Goal: Task Accomplishment & Management: Use online tool/utility

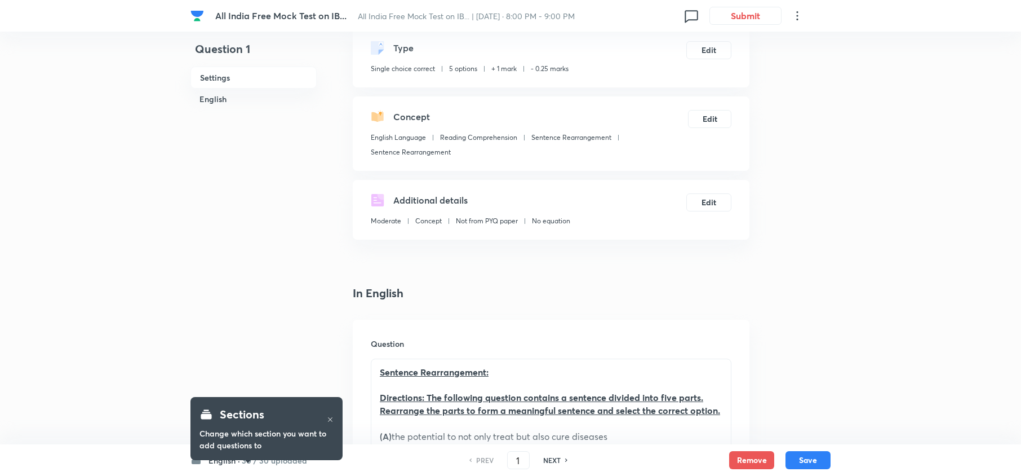
scroll to position [75, 0]
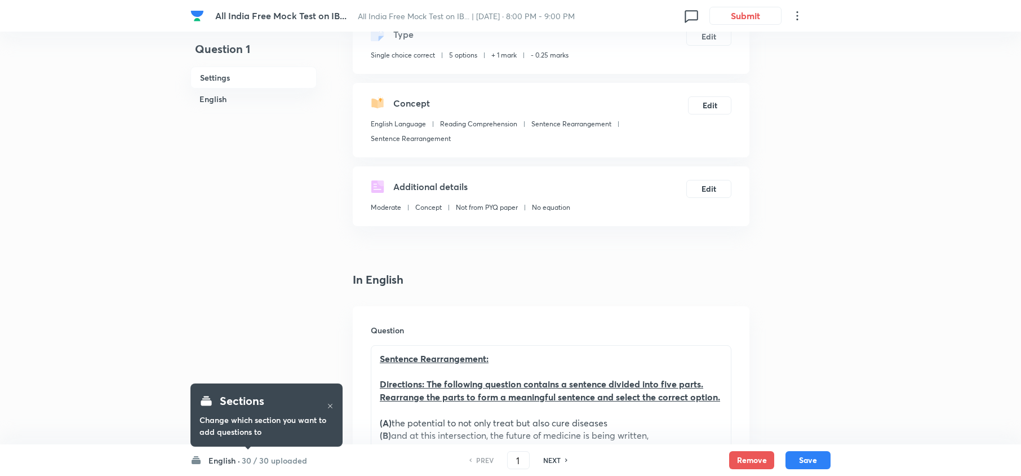
click at [292, 461] on h6 "30 / 30 uploaded" at bounding box center [274, 460] width 65 height 12
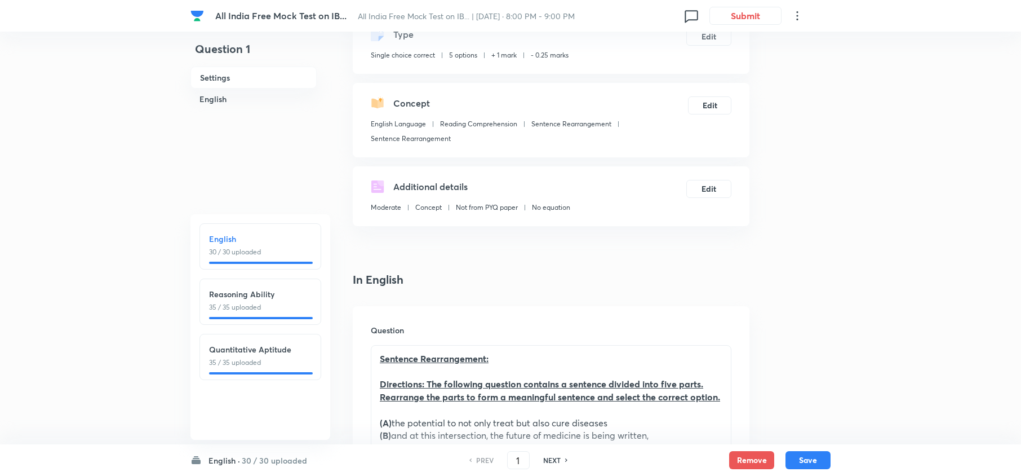
click at [247, 310] on p "35 / 35 uploaded" at bounding box center [260, 307] width 103 height 10
type input "31"
checkbox input "false"
checkbox input "true"
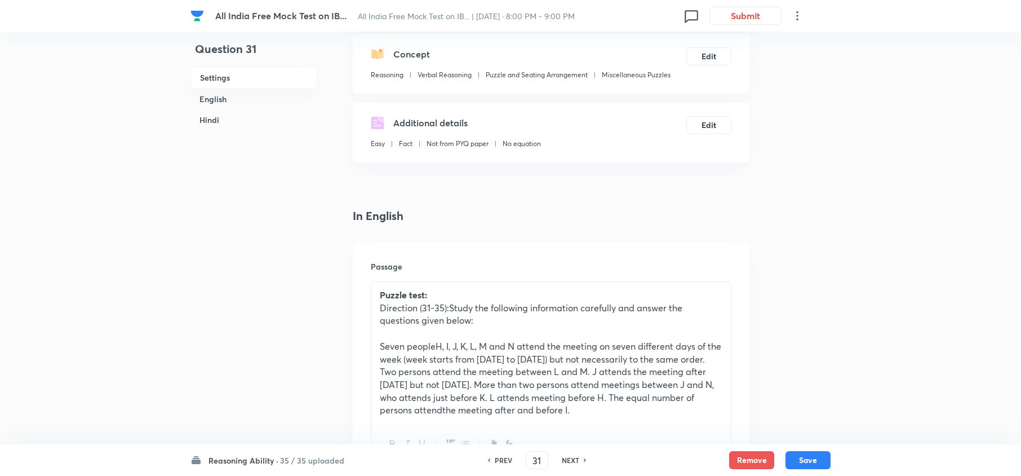
scroll to position [150, 0]
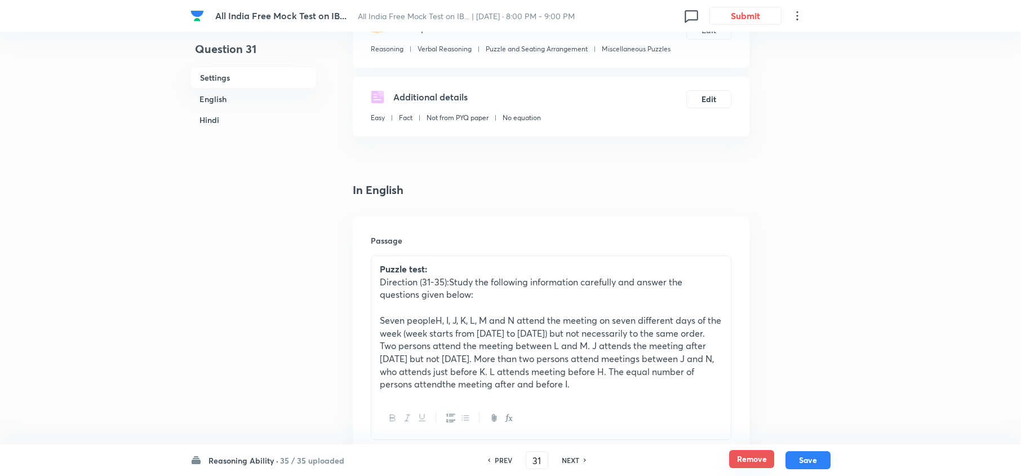
click at [763, 461] on button "Remove" at bounding box center [751, 459] width 45 height 18
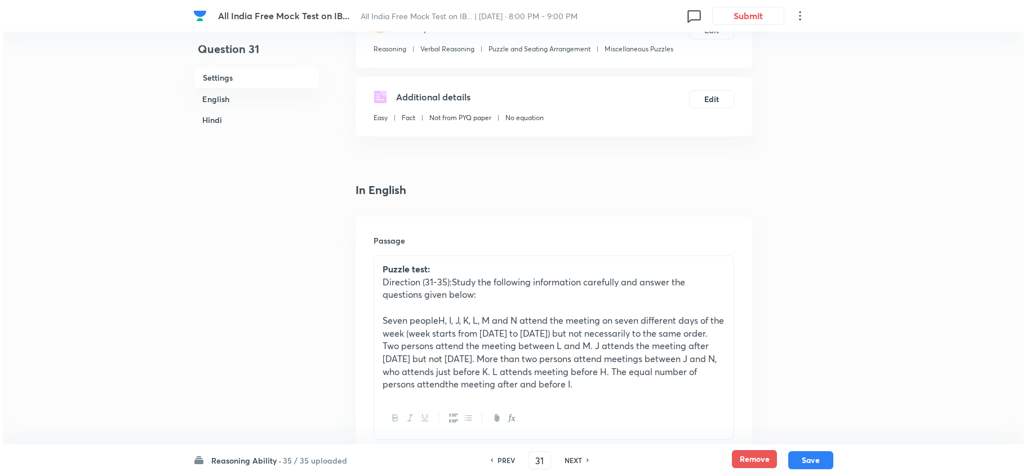
scroll to position [0, 0]
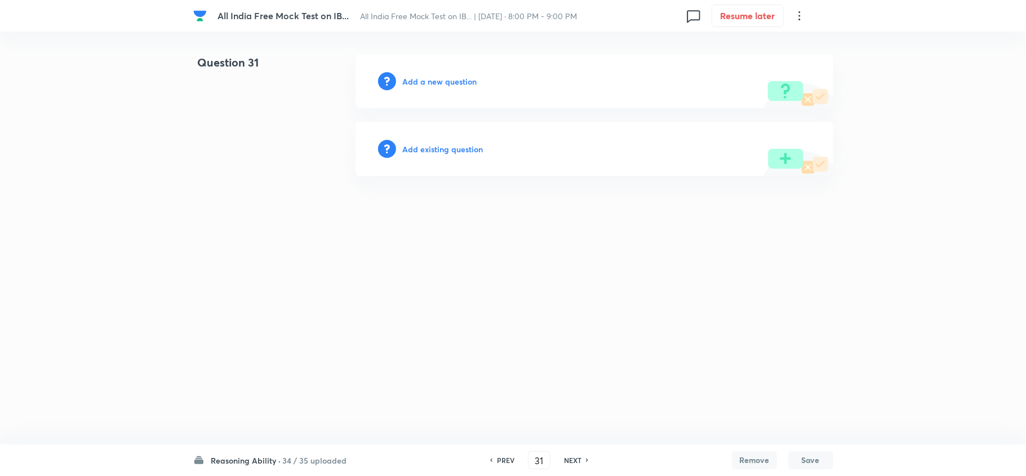
click at [581, 459] on div "NEXT" at bounding box center [575, 460] width 30 height 10
type input "32"
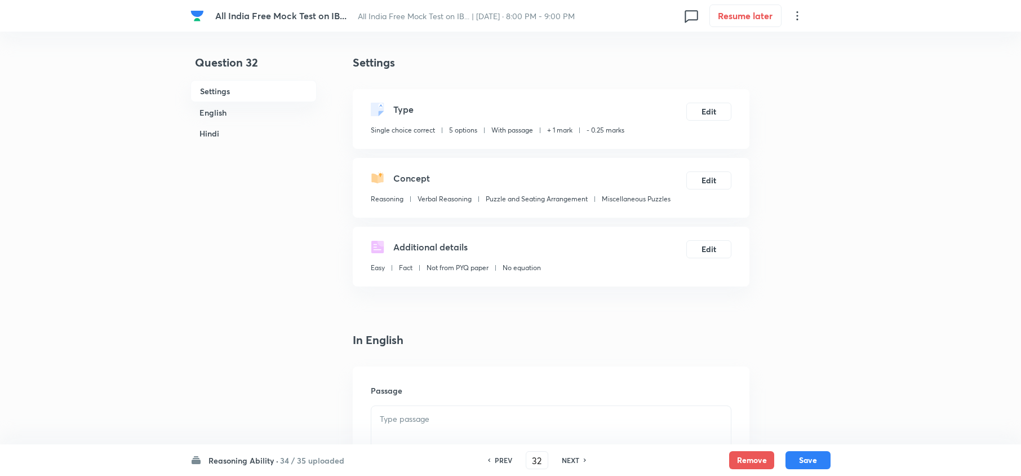
checkbox input "true"
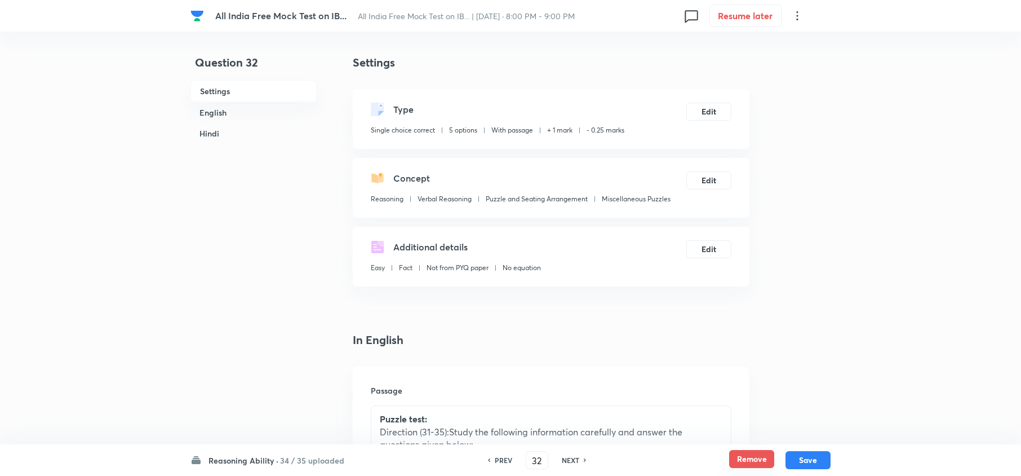
drag, startPoint x: 758, startPoint y: 458, endPoint x: 736, endPoint y: 461, distance: 21.7
click at [758, 458] on button "Remove" at bounding box center [751, 459] width 45 height 18
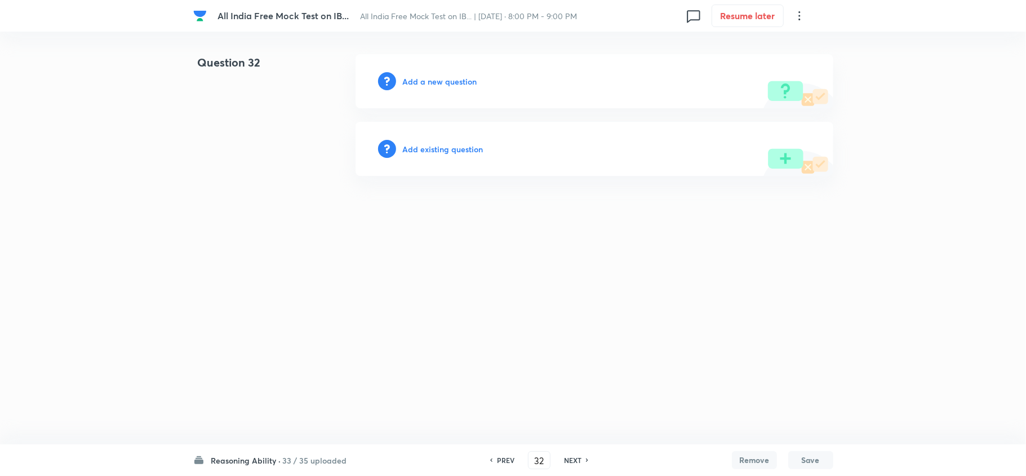
click at [569, 467] on div "PREV 32 ​ NEXT" at bounding box center [539, 460] width 145 height 18
click at [580, 460] on h6 "NEXT" at bounding box center [572, 460] width 17 height 10
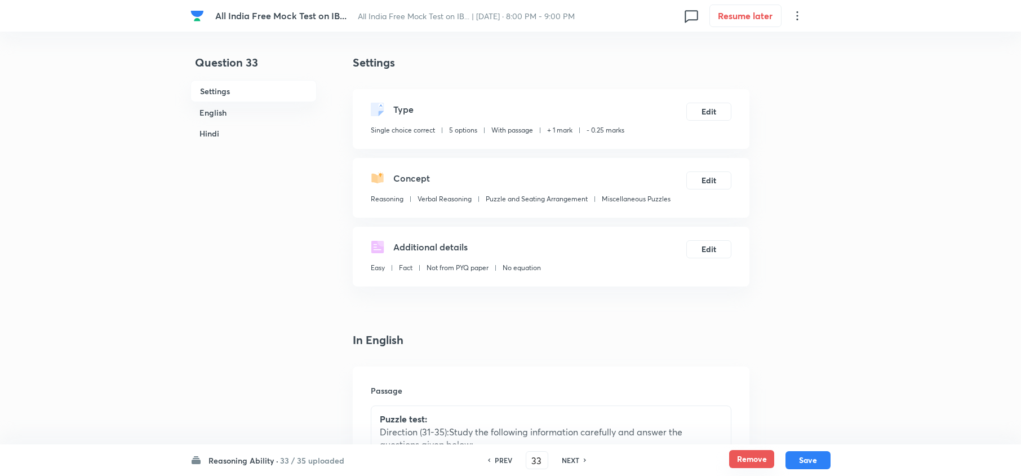
click at [742, 456] on button "Remove" at bounding box center [751, 459] width 45 height 18
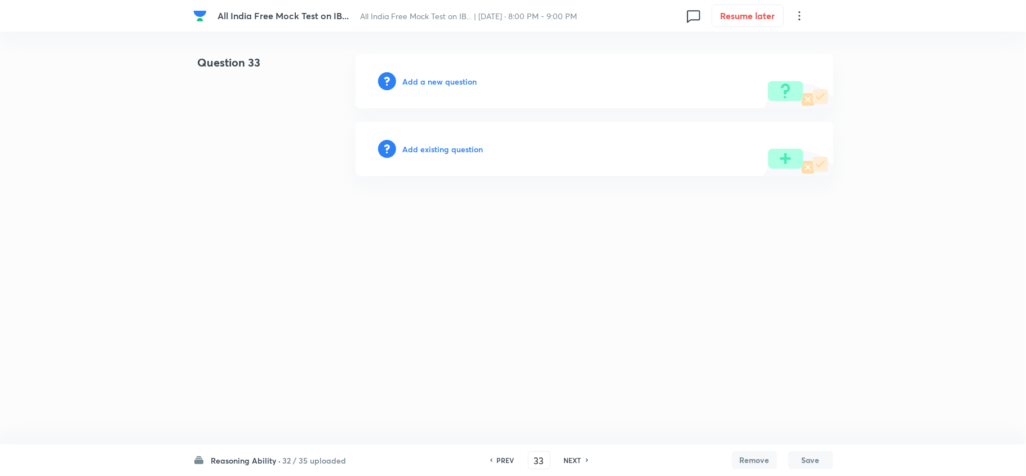
click at [580, 463] on h6 "NEXT" at bounding box center [572, 460] width 17 height 10
type input "34"
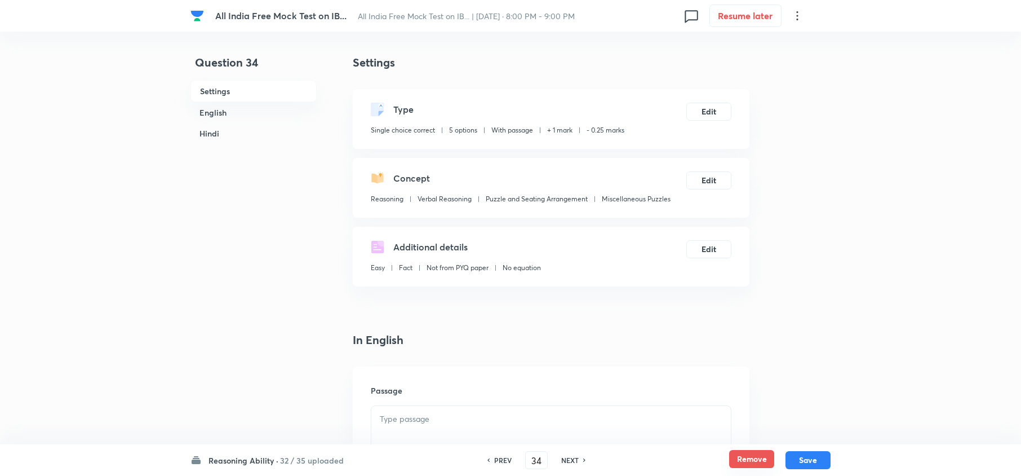
checkbox input "true"
click at [736, 462] on button "Remove" at bounding box center [751, 459] width 45 height 18
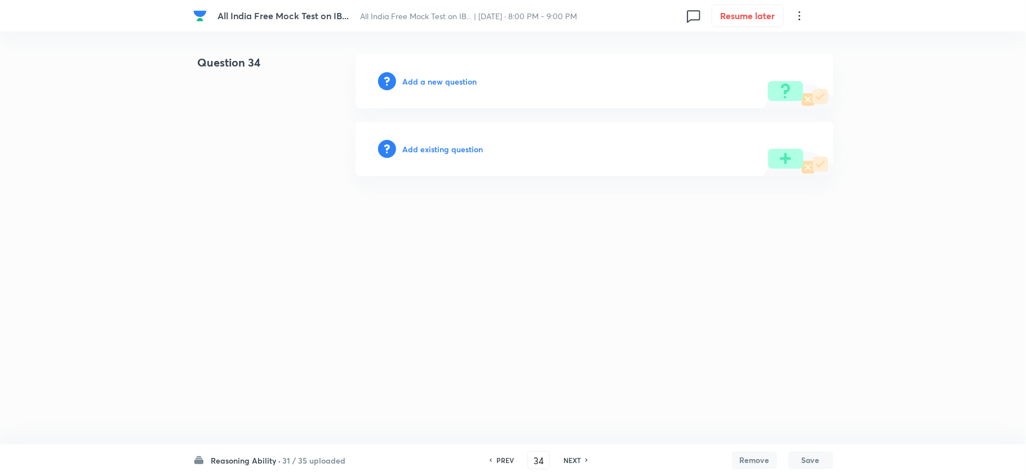
click at [577, 465] on div "PREV 34 ​ NEXT" at bounding box center [538, 460] width 145 height 18
click at [574, 460] on h6 "NEXT" at bounding box center [572, 460] width 17 height 10
type input "35"
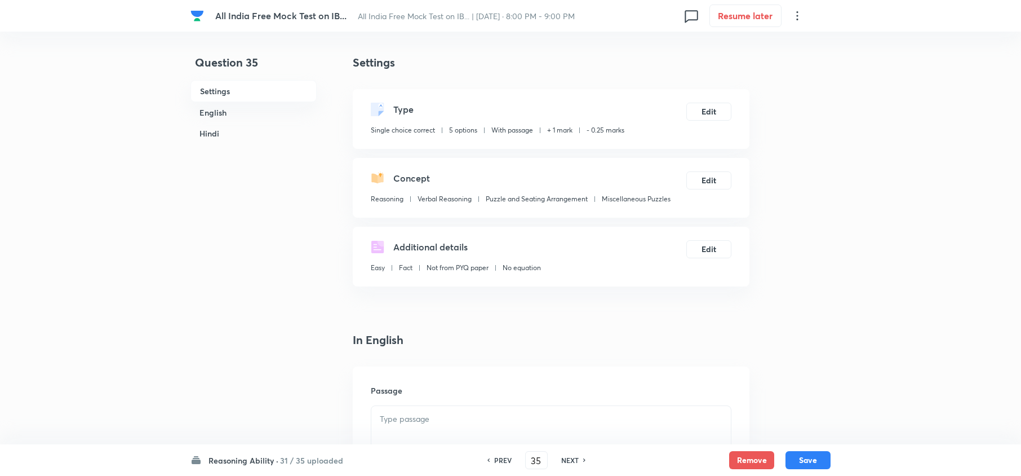
checkbox input "true"
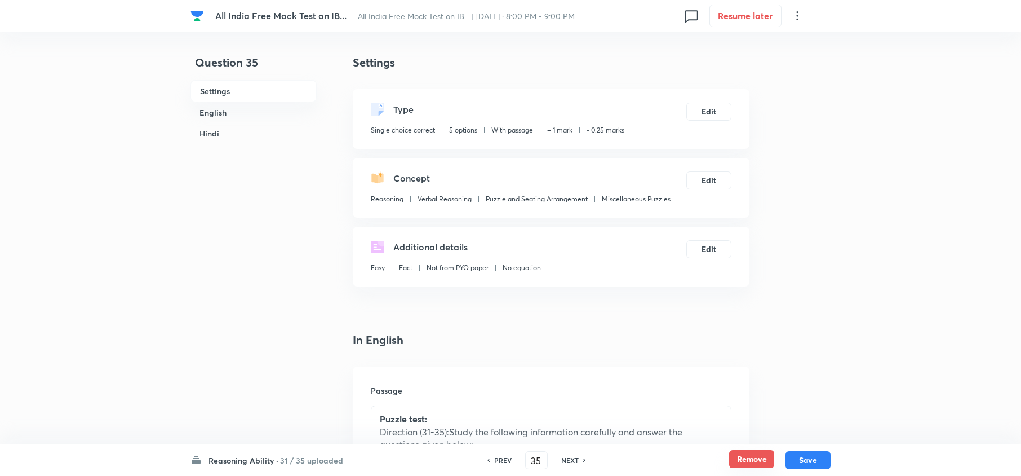
click at [735, 458] on button "Remove" at bounding box center [751, 459] width 45 height 18
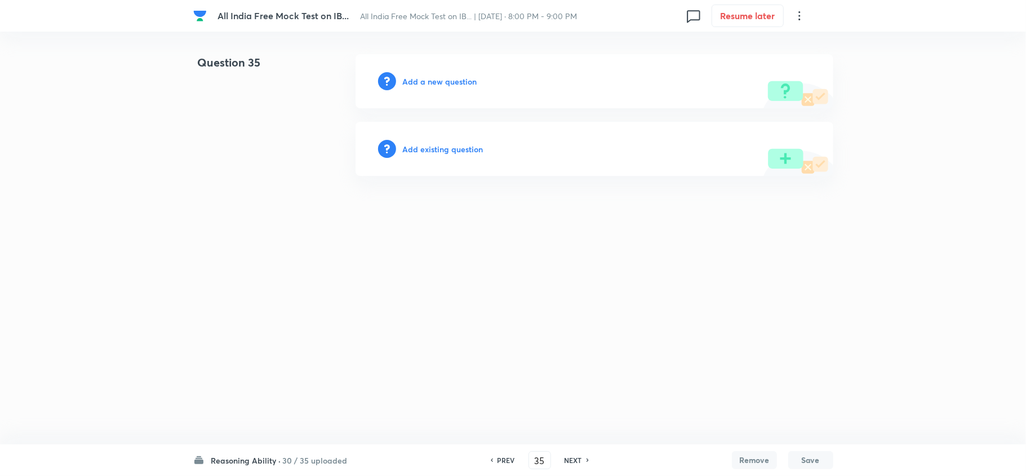
click at [506, 458] on h6 "PREV" at bounding box center [506, 460] width 17 height 10
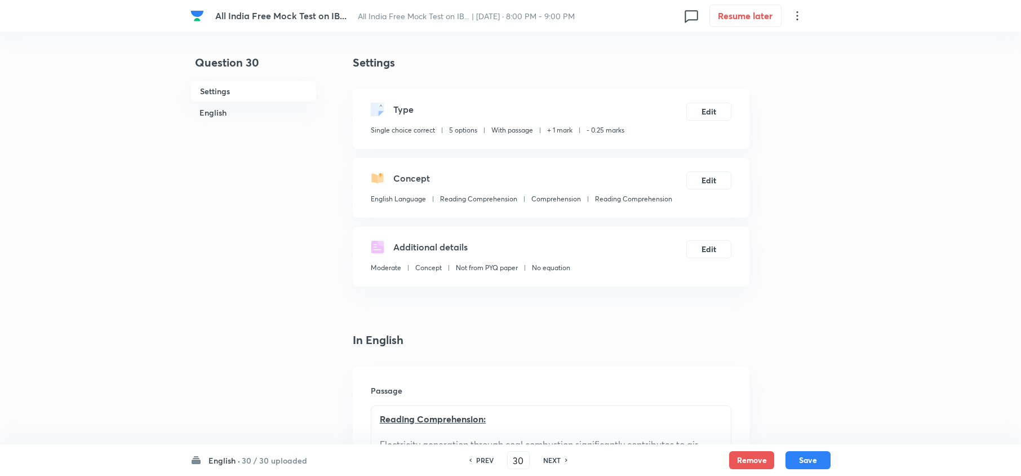
click at [565, 459] on icon at bounding box center [566, 460] width 3 height 6
type input "31"
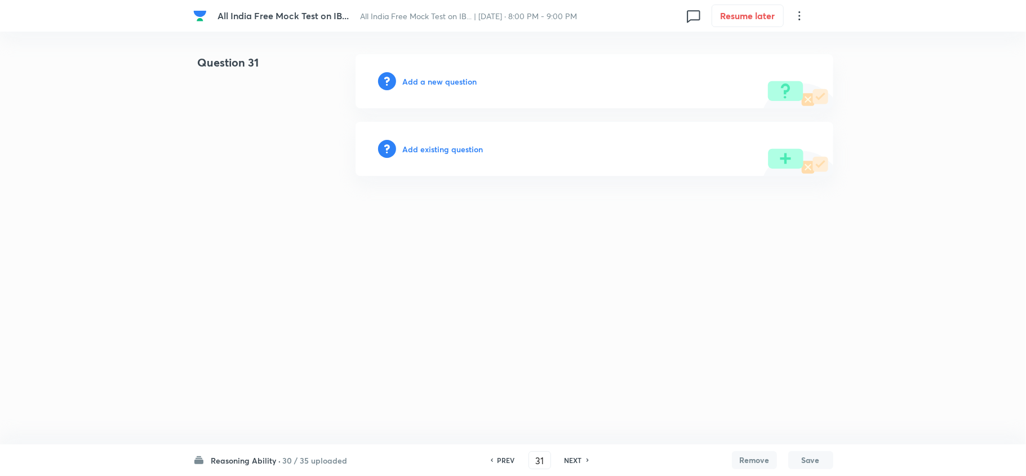
click at [454, 77] on h6 "Add a new question" at bounding box center [440, 82] width 74 height 12
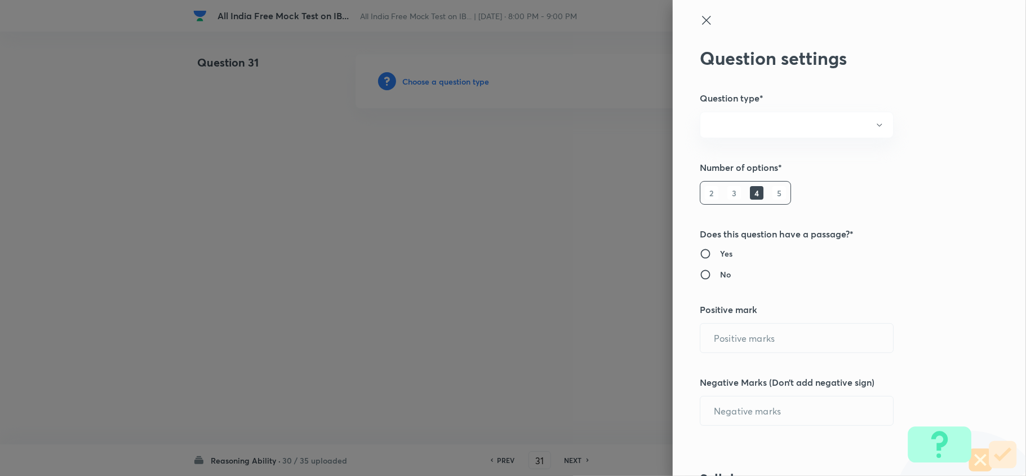
radio input "true"
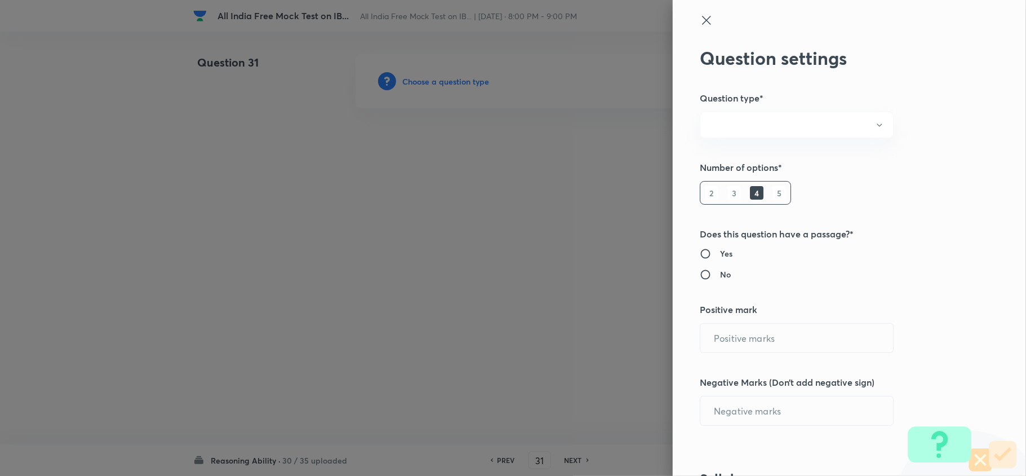
radio input "true"
type input "1"
type input "0.25"
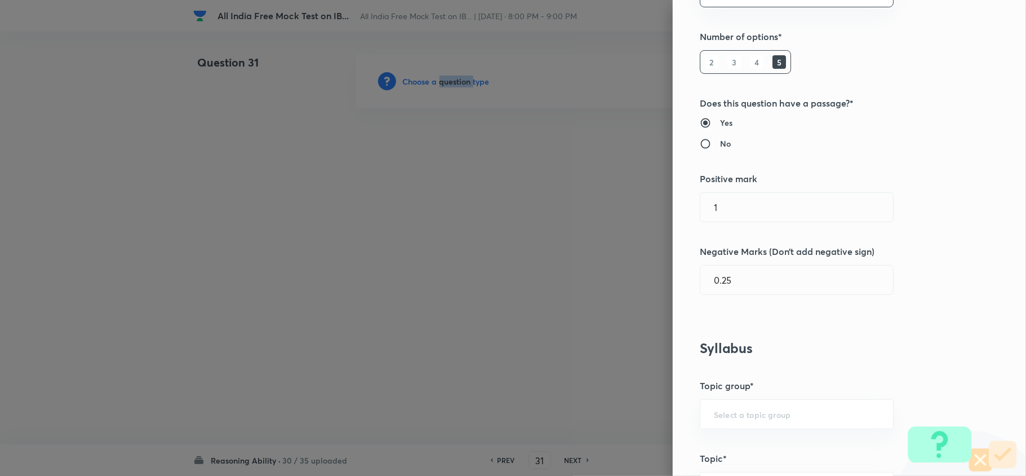
scroll to position [526, 0]
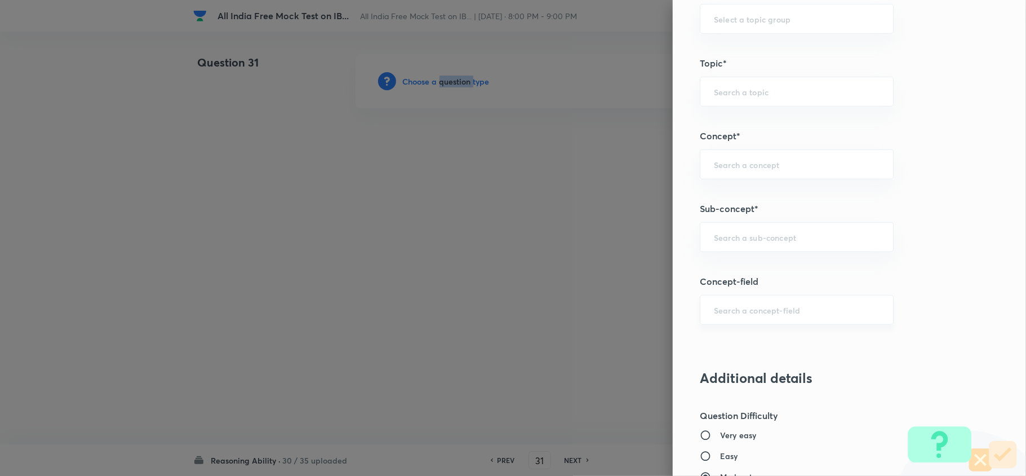
click at [760, 296] on div "​" at bounding box center [797, 310] width 194 height 30
click at [754, 249] on div "​" at bounding box center [797, 237] width 194 height 30
type input "p"
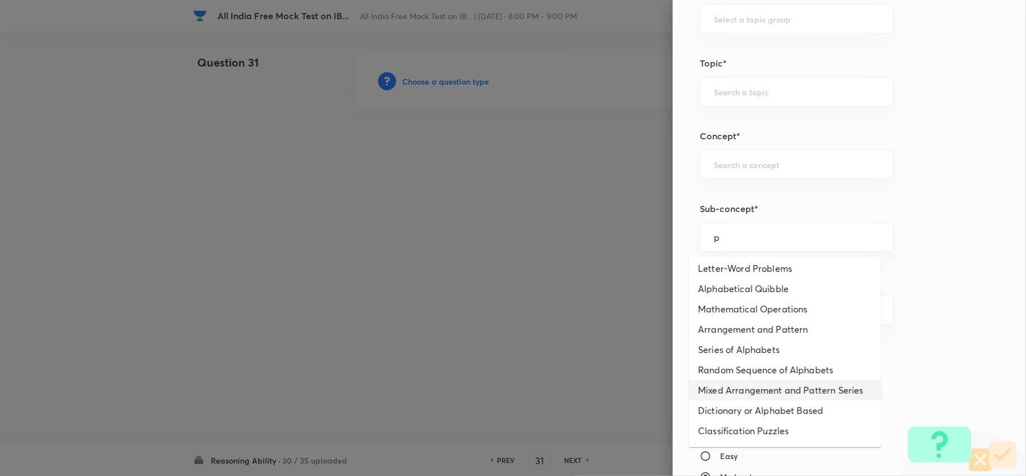
scroll to position [507, 0]
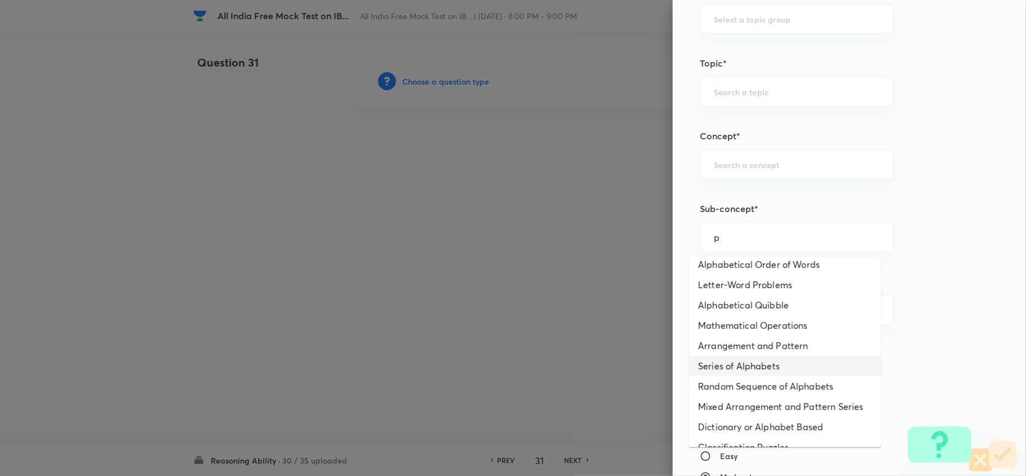
type input "p"
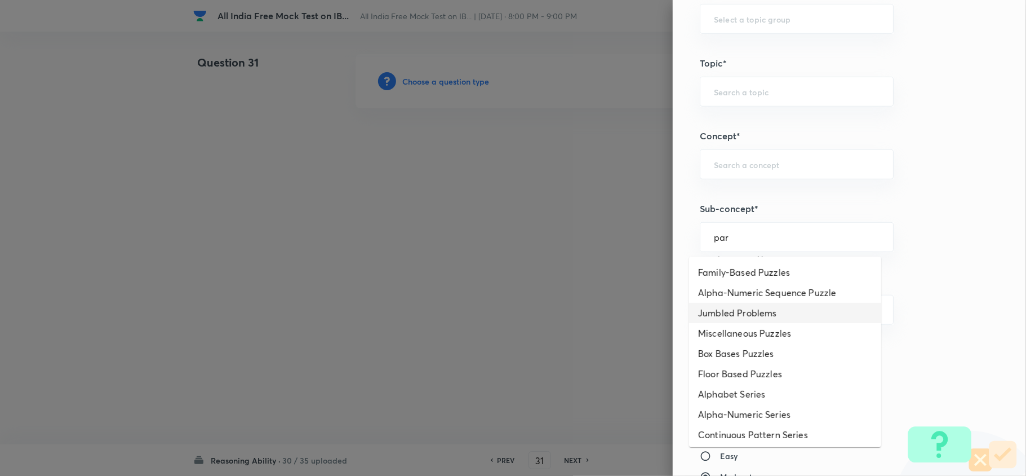
scroll to position [82, 0]
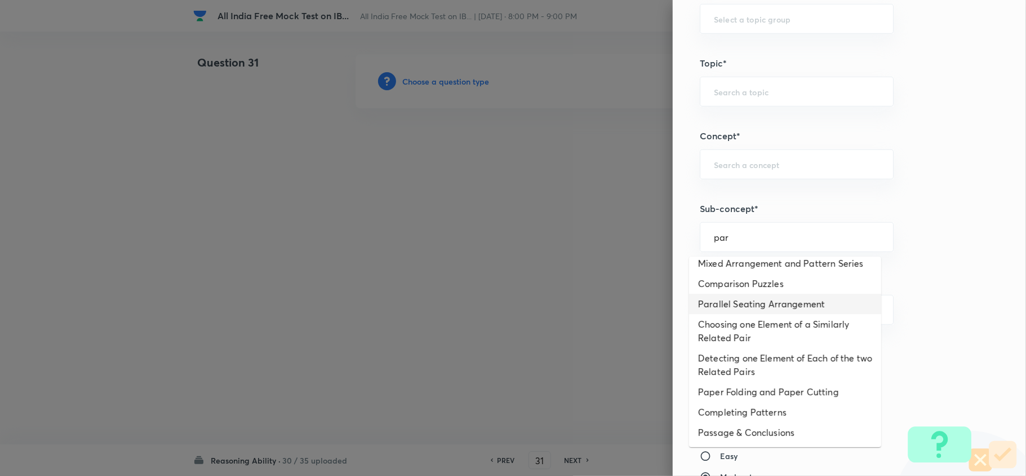
click at [779, 307] on li "Parallel Seating Arrangement" at bounding box center [785, 304] width 192 height 20
type input "Parallel Seating Arrangement"
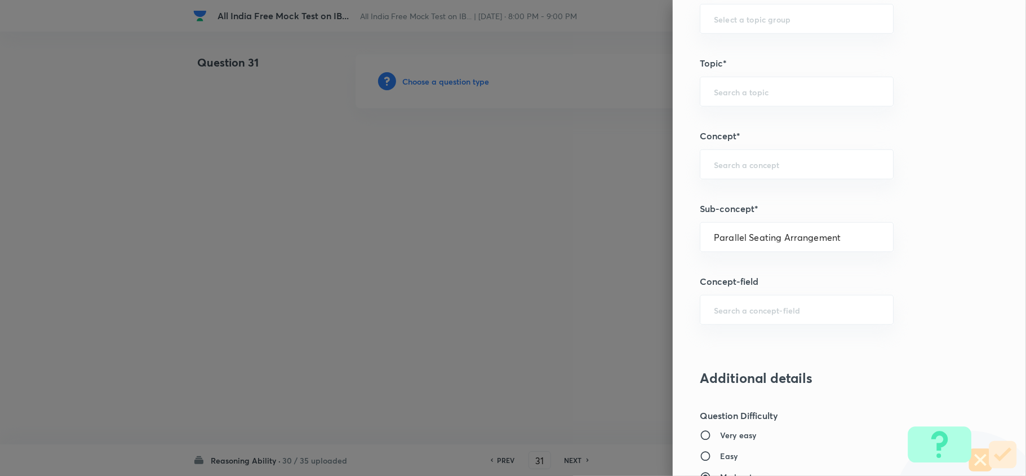
type input "Reasoning"
type input "Verbal Reasoning"
type input "Seating Arrangement"
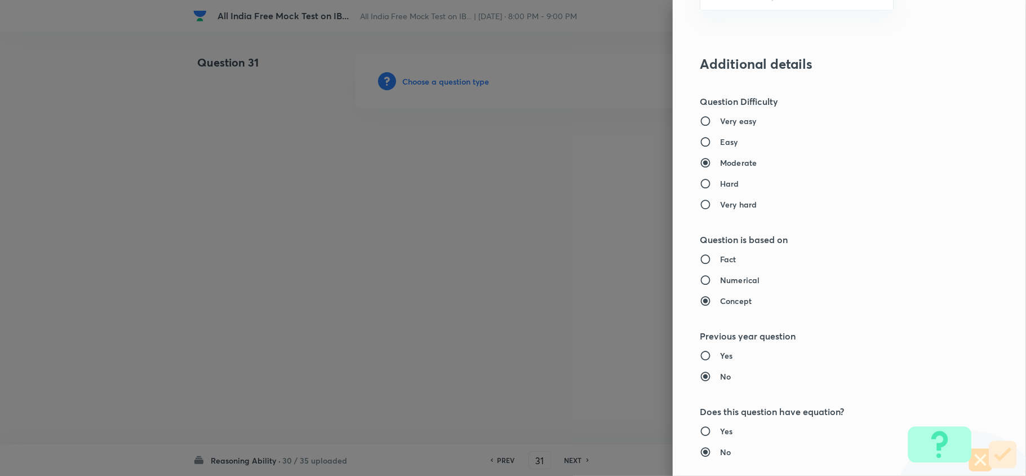
scroll to position [1052, 0]
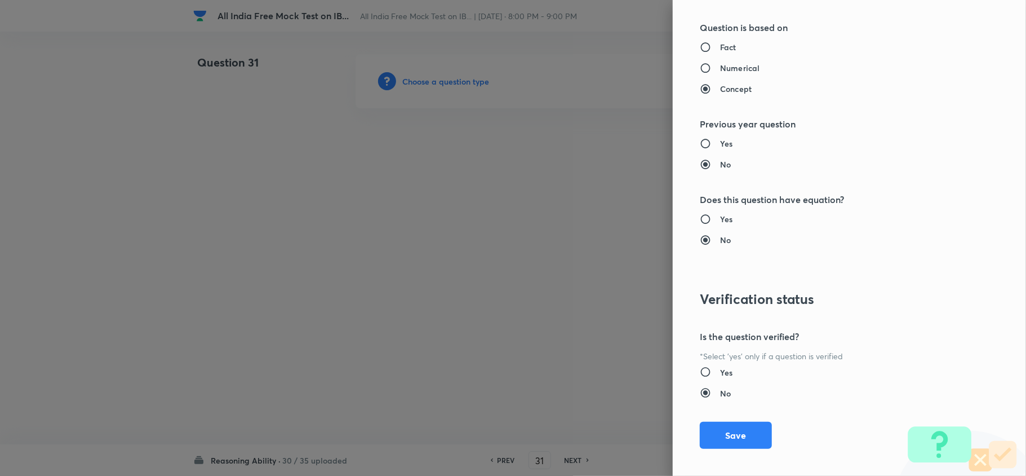
click at [717, 433] on button "Save" at bounding box center [736, 435] width 72 height 27
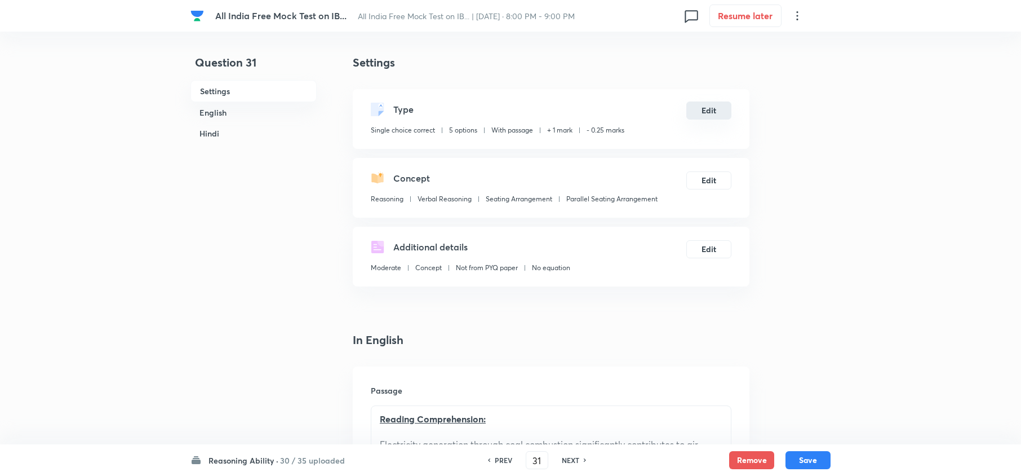
click at [703, 109] on button "Edit" at bounding box center [709, 110] width 45 height 18
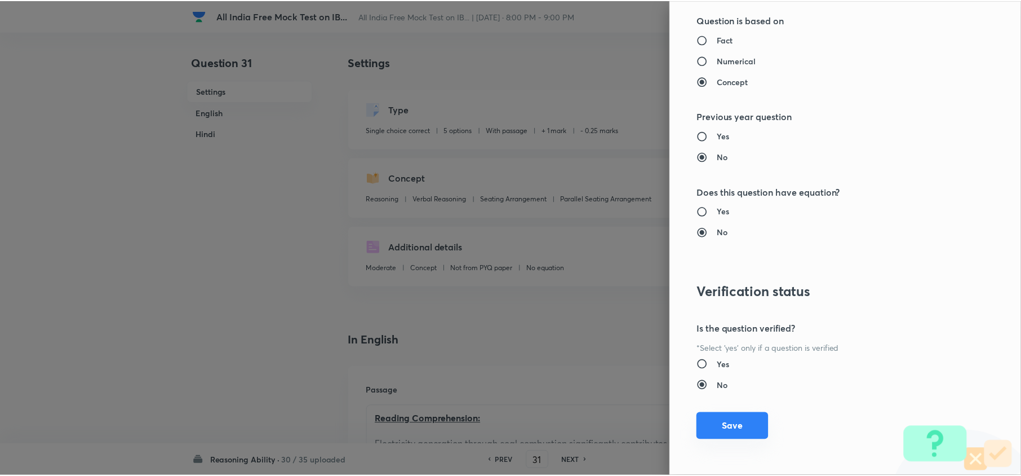
scroll to position [1063, 0]
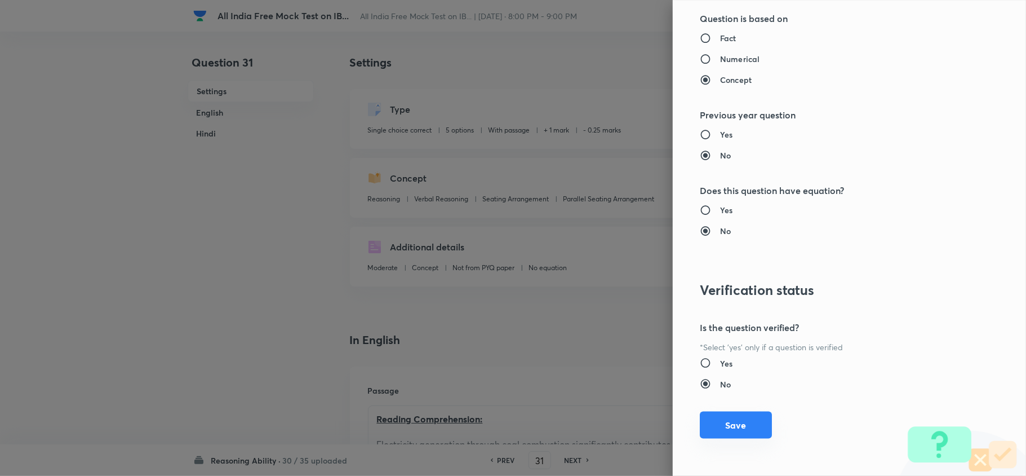
click at [736, 434] on button "Save" at bounding box center [736, 424] width 72 height 27
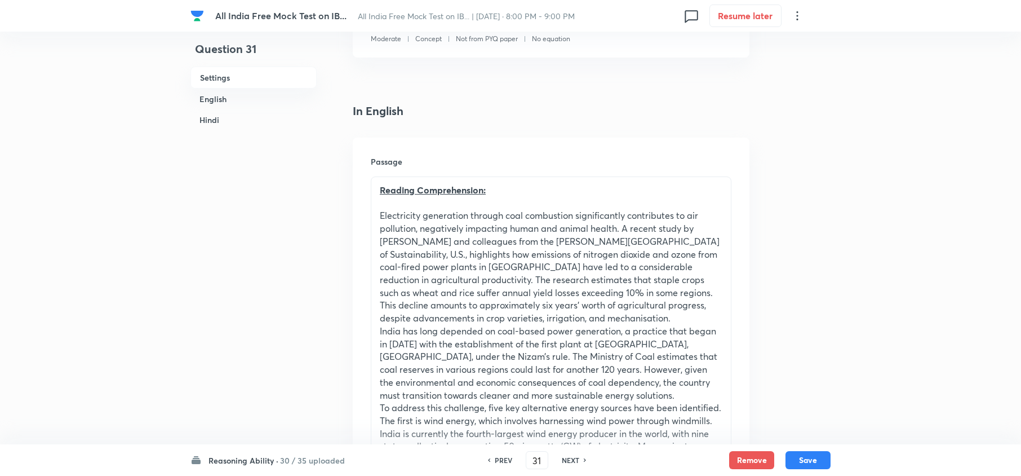
scroll to position [225, 0]
click at [381, 206] on p at bounding box center [551, 206] width 343 height 13
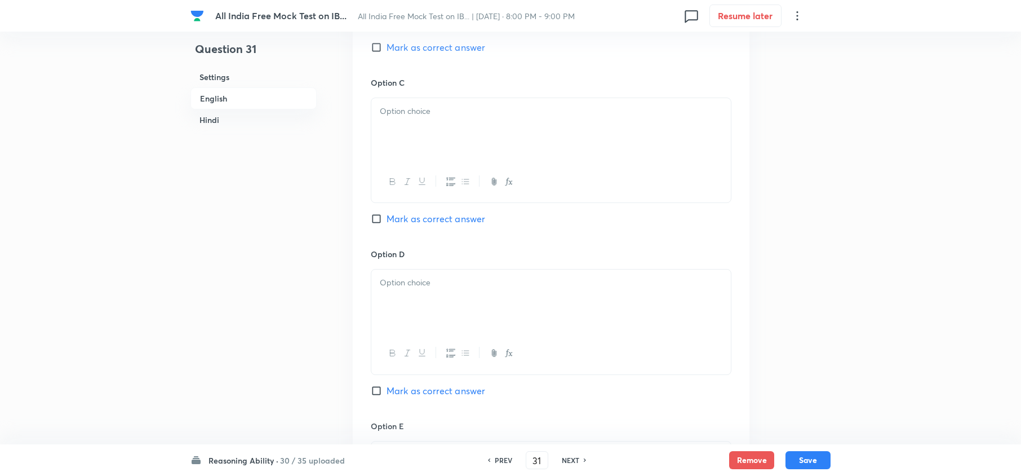
drag, startPoint x: 382, startPoint y: 190, endPoint x: 703, endPoint y: 511, distance: 454.0
click at [703, 475] on html "All India Free Mock Test on IB... All India Free Mock Test on IB... | Oct 2, 20…" at bounding box center [510, 391] width 1021 height 3937
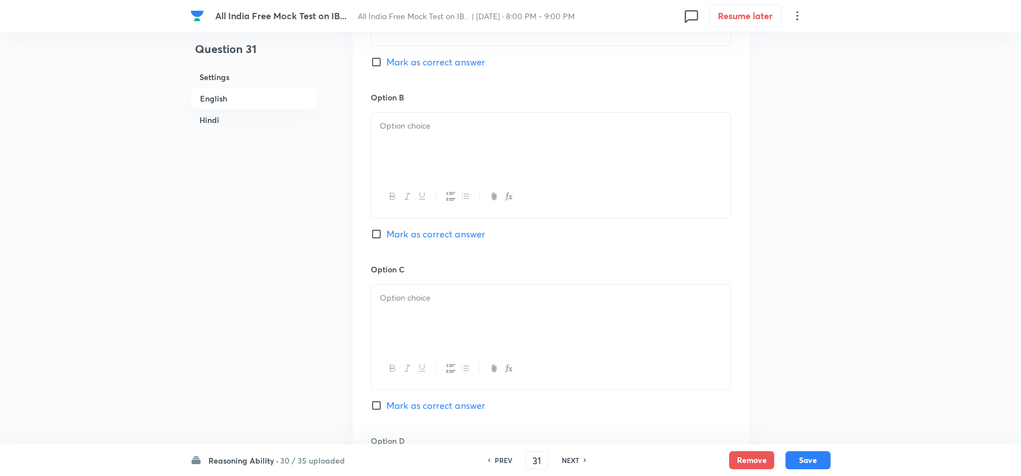
scroll to position [275, 0]
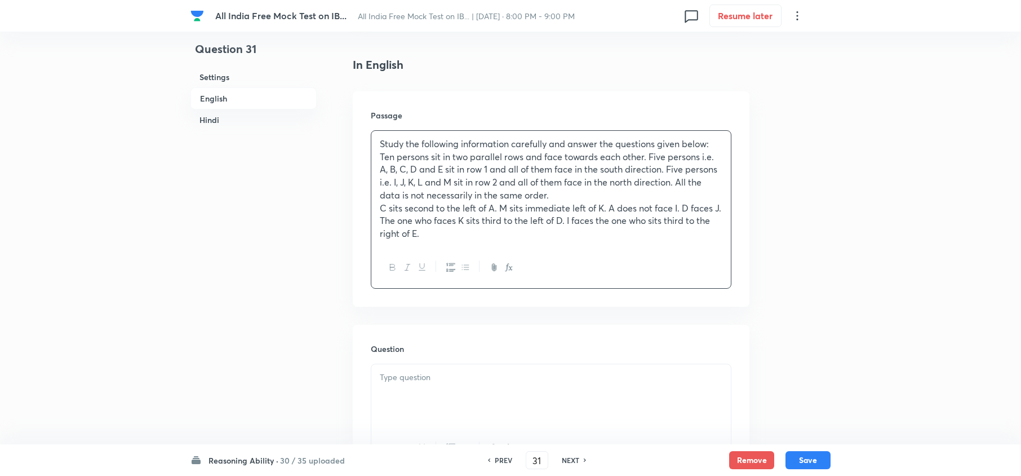
click at [508, 282] on div at bounding box center [551, 267] width 360 height 41
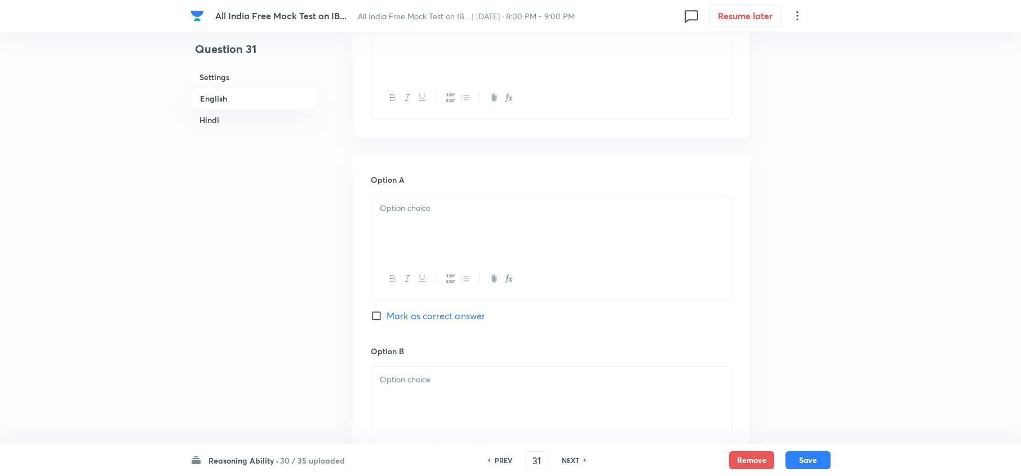
scroll to position [2003, 0]
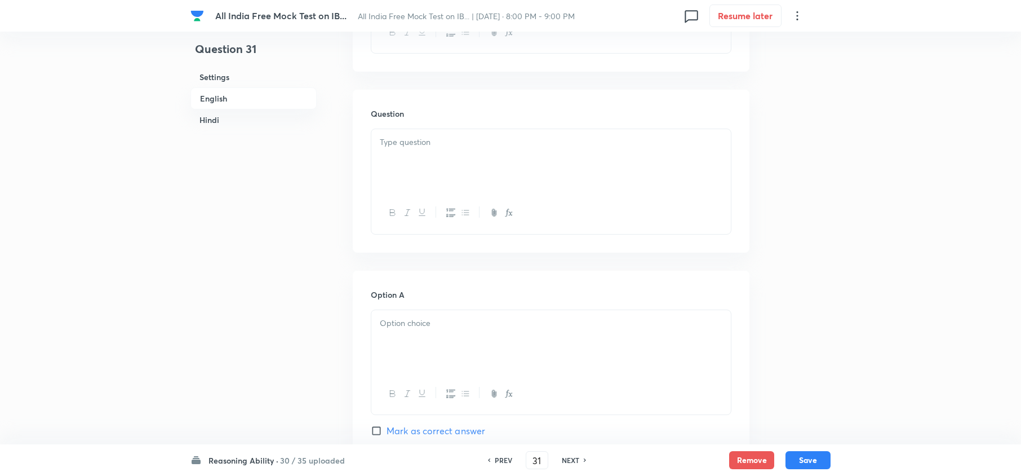
click at [405, 138] on div at bounding box center [551, 160] width 360 height 63
click at [476, 132] on div at bounding box center [551, 130] width 360 height 63
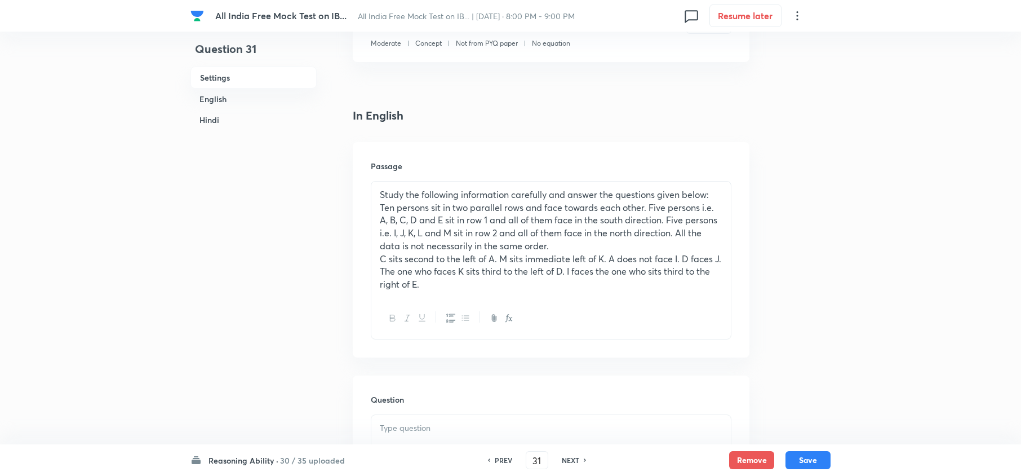
scroll to position [375, 0]
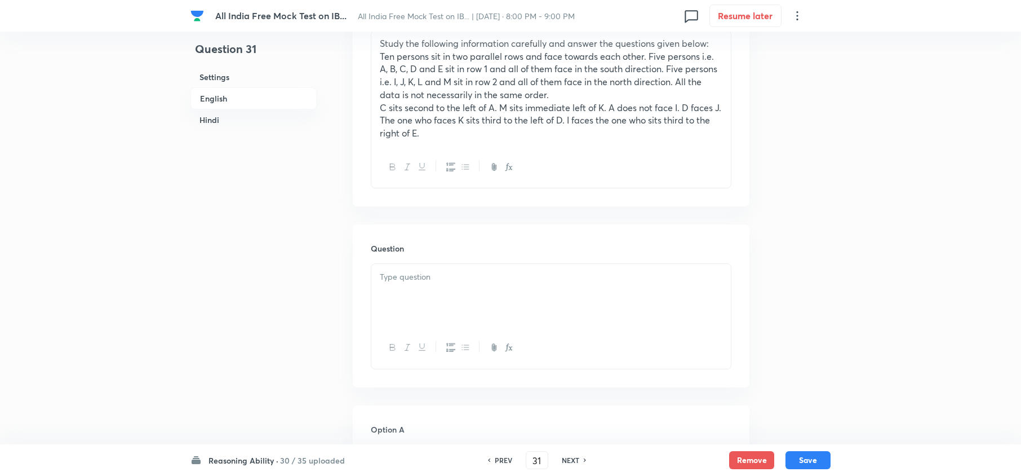
click at [409, 280] on p at bounding box center [551, 277] width 343 height 13
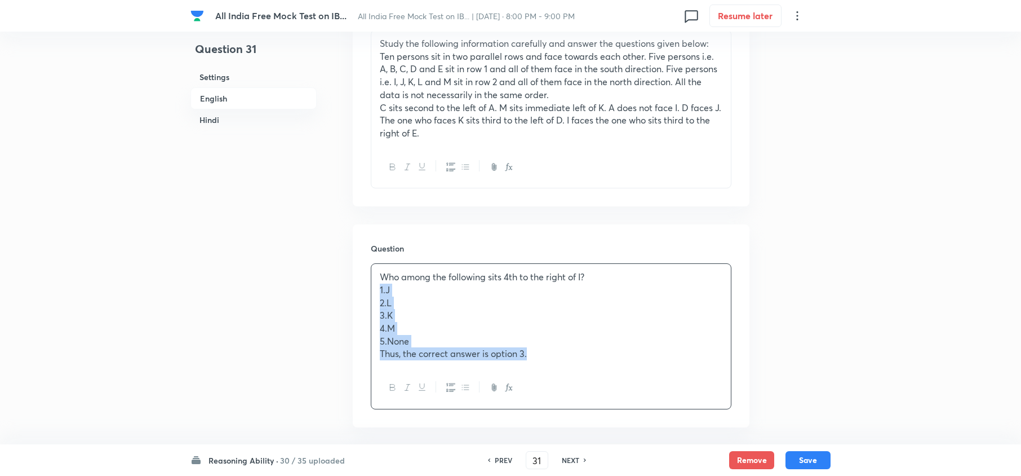
drag, startPoint x: 380, startPoint y: 289, endPoint x: 635, endPoint y: 390, distance: 274.0
click at [632, 390] on div "Who among the following sits 4th to the right of I? 1. J 2. L 3. K 4. M 5. None…" at bounding box center [551, 335] width 361 height 145
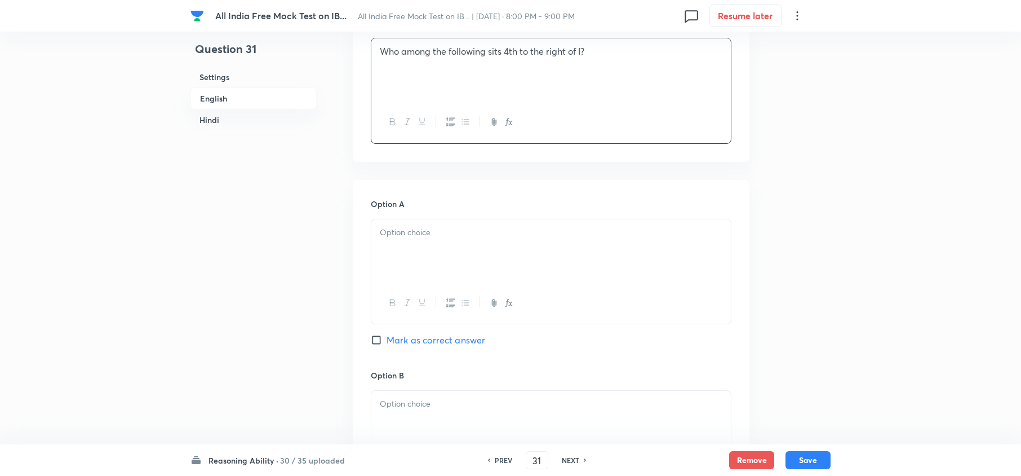
click at [395, 278] on div at bounding box center [551, 250] width 360 height 63
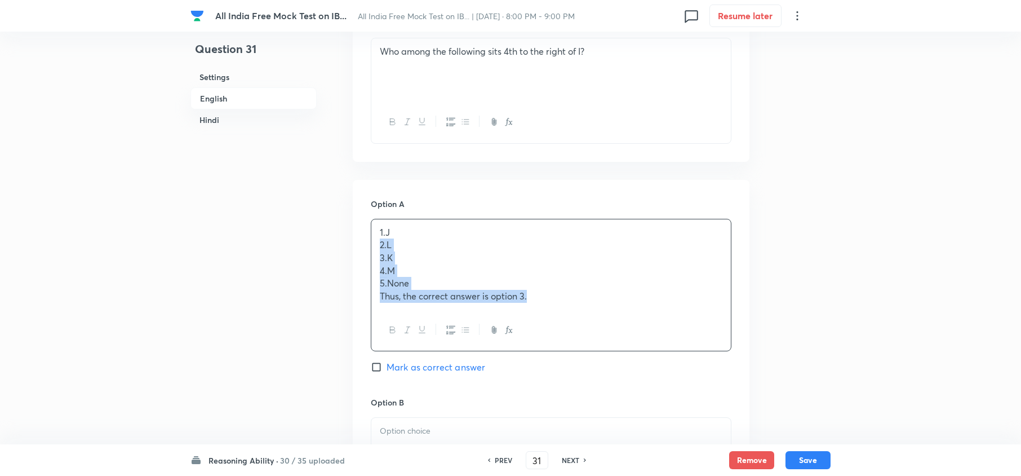
drag, startPoint x: 374, startPoint y: 243, endPoint x: 603, endPoint y: 305, distance: 236.9
click at [603, 305] on div "1. J 2. L 3. K 4. M 5. None Thus, the correct answer is option 3." at bounding box center [551, 264] width 360 height 90
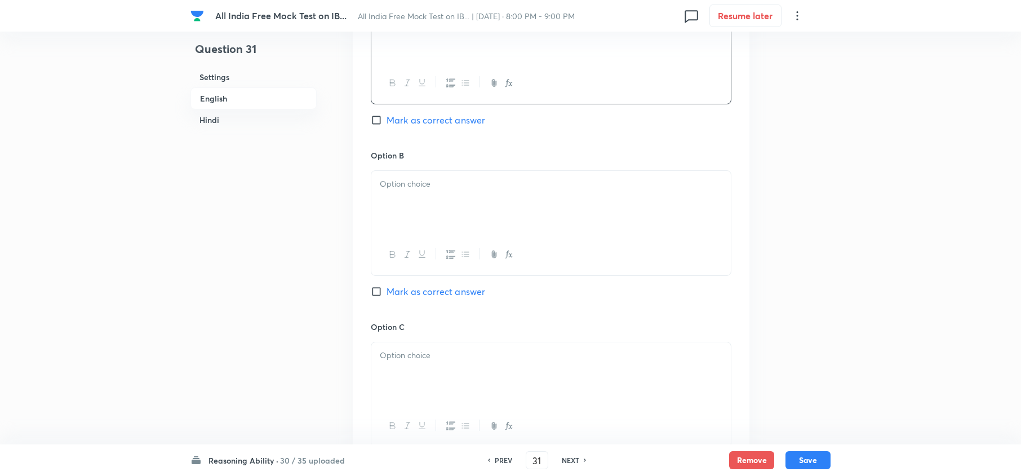
scroll to position [826, 0]
click at [387, 198] on div at bounding box center [551, 196] width 360 height 63
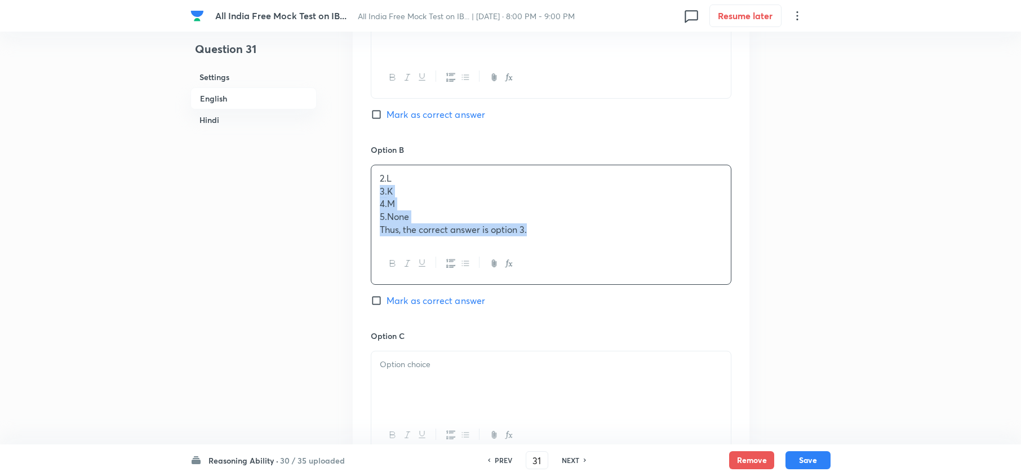
drag, startPoint x: 375, startPoint y: 192, endPoint x: 630, endPoint y: 250, distance: 261.9
click at [630, 250] on div "2. L 3. K 4. M 5. None Thus, the correct answer is option 3." at bounding box center [551, 225] width 361 height 120
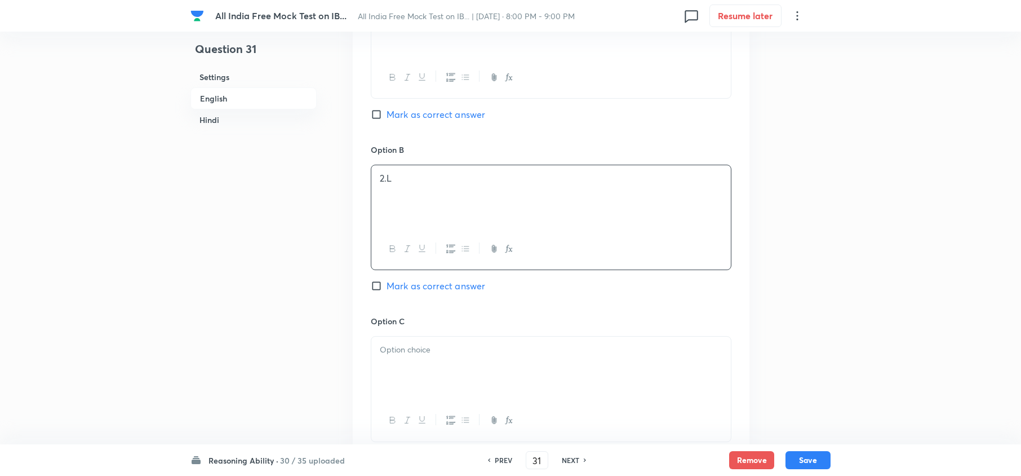
click at [433, 370] on div at bounding box center [551, 368] width 360 height 63
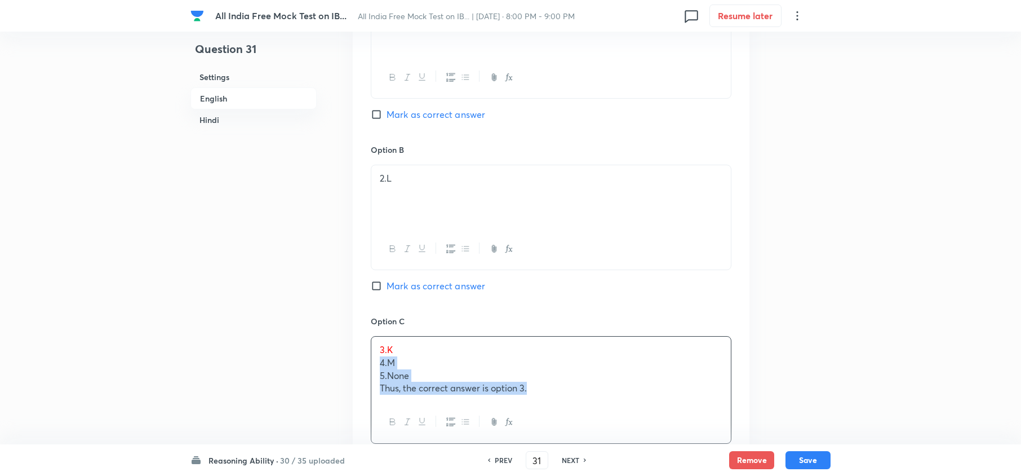
drag, startPoint x: 379, startPoint y: 368, endPoint x: 613, endPoint y: 427, distance: 242.0
click at [612, 427] on div "3. K 4. M 5. None Thus, the correct answer is option 3." at bounding box center [551, 389] width 361 height 107
drag, startPoint x: 388, startPoint y: 343, endPoint x: 499, endPoint y: 392, distance: 121.9
click at [388, 343] on div "3. K" at bounding box center [551, 368] width 360 height 63
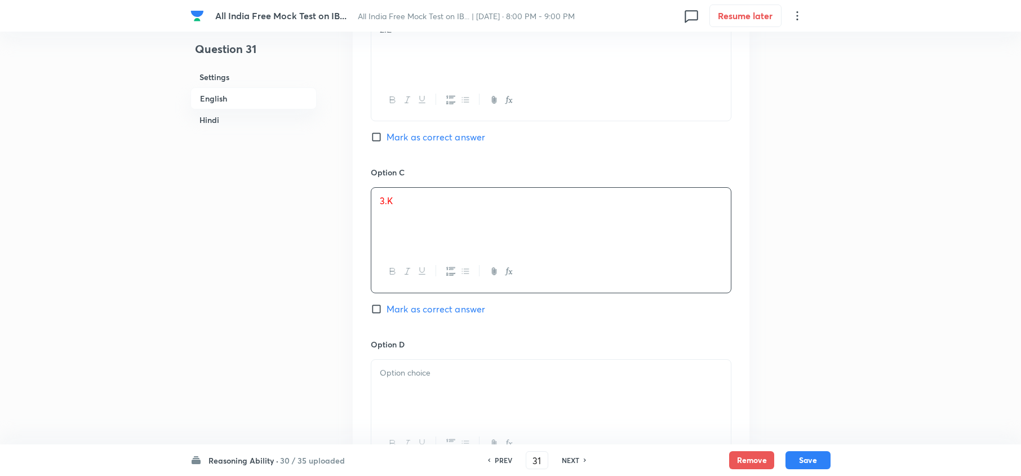
scroll to position [977, 0]
click at [418, 366] on p at bounding box center [551, 371] width 343 height 13
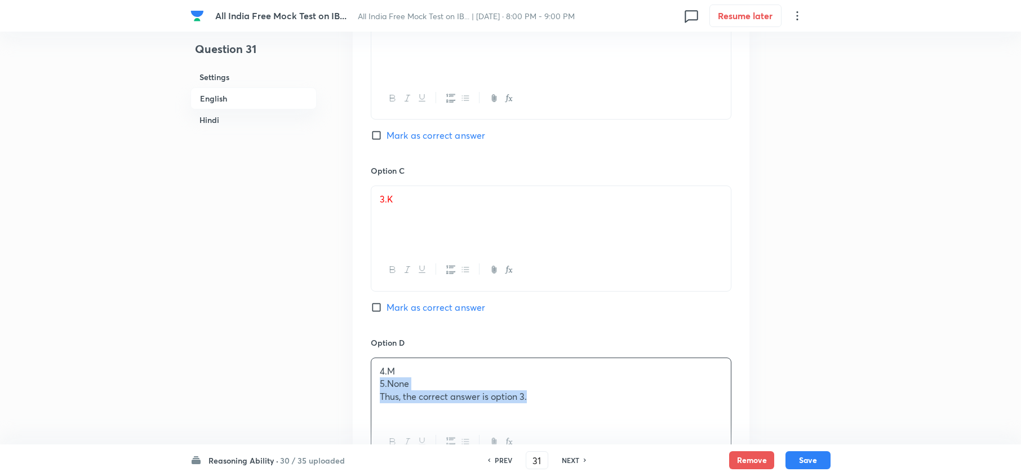
drag, startPoint x: 381, startPoint y: 382, endPoint x: 583, endPoint y: 431, distance: 207.7
click at [582, 431] on div "4. M 5. None Thus, the correct answer is option 3." at bounding box center [551, 409] width 361 height 105
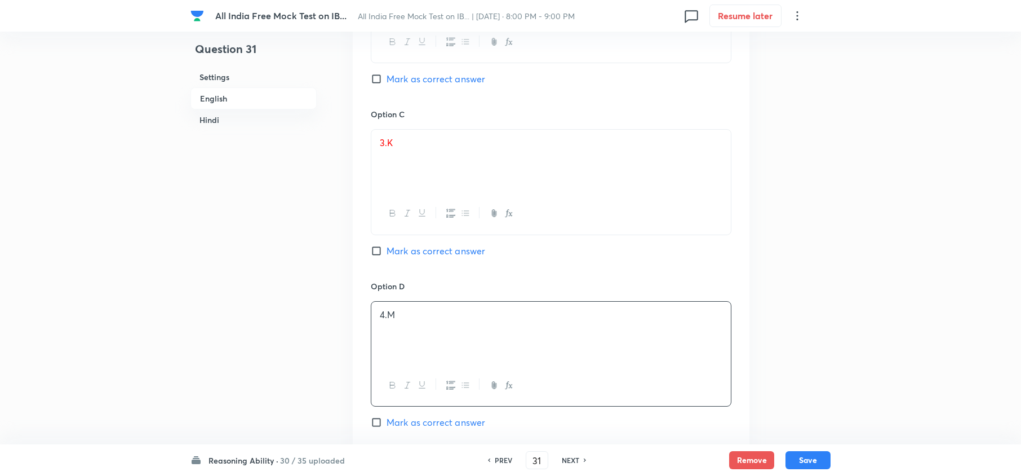
scroll to position [1202, 0]
click at [404, 347] on div at bounding box center [551, 335] width 360 height 63
drag, startPoint x: 380, startPoint y: 338, endPoint x: 583, endPoint y: 388, distance: 209.0
click at [588, 357] on div "5. None Thus, the correct answer is option 3." at bounding box center [551, 335] width 360 height 63
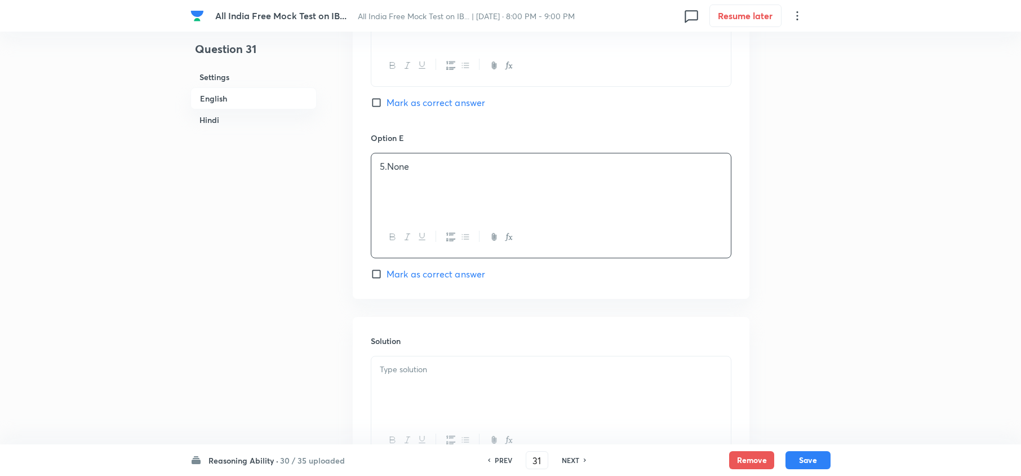
click at [451, 369] on p at bounding box center [551, 369] width 343 height 13
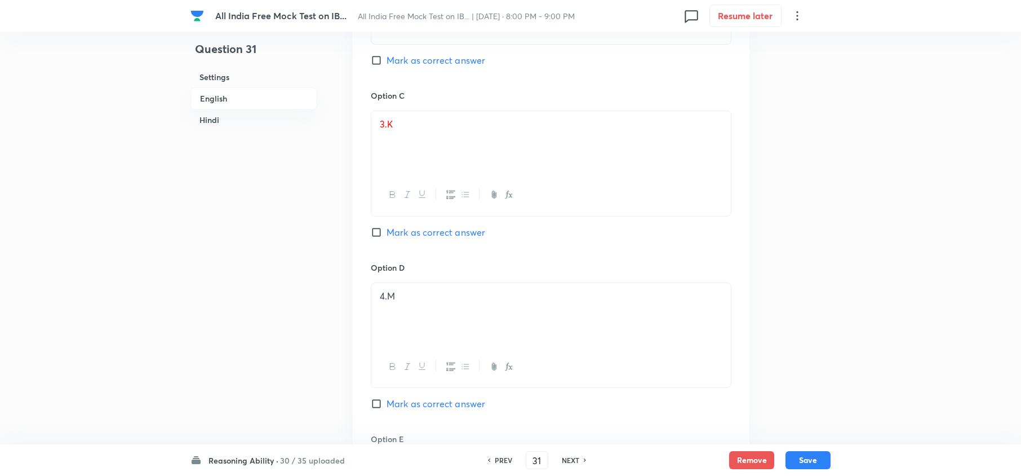
click at [399, 230] on span "Mark as correct answer" at bounding box center [436, 232] width 99 height 14
click at [387, 230] on input "Mark as correct answer" at bounding box center [379, 232] width 16 height 11
checkbox input "true"
click at [387, 125] on span "3." at bounding box center [383, 124] width 7 height 12
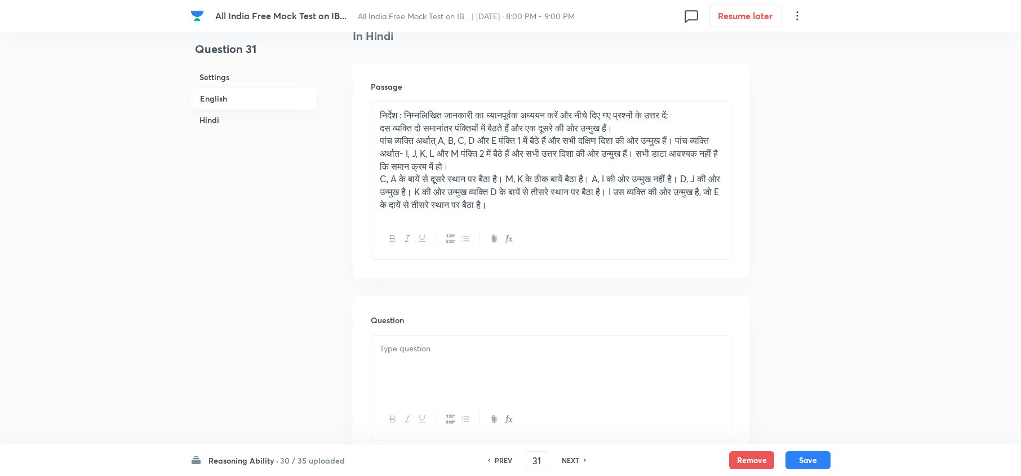
scroll to position [2104, 0]
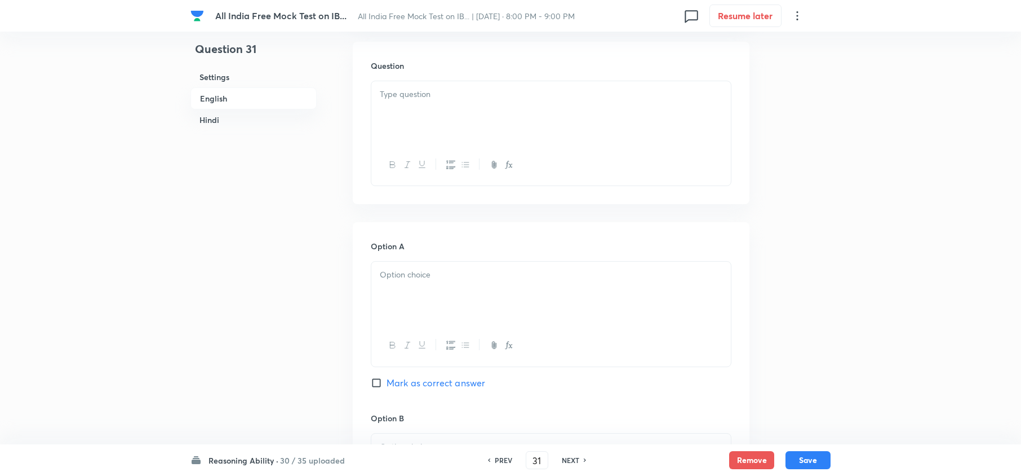
click at [415, 72] on h6 "Question" at bounding box center [551, 66] width 361 height 12
click at [399, 91] on div at bounding box center [551, 112] width 360 height 63
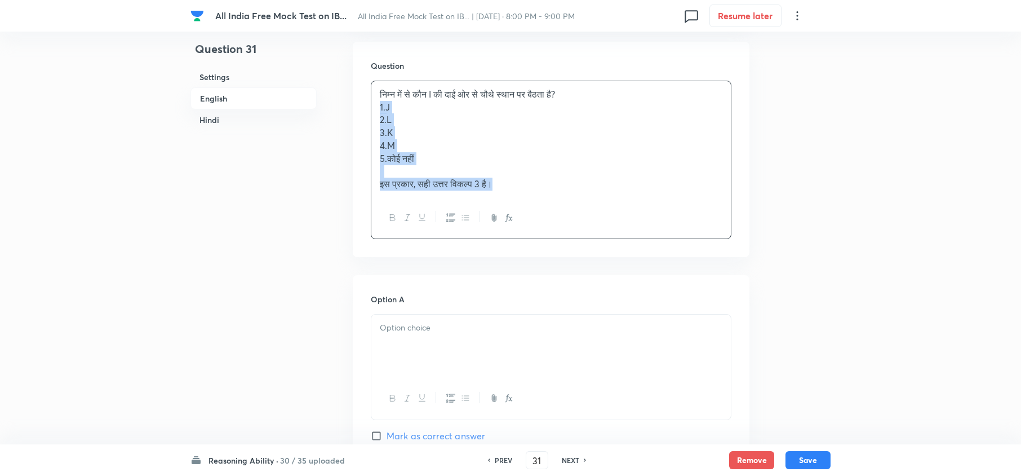
drag, startPoint x: 379, startPoint y: 109, endPoint x: 510, endPoint y: 197, distance: 157.1
click at [508, 197] on div "निम्न में से कौन I की दाईं ओर से चौथे स्‍थान पर बैठता है? 1. J 2. L 3. K 4. M 5…" at bounding box center [551, 139] width 360 height 116
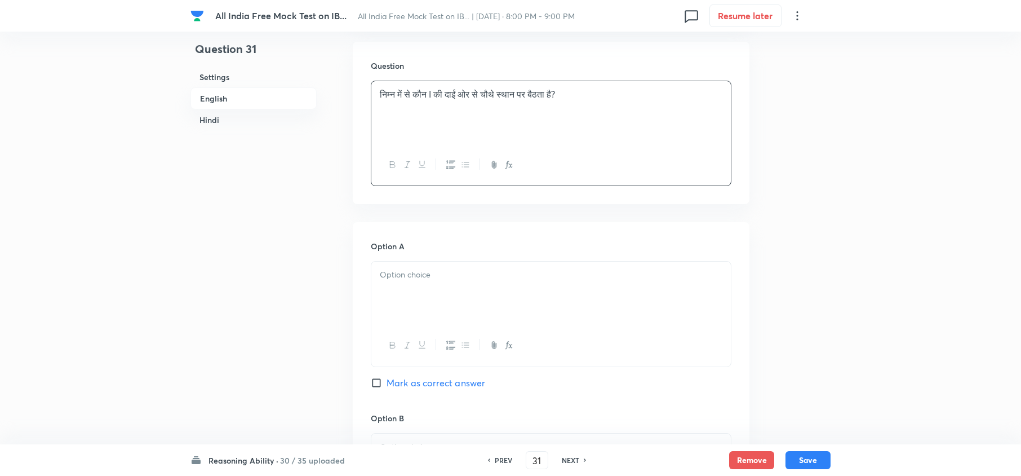
click at [425, 303] on div at bounding box center [551, 293] width 360 height 63
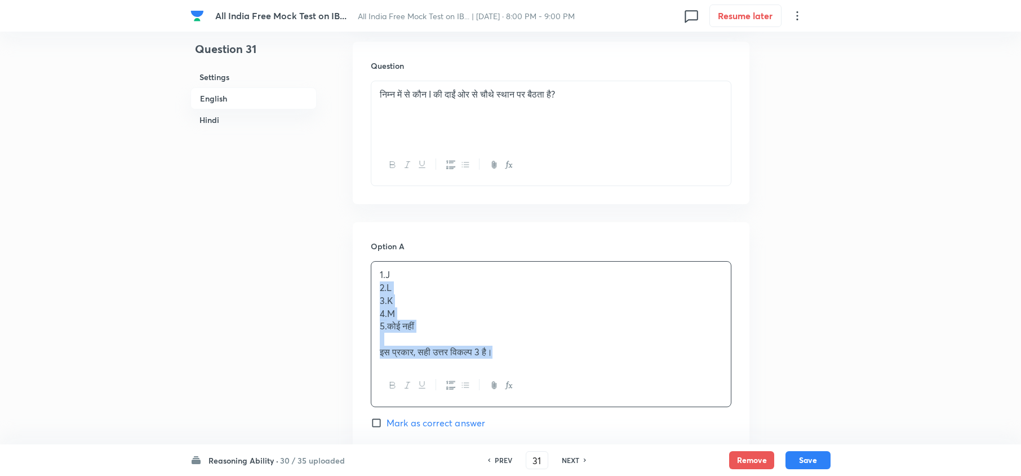
drag, startPoint x: 378, startPoint y: 291, endPoint x: 573, endPoint y: 386, distance: 217.3
click at [569, 386] on div "1. J 2. L 3. K 4. M 5. कोई नहीं इस प्रकार, सही उत्तर विकल्प 3 है।" at bounding box center [551, 333] width 361 height 145
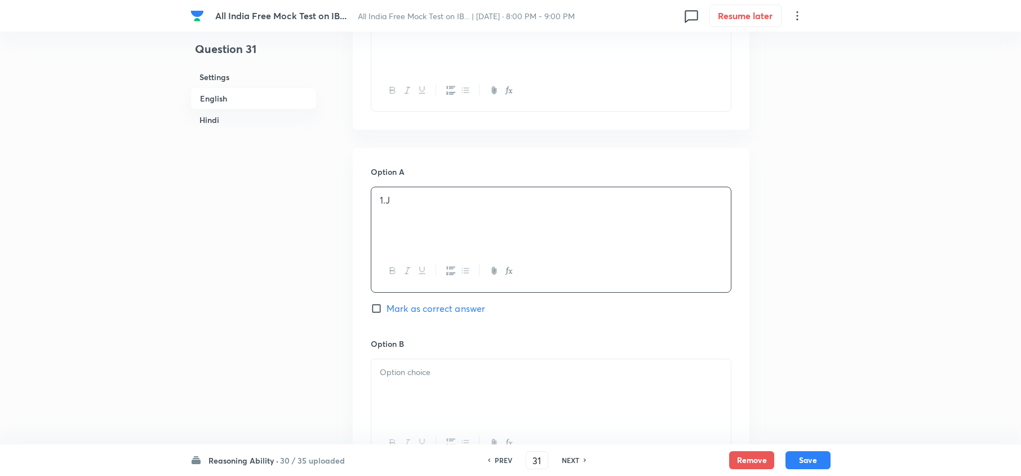
scroll to position [2179, 0]
click at [383, 384] on div at bounding box center [551, 389] width 360 height 63
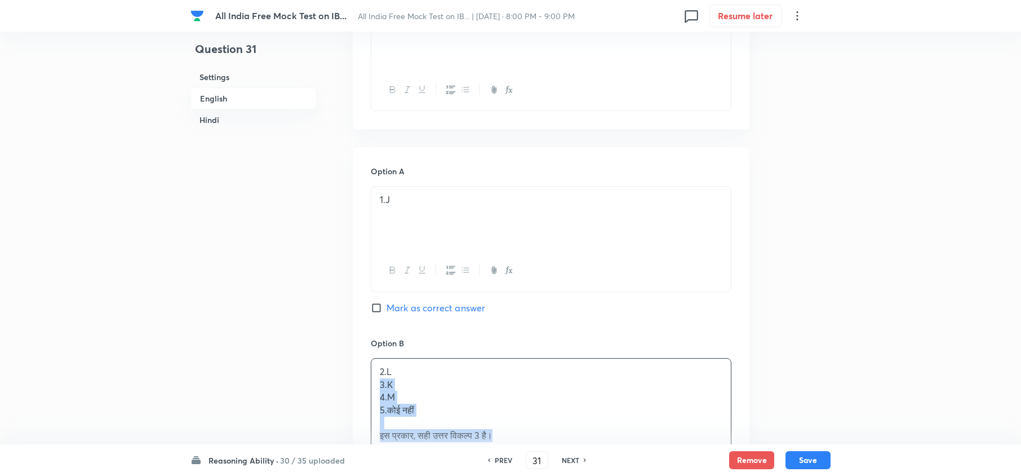
drag, startPoint x: 377, startPoint y: 390, endPoint x: 561, endPoint y: 454, distance: 195.0
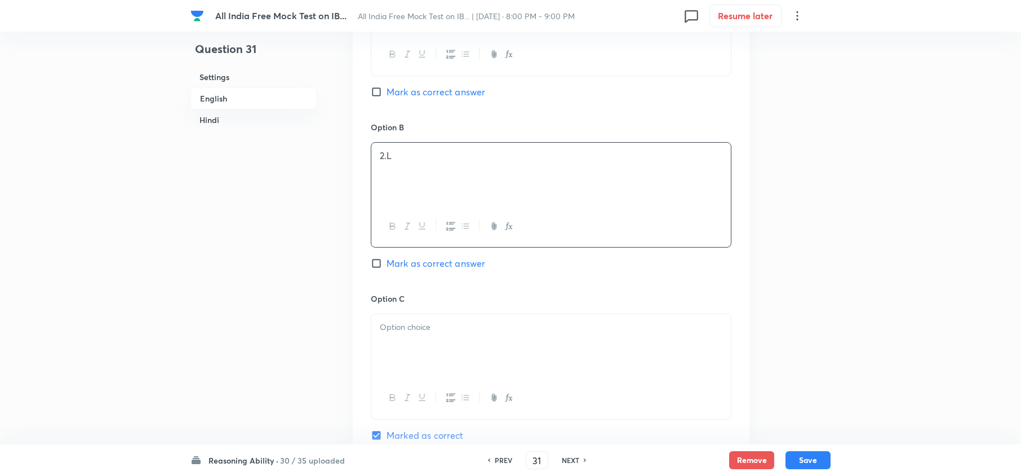
scroll to position [2405, 0]
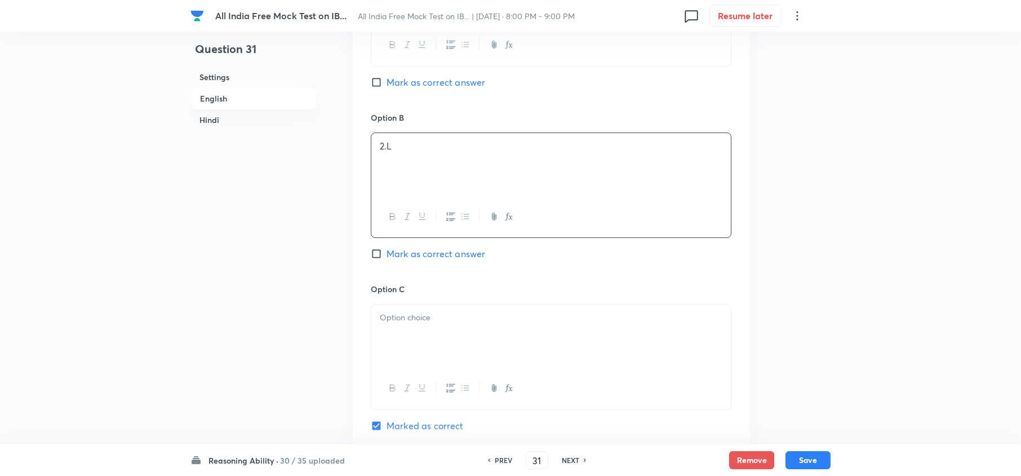
click at [396, 336] on div at bounding box center [551, 335] width 360 height 63
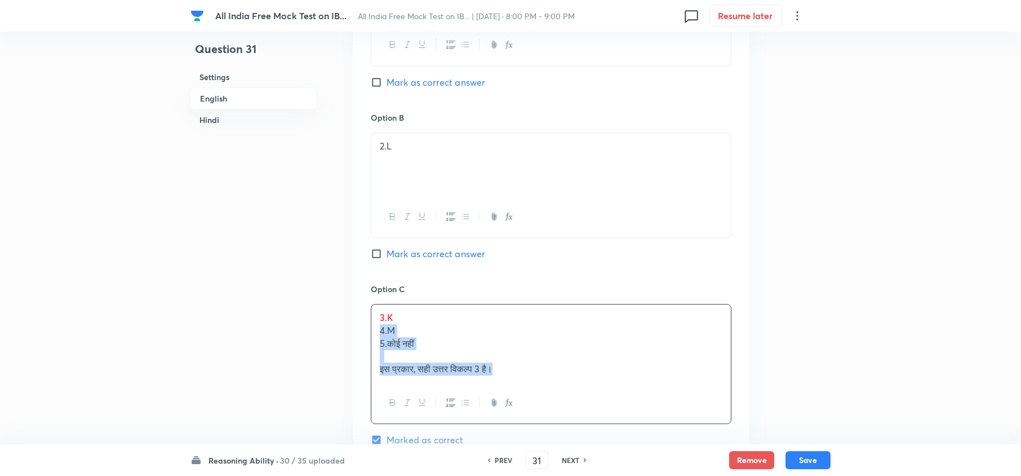
drag, startPoint x: 382, startPoint y: 339, endPoint x: 537, endPoint y: 400, distance: 165.8
click at [553, 392] on div "3. K 4. M 5. कोई नहीं इस प्रकार, सही उत्तर विकल्प 3 है।" at bounding box center [551, 364] width 361 height 120
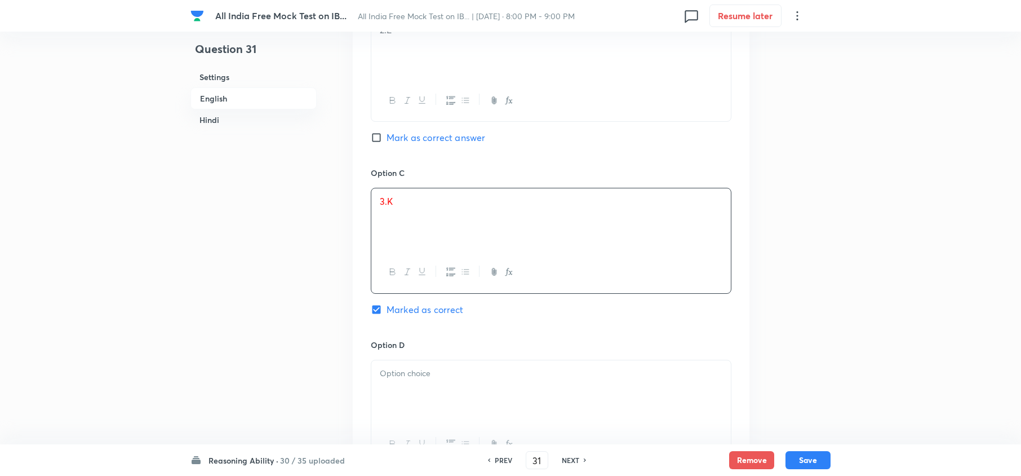
scroll to position [2555, 0]
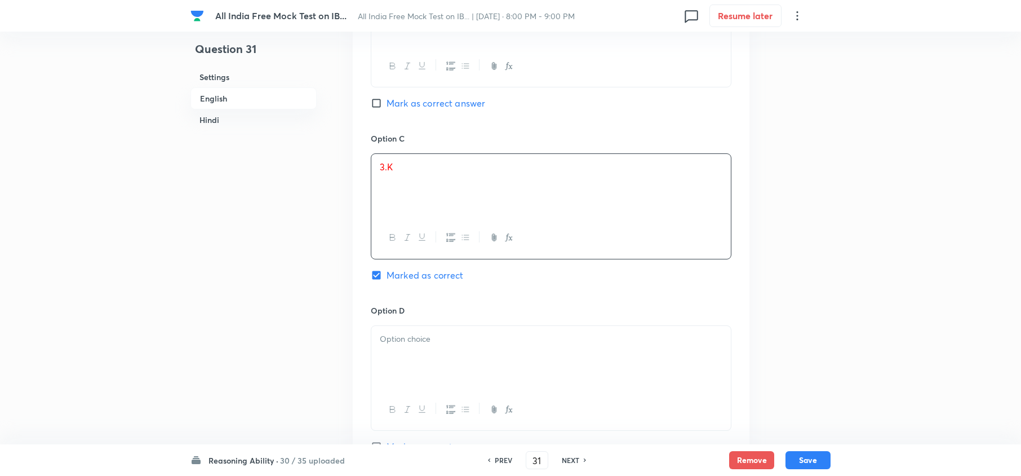
click at [402, 346] on p at bounding box center [551, 339] width 343 height 13
drag, startPoint x: 380, startPoint y: 357, endPoint x: 519, endPoint y: 413, distance: 150.0
click at [516, 413] on div "4. M 5. कोई नहीं इस प्रकार, सही उत्तर विकल्प 3 है।" at bounding box center [551, 378] width 361 height 107
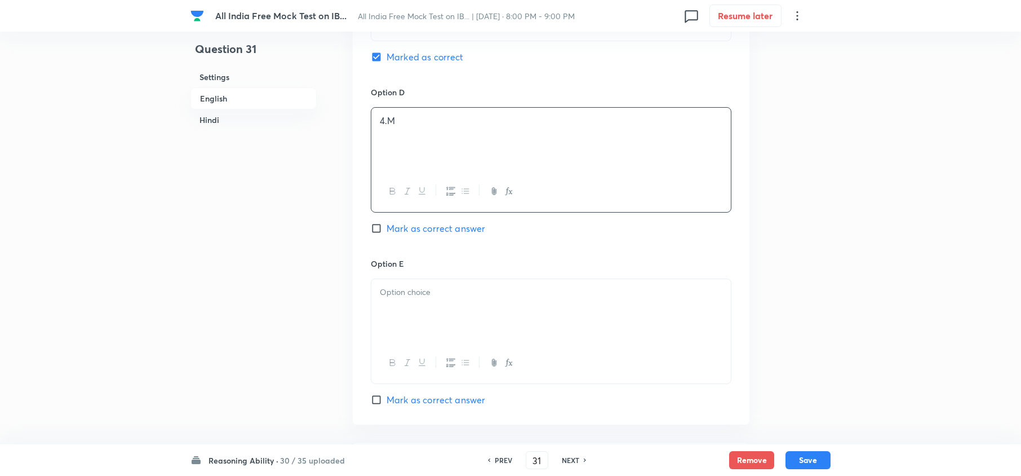
scroll to position [2781, 0]
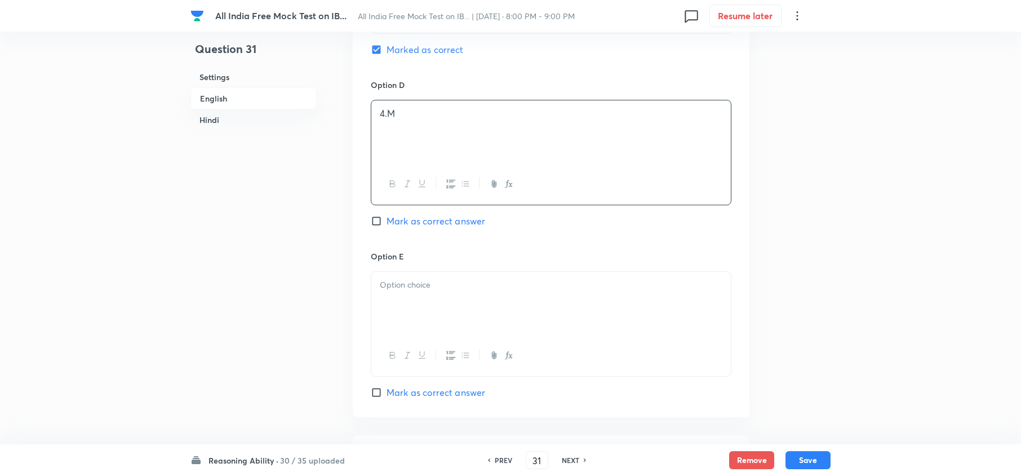
click at [388, 291] on p at bounding box center [551, 284] width 343 height 13
drag, startPoint x: 378, startPoint y: 314, endPoint x: 560, endPoint y: 353, distance: 186.2
click at [558, 353] on div "5. कोई नहीं इस प्रकार, सही उत्तर विकल्प 3 है।" at bounding box center [551, 323] width 361 height 105
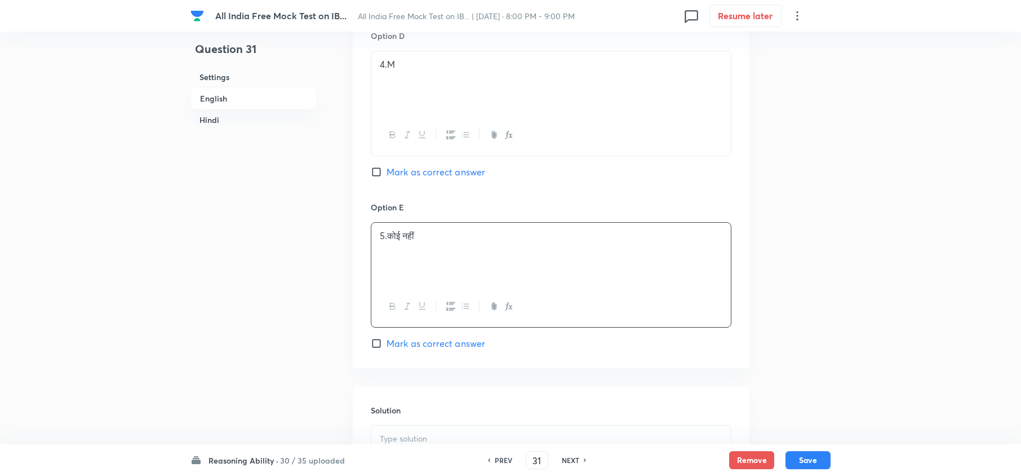
scroll to position [2855, 0]
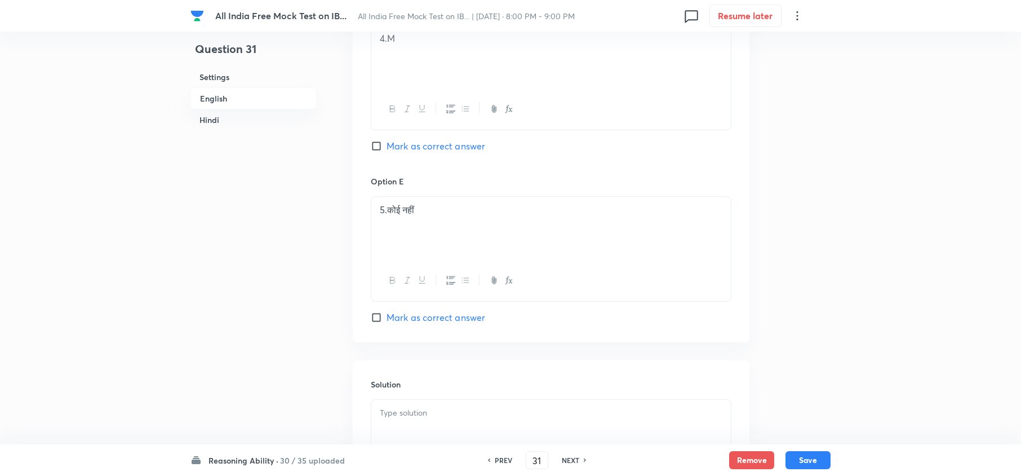
click at [435, 415] on p at bounding box center [551, 412] width 343 height 13
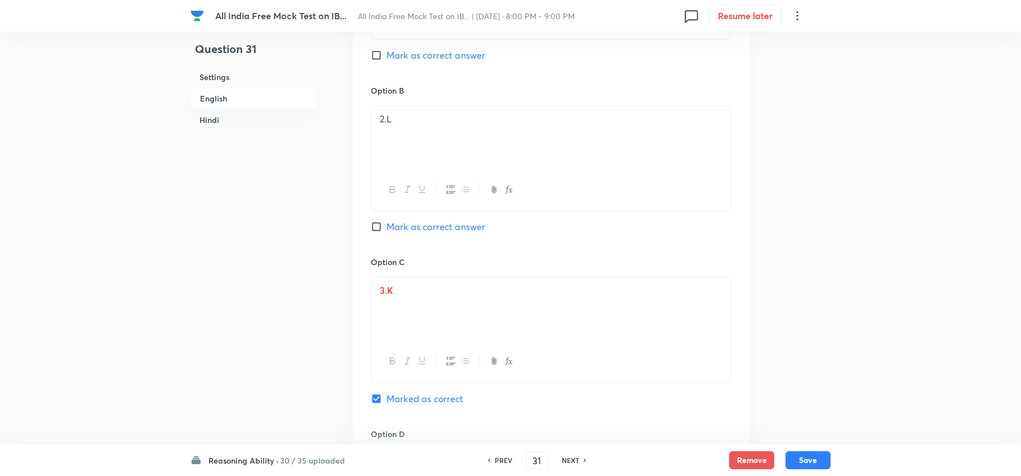
scroll to position [2405, 0]
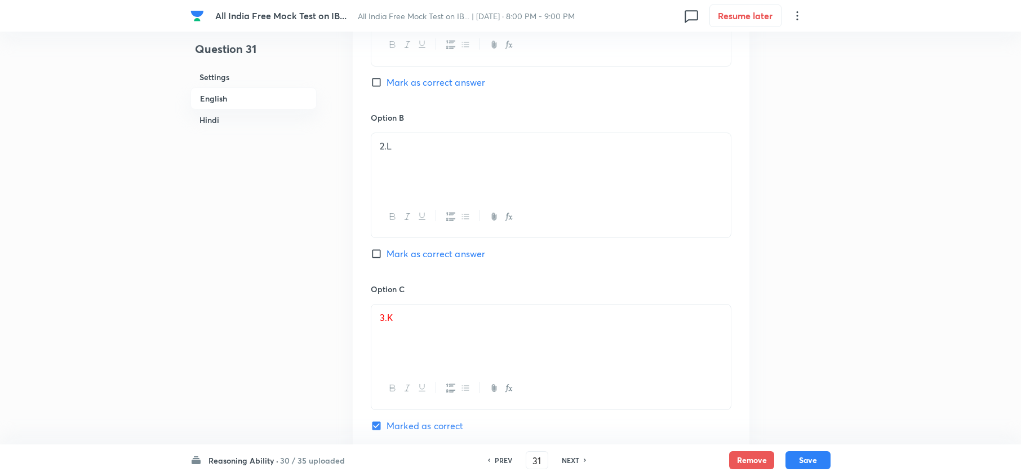
click at [393, 323] on span "K" at bounding box center [390, 317] width 6 height 12
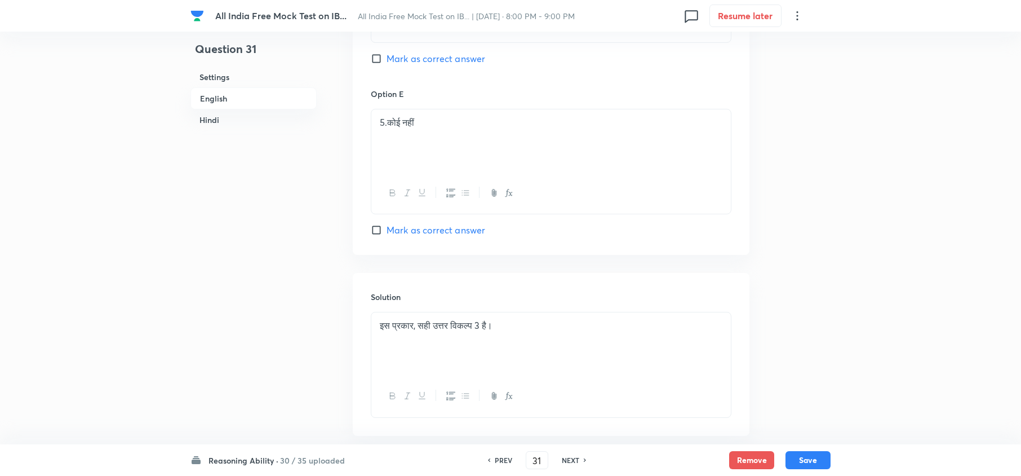
scroll to position [3010, 0]
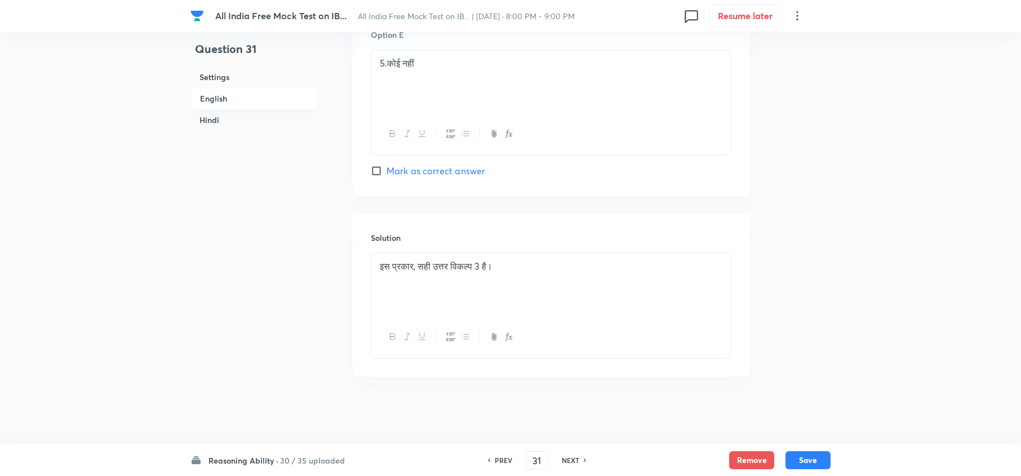
click at [371, 262] on div "इस प्रकार, सही उत्तर विकल्प 3 है।" at bounding box center [551, 284] width 360 height 63
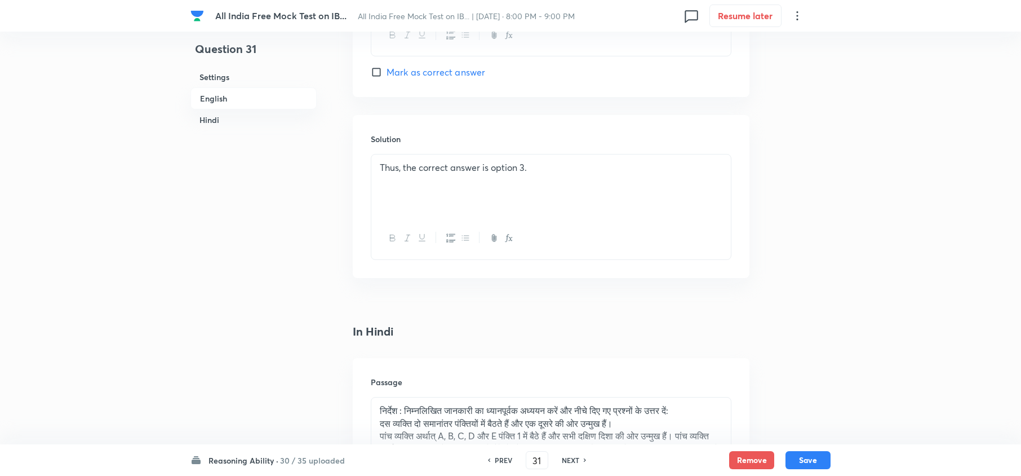
scroll to position [1507, 0]
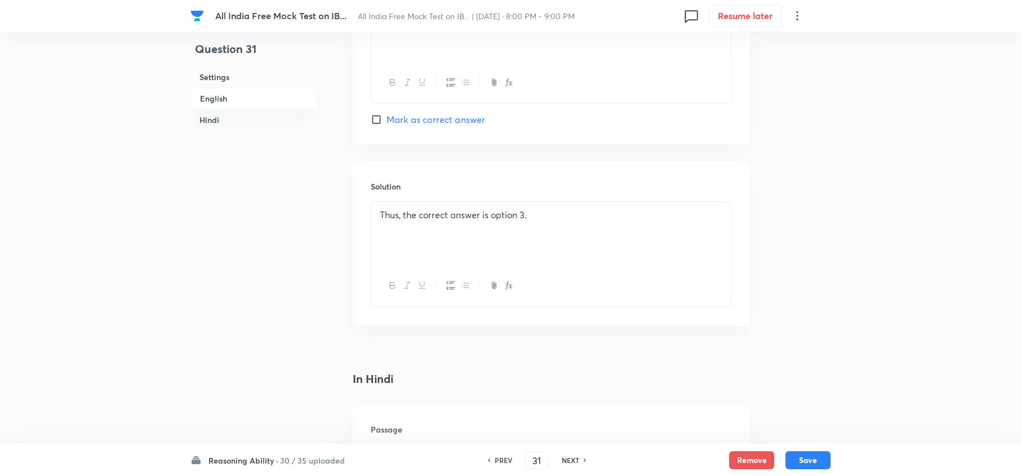
click at [380, 214] on p "Thus, the correct answer is option 3." at bounding box center [551, 215] width 343 height 13
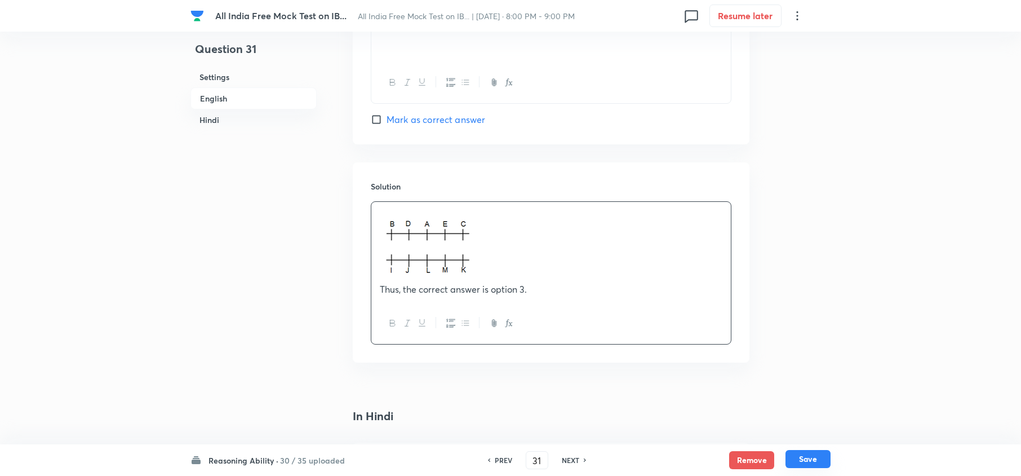
click at [805, 458] on button "Save" at bounding box center [808, 459] width 45 height 18
type input "32"
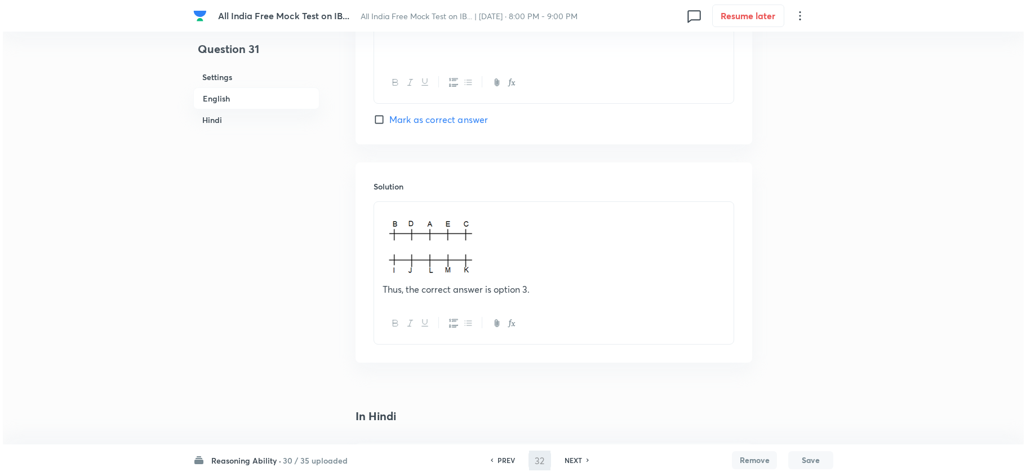
scroll to position [0, 0]
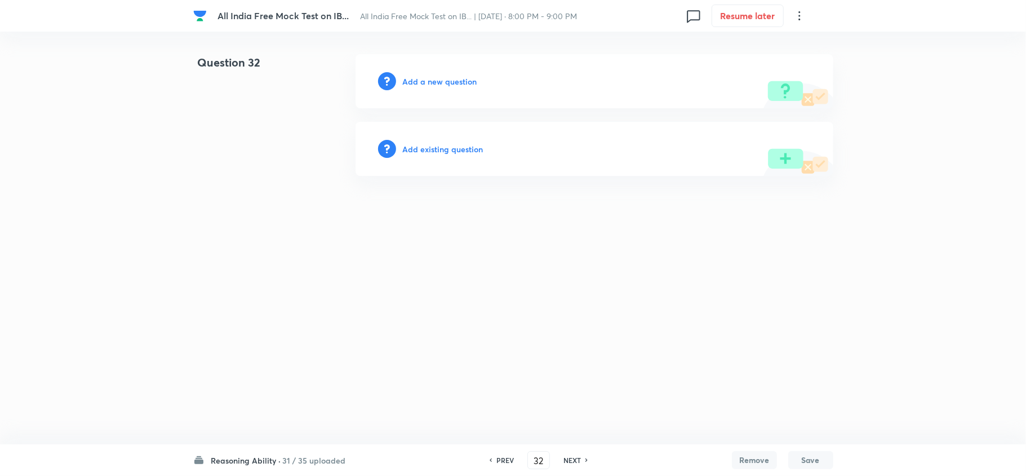
click at [436, 96] on div "Add a new question" at bounding box center [595, 81] width 478 height 54
click at [445, 77] on h6 "Add a new question" at bounding box center [440, 82] width 74 height 12
click at [445, 77] on h6 "Choose a question type" at bounding box center [446, 82] width 87 height 12
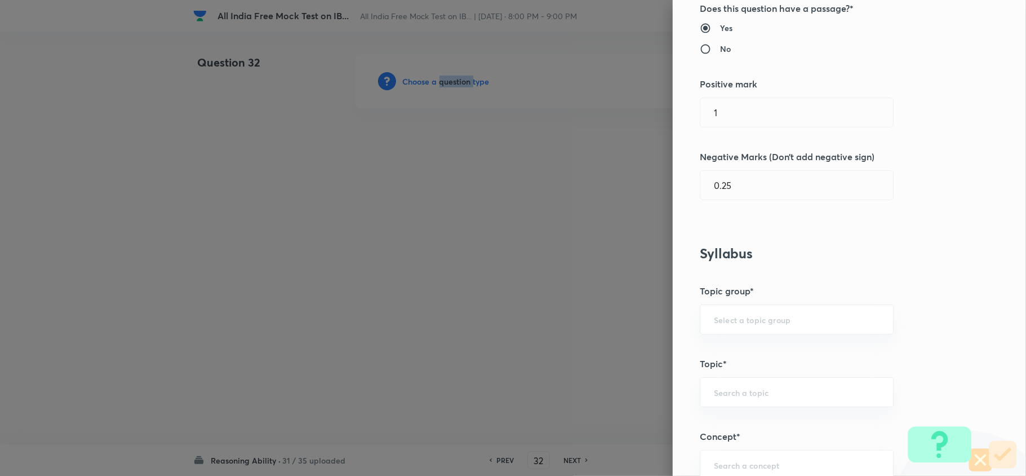
scroll to position [526, 0]
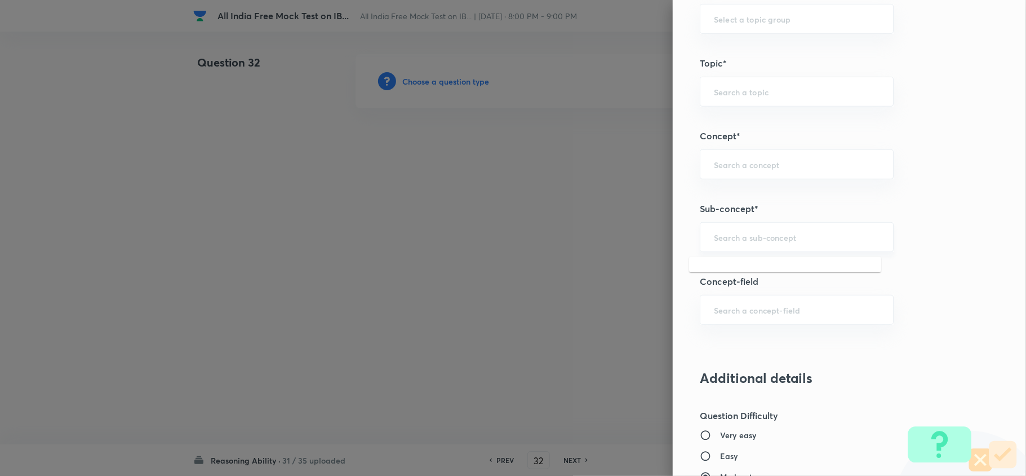
click at [752, 239] on input "text" at bounding box center [797, 237] width 166 height 11
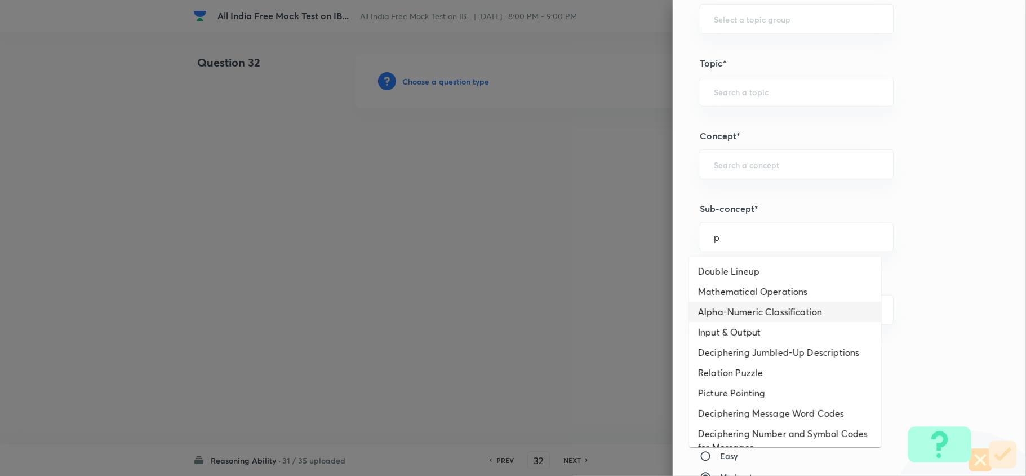
type input "p"
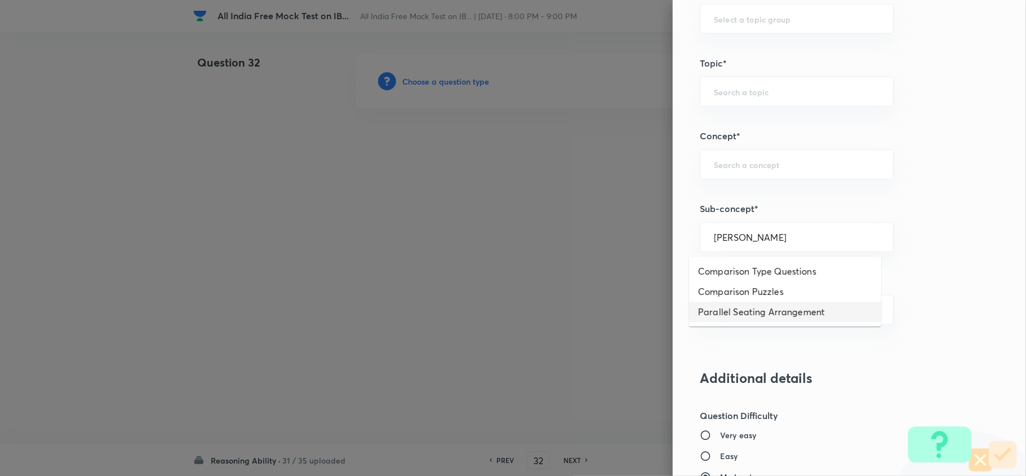
click at [751, 313] on li "Parallel Seating Arrangement" at bounding box center [785, 312] width 192 height 20
type input "Parallel Seating Arrangement"
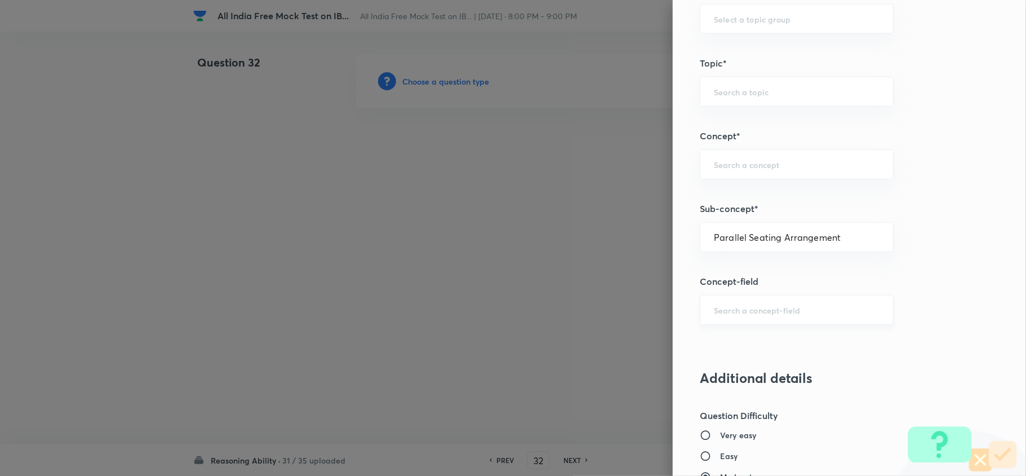
type input "Reasoning"
type input "Verbal Reasoning"
type input "Seating Arrangement"
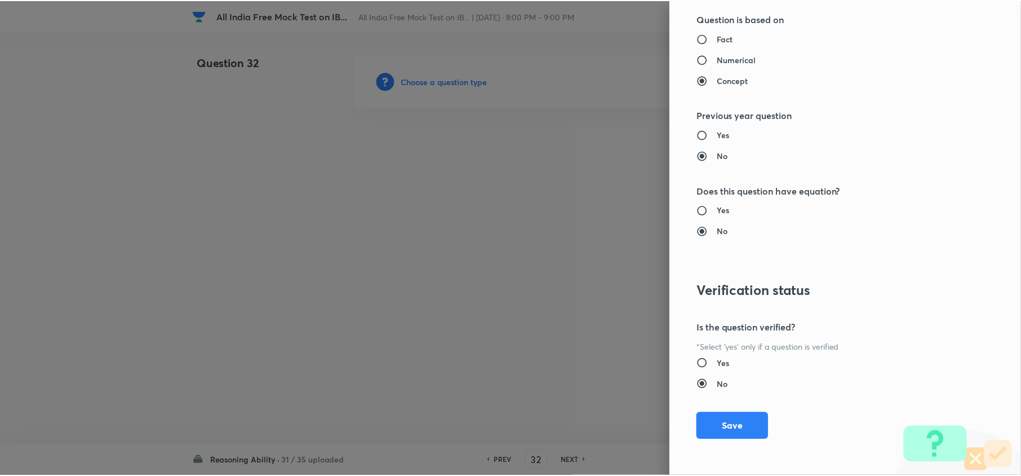
scroll to position [1063, 0]
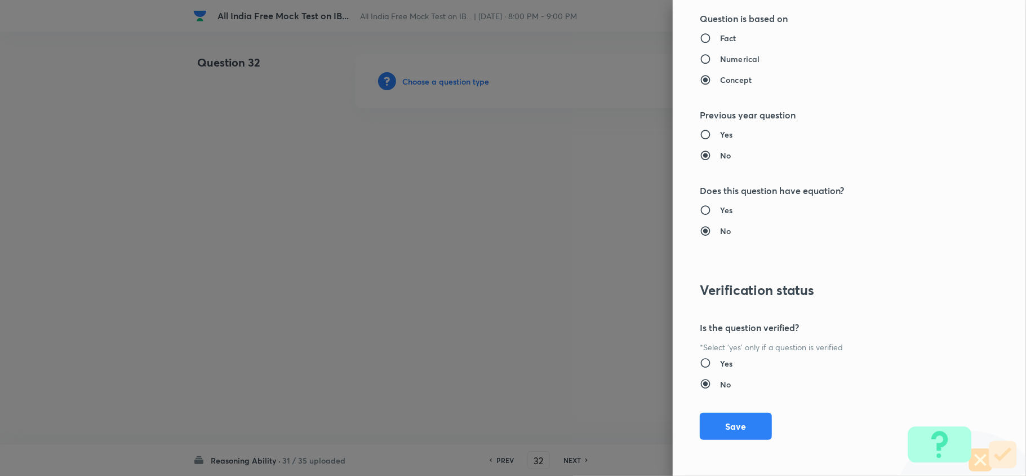
click at [747, 407] on div "Question settings Question type* Single choice correct Number of options* 2 3 4…" at bounding box center [849, 238] width 353 height 476
click at [733, 427] on button "Save" at bounding box center [736, 424] width 72 height 27
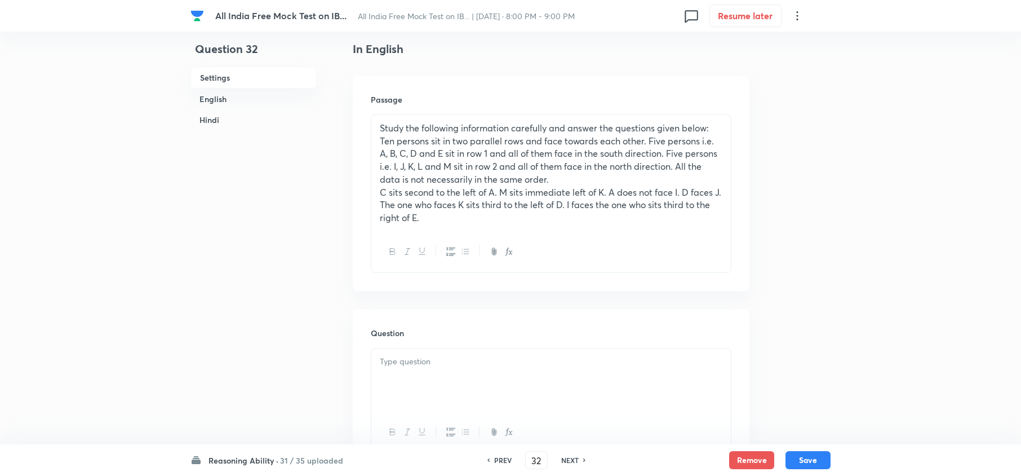
scroll to position [451, 0]
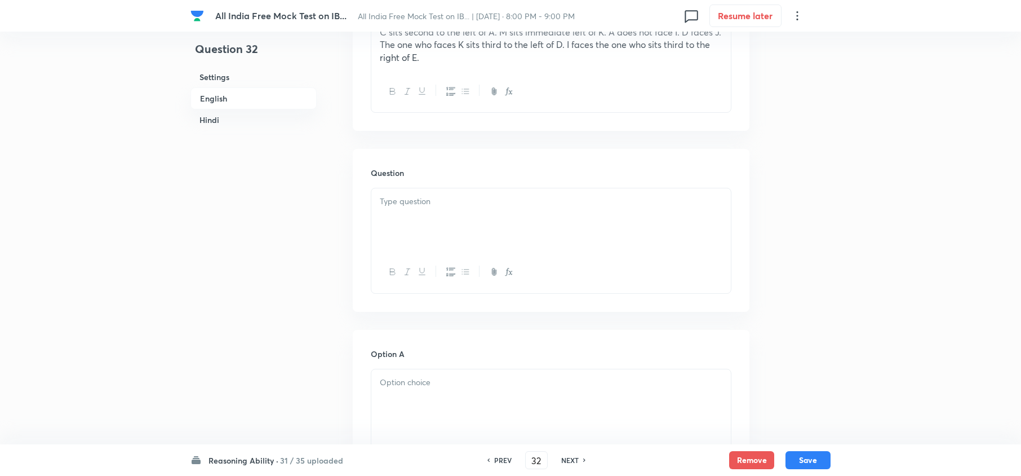
click at [391, 213] on div at bounding box center [551, 219] width 360 height 63
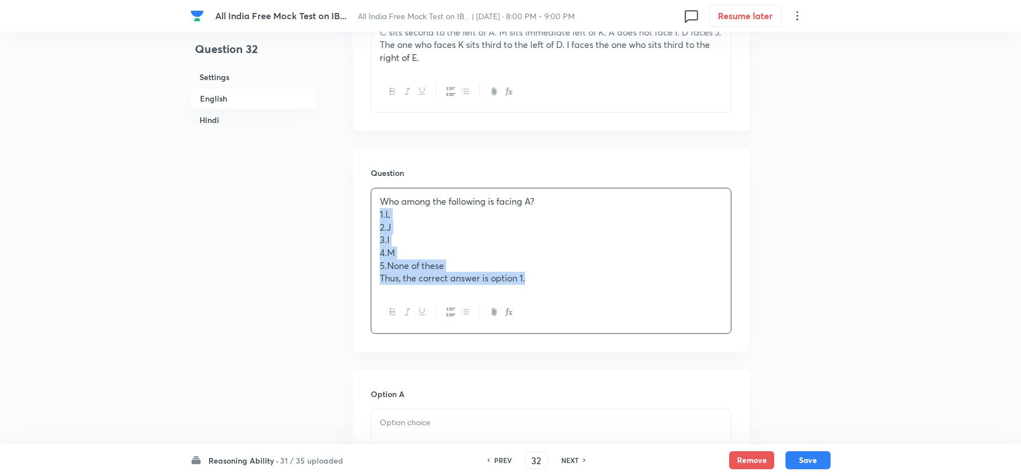
drag, startPoint x: 377, startPoint y: 217, endPoint x: 601, endPoint y: 366, distance: 269.0
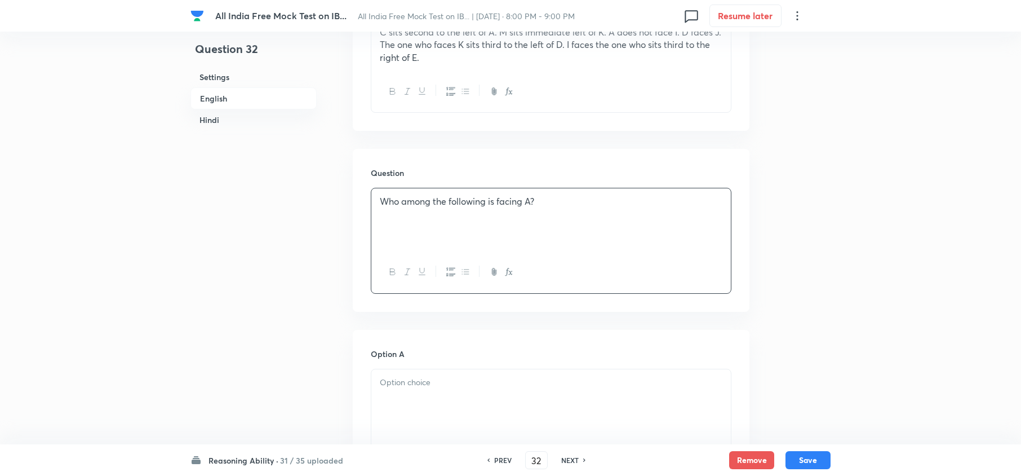
click at [379, 416] on div at bounding box center [551, 400] width 360 height 63
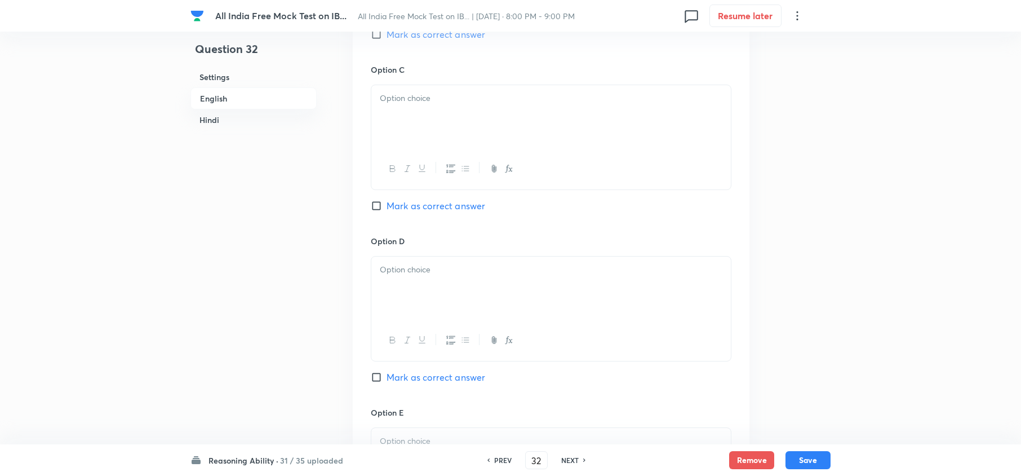
drag, startPoint x: 379, startPoint y: 402, endPoint x: 645, endPoint y: 453, distance: 270.8
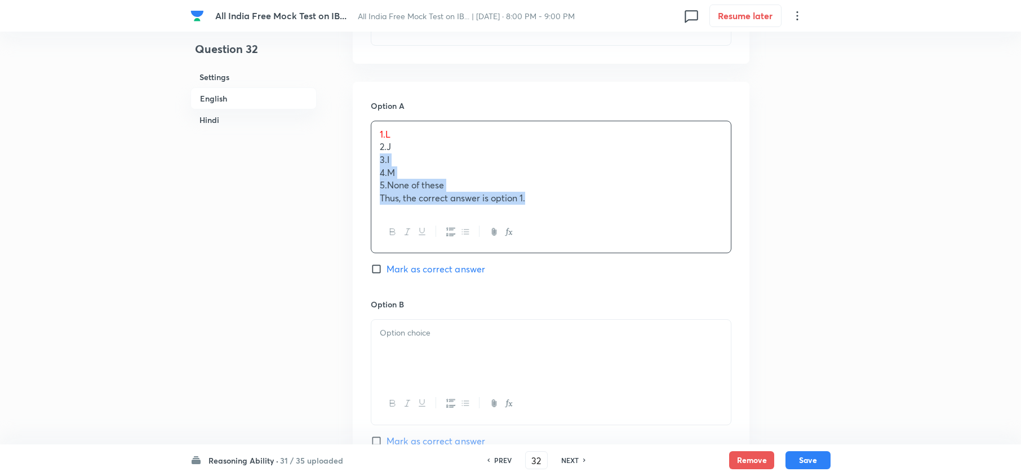
scroll to position [578, 0]
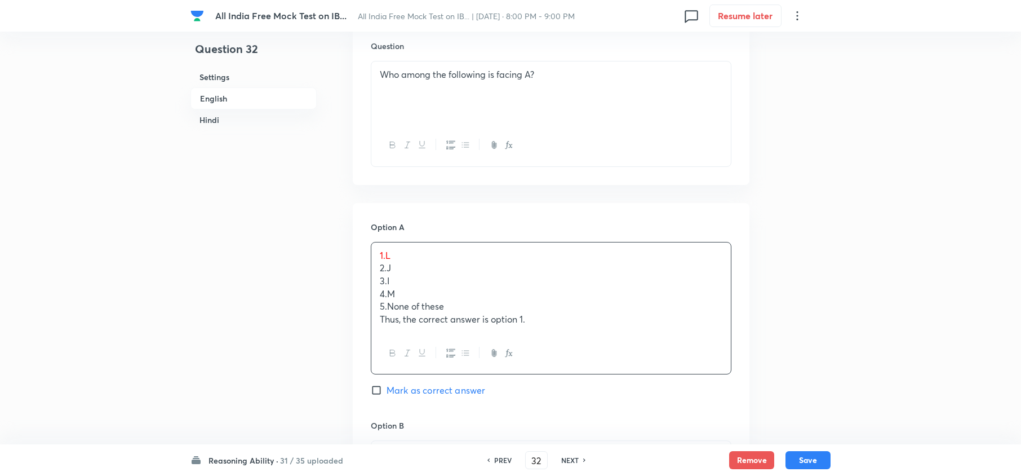
click at [384, 271] on p "2. J" at bounding box center [551, 268] width 343 height 13
drag, startPoint x: 380, startPoint y: 271, endPoint x: 601, endPoint y: 343, distance: 232.3
click at [600, 343] on div "1. L 2. J 3. I 4. M 5. None of these Thus, the correct answer is option 1." at bounding box center [551, 308] width 361 height 133
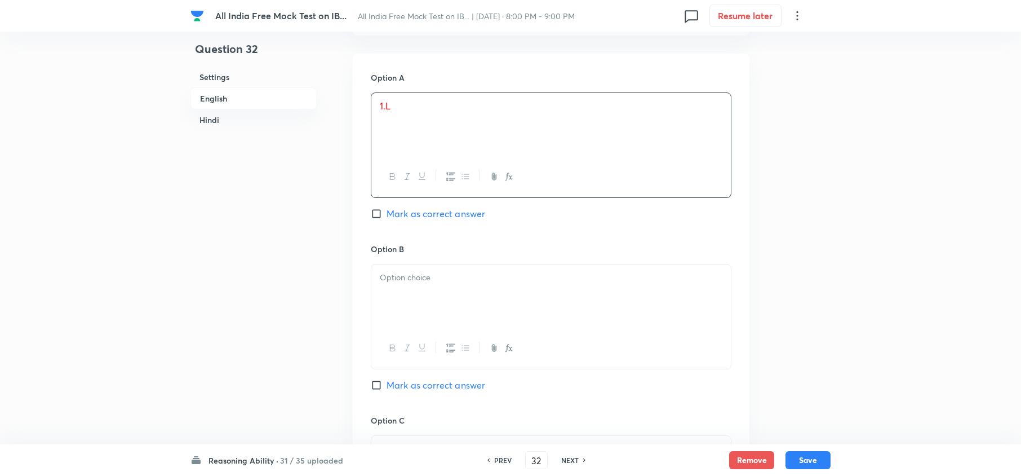
scroll to position [728, 0]
click at [400, 294] on div at bounding box center [551, 294] width 360 height 63
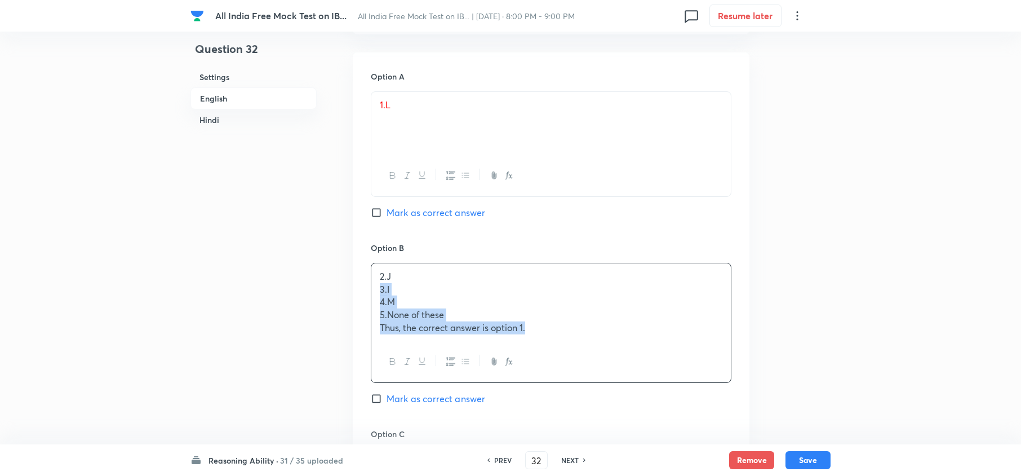
drag, startPoint x: 379, startPoint y: 290, endPoint x: 650, endPoint y: 393, distance: 289.5
click at [650, 393] on div "Option B 2. J 3. I 4. M 5. None of these Thus, the correct answer is option 1. …" at bounding box center [551, 335] width 361 height 186
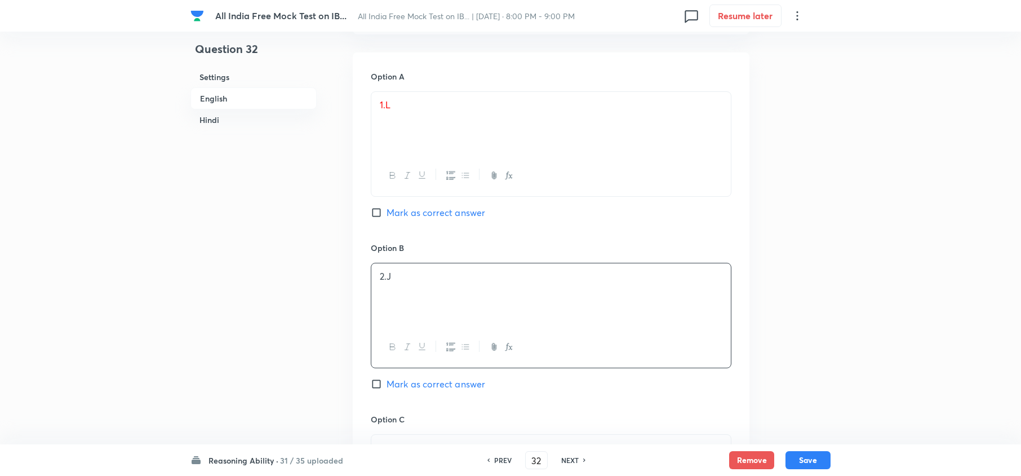
click at [418, 219] on span "Mark as correct answer" at bounding box center [436, 213] width 99 height 14
click at [387, 218] on input "Mark as correct answer" at bounding box center [379, 212] width 16 height 11
checkbox input "true"
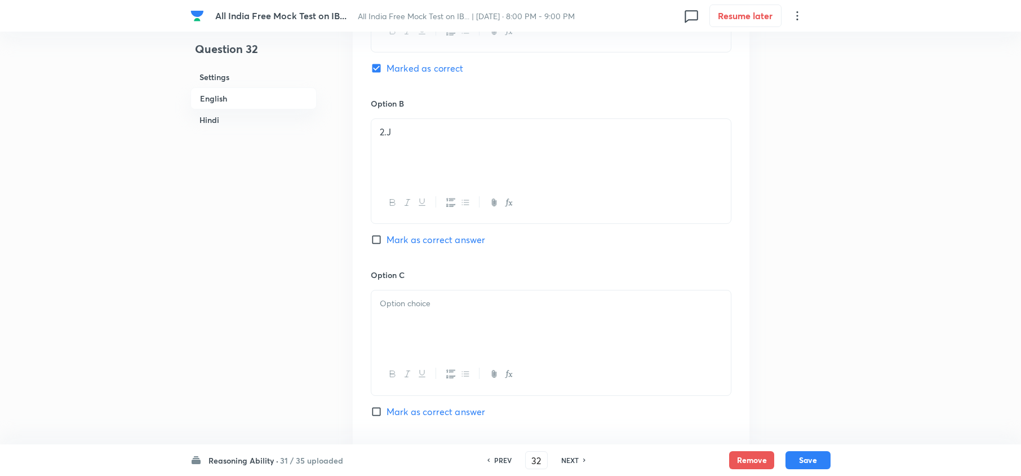
scroll to position [878, 0]
click at [387, 321] on div at bounding box center [551, 316] width 360 height 63
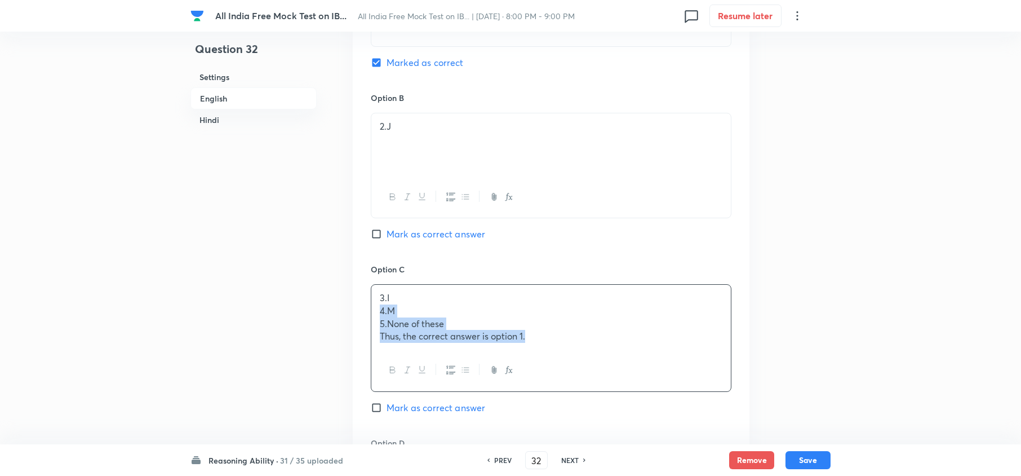
drag, startPoint x: 377, startPoint y: 315, endPoint x: 610, endPoint y: 355, distance: 236.9
click at [609, 355] on div "3. I 4. M 5. None of these Thus, the correct answer is option 1." at bounding box center [551, 337] width 361 height 107
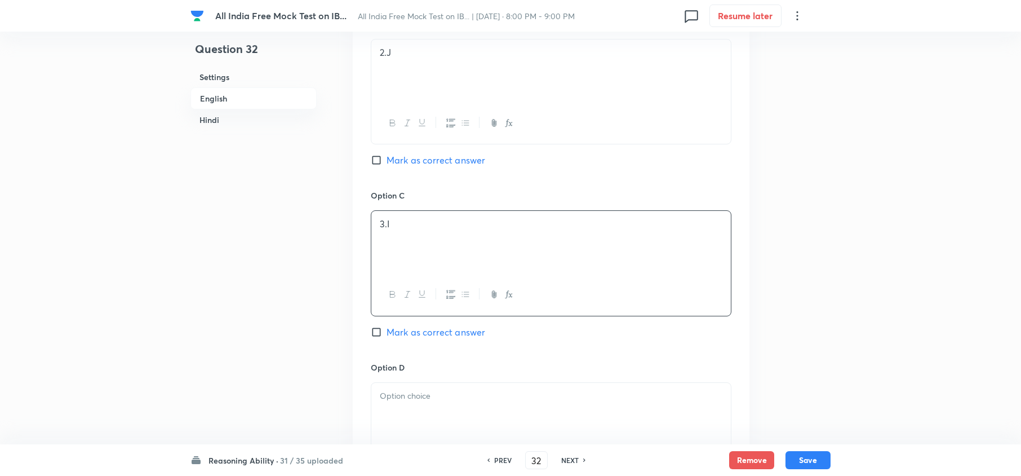
scroll to position [1104, 0]
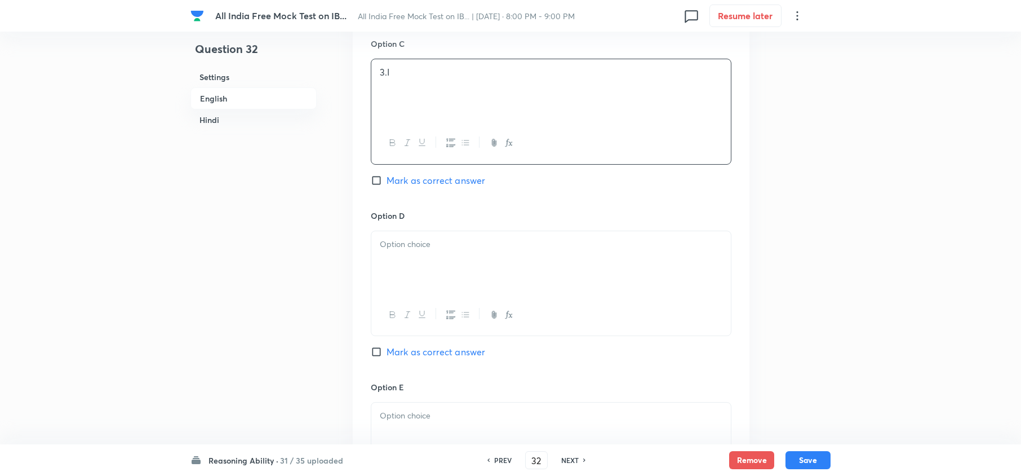
click at [405, 278] on div at bounding box center [551, 262] width 360 height 63
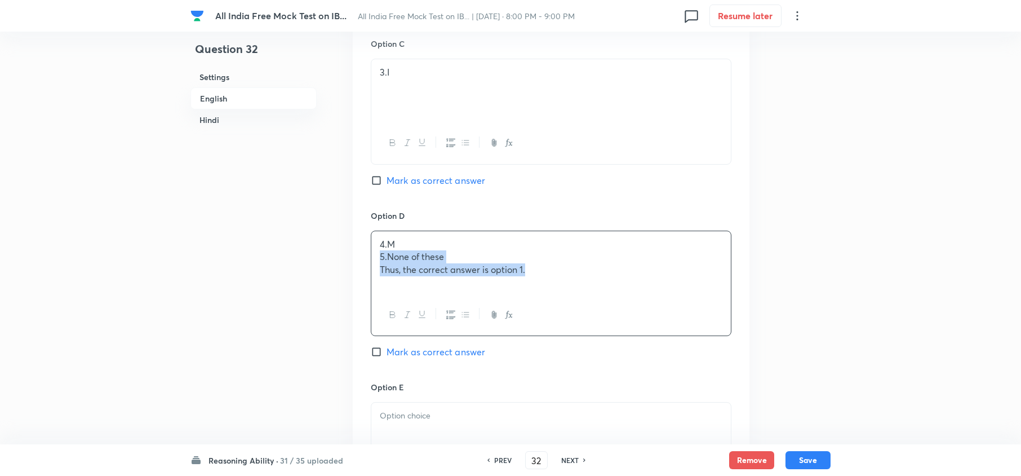
drag, startPoint x: 379, startPoint y: 263, endPoint x: 587, endPoint y: 295, distance: 210.0
click at [585, 294] on div "4. M 5. None of these Thus, the correct answer is option 1." at bounding box center [551, 262] width 360 height 63
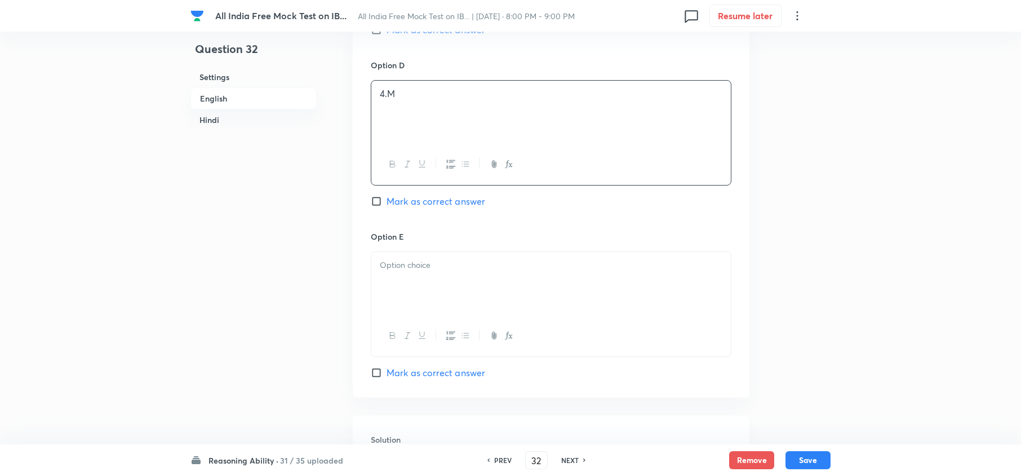
click at [409, 310] on div at bounding box center [551, 283] width 360 height 63
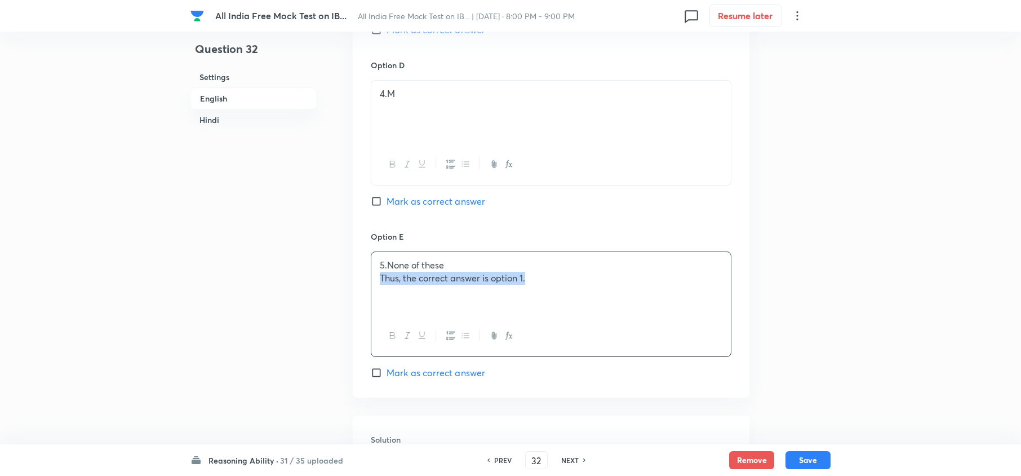
drag, startPoint x: 381, startPoint y: 287, endPoint x: 530, endPoint y: 309, distance: 150.4
click at [571, 294] on div "5. None of these Thus, the correct answer is option 1." at bounding box center [551, 283] width 360 height 63
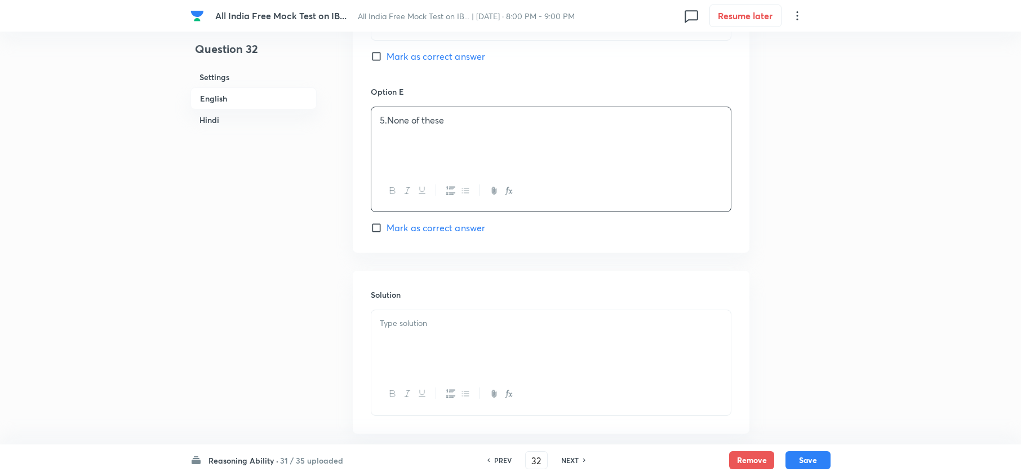
scroll to position [1405, 0]
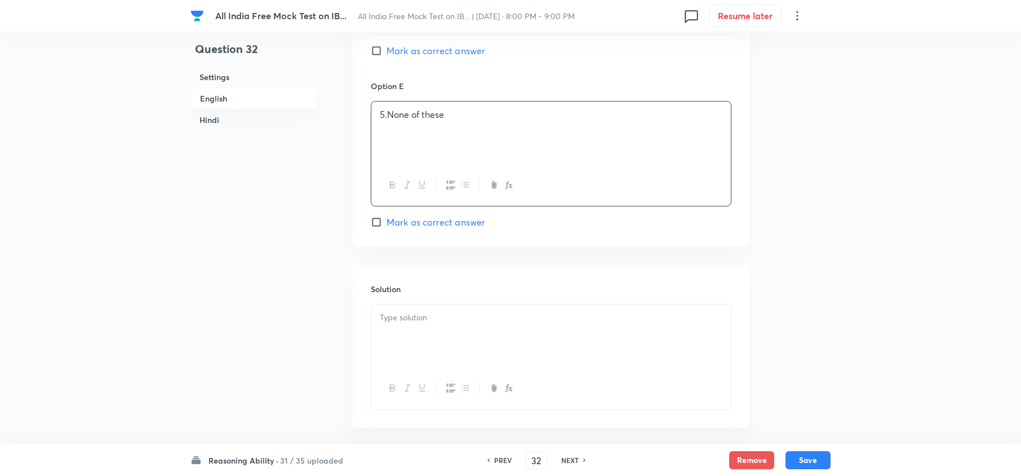
click at [400, 334] on div at bounding box center [551, 335] width 360 height 63
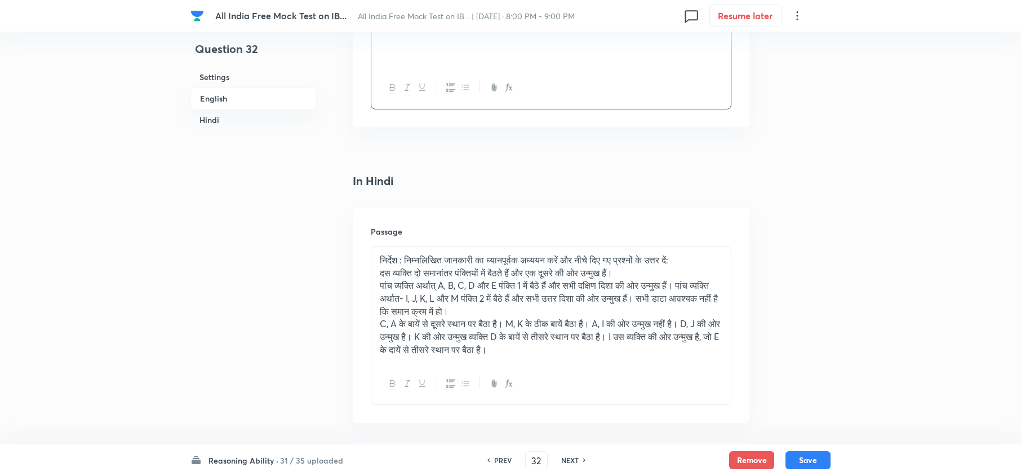
scroll to position [1931, 0]
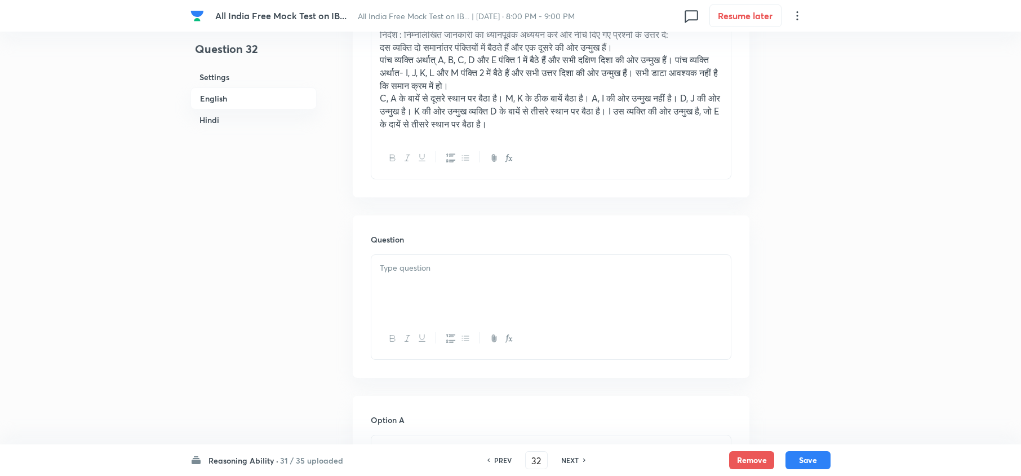
click at [391, 287] on div at bounding box center [551, 286] width 360 height 63
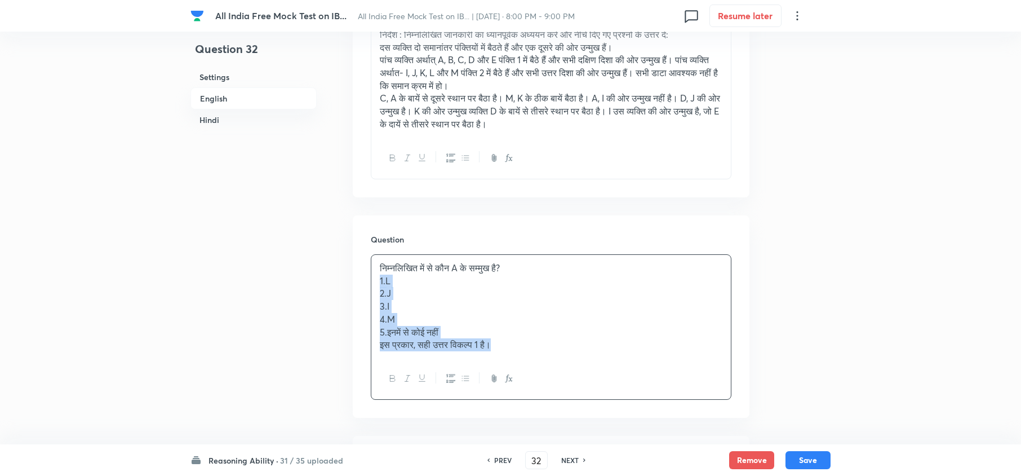
drag, startPoint x: 375, startPoint y: 289, endPoint x: 645, endPoint y: 426, distance: 303.2
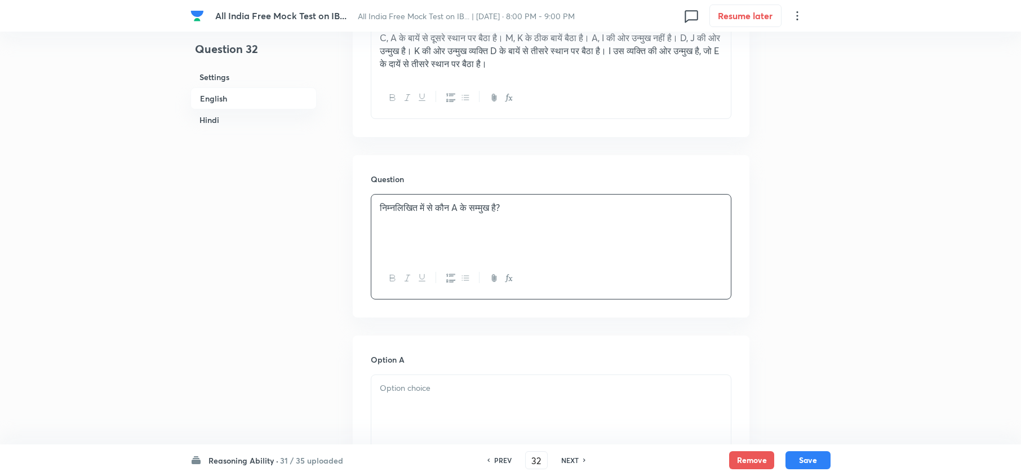
scroll to position [2081, 0]
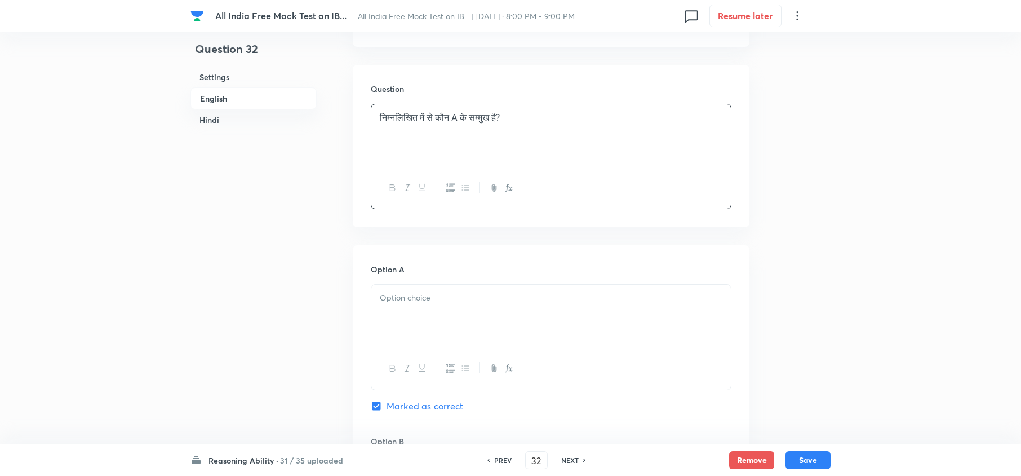
click at [398, 309] on div at bounding box center [551, 316] width 360 height 63
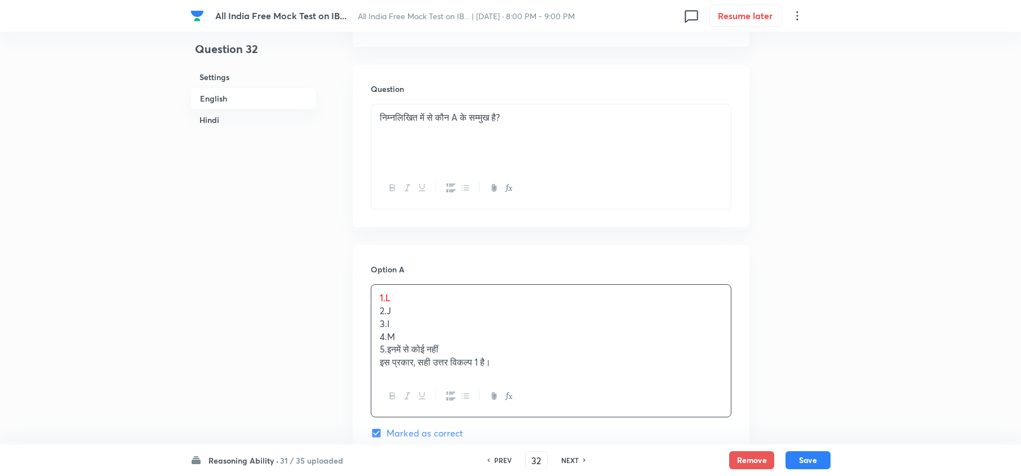
drag, startPoint x: 380, startPoint y: 316, endPoint x: 623, endPoint y: 428, distance: 268.3
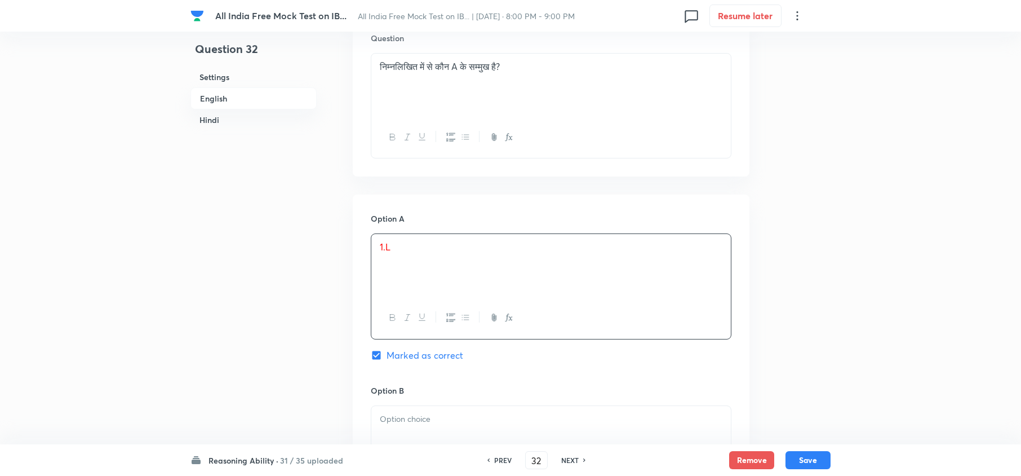
scroll to position [2231, 0]
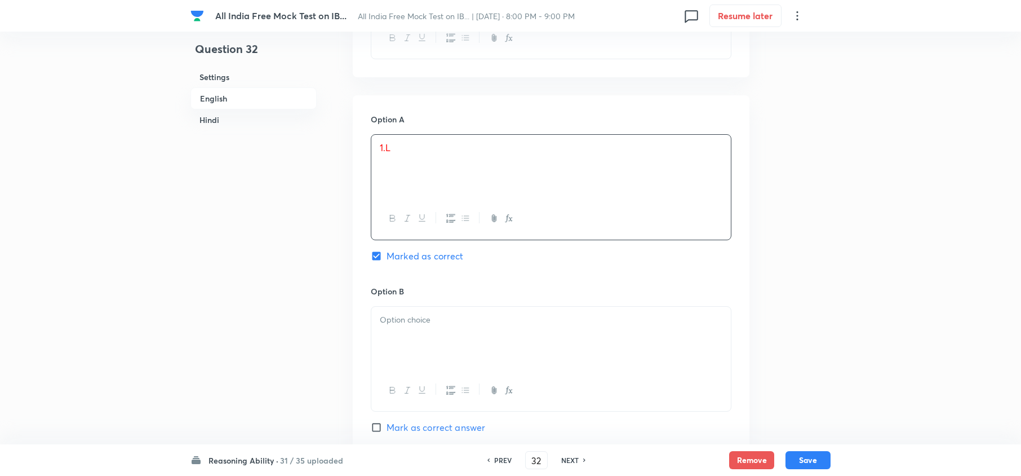
click at [415, 343] on div at bounding box center [551, 338] width 360 height 63
click at [381, 339] on p "3. I" at bounding box center [551, 332] width 343 height 13
click at [380, 339] on p "3. I" at bounding box center [551, 332] width 343 height 13
drag, startPoint x: 379, startPoint y: 339, endPoint x: 542, endPoint y: 434, distance: 188.7
click at [539, 434] on div "Option B 2. J 3. I 4. M 5. इनमें से कोई नहीं इस प्रकार, सही उत्तर विकल्प 1 है। …" at bounding box center [551, 378] width 361 height 186
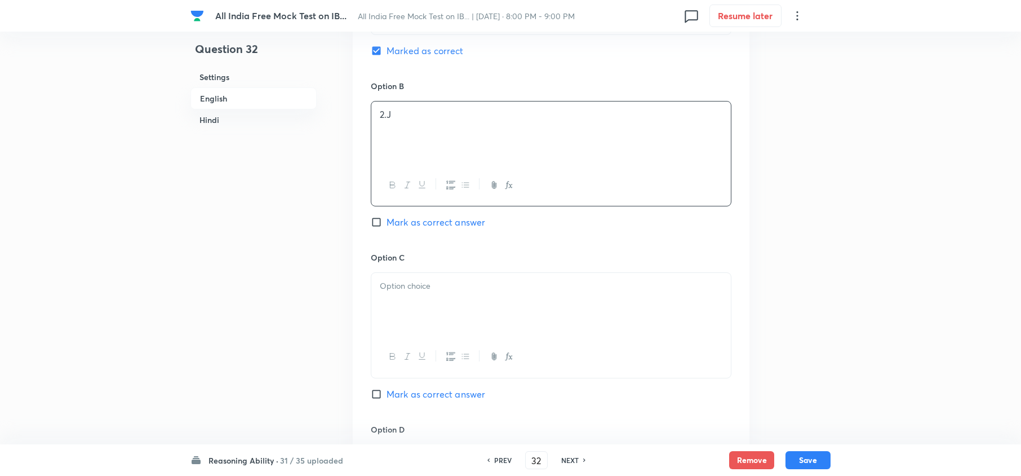
scroll to position [2456, 0]
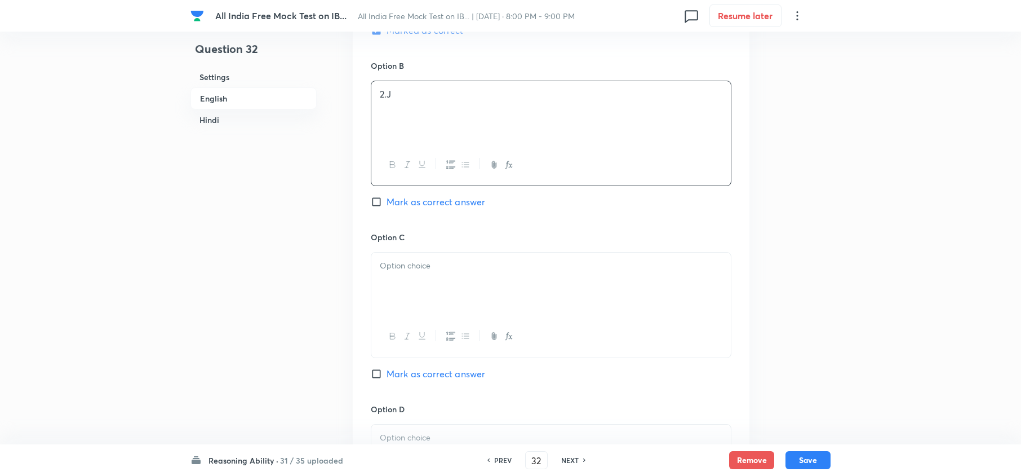
click at [419, 294] on div at bounding box center [551, 284] width 360 height 63
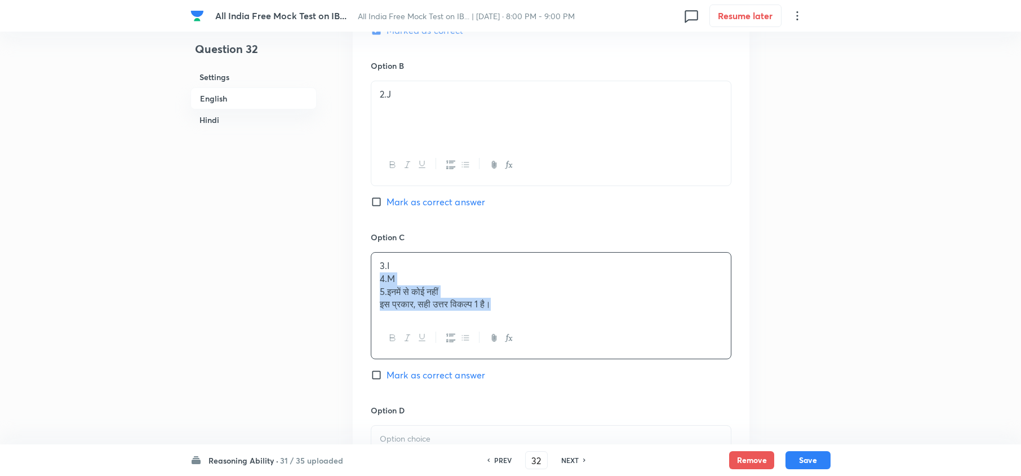
drag, startPoint x: 374, startPoint y: 283, endPoint x: 557, endPoint y: 331, distance: 188.9
click at [557, 331] on div "3. I 4. M 5. इनमें से कोई नहीं इस प्रकार, सही उत्तर विकल्प 1 है।" at bounding box center [551, 305] width 361 height 107
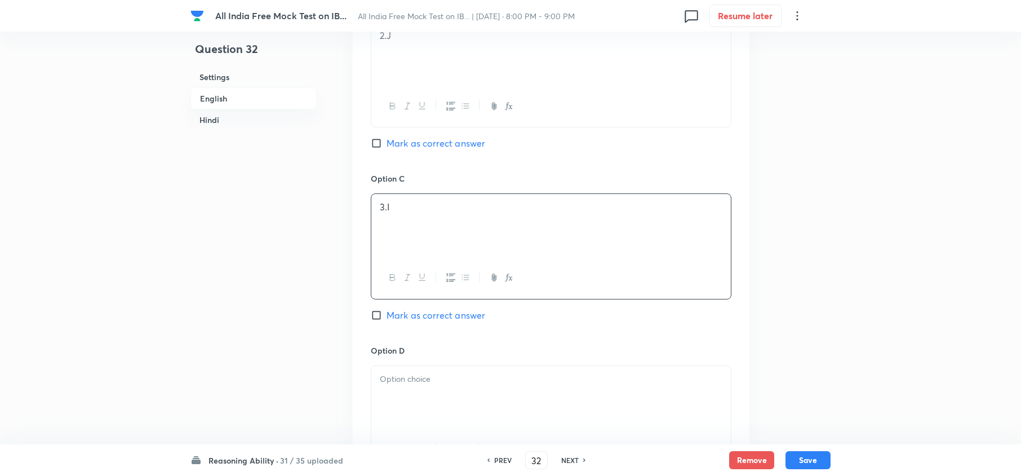
scroll to position [2607, 0]
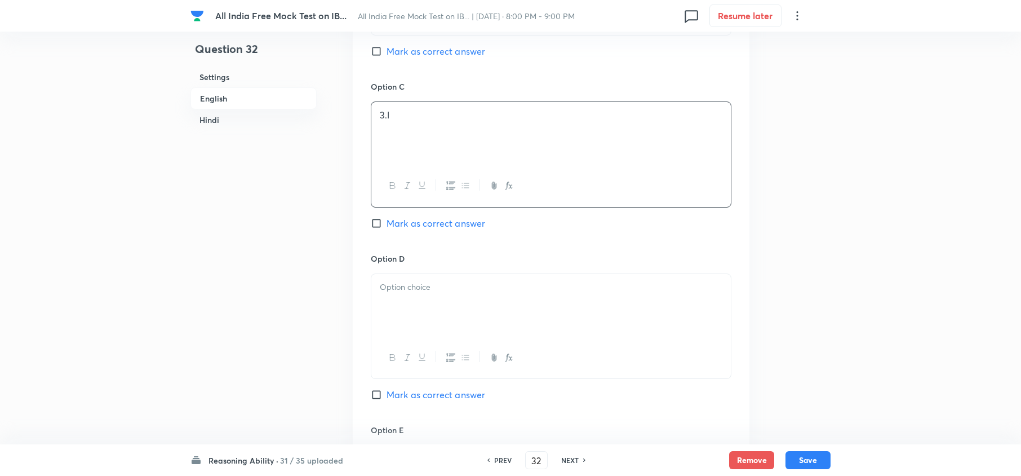
click at [389, 322] on div at bounding box center [551, 305] width 360 height 63
drag, startPoint x: 377, startPoint y: 313, endPoint x: 399, endPoint y: 318, distance: 22.4
click at [430, 318] on div "4. M 5. इनमें से कोई नहीं इस प्रकार, सही उत्तर विकल्प 1 है।" at bounding box center [551, 305] width 360 height 63
click at [370, 314] on div "Option A 1. L Marked as correct Option B 2. J Mark as correct answer Option C 3…" at bounding box center [551, 154] width 397 height 871
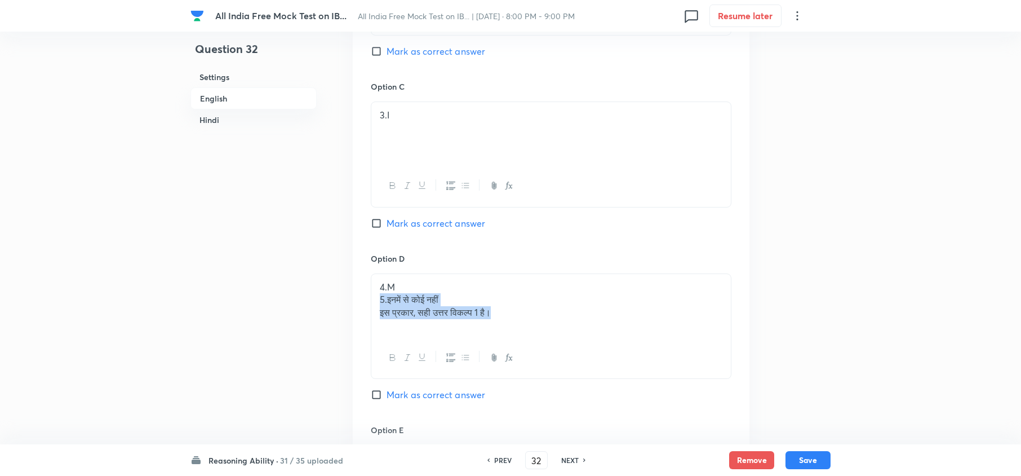
drag, startPoint x: 374, startPoint y: 310, endPoint x: 546, endPoint y: 322, distance: 171.8
click at [544, 322] on div "4. M 5. इनमें से कोई नहीं इस प्रकार, सही उत्तर विकल्प 1 है।" at bounding box center [551, 305] width 360 height 63
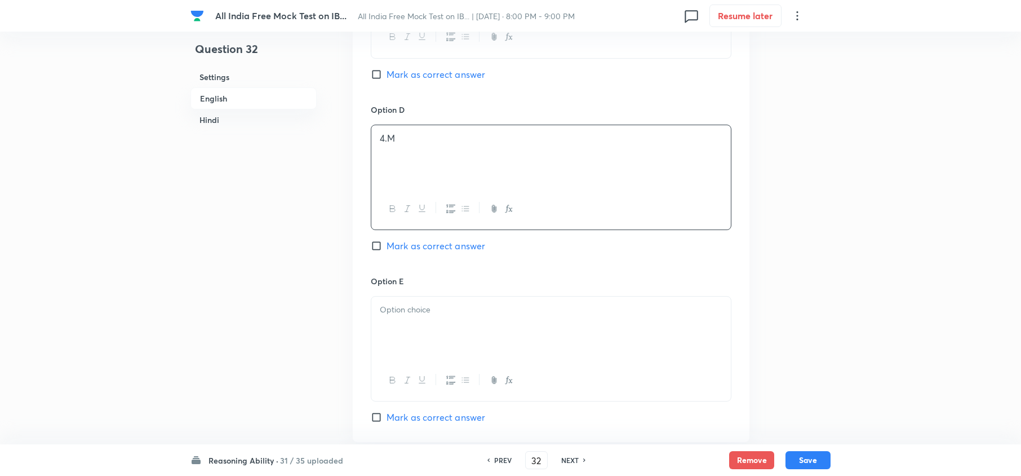
scroll to position [2757, 0]
click at [410, 346] on div at bounding box center [551, 326] width 360 height 63
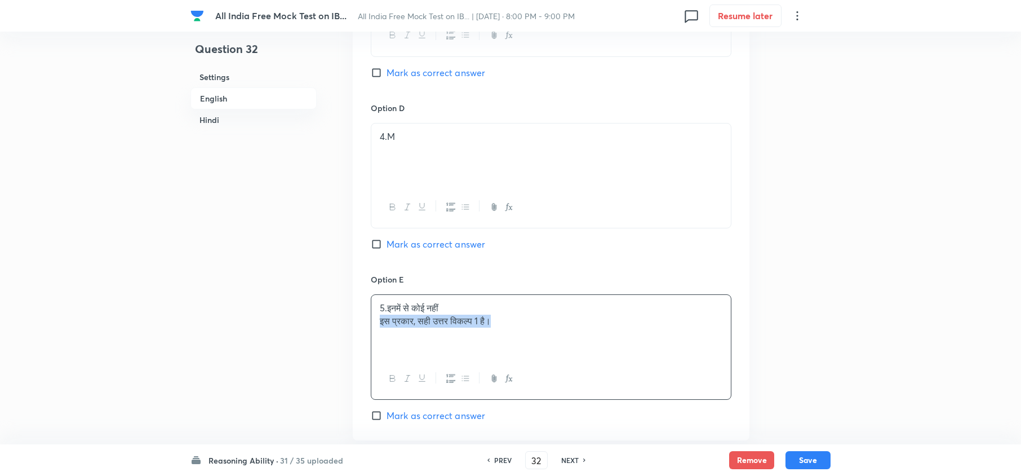
drag, startPoint x: 379, startPoint y: 329, endPoint x: 571, endPoint y: 337, distance: 192.4
click at [571, 337] on div "5. इनमें से कोई नहीं इस प्रकार, सही उत्तर विकल्प 1 है।" at bounding box center [551, 326] width 360 height 63
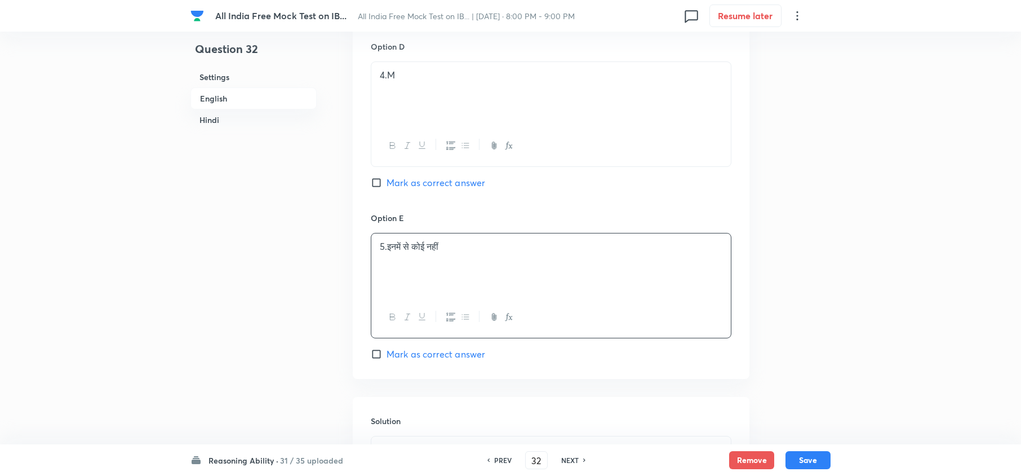
scroll to position [2907, 0]
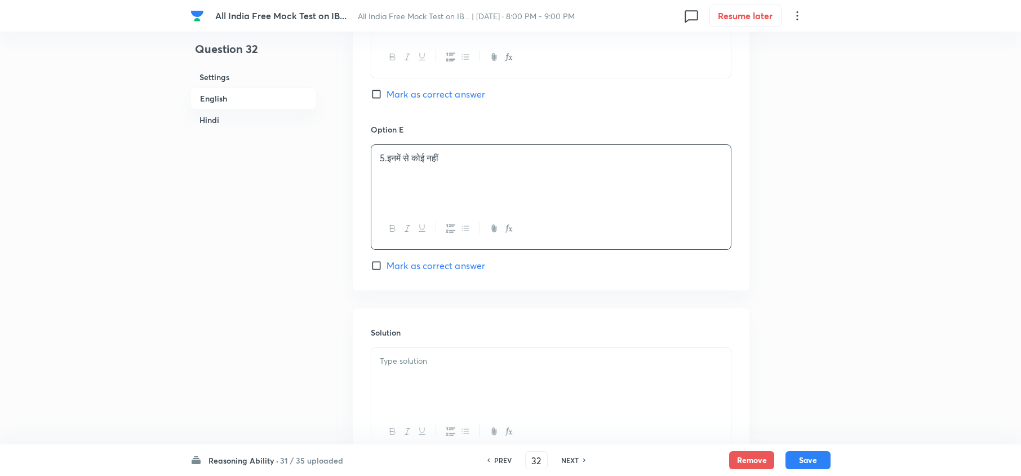
click at [420, 366] on p at bounding box center [551, 361] width 343 height 13
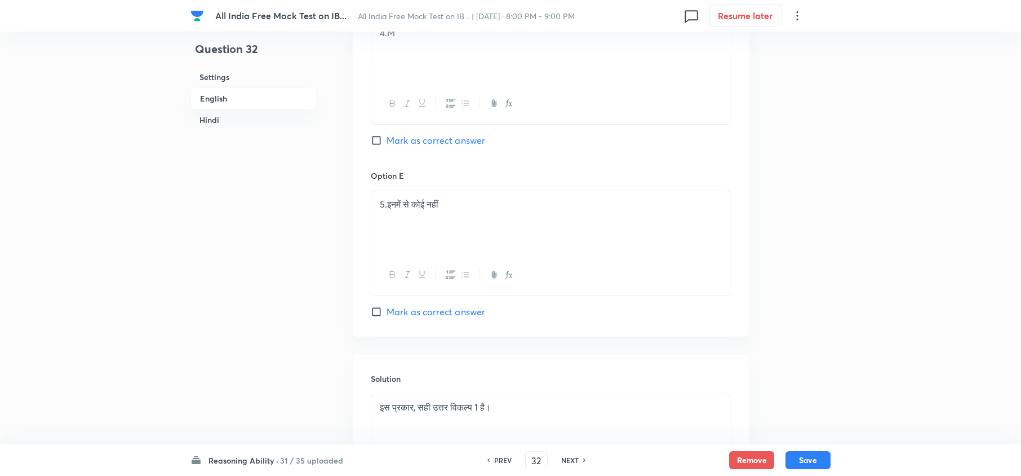
scroll to position [3010, 0]
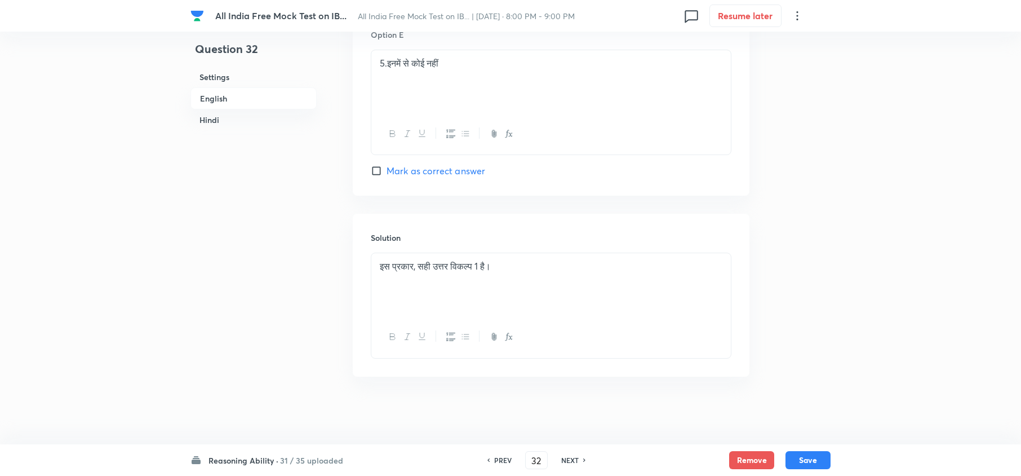
drag, startPoint x: 379, startPoint y: 271, endPoint x: 474, endPoint y: 278, distance: 95.5
click at [371, 276] on div "इस प्रकार, सही उत्तर विकल्प 1 है।" at bounding box center [551, 305] width 361 height 105
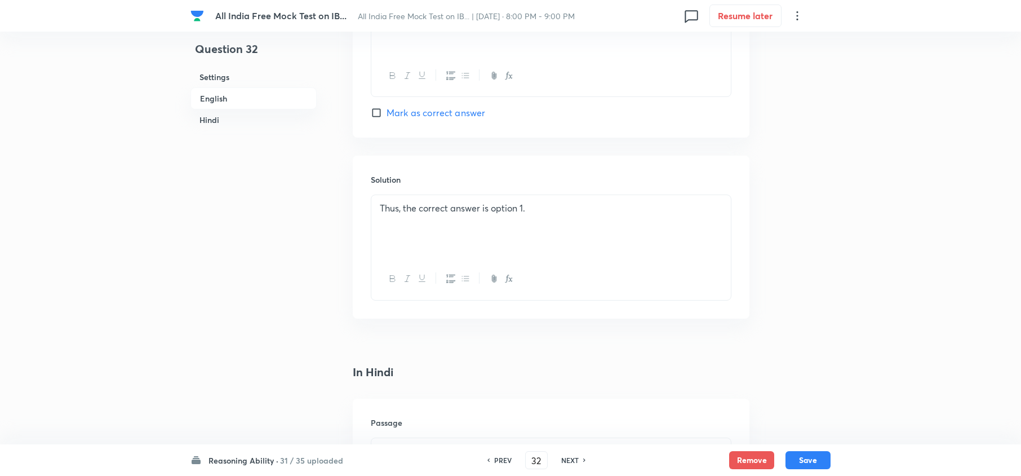
scroll to position [1507, 0]
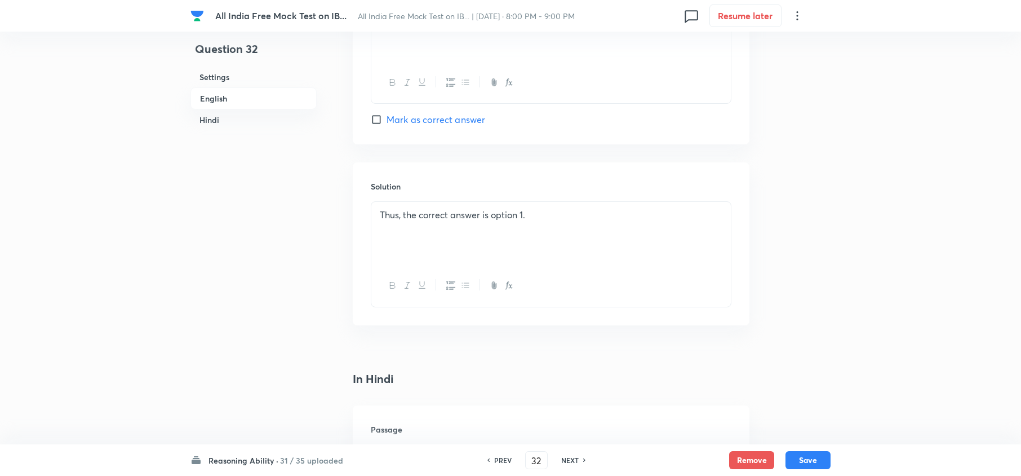
click at [381, 220] on span "Thus, the correct answer is option 1." at bounding box center [452, 215] width 145 height 12
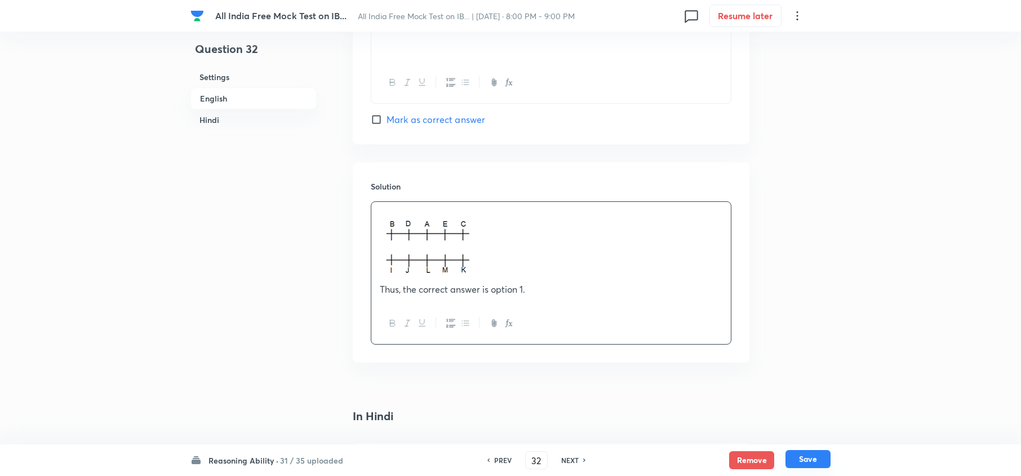
click at [820, 462] on button "Save" at bounding box center [808, 459] width 45 height 18
type input "33"
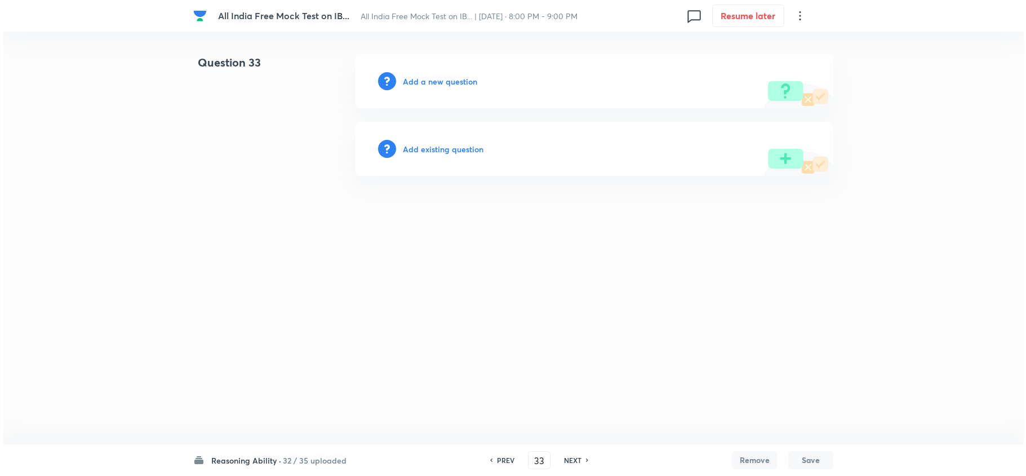
scroll to position [0, 0]
click at [411, 79] on h6 "Add a new question" at bounding box center [440, 82] width 74 height 12
click at [411, 79] on h6 "Choose a question type" at bounding box center [446, 82] width 87 height 12
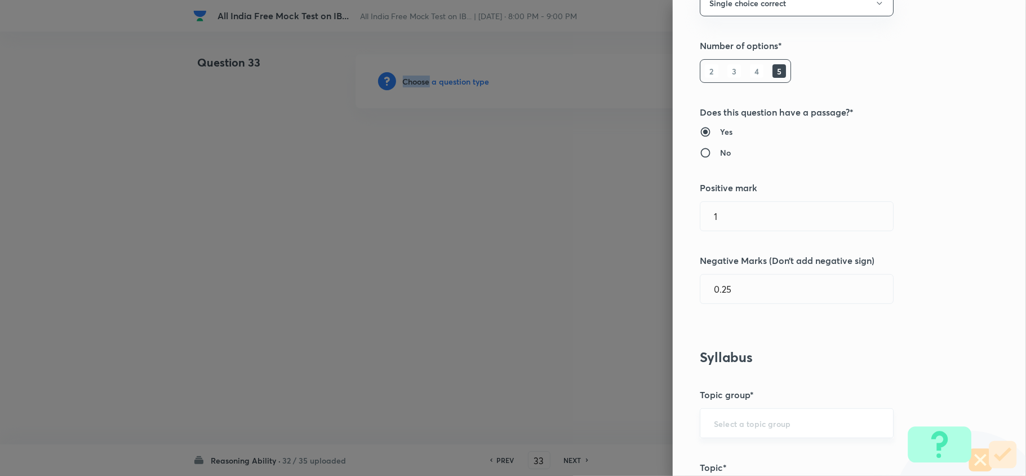
scroll to position [375, 0]
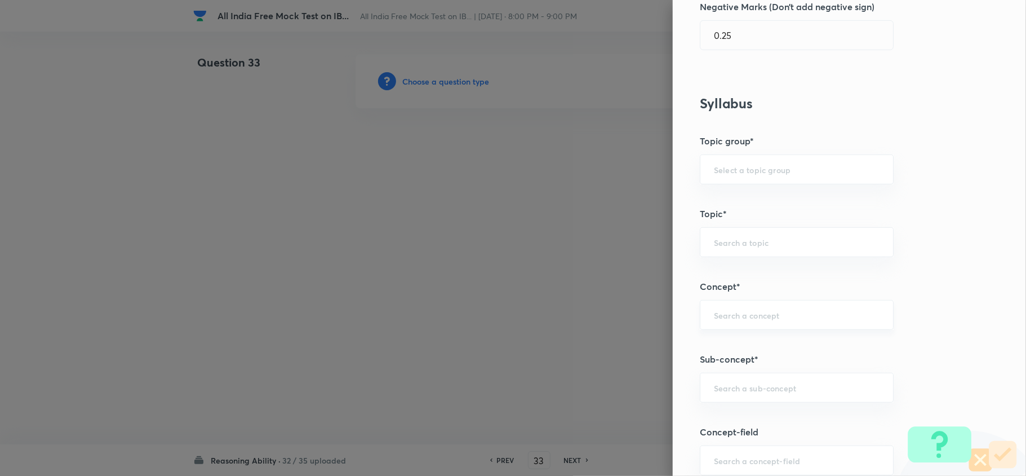
click at [760, 318] on input "text" at bounding box center [797, 314] width 166 height 11
click at [760, 379] on div "​" at bounding box center [797, 388] width 194 height 30
type input "m"
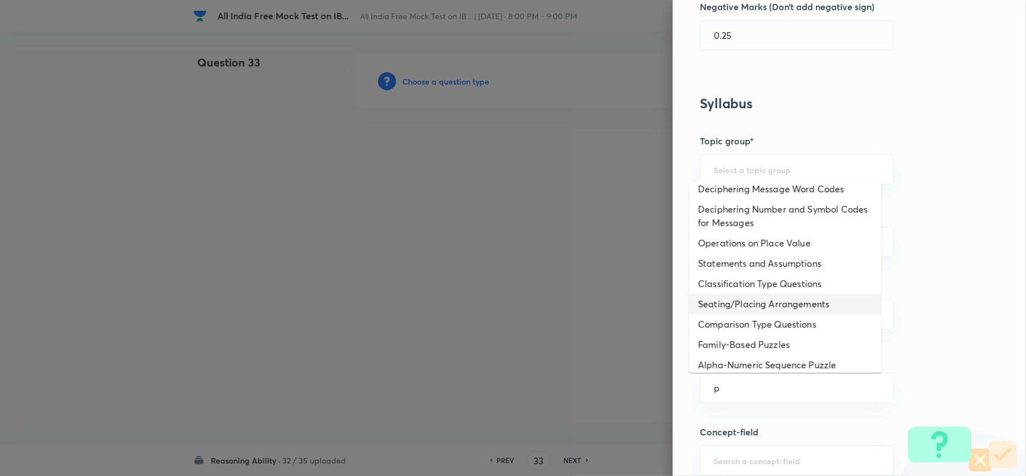
scroll to position [0, 0]
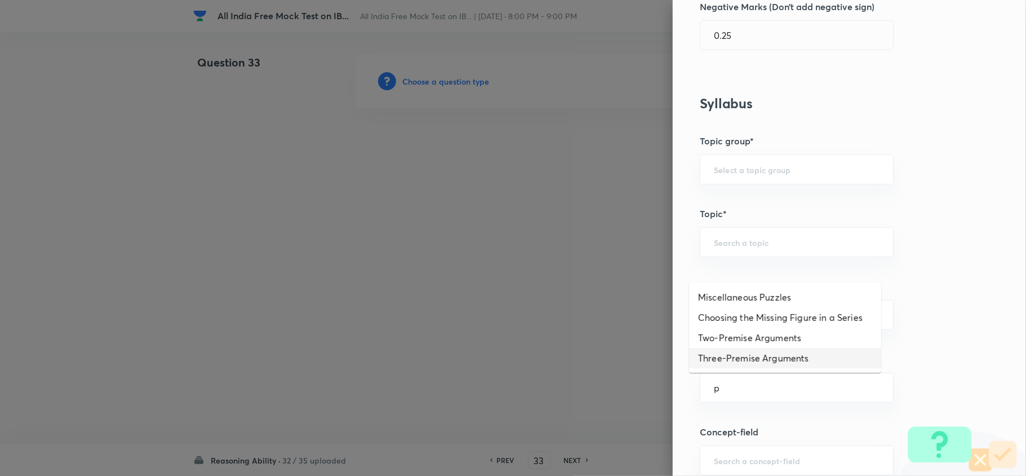
type input "p"
type input "o"
type input "parr"
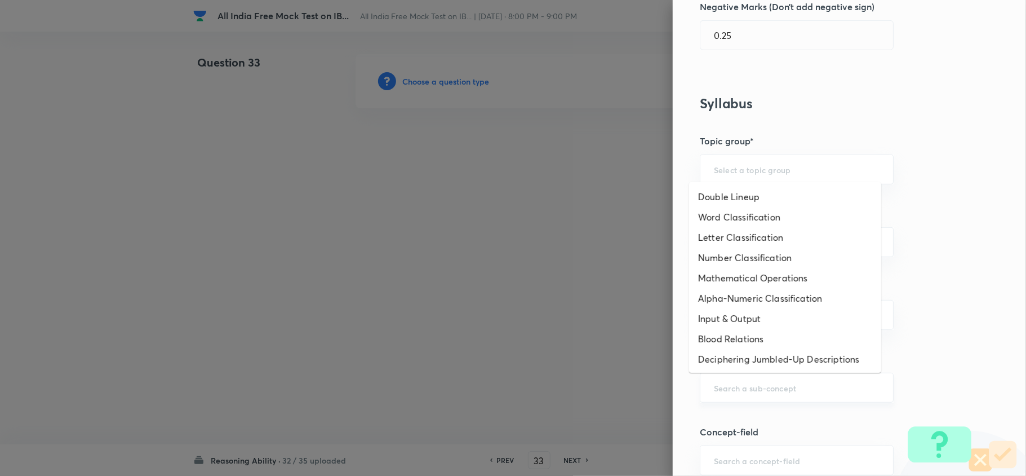
click at [718, 387] on input "text" at bounding box center [797, 387] width 166 height 11
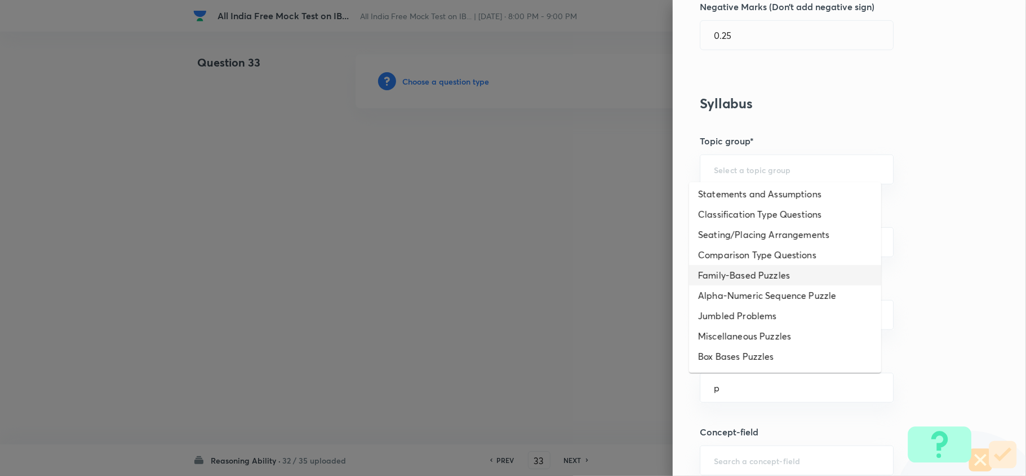
scroll to position [225, 0]
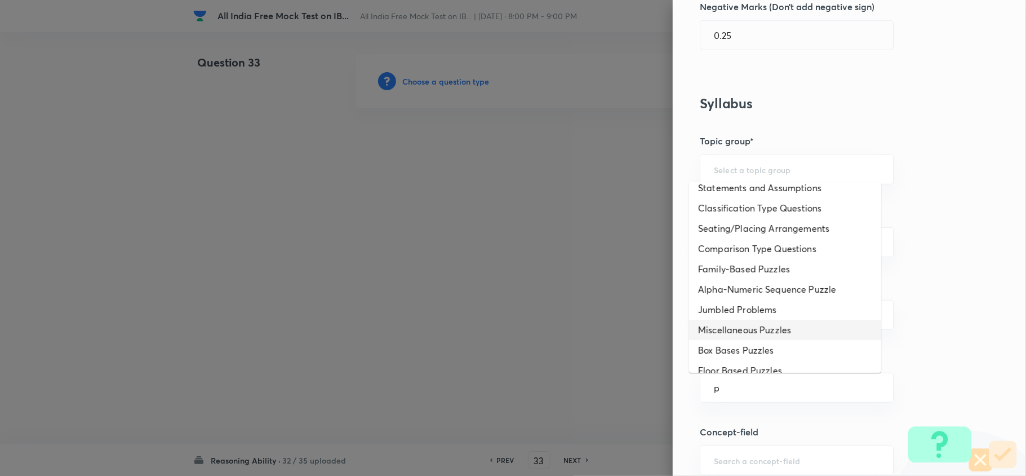
click at [792, 334] on li "Miscellaneous Puzzles" at bounding box center [785, 330] width 192 height 20
type input "Miscellaneous Puzzles"
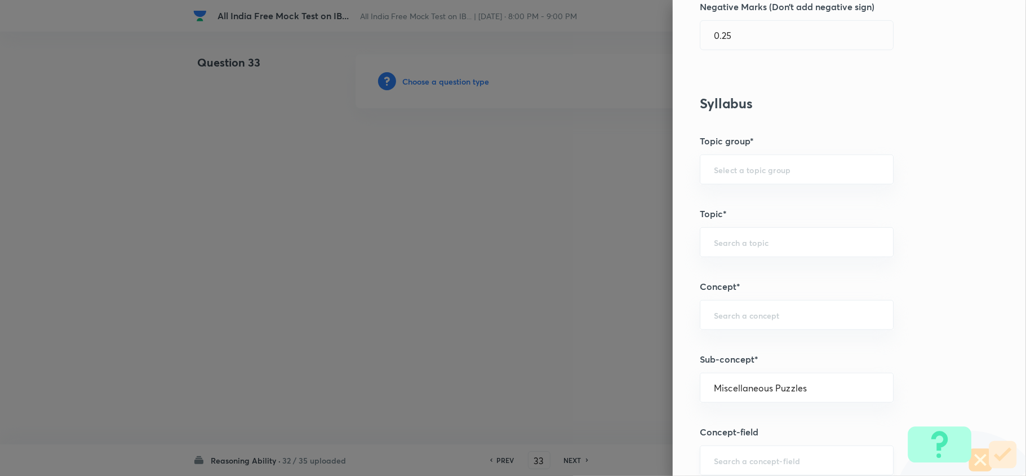
type input "Reasoning"
type input "Verbal Reasoning"
type input "Puzzle and Seating Arrangement"
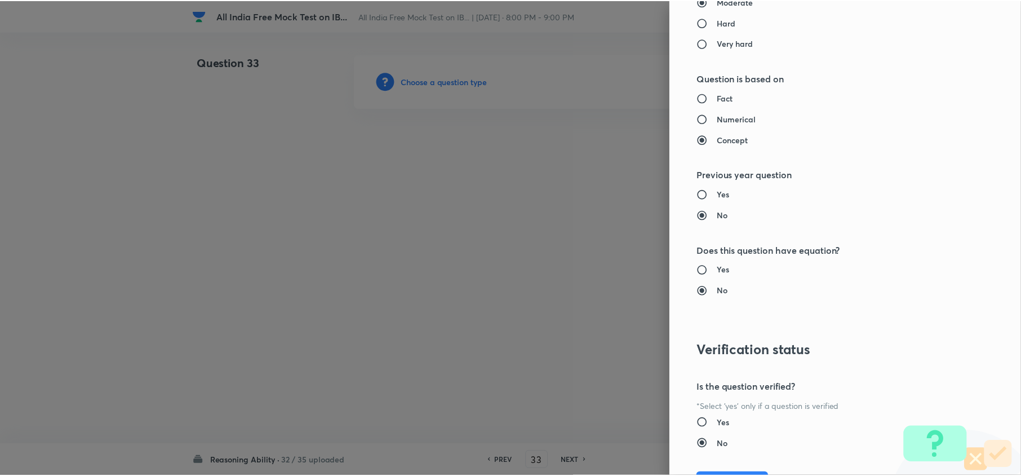
scroll to position [1063, 0]
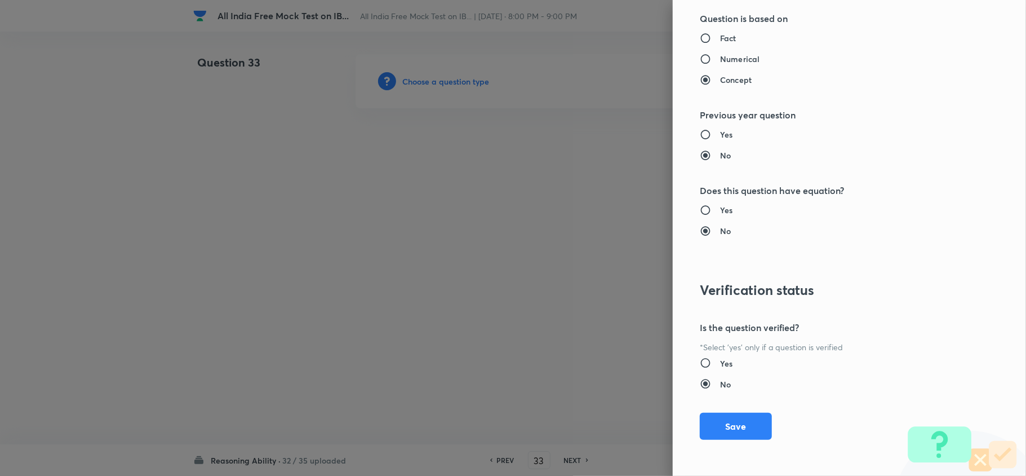
click at [731, 424] on button "Save" at bounding box center [736, 426] width 72 height 27
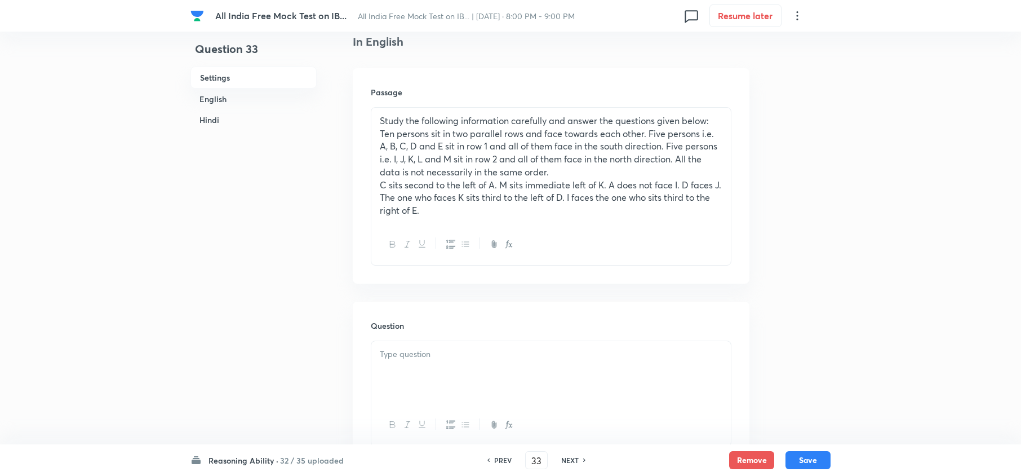
scroll to position [300, 0]
click at [434, 371] on div at bounding box center [551, 370] width 360 height 63
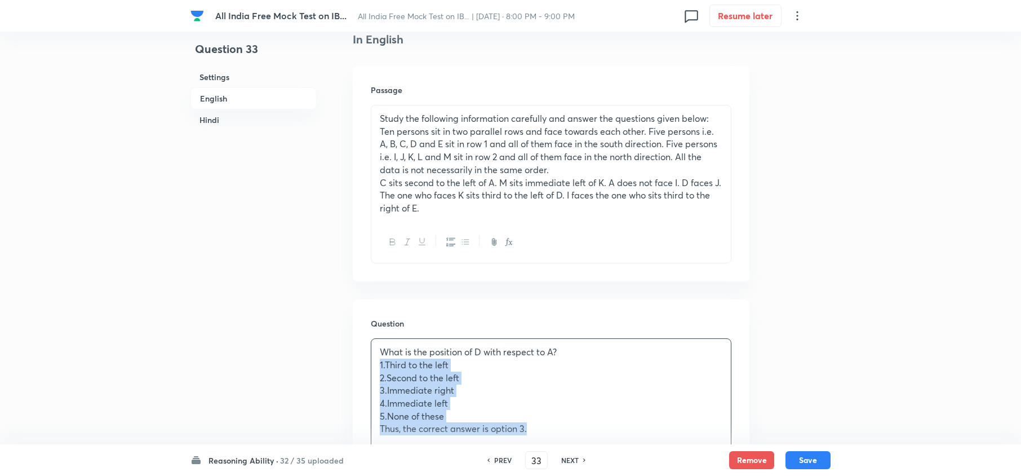
drag, startPoint x: 378, startPoint y: 370, endPoint x: 643, endPoint y: 428, distance: 271.2
click at [643, 428] on div "What is the position of D with respect to A? 1. Third to the left 2. Second to …" at bounding box center [551, 390] width 360 height 103
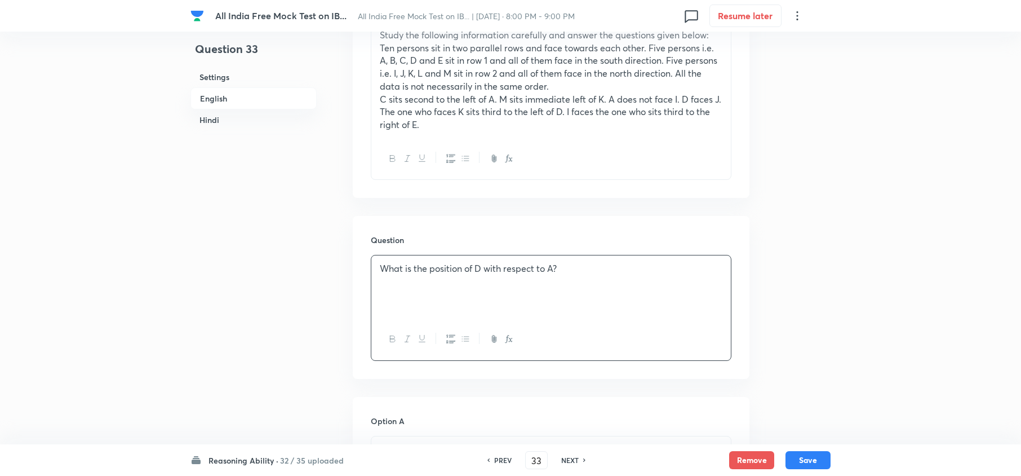
scroll to position [526, 0]
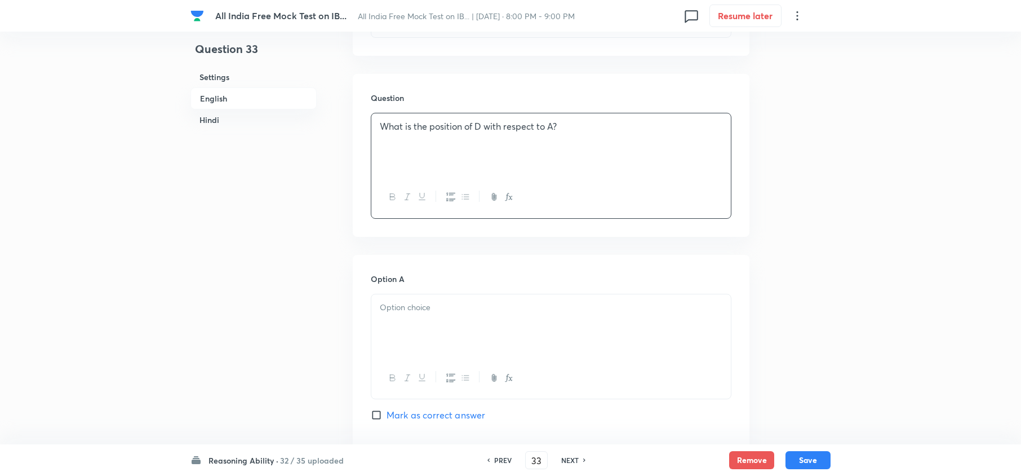
click at [377, 319] on div at bounding box center [551, 325] width 360 height 63
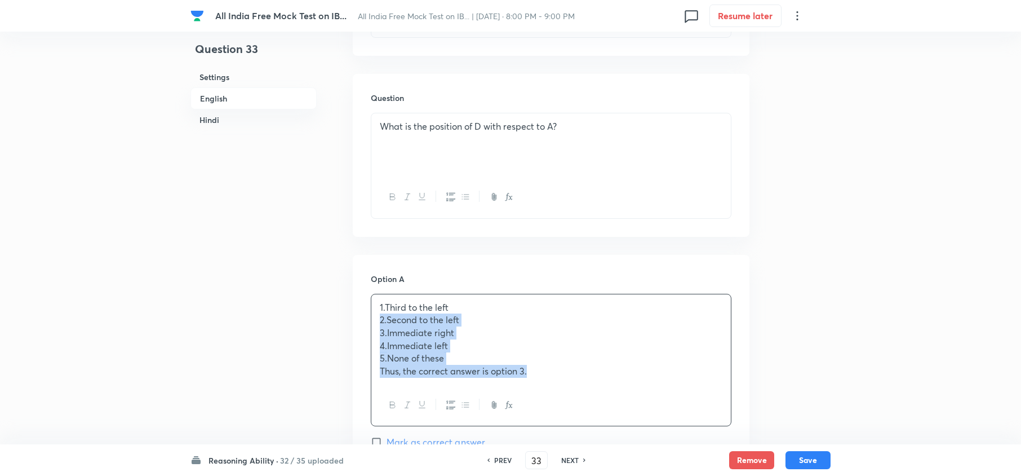
drag, startPoint x: 377, startPoint y: 319, endPoint x: 688, endPoint y: 406, distance: 323.0
click at [686, 406] on div "1. Third to the left 2. Second to the left 3. Immediate right 4. Immediate left…" at bounding box center [551, 360] width 361 height 133
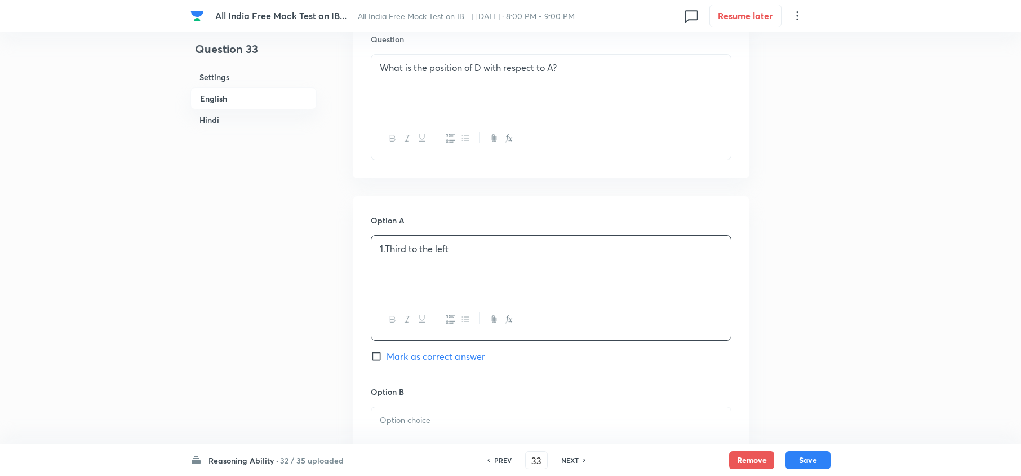
scroll to position [676, 0]
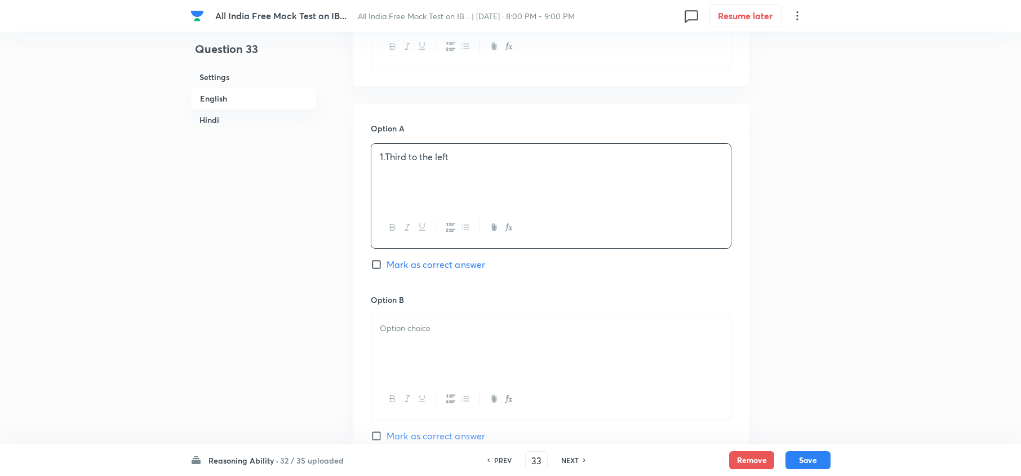
click at [398, 360] on div at bounding box center [551, 346] width 360 height 63
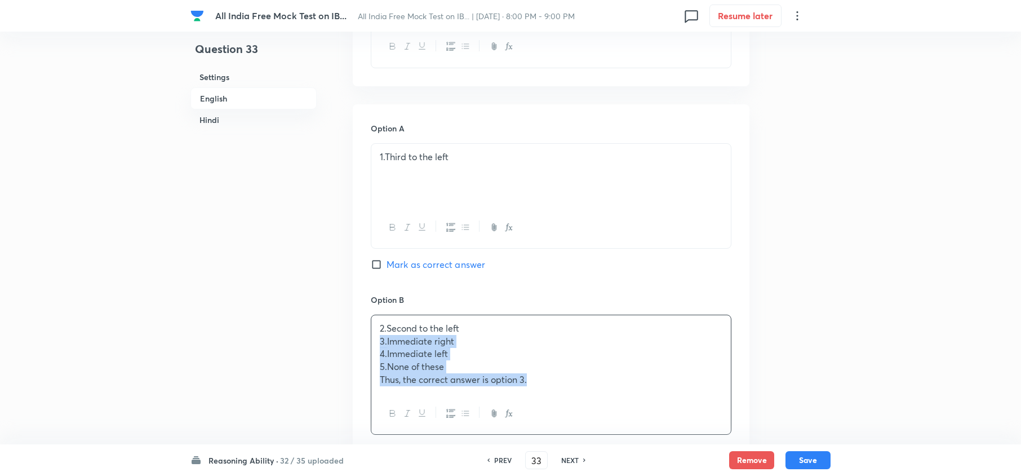
drag, startPoint x: 377, startPoint y: 346, endPoint x: 698, endPoint y: 427, distance: 330.8
click at [695, 427] on div "2. Second to the left 3. Immediate right 4. Immediate left 5. None of these Thu…" at bounding box center [551, 375] width 361 height 120
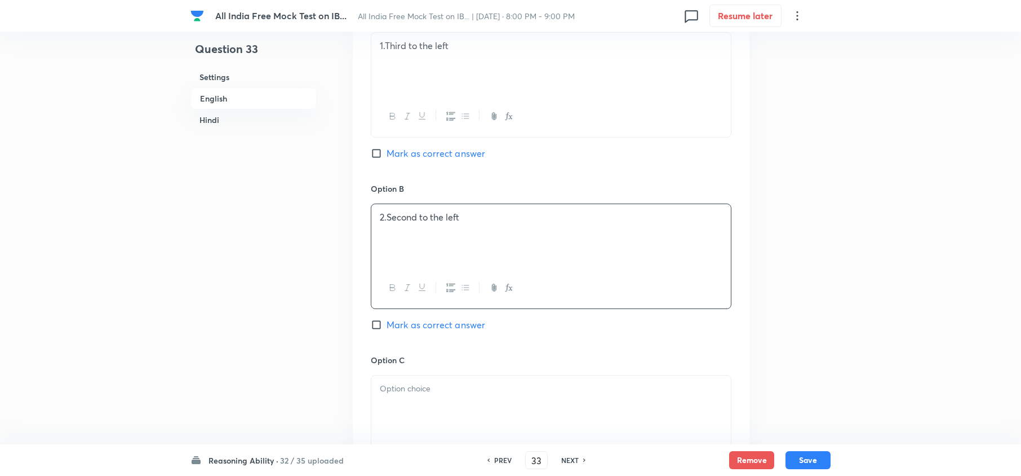
scroll to position [977, 0]
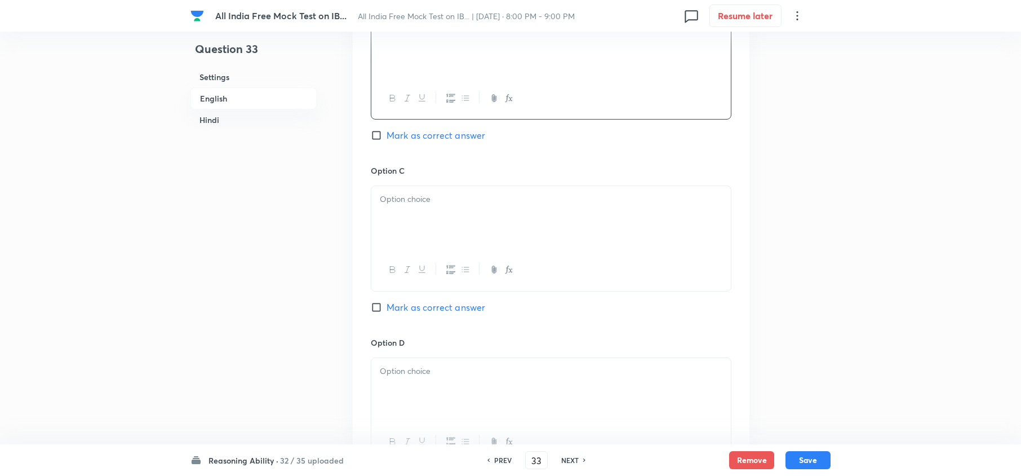
click at [406, 220] on div at bounding box center [551, 217] width 360 height 63
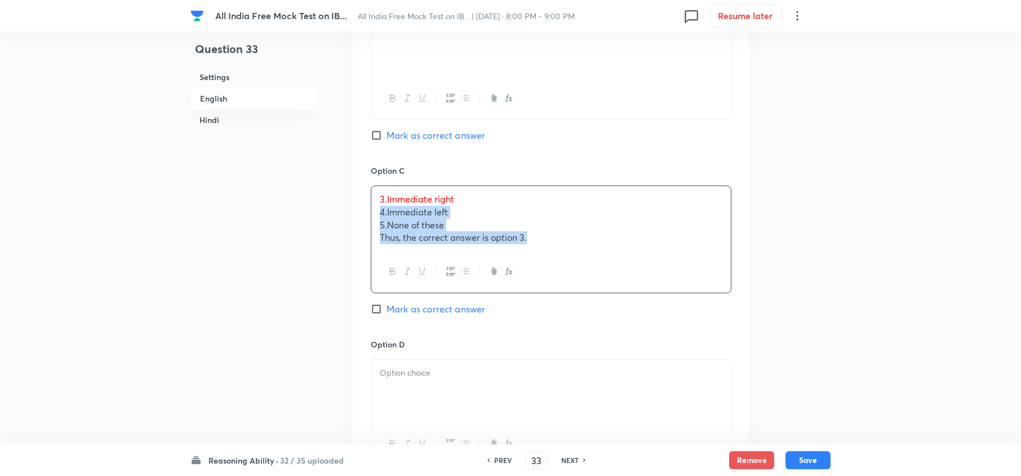
drag, startPoint x: 395, startPoint y: 223, endPoint x: 681, endPoint y: 274, distance: 290.8
click at [681, 273] on div "3. Immediate right 4. Immediate left 5. None of these Thus, the correct answer …" at bounding box center [551, 238] width 361 height 107
click at [374, 410] on div at bounding box center [551, 389] width 360 height 63
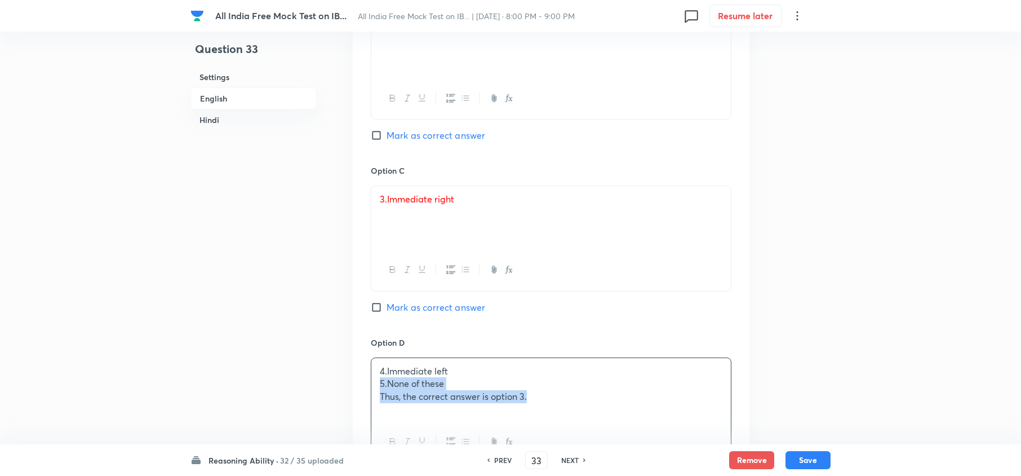
drag, startPoint x: 375, startPoint y: 386, endPoint x: 703, endPoint y: 425, distance: 330.4
click at [701, 425] on div "4. Immediate left 5. None of these Thus, the correct answer is option 3." at bounding box center [551, 409] width 361 height 105
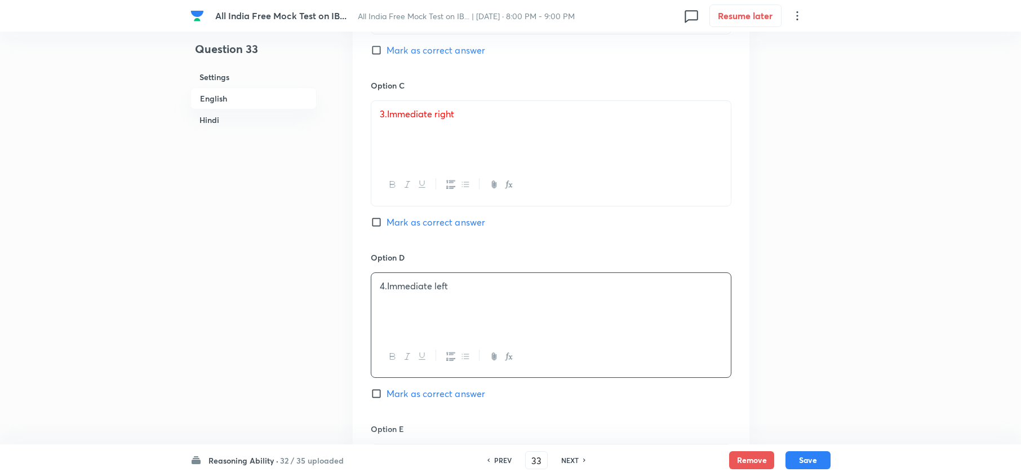
scroll to position [1127, 0]
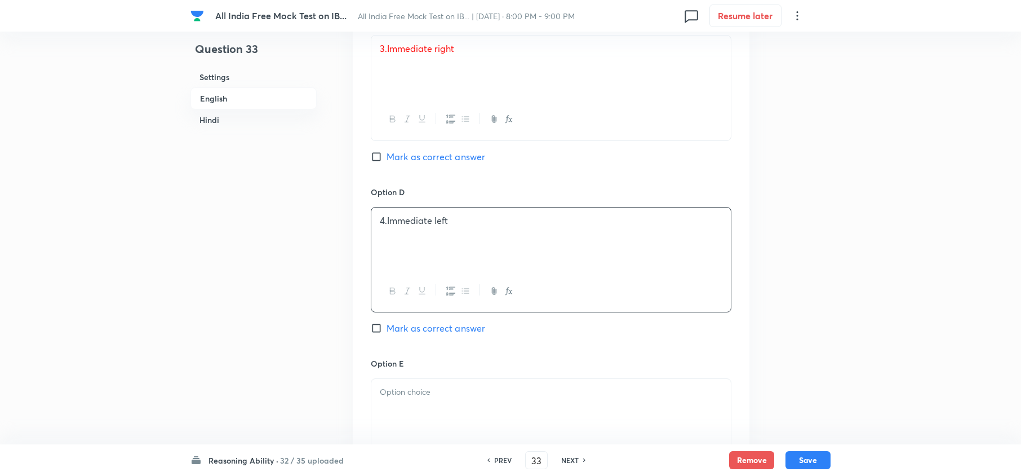
click at [378, 378] on div "Option E Mark as correct answer" at bounding box center [551, 431] width 361 height 149
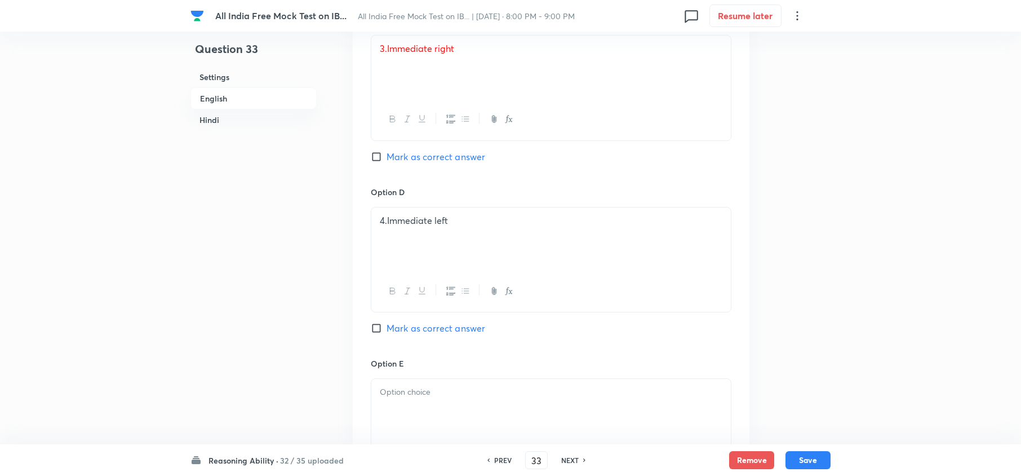
click at [384, 402] on div at bounding box center [551, 410] width 360 height 63
drag, startPoint x: 375, startPoint y: 411, endPoint x: 805, endPoint y: 456, distance: 432.9
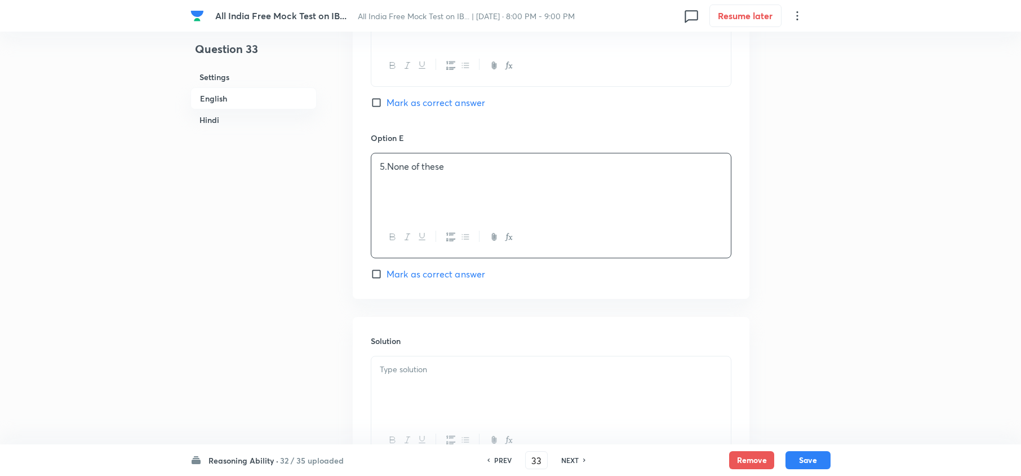
click at [451, 376] on p at bounding box center [551, 369] width 343 height 13
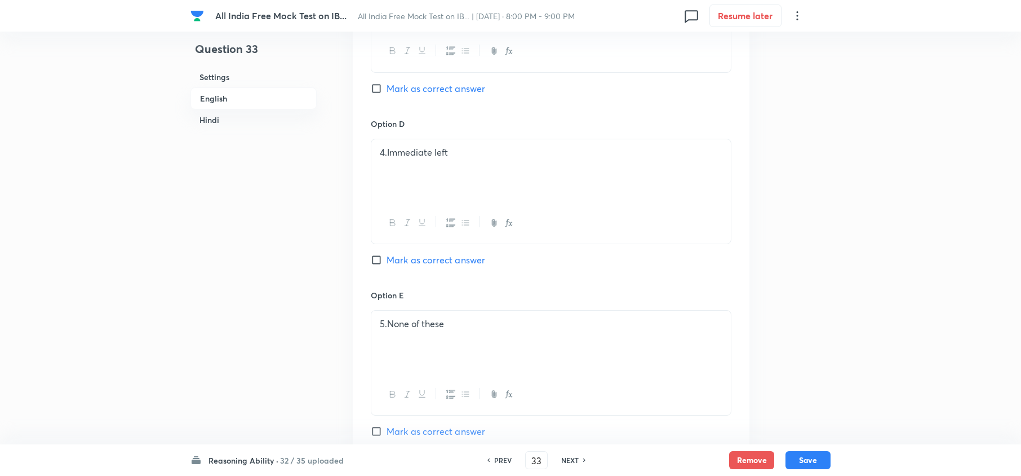
scroll to position [1052, 0]
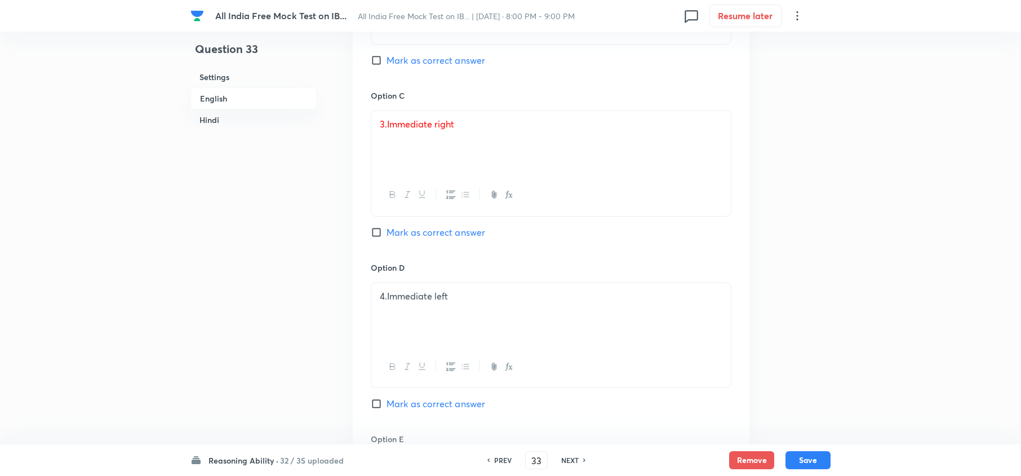
click at [420, 233] on span "Mark as correct answer" at bounding box center [436, 232] width 99 height 14
click at [387, 233] on input "Mark as correct answer" at bounding box center [379, 232] width 16 height 11
checkbox input "true"
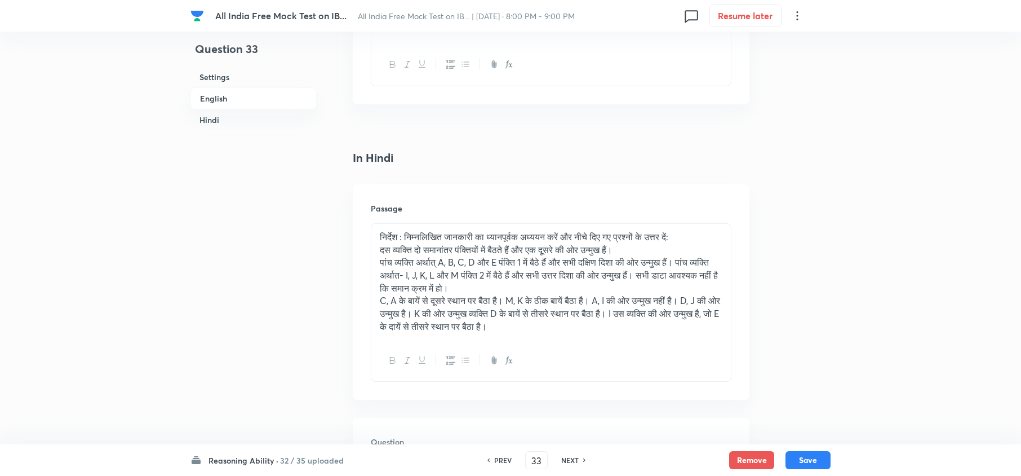
scroll to position [1879, 0]
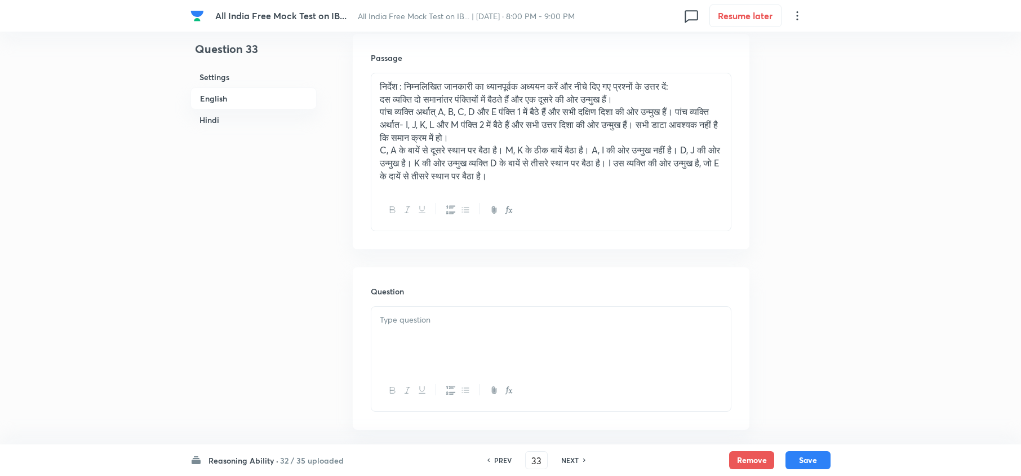
click at [391, 324] on p at bounding box center [551, 319] width 343 height 13
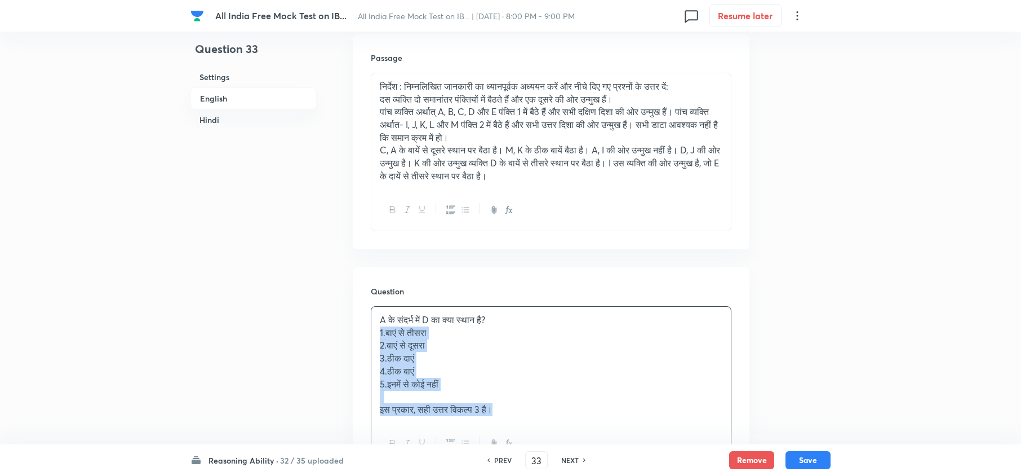
drag, startPoint x: 375, startPoint y: 337, endPoint x: 625, endPoint y: 449, distance: 273.7
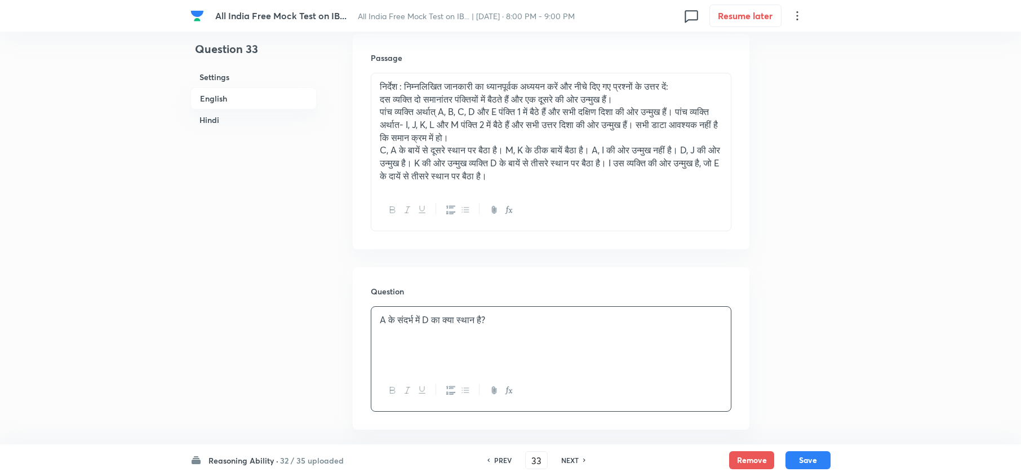
scroll to position [2104, 0]
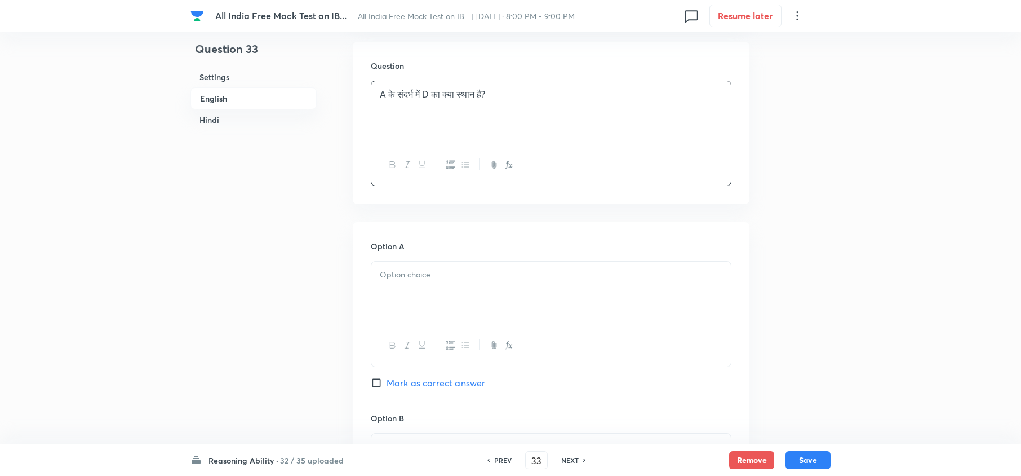
click at [402, 325] on div at bounding box center [551, 293] width 360 height 63
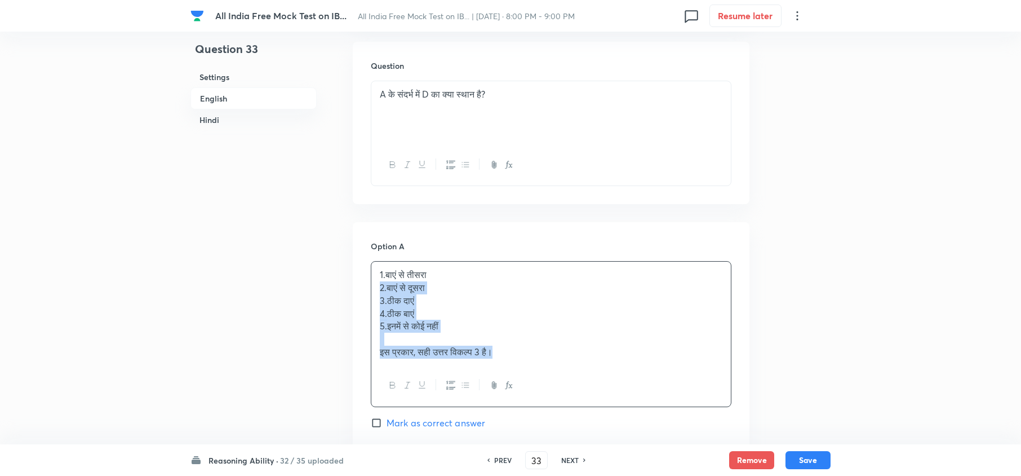
drag, startPoint x: 379, startPoint y: 291, endPoint x: 605, endPoint y: 391, distance: 246.3
click at [605, 391] on div "1. बाएं से तीसरा 2. बाएं से दूसरा 3. ठीक दाएं 4. ठीक बाएं 5. इनमें से कोई नहीं …" at bounding box center [551, 333] width 361 height 145
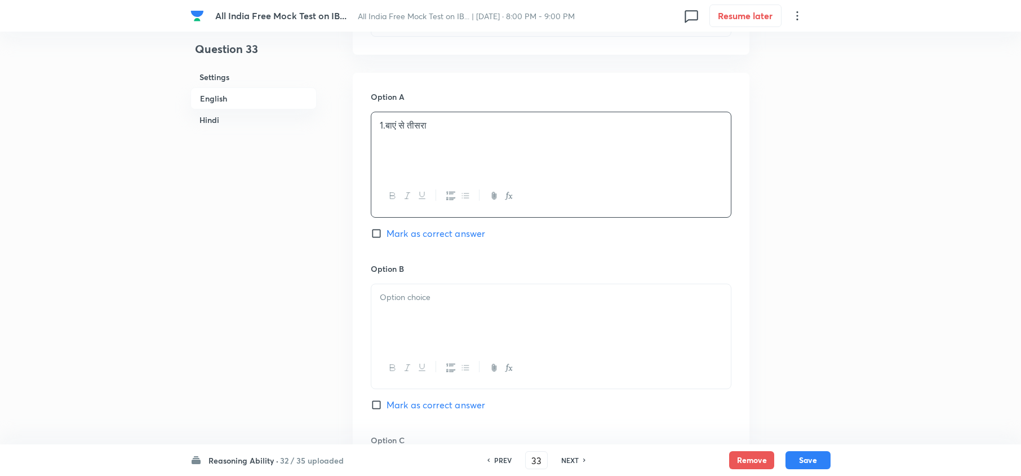
scroll to position [2255, 0]
click at [397, 328] on div at bounding box center [551, 314] width 360 height 63
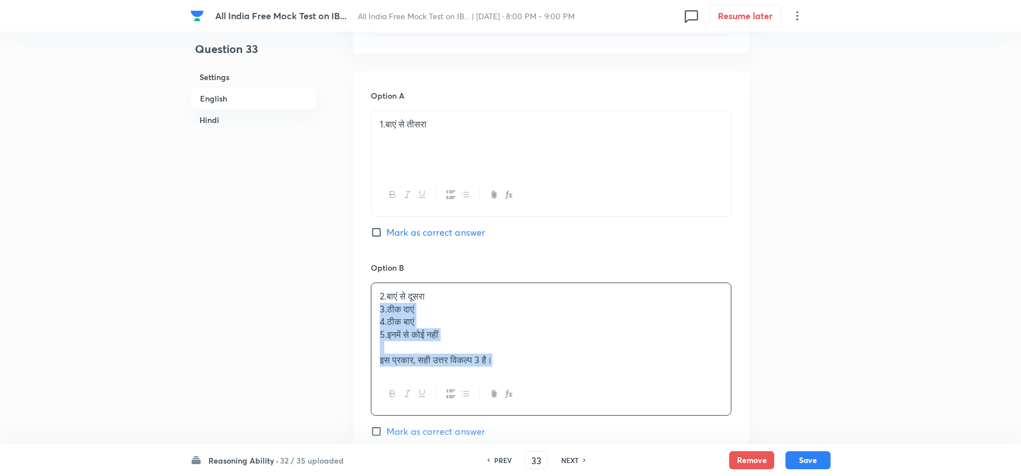
drag, startPoint x: 375, startPoint y: 315, endPoint x: 511, endPoint y: 409, distance: 165.3
click at [600, 388] on div "2. बाएं से दूसरा 3. ठीक दाएं 4. ठीक बाएं 5. इनमें से कोई नहीं इस प्रकार, सही उत…" at bounding box center [551, 348] width 361 height 133
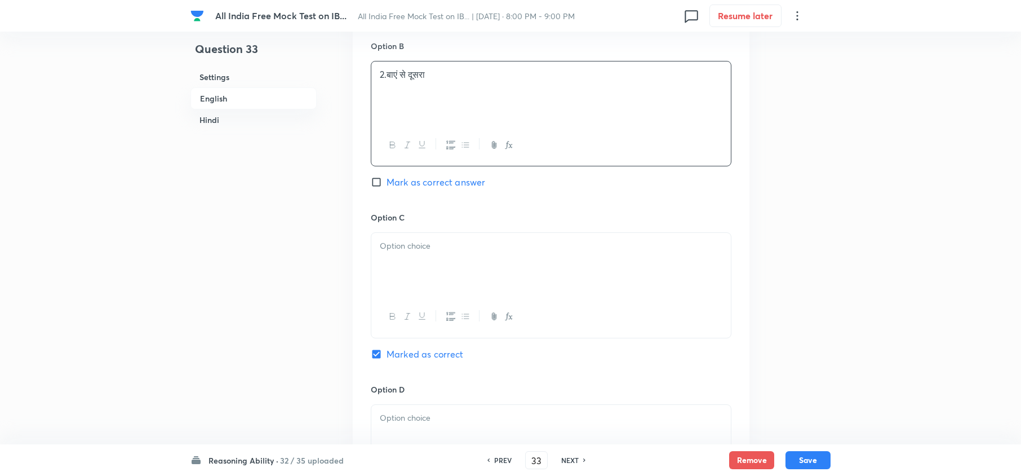
scroll to position [2480, 0]
click at [395, 237] on div at bounding box center [551, 260] width 360 height 63
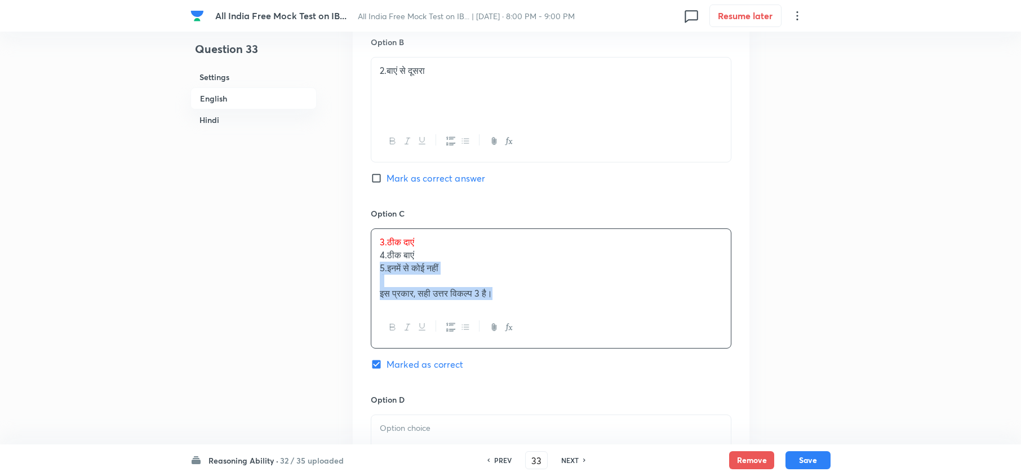
drag, startPoint x: 399, startPoint y: 272, endPoint x: 563, endPoint y: 322, distance: 171.2
click at [563, 322] on div "3. ठीक दाएं 4. ठीक बाएं 5. इनमें से कोई नहीं इस प्रकार, सही उत्तर विकल्प 3 है।" at bounding box center [551, 288] width 361 height 120
drag, startPoint x: 379, startPoint y: 262, endPoint x: 490, endPoint y: 312, distance: 122.6
click at [490, 307] on div "3. ठीक दाएं 4. ठीक बाएं 5. इनमें से कोई नहीं इस प्रकार, सही उत्तर विकल्प 3 है।" at bounding box center [551, 268] width 360 height 78
click at [526, 312] on div "3. ठीक दाएं 4. ठीक बाएं 5. इनमें से कोई नहीं इस प्रकार, सही उत्तर विकल्प 3 है।" at bounding box center [551, 288] width 361 height 120
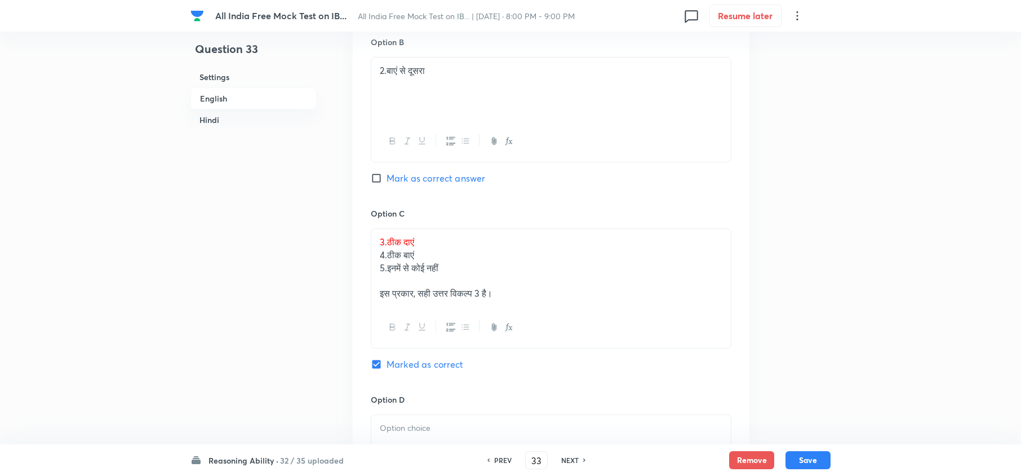
drag, startPoint x: 519, startPoint y: 307, endPoint x: 365, endPoint y: 259, distance: 161.2
click at [361, 259] on div "Option A 1. बाएं से तीसरा Mark as correct answer Option B 2. बाएं से दूसरा Mark…" at bounding box center [551, 289] width 397 height 886
drag, startPoint x: 372, startPoint y: 259, endPoint x: 564, endPoint y: 323, distance: 202.5
click at [564, 323] on div "3. ठीक दाएं 4. ठीक बाएं 5. इनमें से कोई नहीं इस प्रकार, सही उत्तर विकल्प 3 है।" at bounding box center [551, 288] width 361 height 120
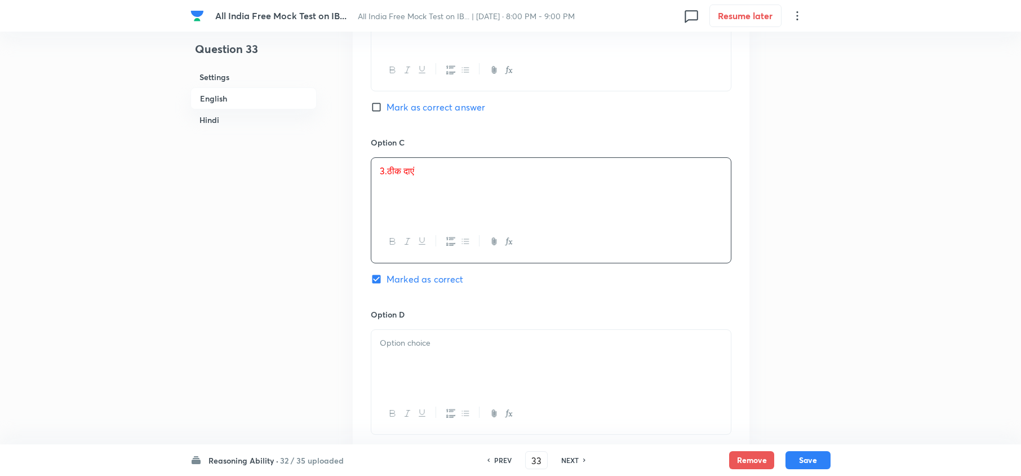
scroll to position [2630, 0]
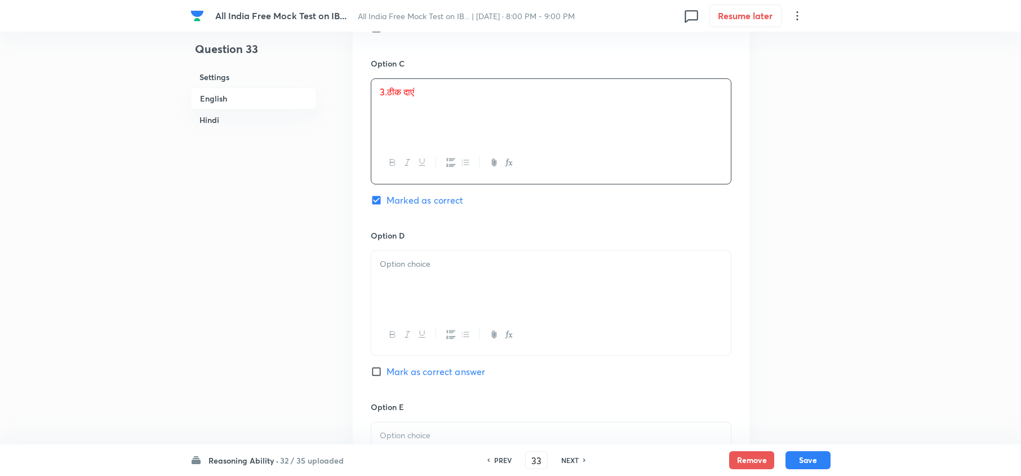
click at [390, 303] on div at bounding box center [551, 282] width 360 height 63
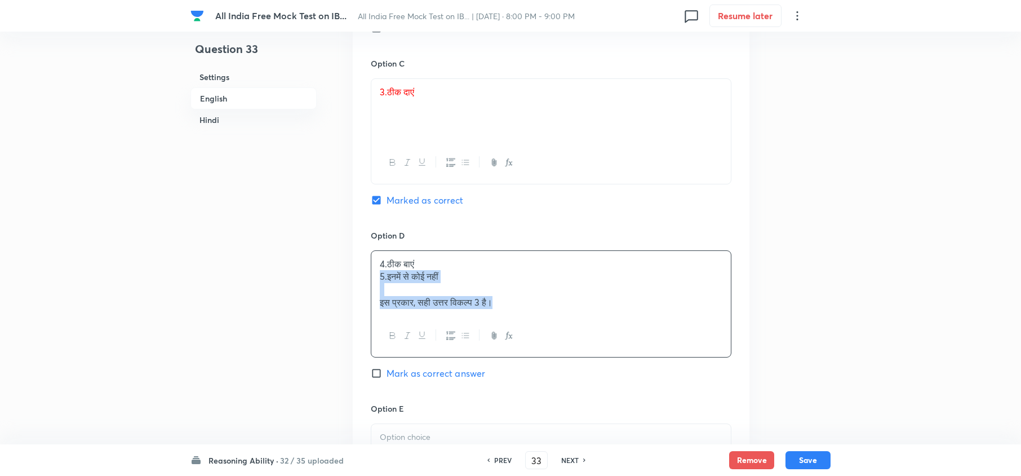
drag, startPoint x: 379, startPoint y: 283, endPoint x: 687, endPoint y: 366, distance: 318.3
click at [687, 366] on div "Option D 4. ठीक बाएं 5. इनमें से कोई नहीं इस प्रकार, सही उत्तर विकल्प 3 है। Mar…" at bounding box center [551, 315] width 361 height 173
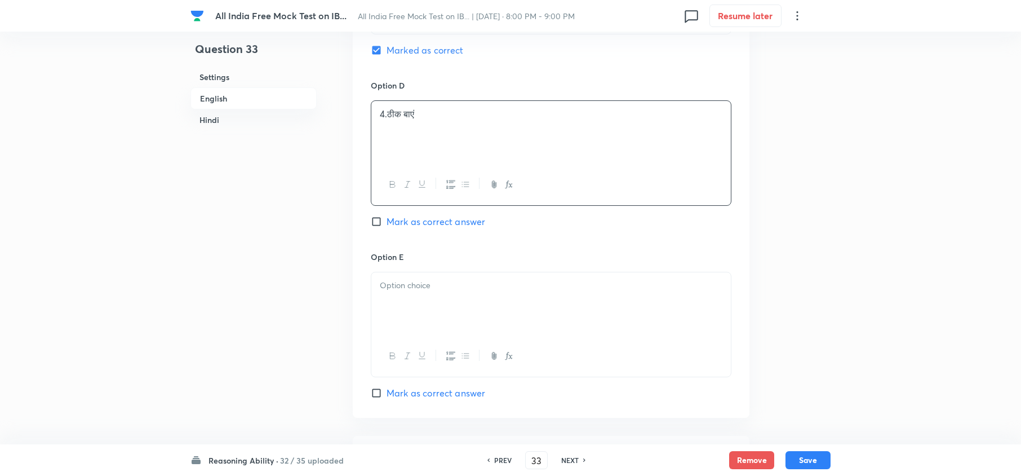
scroll to position [2781, 0]
click at [466, 347] on div at bounding box center [551, 355] width 360 height 41
click at [410, 313] on div at bounding box center [551, 303] width 360 height 63
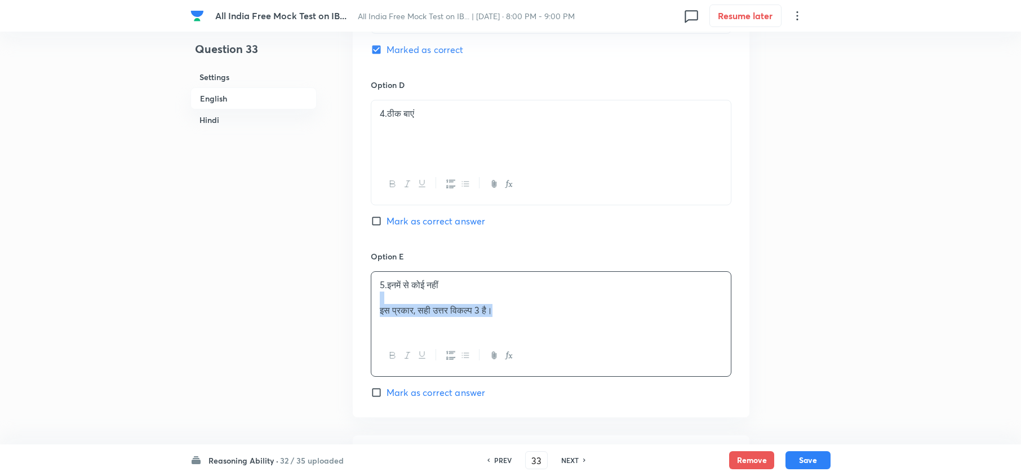
drag, startPoint x: 378, startPoint y: 307, endPoint x: 573, endPoint y: 339, distance: 198.3
click at [573, 335] on div "5. इनमें से कोई नहीं इस प्रकार, सही उत्तर विकल्प 3 है।" at bounding box center [551, 303] width 360 height 63
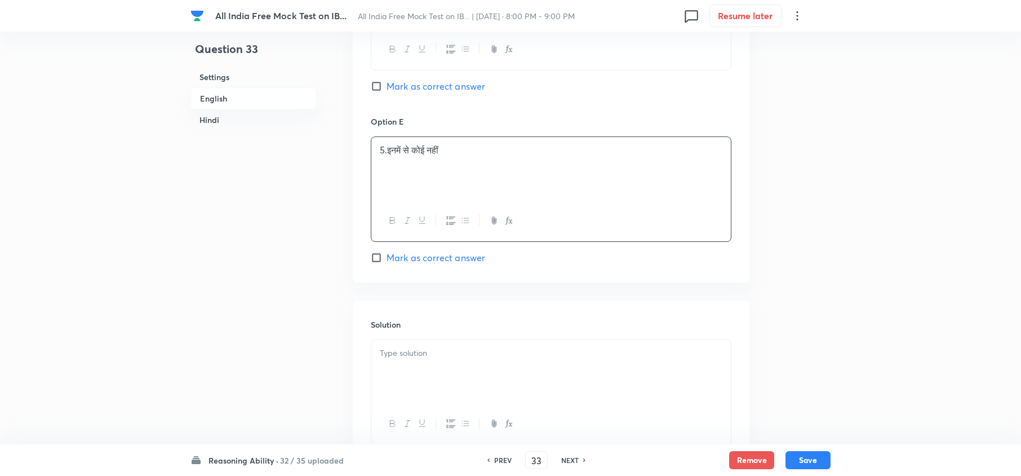
scroll to position [2931, 0]
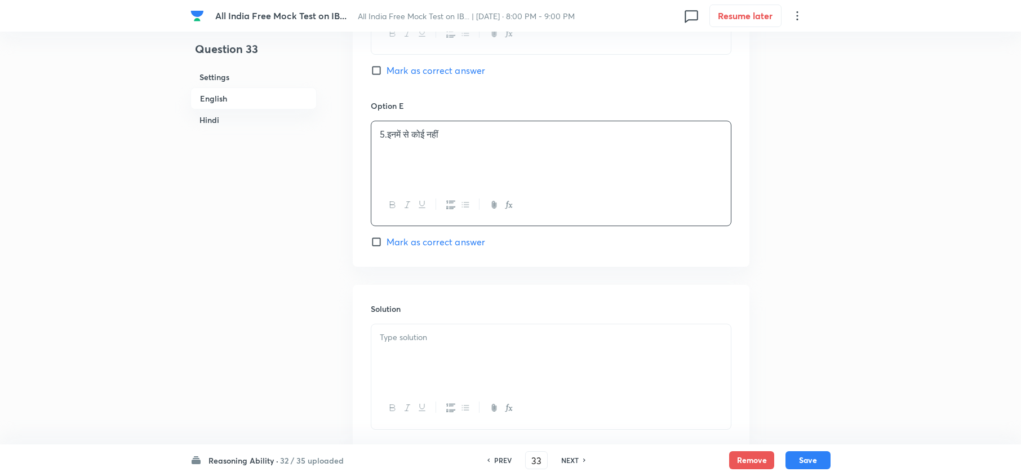
click at [413, 331] on div at bounding box center [551, 376] width 361 height 105
click at [455, 361] on div at bounding box center [551, 355] width 360 height 63
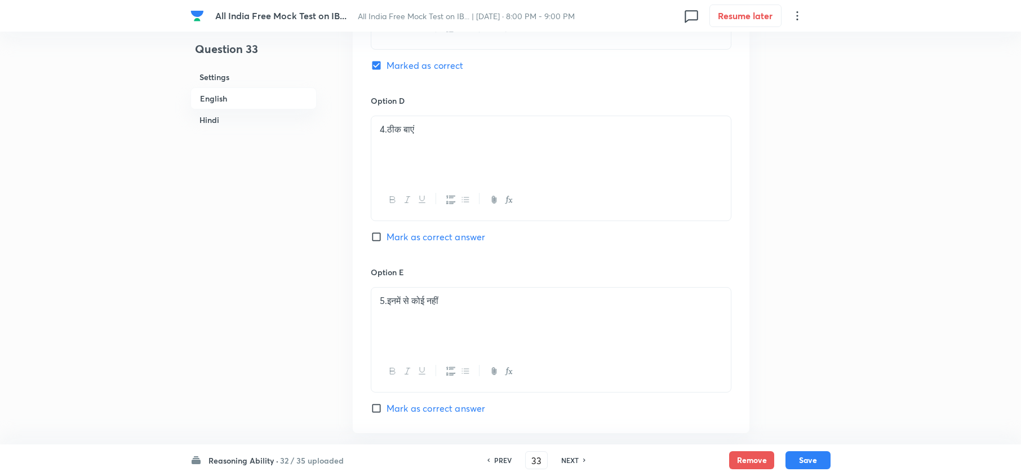
scroll to position [2890, 0]
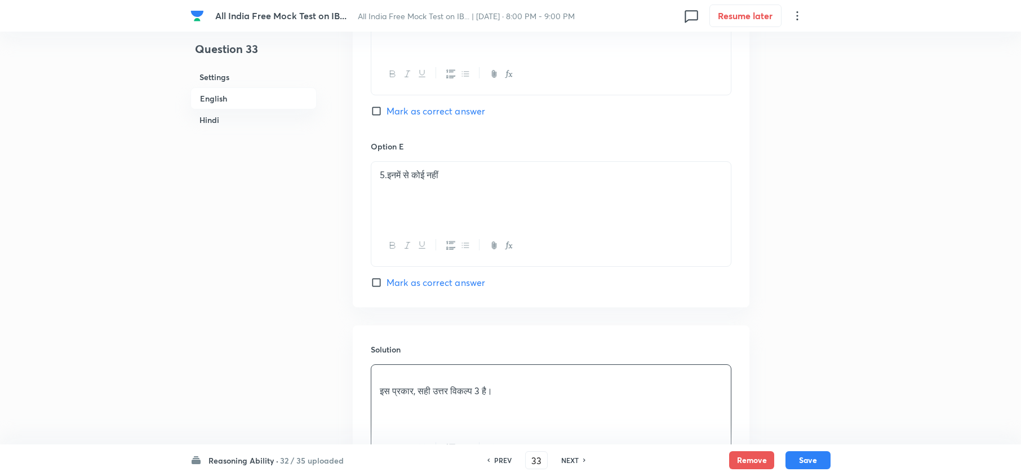
click at [386, 384] on p at bounding box center [551, 377] width 343 height 13
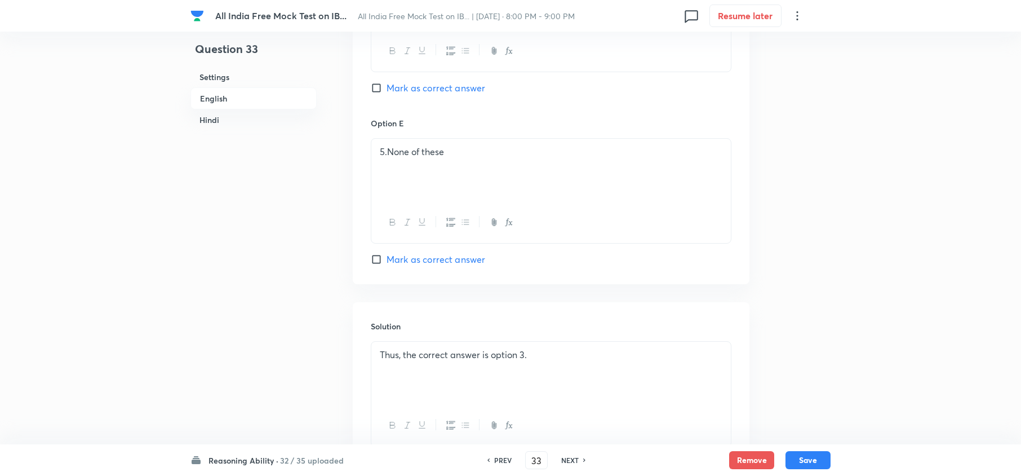
scroll to position [1367, 0]
click at [374, 357] on div "Thus, the correct answer is option 3." at bounding box center [551, 373] width 360 height 63
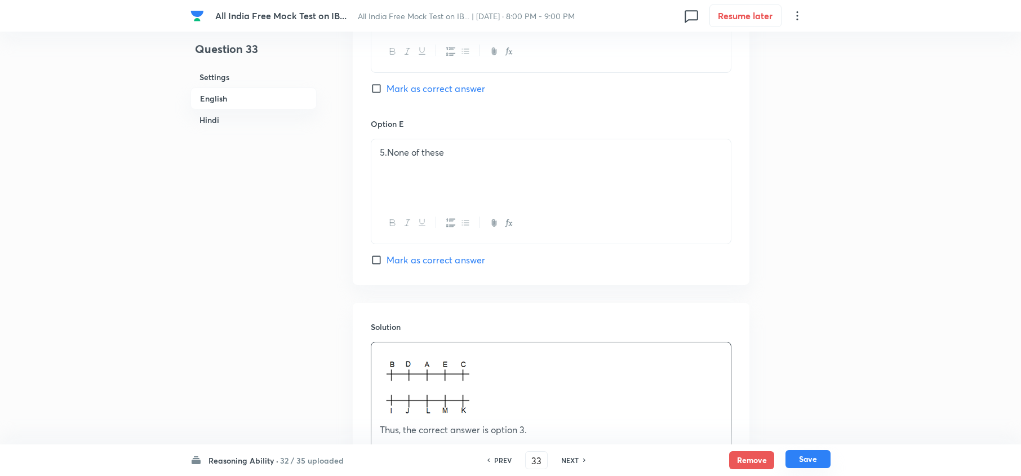
click at [811, 455] on button "Save" at bounding box center [808, 459] width 45 height 18
type input "34"
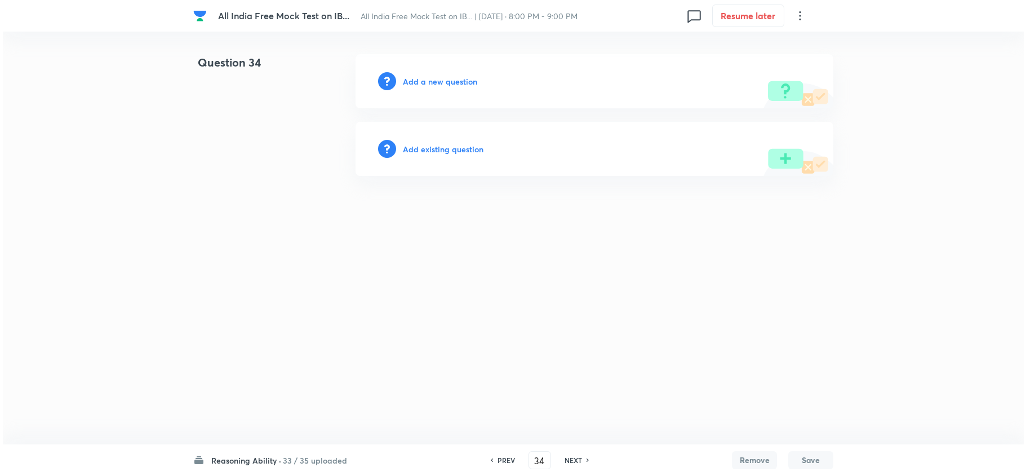
scroll to position [0, 0]
click at [440, 83] on h6 "Add a new question" at bounding box center [440, 82] width 74 height 12
click at [442, 81] on h6 "Choose a question type" at bounding box center [446, 82] width 87 height 12
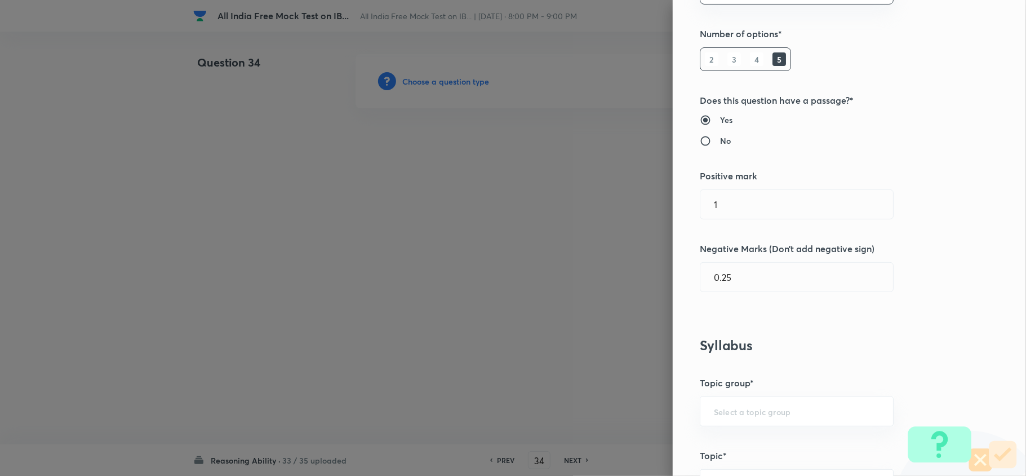
scroll to position [451, 0]
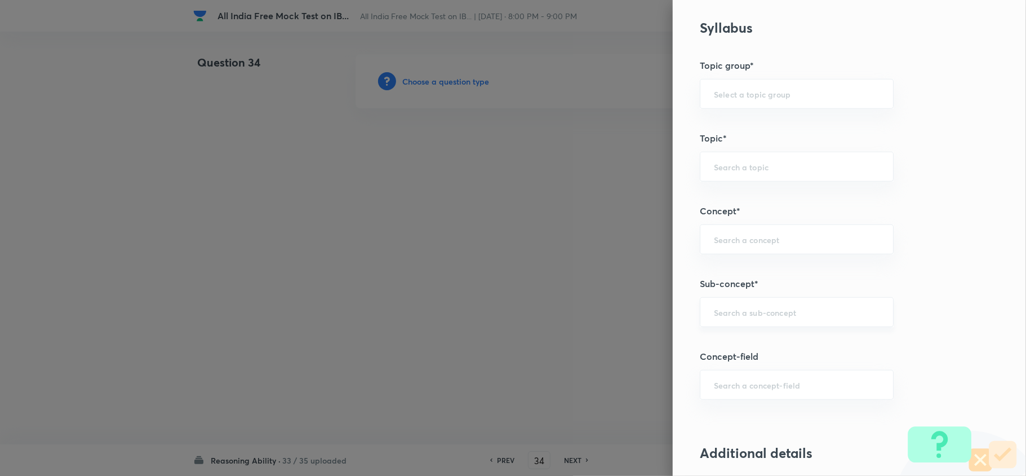
click at [768, 313] on input "text" at bounding box center [797, 312] width 166 height 11
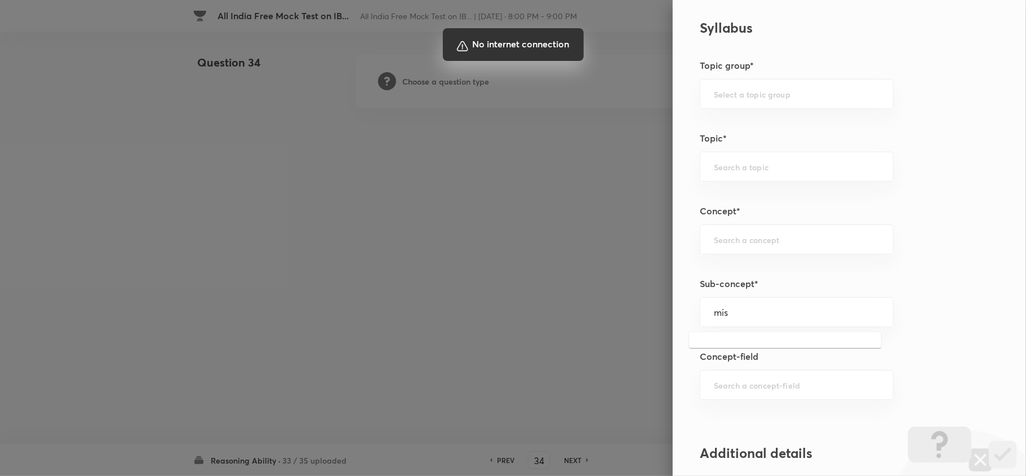
type input "mis"
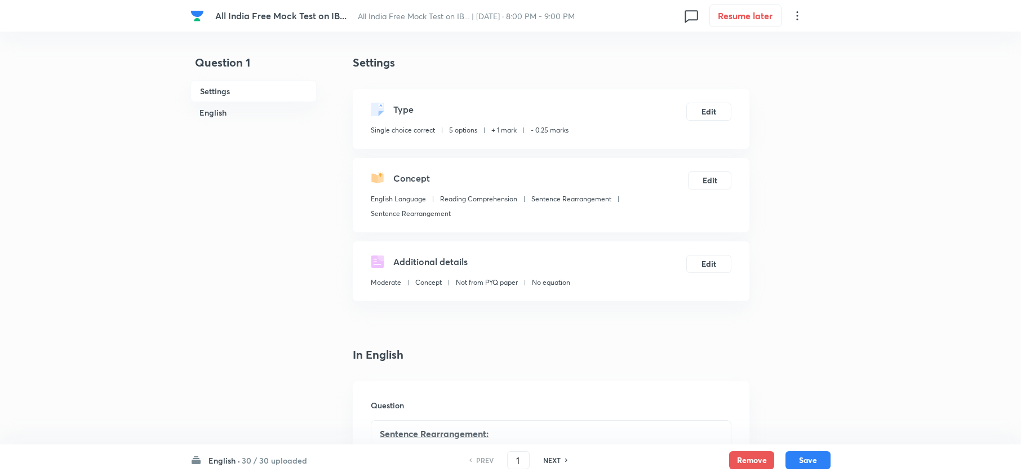
click at [250, 356] on h6 "30 / 30 uploaded" at bounding box center [274, 460] width 65 height 12
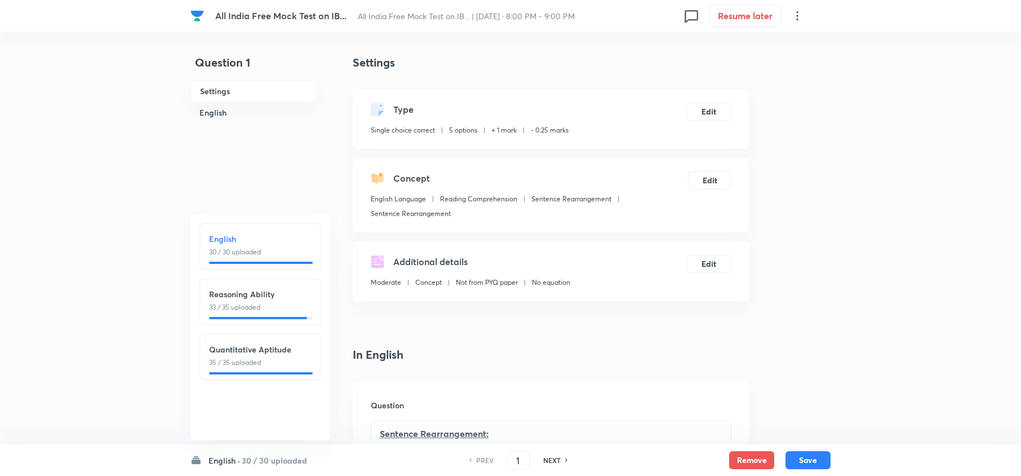
click at [251, 304] on p "33 / 35 uploaded" at bounding box center [260, 307] width 103 height 10
type input "31"
checkbox input "false"
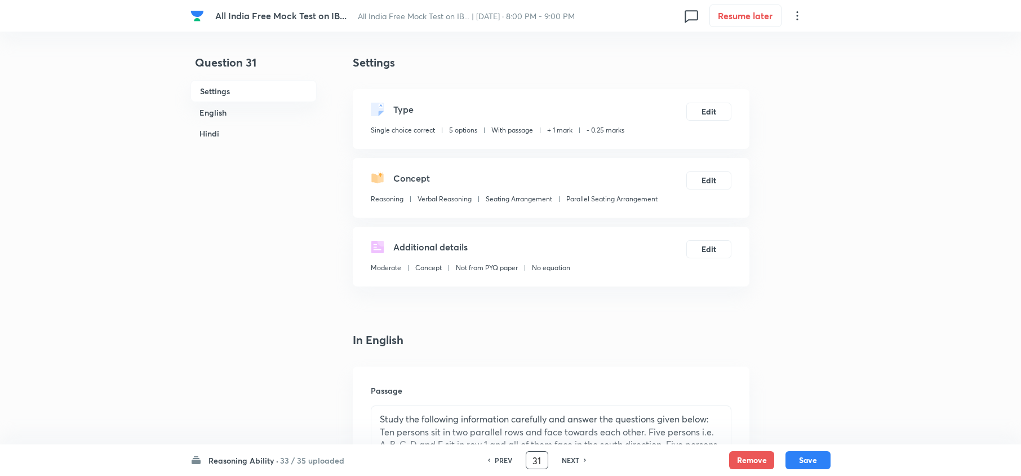
checkbox input "true"
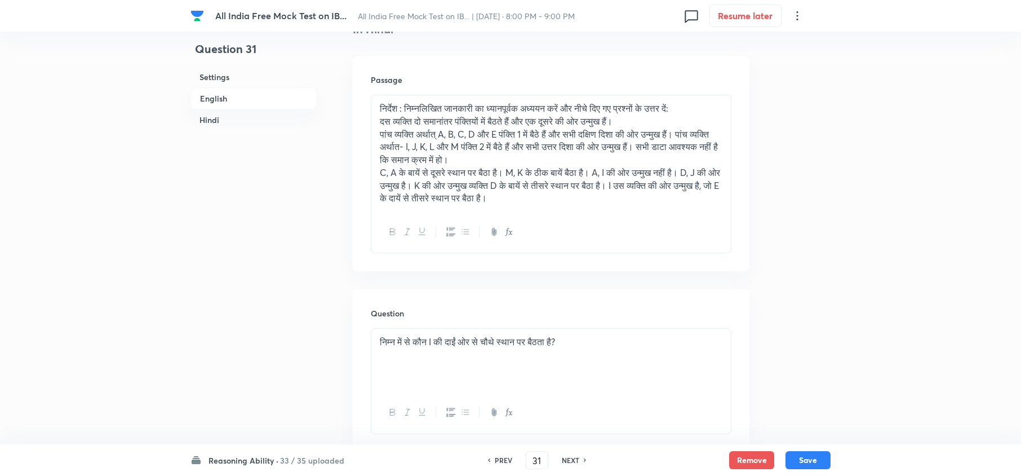
scroll to position [2104, 0]
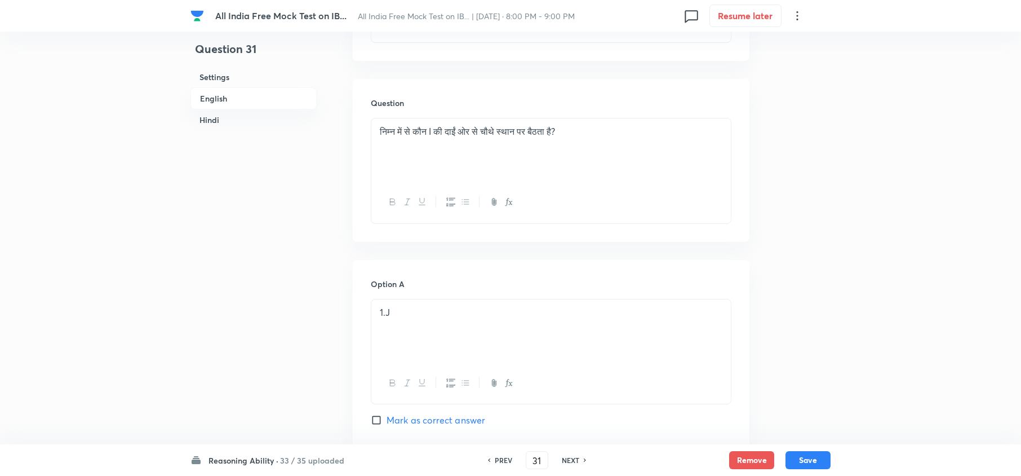
click at [571, 356] on h6 "NEXT" at bounding box center [570, 460] width 17 height 10
type input "32"
checkbox input "false"
checkbox input "true"
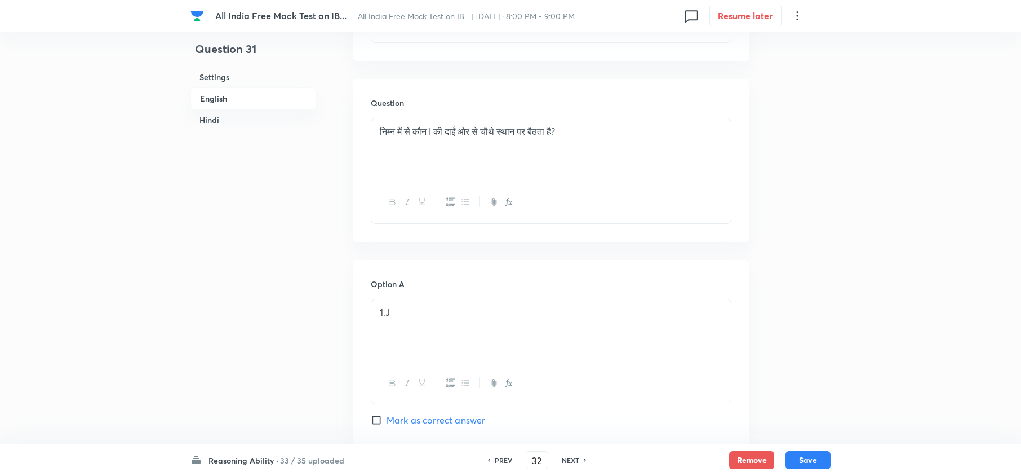
checkbox input "true"
click at [571, 356] on h6 "NEXT" at bounding box center [570, 460] width 17 height 10
type input "33"
checkbox input "false"
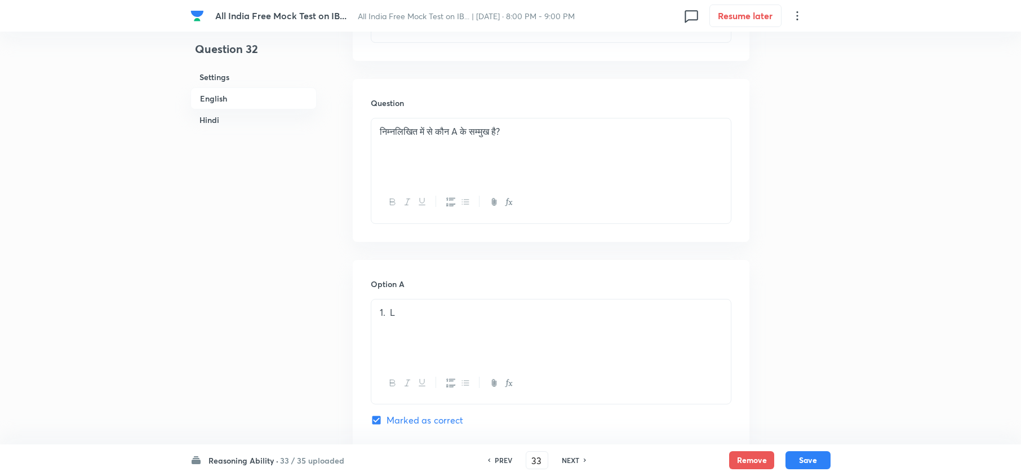
checkbox input "true"
click at [571, 356] on h6 "NEXT" at bounding box center [570, 460] width 17 height 10
type input "34"
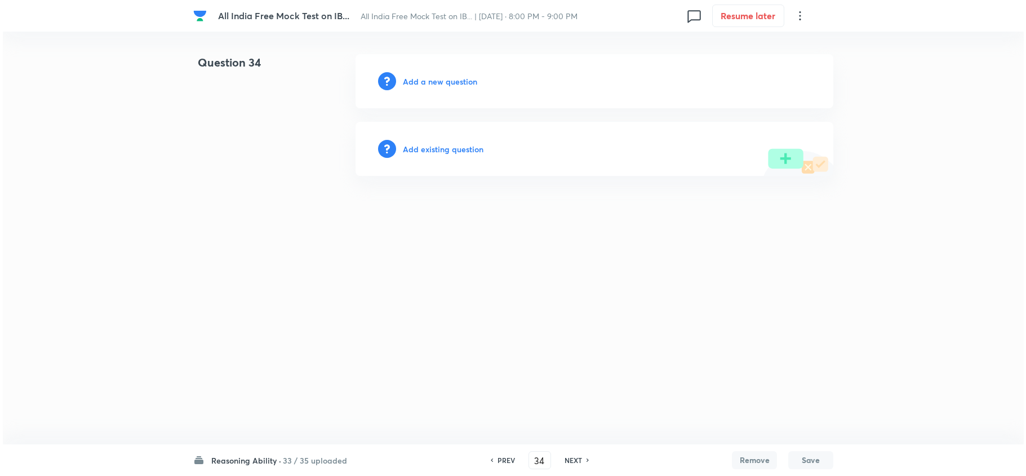
scroll to position [0, 0]
click at [426, 73] on div "Add a new question" at bounding box center [595, 81] width 478 height 54
click at [430, 85] on h6 "Add a new question" at bounding box center [440, 82] width 74 height 12
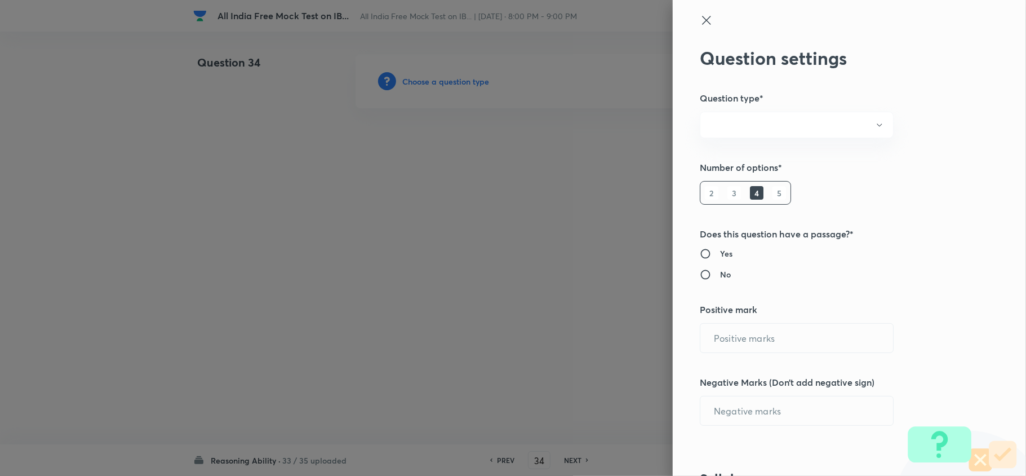
radio input "true"
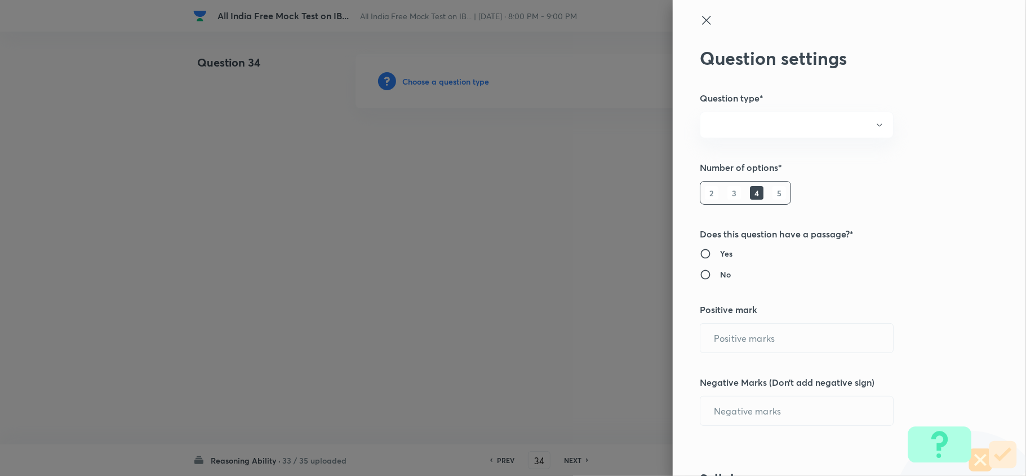
radio input "true"
type input "1"
type input "0.25"
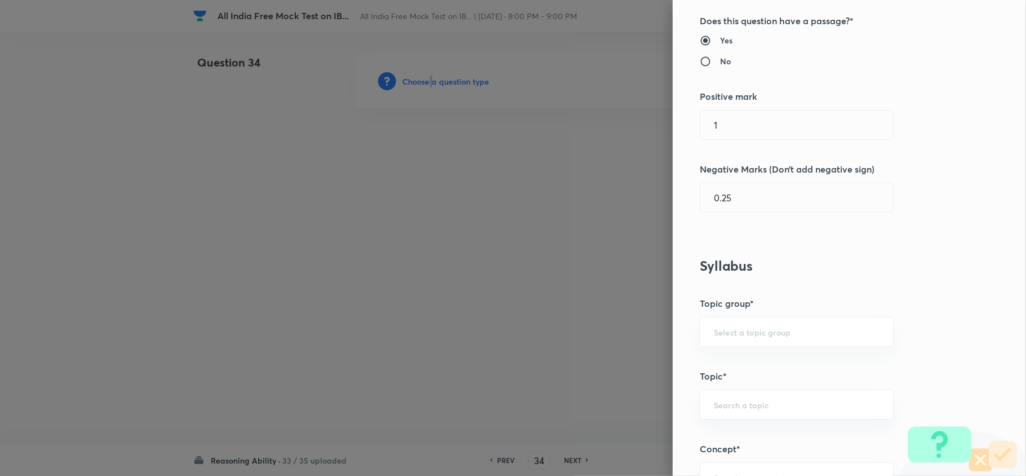
scroll to position [451, 0]
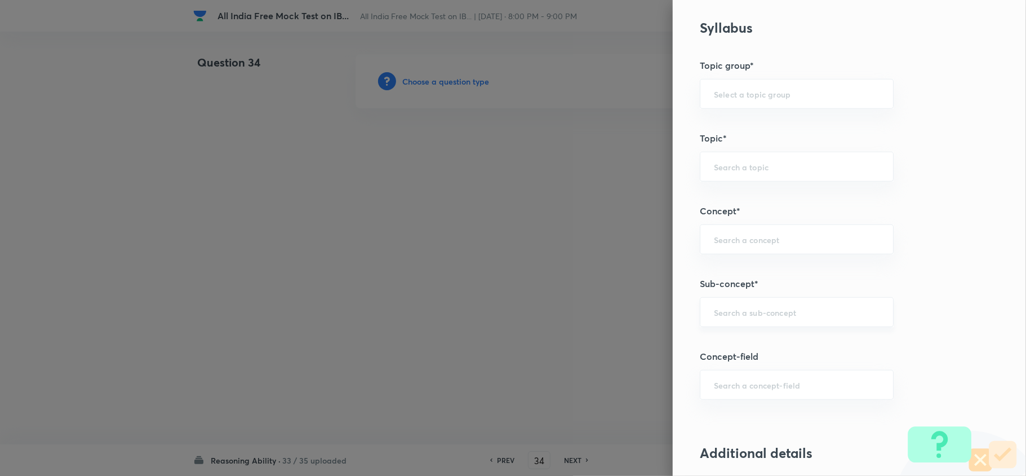
click at [764, 312] on input "text" at bounding box center [797, 312] width 166 height 11
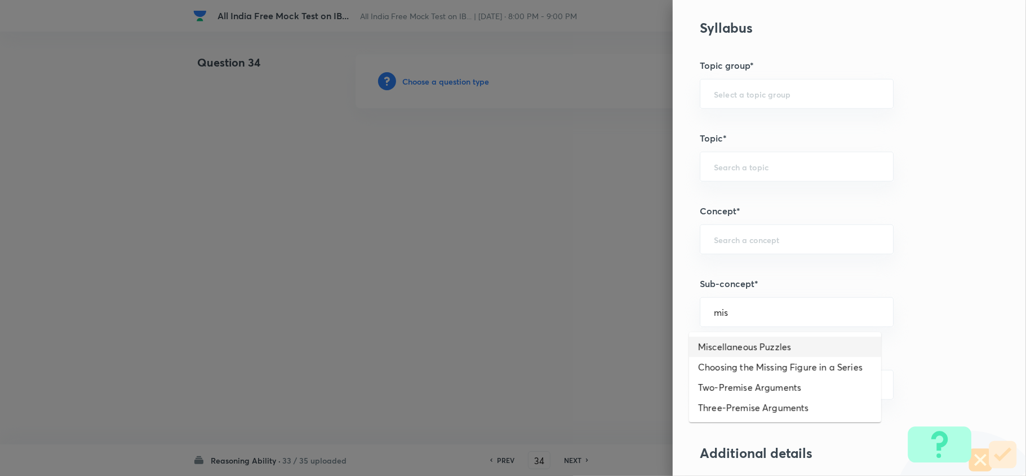
click at [764, 348] on li "Miscellaneous Puzzles" at bounding box center [785, 347] width 192 height 20
type input "Miscellaneous Puzzles"
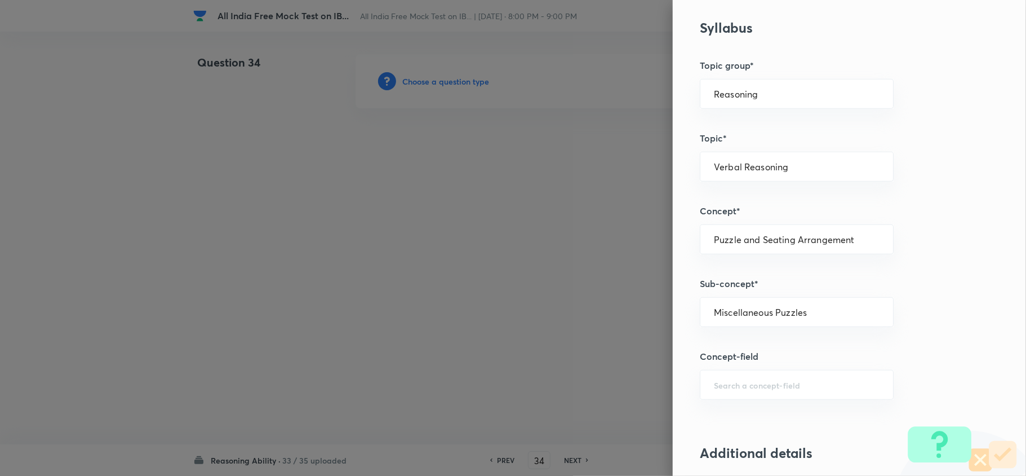
type input "Reasoning"
type input "Verbal Reasoning"
type input "Puzzle and Seating Arrangement"
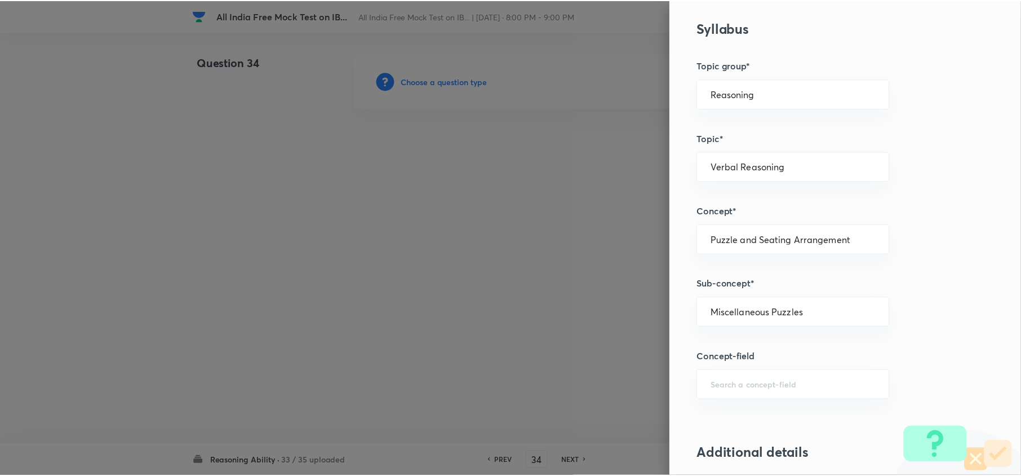
scroll to position [1052, 0]
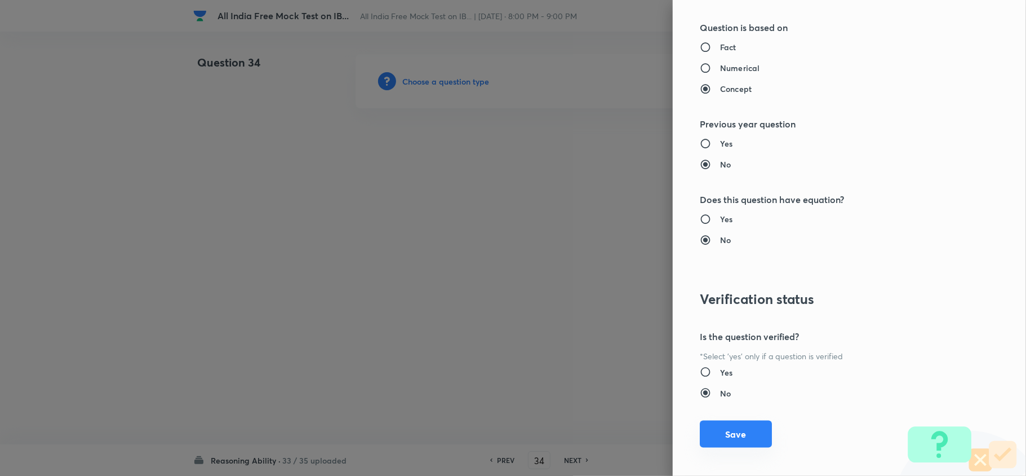
click at [735, 356] on button "Save" at bounding box center [736, 433] width 72 height 27
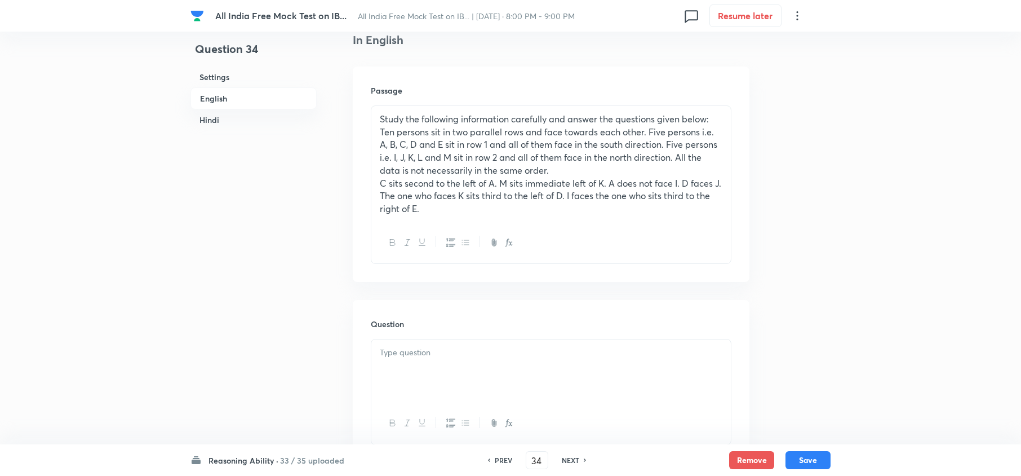
scroll to position [300, 0]
click at [397, 356] on p at bounding box center [551, 352] width 343 height 13
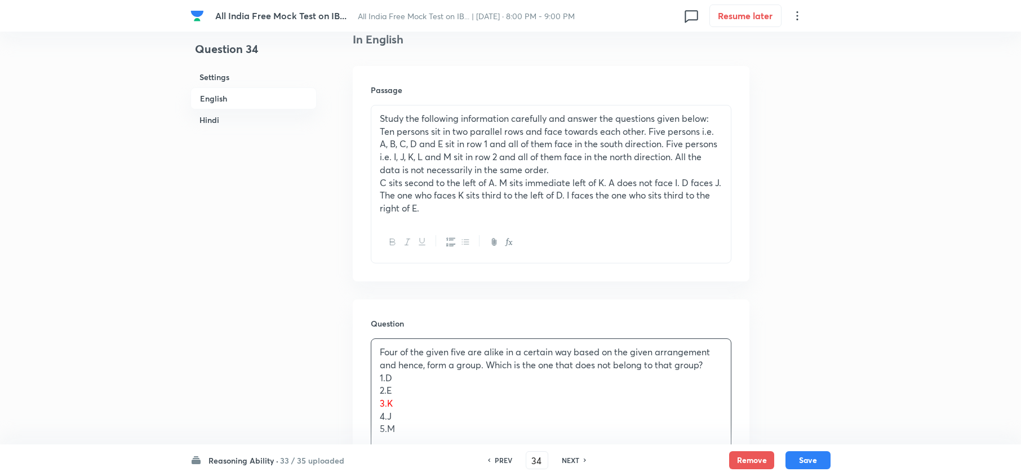
click at [389, 356] on div "Four of the given five are alike in a certain way based on the given arrangemen…" at bounding box center [551, 390] width 360 height 103
click at [375, 356] on div "Four of the given five are alike in a certain way based on the given arrangemen…" at bounding box center [551, 390] width 360 height 103
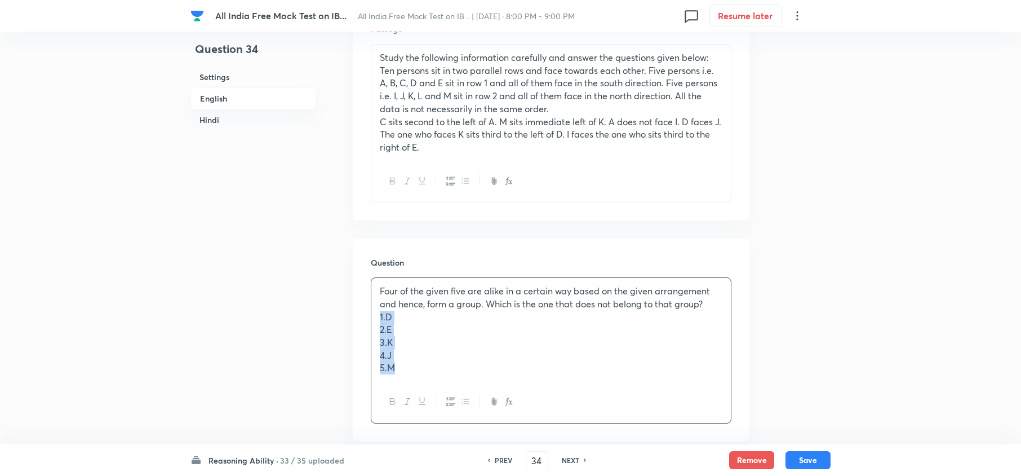
drag, startPoint x: 374, startPoint y: 382, endPoint x: 454, endPoint y: 464, distance: 115.2
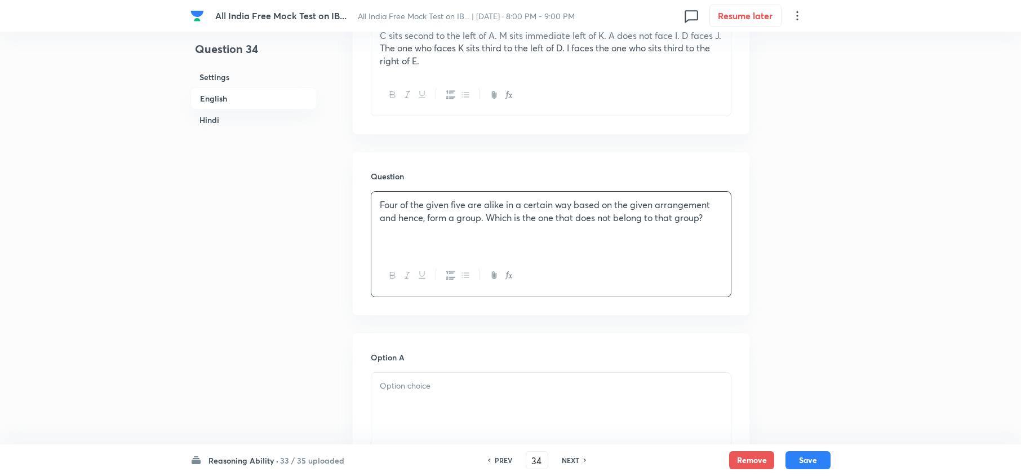
scroll to position [525, 0]
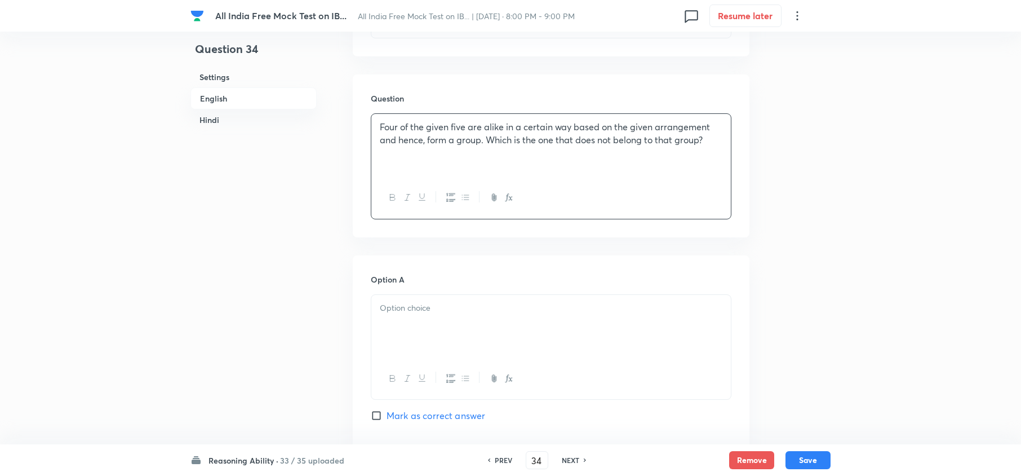
click at [375, 304] on div at bounding box center [551, 326] width 360 height 63
drag, startPoint x: 379, startPoint y: 320, endPoint x: 479, endPoint y: 424, distance: 143.9
click at [433, 356] on div "Option A 1. D 2. E 3. K 4. J 5. M Mark as correct answer" at bounding box center [551, 366] width 361 height 186
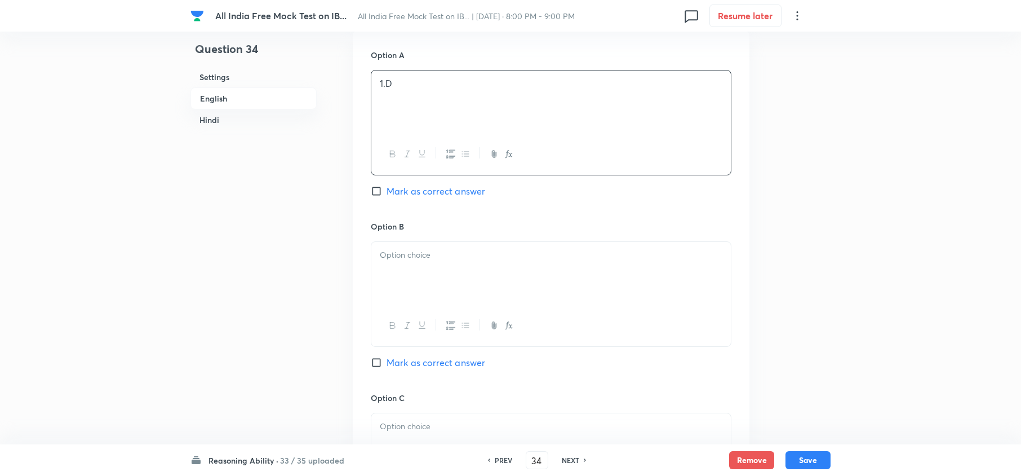
scroll to position [751, 0]
click at [386, 240] on div "Option B Mark as correct answer" at bounding box center [551, 304] width 361 height 171
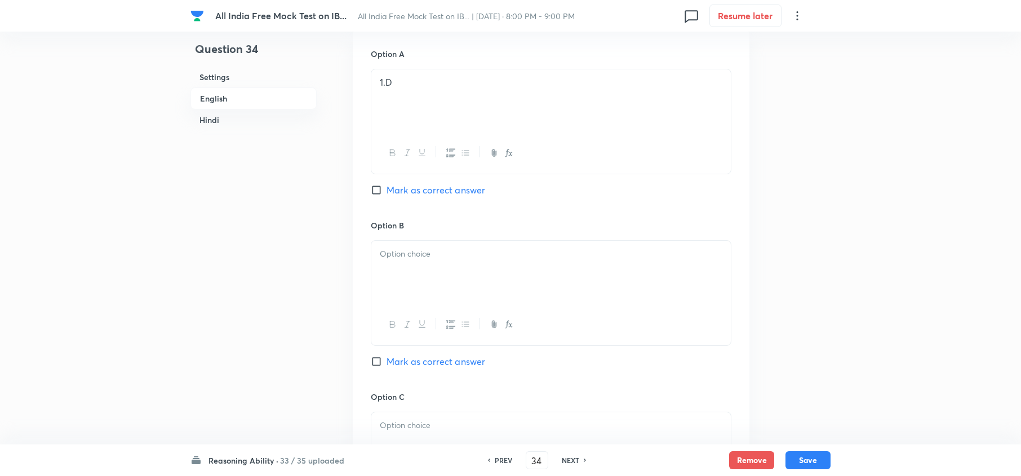
click at [386, 257] on p at bounding box center [551, 253] width 343 height 13
drag, startPoint x: 377, startPoint y: 273, endPoint x: 467, endPoint y: 346, distance: 116.2
click at [467, 346] on div "2. E 3. K 4. J 5. M" at bounding box center [551, 293] width 361 height 107
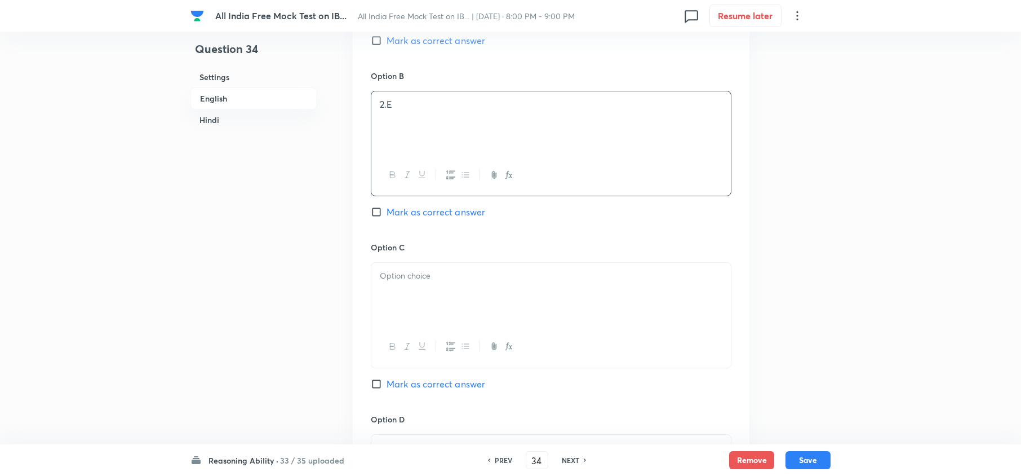
scroll to position [901, 0]
click at [379, 287] on div at bounding box center [551, 293] width 360 height 63
drag, startPoint x: 379, startPoint y: 287, endPoint x: 475, endPoint y: 336, distance: 107.1
click at [473, 334] on div "3. K 4. J 5. M" at bounding box center [551, 314] width 361 height 105
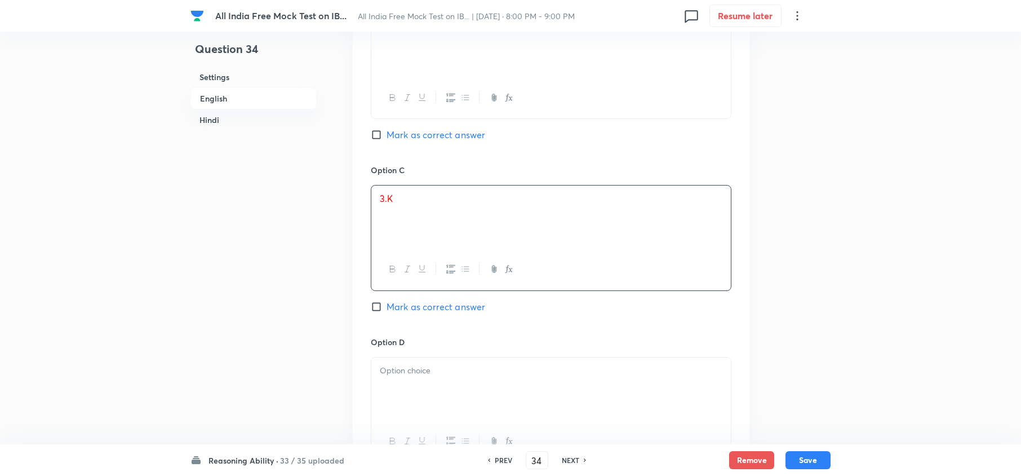
scroll to position [1051, 0]
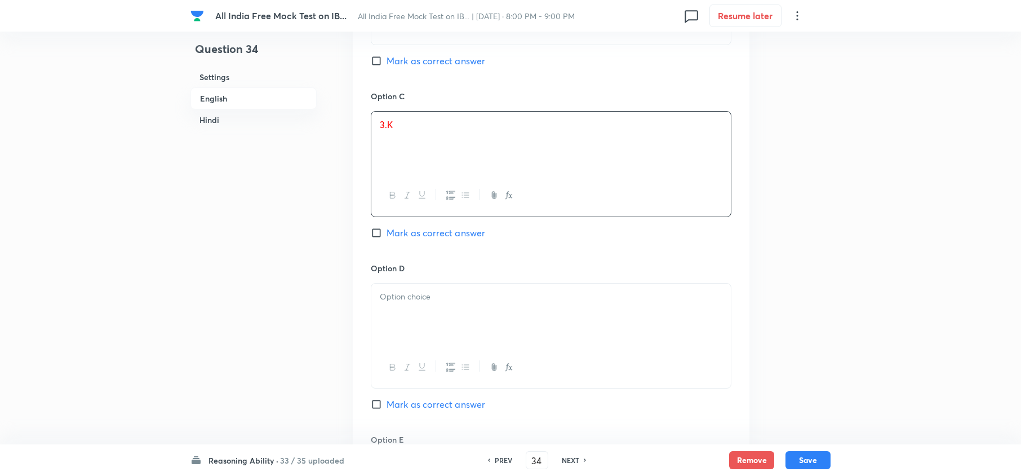
click at [392, 327] on div at bounding box center [551, 315] width 360 height 63
drag, startPoint x: 378, startPoint y: 310, endPoint x: 480, endPoint y: 321, distance: 103.1
click at [480, 321] on div "4. J 5. M" at bounding box center [551, 315] width 360 height 63
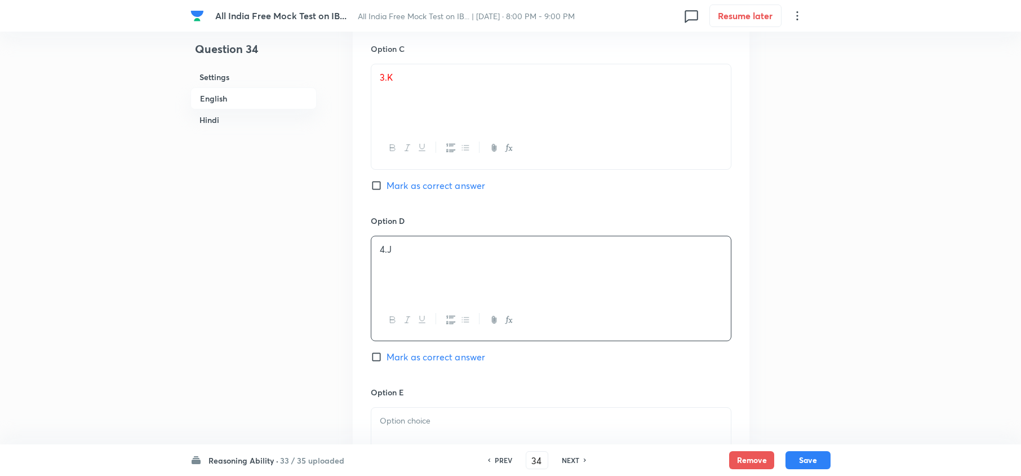
scroll to position [1202, 0]
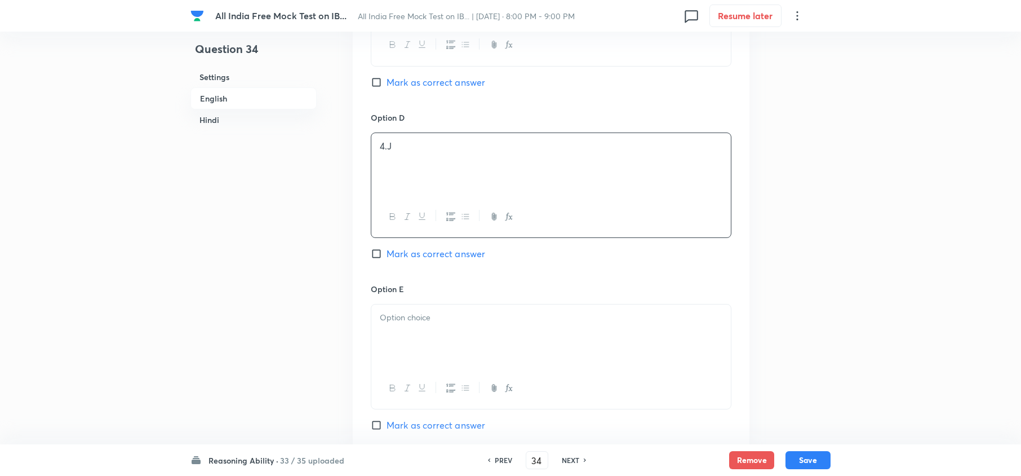
click at [397, 343] on div at bounding box center [551, 335] width 360 height 63
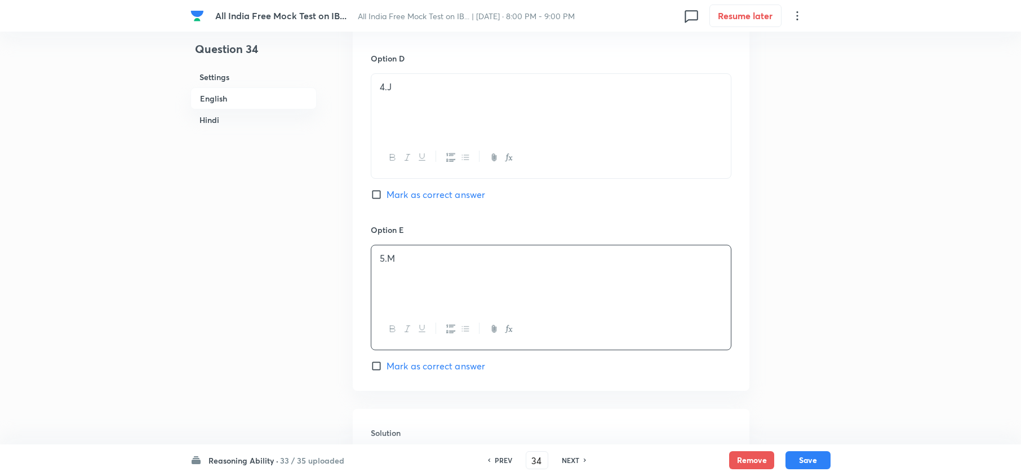
scroll to position [1352, 0]
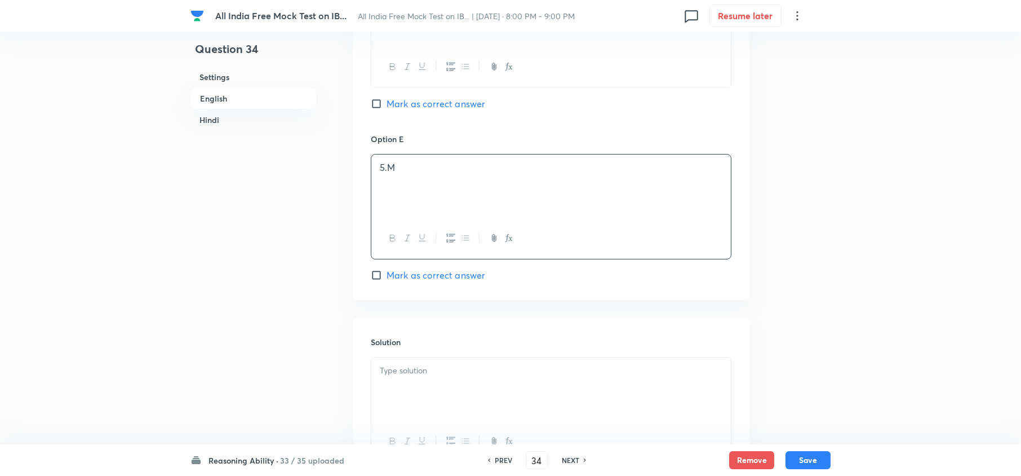
click at [409, 356] on p at bounding box center [551, 370] width 343 height 13
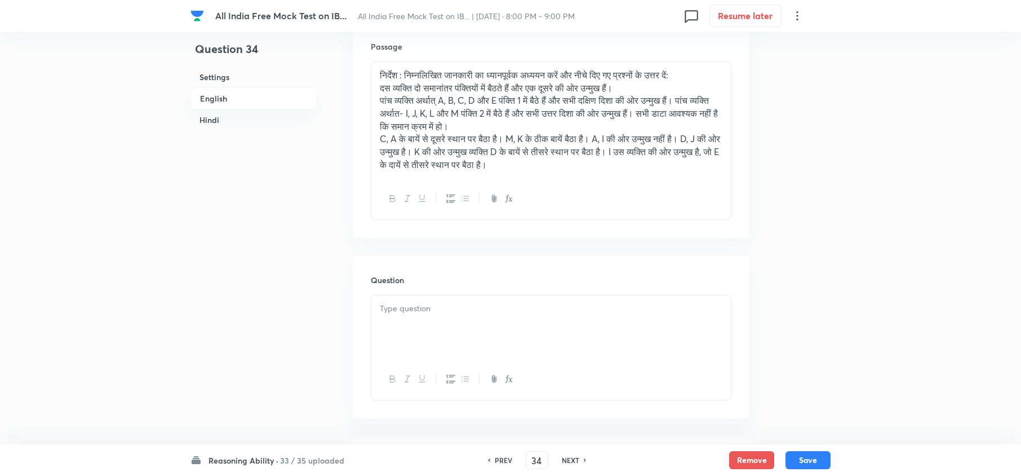
scroll to position [2028, 0]
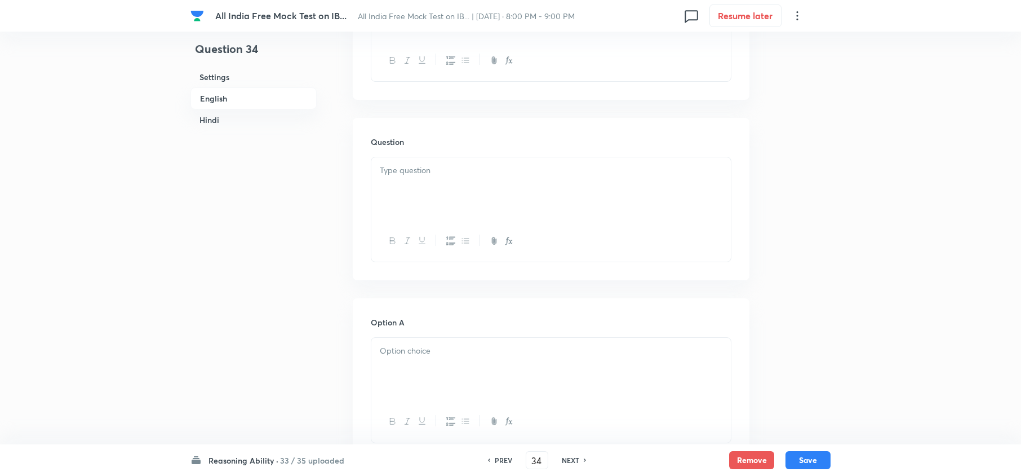
click at [409, 200] on div at bounding box center [551, 188] width 360 height 63
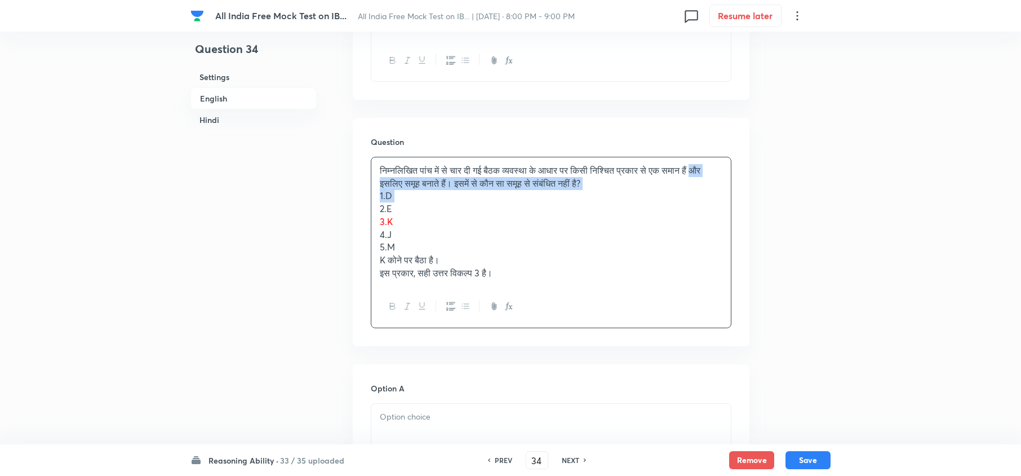
drag, startPoint x: 374, startPoint y: 194, endPoint x: 380, endPoint y: 213, distance: 20.0
click at [379, 213] on div "निम्‍नलिखित पांच में से चार दी गई बैठक व्‍यवस्‍था के आधार पर किसी निश्‍चित प्रक…" at bounding box center [551, 221] width 360 height 129
click at [380, 213] on p "2. E" at bounding box center [551, 208] width 343 height 13
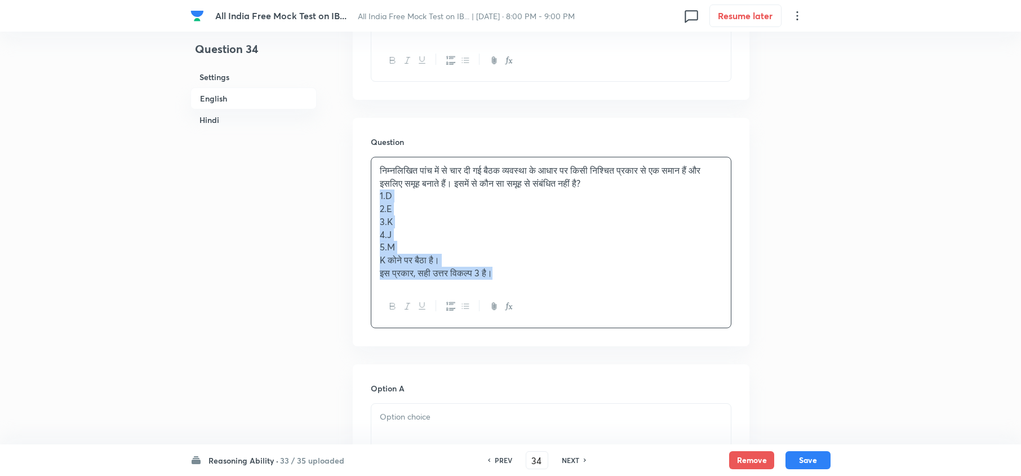
drag, startPoint x: 380, startPoint y: 200, endPoint x: 578, endPoint y: 312, distance: 228.2
click at [569, 303] on div "निम्‍नलिखित पांच में से चार दी गई बैठक व्‍यवस्‍था के आधार पर किसी निश्‍चित प्रक…" at bounding box center [551, 242] width 361 height 171
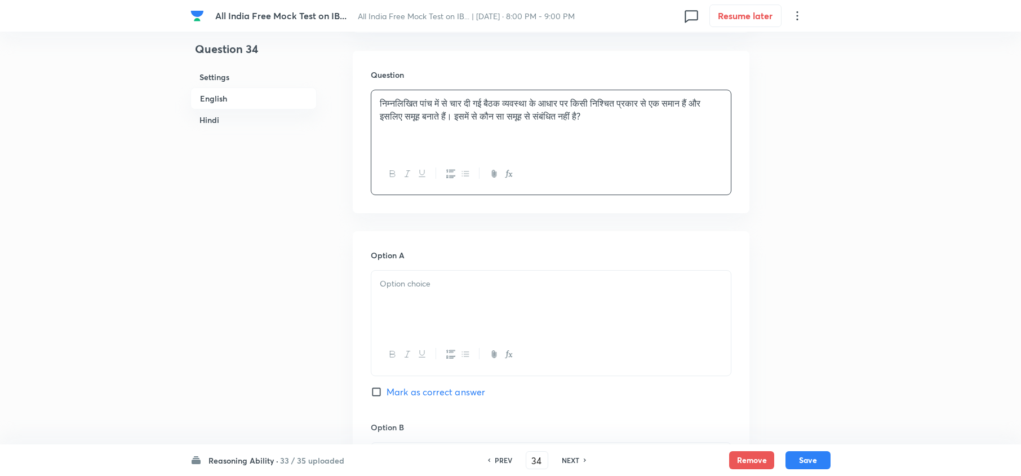
scroll to position [2179, 0]
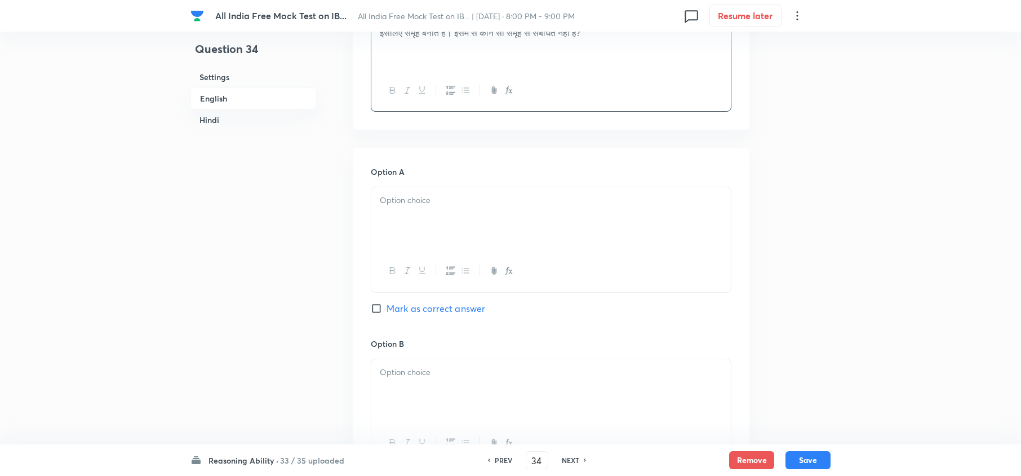
click at [393, 213] on div at bounding box center [551, 218] width 360 height 63
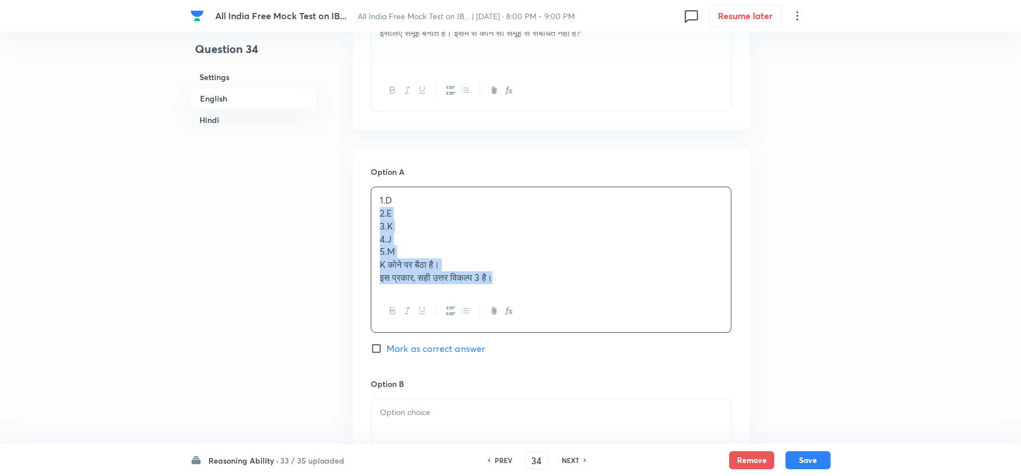
drag, startPoint x: 375, startPoint y: 219, endPoint x: 596, endPoint y: 343, distance: 253.1
click at [596, 343] on div "Option A 1. D 2. E 3. K 4. J 5. M K कोने पर बैठा है। इस प्रकार, सही उत्तर विकल्…" at bounding box center [551, 271] width 361 height 211
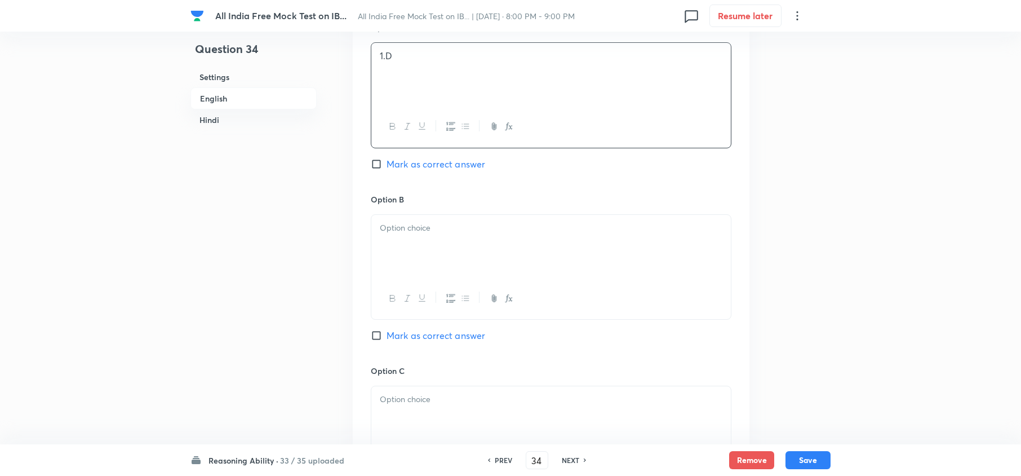
scroll to position [2329, 0]
click at [402, 255] on div at bounding box center [551, 240] width 360 height 63
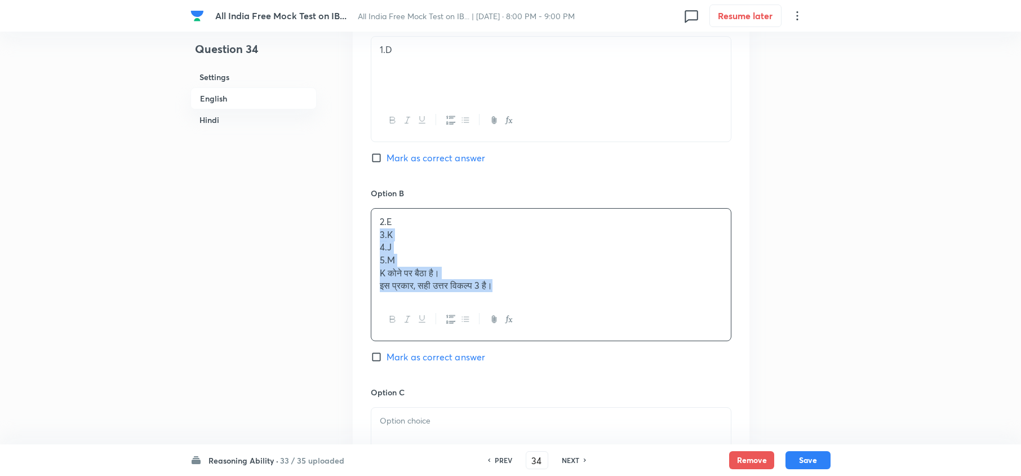
drag, startPoint x: 378, startPoint y: 242, endPoint x: 860, endPoint y: 368, distance: 498.0
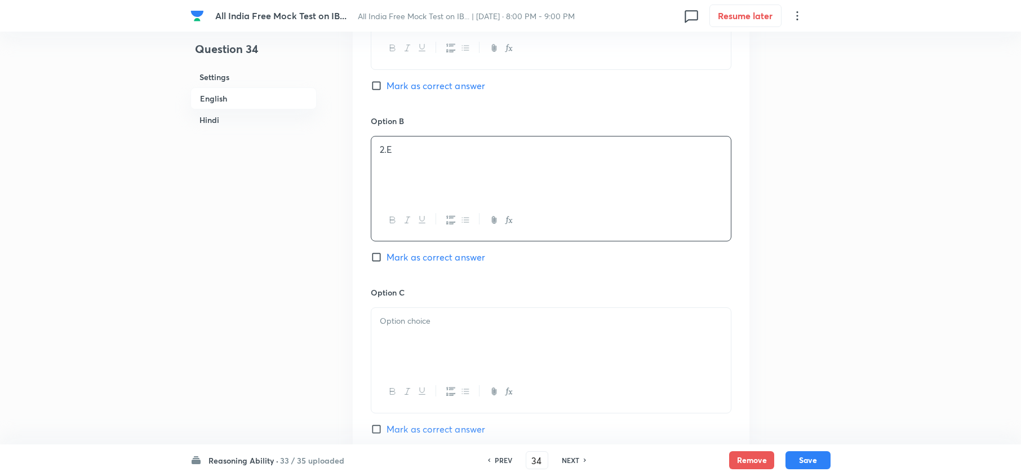
scroll to position [2479, 0]
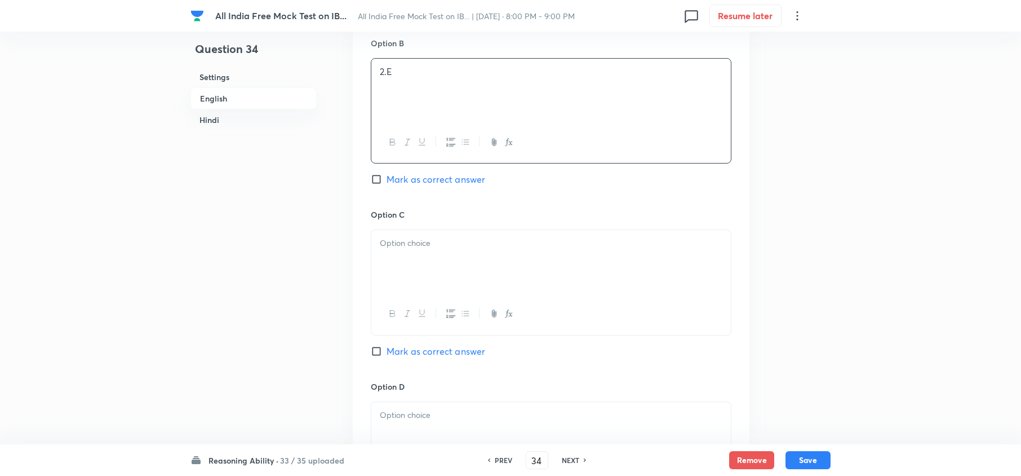
click at [380, 269] on div at bounding box center [551, 261] width 360 height 63
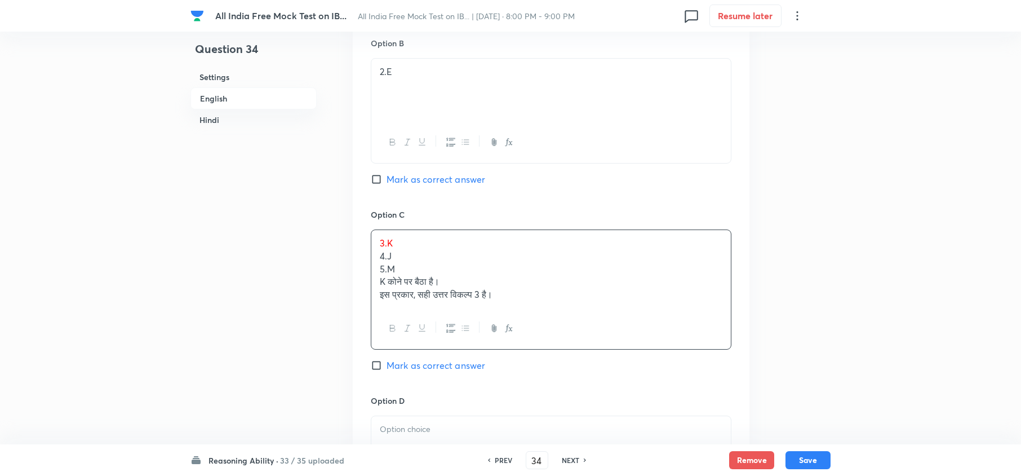
click at [381, 269] on p "5. M" at bounding box center [551, 269] width 343 height 13
drag, startPoint x: 379, startPoint y: 267, endPoint x: 663, endPoint y: 331, distance: 291.9
click at [663, 331] on div "3. K 4. J 5. M K कोने पर बैठा है। इस प्रकार, सही उत्तर विकल्प 3 है।" at bounding box center [551, 289] width 361 height 120
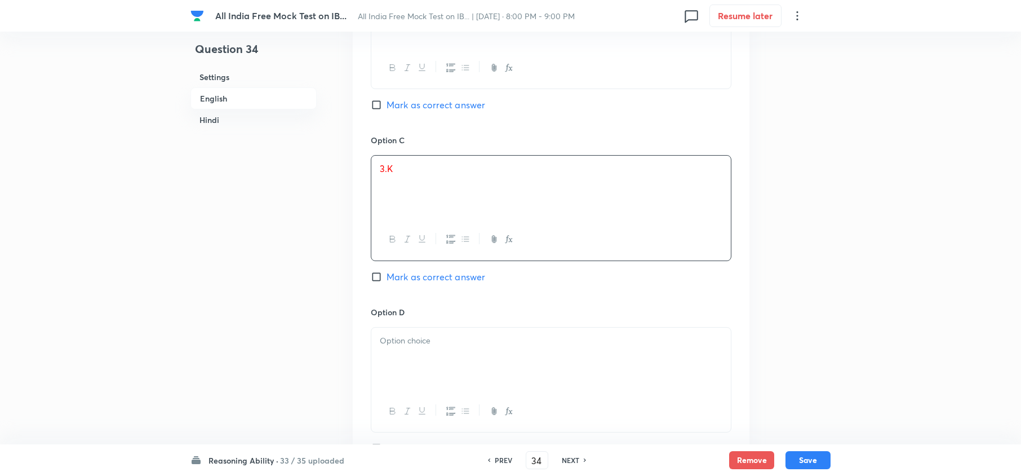
scroll to position [2554, 0]
click at [395, 356] on div at bounding box center [551, 357] width 360 height 63
drag, startPoint x: 377, startPoint y: 357, endPoint x: 645, endPoint y: 418, distance: 275.1
click at [645, 356] on div "4. J 5. M K कोने पर बैठा है। इस प्रकार, सही उत्तर विकल्प 3 है।" at bounding box center [551, 379] width 361 height 107
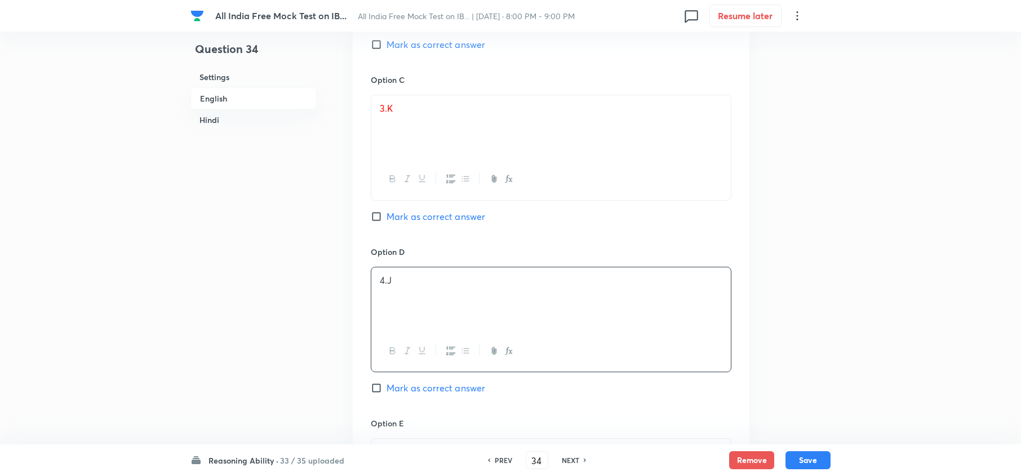
scroll to position [2704, 0]
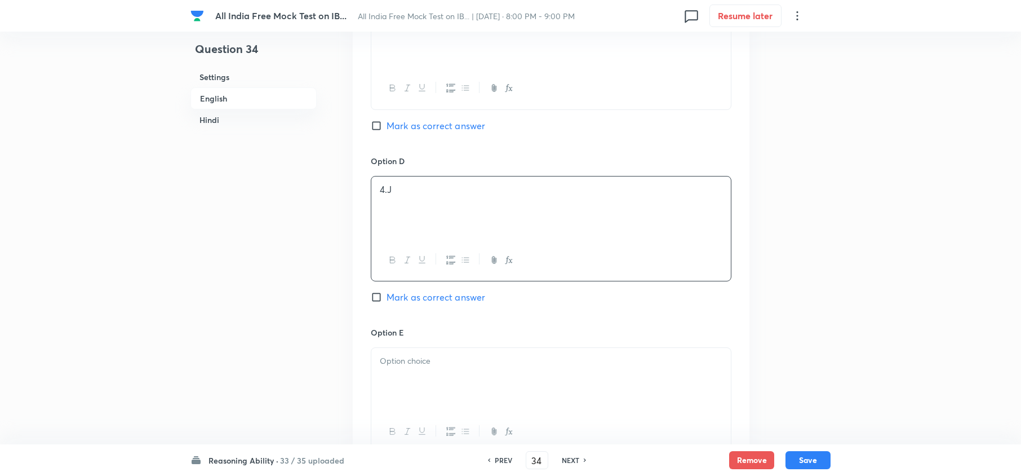
click at [400, 356] on p at bounding box center [551, 361] width 343 height 13
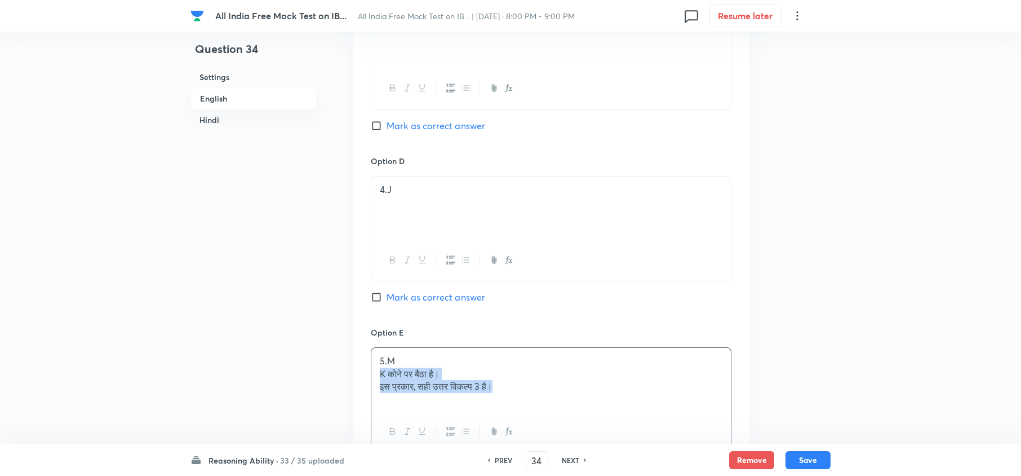
drag, startPoint x: 377, startPoint y: 377, endPoint x: 582, endPoint y: 423, distance: 209.6
click at [578, 356] on div "5. M K कोने पर बैठा है। इस प्रकार, सही उत्तर विकल्प 3 है।" at bounding box center [551, 399] width 361 height 105
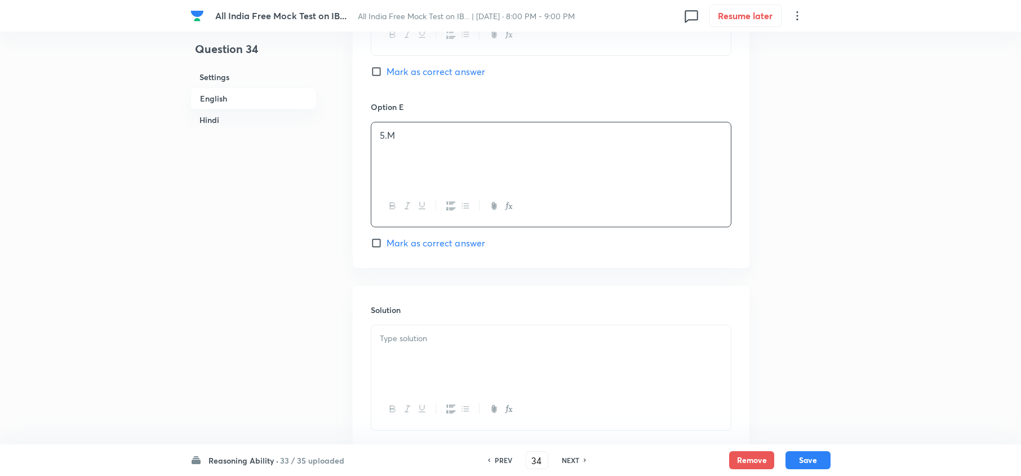
click at [440, 356] on div at bounding box center [551, 356] width 360 height 63
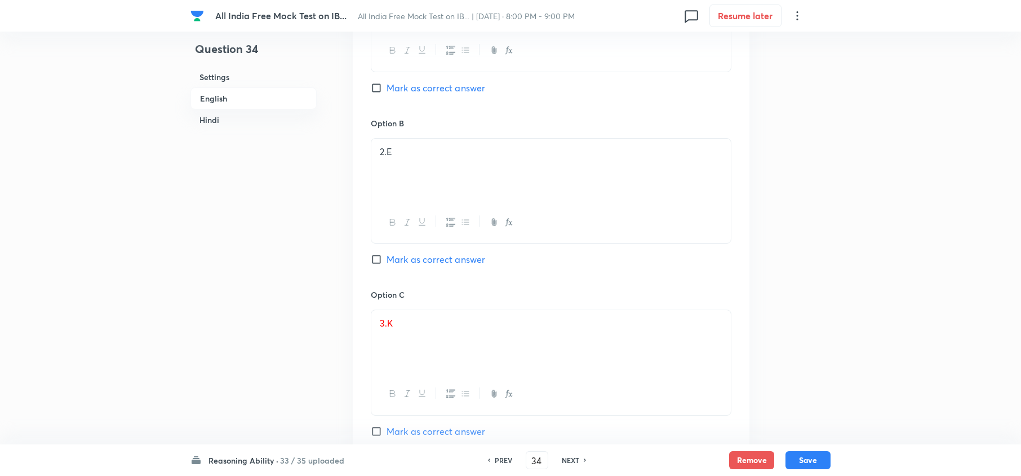
scroll to position [2404, 0]
click at [402, 356] on span "Mark as correct answer" at bounding box center [436, 426] width 99 height 14
click at [387, 356] on input "Mark as correct answer" at bounding box center [379, 425] width 16 height 11
checkbox input "true"
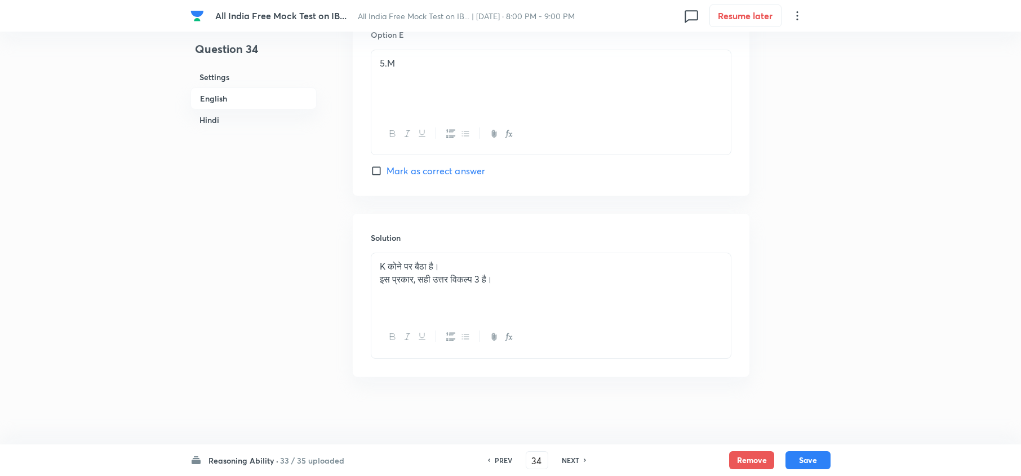
scroll to position [3010, 0]
click at [375, 269] on div "K कोने पर बैठा है। इस प्रकार, सही उत्तर विकल्प 3 है।" at bounding box center [551, 284] width 360 height 63
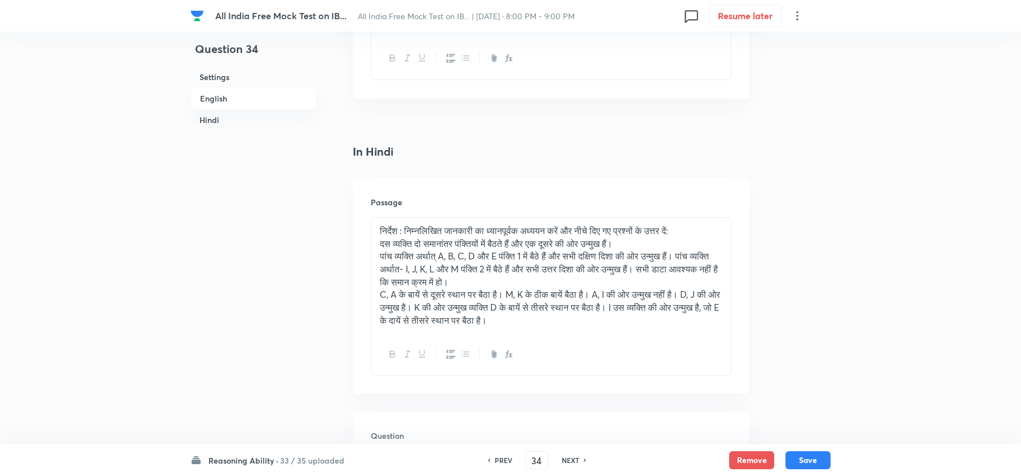
scroll to position [1583, 0]
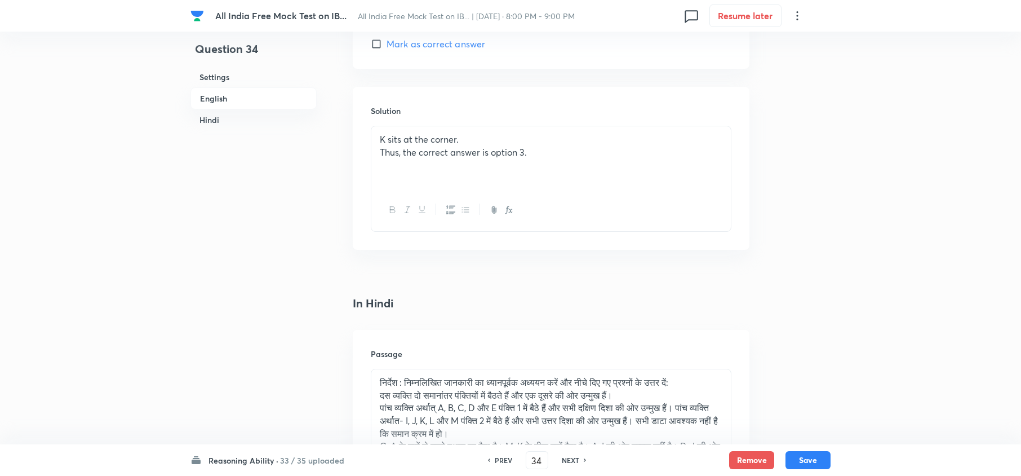
click at [380, 140] on span "K sits at the corner." at bounding box center [419, 139] width 79 height 12
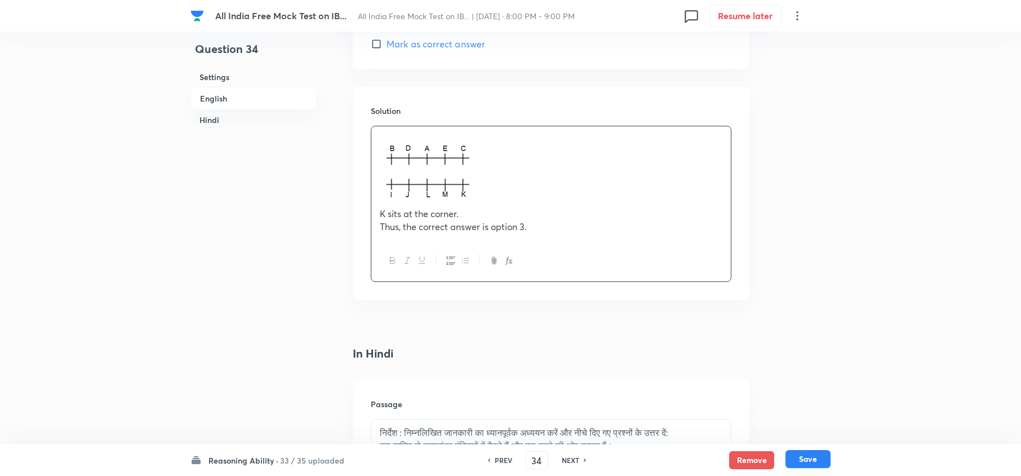
click at [764, 356] on button "Save" at bounding box center [808, 459] width 45 height 18
type input "35"
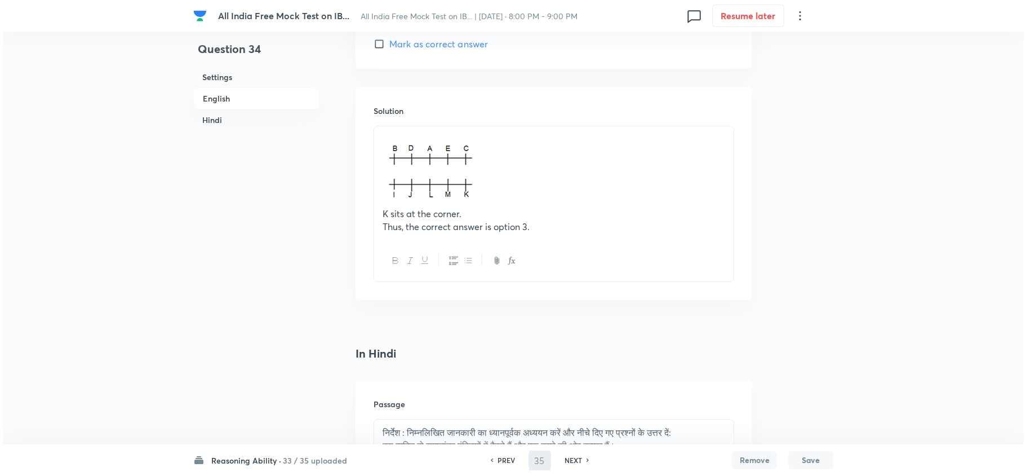
scroll to position [0, 0]
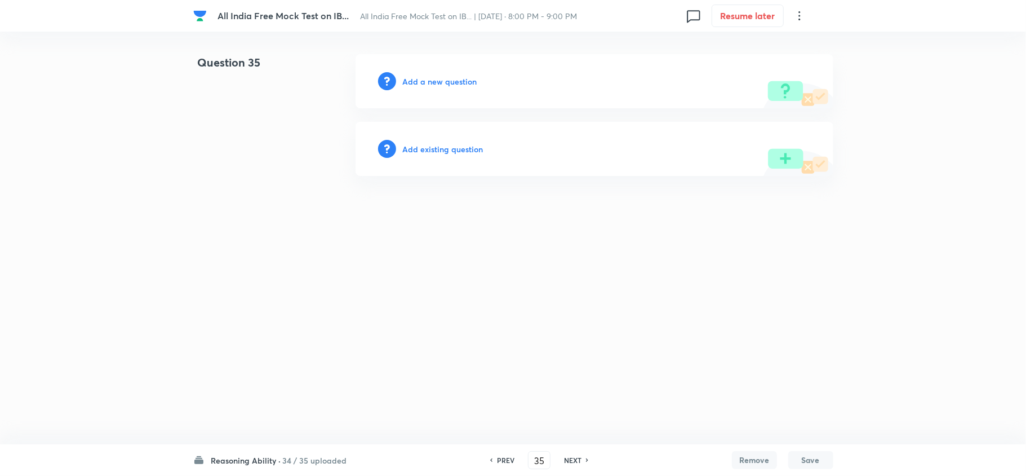
click at [446, 84] on h6 "Add a new question" at bounding box center [440, 82] width 74 height 12
click at [446, 84] on h6 "Choose a question type" at bounding box center [446, 82] width 87 height 12
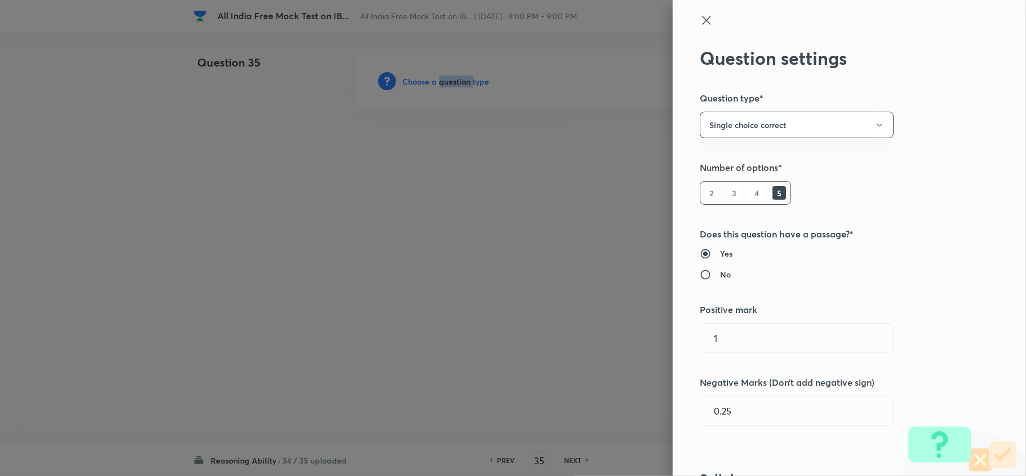
scroll to position [526, 0]
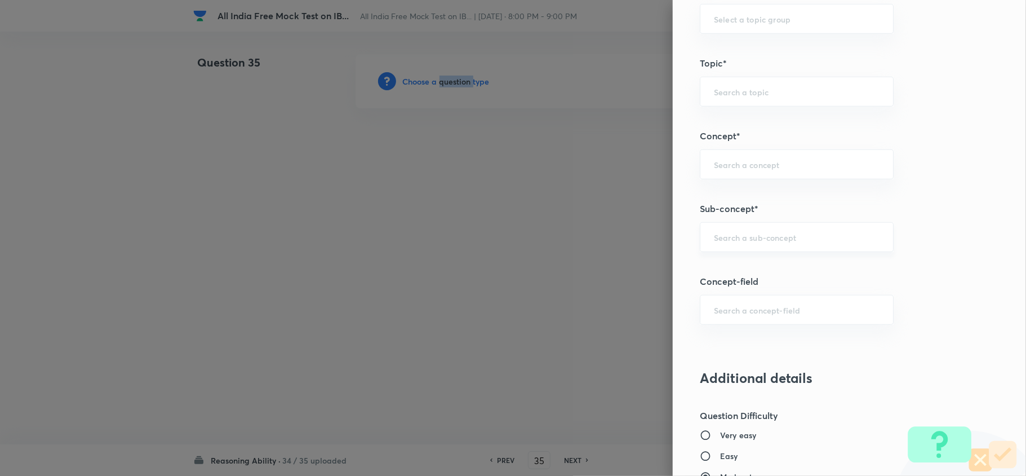
click at [740, 245] on div "​" at bounding box center [797, 237] width 194 height 30
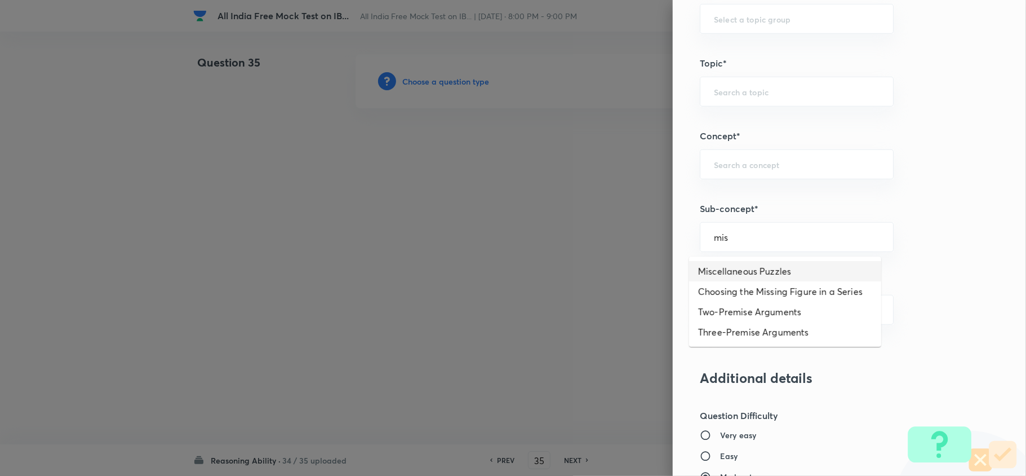
click at [740, 271] on li "Miscellaneous Puzzles" at bounding box center [785, 271] width 192 height 20
type input "Miscellaneous Puzzles"
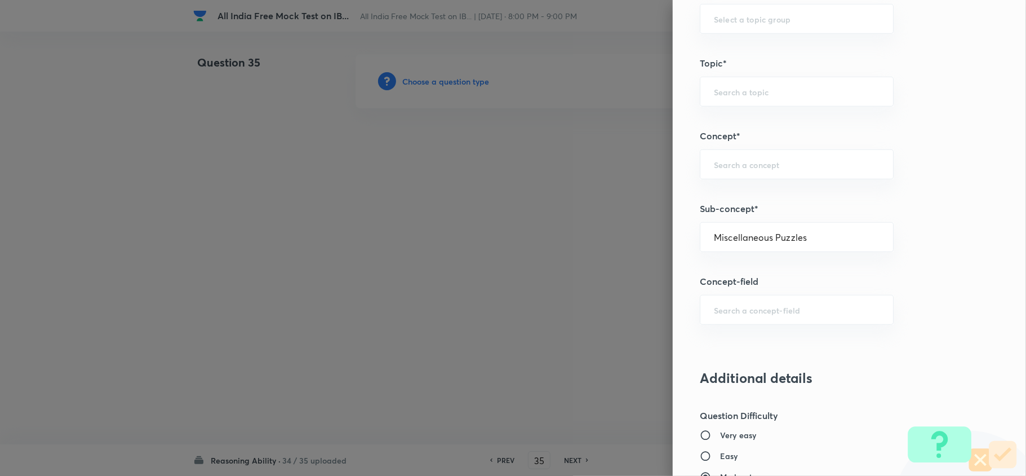
type input "Reasoning"
type input "Verbal Reasoning"
type input "Puzzle and Seating Arrangement"
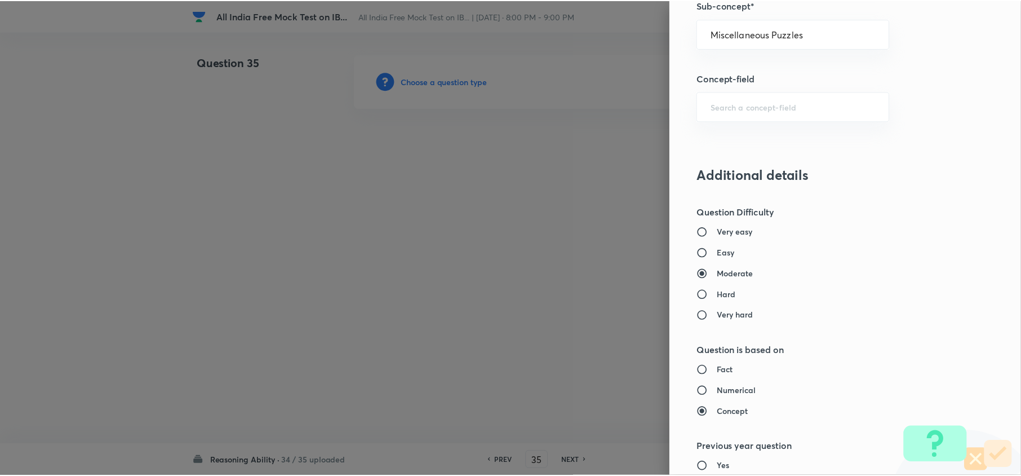
scroll to position [1052, 0]
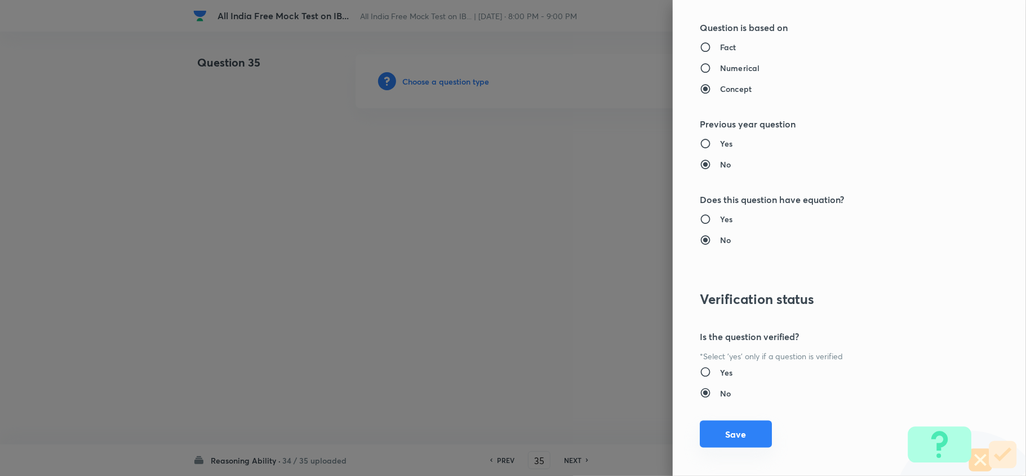
click at [722, 356] on button "Save" at bounding box center [736, 433] width 72 height 27
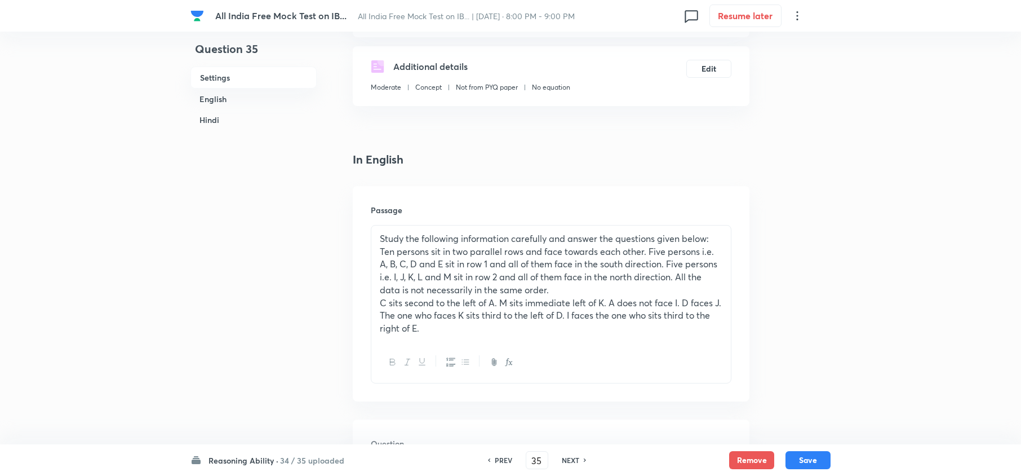
scroll to position [375, 0]
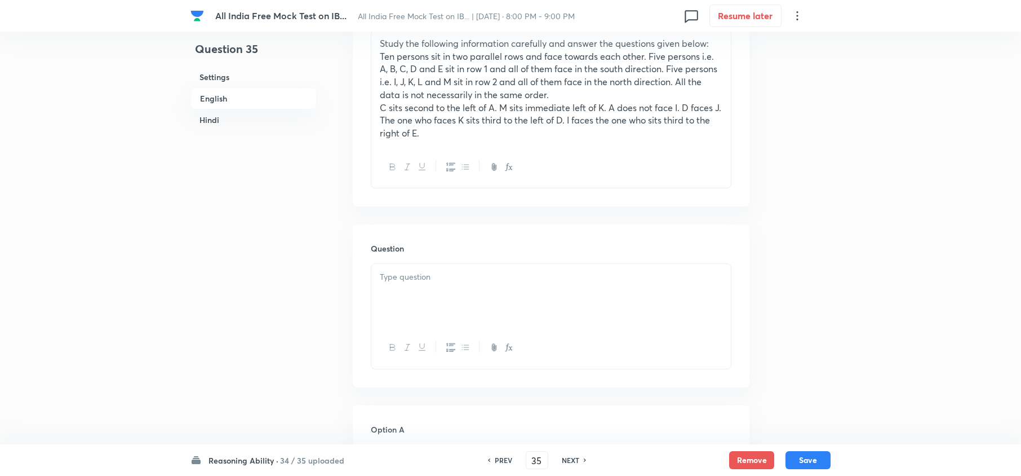
click at [400, 280] on p at bounding box center [551, 277] width 343 height 13
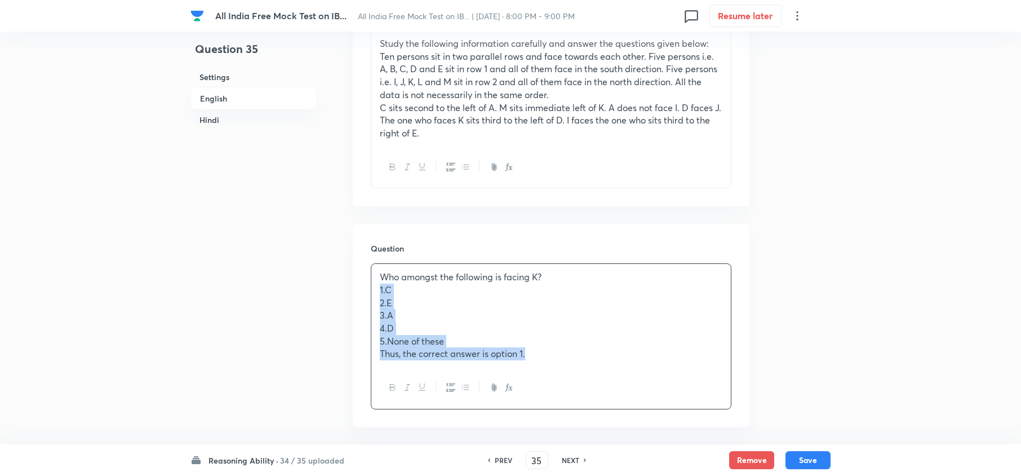
drag, startPoint x: 378, startPoint y: 287, endPoint x: 585, endPoint y: 399, distance: 235.0
click at [585, 356] on div "Who amongst the following is facing K? 1. C 2. E 3. A 4. D 5. None of these Thu…" at bounding box center [551, 335] width 361 height 145
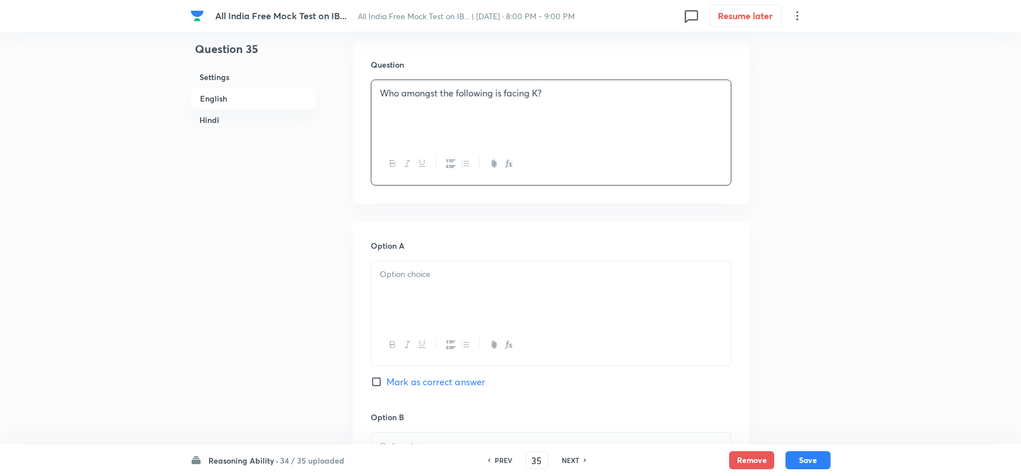
scroll to position [601, 0]
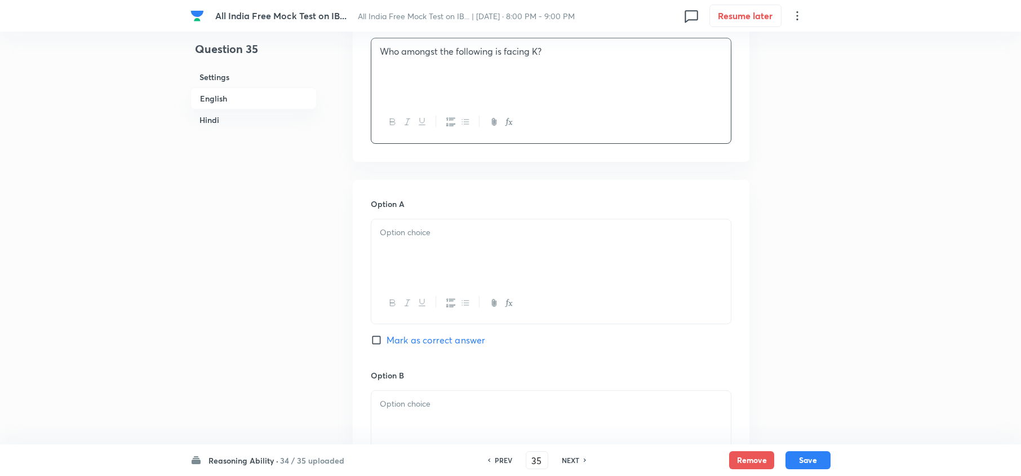
click at [384, 260] on div at bounding box center [551, 250] width 360 height 63
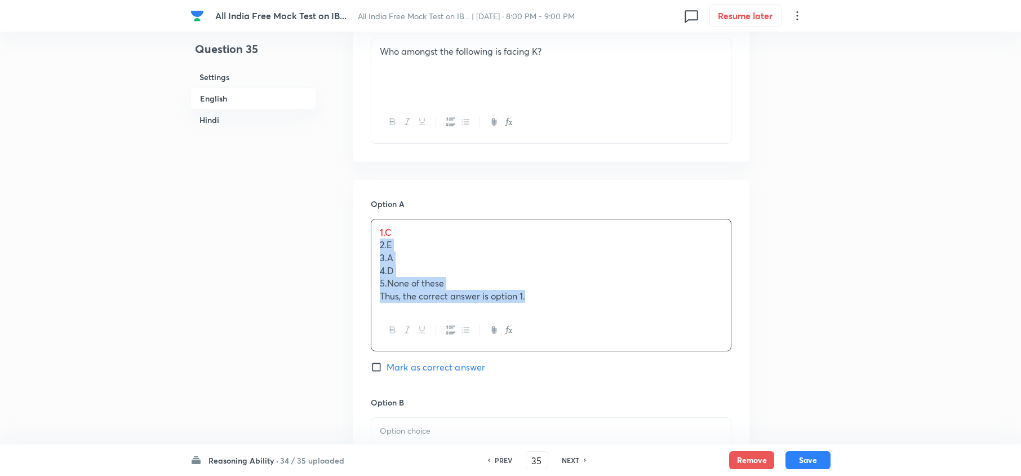
drag, startPoint x: 379, startPoint y: 247, endPoint x: 758, endPoint y: 335, distance: 388.8
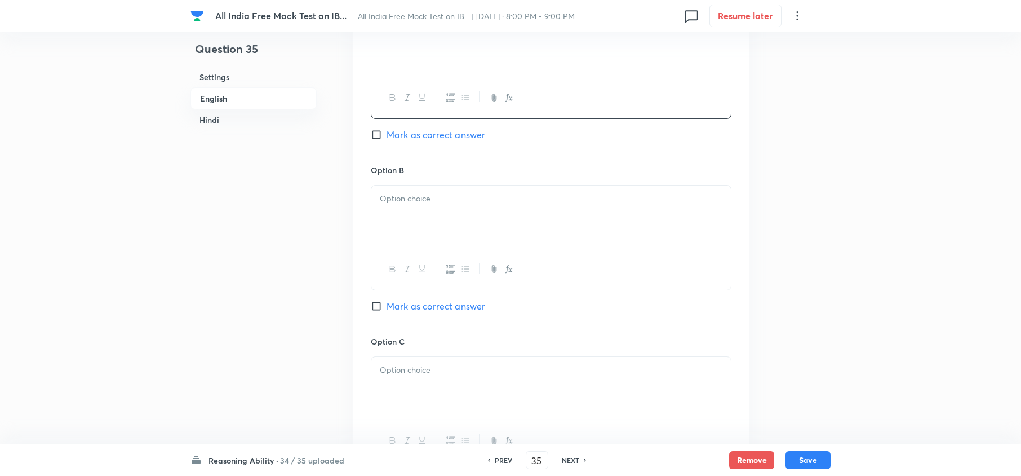
scroll to position [826, 0]
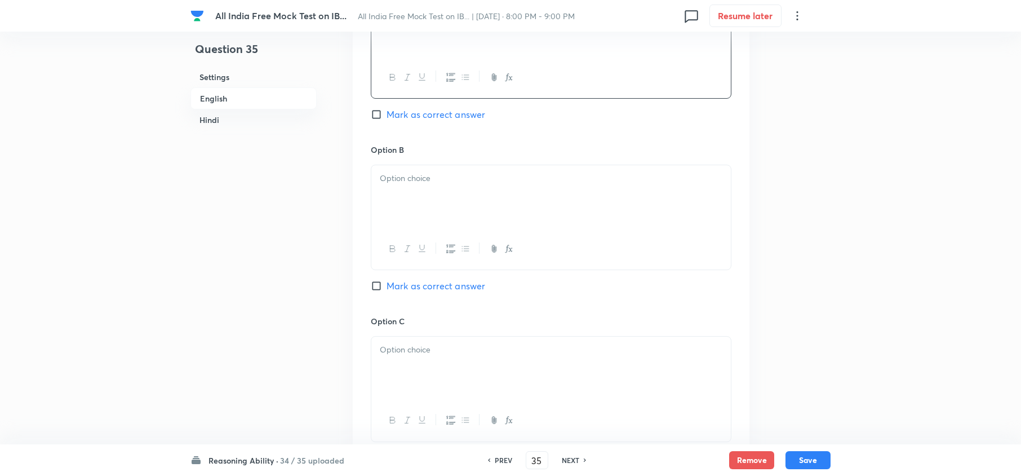
click at [402, 211] on div at bounding box center [551, 196] width 360 height 63
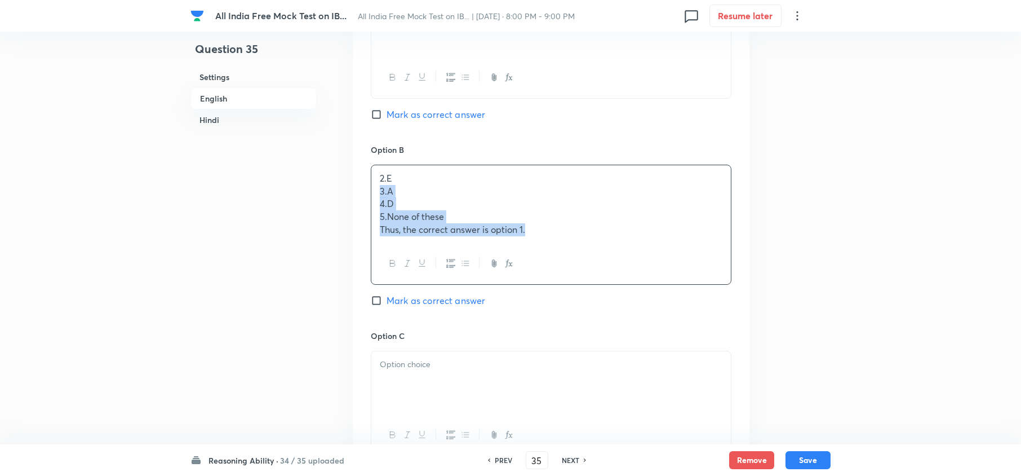
drag, startPoint x: 375, startPoint y: 192, endPoint x: 621, endPoint y: 249, distance: 252.7
click at [618, 246] on div "2. E 3. A 4. D 5. None of these Thus, the correct answer is option 1." at bounding box center [551, 225] width 361 height 120
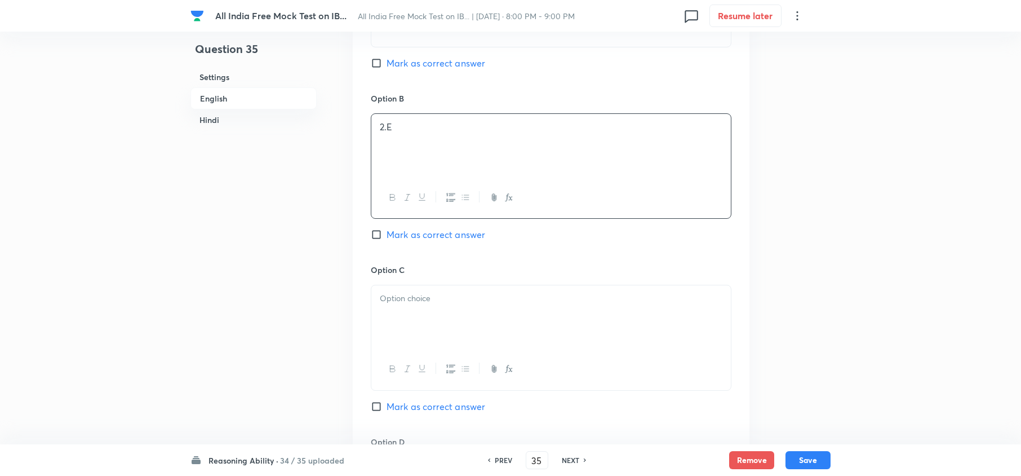
scroll to position [902, 0]
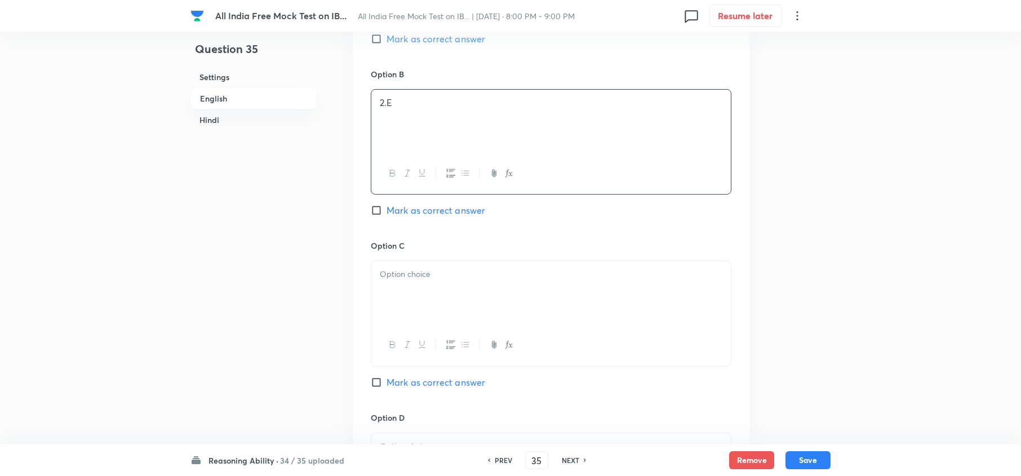
click at [397, 283] on div at bounding box center [551, 292] width 360 height 63
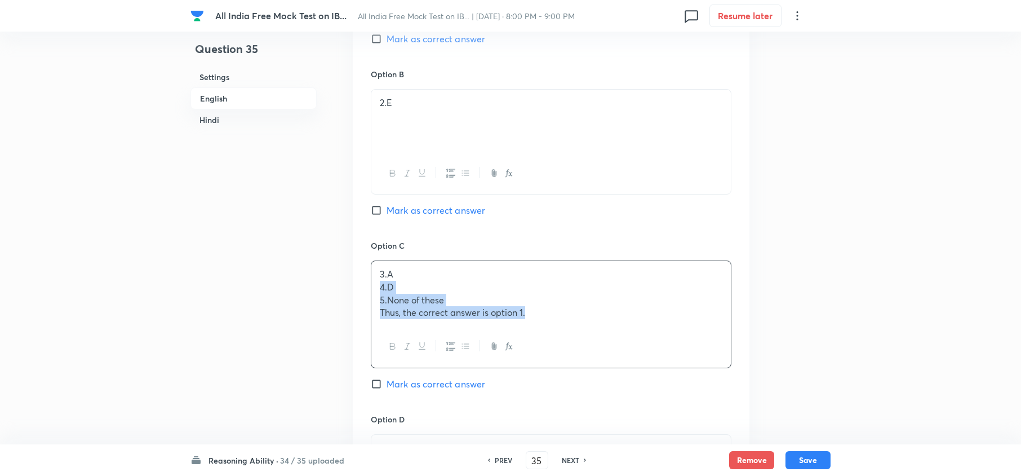
drag, startPoint x: 429, startPoint y: 311, endPoint x: 746, endPoint y: 334, distance: 318.2
click at [746, 334] on div "Option A 1. C Mark as correct answer Option B 2. E Mark as correct answer Optio…" at bounding box center [551, 315] width 397 height 873
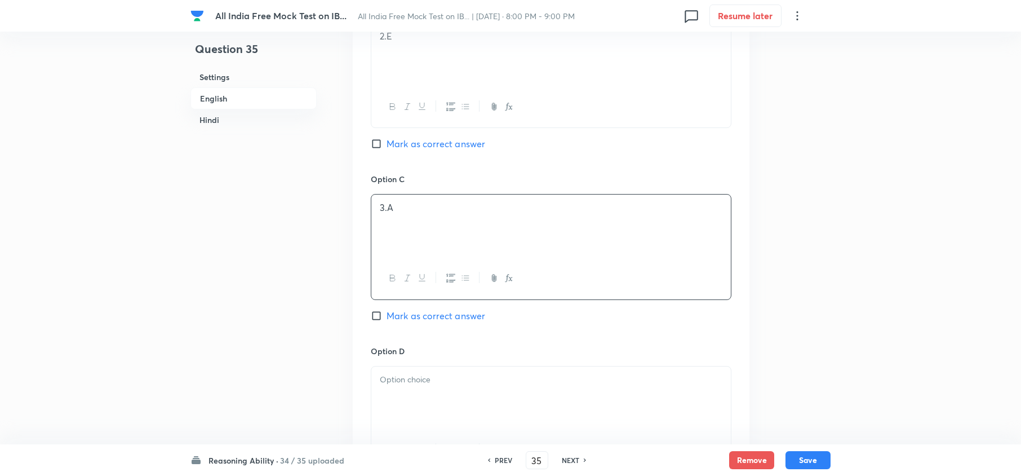
scroll to position [1052, 0]
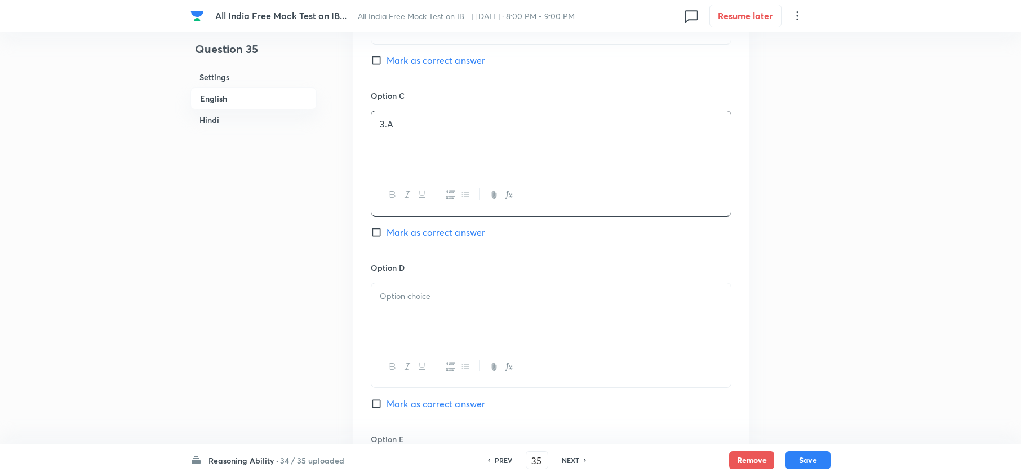
click at [407, 330] on div at bounding box center [551, 314] width 360 height 63
click at [425, 339] on div "4. D 5. None of these Thus, the correct answer is option 1." at bounding box center [551, 314] width 360 height 63
drag, startPoint x: 373, startPoint y: 306, endPoint x: 634, endPoint y: 357, distance: 266.1
click at [634, 356] on div "4. D 5. None of these Thus, the correct answer is option 1." at bounding box center [551, 334] width 361 height 105
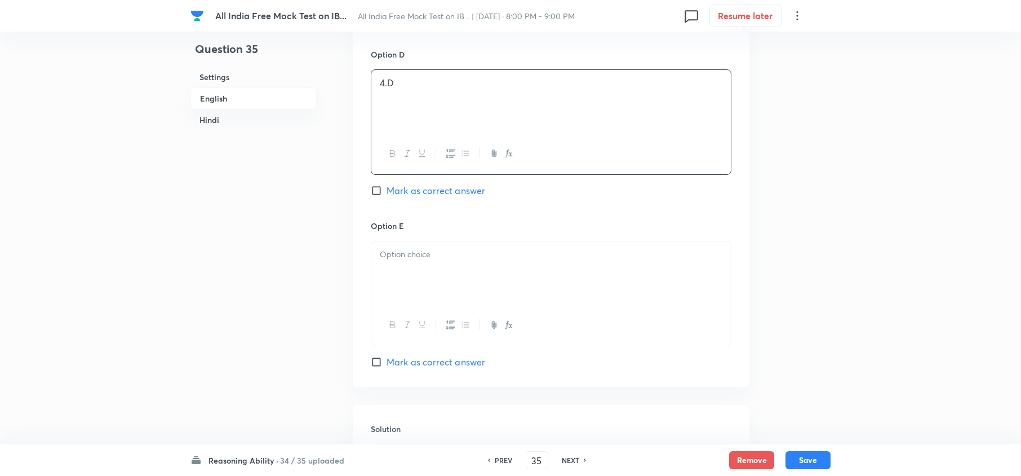
scroll to position [1277, 0]
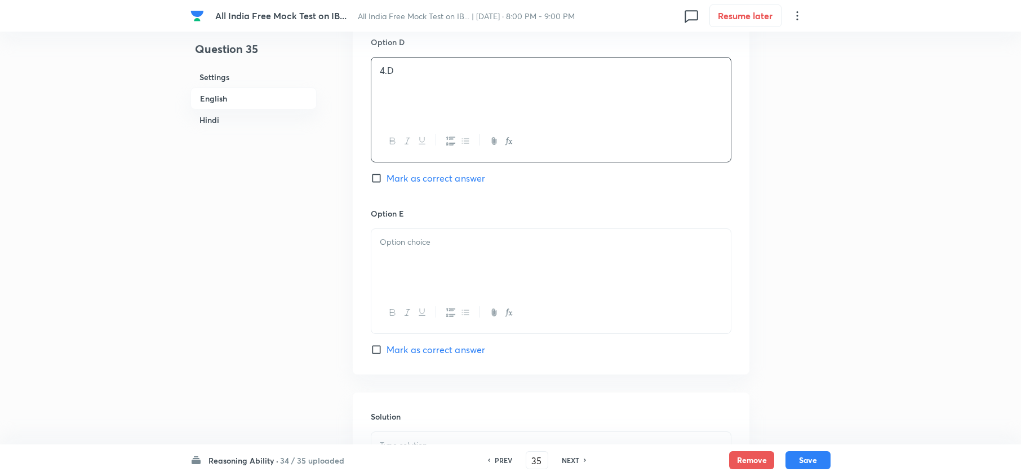
click at [399, 249] on p at bounding box center [551, 242] width 343 height 13
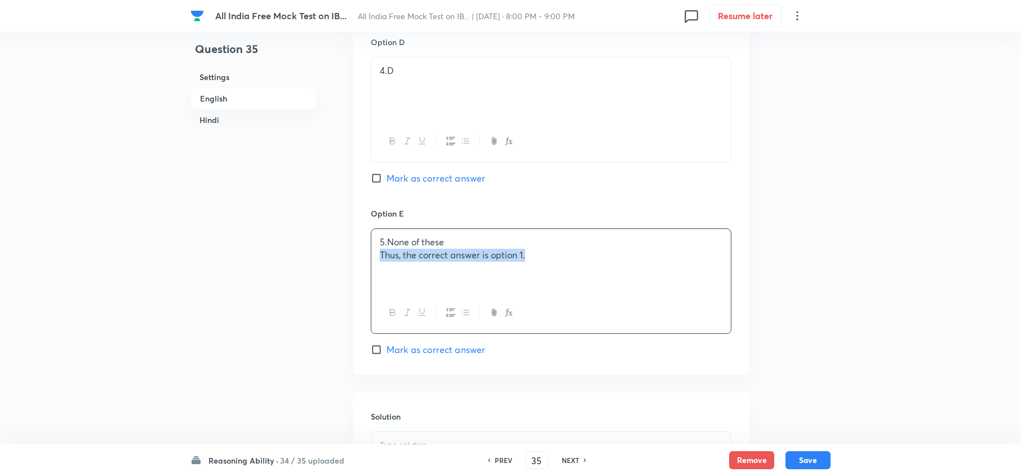
drag, startPoint x: 378, startPoint y: 256, endPoint x: 687, endPoint y: 325, distance: 316.6
click at [687, 325] on div "5. None of these Thus, the correct answer is option 1." at bounding box center [551, 280] width 361 height 105
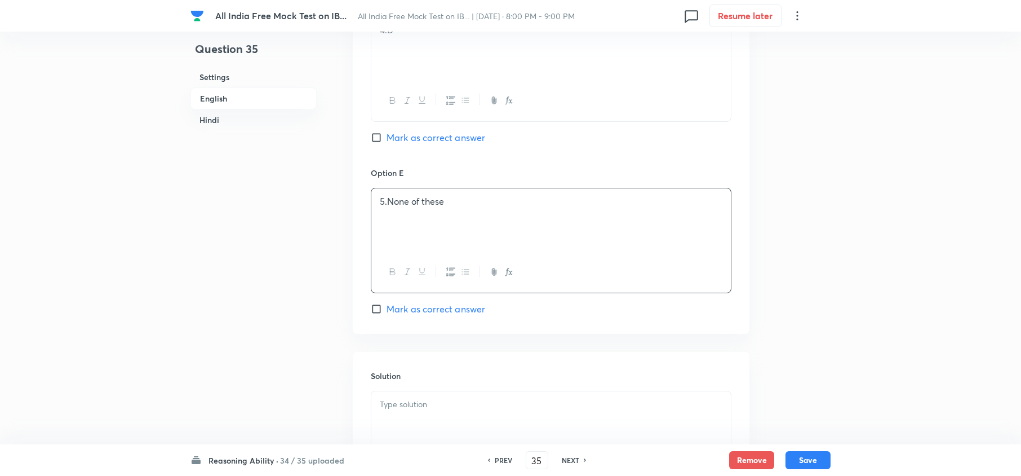
scroll to position [1353, 0]
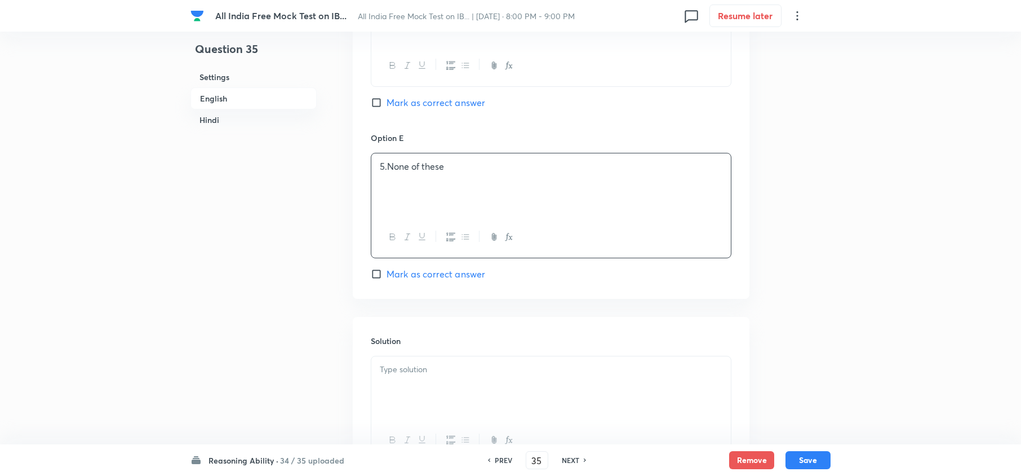
click at [429, 356] on div "Solution" at bounding box center [551, 398] width 397 height 162
click at [435, 356] on p at bounding box center [551, 369] width 343 height 13
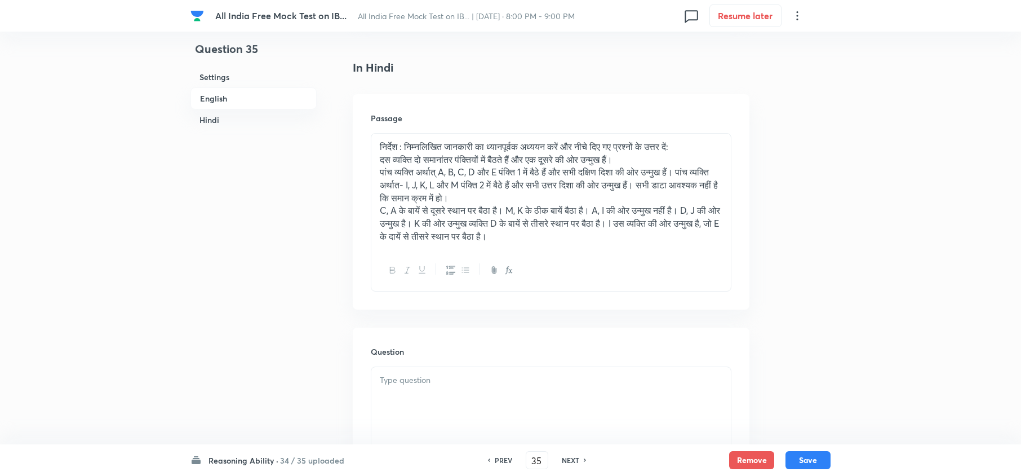
scroll to position [2104, 0]
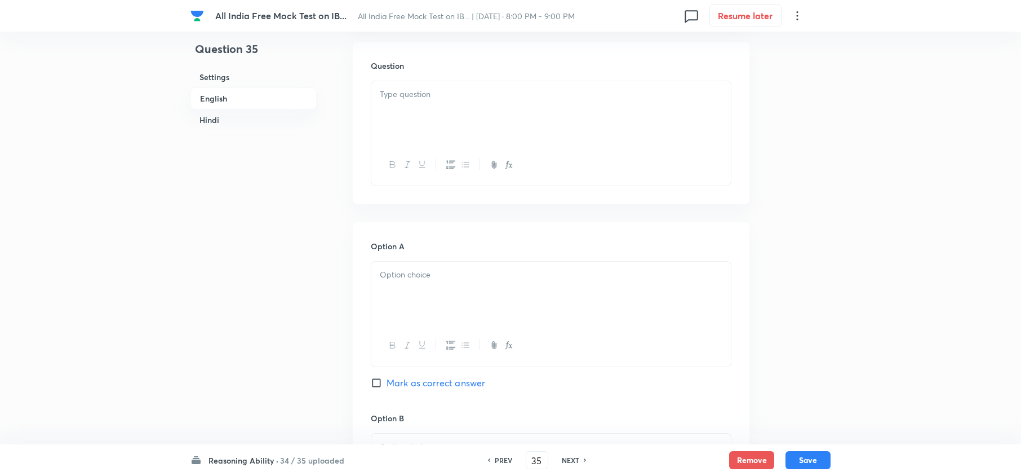
click at [377, 109] on div at bounding box center [551, 112] width 360 height 63
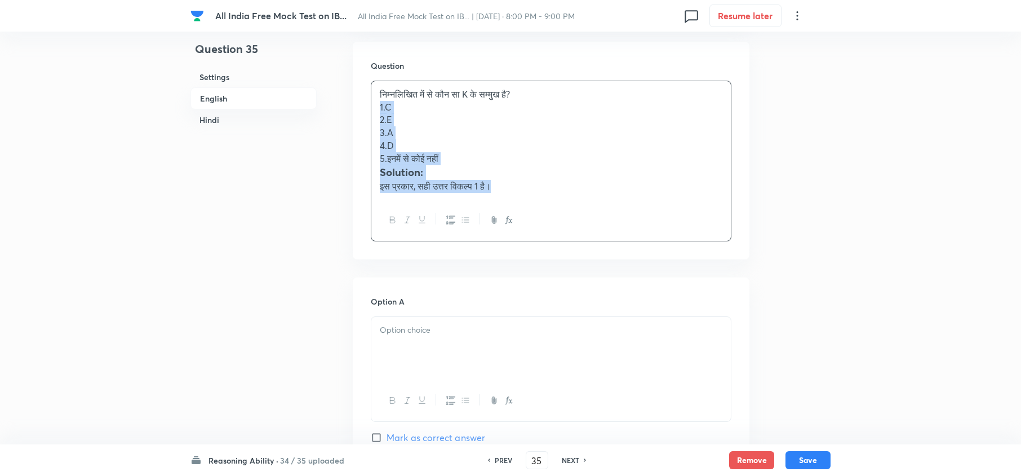
drag, startPoint x: 373, startPoint y: 108, endPoint x: 585, endPoint y: 209, distance: 235.0
click at [585, 207] on div "निम्‍नलिखित में से कौन सा K के सम्‍मुख है? 1. C 2. E 3. A 4. D 5. इनमें से कोई …" at bounding box center [551, 161] width 361 height 161
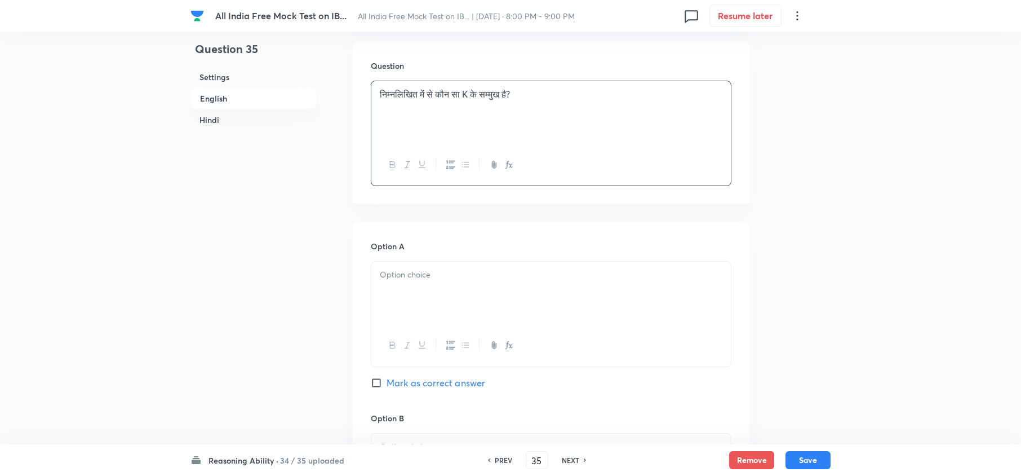
click at [420, 332] on div at bounding box center [551, 345] width 360 height 41
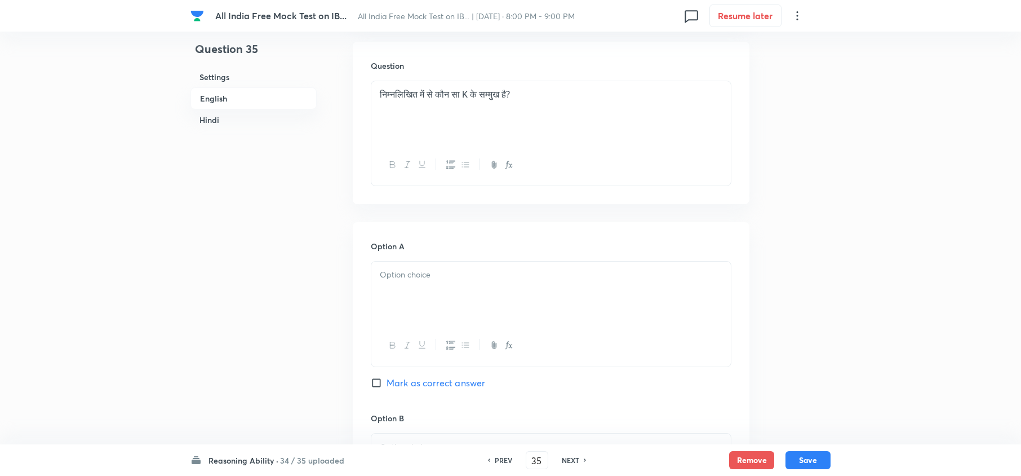
click at [382, 300] on div at bounding box center [551, 293] width 360 height 63
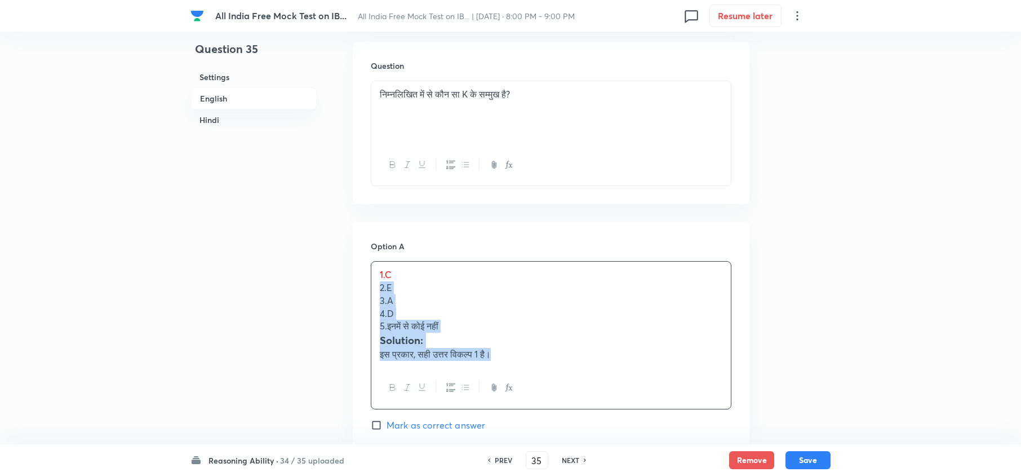
drag, startPoint x: 377, startPoint y: 295, endPoint x: 635, endPoint y: 405, distance: 279.8
click at [635, 356] on div "1. C 2. E 3. A 4. D 5. इनमें से कोई नहीं Solution: इस प्रकार, सही उत्तर विकल्प …" at bounding box center [551, 335] width 361 height 148
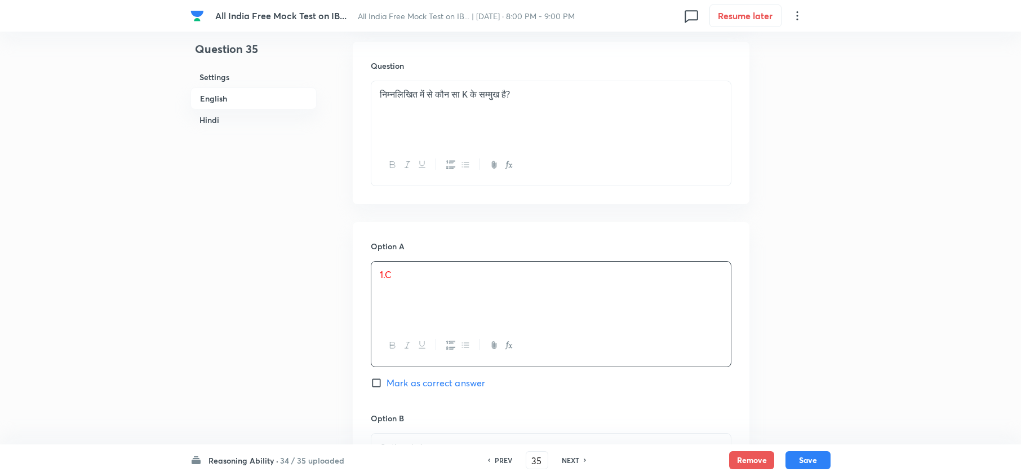
scroll to position [2255, 0]
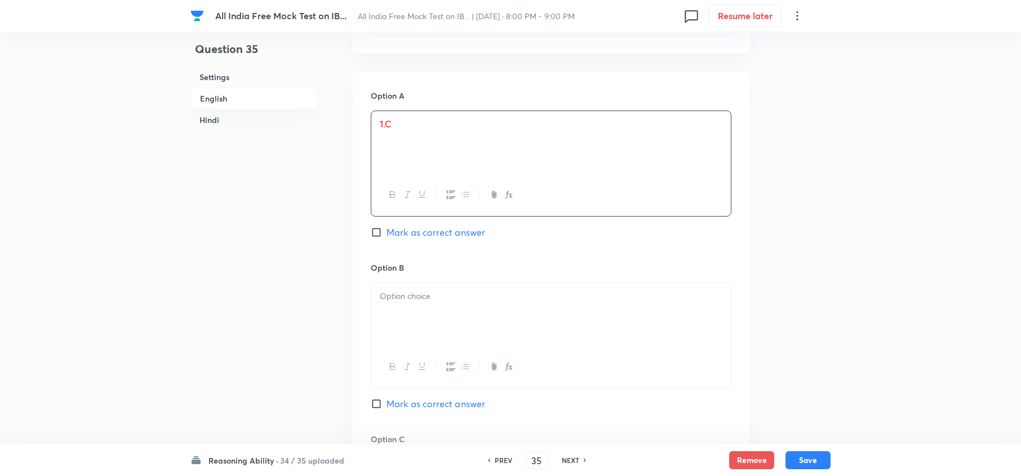
click at [382, 289] on div at bounding box center [551, 314] width 360 height 63
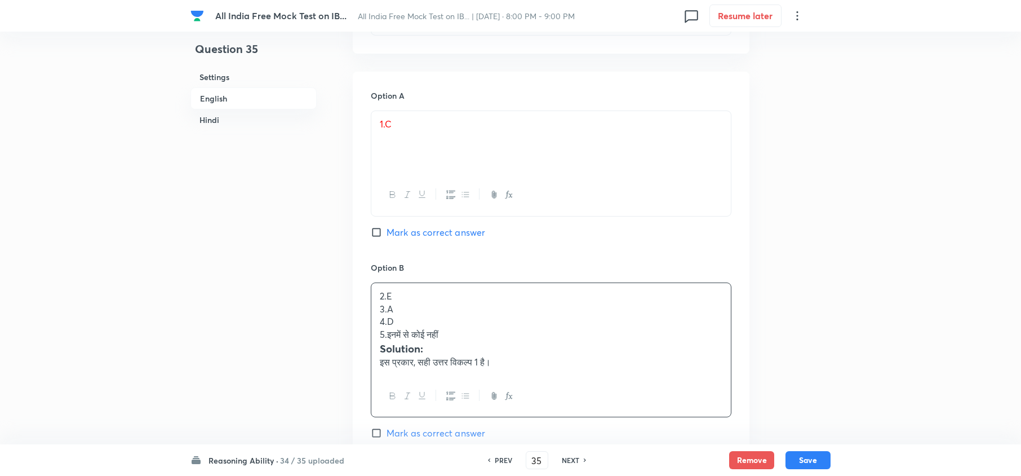
click at [404, 239] on span "Mark as correct answer" at bounding box center [436, 232] width 99 height 14
click at [387, 238] on input "Mark as correct answer" at bounding box center [379, 232] width 16 height 11
checkbox input "true"
drag, startPoint x: 380, startPoint y: 317, endPoint x: 603, endPoint y: 395, distance: 235.8
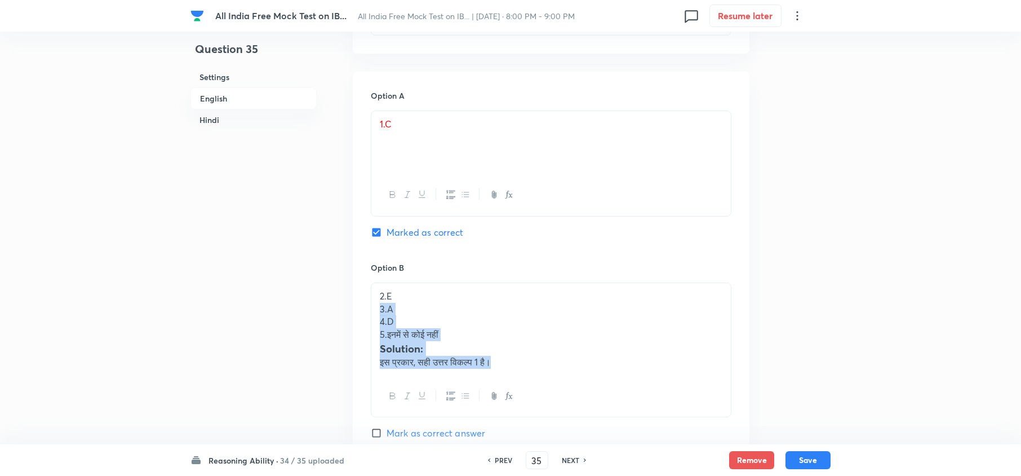
click at [602, 356] on div "2. E 3. A 4. D 5. इनमें से कोई नहीं Solution: इस प्रकार, सही उत्तर विकल्प 1 है।" at bounding box center [551, 349] width 361 height 135
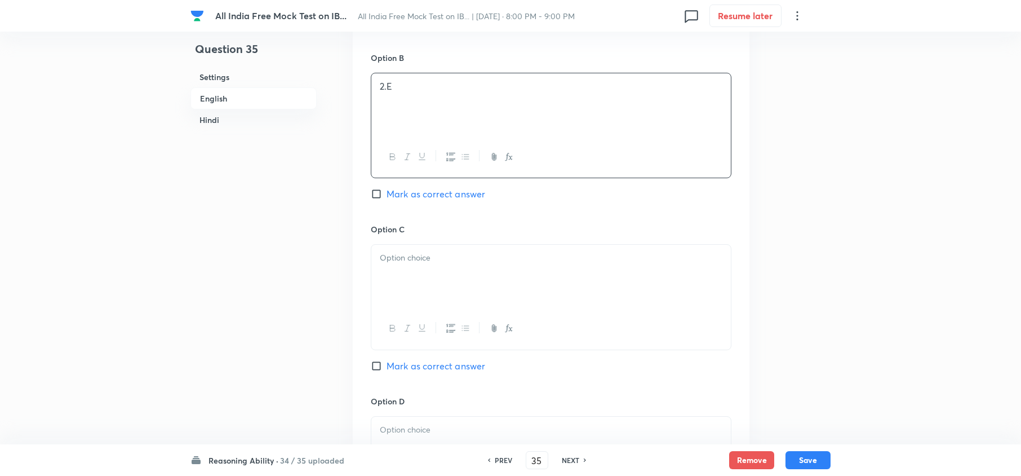
scroll to position [2480, 0]
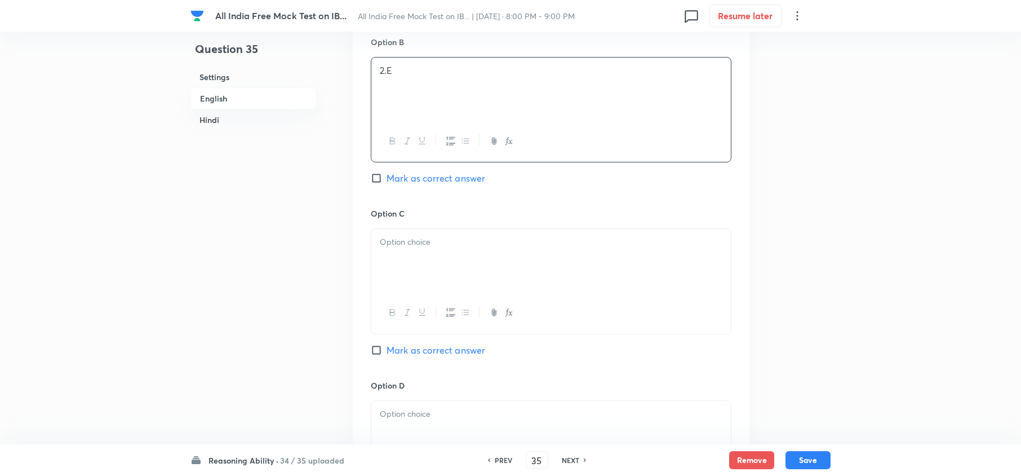
click at [396, 276] on div at bounding box center [551, 260] width 360 height 63
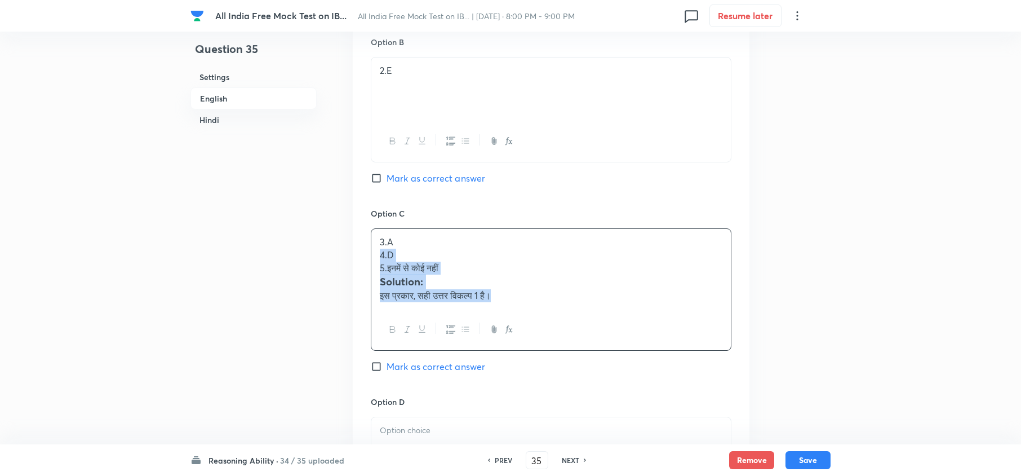
drag, startPoint x: 381, startPoint y: 258, endPoint x: 549, endPoint y: 305, distance: 174.4
click at [548, 305] on div "3. A 4. D 5. इनमें से कोई नहीं Solution: इस प्रकार, सही उत्तर विकल्प 1 है।" at bounding box center [551, 268] width 360 height 79
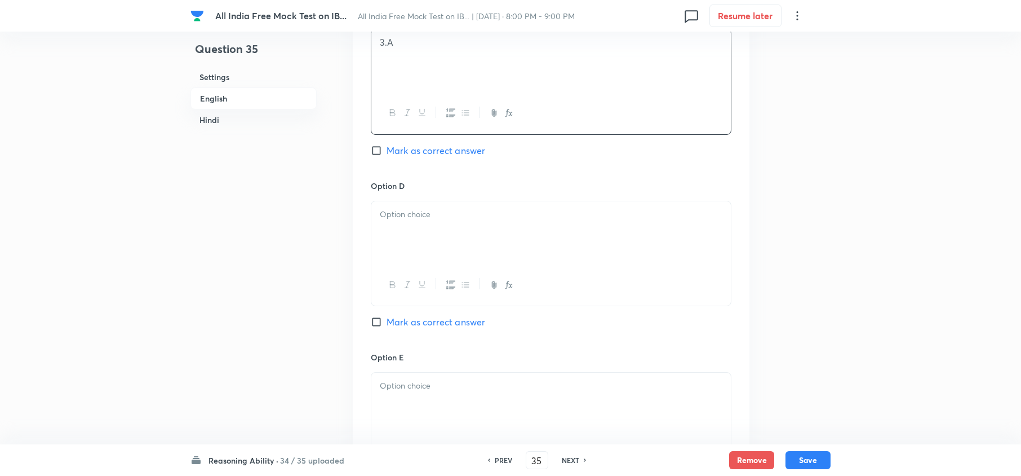
scroll to position [2706, 0]
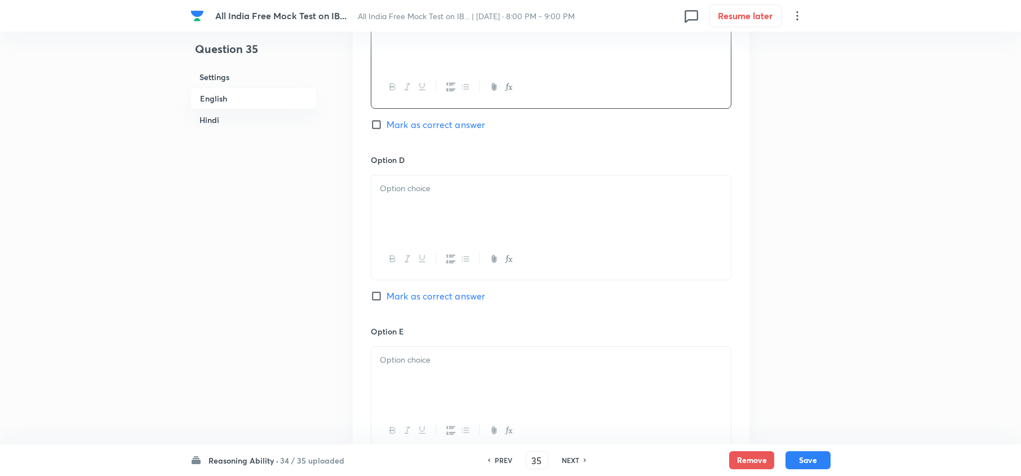
click at [382, 193] on p at bounding box center [551, 188] width 343 height 13
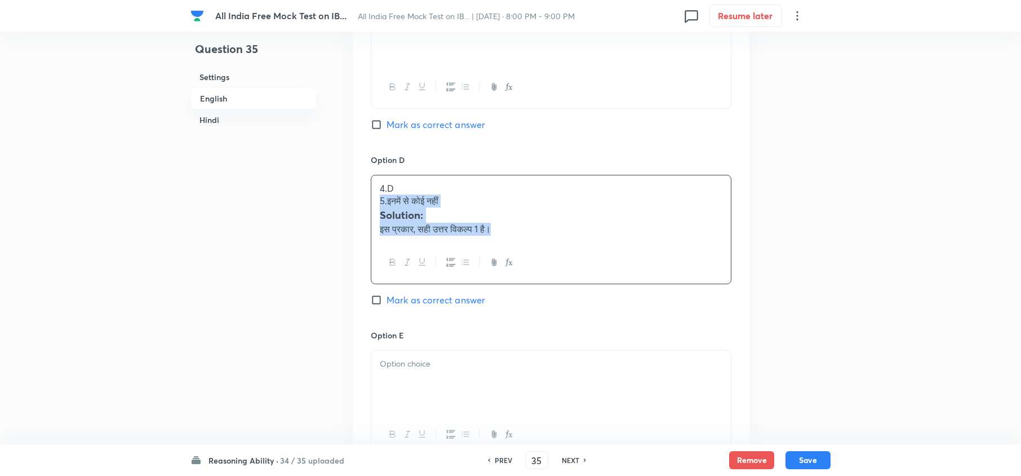
drag, startPoint x: 377, startPoint y: 209, endPoint x: 563, endPoint y: 260, distance: 192.6
click at [563, 260] on div "4. D 5. इनमें से कोई नहीं Solution: इस प्रकार, सही उत्तर विकल्प 1 है।" at bounding box center [551, 229] width 361 height 109
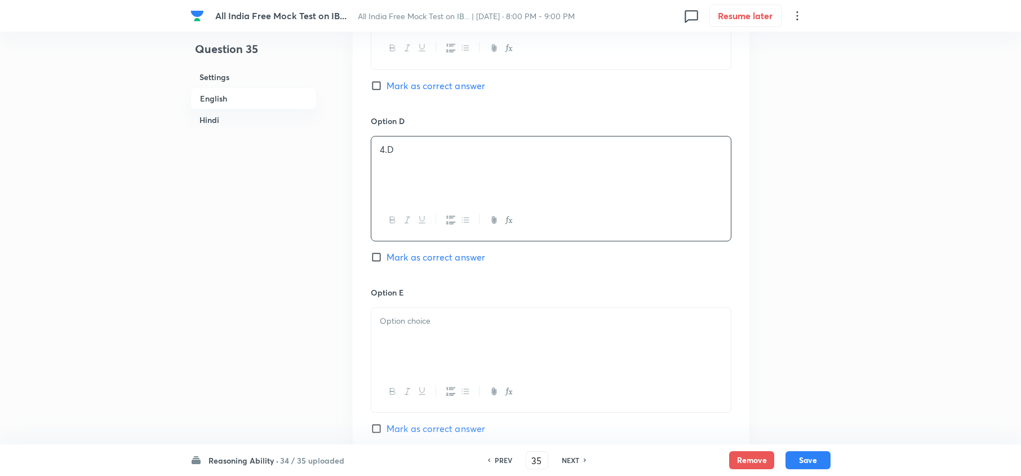
scroll to position [2781, 0]
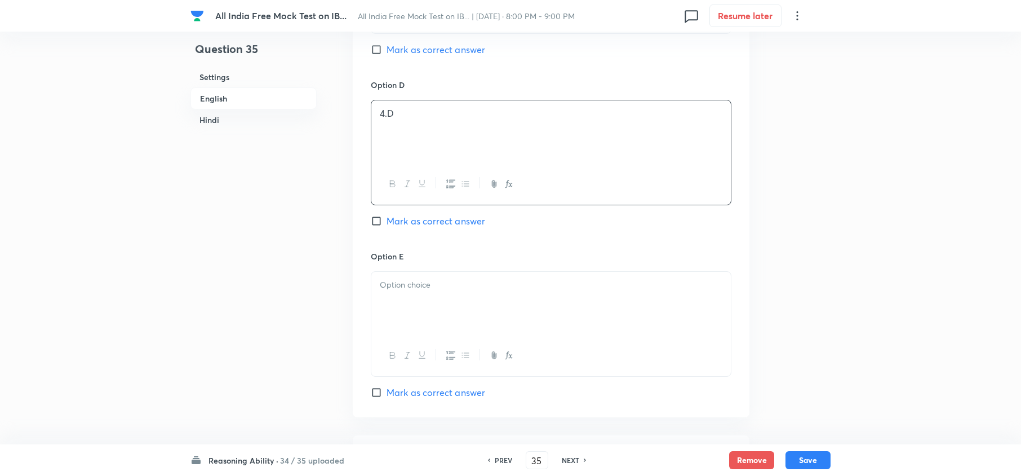
drag, startPoint x: 418, startPoint y: 291, endPoint x: 416, endPoint y: 312, distance: 21.0
click at [418, 291] on p at bounding box center [551, 284] width 343 height 13
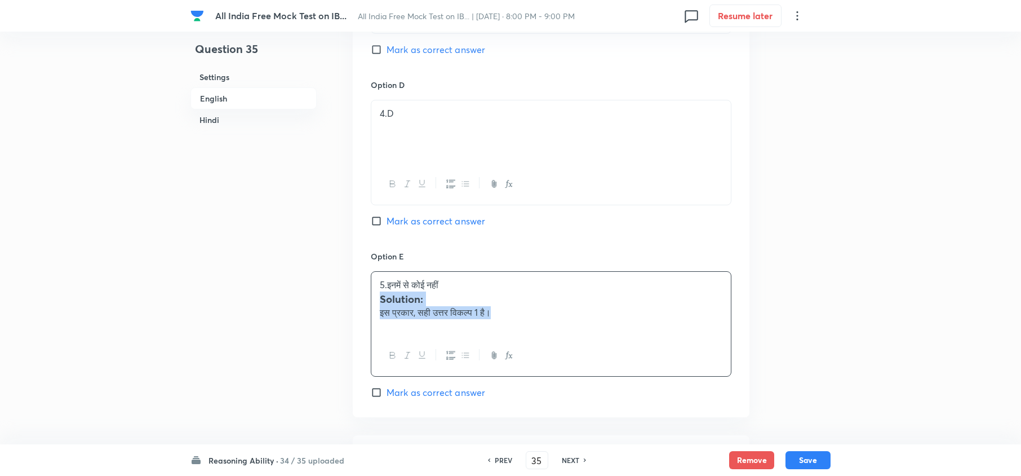
drag, startPoint x: 375, startPoint y: 304, endPoint x: 636, endPoint y: 374, distance: 270.2
click at [636, 356] on div "5. इनमें से कोई नहीं Solution: इस प्रकार, सही उत्तर विकल्प 1 है।" at bounding box center [551, 323] width 361 height 105
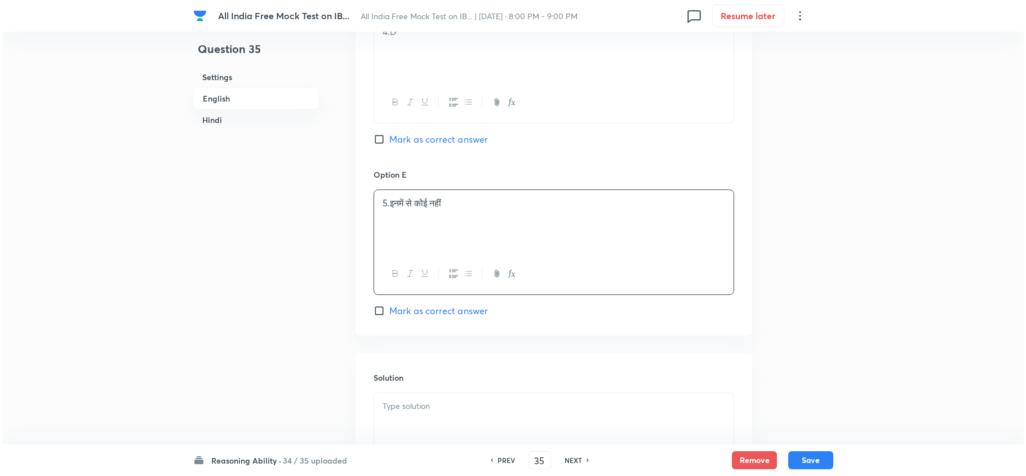
scroll to position [3006, 0]
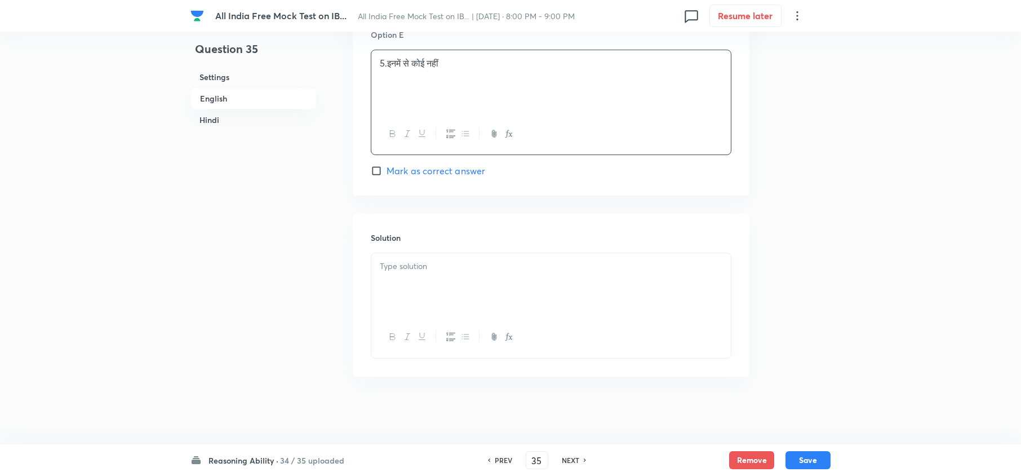
click at [423, 294] on div at bounding box center [551, 284] width 360 height 63
drag, startPoint x: 428, startPoint y: 271, endPoint x: 143, endPoint y: 254, distance: 285.7
click at [413, 269] on h3 at bounding box center [551, 267] width 343 height 15
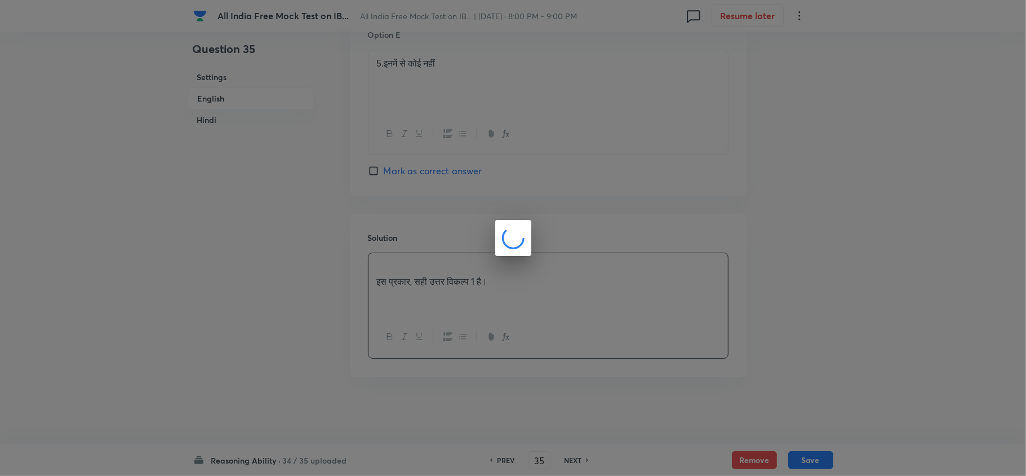
click at [467, 240] on div at bounding box center [513, 238] width 1026 height 476
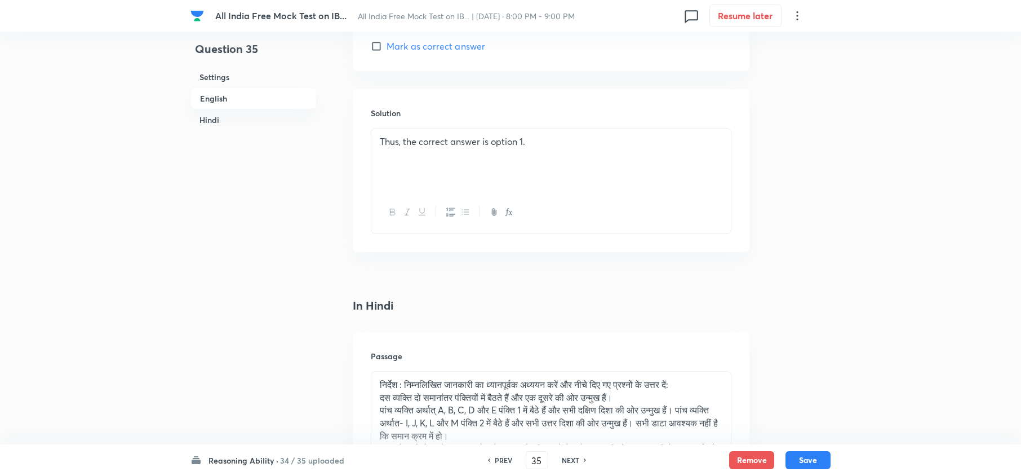
scroll to position [1503, 0]
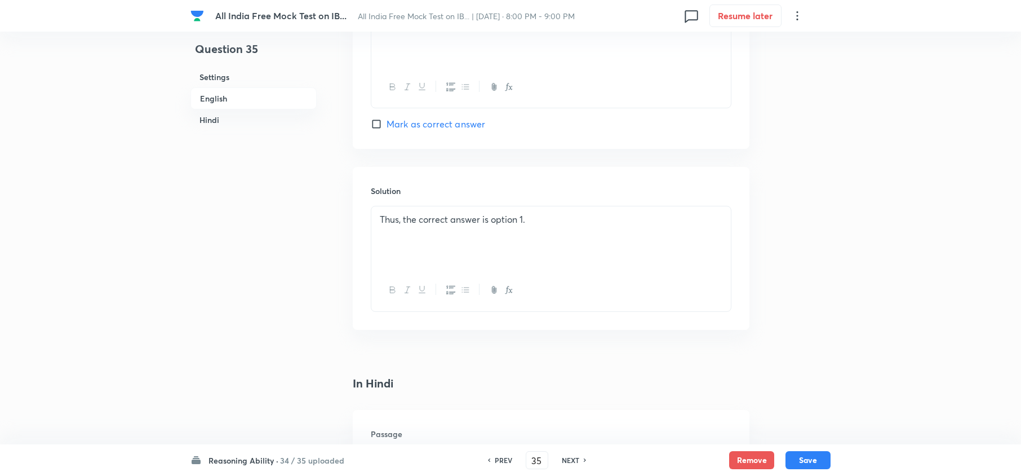
click at [372, 229] on div "Thus, the correct answer is option 1." at bounding box center [551, 237] width 360 height 63
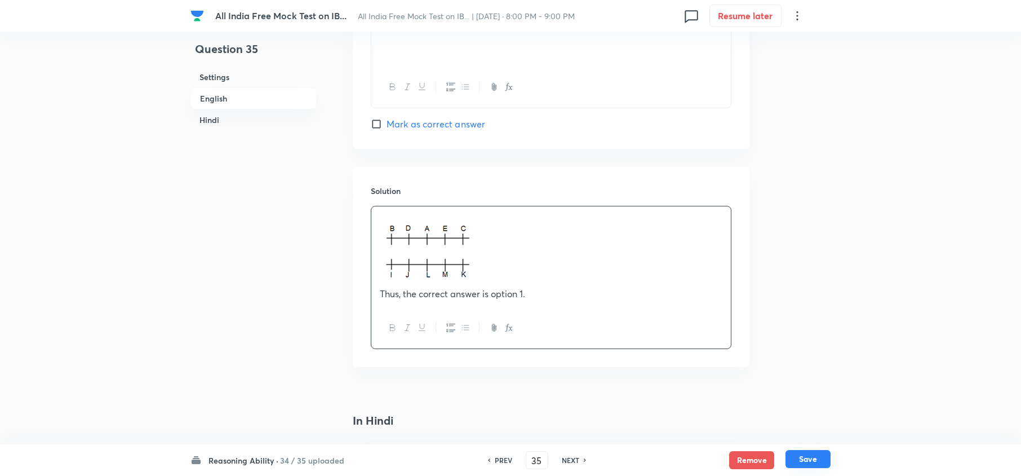
click at [764, 356] on button "Save" at bounding box center [808, 459] width 45 height 18
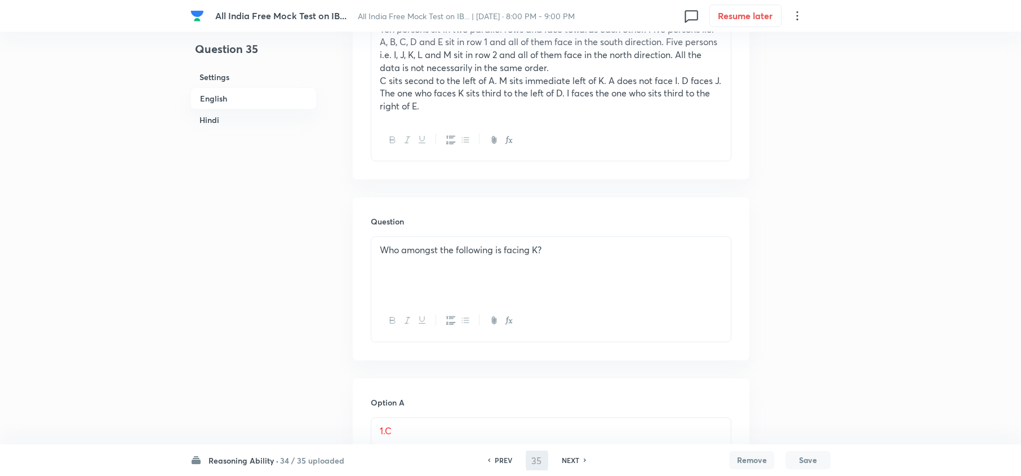
scroll to position [300, 0]
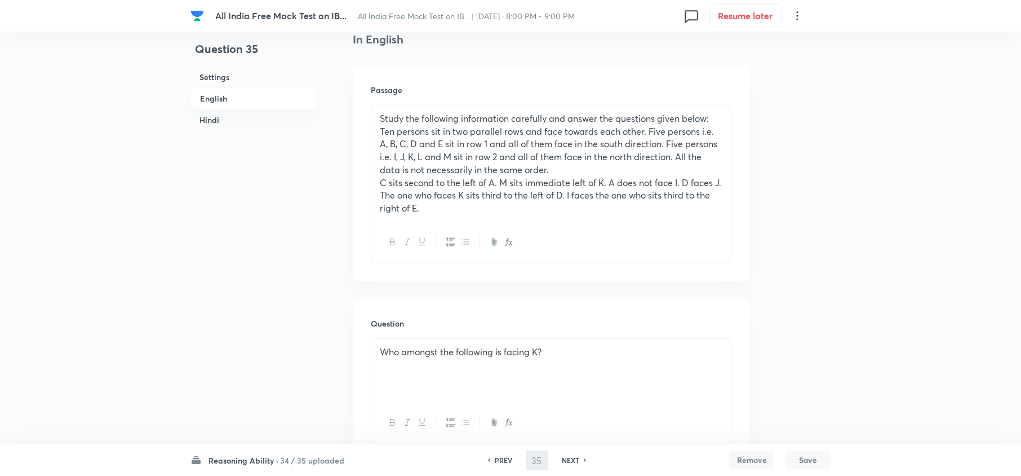
type input "36"
checkbox input "false"
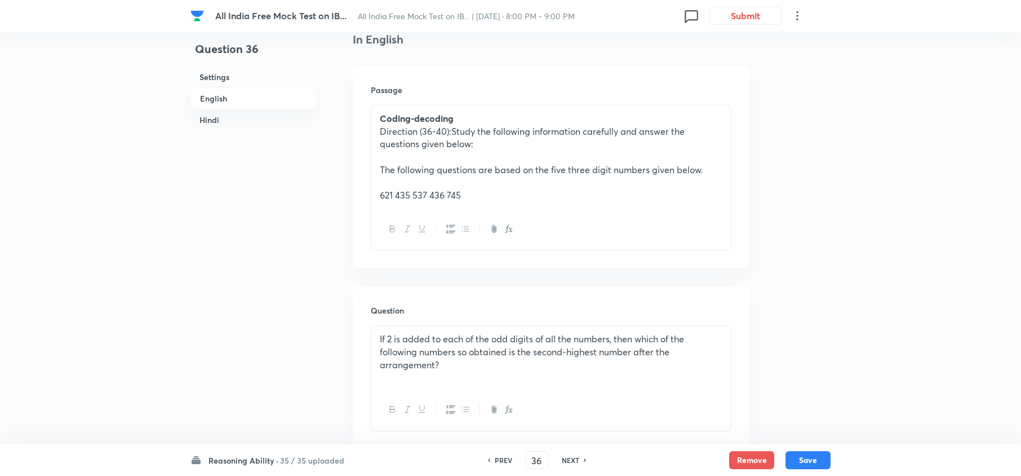
checkbox input "true"
click at [439, 131] on p "Direction (36-40):Study the following information carefully and answer the ques…" at bounding box center [551, 137] width 343 height 25
click at [444, 132] on p "Direction (36-40):Study the following information carefully and answer the ques…" at bounding box center [551, 137] width 343 height 25
click at [406, 199] on p "621 435 537 436 745" at bounding box center [551, 195] width 343 height 13
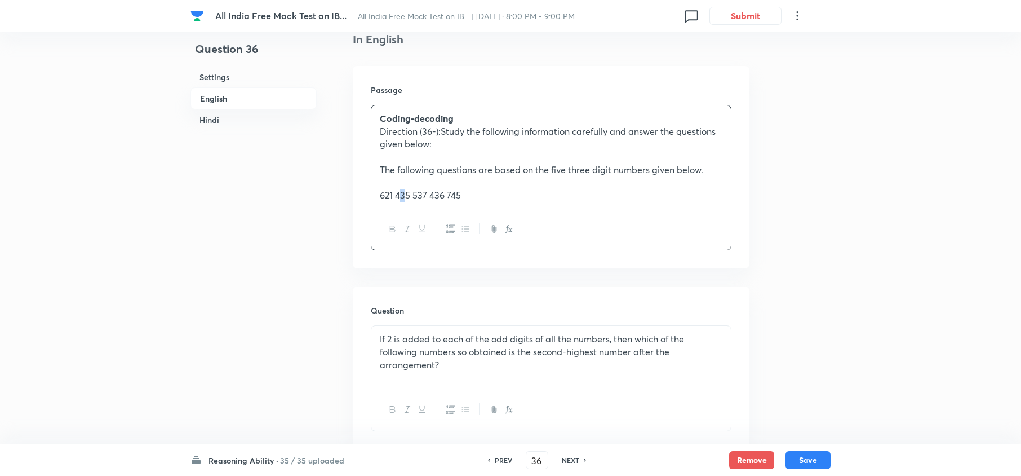
drag, startPoint x: 406, startPoint y: 198, endPoint x: 400, endPoint y: 194, distance: 7.3
click at [400, 194] on p "621 435 537 436 745" at bounding box center [551, 195] width 343 height 13
copy p "3"
drag, startPoint x: 433, startPoint y: 129, endPoint x: 474, endPoint y: 138, distance: 41.7
click at [433, 129] on p "Direction (36-):Study the following information carefully and answer the questi…" at bounding box center [551, 137] width 343 height 25
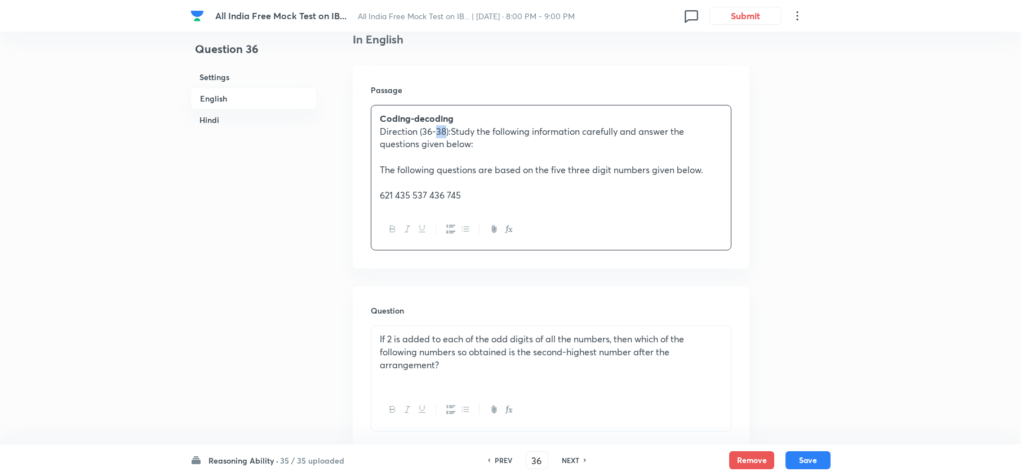
click at [438, 129] on p "Direction (36-38):Study the following information carefully and answer the ques…" at bounding box center [551, 137] width 343 height 25
copy p "38"
drag, startPoint x: 443, startPoint y: 130, endPoint x: 422, endPoint y: 135, distance: 22.1
click at [422, 135] on p "Direction (36-37):Study the following information carefully and answer the ques…" at bounding box center [551, 137] width 343 height 25
copy p "36-37"
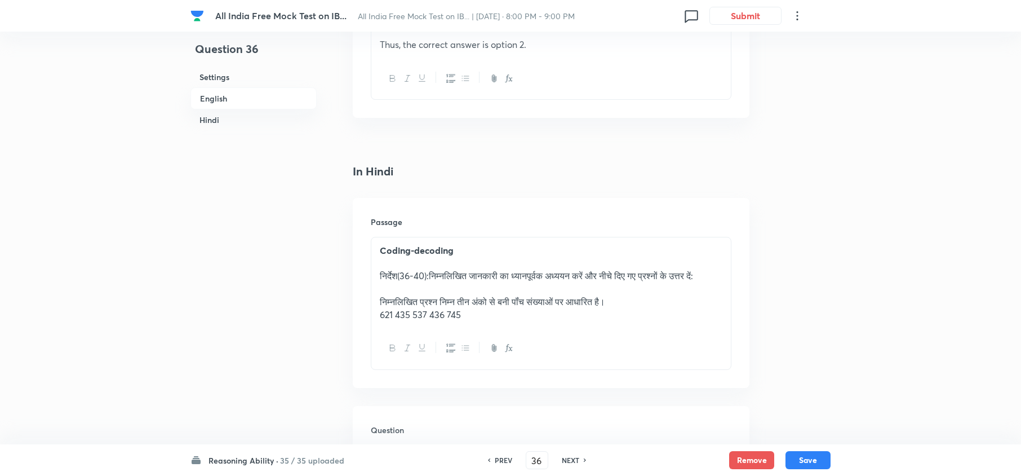
scroll to position [1728, 0]
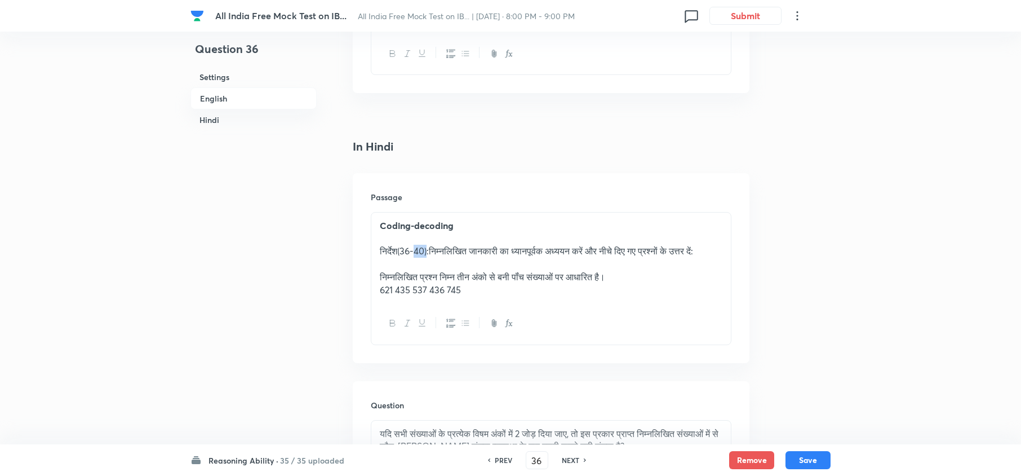
drag, startPoint x: 430, startPoint y: 262, endPoint x: 416, endPoint y: 254, distance: 15.7
click at [416, 254] on p "निर्देश(36-40):निम्नलिखित जानकारी का ध्यानपूर्वक अध्ययन करें और नीचे दिए गए प्र…" at bounding box center [551, 251] width 343 height 13
click at [423, 258] on p "निर्देश(36-40):निम्नलिखित जानकारी का ध्यानपूर्वक अध्ययन करें और नीचे दिए गए प्र…" at bounding box center [551, 251] width 343 height 13
click at [427, 258] on p "निर्देश(36-40):निम्नलिखित जानकारी का ध्यानपूर्वक अध्ययन करें और नीचे दिए गए प्र…" at bounding box center [551, 251] width 343 height 13
click at [764, 356] on button "Save" at bounding box center [808, 459] width 45 height 18
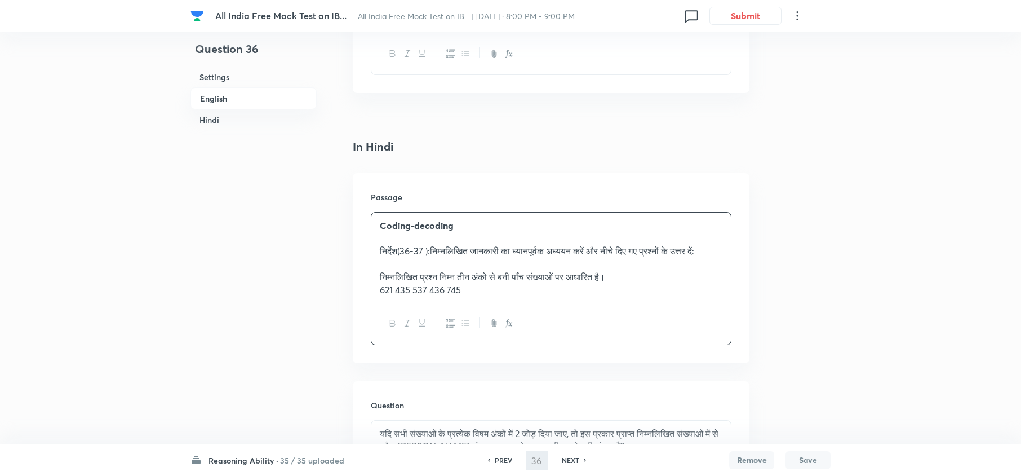
type input "37"
checkbox input "false"
checkbox input "true"
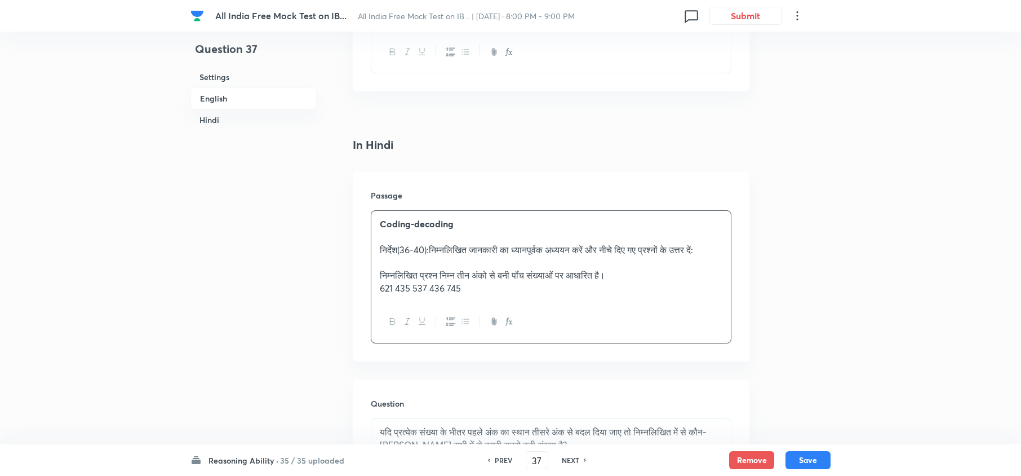
scroll to position [1768, 0]
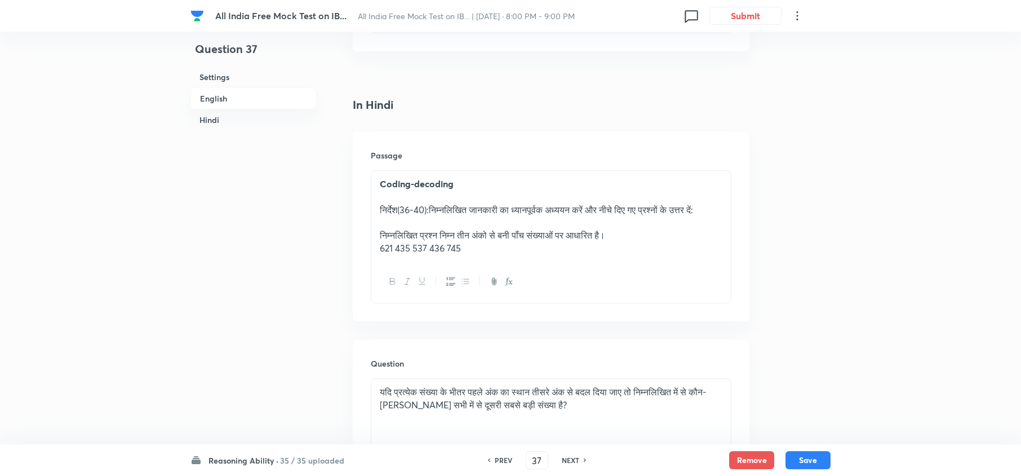
click at [423, 212] on p "निर्देश(36-40):निम्नलिखित जानकारी का ध्यानपूर्वक अध्ययन करें और नीचे दिए गए प्र…" at bounding box center [551, 209] width 343 height 13
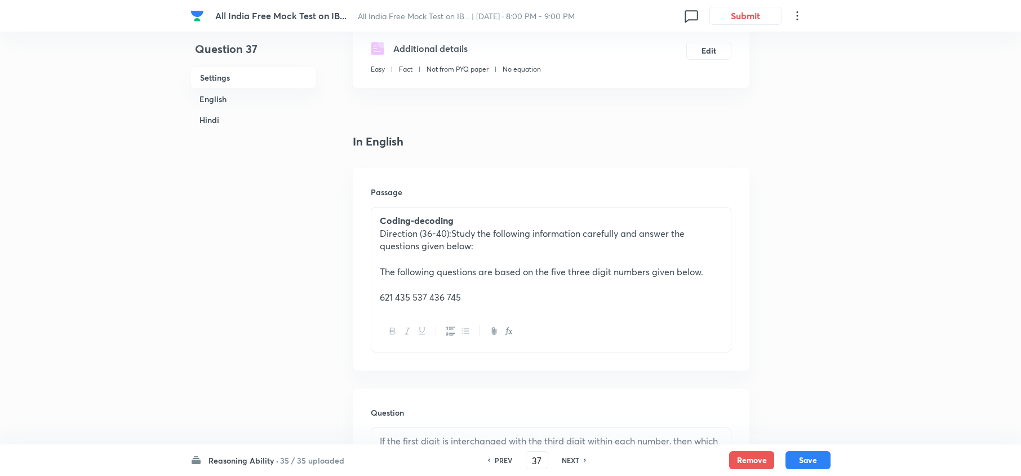
scroll to position [190, 0]
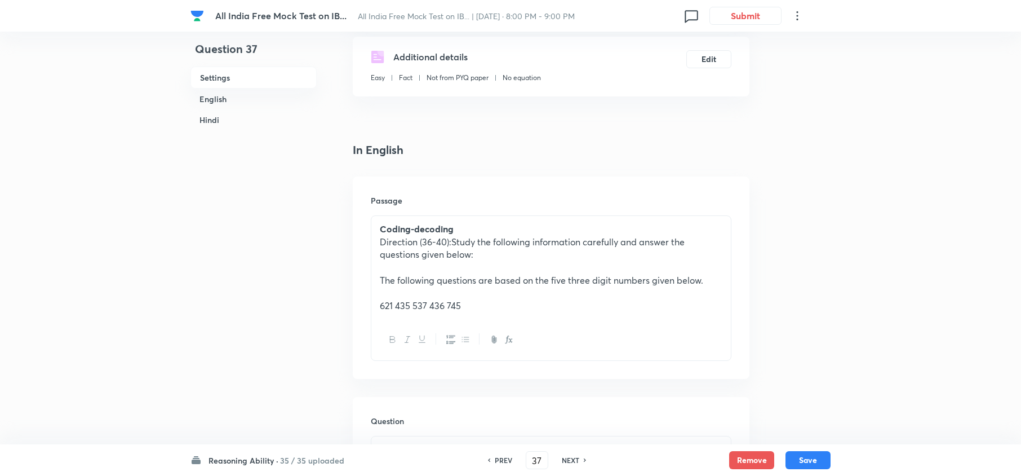
click at [445, 237] on p "Direction (36-40):Study the following information carefully and answer the ques…" at bounding box center [551, 248] width 343 height 25
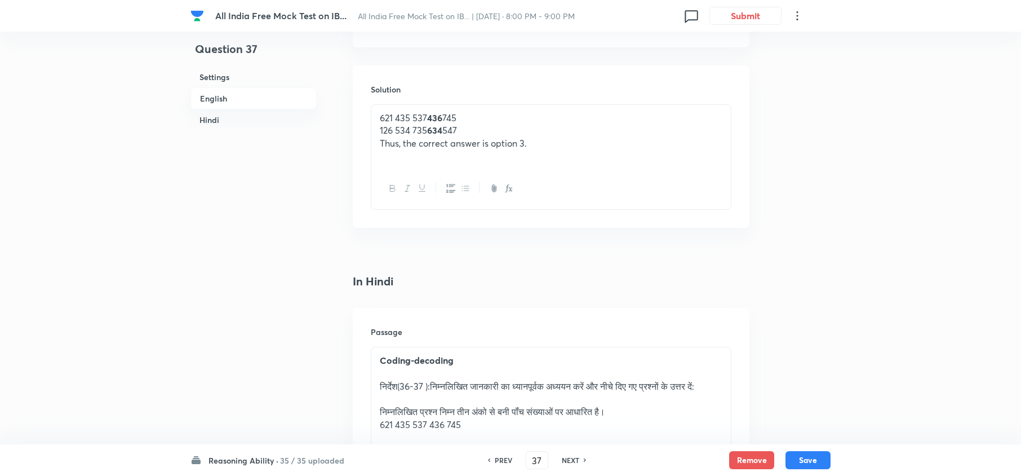
scroll to position [1618, 0]
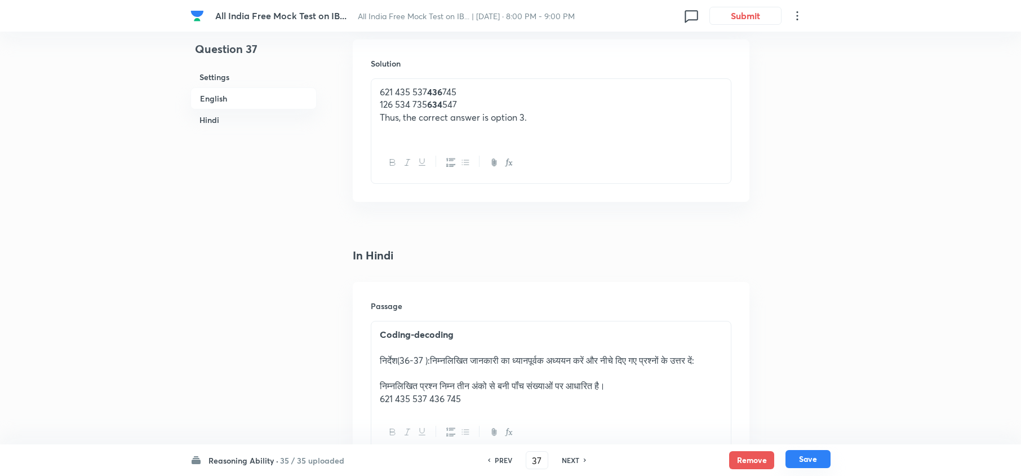
click at [764, 356] on button "Save" at bounding box center [808, 459] width 45 height 18
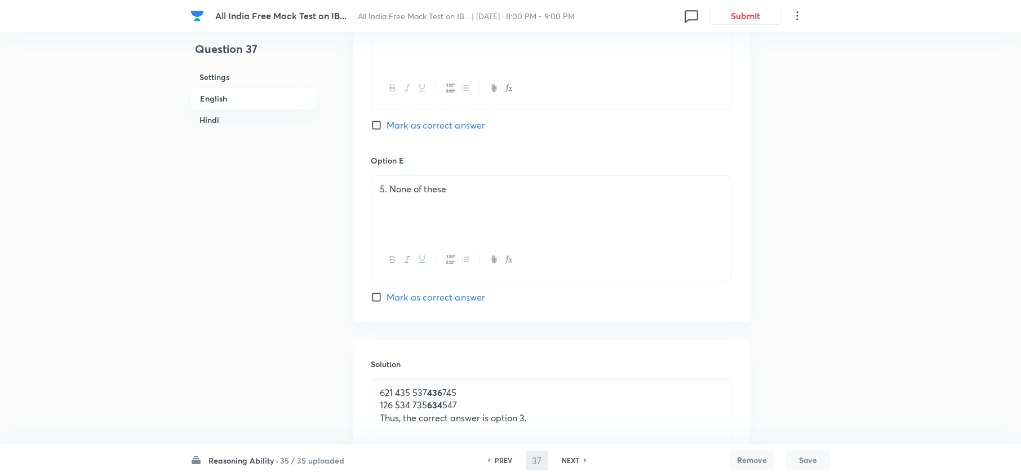
type input "38"
checkbox input "false"
checkbox input "true"
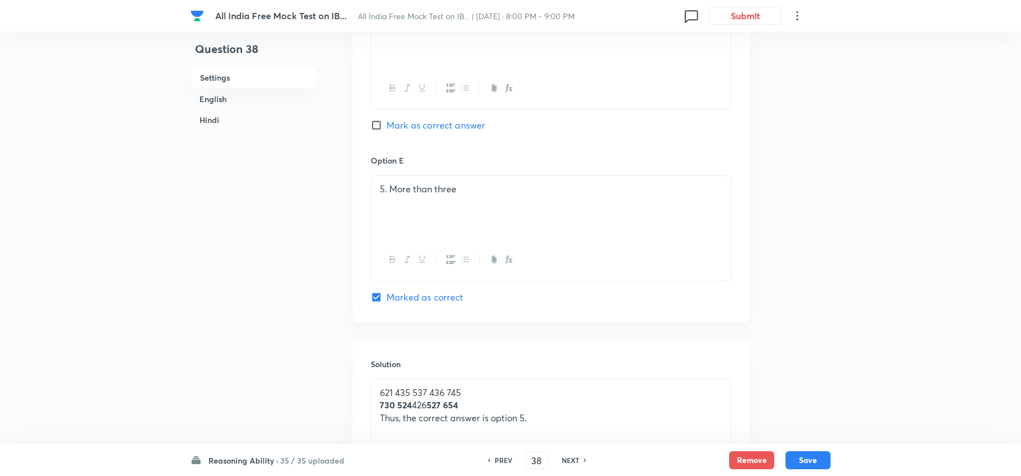
scroll to position [181, 0]
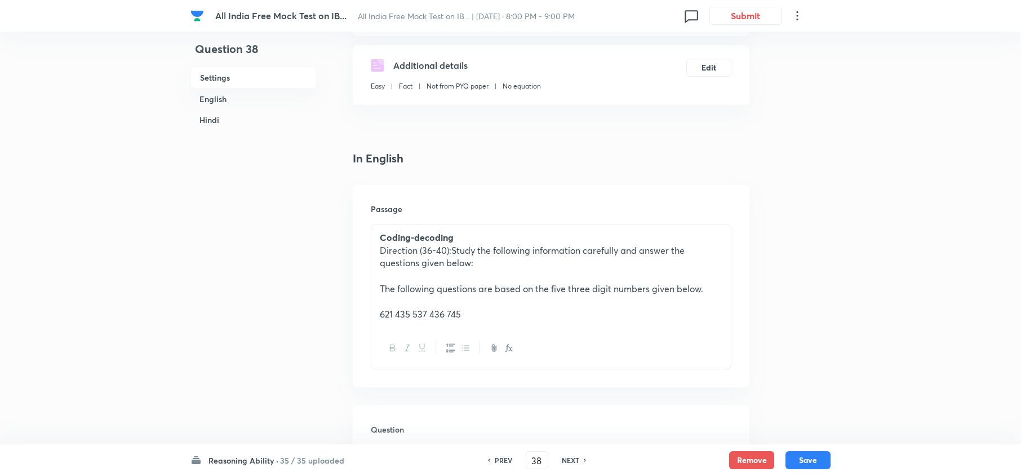
click at [429, 249] on p "Direction (36-40):Study the following information carefully and answer the ques…" at bounding box center [551, 256] width 343 height 25
drag, startPoint x: 444, startPoint y: 251, endPoint x: 424, endPoint y: 247, distance: 20.2
click at [424, 247] on p "Direction (38-39):Study the following information carefully and answer the ques…" at bounding box center [551, 256] width 343 height 25
copy p "38-39"
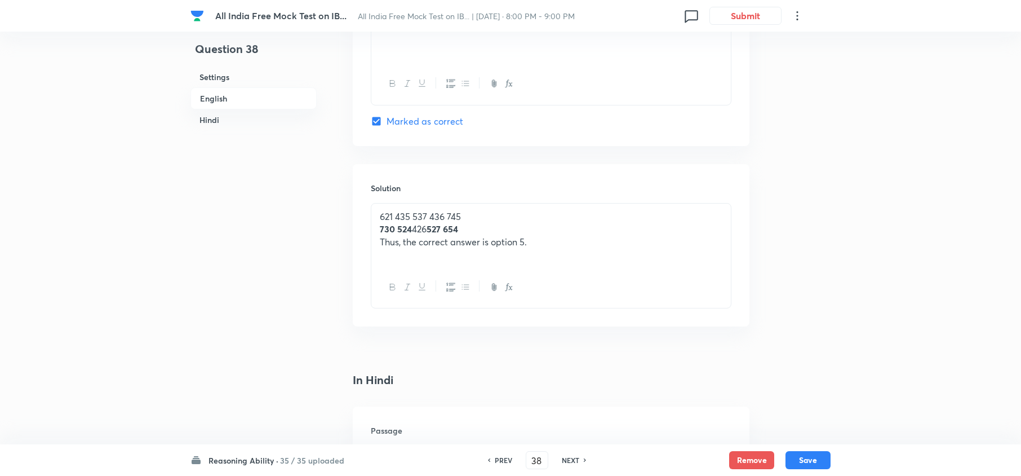
scroll to position [1728, 0]
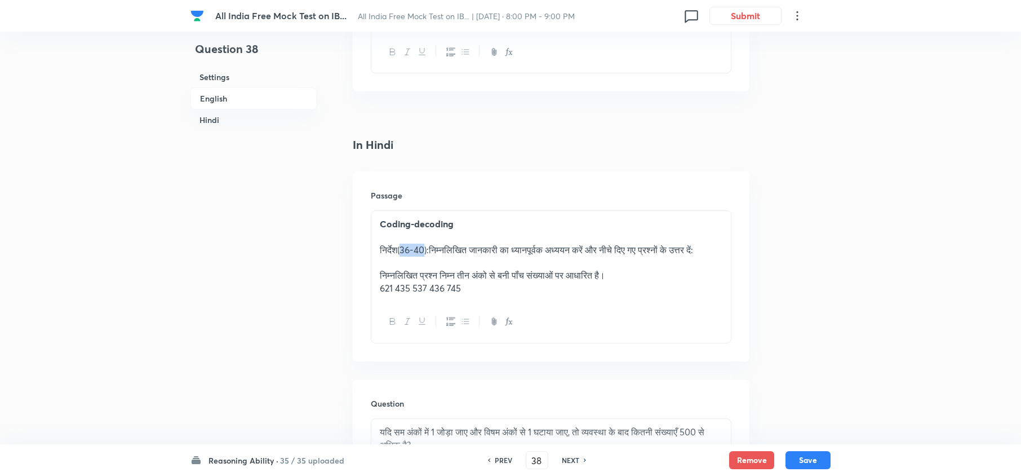
drag, startPoint x: 426, startPoint y: 257, endPoint x: 402, endPoint y: 253, distance: 24.1
click at [402, 253] on p "निर्देश(36-40):निम्नलिखित जानकारी का ध्यानपूर्वक अध्ययन करें और नीचे दिए गए प्र…" at bounding box center [551, 249] width 343 height 13
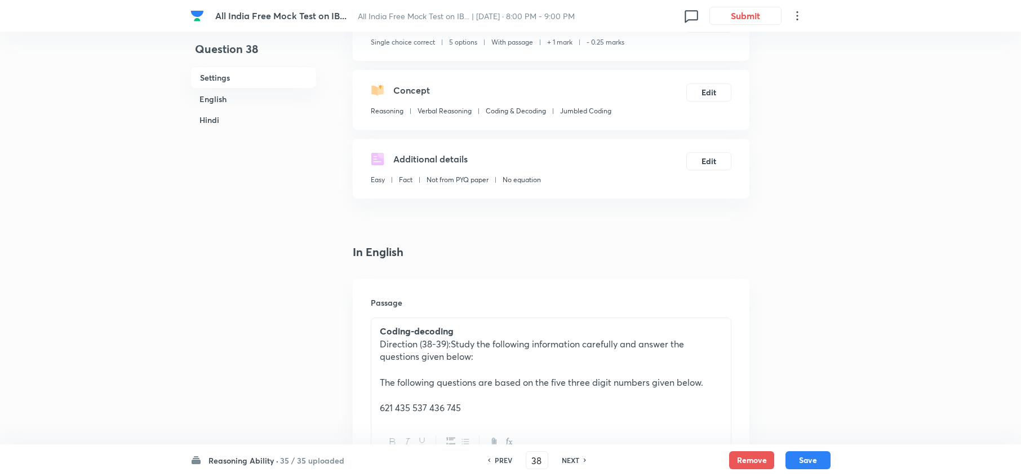
scroll to position [150, 0]
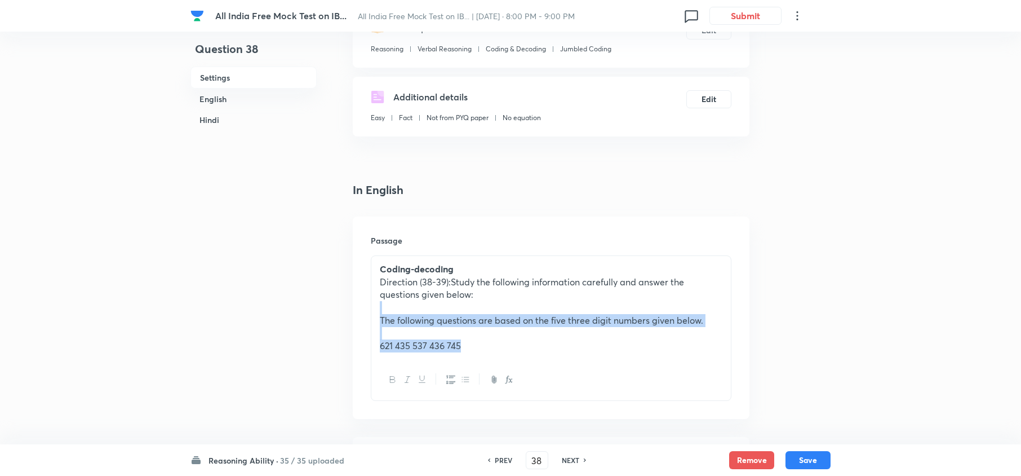
drag, startPoint x: 379, startPoint y: 310, endPoint x: 497, endPoint y: 356, distance: 127.1
click at [497, 356] on div "Coding-decoding Direction (38-39):Study the following information carefully and…" at bounding box center [551, 307] width 360 height 103
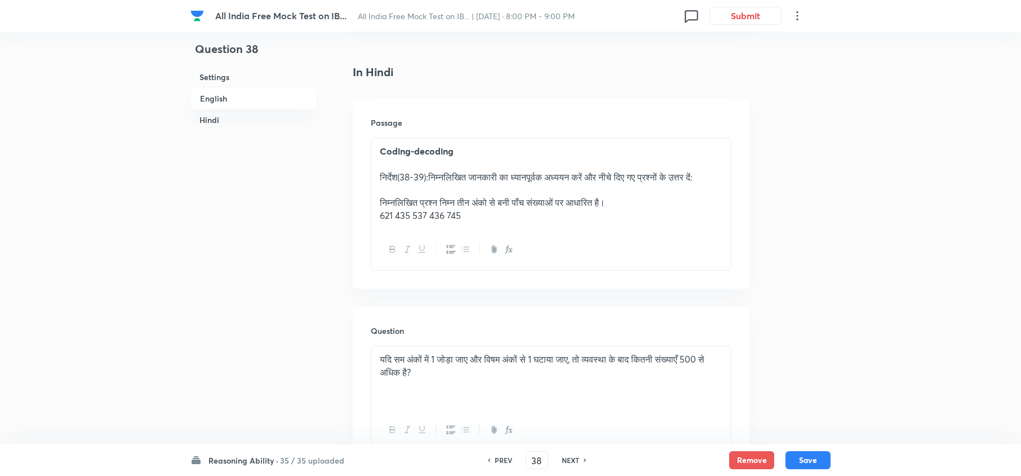
scroll to position [1879, 0]
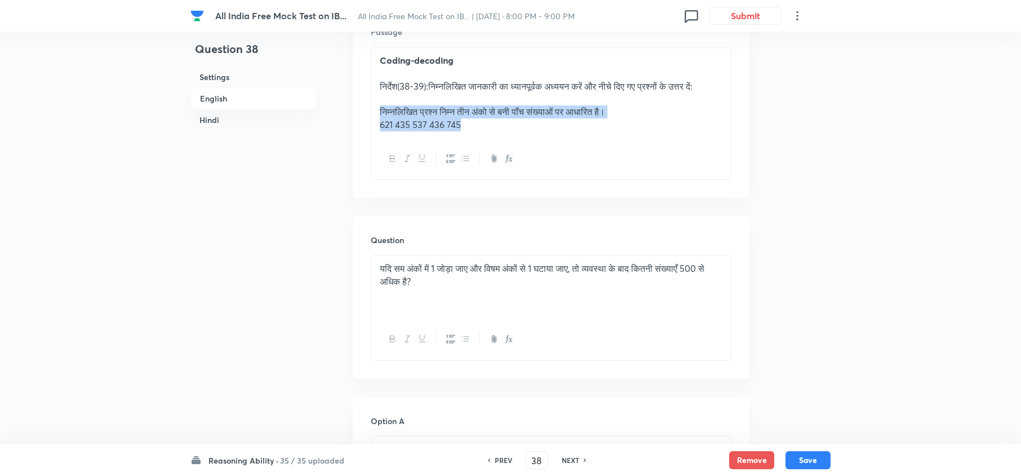
drag, startPoint x: 470, startPoint y: 133, endPoint x: 375, endPoint y: 114, distance: 96.6
click at [375, 114] on div "Coding-decoding निर्देश(38-39):निम्नलिखित जानकारी का ध्यानपूर्वक अध्ययन करें और…" at bounding box center [551, 92] width 360 height 90
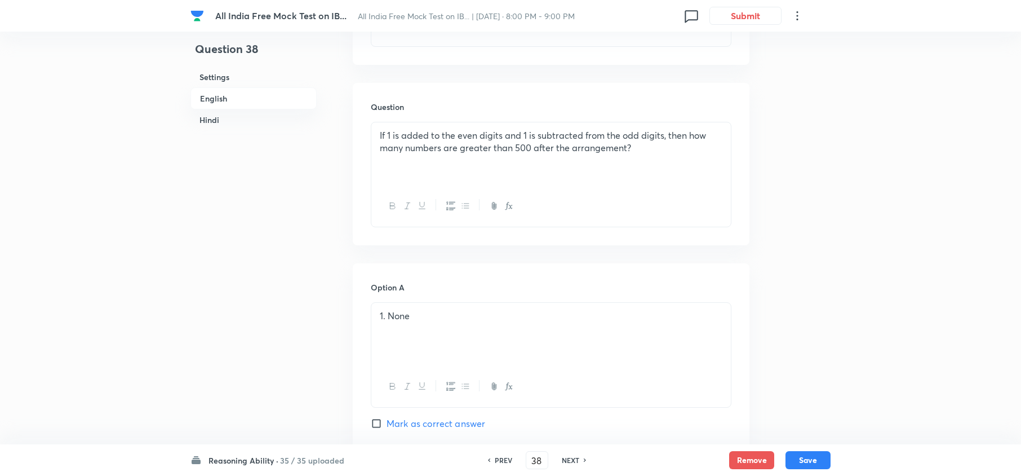
scroll to position [300, 0]
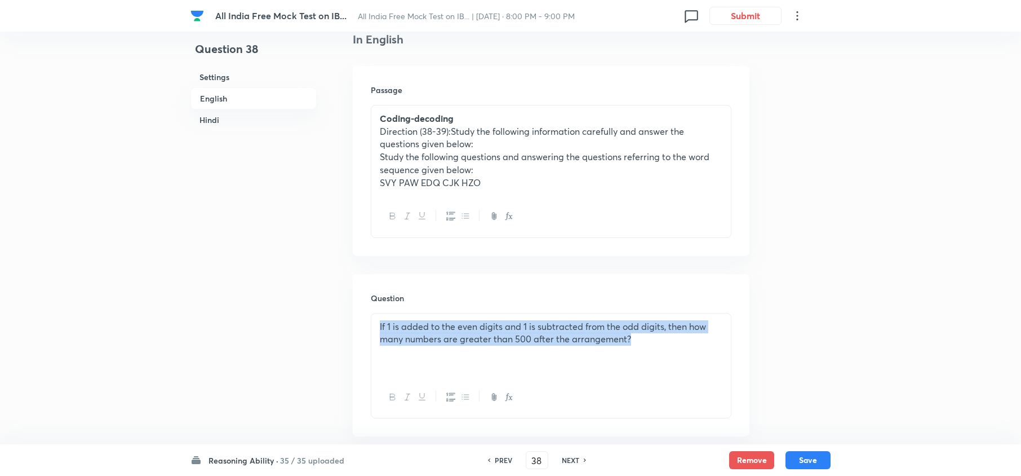
drag, startPoint x: 637, startPoint y: 337, endPoint x: 225, endPoint y: 451, distance: 426.9
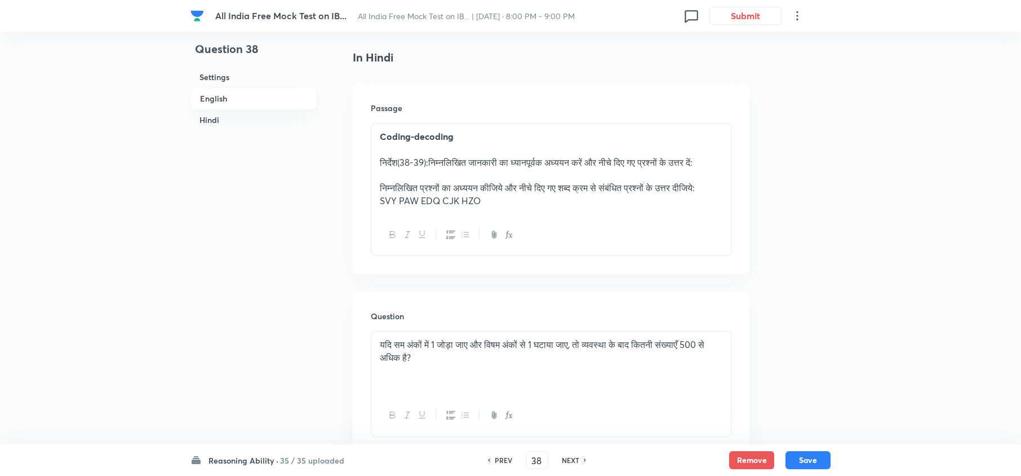
scroll to position [1954, 0]
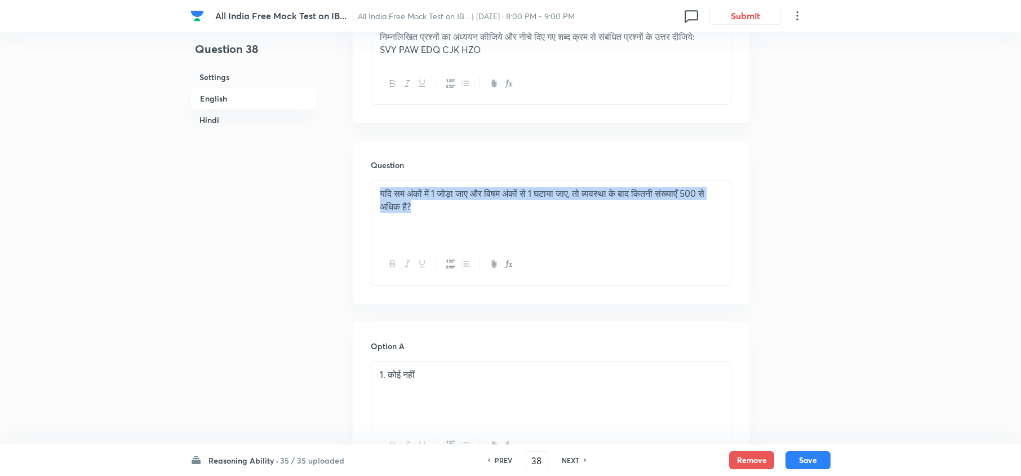
drag, startPoint x: 467, startPoint y: 212, endPoint x: 267, endPoint y: 178, distance: 202.9
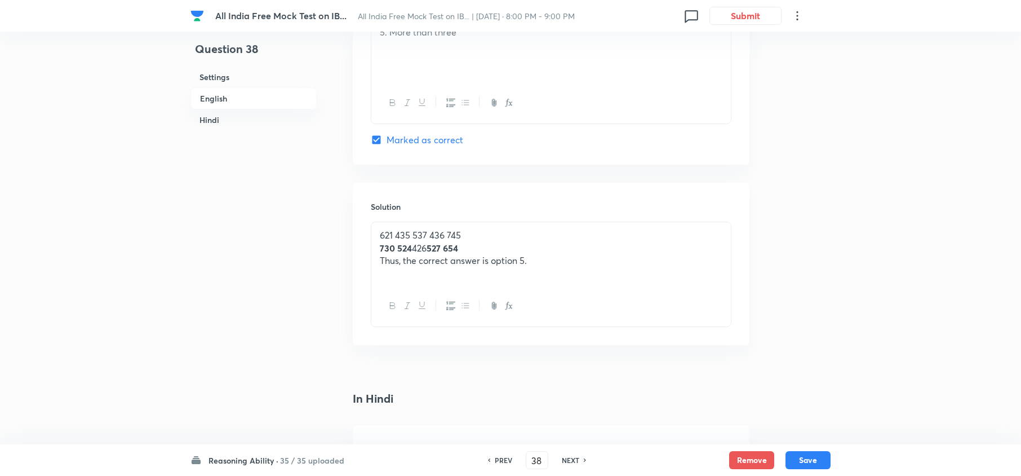
scroll to position [1428, 0]
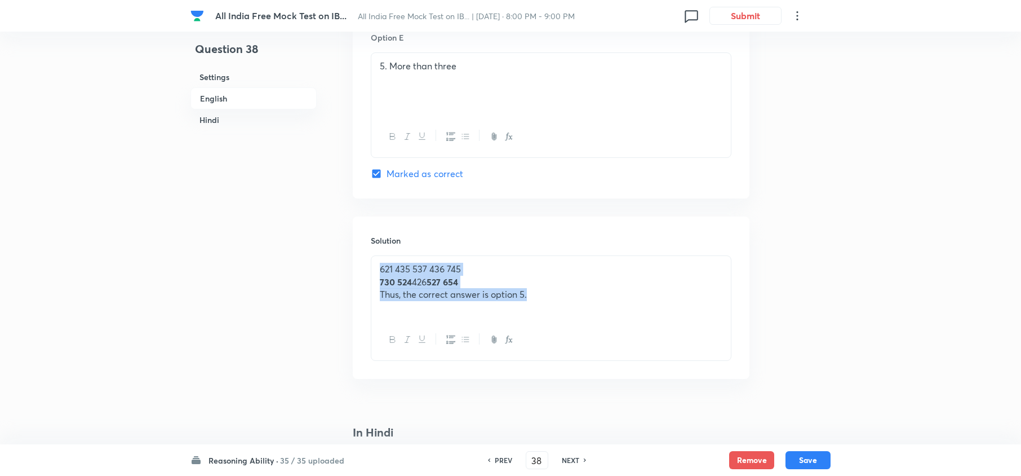
drag, startPoint x: 541, startPoint y: 298, endPoint x: 308, endPoint y: 265, distance: 235.7
click at [307, 265] on div "Question 38 Settings English Hindi Settings Type Single choice correct 5 option…" at bounding box center [511, 286] width 640 height 3320
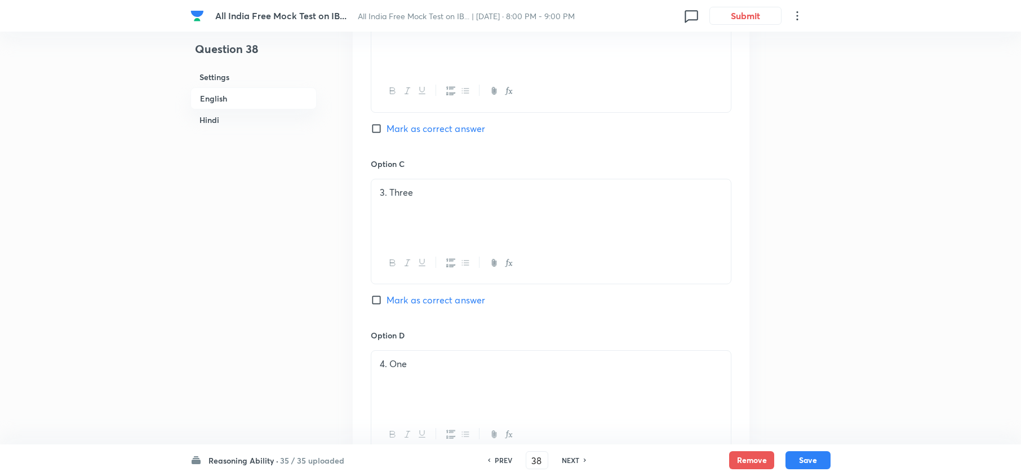
scroll to position [902, 0]
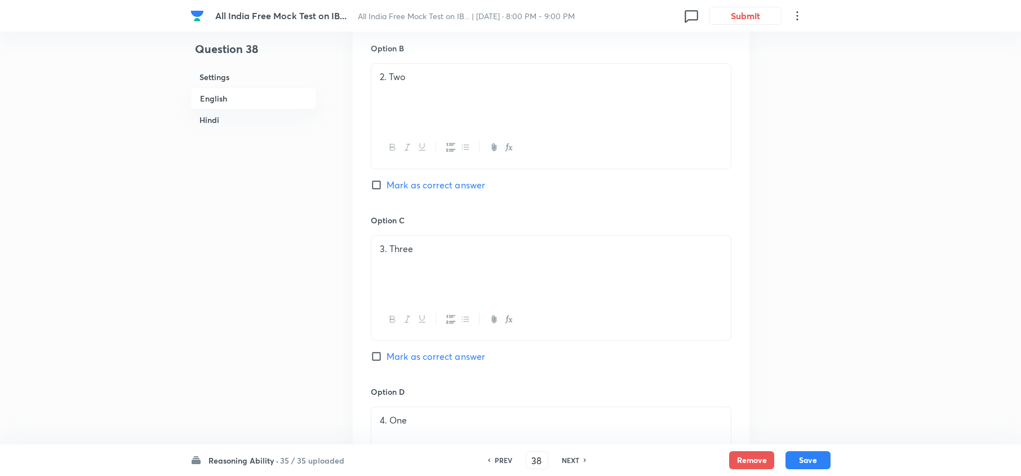
click at [432, 246] on p "3. Three" at bounding box center [551, 248] width 343 height 13
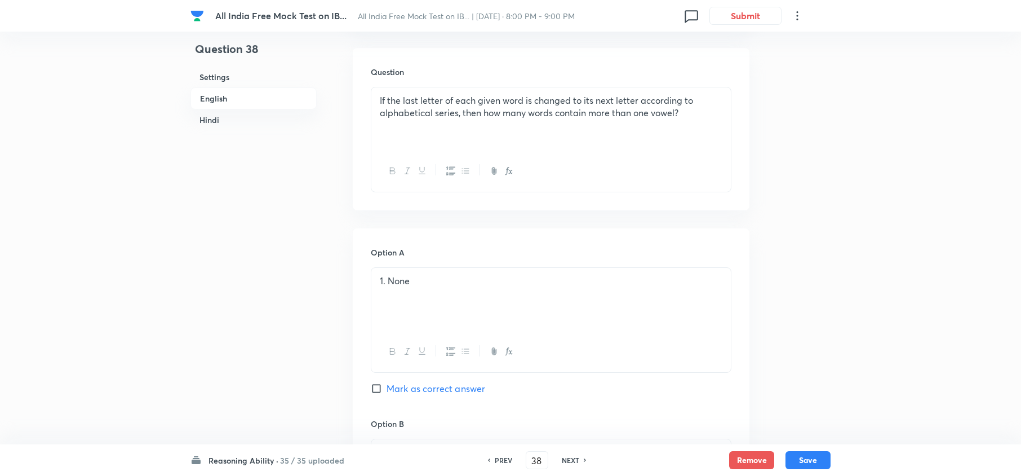
scroll to position [526, 0]
drag, startPoint x: 424, startPoint y: 287, endPoint x: 399, endPoint y: 281, distance: 25.7
click at [399, 281] on p "1. None" at bounding box center [551, 281] width 343 height 13
click at [395, 282] on p "1. None" at bounding box center [551, 281] width 343 height 13
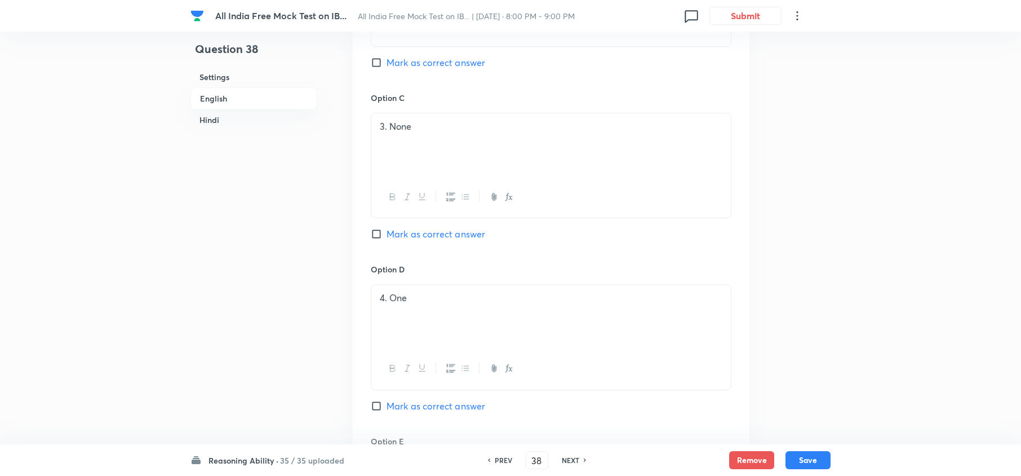
scroll to position [977, 0]
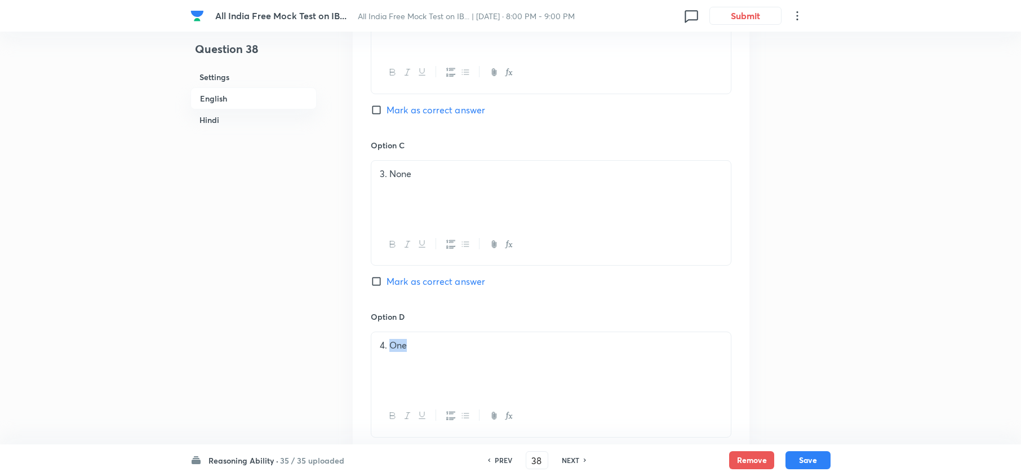
drag, startPoint x: 415, startPoint y: 354, endPoint x: 400, endPoint y: 355, distance: 14.7
click at [391, 352] on p "4. One" at bounding box center [551, 345] width 343 height 13
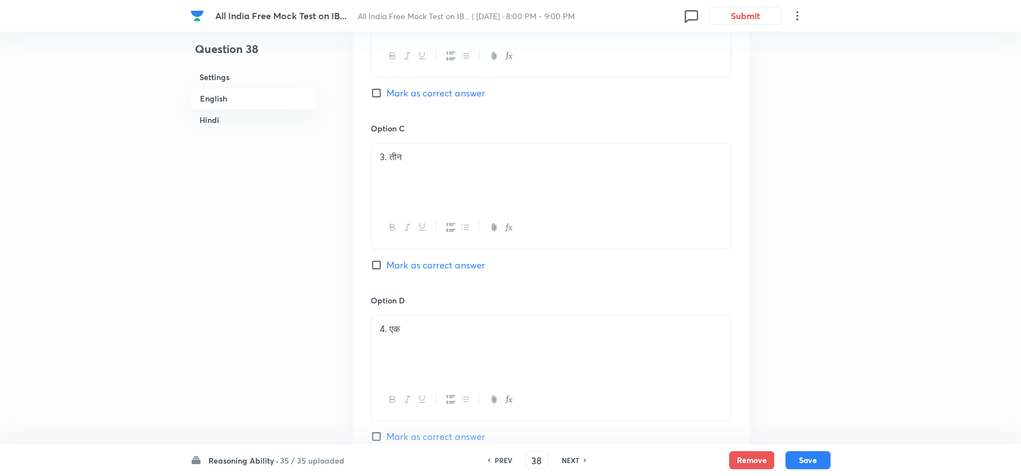
scroll to position [2630, 0]
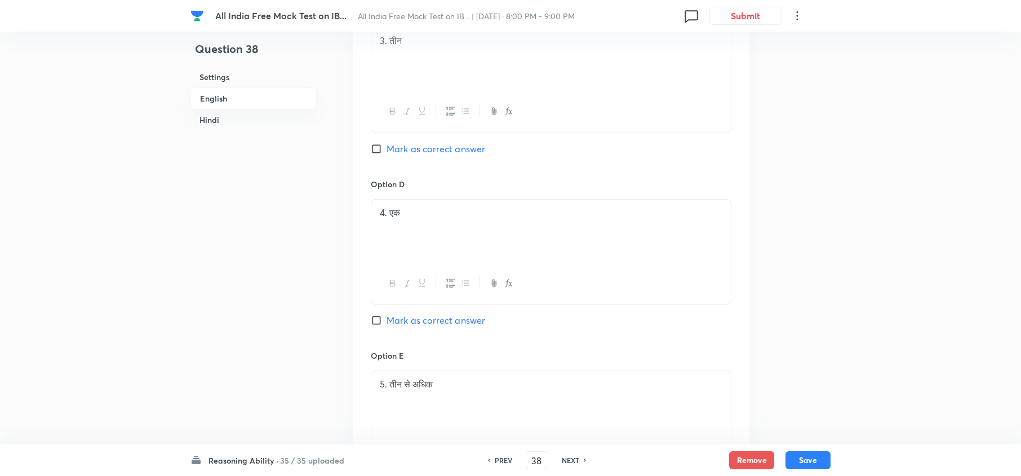
click at [402, 235] on div "4. एक" at bounding box center [551, 231] width 360 height 63
drag, startPoint x: 405, startPoint y: 228, endPoint x: 391, endPoint y: 222, distance: 14.9
click at [391, 222] on div "4. एक" at bounding box center [551, 231] width 360 height 63
copy p "एक"
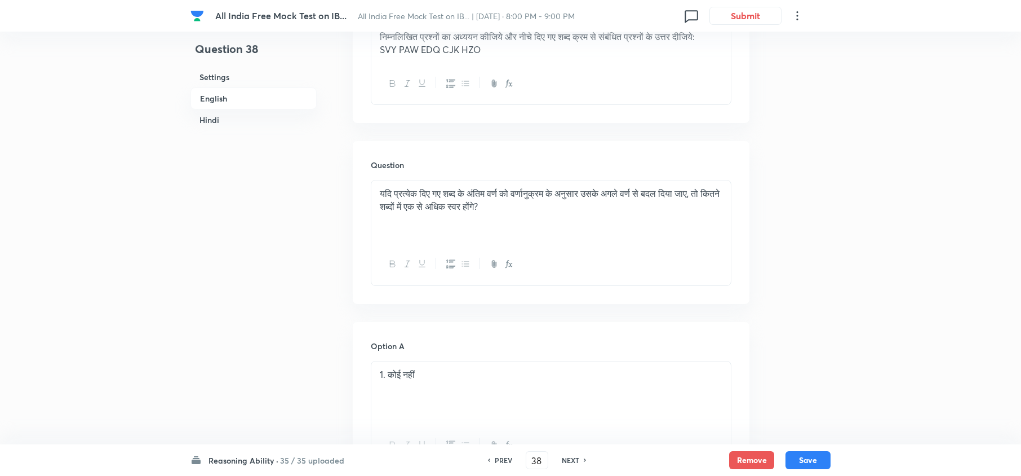
click at [386, 356] on p "1. कोई नहीं" at bounding box center [551, 374] width 343 height 13
drag, startPoint x: 399, startPoint y: 379, endPoint x: 494, endPoint y: 380, distance: 95.3
click at [494, 356] on p "1.एक कोई नहीं" at bounding box center [551, 374] width 343 height 13
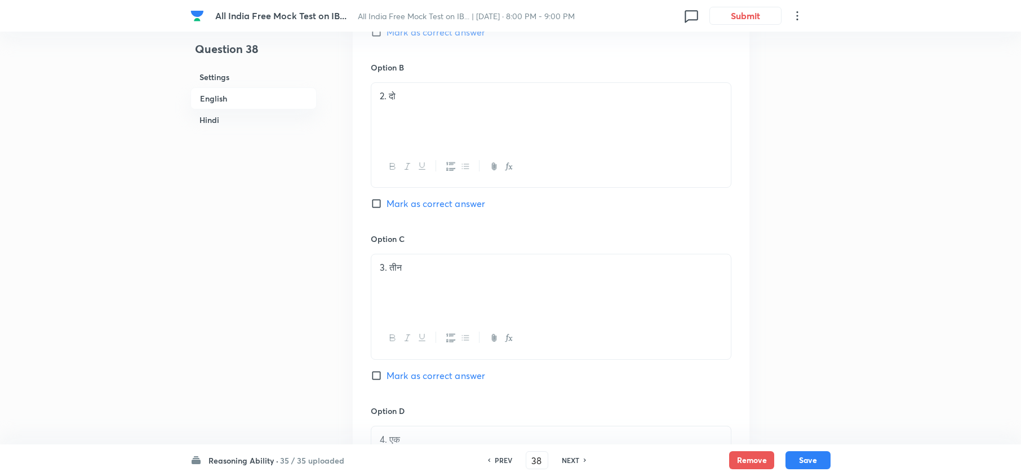
scroll to position [2405, 0]
click at [392, 273] on p "3. तीन" at bounding box center [551, 266] width 343 height 13
drag, startPoint x: 424, startPoint y: 278, endPoint x: 433, endPoint y: 272, distance: 11.3
click at [433, 272] on p "3. कोई नहीं तीन" at bounding box center [551, 266] width 343 height 13
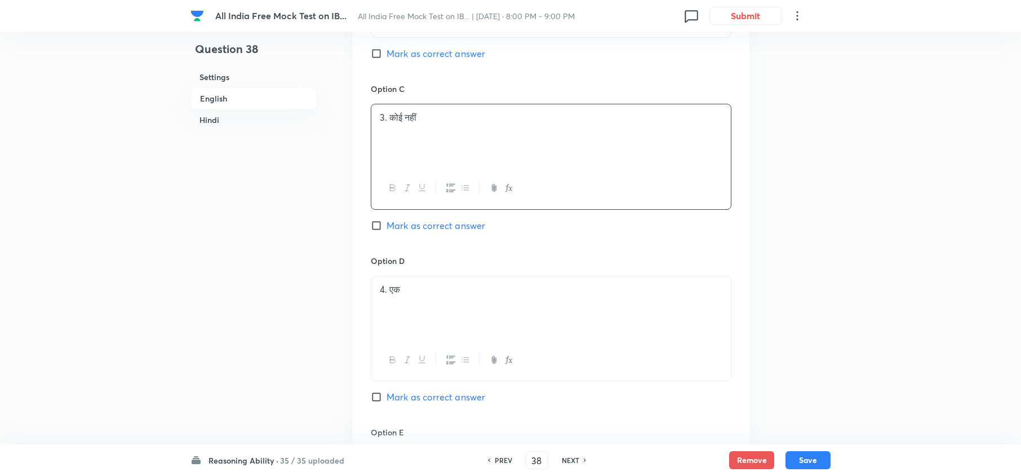
scroll to position [2555, 0]
drag, startPoint x: 411, startPoint y: 305, endPoint x: 391, endPoint y: 298, distance: 21.4
click at [391, 298] on div "4. एक" at bounding box center [551, 305] width 360 height 63
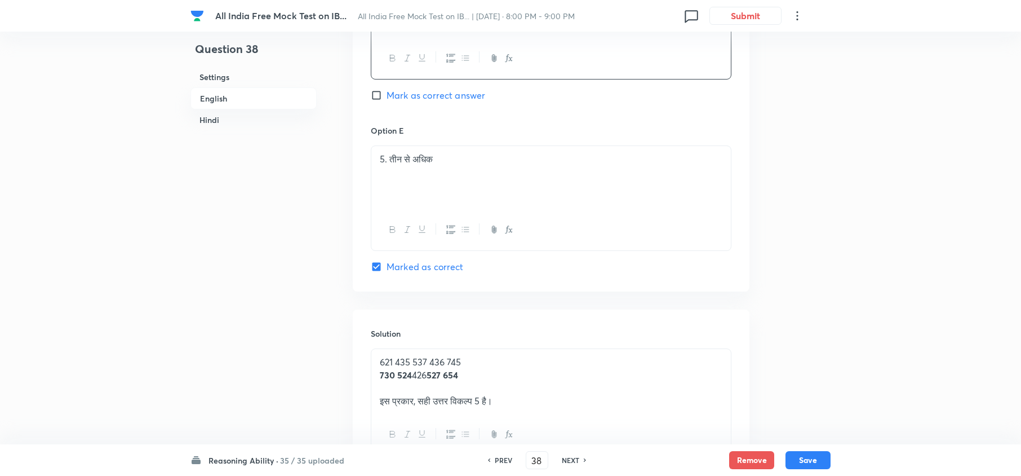
scroll to position [2855, 0]
drag, startPoint x: 512, startPoint y: 401, endPoint x: 188, endPoint y: 390, distance: 324.3
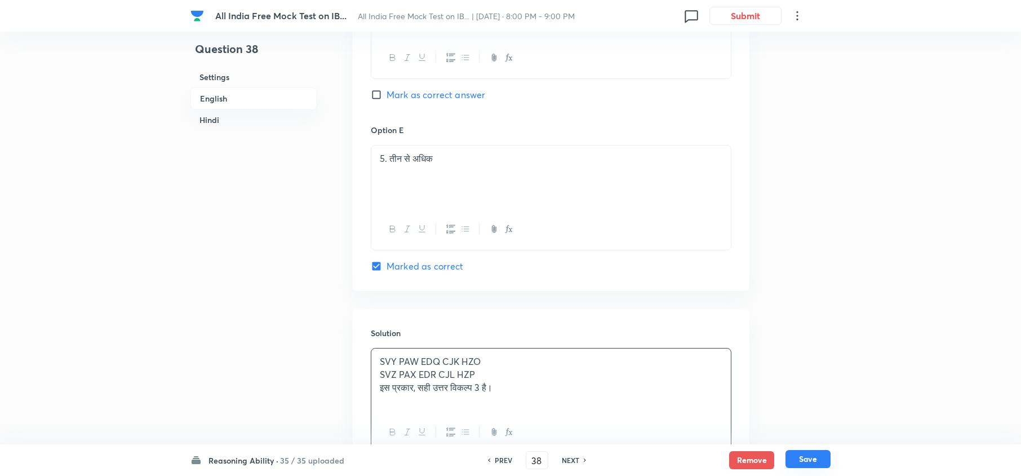
click at [764, 356] on button "Save" at bounding box center [808, 459] width 45 height 18
type input "39"
checkbox input "false"
checkbox input "true"
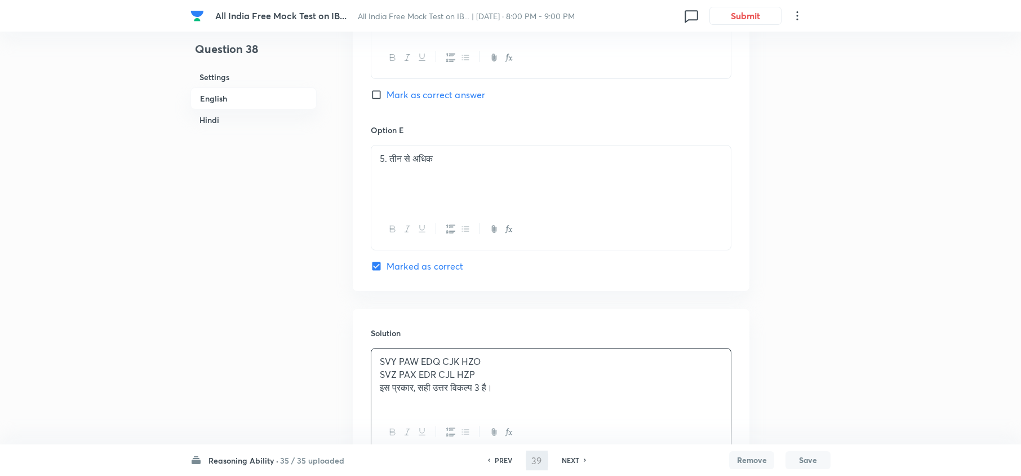
checkbox input "true"
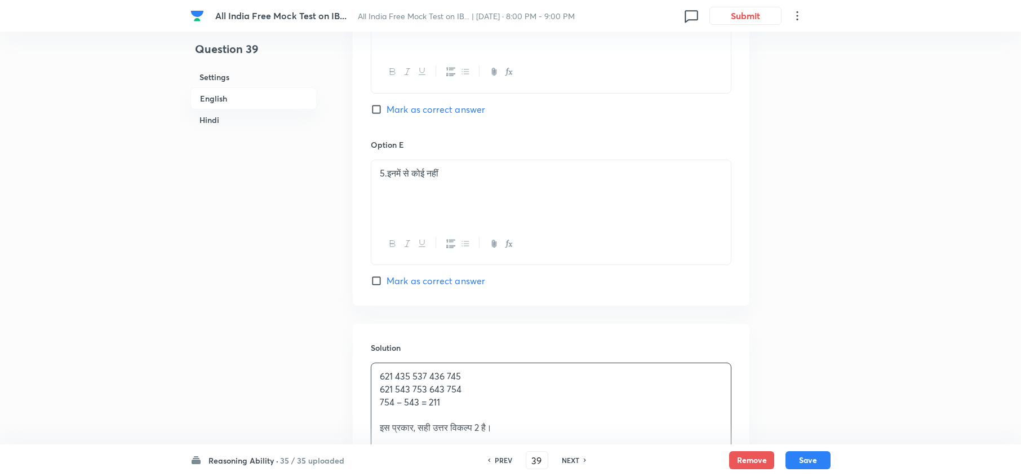
scroll to position [2925, 0]
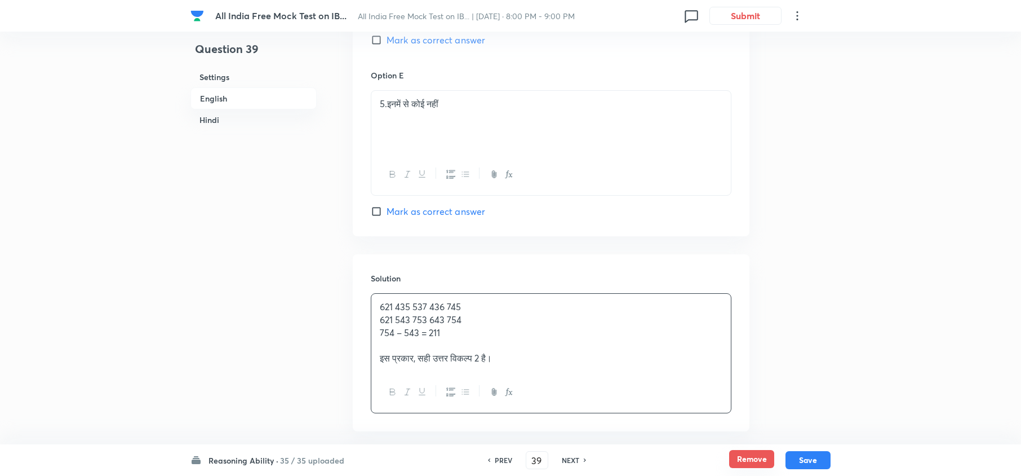
click at [750, 356] on button "Remove" at bounding box center [751, 459] width 45 height 18
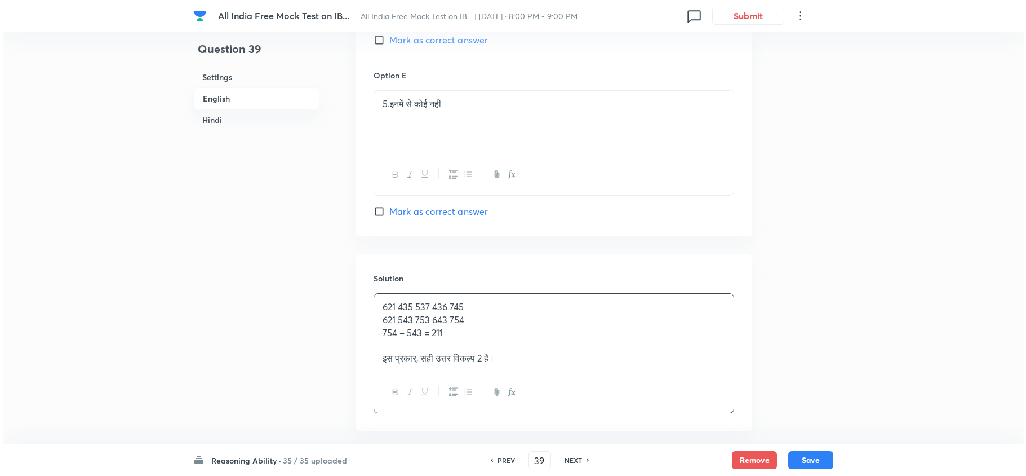
scroll to position [0, 0]
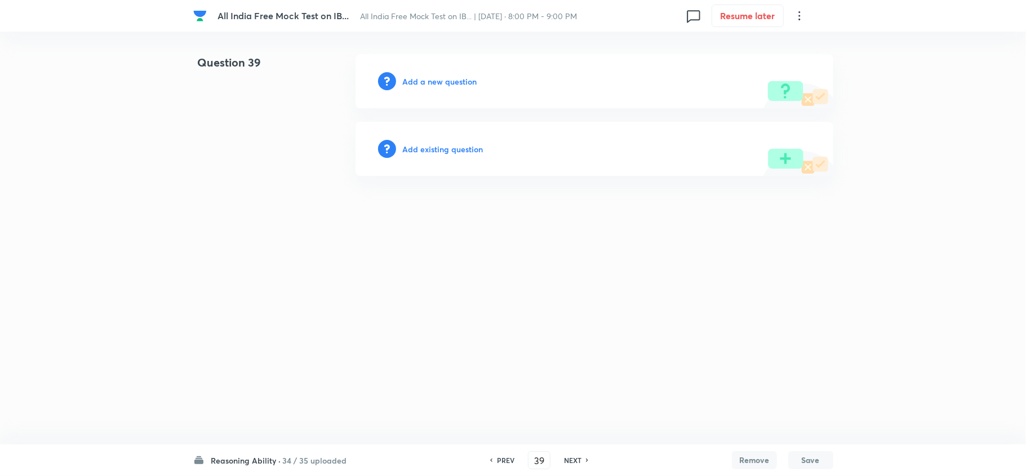
click at [432, 88] on div "Add a new question" at bounding box center [595, 81] width 478 height 54
click at [440, 80] on h6 "Add a new question" at bounding box center [440, 82] width 74 height 12
click at [440, 80] on h6 "Choose a question type" at bounding box center [446, 82] width 87 height 12
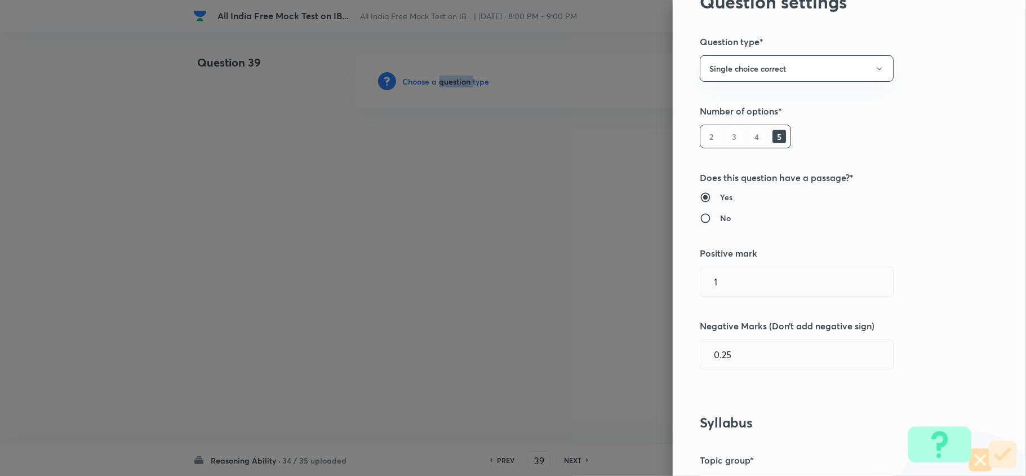
scroll to position [451, 0]
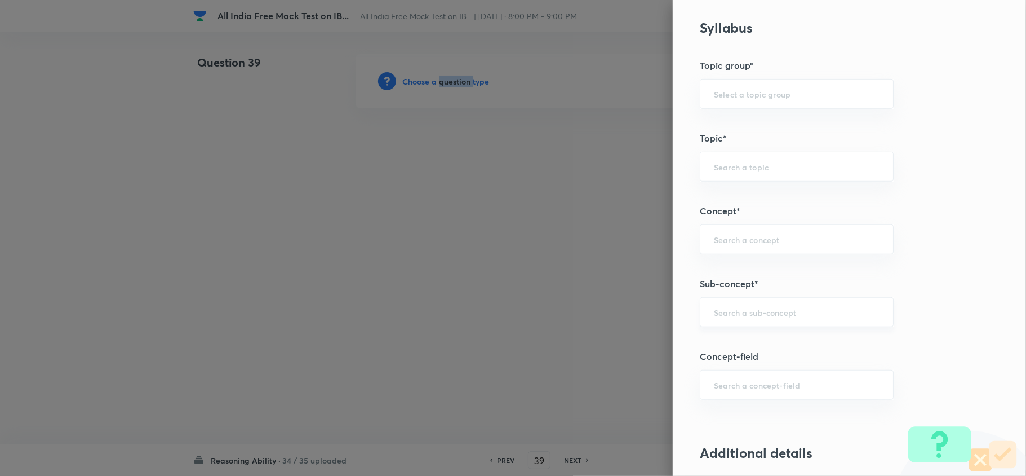
click at [764, 320] on div "​" at bounding box center [797, 312] width 194 height 30
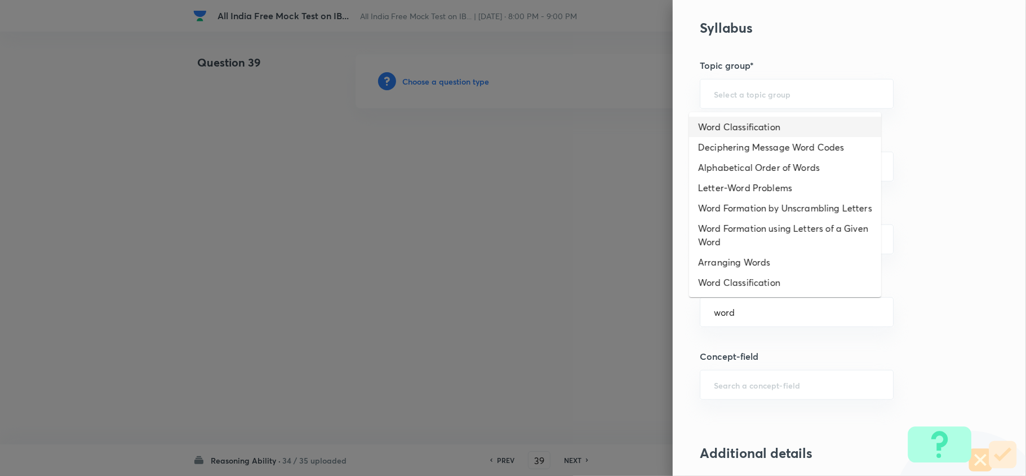
click at [764, 125] on li "Word Classification" at bounding box center [785, 127] width 192 height 20
type input "Word Classification"
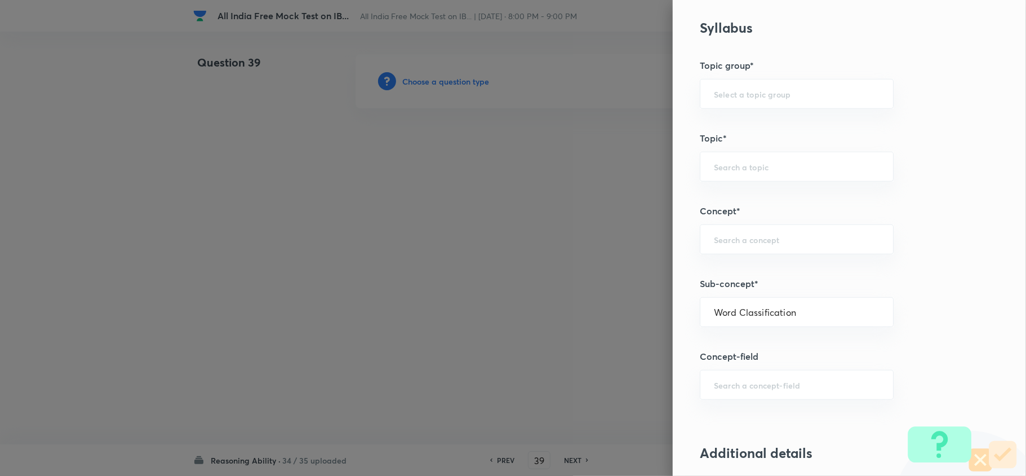
type input "Reasoning"
type input "Verbal Reasoning"
type input "Classification"
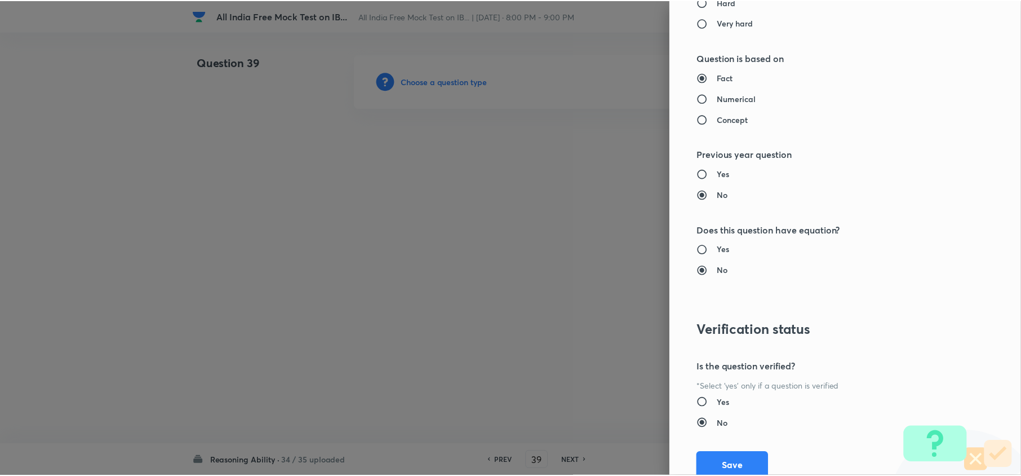
scroll to position [1063, 0]
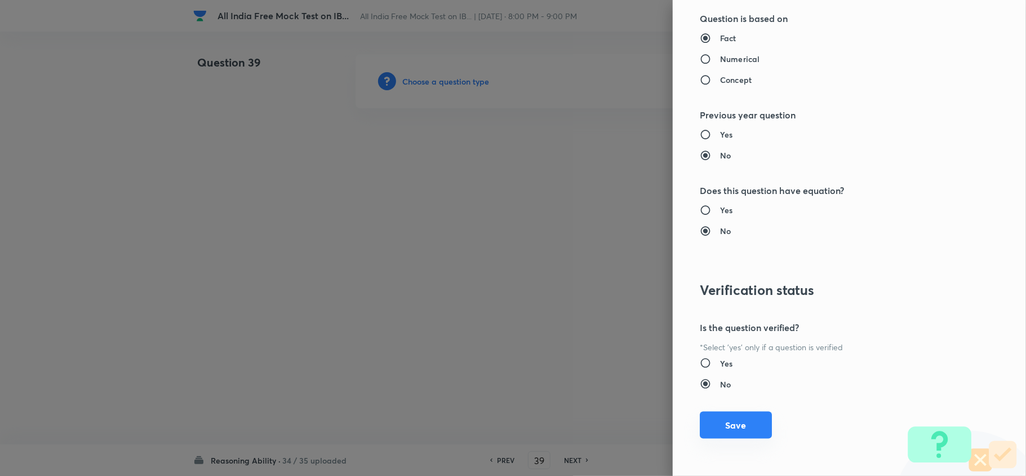
click at [731, 356] on button "Save" at bounding box center [736, 424] width 72 height 27
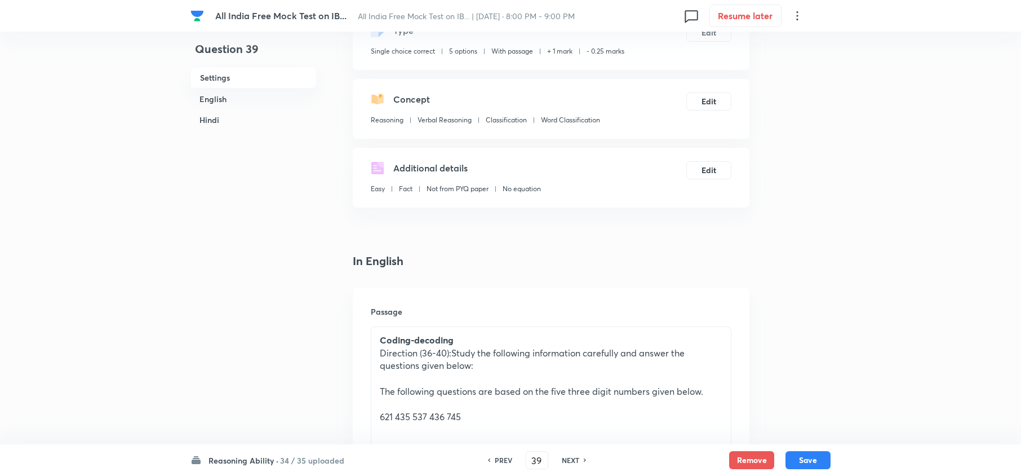
scroll to position [300, 0]
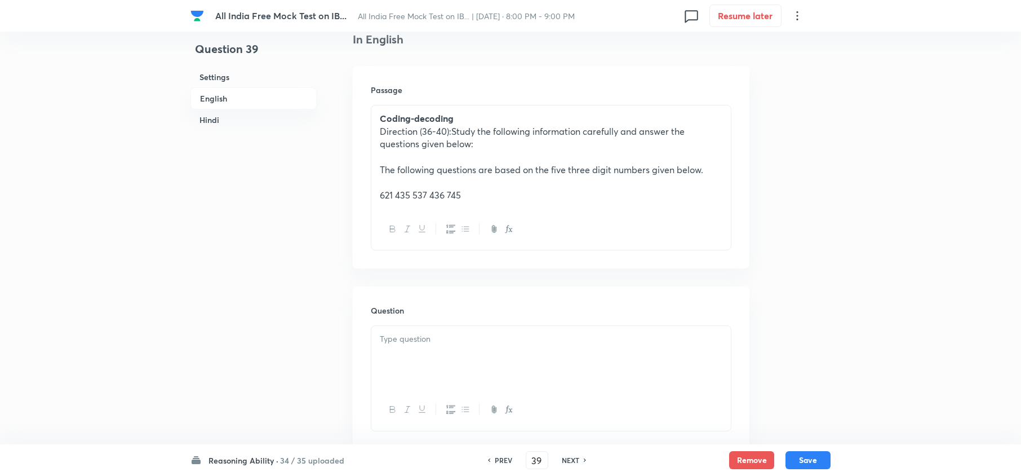
click at [499, 356] on h6 "PREV" at bounding box center [503, 460] width 17 height 10
type input "38"
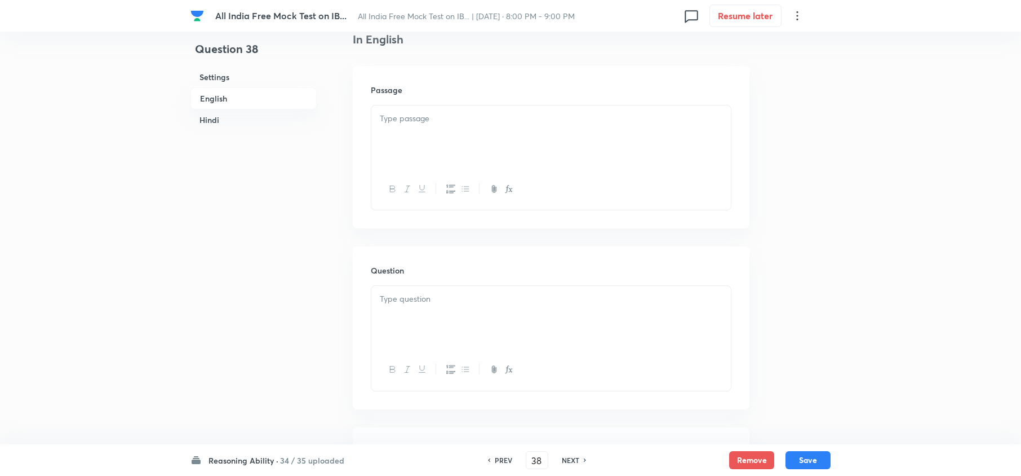
checkbox input "true"
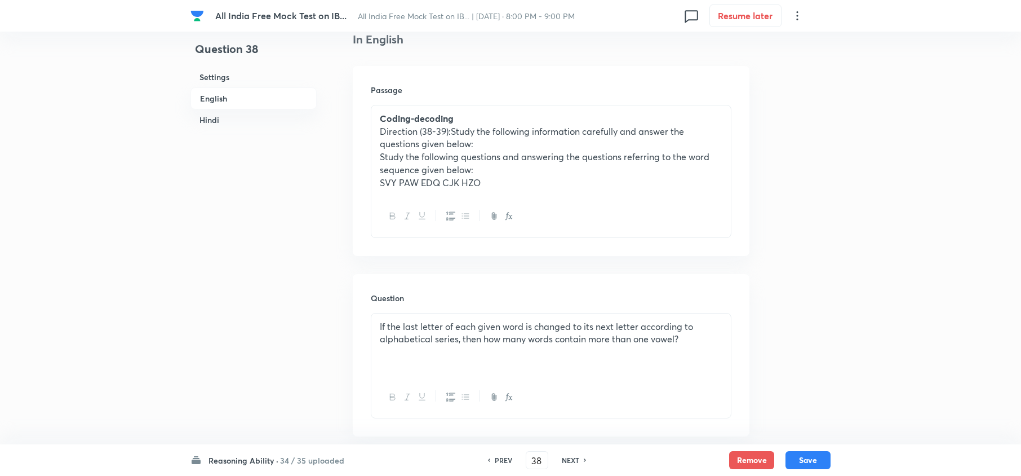
click at [505, 356] on h6 "PREV" at bounding box center [503, 460] width 17 height 10
type input "37"
checkbox input "false"
checkbox input "true"
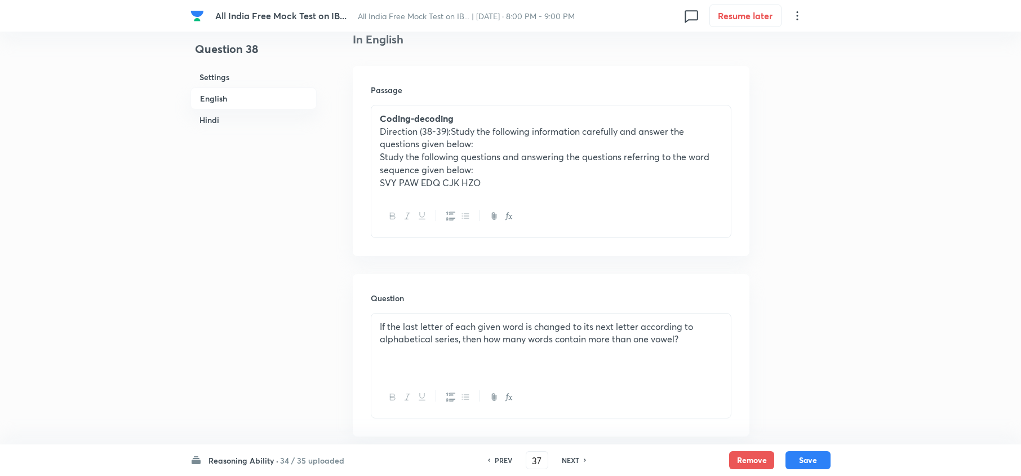
checkbox input "true"
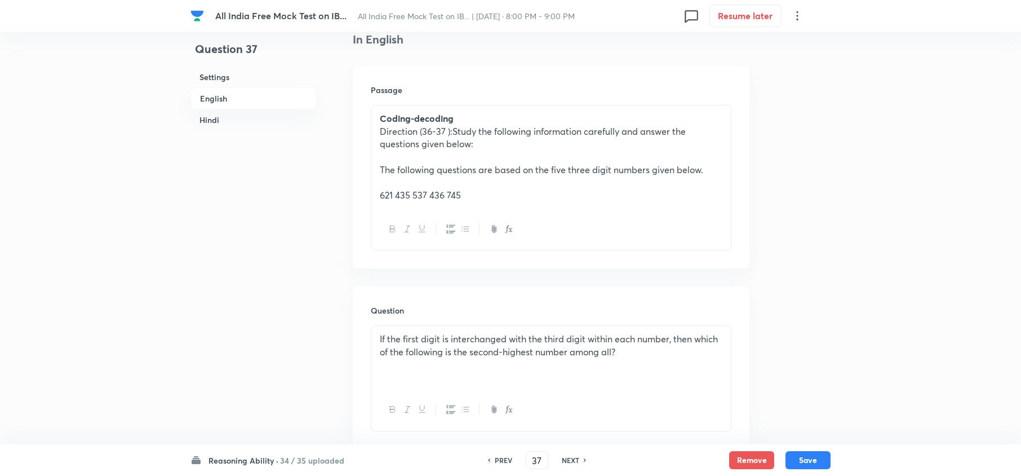
click at [562, 356] on h6 "NEXT" at bounding box center [570, 460] width 17 height 10
type input "38"
checkbox input "false"
checkbox input "true"
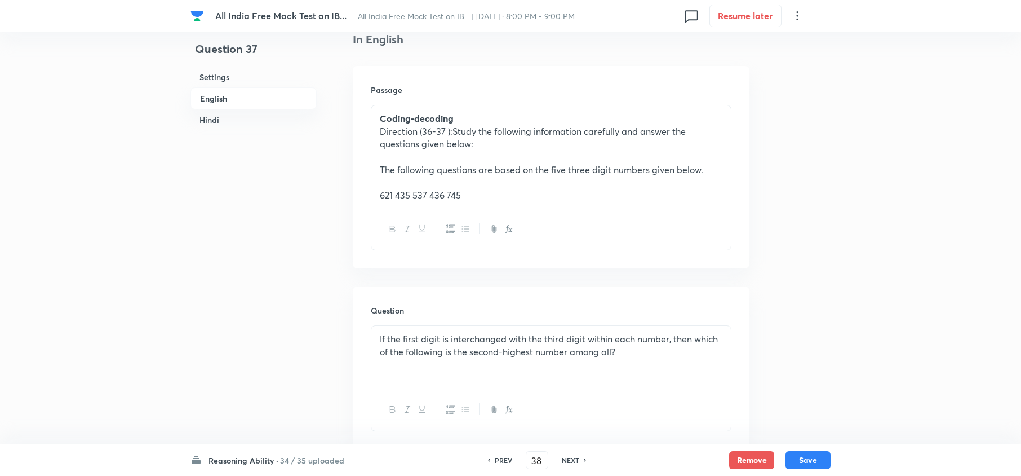
checkbox input "true"
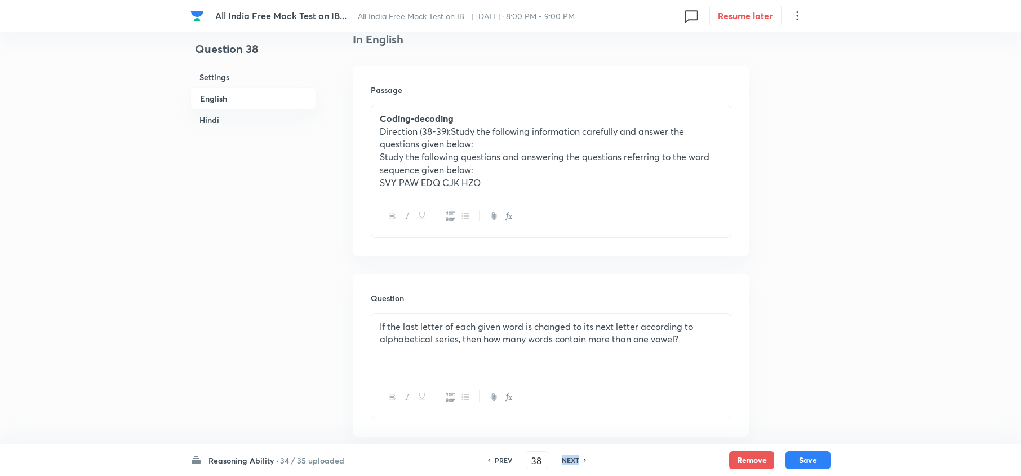
click at [564, 356] on h6 "NEXT" at bounding box center [570, 460] width 17 height 10
type input "39"
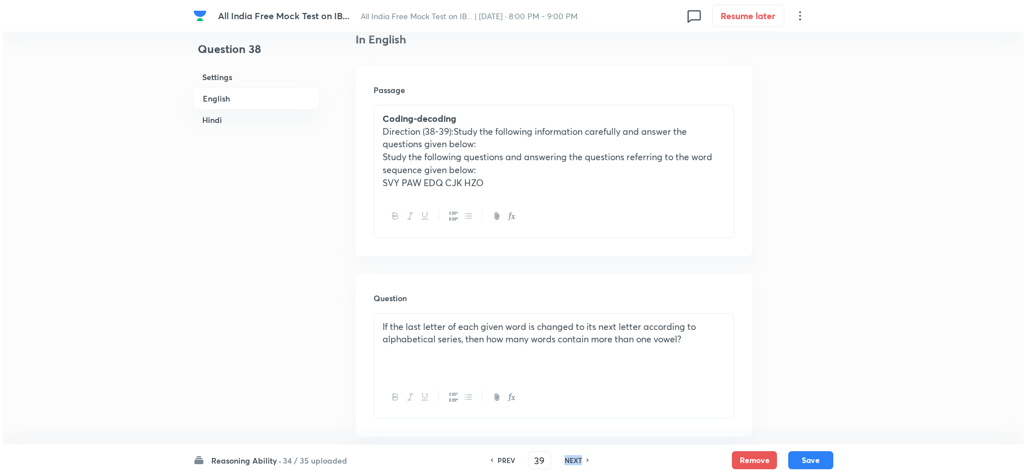
scroll to position [0, 0]
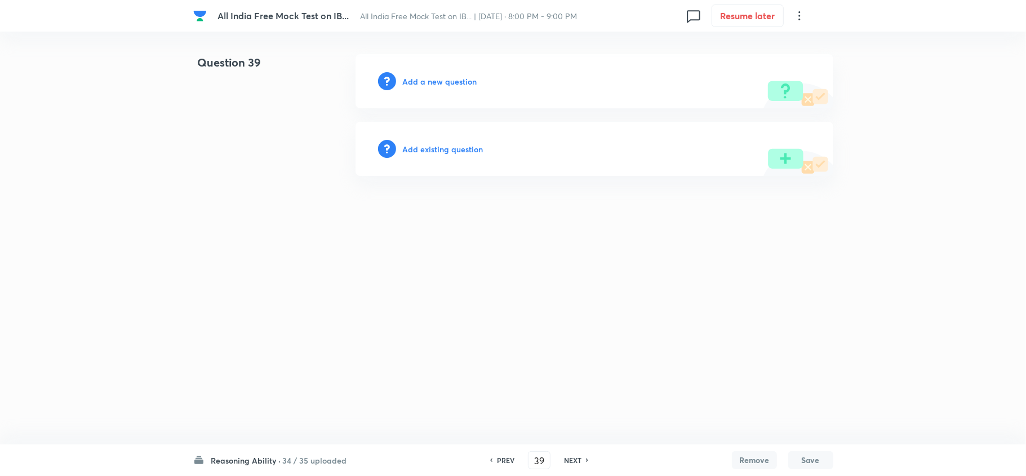
click at [433, 86] on h6 "Add a new question" at bounding box center [440, 82] width 74 height 12
click at [433, 86] on h6 "Choose a question type" at bounding box center [446, 82] width 87 height 12
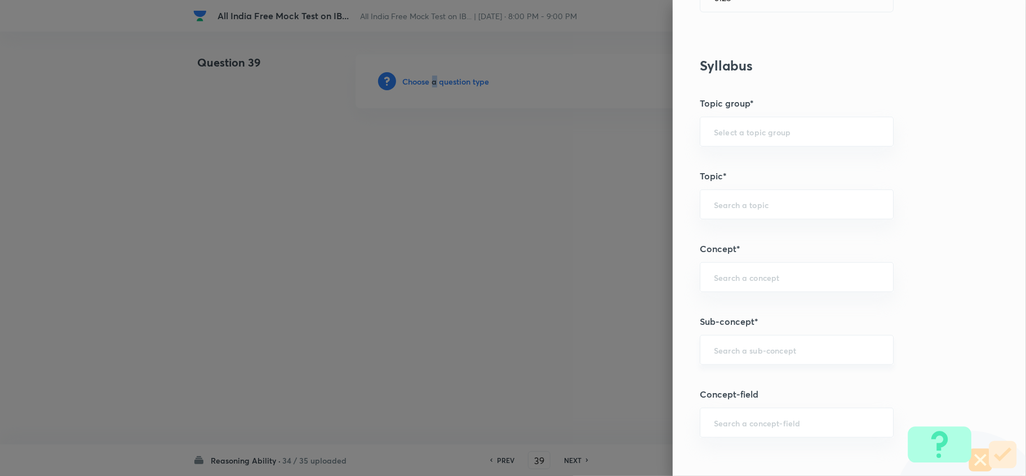
scroll to position [451, 0]
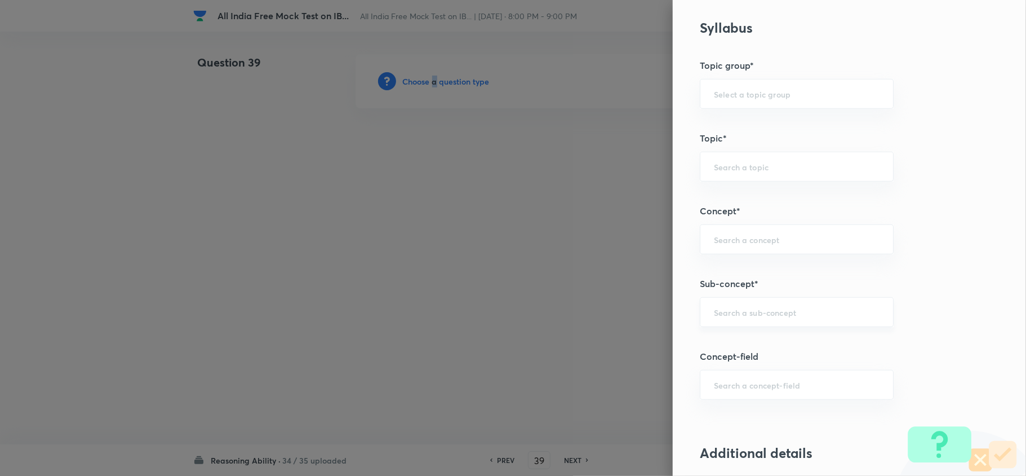
click at [751, 307] on div "​" at bounding box center [797, 312] width 194 height 30
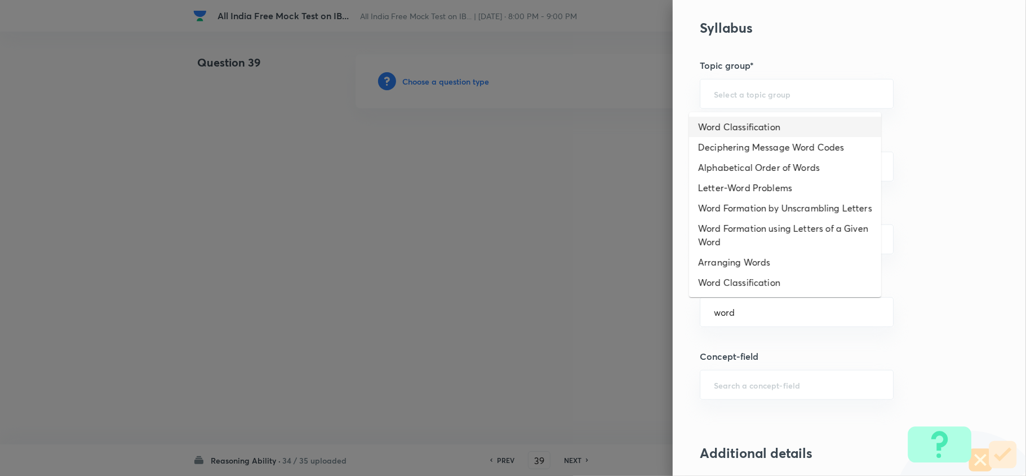
click at [751, 133] on li "Word Classification" at bounding box center [785, 127] width 192 height 20
type input "Word Classification"
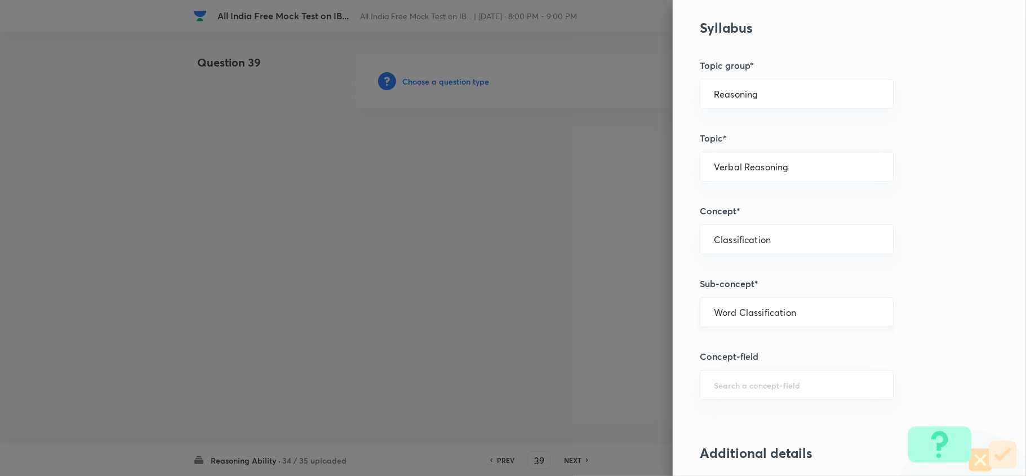
type input "Reasoning"
type input "Verbal Reasoning"
type input "Classification"
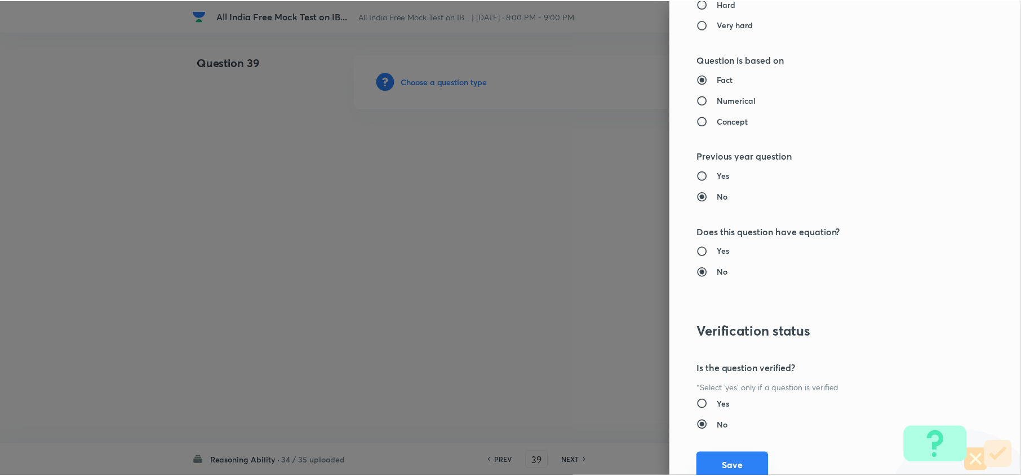
scroll to position [1063, 0]
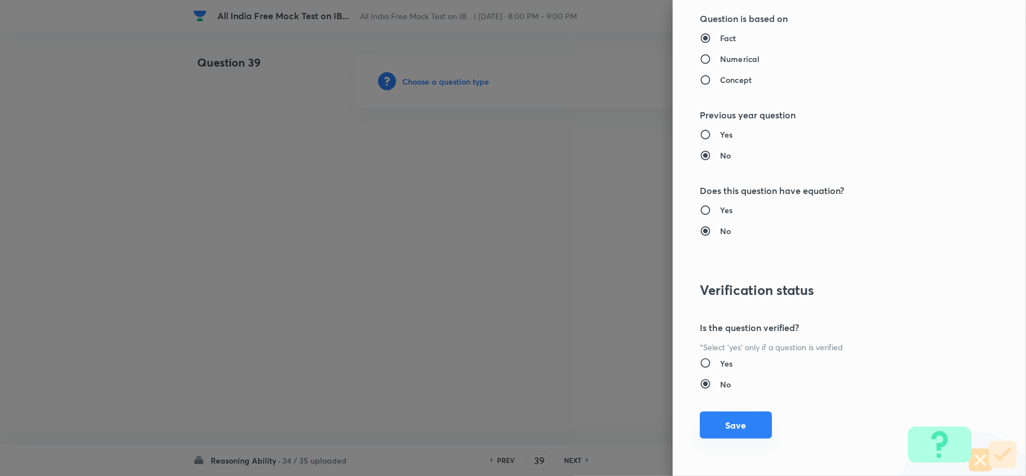
click at [738, 356] on button "Save" at bounding box center [736, 424] width 72 height 27
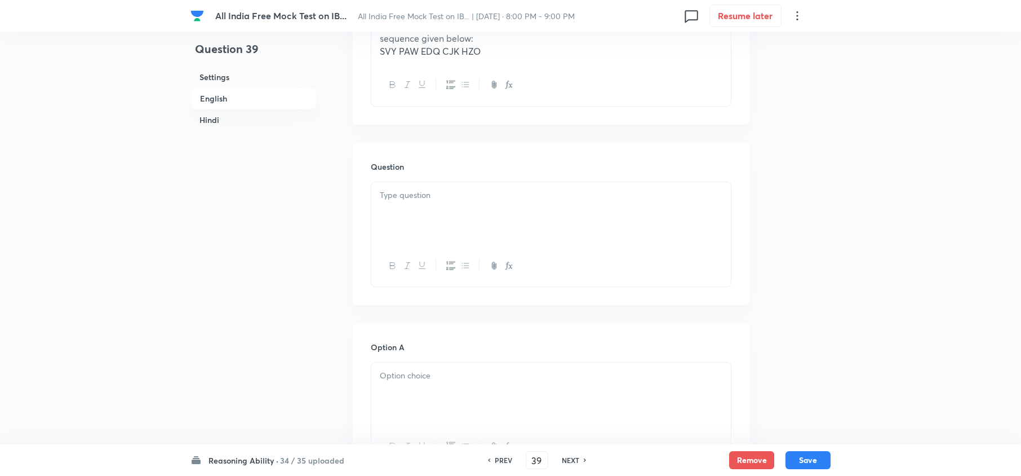
scroll to position [451, 0]
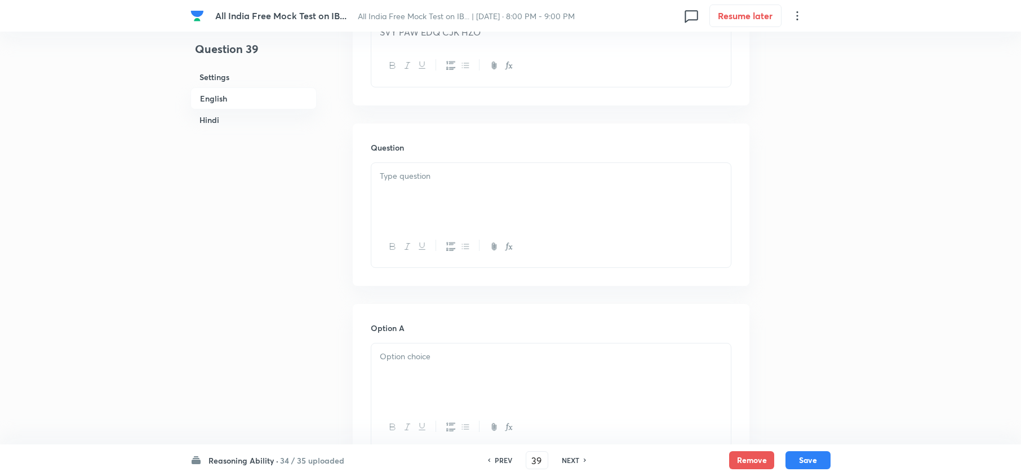
click at [438, 205] on div at bounding box center [551, 194] width 360 height 63
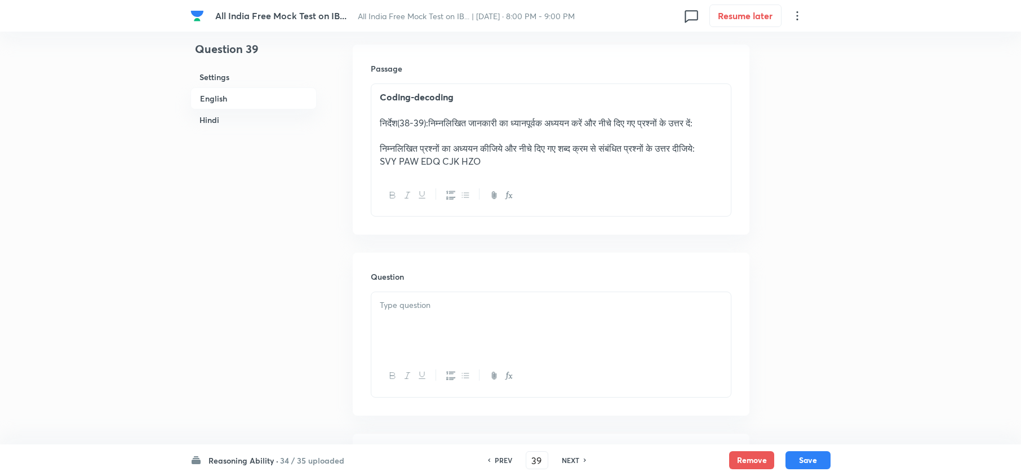
scroll to position [2029, 0]
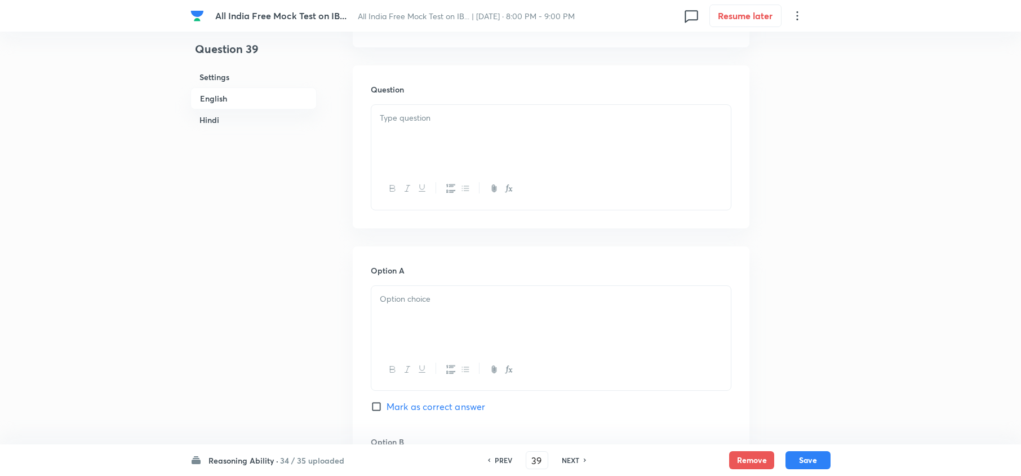
click at [396, 125] on p at bounding box center [551, 118] width 343 height 13
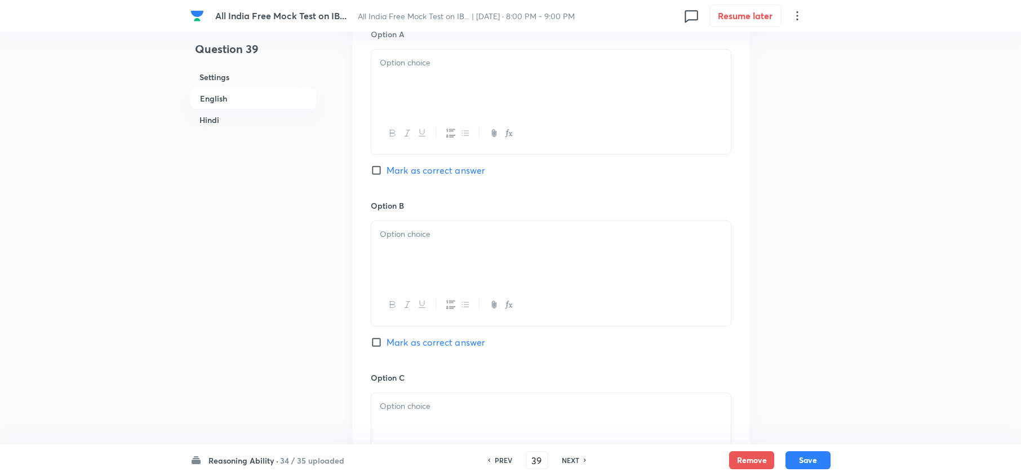
scroll to position [601, 0]
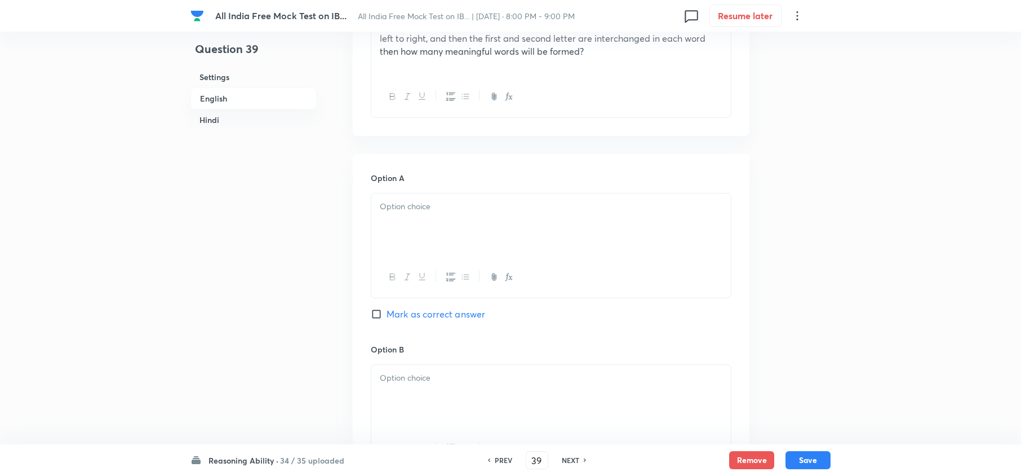
click at [375, 216] on div at bounding box center [551, 224] width 360 height 63
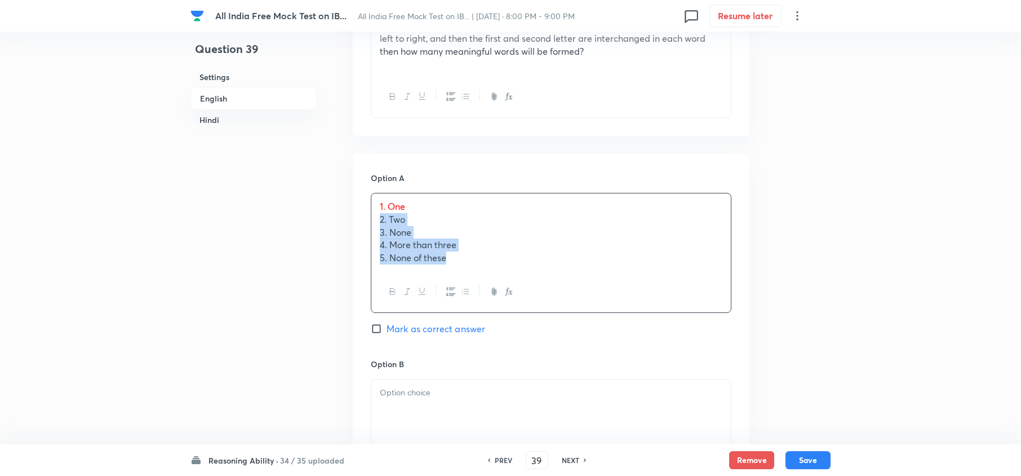
drag, startPoint x: 469, startPoint y: 267, endPoint x: 375, endPoint y: 214, distance: 107.2
click at [375, 214] on div "1. One 2. Two 3. None 4. More than three 5. None of these" at bounding box center [551, 232] width 360 height 78
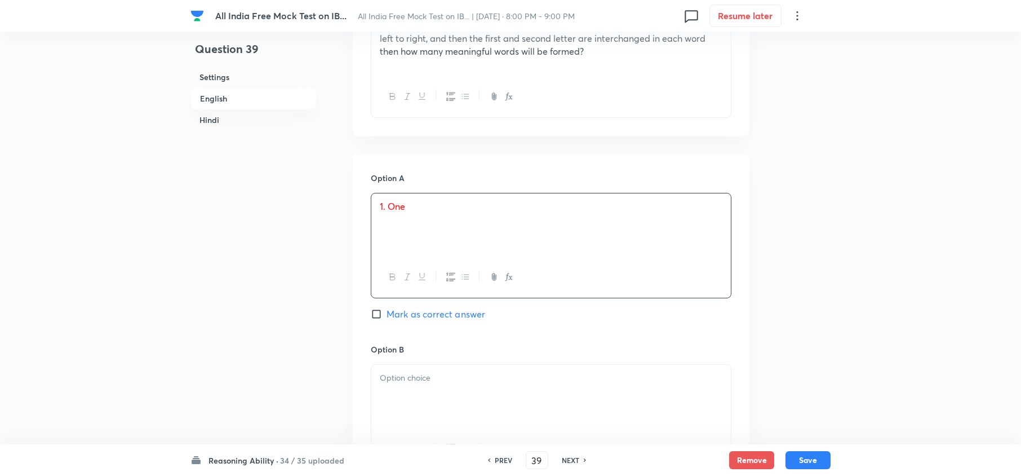
click at [414, 356] on p at bounding box center [551, 377] width 343 height 13
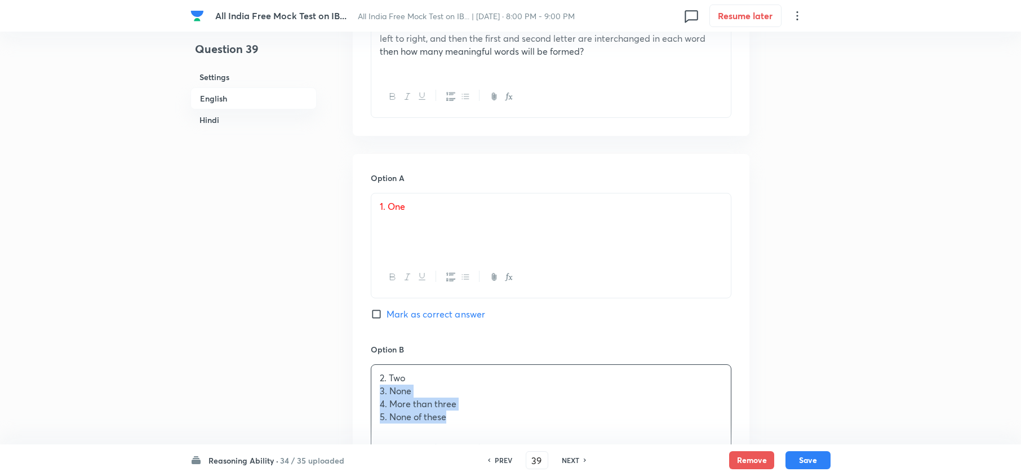
drag, startPoint x: 377, startPoint y: 395, endPoint x: 493, endPoint y: 425, distance: 119.5
click at [492, 356] on div "2. Two 3. None 4. More than three 5. None of these" at bounding box center [551, 397] width 360 height 65
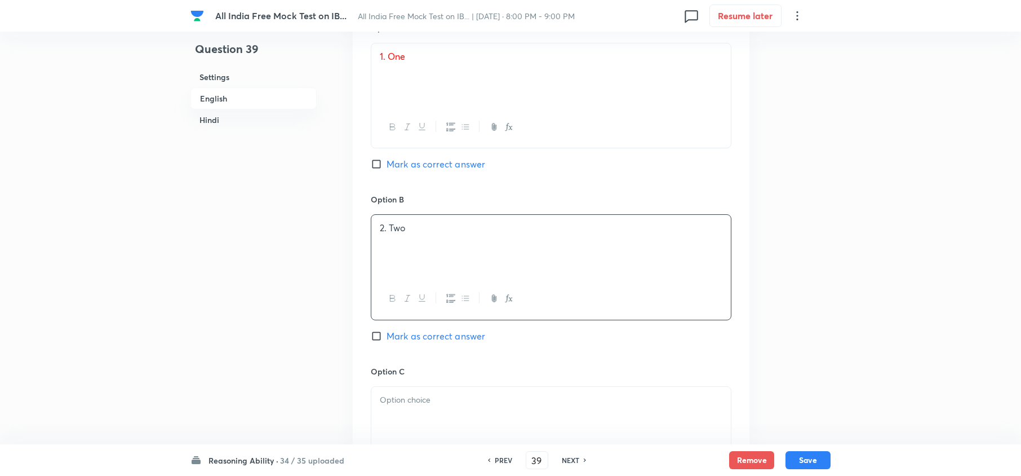
scroll to position [751, 0]
click at [397, 356] on div at bounding box center [551, 417] width 360 height 63
drag, startPoint x: 379, startPoint y: 417, endPoint x: 577, endPoint y: 455, distance: 201.5
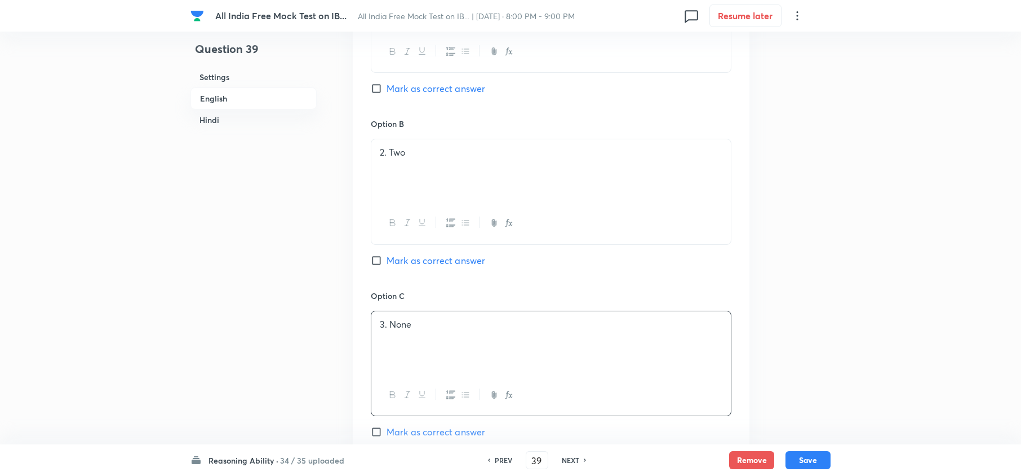
scroll to position [977, 0]
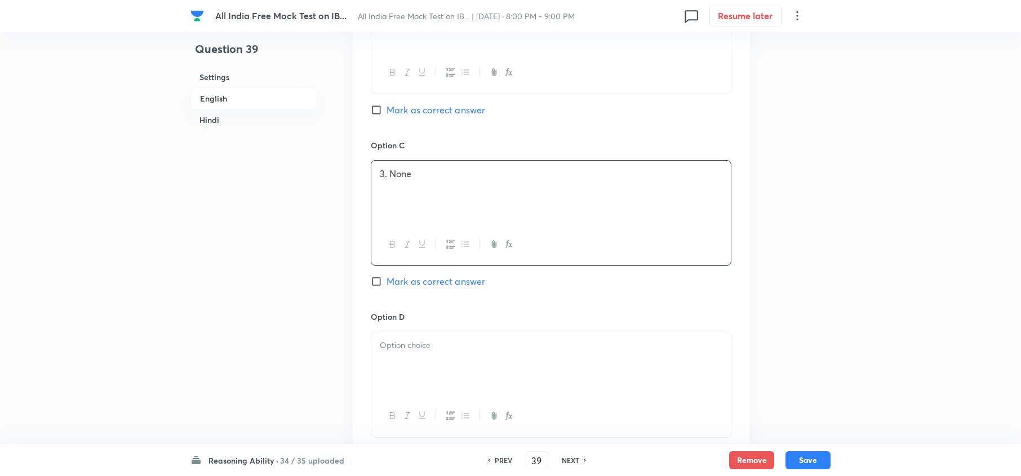
click at [406, 356] on div at bounding box center [551, 363] width 360 height 63
drag, startPoint x: 375, startPoint y: 362, endPoint x: 560, endPoint y: 375, distance: 185.9
click at [557, 356] on div "4. More than three 5. None of these" at bounding box center [551, 363] width 360 height 63
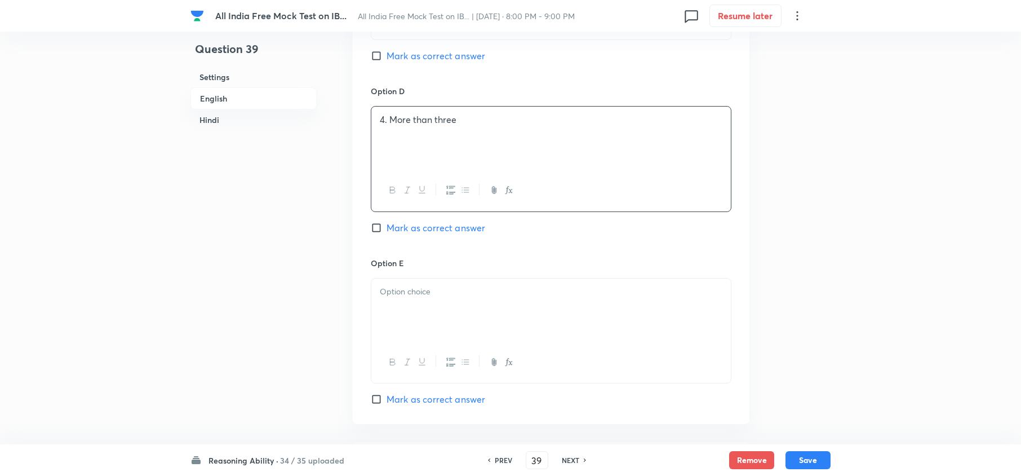
click at [406, 341] on div at bounding box center [551, 309] width 360 height 63
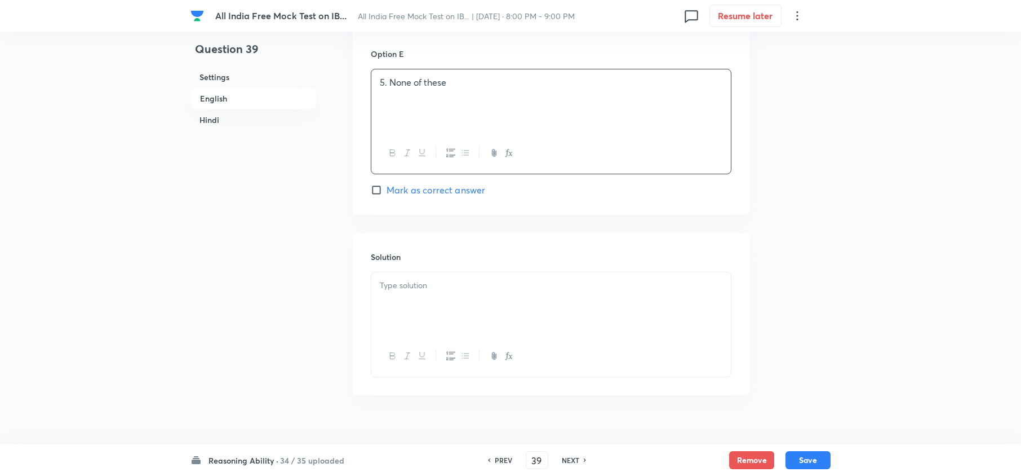
scroll to position [1428, 0]
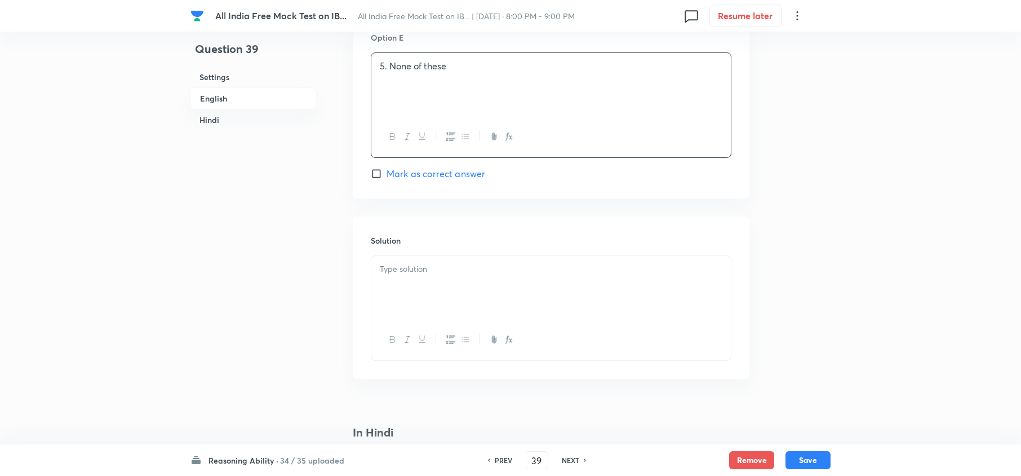
click at [424, 296] on div at bounding box center [551, 287] width 360 height 63
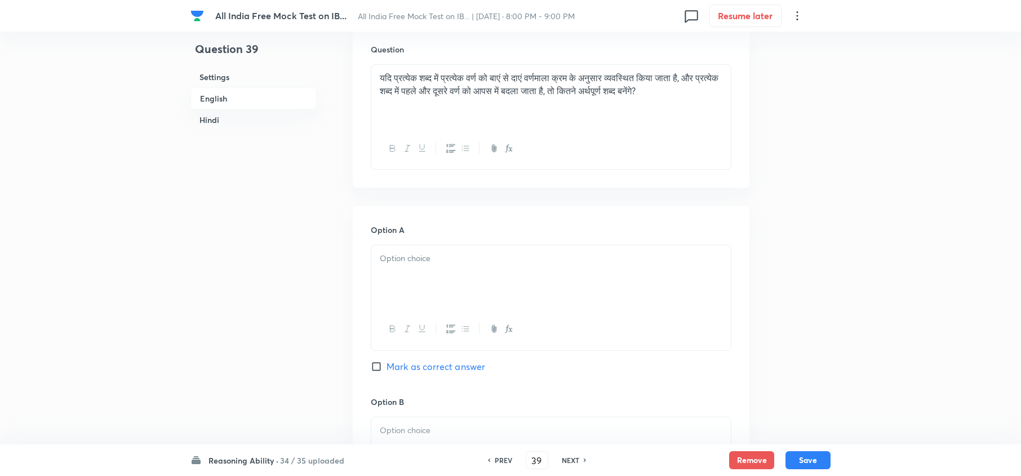
scroll to position [2104, 0]
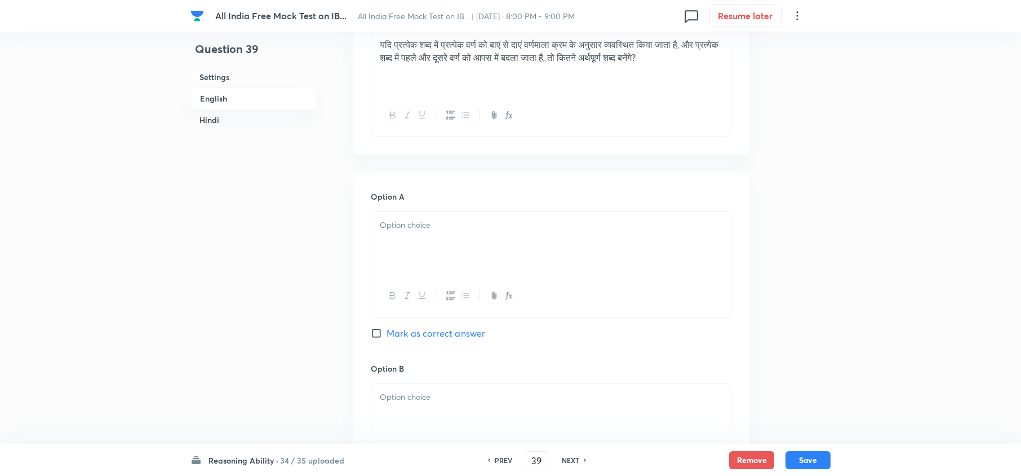
click at [380, 253] on div at bounding box center [551, 243] width 360 height 63
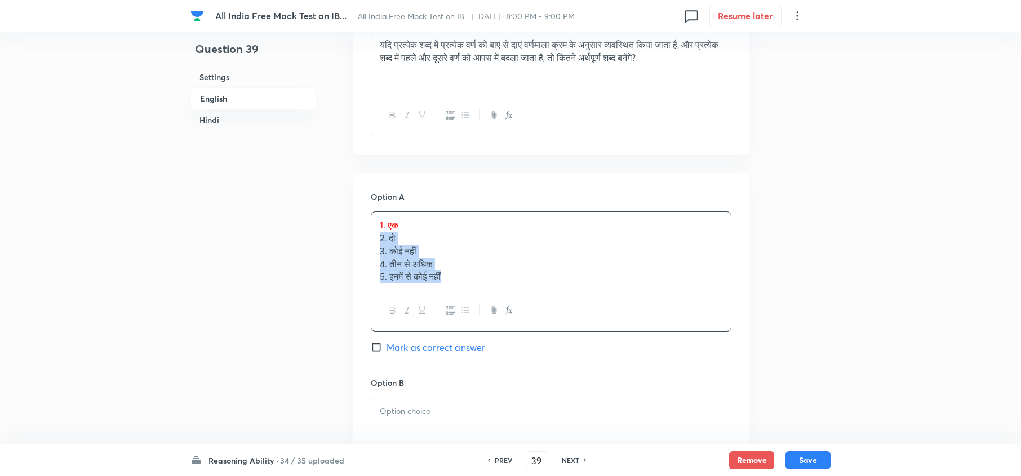
drag, startPoint x: 418, startPoint y: 273, endPoint x: 521, endPoint y: 348, distance: 127.8
click at [485, 316] on div "1. एक 2. दो 3. कोई नहीं 4. तीन से अधिक 5. इनमें से कोई नहीं" at bounding box center [551, 271] width 361 height 120
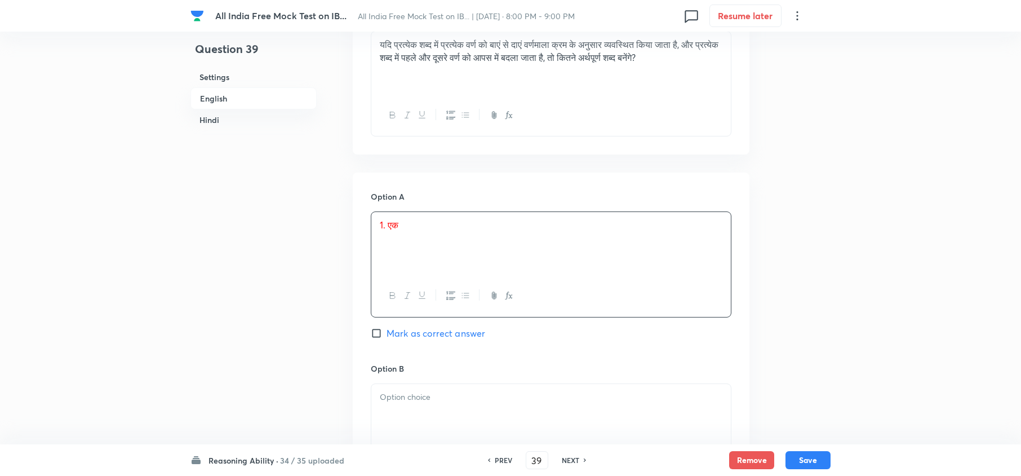
click at [380, 356] on p at bounding box center [551, 397] width 343 height 13
paste div
drag, startPoint x: 379, startPoint y: 411, endPoint x: 489, endPoint y: 449, distance: 116.2
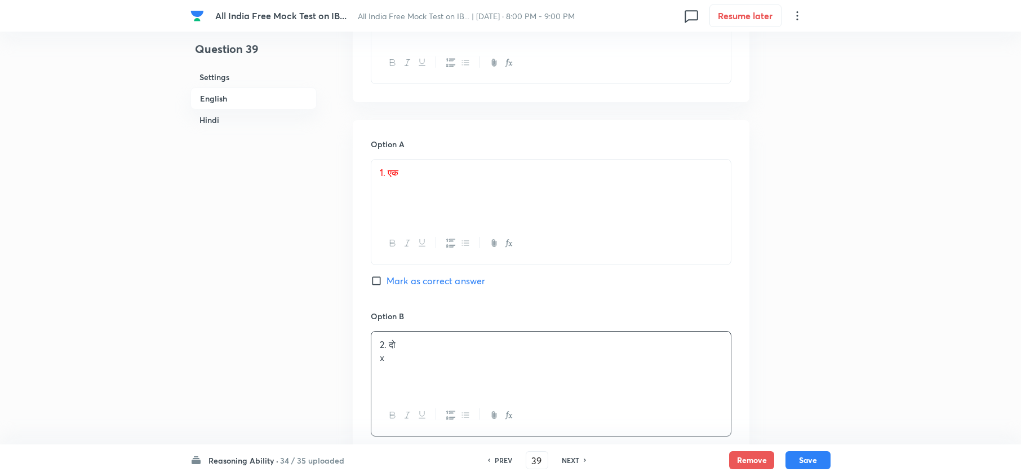
scroll to position [2179, 0]
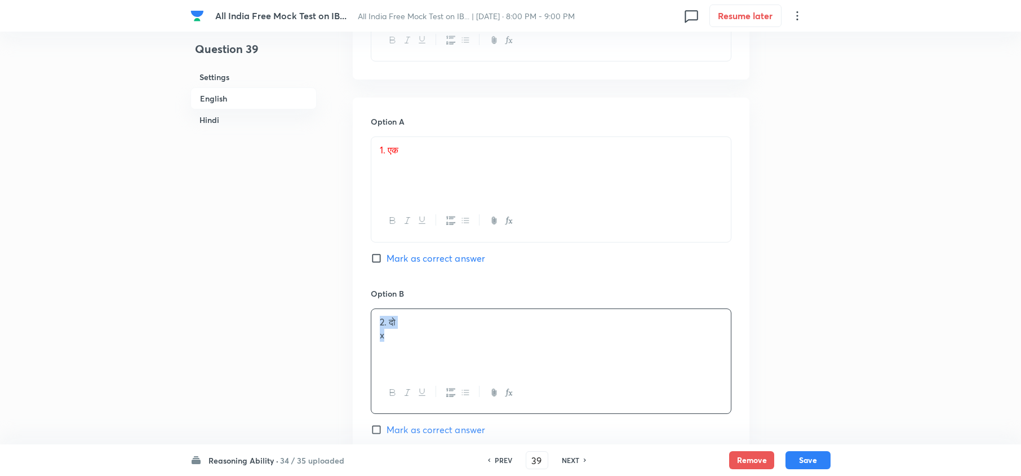
drag, startPoint x: 414, startPoint y: 360, endPoint x: 346, endPoint y: 321, distance: 78.0
drag, startPoint x: 372, startPoint y: 339, endPoint x: 575, endPoint y: 401, distance: 212.3
click at [575, 356] on div "2. दो 3. कोई नहीं 4. तीन से अधिक 5. इनमें से कोई नहीं" at bounding box center [551, 361] width 361 height 107
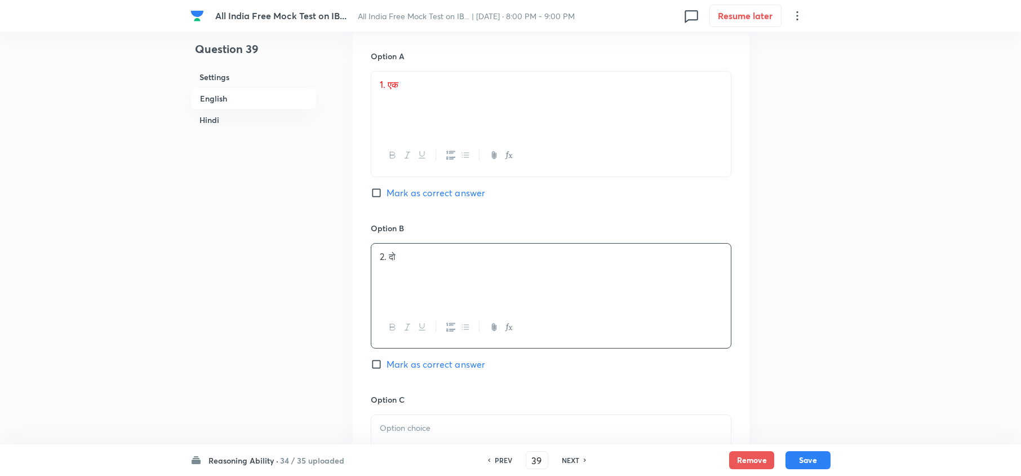
scroll to position [2330, 0]
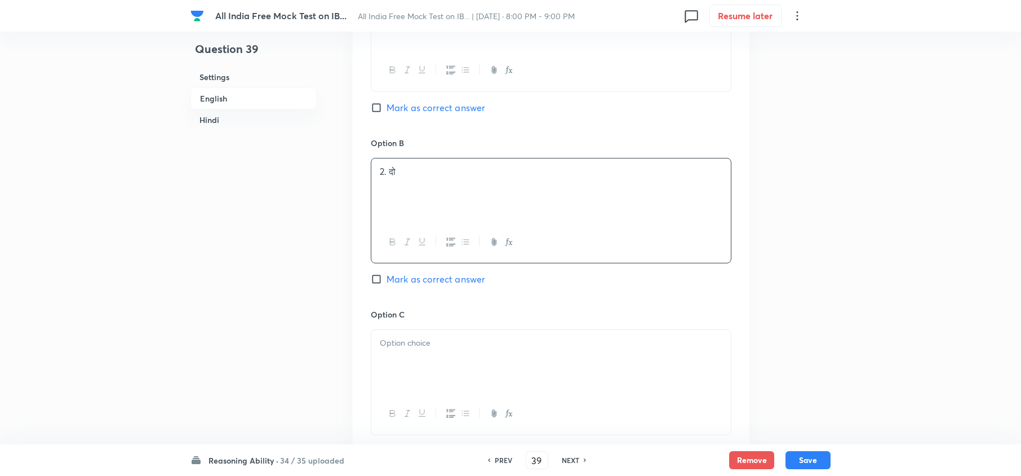
click at [409, 349] on p at bounding box center [551, 343] width 343 height 13
drag, startPoint x: 379, startPoint y: 360, endPoint x: 499, endPoint y: 406, distance: 128.1
click at [494, 356] on div "3. कोई नहीं 4. तीन से अधिक 5. इनमें से कोई नहीं" at bounding box center [551, 381] width 361 height 105
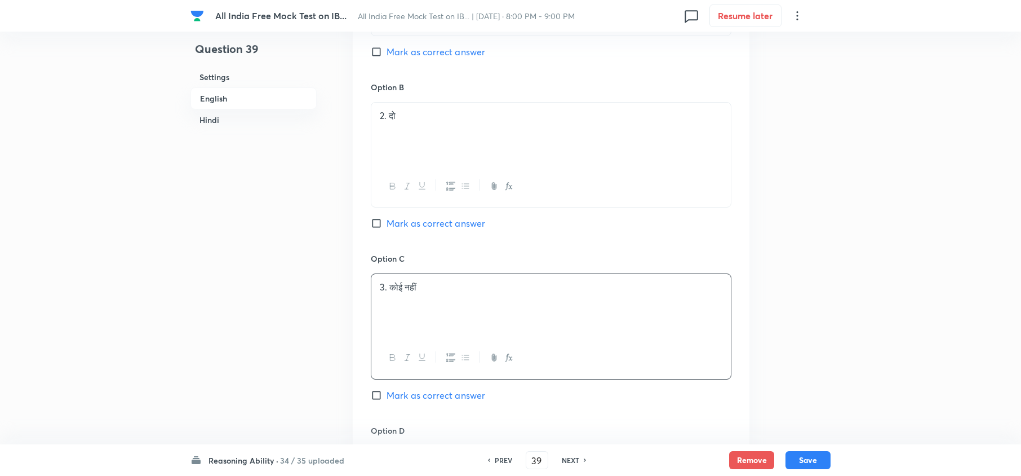
scroll to position [2480, 0]
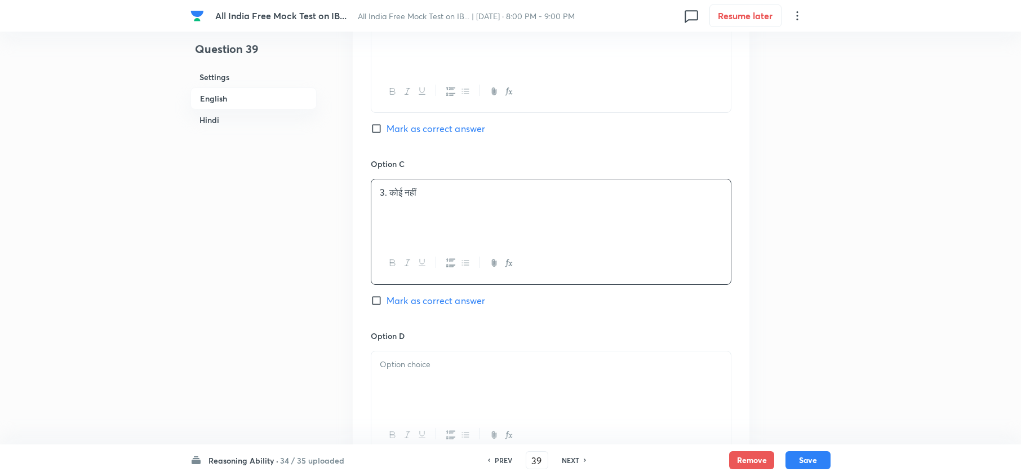
click at [402, 356] on div at bounding box center [551, 382] width 360 height 63
drag, startPoint x: 377, startPoint y: 382, endPoint x: 535, endPoint y: 393, distance: 159.3
click at [535, 356] on div "4. तीन से अधिक 5. इनमें से कोई नहीं" at bounding box center [551, 382] width 360 height 63
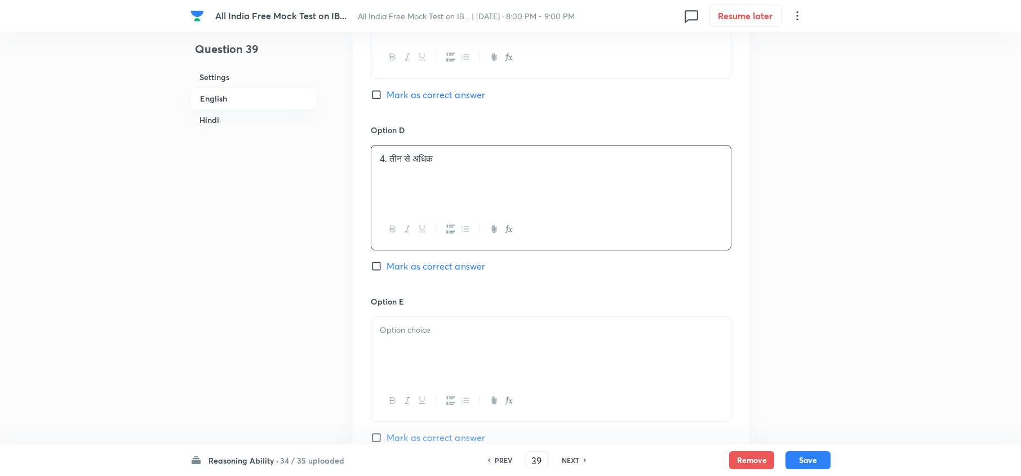
scroll to position [2706, 0]
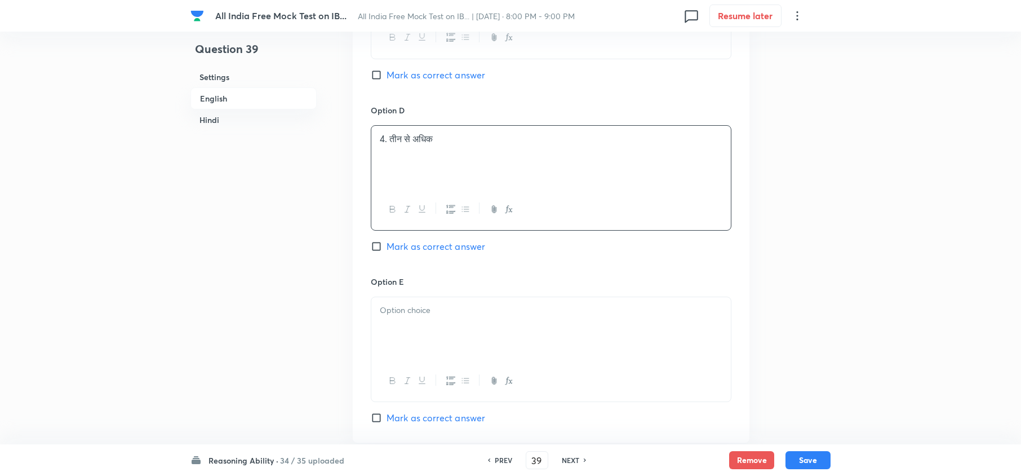
click at [438, 333] on div at bounding box center [551, 328] width 360 height 63
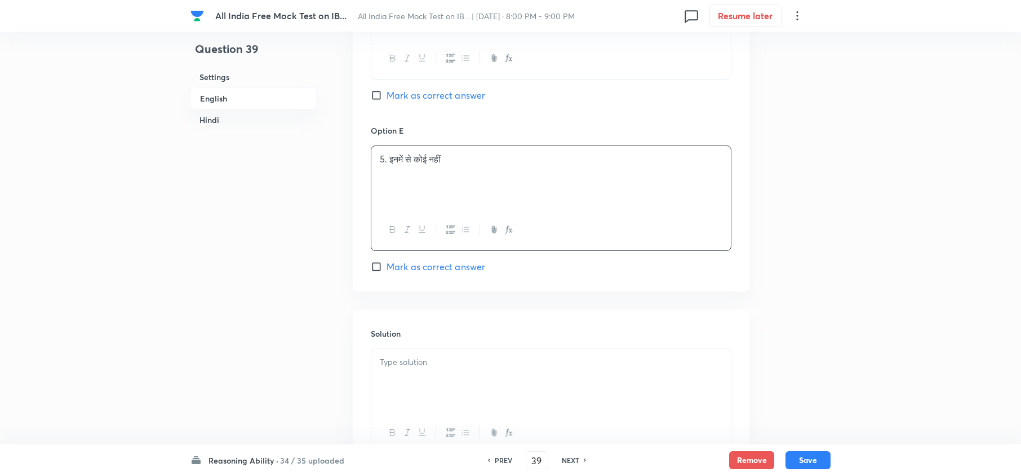
scroll to position [2961, 0]
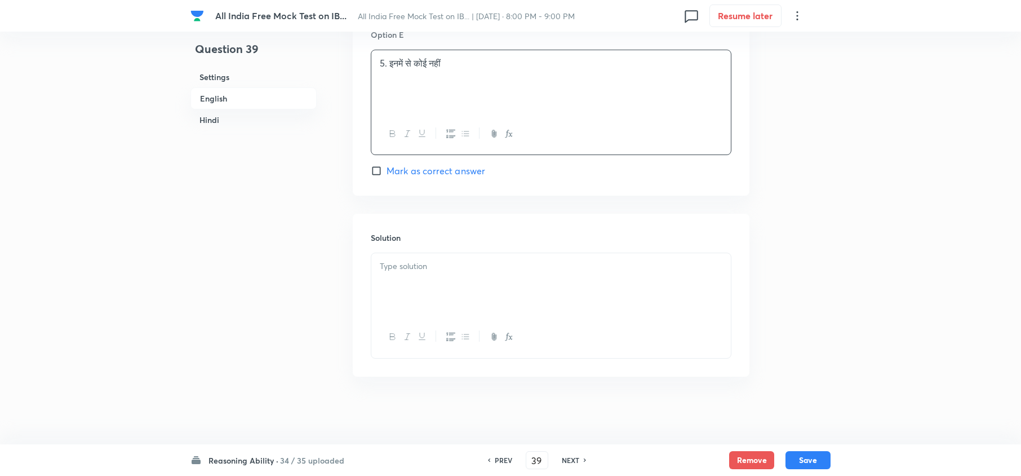
click at [442, 295] on div at bounding box center [551, 284] width 360 height 63
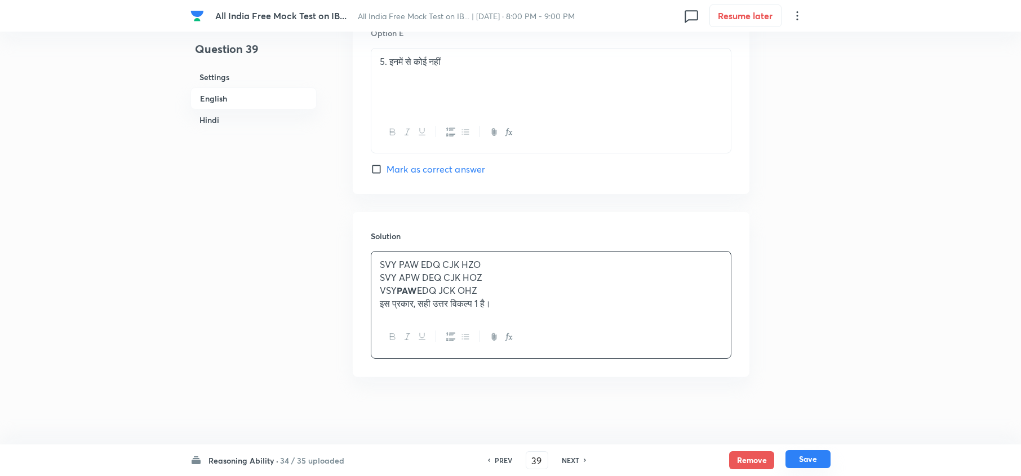
click at [764, 356] on button "Save" at bounding box center [808, 459] width 45 height 18
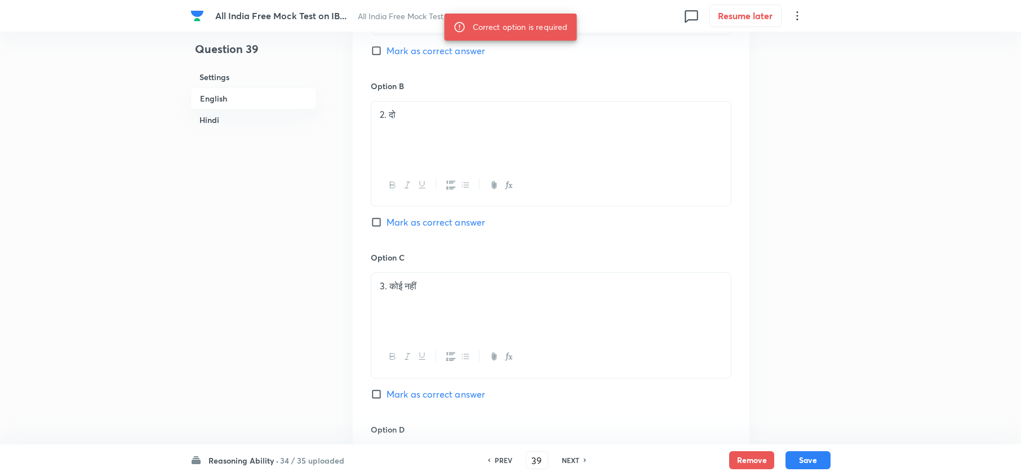
scroll to position [2210, 0]
click at [446, 234] on span "Mark as correct answer" at bounding box center [436, 228] width 99 height 14
click at [383, 233] on input "Mark as correct answer" at bounding box center [379, 227] width 16 height 11
checkbox input "true"
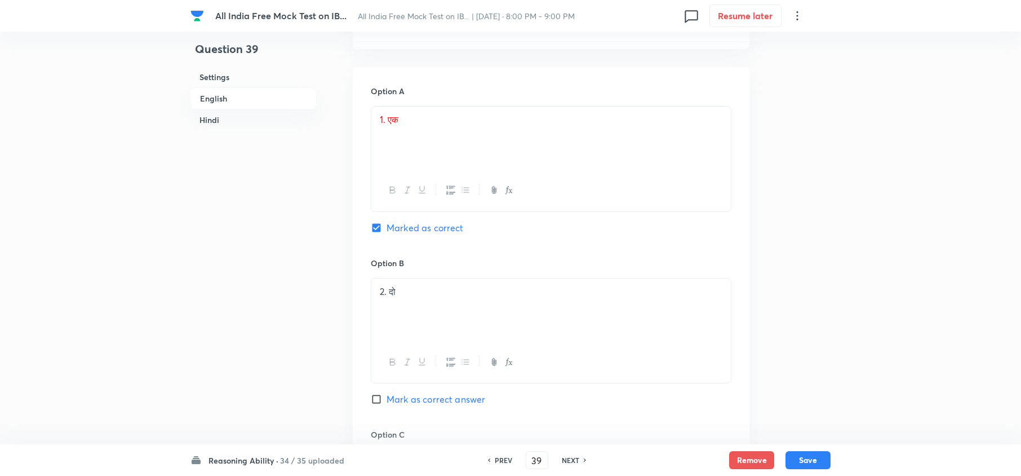
click at [764, 356] on div "Reasoning Ability · 34 / 35 uploaded PREV 39 ​ NEXT Remove Save" at bounding box center [510, 460] width 1021 height 32
click at [764, 356] on button "Save" at bounding box center [808, 459] width 45 height 18
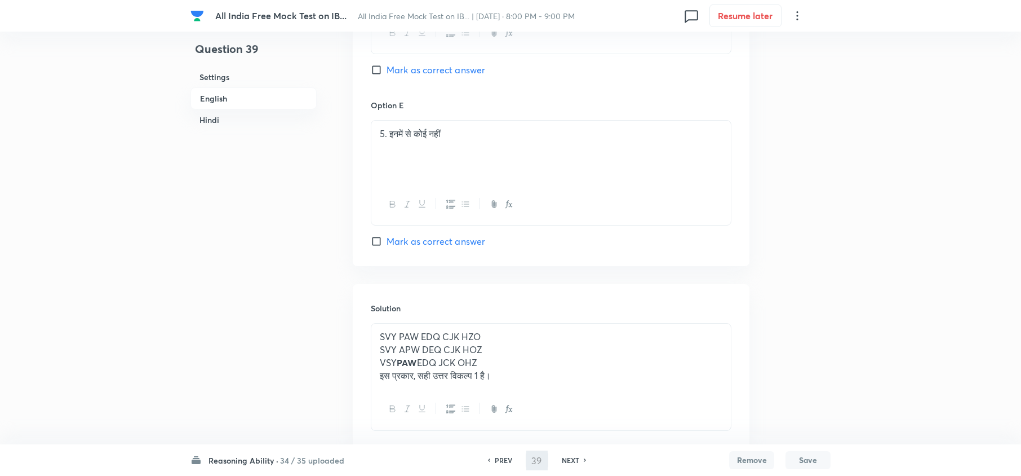
scroll to position [2963, 0]
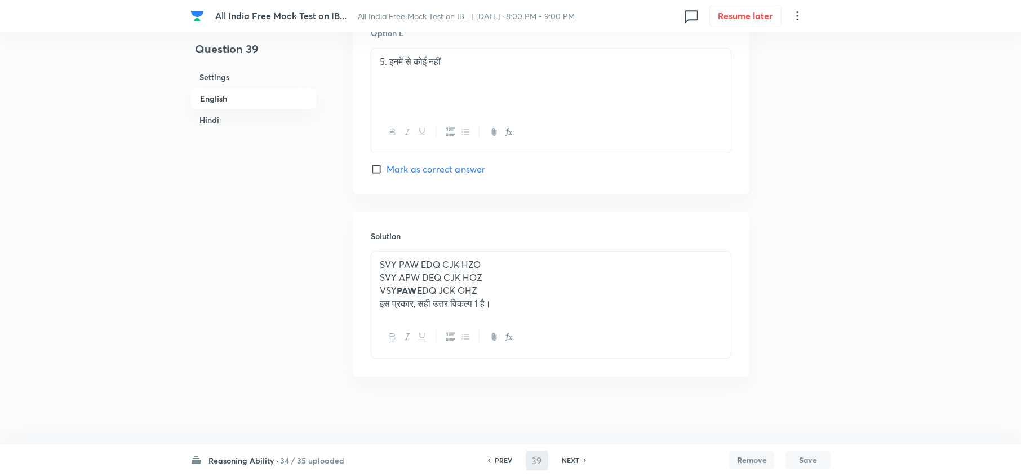
type input "40"
checkbox input "false"
checkbox input "true"
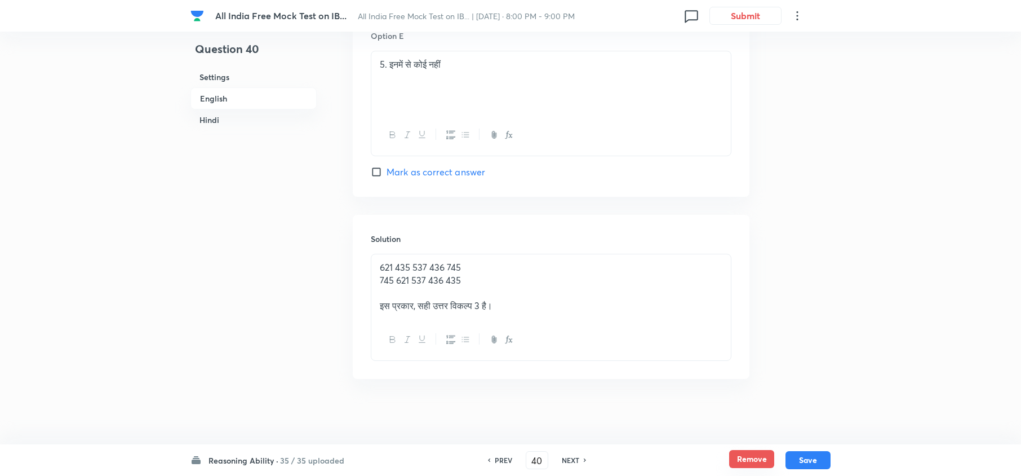
click at [756, 356] on button "Remove" at bounding box center [751, 459] width 45 height 18
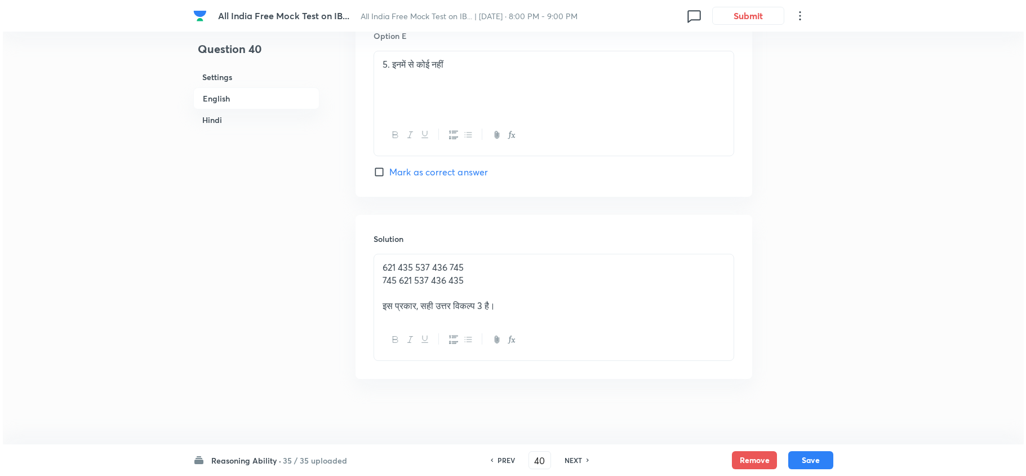
scroll to position [0, 0]
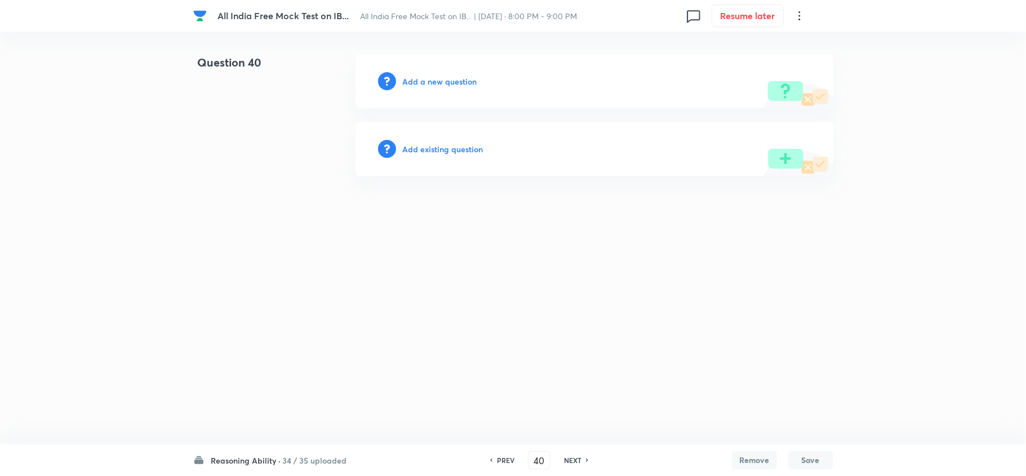
click at [449, 86] on h6 "Add a new question" at bounding box center [440, 82] width 74 height 12
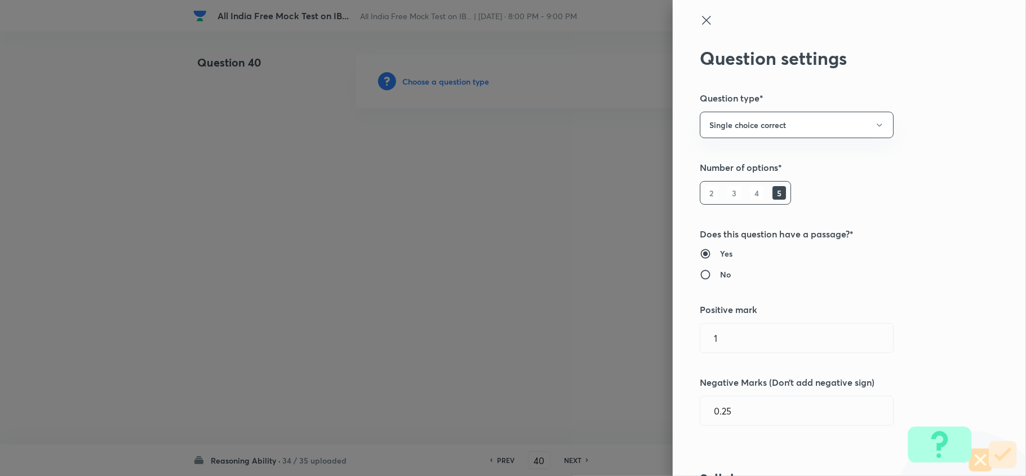
type input "Reasoning"
type input "Verbal Reasoning"
type input "Classification"
type input "Word Classification"
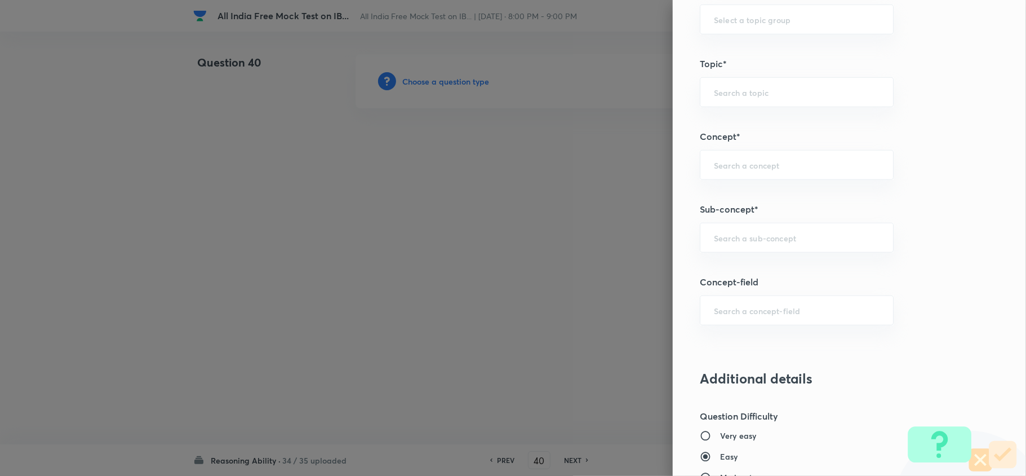
scroll to position [526, 0]
click at [764, 249] on div "​" at bounding box center [797, 237] width 194 height 30
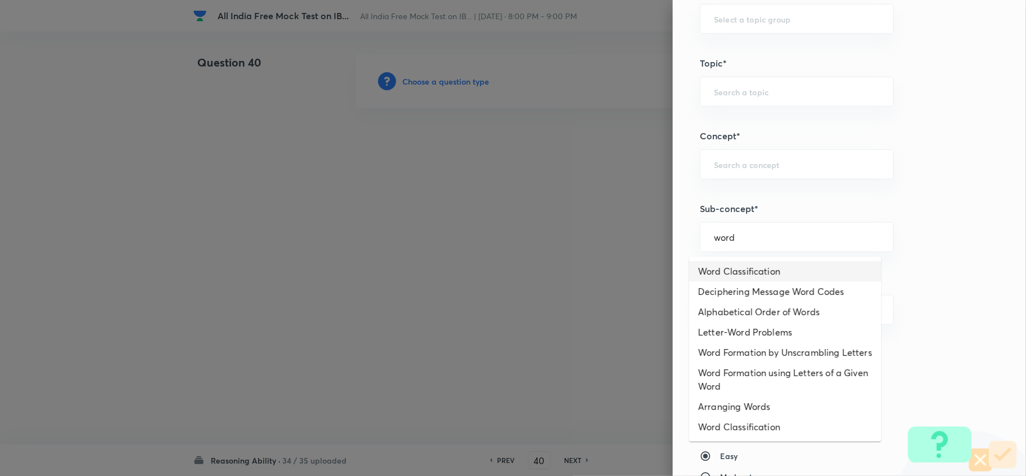
click at [761, 278] on li "Word Classification" at bounding box center [785, 271] width 192 height 20
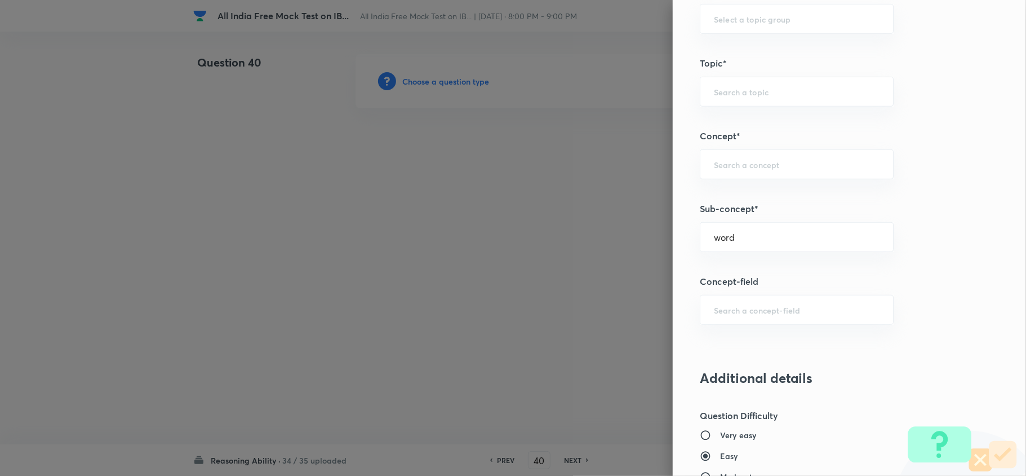
type input "Word Classification"
type input "Reasoning"
type input "Verbal Reasoning"
type input "Classification"
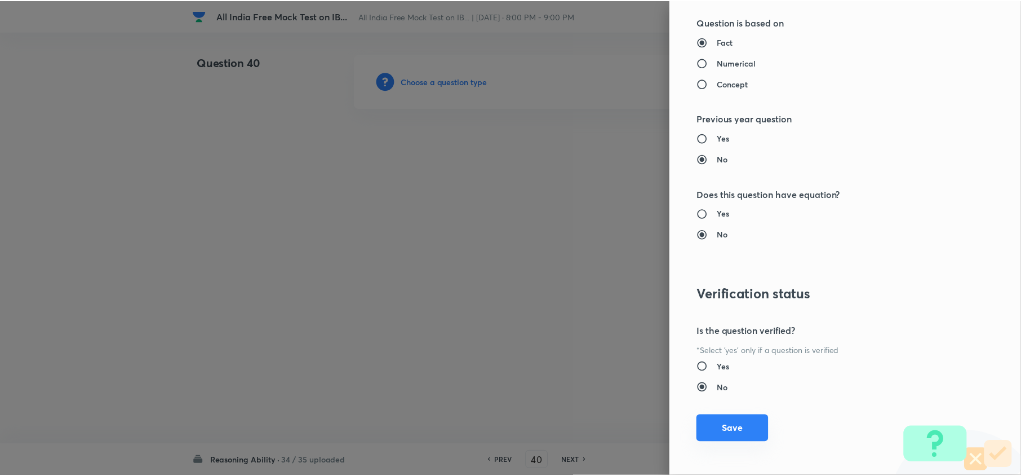
scroll to position [1063, 0]
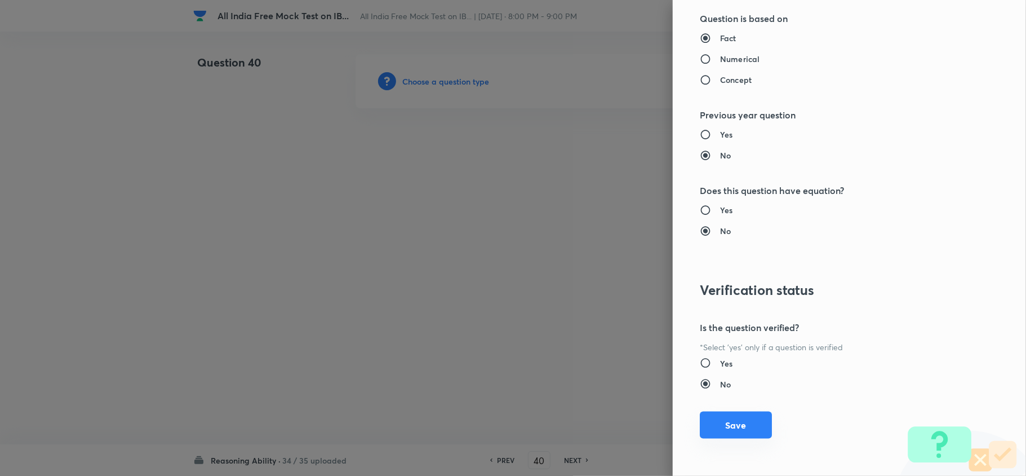
click at [709, 356] on button "Save" at bounding box center [736, 424] width 72 height 27
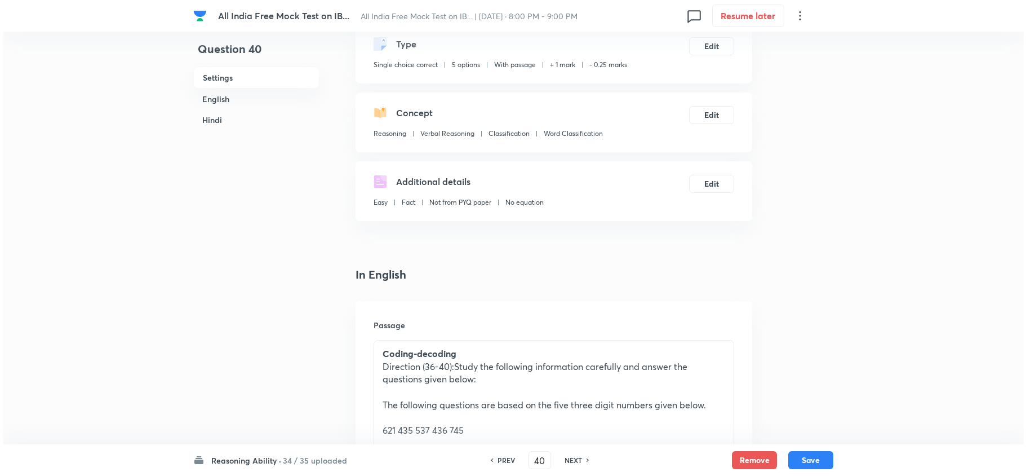
scroll to position [0, 0]
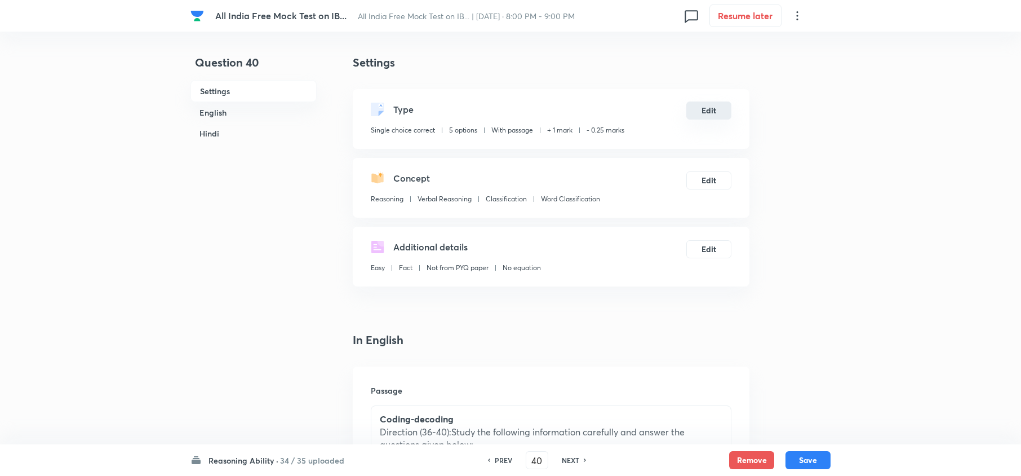
click at [709, 117] on button "Edit" at bounding box center [709, 110] width 45 height 18
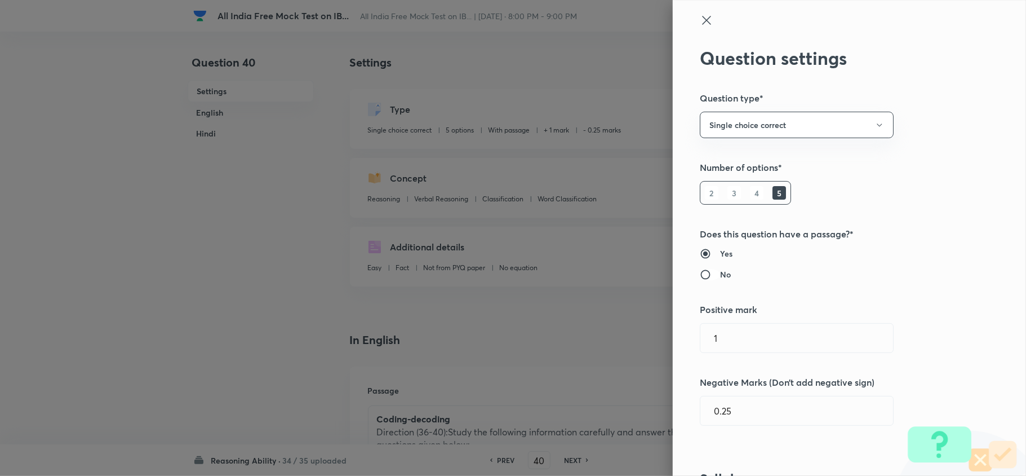
click at [700, 272] on input "No" at bounding box center [710, 274] width 20 height 11
radio input "true"
radio input "false"
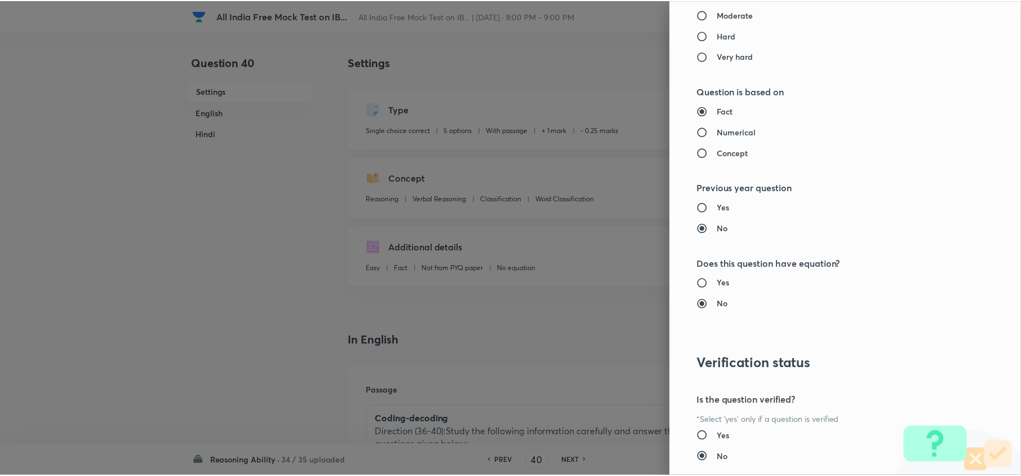
scroll to position [1063, 0]
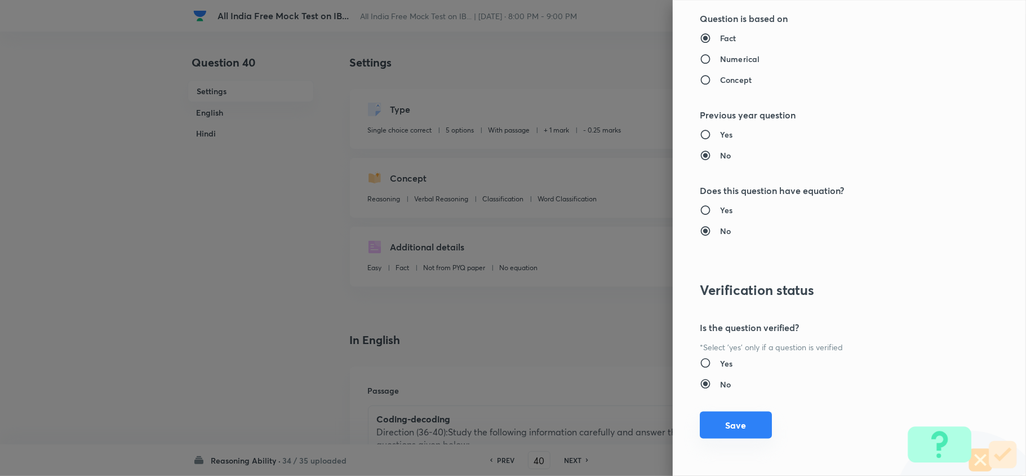
click at [700, 356] on button "Save" at bounding box center [736, 424] width 72 height 27
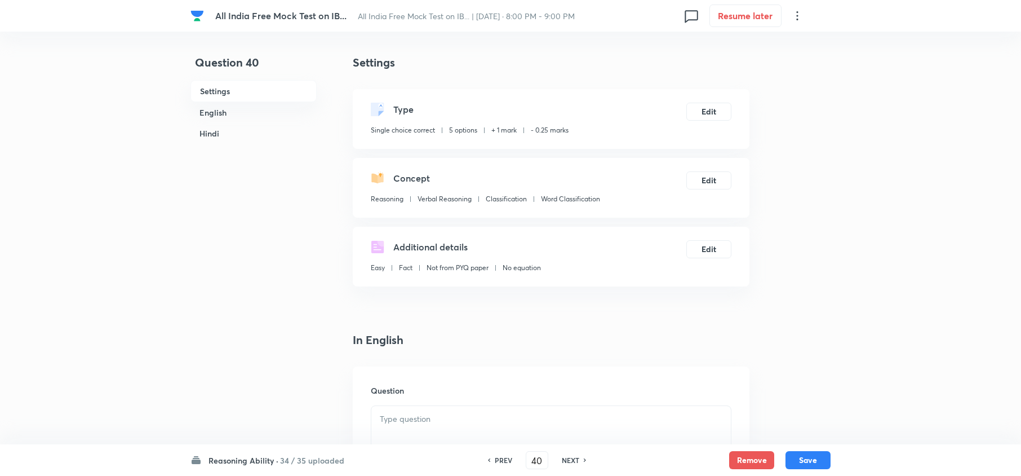
scroll to position [225, 0]
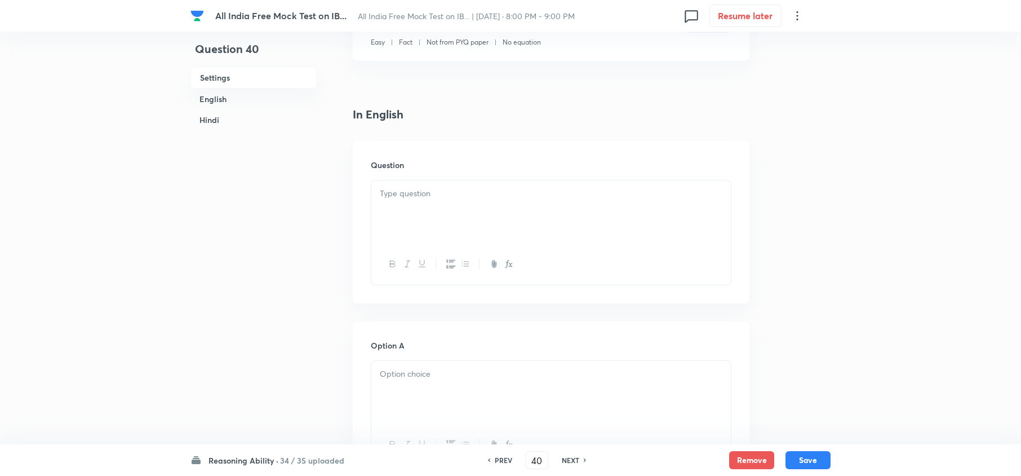
click at [461, 201] on div at bounding box center [551, 211] width 360 height 63
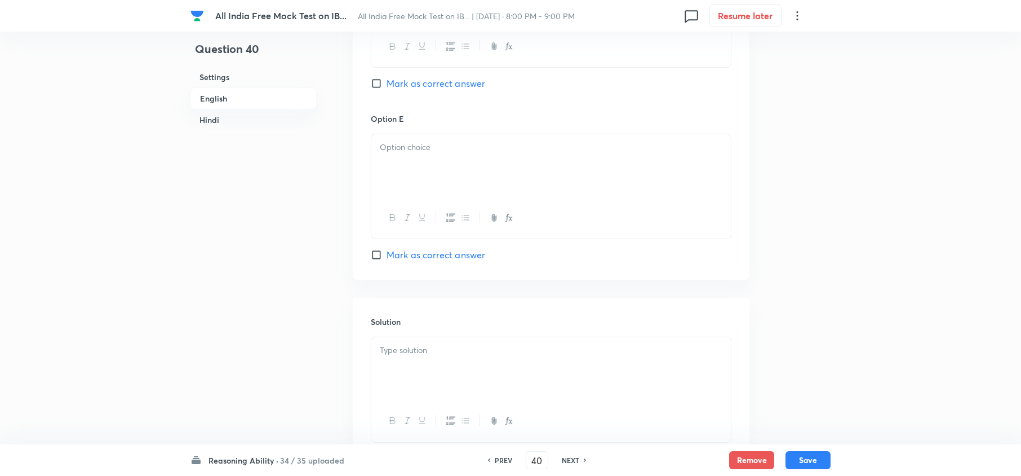
scroll to position [1428, 0]
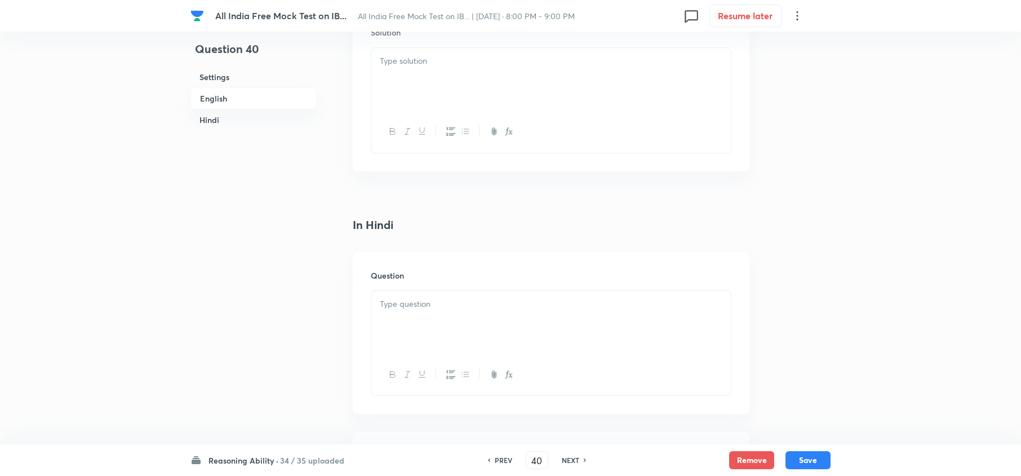
click at [407, 311] on p at bounding box center [551, 304] width 343 height 13
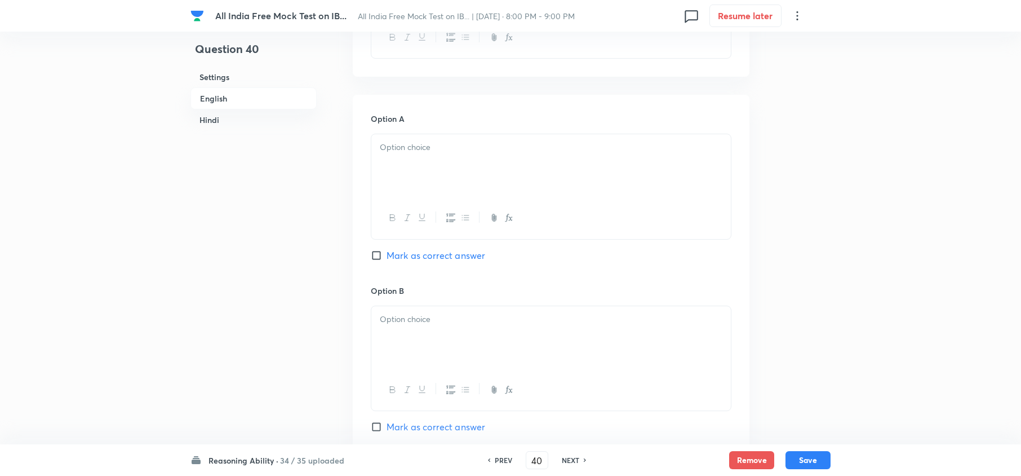
scroll to position [451, 0]
click at [379, 152] on div at bounding box center [551, 166] width 360 height 63
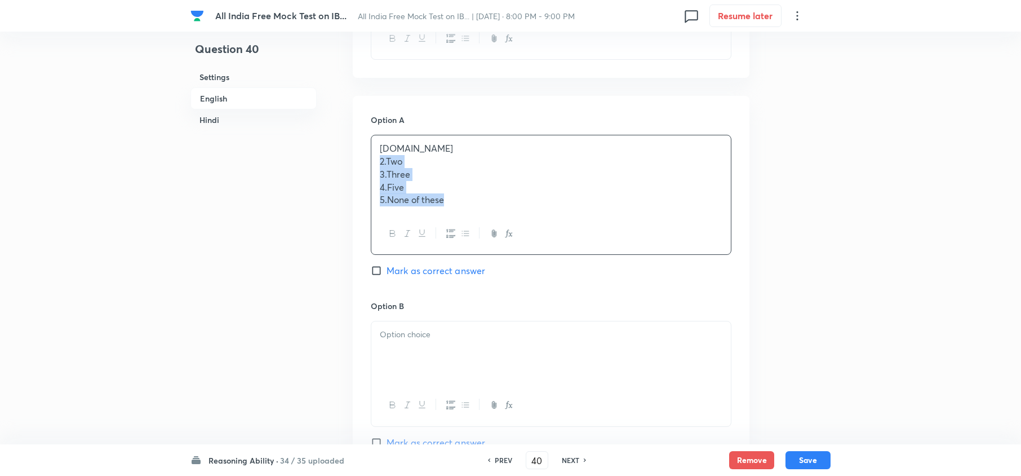
drag, startPoint x: 379, startPoint y: 162, endPoint x: 485, endPoint y: 287, distance: 164.3
click at [519, 246] on div "1.One 2.Two 3.Three 4.Five 5.None of these" at bounding box center [551, 195] width 361 height 120
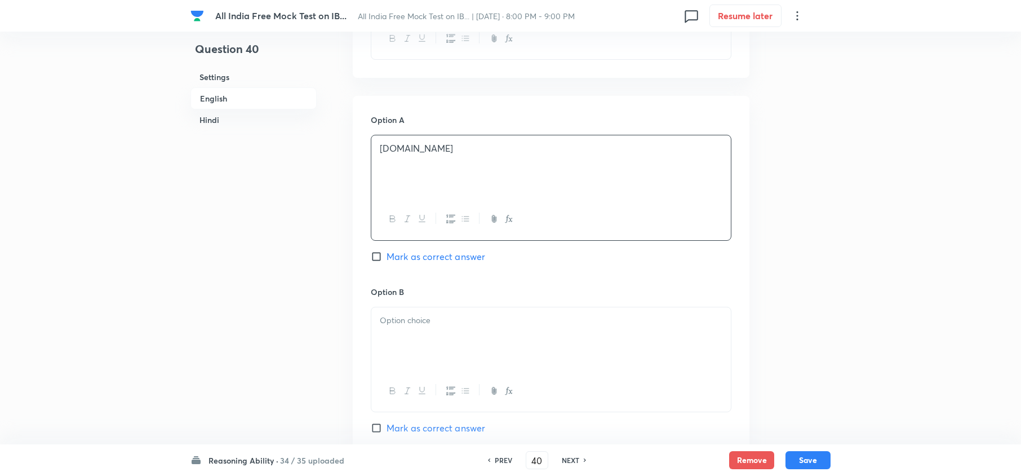
click at [404, 340] on div at bounding box center [551, 338] width 360 height 63
drag, startPoint x: 377, startPoint y: 334, endPoint x: 501, endPoint y: 388, distance: 134.8
click at [530, 356] on div "2.Two 3.Three 4.Five 5.None of these" at bounding box center [551, 360] width 361 height 107
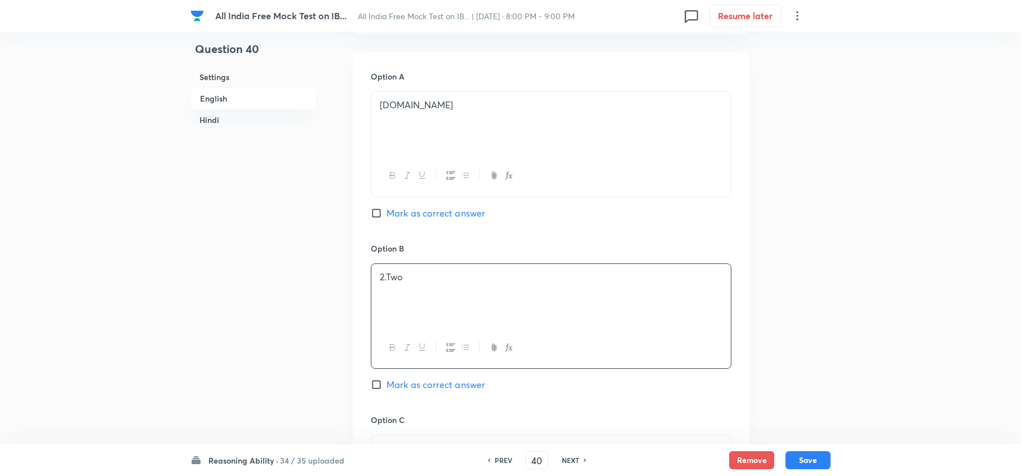
scroll to position [676, 0]
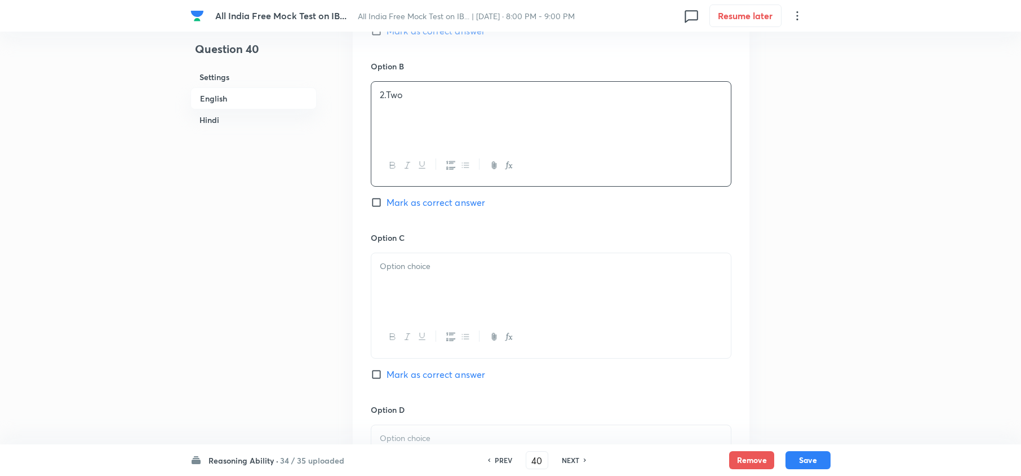
click at [401, 273] on p at bounding box center [551, 266] width 343 height 13
drag, startPoint x: 379, startPoint y: 276, endPoint x: 508, endPoint y: 318, distance: 135.8
click at [508, 318] on div "3.Three 4.Five 5.None of these" at bounding box center [551, 305] width 361 height 105
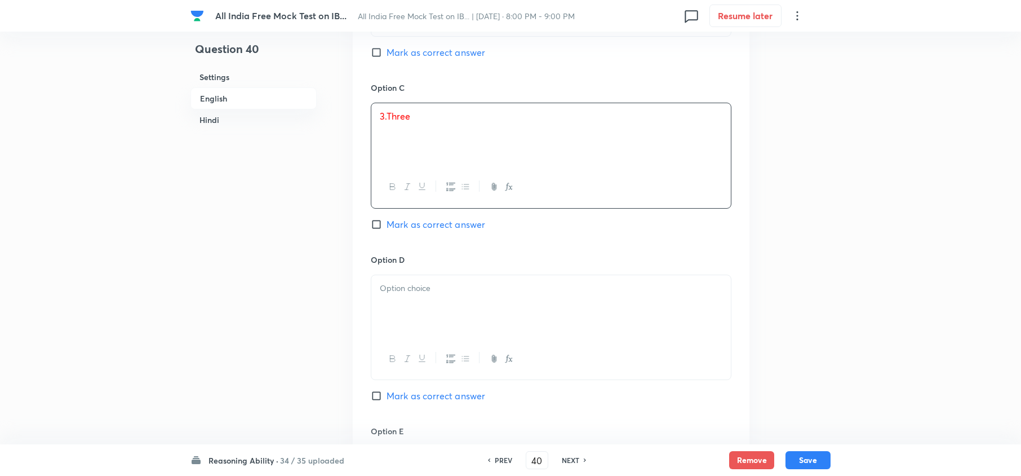
click at [395, 315] on div at bounding box center [551, 306] width 360 height 63
drag, startPoint x: 377, startPoint y: 303, endPoint x: 542, endPoint y: 307, distance: 165.7
click at [542, 307] on div "4.Five 5.None of these" at bounding box center [551, 306] width 360 height 63
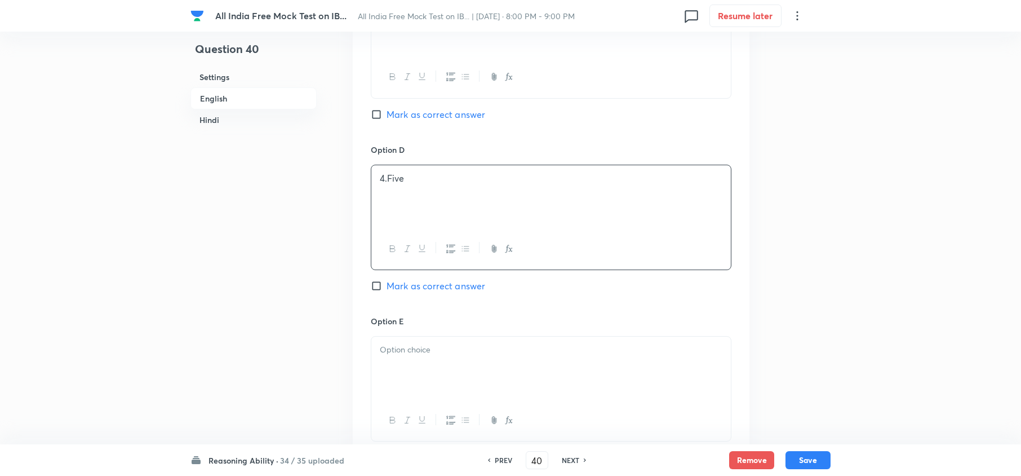
scroll to position [977, 0]
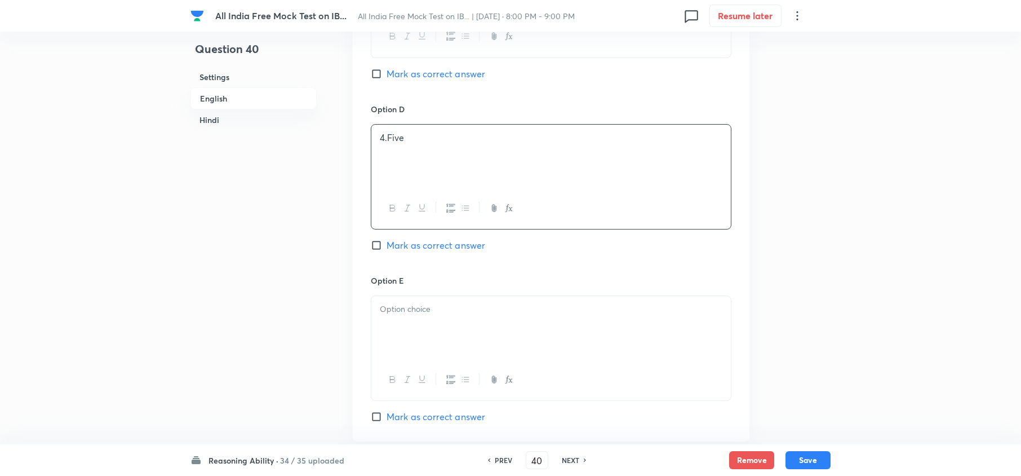
click at [402, 342] on div at bounding box center [551, 327] width 360 height 63
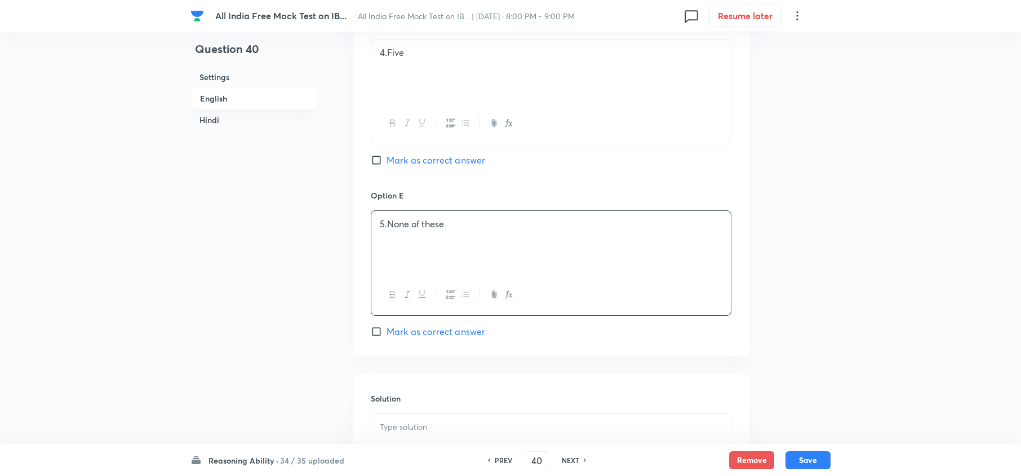
scroll to position [1202, 0]
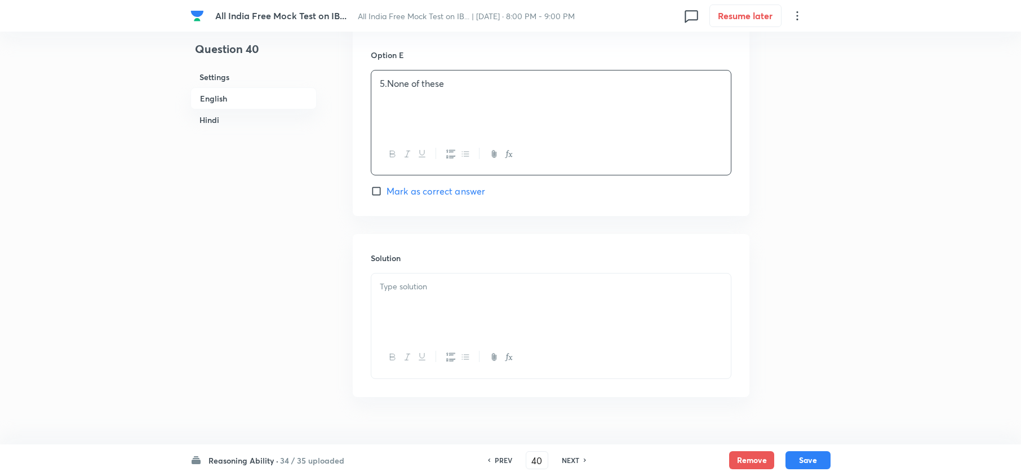
click at [426, 319] on div at bounding box center [551, 304] width 360 height 63
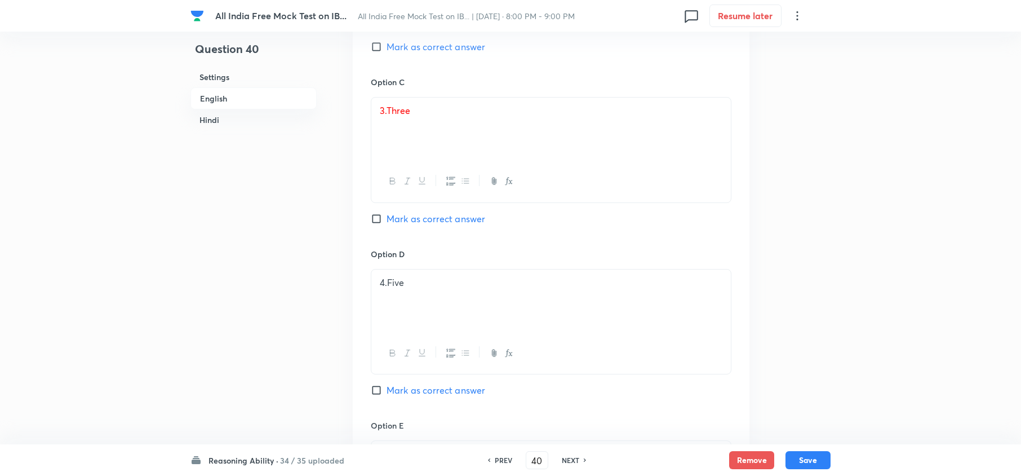
scroll to position [826, 0]
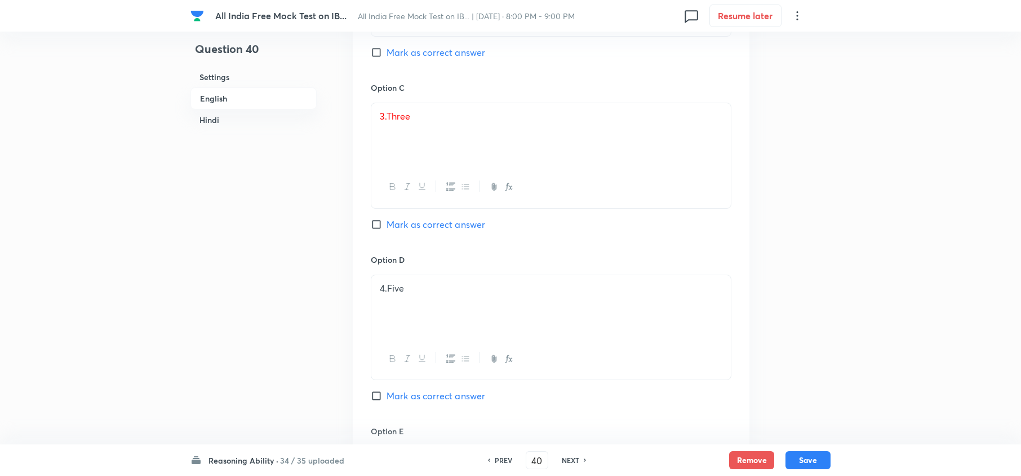
click at [415, 221] on span "Mark as correct answer" at bounding box center [436, 225] width 99 height 14
click at [387, 221] on input "Mark as correct answer" at bounding box center [379, 224] width 16 height 11
checkbox input "true"
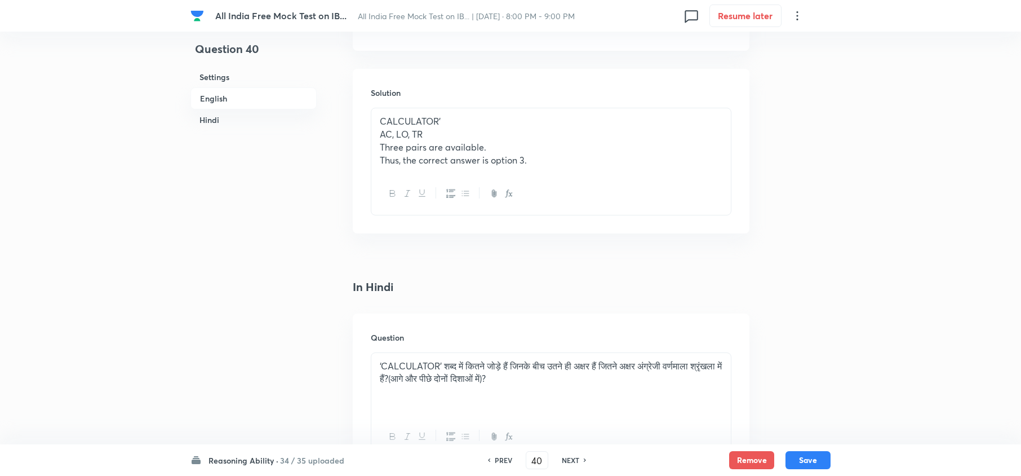
scroll to position [1578, 0]
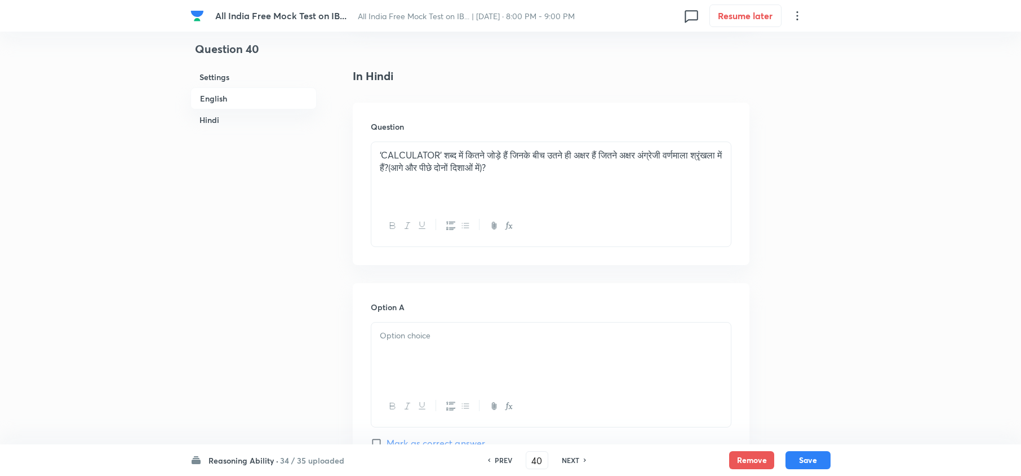
click at [416, 342] on p at bounding box center [551, 335] width 343 height 13
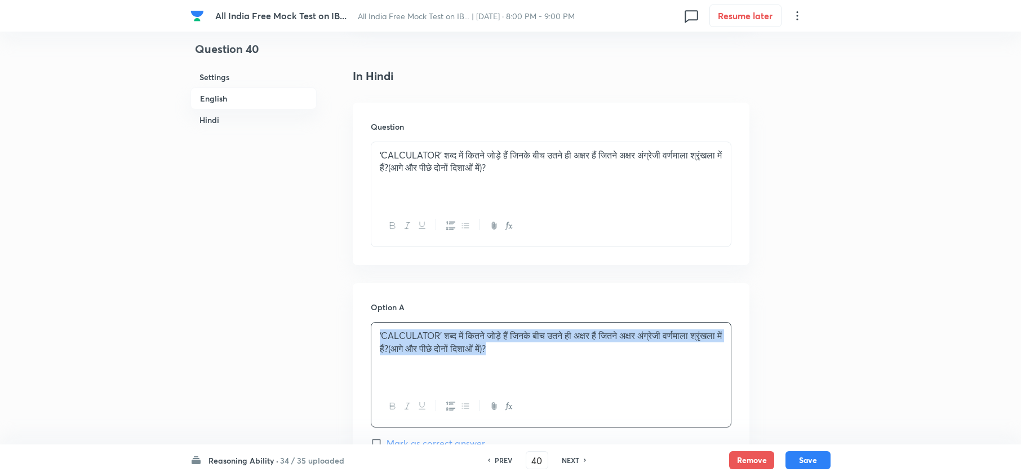
drag, startPoint x: 585, startPoint y: 358, endPoint x: 186, endPoint y: 296, distance: 403.3
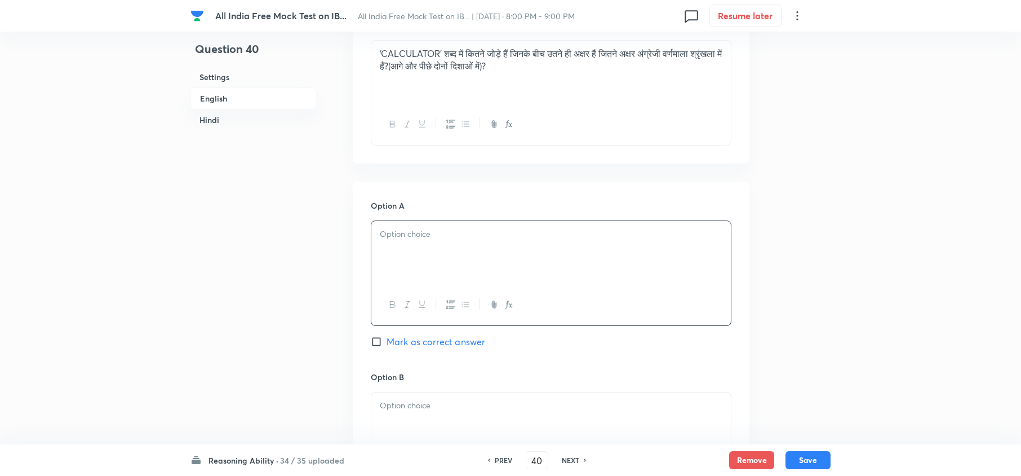
scroll to position [1954, 0]
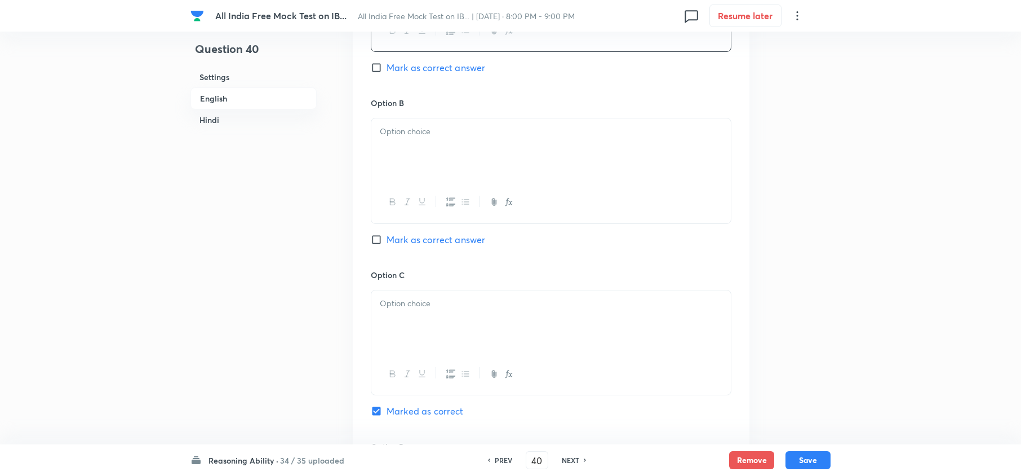
click at [373, 131] on div at bounding box center [551, 149] width 360 height 63
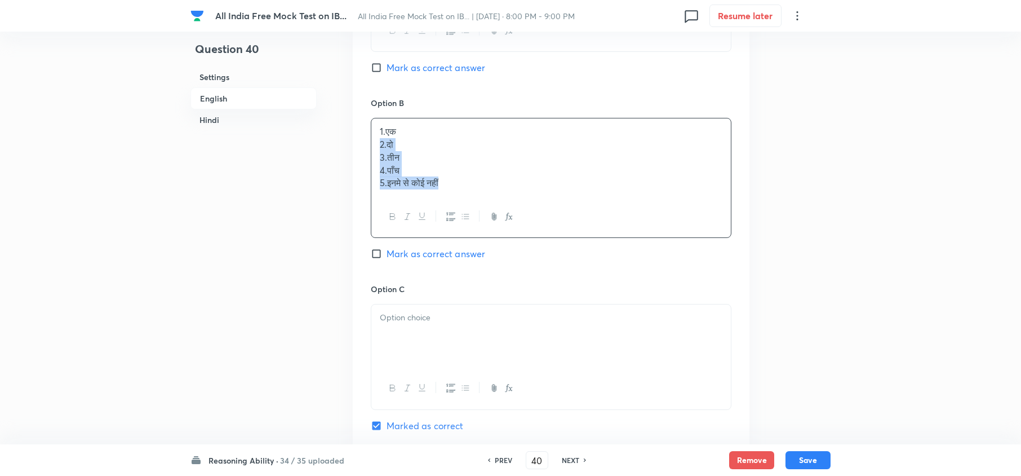
drag, startPoint x: 378, startPoint y: 152, endPoint x: 508, endPoint y: 289, distance: 189.0
click at [497, 227] on div "1.एक 2.दो 3.तीन 4.पाँच 5.इनमे से कोई नहीं" at bounding box center [551, 178] width 361 height 120
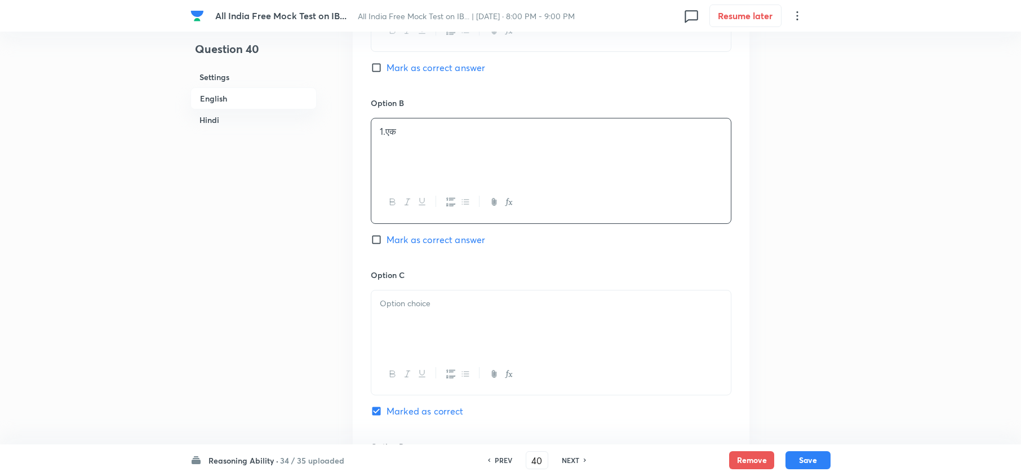
click at [373, 328] on div at bounding box center [551, 321] width 360 height 63
drag, startPoint x: 375, startPoint y: 320, endPoint x: 517, endPoint y: 389, distance: 157.8
click at [501, 356] on div "2.दो 3.तीन 4.पाँच 5.इनमे से कोई नहीं" at bounding box center [551, 343] width 361 height 107
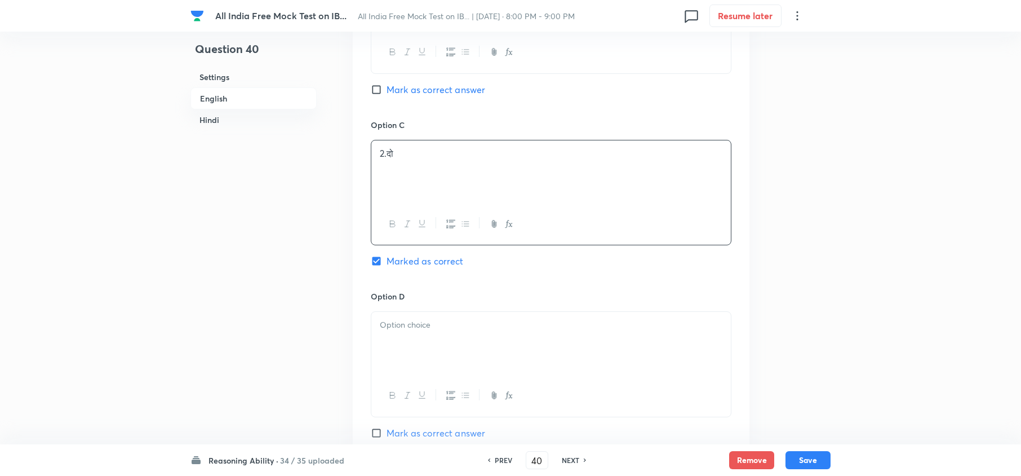
scroll to position [2104, 0]
click at [393, 339] on div at bounding box center [551, 342] width 360 height 63
drag, startPoint x: 378, startPoint y: 344, endPoint x: 539, endPoint y: 371, distance: 164.0
click at [539, 356] on div "3.तीन 4.पाँच 5.इनमे से कोई नहीं" at bounding box center [551, 342] width 360 height 63
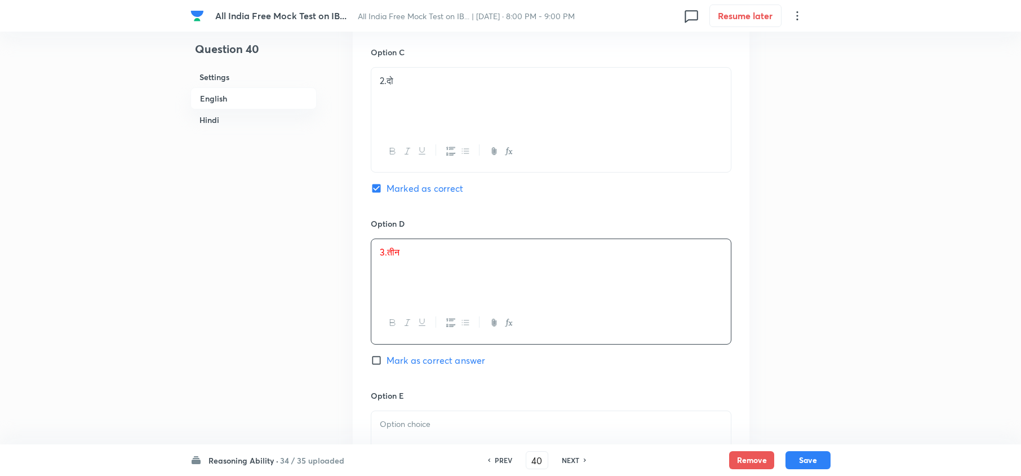
scroll to position [2255, 0]
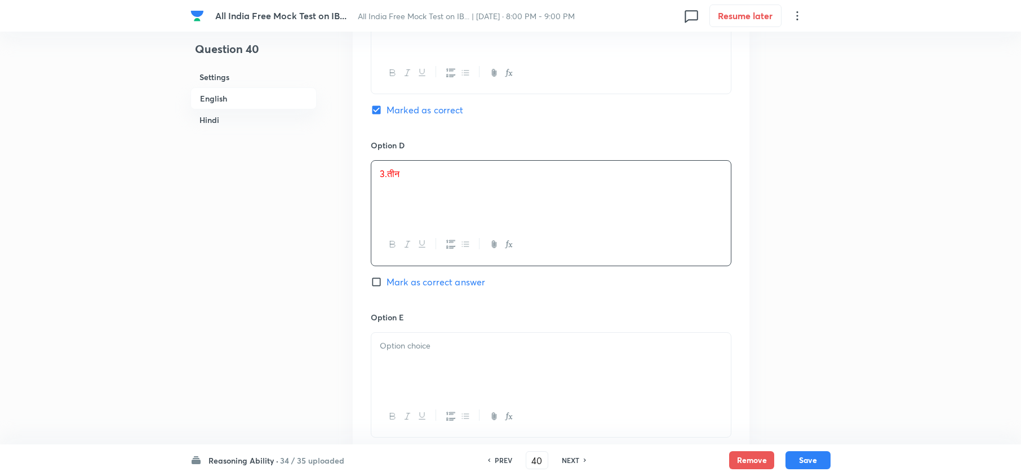
click at [395, 356] on div at bounding box center [551, 364] width 360 height 63
drag, startPoint x: 377, startPoint y: 368, endPoint x: 523, endPoint y: 383, distance: 146.8
click at [523, 356] on div "4.पाँच 5.इनमे से कोई नहीं" at bounding box center [551, 364] width 360 height 63
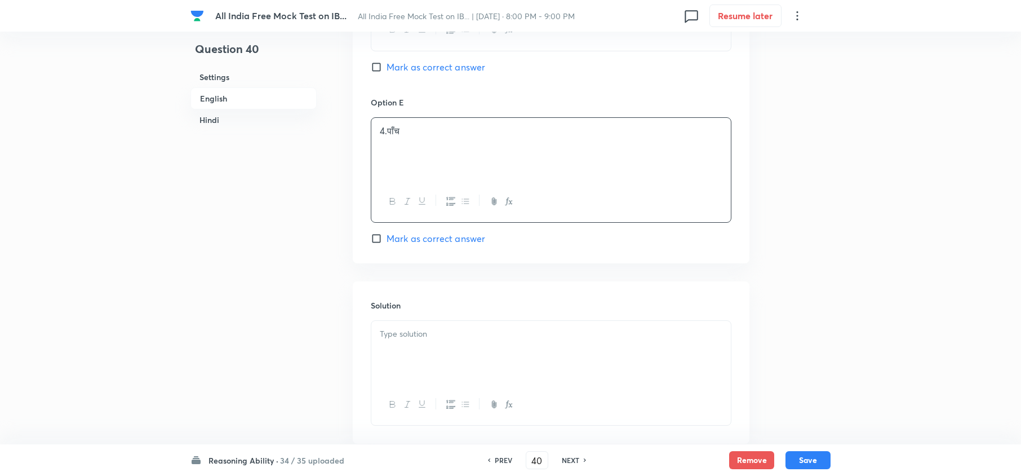
scroll to position [2480, 0]
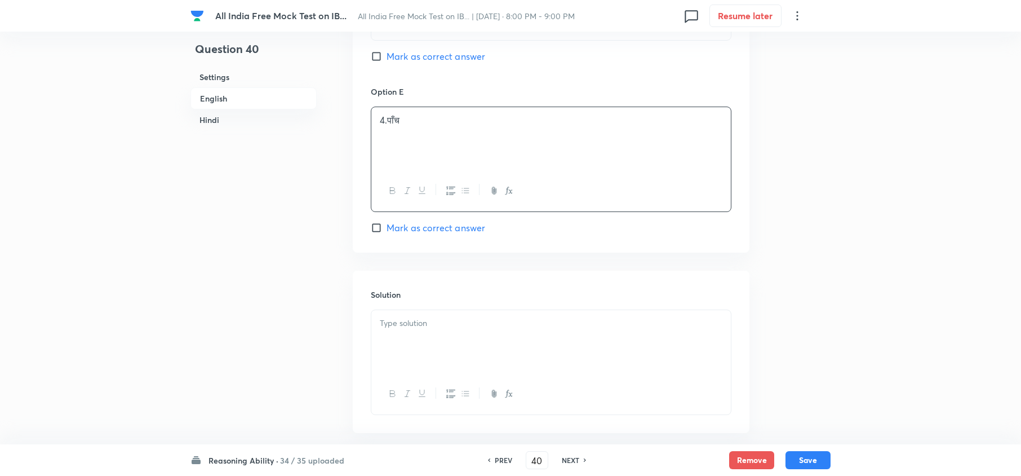
click at [416, 348] on div at bounding box center [551, 341] width 360 height 63
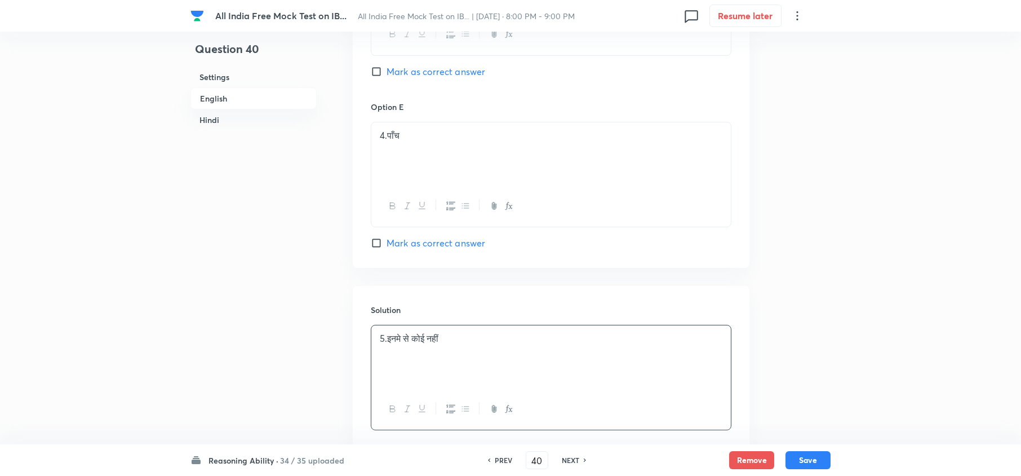
scroll to position [2394, 0]
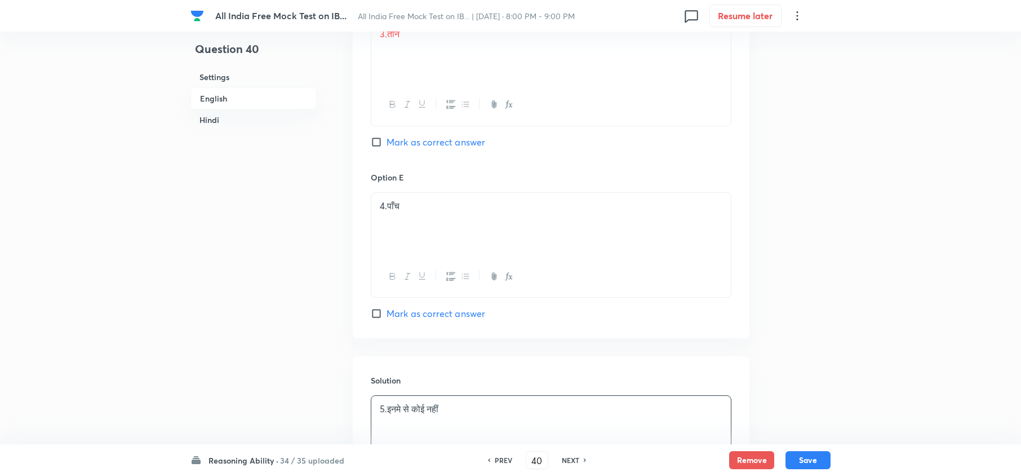
click at [488, 356] on div "5.इनमे से कोई नहीं" at bounding box center [551, 427] width 360 height 63
drag, startPoint x: 467, startPoint y: 418, endPoint x: 354, endPoint y: 400, distance: 114.3
click at [354, 356] on div "Solution 5.इनमे से कोई नहीं CALCULATOR’ AC, LO, TR तीन जोड़ी उपलब्ध है। इस प्रक…" at bounding box center [551, 444] width 397 height 177
click at [384, 224] on p at bounding box center [551, 218] width 343 height 13
drag, startPoint x: 410, startPoint y: 217, endPoint x: 358, endPoint y: 210, distance: 52.4
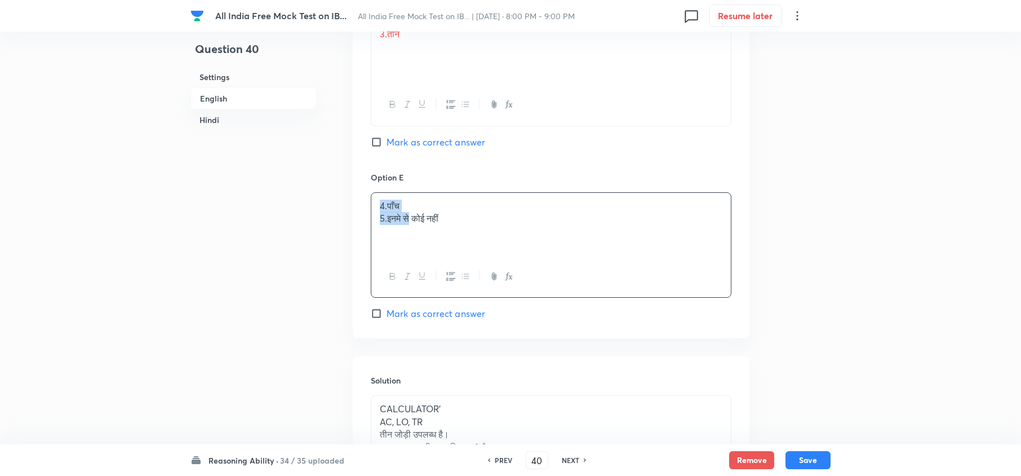
drag, startPoint x: 438, startPoint y: 209, endPoint x: 337, endPoint y: 207, distance: 100.9
click at [397, 65] on div "3.तीन" at bounding box center [551, 52] width 360 height 63
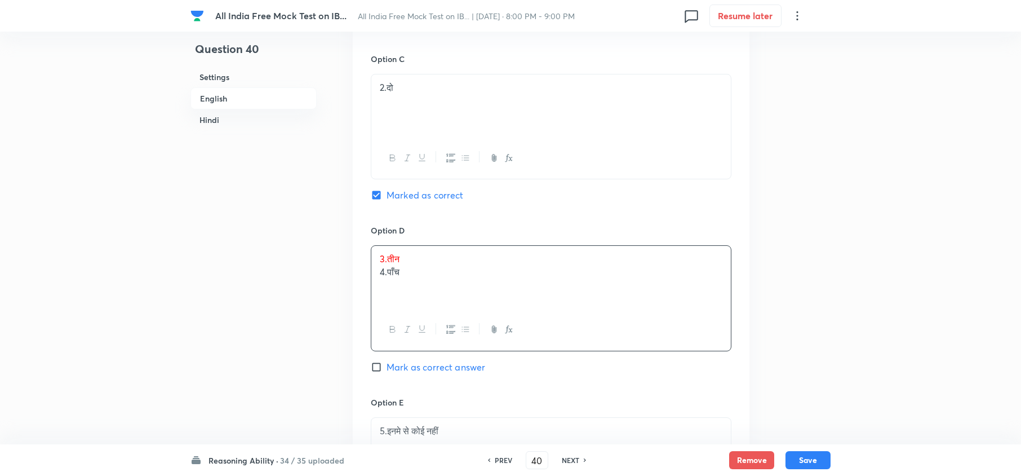
scroll to position [2169, 0]
drag, startPoint x: 407, startPoint y: 265, endPoint x: 334, endPoint y: 260, distance: 72.9
click at [449, 122] on div "2.दो" at bounding box center [551, 106] width 360 height 63
drag, startPoint x: 424, startPoint y: 92, endPoint x: 306, endPoint y: 92, distance: 118.4
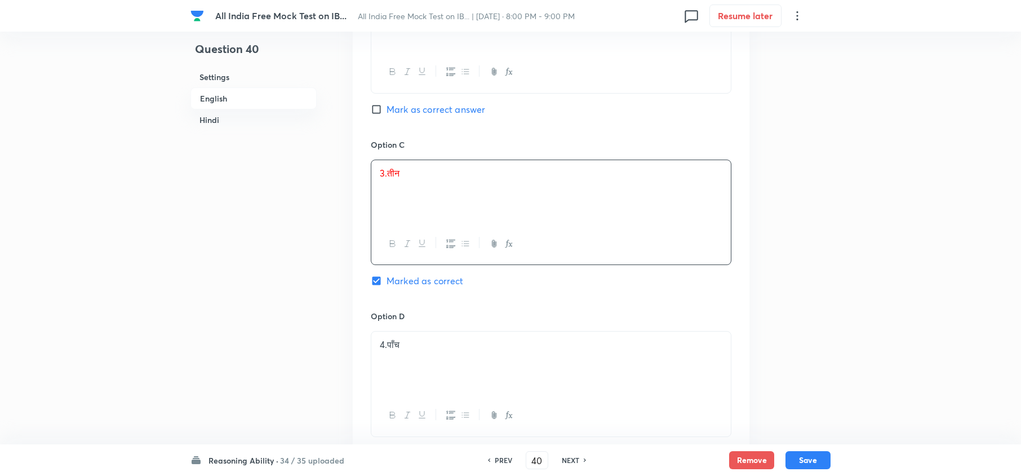
scroll to position [1868, 0]
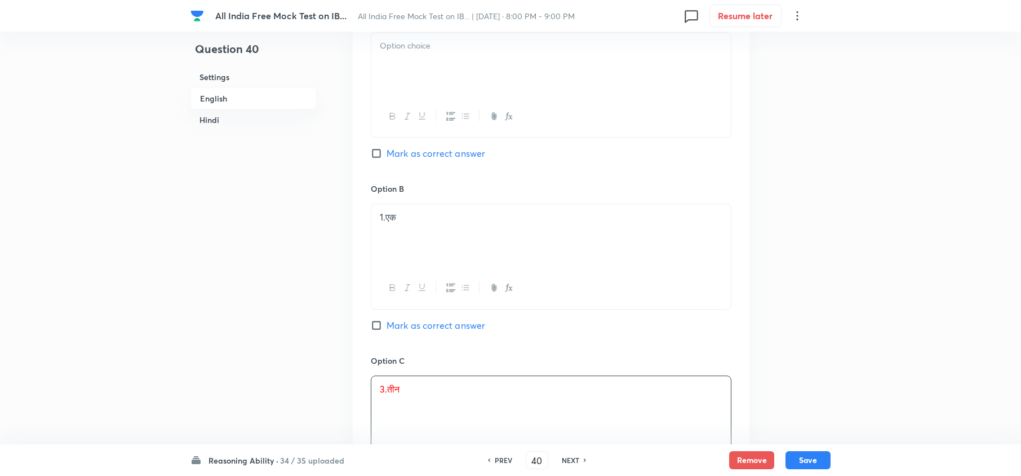
click at [410, 251] on div "1.एक" at bounding box center [551, 235] width 360 height 63
drag, startPoint x: 399, startPoint y: 223, endPoint x: 362, endPoint y: 217, distance: 37.7
click at [362, 217] on div "Option A Mark as correct answer Option B 1.एक2.दो Mark as correct answer Option…" at bounding box center [551, 428] width 397 height 871
click at [454, 50] on p at bounding box center [551, 45] width 343 height 13
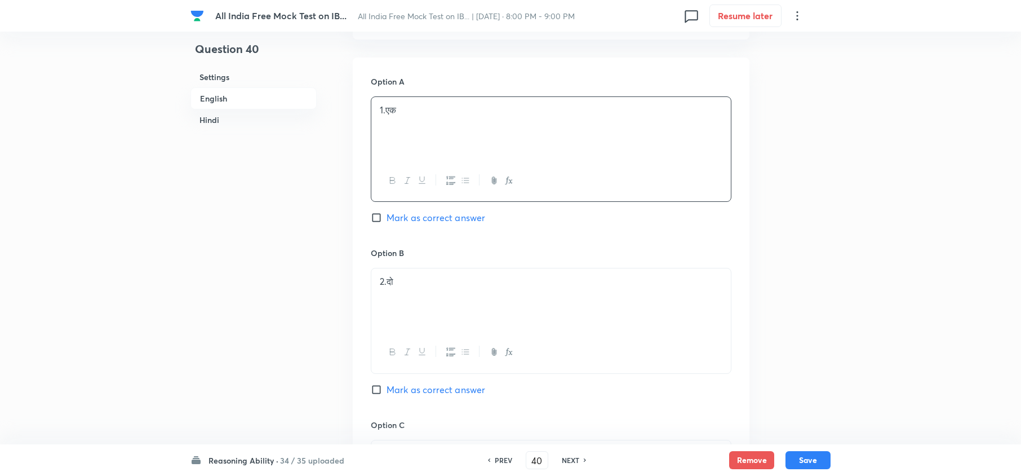
scroll to position [1943, 0]
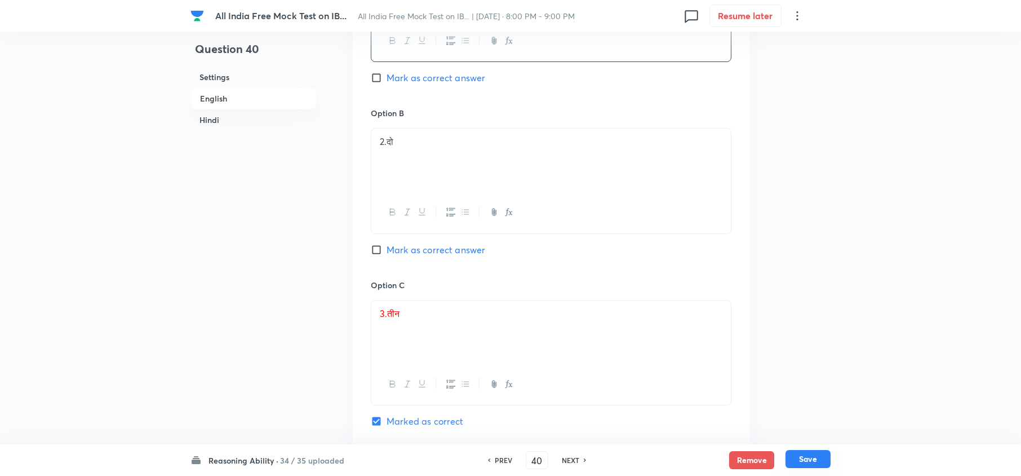
click at [764, 356] on button "Save" at bounding box center [808, 459] width 45 height 18
type input "41"
checkbox input "false"
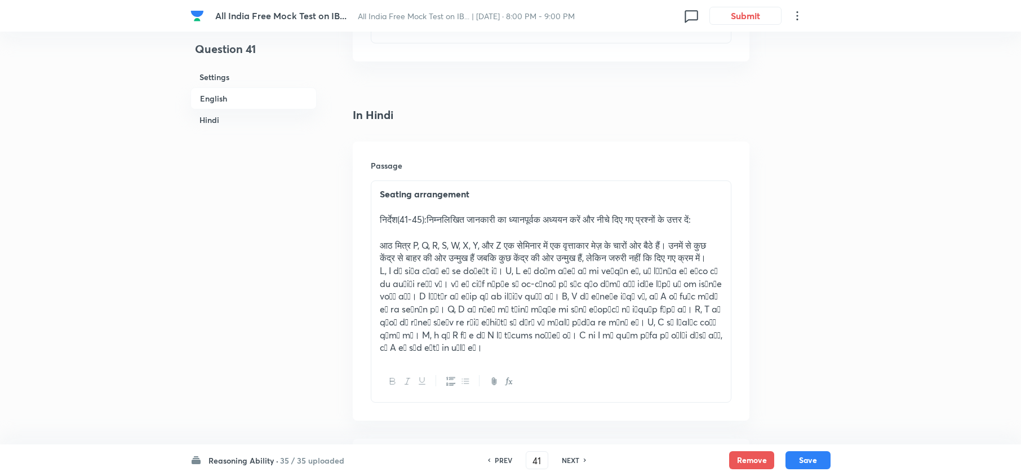
checkbox input "true"
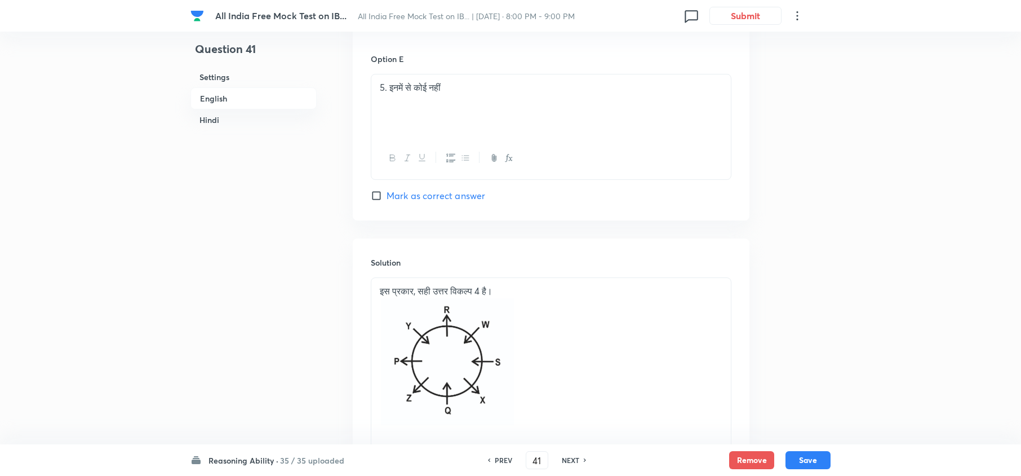
scroll to position [3296, 0]
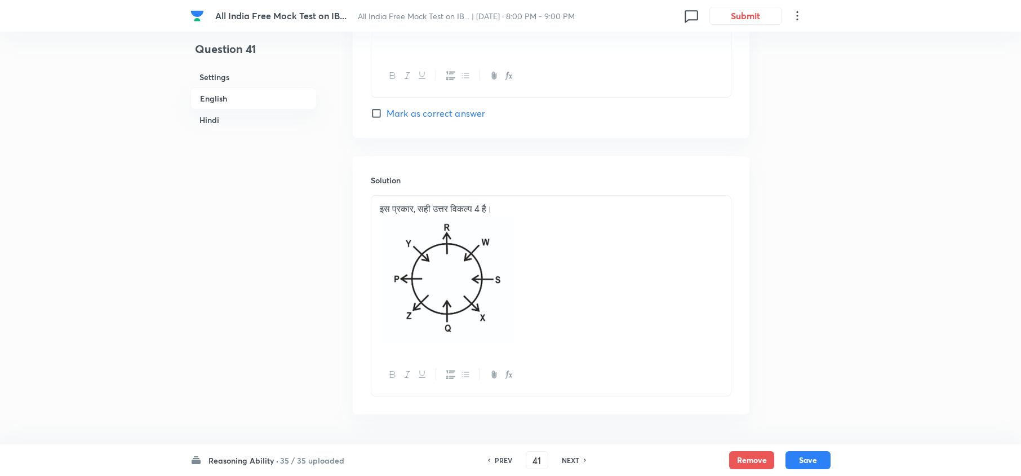
click at [569, 356] on h6 "NEXT" at bounding box center [570, 460] width 17 height 10
type input "42"
checkbox input "false"
click at [569, 356] on h6 "NEXT" at bounding box center [570, 460] width 17 height 10
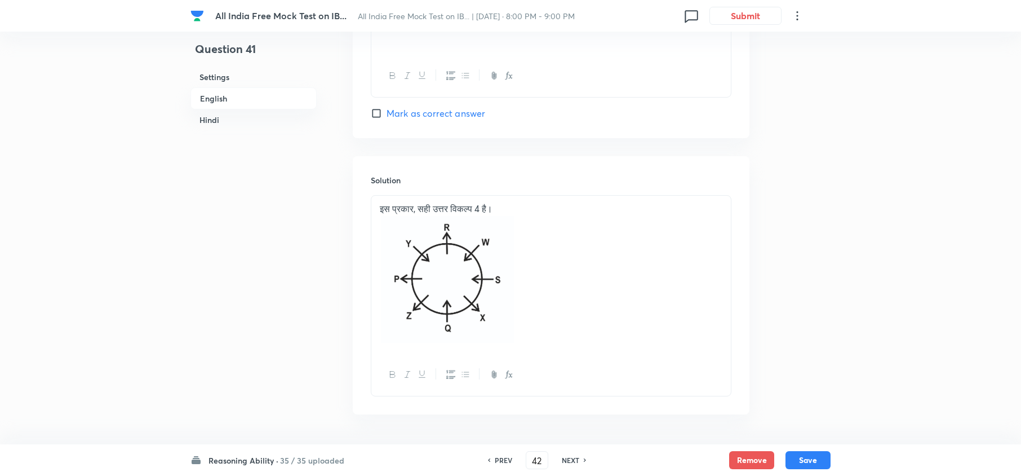
checkbox input "true"
type input "43"
checkbox input "false"
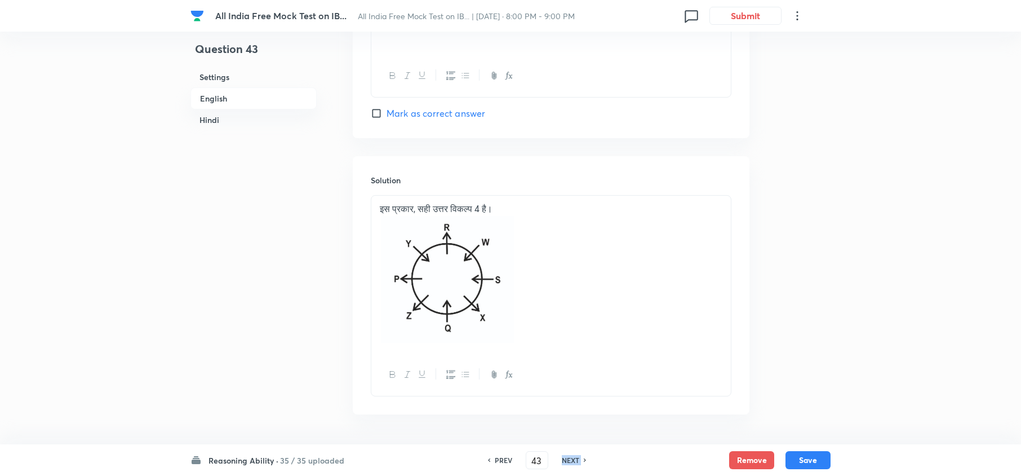
checkbox input "true"
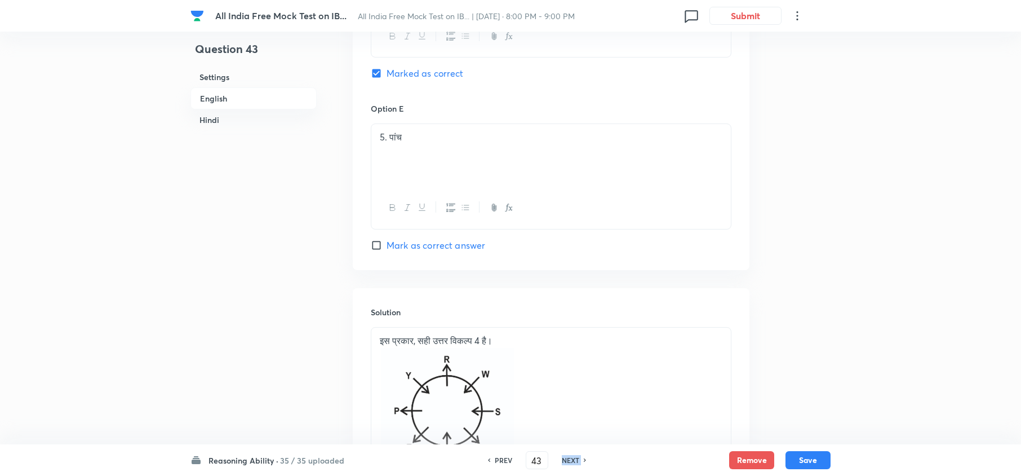
click at [569, 356] on h6 "NEXT" at bounding box center [570, 460] width 17 height 10
type input "44"
checkbox input "false"
checkbox input "true"
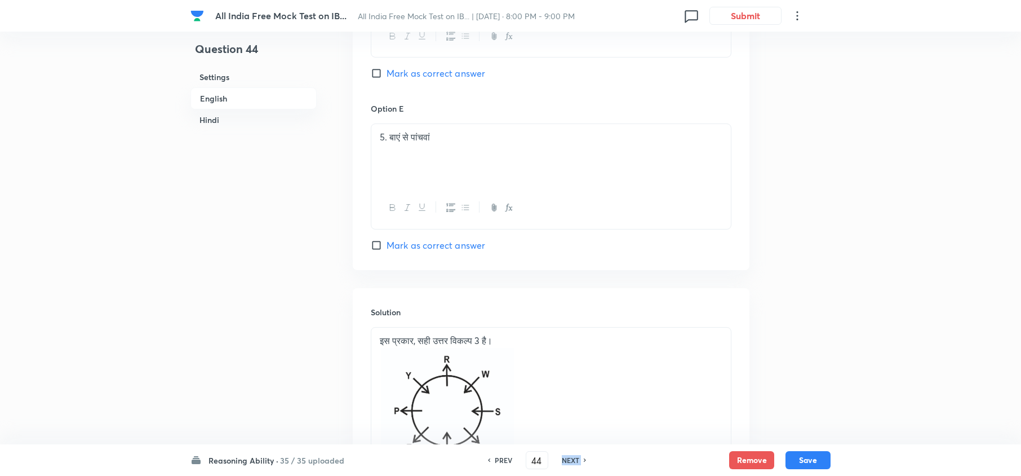
checkbox input "true"
click at [569, 356] on h6 "NEXT" at bounding box center [570, 460] width 17 height 10
type input "45"
checkbox input "false"
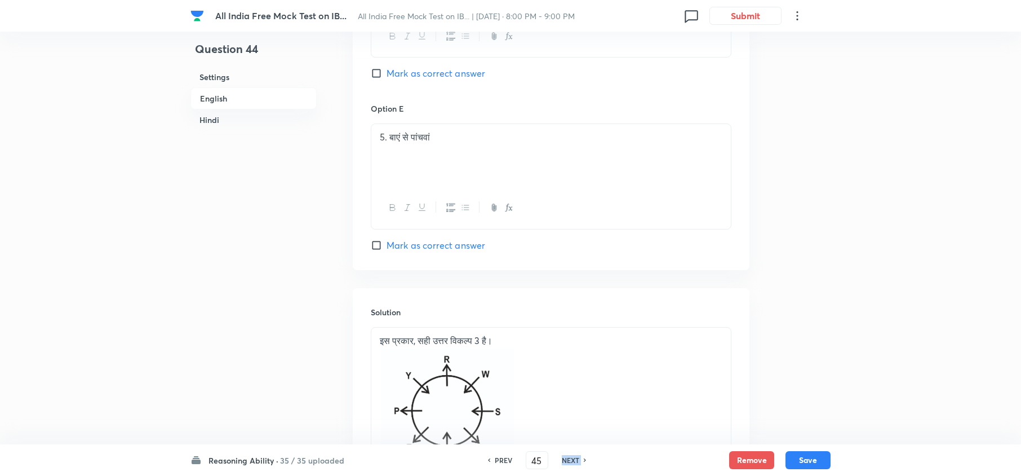
checkbox input "true"
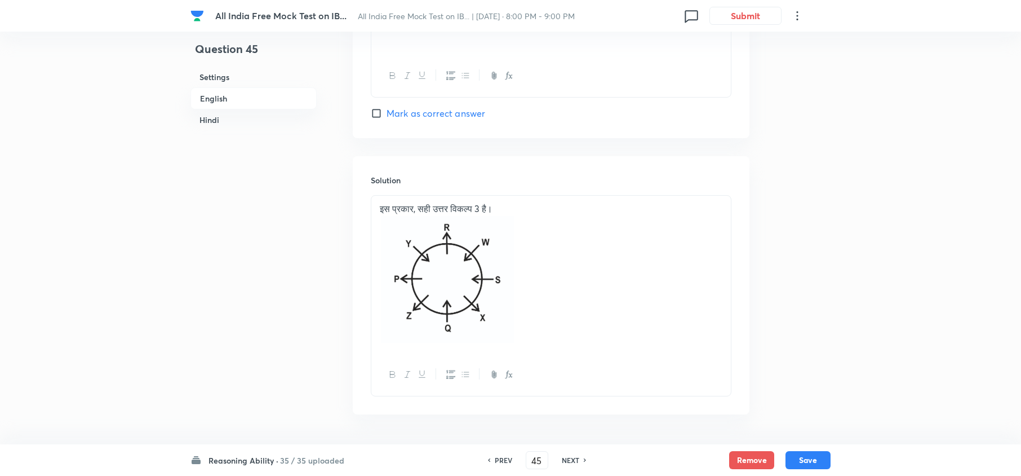
click at [569, 356] on h6 "NEXT" at bounding box center [570, 460] width 17 height 10
type input "46"
checkbox input "false"
checkbox input "true"
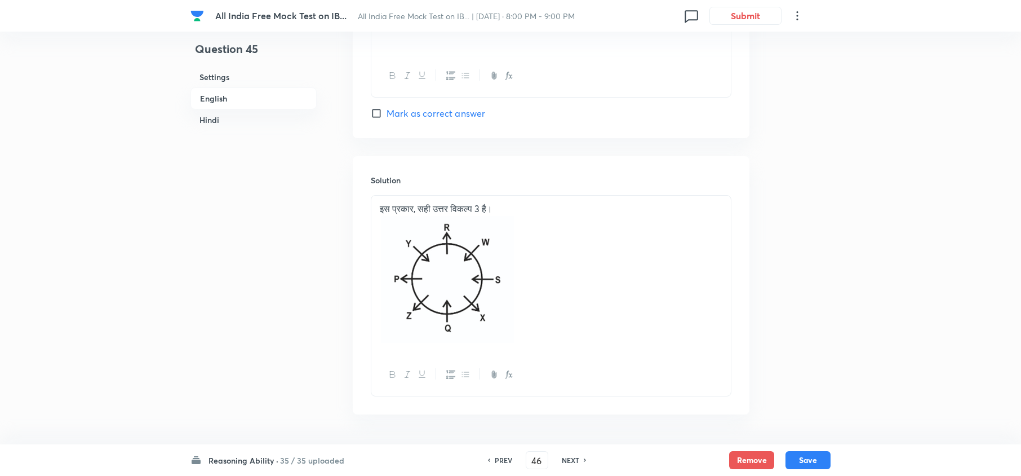
checkbox input "true"
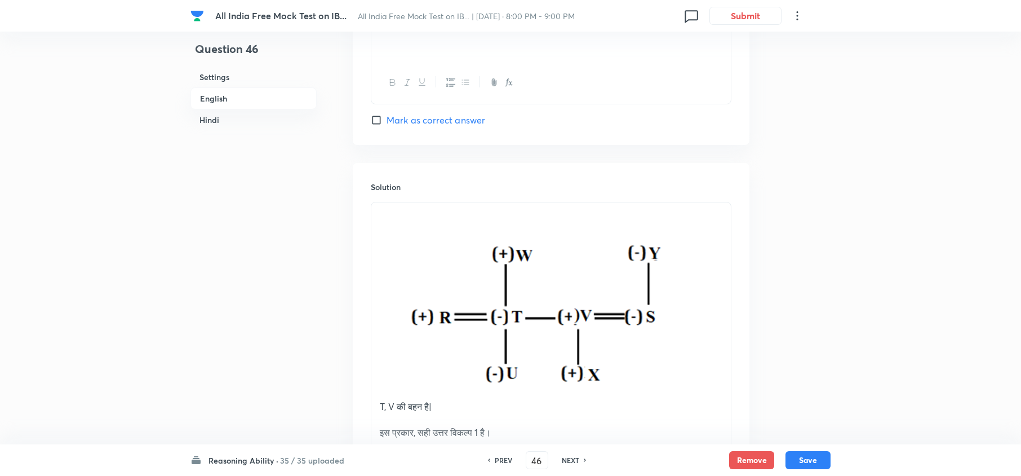
click at [569, 356] on h6 "NEXT" at bounding box center [570, 460] width 17 height 10
type input "47"
checkbox input "false"
checkbox input "true"
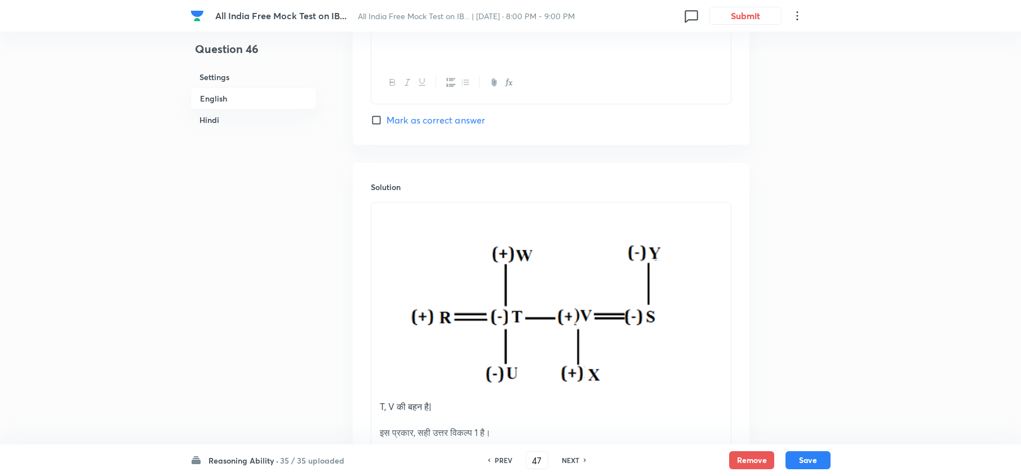
checkbox input "true"
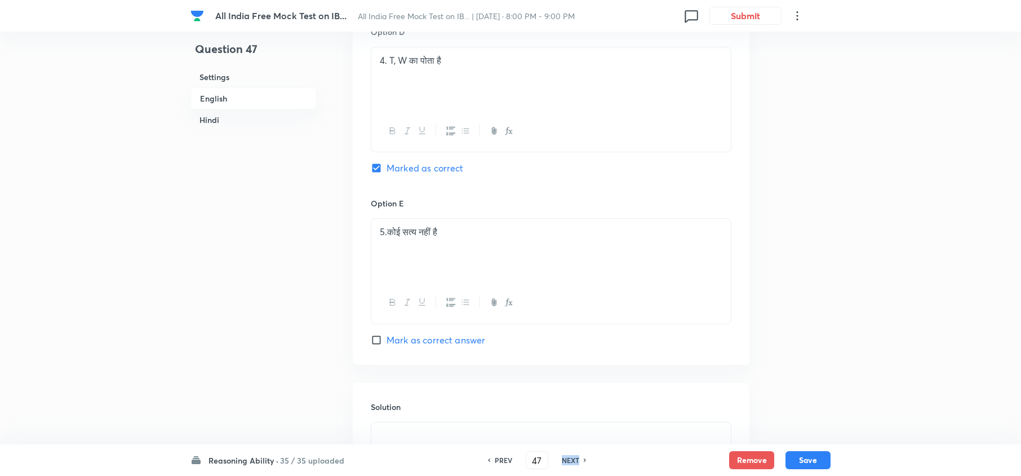
click at [569, 356] on h6 "NEXT" at bounding box center [570, 460] width 17 height 10
type input "48"
checkbox input "false"
checkbox input "true"
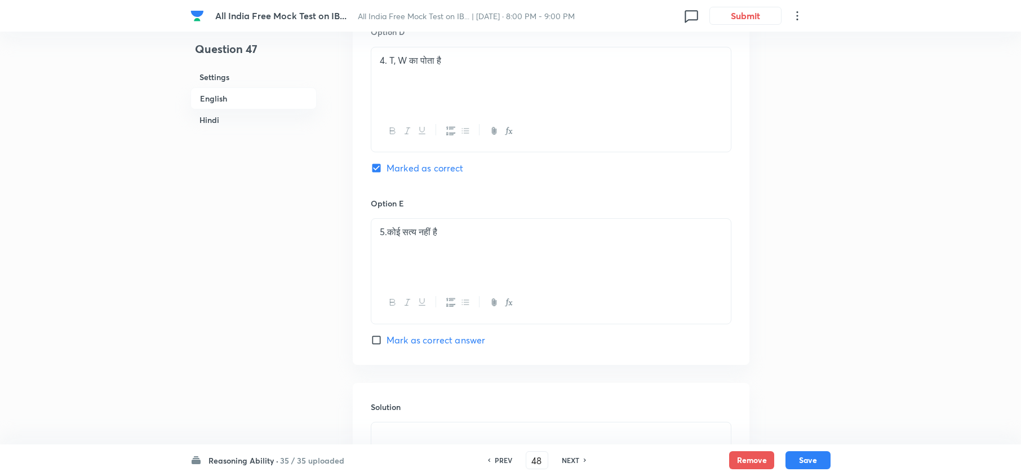
checkbox input "true"
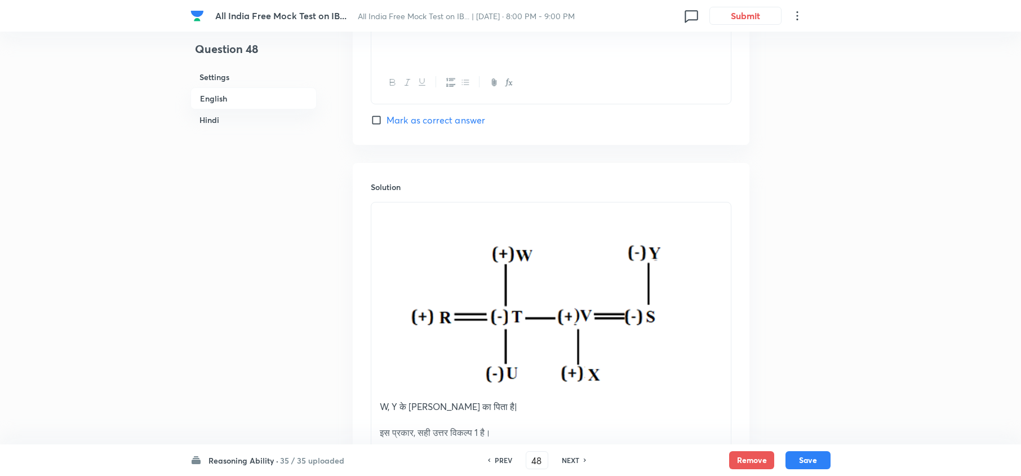
click at [569, 356] on h6 "NEXT" at bounding box center [570, 460] width 17 height 10
type input "49"
checkbox input "false"
checkbox input "true"
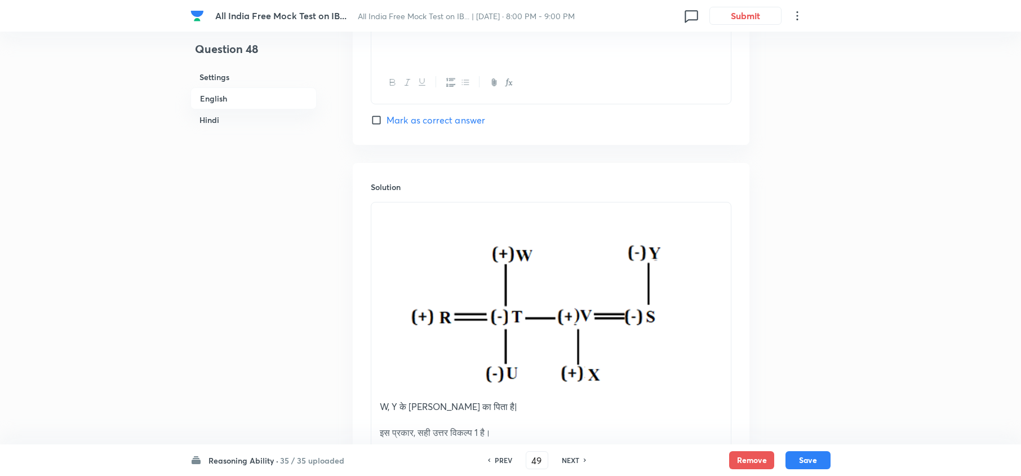
checkbox input "true"
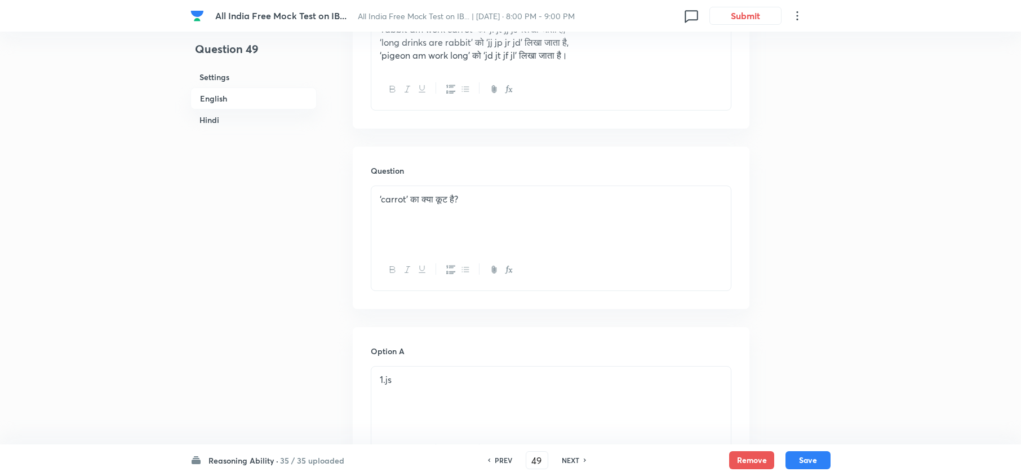
scroll to position [2018, 0]
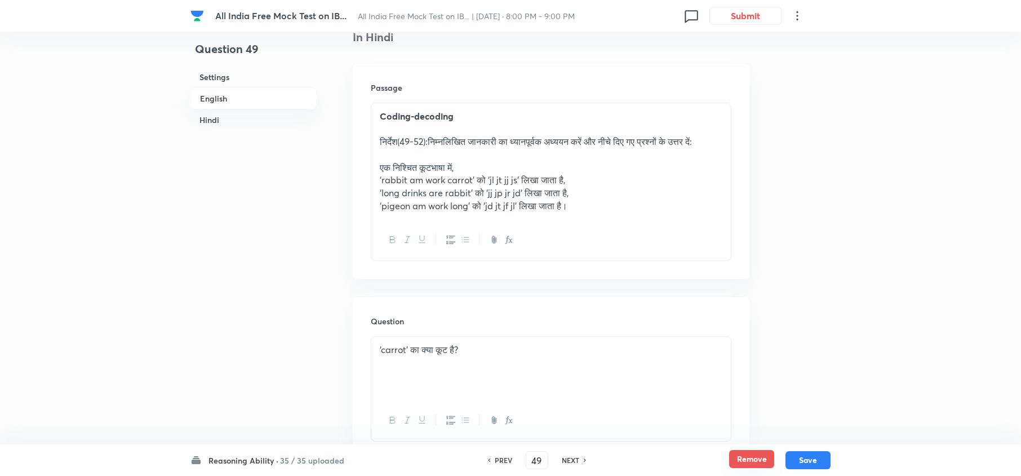
click at [745, 356] on button "Remove" at bounding box center [751, 459] width 45 height 18
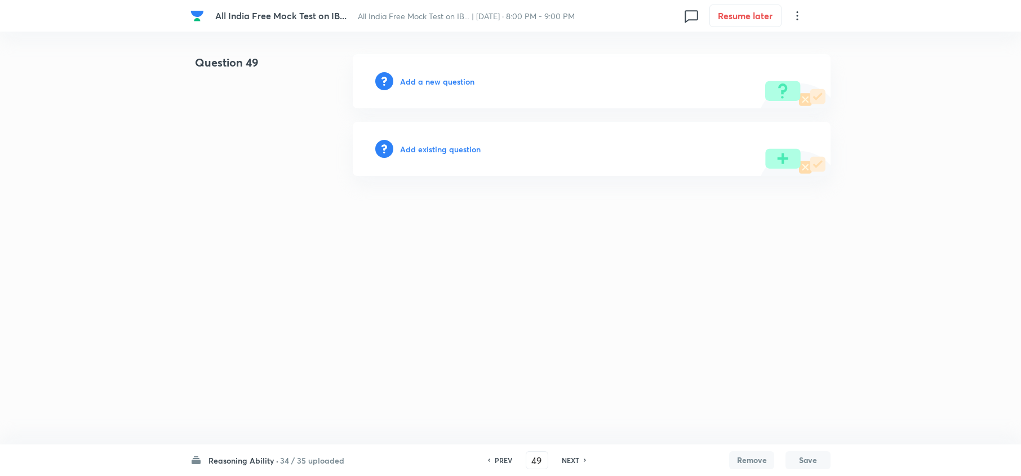
scroll to position [0, 0]
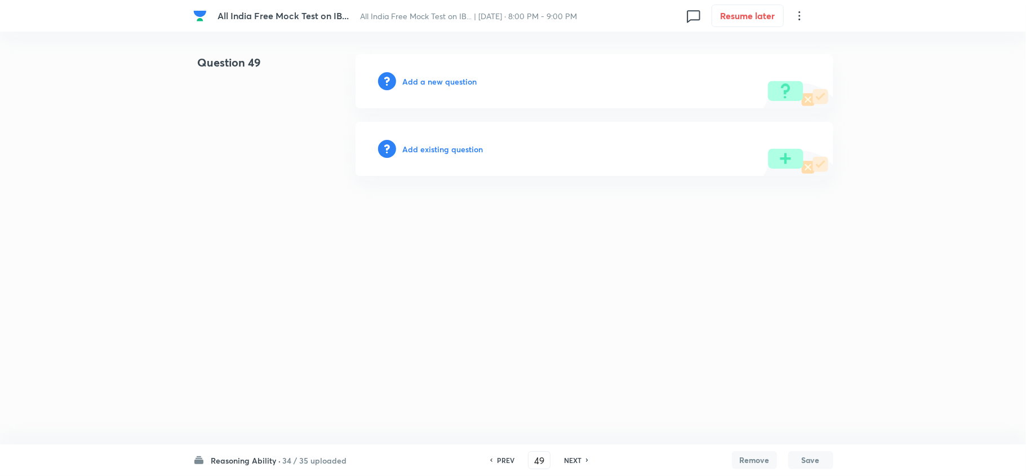
click at [567, 356] on h6 "NEXT" at bounding box center [572, 460] width 17 height 10
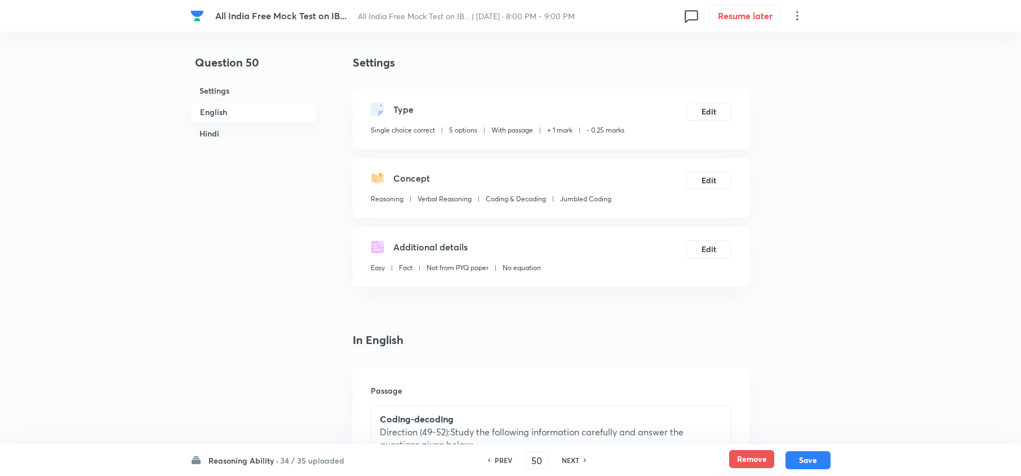
click at [754, 356] on button "Remove" at bounding box center [751, 459] width 45 height 18
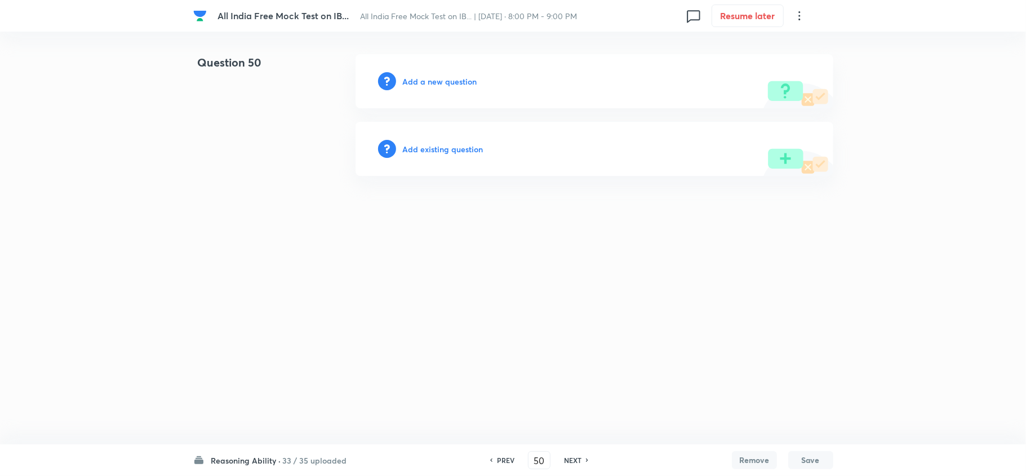
click at [568, 356] on h6 "NEXT" at bounding box center [572, 460] width 17 height 10
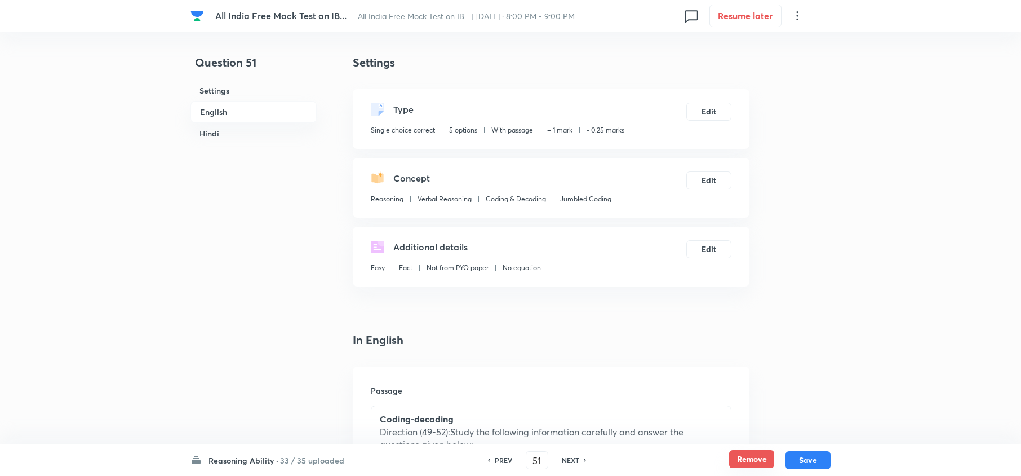
click at [742, 356] on button "Remove" at bounding box center [751, 459] width 45 height 18
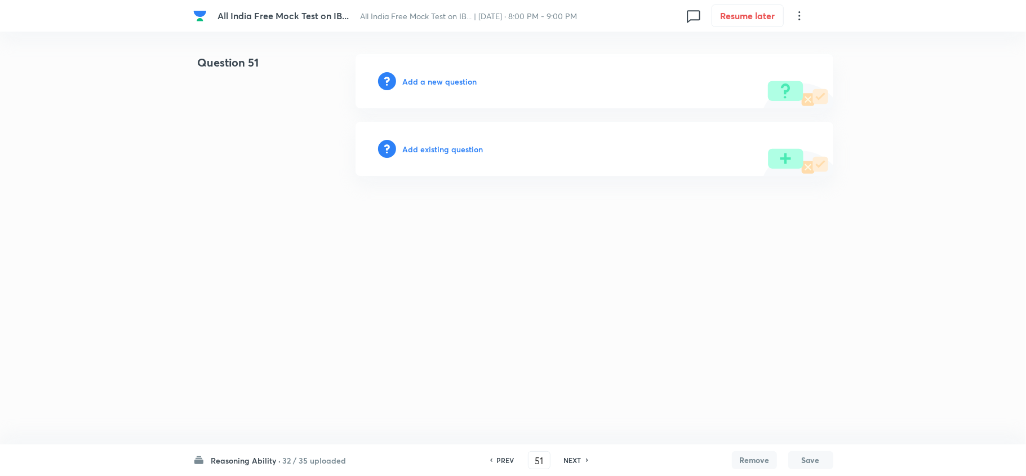
click at [571, 356] on h6 "NEXT" at bounding box center [572, 460] width 17 height 10
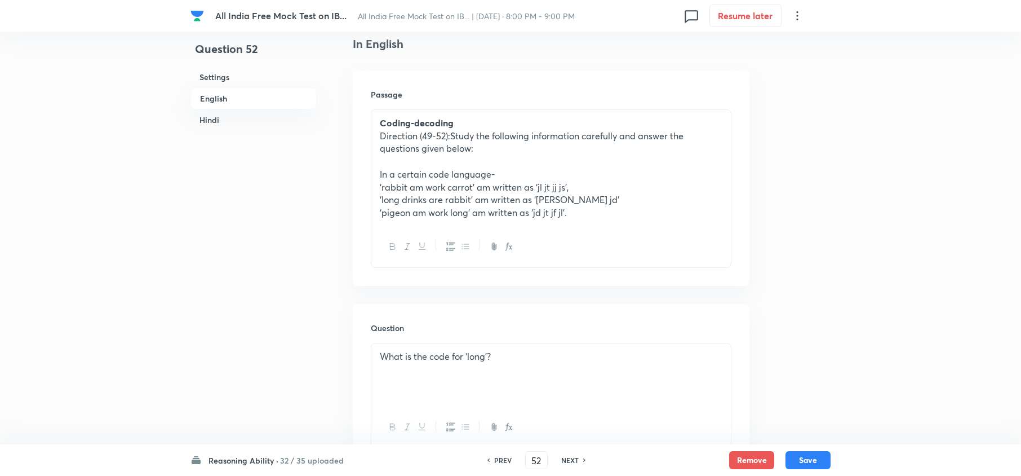
scroll to position [300, 0]
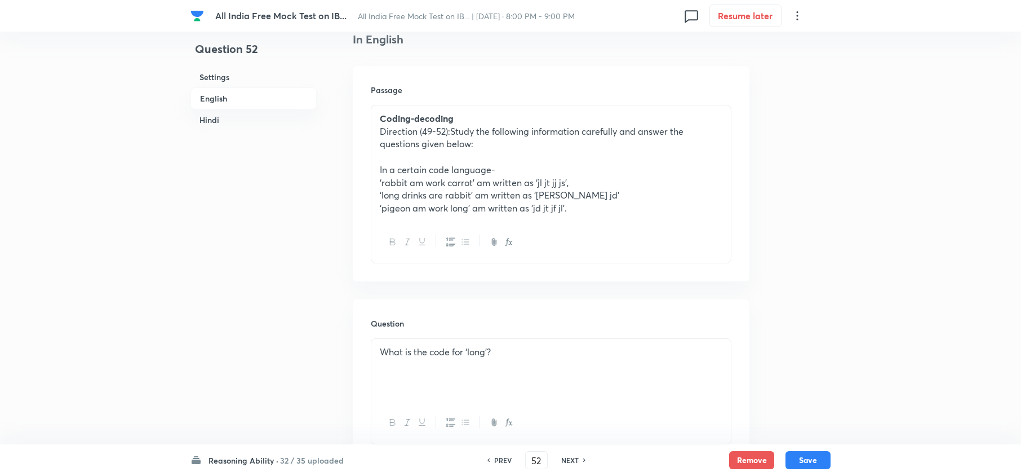
click at [569, 356] on h6 "NEXT" at bounding box center [569, 460] width 17 height 10
type input "53"
checkbox input "false"
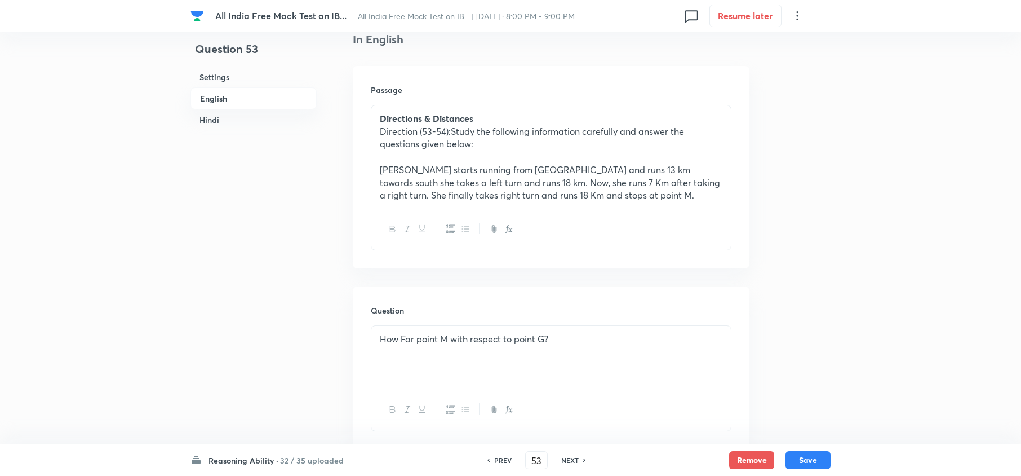
checkbox input "true"
click at [490, 356] on div "PREV" at bounding box center [501, 460] width 30 height 10
type input "52"
checkbox input "false"
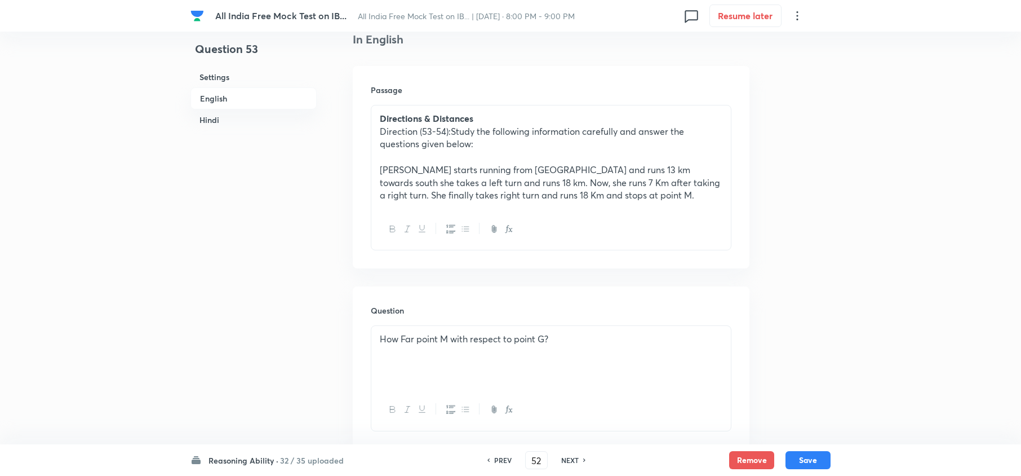
checkbox input "false"
checkbox input "true"
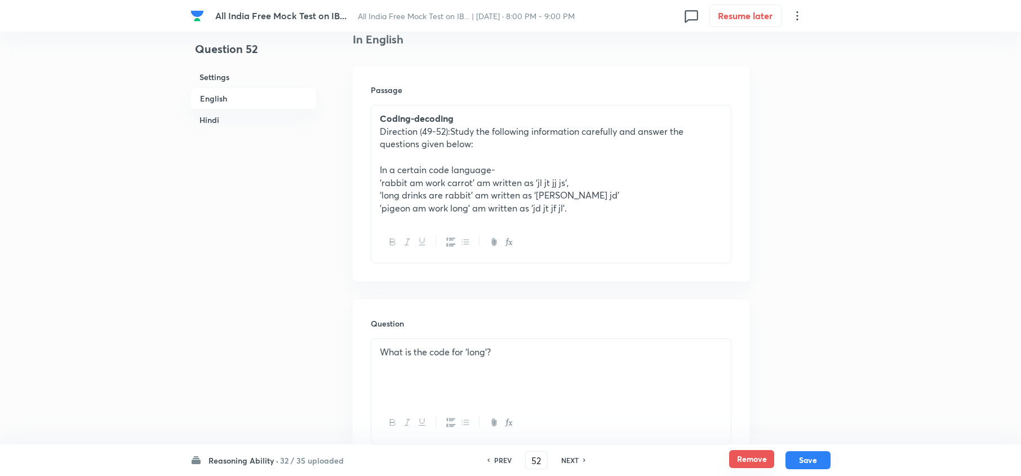
click at [733, 356] on button "Remove" at bounding box center [751, 459] width 45 height 18
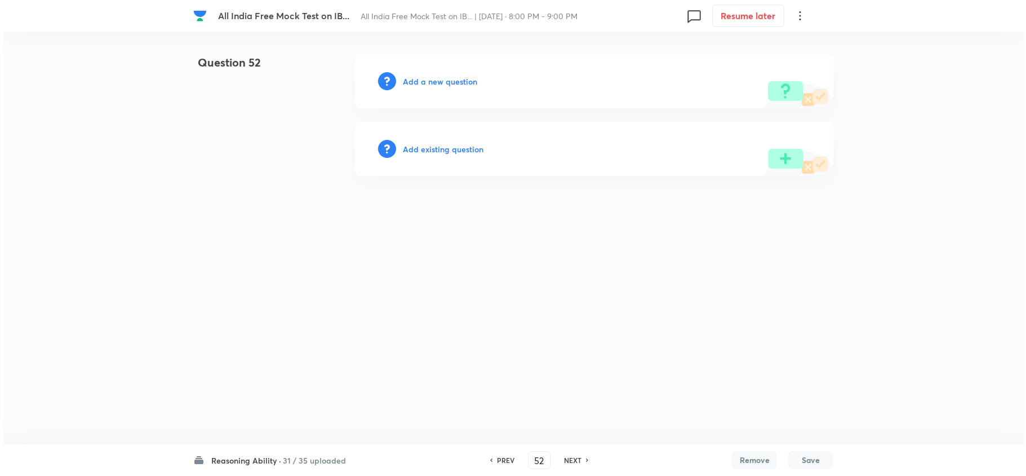
scroll to position [0, 0]
click at [502, 356] on h6 "PREV" at bounding box center [505, 460] width 17 height 10
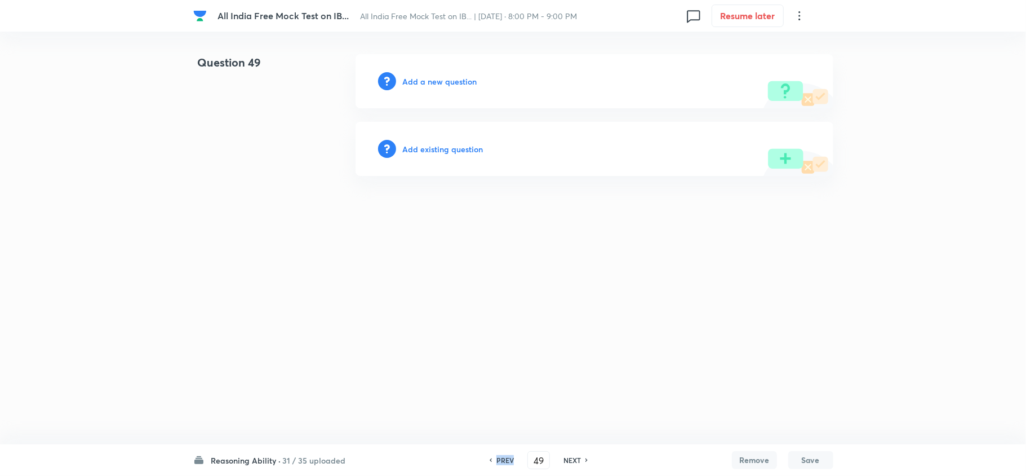
type input "48"
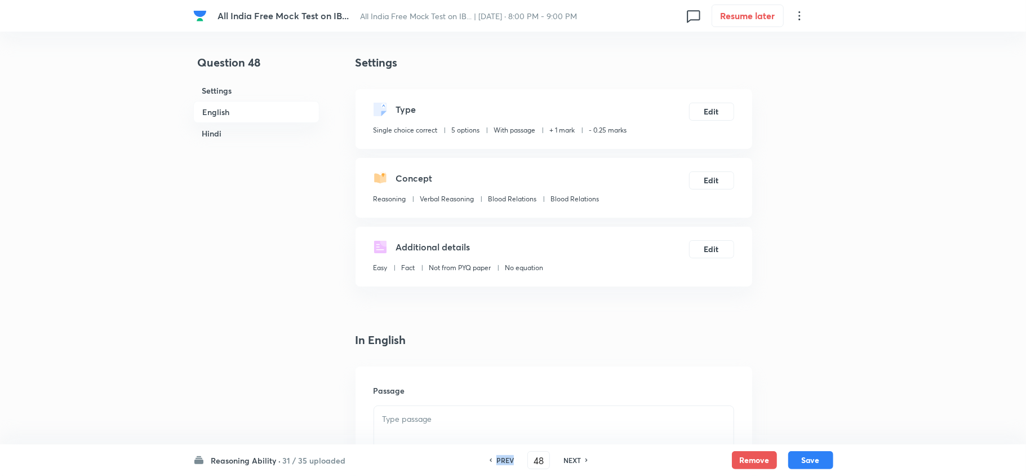
checkbox input "true"
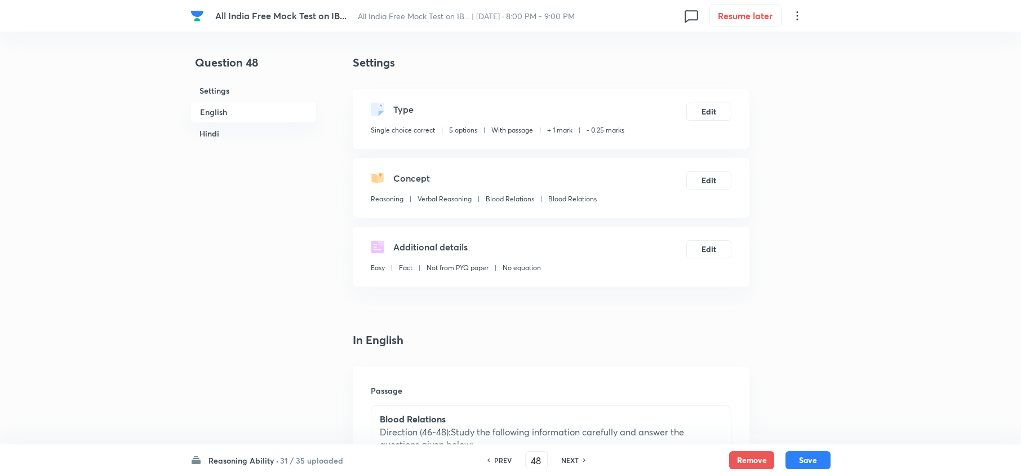
click at [572, 356] on h6 "NEXT" at bounding box center [569, 460] width 17 height 10
type input "49"
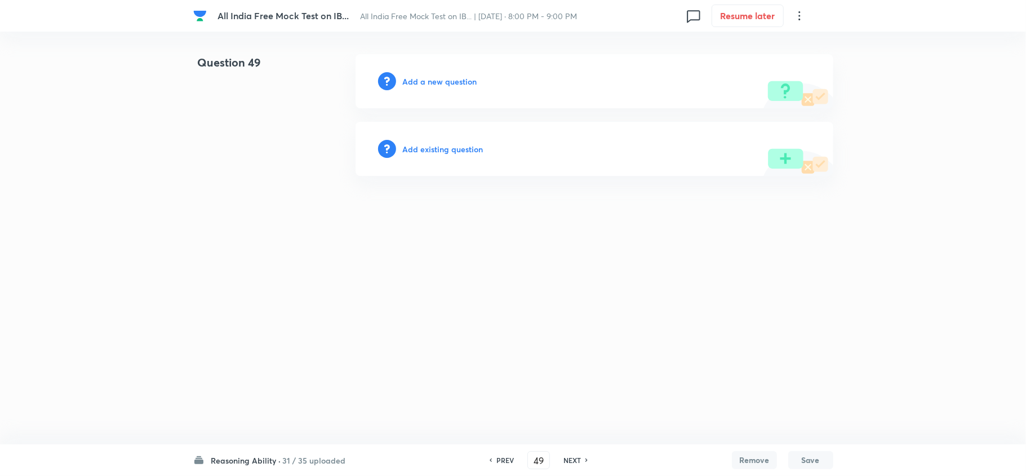
click at [442, 91] on div "Add a new question" at bounding box center [595, 81] width 478 height 54
click at [455, 80] on h6 "Add a new question" at bounding box center [440, 82] width 74 height 12
click at [455, 80] on h6 "Choose a question type" at bounding box center [446, 82] width 87 height 12
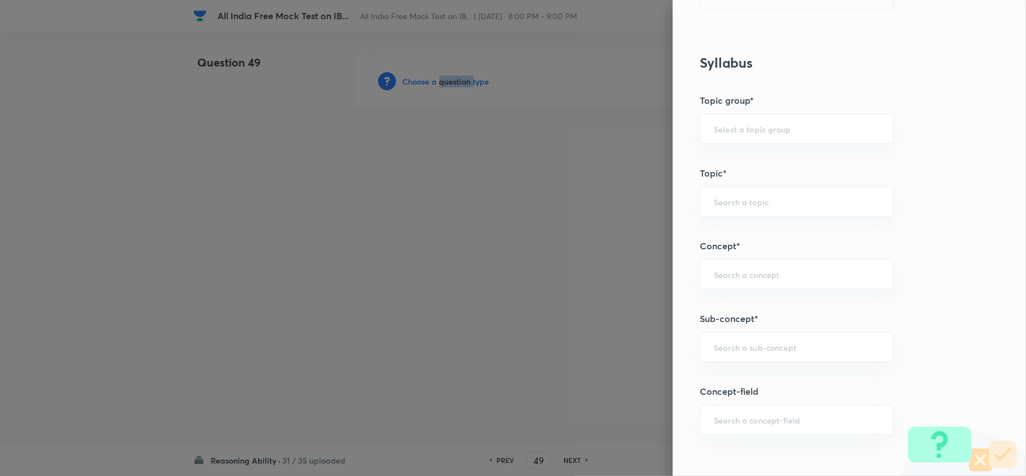
scroll to position [451, 0]
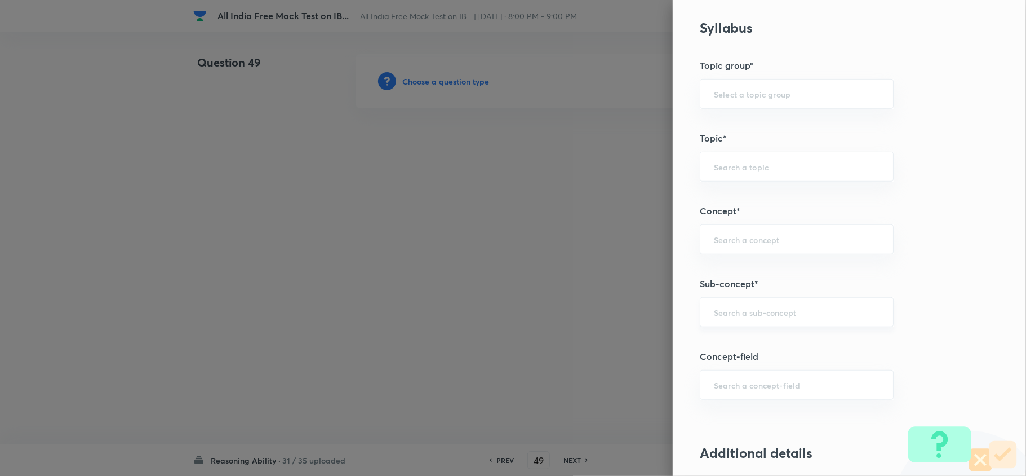
click at [751, 317] on input "text" at bounding box center [797, 312] width 166 height 11
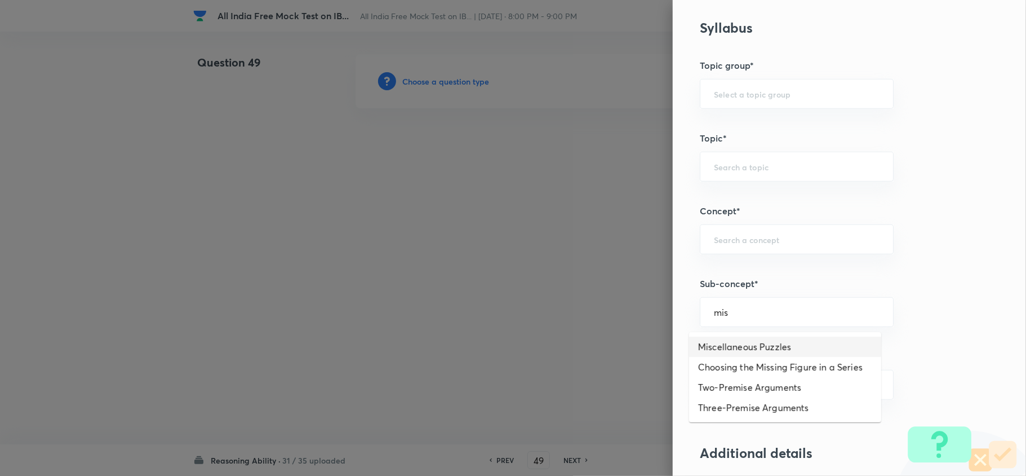
click at [725, 346] on li "Miscellaneous Puzzles" at bounding box center [785, 347] width 192 height 20
type input "Miscellaneous Puzzles"
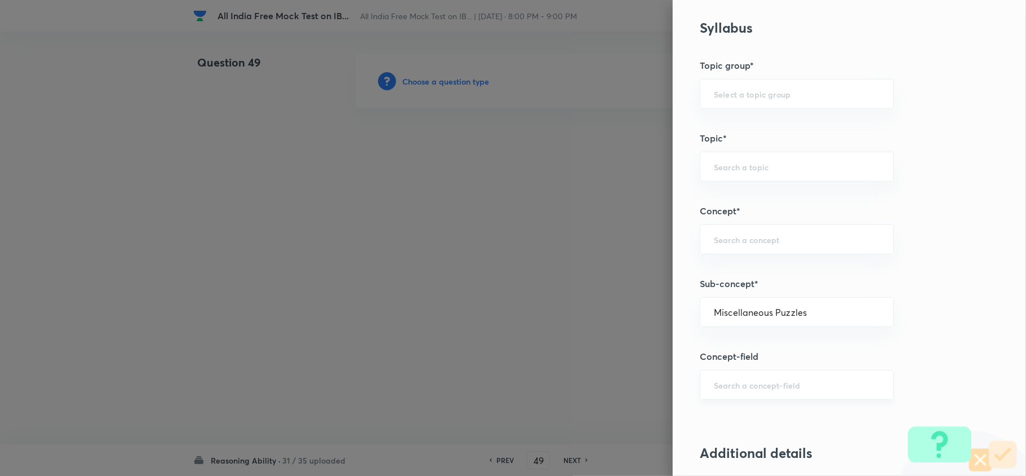
type input "Reasoning"
type input "Verbal Reasoning"
type input "Puzzle and Seating Arrangement"
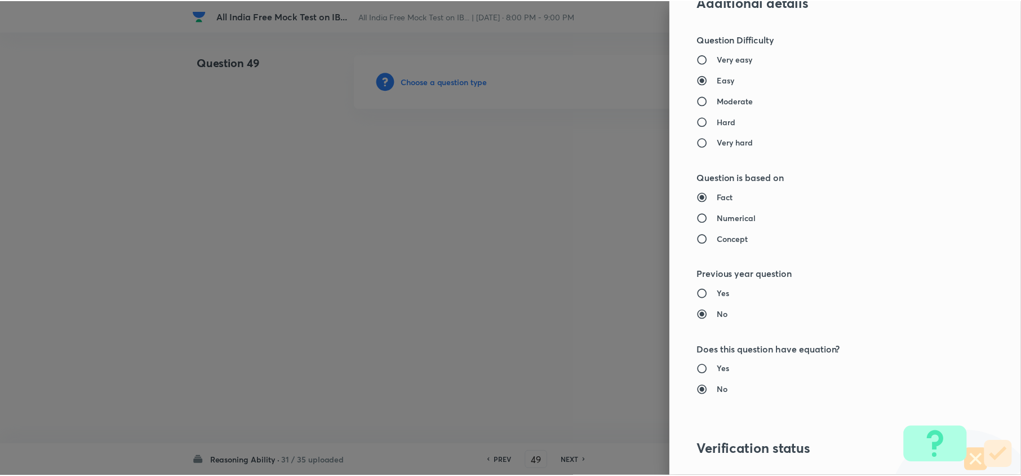
scroll to position [1063, 0]
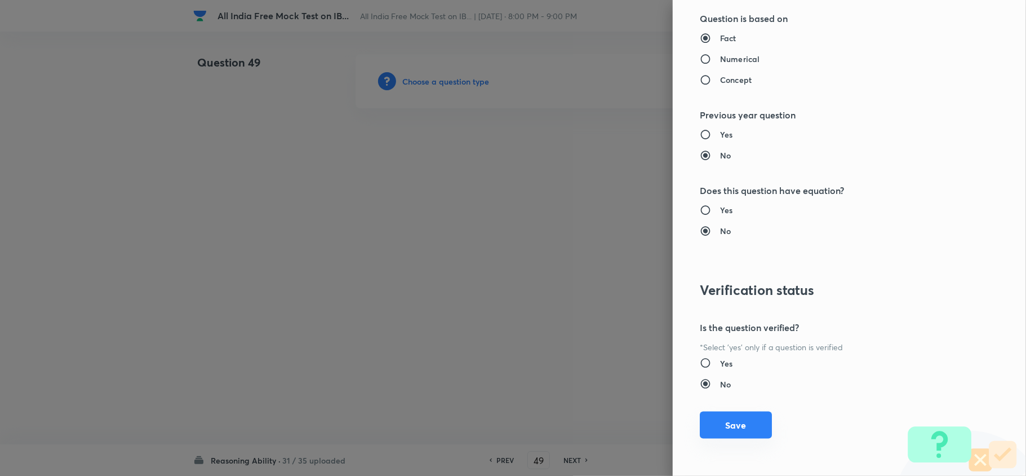
click at [727, 356] on button "Save" at bounding box center [736, 424] width 72 height 27
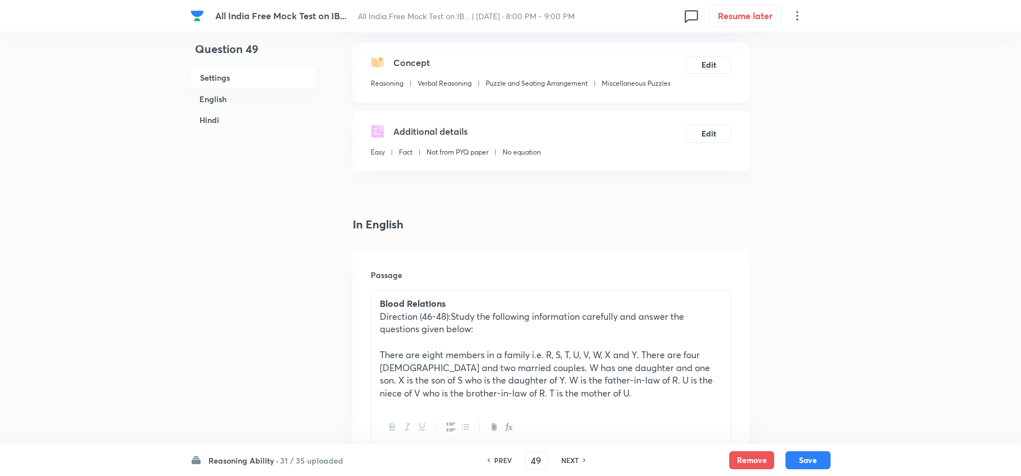
scroll to position [300, 0]
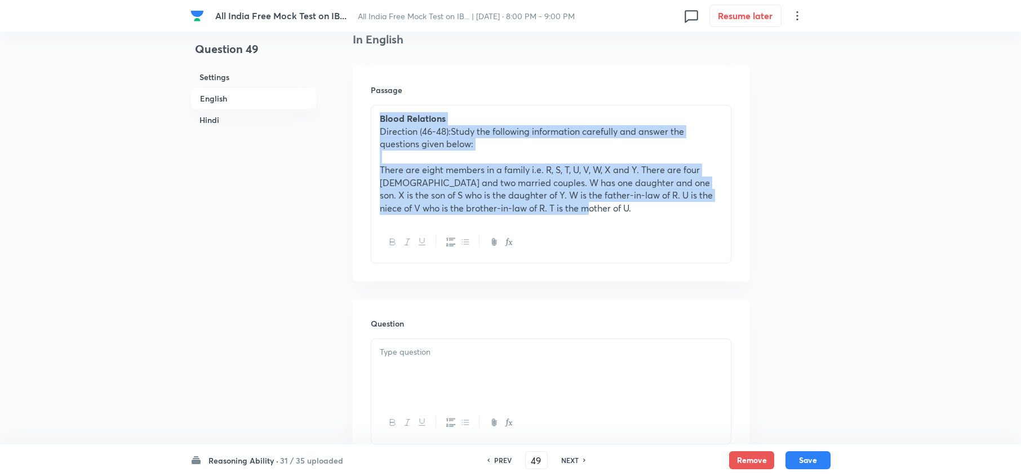
drag, startPoint x: 585, startPoint y: 217, endPoint x: 231, endPoint y: 127, distance: 364.6
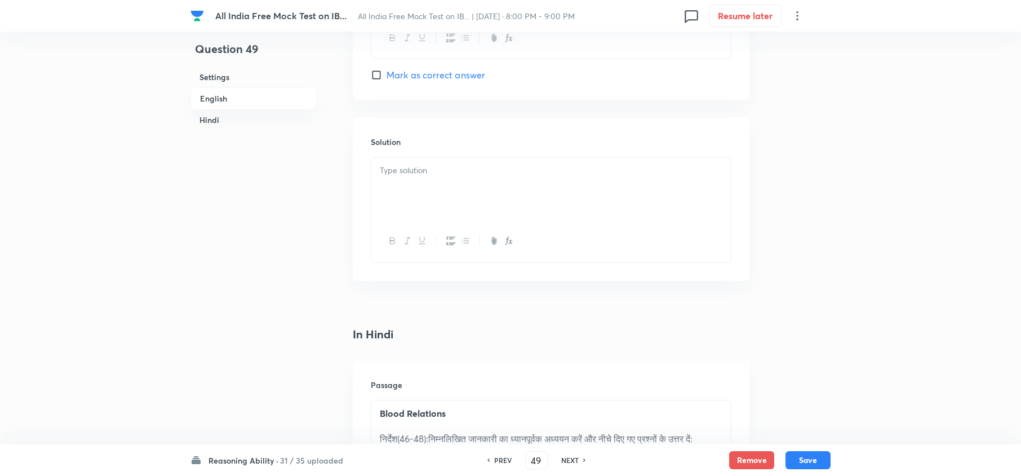
scroll to position [1653, 0]
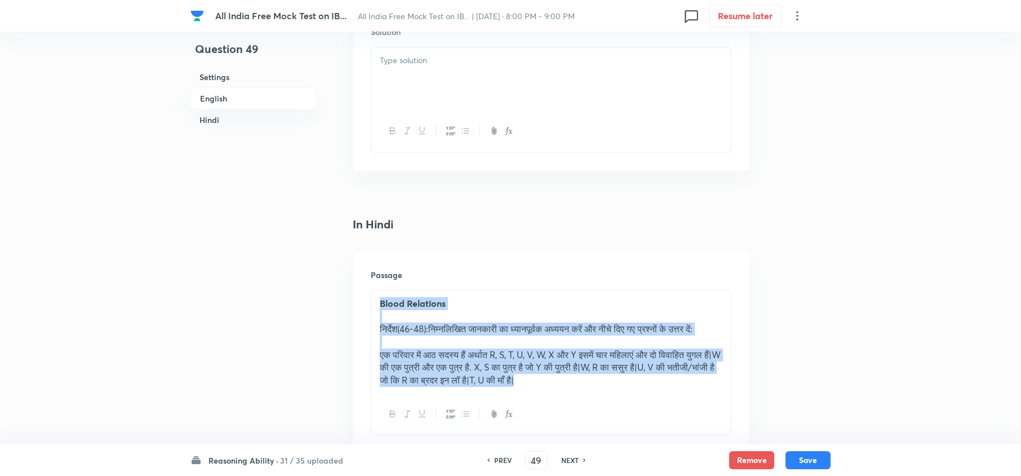
drag, startPoint x: 592, startPoint y: 390, endPoint x: 295, endPoint y: 309, distance: 307.2
click at [295, 309] on div "Question 49 Settings English Hindi Settings Type Single choice correct 5 option…" at bounding box center [511, 75] width 640 height 3348
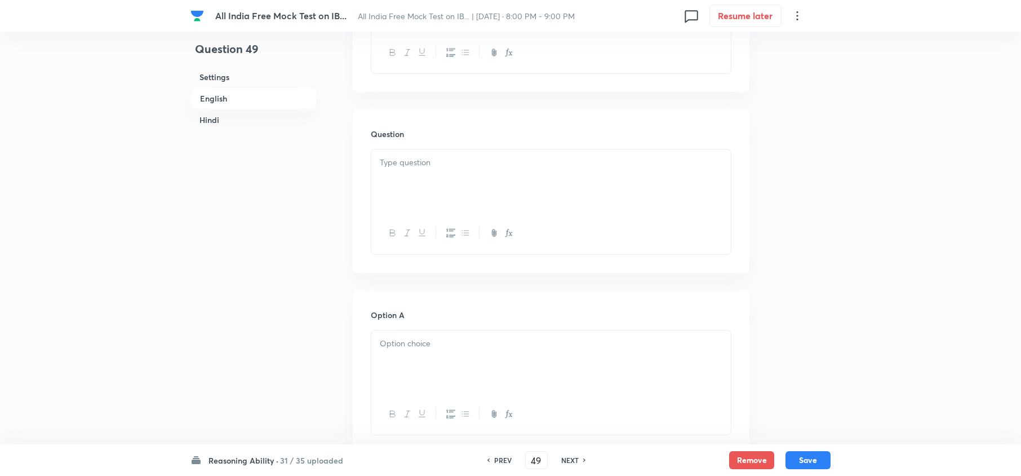
scroll to position [451, 0]
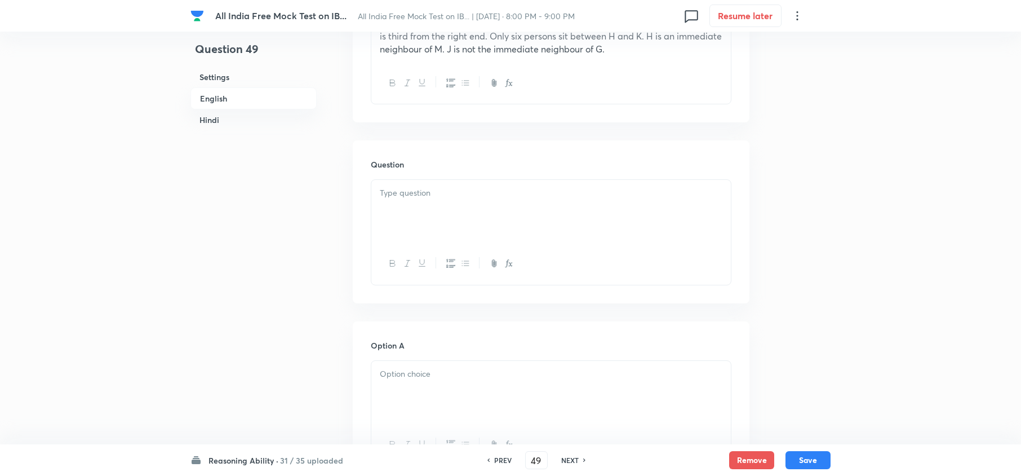
click at [395, 191] on p at bounding box center [551, 193] width 343 height 13
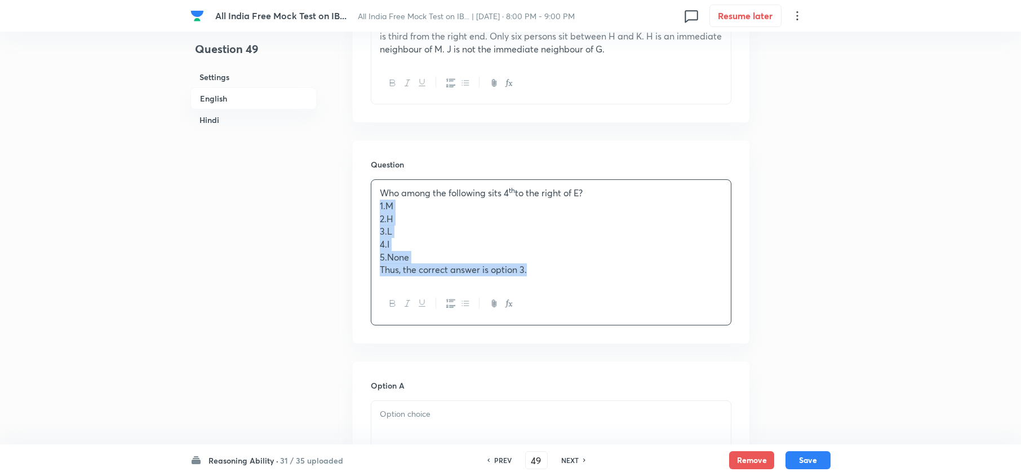
drag, startPoint x: 380, startPoint y: 203, endPoint x: 617, endPoint y: 296, distance: 254.3
click at [617, 296] on div "Who among the following sits 4 th to the right of E? 1.M 2.H 3.L 4.I 5.None Thu…" at bounding box center [551, 251] width 361 height 145
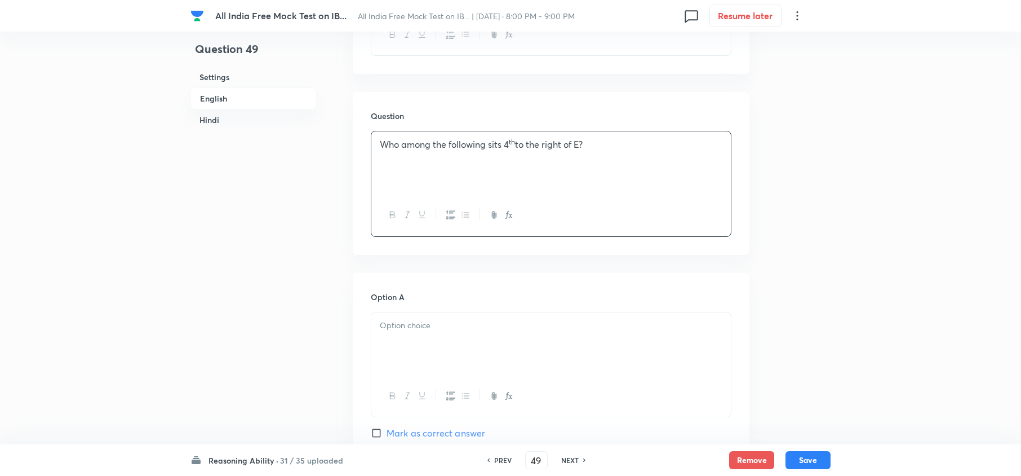
scroll to position [526, 0]
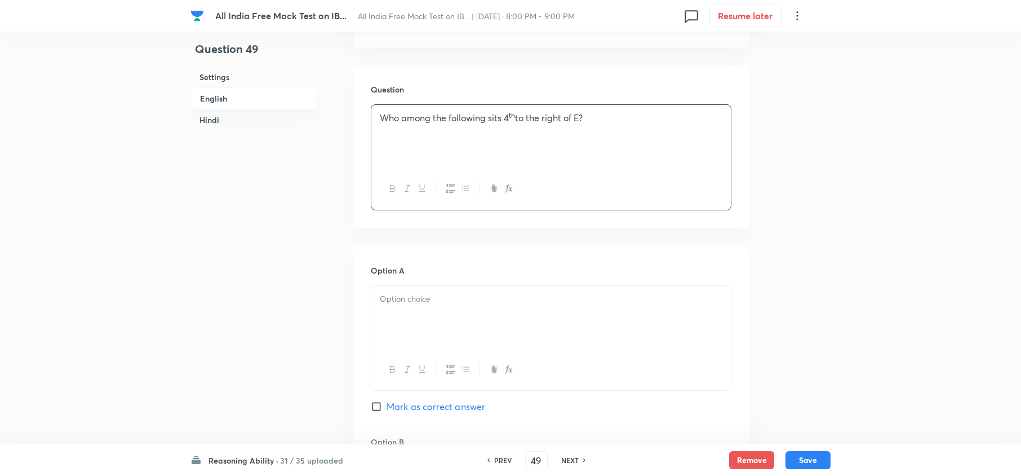
click at [397, 312] on div at bounding box center [551, 317] width 360 height 63
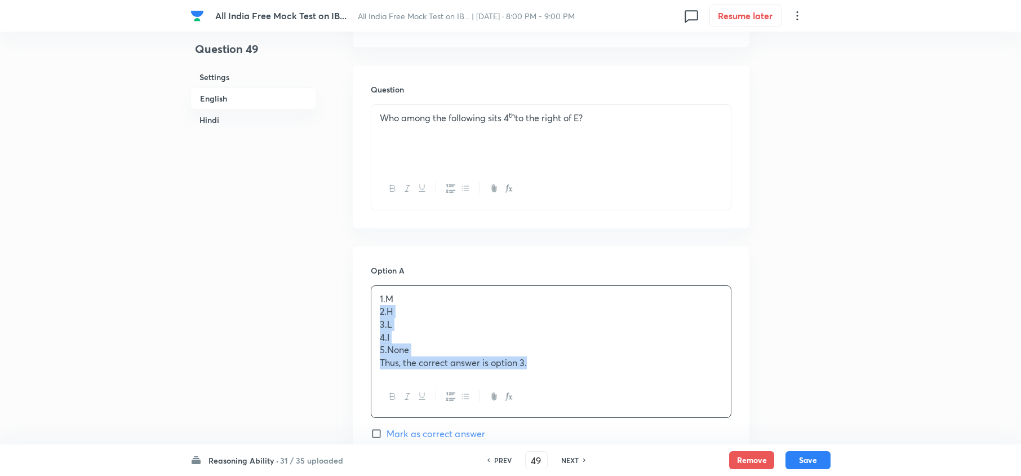
drag, startPoint x: 371, startPoint y: 315, endPoint x: 585, endPoint y: 388, distance: 226.6
click at [585, 356] on div "1.M 2.H 3.L 4.I 5.None Thus, the correct answer is option 3." at bounding box center [551, 351] width 361 height 133
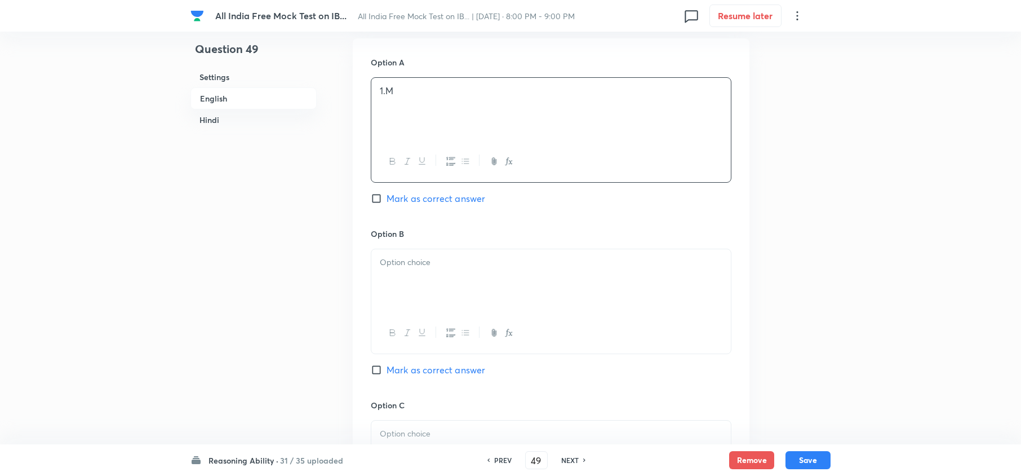
scroll to position [751, 0]
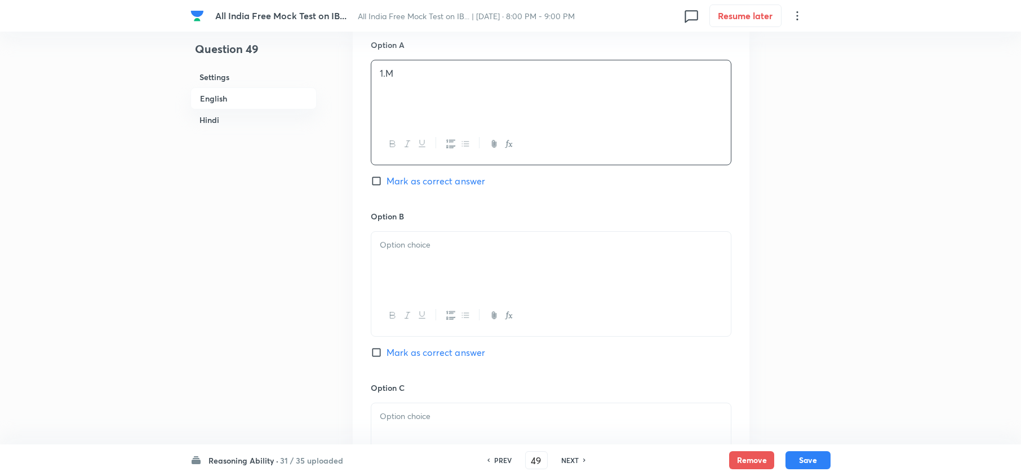
click at [393, 264] on div at bounding box center [551, 263] width 360 height 63
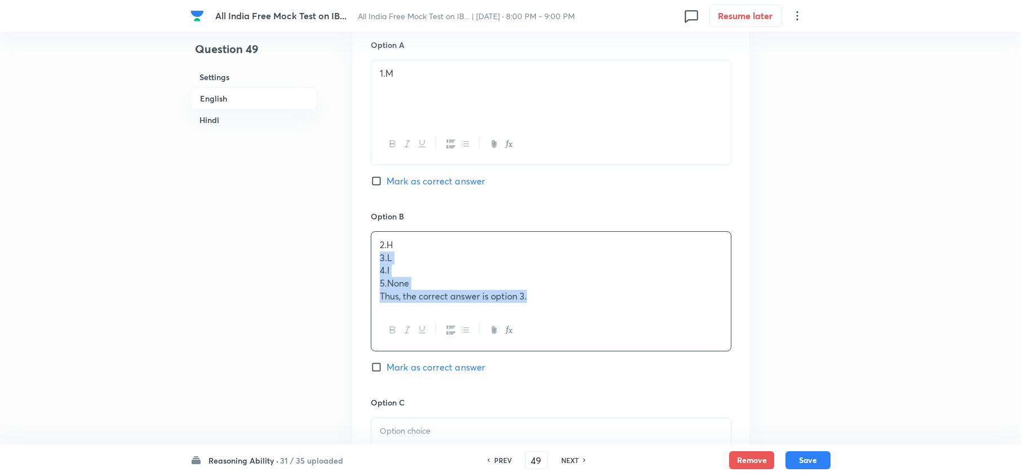
drag, startPoint x: 393, startPoint y: 264, endPoint x: 627, endPoint y: 361, distance: 253.2
click at [627, 356] on div "Option B 2.H 3.L 4.I 5.None Thus, the correct answer is option 3. Mark as corre…" at bounding box center [551, 303] width 361 height 186
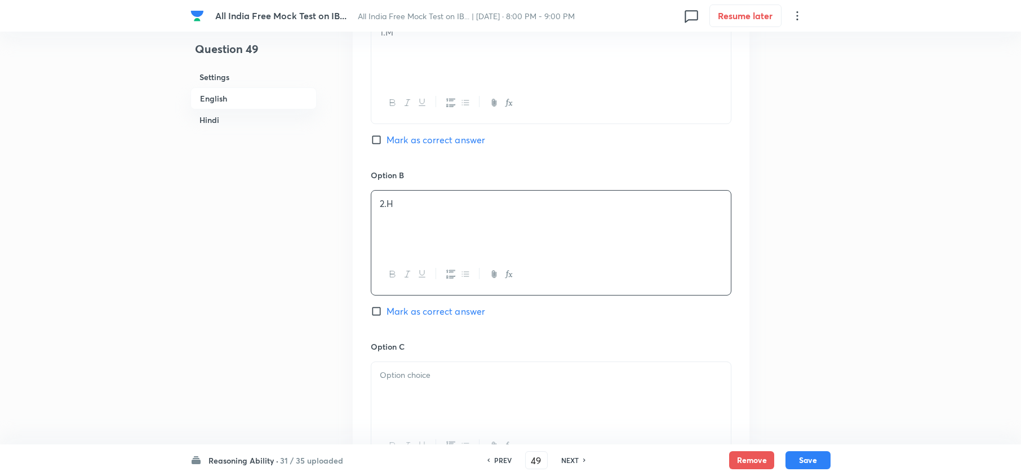
scroll to position [826, 0]
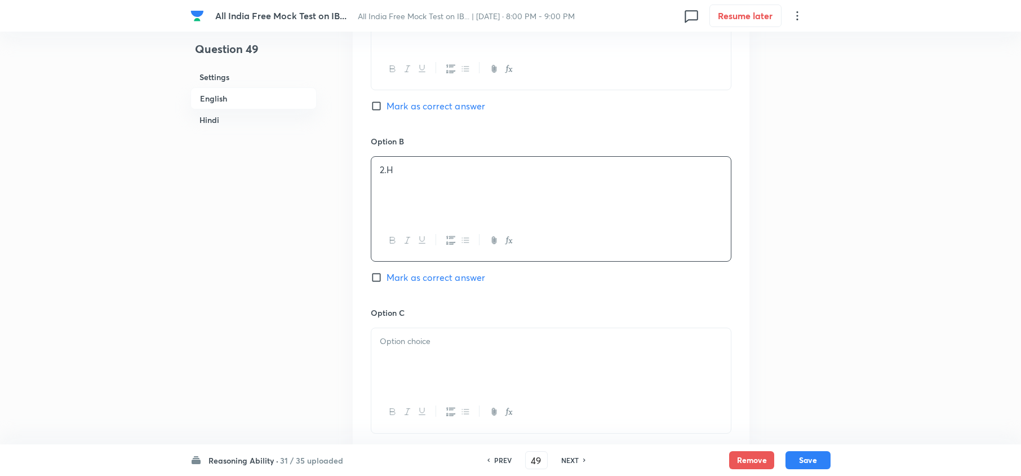
click at [388, 344] on p at bounding box center [551, 341] width 343 height 13
drag, startPoint x: 379, startPoint y: 352, endPoint x: 554, endPoint y: 406, distance: 182.9
click at [551, 356] on div "3.L 4.I 5.None Thus, the correct answer is option 3." at bounding box center [551, 380] width 361 height 107
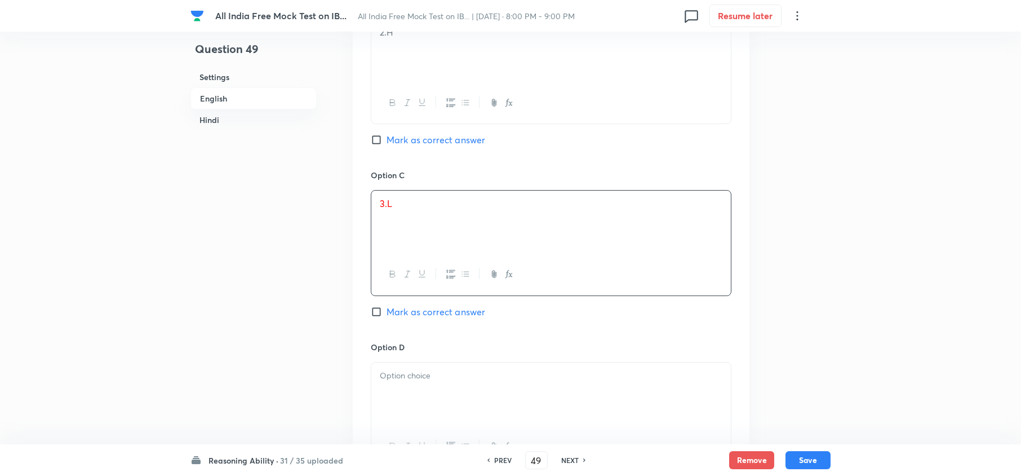
scroll to position [977, 0]
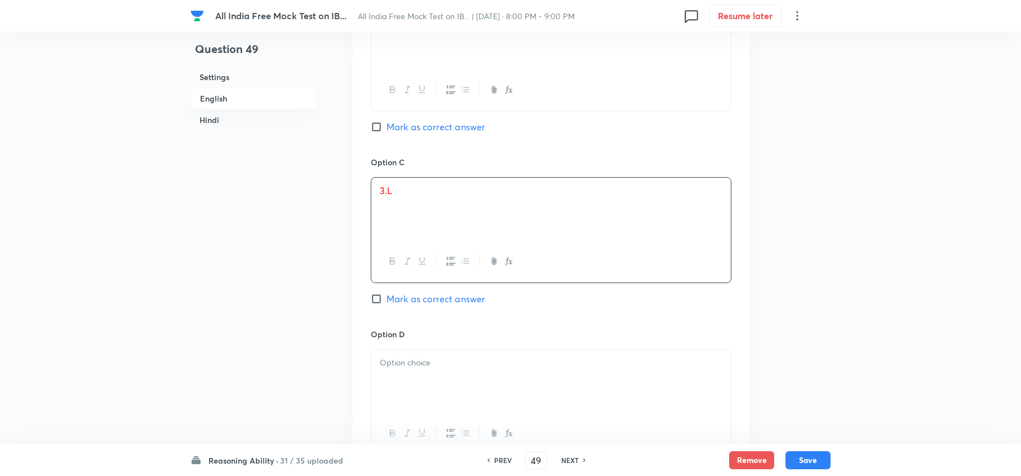
click at [406, 356] on div at bounding box center [551, 380] width 360 height 63
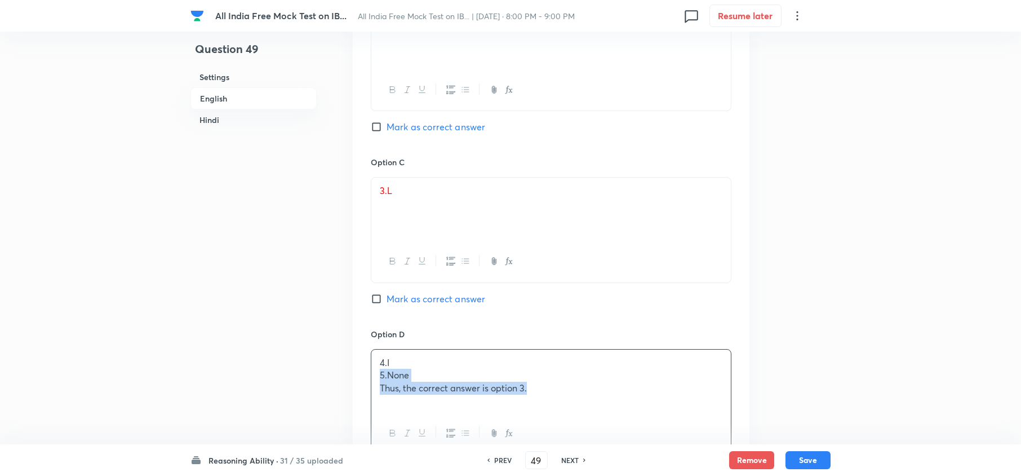
drag, startPoint x: 377, startPoint y: 382, endPoint x: 609, endPoint y: 441, distance: 239.6
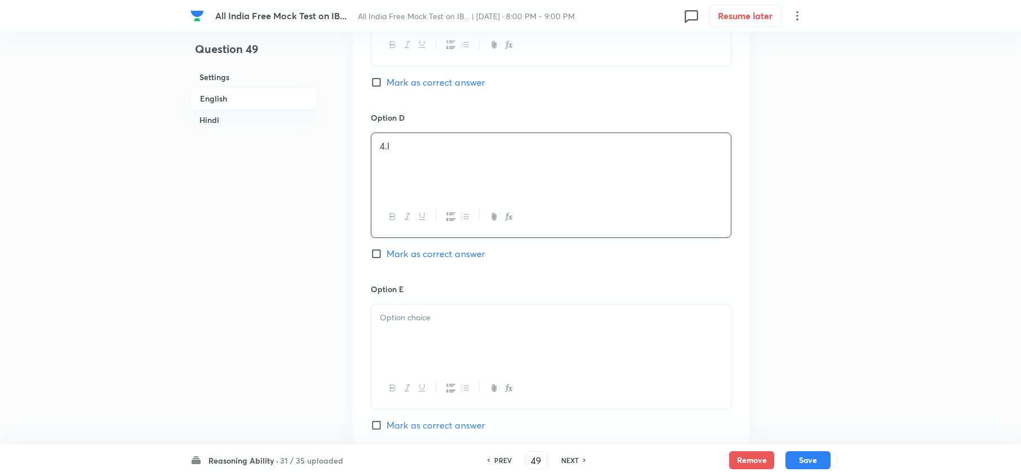
scroll to position [1202, 0]
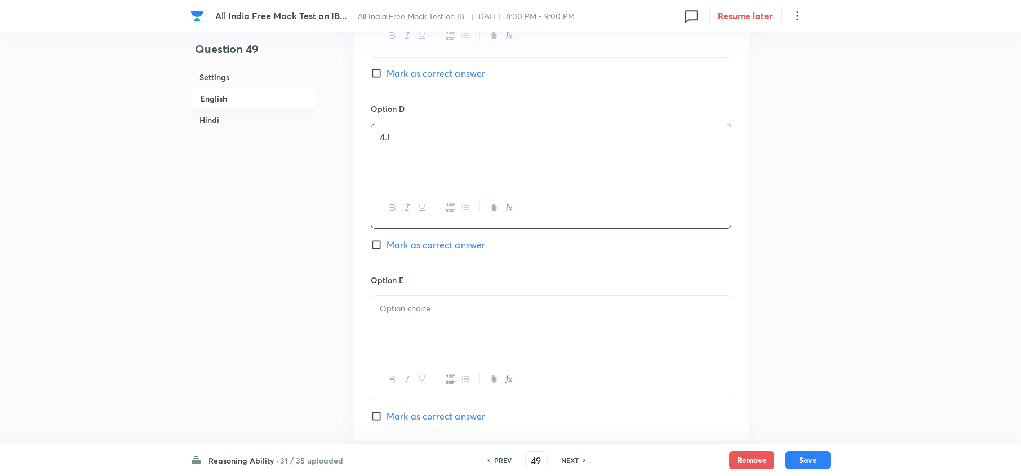
click at [420, 340] on div at bounding box center [551, 326] width 360 height 63
drag, startPoint x: 650, startPoint y: 342, endPoint x: 326, endPoint y: 341, distance: 324.7
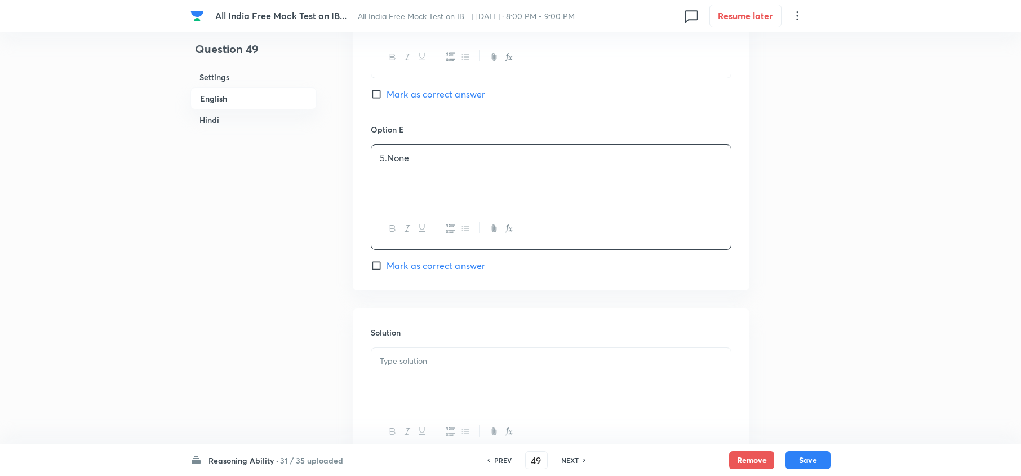
click at [461, 356] on p at bounding box center [551, 361] width 343 height 13
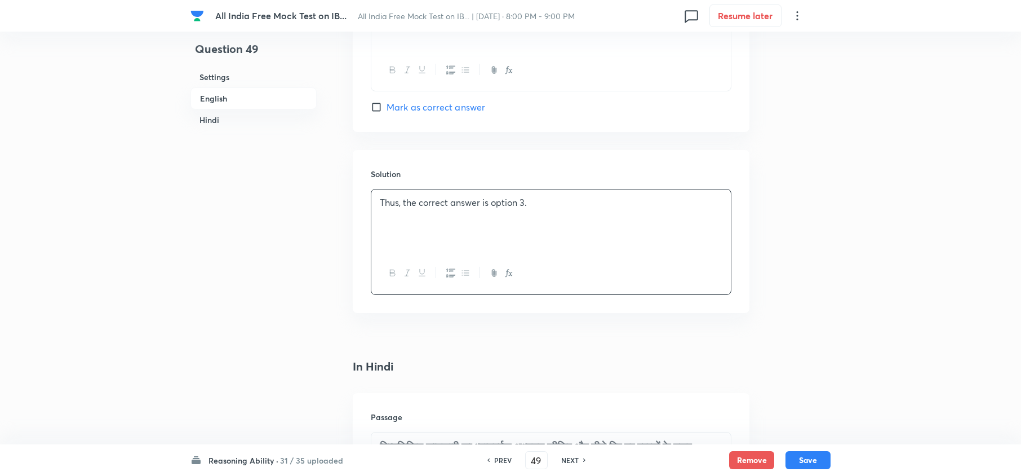
scroll to position [1804, 0]
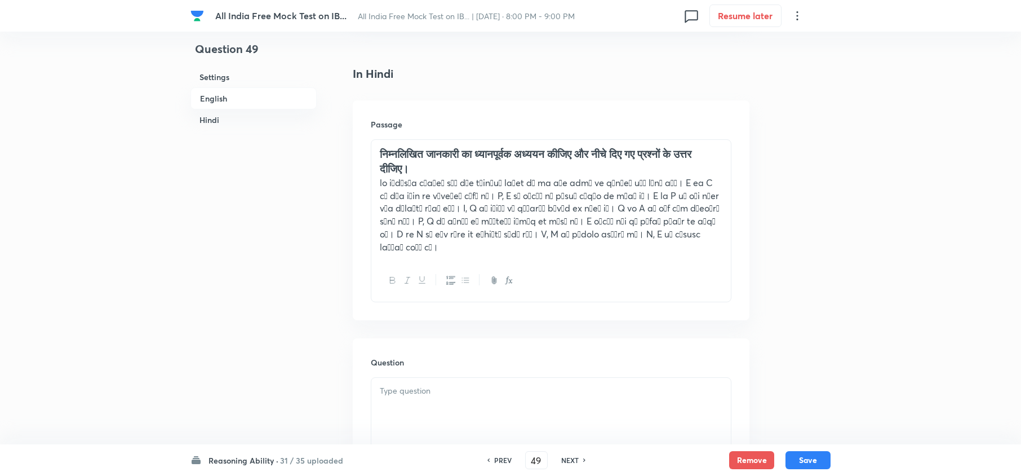
drag, startPoint x: 390, startPoint y: 382, endPoint x: 391, endPoint y: 393, distance: 11.3
click at [390, 356] on p at bounding box center [551, 390] width 343 height 13
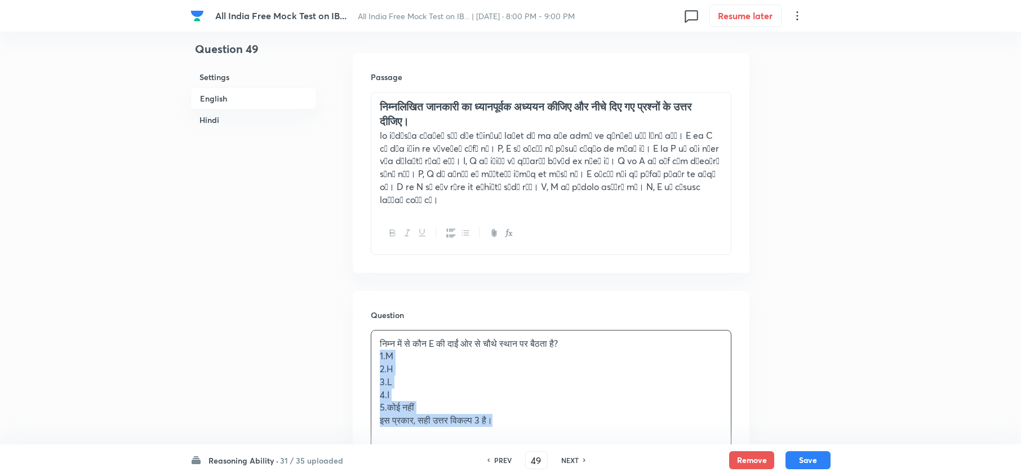
drag, startPoint x: 377, startPoint y: 393, endPoint x: 508, endPoint y: 453, distance: 144.0
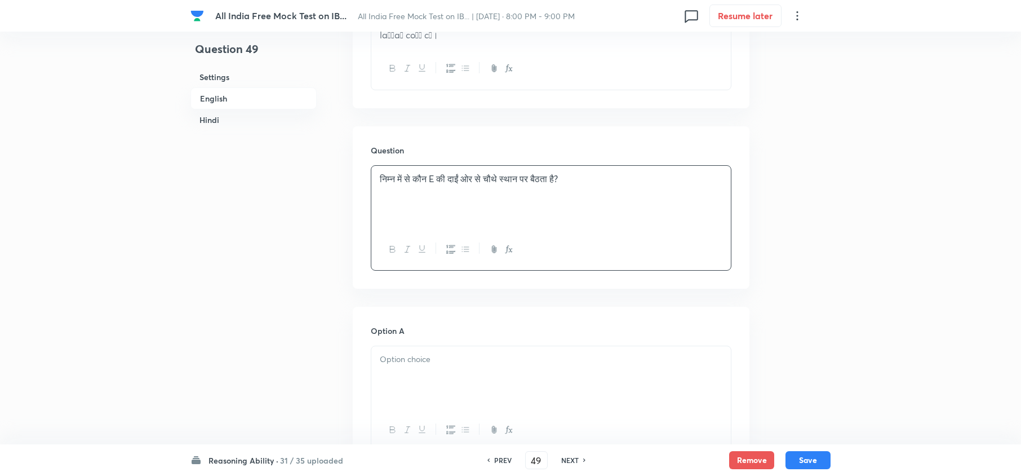
scroll to position [2016, 0]
click at [407, 353] on p at bounding box center [551, 358] width 343 height 13
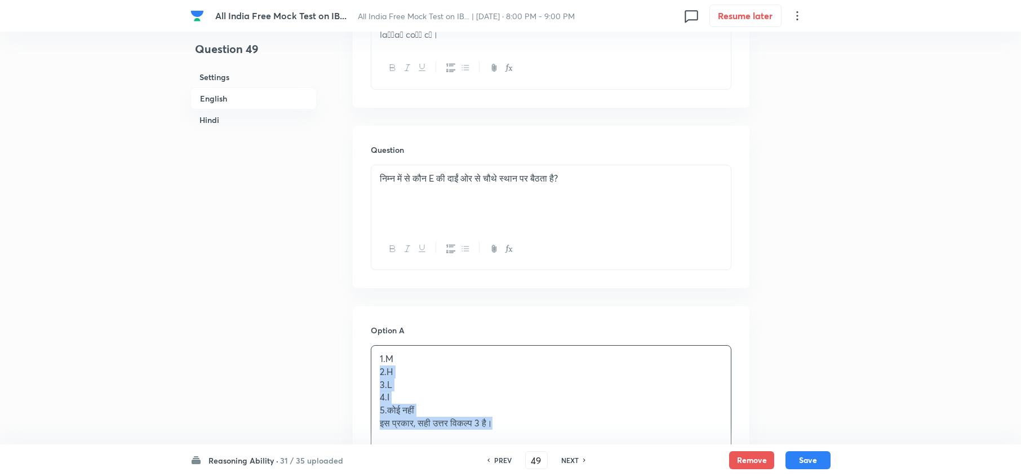
drag, startPoint x: 382, startPoint y: 364, endPoint x: 618, endPoint y: 457, distance: 253.6
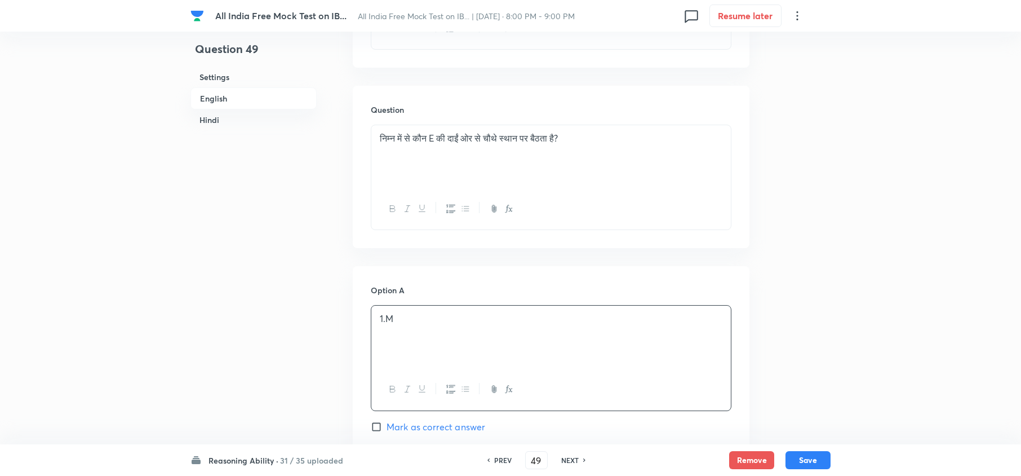
scroll to position [2167, 0]
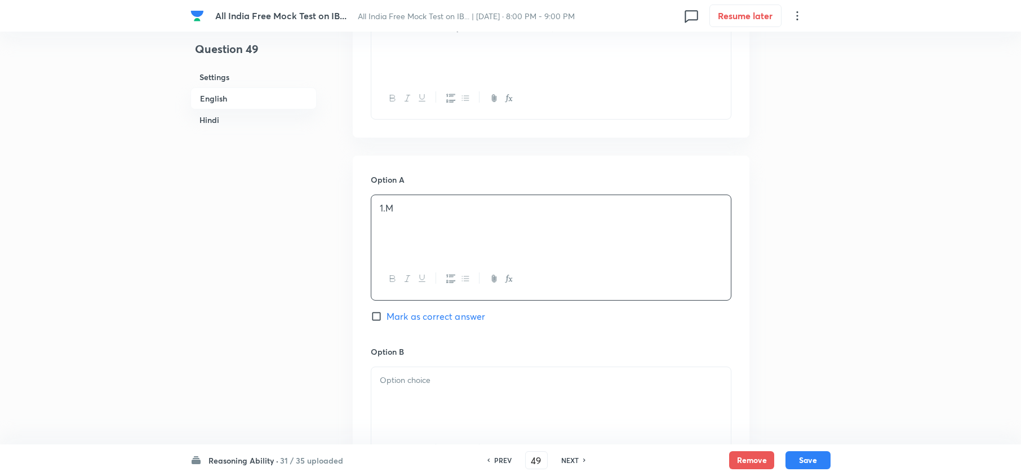
click at [399, 356] on div at bounding box center [551, 398] width 360 height 63
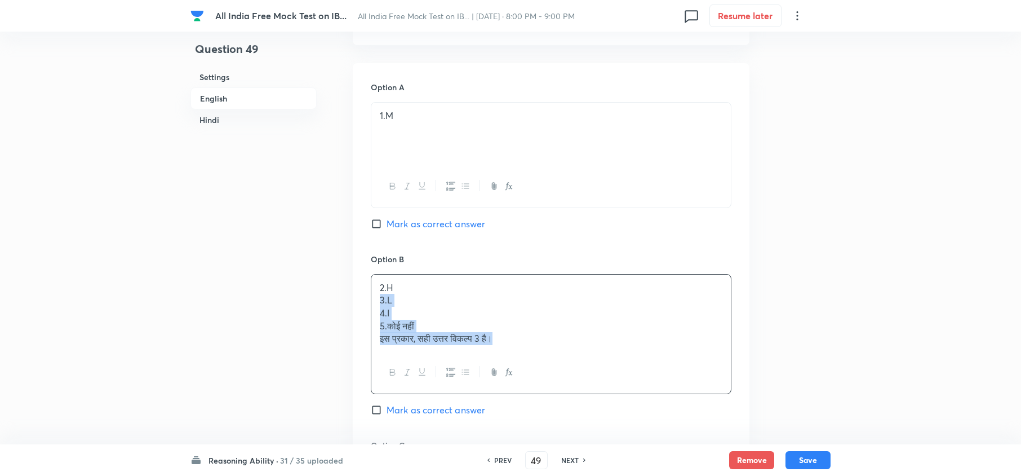
drag, startPoint x: 380, startPoint y: 386, endPoint x: 605, endPoint y: 449, distance: 234.3
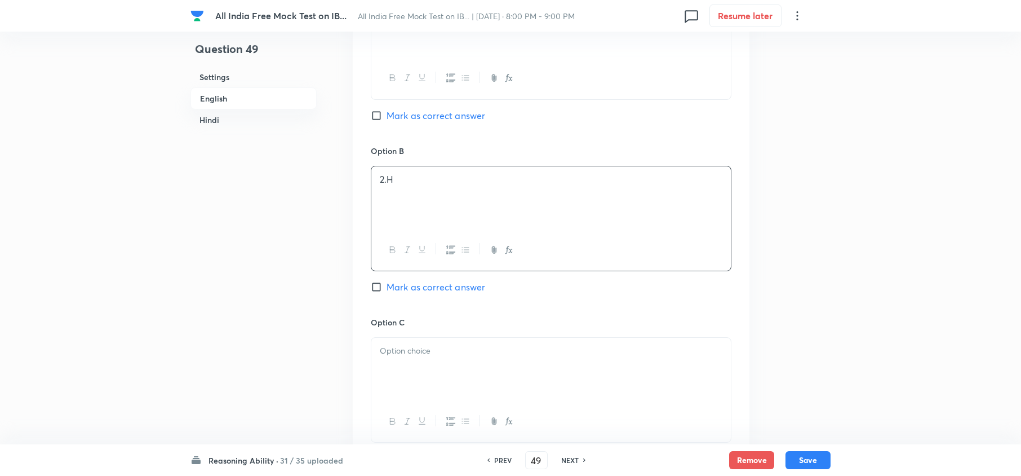
click at [405, 352] on div at bounding box center [551, 369] width 360 height 63
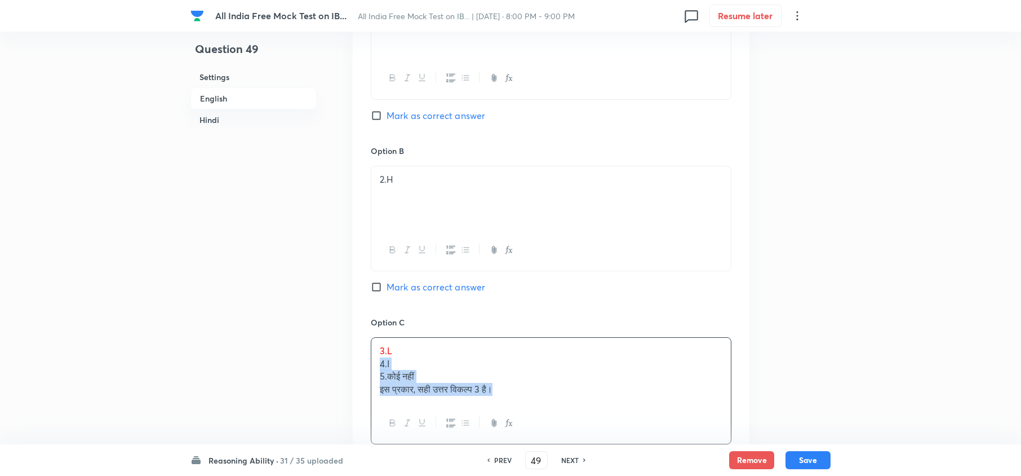
drag, startPoint x: 375, startPoint y: 360, endPoint x: 604, endPoint y: 407, distance: 233.7
click at [599, 356] on div "3.L 4.I 5.कोई नहीं इस प्रकार, सही उत्तर विकल्प 3 है।" at bounding box center [551, 390] width 361 height 107
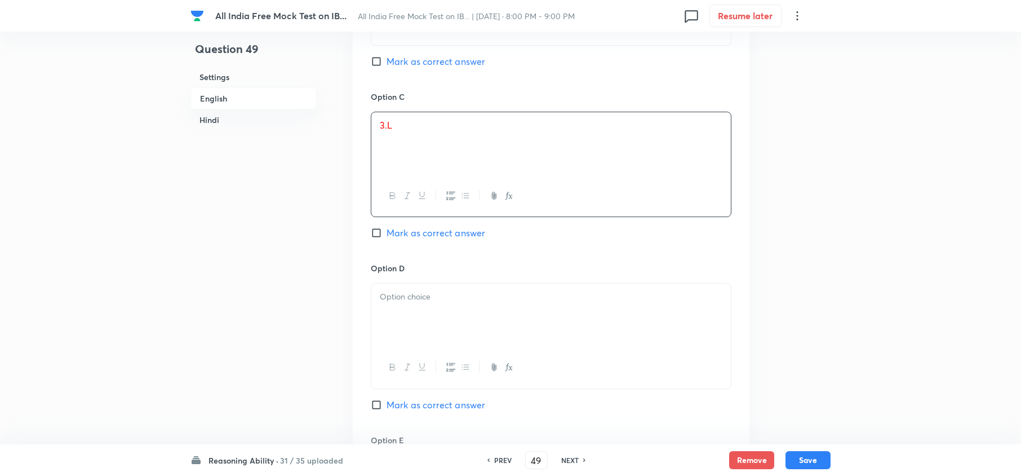
click at [398, 331] on div at bounding box center [551, 315] width 360 height 63
click at [374, 296] on div "4.I 5.कोई नहीं इस प्रकार, सही उत्तर विकल्प 3 है।" at bounding box center [551, 315] width 360 height 63
drag, startPoint x: 371, startPoint y: 307, endPoint x: 578, endPoint y: 361, distance: 213.7
click at [576, 356] on div "4.I 5.कोई नहीं इस प्रकार, सही उत्तर विकल्प 3 है।" at bounding box center [551, 335] width 361 height 105
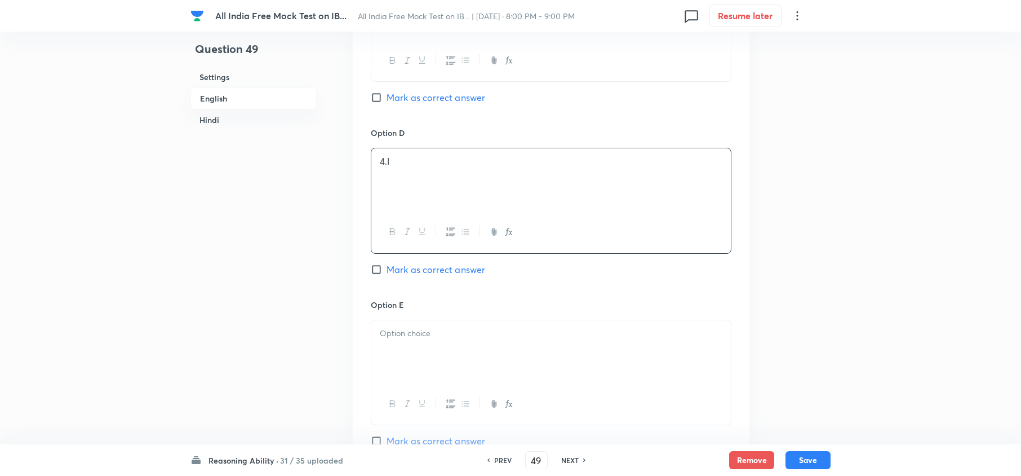
scroll to position [2743, 0]
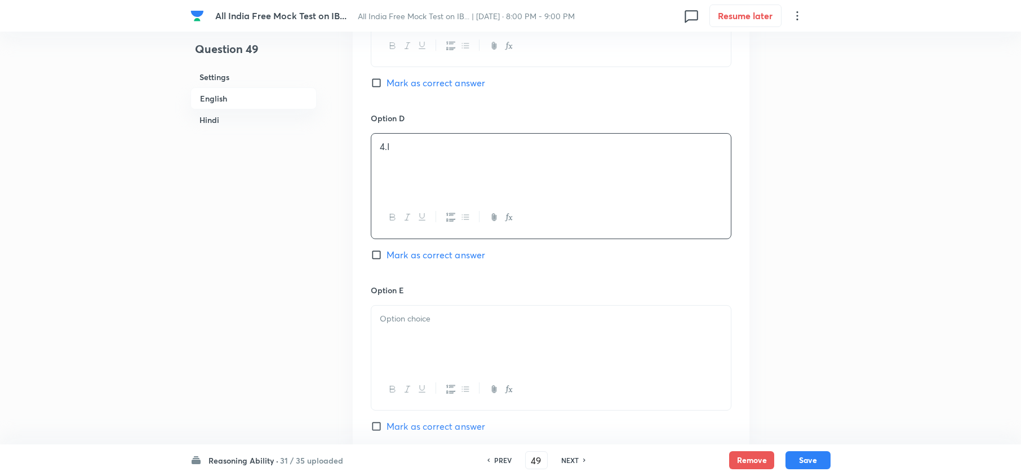
click at [413, 356] on div at bounding box center [551, 389] width 360 height 41
click at [404, 341] on div at bounding box center [551, 337] width 360 height 63
drag, startPoint x: 375, startPoint y: 327, endPoint x: 627, endPoint y: 369, distance: 255.3
click at [627, 356] on div "5.कोई नहीं इस प्रकार, सही उत्तर विकल्प 3 है।" at bounding box center [551, 357] width 361 height 105
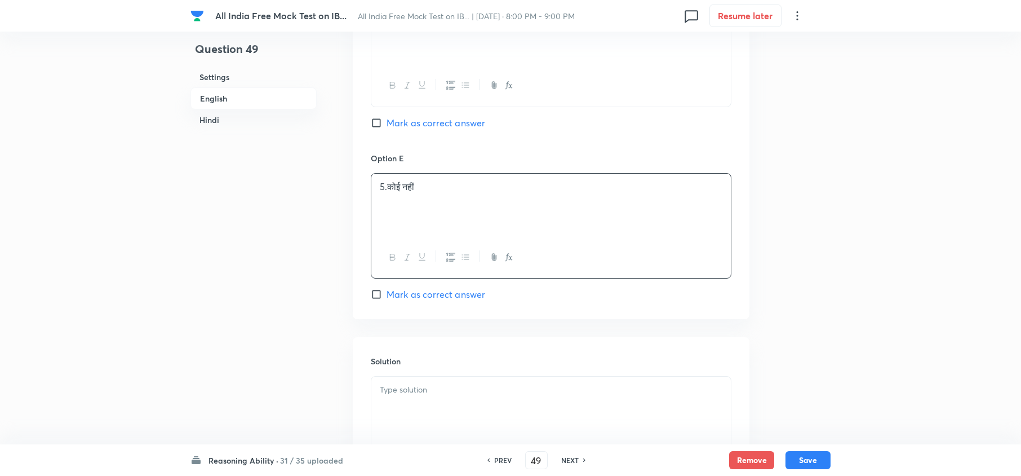
scroll to position [2893, 0]
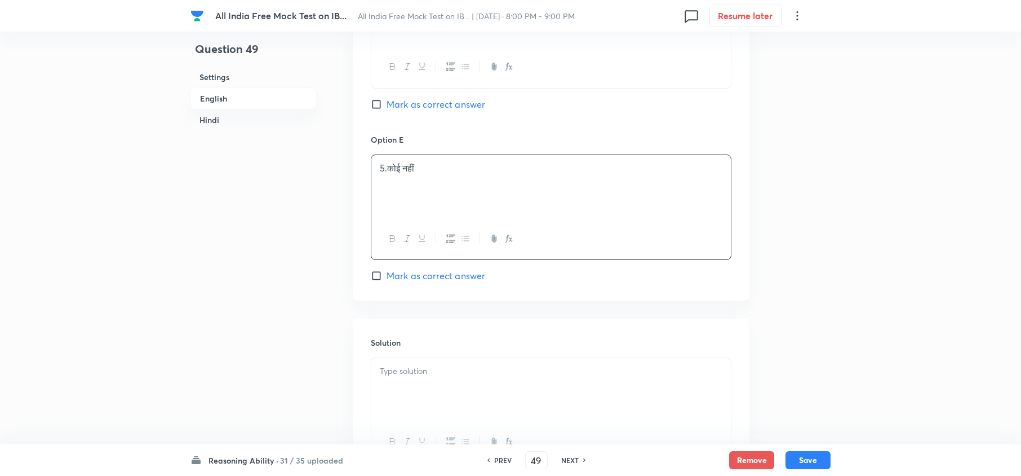
click at [414, 356] on p at bounding box center [551, 371] width 343 height 13
click at [377, 356] on div "इस प्रकार, सही उत्तर विकल्प 3 है।" at bounding box center [551, 389] width 360 height 63
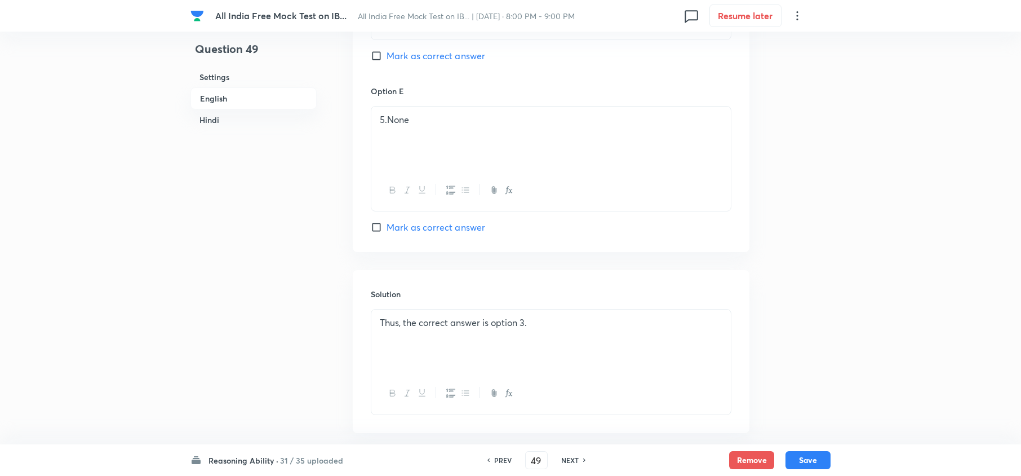
scroll to position [1390, 0]
click at [379, 328] on div "Thus, the correct answer is option 3." at bounding box center [551, 342] width 360 height 63
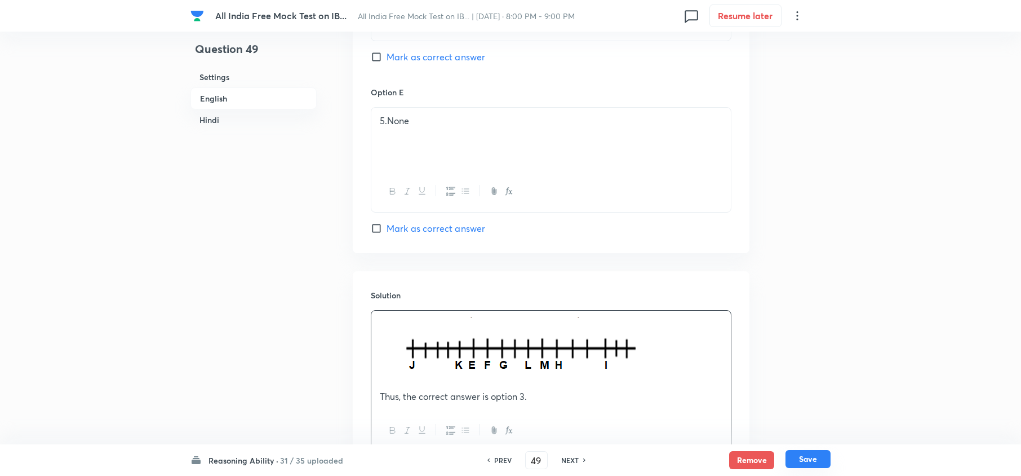
click at [764, 356] on button "Save" at bounding box center [808, 459] width 45 height 18
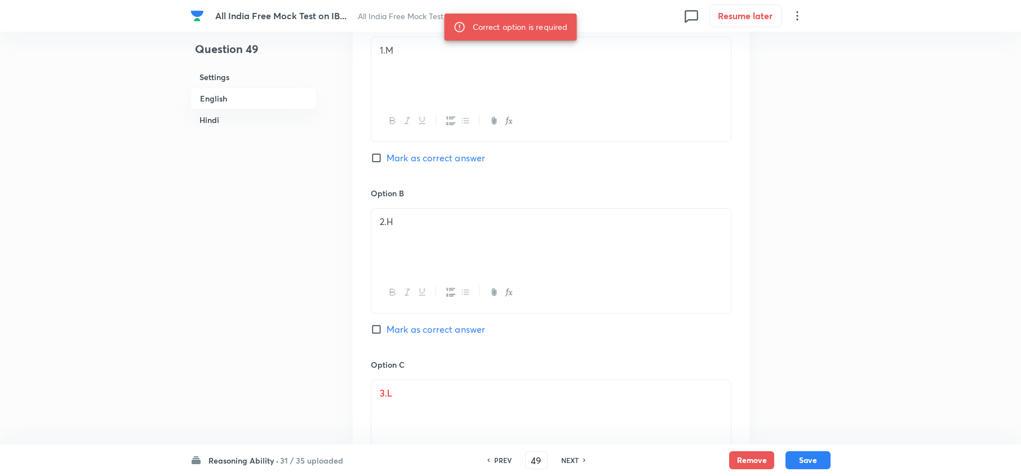
scroll to position [864, 0]
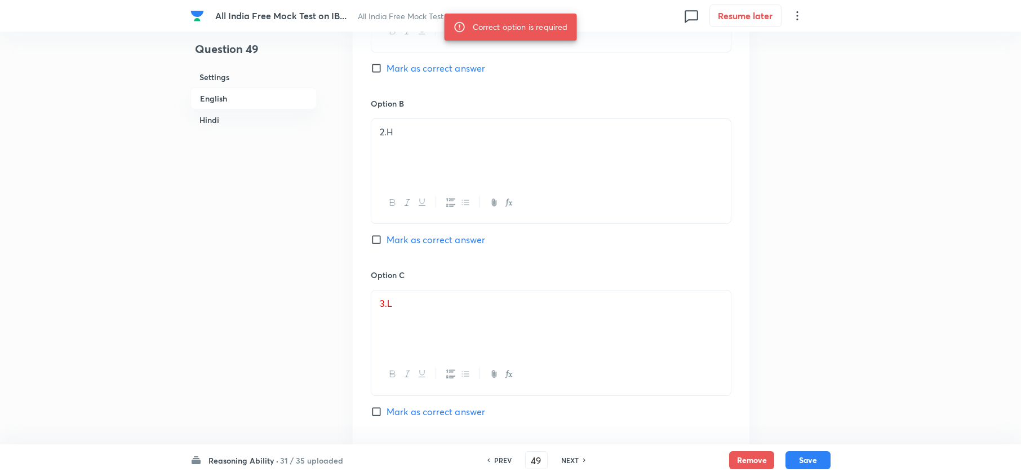
click at [427, 356] on span "Mark as correct answer" at bounding box center [436, 412] width 99 height 14
click at [387, 356] on input "Mark as correct answer" at bounding box center [379, 411] width 16 height 11
checkbox input "true"
click at [764, 356] on button "Save" at bounding box center [808, 459] width 45 height 18
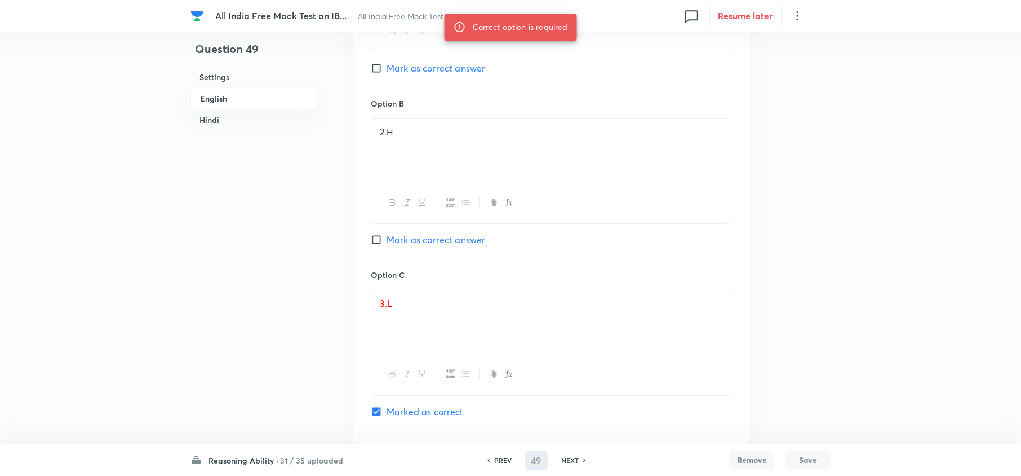
type input "50"
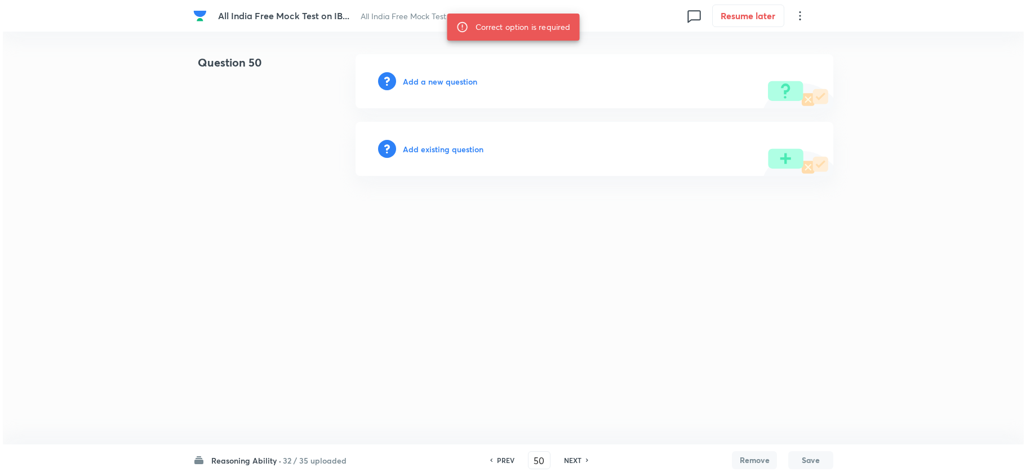
scroll to position [0, 0]
click at [431, 88] on div "Add a new question" at bounding box center [595, 81] width 478 height 54
click at [430, 88] on div "Add a new question" at bounding box center [595, 81] width 478 height 54
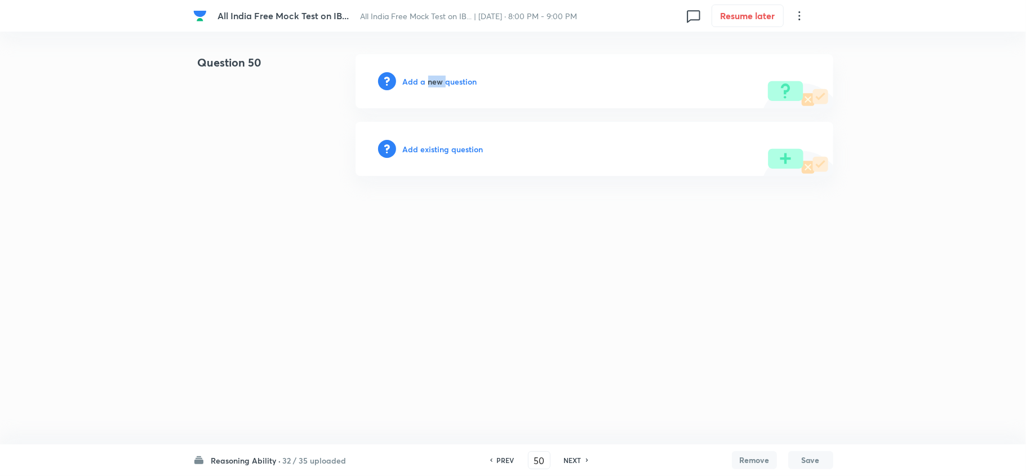
click at [433, 84] on h6 "Add a new question" at bounding box center [440, 82] width 74 height 12
click at [434, 84] on h6 "Choose a question type" at bounding box center [446, 82] width 87 height 12
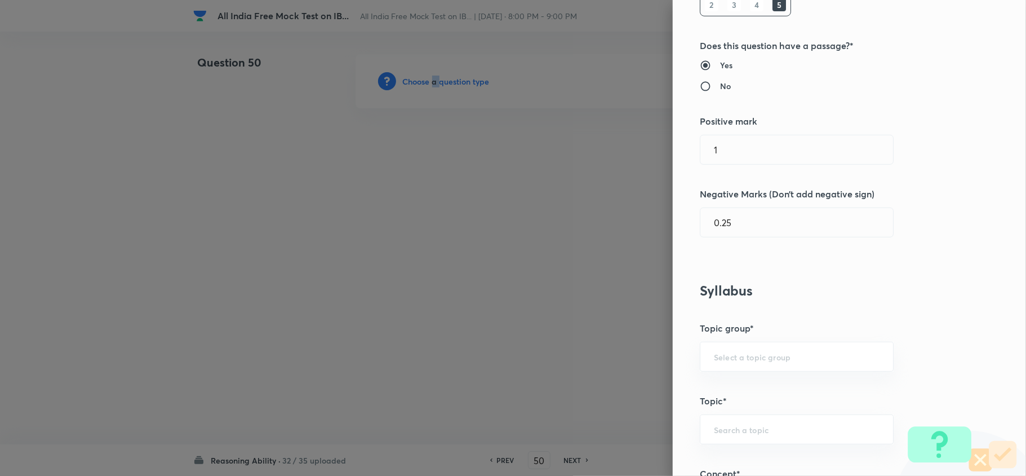
scroll to position [451, 0]
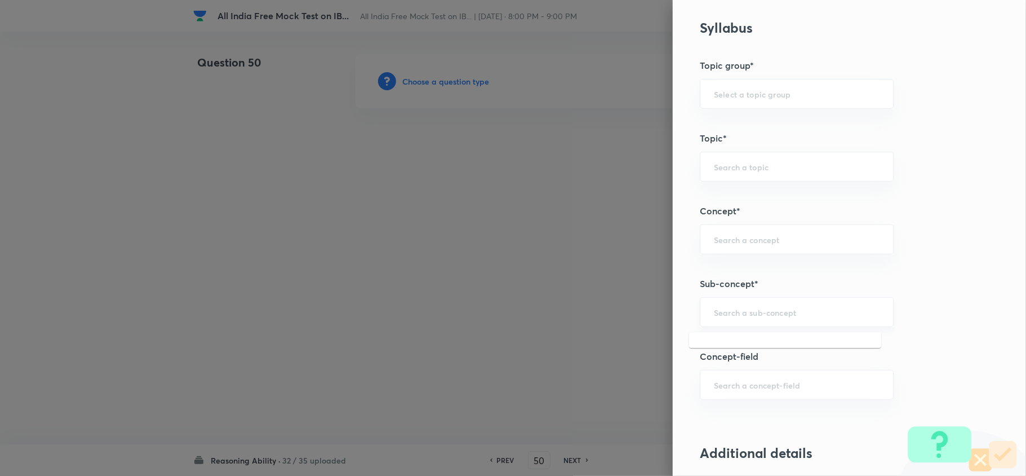
click at [747, 314] on input "text" at bounding box center [797, 312] width 166 height 11
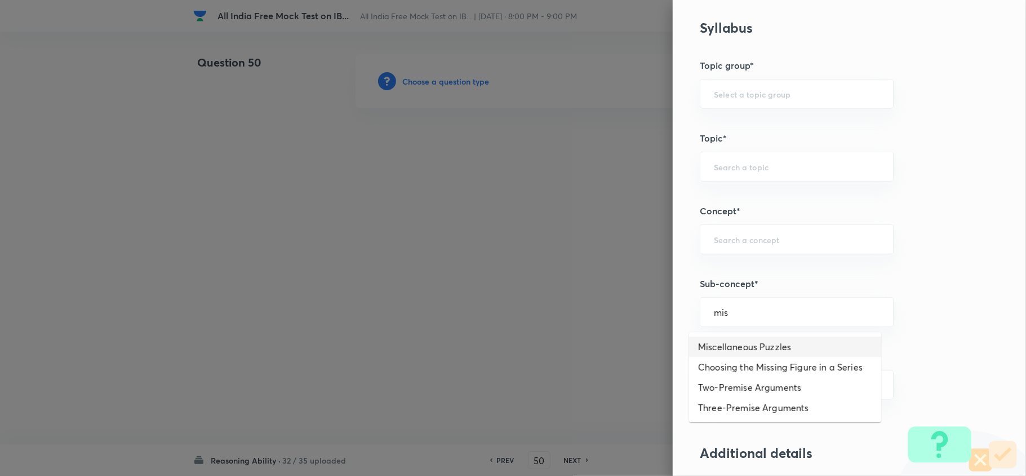
click at [747, 340] on li "Miscellaneous Puzzles" at bounding box center [785, 347] width 192 height 20
type input "Miscellaneous Puzzles"
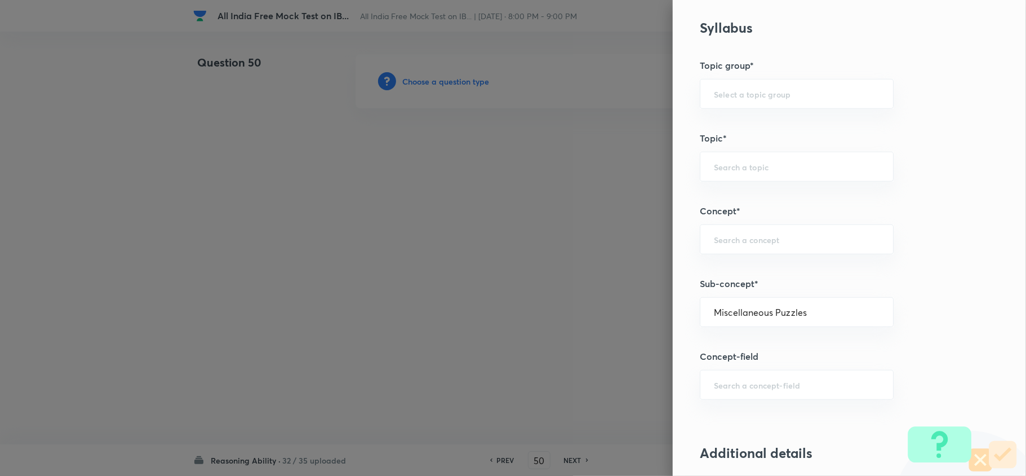
type input "Reasoning"
type input "Verbal Reasoning"
type input "Puzzle and Seating Arrangement"
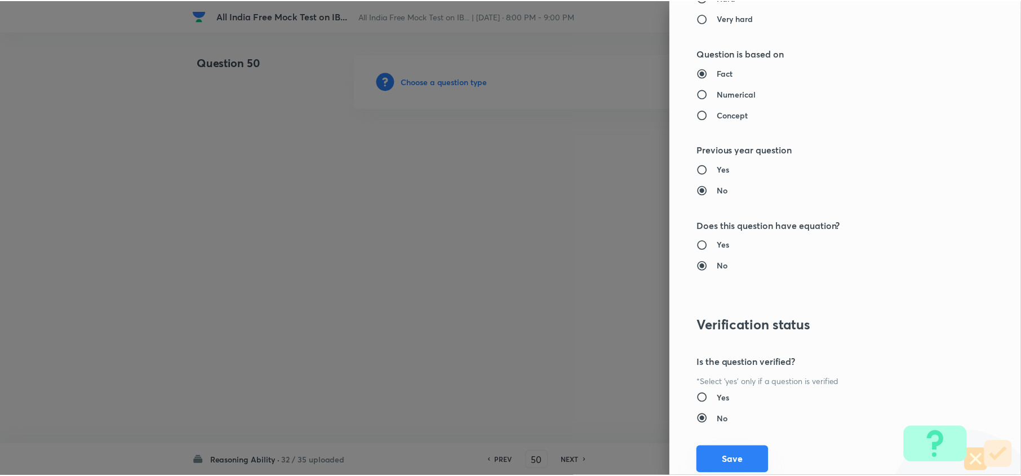
scroll to position [1063, 0]
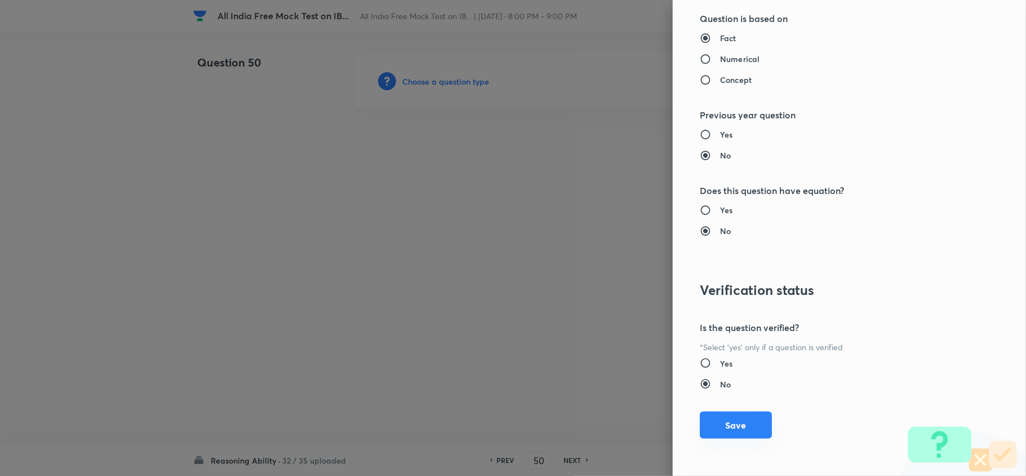
click at [727, 356] on button "Save" at bounding box center [736, 424] width 72 height 27
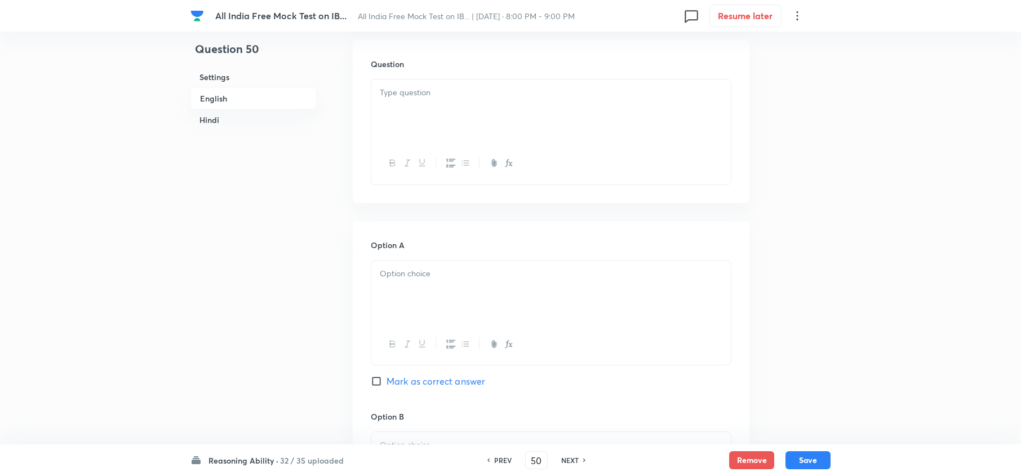
scroll to position [676, 0]
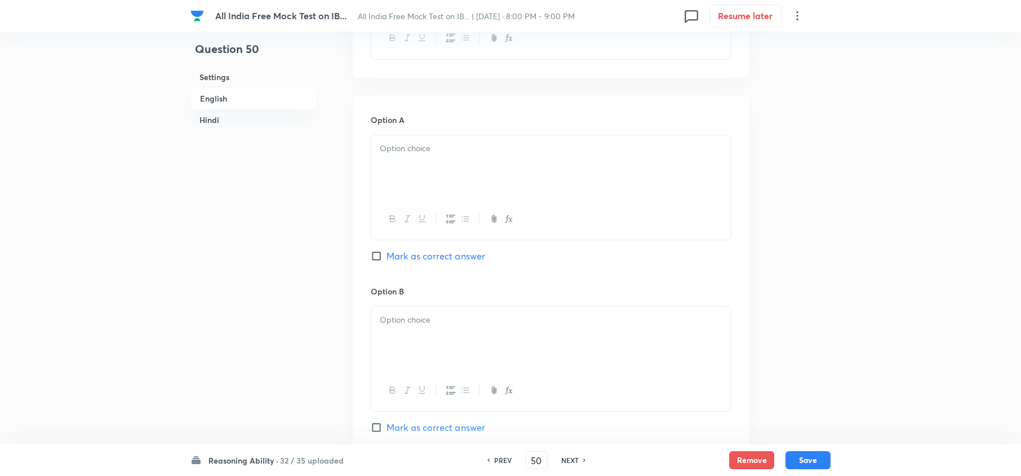
click at [391, 157] on div at bounding box center [551, 166] width 360 height 63
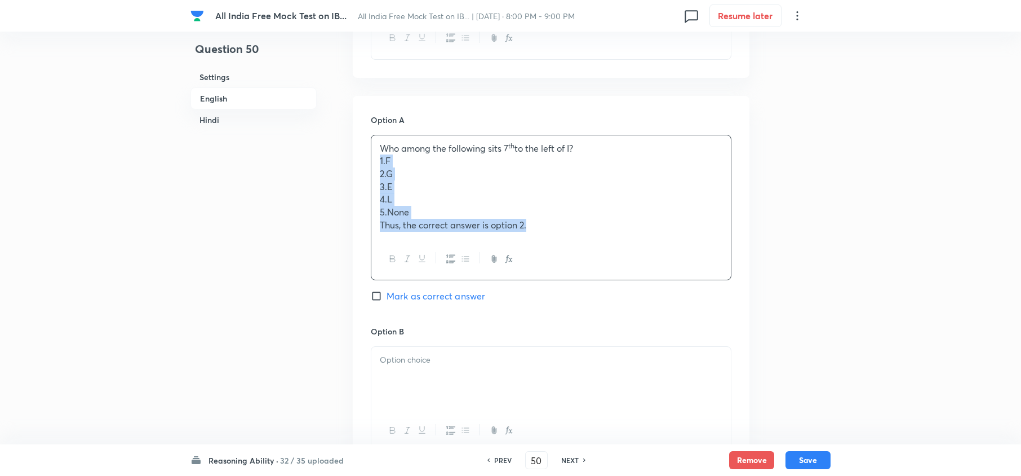
drag, startPoint x: 379, startPoint y: 166, endPoint x: 641, endPoint y: 301, distance: 295.0
click at [641, 301] on div "Option A Who among the following sits 7 th to the left of I? 1.F 2.G 3.E 4.L 5.…" at bounding box center [551, 219] width 361 height 211
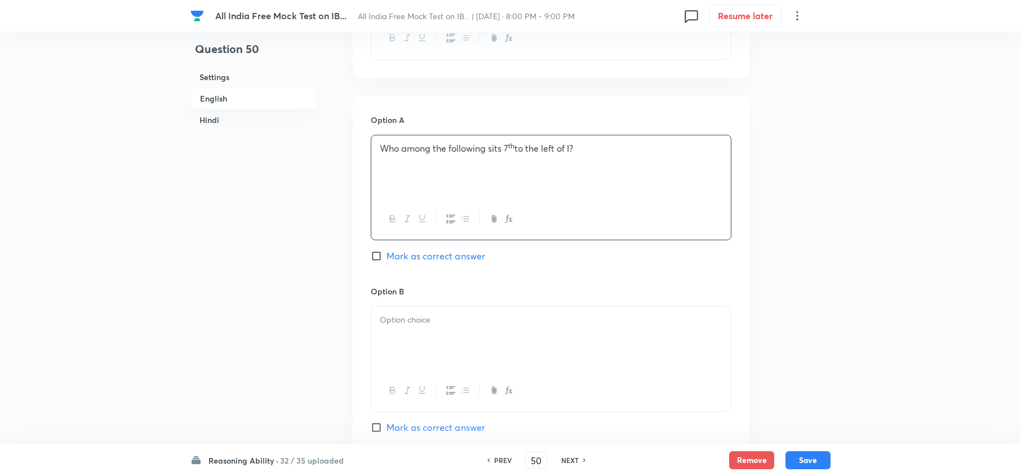
click at [381, 356] on div at bounding box center [551, 338] width 360 height 63
drag, startPoint x: 375, startPoint y: 333, endPoint x: 672, endPoint y: 413, distance: 307.6
click at [672, 356] on div "1.F 2.G 3.E 4.L 5.None Thus, the correct answer is option 2." at bounding box center [551, 372] width 361 height 133
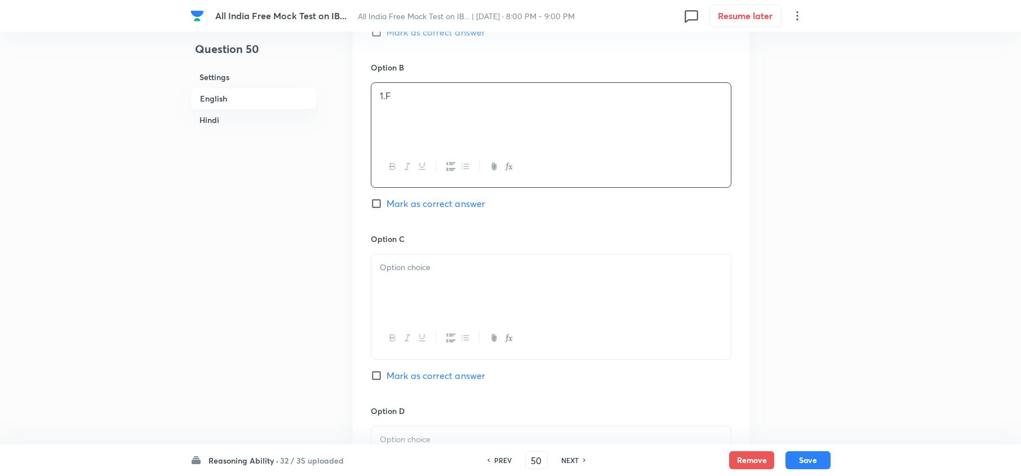
scroll to position [902, 0]
drag, startPoint x: 391, startPoint y: 289, endPoint x: 383, endPoint y: 285, distance: 8.6
click at [391, 289] on div at bounding box center [551, 284] width 360 height 63
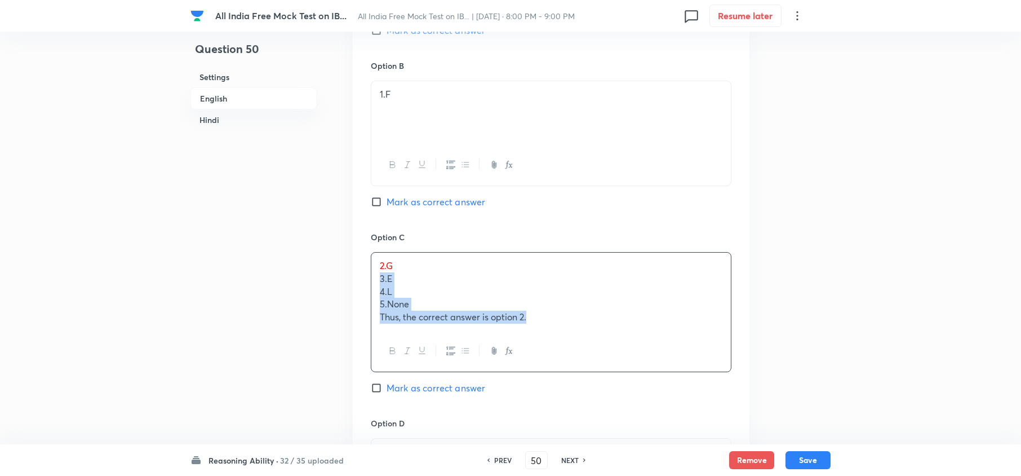
drag, startPoint x: 377, startPoint y: 282, endPoint x: 582, endPoint y: 386, distance: 229.9
click at [672, 356] on div "2.G 3.E 4.L 5.None Thus, the correct answer is option 2." at bounding box center [551, 312] width 361 height 120
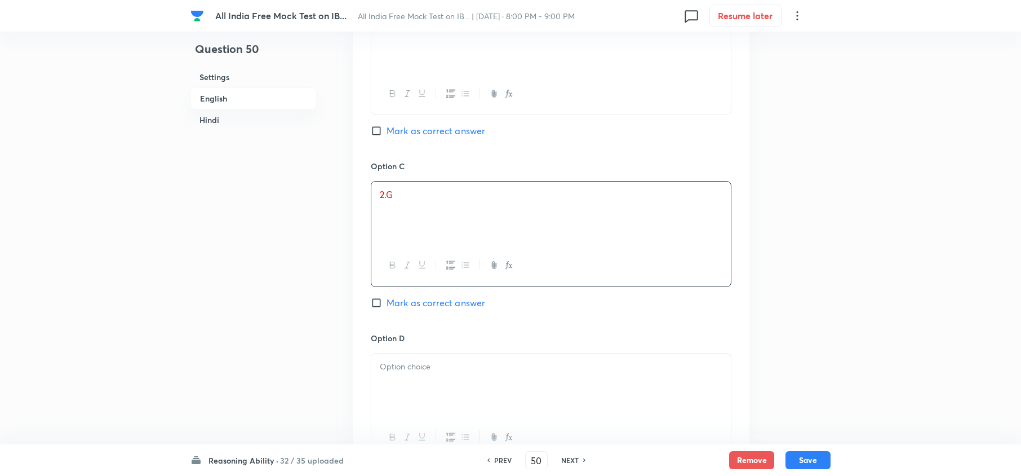
scroll to position [1052, 0]
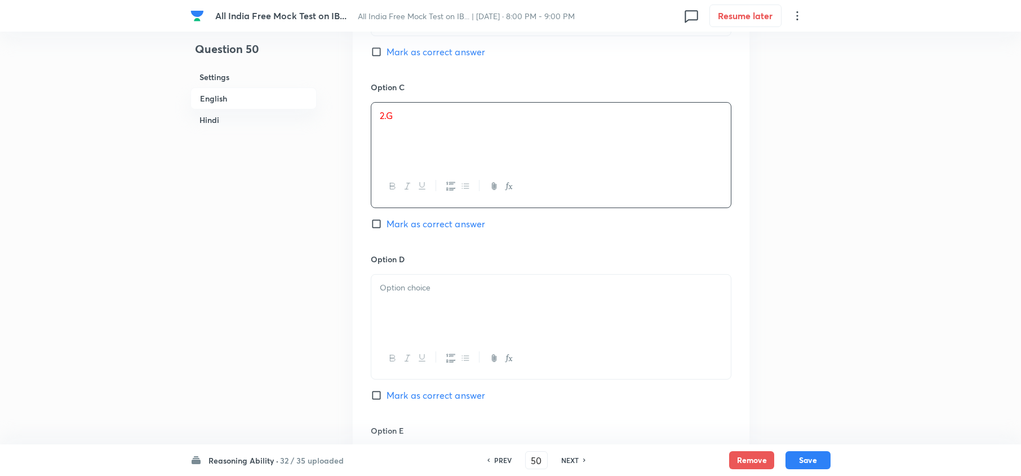
click at [409, 314] on div at bounding box center [551, 305] width 360 height 63
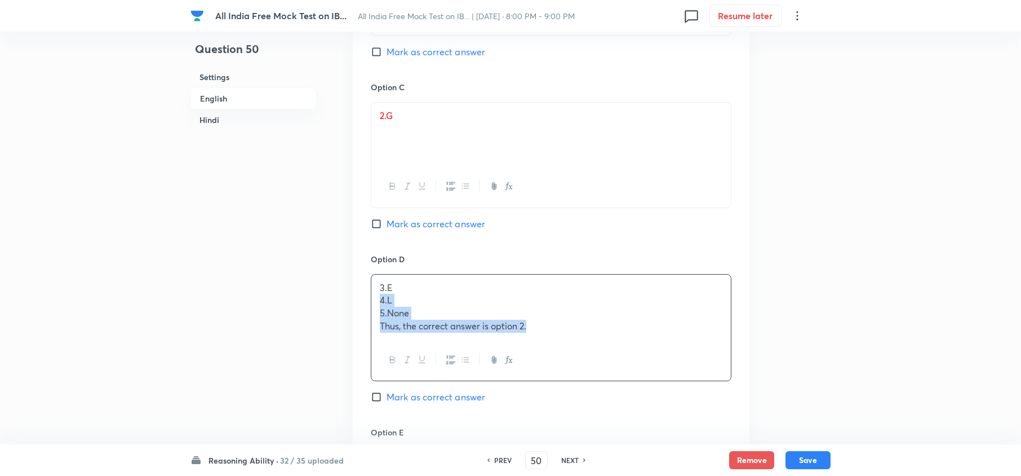
drag, startPoint x: 377, startPoint y: 303, endPoint x: 433, endPoint y: 419, distance: 128.8
click at [682, 356] on div "Option D 3.E 4.L 5.None Thus, the correct answer is option 2. Mark as correct a…" at bounding box center [551, 339] width 361 height 173
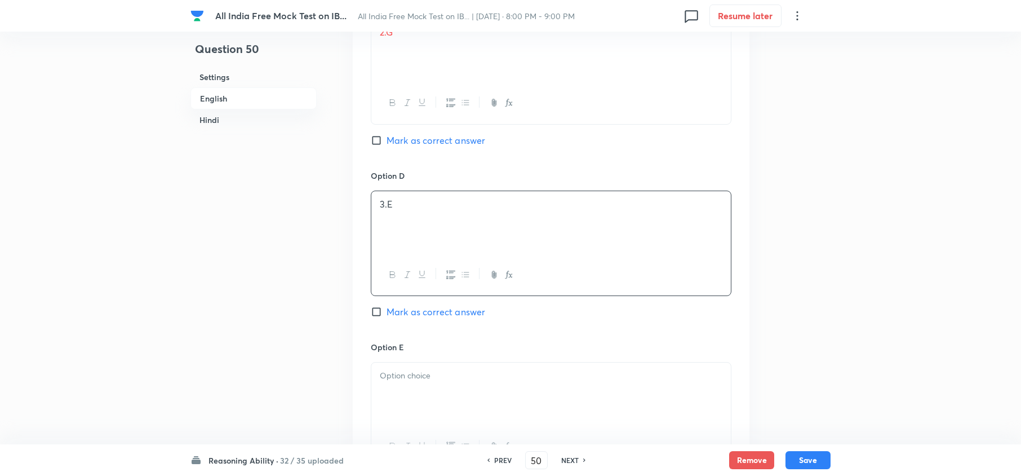
scroll to position [1202, 0]
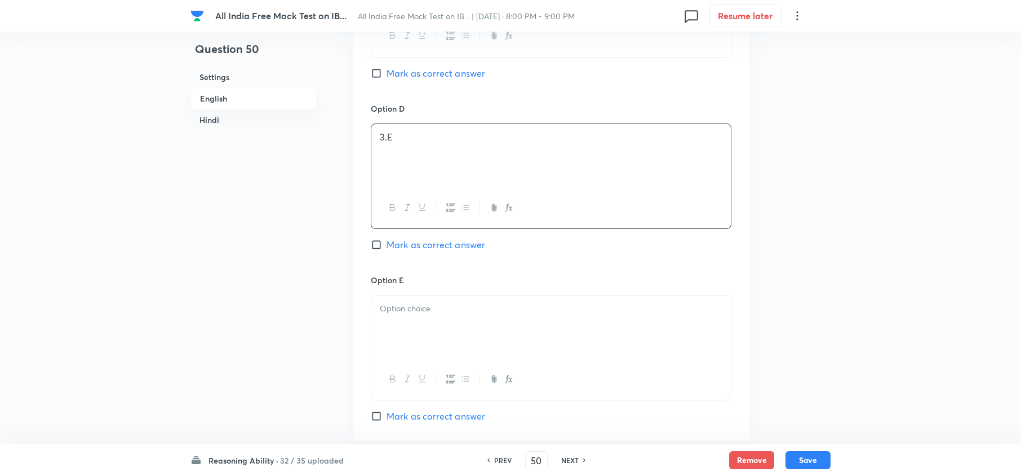
click at [395, 346] on div at bounding box center [551, 326] width 360 height 63
drag, startPoint x: 377, startPoint y: 325, endPoint x: 675, endPoint y: 359, distance: 300.1
click at [675, 356] on div "4.L 5.None Thus, the correct answer is option 2." at bounding box center [551, 326] width 360 height 63
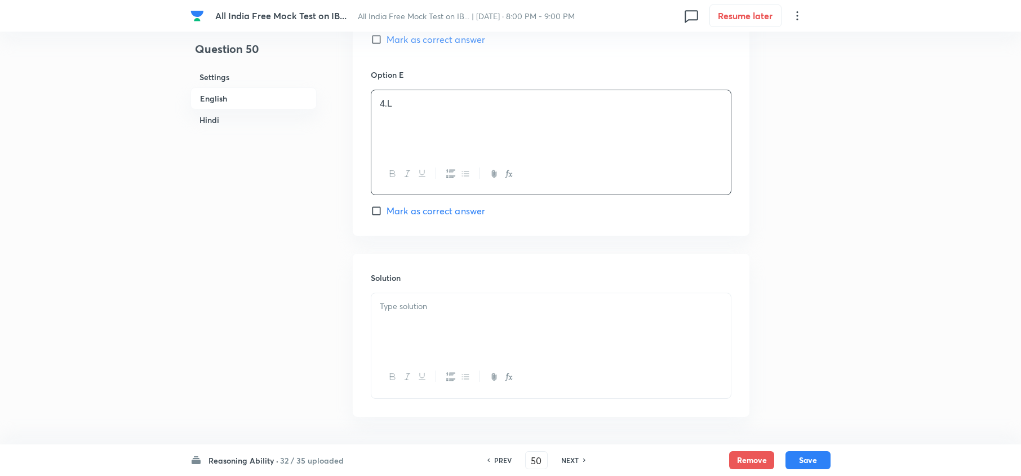
scroll to position [1428, 0]
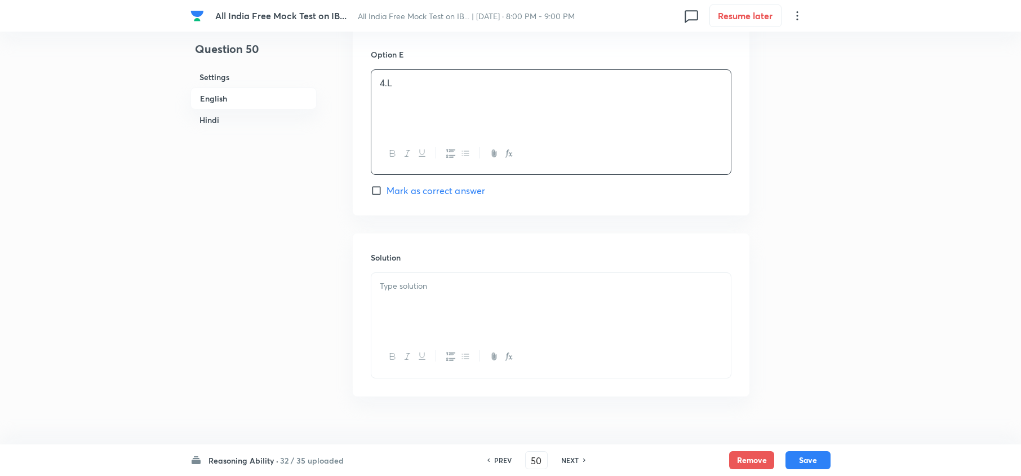
click at [405, 314] on div at bounding box center [551, 304] width 360 height 63
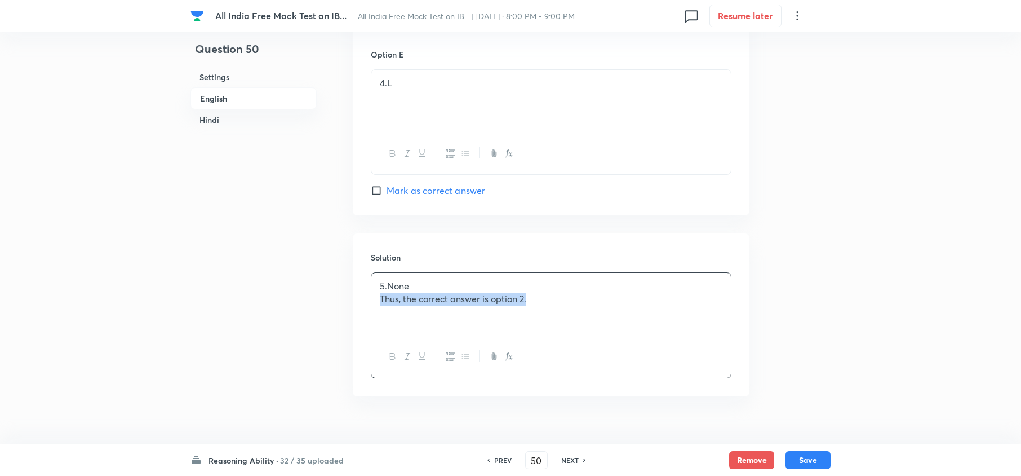
drag, startPoint x: 378, startPoint y: 307, endPoint x: 701, endPoint y: 309, distance: 323.5
click at [699, 309] on div "5.None Thus, the correct answer is option 2." at bounding box center [551, 304] width 360 height 63
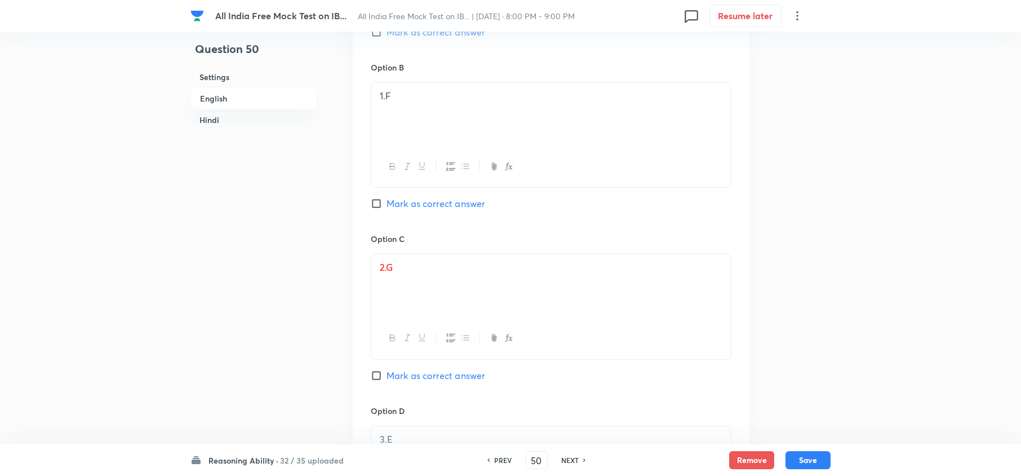
scroll to position [526, 0]
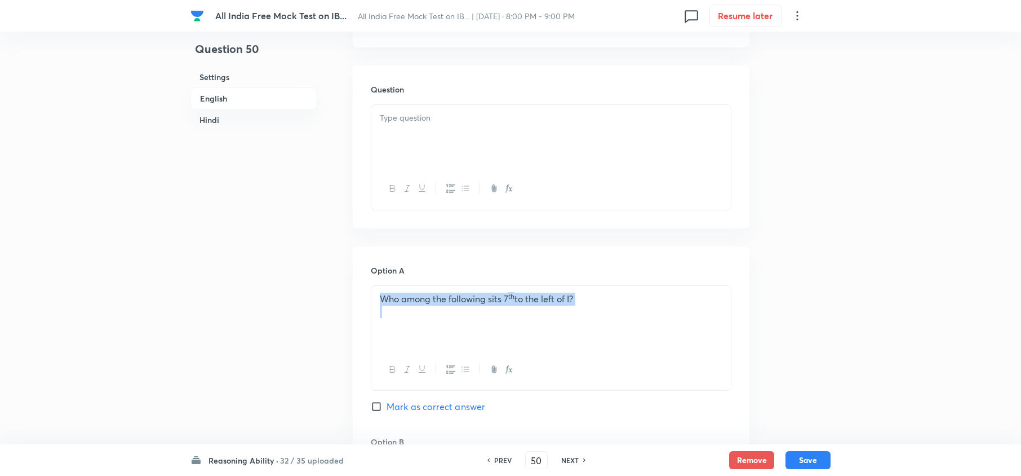
drag, startPoint x: 616, startPoint y: 326, endPoint x: 249, endPoint y: 282, distance: 369.6
click at [411, 138] on div at bounding box center [551, 136] width 360 height 63
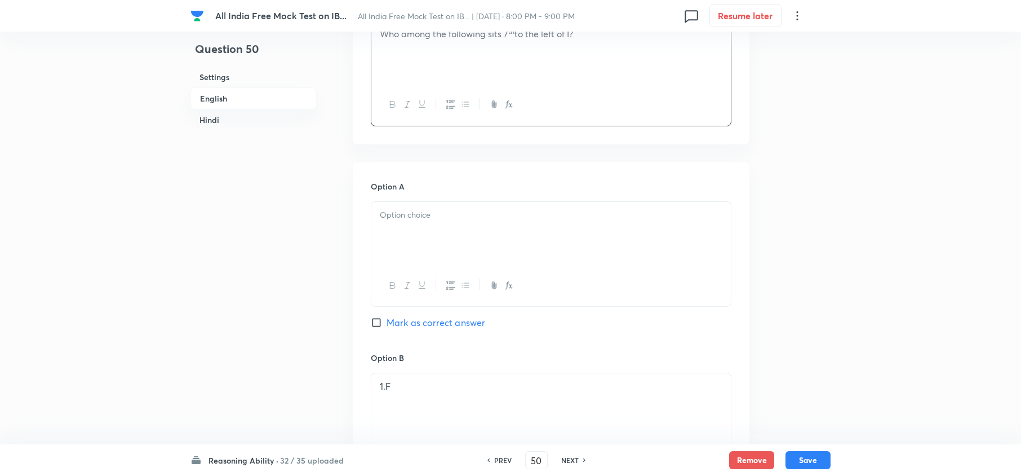
scroll to position [676, 0]
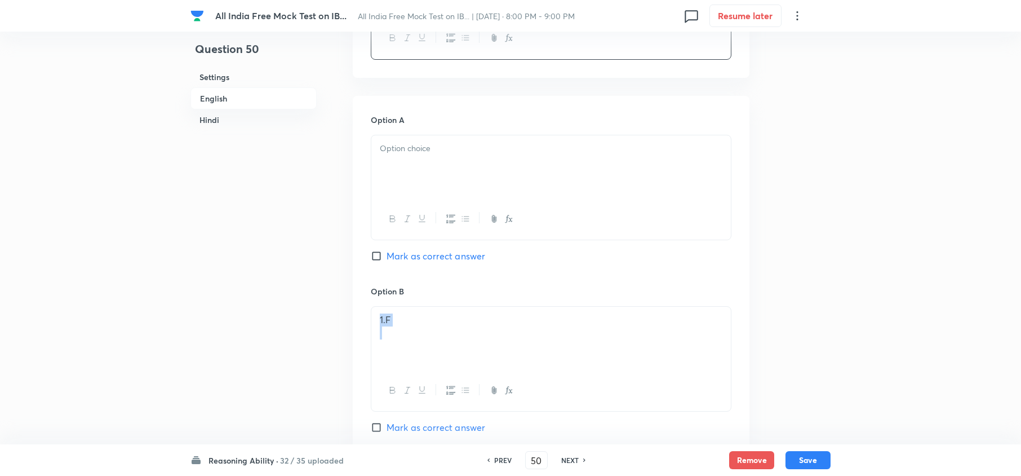
drag, startPoint x: 424, startPoint y: 337, endPoint x: 309, endPoint y: 301, distance: 120.5
click at [451, 186] on div at bounding box center [551, 166] width 360 height 63
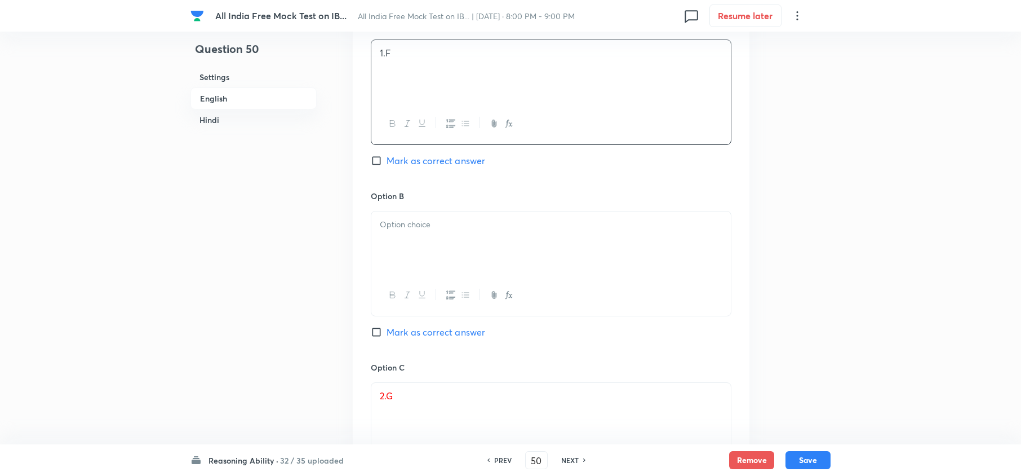
scroll to position [826, 0]
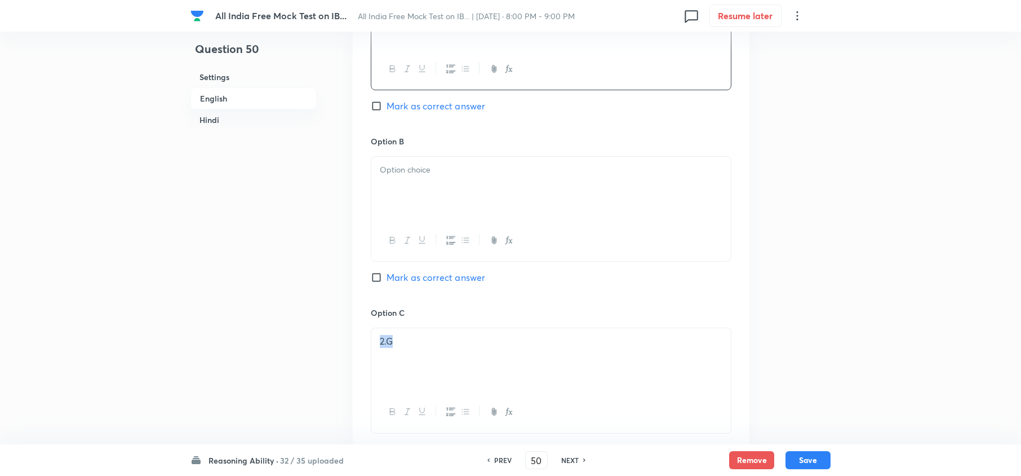
drag, startPoint x: 426, startPoint y: 334, endPoint x: 337, endPoint y: 339, distance: 89.7
drag, startPoint x: 442, startPoint y: 193, endPoint x: 449, endPoint y: 193, distance: 6.8
click at [442, 193] on div at bounding box center [551, 188] width 360 height 63
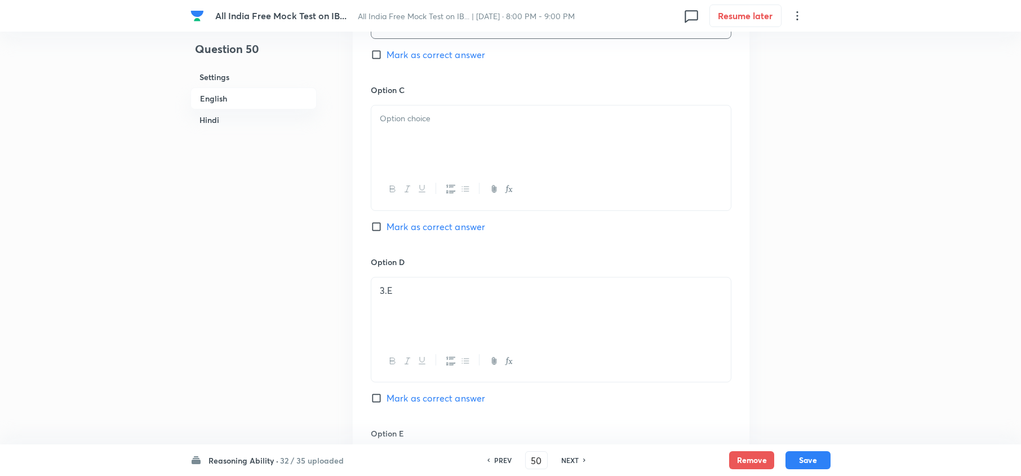
scroll to position [1052, 0]
drag, startPoint x: 203, startPoint y: 268, endPoint x: 386, endPoint y: 162, distance: 211.6
drag, startPoint x: 432, startPoint y: 125, endPoint x: 441, endPoint y: 127, distance: 9.2
click at [432, 125] on div at bounding box center [551, 134] width 360 height 63
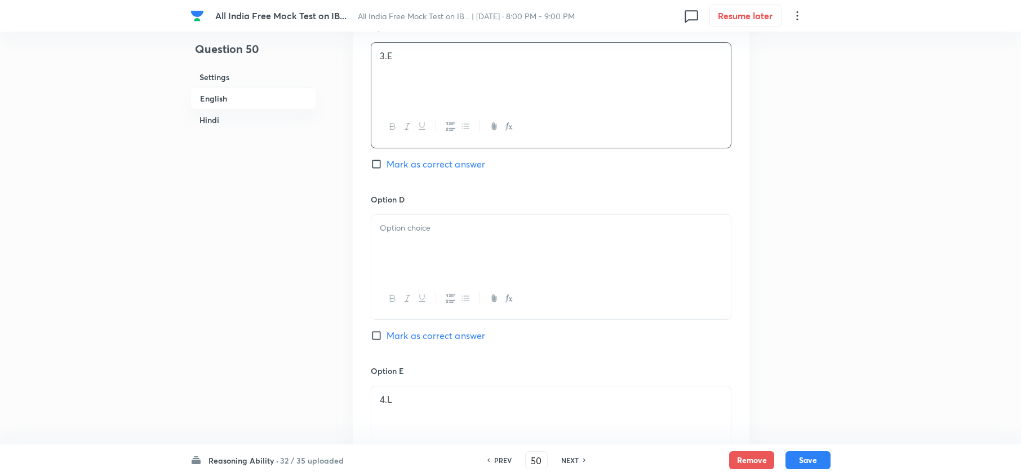
scroll to position [1202, 0]
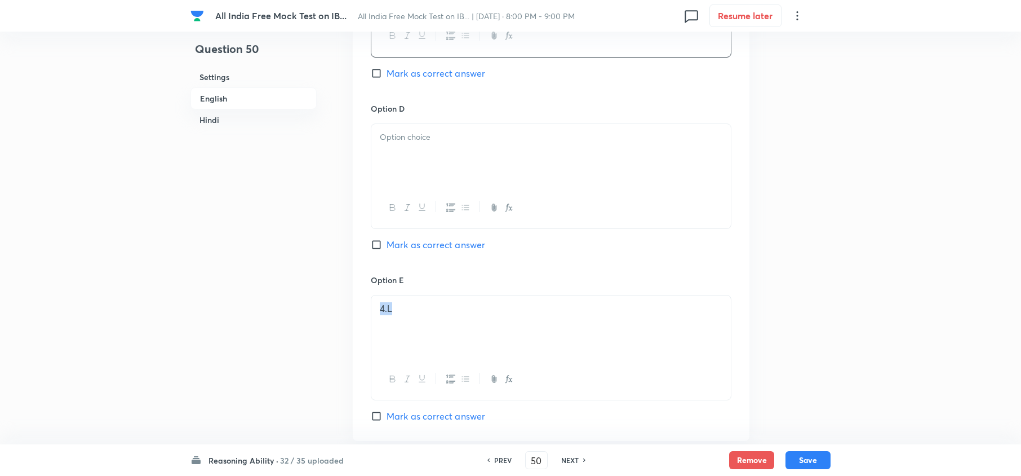
drag, startPoint x: 451, startPoint y: 315, endPoint x: 222, endPoint y: 302, distance: 230.3
drag, startPoint x: 488, startPoint y: 114, endPoint x: 470, endPoint y: 125, distance: 20.8
click at [481, 114] on h6 "Option D" at bounding box center [551, 109] width 361 height 12
click at [454, 136] on p at bounding box center [551, 137] width 343 height 13
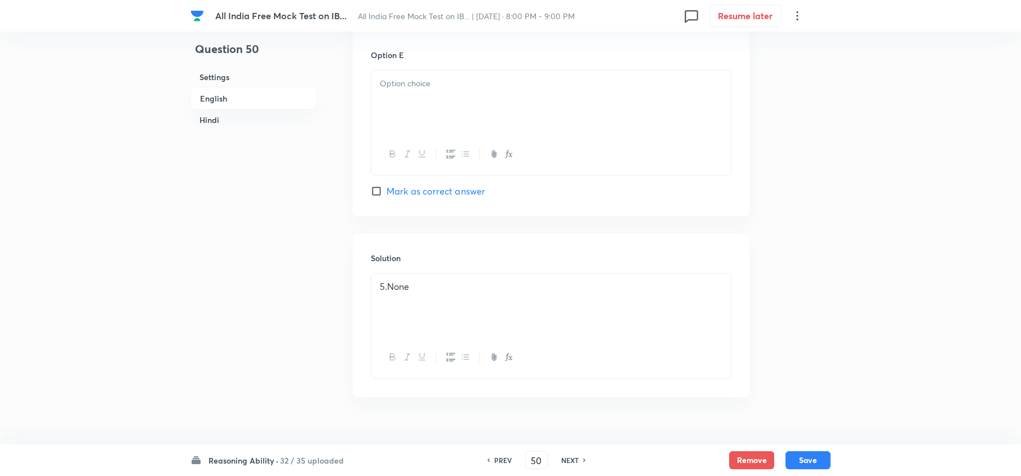
scroll to position [1428, 0]
drag, startPoint x: 457, startPoint y: 278, endPoint x: 291, endPoint y: 276, distance: 165.2
click at [289, 285] on div "Question 50 Settings English Hindi Settings Type Single choice correct 5 option…" at bounding box center [511, 308] width 640 height 3365
drag, startPoint x: 449, startPoint y: 107, endPoint x: 458, endPoint y: 113, distance: 11.4
click at [449, 107] on div at bounding box center [551, 101] width 360 height 63
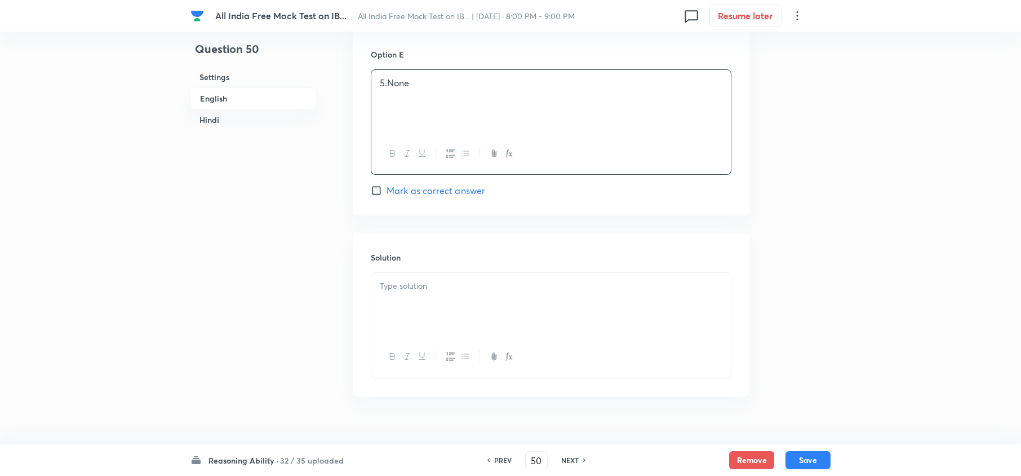
scroll to position [1578, 0]
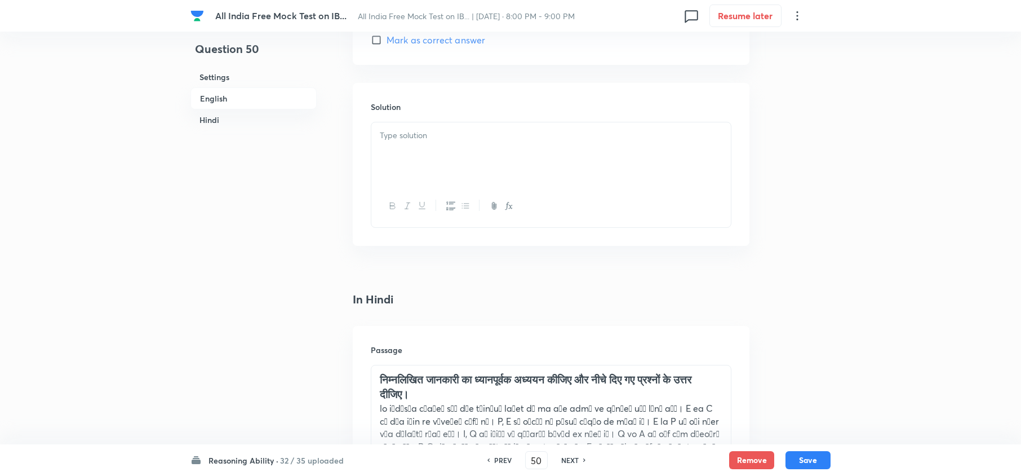
click at [435, 156] on div at bounding box center [551, 153] width 360 height 63
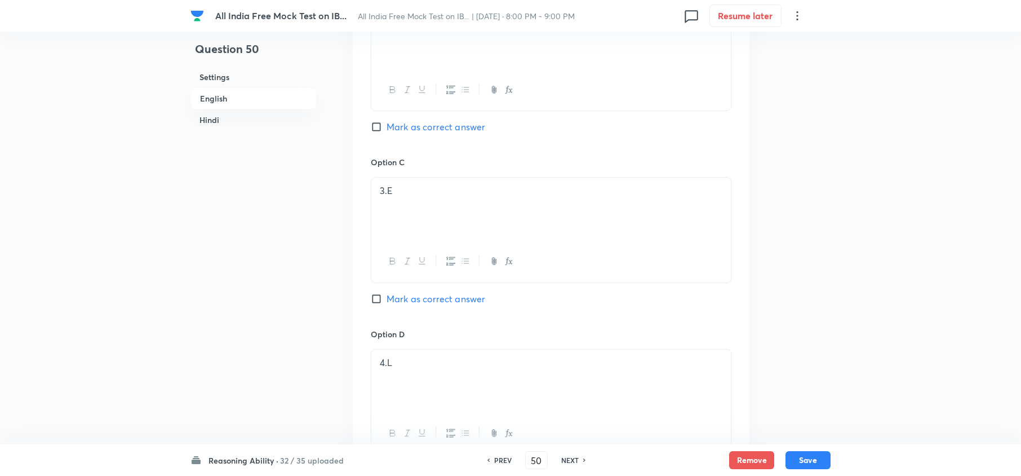
scroll to position [826, 0]
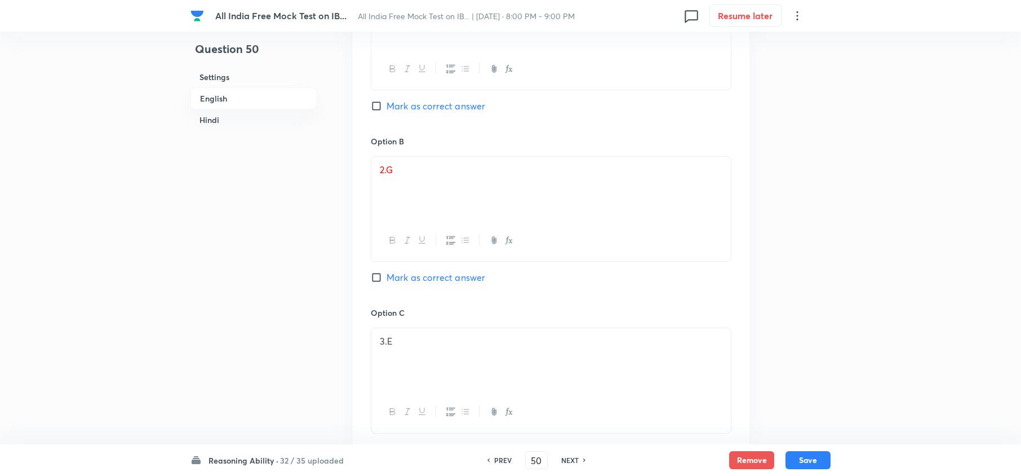
click at [411, 273] on span "Mark as correct answer" at bounding box center [436, 278] width 99 height 14
click at [387, 273] on input "Mark as correct answer" at bounding box center [379, 277] width 16 height 11
checkbox input "true"
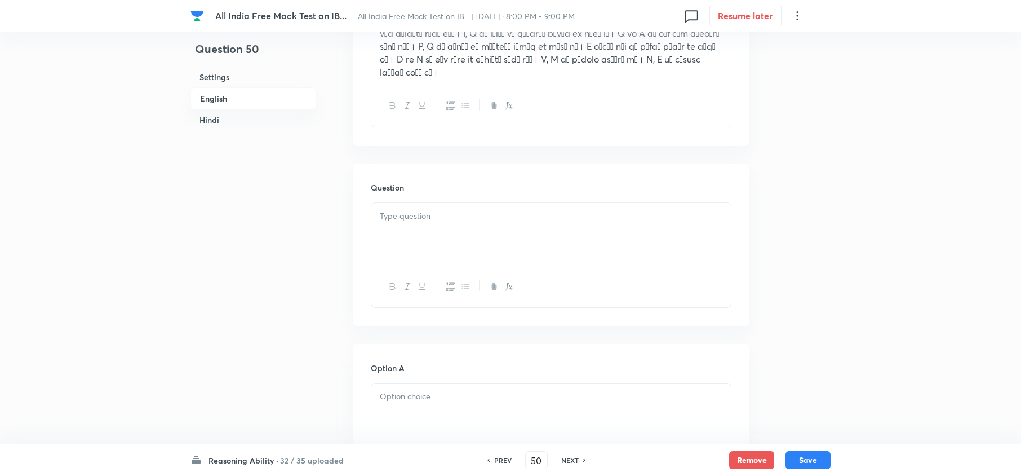
scroll to position [2029, 0]
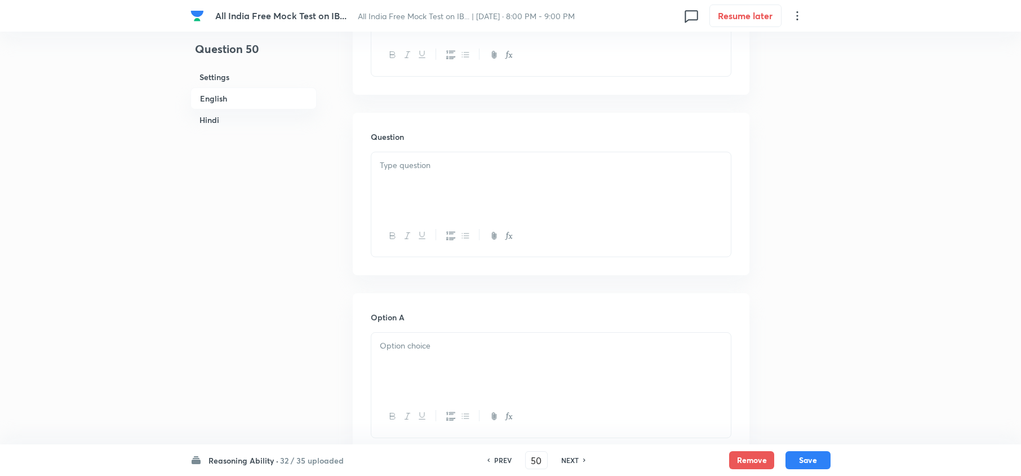
click at [407, 176] on div at bounding box center [551, 183] width 360 height 63
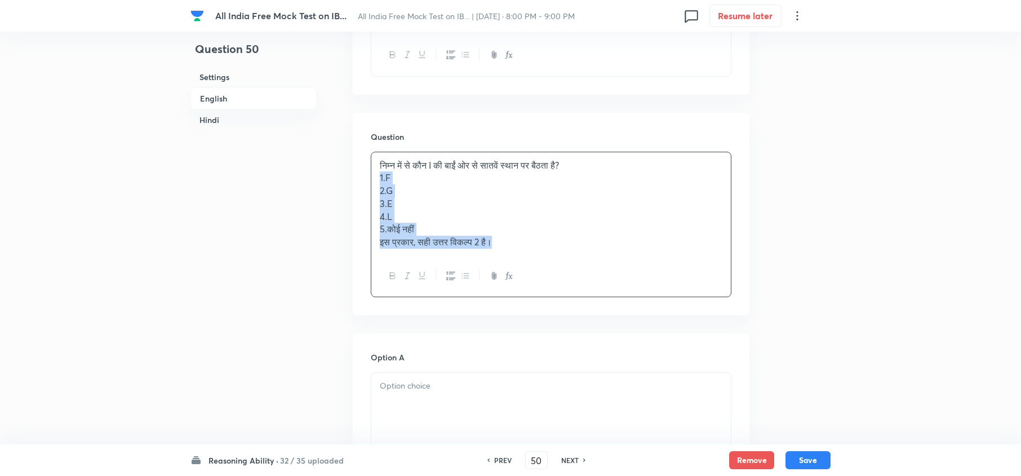
drag, startPoint x: 377, startPoint y: 170, endPoint x: 591, endPoint y: 293, distance: 247.2
click at [591, 293] on div "Question निम्न में से कौन I की बाईं ओर से सातवें स्‍थान पर बैठता है? 1.F 2.G 3.…" at bounding box center [551, 214] width 397 height 202
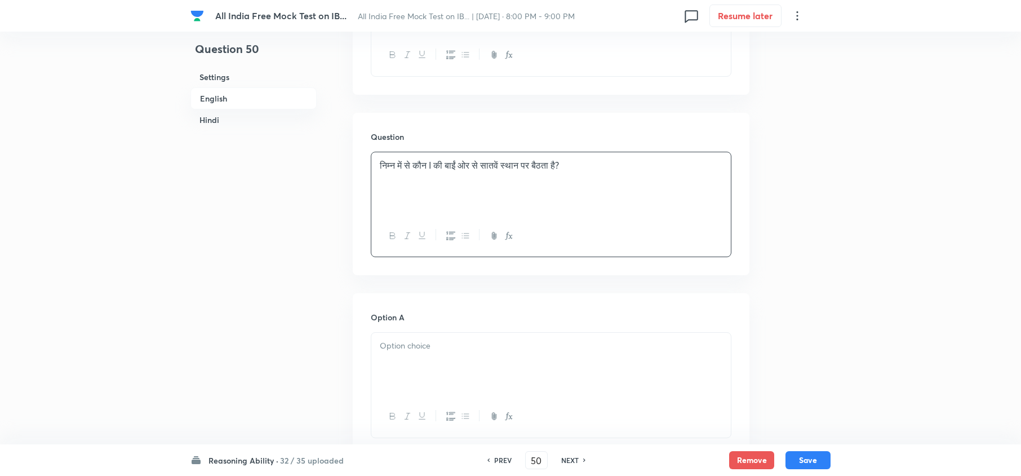
click at [407, 349] on div at bounding box center [551, 364] width 360 height 63
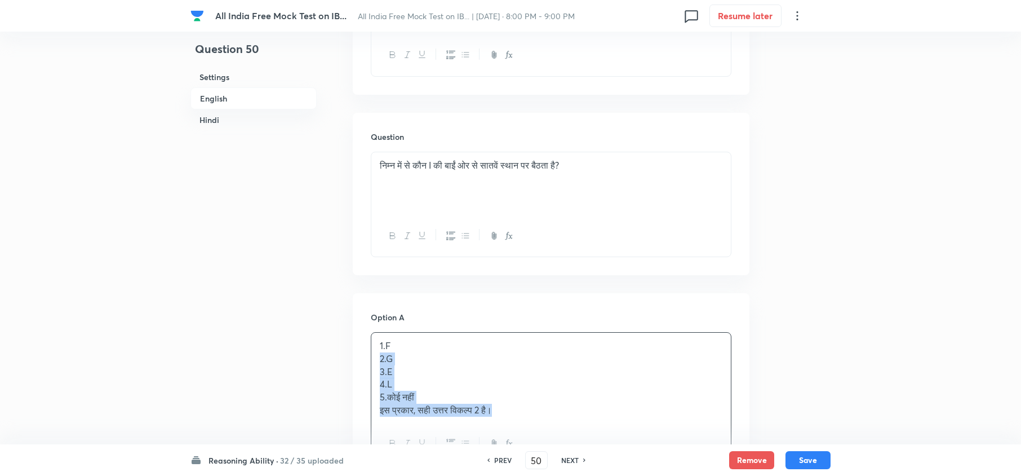
drag, startPoint x: 379, startPoint y: 351, endPoint x: 582, endPoint y: 404, distance: 209.9
click at [584, 356] on div "1.F 2.G 3.E 4.L 5.कोई नहीं इस प्रकार, सही उत्तर विकल्प 2 है।" at bounding box center [551, 378] width 360 height 90
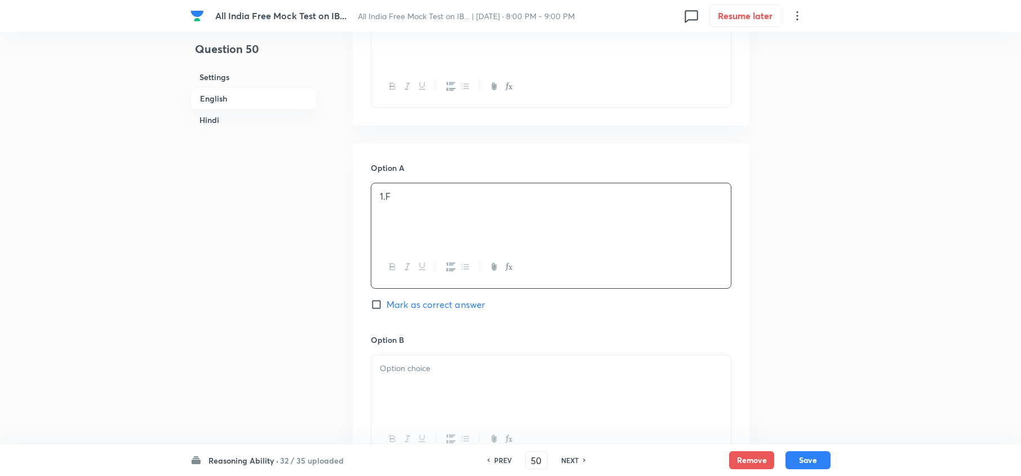
scroll to position [2179, 0]
click at [386, 356] on p at bounding box center [551, 367] width 343 height 13
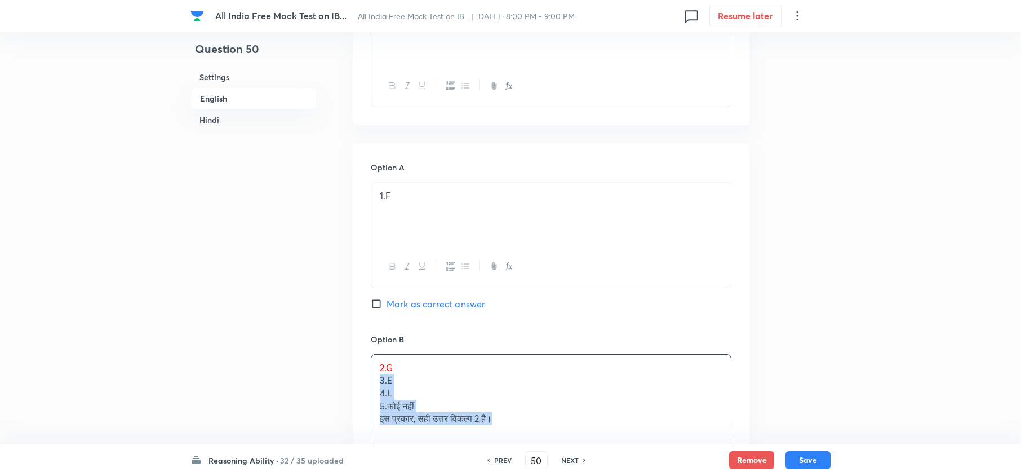
drag, startPoint x: 379, startPoint y: 374, endPoint x: 554, endPoint y: 422, distance: 180.5
click at [554, 356] on div "2.G 3.E 4.L 5.कोई नहीं इस प्रकार, सही उत्तर विकल्प 2 है।" at bounding box center [551, 394] width 360 height 78
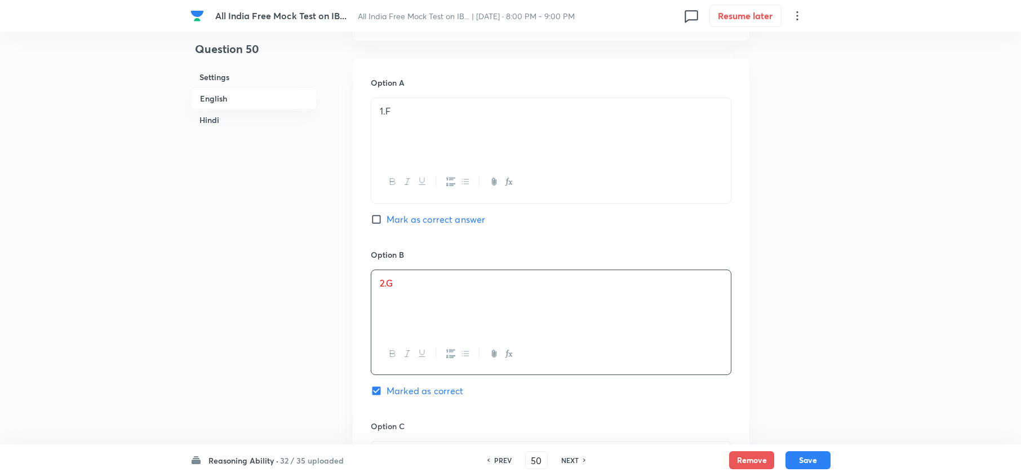
scroll to position [2405, 0]
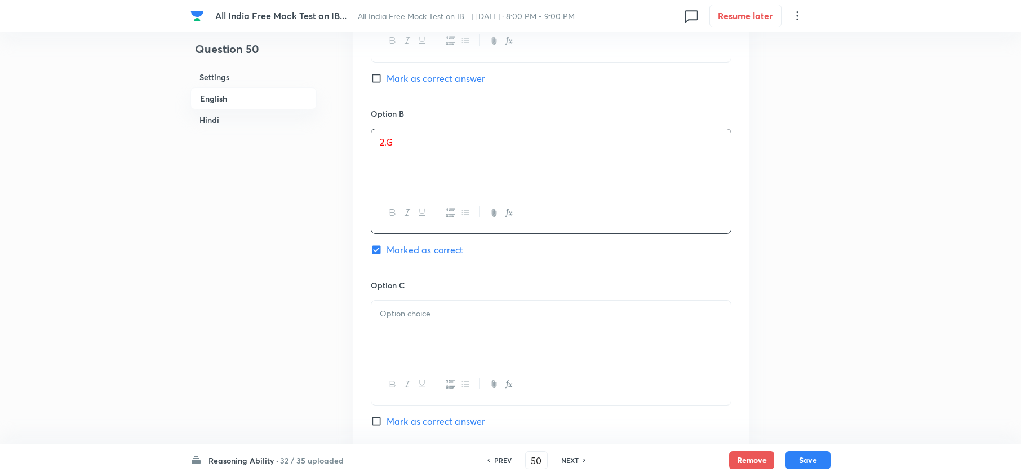
click at [404, 321] on div at bounding box center [551, 331] width 360 height 63
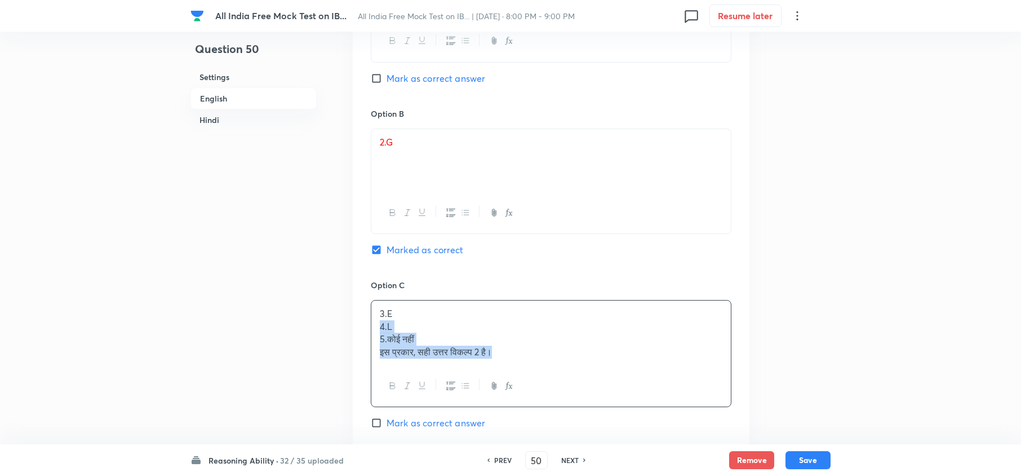
drag, startPoint x: 378, startPoint y: 324, endPoint x: 627, endPoint y: 382, distance: 256.4
click at [626, 356] on div "3.E 4.L 5.कोई नहीं इस प्रकार, सही उत्तर विकल्प 2 है।" at bounding box center [551, 353] width 361 height 107
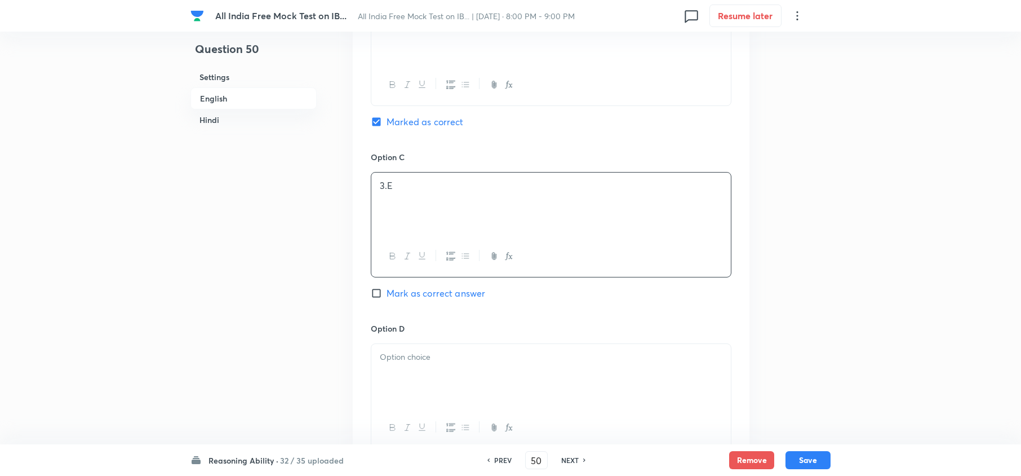
scroll to position [2555, 0]
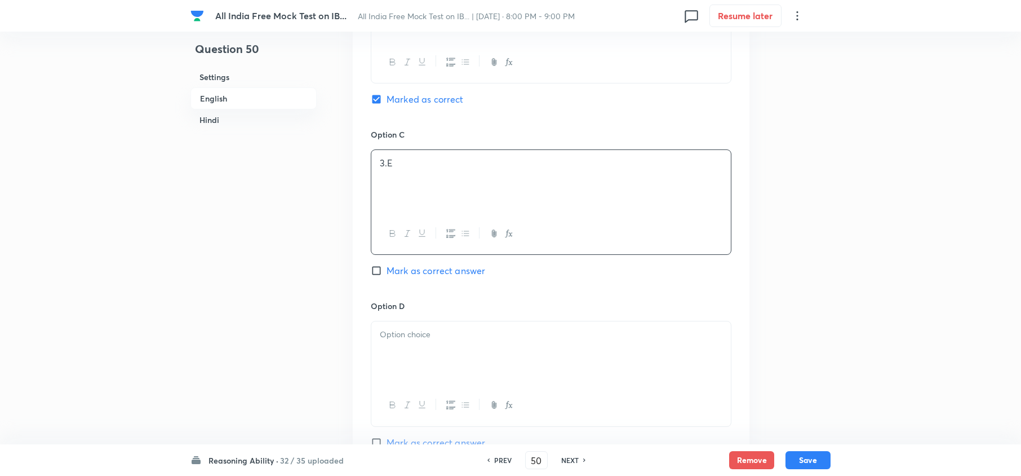
click at [427, 353] on div at bounding box center [551, 352] width 360 height 63
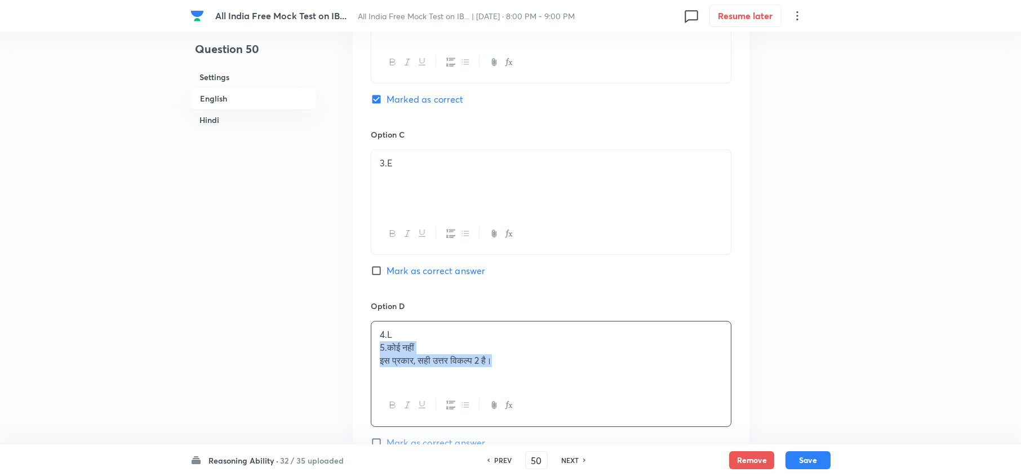
drag, startPoint x: 375, startPoint y: 339, endPoint x: 512, endPoint y: 389, distance: 145.9
click at [578, 356] on div "4.L 5.कोई नहीं इस प्रकार, सही उत्तर विकल्प 2 है।" at bounding box center [551, 352] width 360 height 63
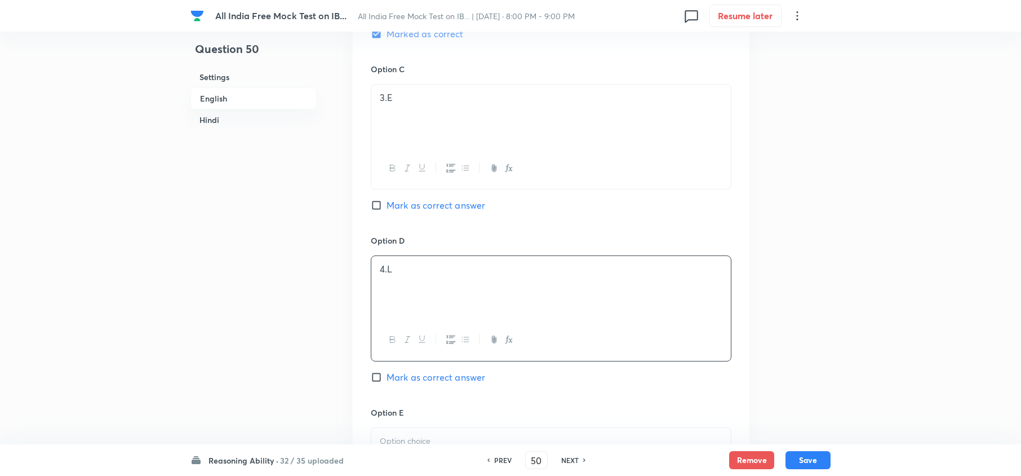
scroll to position [2706, 0]
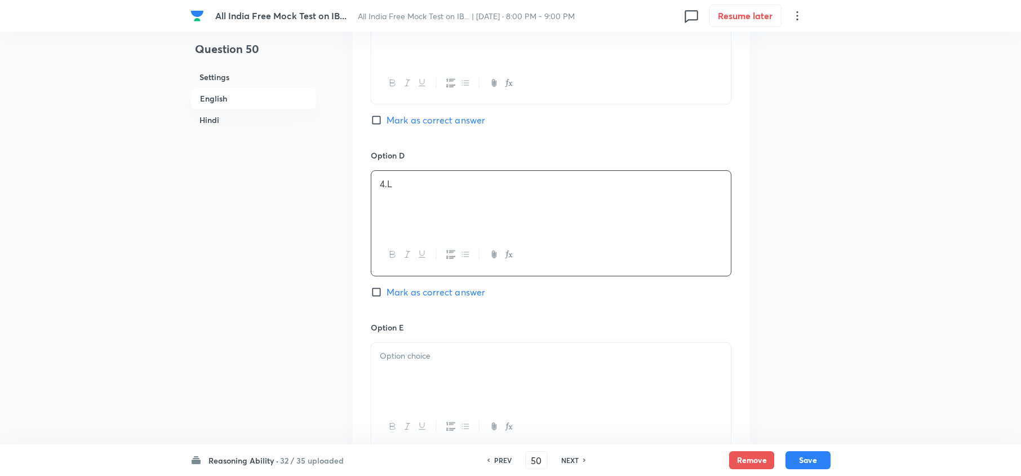
click at [420, 356] on div at bounding box center [551, 374] width 360 height 63
drag, startPoint x: 377, startPoint y: 363, endPoint x: 535, endPoint y: 386, distance: 160.0
click at [535, 356] on div "5.कोई नहीं इस प्रकार, सही उत्तर विकल्प 2 है।" at bounding box center [551, 374] width 360 height 63
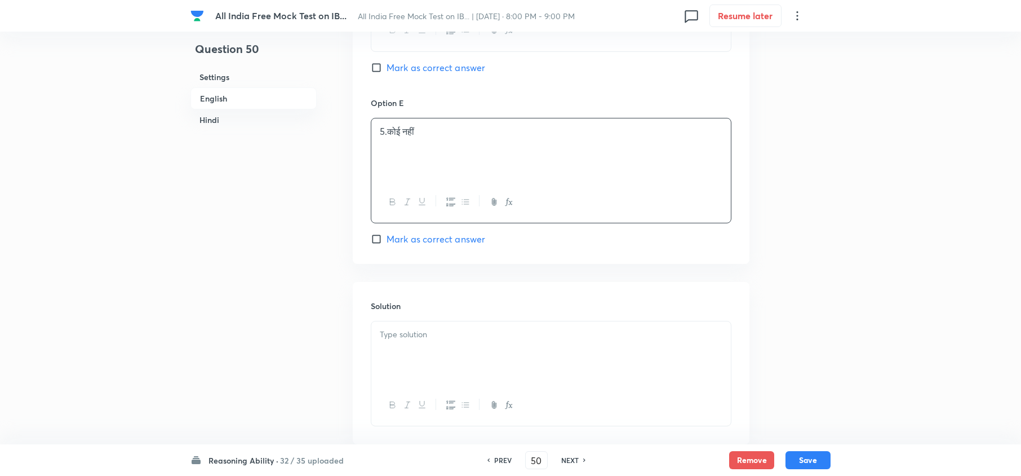
scroll to position [2931, 0]
drag, startPoint x: 449, startPoint y: 369, endPoint x: 488, endPoint y: 379, distance: 40.7
click at [449, 356] on div at bounding box center [551, 351] width 360 height 63
drag, startPoint x: 956, startPoint y: 103, endPoint x: 964, endPoint y: 107, distance: 9.1
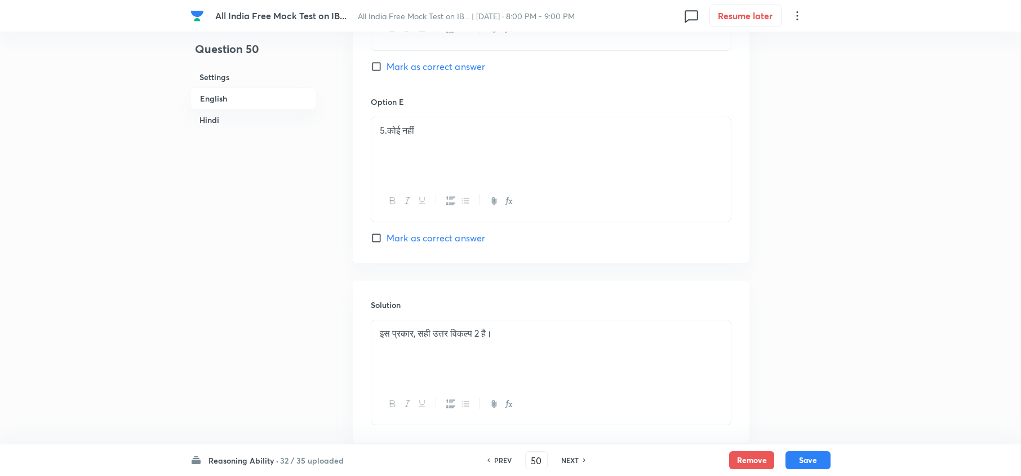
click at [386, 328] on p "इस प्रकार, सही उत्तर विकल्प 2 है।" at bounding box center [551, 333] width 343 height 13
click at [377, 326] on div "इस प्रकार, सही उत्तर विकल्प 2 है।" at bounding box center [551, 351] width 360 height 63
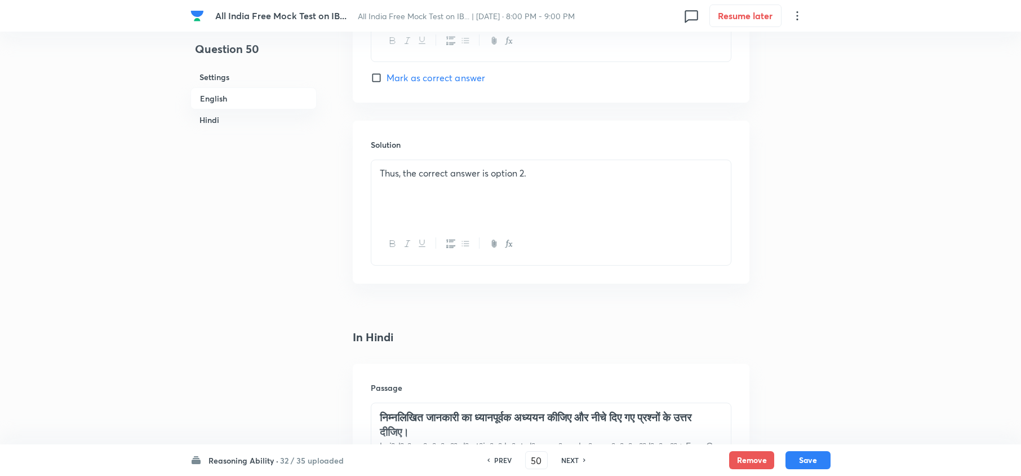
scroll to position [1503, 0]
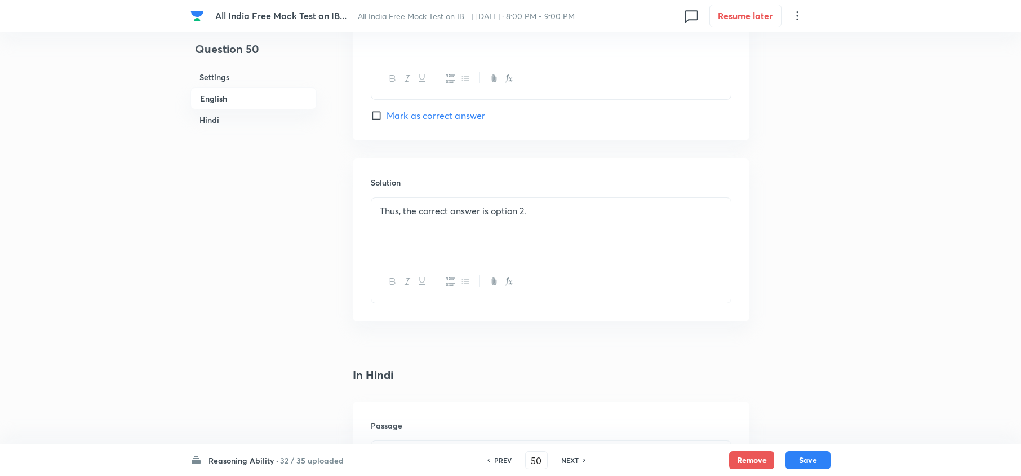
click at [373, 213] on div "Thus, the correct answer is option 2." at bounding box center [551, 229] width 360 height 63
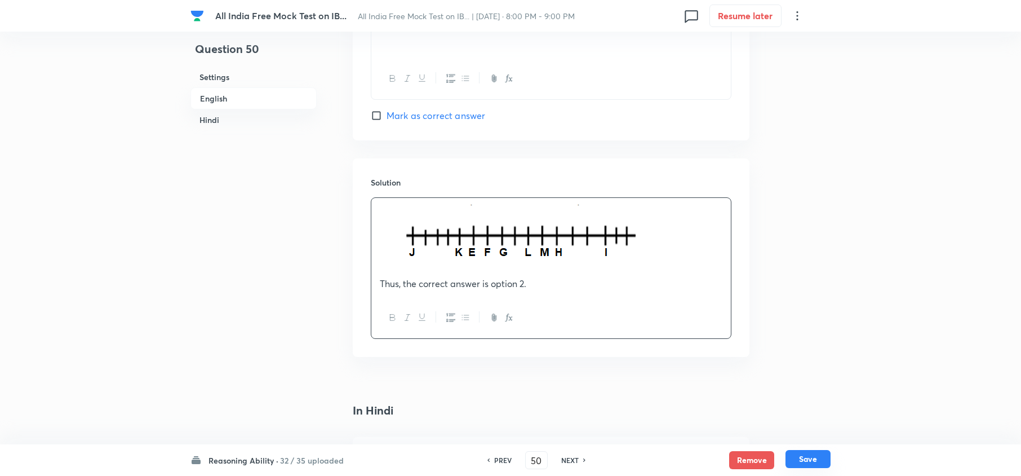
click at [764, 356] on button "Save" at bounding box center [808, 459] width 45 height 18
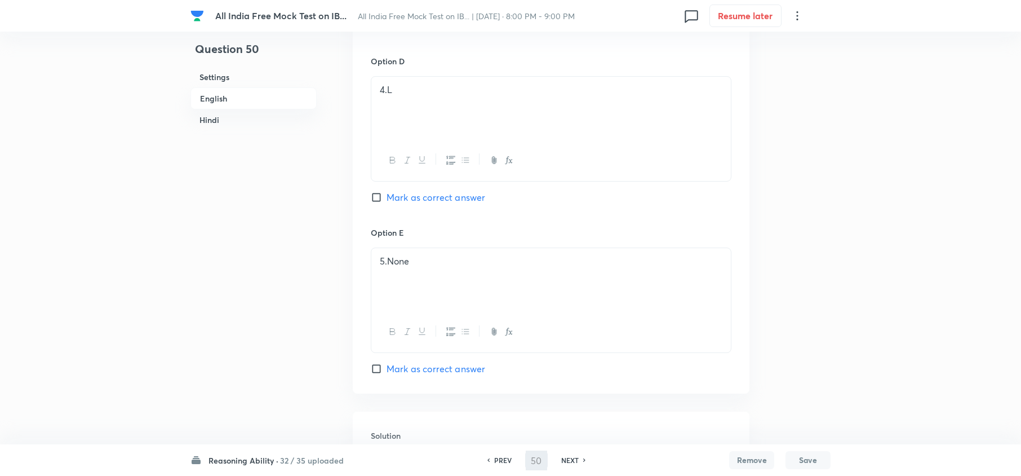
scroll to position [1202, 0]
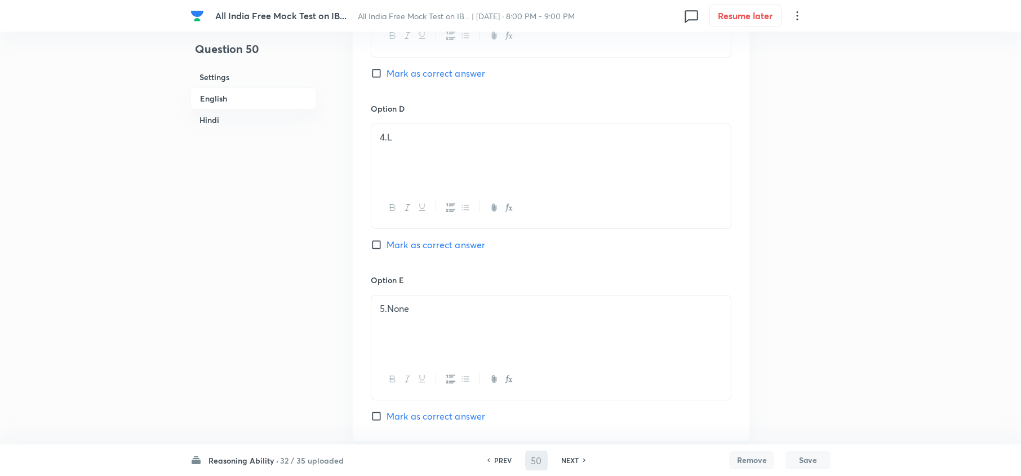
type input "51"
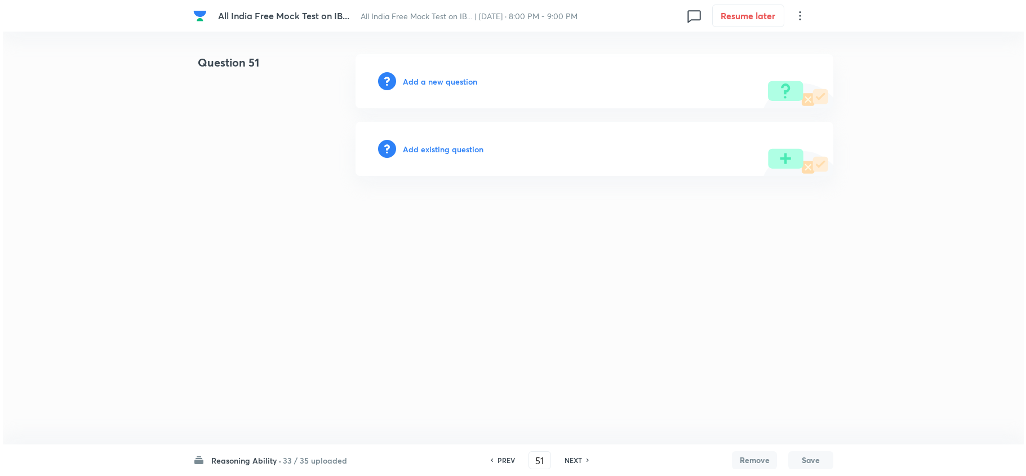
scroll to position [0, 0]
click at [451, 86] on h6 "Add a new question" at bounding box center [440, 82] width 74 height 12
click at [452, 86] on h6 "Choose a question type" at bounding box center [446, 82] width 87 height 12
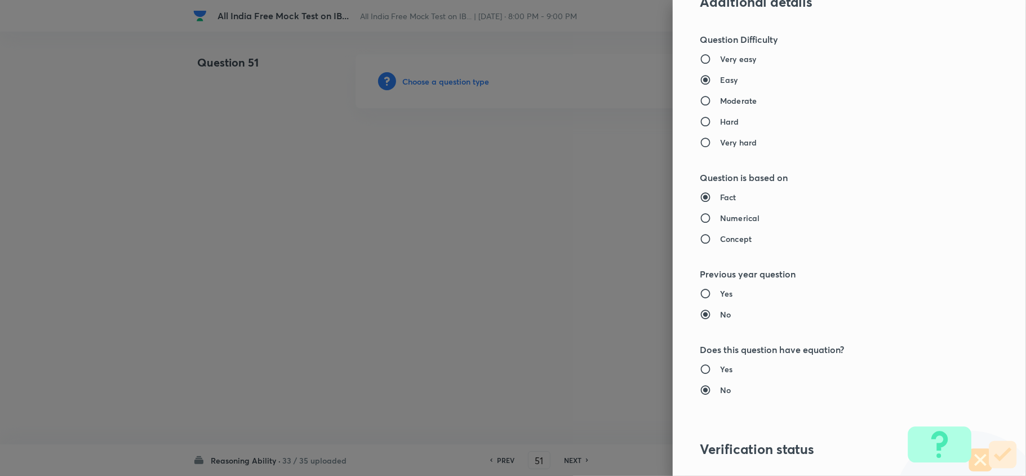
scroll to position [601, 0]
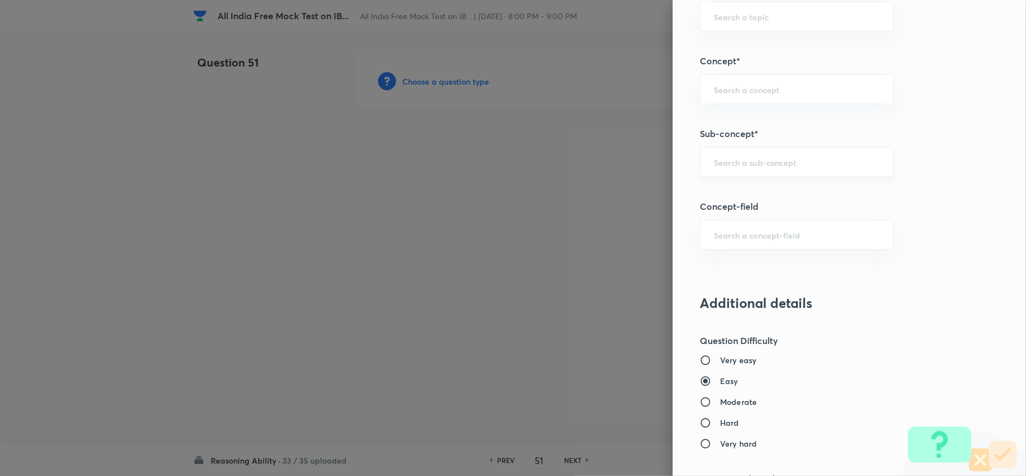
click at [763, 156] on div "​" at bounding box center [797, 162] width 194 height 30
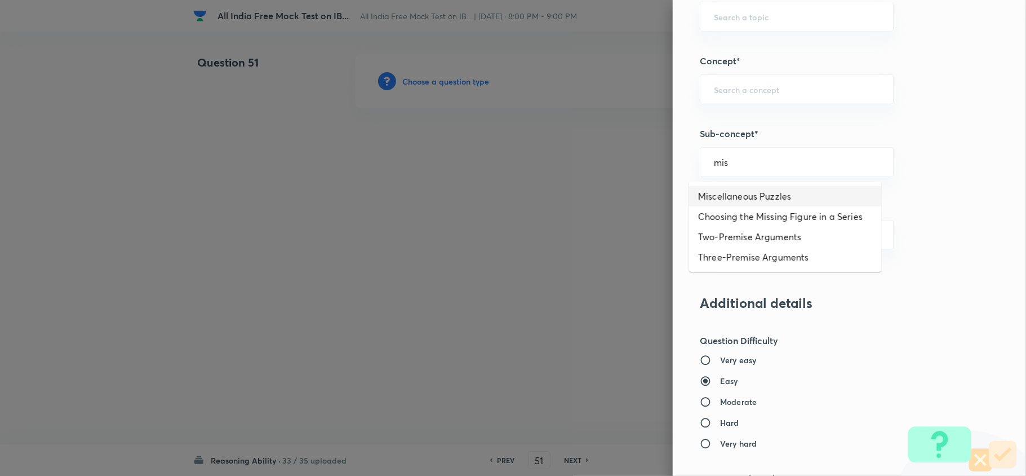
click at [764, 195] on li "Miscellaneous Puzzles" at bounding box center [785, 196] width 192 height 20
type input "Miscellaneous Puzzles"
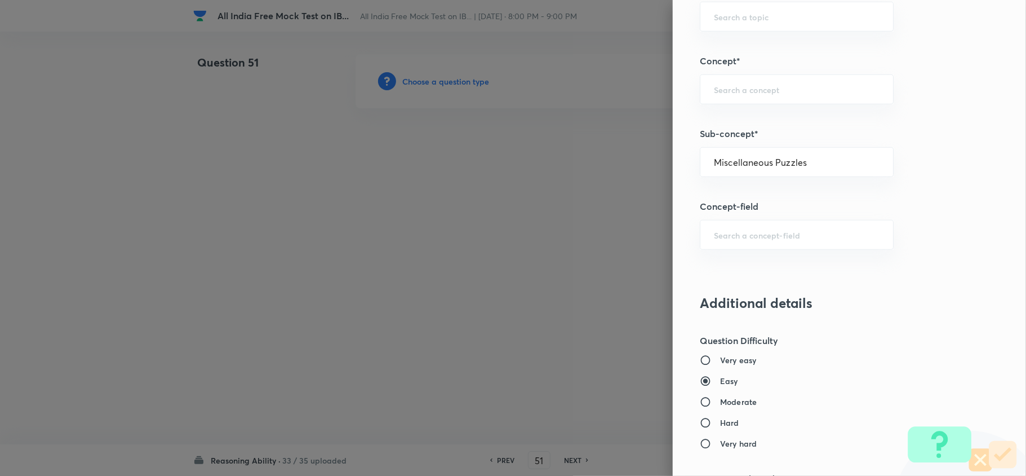
type input "Reasoning"
type input "Verbal Reasoning"
type input "Puzzle and Seating Arrangement"
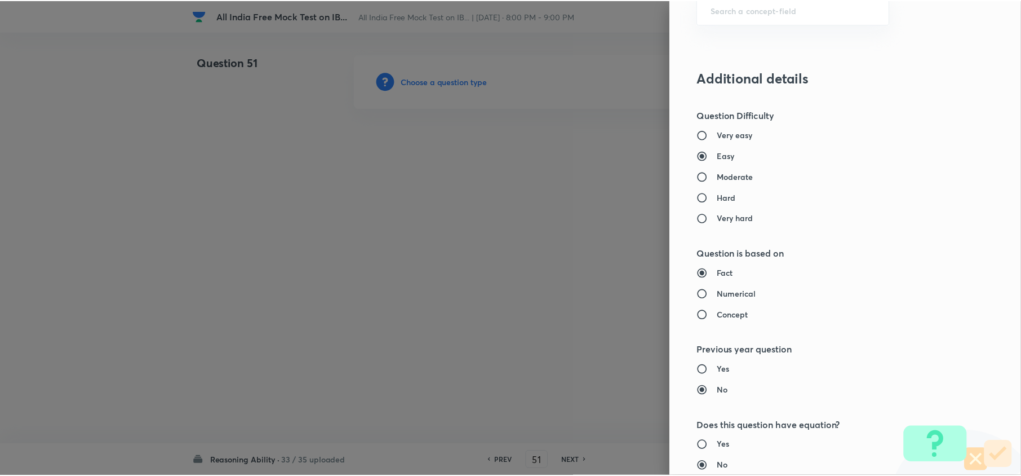
scroll to position [1063, 0]
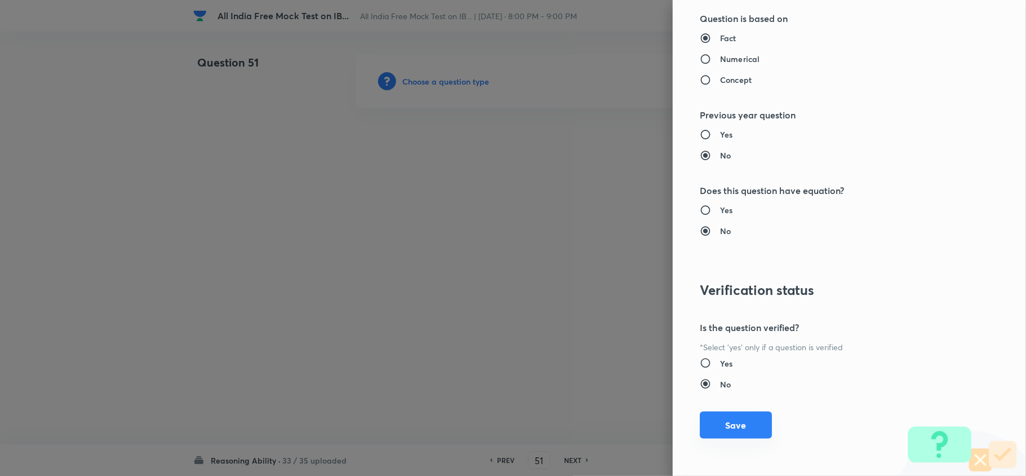
click at [706, 356] on button "Save" at bounding box center [736, 424] width 72 height 27
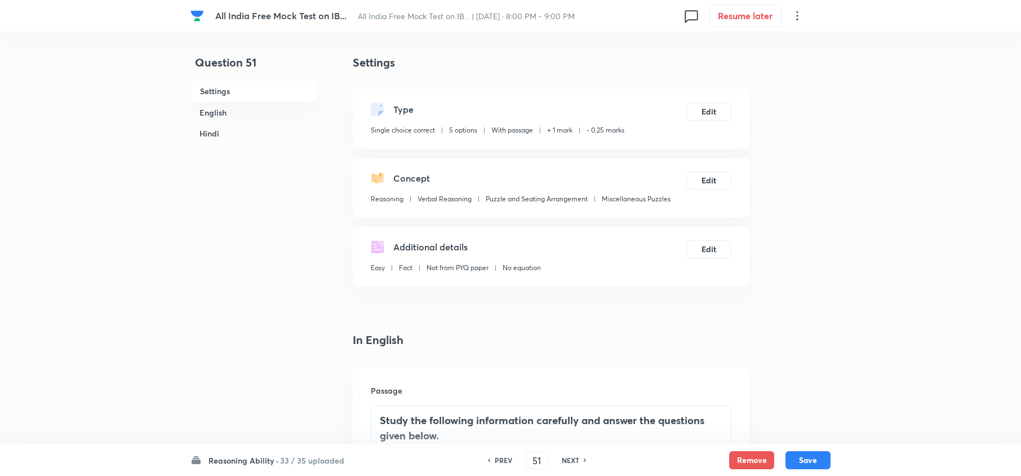
scroll to position [451, 0]
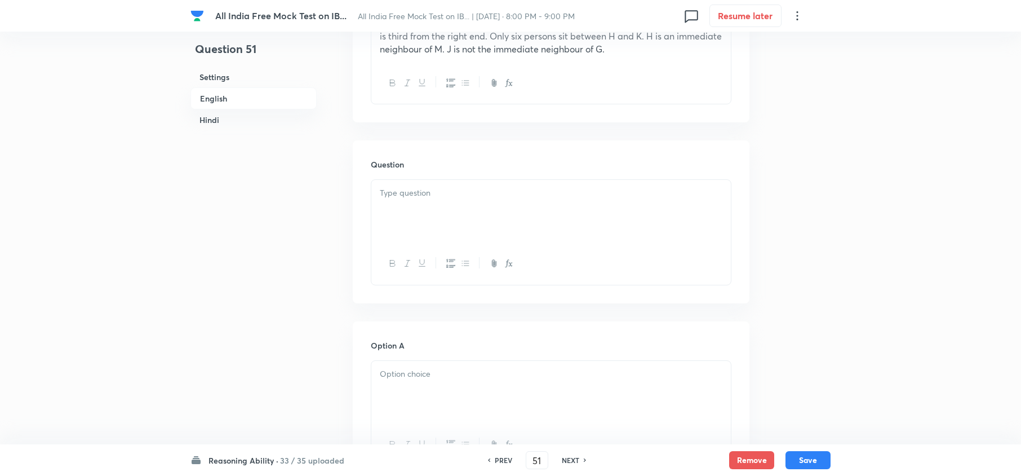
click at [413, 220] on div at bounding box center [551, 211] width 360 height 63
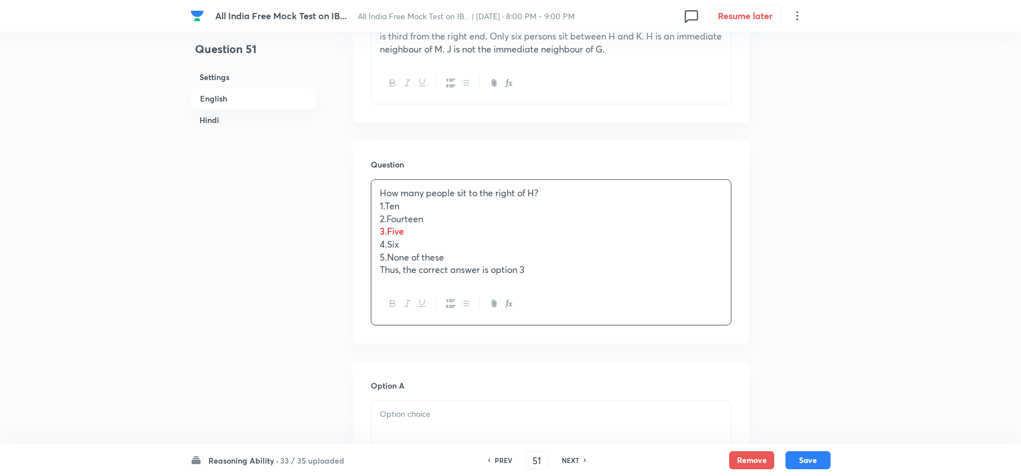
click at [380, 212] on p "2.Fourteen" at bounding box center [551, 218] width 343 height 13
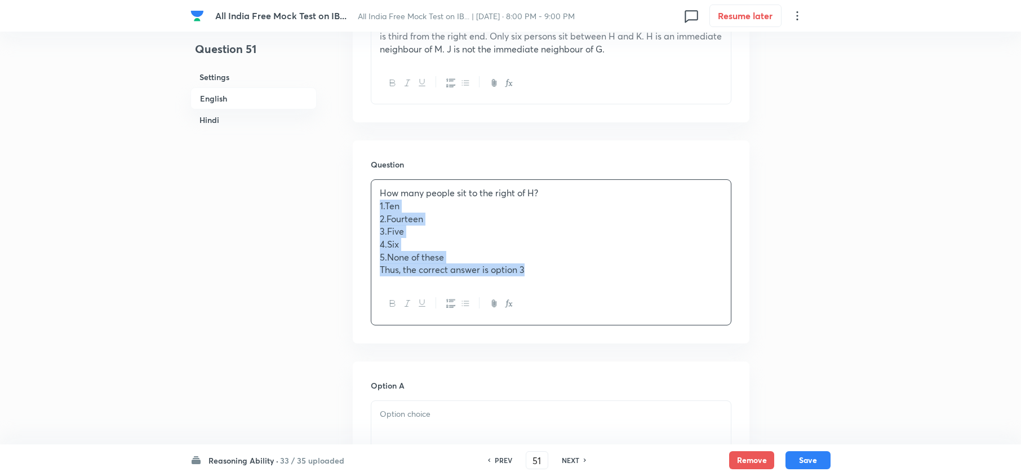
drag, startPoint x: 381, startPoint y: 206, endPoint x: 575, endPoint y: 285, distance: 209.7
click at [566, 284] on div "How many people sit to the right of H? 1.Ten 2.Fourteen 3.Five 4.Six 5.None of …" at bounding box center [551, 251] width 361 height 145
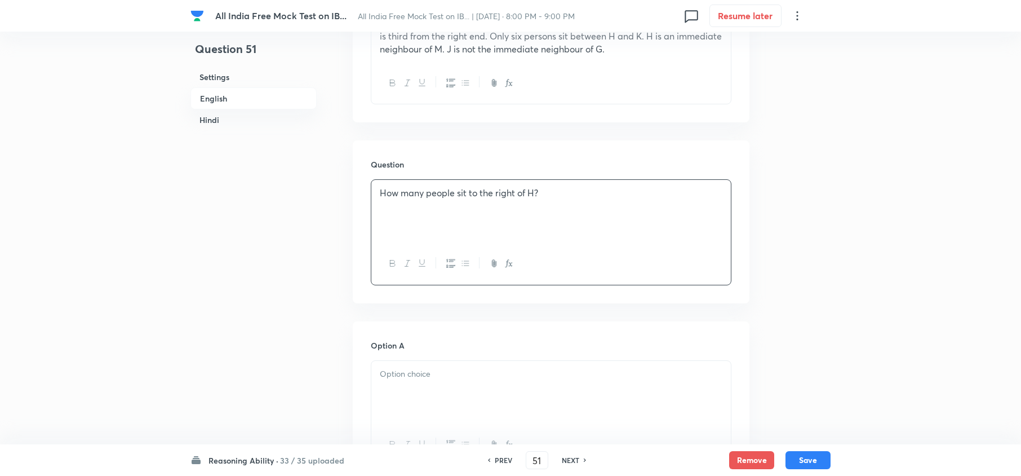
click at [399, 356] on p at bounding box center [551, 374] width 343 height 13
drag, startPoint x: 381, startPoint y: 387, endPoint x: 549, endPoint y: 457, distance: 181.9
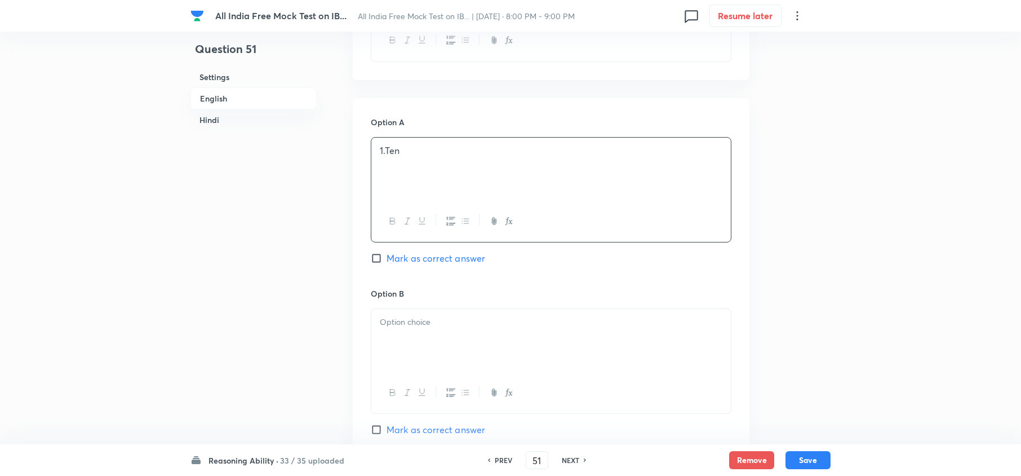
scroll to position [751, 0]
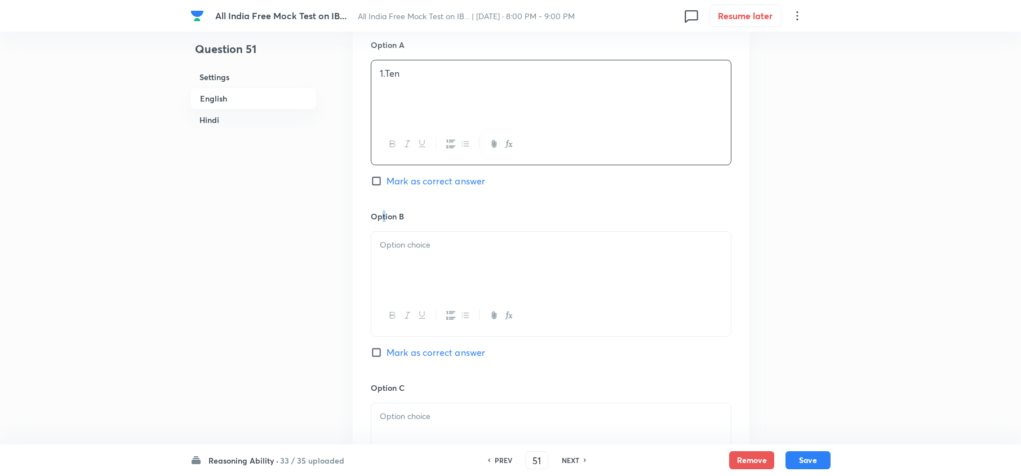
click at [383, 222] on h6 "Option B" at bounding box center [551, 216] width 361 height 12
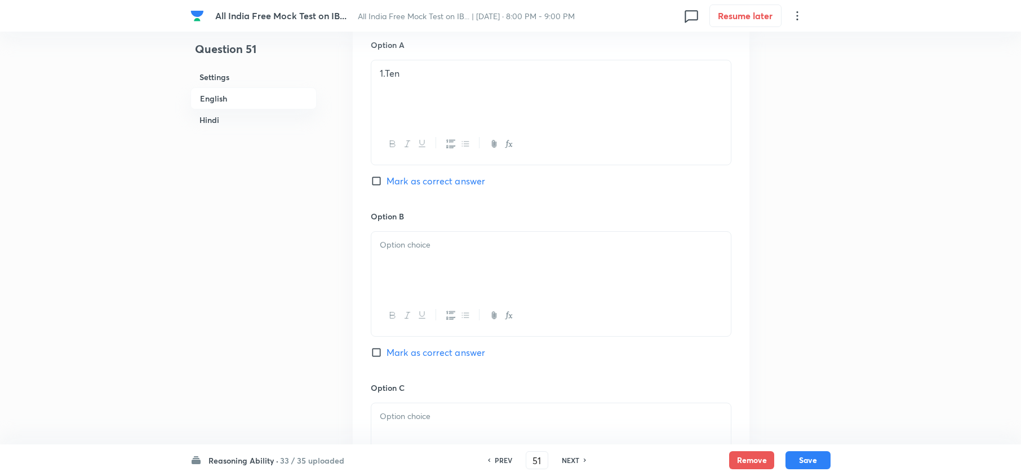
click at [386, 234] on div at bounding box center [551, 263] width 360 height 63
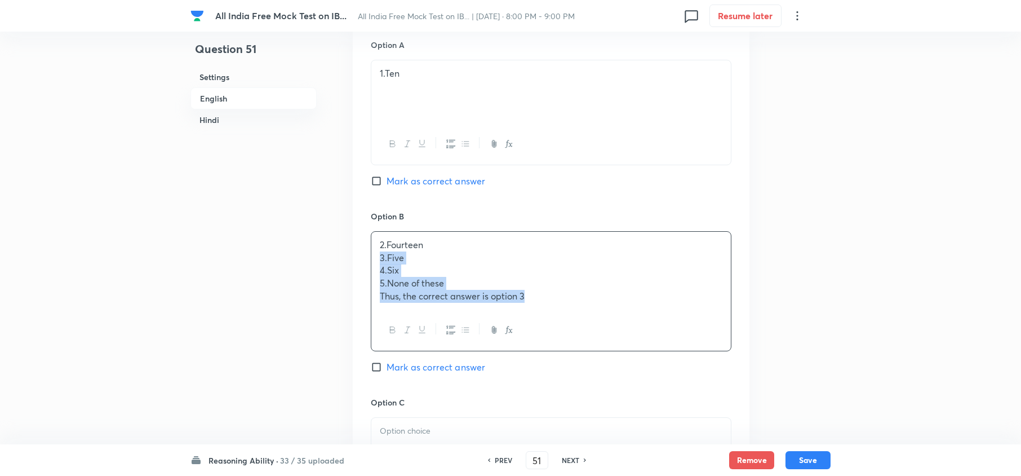
drag, startPoint x: 377, startPoint y: 257, endPoint x: 720, endPoint y: 371, distance: 361.7
click at [747, 356] on div "Option A 1.Ten Mark as correct answer Option B 2.Fourteen 3.Five 4.Six 5.None o…" at bounding box center [551, 464] width 397 height 886
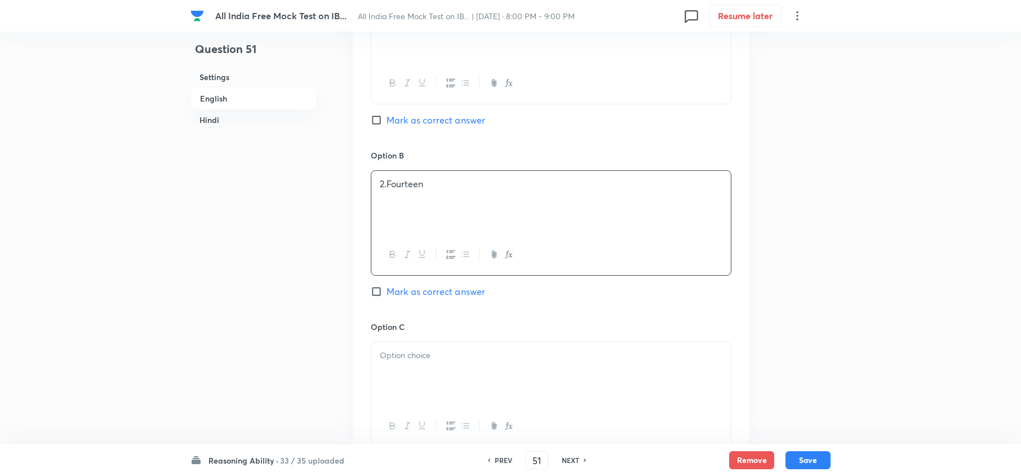
scroll to position [902, 0]
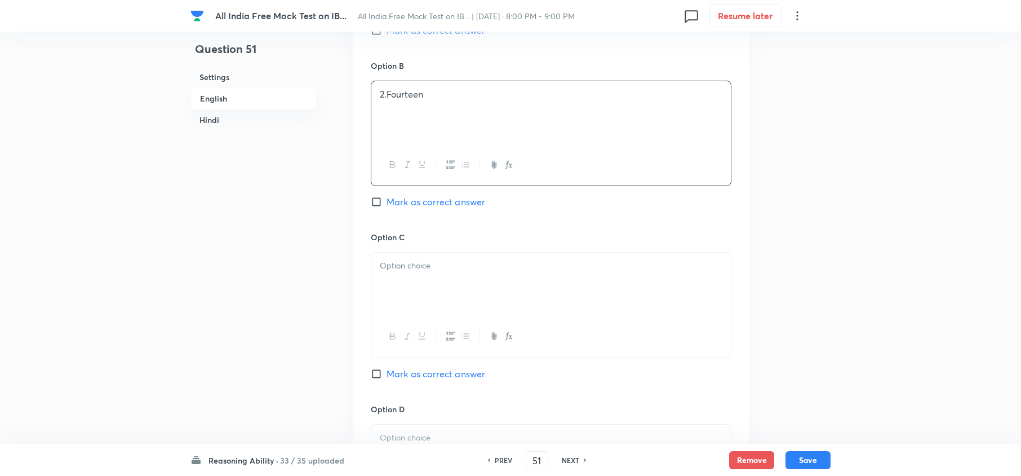
click at [397, 289] on div at bounding box center [551, 284] width 360 height 63
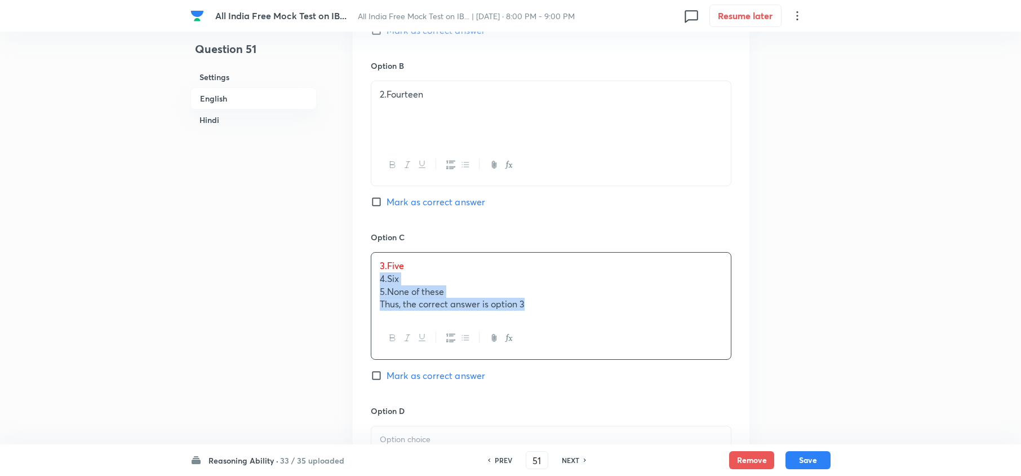
drag, startPoint x: 373, startPoint y: 281, endPoint x: 659, endPoint y: 353, distance: 294.7
click at [659, 353] on div "3.Five 4.Six 5.None of these Thus, the correct answer is option 3" at bounding box center [551, 305] width 361 height 107
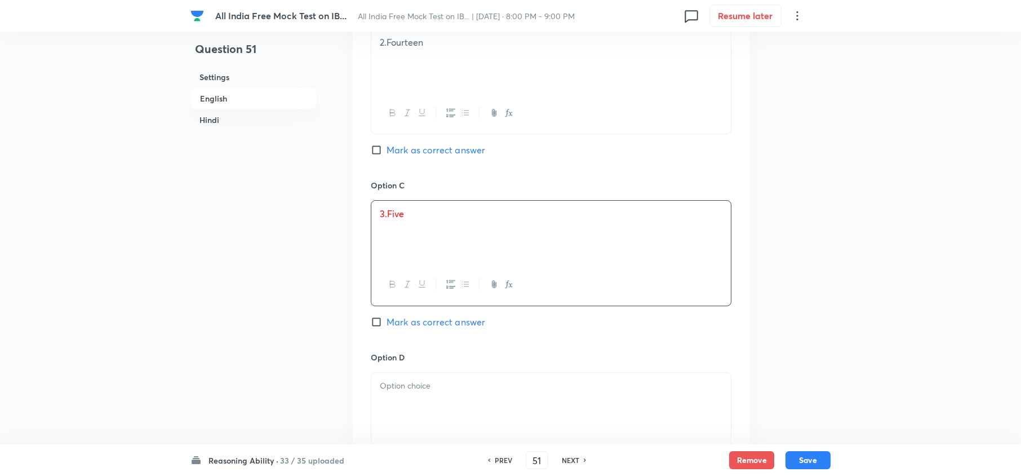
scroll to position [977, 0]
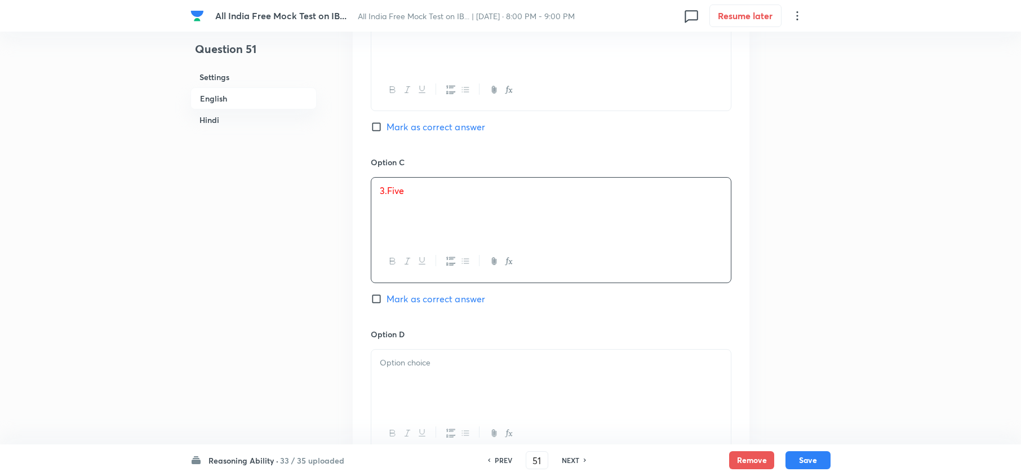
click at [427, 356] on div at bounding box center [551, 380] width 360 height 63
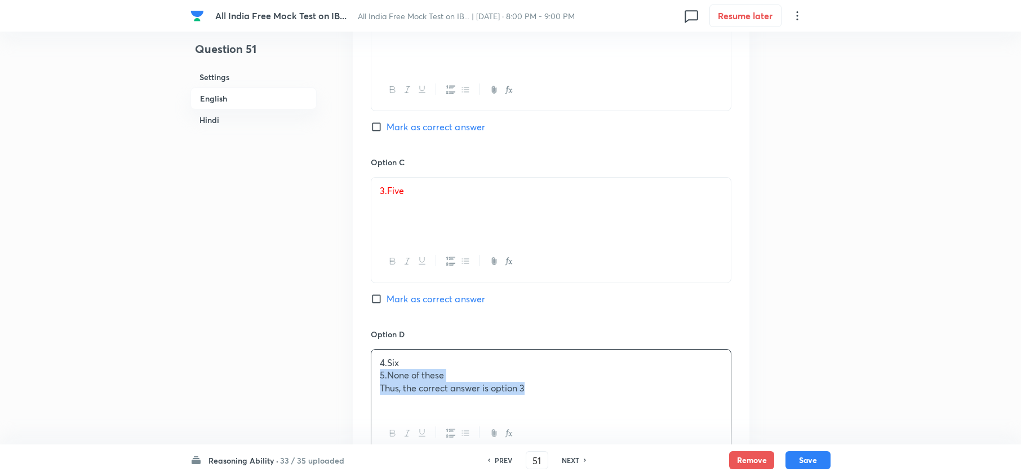
drag, startPoint x: 379, startPoint y: 378, endPoint x: 508, endPoint y: 336, distance: 136.2
click at [649, 356] on div "4.Six 5.None of these Thus, the correct answer is option 3" at bounding box center [551, 401] width 361 height 105
click at [492, 308] on div "Option C 3.Five Mark as correct answer" at bounding box center [551, 241] width 361 height 171
drag, startPoint x: 475, startPoint y: 307, endPoint x: 481, endPoint y: 307, distance: 6.8
click at [475, 308] on div "Option C 3.Five Mark as correct answer" at bounding box center [551, 241] width 361 height 171
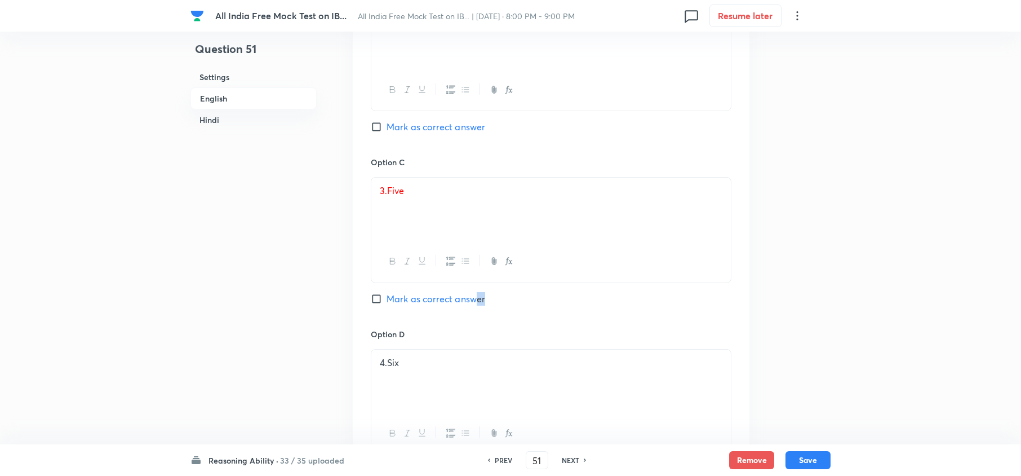
click at [480, 306] on span "Mark as correct answer" at bounding box center [436, 299] width 99 height 14
click at [387, 304] on input "Mark as correct answer" at bounding box center [379, 298] width 16 height 11
checkbox input "true"
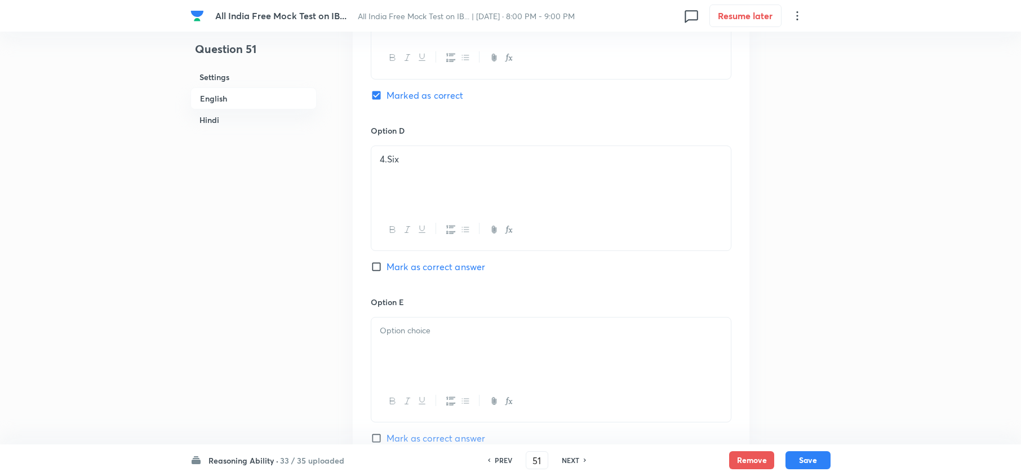
scroll to position [1202, 0]
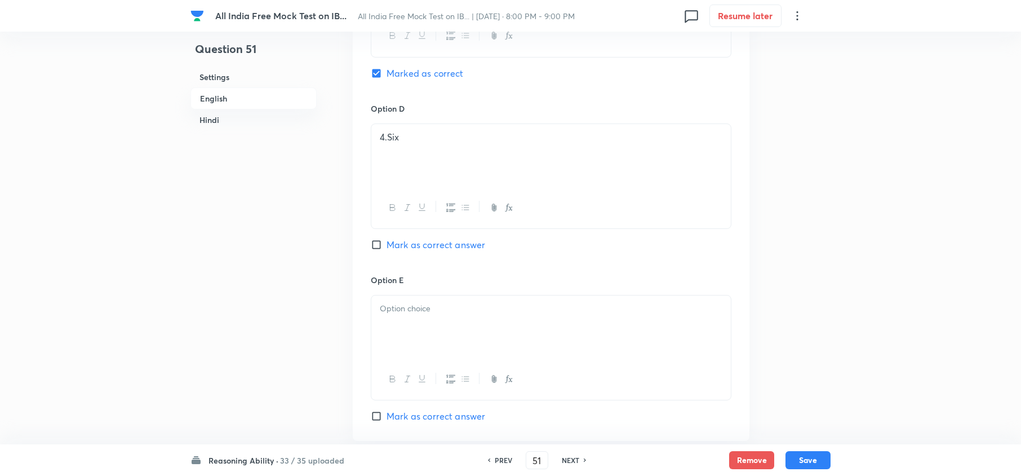
click at [374, 324] on div at bounding box center [551, 326] width 360 height 63
drag, startPoint x: 393, startPoint y: 330, endPoint x: 675, endPoint y: 401, distance: 290.6
click at [684, 356] on div "5.None of these Thus, the correct answer is option 3" at bounding box center [551, 347] width 361 height 105
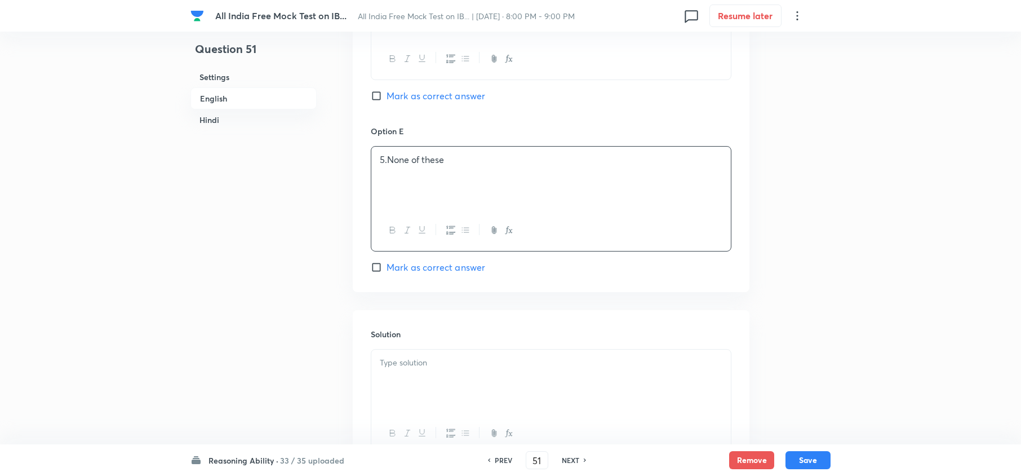
scroll to position [1353, 0]
click at [404, 356] on div at bounding box center [551, 379] width 360 height 63
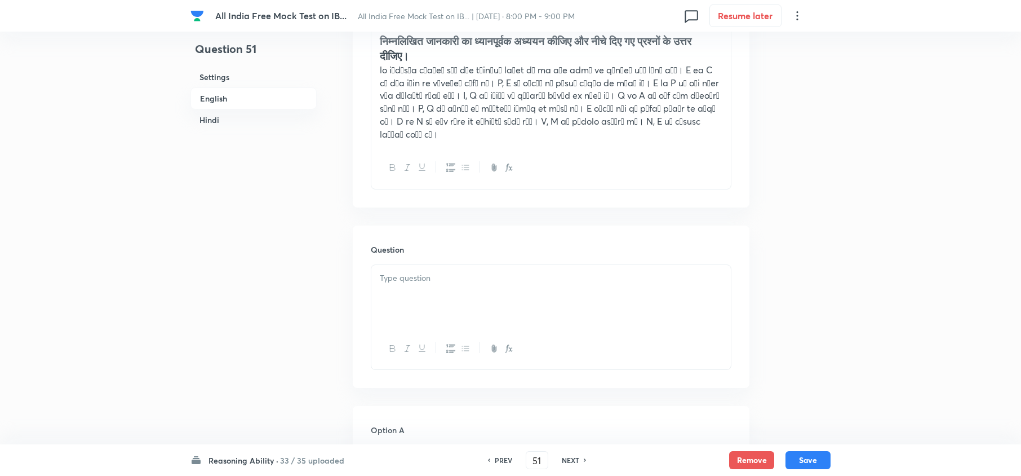
scroll to position [2029, 0]
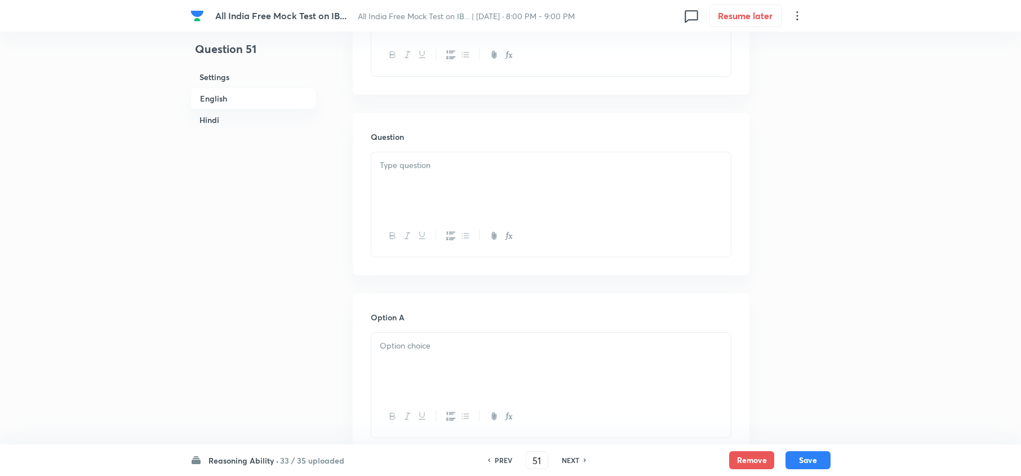
click at [395, 178] on div at bounding box center [551, 183] width 360 height 63
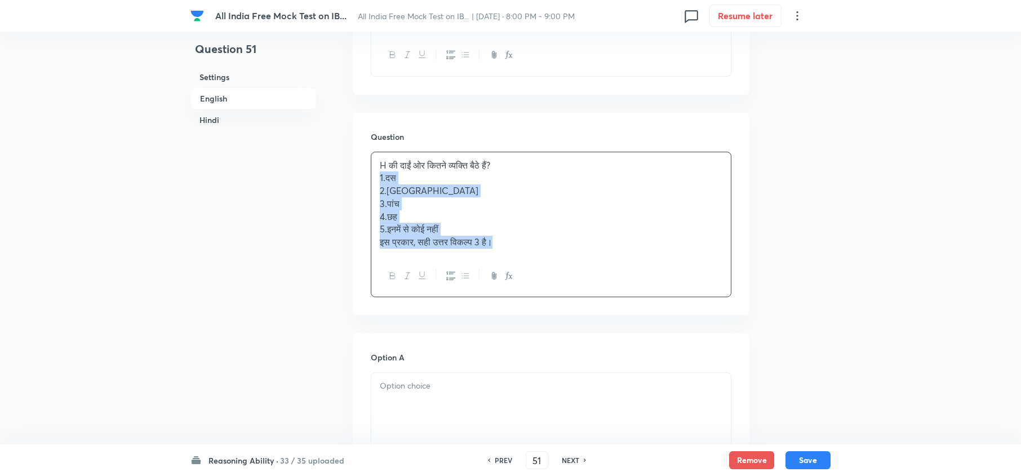
drag, startPoint x: 375, startPoint y: 174, endPoint x: 559, endPoint y: 269, distance: 207.0
click at [554, 269] on div "H की दाईं ओर कितने व्‍यक्ति बैठे हैं? 1.दस 2.चौदह 3.पांच 4.छह 5.इनमें से कोई नह…" at bounding box center [551, 224] width 361 height 145
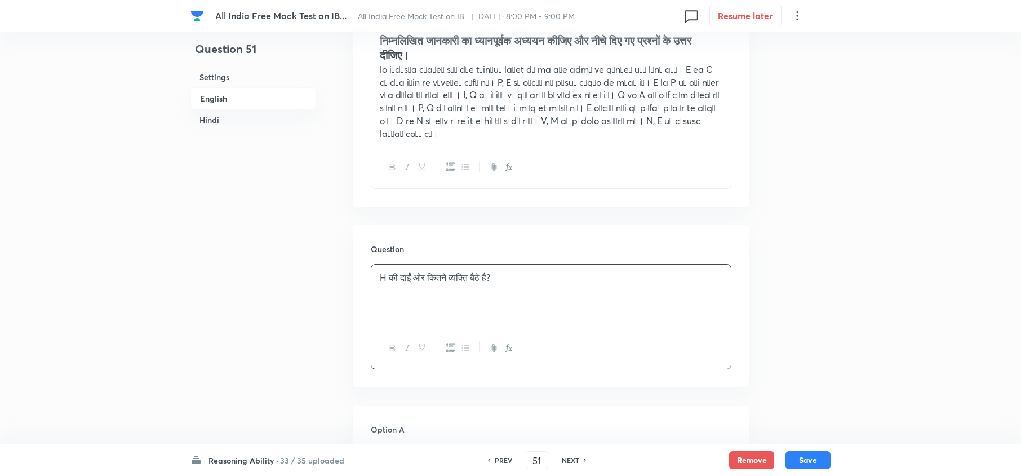
scroll to position [1954, 0]
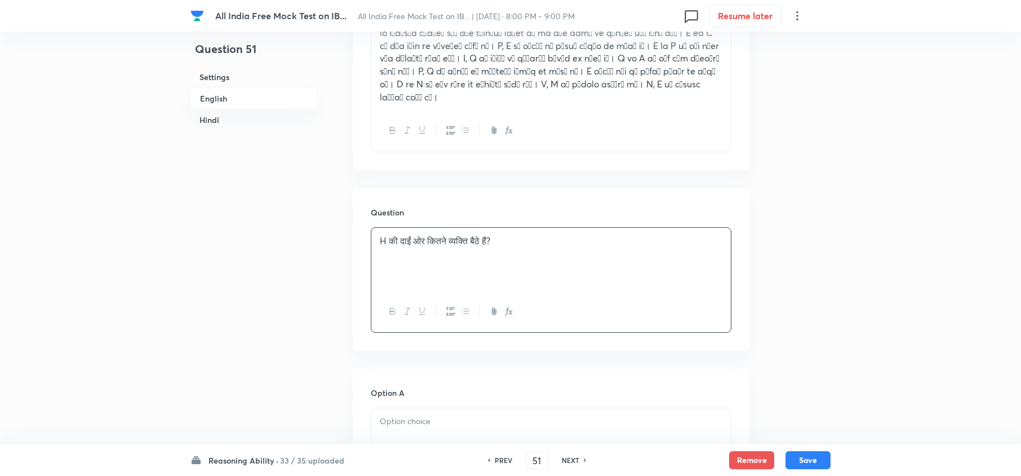
click at [393, 356] on p at bounding box center [551, 421] width 343 height 13
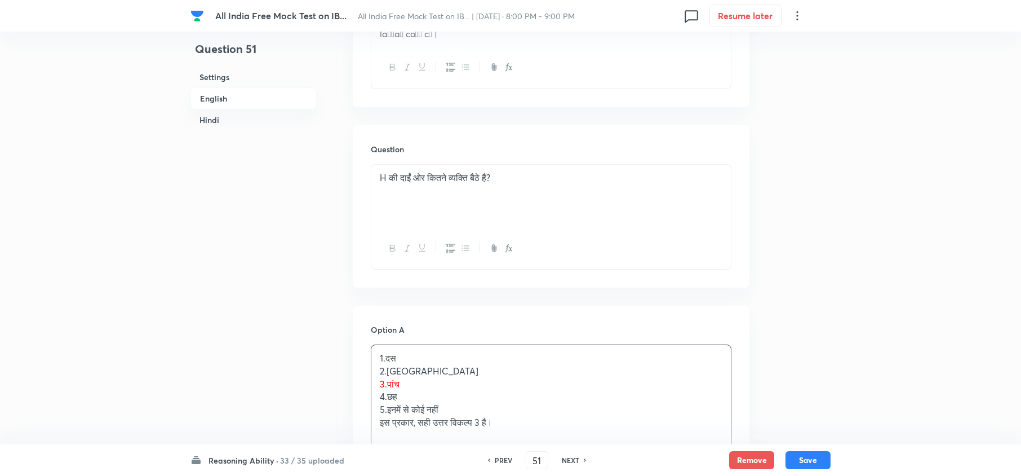
scroll to position [2104, 0]
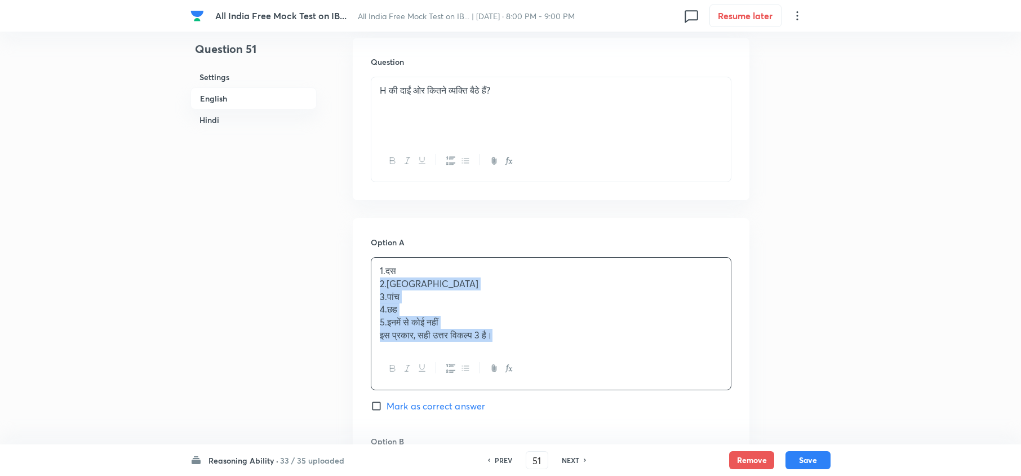
drag, startPoint x: 457, startPoint y: 301, endPoint x: 566, endPoint y: 395, distance: 144.3
click at [578, 356] on div "1.दस 2.चौदह 3.पांच 4.छह 5.इनमें से कोई नहीं इस प्रकार, सही उत्तर विकल्प 3 है।" at bounding box center [551, 323] width 361 height 133
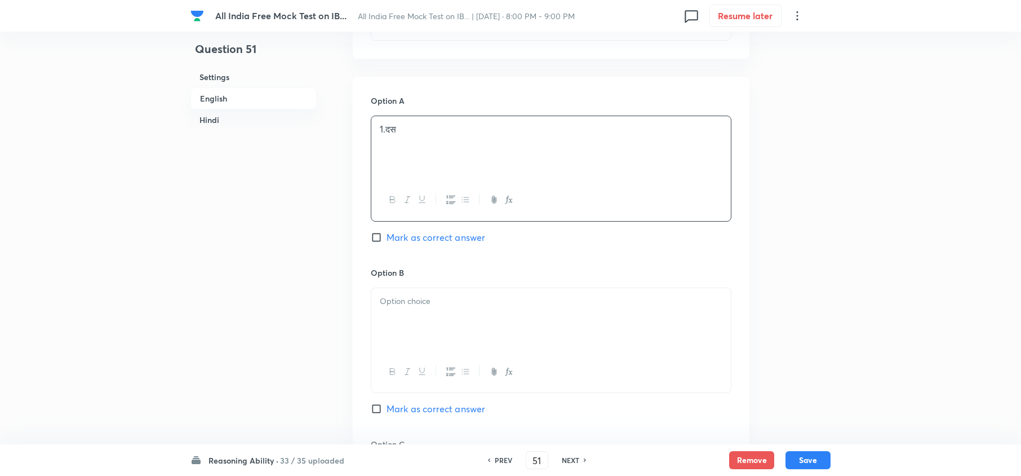
scroll to position [2255, 0]
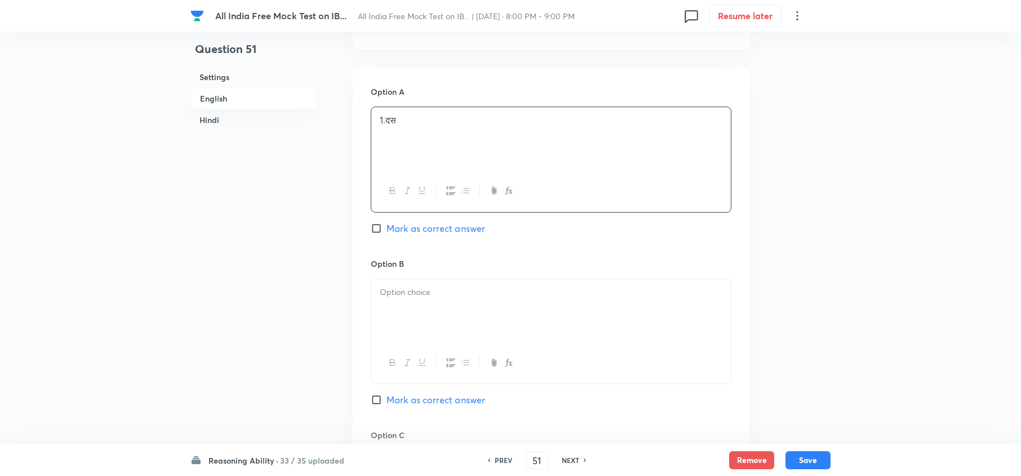
click at [393, 319] on div at bounding box center [551, 310] width 360 height 63
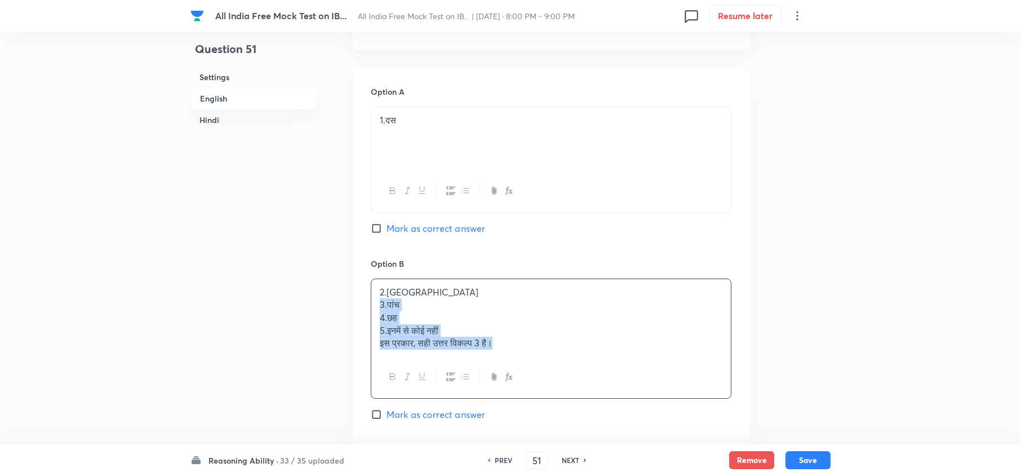
drag, startPoint x: 377, startPoint y: 293, endPoint x: 544, endPoint y: 339, distance: 173.1
click at [539, 339] on div "2.चौदह 3.पांच 4.छह 5.इनमें से कोई नहीं इस प्रकार, सही उत्तर विकल्प 3 है।" at bounding box center [551, 318] width 360 height 78
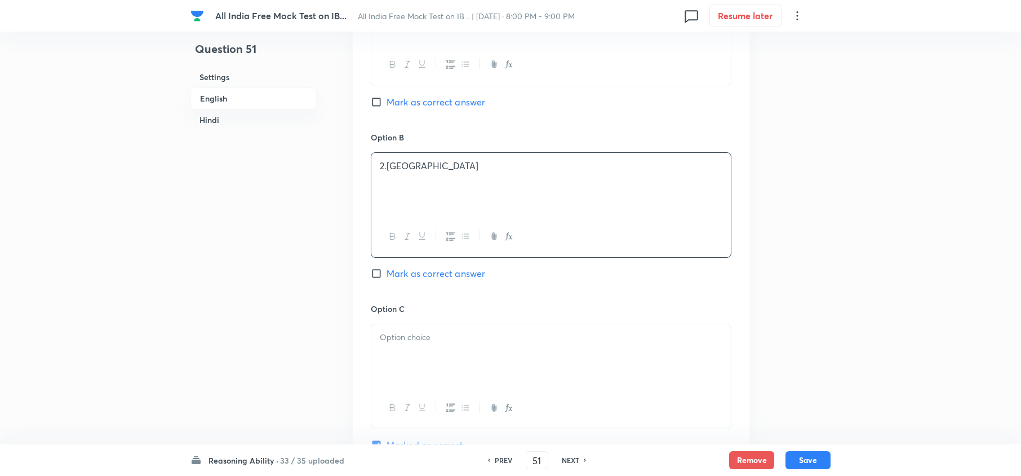
scroll to position [2405, 0]
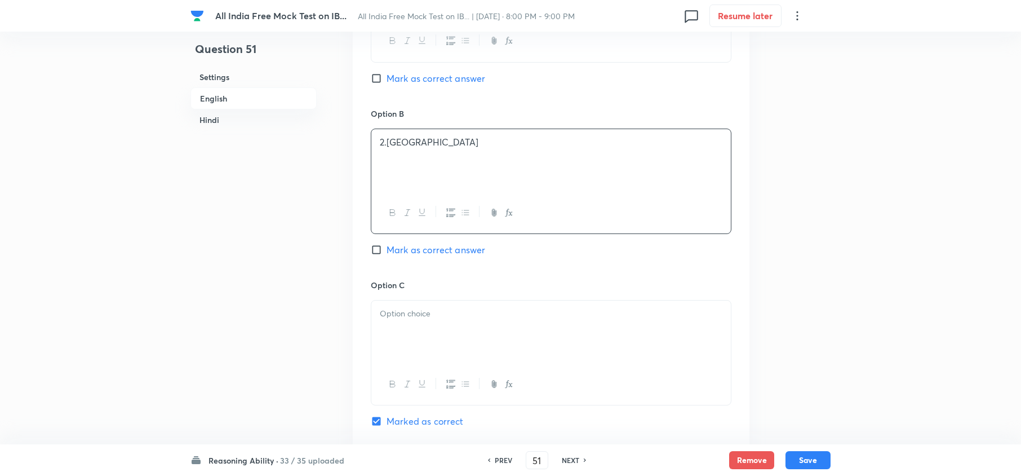
click at [391, 316] on div at bounding box center [551, 331] width 360 height 63
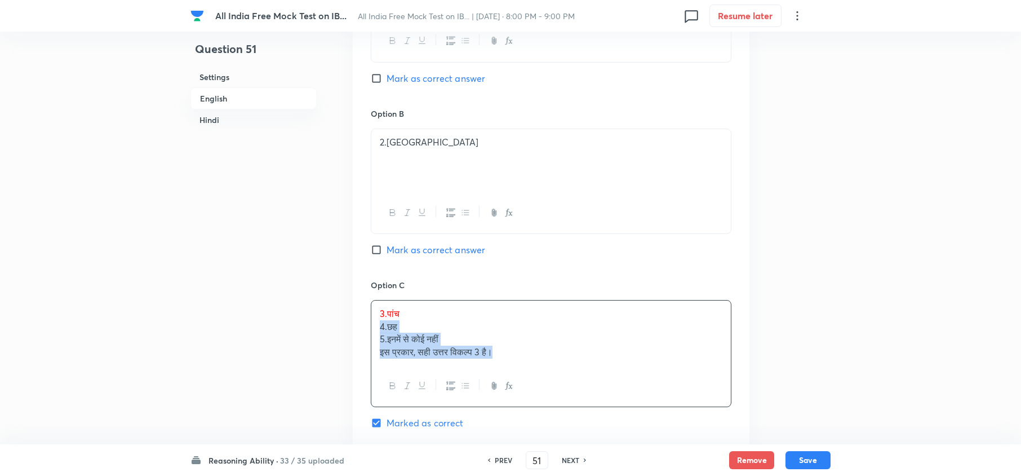
drag, startPoint x: 373, startPoint y: 318, endPoint x: 553, endPoint y: 362, distance: 185.5
click at [552, 356] on div "3.पांच 4.छह 5.इनमें से कोई नहीं इस प्रकार, सही उत्तर विकल्प 3 है।" at bounding box center [551, 353] width 361 height 107
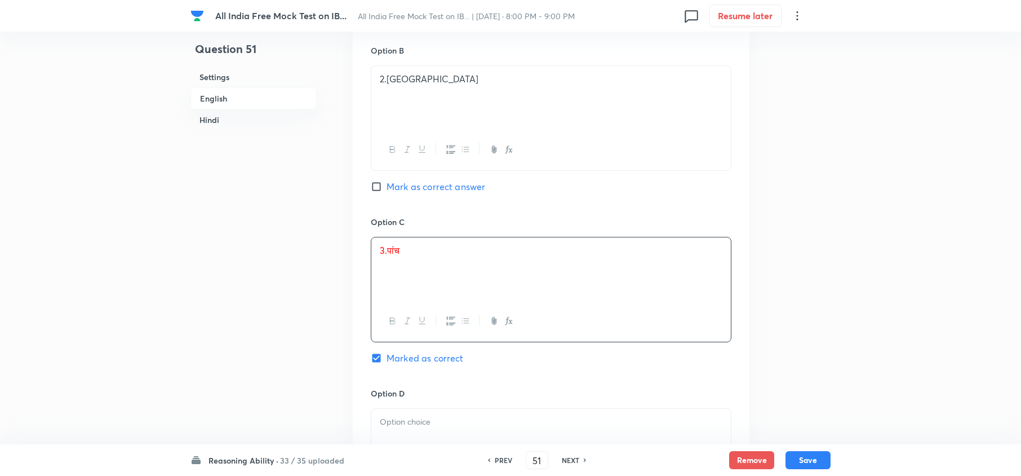
scroll to position [2555, 0]
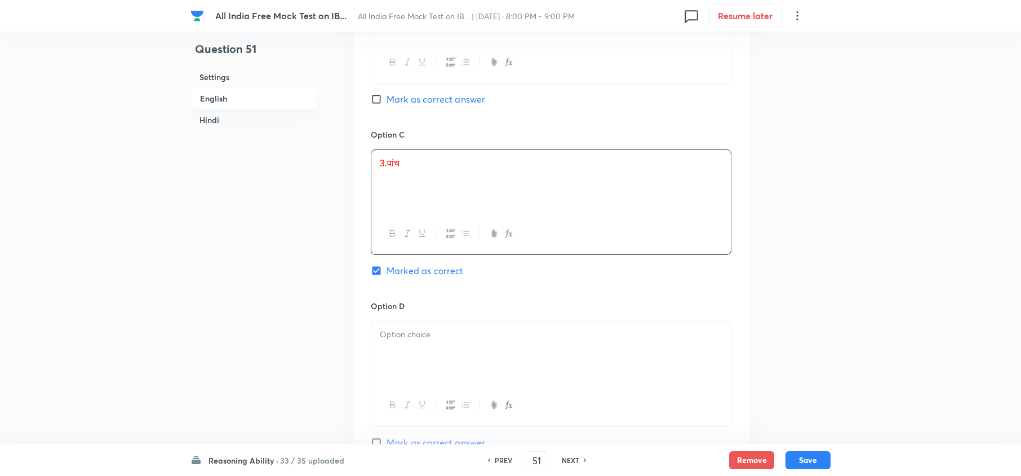
click at [428, 356] on div at bounding box center [551, 352] width 360 height 63
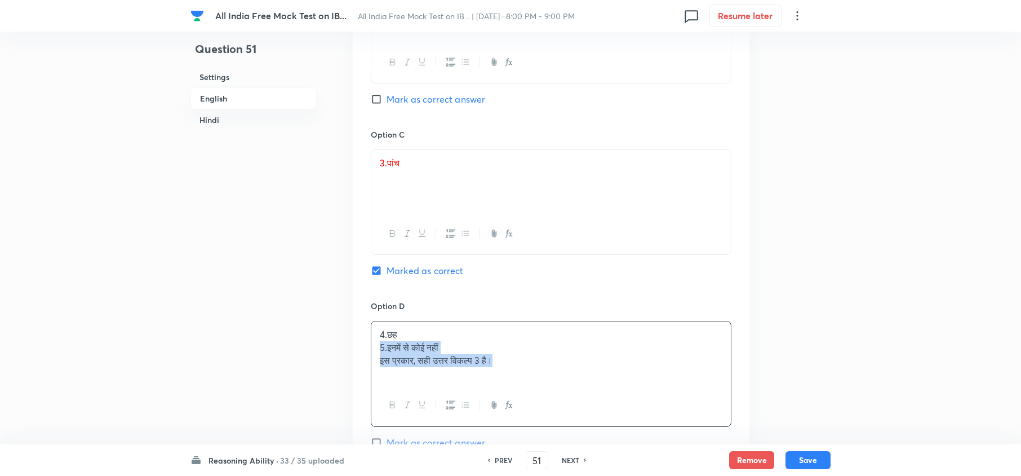
drag, startPoint x: 375, startPoint y: 339, endPoint x: 534, endPoint y: 372, distance: 162.9
click at [533, 356] on div "4.छह 5.इनमें से कोई नहीं इस प्रकार, सही उत्तर विकल्प 3 है।" at bounding box center [551, 352] width 360 height 63
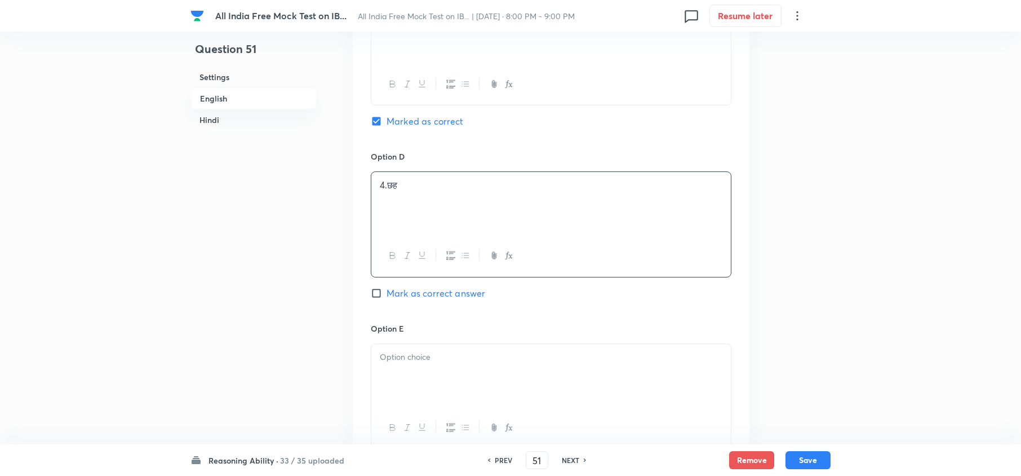
scroll to position [2706, 0]
click at [397, 356] on div at bounding box center [551, 374] width 360 height 63
drag, startPoint x: 400, startPoint y: 364, endPoint x: 364, endPoint y: 364, distance: 36.1
click at [364, 356] on div "Option A 1.दस Mark as correct answer Option B 2.चौदह Mark as correct answer Opt…" at bounding box center [551, 52] width 397 height 871
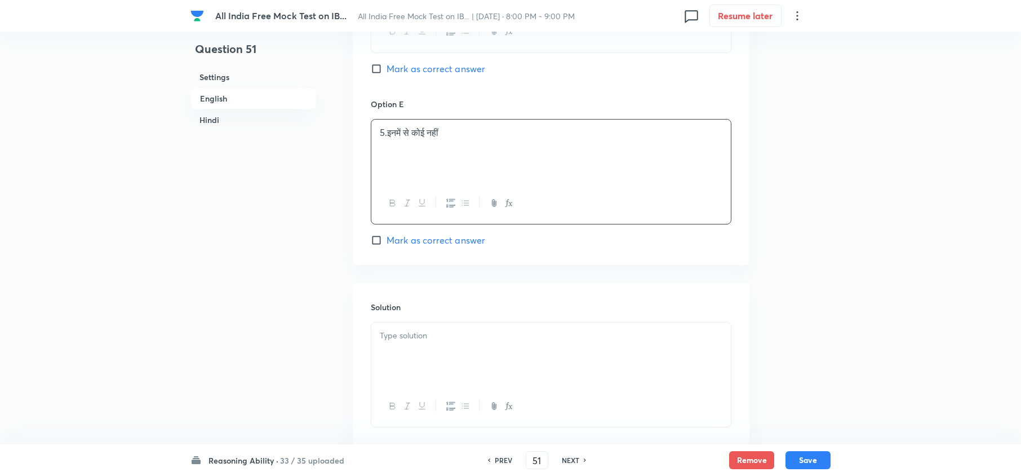
scroll to position [2931, 0]
click at [446, 353] on div at bounding box center [551, 351] width 360 height 63
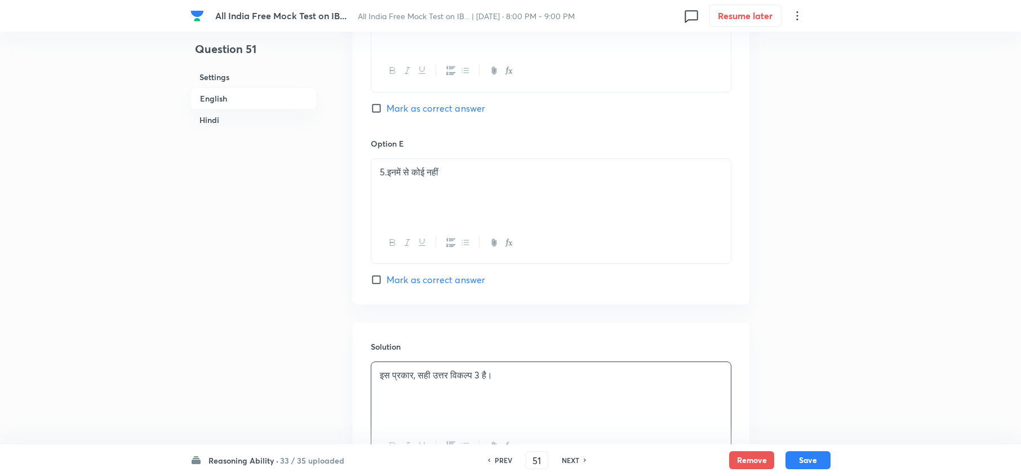
scroll to position [2994, 0]
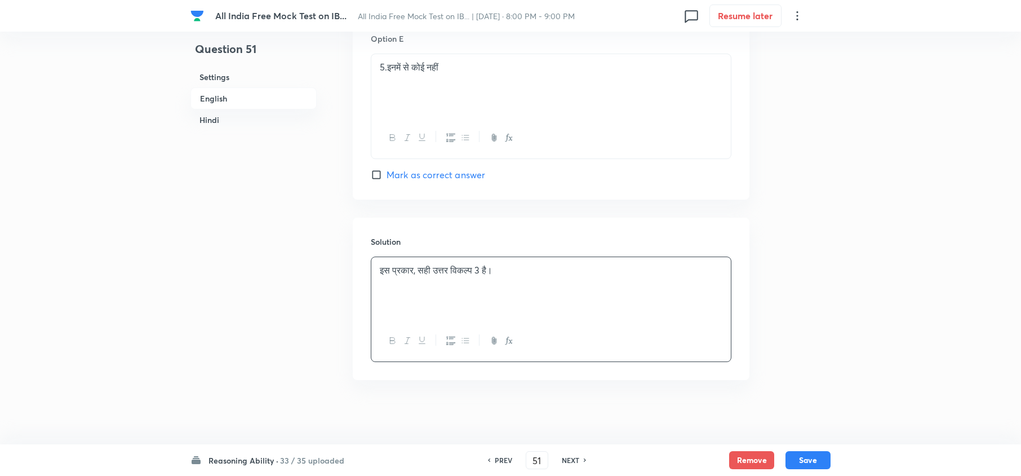
drag, startPoint x: 802, startPoint y: 457, endPoint x: 650, endPoint y: 440, distance: 152.5
click at [764, 356] on button "Save" at bounding box center [808, 460] width 45 height 18
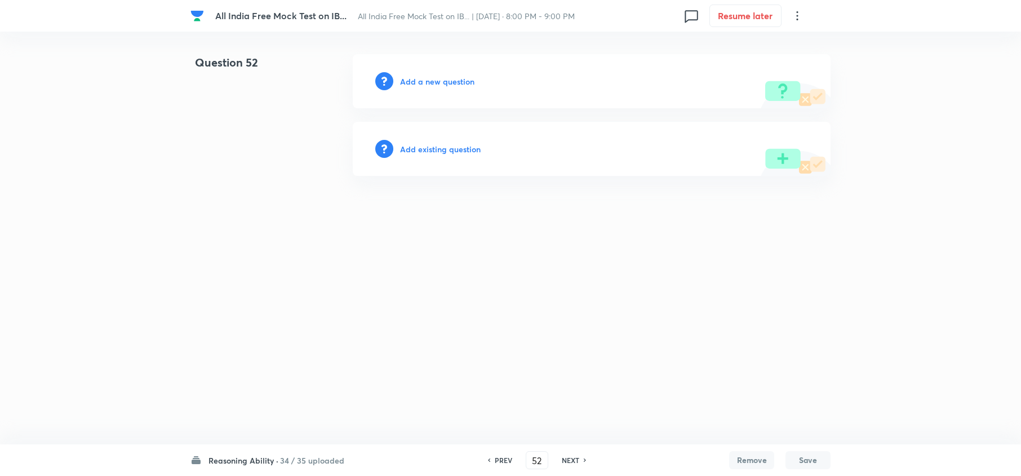
scroll to position [0, 0]
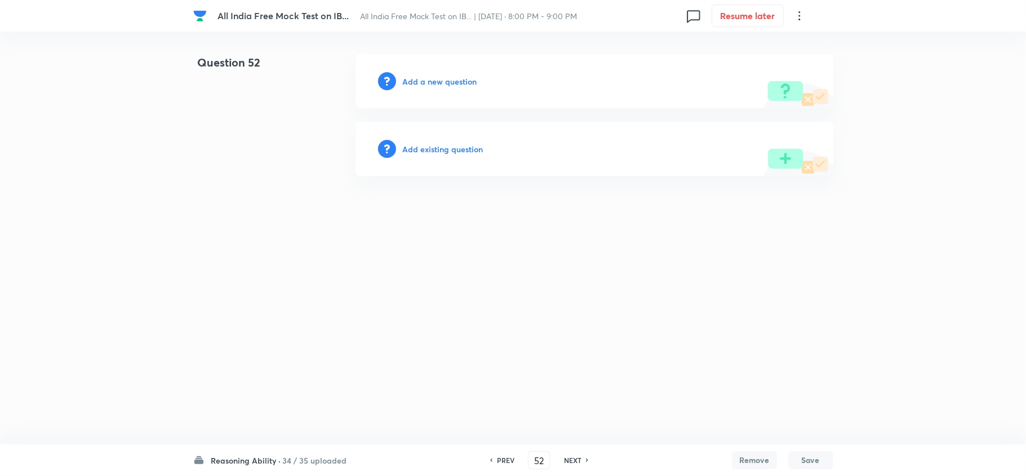
click at [503, 356] on h6 "PREV" at bounding box center [505, 460] width 17 height 10
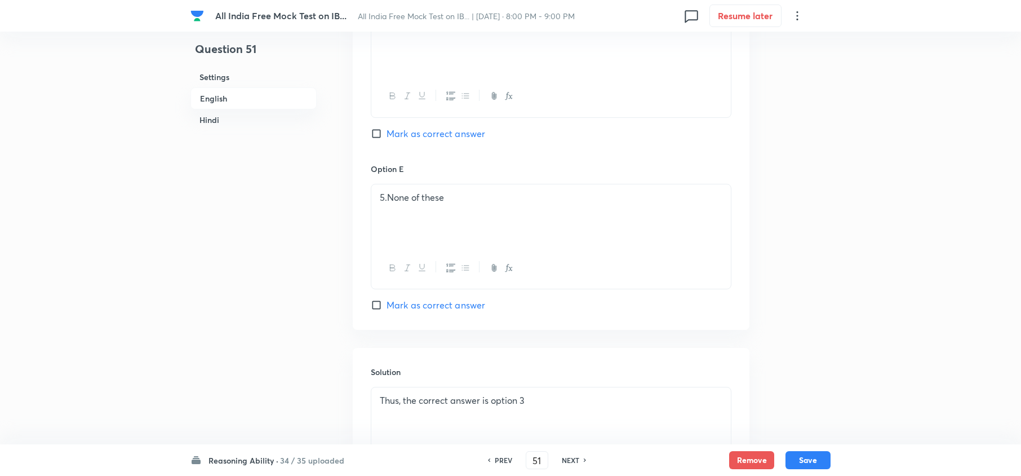
scroll to position [1428, 0]
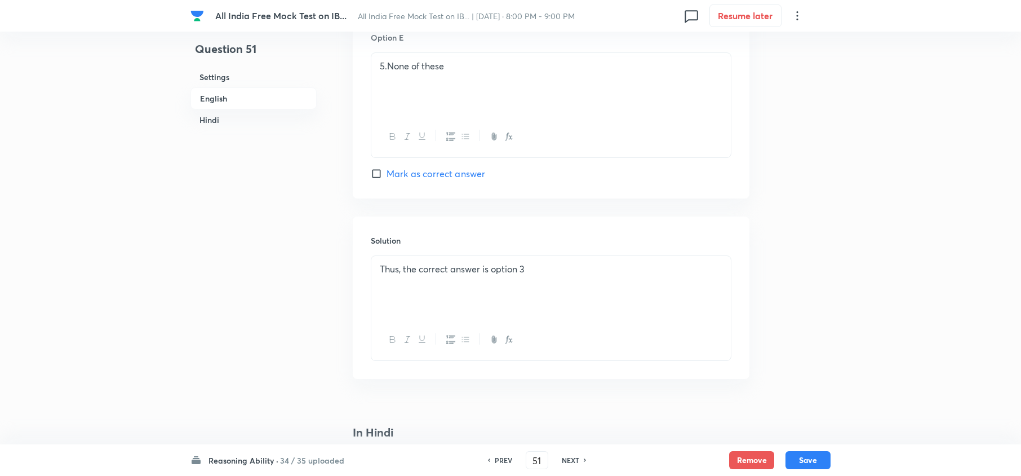
click at [378, 281] on div "Thus, the correct answer is option 3" at bounding box center [551, 287] width 360 height 63
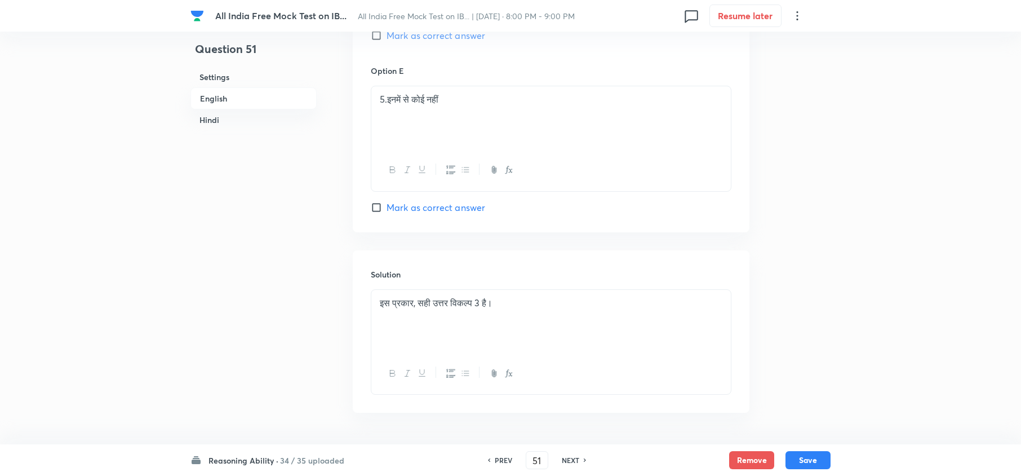
scroll to position [2995, 0]
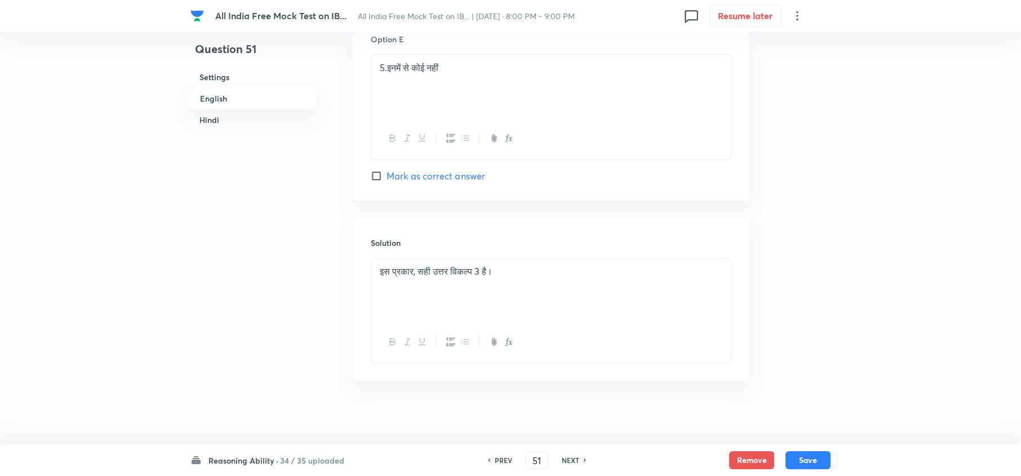
click at [377, 264] on div "इस प्रकार, सही उत्तर विकल्प 3 है।" at bounding box center [551, 289] width 360 height 63
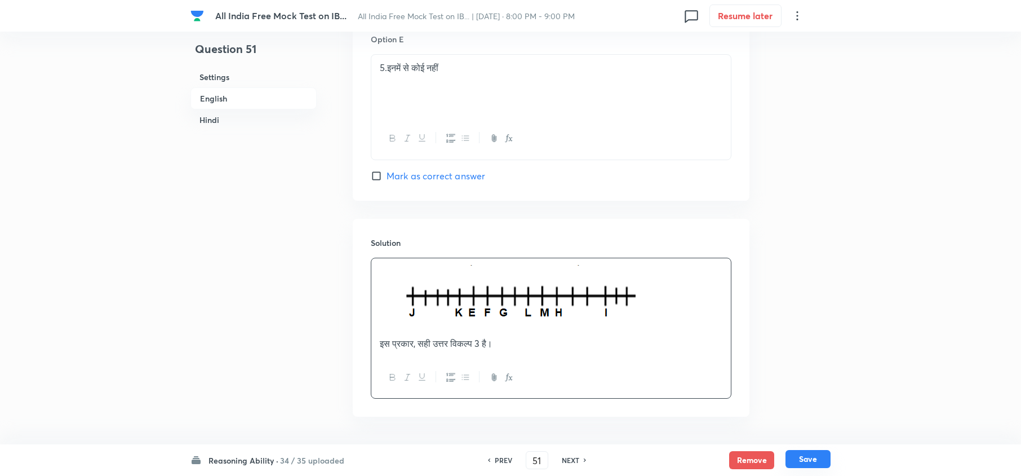
click at [764, 356] on button "Save" at bounding box center [808, 459] width 45 height 18
type input "52"
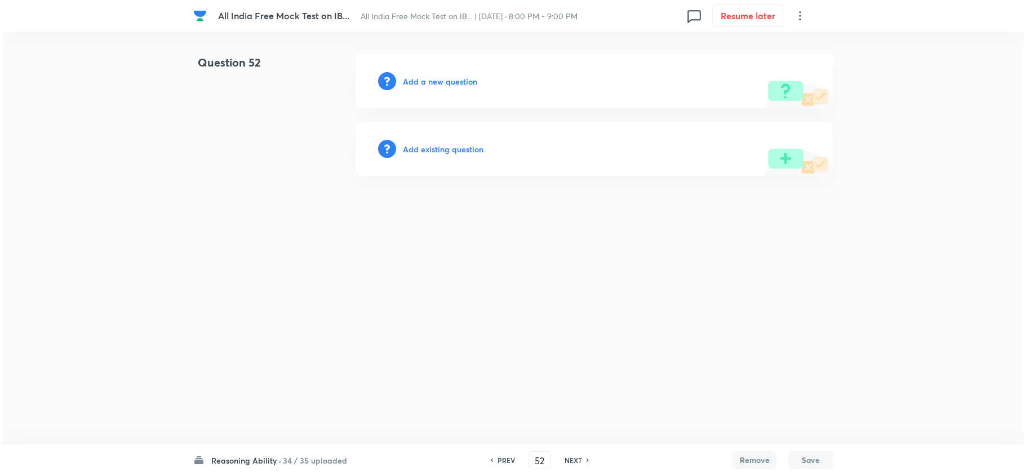
scroll to position [0, 0]
click at [416, 82] on h6 "Add a new question" at bounding box center [440, 82] width 74 height 12
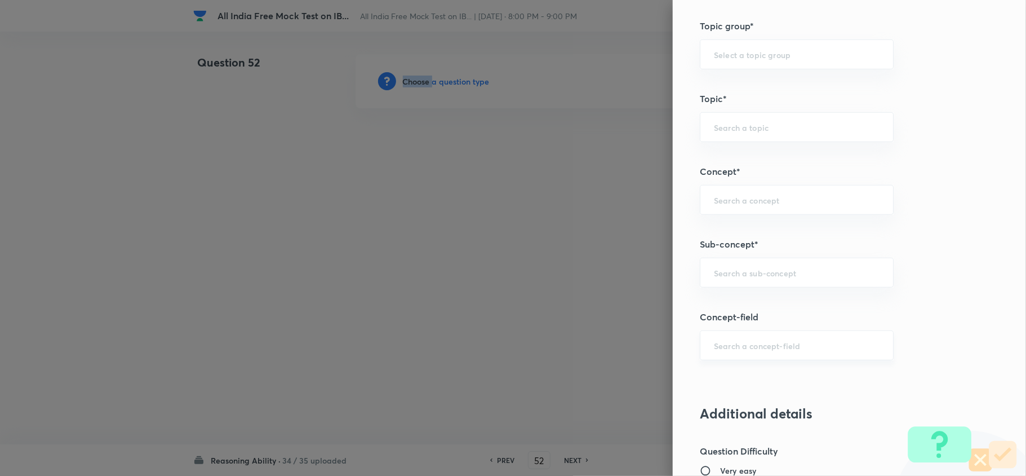
scroll to position [526, 0]
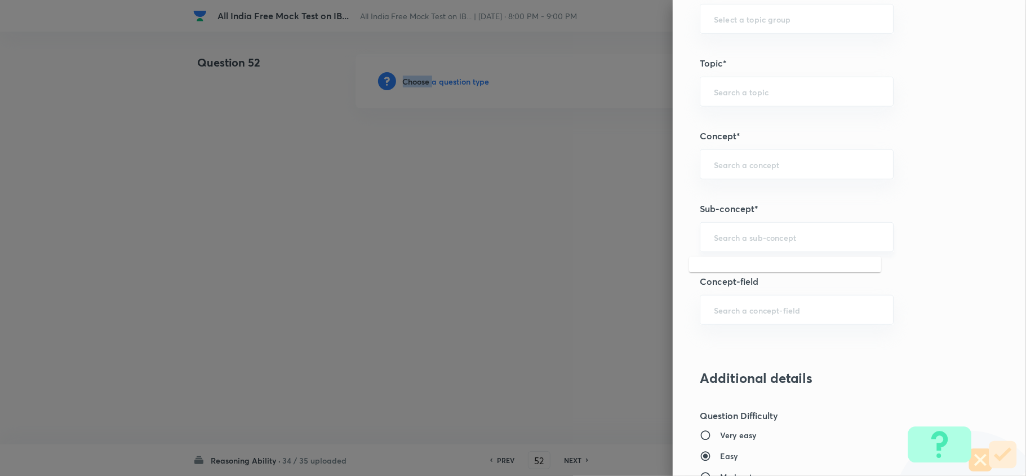
click at [747, 241] on input "text" at bounding box center [797, 237] width 166 height 11
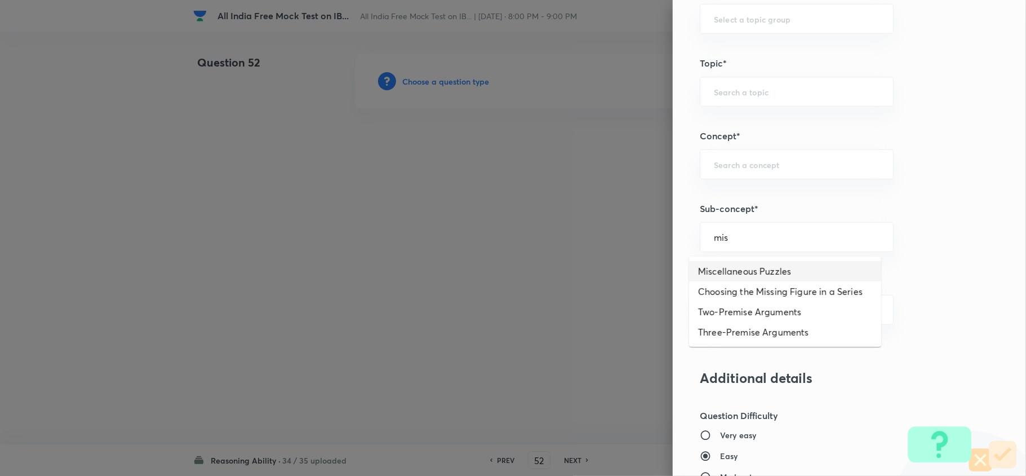
click at [736, 269] on li "Miscellaneous Puzzles" at bounding box center [785, 271] width 192 height 20
type input "Miscellaneous Puzzles"
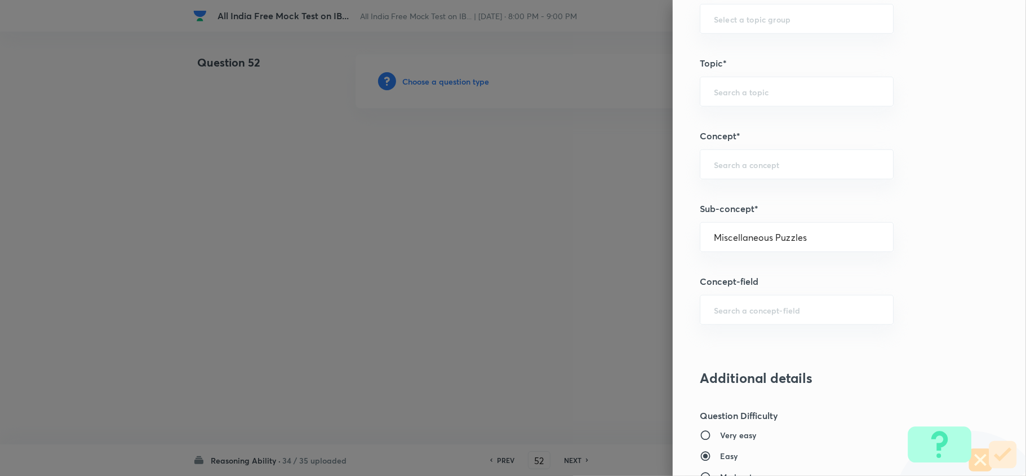
type input "Reasoning"
type input "Verbal Reasoning"
type input "Puzzle and Seating Arrangement"
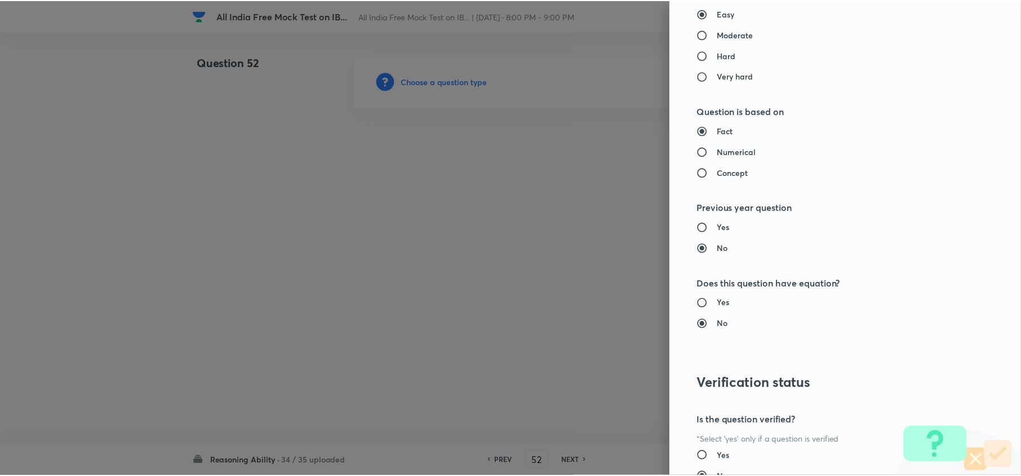
scroll to position [1063, 0]
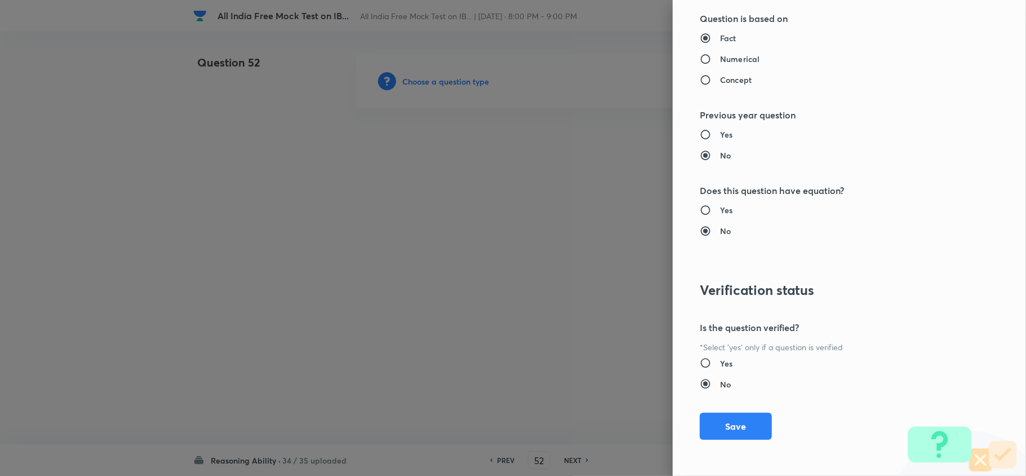
click at [736, 356] on button "Save" at bounding box center [736, 426] width 72 height 27
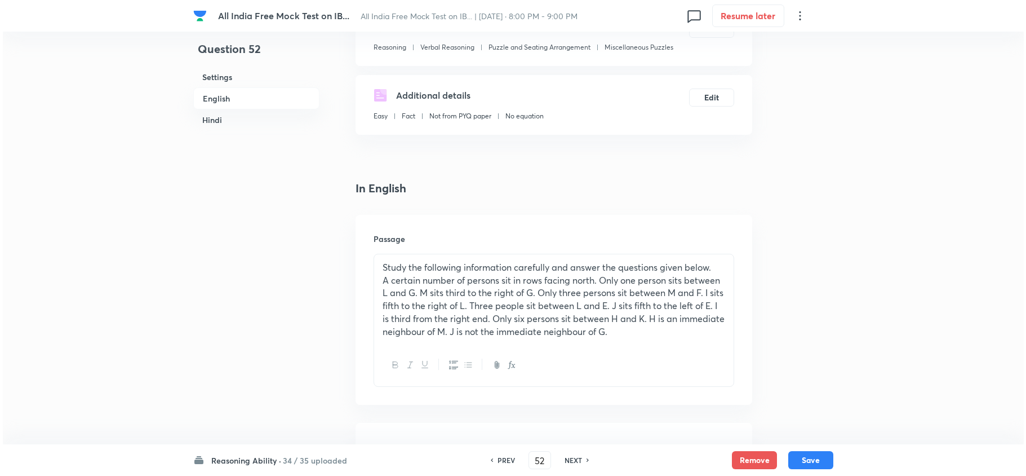
scroll to position [0, 0]
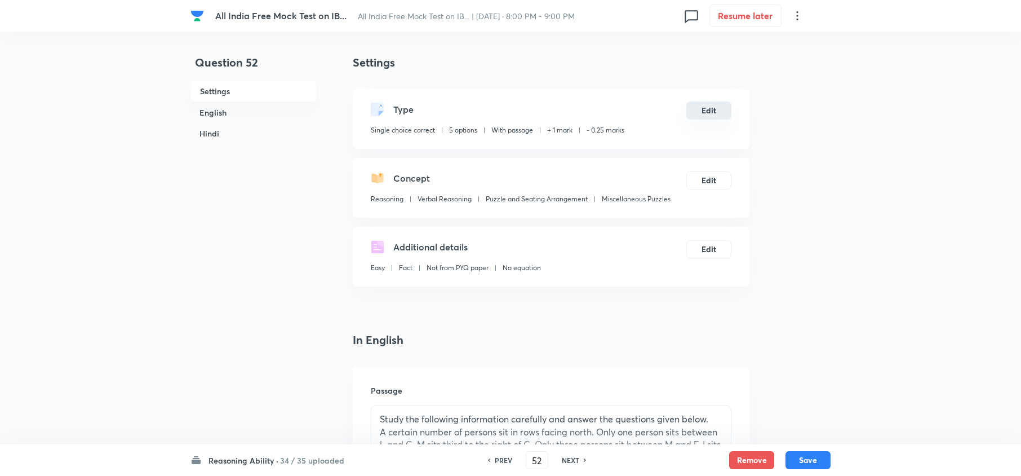
click at [711, 113] on button "Edit" at bounding box center [709, 110] width 45 height 18
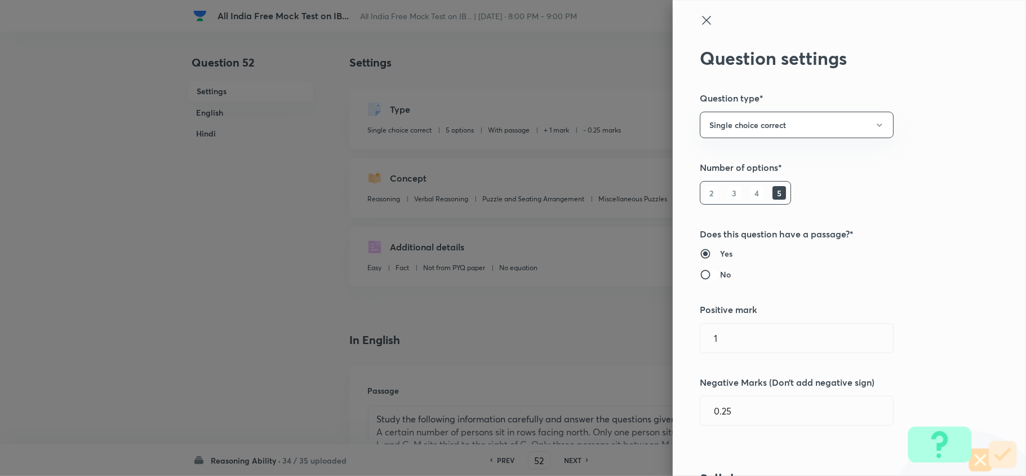
click at [700, 271] on input "No" at bounding box center [710, 274] width 20 height 11
radio input "true"
radio input "false"
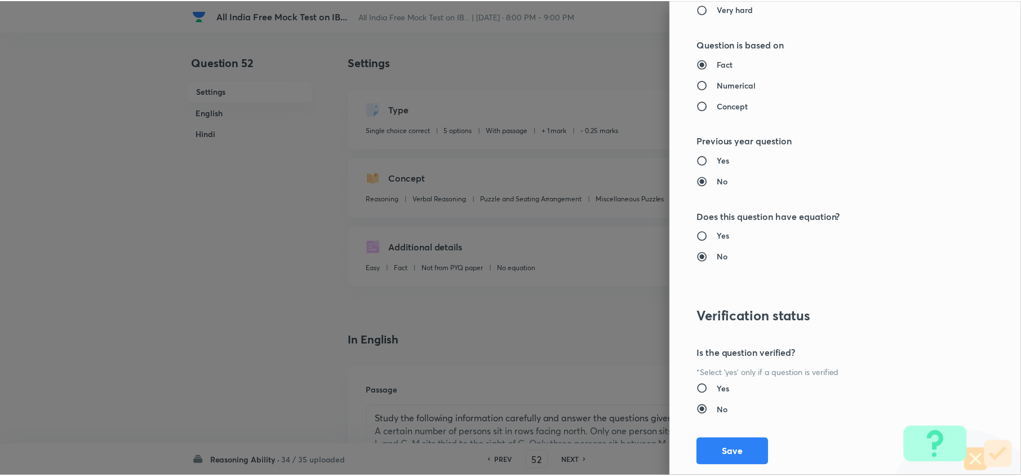
scroll to position [1063, 0]
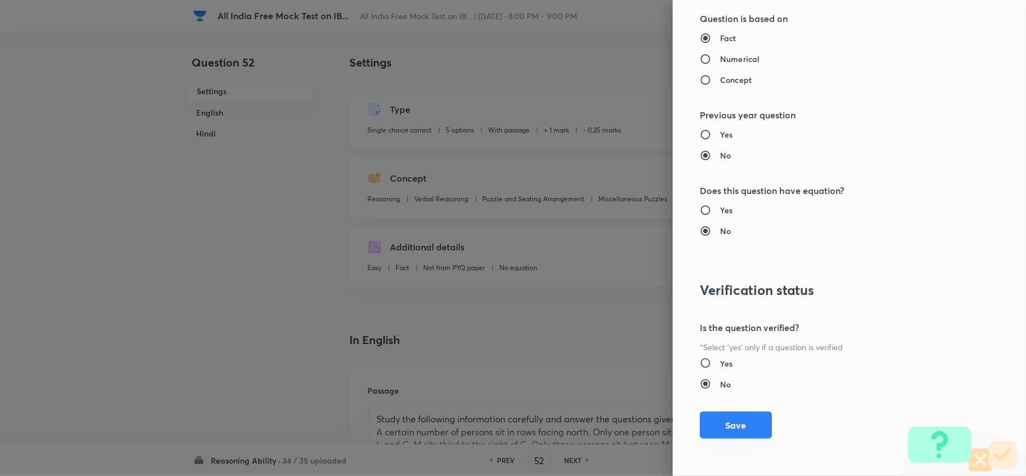
click at [725, 356] on button "Save" at bounding box center [736, 424] width 72 height 27
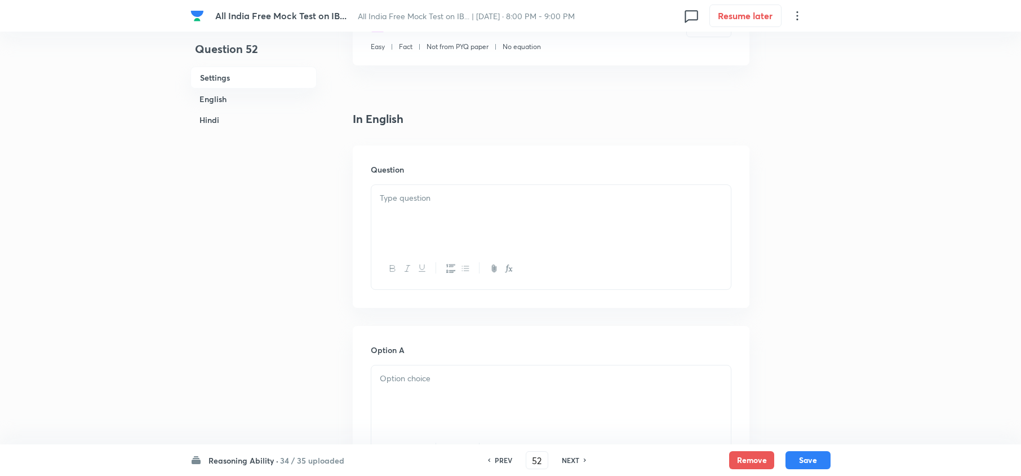
scroll to position [300, 0]
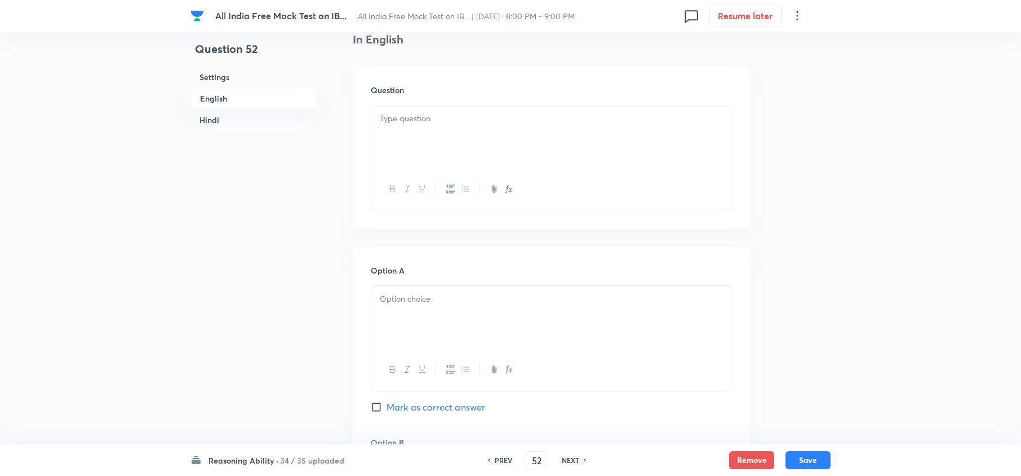
click at [393, 143] on div at bounding box center [551, 136] width 360 height 63
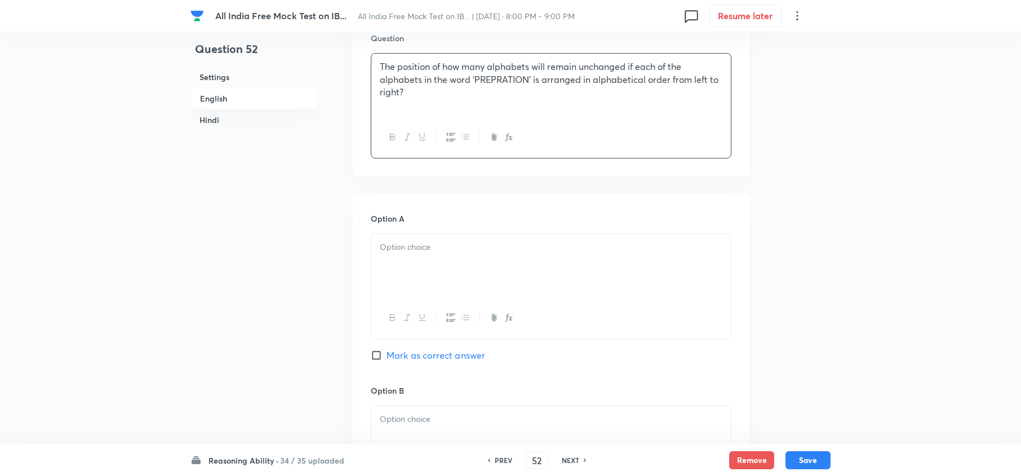
scroll to position [375, 0]
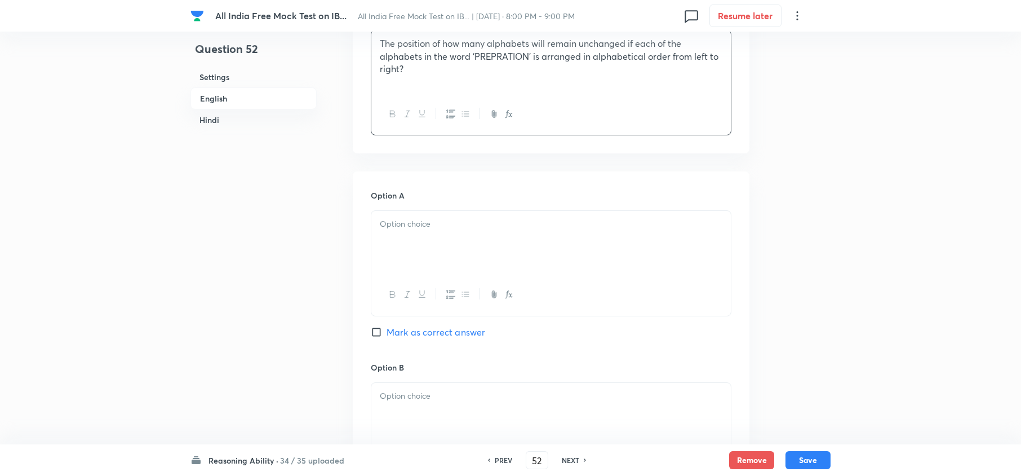
click at [401, 303] on div at bounding box center [551, 294] width 360 height 41
click at [383, 237] on div at bounding box center [551, 242] width 360 height 63
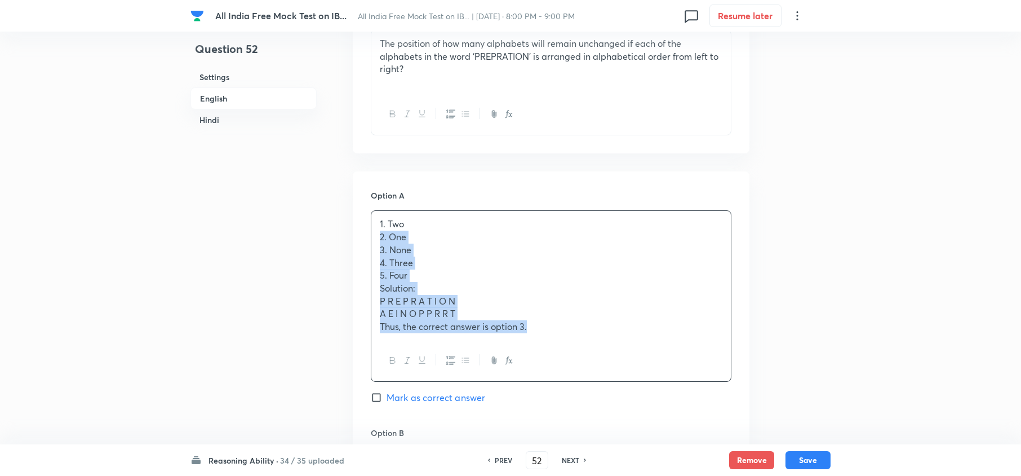
drag, startPoint x: 373, startPoint y: 235, endPoint x: 627, endPoint y: 361, distance: 283.6
click at [626, 356] on div "1. Two 2. One 3. None 4. Three 5. Four Solution: P R E P R A T I O N A E I N O …" at bounding box center [551, 295] width 361 height 171
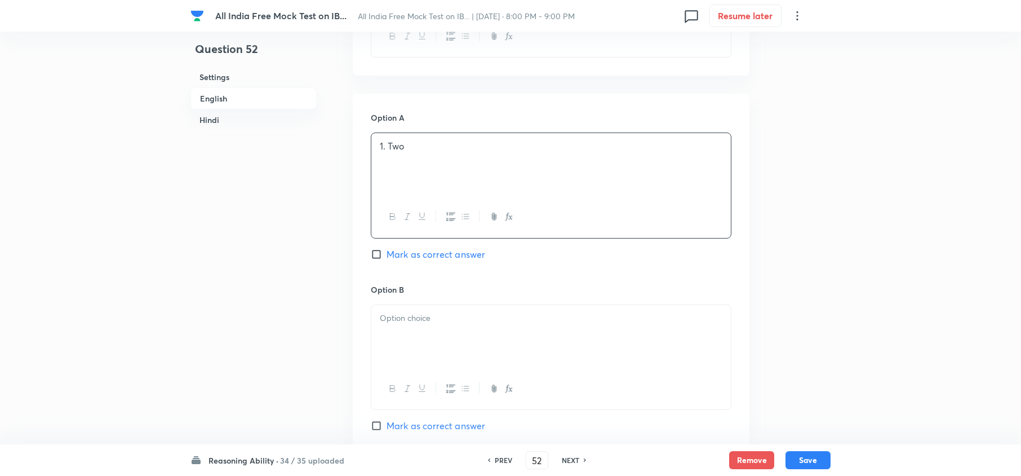
scroll to position [526, 0]
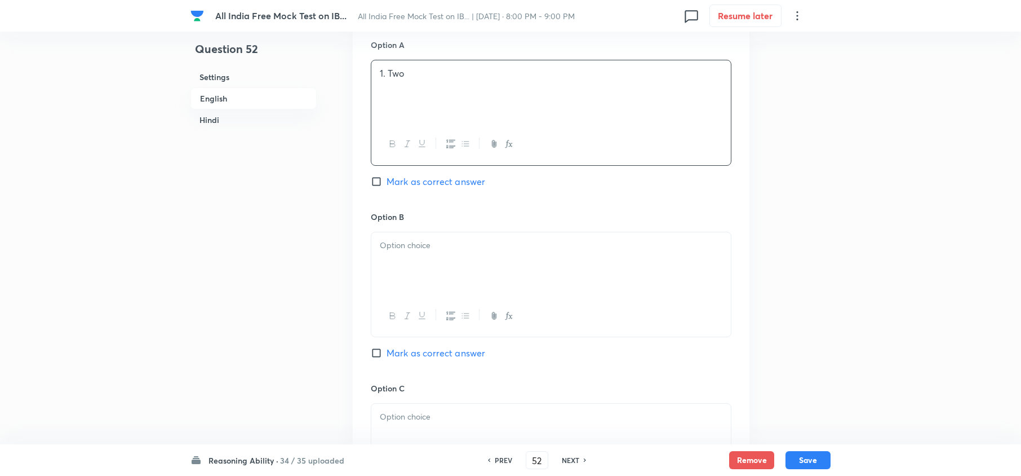
click at [389, 250] on p at bounding box center [551, 245] width 343 height 13
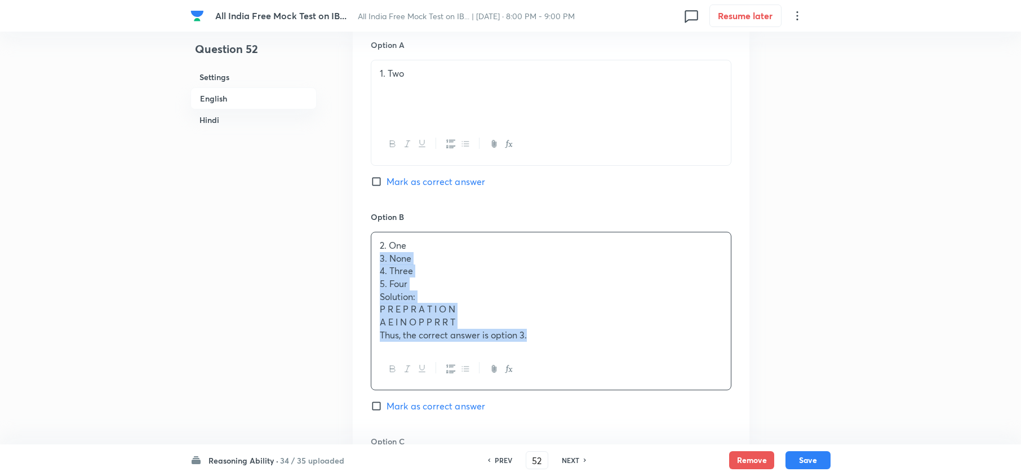
drag, startPoint x: 375, startPoint y: 264, endPoint x: 539, endPoint y: 355, distance: 187.5
click at [539, 355] on div "2. One 3. None 4. Three 5. Four Solution: P R E P R A T I O N A E I N O P P R R…" at bounding box center [551, 311] width 361 height 158
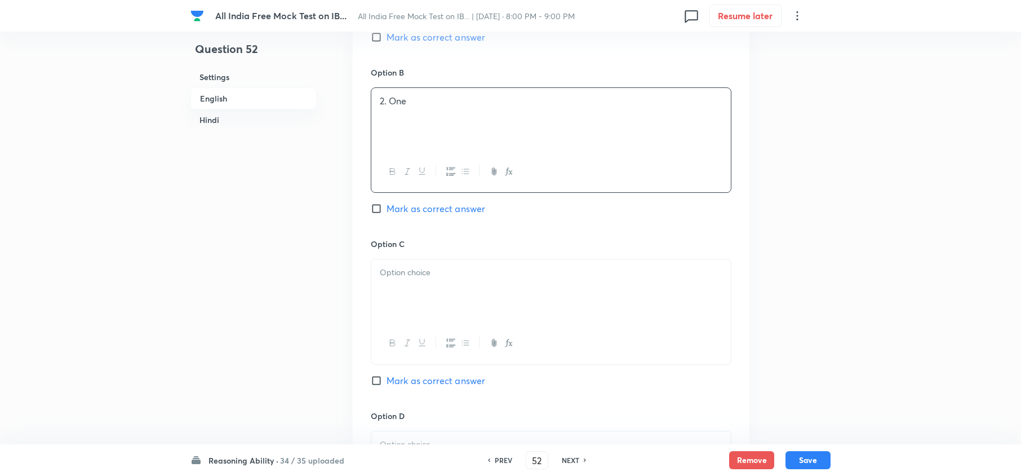
scroll to position [676, 0]
drag, startPoint x: 370, startPoint y: 271, endPoint x: 397, endPoint y: 273, distance: 27.1
click at [371, 271] on div "Option A 1. Two Mark as correct answer Option B 2. One Mark as correct answer O…" at bounding box center [551, 305] width 397 height 871
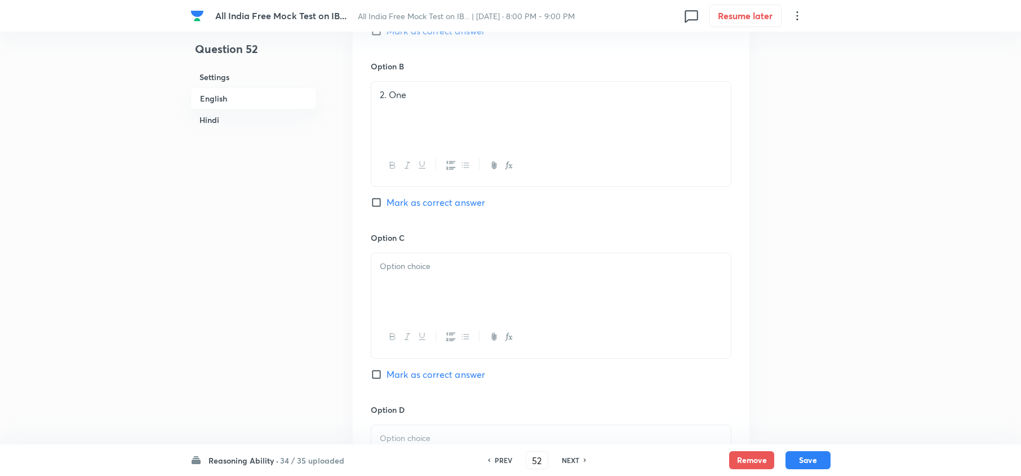
click at [388, 275] on div at bounding box center [551, 284] width 360 height 63
click at [386, 276] on div at bounding box center [551, 284] width 360 height 63
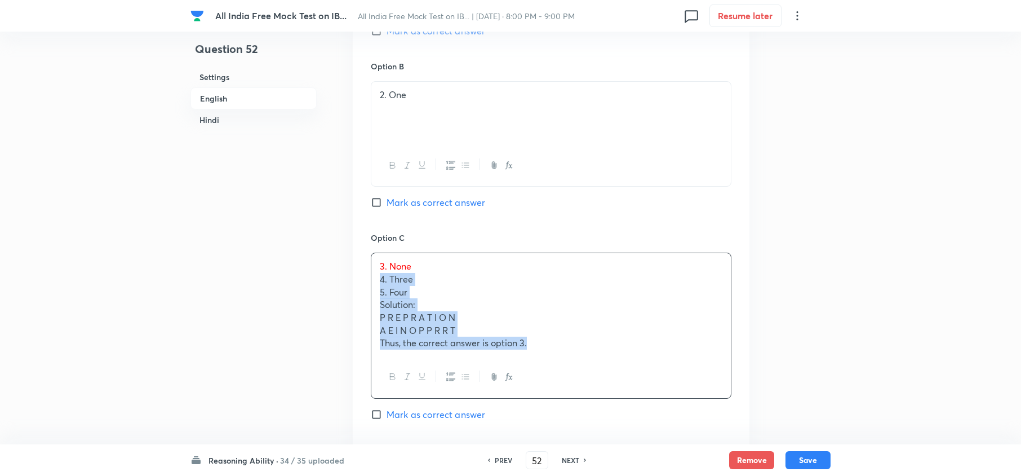
drag, startPoint x: 379, startPoint y: 277, endPoint x: 586, endPoint y: 354, distance: 220.6
click at [585, 354] on div "3. None 4. Three 5. Four Solution: P R E P R A T I O N A E I N O P P R R T Thus…" at bounding box center [551, 304] width 360 height 103
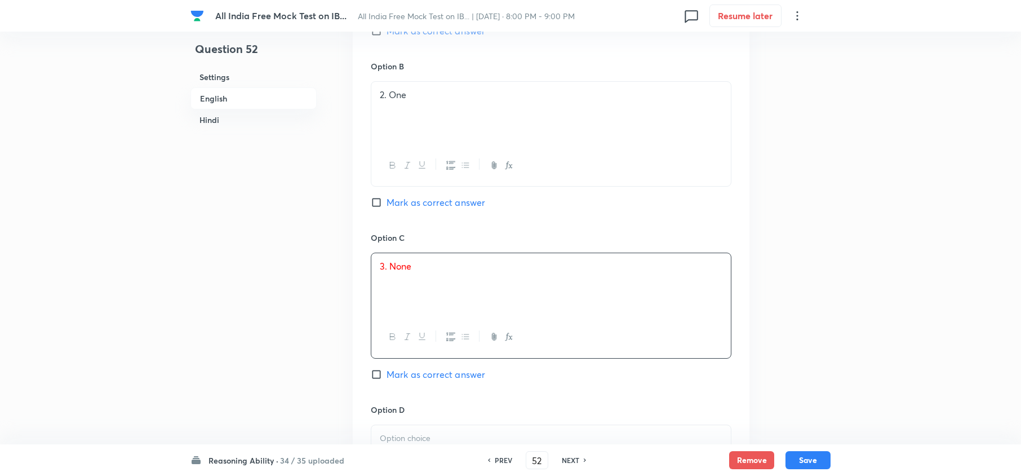
click at [427, 356] on div "Option C 3. None Mark as correct answer" at bounding box center [551, 317] width 361 height 171
click at [430, 356] on span "Mark as correct answer" at bounding box center [436, 375] width 99 height 14
click at [387, 356] on input "Mark as correct answer" at bounding box center [379, 374] width 16 height 11
checkbox input "true"
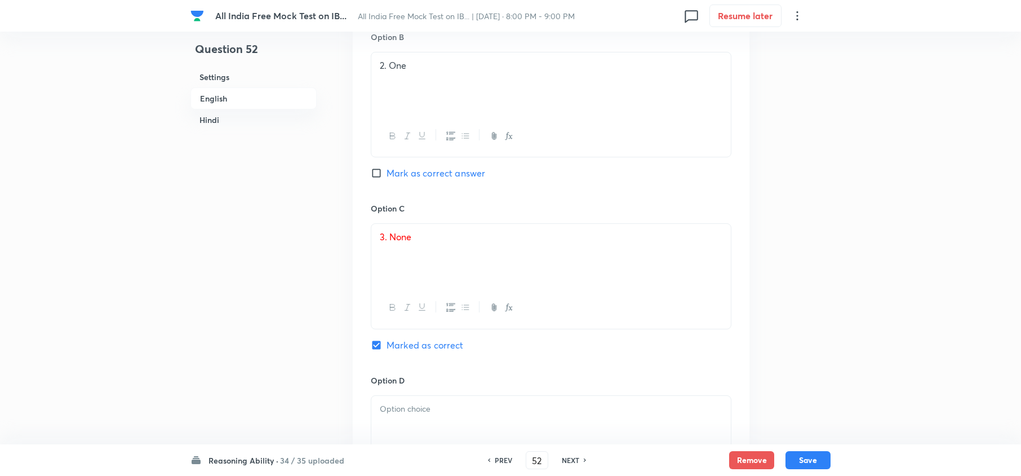
scroll to position [751, 0]
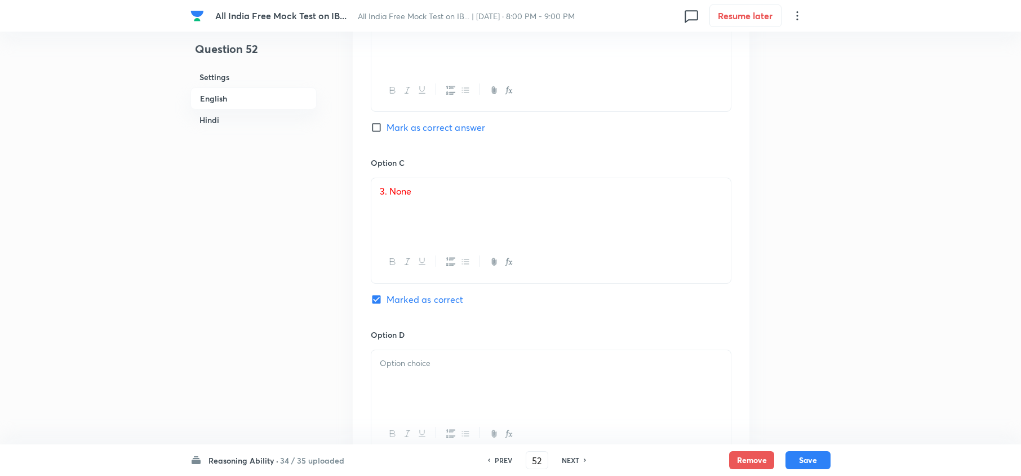
click at [402, 356] on div at bounding box center [551, 381] width 360 height 63
drag, startPoint x: 373, startPoint y: 381, endPoint x: 591, endPoint y: 453, distance: 229.2
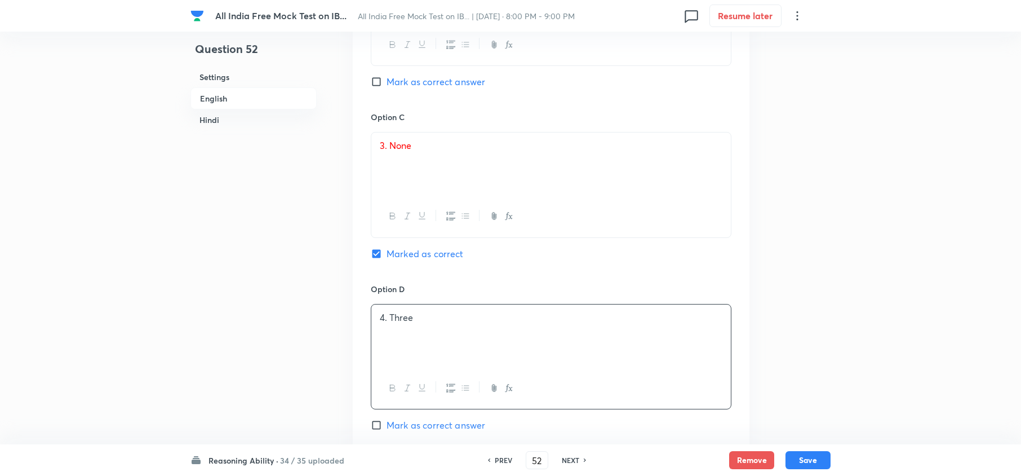
scroll to position [902, 0]
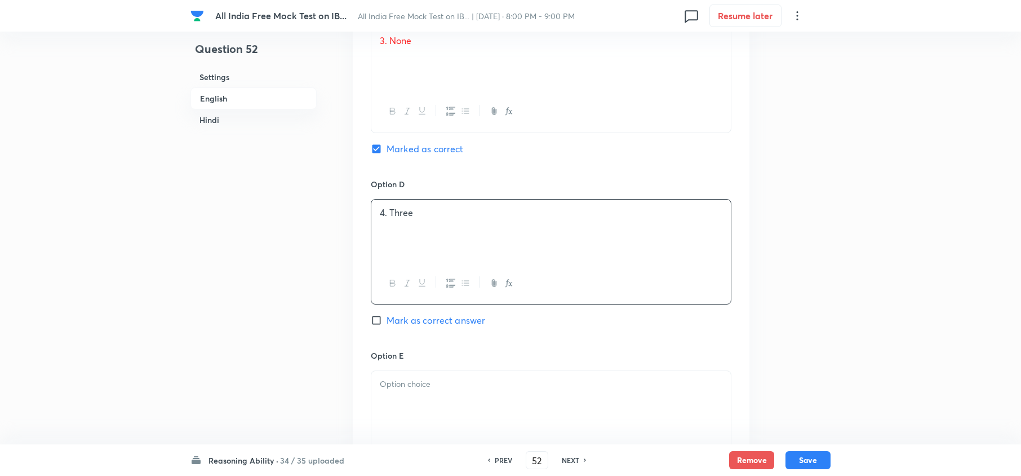
click at [414, 356] on div at bounding box center [551, 402] width 360 height 63
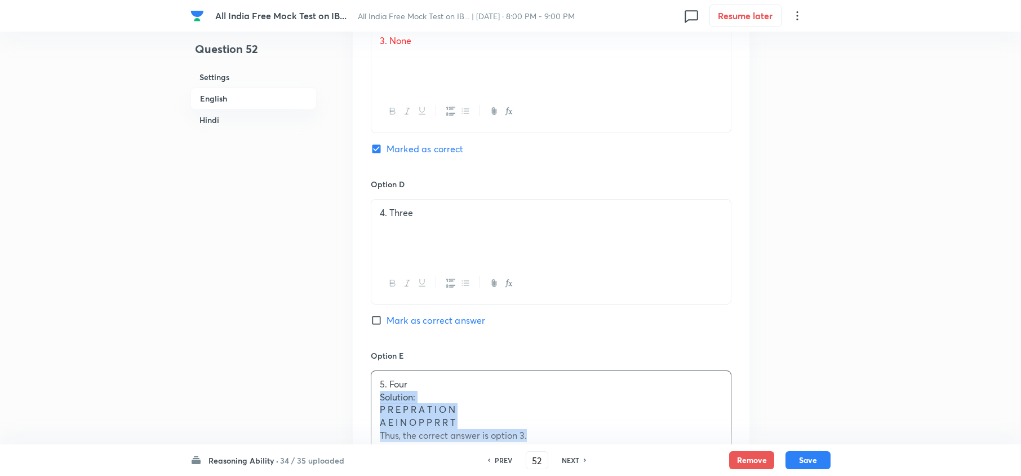
drag, startPoint x: 380, startPoint y: 404, endPoint x: 573, endPoint y: 461, distance: 201.4
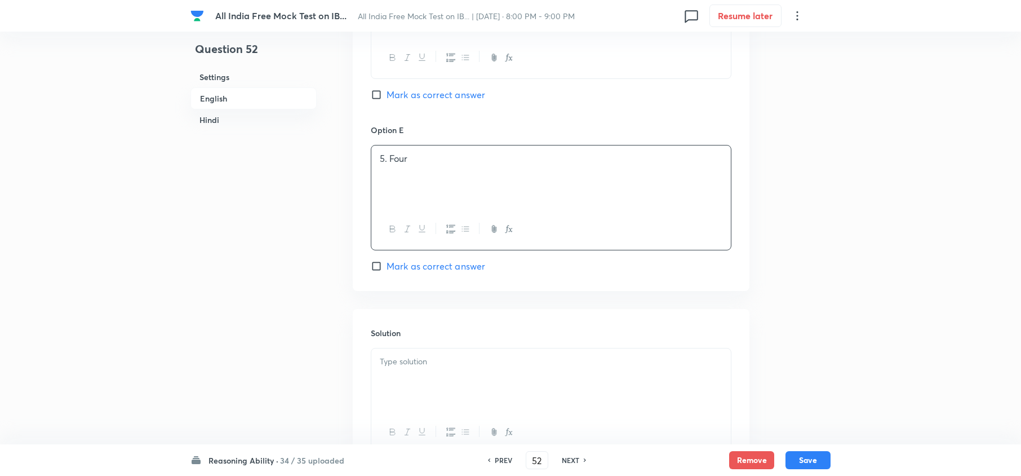
click at [414, 356] on div at bounding box center [551, 379] width 360 height 63
drag, startPoint x: 418, startPoint y: 366, endPoint x: 363, endPoint y: 363, distance: 55.3
click at [363, 356] on div "Solution Solution: P R E P R A T I O N A E I N O P P R R T Thus, the correct an…" at bounding box center [551, 391] width 397 height 164
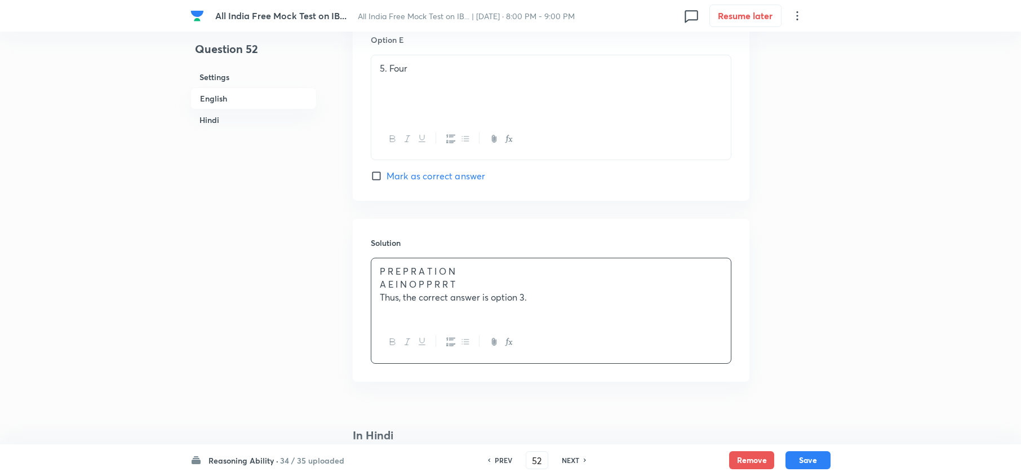
scroll to position [1353, 0]
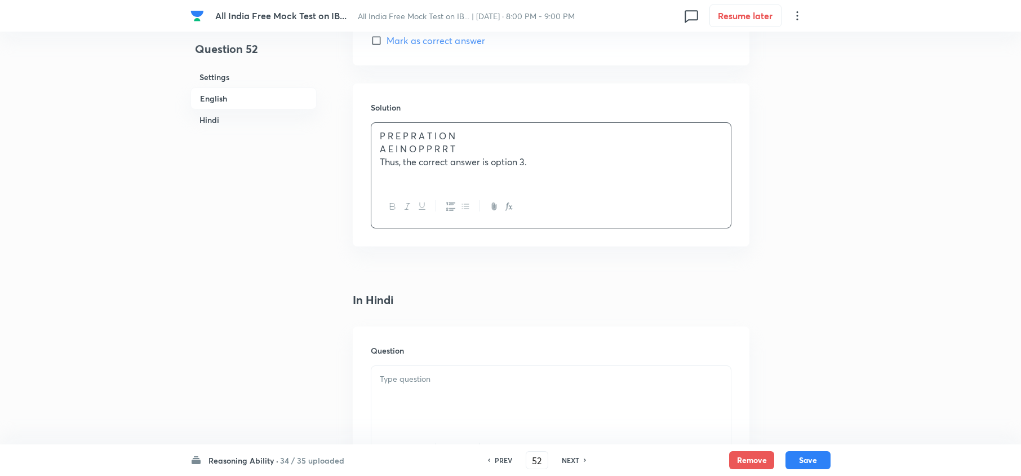
click at [390, 356] on div at bounding box center [551, 397] width 360 height 63
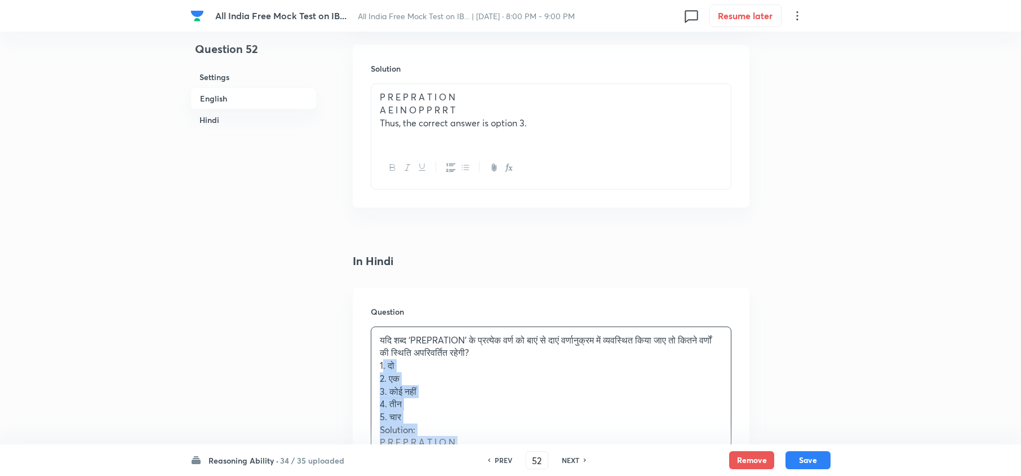
drag, startPoint x: 382, startPoint y: 406, endPoint x: 475, endPoint y: 466, distance: 110.2
click at [475, 356] on div "All India Free Mock Test on IB... All India Free Mock Test on IB... | Oct 2, 20…" at bounding box center [510, 159] width 1021 height 2994
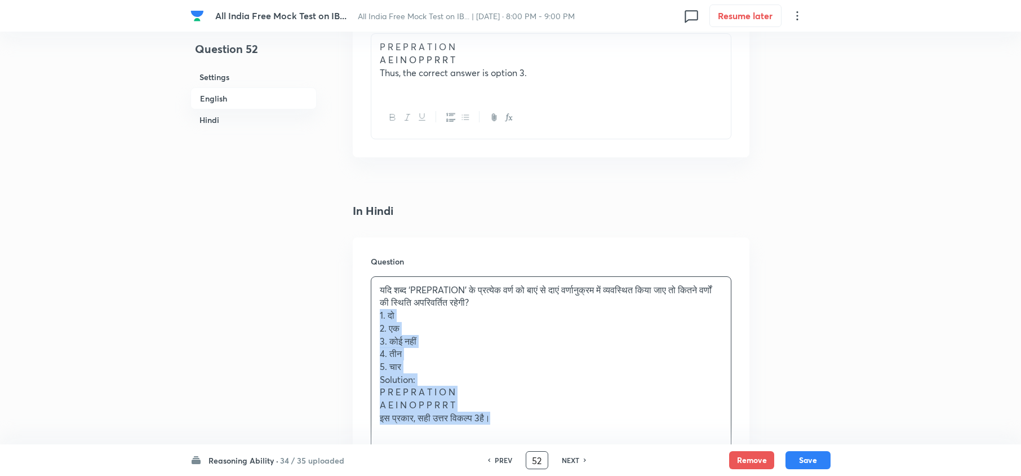
scroll to position [1463, 0]
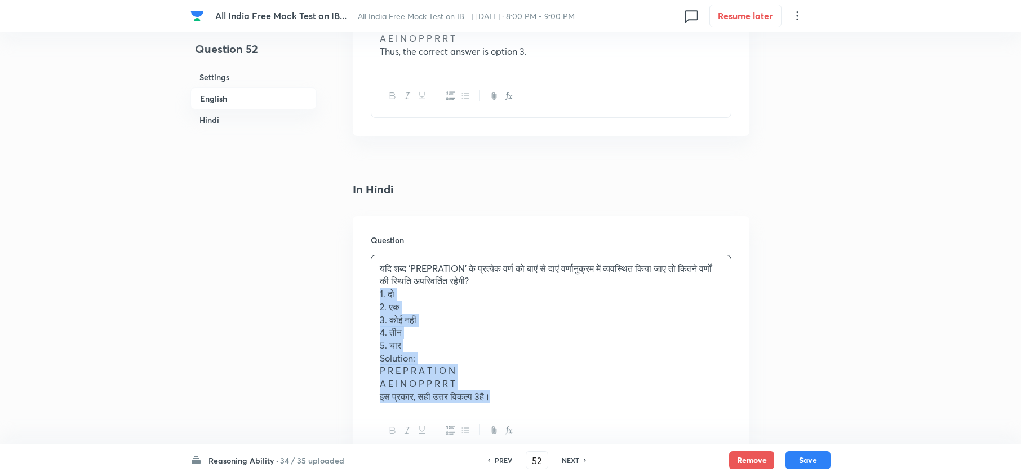
drag, startPoint x: 379, startPoint y: 342, endPoint x: 537, endPoint y: 422, distance: 177.7
click at [537, 356] on div "यदि शब्द ‘PREPRATION’ के प्रत्येक वर्ण को बाएं से दाएं वर्णानुक्रम में व्यवस्थि…" at bounding box center [551, 353] width 361 height 197
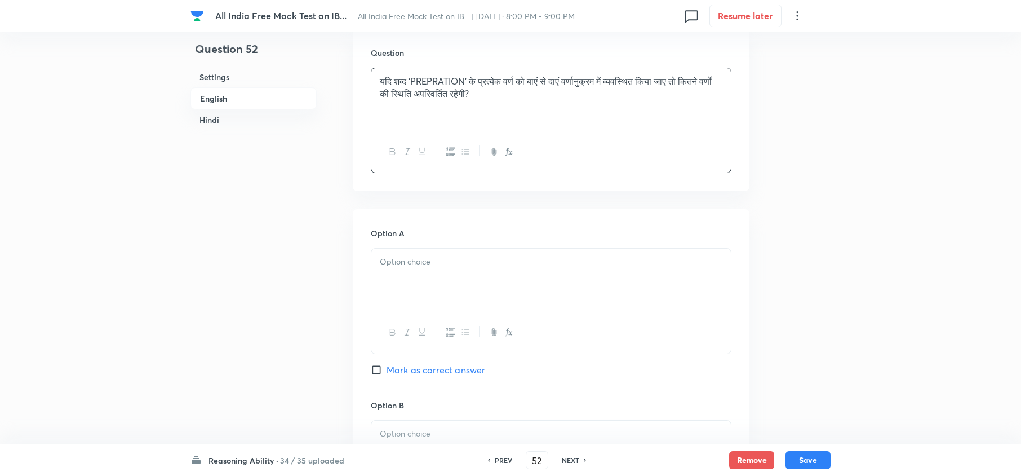
scroll to position [1764, 0]
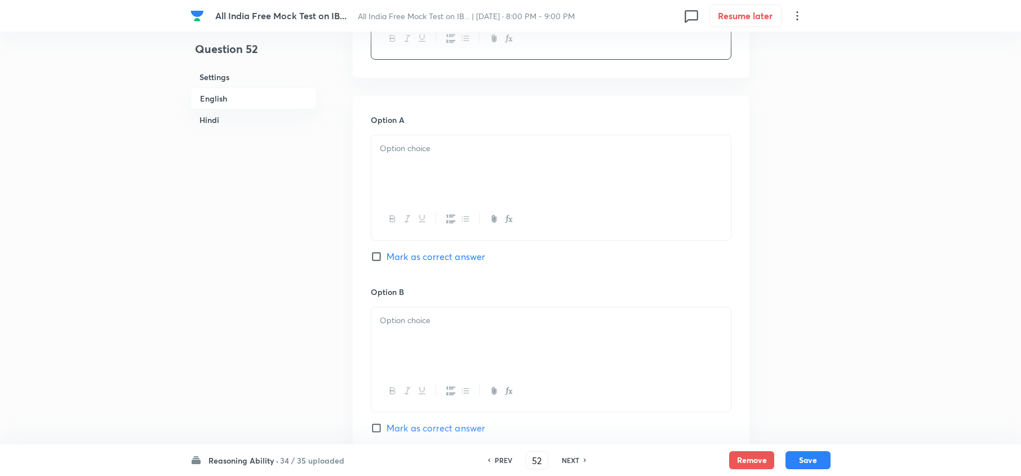
click at [399, 187] on div at bounding box center [551, 166] width 360 height 63
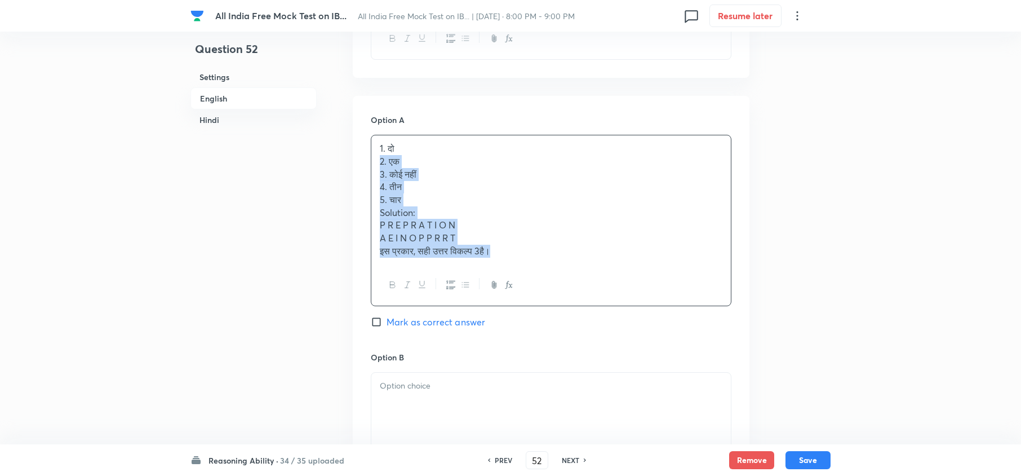
drag, startPoint x: 377, startPoint y: 167, endPoint x: 562, endPoint y: 296, distance: 225.5
click at [561, 296] on div "1. दो 2. एक 3. कोई नहीं 4. तीन 5. चार Solution: P R E P R A T I O N A E I N O P…" at bounding box center [551, 220] width 361 height 171
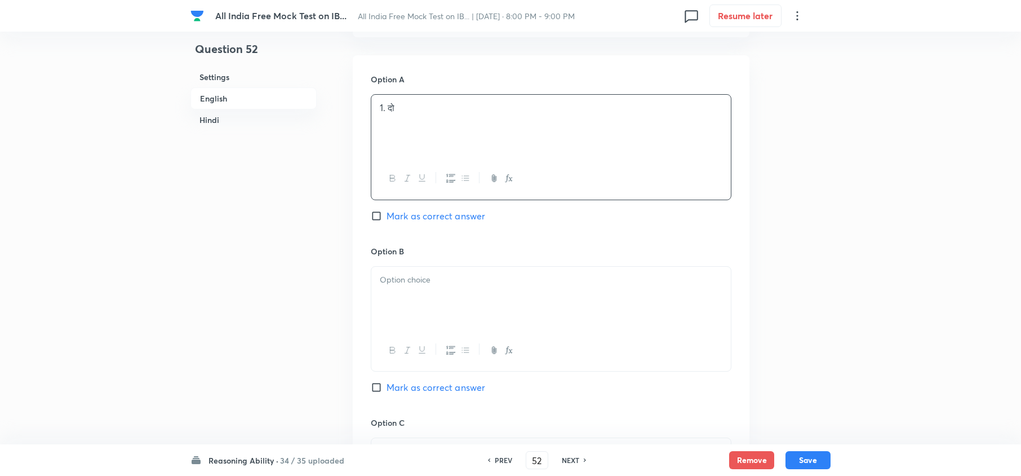
scroll to position [1839, 0]
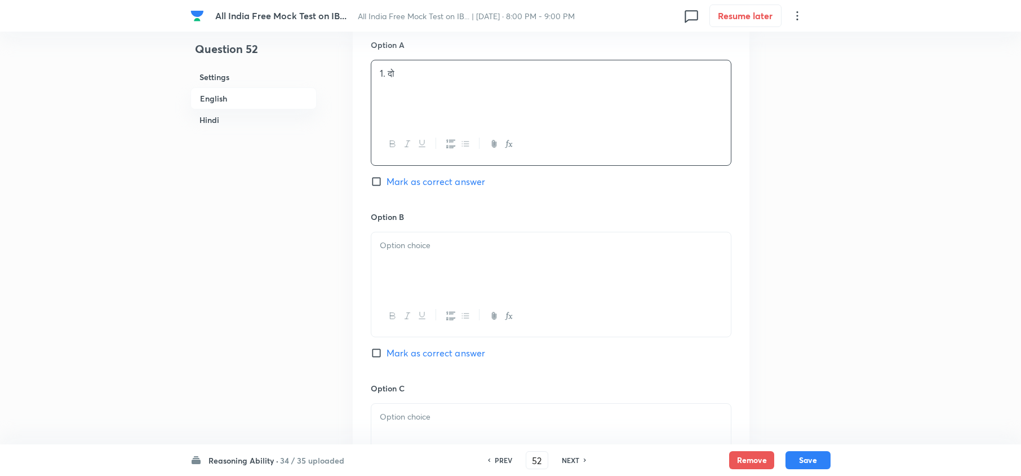
click at [381, 250] on p at bounding box center [551, 245] width 343 height 13
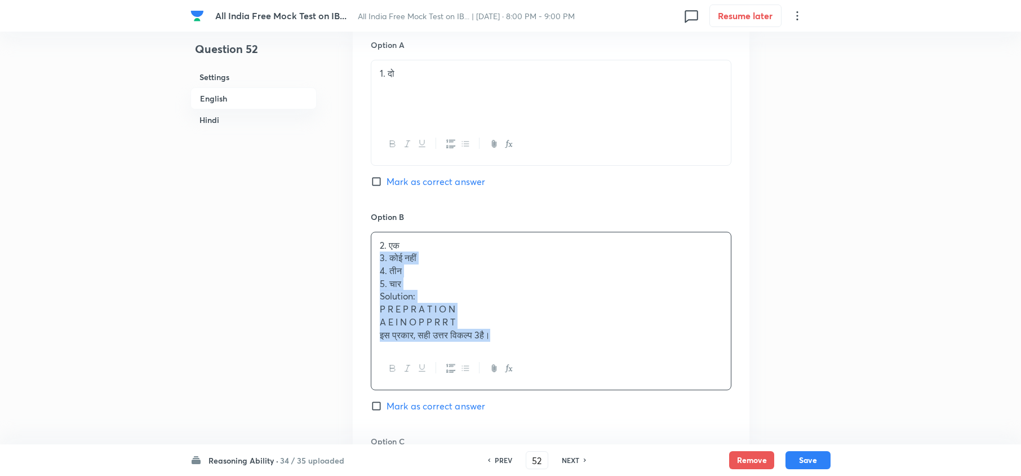
drag, startPoint x: 460, startPoint y: 300, endPoint x: 596, endPoint y: 364, distance: 150.0
click at [594, 356] on div "2. एक 3. कोई नहीं 4. तीन 5. चार Solution: P R E P R A T I O N A E I N O P P R R…" at bounding box center [551, 311] width 361 height 158
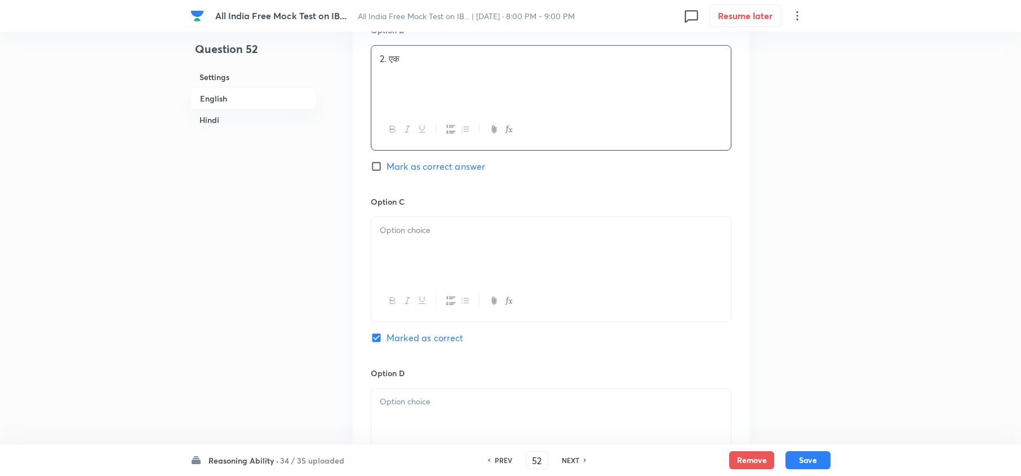
scroll to position [2064, 0]
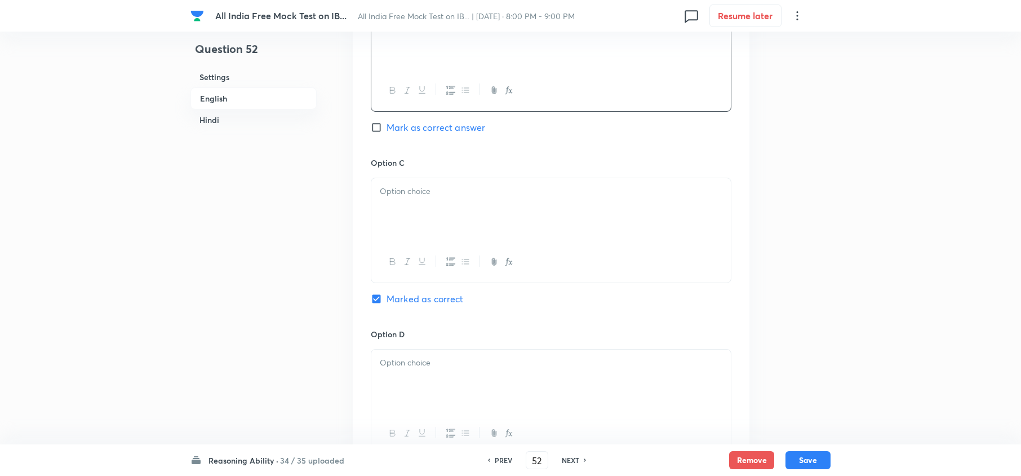
click at [397, 225] on div at bounding box center [551, 209] width 360 height 63
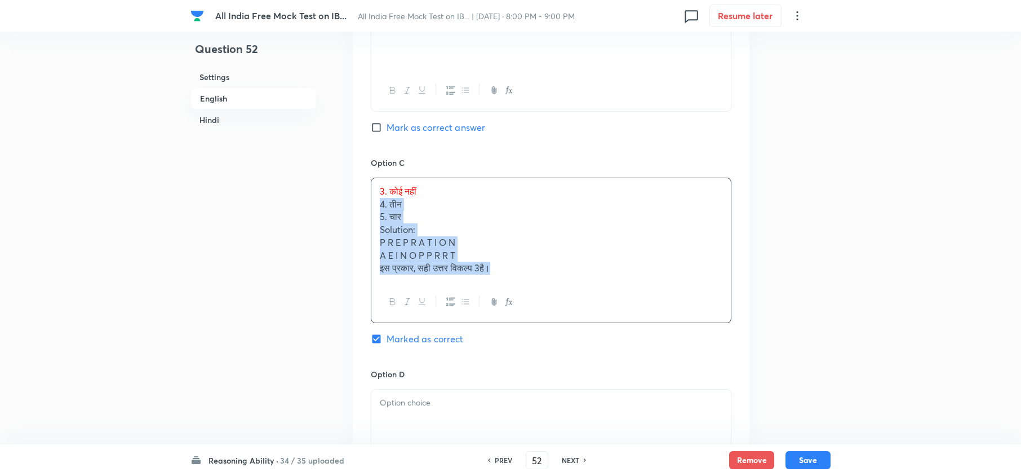
drag, startPoint x: 378, startPoint y: 209, endPoint x: 555, endPoint y: 327, distance: 213.7
click at [555, 323] on div "3. कोई नहीं 4. तीन 5. चार Solution: P R E P R A T I O N A E I N O P P R R T इस …" at bounding box center [551, 250] width 361 height 145
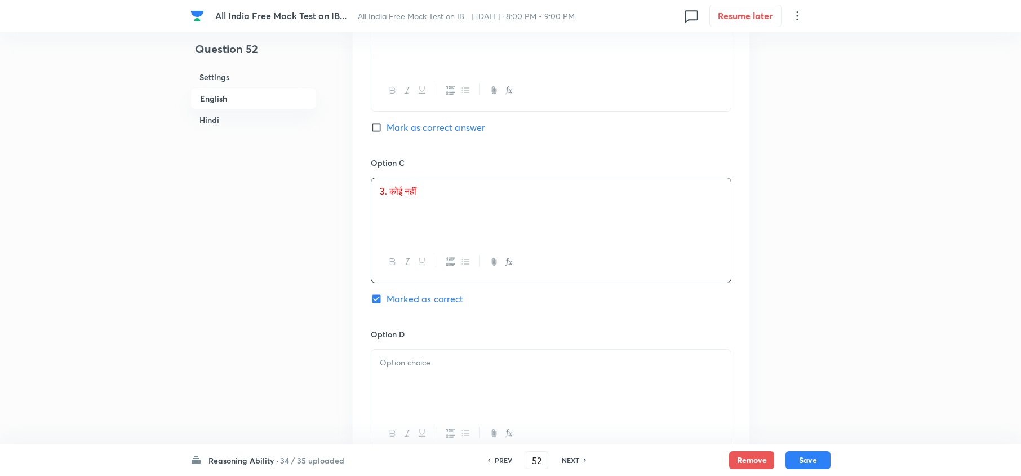
click at [413, 356] on div at bounding box center [551, 380] width 360 height 63
drag, startPoint x: 373, startPoint y: 379, endPoint x: 610, endPoint y: 447, distance: 246.7
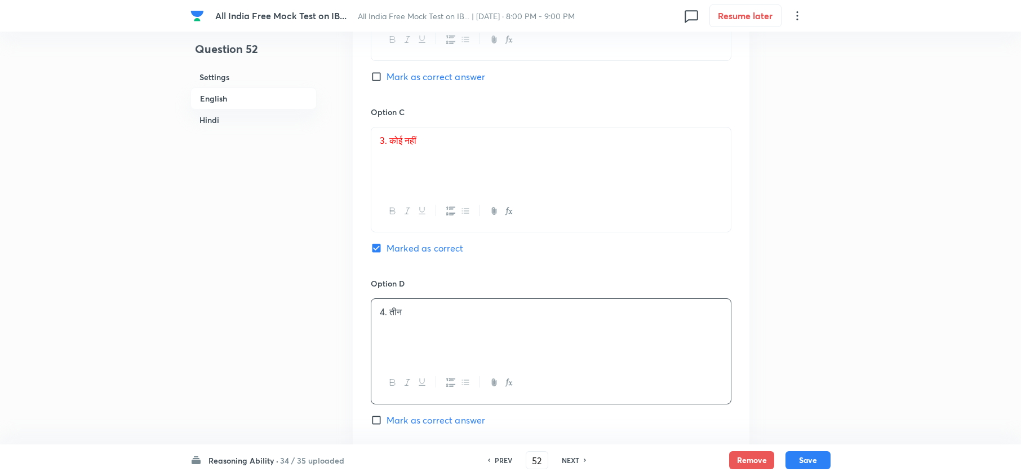
scroll to position [2215, 0]
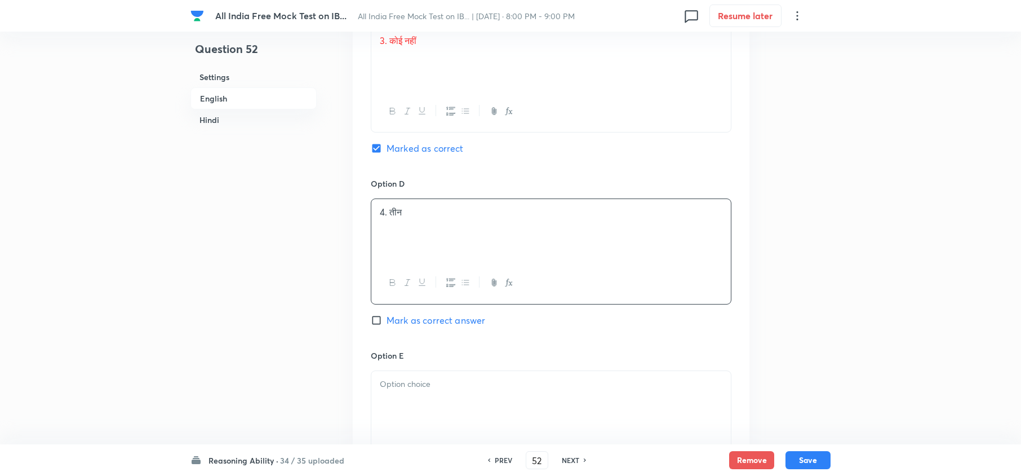
drag, startPoint x: 368, startPoint y: 360, endPoint x: 393, endPoint y: 388, distance: 37.9
click at [381, 356] on div "Option A 1. दो Mark as correct answer Option B 2. एक Mark as correct answer Opt…" at bounding box center [551, 80] width 397 height 871
click at [407, 356] on div at bounding box center [551, 402] width 360 height 63
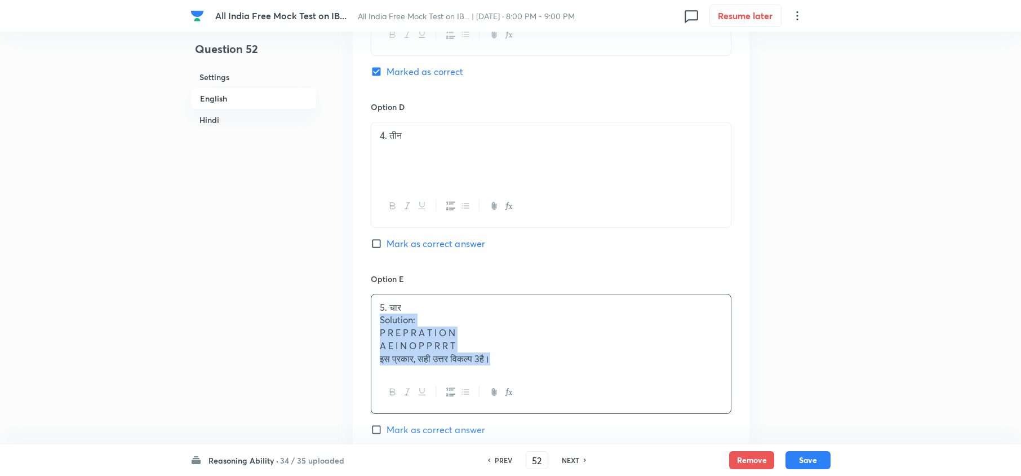
scroll to position [2478, 0]
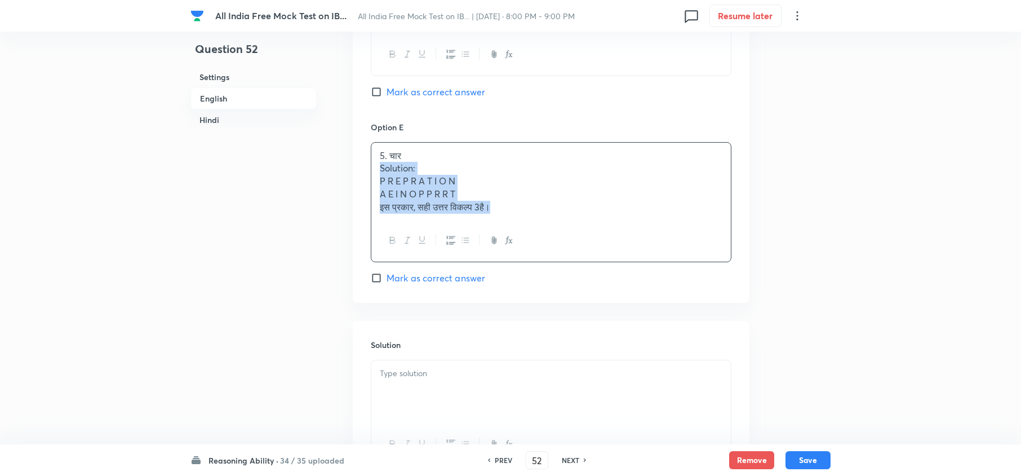
drag, startPoint x: 378, startPoint y: 406, endPoint x: 671, endPoint y: 475, distance: 301.1
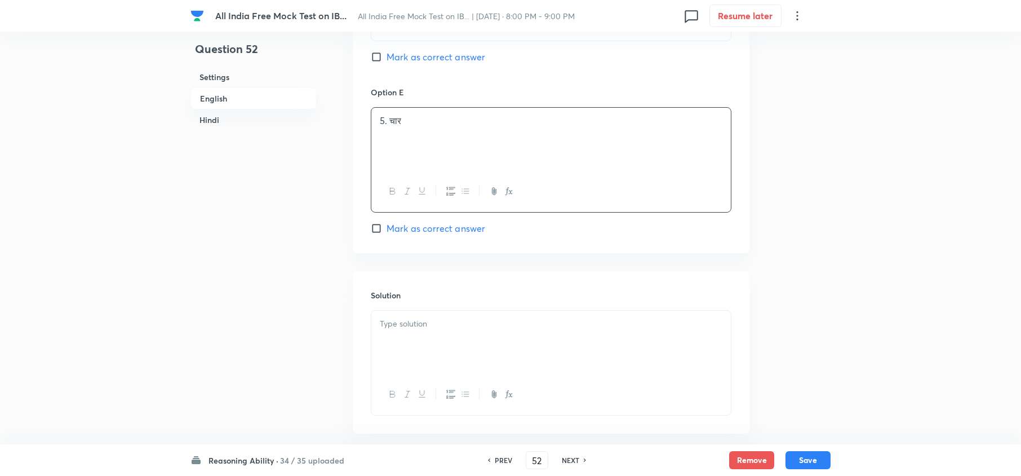
click at [413, 330] on p at bounding box center [551, 323] width 343 height 13
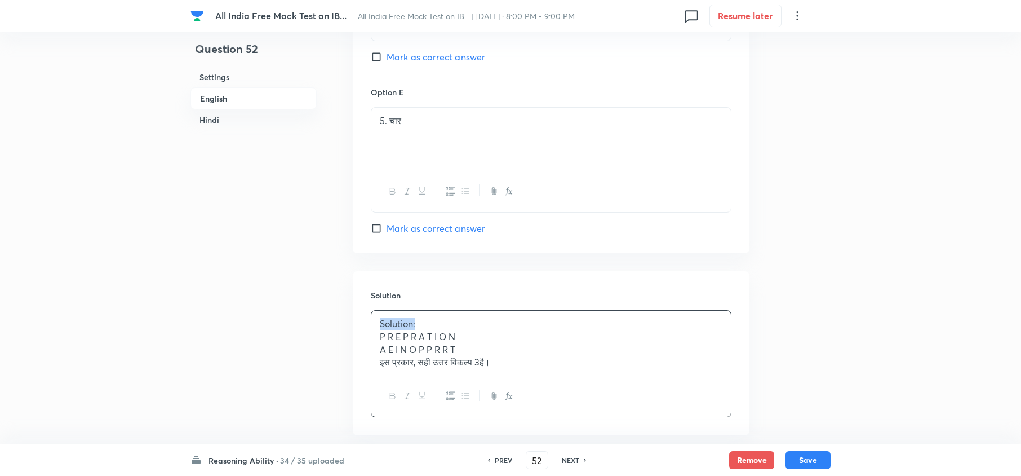
drag, startPoint x: 439, startPoint y: 335, endPoint x: 303, endPoint y: 326, distance: 135.6
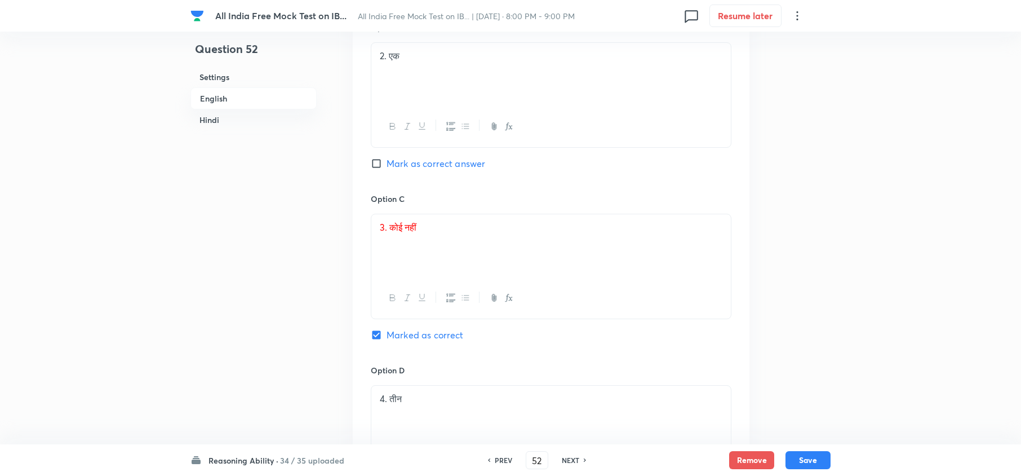
scroll to position [2027, 0]
click at [764, 356] on button "Save" at bounding box center [808, 459] width 45 height 18
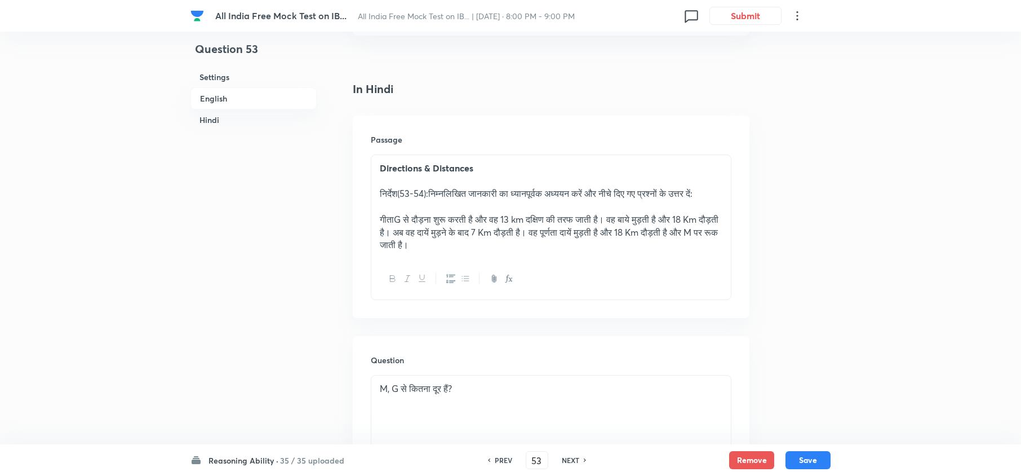
click at [564, 356] on div "PREV 53 ​ NEXT" at bounding box center [536, 460] width 145 height 18
click at [566, 356] on h6 "NEXT" at bounding box center [570, 460] width 17 height 10
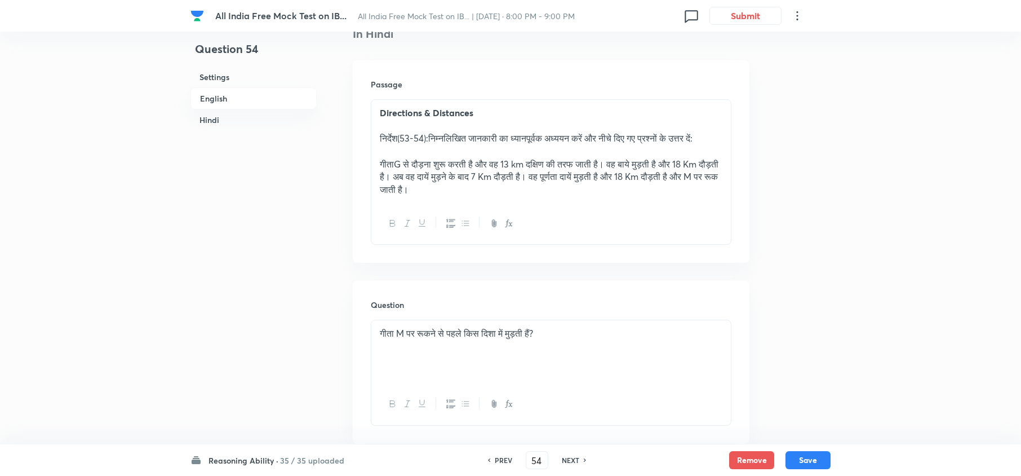
click at [566, 356] on h6 "NEXT" at bounding box center [570, 460] width 17 height 10
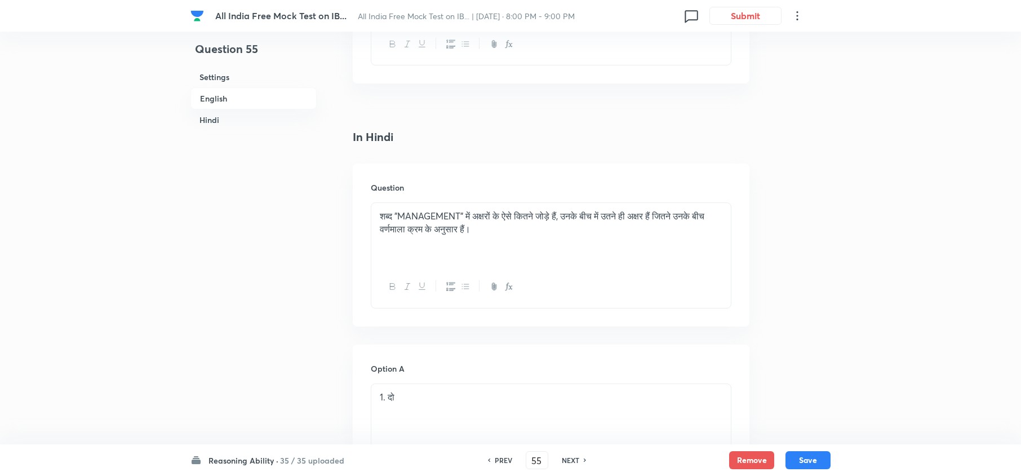
scroll to position [1500, 0]
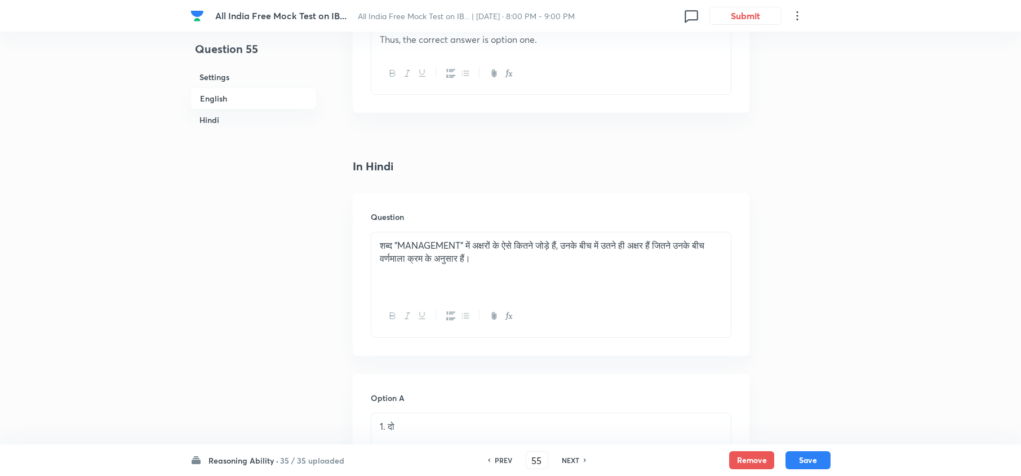
click at [573, 356] on h6 "NEXT" at bounding box center [570, 460] width 17 height 10
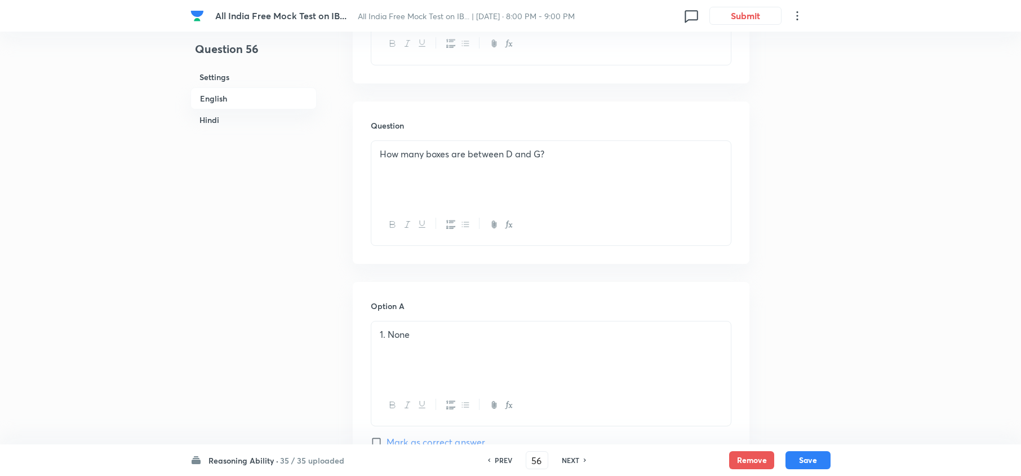
scroll to position [524, 0]
click at [573, 356] on h6 "NEXT" at bounding box center [570, 460] width 17 height 10
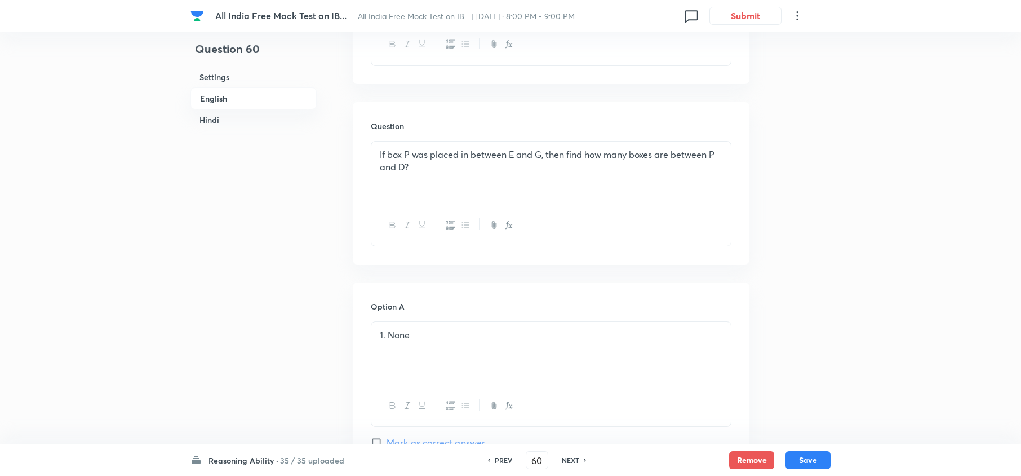
click at [573, 356] on h6 "NEXT" at bounding box center [570, 460] width 17 height 10
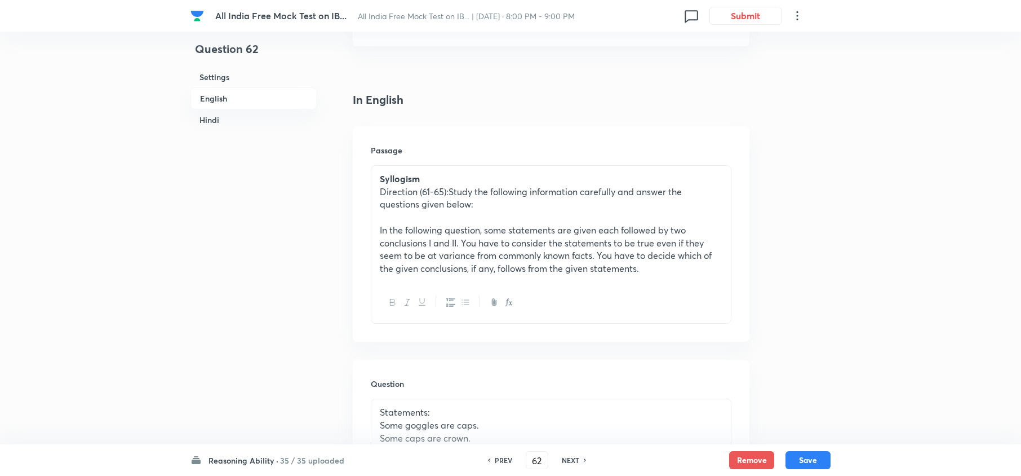
scroll to position [223, 0]
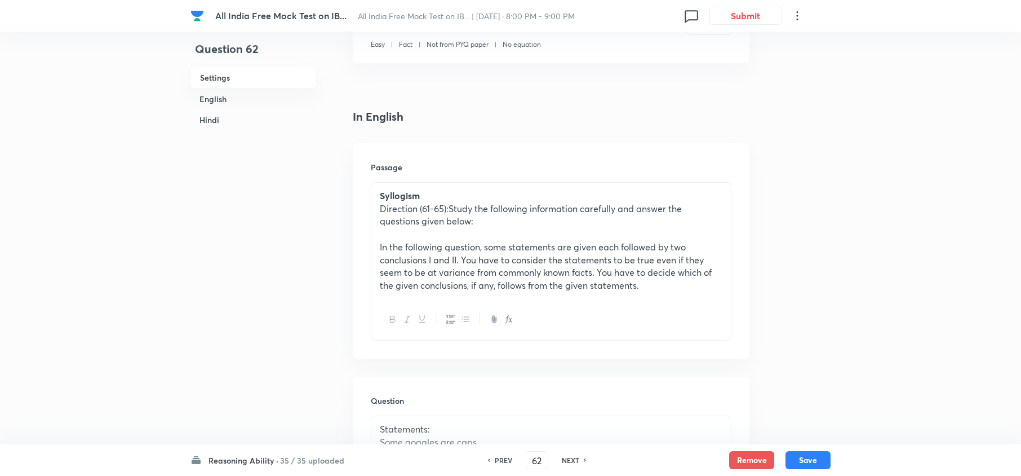
click at [573, 356] on h6 "NEXT" at bounding box center [570, 460] width 17 height 10
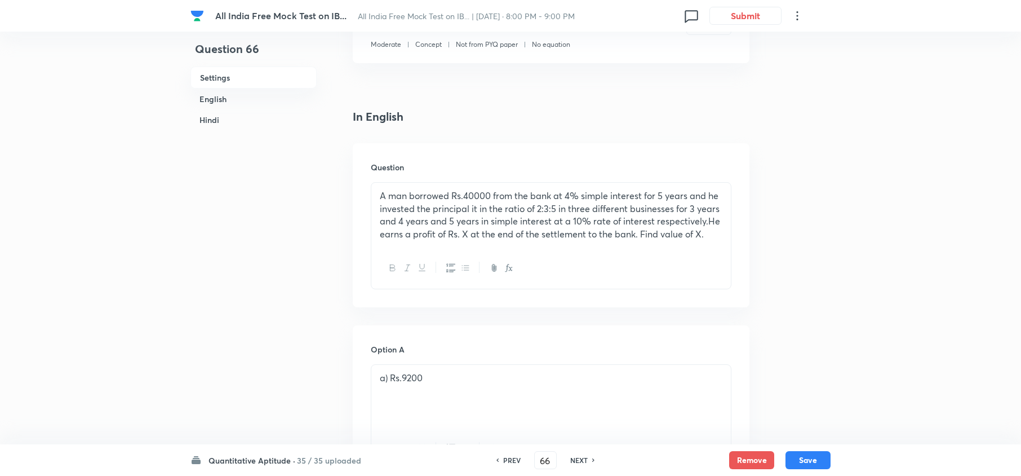
click at [515, 356] on h6 "PREV" at bounding box center [511, 460] width 17 height 10
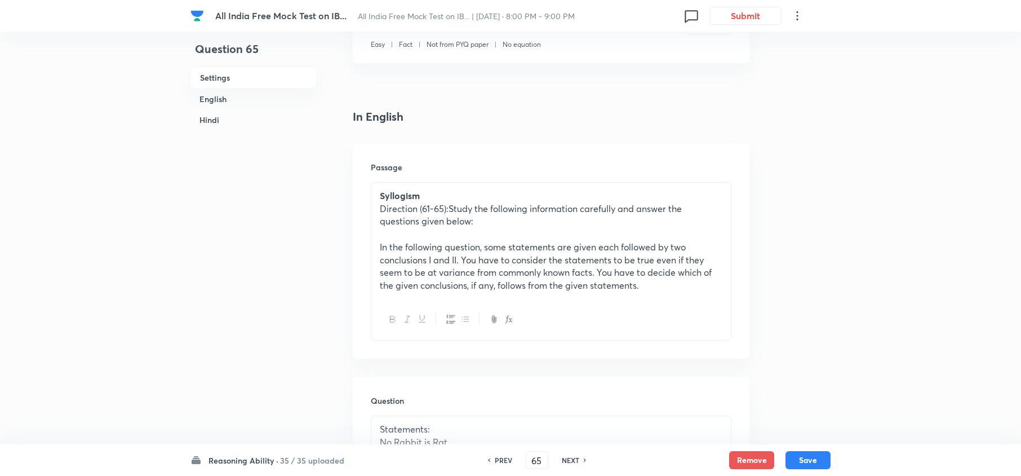
click at [515, 356] on div "PREV" at bounding box center [502, 460] width 30 height 10
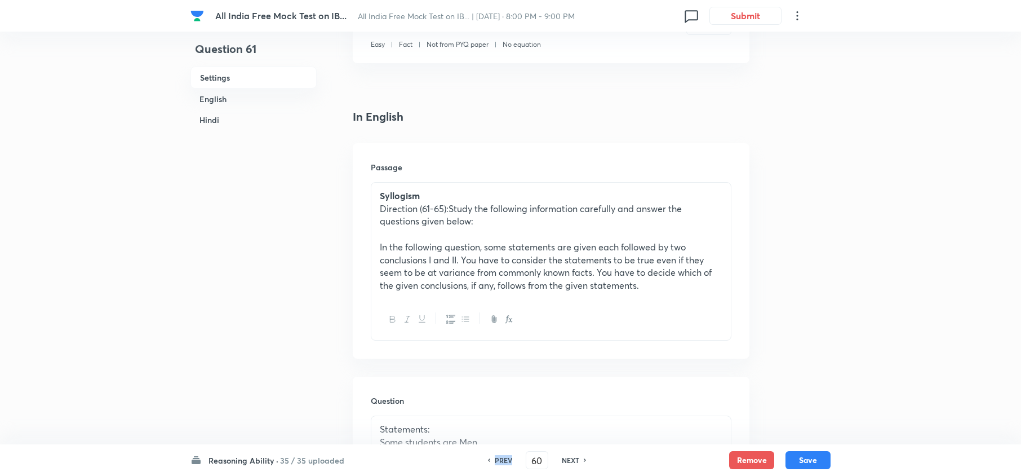
click at [515, 356] on div "PREV" at bounding box center [502, 460] width 30 height 10
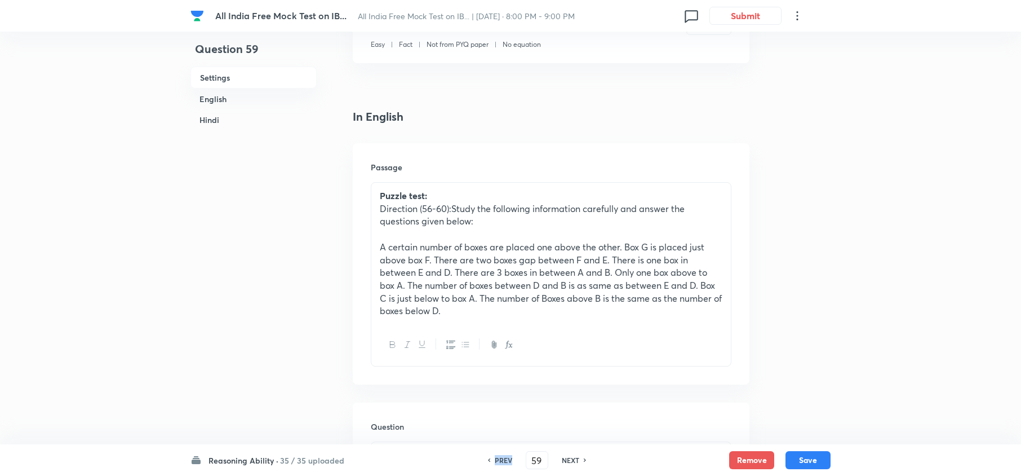
click at [515, 356] on div "PREV" at bounding box center [502, 460] width 30 height 10
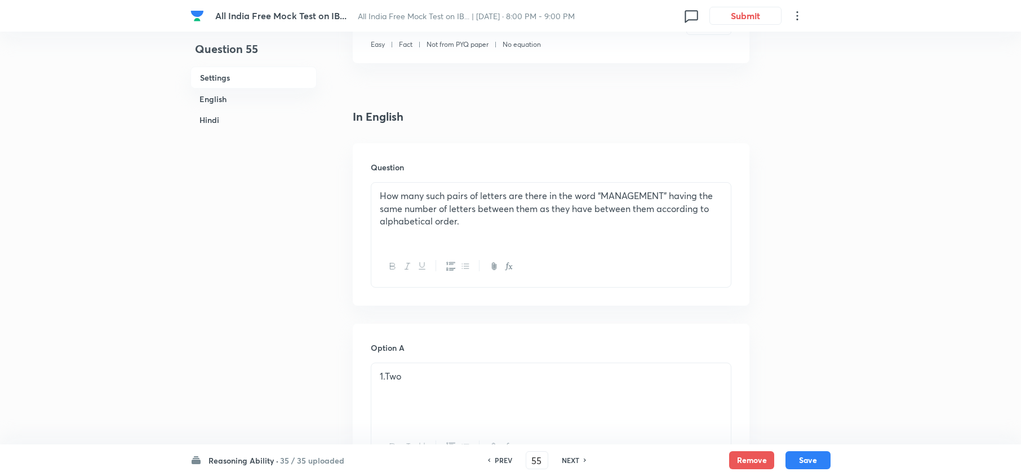
click at [568, 356] on h6 "NEXT" at bounding box center [570, 460] width 17 height 10
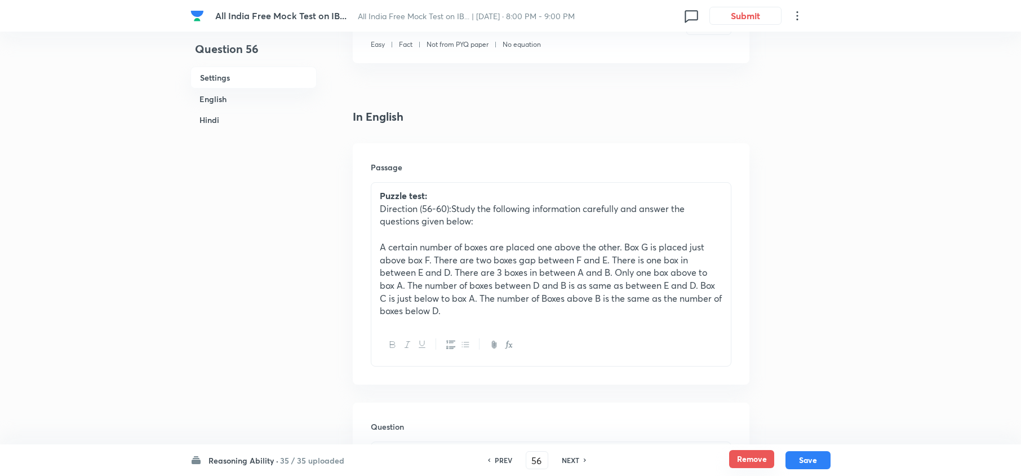
click at [738, 356] on button "Remove" at bounding box center [751, 459] width 45 height 18
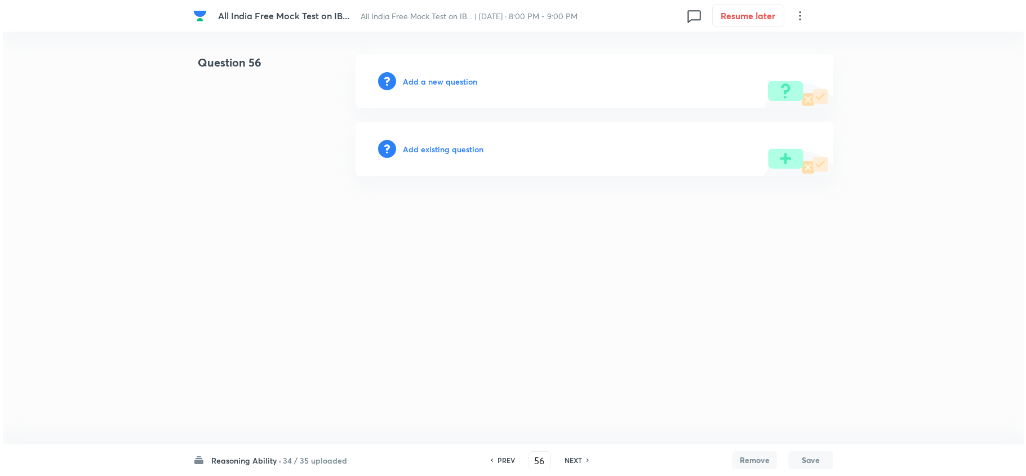
scroll to position [0, 0]
click at [574, 356] on h6 "NEXT" at bounding box center [572, 460] width 17 height 10
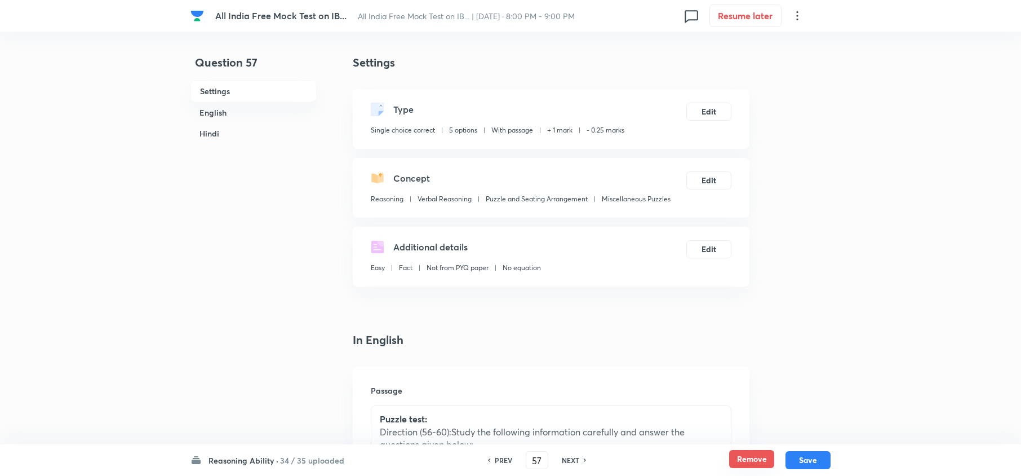
click at [764, 356] on button "Remove" at bounding box center [751, 459] width 45 height 18
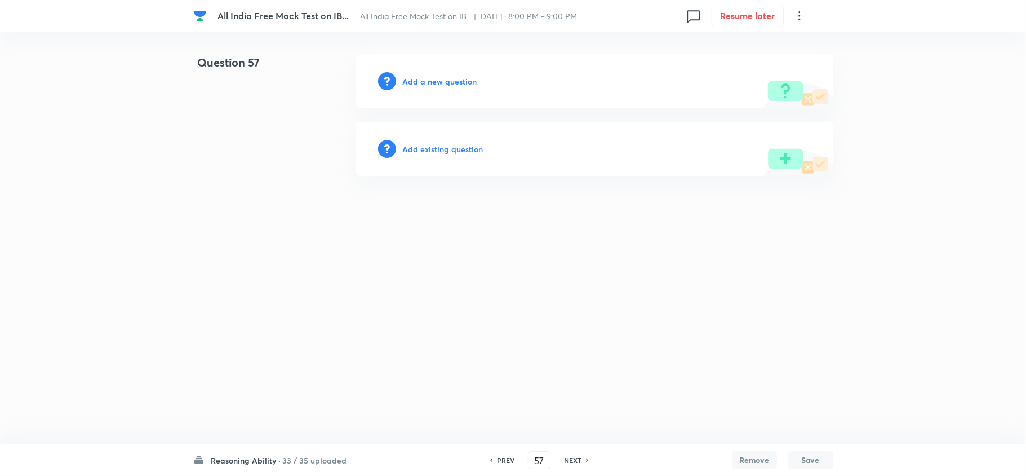
click at [574, 356] on h6 "NEXT" at bounding box center [572, 460] width 17 height 10
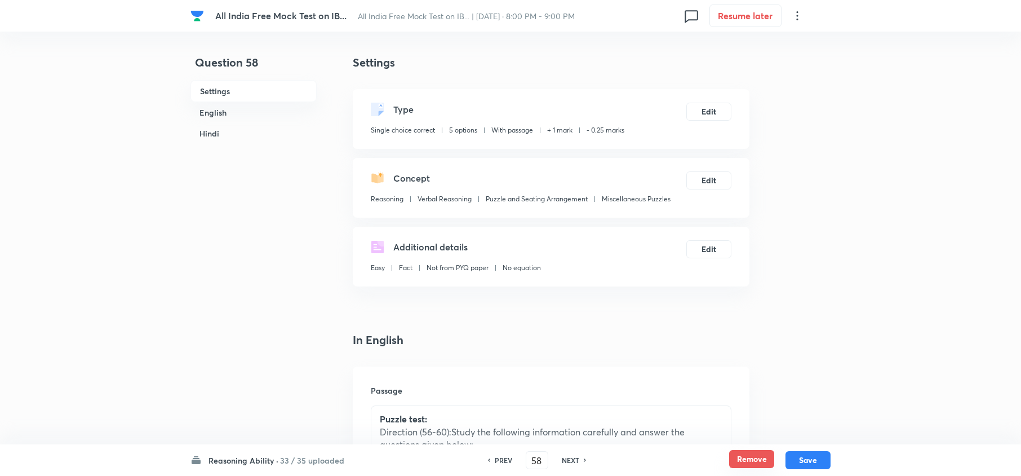
click at [758, 356] on button "Remove" at bounding box center [751, 459] width 45 height 18
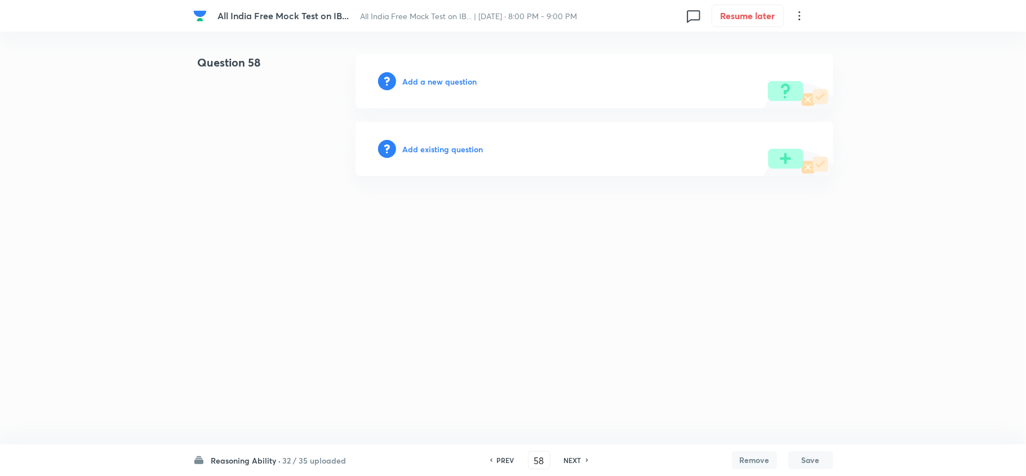
click at [564, 356] on h6 "NEXT" at bounding box center [572, 460] width 17 height 10
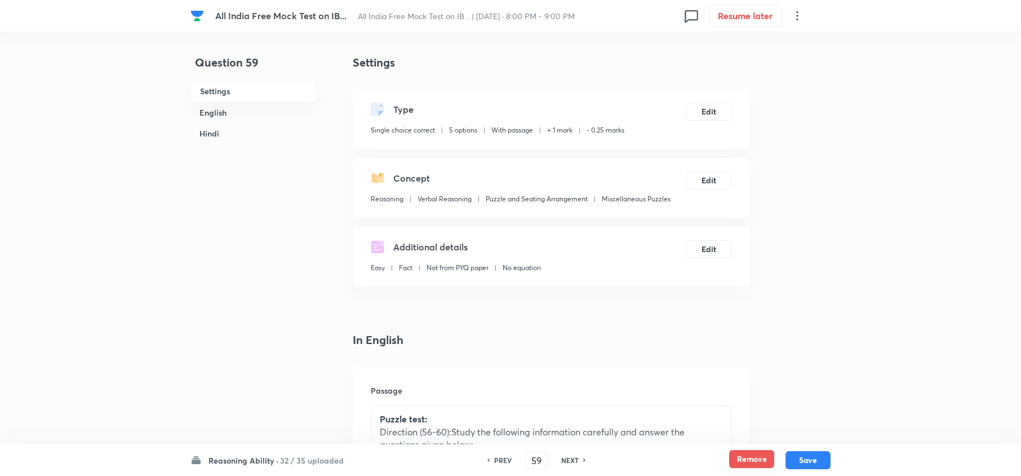
click at [749, 356] on button "Remove" at bounding box center [751, 459] width 45 height 18
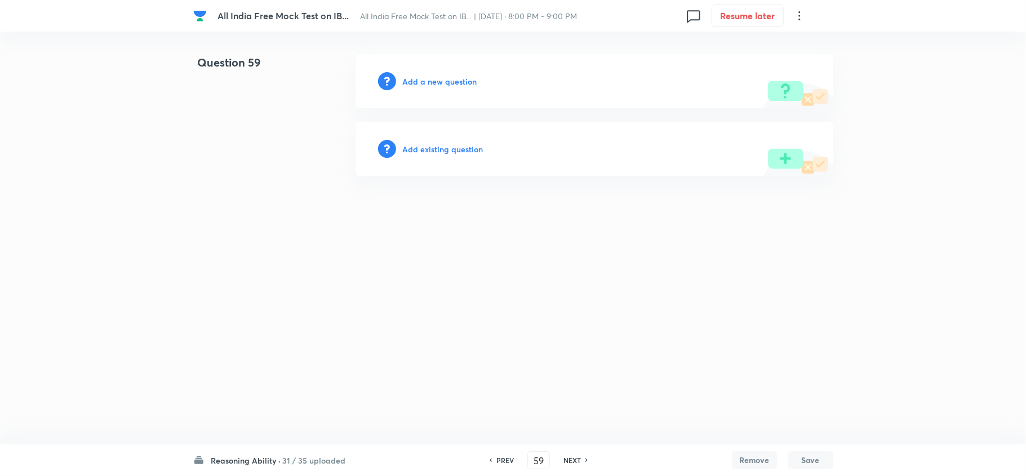
click at [572, 356] on h6 "NEXT" at bounding box center [572, 460] width 17 height 10
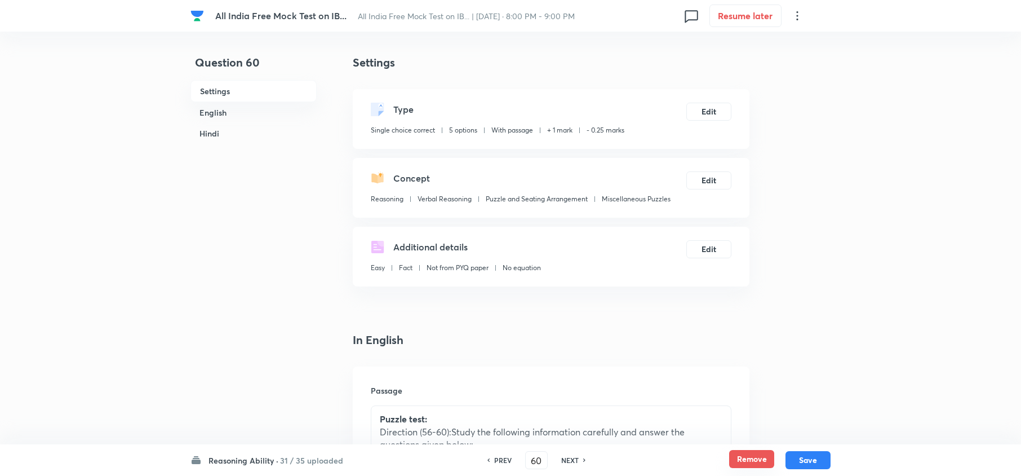
click at [761, 356] on button "Remove" at bounding box center [751, 459] width 45 height 18
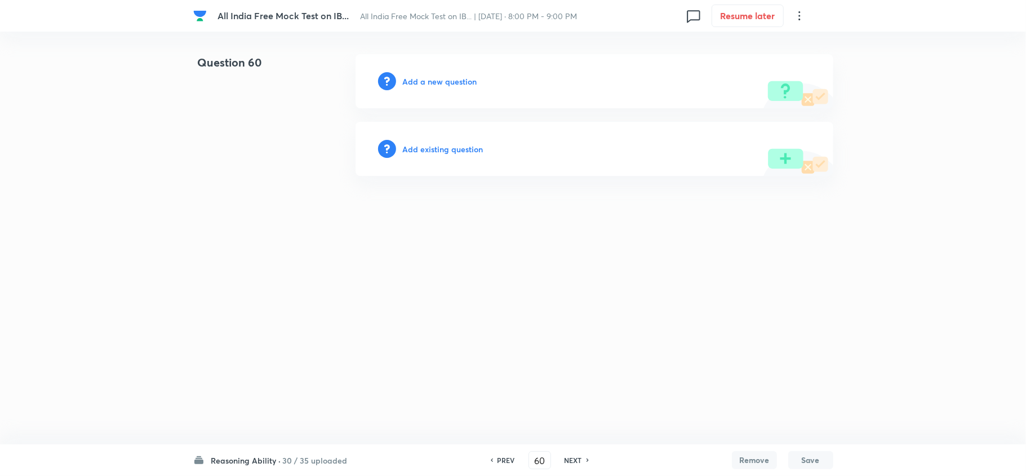
click at [424, 79] on h6 "Add a new question" at bounding box center [440, 82] width 74 height 12
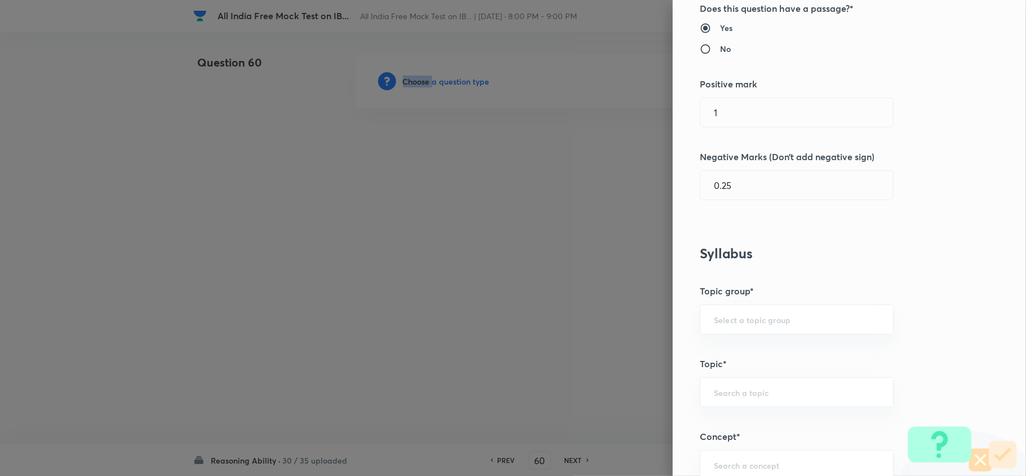
scroll to position [676, 0]
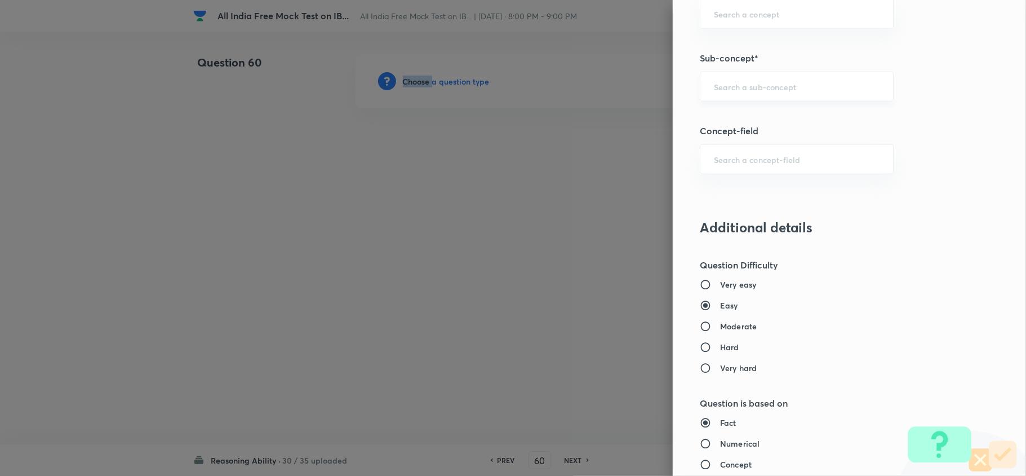
click at [764, 95] on div "​" at bounding box center [797, 87] width 194 height 30
click at [764, 116] on li "Year Based Puzzles" at bounding box center [785, 121] width 192 height 20
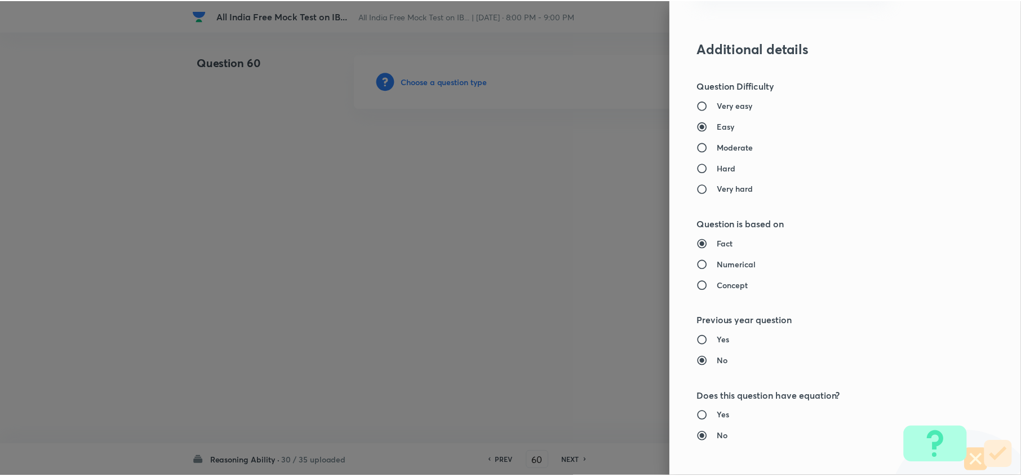
scroll to position [1063, 0]
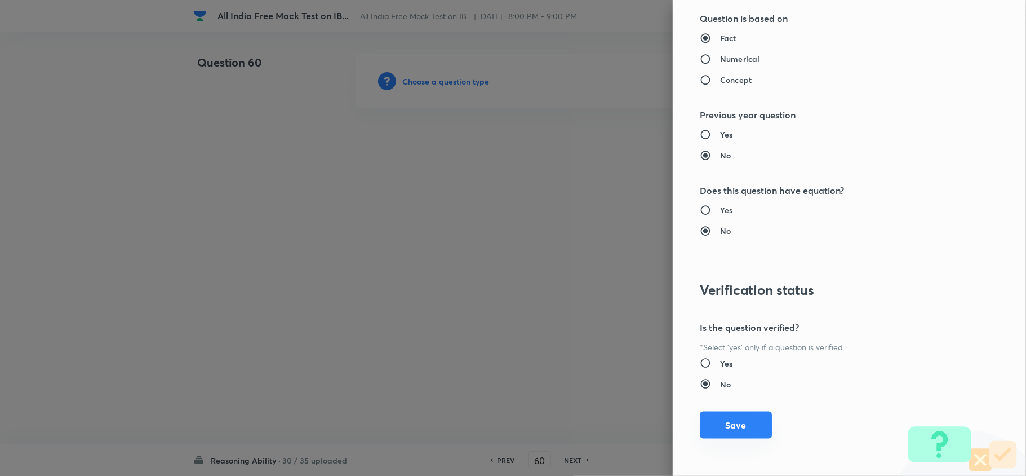
drag, startPoint x: 733, startPoint y: 415, endPoint x: 736, endPoint y: 427, distance: 12.7
click at [735, 356] on button "Save" at bounding box center [736, 424] width 72 height 27
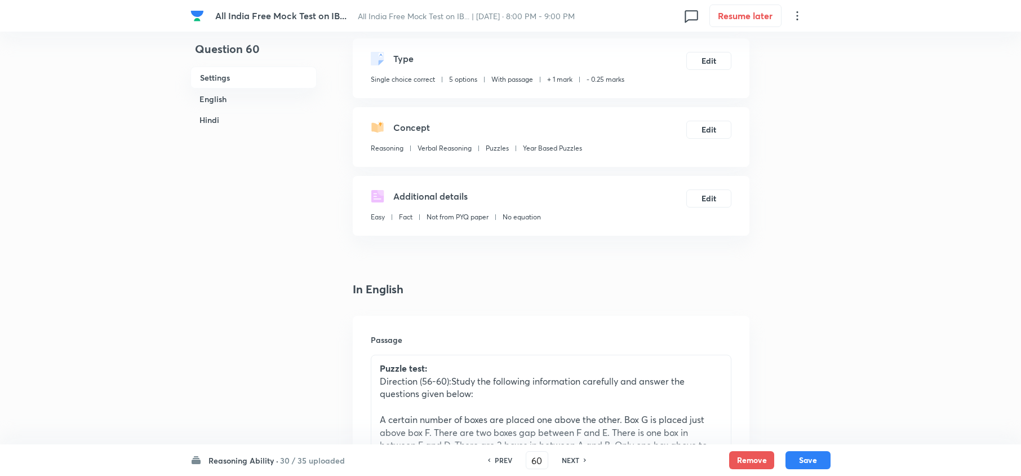
scroll to position [150, 0]
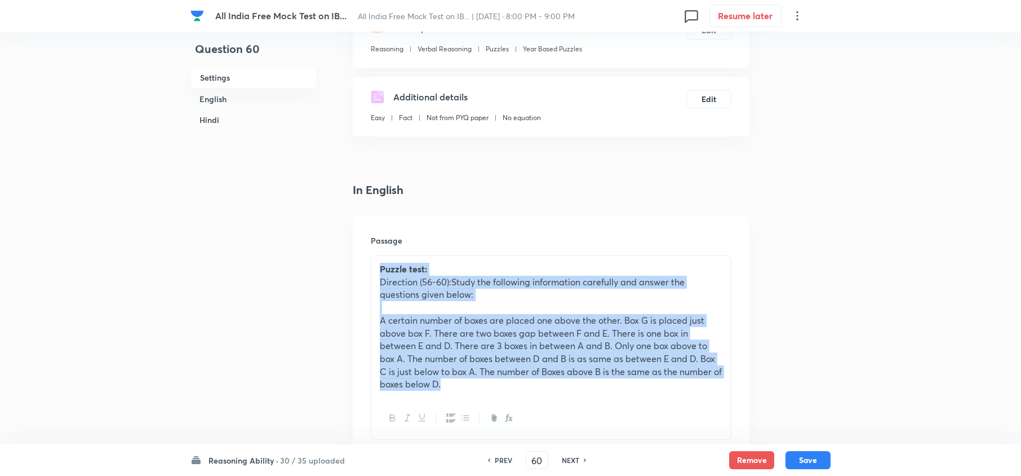
drag, startPoint x: 485, startPoint y: 392, endPoint x: 306, endPoint y: 249, distance: 229.4
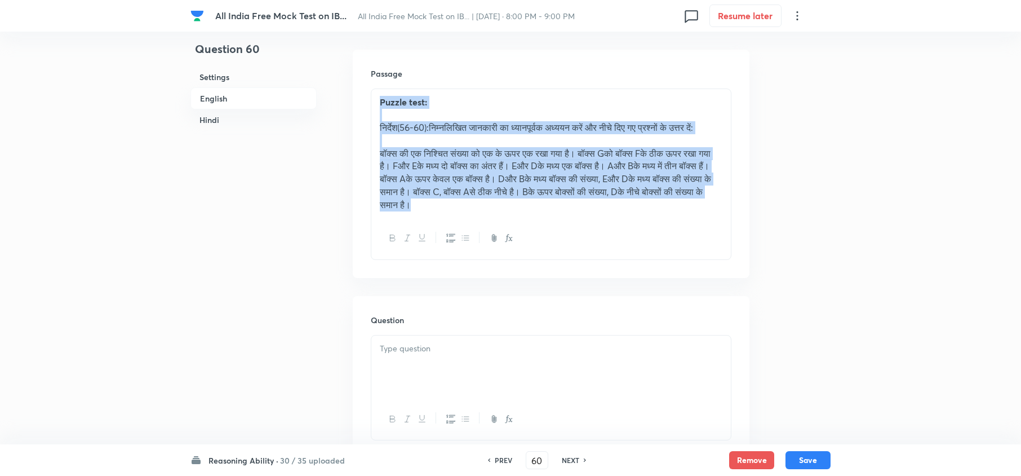
drag, startPoint x: 544, startPoint y: 199, endPoint x: 225, endPoint y: 14, distance: 368.7
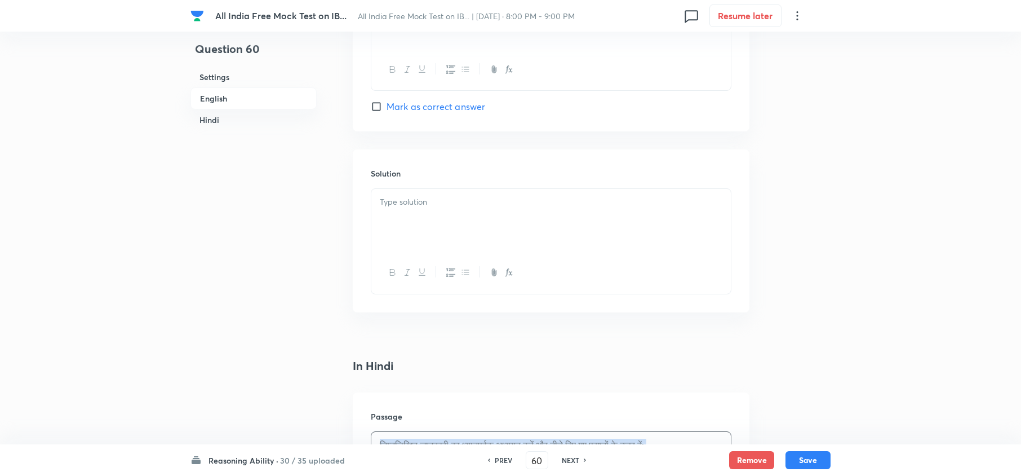
drag, startPoint x: 530, startPoint y: 304, endPoint x: 278, endPoint y: -52, distance: 436.7
click at [278, 0] on html "All India Free Mock Test on IB... All India Free Mock Test on IB... | Oct 2, 20…" at bounding box center [510, 263] width 1021 height 3567
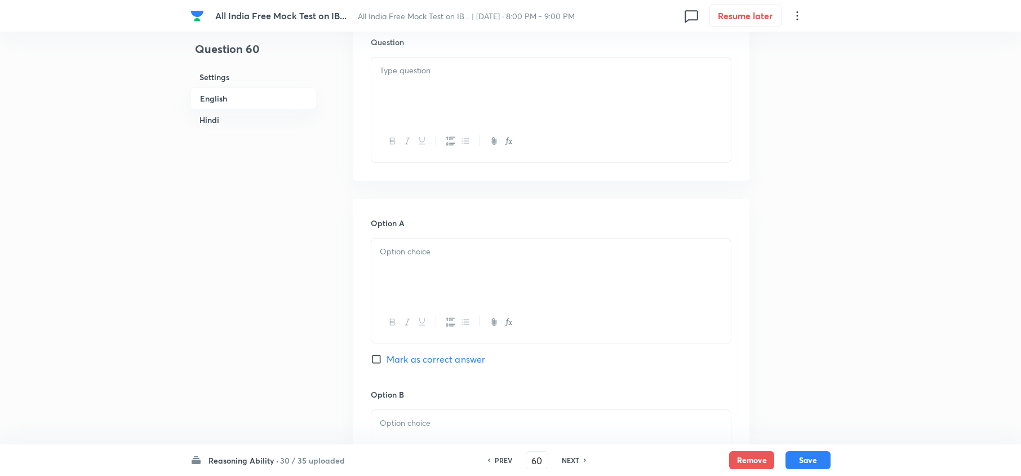
scroll to position [576, 0]
click at [391, 70] on p at bounding box center [551, 76] width 343 height 13
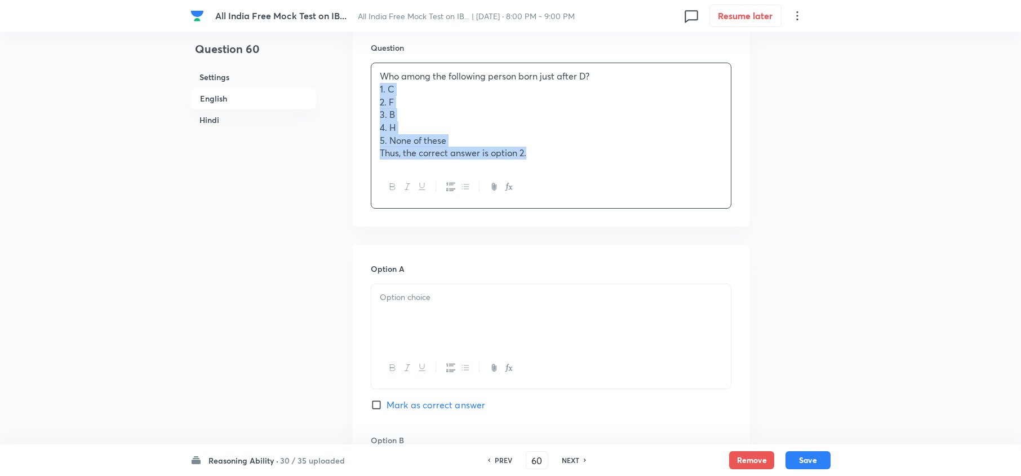
drag, startPoint x: 375, startPoint y: 89, endPoint x: 670, endPoint y: 215, distance: 320.5
click at [670, 215] on div "Question Who among the following person born just after D? 1. C 2. F 3. B 4. H …" at bounding box center [551, 125] width 397 height 202
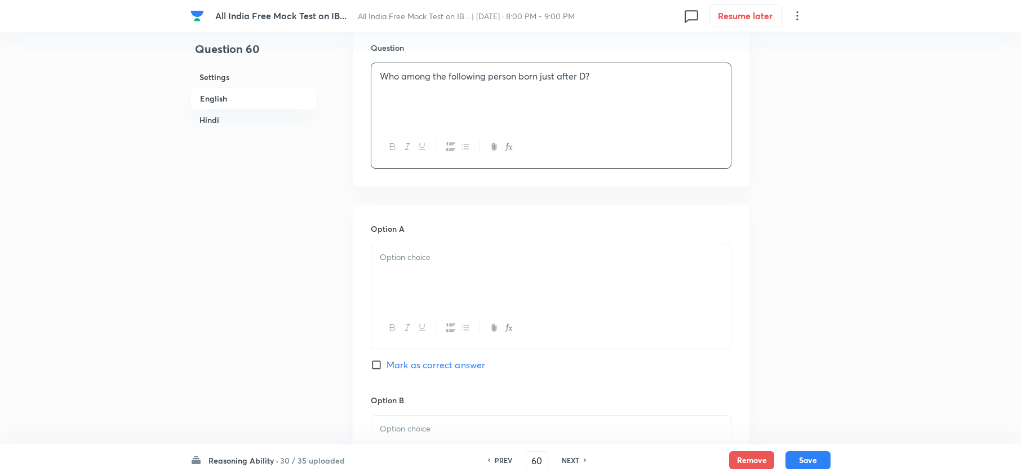
click at [386, 267] on div at bounding box center [551, 275] width 360 height 63
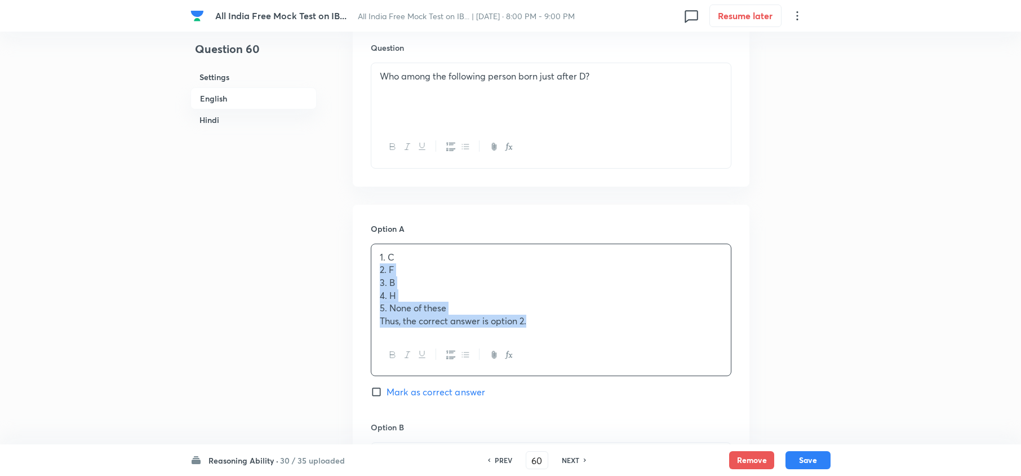
drag, startPoint x: 378, startPoint y: 266, endPoint x: 620, endPoint y: 346, distance: 255.2
click at [614, 345] on div "1. C 2. F 3. B 4. H 5. None of these Thus, the correct answer is option 2." at bounding box center [551, 309] width 361 height 133
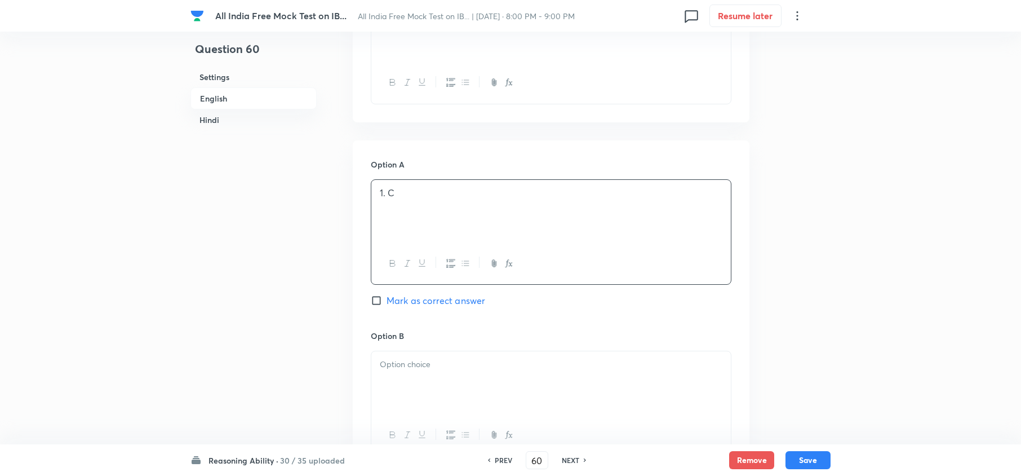
scroll to position [652, 0]
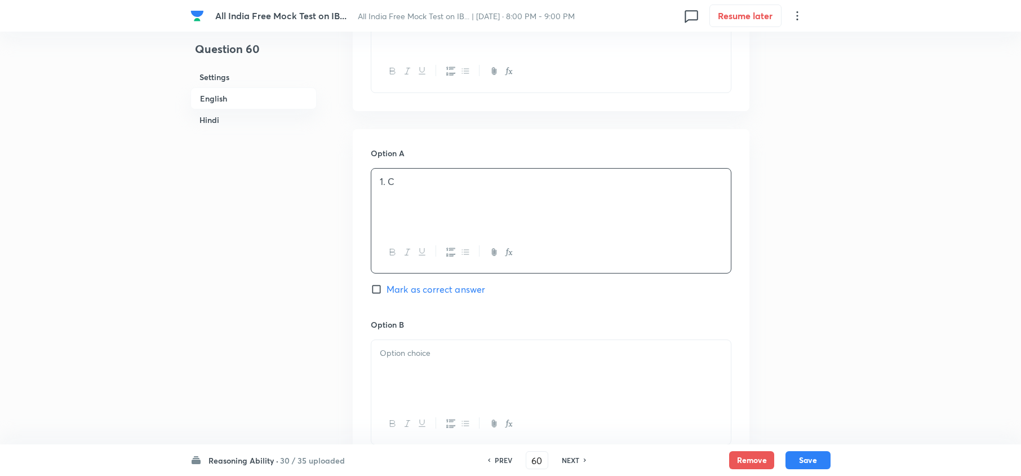
click at [470, 356] on div at bounding box center [551, 371] width 360 height 63
drag, startPoint x: 375, startPoint y: 373, endPoint x: 591, endPoint y: 446, distance: 228.2
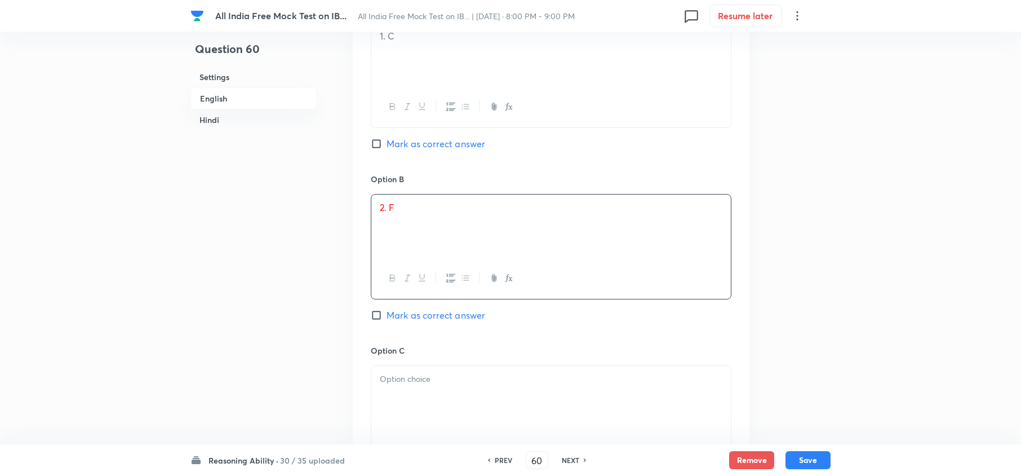
scroll to position [802, 0]
click at [402, 356] on div at bounding box center [551, 392] width 360 height 63
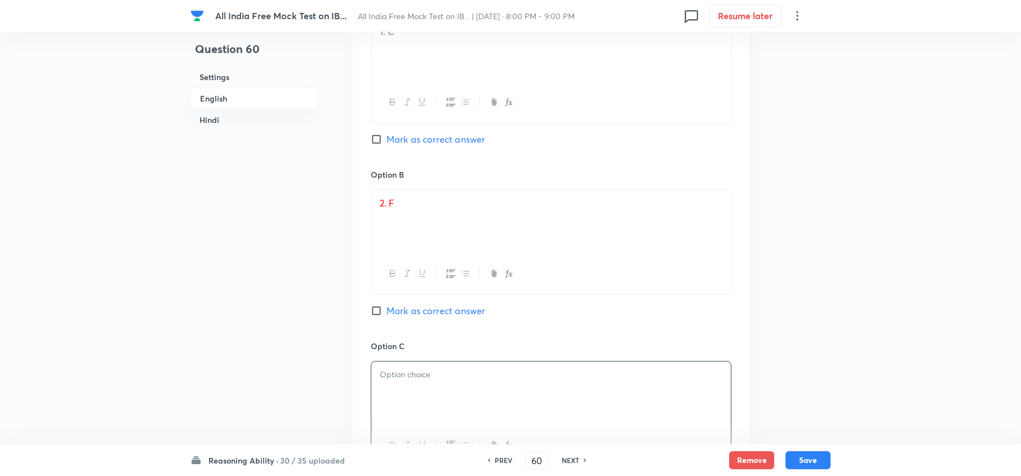
click at [404, 317] on span "Mark as correct answer" at bounding box center [436, 311] width 99 height 14
click at [387, 316] on input "Mark as correct answer" at bounding box center [379, 310] width 16 height 11
click at [419, 356] on div at bounding box center [551, 392] width 360 height 63
drag, startPoint x: 375, startPoint y: 393, endPoint x: 625, endPoint y: 450, distance: 256.0
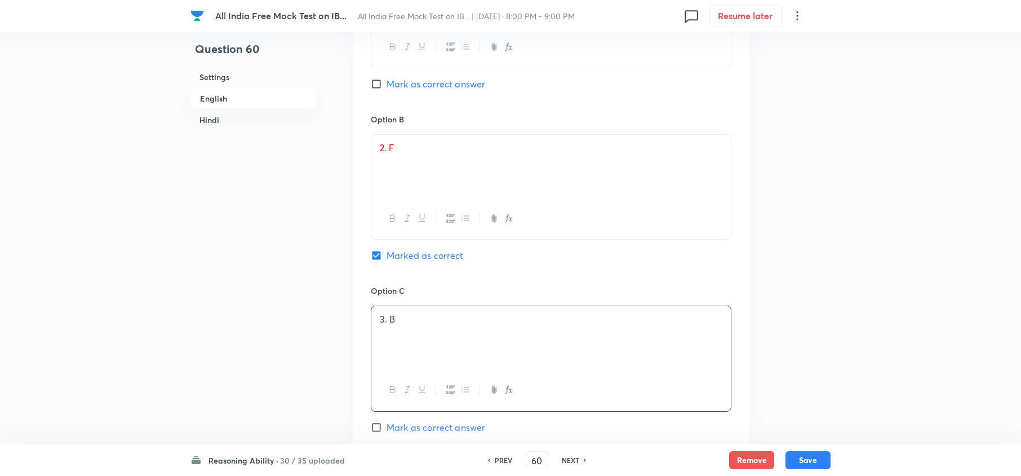
scroll to position [952, 0]
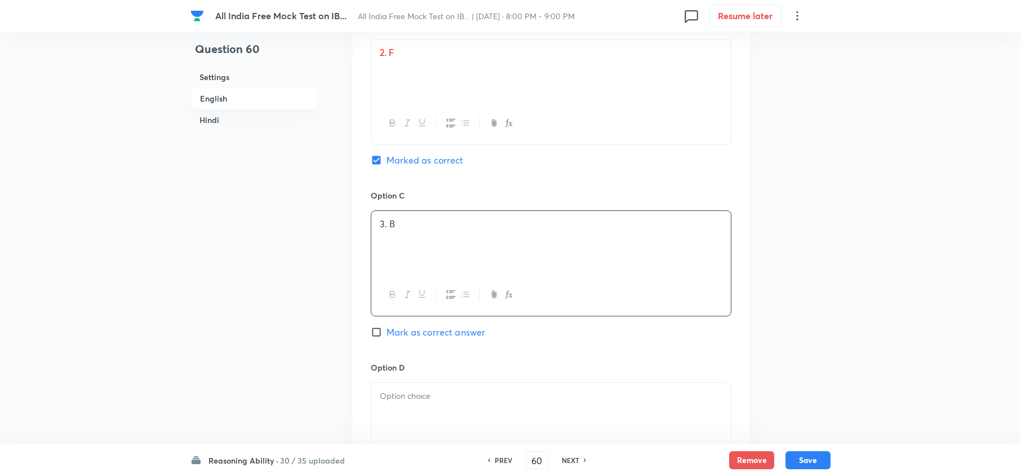
click at [400, 356] on p at bounding box center [551, 395] width 343 height 13
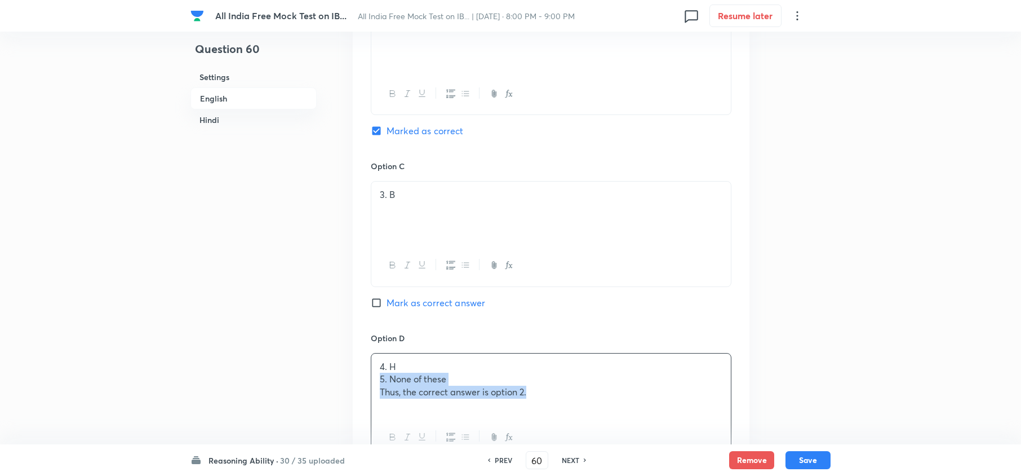
scroll to position [1278, 0]
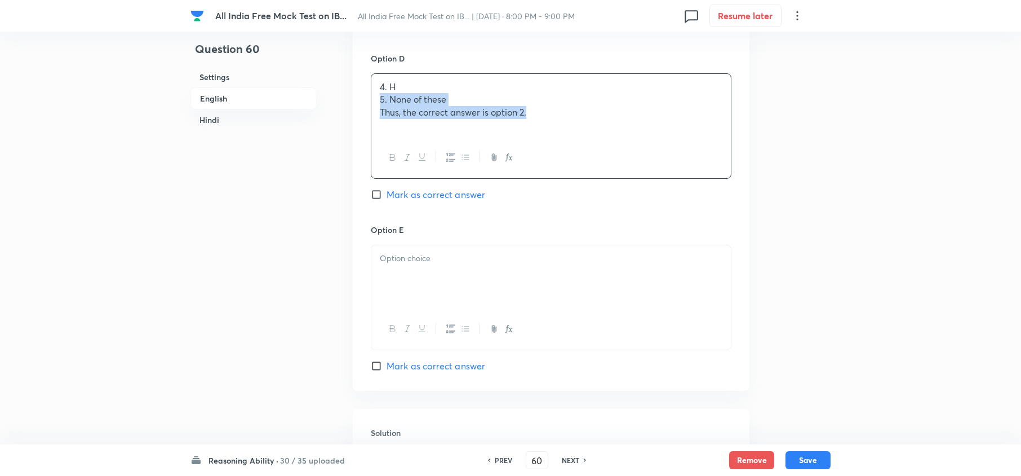
drag, startPoint x: 375, startPoint y: 413, endPoint x: 646, endPoint y: 487, distance: 280.6
click at [646, 356] on html "All India Free Mock Test on IB... All India Free Mock Test on IB... | Oct 2, 20…" at bounding box center [510, 471] width 1021 height 3465
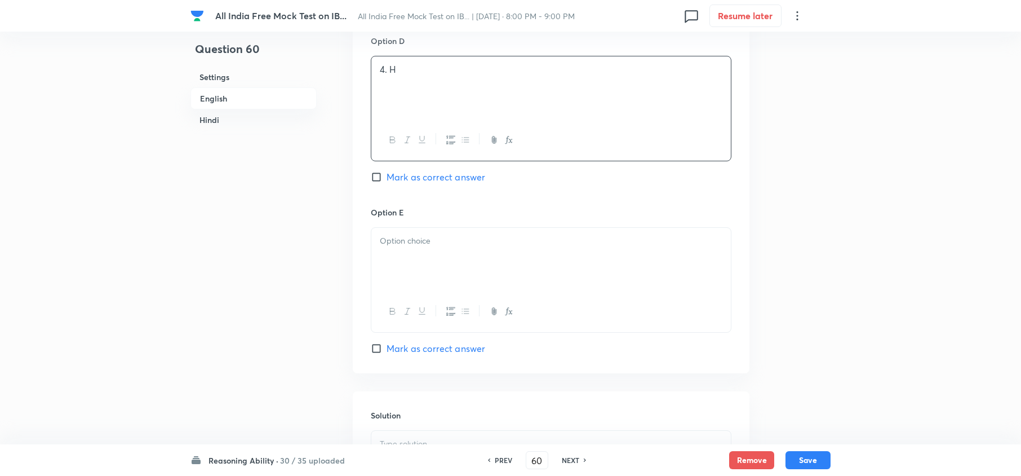
click at [413, 280] on div at bounding box center [551, 259] width 360 height 63
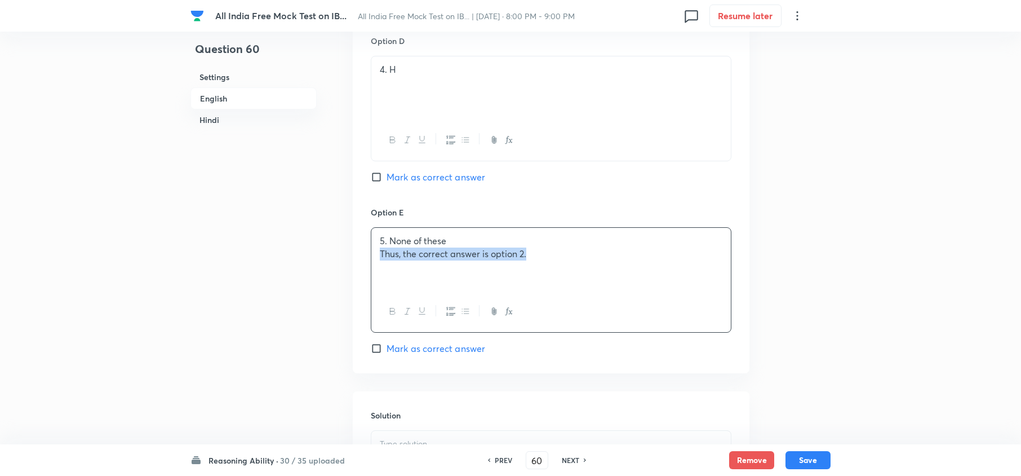
drag, startPoint x: 377, startPoint y: 263, endPoint x: 594, endPoint y: 293, distance: 219.1
click at [594, 291] on div "5. None of these Thus, the correct answer is option 2." at bounding box center [551, 259] width 360 height 63
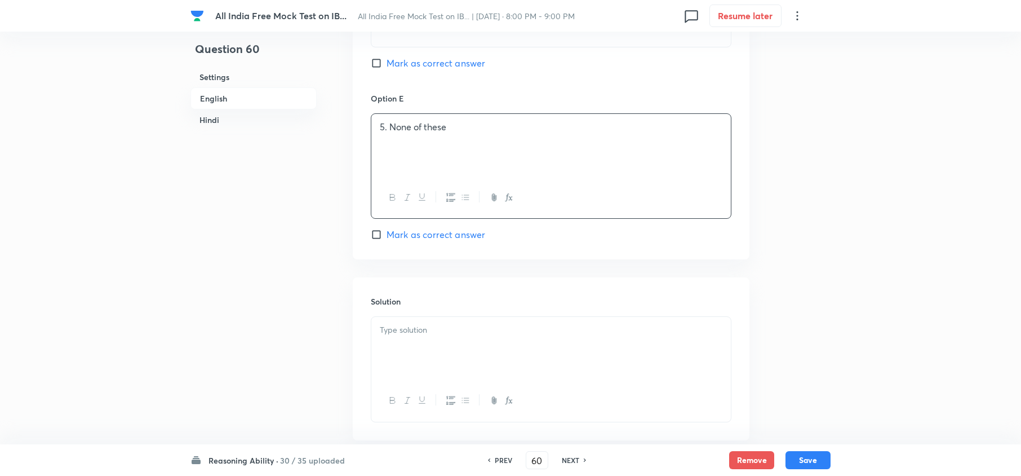
scroll to position [1428, 0]
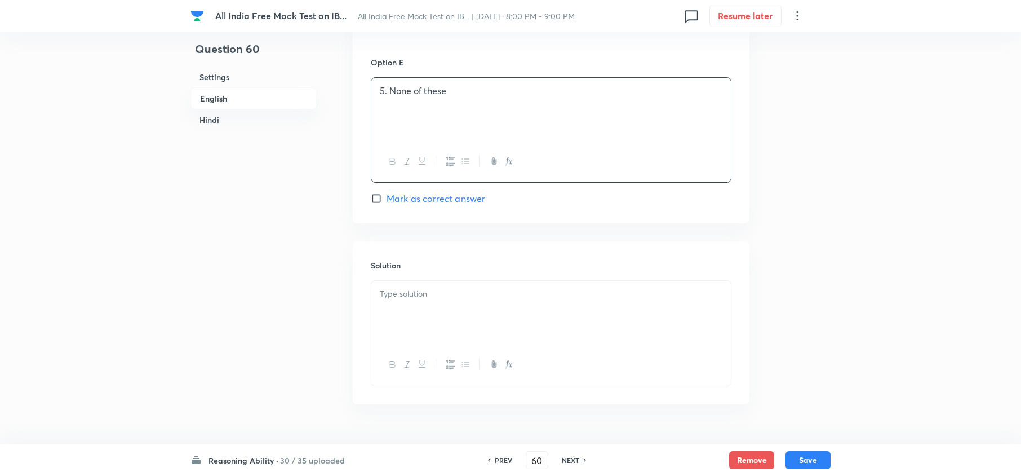
click at [427, 316] on div at bounding box center [551, 312] width 360 height 63
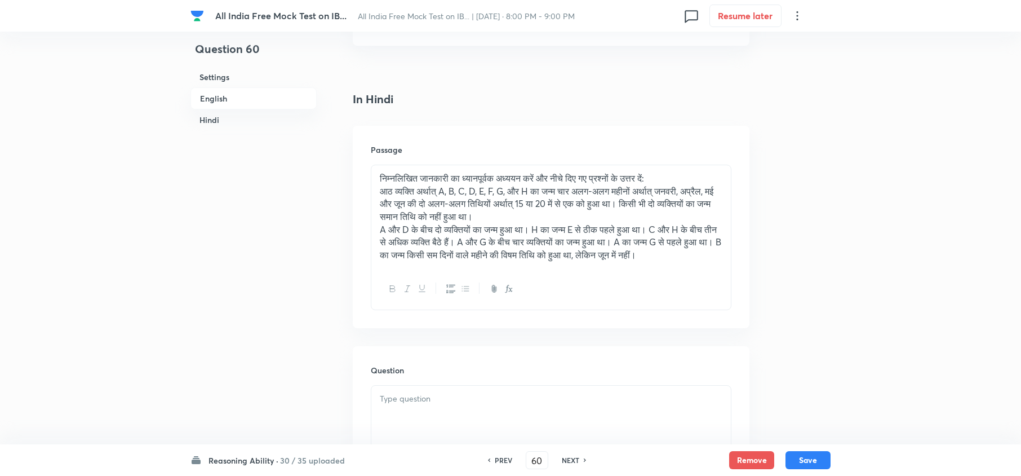
scroll to position [1804, 0]
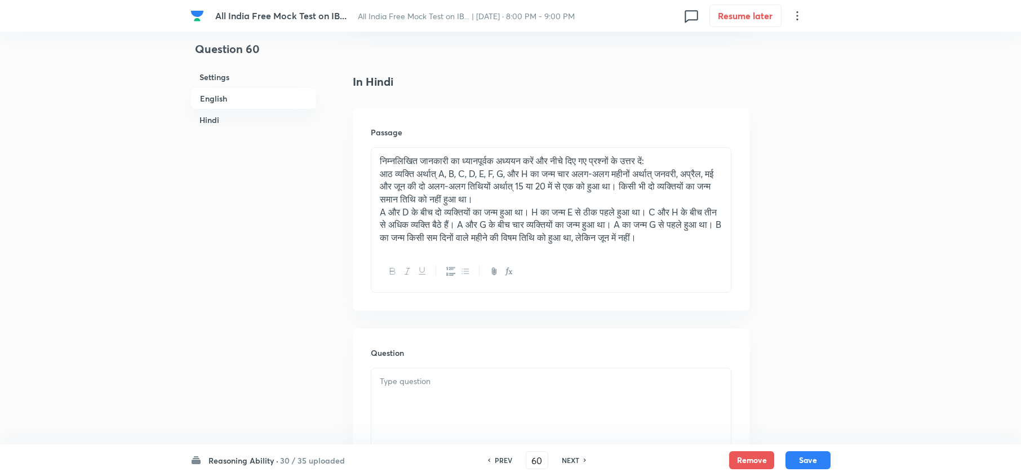
click at [393, 356] on div at bounding box center [551, 399] width 360 height 63
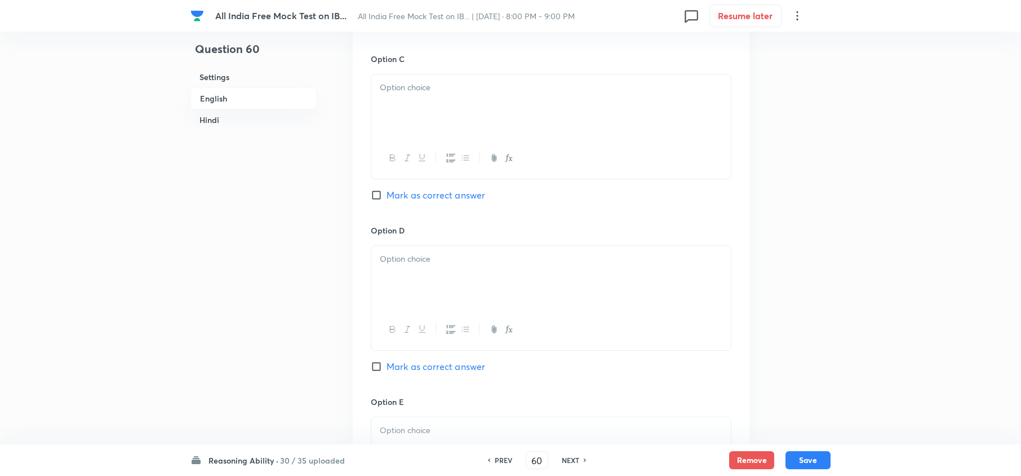
drag, startPoint x: 375, startPoint y: 413, endPoint x: 526, endPoint y: 440, distance: 153.0
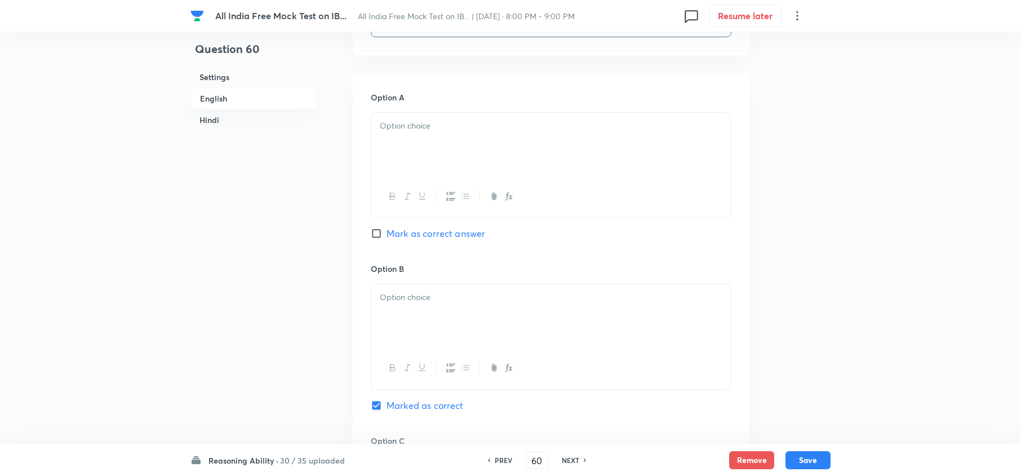
scroll to position [2093, 0]
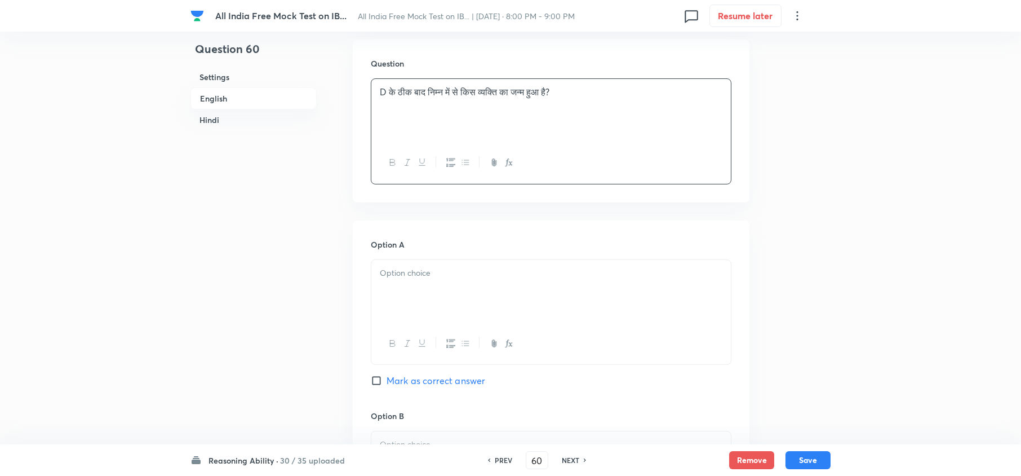
click at [406, 313] on div at bounding box center [551, 291] width 360 height 63
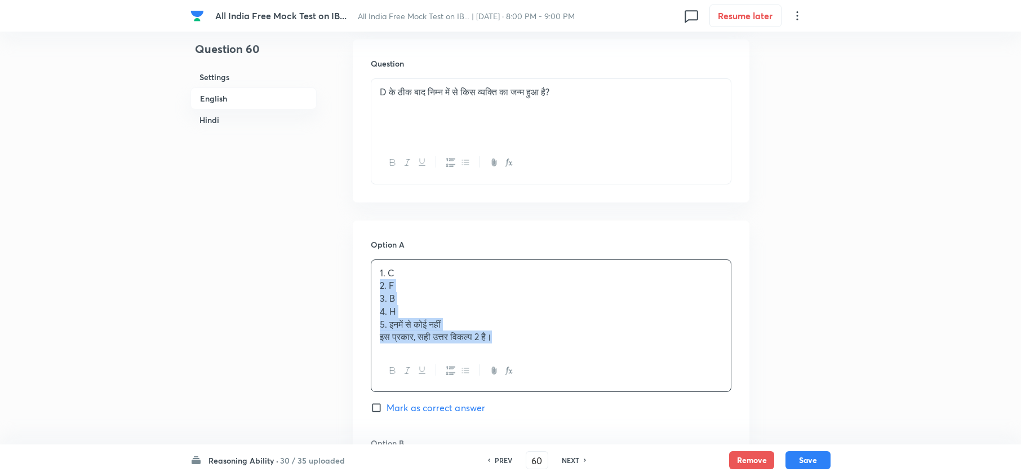
drag, startPoint x: 381, startPoint y: 303, endPoint x: 618, endPoint y: 382, distance: 250.3
click at [616, 356] on div "1. C 2. F 3. B 4. H 5. इनमें से कोई नहीं इस प्रकार, सही उत्तर विकल्प 2 है।" at bounding box center [551, 325] width 361 height 133
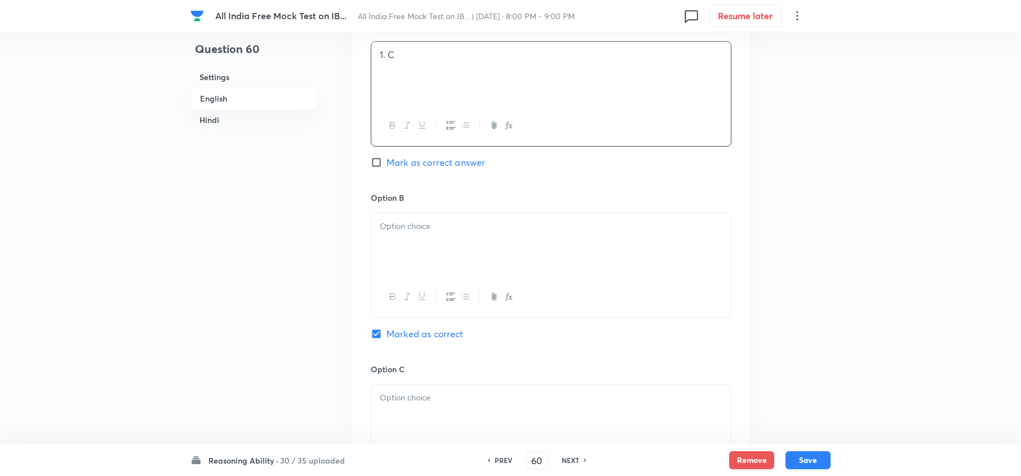
scroll to position [2319, 0]
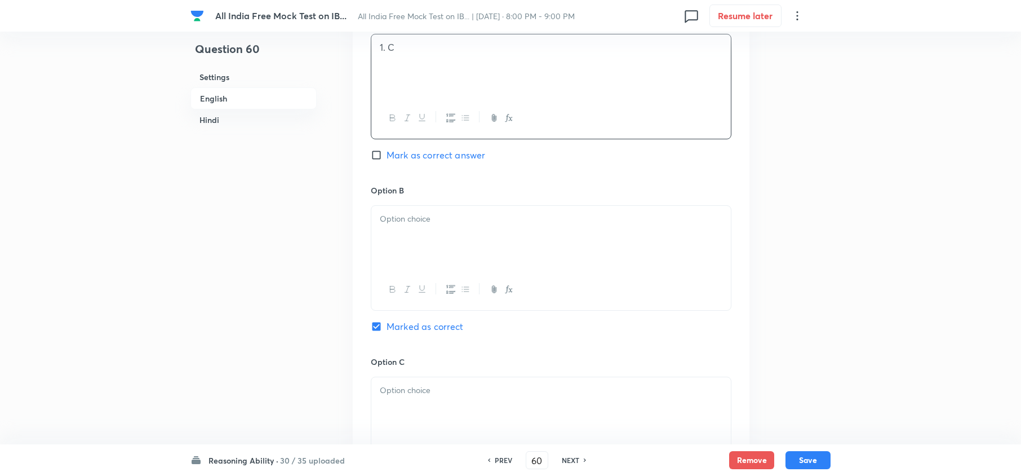
click at [381, 267] on div at bounding box center [551, 237] width 360 height 63
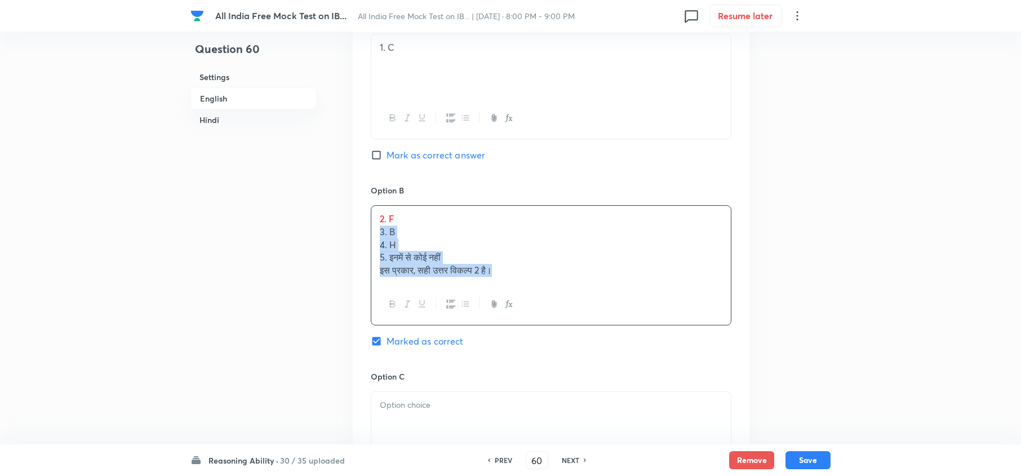
drag, startPoint x: 379, startPoint y: 250, endPoint x: 561, endPoint y: 337, distance: 202.0
click at [560, 322] on div "2. F 3. B 4. H 5. इनमें से कोई नहीं इस प्रकार, सही उत्तर विकल्प 2 है।" at bounding box center [551, 265] width 361 height 120
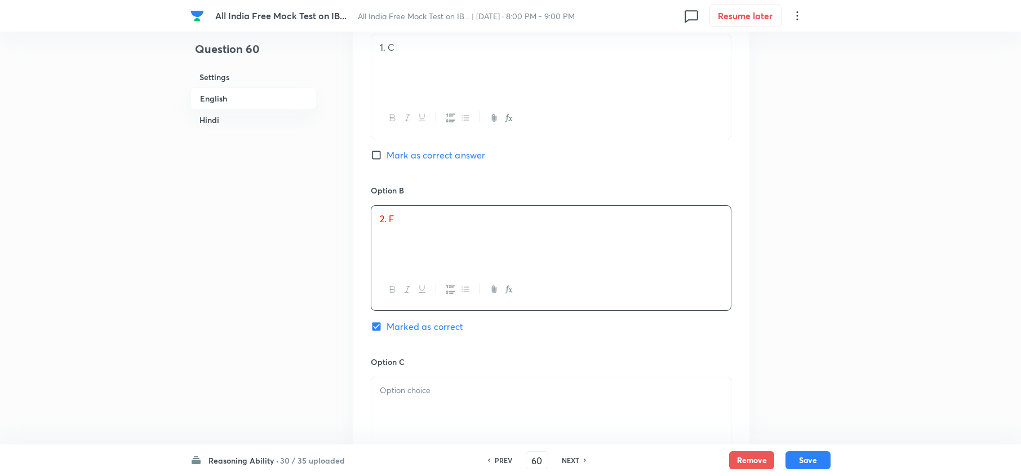
click at [399, 356] on div "Option C Mark as correct answer" at bounding box center [551, 441] width 361 height 171
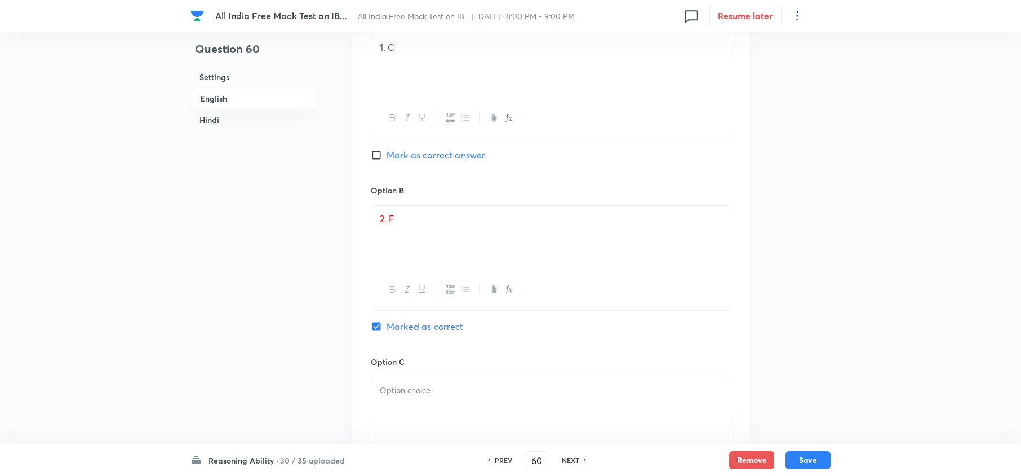
click at [397, 356] on div at bounding box center [551, 408] width 360 height 63
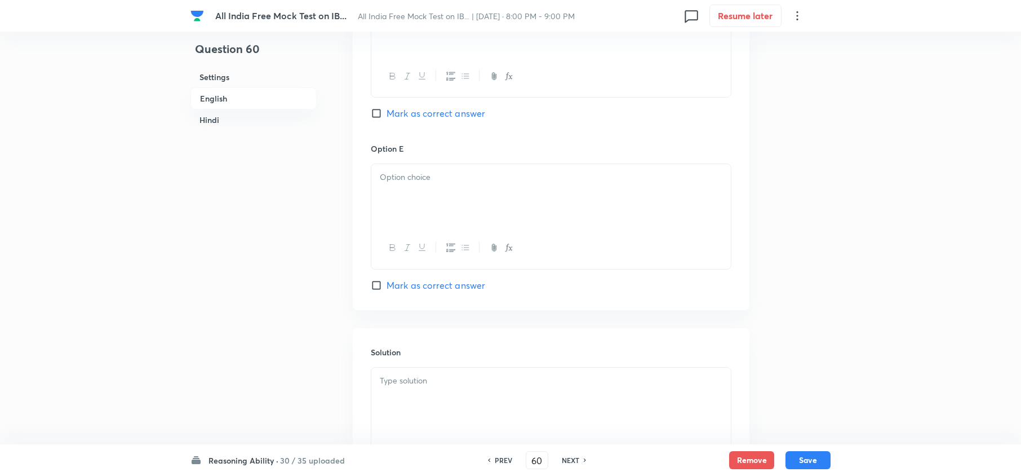
drag, startPoint x: 381, startPoint y: 425, endPoint x: 621, endPoint y: 503, distance: 252.4
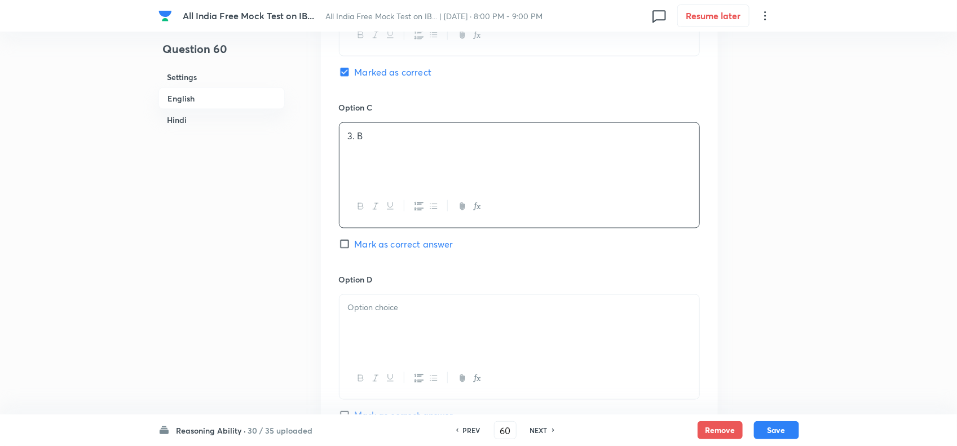
scroll to position [2567, 0]
click at [366, 320] on p at bounding box center [519, 313] width 343 height 13
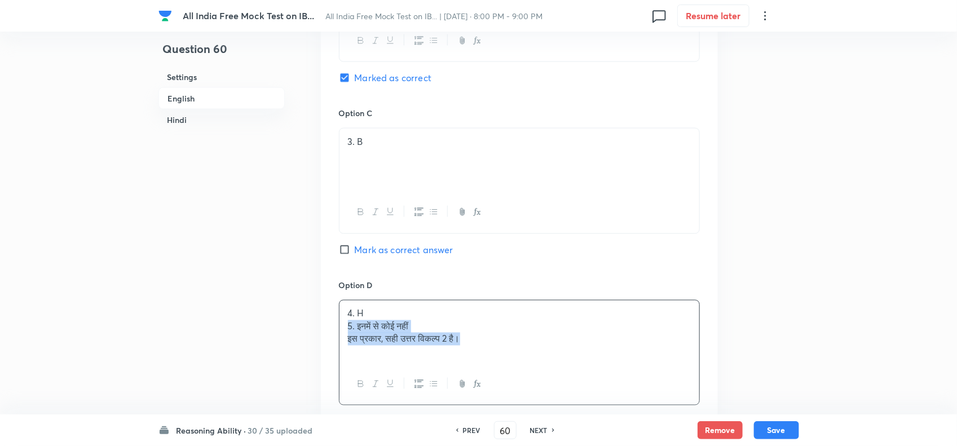
drag, startPoint x: 344, startPoint y: 354, endPoint x: 604, endPoint y: 406, distance: 265.0
click at [604, 356] on div "4. H 5. इनमें से कोई नहीं इस प्रकार, सही उत्तर विकल्प 2 है।" at bounding box center [519, 352] width 361 height 105
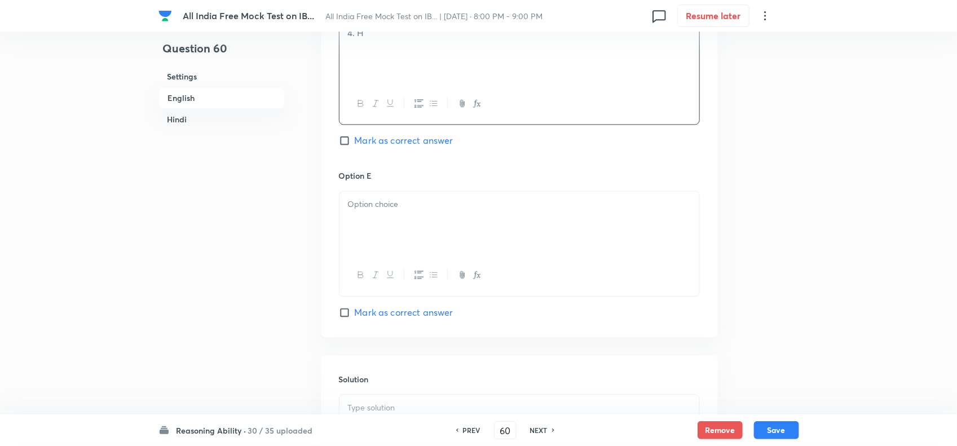
scroll to position [2849, 0]
click at [384, 238] on div at bounding box center [519, 221] width 360 height 63
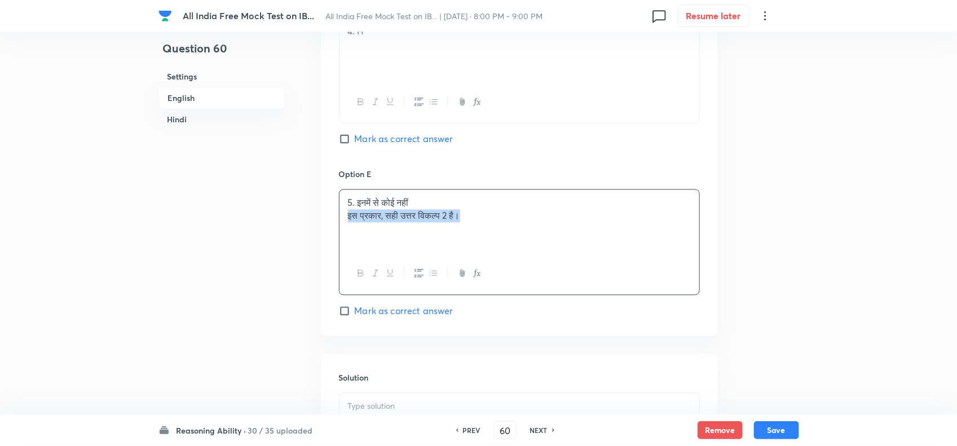
drag, startPoint x: 345, startPoint y: 243, endPoint x: 534, endPoint y: 264, distance: 190.0
click at [534, 253] on div "5. इनमें से कोई नहीं इस प्रकार, सही उत्तर विकल्प 2 है।" at bounding box center [519, 221] width 360 height 63
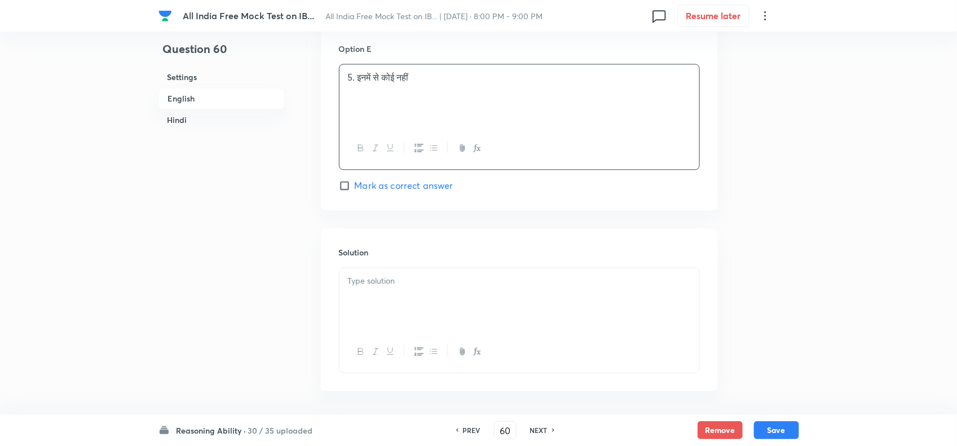
scroll to position [2990, 0]
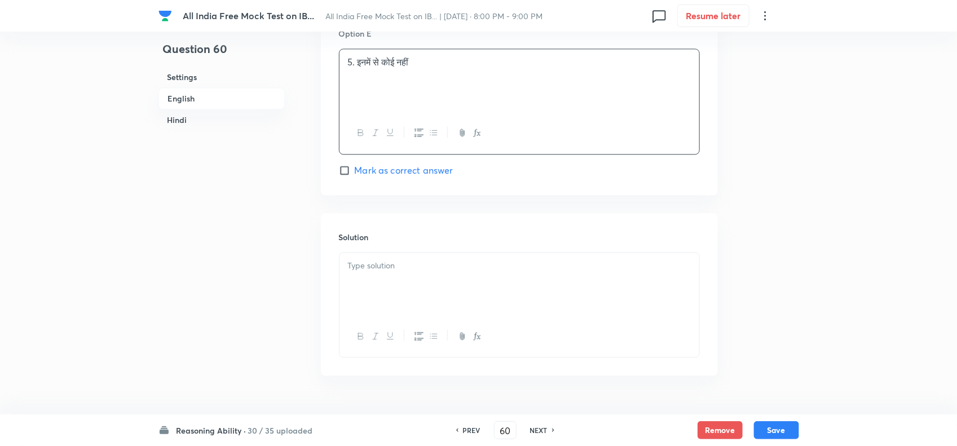
click at [413, 316] on div at bounding box center [519, 284] width 360 height 63
click at [345, 285] on div "इस प्रकार, सही उत्तर विकल्प 2 है।" at bounding box center [519, 284] width 360 height 63
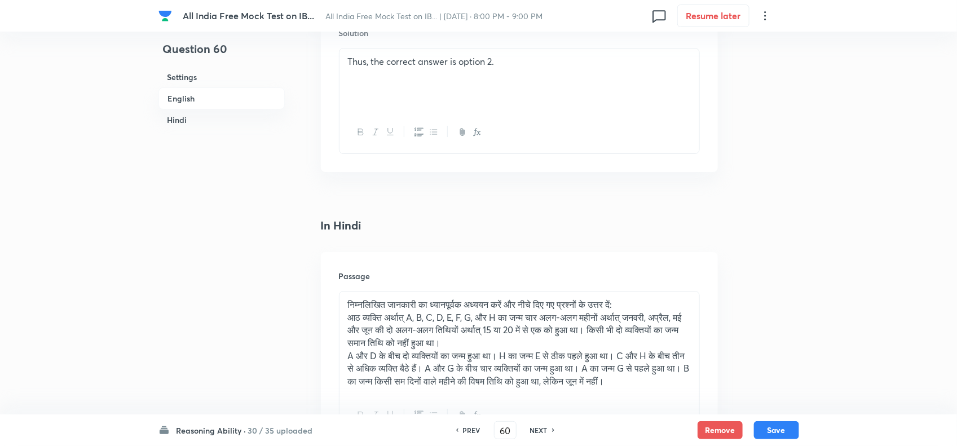
scroll to position [1652, 0]
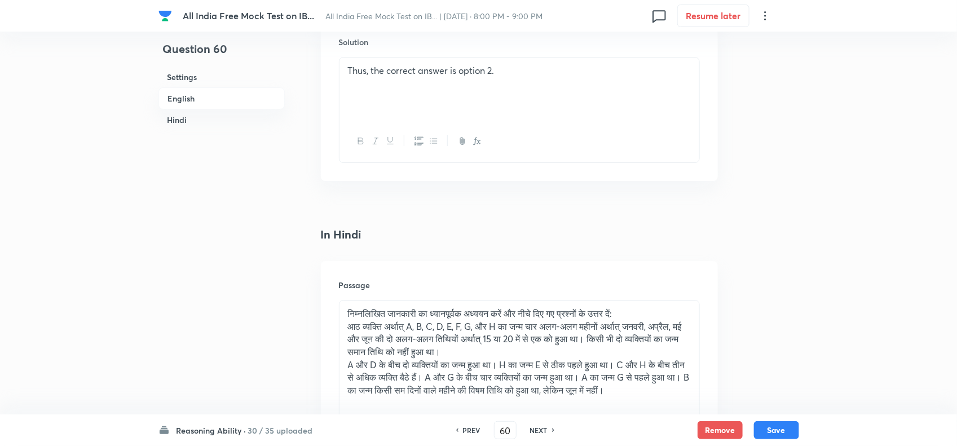
click at [336, 67] on div "Solution Thus, the correct answer is option 2." at bounding box center [519, 99] width 397 height 162
click at [344, 72] on div "Thus, the correct answer is option 2." at bounding box center [519, 88] width 360 height 63
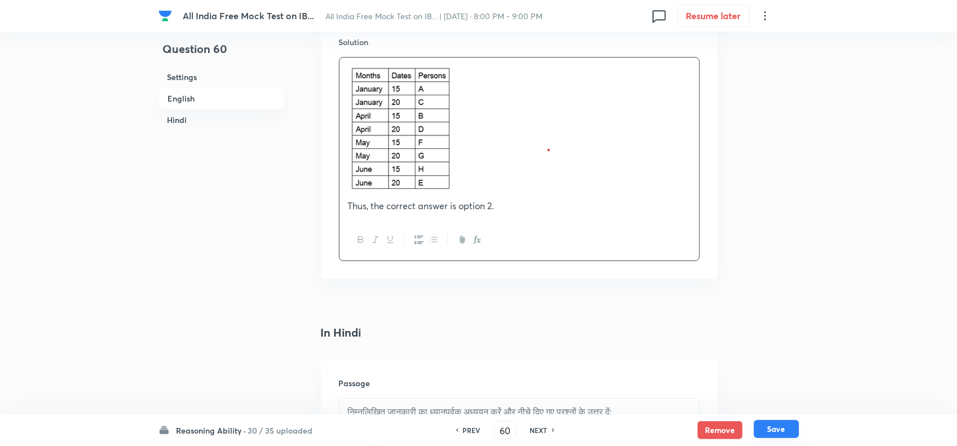
click at [764, 356] on button "Save" at bounding box center [776, 429] width 45 height 18
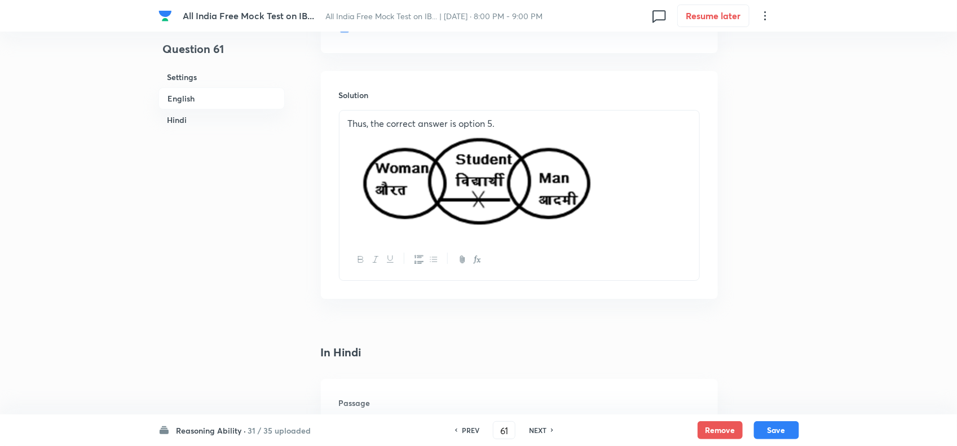
click at [466, 356] on h6 "PREV" at bounding box center [470, 430] width 17 height 10
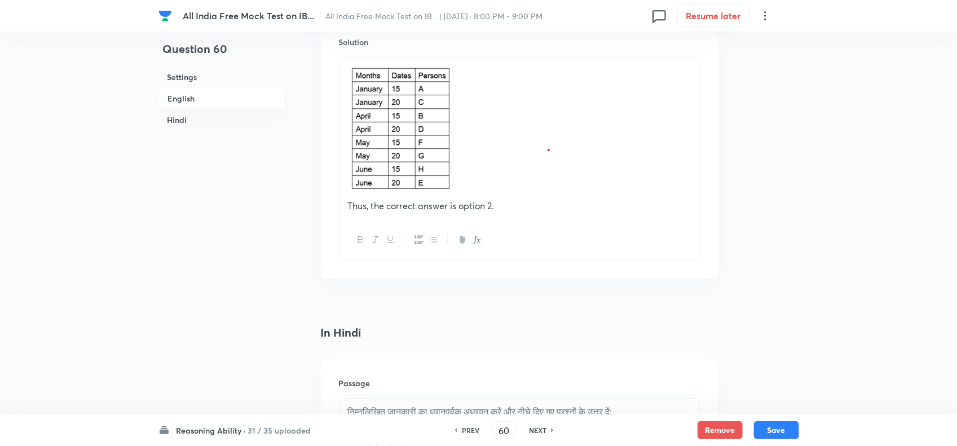
click at [466, 356] on h6 "PREV" at bounding box center [470, 430] width 17 height 10
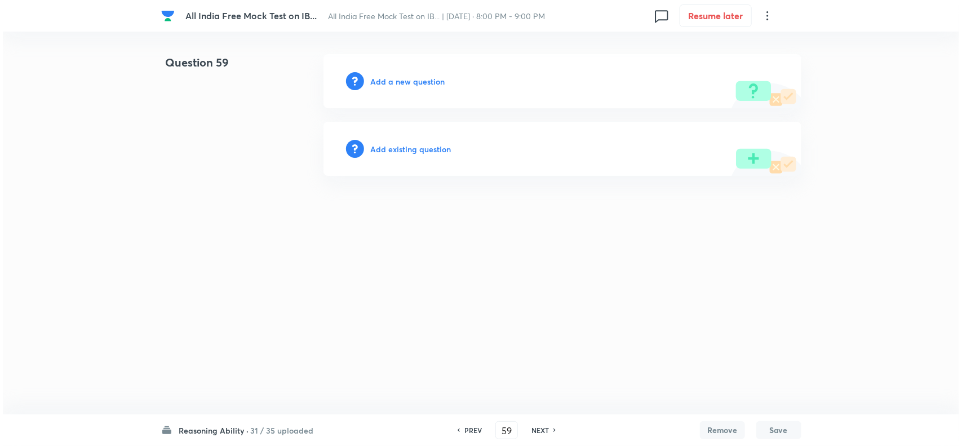
scroll to position [0, 0]
click at [466, 356] on h6 "PREV" at bounding box center [472, 430] width 17 height 10
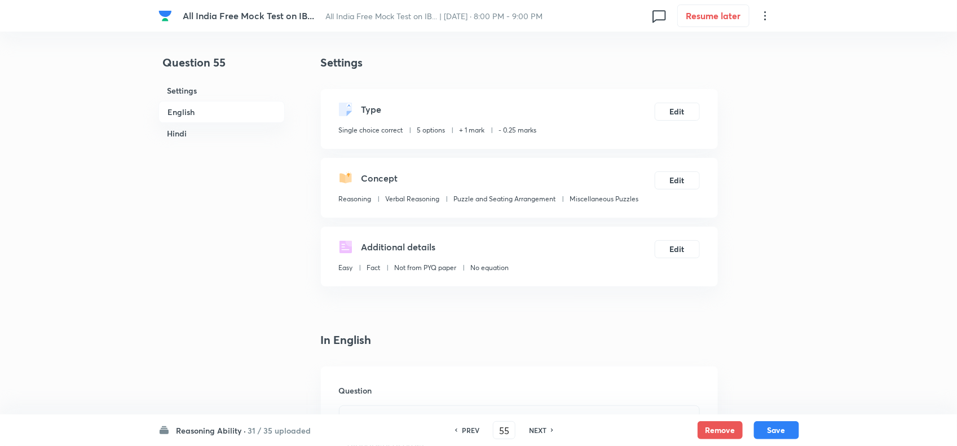
click at [539, 356] on h6 "NEXT" at bounding box center [537, 430] width 17 height 10
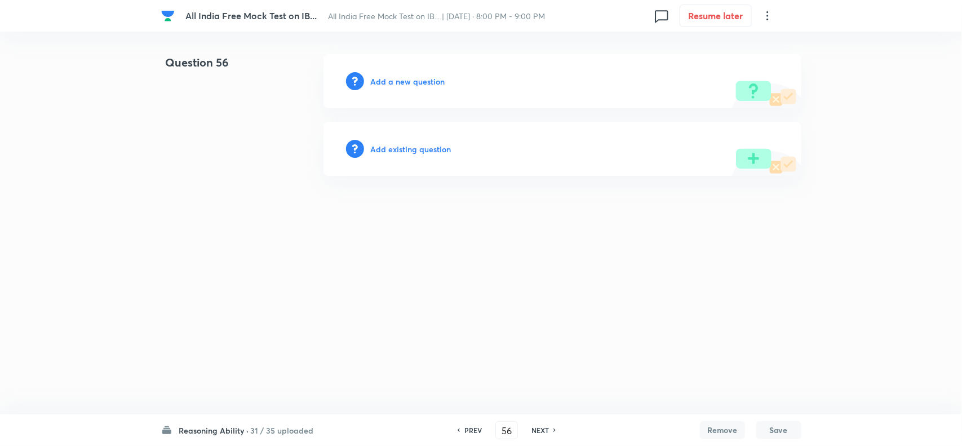
click at [409, 86] on h6 "Add a new question" at bounding box center [408, 82] width 74 height 12
click at [408, 86] on h6 "Choose a question type" at bounding box center [414, 82] width 87 height 12
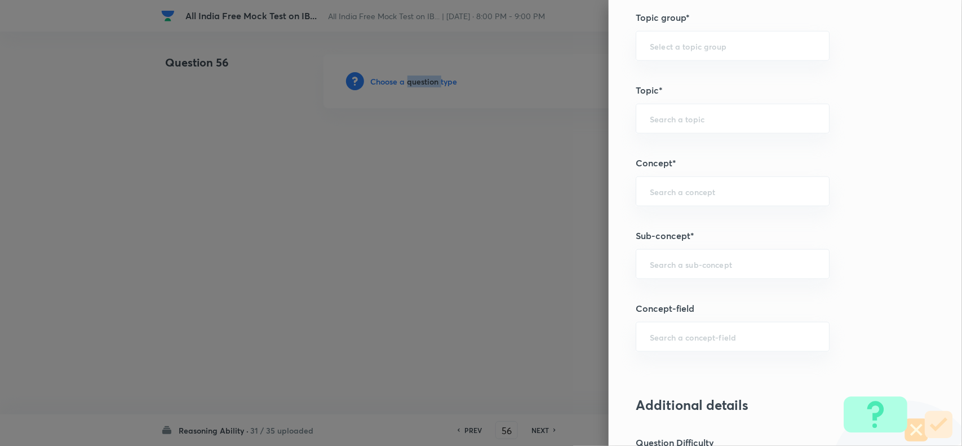
scroll to position [564, 0]
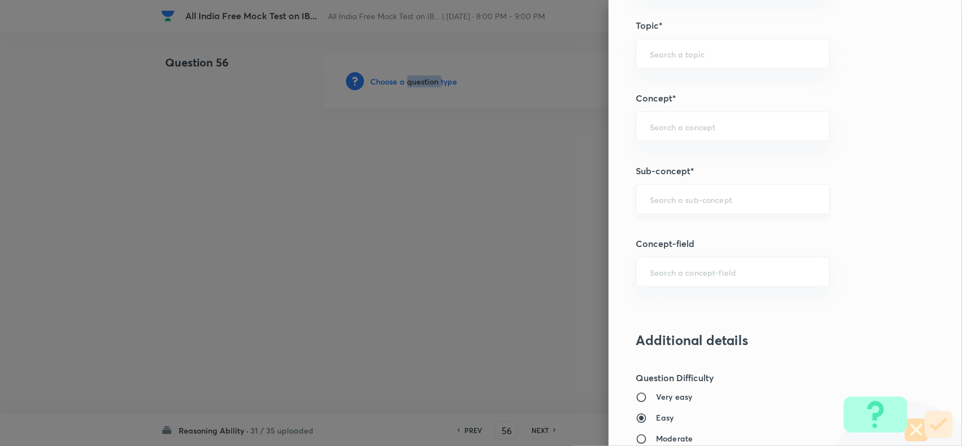
click at [697, 191] on div "​" at bounding box center [733, 199] width 194 height 30
click at [689, 207] on div "​" at bounding box center [733, 199] width 194 height 30
click at [687, 236] on li "Year Based Puzzles" at bounding box center [722, 233] width 192 height 20
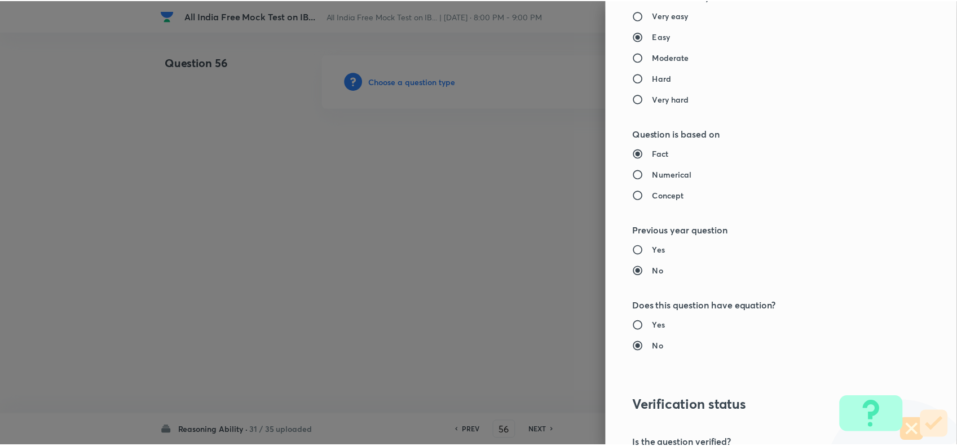
scroll to position [1092, 0]
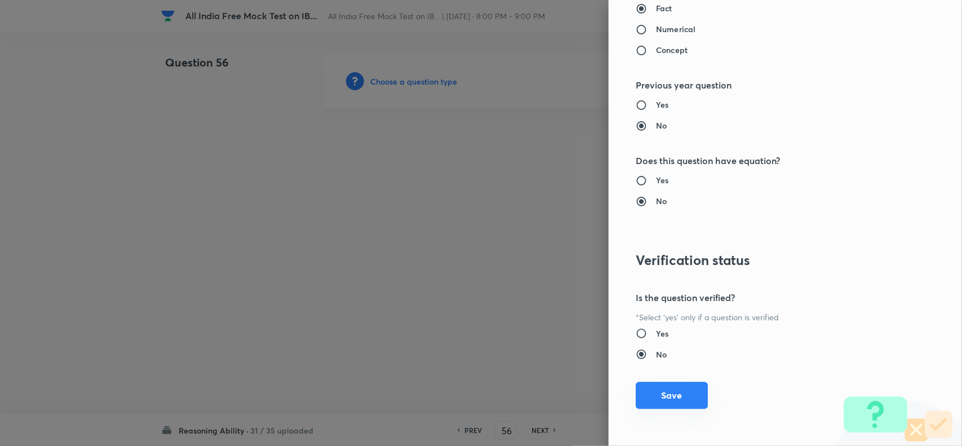
click at [659, 356] on button "Save" at bounding box center [672, 395] width 72 height 27
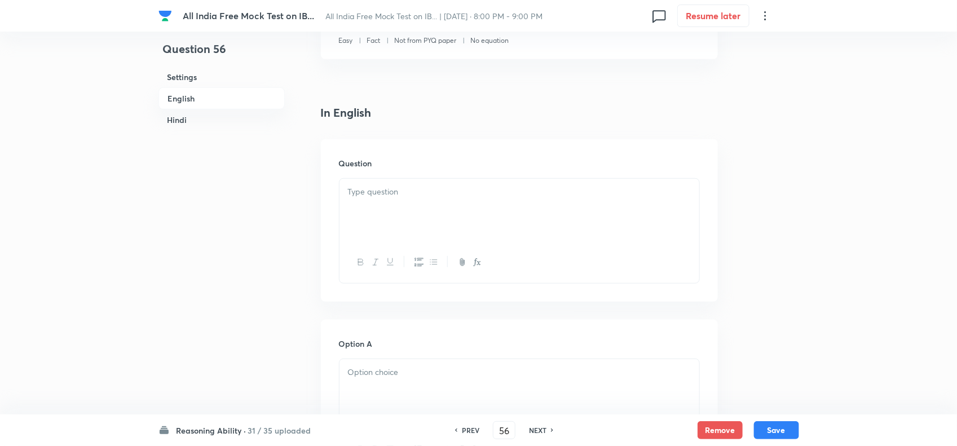
scroll to position [282, 0]
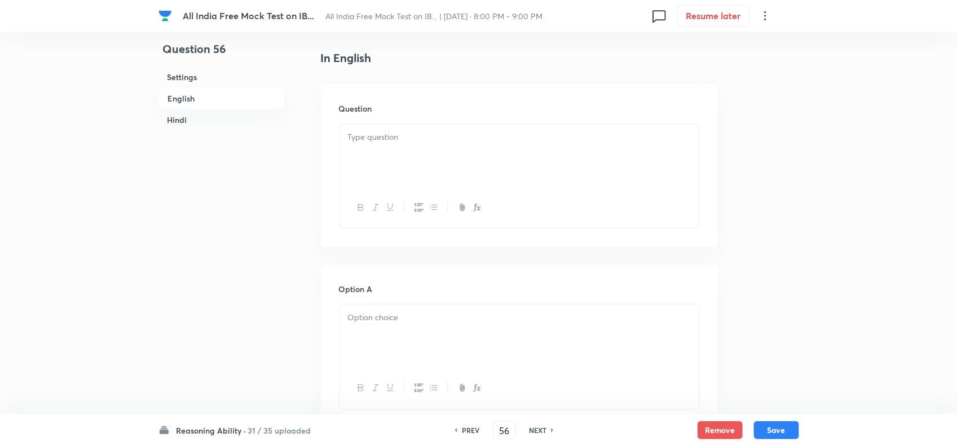
click at [362, 153] on div at bounding box center [519, 155] width 360 height 63
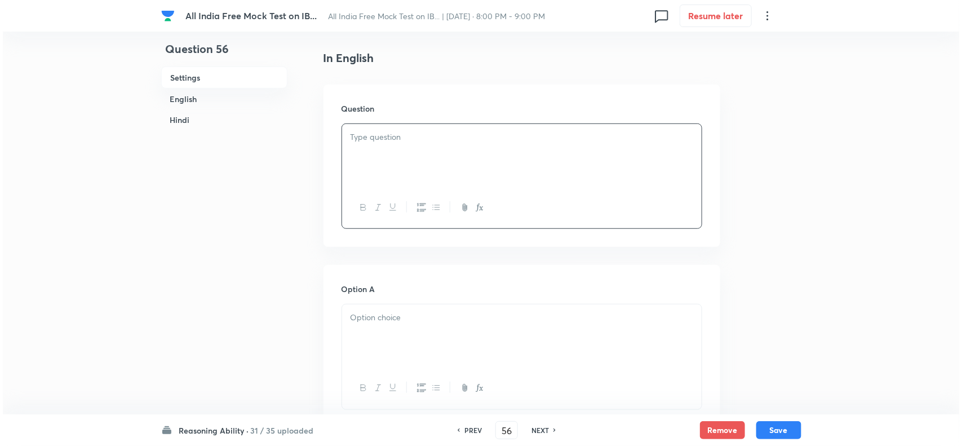
scroll to position [0, 0]
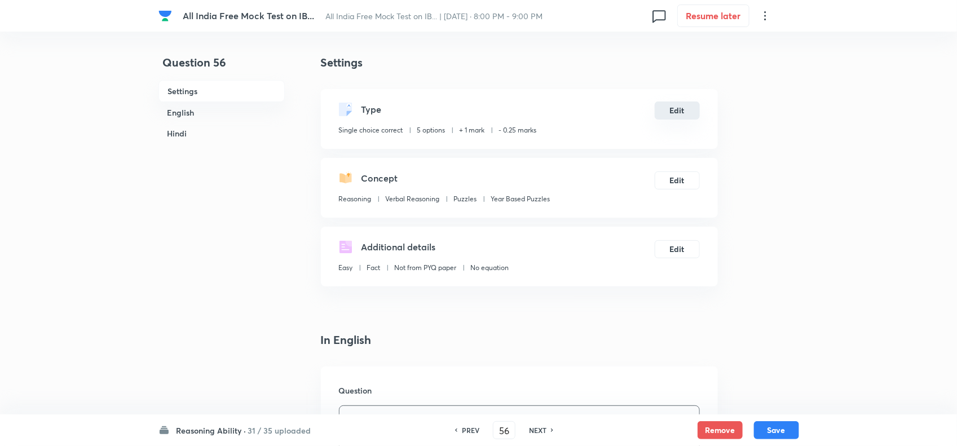
click at [687, 109] on button "Edit" at bounding box center [676, 110] width 45 height 18
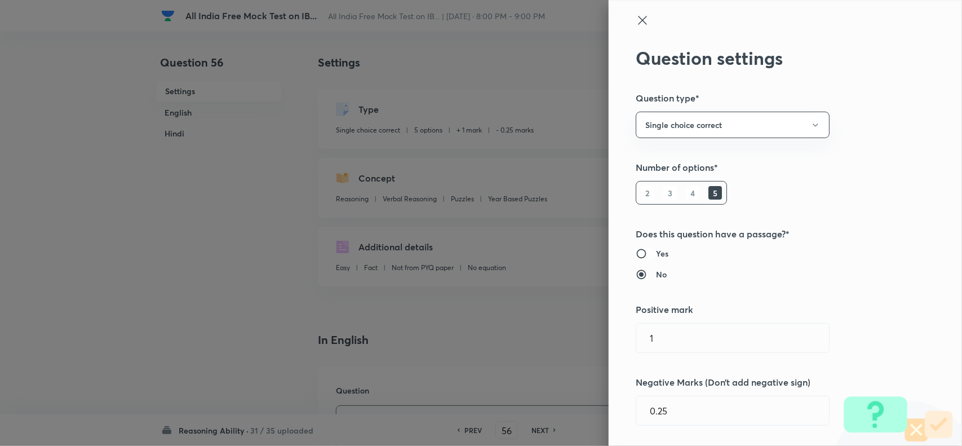
click at [636, 253] on input "Yes" at bounding box center [646, 253] width 20 height 11
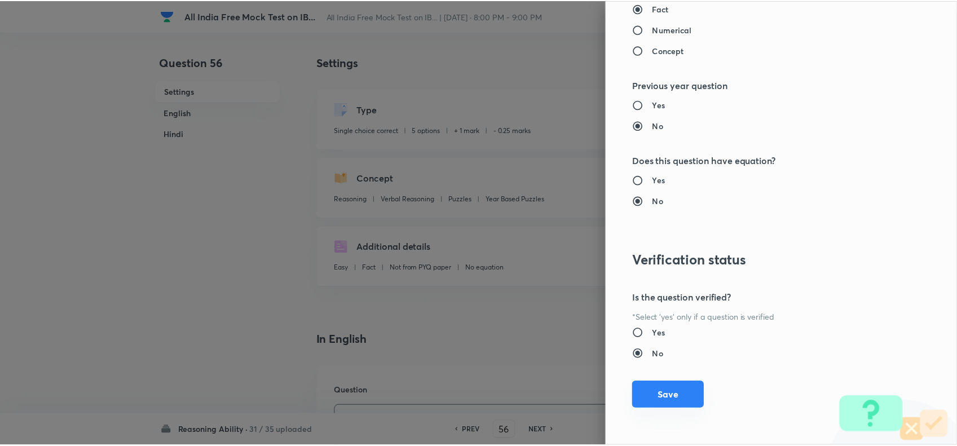
scroll to position [1092, 0]
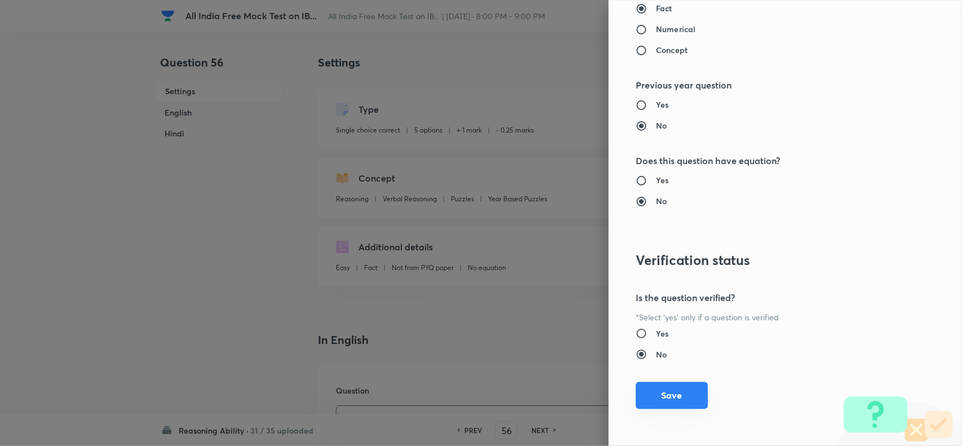
click at [652, 356] on button "Save" at bounding box center [672, 395] width 72 height 27
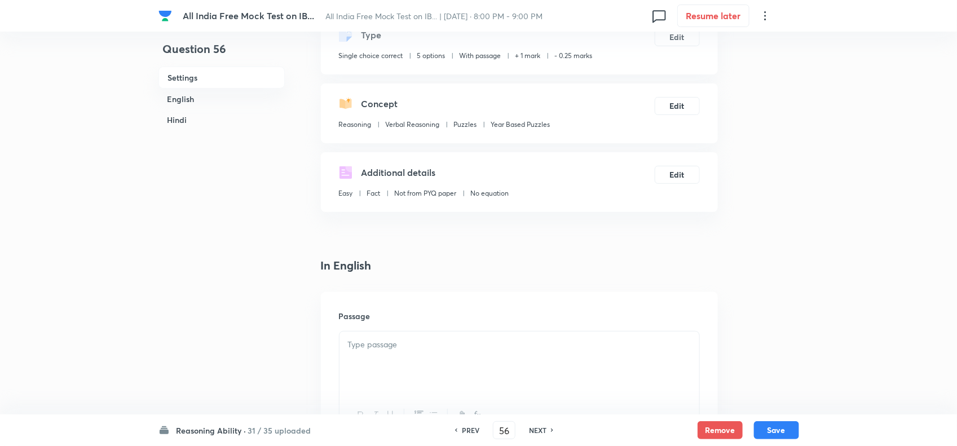
scroll to position [211, 0]
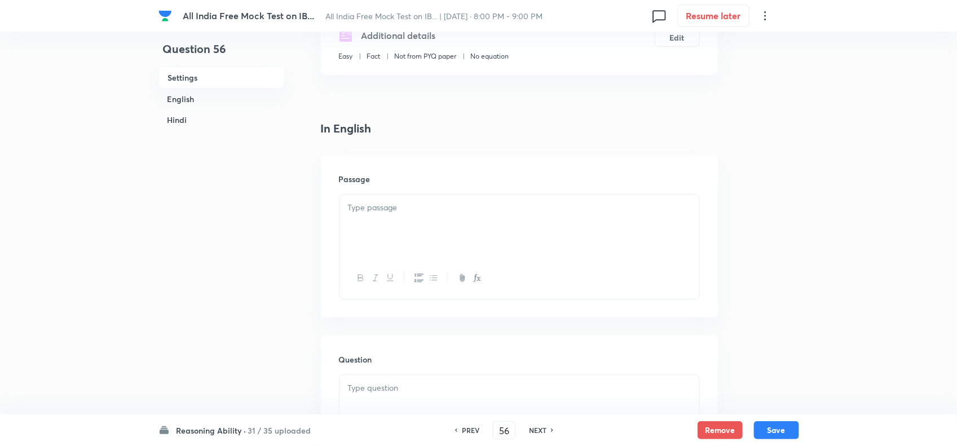
click at [396, 232] on div at bounding box center [519, 225] width 360 height 63
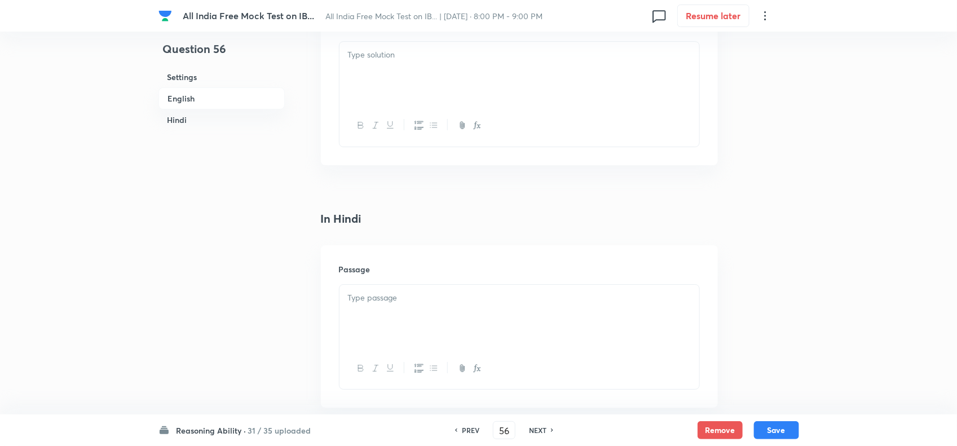
scroll to position [1691, 0]
click at [401, 334] on div at bounding box center [519, 344] width 360 height 41
drag, startPoint x: 395, startPoint y: 266, endPoint x: 388, endPoint y: 271, distance: 8.5
click at [389, 271] on div "Passage" at bounding box center [519, 303] width 397 height 162
click at [382, 279] on p at bounding box center [519, 274] width 343 height 13
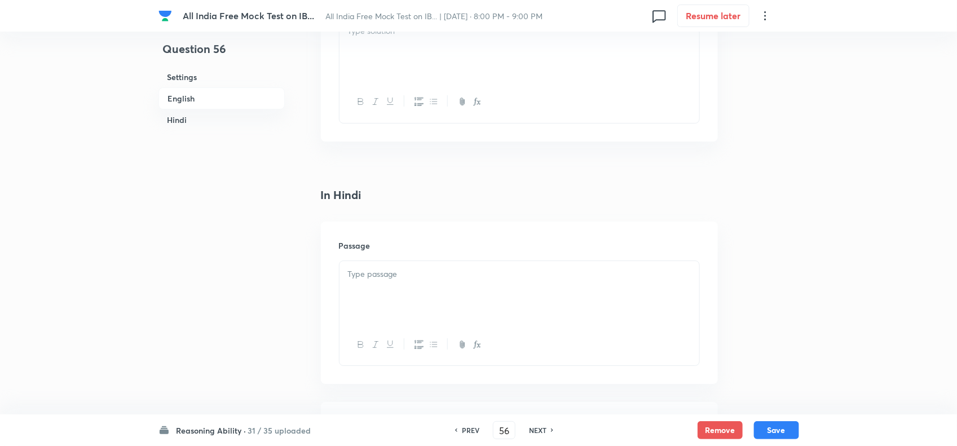
click at [399, 291] on div at bounding box center [519, 292] width 360 height 63
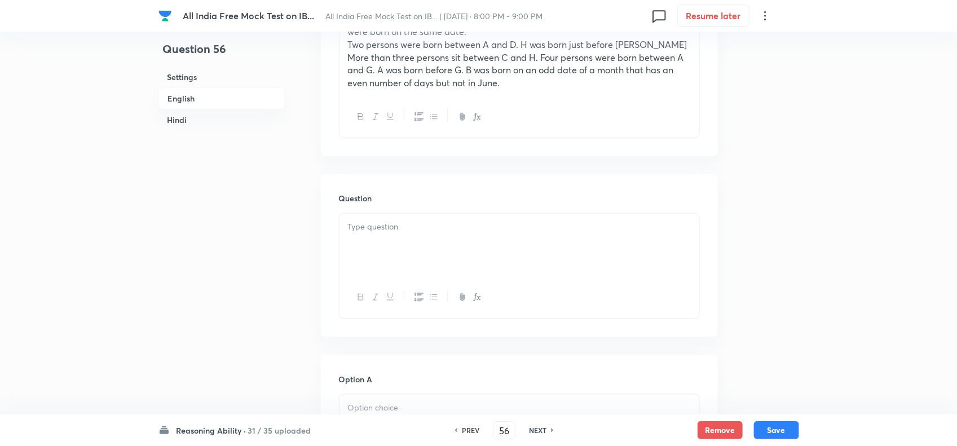
scroll to position [423, 0]
click at [347, 222] on div at bounding box center [519, 247] width 360 height 63
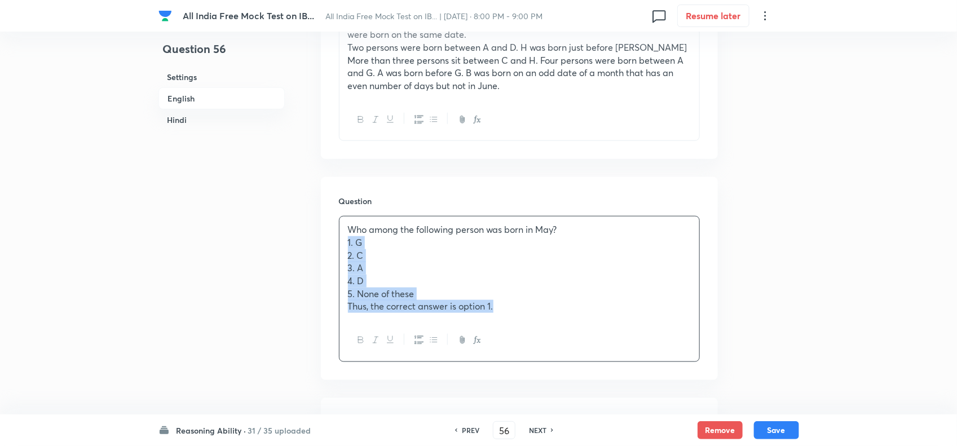
drag, startPoint x: 344, startPoint y: 237, endPoint x: 592, endPoint y: 320, distance: 261.5
click at [587, 320] on div "Who among the following person was born in May? 1. G 2. C 3. A 4. D 5. None of …" at bounding box center [519, 288] width 361 height 145
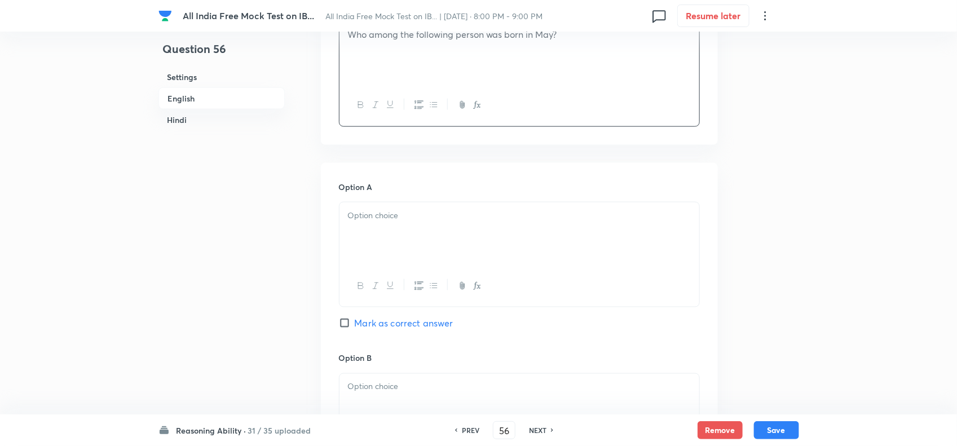
scroll to position [634, 0]
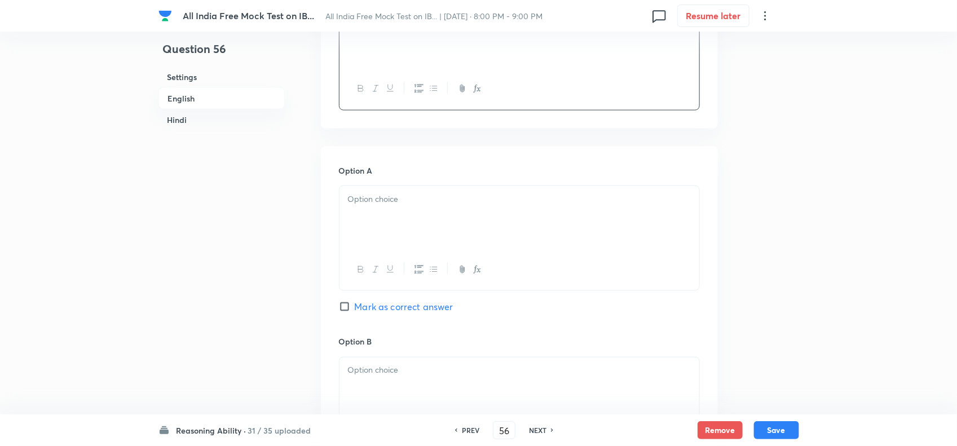
click at [372, 223] on div at bounding box center [519, 217] width 360 height 63
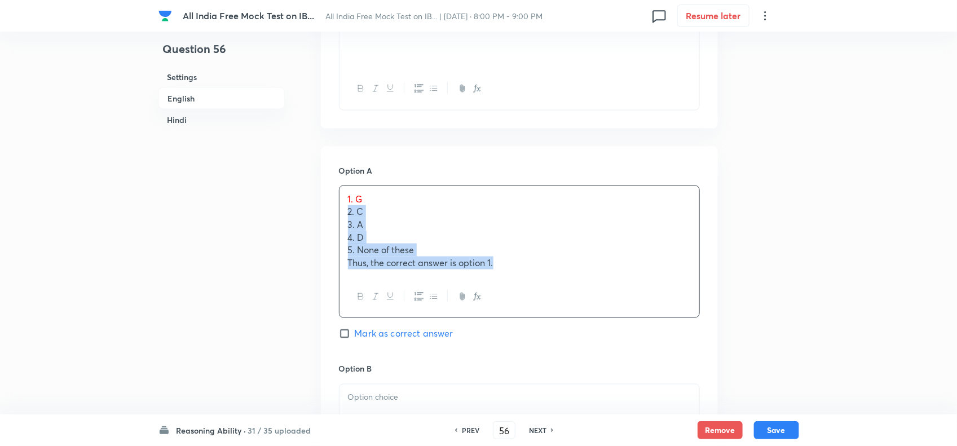
drag, startPoint x: 346, startPoint y: 212, endPoint x: 585, endPoint y: 303, distance: 255.4
click at [581, 298] on div "1. G 2. C 3. A 4. D 5. None of these Thus, the correct answer is option 1." at bounding box center [519, 251] width 361 height 133
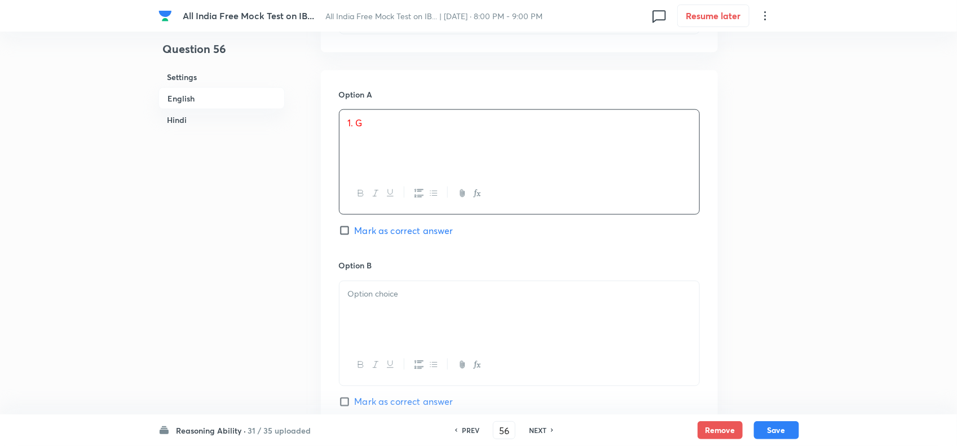
scroll to position [775, 0]
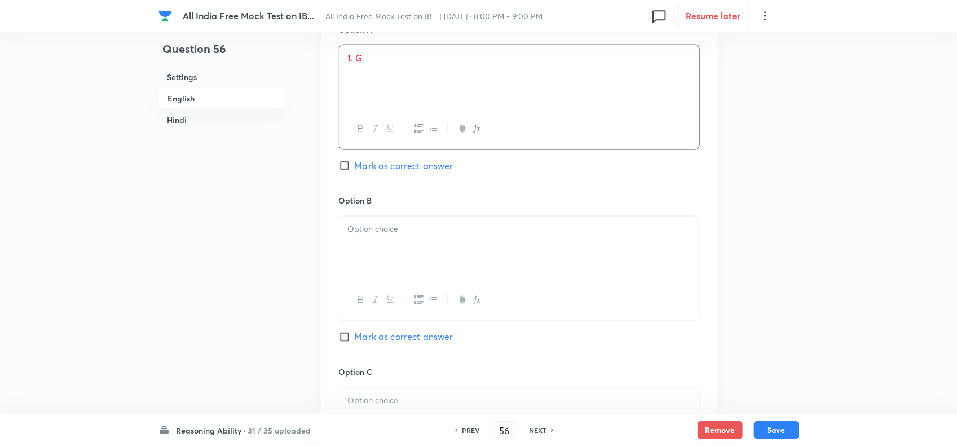
click at [358, 254] on div at bounding box center [519, 247] width 360 height 63
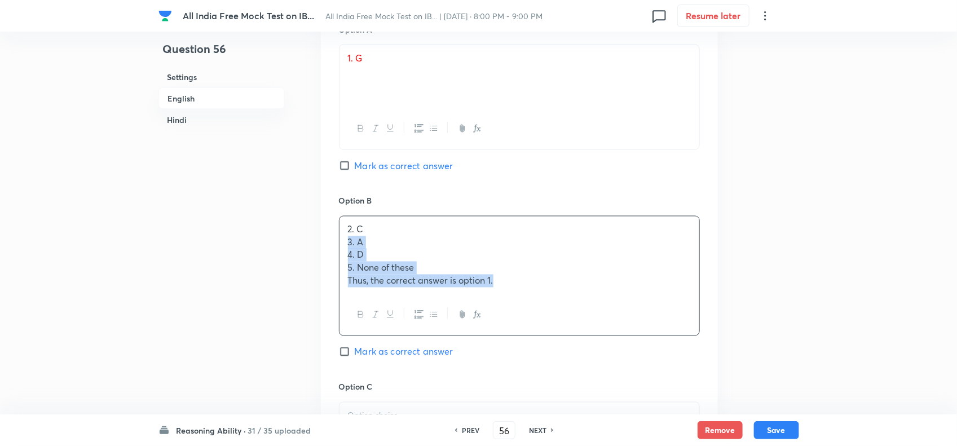
drag, startPoint x: 344, startPoint y: 249, endPoint x: 590, endPoint y: 300, distance: 250.6
click at [590, 300] on div "2. C 3. A 4. D 5. None of these Thus, the correct answer is option 1." at bounding box center [519, 276] width 361 height 120
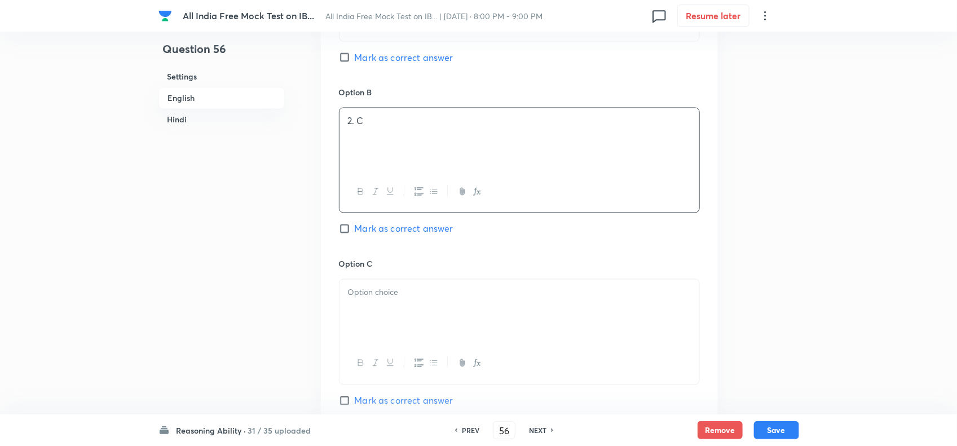
scroll to position [986, 0]
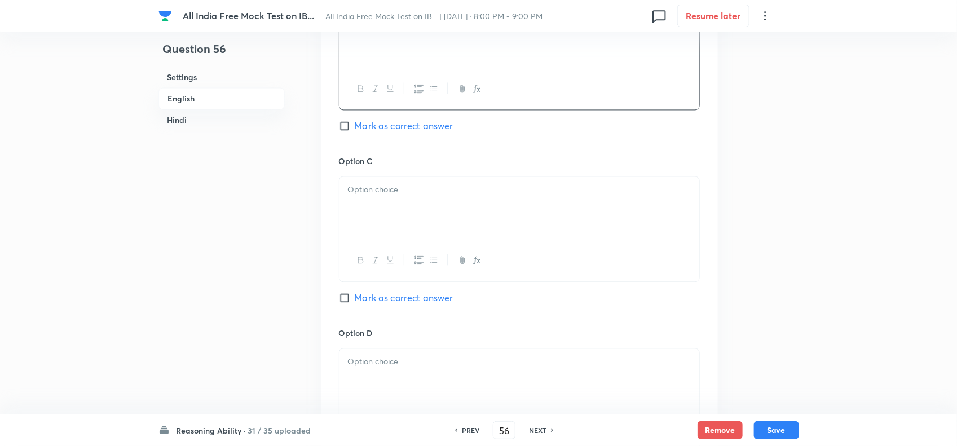
click at [359, 203] on div at bounding box center [519, 207] width 360 height 63
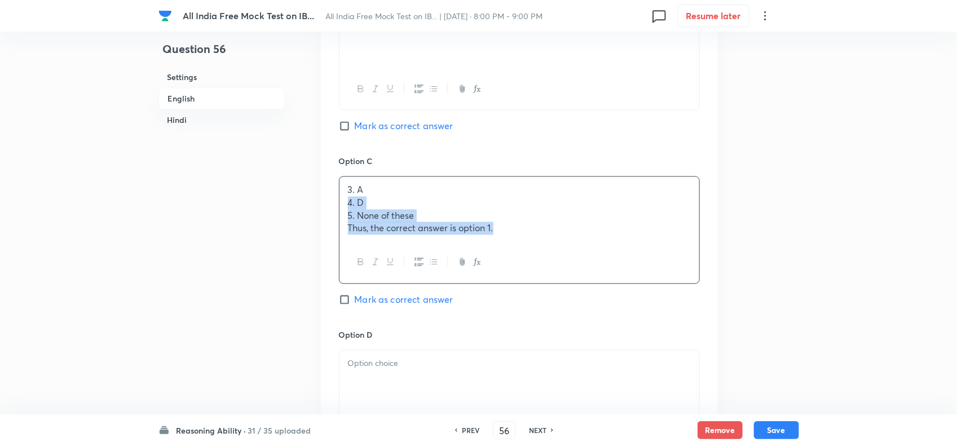
drag, startPoint x: 343, startPoint y: 201, endPoint x: 570, endPoint y: 300, distance: 248.4
click at [622, 282] on div "3. A 4. D 5. None of these Thus, the correct answer is option 1." at bounding box center [519, 229] width 361 height 107
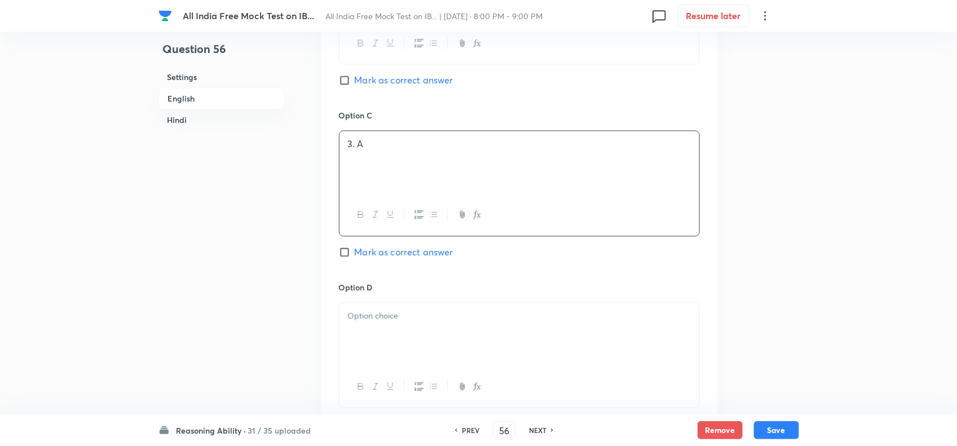
scroll to position [1057, 0]
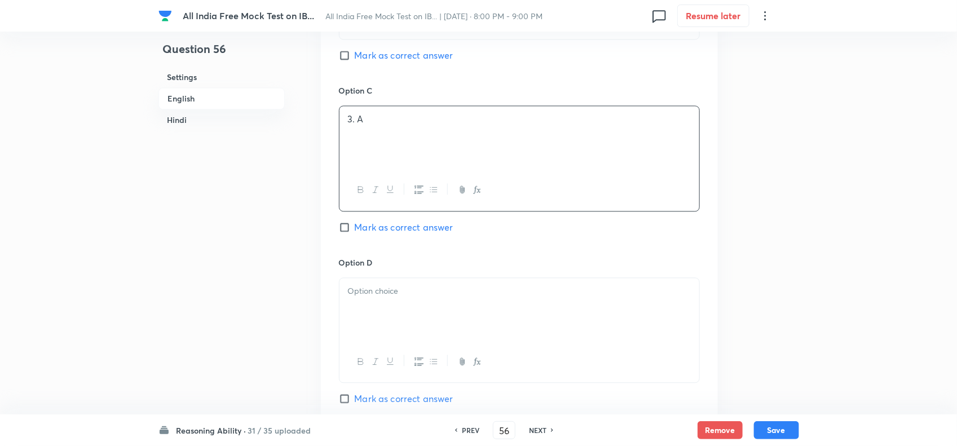
click at [383, 295] on p at bounding box center [519, 291] width 343 height 13
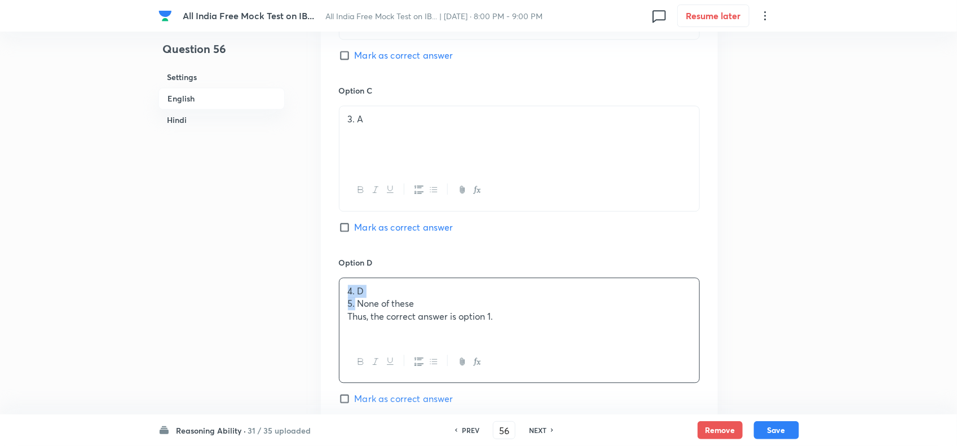
drag, startPoint x: 347, startPoint y: 299, endPoint x: 356, endPoint y: 311, distance: 14.4
click at [356, 311] on div "4. D 5. None of these Thus, the correct answer is option 1." at bounding box center [519, 309] width 360 height 63
click at [348, 314] on p "Thus, the correct answer is option 1." at bounding box center [519, 316] width 343 height 13
drag, startPoint x: 348, startPoint y: 311, endPoint x: 567, endPoint y: 338, distance: 221.0
click at [566, 338] on div "4. D 5. None of these Thus, the correct answer is option 1." at bounding box center [519, 309] width 360 height 63
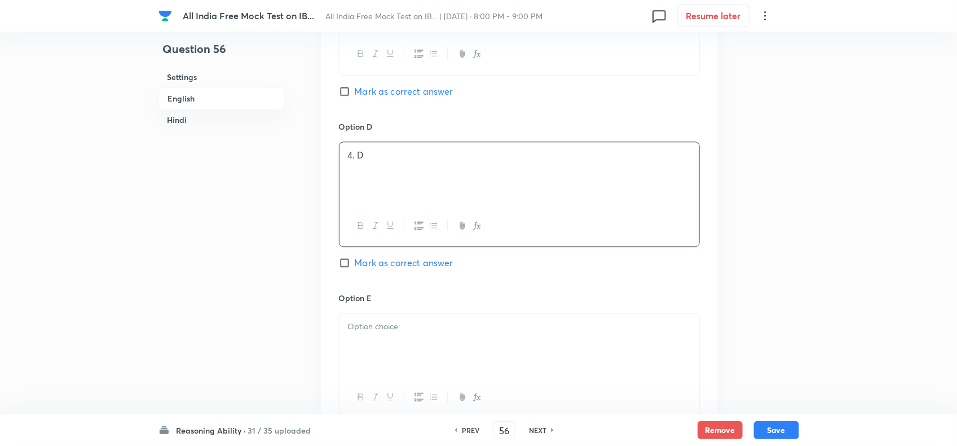
scroll to position [1198, 0]
click at [362, 337] on div at bounding box center [519, 339] width 360 height 63
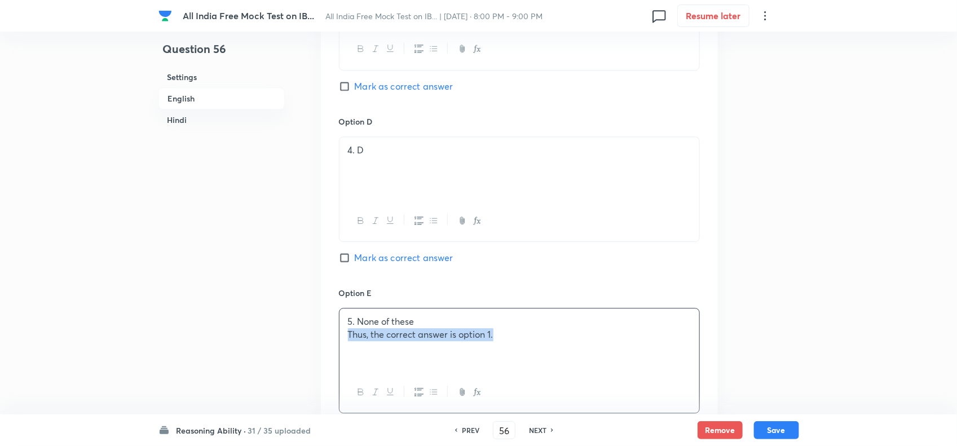
drag, startPoint x: 348, startPoint y: 340, endPoint x: 565, endPoint y: 356, distance: 217.6
click at [568, 347] on div "5. None of these Thus, the correct answer is option 1." at bounding box center [519, 339] width 360 height 63
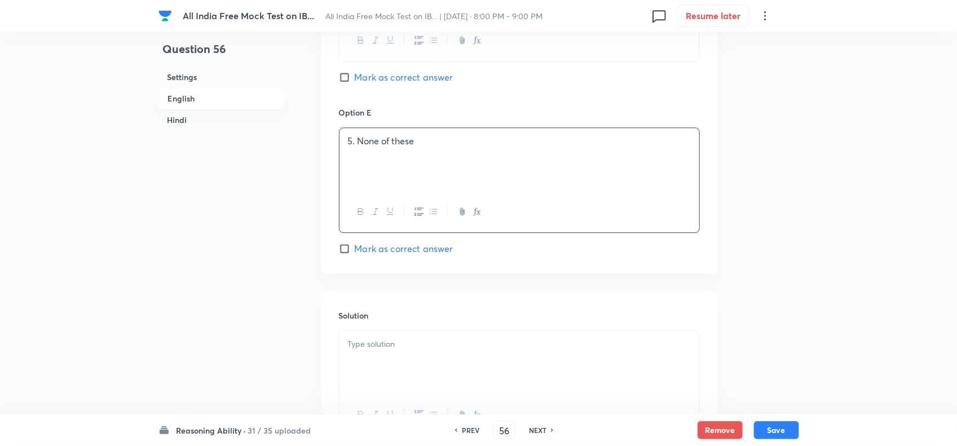
scroll to position [1409, 0]
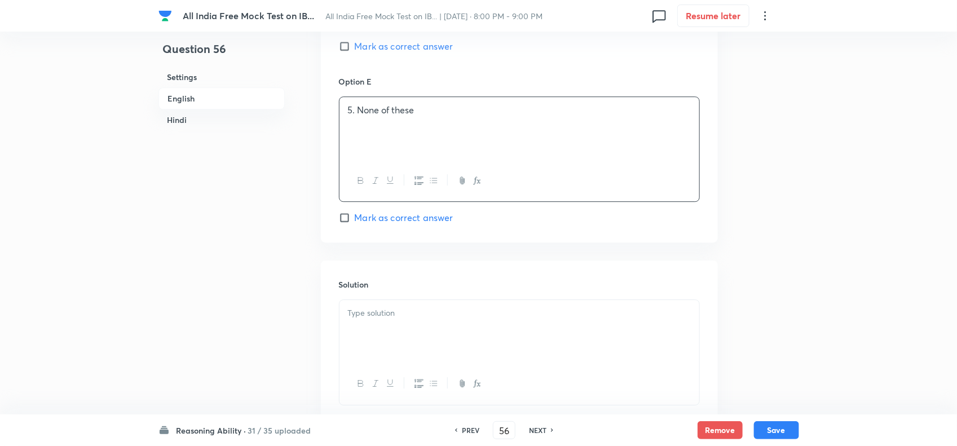
click at [376, 356] on div at bounding box center [519, 331] width 360 height 63
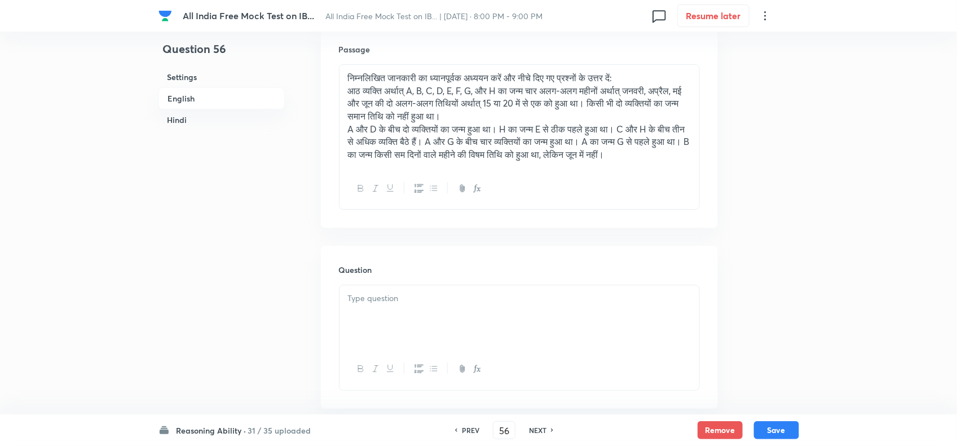
scroll to position [2043, 0]
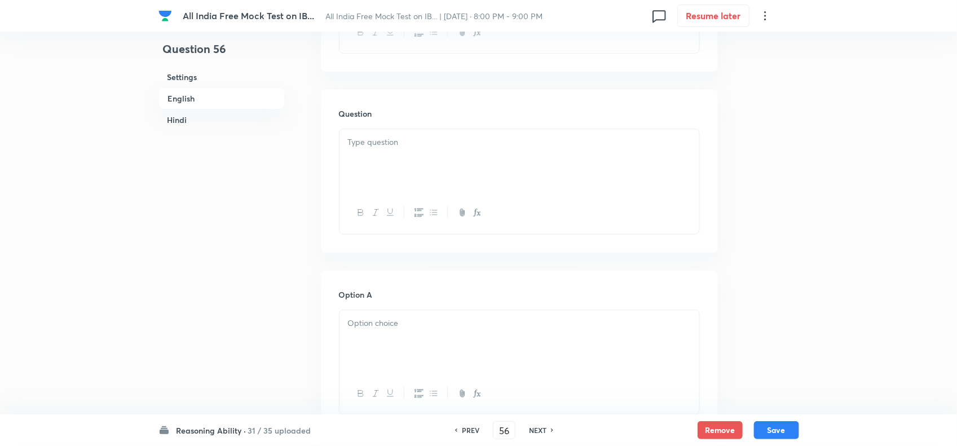
click at [358, 181] on div at bounding box center [519, 160] width 360 height 63
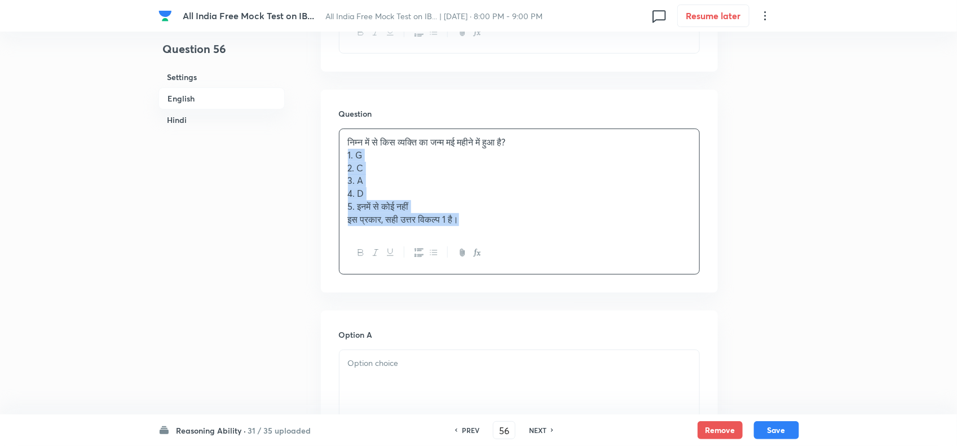
drag, startPoint x: 348, startPoint y: 176, endPoint x: 506, endPoint y: 315, distance: 209.7
click at [576, 269] on div "निम्न में से किस व्यक्ति का जन्म मई महीने में हुआ है? 1. G 2. C 3. A 4. D 5. इन…" at bounding box center [519, 201] width 361 height 145
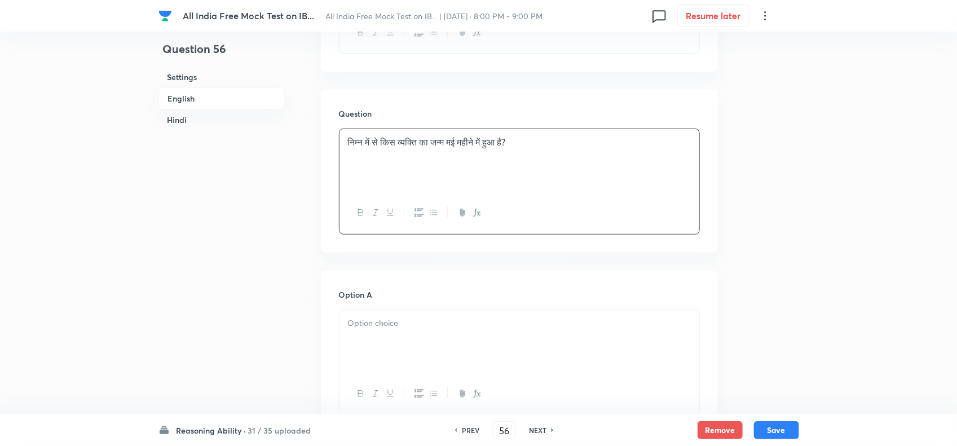
click at [402, 356] on div at bounding box center [519, 341] width 360 height 63
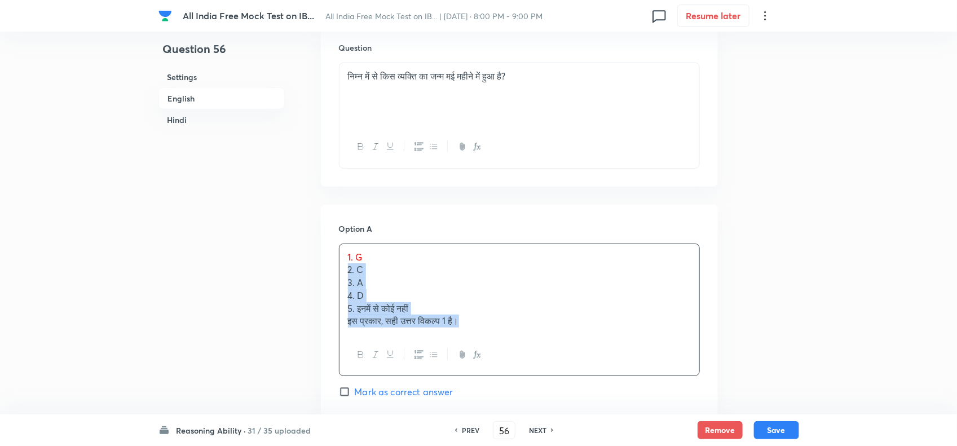
drag, startPoint x: 345, startPoint y: 353, endPoint x: 559, endPoint y: 417, distance: 223.1
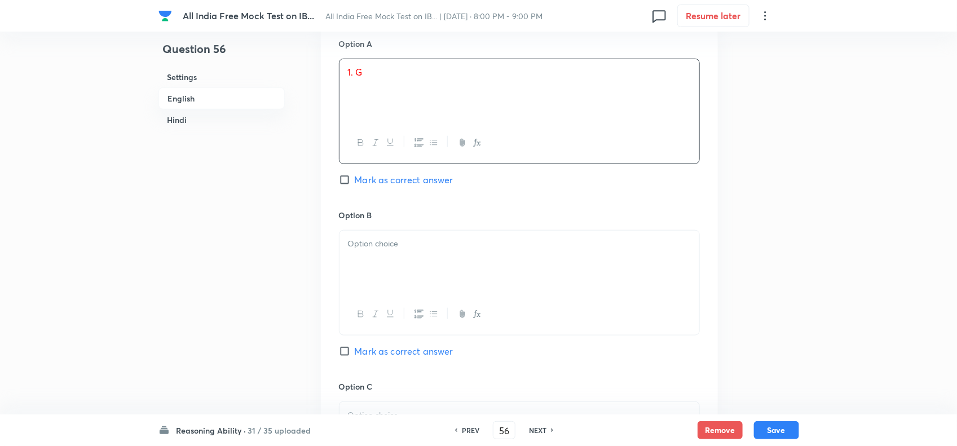
scroll to position [2303, 0]
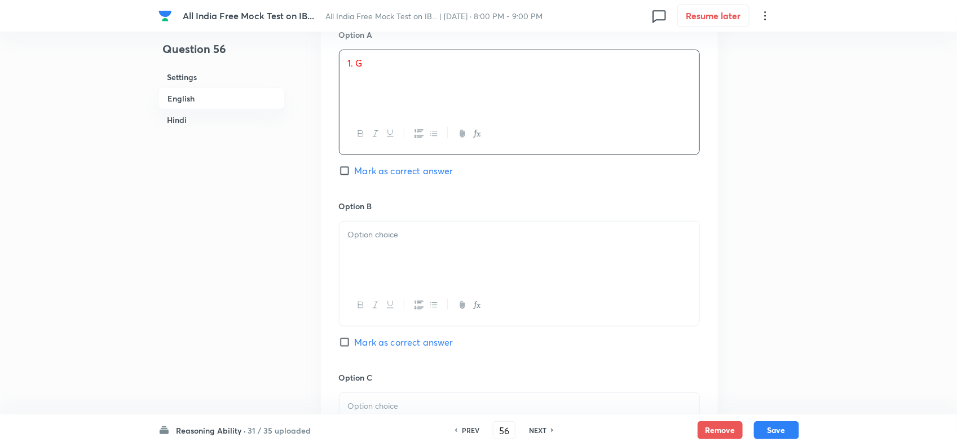
click at [367, 279] on div at bounding box center [519, 253] width 360 height 63
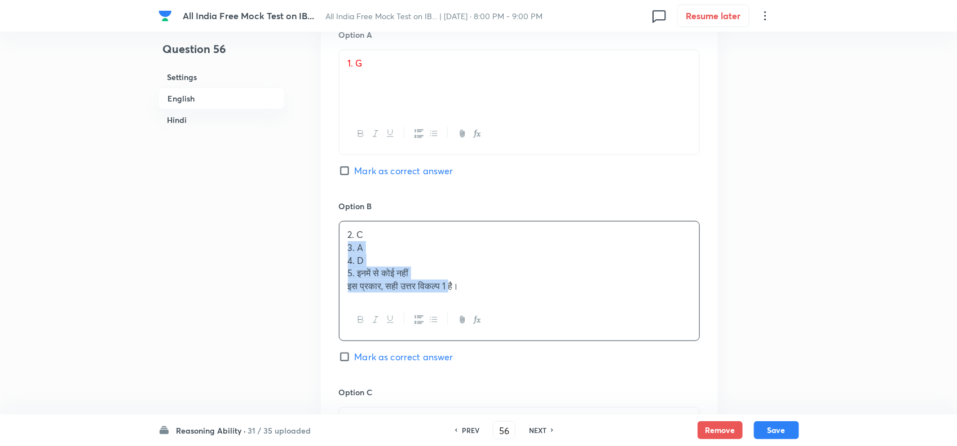
drag, startPoint x: 347, startPoint y: 271, endPoint x: 479, endPoint y: 317, distance: 140.1
click at [458, 299] on div "2. C 3. A 4. D 5. इनमें से कोई नहीं इस प्रकार, सही उत्तर विकल्प 1 है।" at bounding box center [519, 261] width 360 height 78
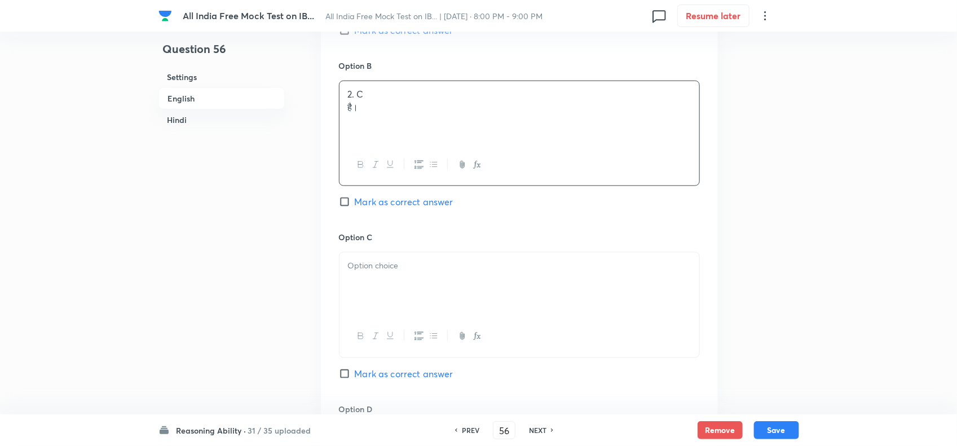
scroll to position [2444, 0]
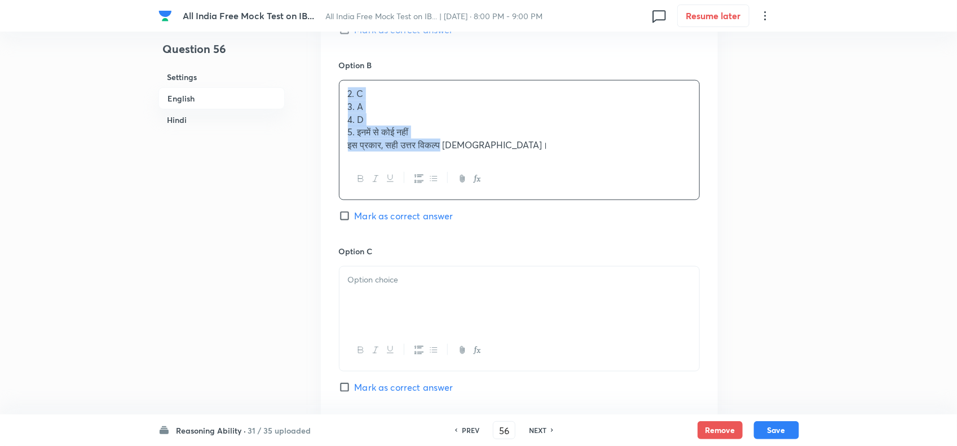
drag, startPoint x: 346, startPoint y: 122, endPoint x: 446, endPoint y: 164, distance: 108.9
click at [445, 158] on div "2. C 3. A 4. D 5. इनमें से कोई नहीं इस प्रकार, सही उत्तर विकल्प 1है।" at bounding box center [519, 120] width 360 height 78
drag, startPoint x: 473, startPoint y: 170, endPoint x: 401, endPoint y: 220, distance: 88.7
click at [334, 130] on div "Option A 1. G Mark as correct answer Option B 2. C 3. A 4. D 5. इनमें से कोई नह…" at bounding box center [519, 313] width 397 height 886
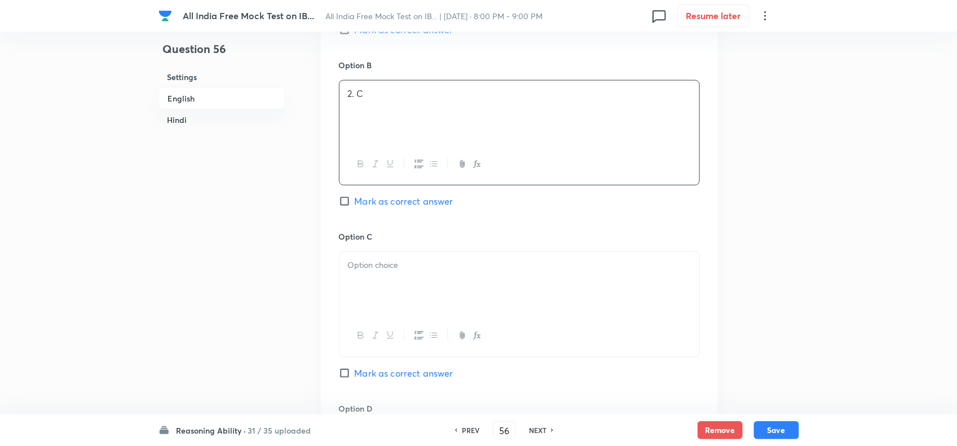
click at [414, 296] on div at bounding box center [519, 283] width 360 height 63
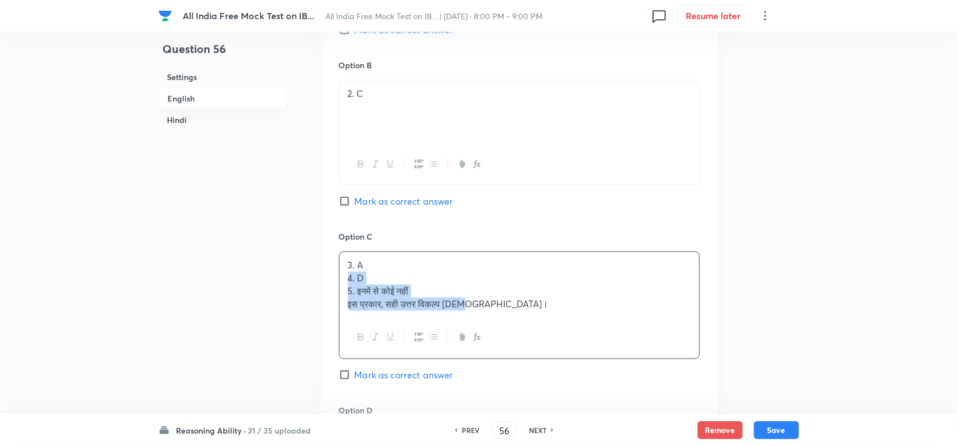
drag, startPoint x: 342, startPoint y: 297, endPoint x: 590, endPoint y: 339, distance: 250.9
click at [590, 317] on div "3. A 4. D 5. इनमें से कोई नहीं इस प्रकार, सही उत्तर विकल्प 1है।" at bounding box center [519, 284] width 360 height 65
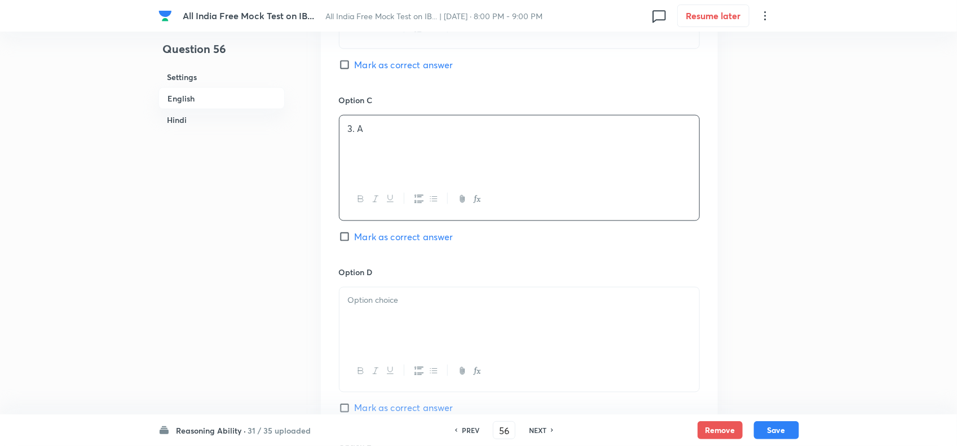
scroll to position [2585, 0]
click at [378, 331] on div at bounding box center [519, 314] width 360 height 63
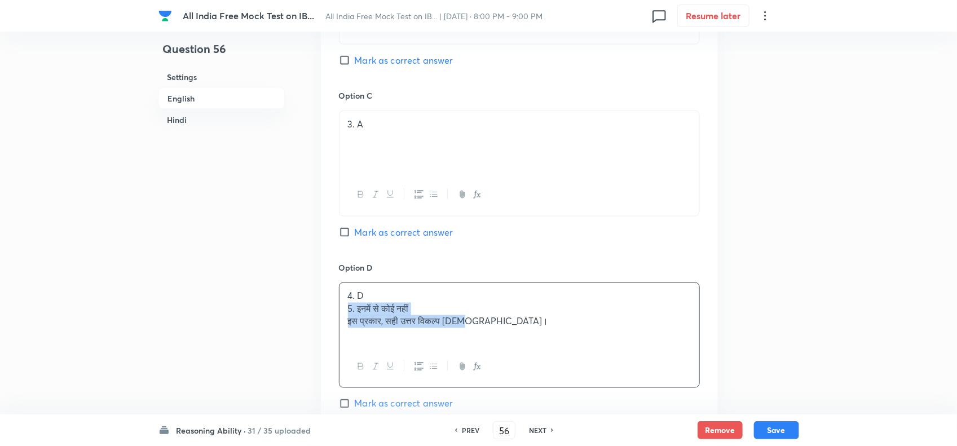
drag, startPoint x: 348, startPoint y: 331, endPoint x: 566, endPoint y: 368, distance: 221.7
click at [573, 346] on div "4. D 5. इनमें से कोई नहीं इस प्रकार, सही उत्तर विकल्प 1है।" at bounding box center [519, 314] width 360 height 63
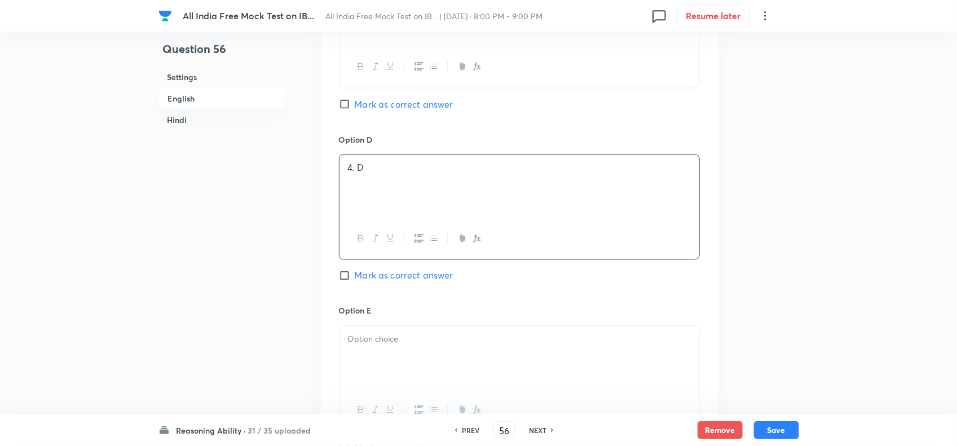
scroll to position [2726, 0]
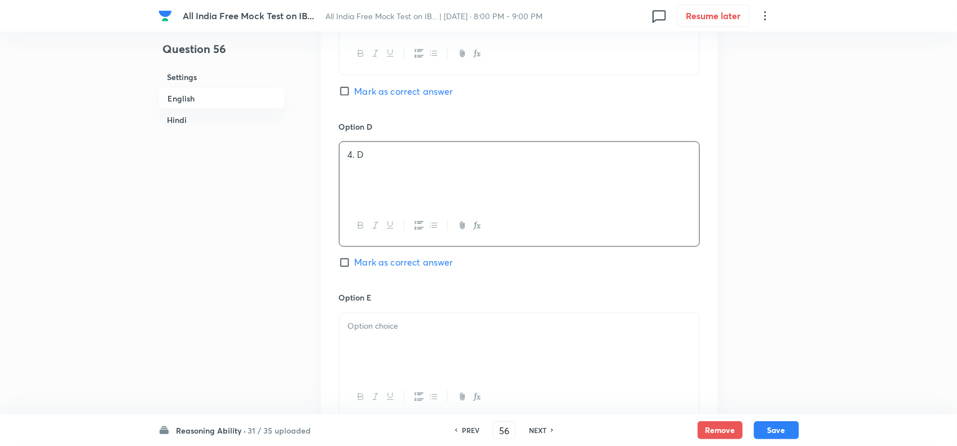
click at [392, 333] on p at bounding box center [519, 326] width 343 height 13
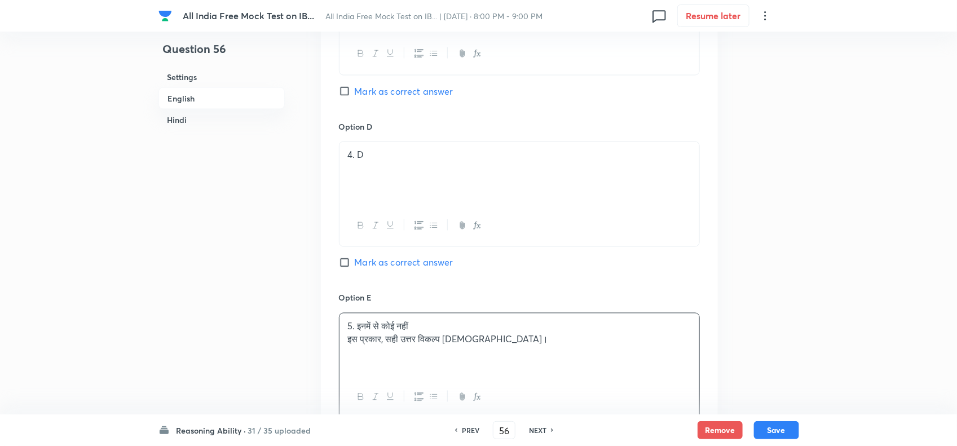
click at [334, 356] on div "Option A 1. G Mark as correct answer Option B 2. C Mark as correct answer Optio…" at bounding box center [519, 23] width 397 height 871
drag, startPoint x: 348, startPoint y: 369, endPoint x: 534, endPoint y: 385, distance: 187.2
click at [533, 356] on div "5. इनमें से कोई नहीं इस प्रकार, सही उत्तर विकल्प 1है।" at bounding box center [519, 344] width 360 height 63
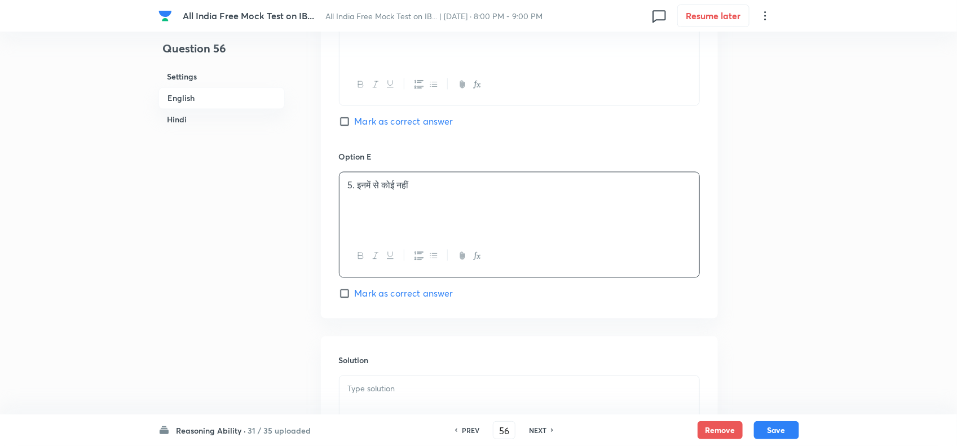
click at [424, 356] on div "Solution" at bounding box center [519, 418] width 397 height 162
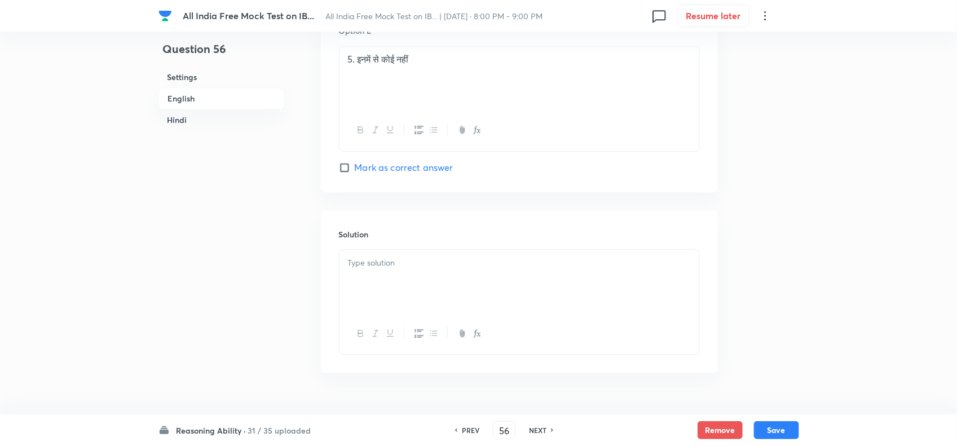
scroll to position [3008, 0]
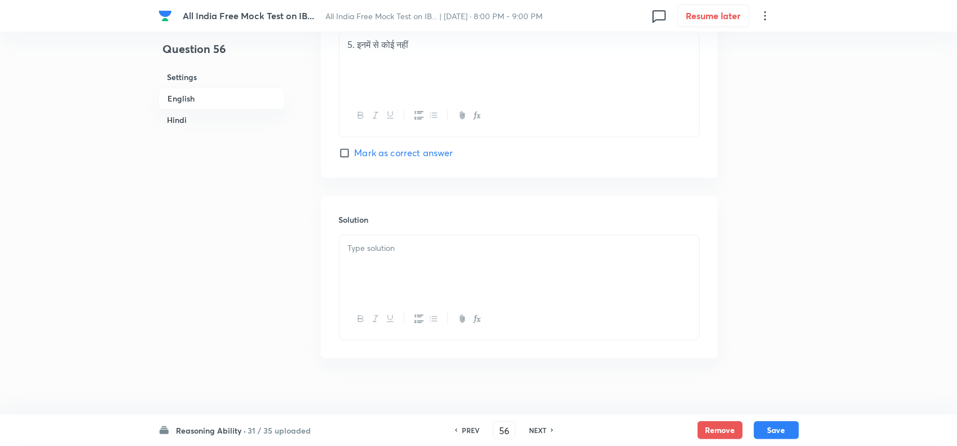
click at [432, 287] on div at bounding box center [519, 266] width 360 height 63
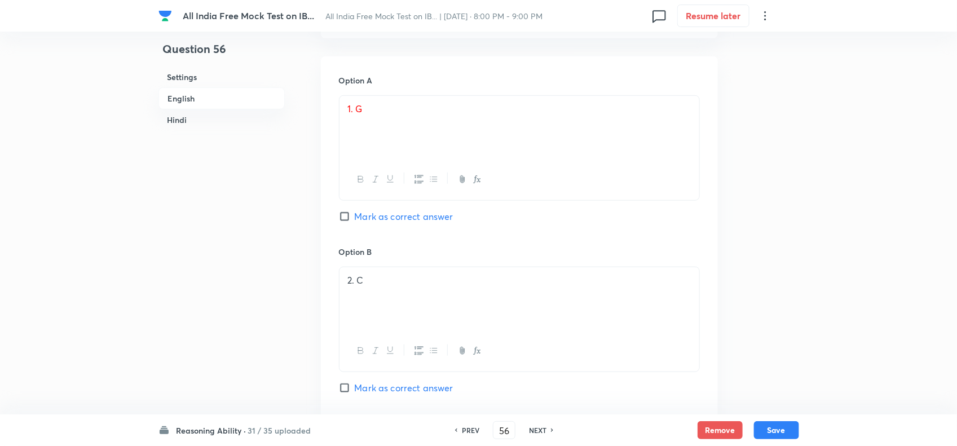
scroll to position [2162, 0]
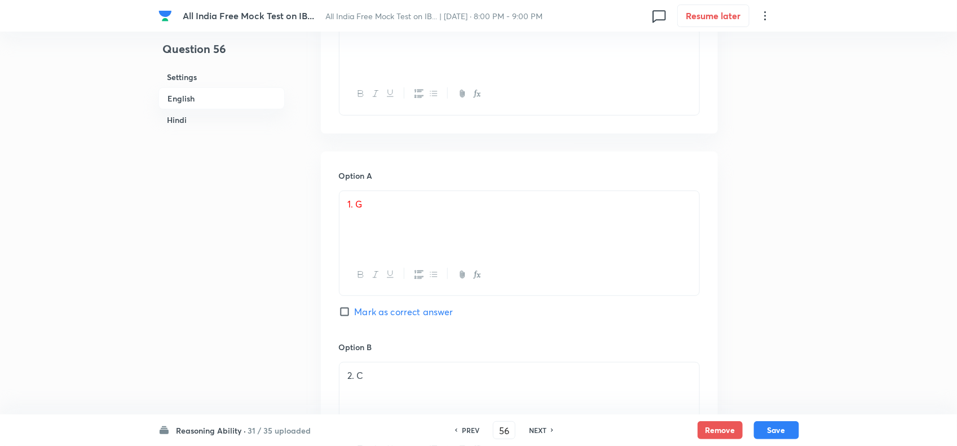
click at [440, 318] on span "Mark as correct answer" at bounding box center [404, 312] width 99 height 14
click at [355, 317] on input "Mark as correct answer" at bounding box center [347, 311] width 16 height 11
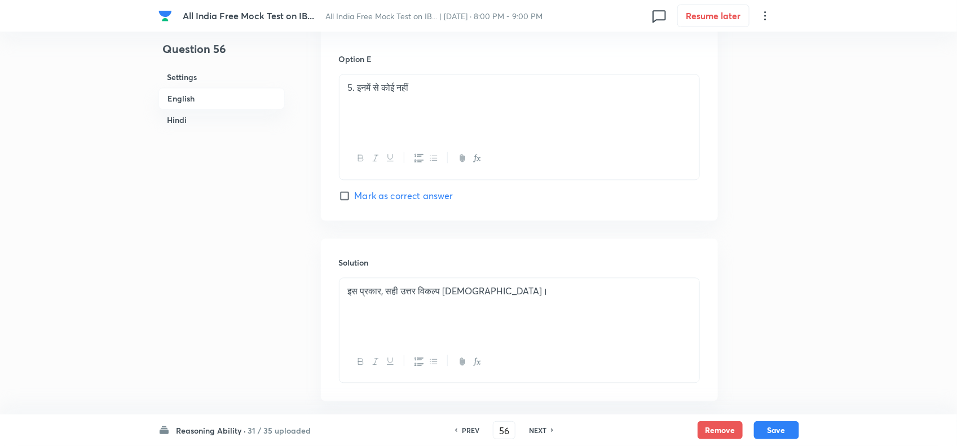
scroll to position [3045, 0]
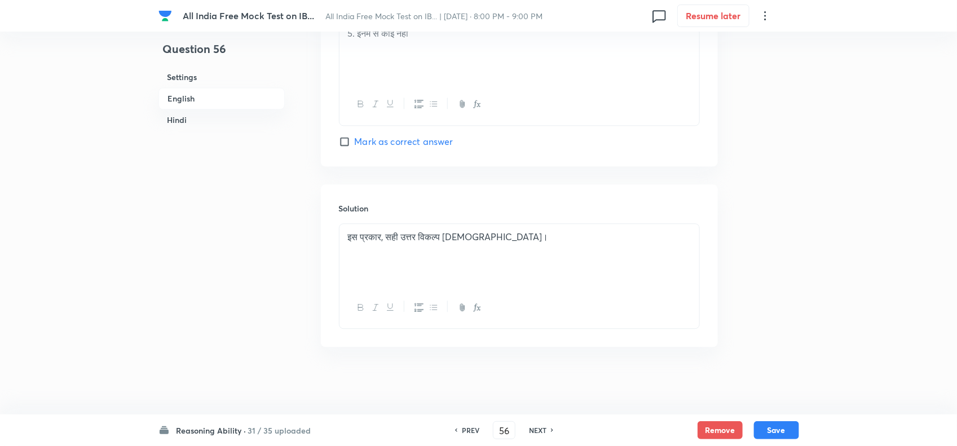
click at [339, 237] on div "इस प्रकार, सही उत्तर विकल्प 1है।" at bounding box center [519, 255] width 360 height 63
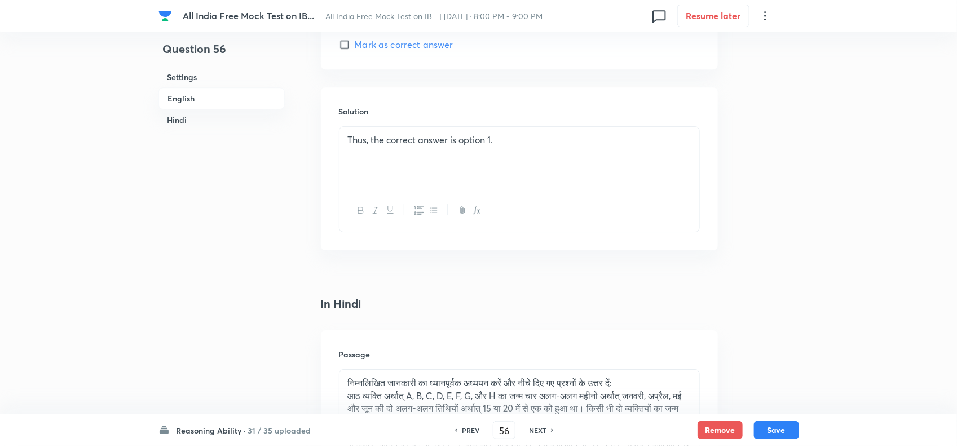
scroll to position [1566, 0]
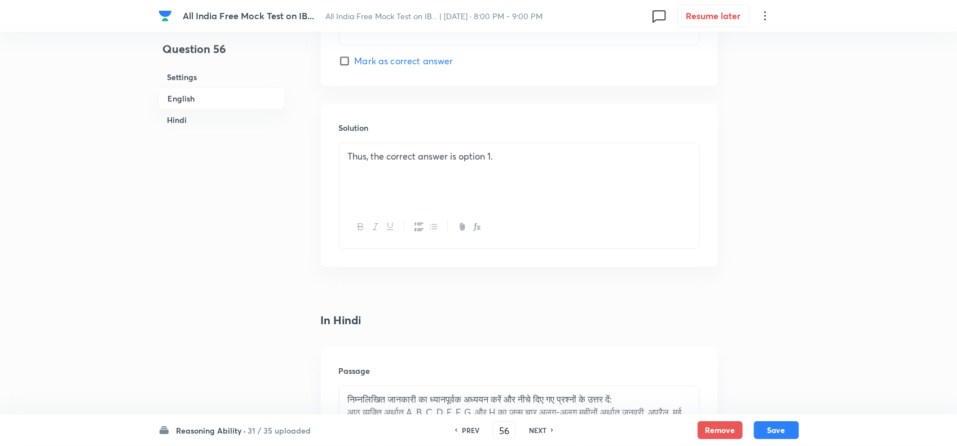
click at [343, 154] on div "Thus, the correct answer is option 1." at bounding box center [519, 174] width 360 height 63
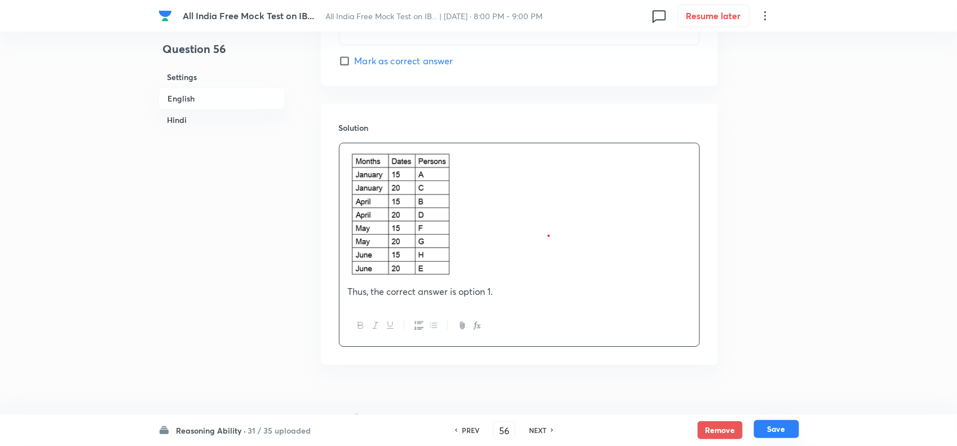
click at [764, 356] on button "Save" at bounding box center [776, 429] width 45 height 18
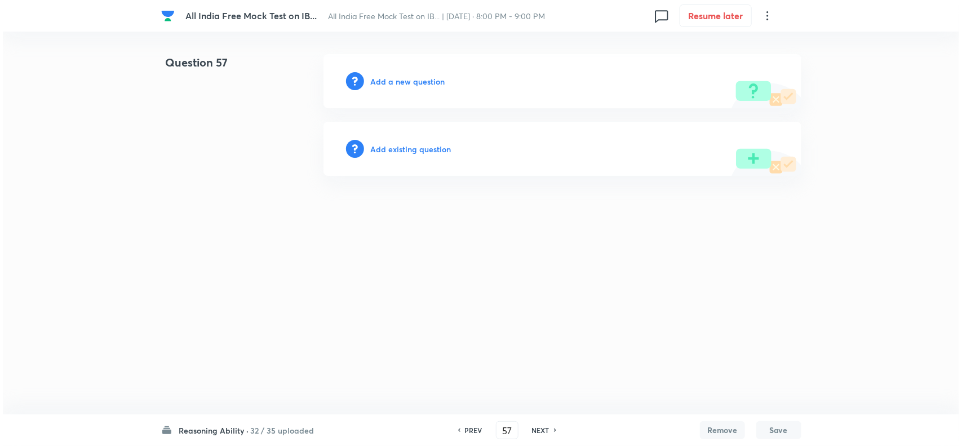
scroll to position [0, 0]
click at [416, 85] on h6 "Add a new question" at bounding box center [408, 82] width 74 height 12
click at [416, 74] on div "Choose a question type" at bounding box center [563, 81] width 478 height 54
click at [444, 73] on div "Choose a question type" at bounding box center [563, 81] width 478 height 54
click at [438, 73] on div "Choose a question type" at bounding box center [563, 81] width 478 height 54
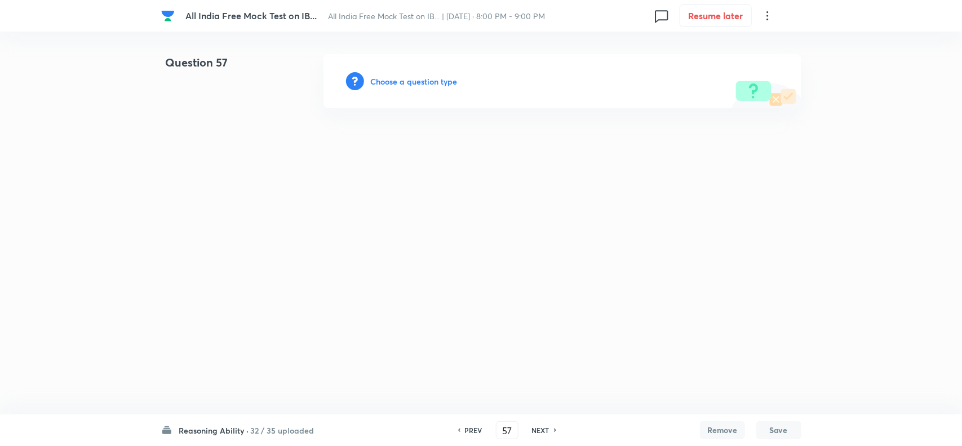
click at [423, 83] on h6 "Choose a question type" at bounding box center [414, 82] width 87 height 12
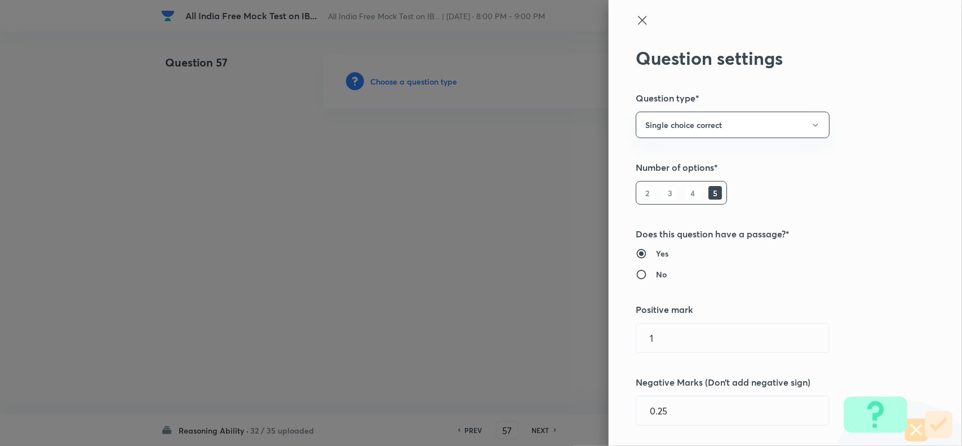
click at [423, 83] on div at bounding box center [481, 223] width 962 height 446
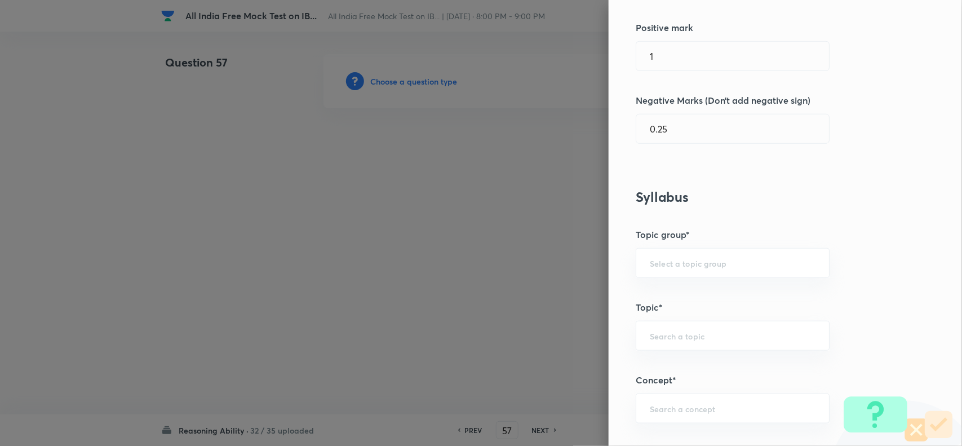
scroll to position [564, 0]
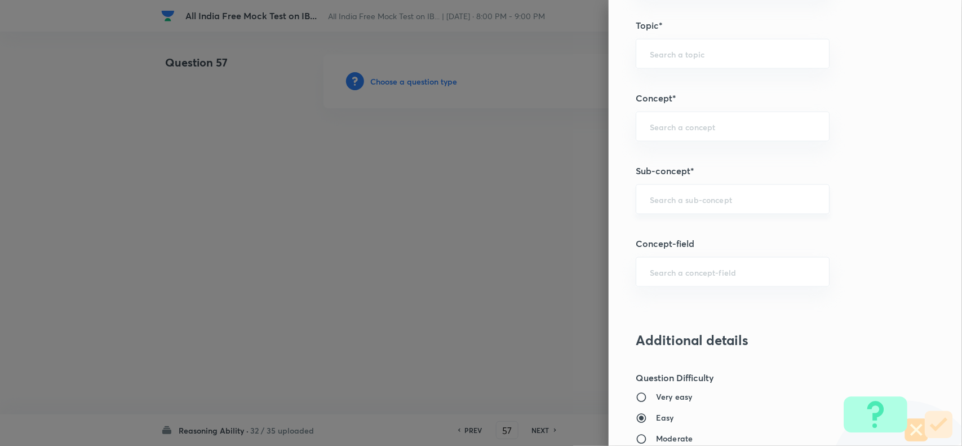
click at [697, 192] on div "​" at bounding box center [733, 199] width 194 height 30
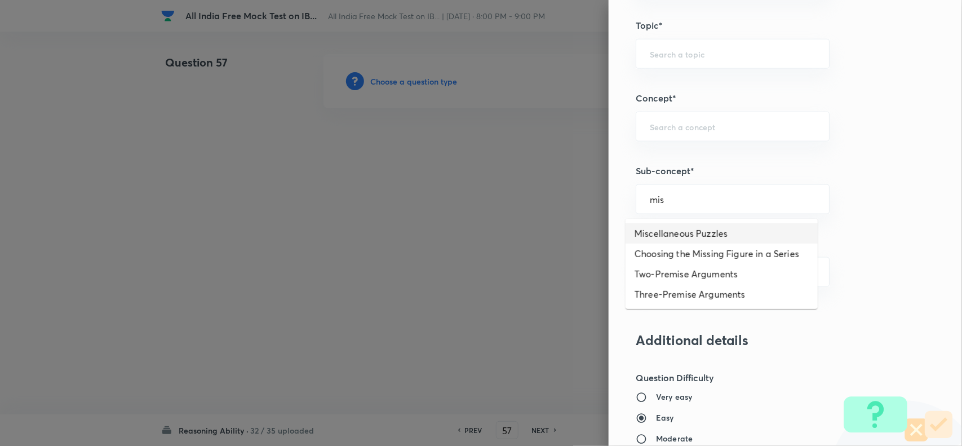
click at [691, 229] on li "Miscellaneous Puzzles" at bounding box center [722, 233] width 192 height 20
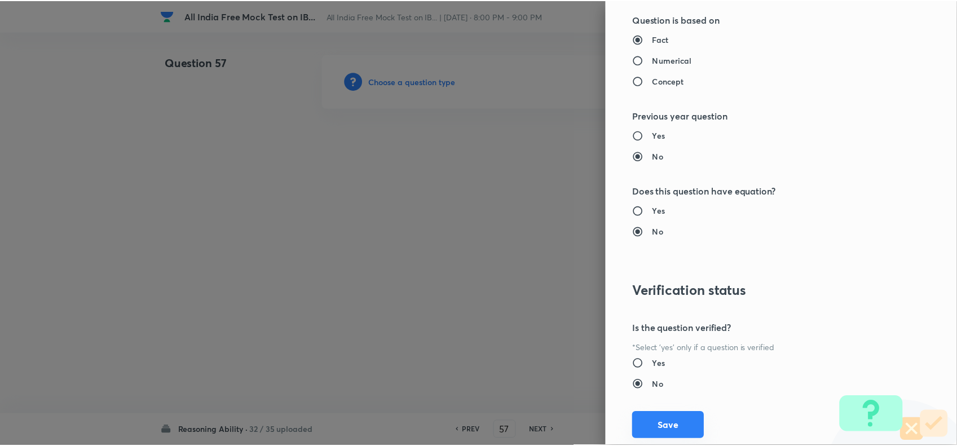
scroll to position [1092, 0]
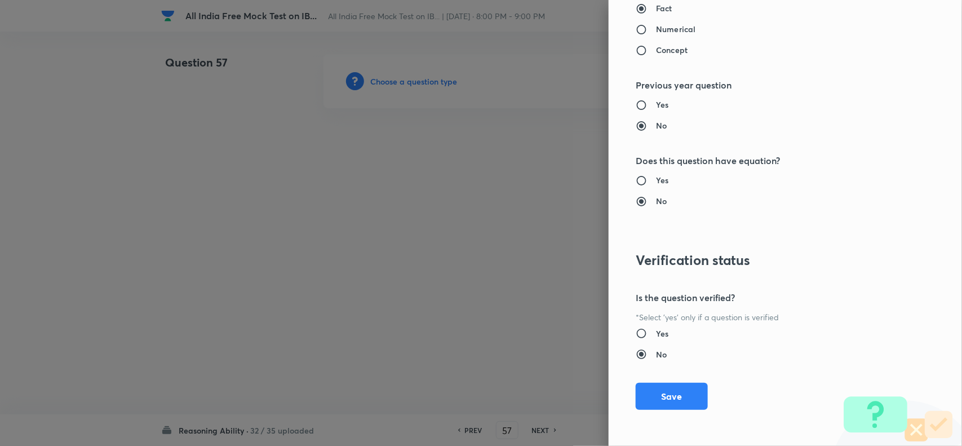
drag, startPoint x: 674, startPoint y: 395, endPoint x: 397, endPoint y: 227, distance: 323.5
click at [674, 356] on button "Save" at bounding box center [672, 396] width 72 height 27
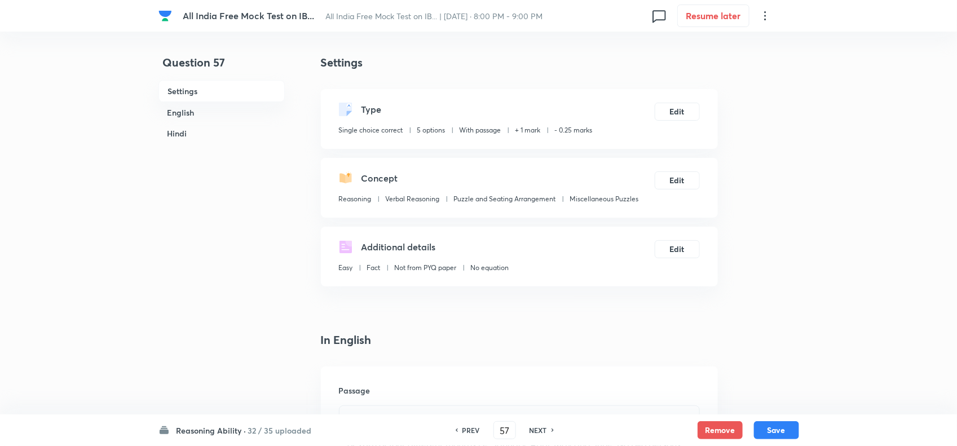
scroll to position [352, 0]
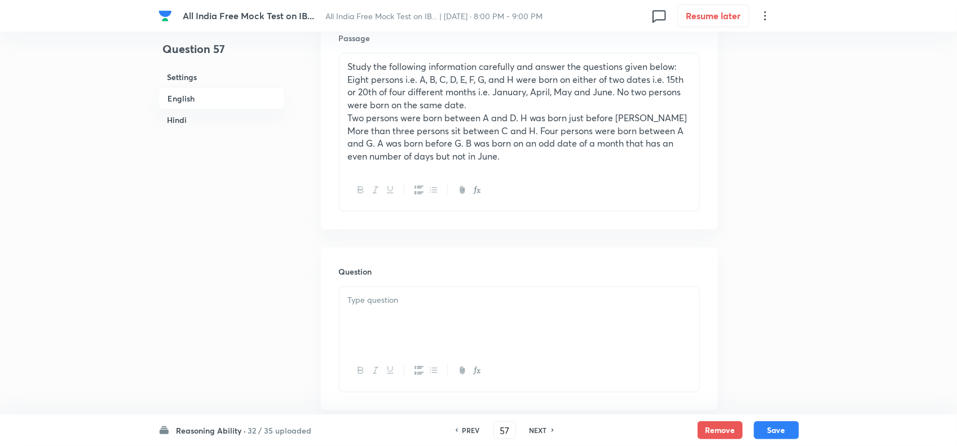
click at [370, 298] on p at bounding box center [519, 300] width 343 height 13
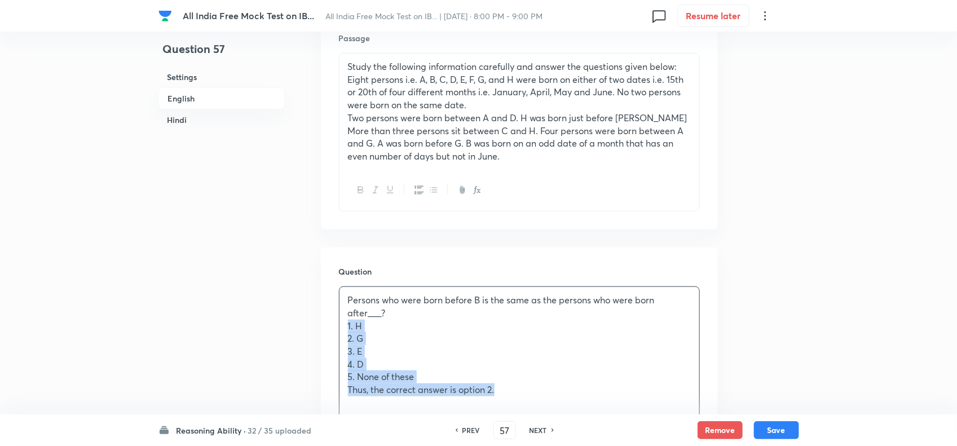
drag, startPoint x: 347, startPoint y: 325, endPoint x: 603, endPoint y: 406, distance: 269.0
click at [603, 356] on div "Persons who were born before B is the same as the persons who were born after__…" at bounding box center [519, 365] width 361 height 158
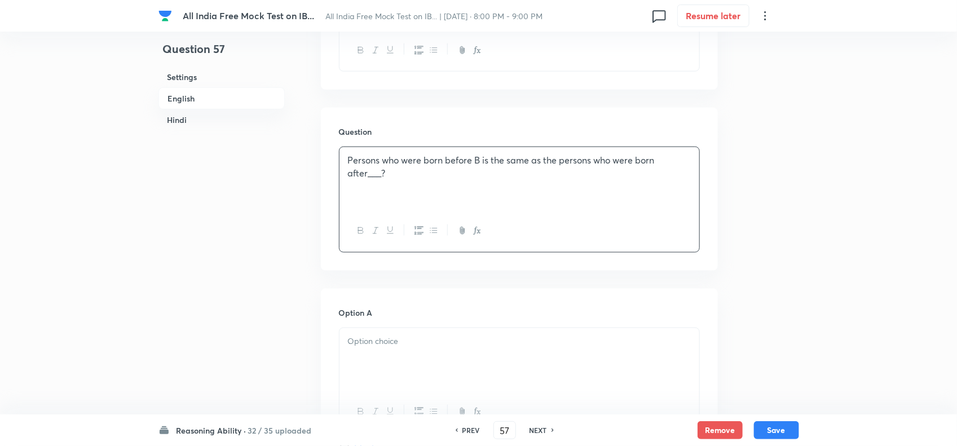
scroll to position [493, 0]
click at [399, 356] on div at bounding box center [519, 358] width 360 height 63
drag, startPoint x: 341, startPoint y: 358, endPoint x: 586, endPoint y: 420, distance: 252.9
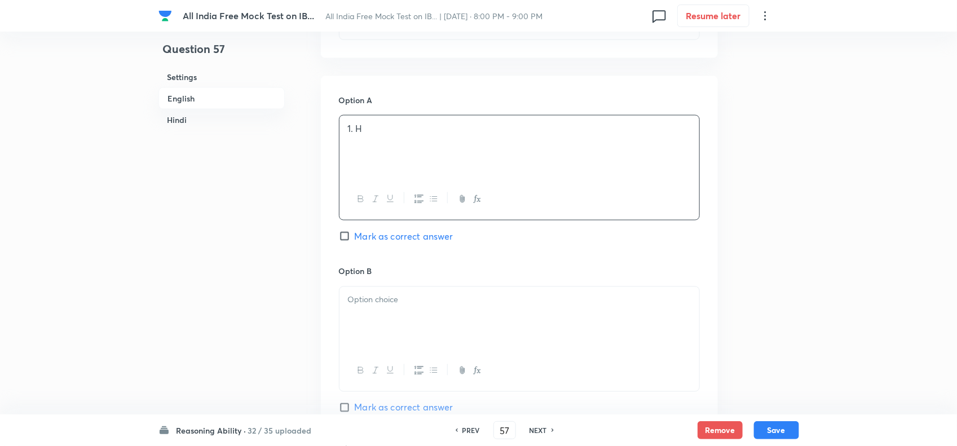
click at [365, 334] on div at bounding box center [519, 318] width 360 height 63
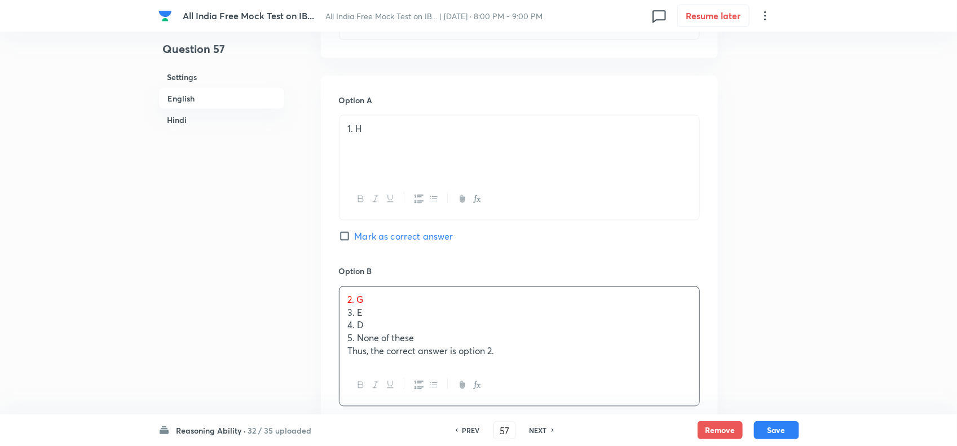
click at [347, 307] on div "2. G 3. E 4. D 5. None of these Thus, the correct answer is option 2." at bounding box center [519, 326] width 360 height 78
drag, startPoint x: 347, startPoint y: 313, endPoint x: 573, endPoint y: 384, distance: 236.4
click at [573, 356] on div "2. G 3. E 4. D 5. None of these Thus, the correct answer is option 2." at bounding box center [519, 346] width 361 height 120
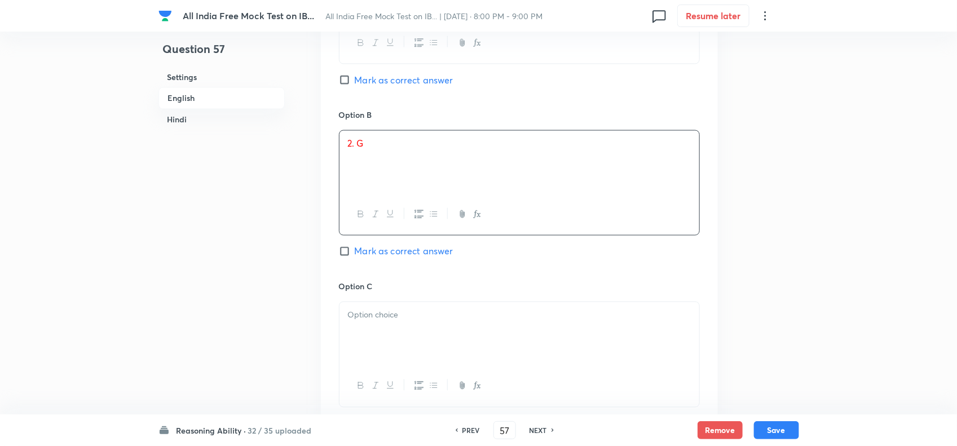
scroll to position [916, 0]
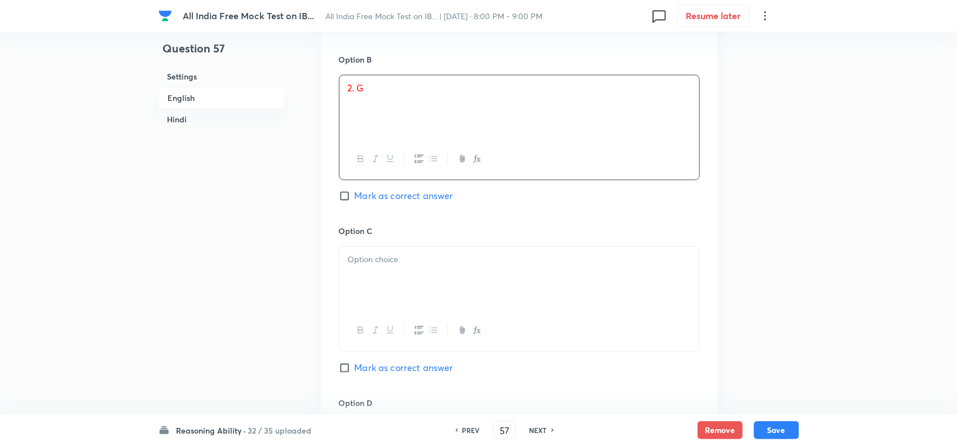
click at [348, 274] on div at bounding box center [519, 278] width 360 height 63
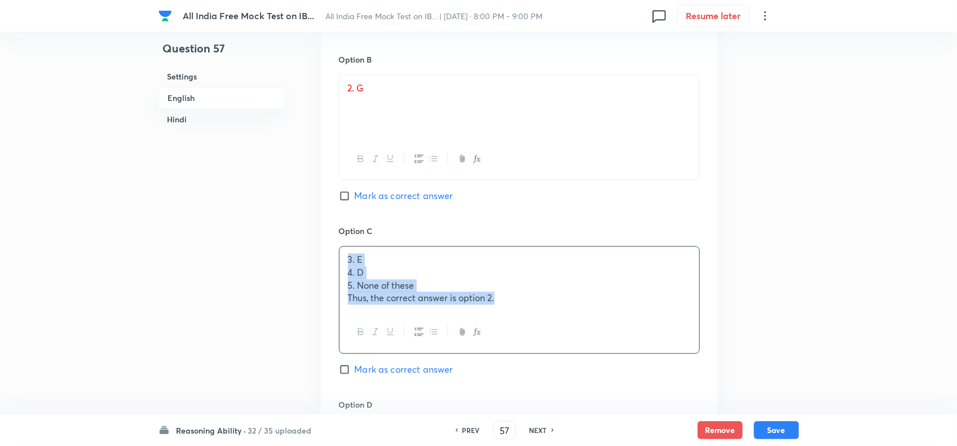
drag, startPoint x: 343, startPoint y: 269, endPoint x: 601, endPoint y: 344, distance: 268.8
click at [601, 344] on div "3. E 4. D 5. None of these Thus, the correct answer is option 2." at bounding box center [519, 299] width 361 height 107
click at [508, 311] on div "3. E 4. D 5. None of these Thus, the correct answer is option 2." at bounding box center [519, 279] width 360 height 65
drag, startPoint x: 463, startPoint y: 299, endPoint x: 307, endPoint y: 282, distance: 156.5
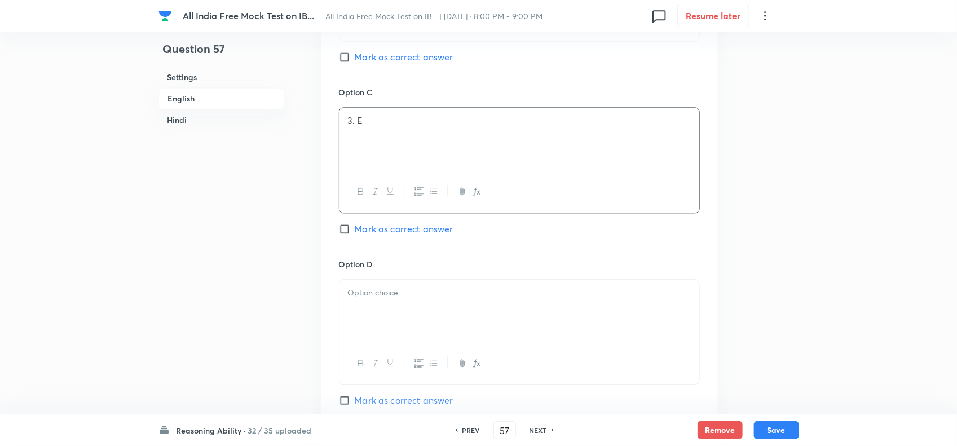
scroll to position [1057, 0]
click at [369, 298] on p at bounding box center [519, 291] width 343 height 13
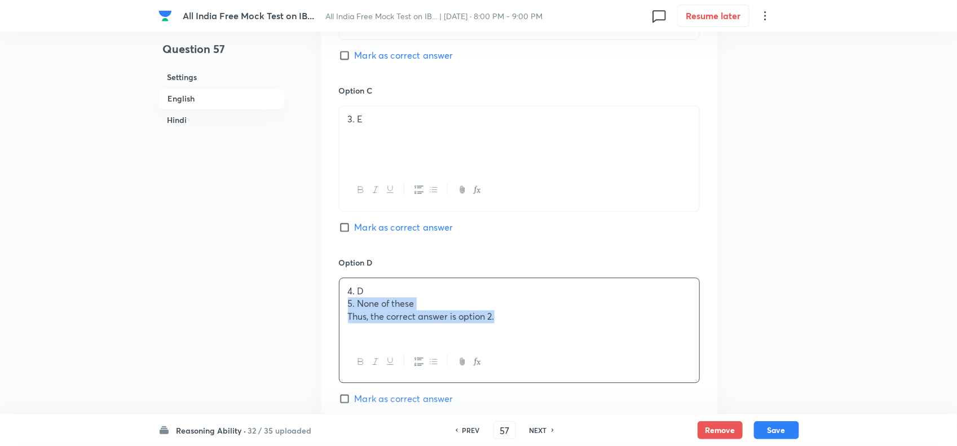
drag, startPoint x: 346, startPoint y: 304, endPoint x: 562, endPoint y: 348, distance: 220.8
click at [559, 341] on div "4. D 5. None of these Thus, the correct answer is option 2." at bounding box center [519, 309] width 360 height 63
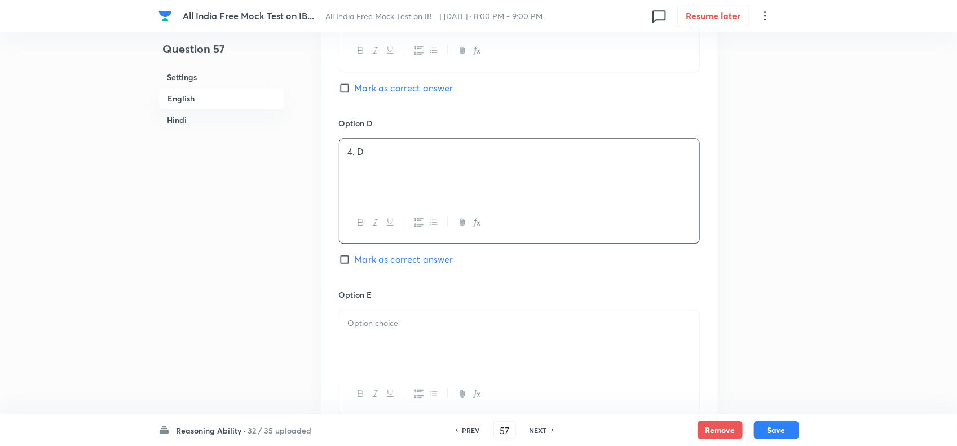
scroll to position [1198, 0]
click at [359, 348] on div at bounding box center [519, 339] width 360 height 63
drag, startPoint x: 348, startPoint y: 342, endPoint x: 637, endPoint y: 355, distance: 289.5
click at [636, 353] on div "5. None of these Thus, the correct answer is option 2." at bounding box center [519, 339] width 360 height 63
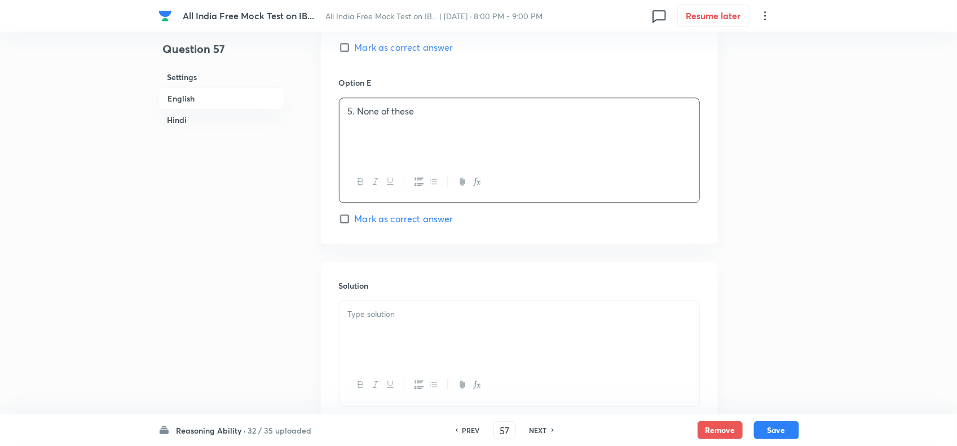
scroll to position [1409, 0]
click at [379, 316] on p at bounding box center [519, 313] width 343 height 13
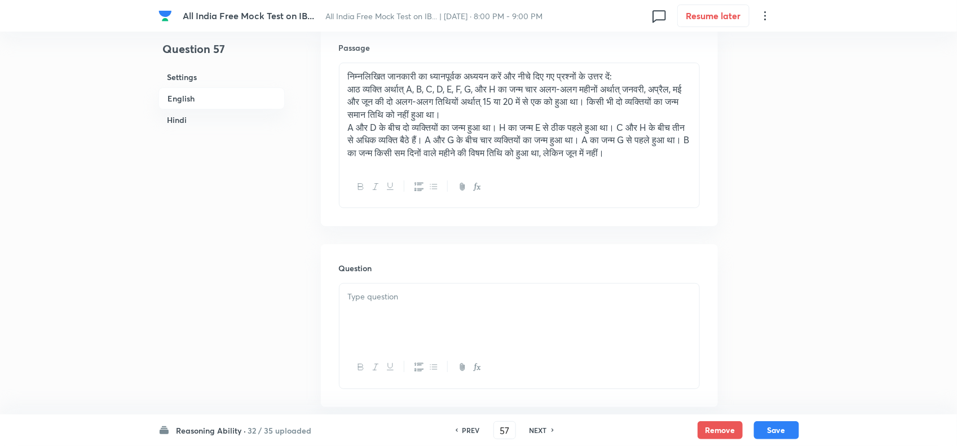
scroll to position [2043, 0]
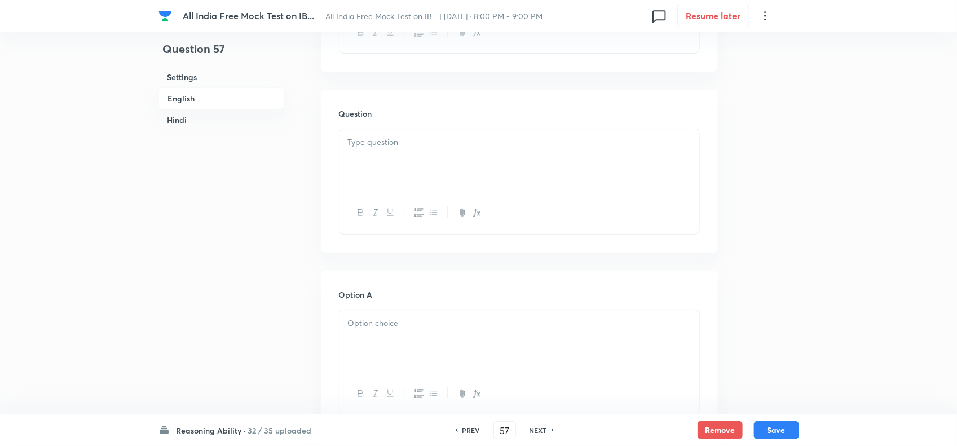
click at [380, 178] on div at bounding box center [519, 160] width 360 height 63
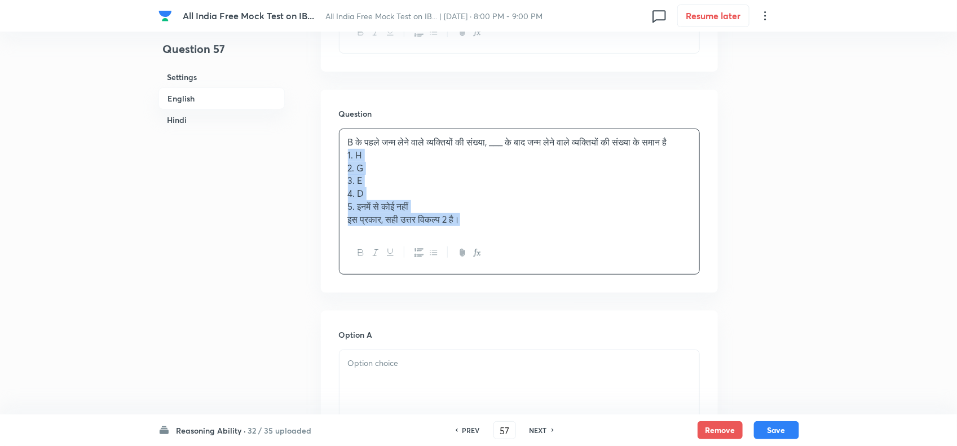
drag, startPoint x: 344, startPoint y: 185, endPoint x: 557, endPoint y: 295, distance: 239.2
click at [546, 269] on div "B के पहले जन्म लेने वाले व्यक्तियों की संख्या, ___ के बाद जन्म लेने वाले व्यक्त…" at bounding box center [519, 201] width 361 height 145
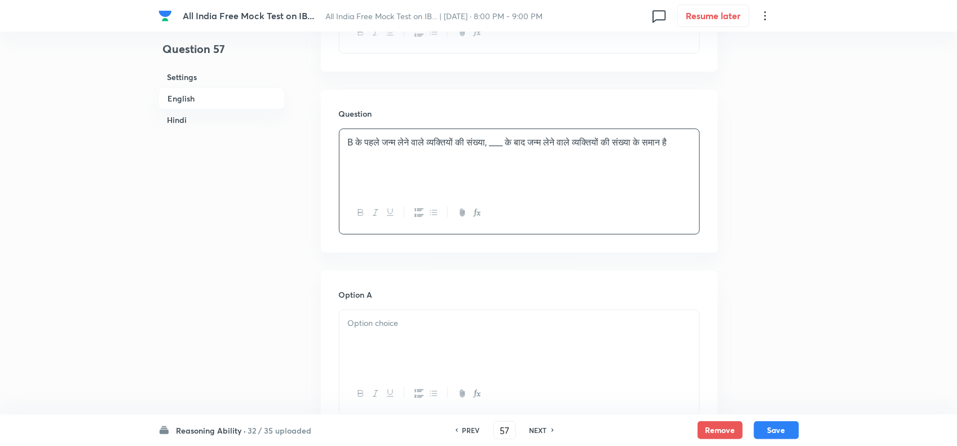
click at [344, 353] on div at bounding box center [519, 341] width 360 height 63
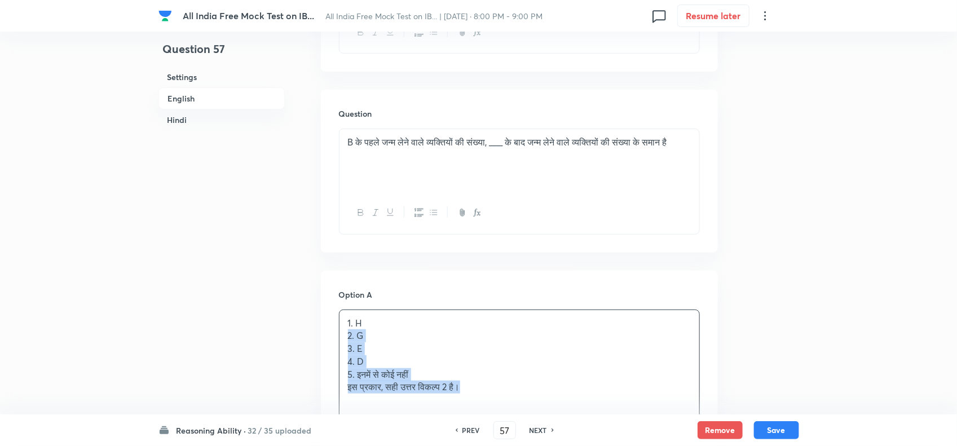
drag, startPoint x: 344, startPoint y: 354, endPoint x: 523, endPoint y: 406, distance: 186.1
click at [516, 356] on div "1. H 2. G 3. E 4. D 5. इनमें से कोई नहीं इस प्रकार, सही उत्तर विकल्प 2 है।" at bounding box center [519, 355] width 360 height 90
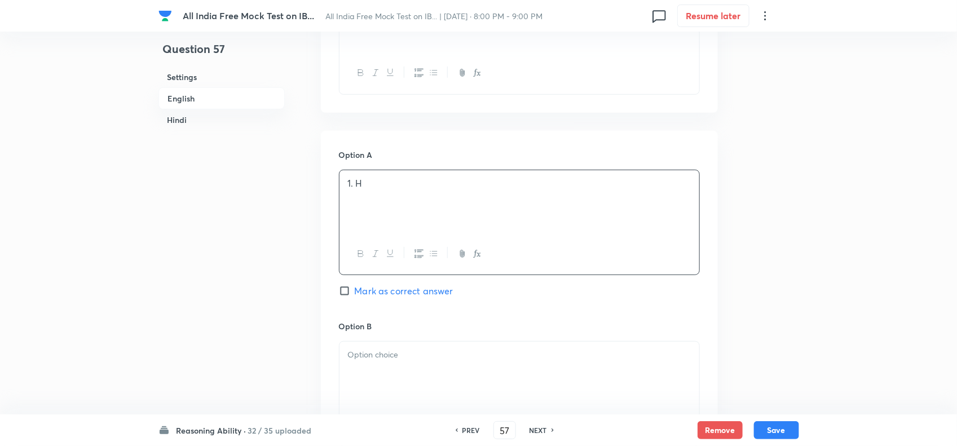
scroll to position [2184, 0]
click at [391, 356] on div at bounding box center [519, 371] width 360 height 63
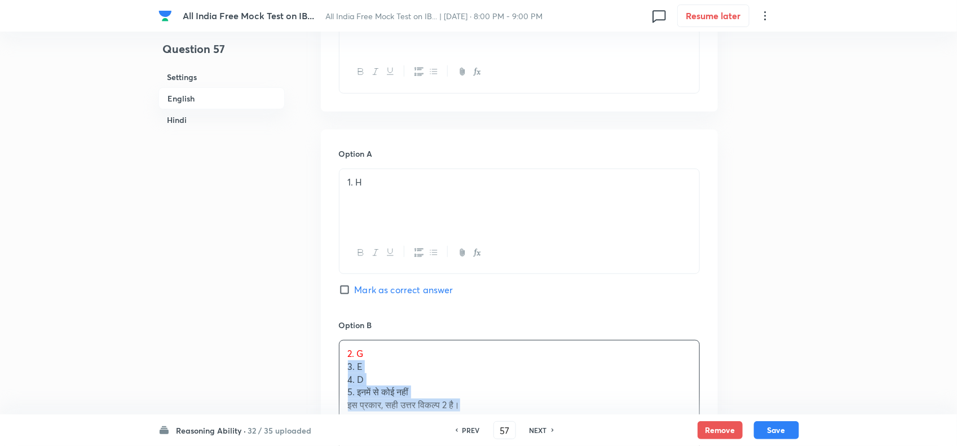
drag, startPoint x: 346, startPoint y: 387, endPoint x: 528, endPoint y: 431, distance: 187.3
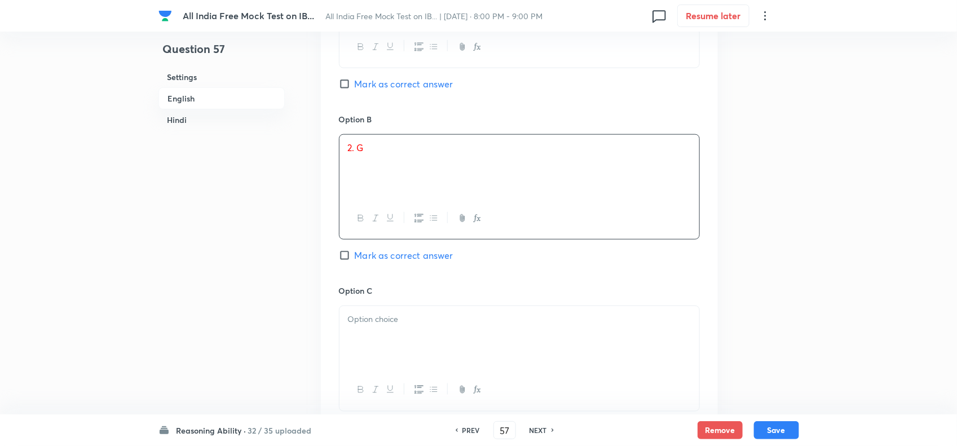
scroll to position [2396, 0]
click at [371, 356] on div at bounding box center [519, 331] width 360 height 63
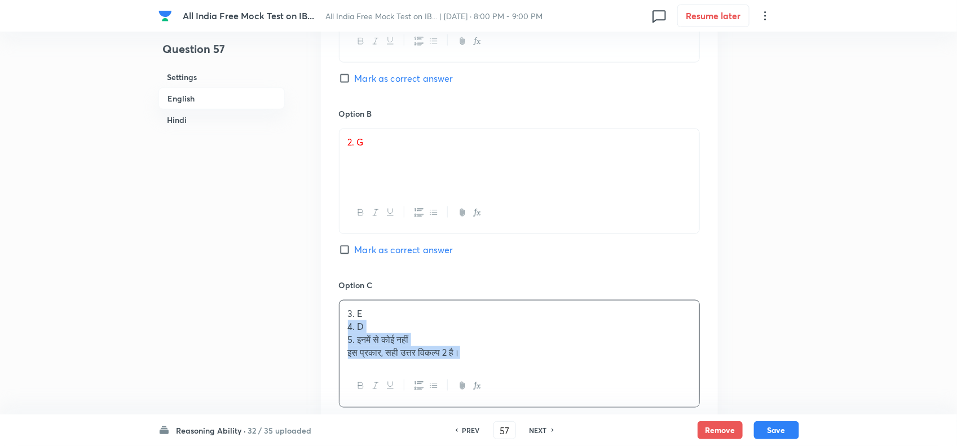
drag, startPoint x: 344, startPoint y: 350, endPoint x: 564, endPoint y: 399, distance: 224.7
click at [560, 356] on div "3. E 4. D 5. इनमें से कोई नहीं इस प्रकार, सही उत्तर विकल्प 2 है।" at bounding box center [519, 353] width 361 height 107
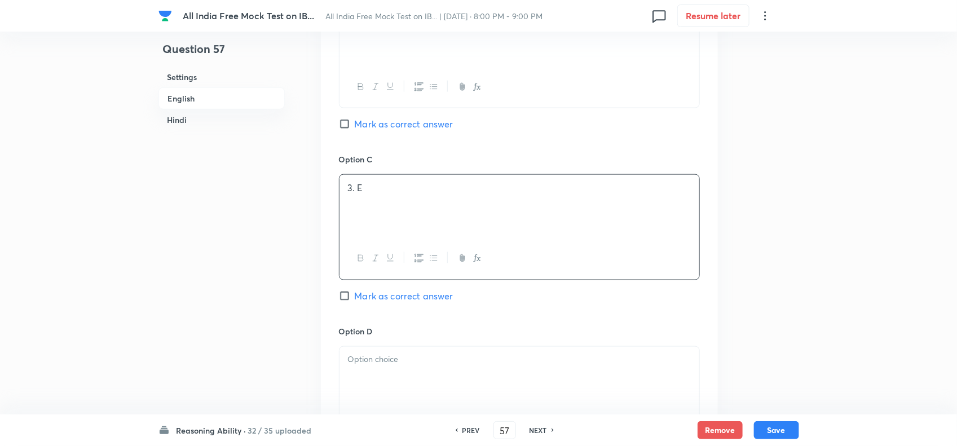
scroll to position [2607, 0]
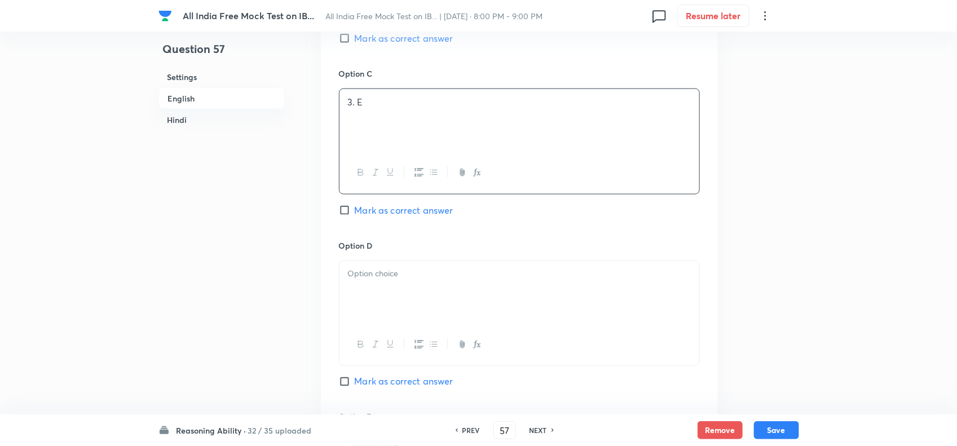
click at [353, 324] on div at bounding box center [519, 292] width 360 height 63
drag, startPoint x: 347, startPoint y: 308, endPoint x: 604, endPoint y: 329, distance: 258.4
click at [604, 324] on div "4. D 5. इनमें से कोई नहीं इस प्रकार, सही उत्तर विकल्प 2 है।" at bounding box center [519, 292] width 360 height 63
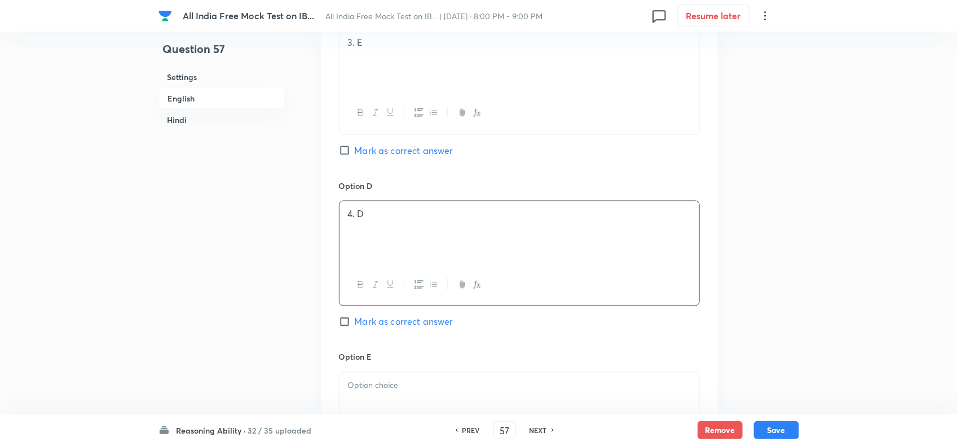
scroll to position [2748, 0]
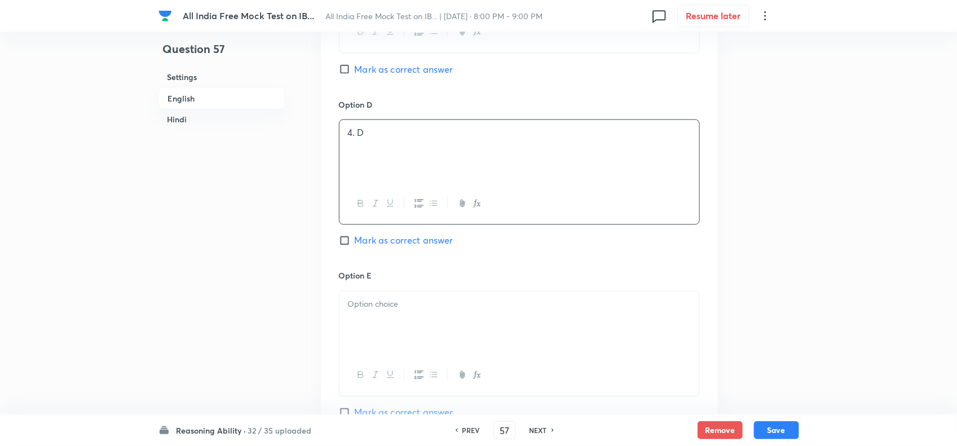
click at [401, 351] on div at bounding box center [519, 322] width 360 height 63
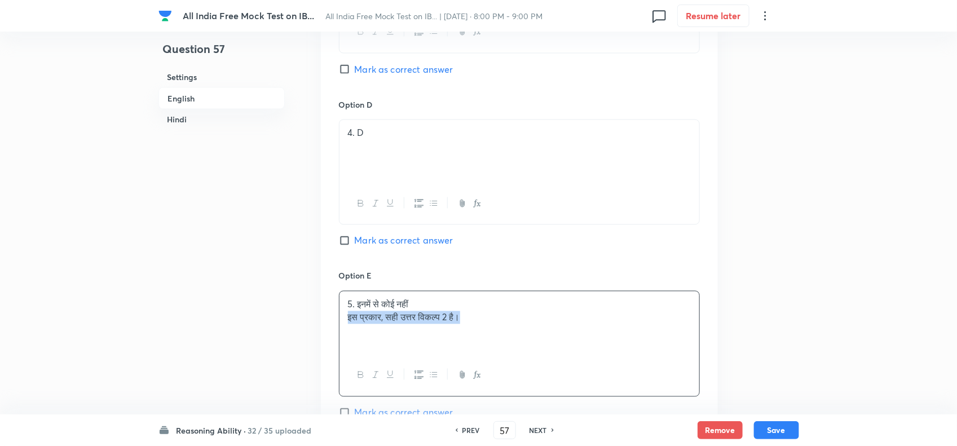
drag, startPoint x: 488, startPoint y: 348, endPoint x: 302, endPoint y: 351, distance: 185.5
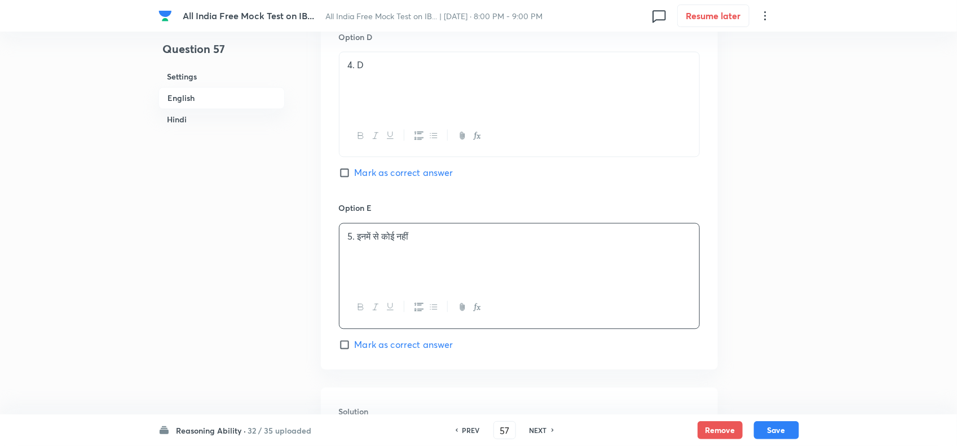
scroll to position [2959, 0]
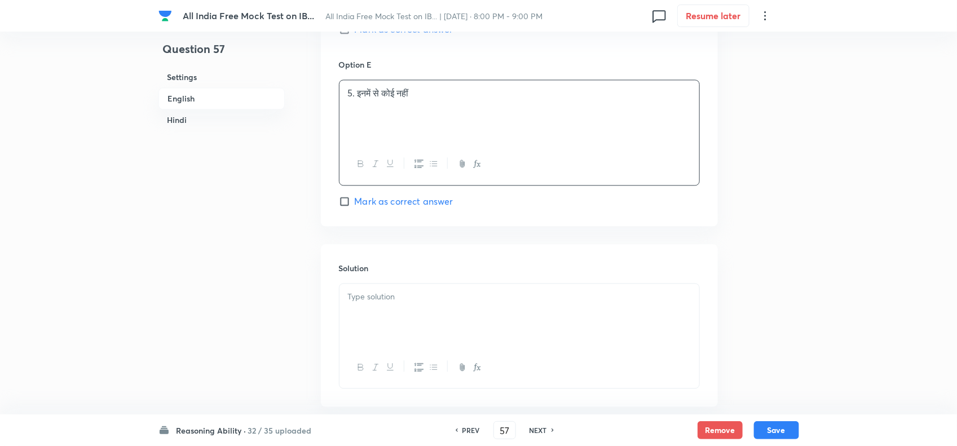
click at [406, 347] on div at bounding box center [519, 315] width 360 height 63
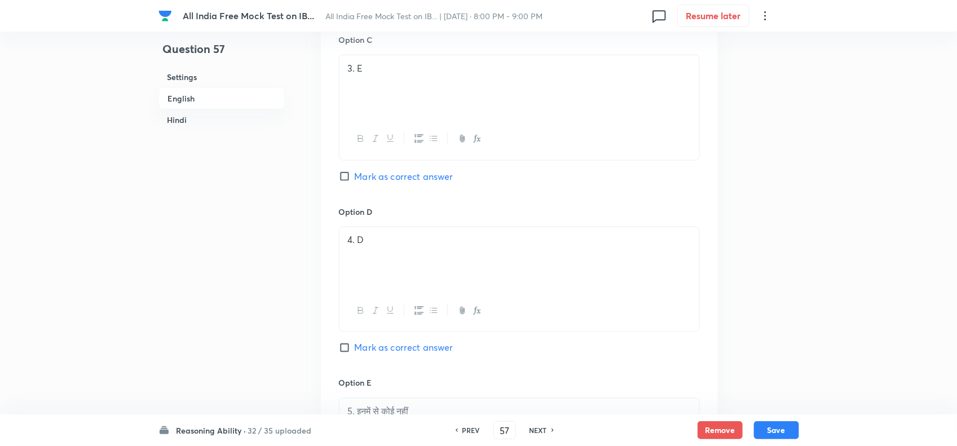
scroll to position [2466, 0]
click at [388, 186] on span "Mark as correct answer" at bounding box center [404, 179] width 99 height 14
click at [355, 185] on input "Mark as correct answer" at bounding box center [347, 179] width 16 height 11
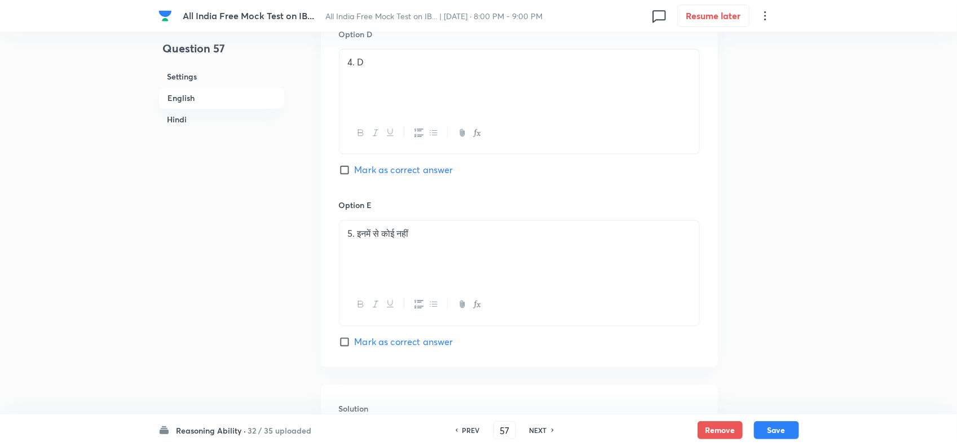
scroll to position [3045, 0]
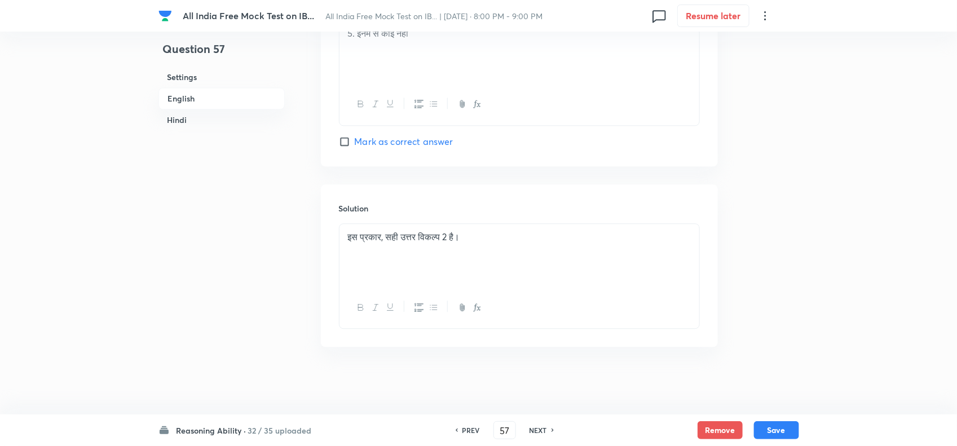
click at [353, 237] on p "इस प्रकार, सही उत्तर विकल्प 2 है।" at bounding box center [519, 237] width 343 height 13
click at [346, 234] on div "इस प्रकार, सही उत्तर विकल्प 2 है।" at bounding box center [519, 255] width 360 height 63
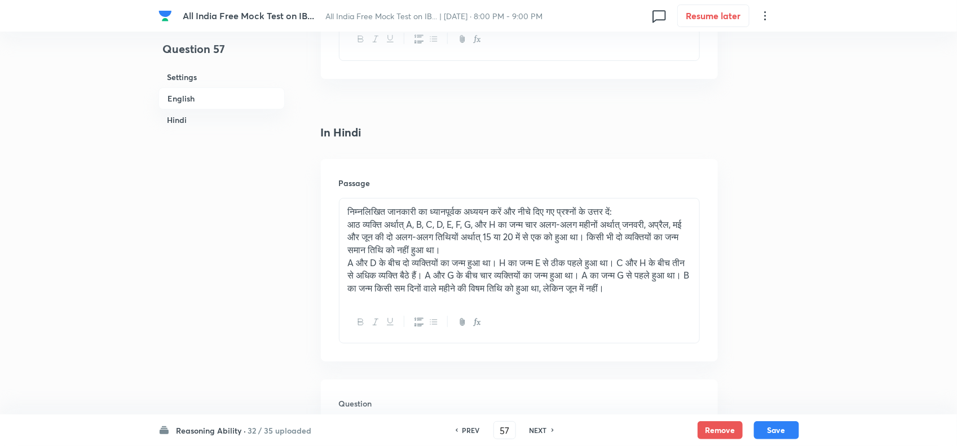
scroll to position [1636, 0]
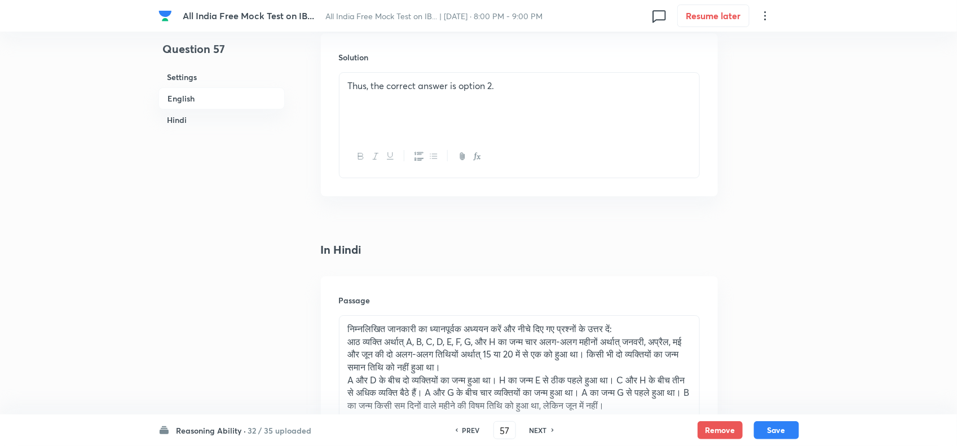
click at [348, 88] on p "Thus, the correct answer is option 2." at bounding box center [519, 85] width 343 height 13
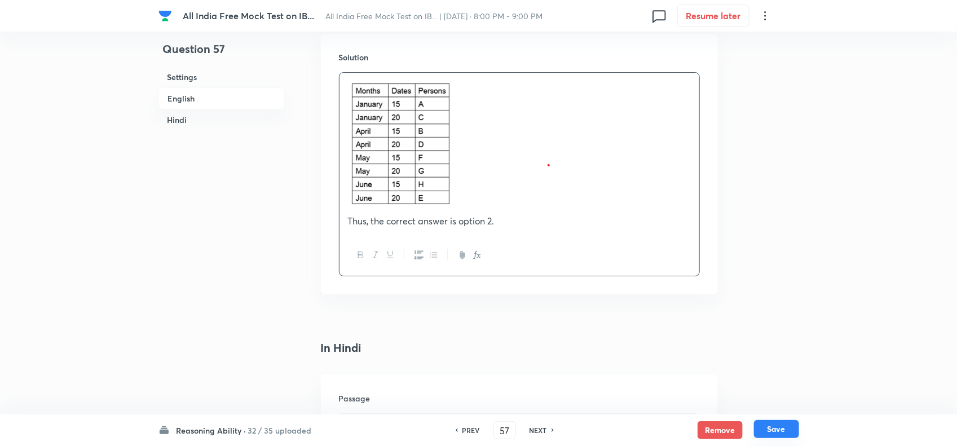
click at [764, 356] on button "Save" at bounding box center [776, 429] width 45 height 18
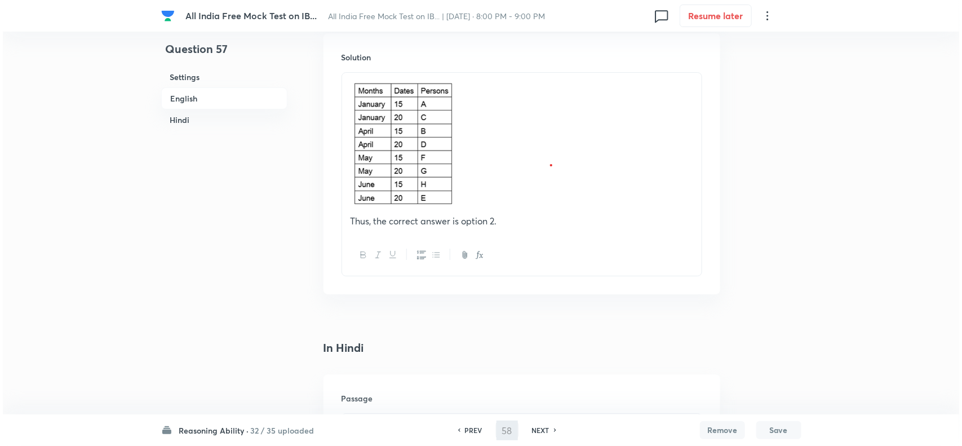
scroll to position [0, 0]
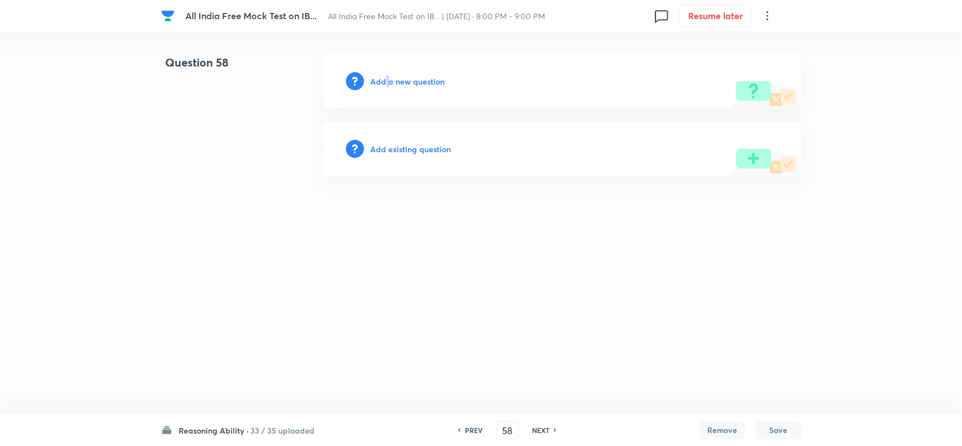
click at [387, 79] on h6 "Add a new question" at bounding box center [408, 82] width 74 height 12
click at [424, 87] on div "Choose a question type" at bounding box center [563, 81] width 478 height 54
click at [427, 85] on h6 "Choose a question type" at bounding box center [414, 82] width 87 height 12
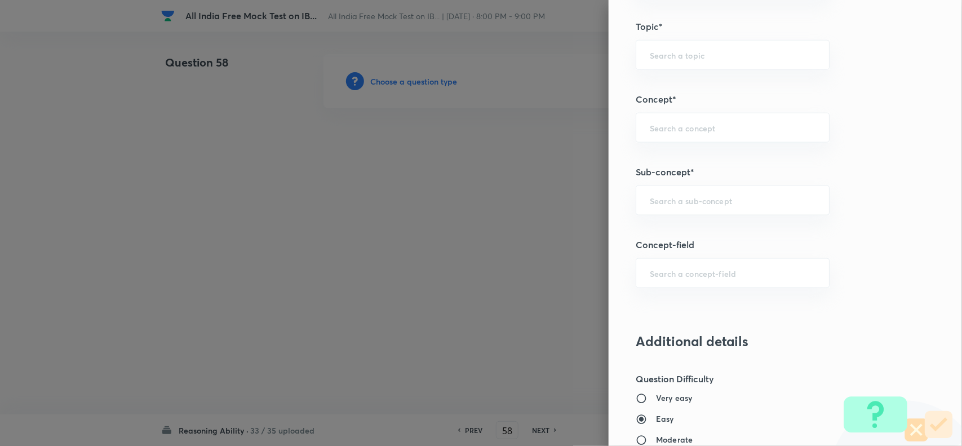
scroll to position [705, 0]
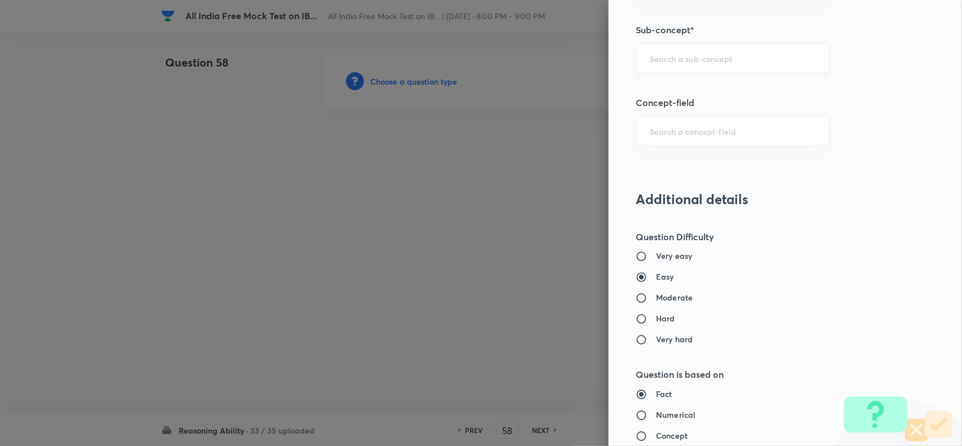
click at [713, 64] on input "text" at bounding box center [733, 58] width 166 height 11
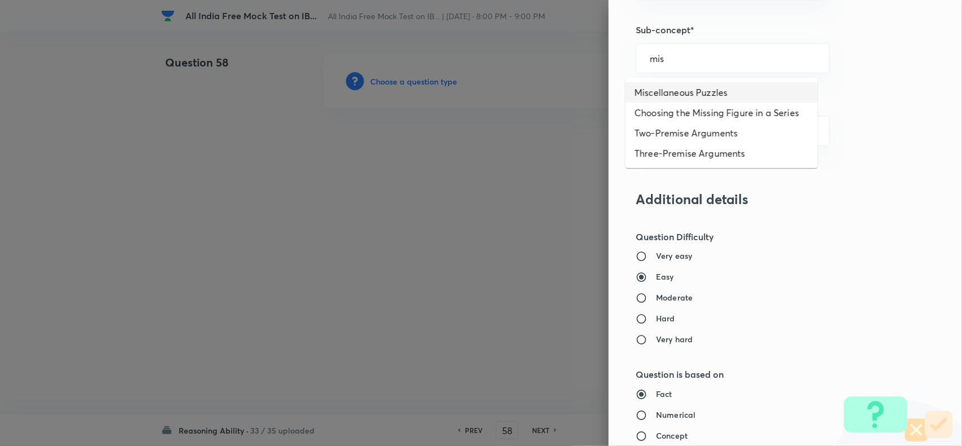
click at [709, 85] on li "Miscellaneous Puzzles" at bounding box center [722, 92] width 192 height 20
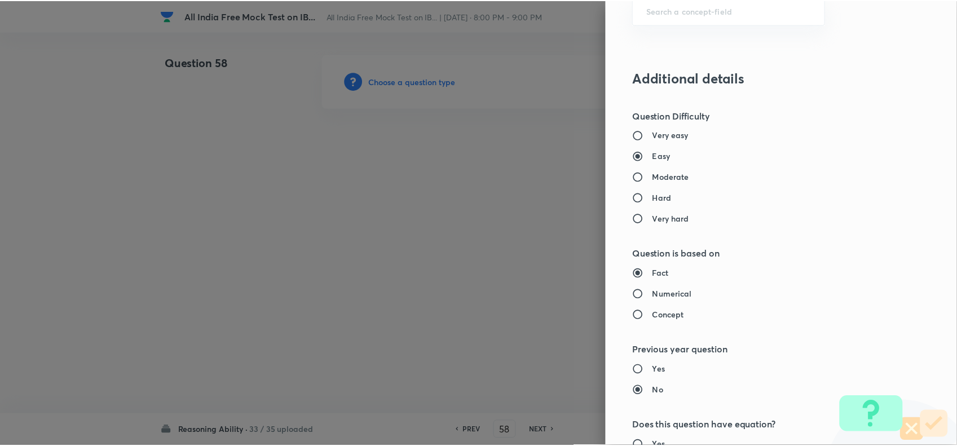
scroll to position [1092, 0]
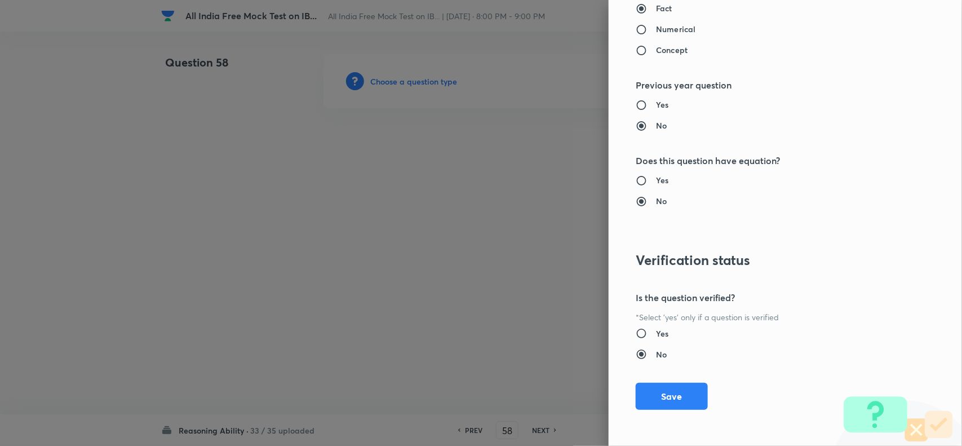
click at [656, 356] on button "Save" at bounding box center [672, 396] width 72 height 27
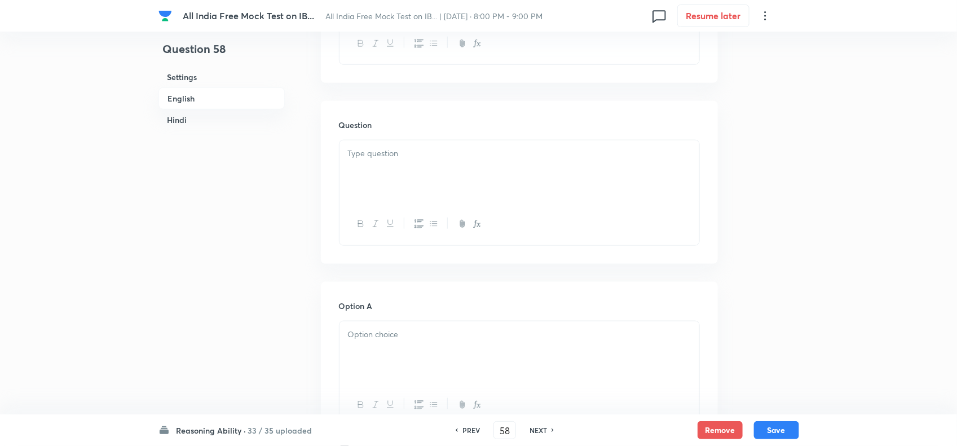
scroll to position [423, 0]
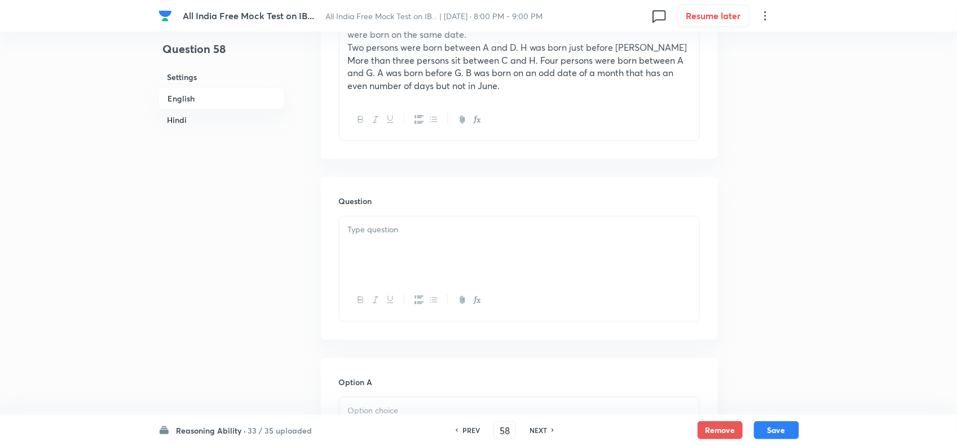
click at [331, 269] on div "Question" at bounding box center [519, 258] width 397 height 162
click at [371, 227] on p at bounding box center [519, 229] width 343 height 13
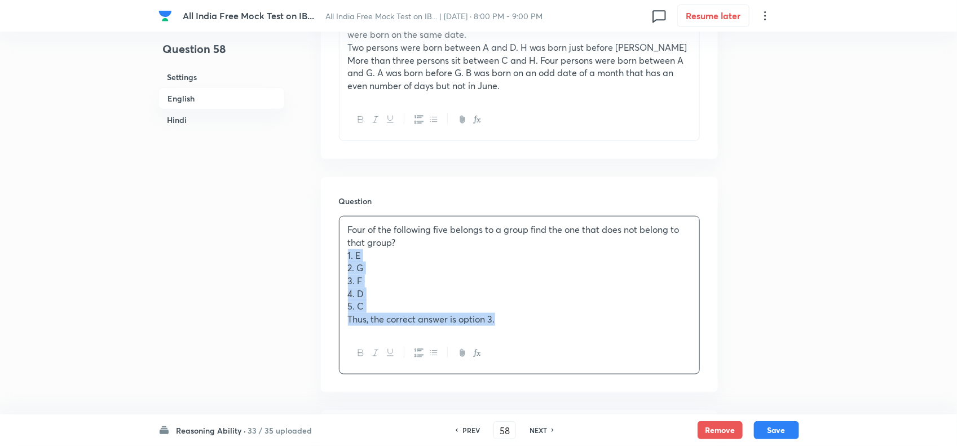
drag, startPoint x: 342, startPoint y: 256, endPoint x: 595, endPoint y: 333, distance: 264.8
click at [591, 339] on div "Four of the following five belongs to a group find the one that does not belong…" at bounding box center [519, 295] width 361 height 158
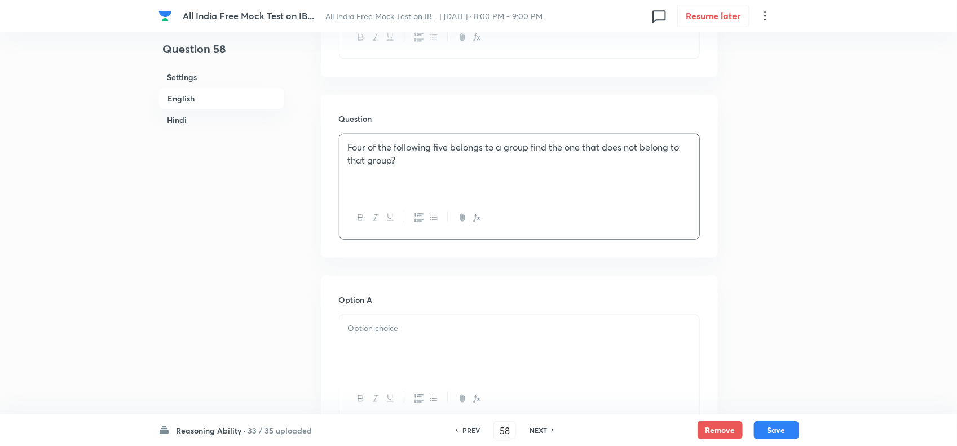
scroll to position [634, 0]
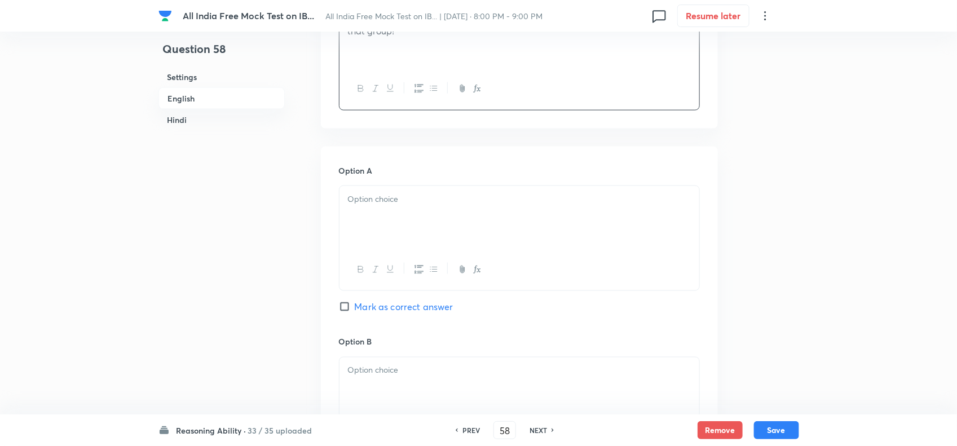
click at [362, 215] on div at bounding box center [519, 217] width 360 height 63
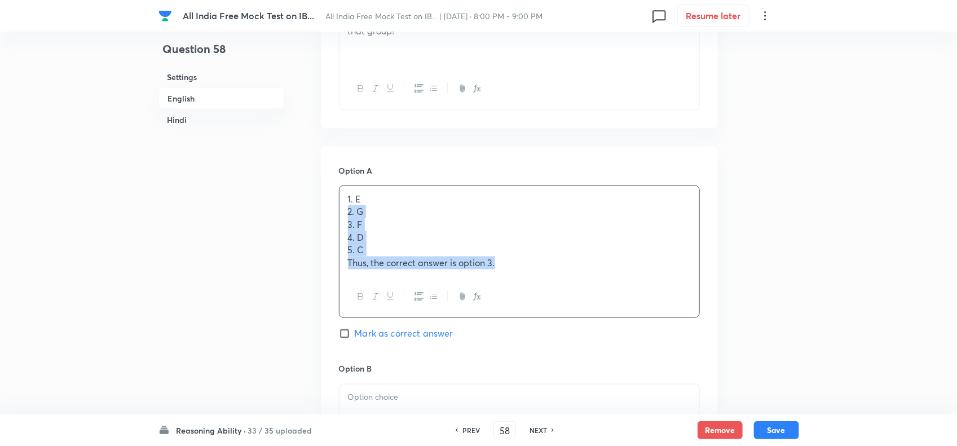
drag, startPoint x: 348, startPoint y: 214, endPoint x: 551, endPoint y: 298, distance: 219.4
click at [543, 296] on div "1. E 2. G 3. F 4. D 5. C Thus, the correct answer is option 3." at bounding box center [519, 251] width 361 height 133
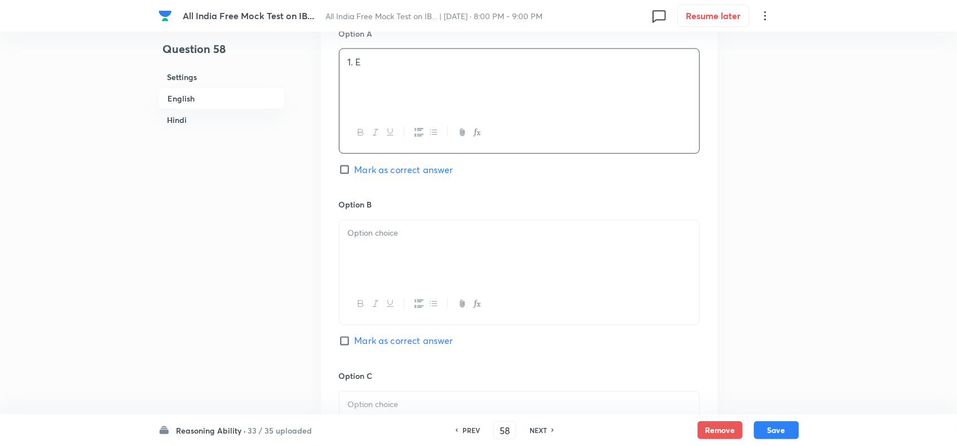
scroll to position [775, 0]
click at [368, 258] on div at bounding box center [519, 247] width 360 height 63
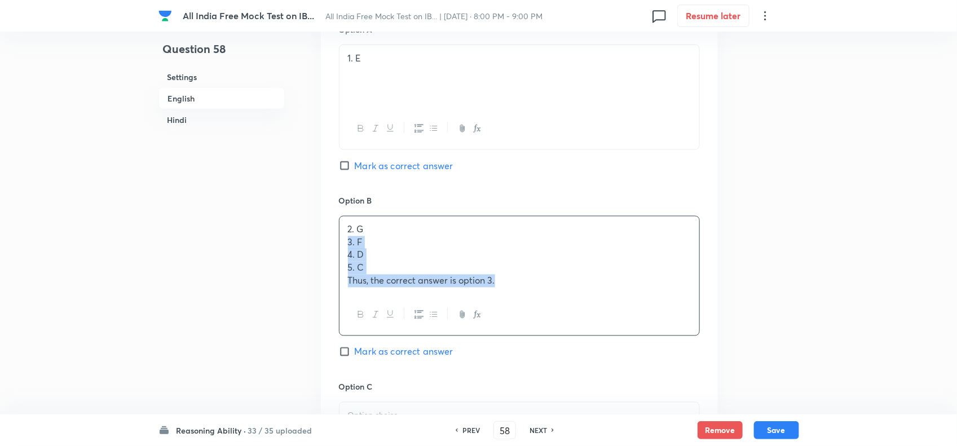
drag, startPoint x: 345, startPoint y: 246, endPoint x: 519, endPoint y: 360, distance: 207.8
click at [589, 325] on div "2. G 3. F 4. D 5. C Thus, the correct answer is option 3." at bounding box center [519, 276] width 361 height 120
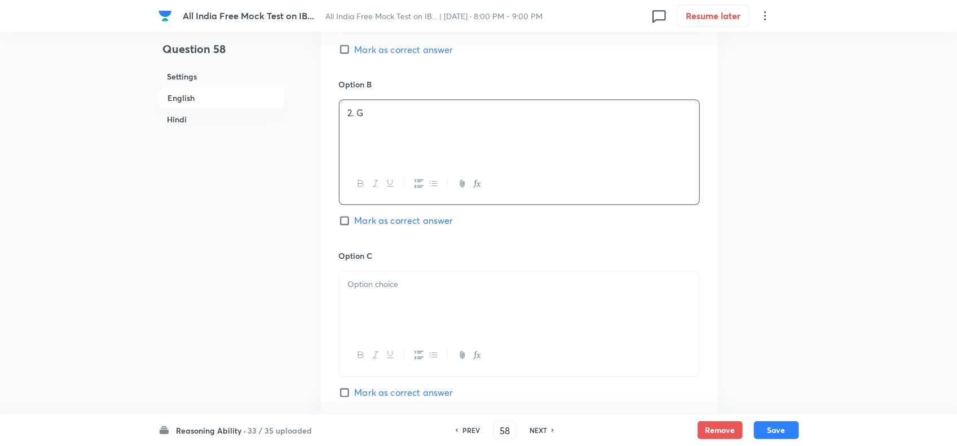
scroll to position [916, 0]
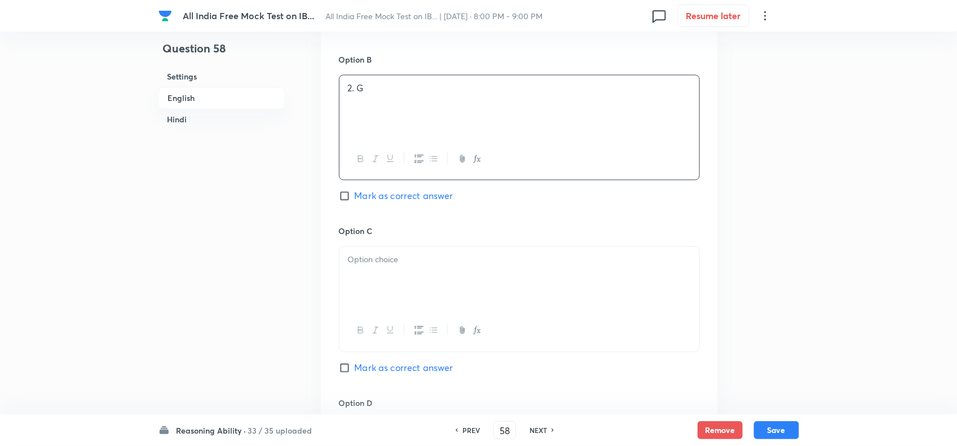
click at [373, 291] on div at bounding box center [519, 278] width 360 height 63
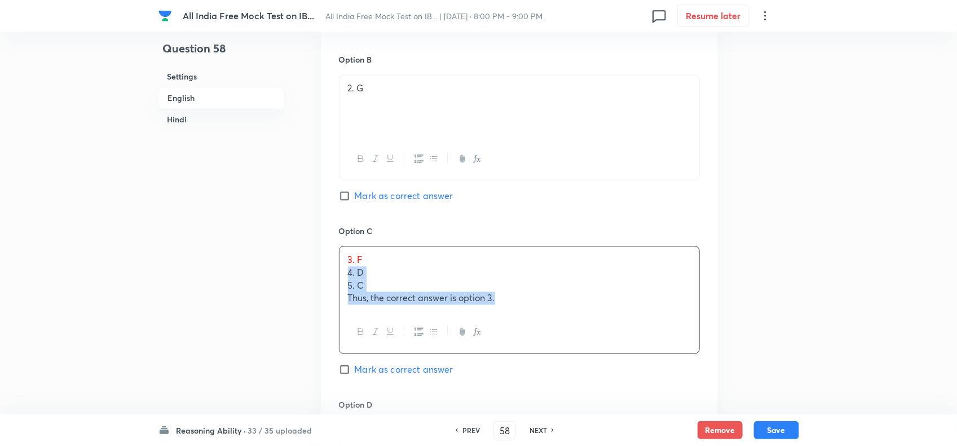
drag, startPoint x: 341, startPoint y: 272, endPoint x: 570, endPoint y: 367, distance: 248.2
click at [634, 343] on div "3. F 4. D 5. C Thus, the correct answer is option 3." at bounding box center [519, 299] width 361 height 107
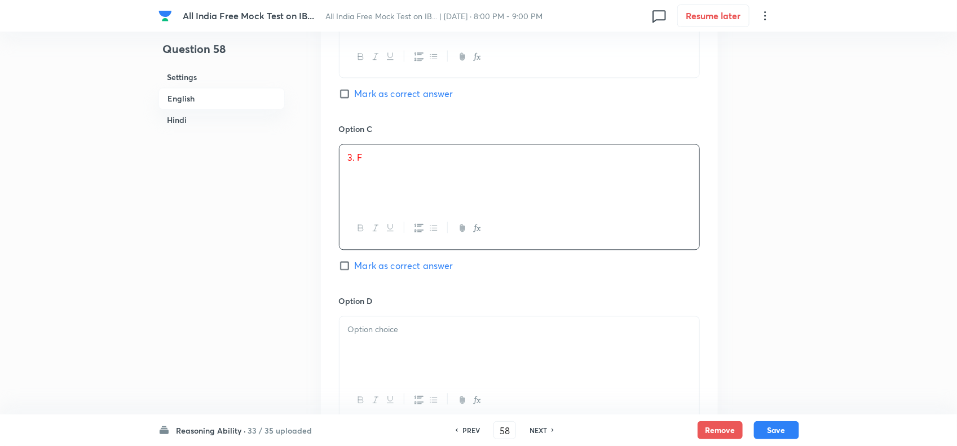
scroll to position [1057, 0]
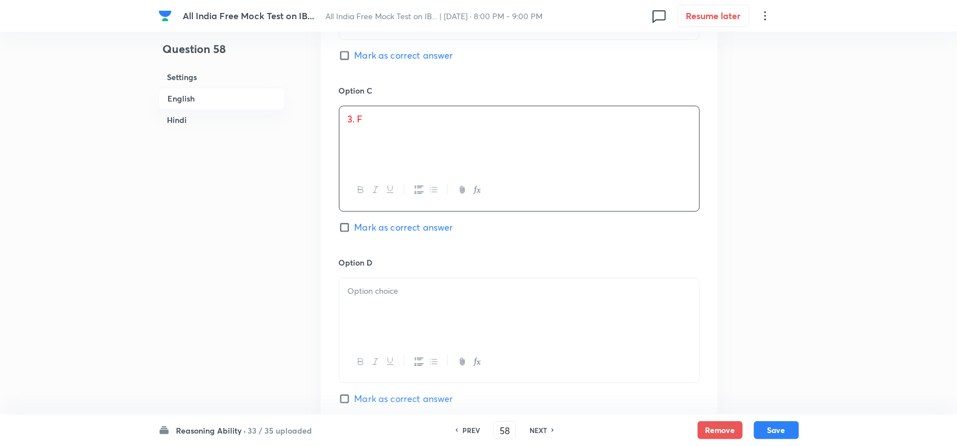
click at [348, 333] on div at bounding box center [519, 309] width 360 height 63
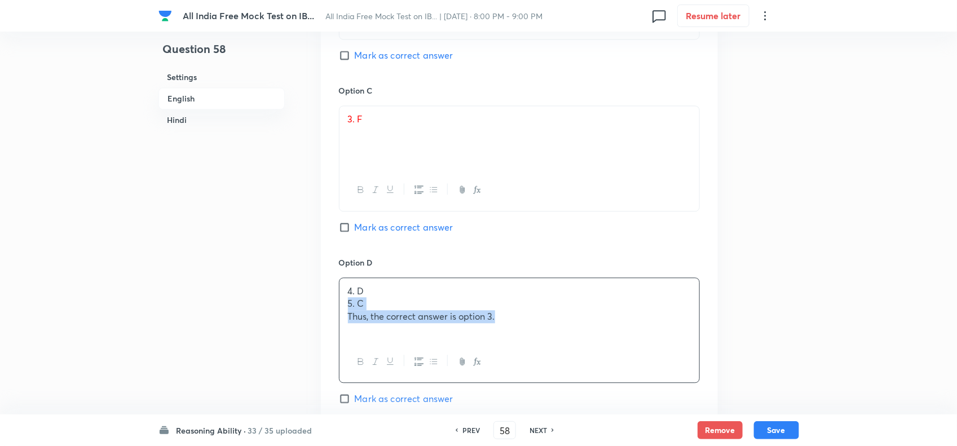
drag, startPoint x: 482, startPoint y: 346, endPoint x: 623, endPoint y: 371, distance: 143.7
click at [623, 356] on div "4. D 5. C Thus, the correct answer is option 3." at bounding box center [519, 329] width 361 height 105
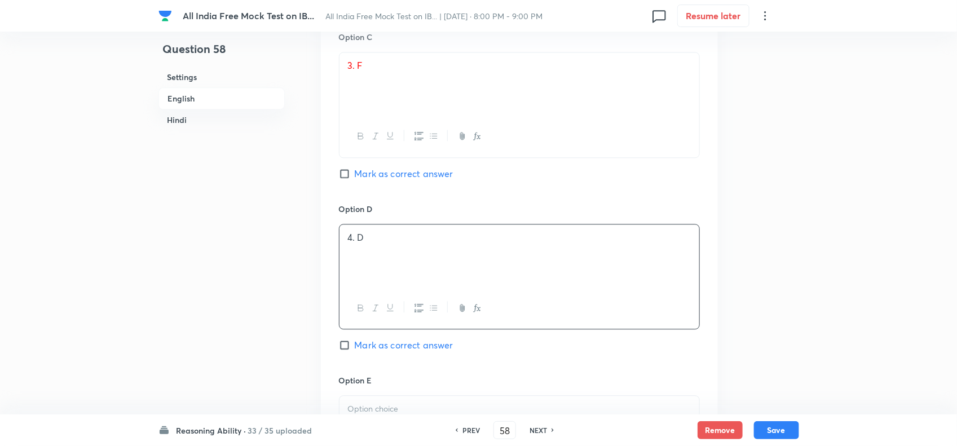
scroll to position [1198, 0]
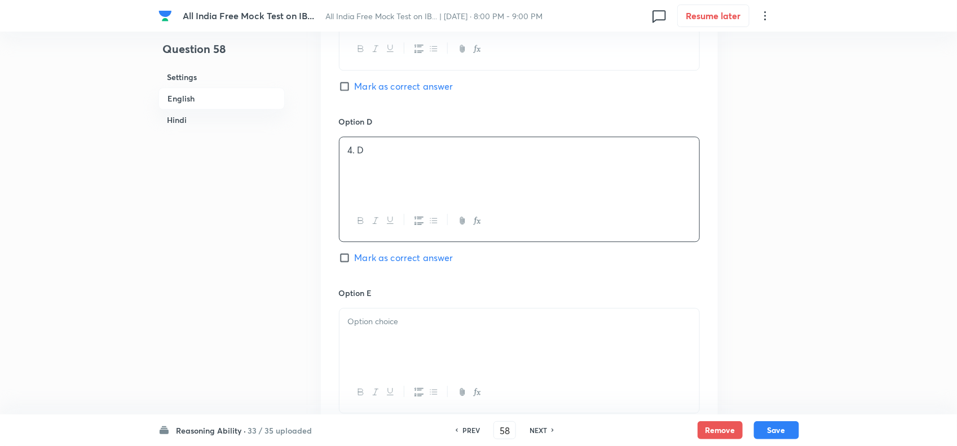
click at [392, 337] on div at bounding box center [519, 339] width 360 height 63
drag, startPoint x: 529, startPoint y: 340, endPoint x: 314, endPoint y: 347, distance: 214.9
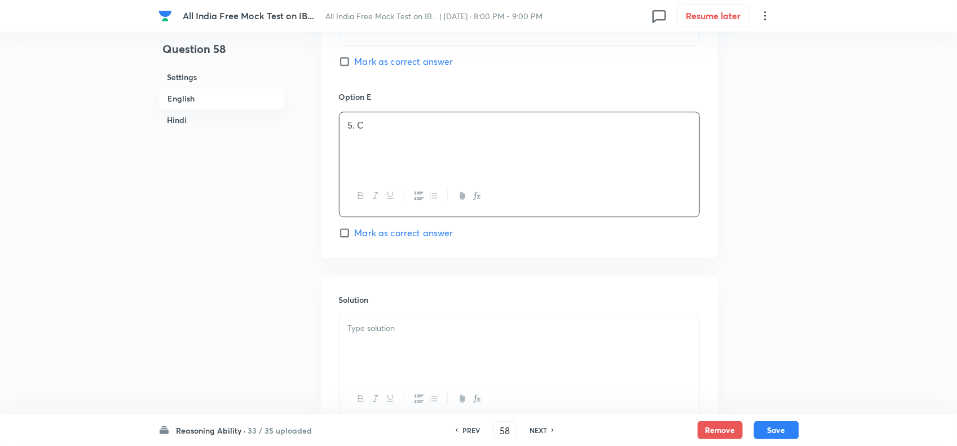
scroll to position [1409, 0]
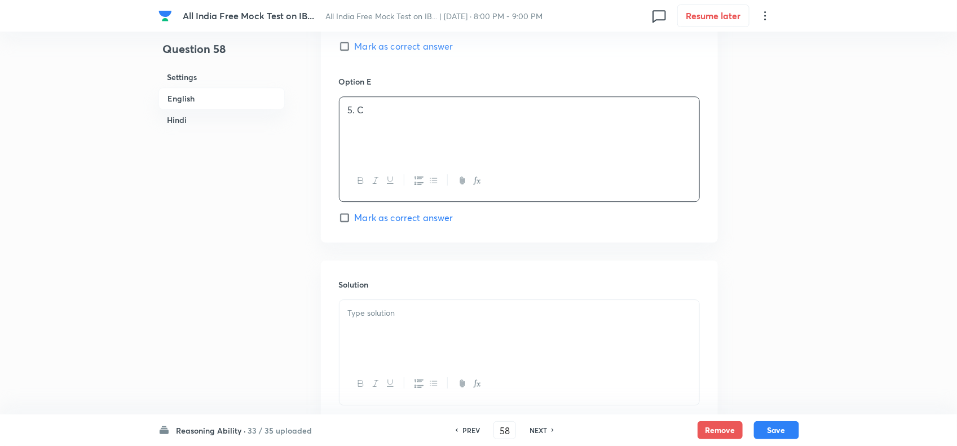
click at [418, 345] on div at bounding box center [519, 331] width 360 height 63
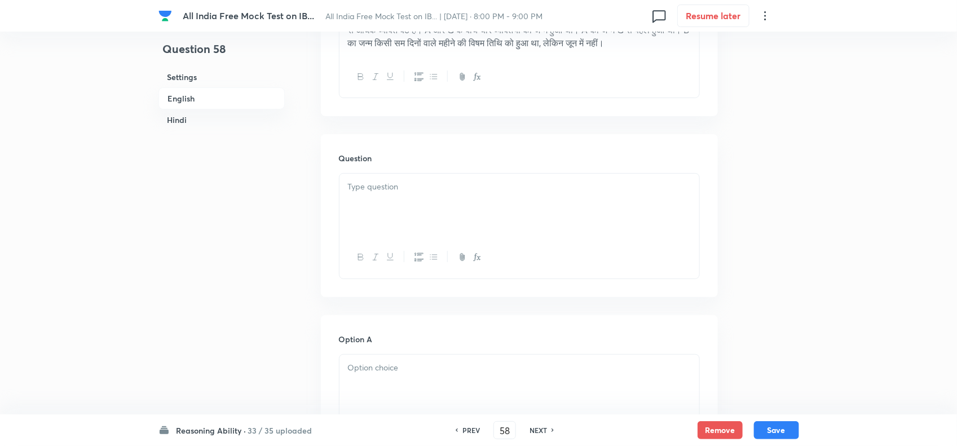
scroll to position [2114, 0]
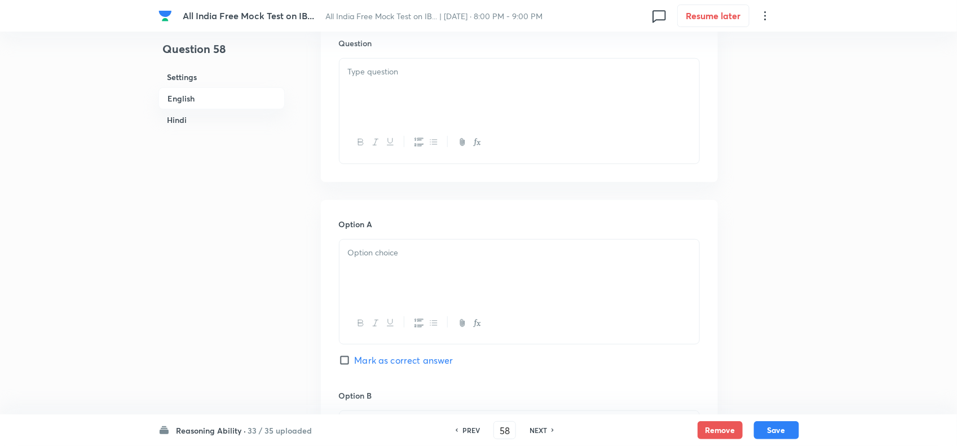
click at [344, 98] on div at bounding box center [519, 90] width 360 height 63
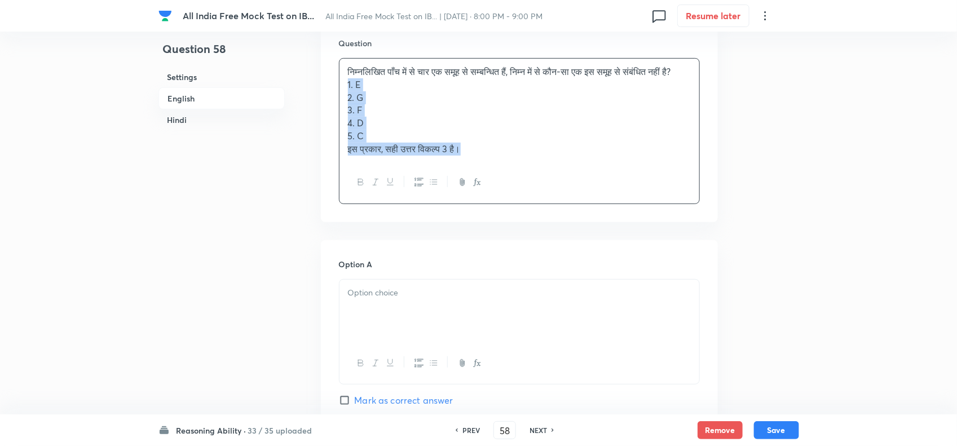
drag, startPoint x: 381, startPoint y: 165, endPoint x: 541, endPoint y: 263, distance: 187.4
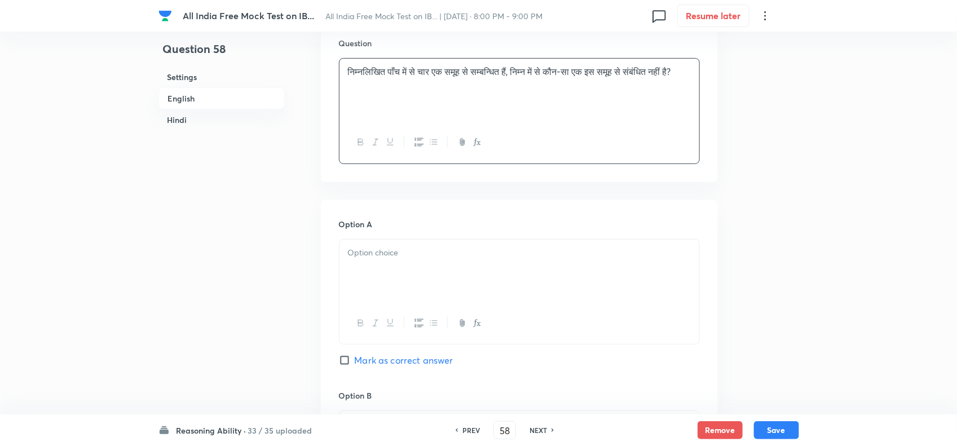
click at [362, 298] on div at bounding box center [519, 271] width 360 height 63
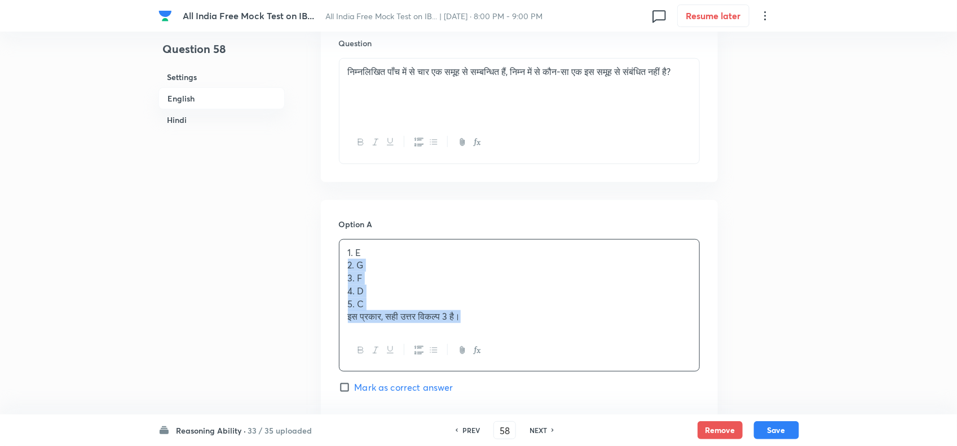
drag, startPoint x: 348, startPoint y: 287, endPoint x: 547, endPoint y: 380, distance: 220.1
click at [550, 356] on div "1. E 2. G 3. F 4. D 5. C इस प्रकार, सही उत्तर विकल्प 3 है।" at bounding box center [519, 305] width 361 height 133
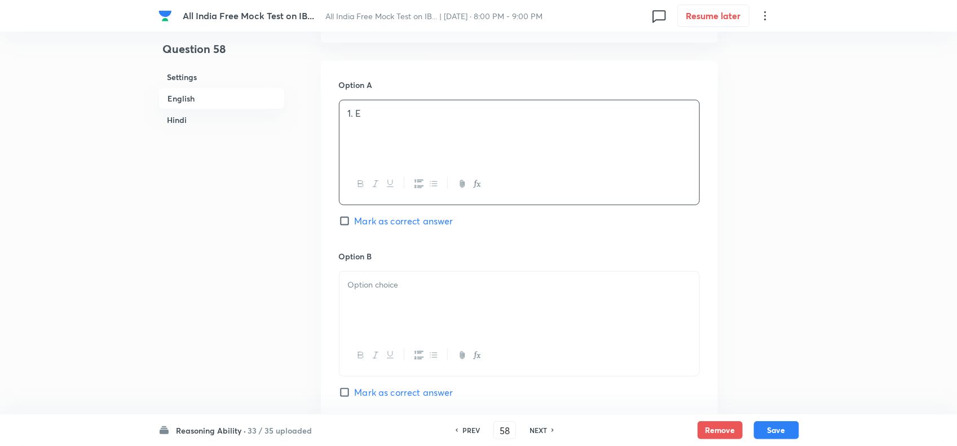
scroll to position [2255, 0]
click at [371, 333] on div at bounding box center [519, 301] width 360 height 63
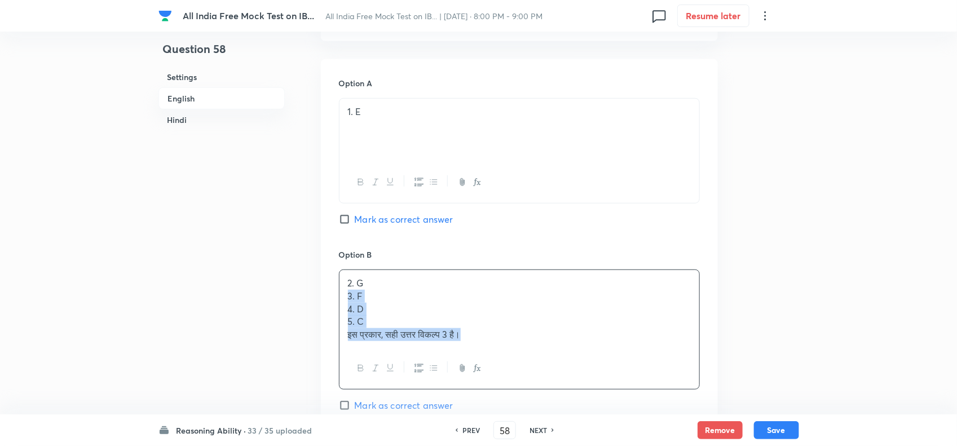
drag, startPoint x: 347, startPoint y: 313, endPoint x: 524, endPoint y: 377, distance: 187.9
click at [517, 356] on div "2. G 3. F 4. D 5. C इस प्रकार, सही उत्तर विकल्प 3 है।" at bounding box center [519, 329] width 361 height 120
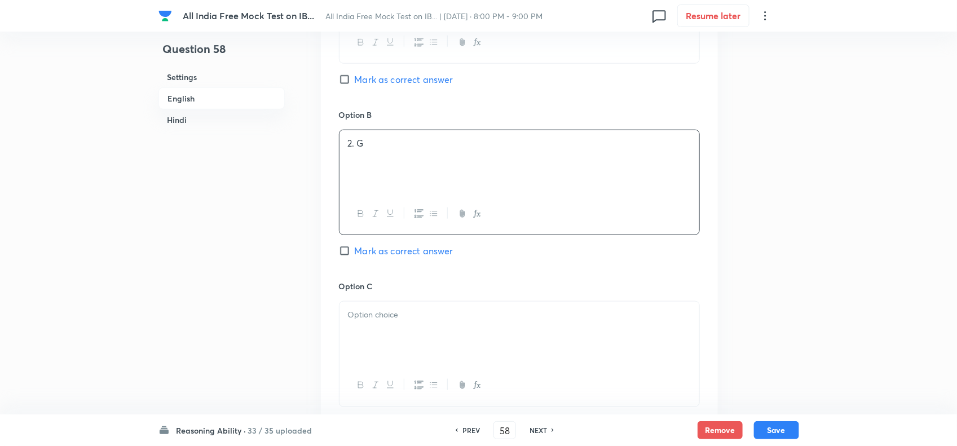
scroll to position [2396, 0]
click at [357, 345] on div at bounding box center [519, 331] width 360 height 63
click at [352, 333] on p "4. D" at bounding box center [519, 326] width 343 height 13
drag, startPoint x: 344, startPoint y: 350, endPoint x: 530, endPoint y: 405, distance: 193.3
click at [530, 356] on div "3. F 4. D 5. C इस प्रकार, सही उत्तर विकल्प 3 है।" at bounding box center [519, 353] width 361 height 107
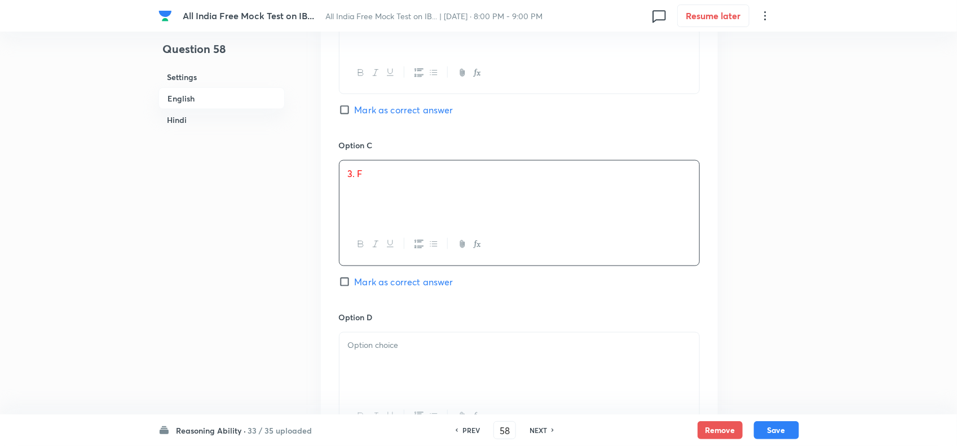
scroll to position [2536, 0]
click at [356, 351] on p at bounding box center [519, 344] width 343 height 13
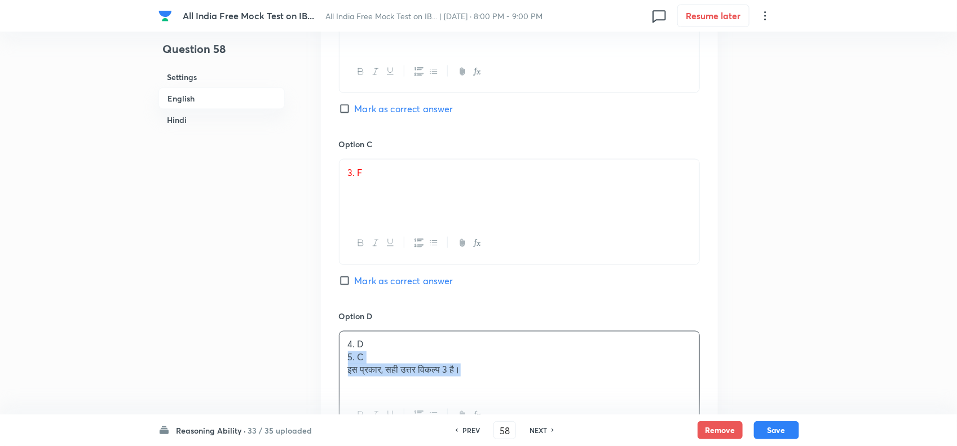
drag, startPoint x: 340, startPoint y: 379, endPoint x: 538, endPoint y: 399, distance: 199.4
click at [537, 356] on div "4. D 5. C इस प्रकार, सही उत्तर विकल्प 3 है।" at bounding box center [519, 362] width 360 height 63
click at [430, 287] on span "Mark as correct answer" at bounding box center [404, 281] width 99 height 14
click at [355, 286] on input "Mark as correct answer" at bounding box center [347, 280] width 16 height 11
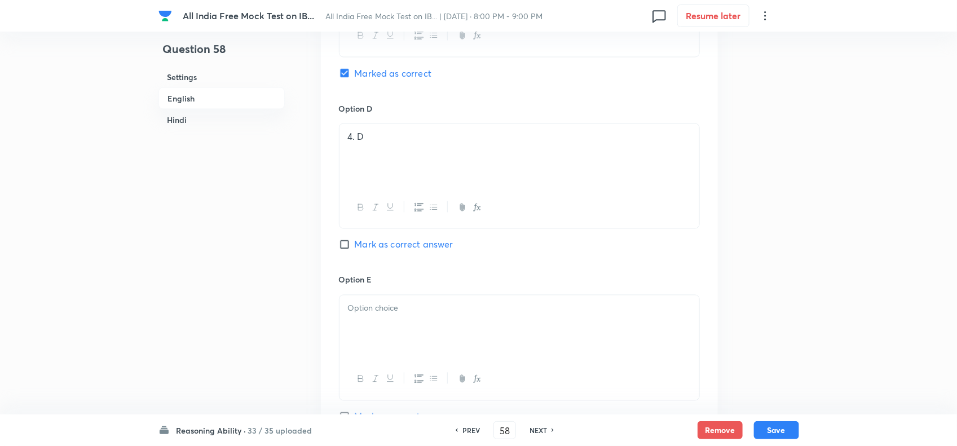
scroll to position [2748, 0]
click at [368, 352] on div at bounding box center [519, 322] width 360 height 63
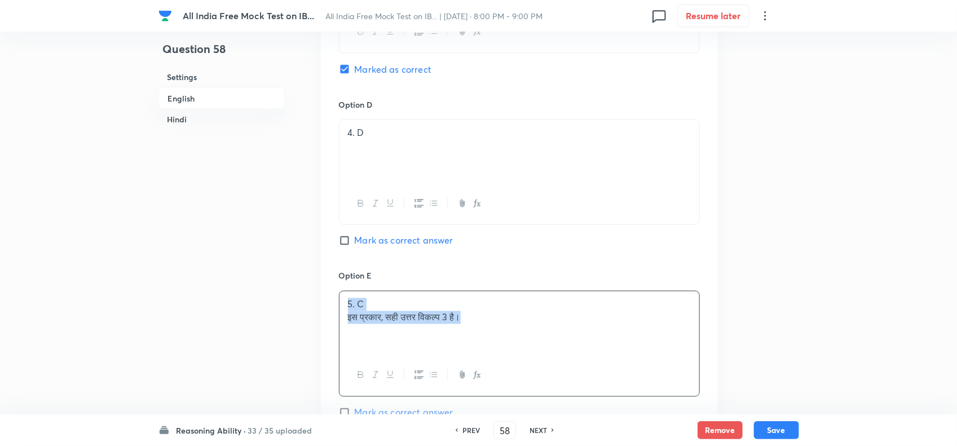
drag, startPoint x: 347, startPoint y: 336, endPoint x: 532, endPoint y: 371, distance: 188.2
click at [532, 355] on div "5. C इस प्रकार, सही उत्तर विकल्प 3 है।" at bounding box center [519, 322] width 360 height 63
click at [520, 355] on div "5. C इस प्रकार, सही उत्तर विकल्प 3 है।" at bounding box center [519, 322] width 360 height 63
drag, startPoint x: 482, startPoint y: 348, endPoint x: 351, endPoint y: 352, distance: 131.4
click at [351, 352] on div "5. C इस प्रकार, सही उत्तर विकल्प 3 है।" at bounding box center [519, 322] width 360 height 63
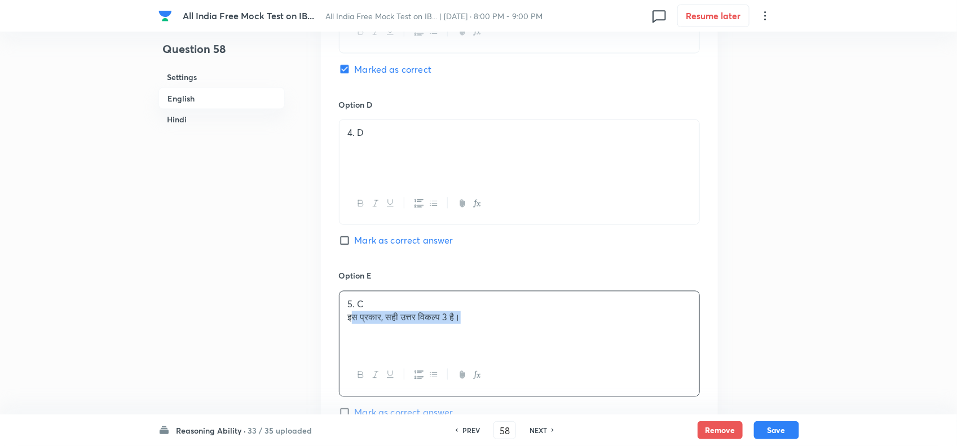
click at [488, 352] on div "5. C इस प्रकार, सही उत्तर विकल्प 3 है।" at bounding box center [519, 322] width 360 height 63
drag, startPoint x: 373, startPoint y: 349, endPoint x: 486, endPoint y: 397, distance: 122.5
click at [342, 351] on div "5. C इस प्रकार, सही उत्तर विकल्प 3 है।" at bounding box center [519, 322] width 360 height 63
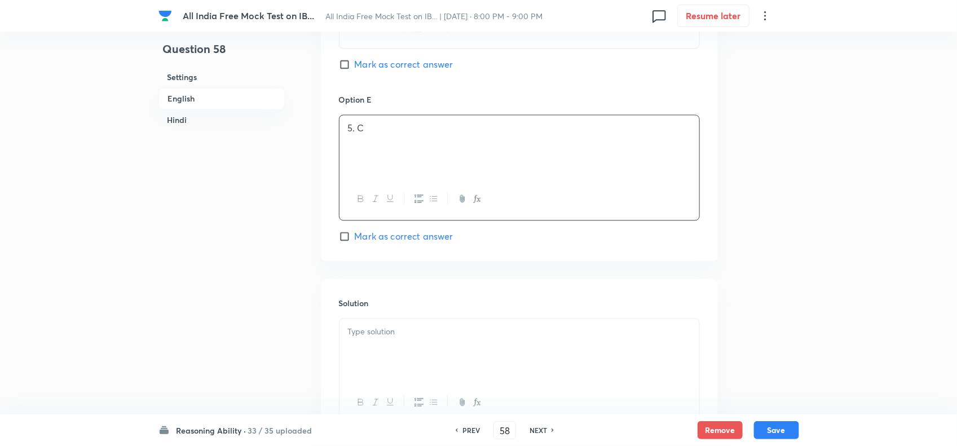
scroll to position [2959, 0]
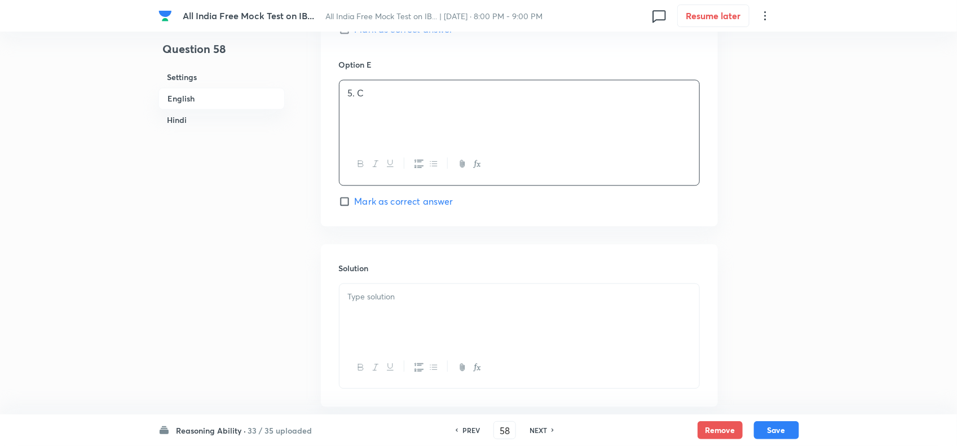
click at [390, 347] on div at bounding box center [519, 315] width 360 height 63
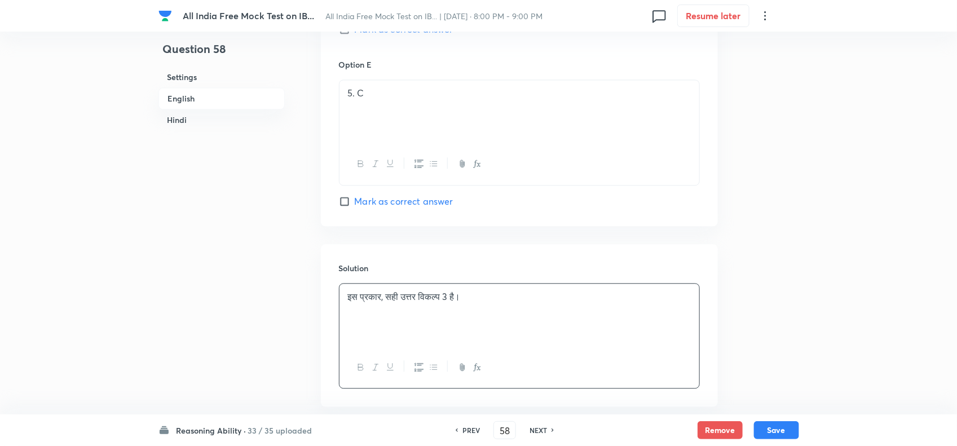
scroll to position [2677, 0]
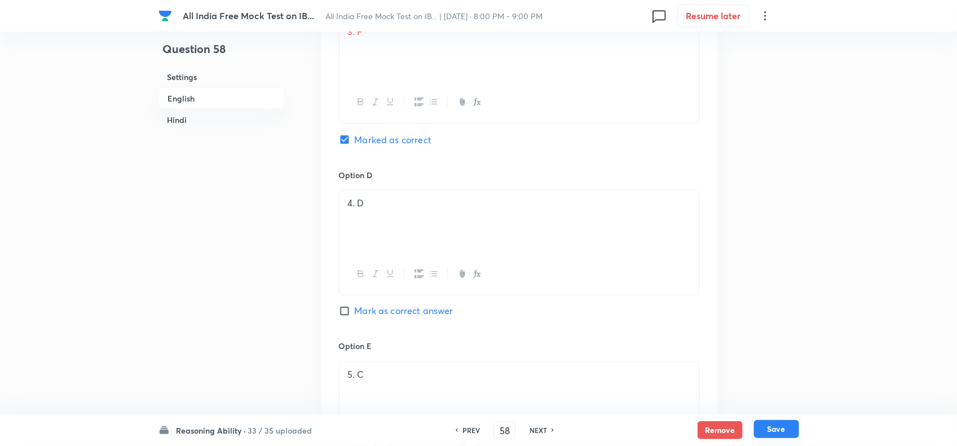
click at [764, 356] on button "Save" at bounding box center [776, 429] width 45 height 18
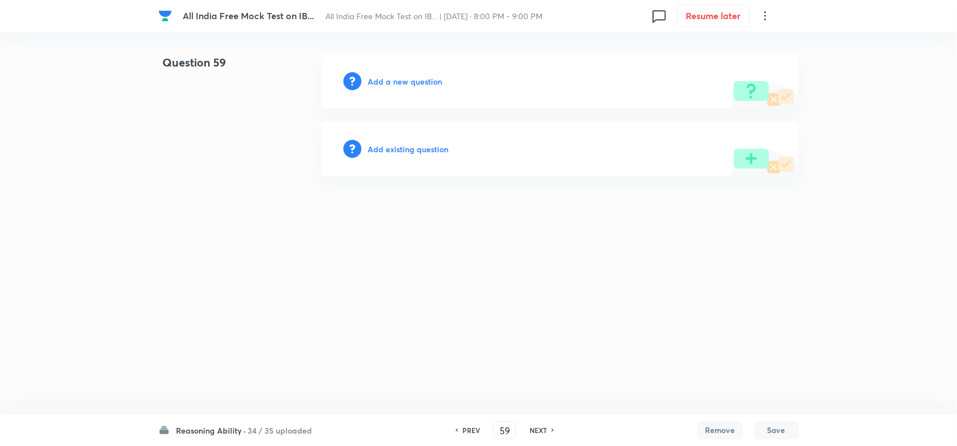
scroll to position [0, 0]
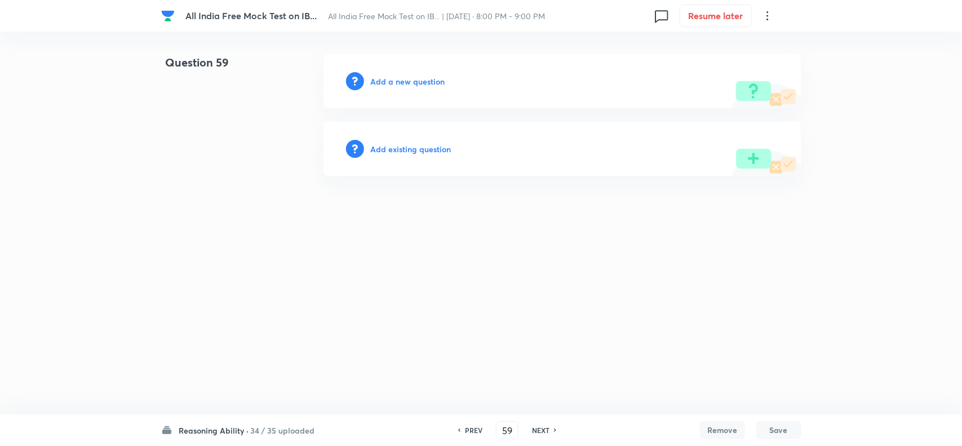
click at [570, 230] on html "All India Free Mock Test on IB... All India Free Mock Test on IB... | Oct 2, 20…" at bounding box center [481, 115] width 962 height 230
click at [477, 356] on h6 "PREV" at bounding box center [473, 430] width 17 height 10
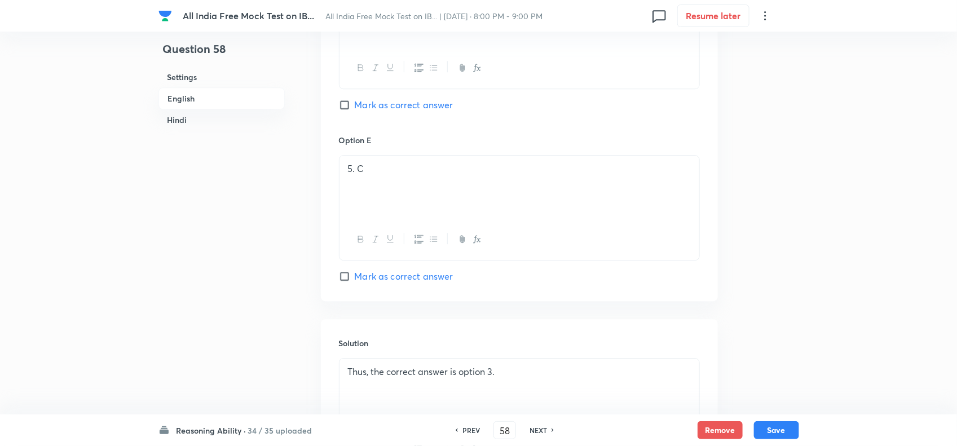
scroll to position [1480, 0]
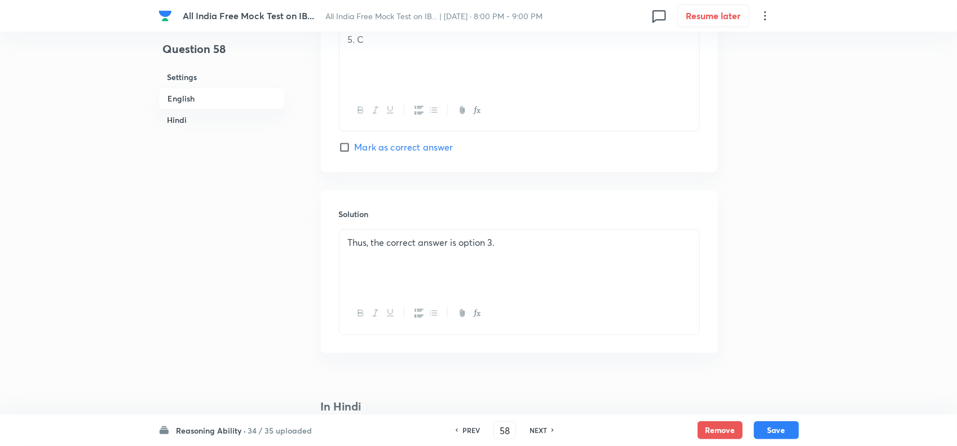
click at [347, 251] on div "Thus, the correct answer is option 3." at bounding box center [519, 260] width 360 height 63
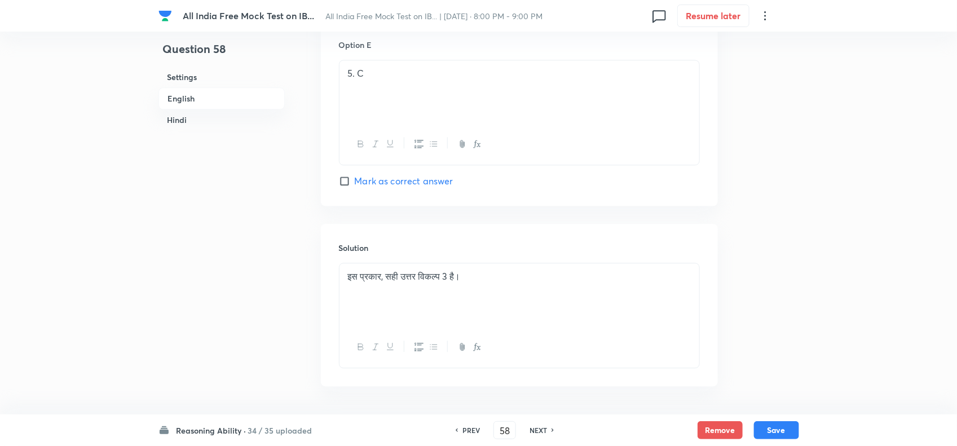
scroll to position [3100, 0]
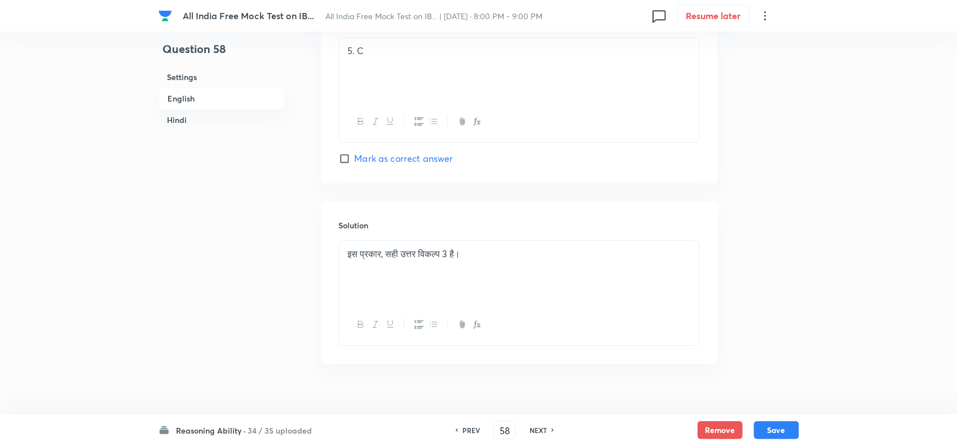
click at [344, 277] on div "इस प्रकार, सही उत्तर विकल्प 3 है।" at bounding box center [519, 272] width 360 height 63
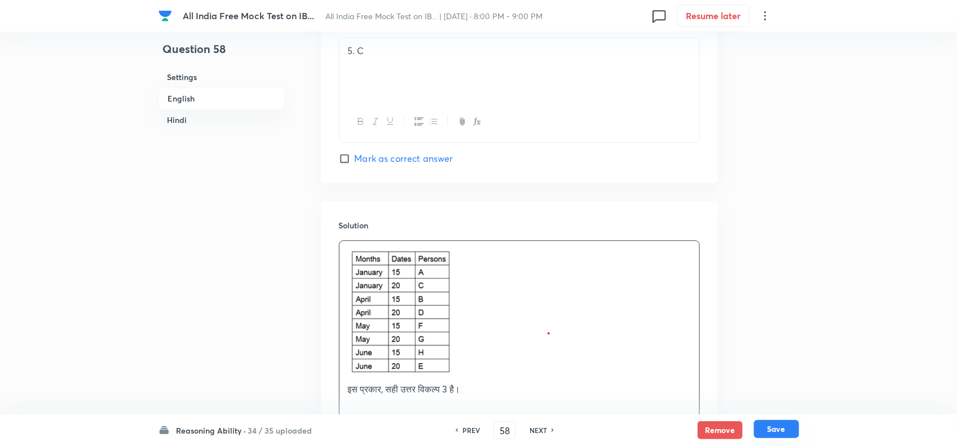
click at [764, 356] on button "Save" at bounding box center [776, 429] width 45 height 18
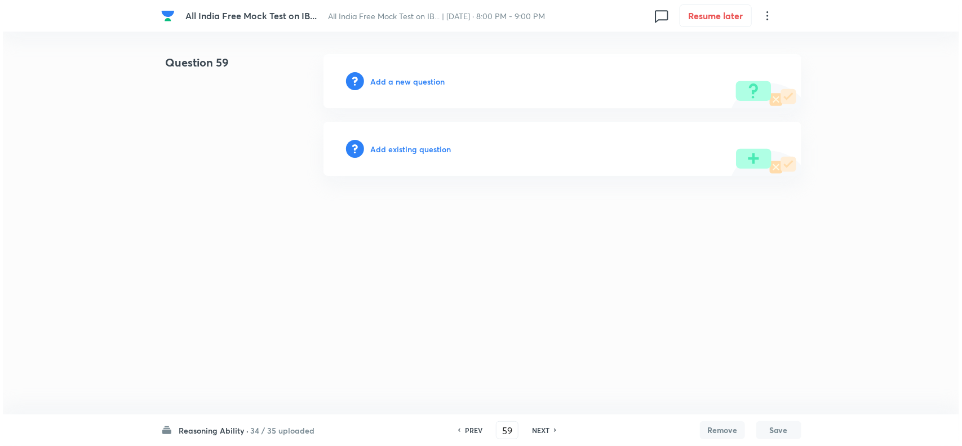
scroll to position [0, 0]
click at [399, 77] on h6 "Add a new question" at bounding box center [408, 82] width 74 height 12
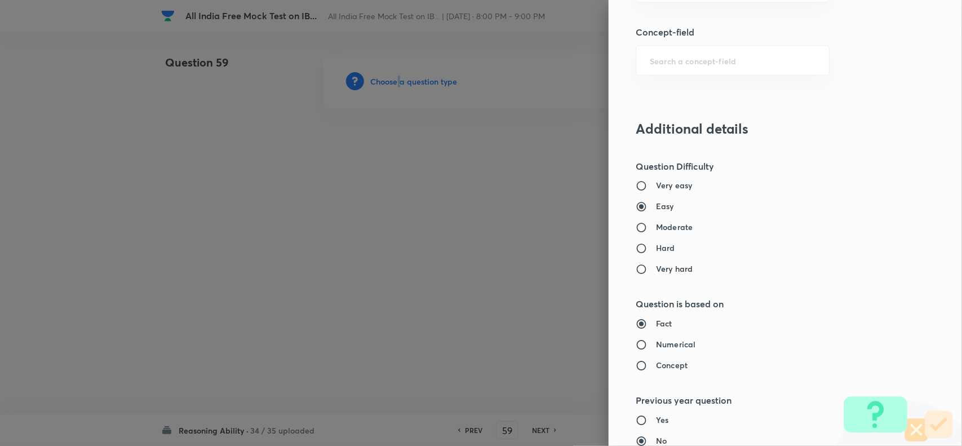
scroll to position [564, 0]
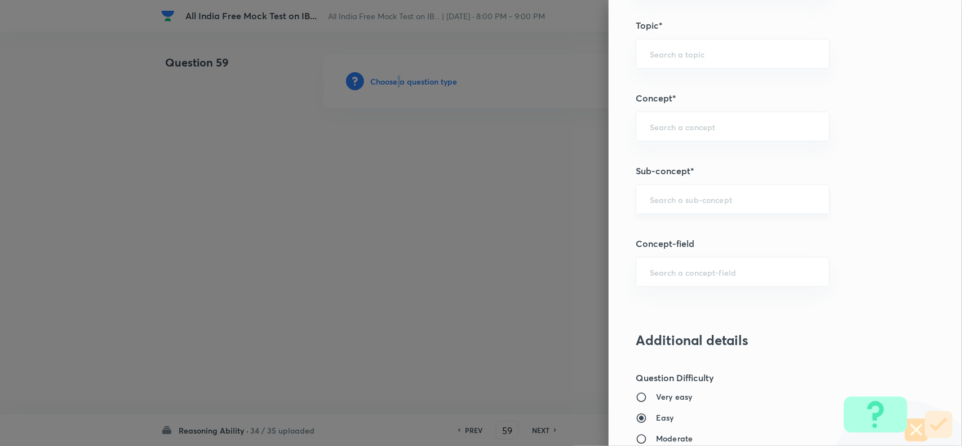
click at [712, 196] on div "​" at bounding box center [733, 199] width 194 height 30
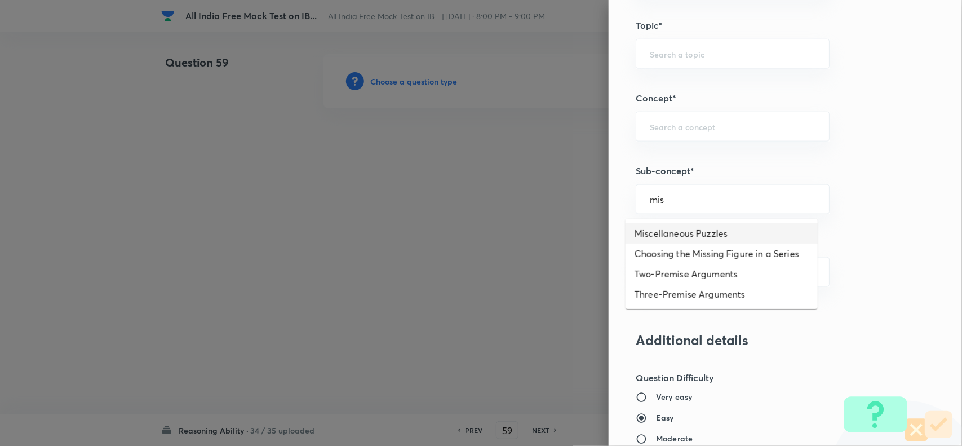
click at [712, 232] on li "Miscellaneous Puzzles" at bounding box center [722, 233] width 192 height 20
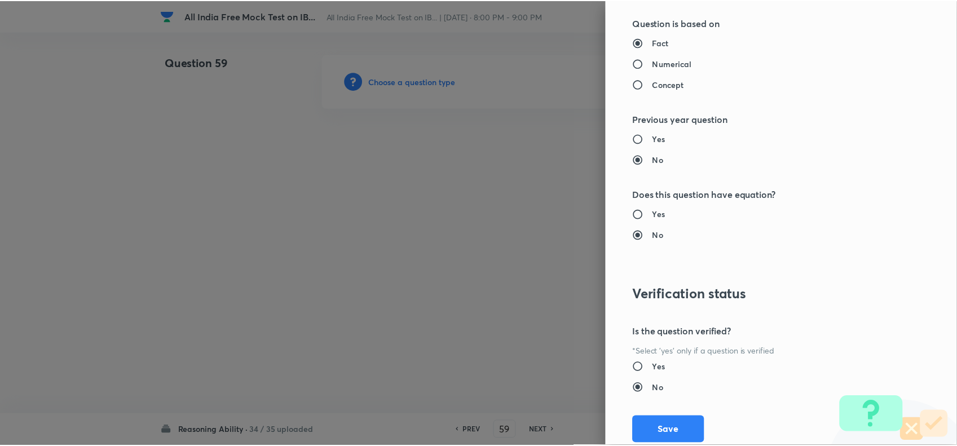
scroll to position [1092, 0]
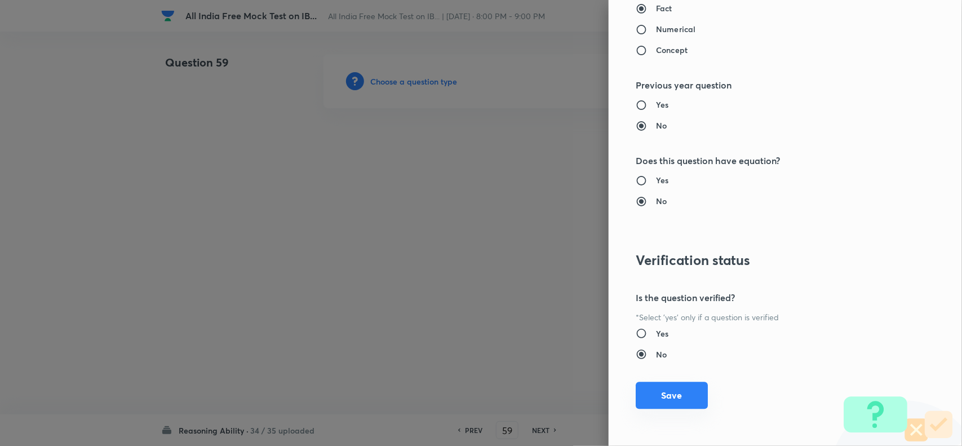
click at [678, 356] on button "Save" at bounding box center [672, 395] width 72 height 27
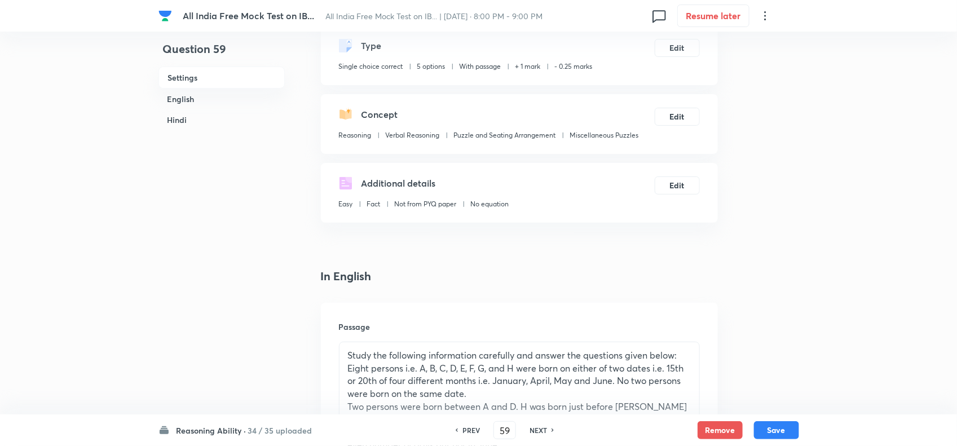
scroll to position [352, 0]
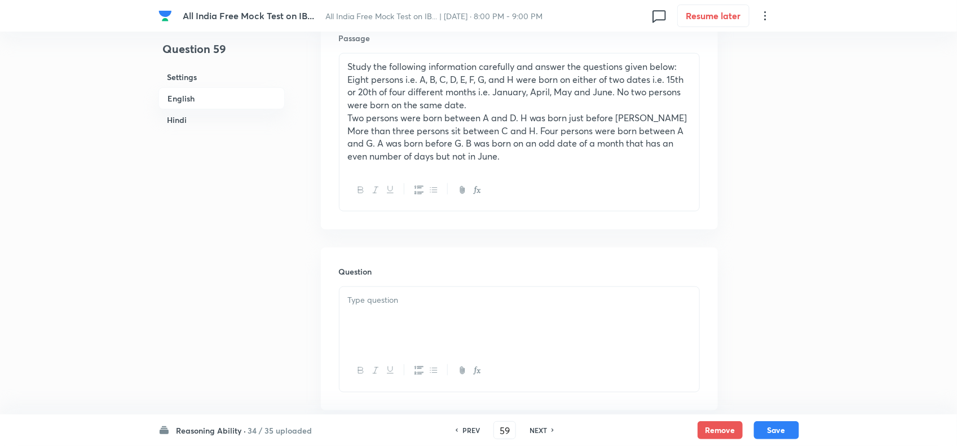
click at [362, 319] on div at bounding box center [519, 318] width 360 height 63
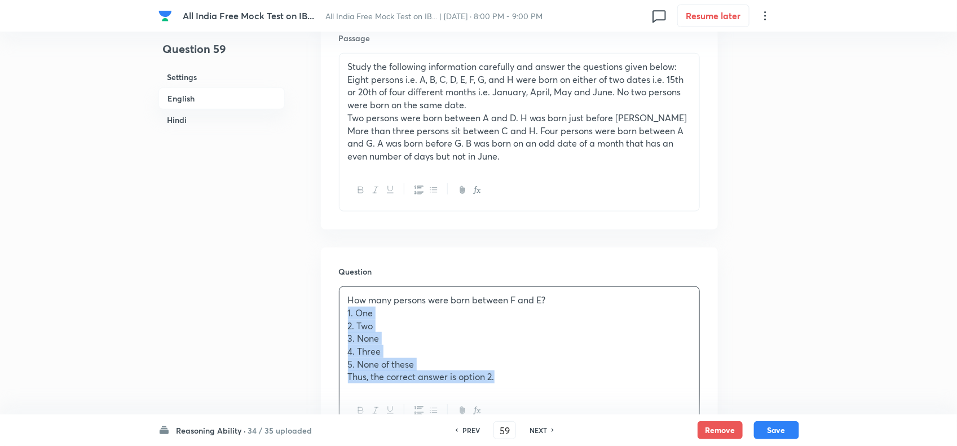
drag, startPoint x: 342, startPoint y: 310, endPoint x: 578, endPoint y: 368, distance: 243.2
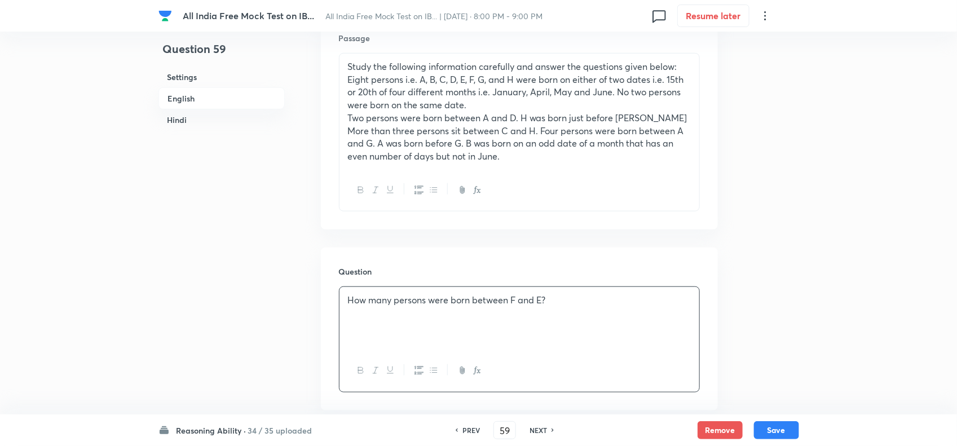
scroll to position [634, 0]
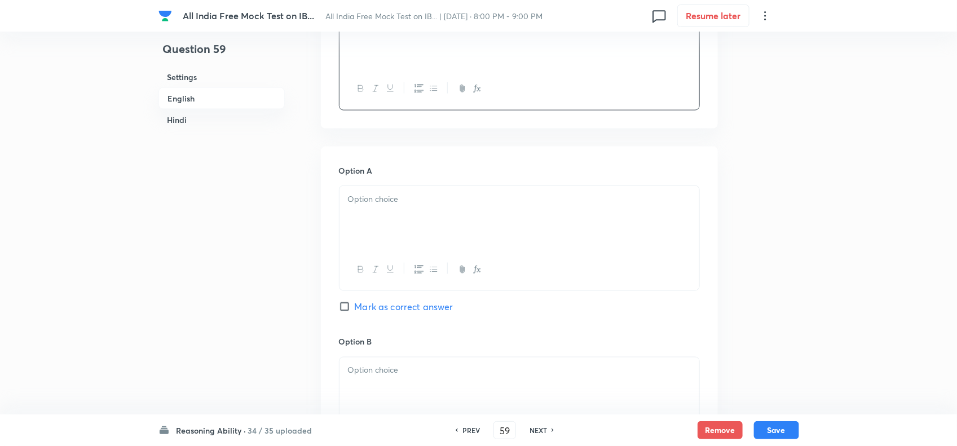
click at [353, 219] on div at bounding box center [519, 217] width 360 height 63
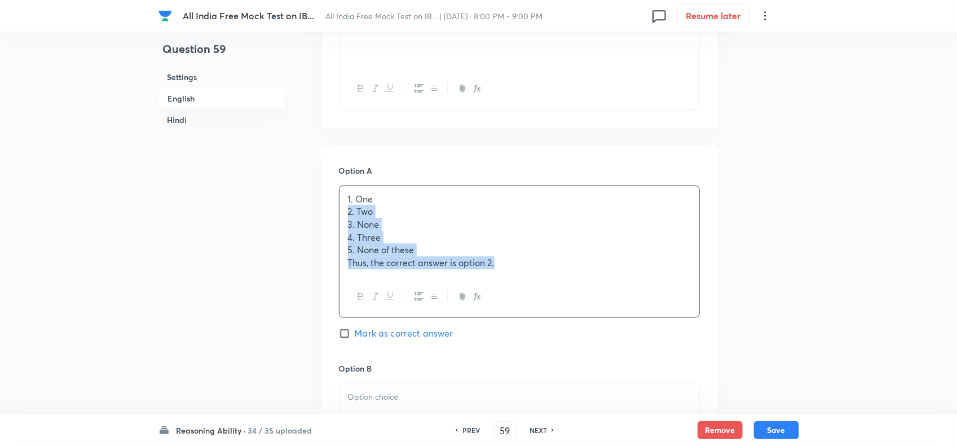
drag, startPoint x: 343, startPoint y: 209, endPoint x: 629, endPoint y: 333, distance: 312.0
click at [629, 333] on div "Option A 1. One 2. Two 3. None 4. Three 5. None of these Thus, the correct answ…" at bounding box center [519, 264] width 361 height 199
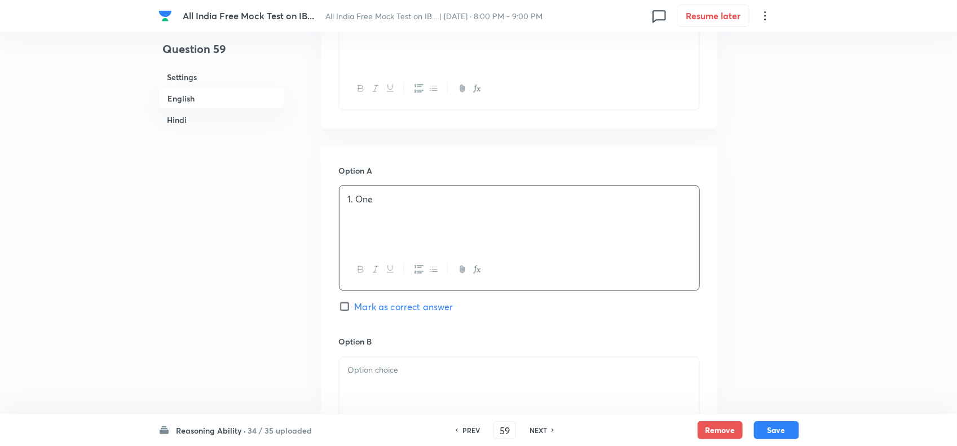
click at [360, 356] on div at bounding box center [519, 388] width 360 height 63
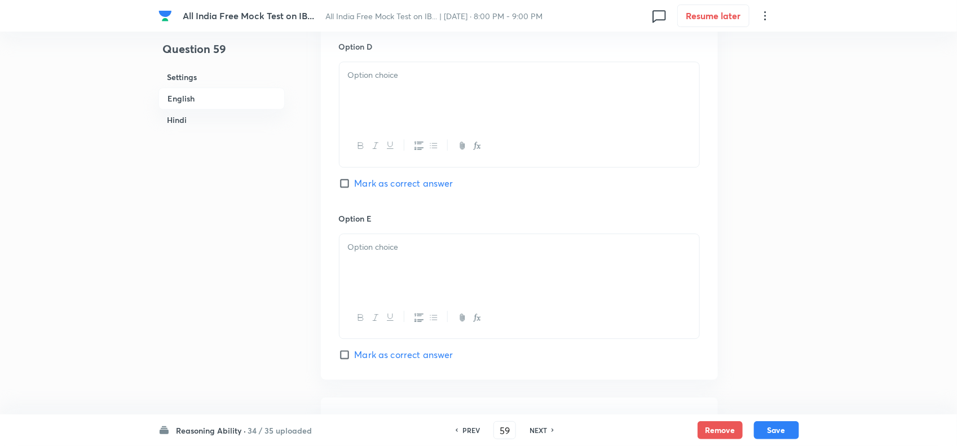
drag, startPoint x: 346, startPoint y: 384, endPoint x: 657, endPoint y: 479, distance: 325.9
click at [657, 356] on html "All India Free Mock Test on IB... All India Free Mock Test on IB... | Oct 2, 20…" at bounding box center [478, 450] width 957 height 3479
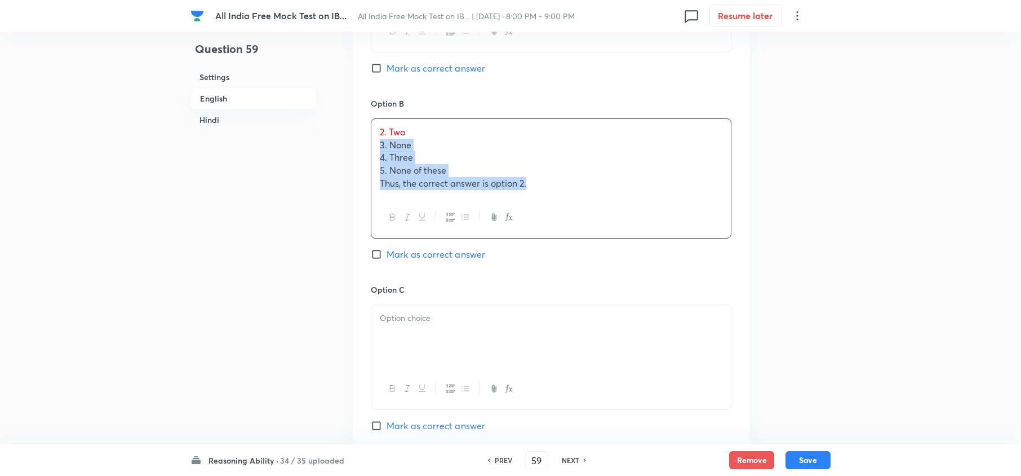
scroll to position [846, 0]
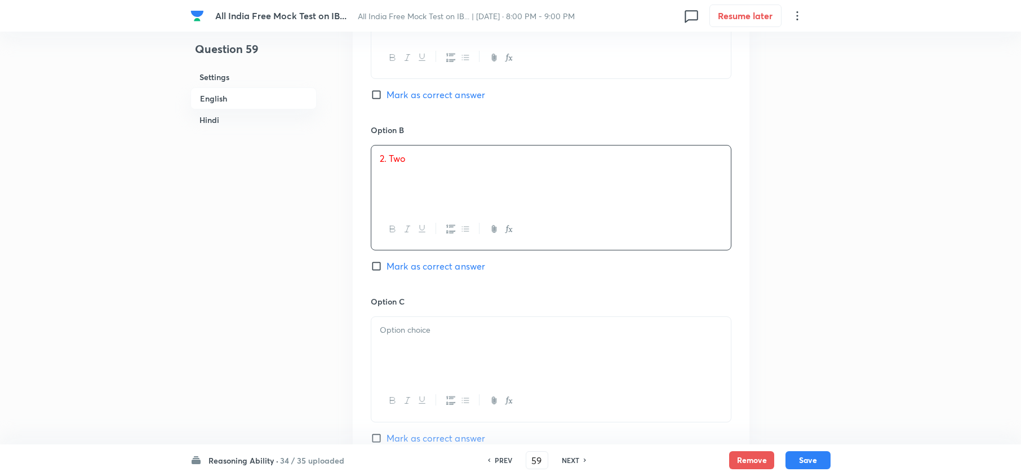
click at [406, 267] on span "Mark as correct answer" at bounding box center [436, 266] width 99 height 14
click at [387, 267] on input "Mark as correct answer" at bounding box center [379, 265] width 16 height 11
click at [422, 356] on div at bounding box center [551, 348] width 360 height 63
drag, startPoint x: 373, startPoint y: 345, endPoint x: 611, endPoint y: 415, distance: 248.6
click at [612, 356] on div "3. None 4. Three 5. None of these Thus, the correct answer is option 2." at bounding box center [551, 369] width 361 height 107
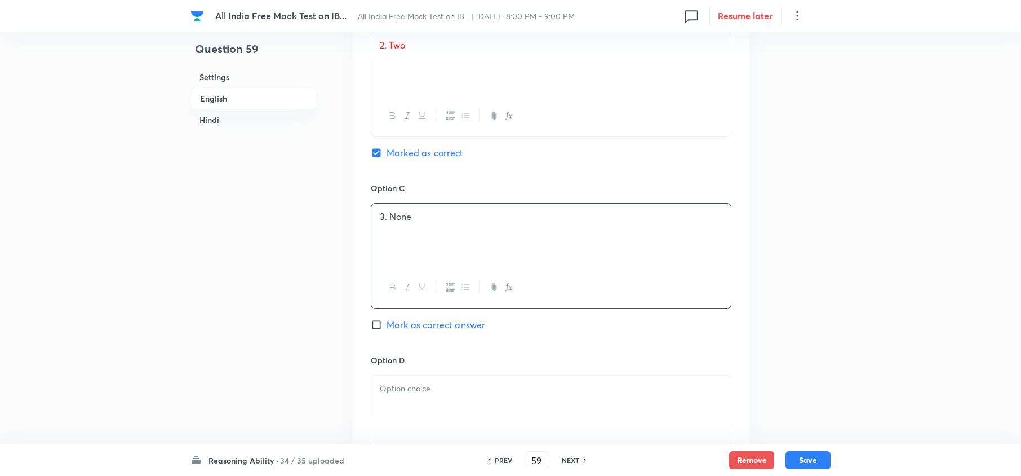
scroll to position [997, 0]
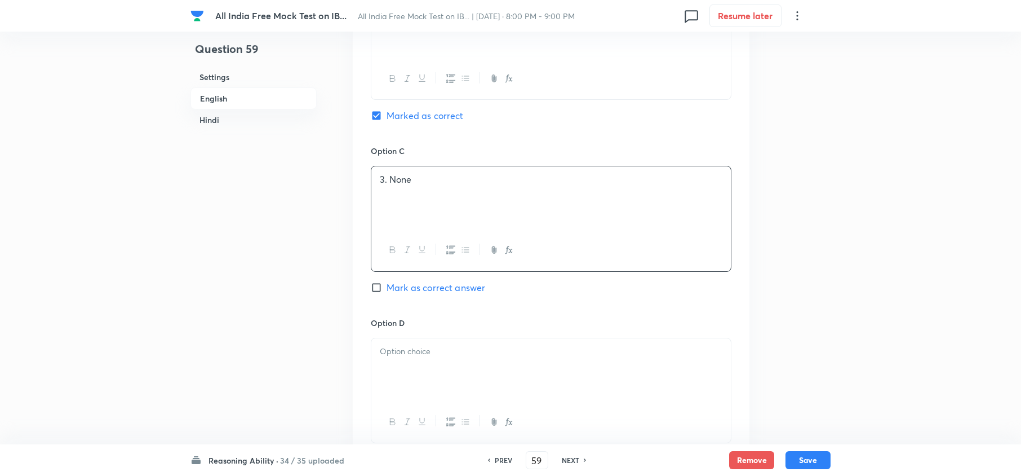
click at [405, 356] on div at bounding box center [551, 369] width 360 height 63
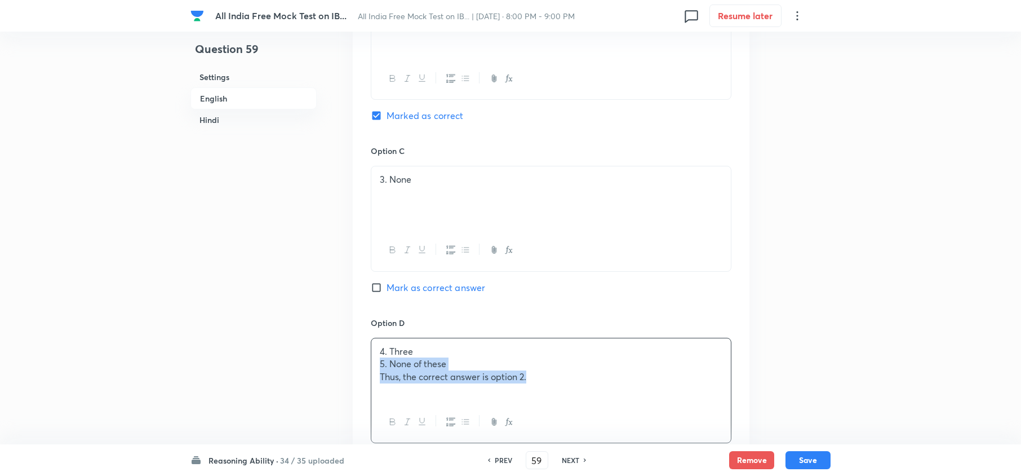
drag, startPoint x: 375, startPoint y: 369, endPoint x: 667, endPoint y: 423, distance: 296.9
click at [670, 356] on div "4. Three 5. None of these Thus, the correct answer is option 2." at bounding box center [551, 390] width 361 height 105
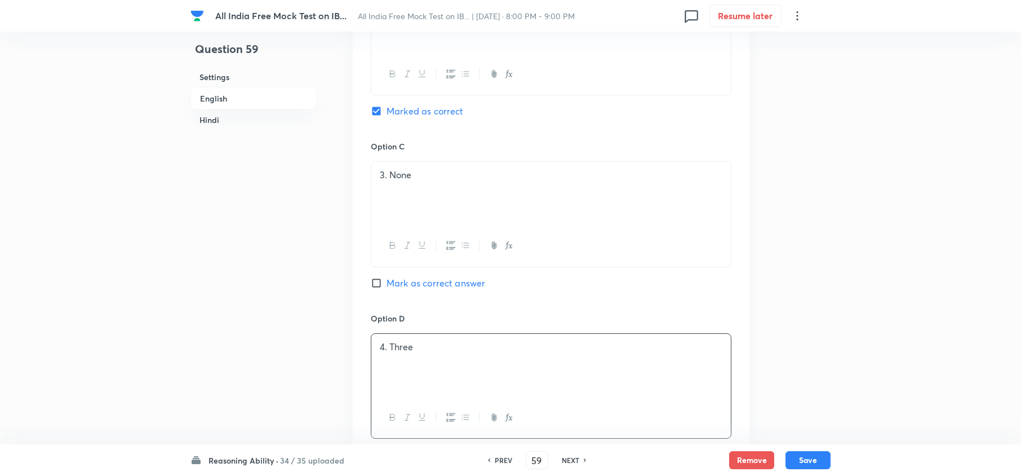
scroll to position [1146, 0]
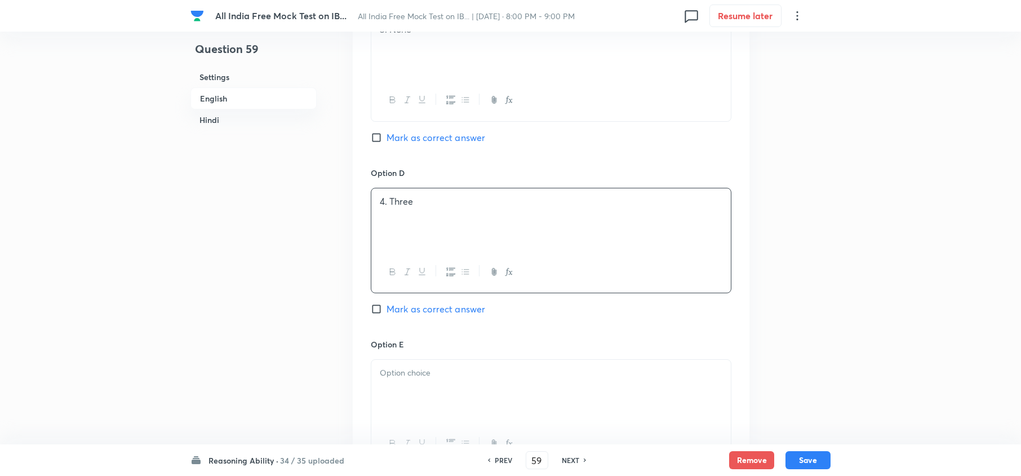
click at [441, 356] on div at bounding box center [551, 391] width 360 height 63
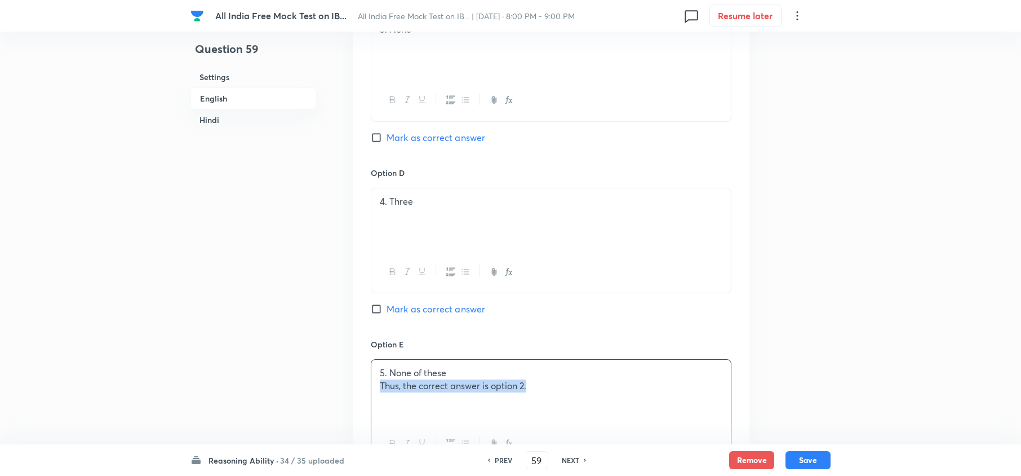
drag, startPoint x: 532, startPoint y: 398, endPoint x: 384, endPoint y: 413, distance: 149.0
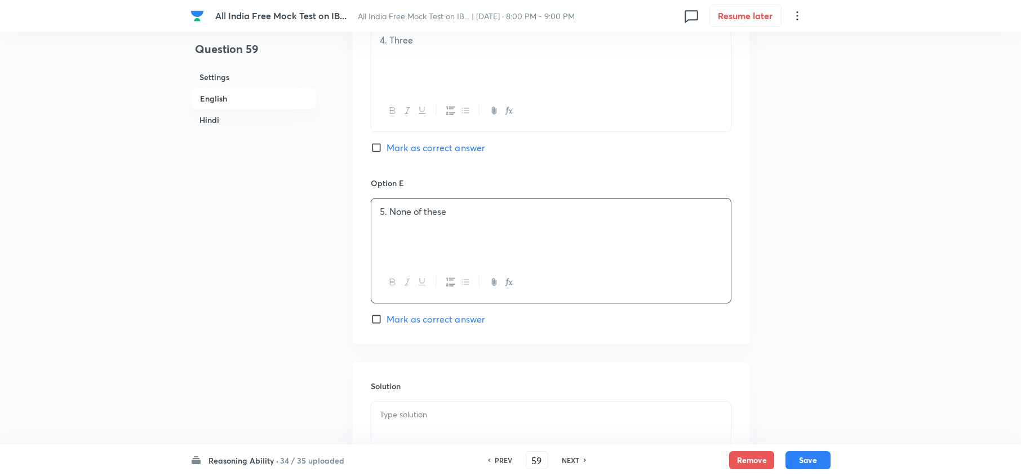
scroll to position [1372, 0]
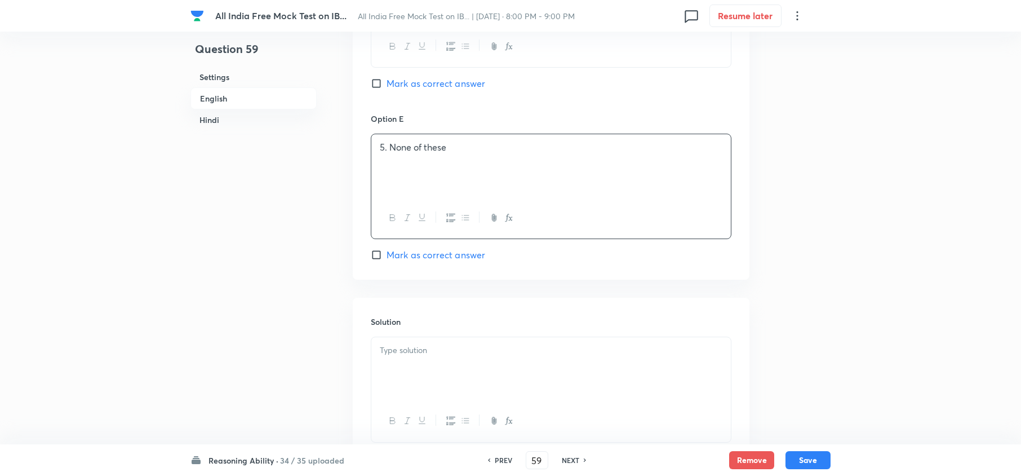
click at [429, 356] on div at bounding box center [551, 368] width 360 height 63
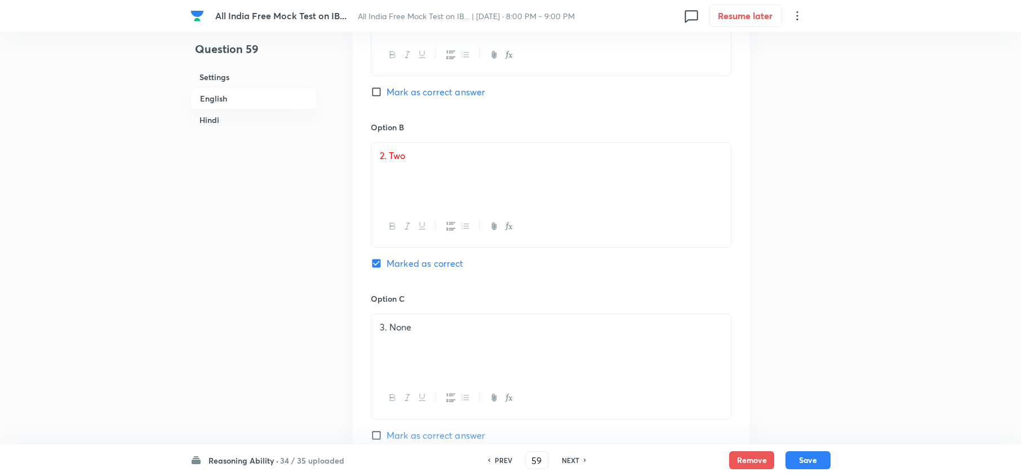
scroll to position [846, 0]
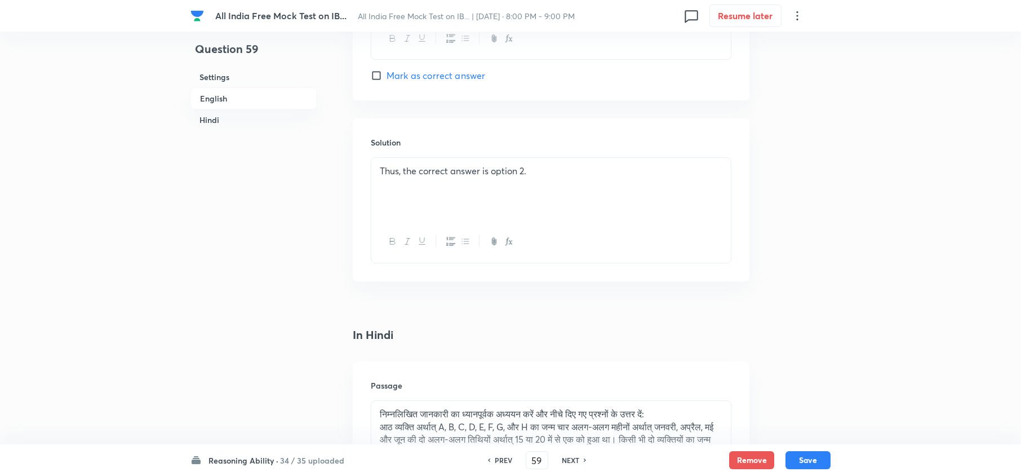
scroll to position [1597, 0]
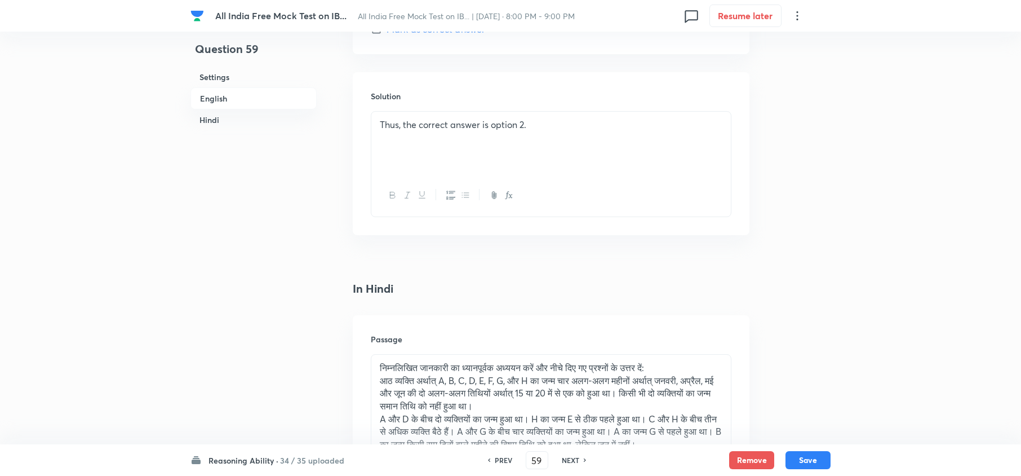
click at [378, 131] on div "Thus, the correct answer is option 2." at bounding box center [551, 143] width 360 height 63
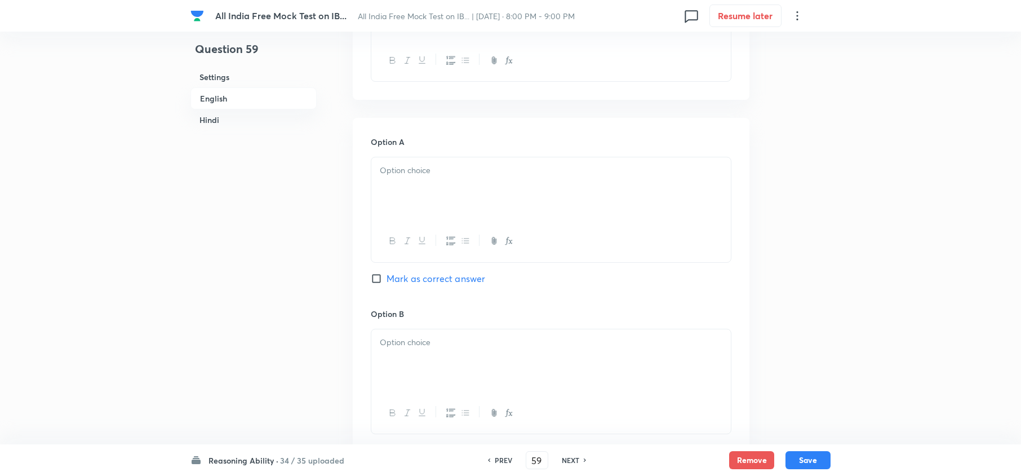
scroll to position [2048, 0]
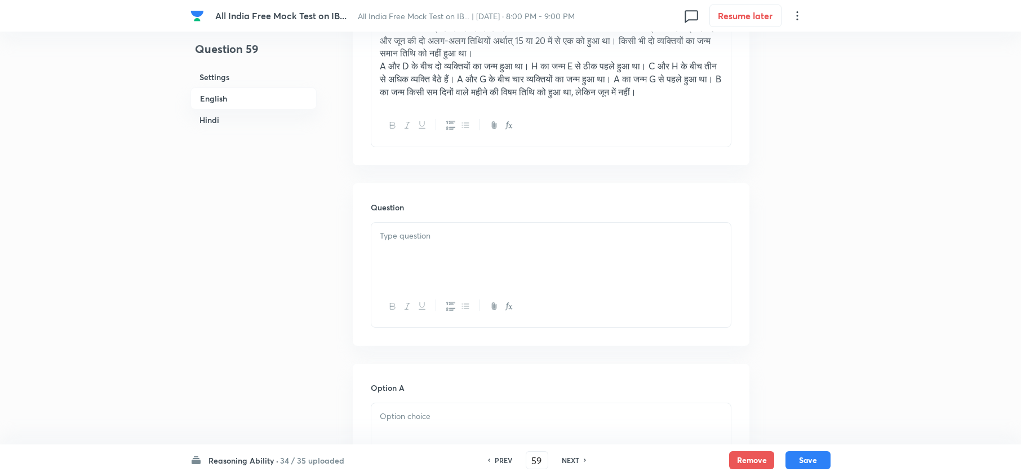
click at [388, 271] on div at bounding box center [551, 254] width 360 height 63
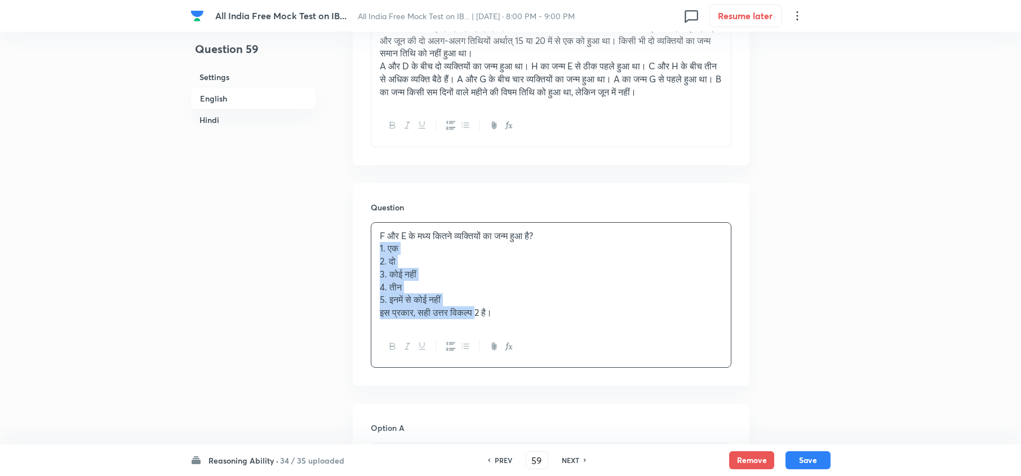
drag, startPoint x: 374, startPoint y: 266, endPoint x: 482, endPoint y: 359, distance: 142.7
click at [482, 356] on div "F और E के मध्य कितने व्यक्तियों का जन्म हुआ है? 1. एक 2. दो 3. कोई नहीं 4. तीन …" at bounding box center [551, 294] width 361 height 145
drag, startPoint x: 531, startPoint y: 337, endPoint x: 370, endPoint y: 266, distance: 175.4
click at [371, 266] on div "F और E के मध्य कितने व्यक्तियों का जन्म हुआ है? 1. एक 2. दो 3. कोई नहीं 4. तीन …" at bounding box center [551, 294] width 361 height 145
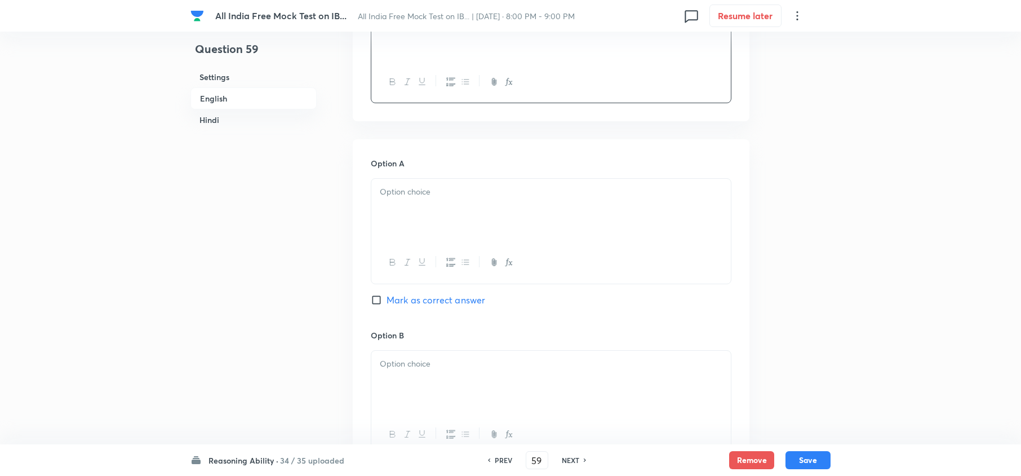
scroll to position [2274, 0]
click at [396, 229] on div at bounding box center [551, 209] width 360 height 63
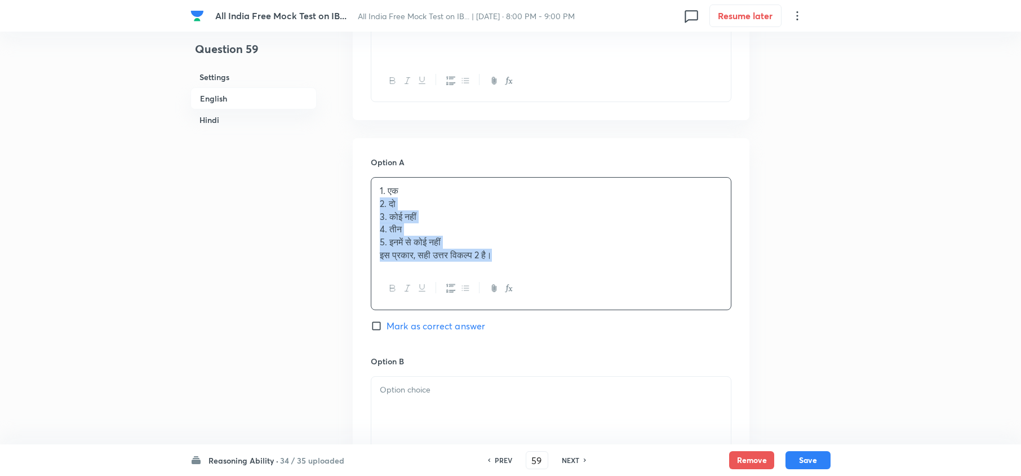
drag, startPoint x: 375, startPoint y: 220, endPoint x: 614, endPoint y: 324, distance: 260.5
click at [609, 310] on div "1. एक 2. दो 3. कोई नहीं 4. तीन 5. इनमें से कोई नहीं इस प्रकार, सही उत्तर विकल्प…" at bounding box center [551, 243] width 361 height 133
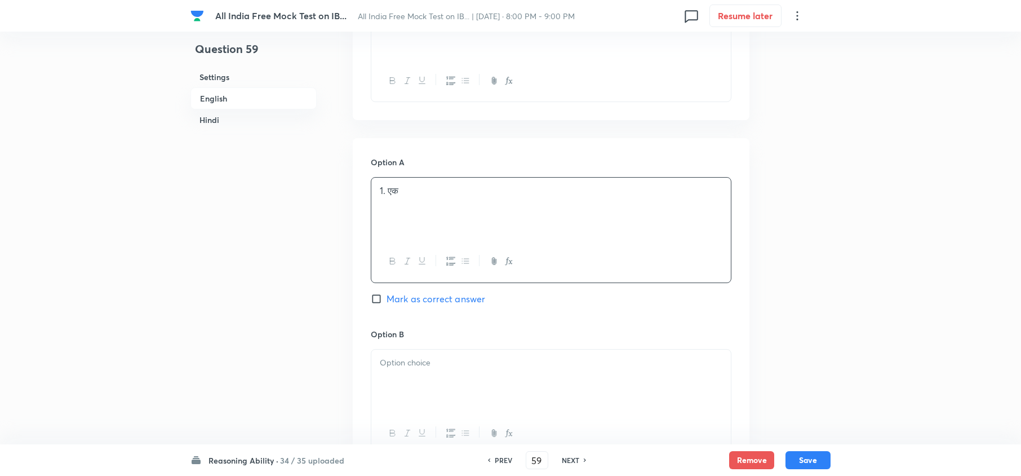
click at [386, 356] on p at bounding box center [551, 362] width 343 height 13
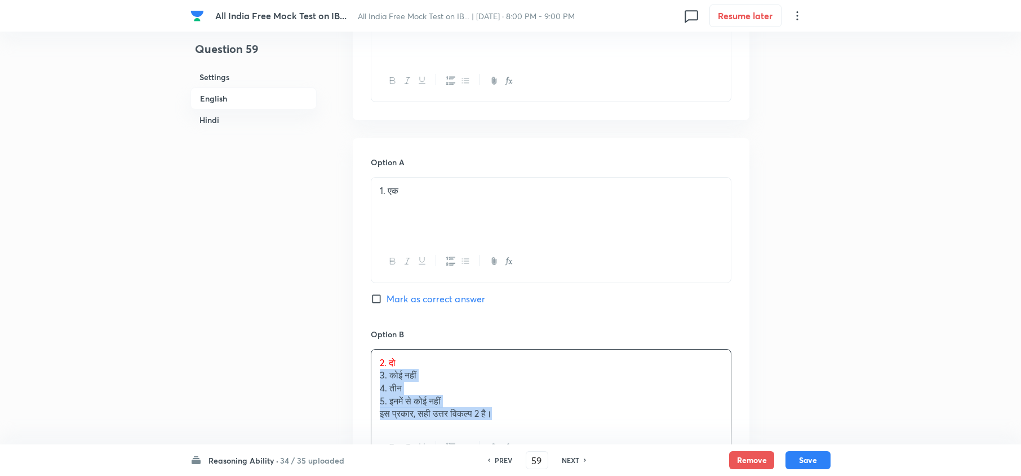
drag, startPoint x: 374, startPoint y: 391, endPoint x: 616, endPoint y: 458, distance: 250.2
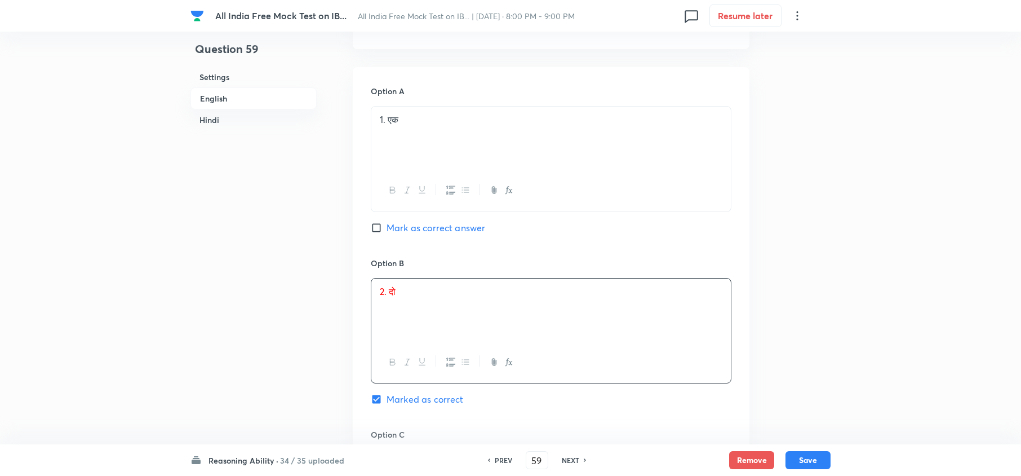
scroll to position [2499, 0]
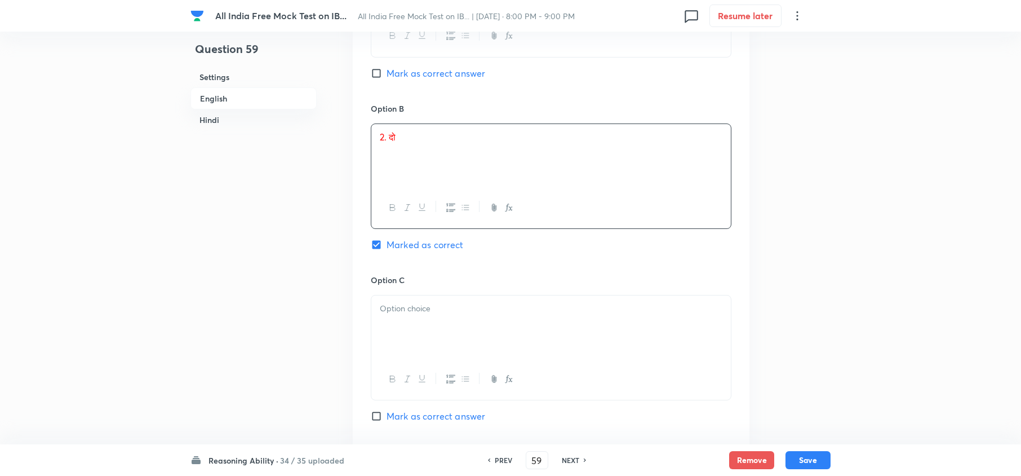
click at [415, 356] on div at bounding box center [551, 326] width 360 height 63
drag, startPoint x: 377, startPoint y: 341, endPoint x: 535, endPoint y: 424, distance: 178.3
click at [607, 356] on div "3. कोई नहीं 4. तीन 5. इनमें से कोई नहीं इस प्रकार, सही उत्तर विकल्प 2 है।" at bounding box center [551, 348] width 361 height 107
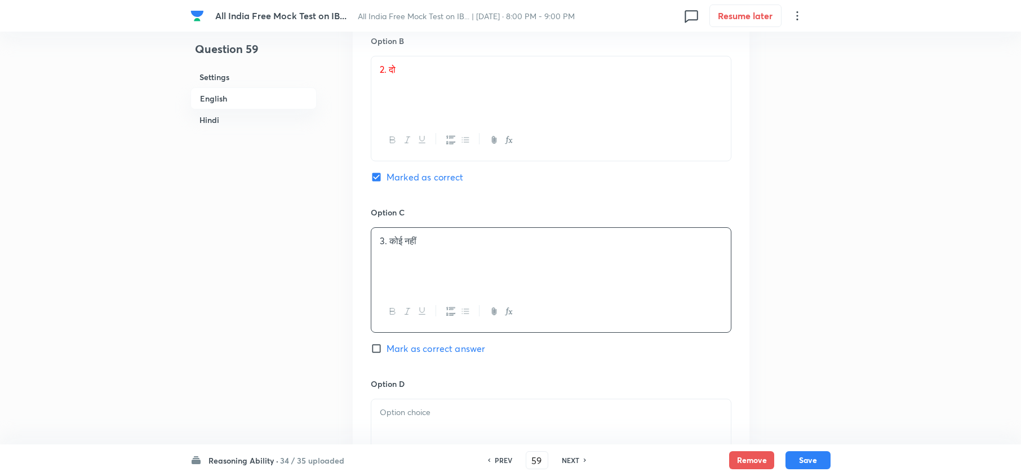
scroll to position [2650, 0]
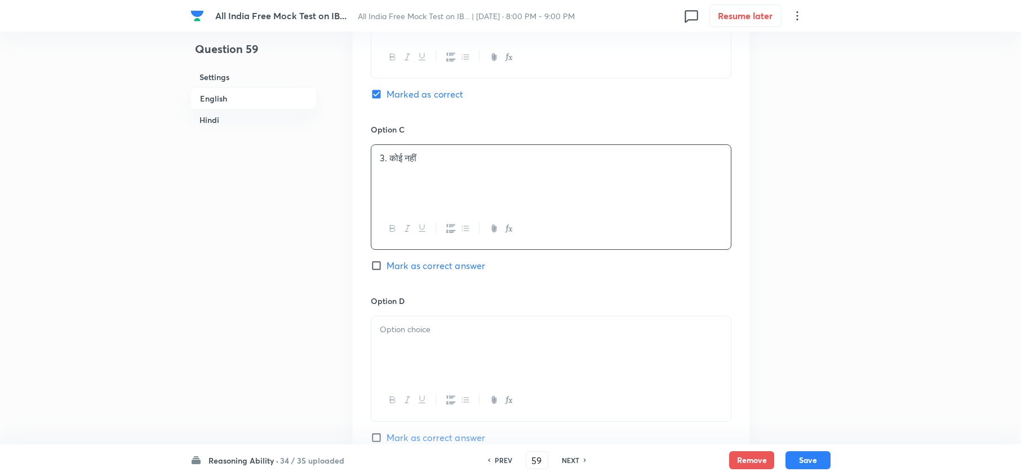
click at [410, 356] on div at bounding box center [551, 347] width 360 height 63
drag, startPoint x: 375, startPoint y: 362, endPoint x: 571, endPoint y: 419, distance: 203.9
click at [570, 356] on div "4. तीन 5. इनमें से कोई नहीं इस प्रकार, सही उत्तर विकल्प 2 है।" at bounding box center [551, 368] width 361 height 105
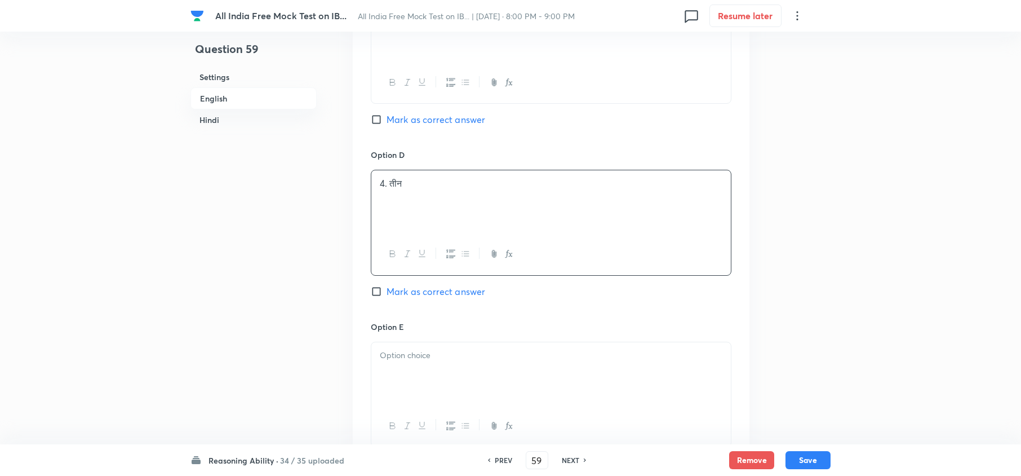
scroll to position [2800, 0]
click at [397, 356] on div at bounding box center [551, 369] width 360 height 63
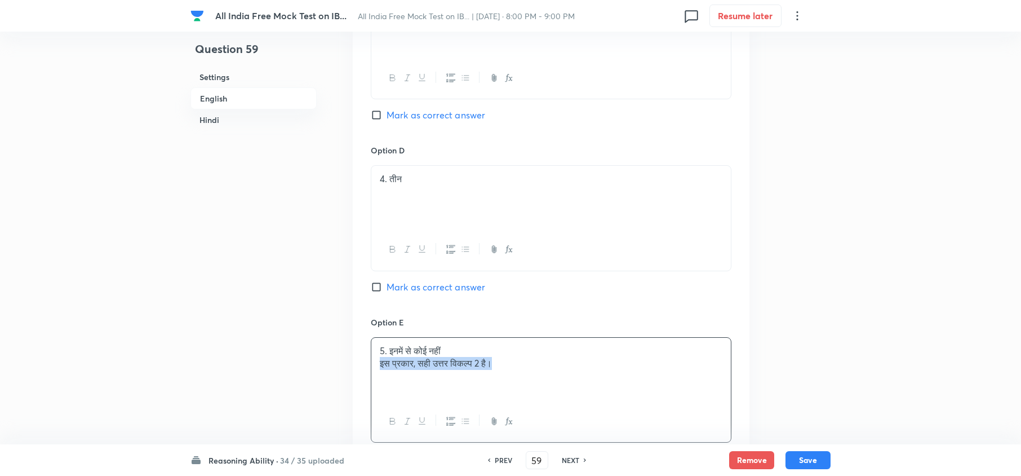
drag, startPoint x: 375, startPoint y: 389, endPoint x: 695, endPoint y: 441, distance: 323.8
click at [694, 356] on div "5. इनमें से कोई नहीं इस प्रकार, सही उत्तर विकल्प 2 है।" at bounding box center [551, 389] width 361 height 105
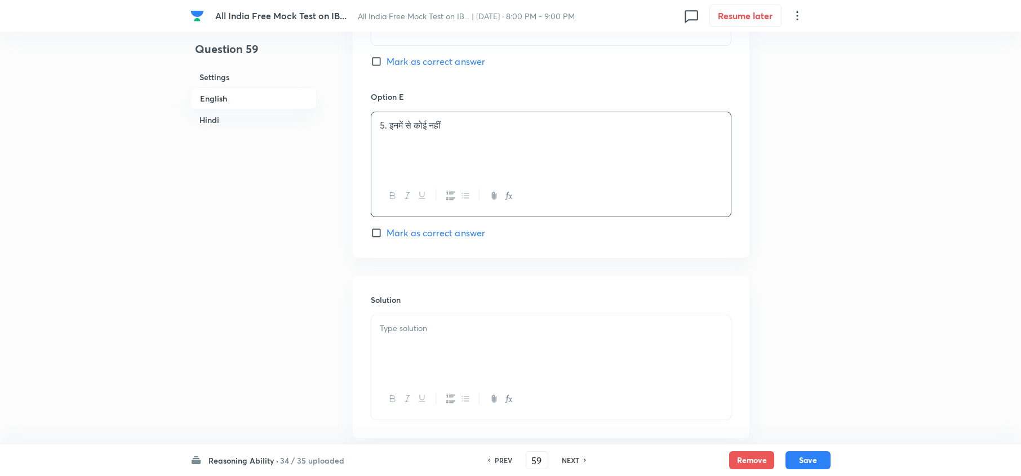
click at [438, 356] on div at bounding box center [551, 346] width 360 height 63
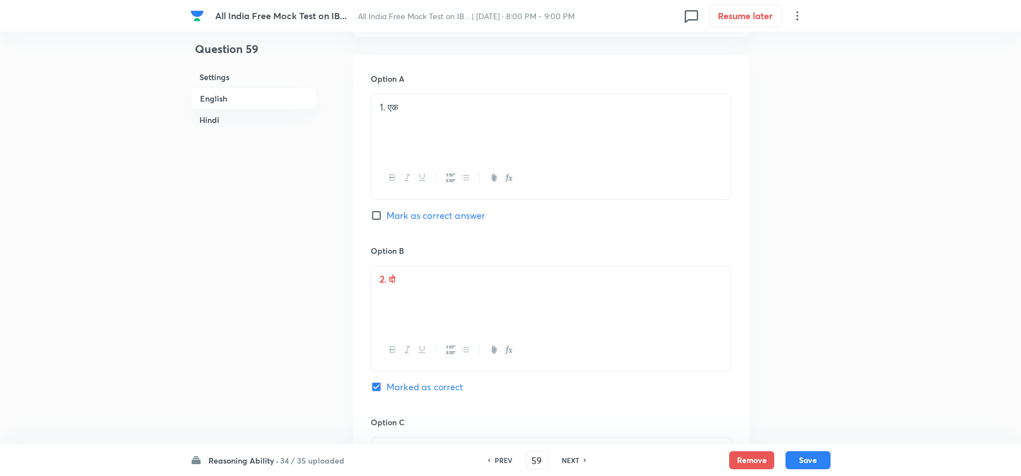
scroll to position [2349, 0]
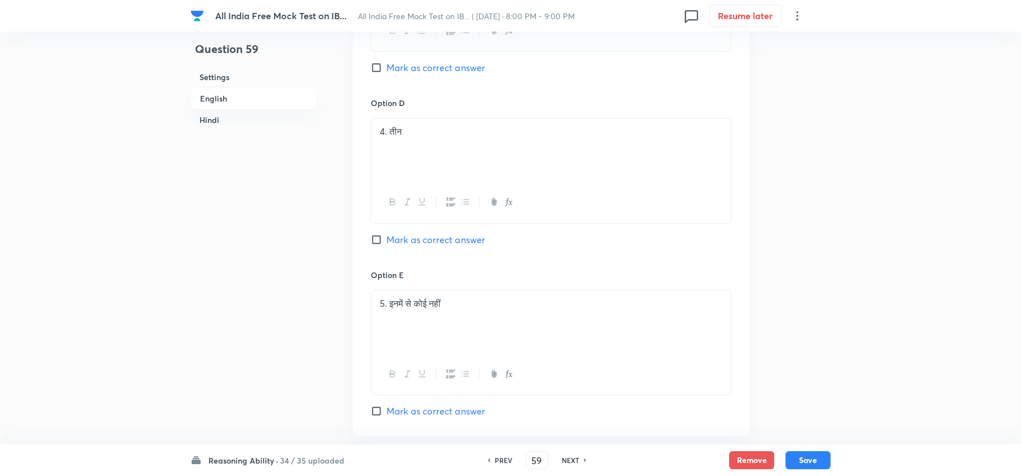
scroll to position [3026, 0]
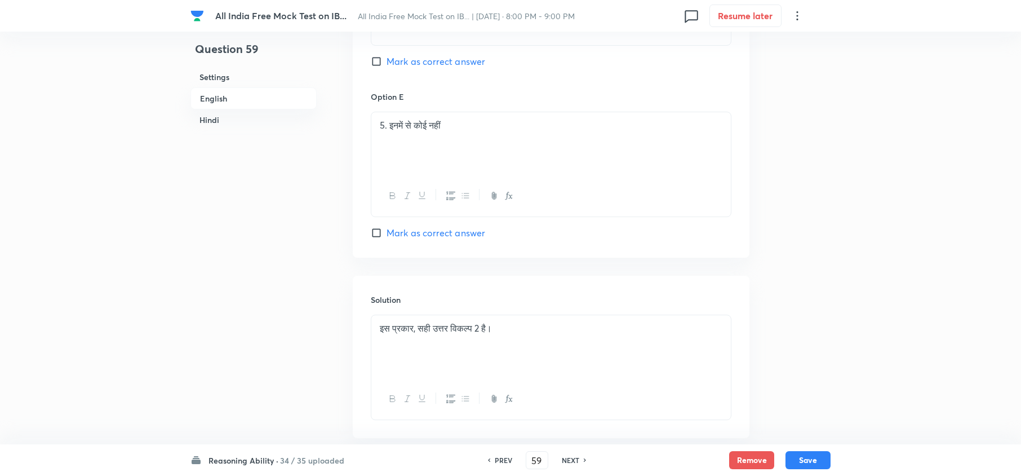
click at [373, 348] on div "इस प्रकार, सही उत्तर विकल्प 2 है।" at bounding box center [551, 346] width 360 height 63
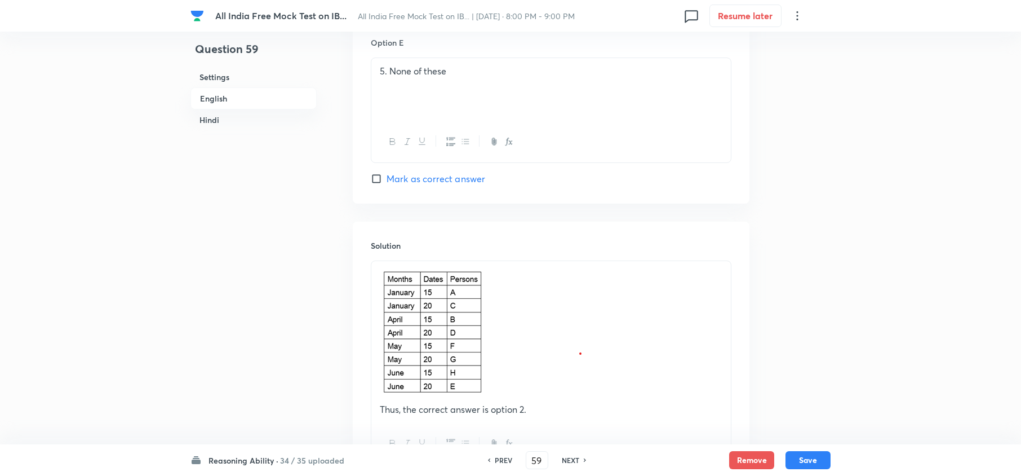
scroll to position [1447, 0]
click at [764, 356] on button "Save" at bounding box center [808, 459] width 45 height 18
click at [564, 356] on h6 "NEXT" at bounding box center [570, 460] width 17 height 10
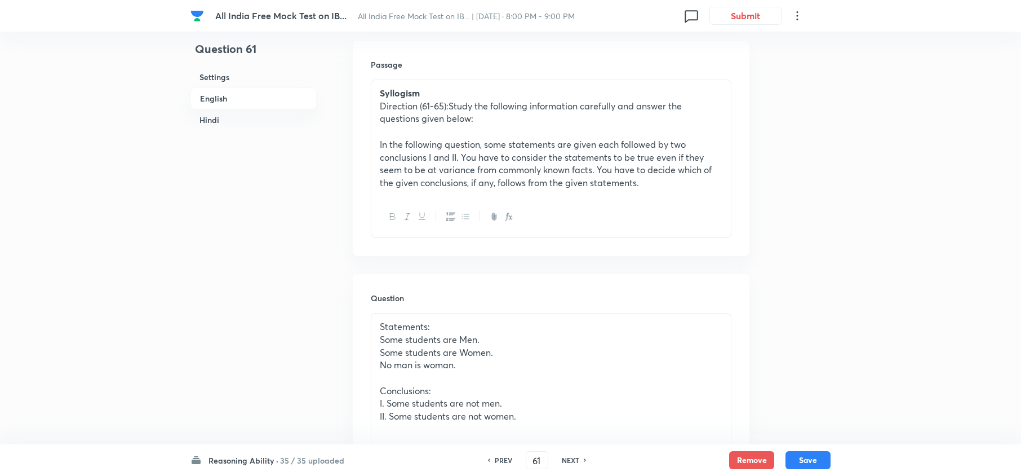
scroll to position [320, 0]
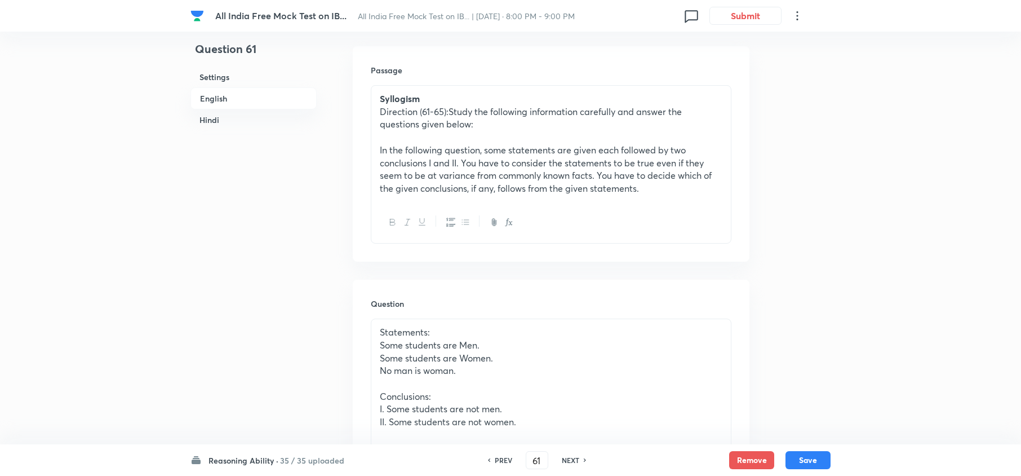
click at [443, 113] on p "Direction (61-65):Study the following information carefully and answer the ques…" at bounding box center [551, 117] width 343 height 25
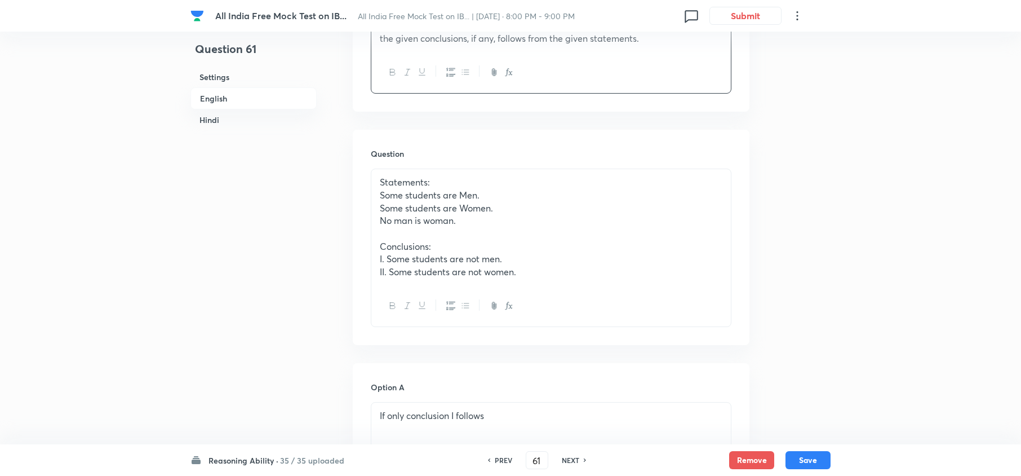
scroll to position [395, 0]
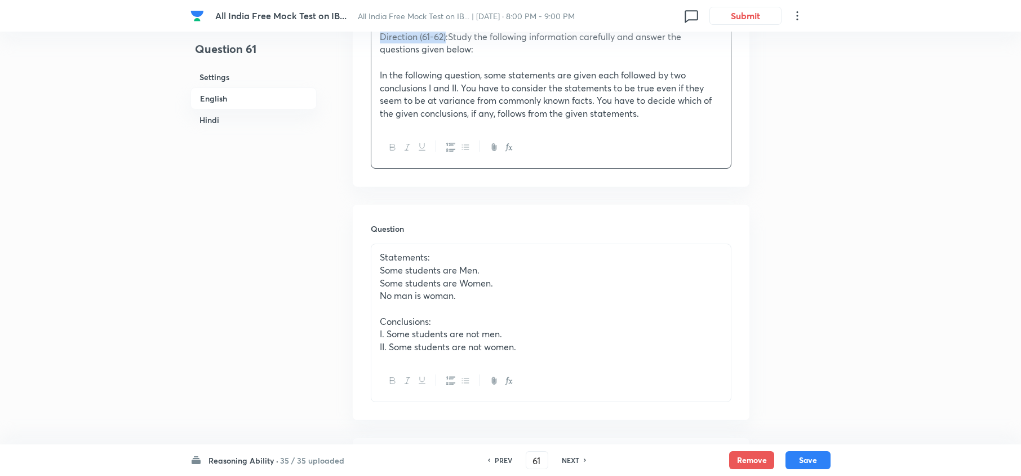
drag, startPoint x: 446, startPoint y: 33, endPoint x: 420, endPoint y: 29, distance: 26.1
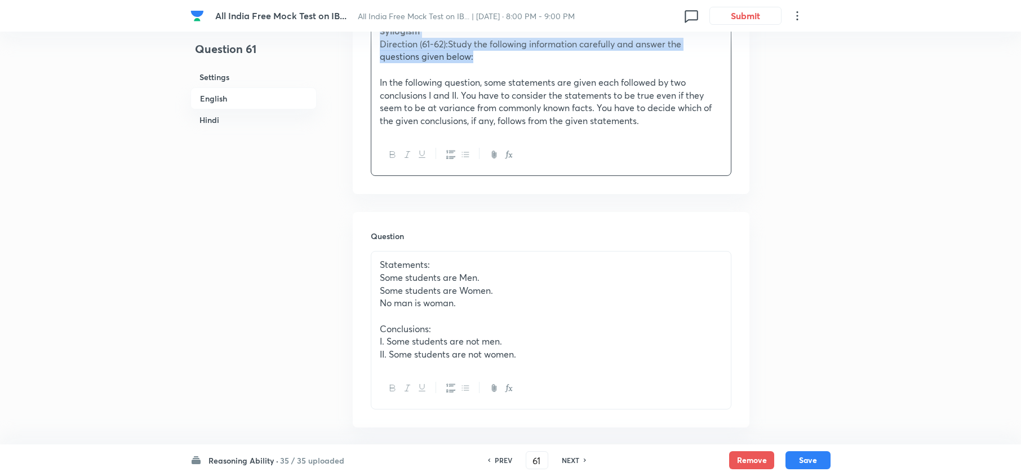
drag, startPoint x: 478, startPoint y: 52, endPoint x: 193, endPoint y: 34, distance: 285.7
copy div "Syllogism Direction (61-62):Study the following information carefully and answe…"
click at [436, 47] on p "Direction (61-62):Study the following information carefully and answer the ques…" at bounding box center [551, 51] width 343 height 25
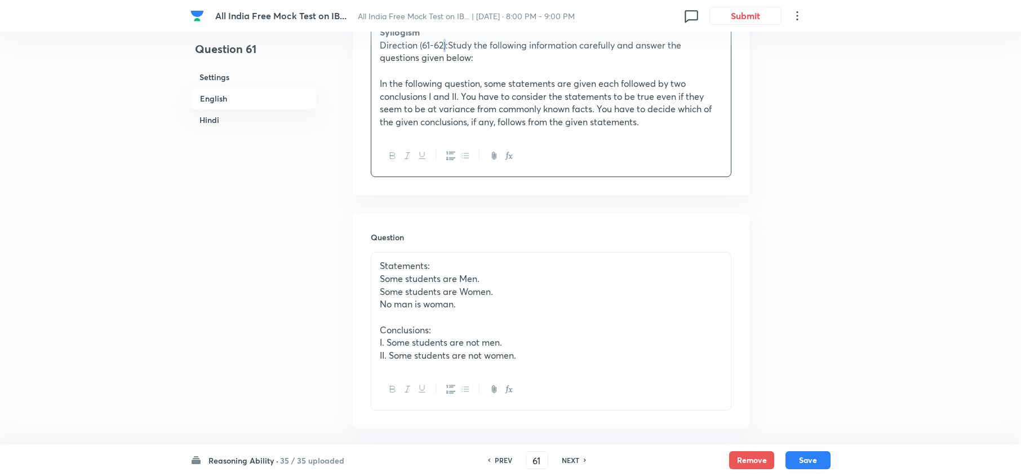
click at [445, 43] on p "Direction (61-62):Study the following information carefully and answer the ques…" at bounding box center [551, 51] width 343 height 25
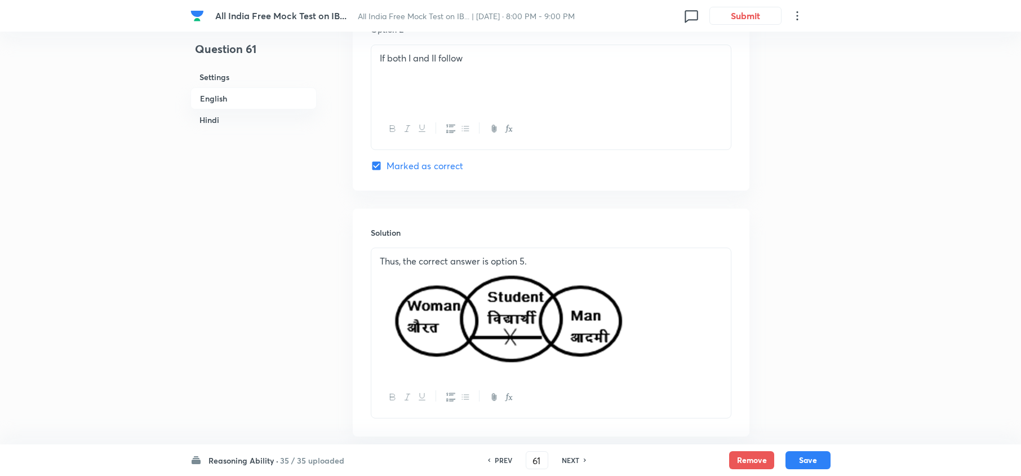
scroll to position [1815, 0]
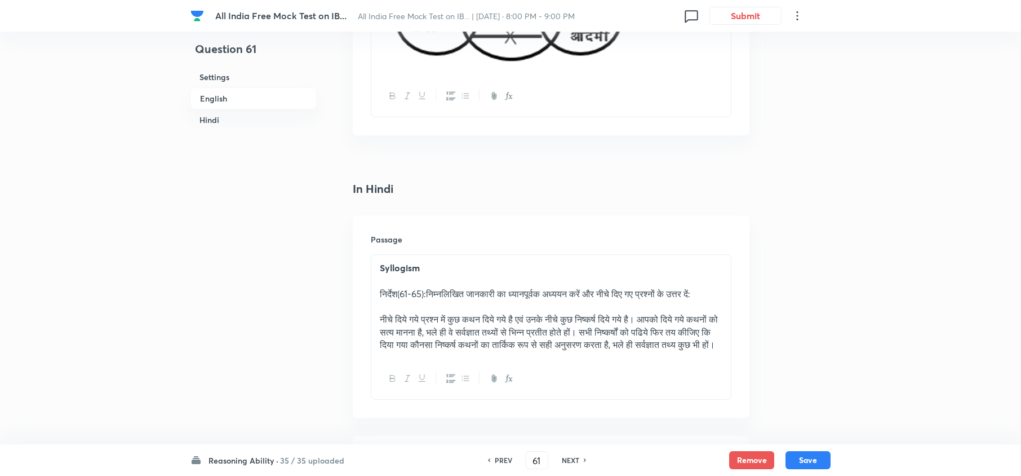
click at [424, 305] on p at bounding box center [551, 306] width 343 height 13
click at [764, 356] on button "Save" at bounding box center [808, 459] width 45 height 18
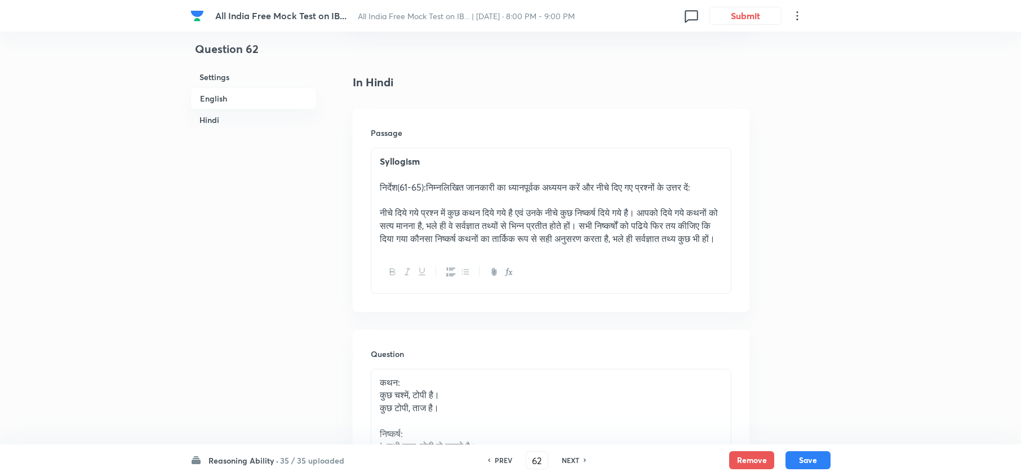
scroll to position [1972, 0]
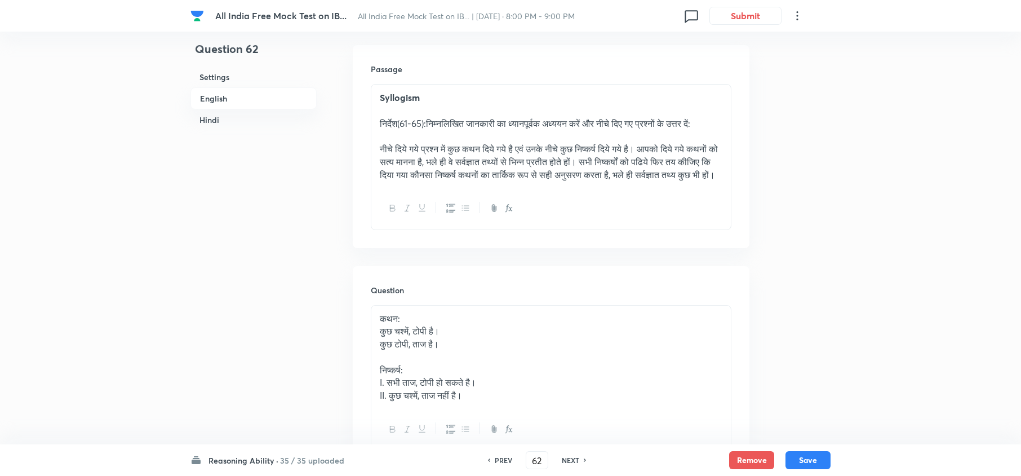
click at [420, 127] on p "निर्देश(61-65):निम्नलिखित जानकारी का ध्यानपूर्वक अध्ययन करें और नीचे दिए गए प्र…" at bounding box center [551, 123] width 343 height 13
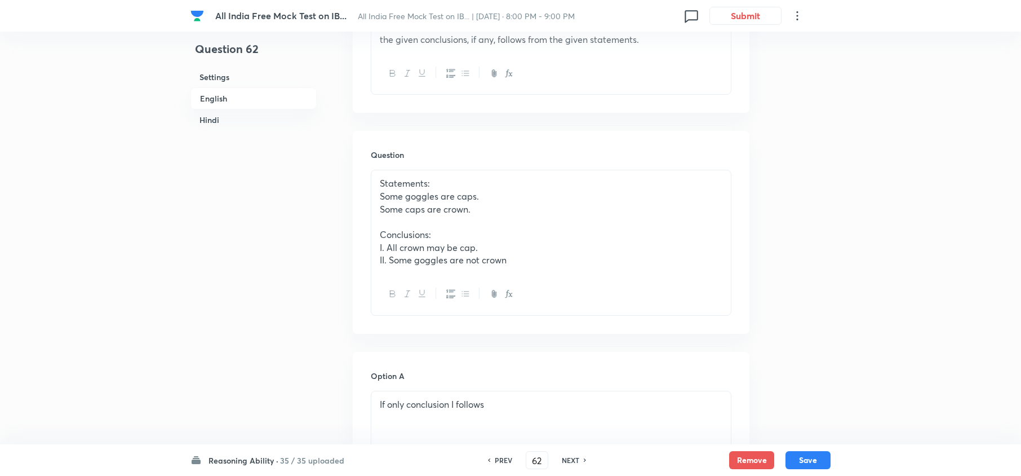
scroll to position [243, 0]
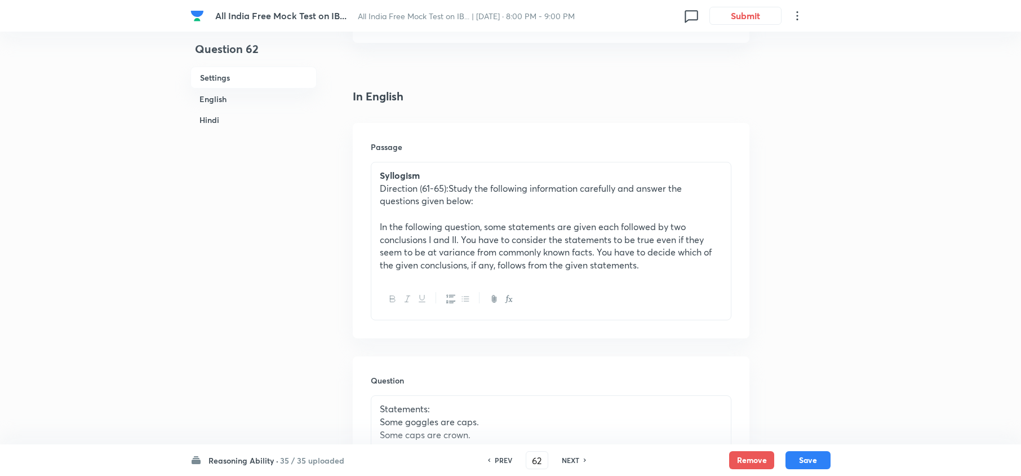
click at [441, 187] on p "Direction (61-65):Study the following information carefully and answer the ques…" at bounding box center [551, 194] width 343 height 25
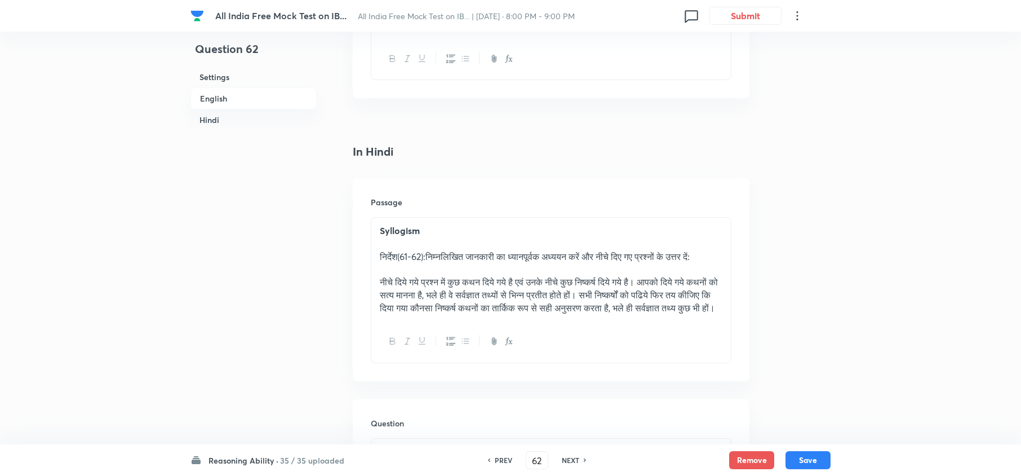
scroll to position [1972, 0]
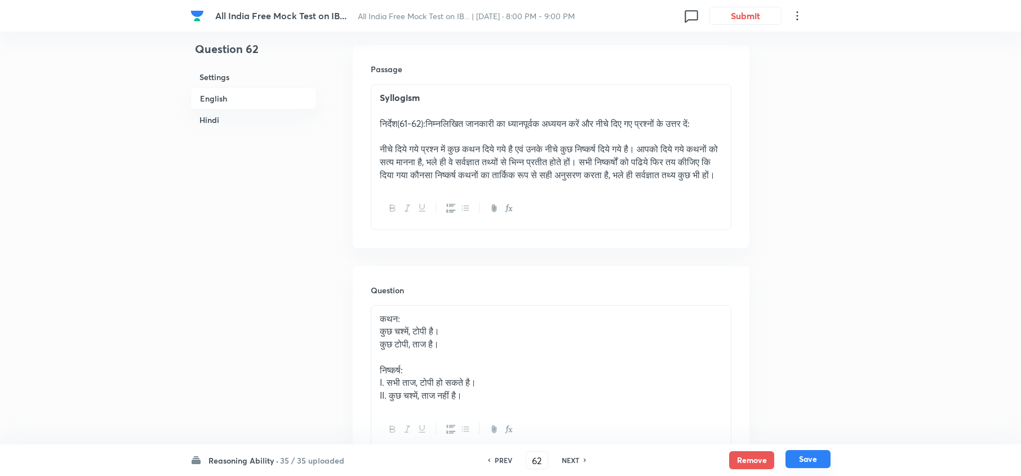
click at [764, 356] on button "Save" at bounding box center [808, 459] width 45 height 18
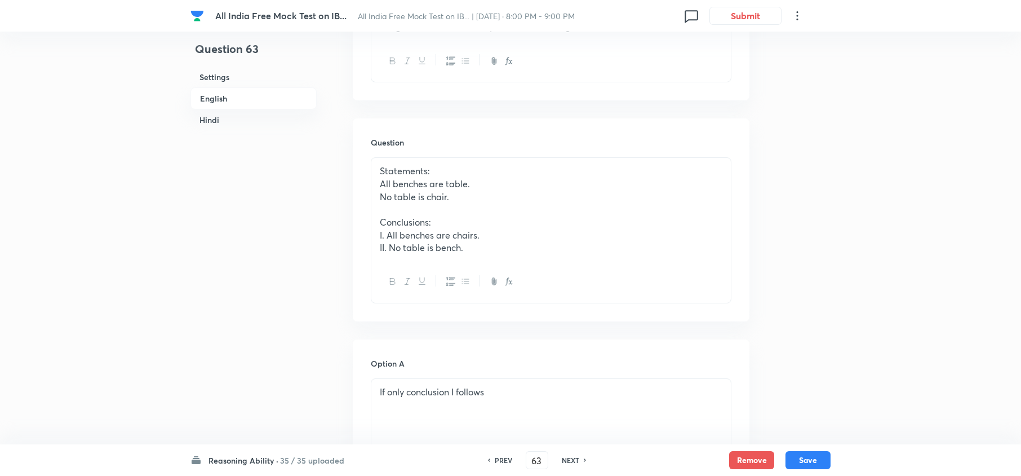
scroll to position [482, 0]
click at [742, 356] on button "Remove" at bounding box center [751, 459] width 45 height 18
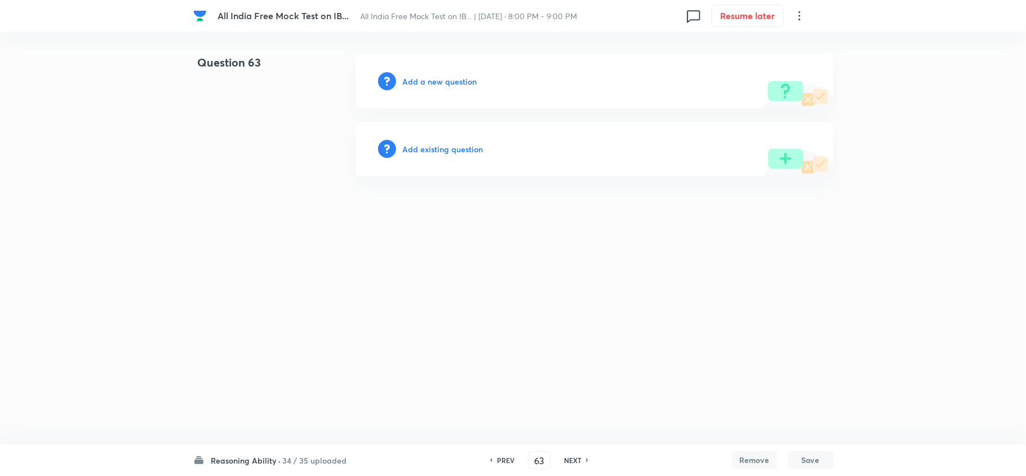
click at [501, 356] on h6 "PREV" at bounding box center [505, 460] width 17 height 10
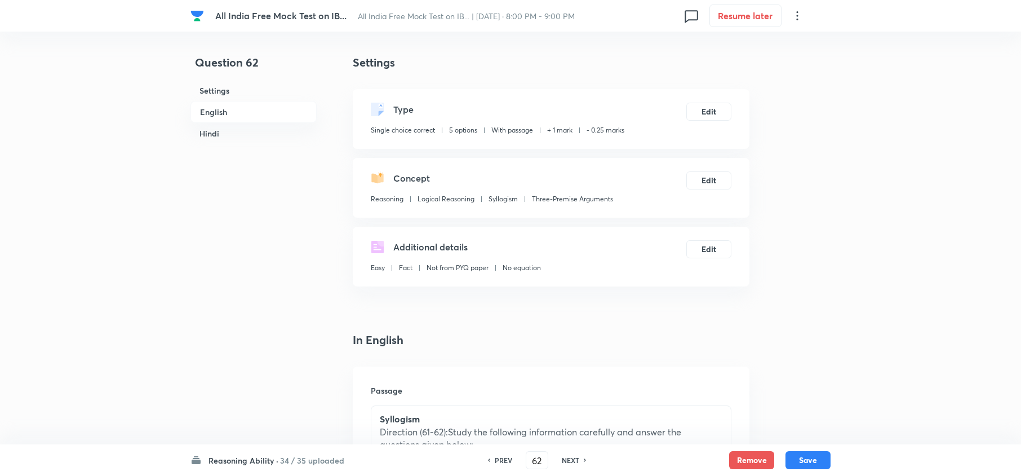
click at [571, 356] on h6 "NEXT" at bounding box center [570, 460] width 17 height 10
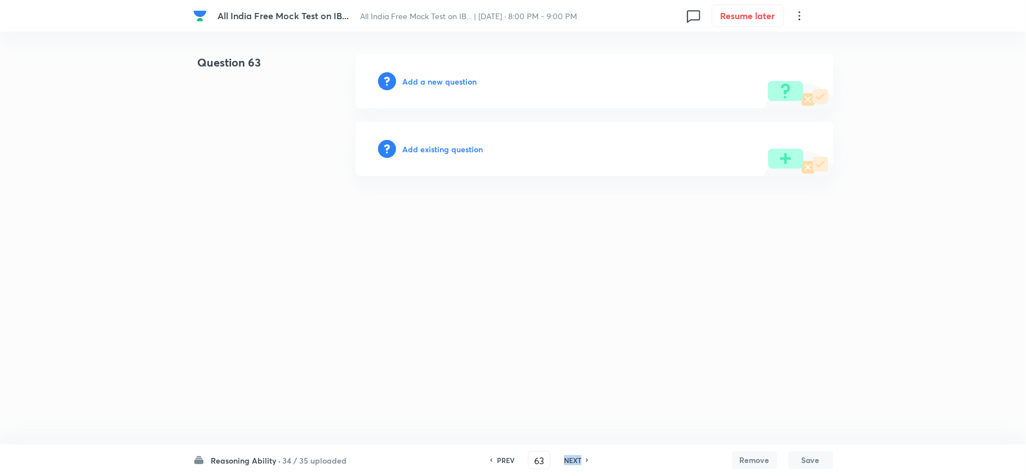
click at [571, 356] on h6 "NEXT" at bounding box center [572, 460] width 17 height 10
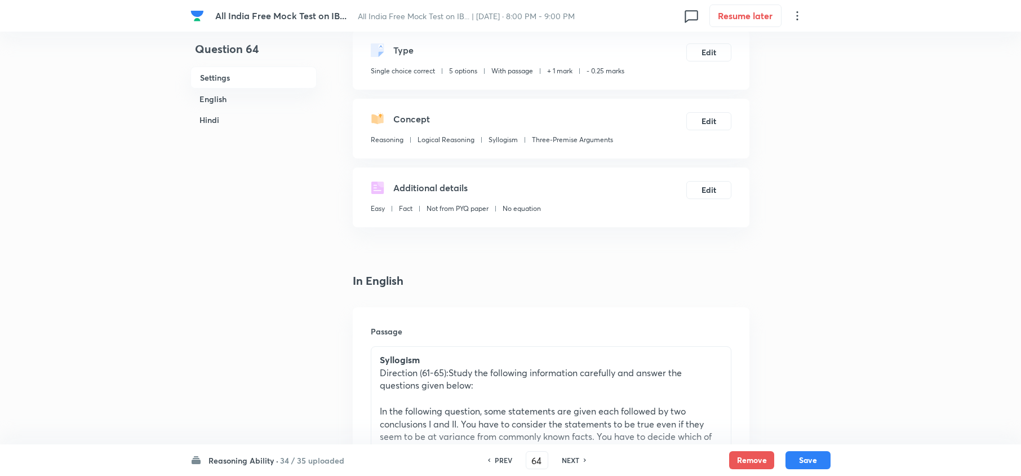
scroll to position [150, 0]
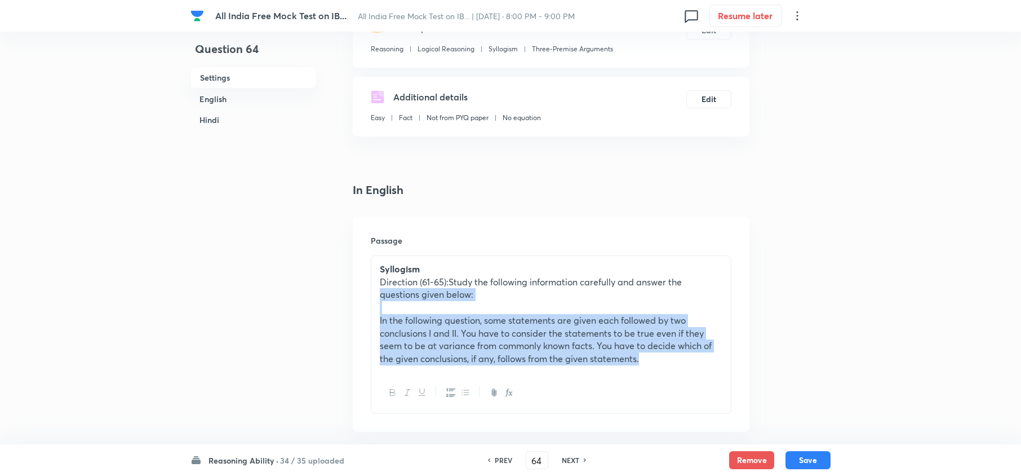
drag, startPoint x: 670, startPoint y: 361, endPoint x: 309, endPoint y: 300, distance: 365.7
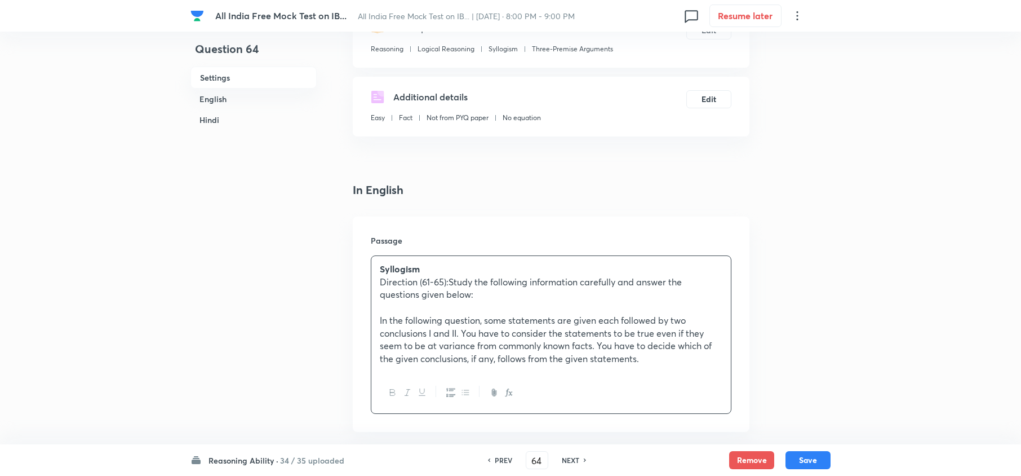
click at [565, 356] on div at bounding box center [551, 392] width 360 height 41
click at [504, 356] on h6 "PREV" at bounding box center [503, 460] width 17 height 10
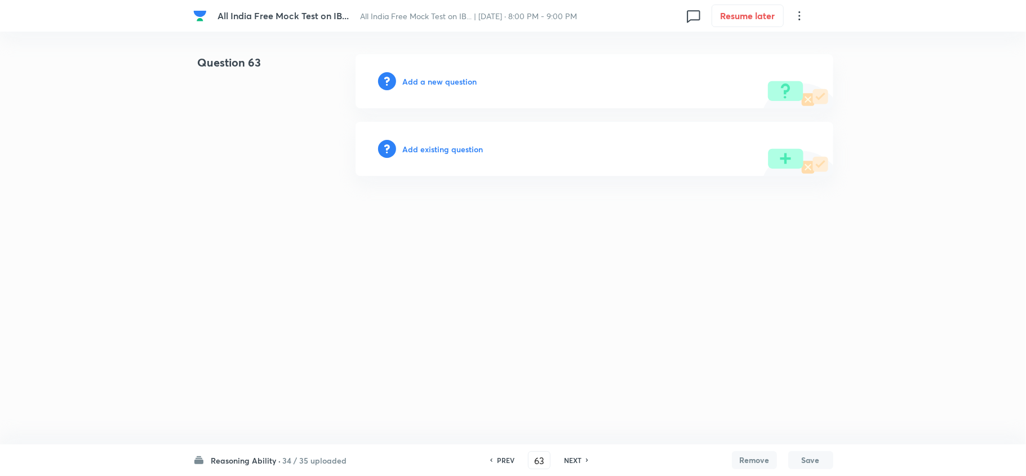
click at [577, 356] on div "PREV 63 ​ NEXT" at bounding box center [539, 460] width 145 height 18
click at [569, 356] on div "PREV 63 ​ NEXT" at bounding box center [539, 460] width 145 height 18
click at [570, 356] on div "PREV 63 ​ NEXT" at bounding box center [539, 460] width 145 height 18
drag, startPoint x: 570, startPoint y: 460, endPoint x: 555, endPoint y: 474, distance: 20.7
click at [570, 356] on h6 "NEXT" at bounding box center [572, 460] width 17 height 10
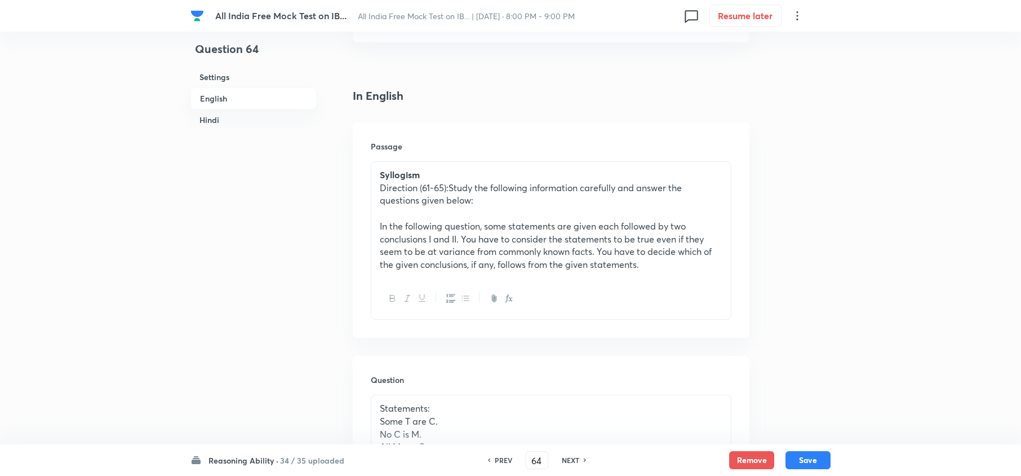
scroll to position [375, 0]
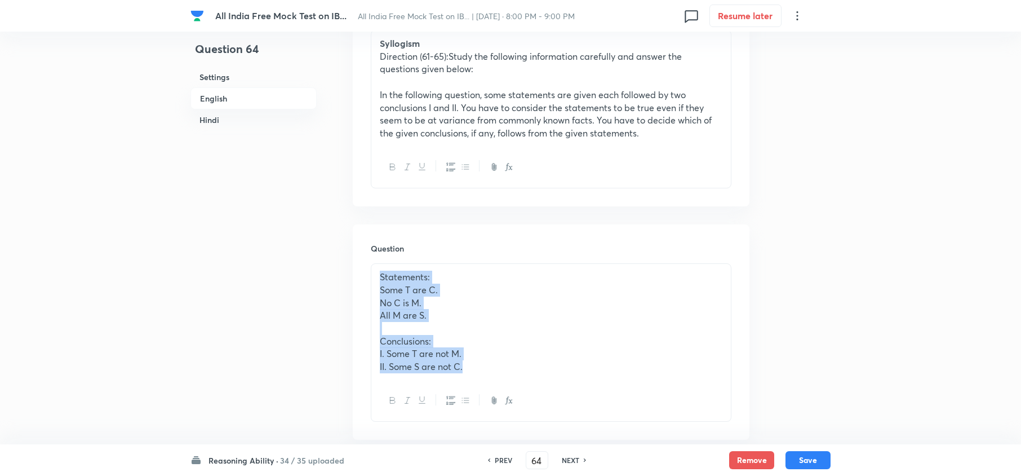
drag, startPoint x: 490, startPoint y: 372, endPoint x: 289, endPoint y: 242, distance: 240.1
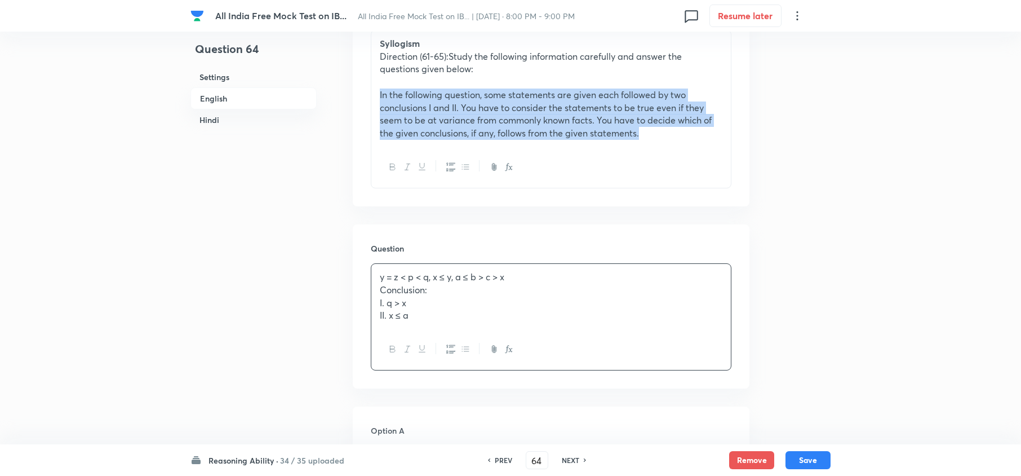
drag, startPoint x: 661, startPoint y: 132, endPoint x: 316, endPoint y: 91, distance: 346.8
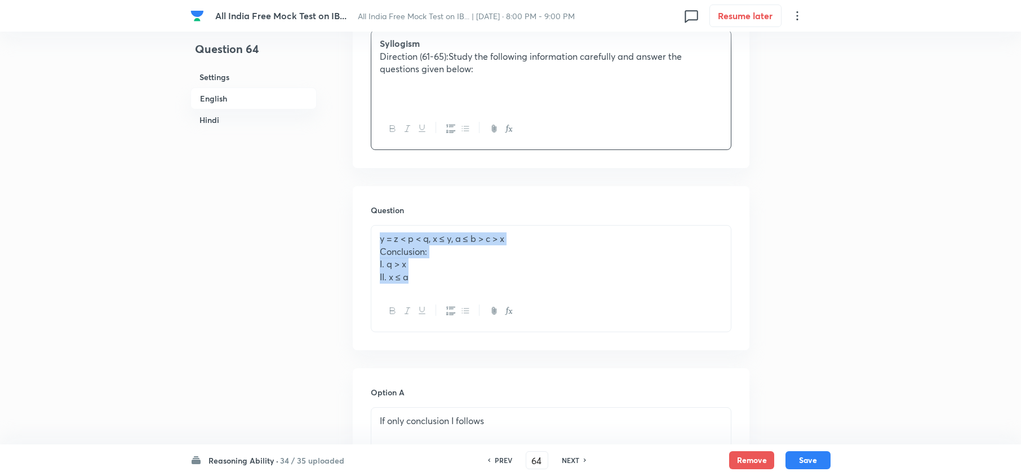
drag, startPoint x: 432, startPoint y: 277, endPoint x: 193, endPoint y: 130, distance: 280.9
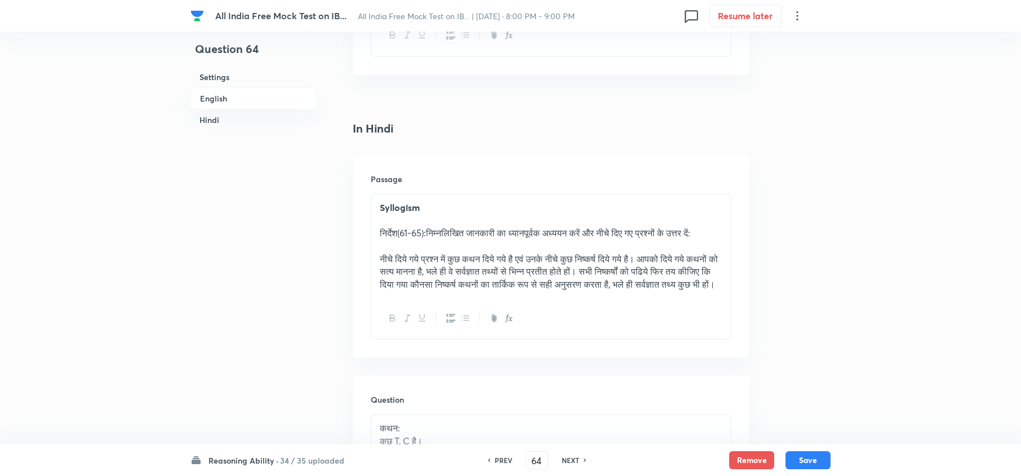
scroll to position [2029, 0]
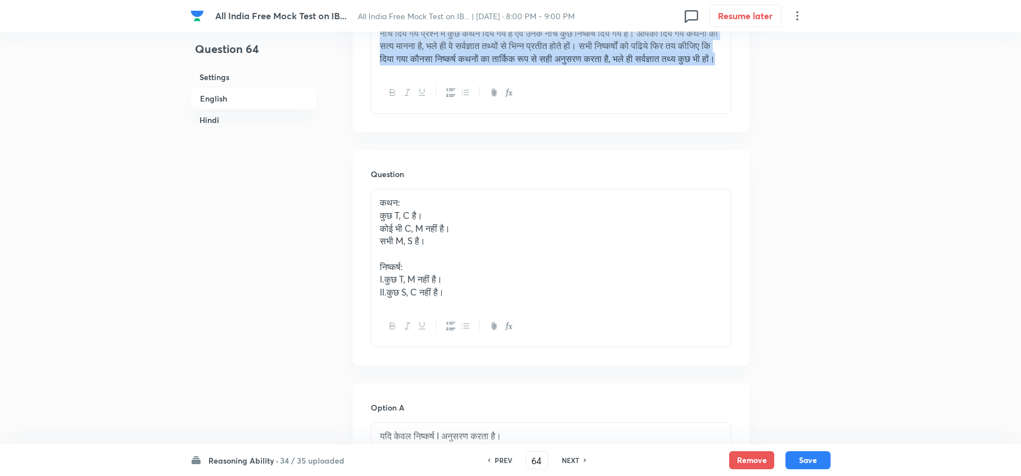
drag, startPoint x: 486, startPoint y: 71, endPoint x: 287, endPoint y: 23, distance: 204.1
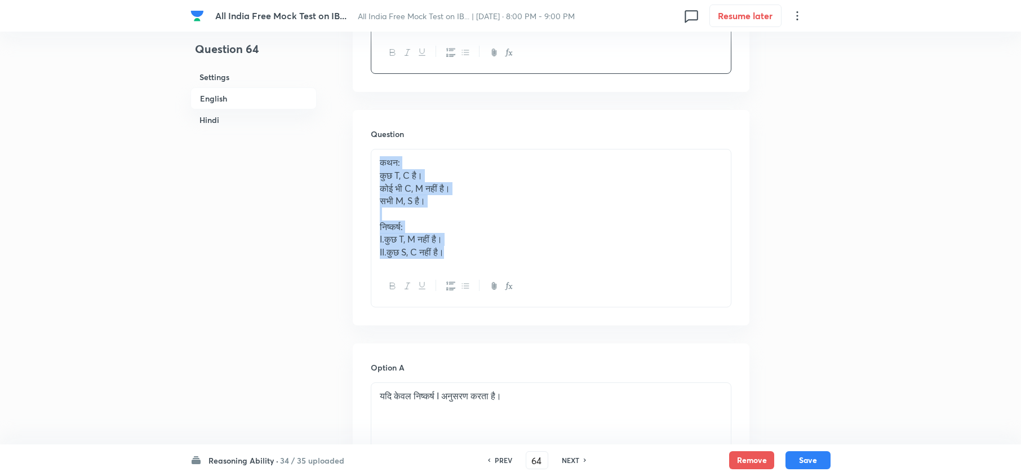
drag, startPoint x: 453, startPoint y: 259, endPoint x: 334, endPoint y: 156, distance: 157.4
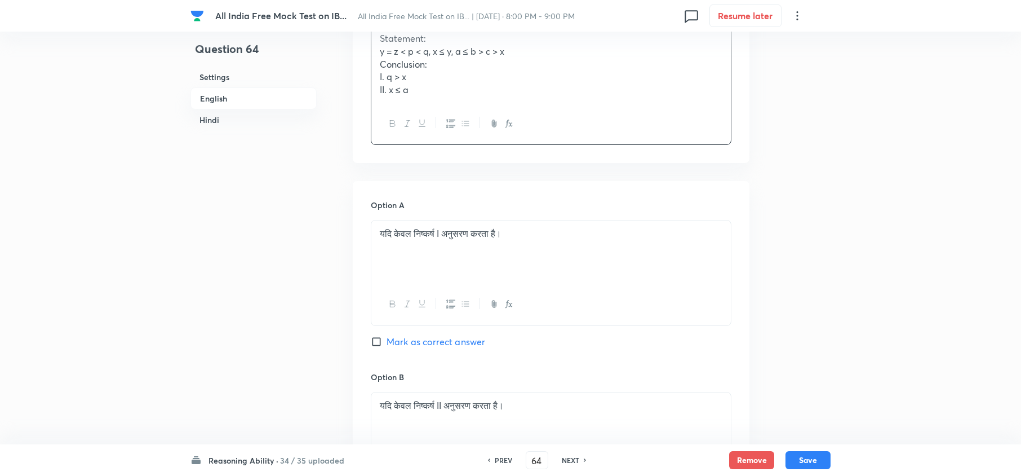
scroll to position [2179, 0]
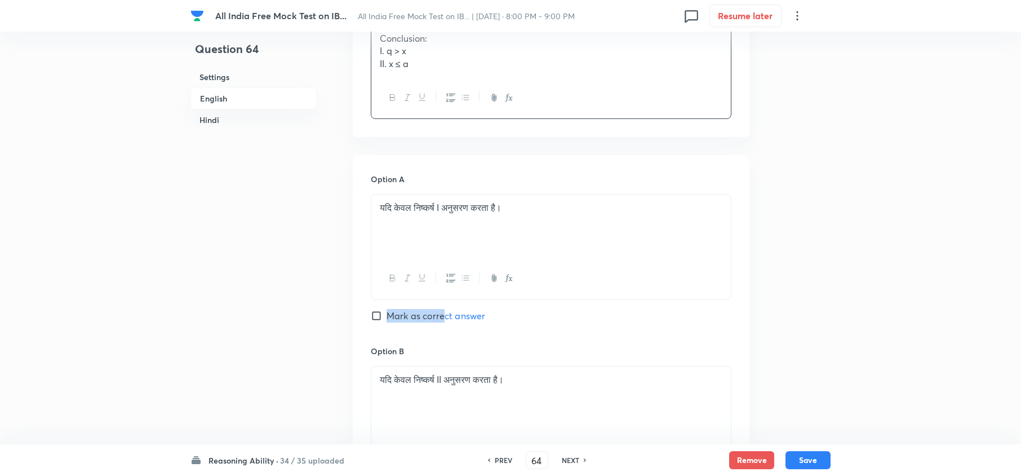
drag, startPoint x: 445, startPoint y: 314, endPoint x: 447, endPoint y: 322, distance: 8.8
click at [445, 315] on div "Option A यदि केवल निष्कर्ष I अनुसरण करता है। Mark as correct answer" at bounding box center [551, 258] width 361 height 171
click at [446, 322] on span "Mark as correct answer" at bounding box center [436, 316] width 99 height 14
click at [387, 321] on input "Mark as correct answer" at bounding box center [379, 315] width 16 height 11
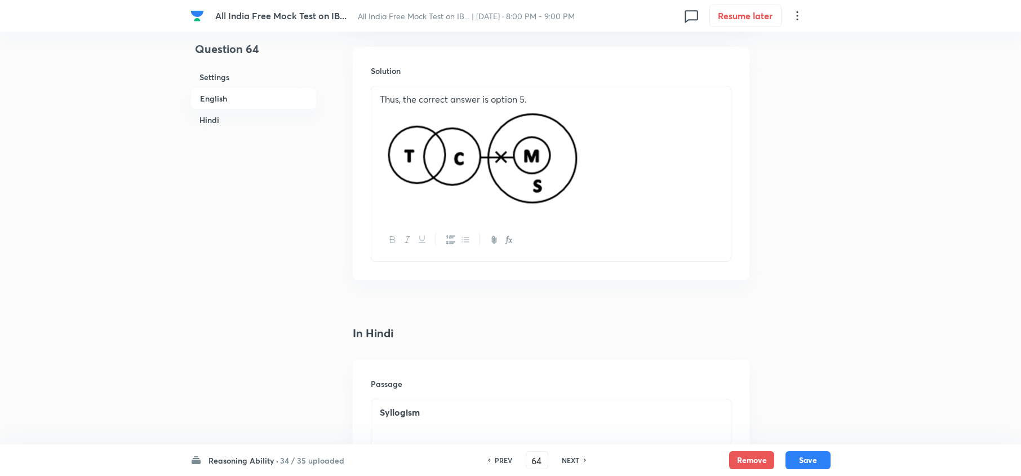
scroll to position [1653, 0]
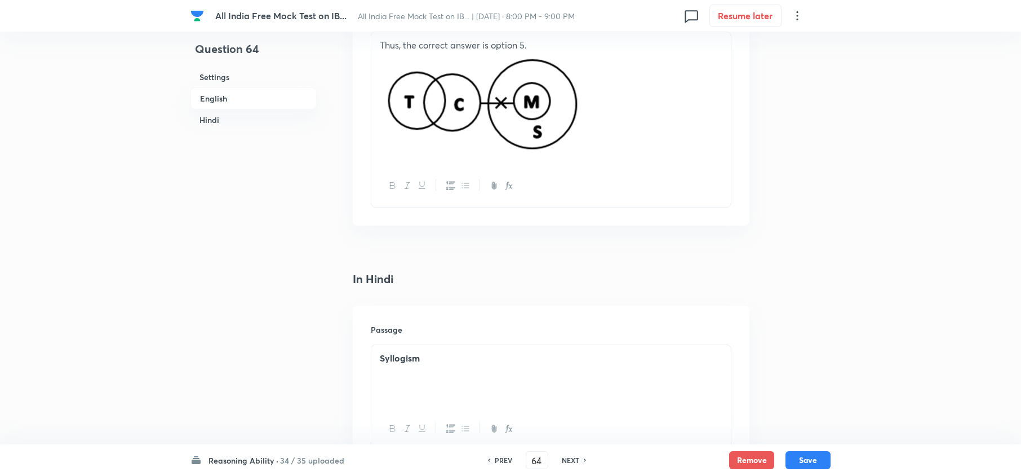
drag, startPoint x: 658, startPoint y: 126, endPoint x: 370, endPoint y: 110, distance: 289.0
click at [370, 110] on div "Solution Thus, the correct answer is option 5." at bounding box center [551, 109] width 397 height 233
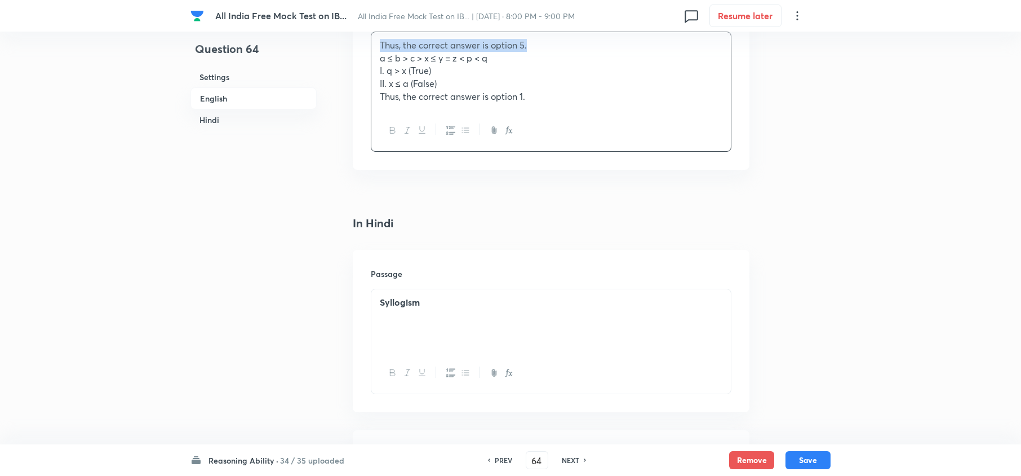
drag, startPoint x: 552, startPoint y: 51, endPoint x: 212, endPoint y: 50, distance: 339.9
click at [212, 50] on div "Question 64 Settings English Hindi Settings Type Single choice correct 5 option…" at bounding box center [511, 97] width 640 height 3392
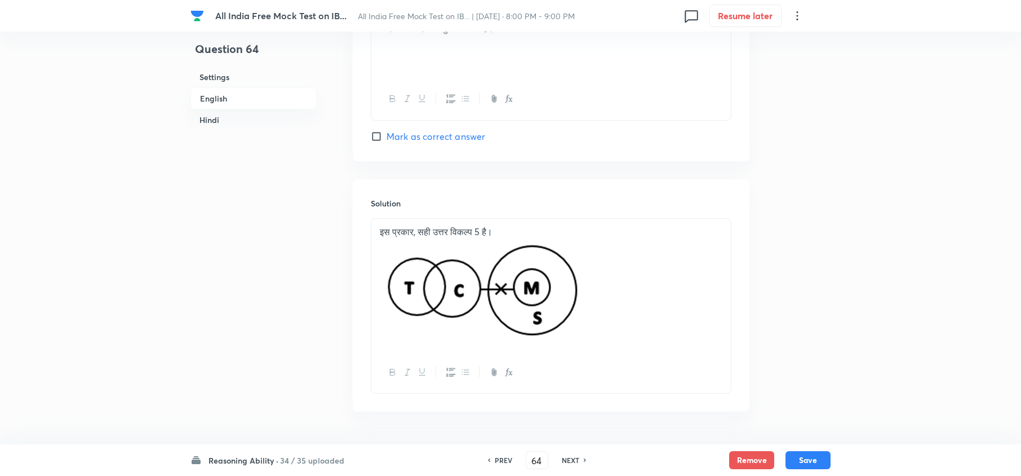
scroll to position [3019, 0]
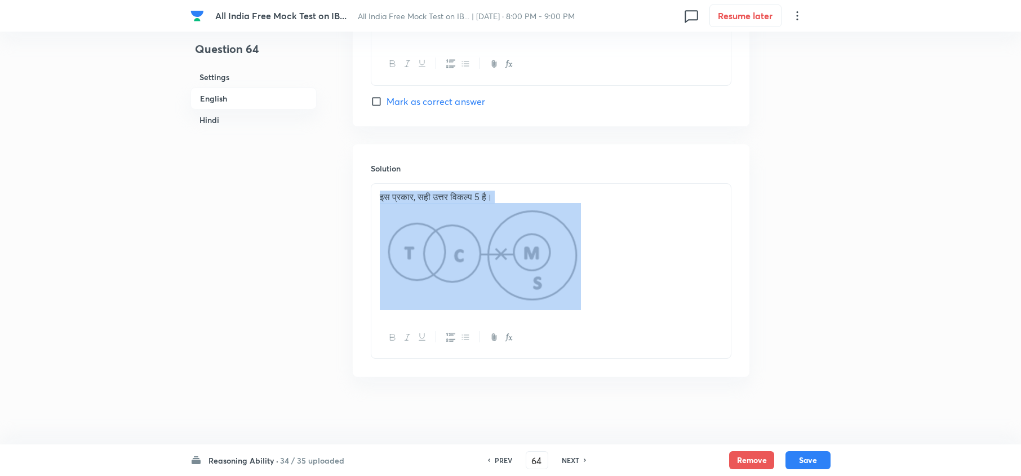
drag, startPoint x: 612, startPoint y: 258, endPoint x: 287, endPoint y: 201, distance: 329.2
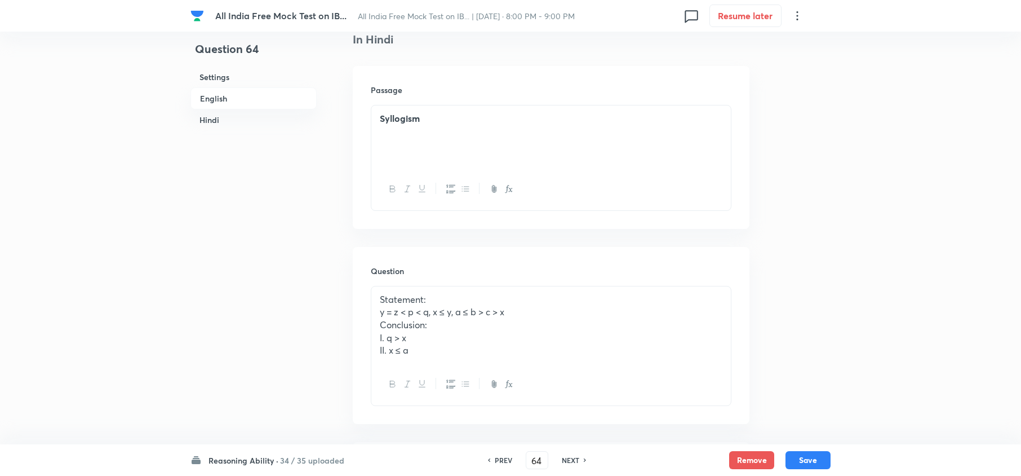
scroll to position [1673, 0]
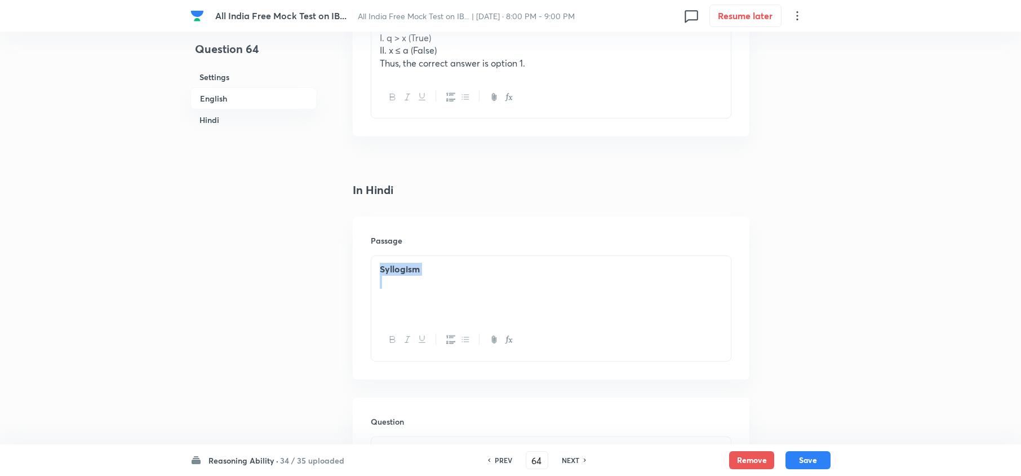
drag, startPoint x: 378, startPoint y: 273, endPoint x: 330, endPoint y: 272, distance: 47.9
click at [330, 272] on div "Question 64 Settings English Hindi Settings Type Single choice correct 5 option…" at bounding box center [511, 36] width 640 height 3310
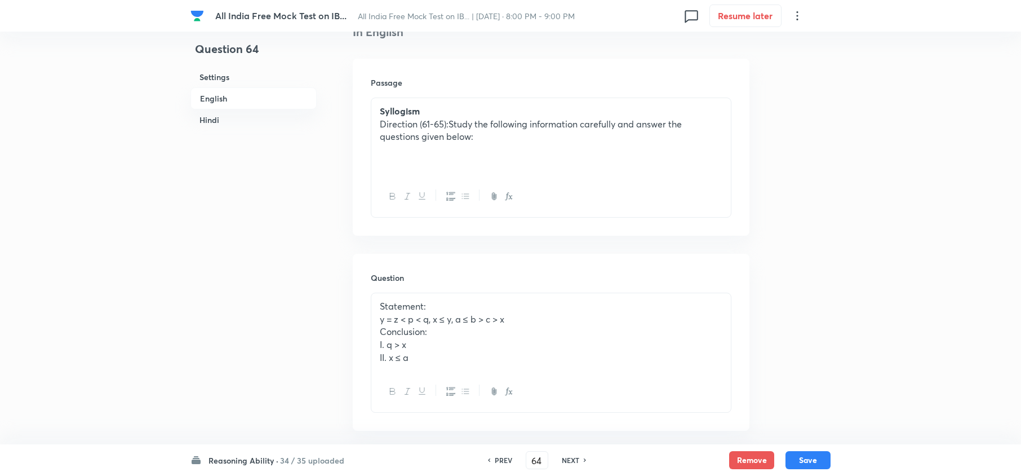
scroll to position [170, 0]
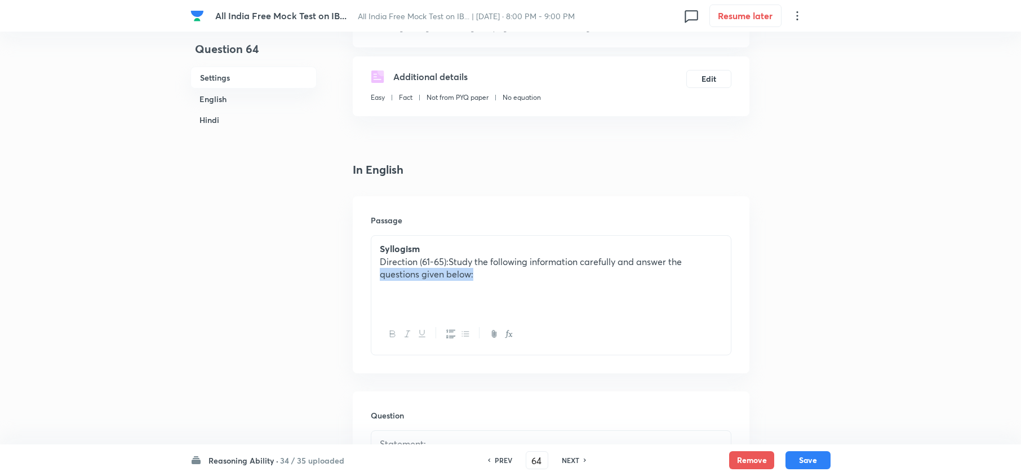
drag, startPoint x: 521, startPoint y: 273, endPoint x: 198, endPoint y: 274, distance: 323.0
click at [431, 264] on p "Direction (61-65):Study the following information carefully and answer the ques…" at bounding box center [551, 267] width 343 height 25
drag, startPoint x: 485, startPoint y: 272, endPoint x: 331, endPoint y: 272, distance: 153.3
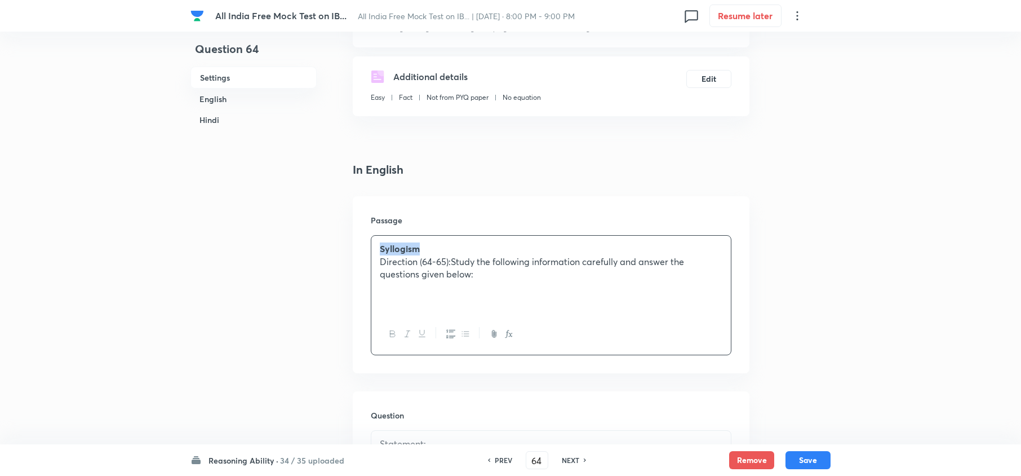
drag, startPoint x: 292, startPoint y: 239, endPoint x: 251, endPoint y: 240, distance: 40.6
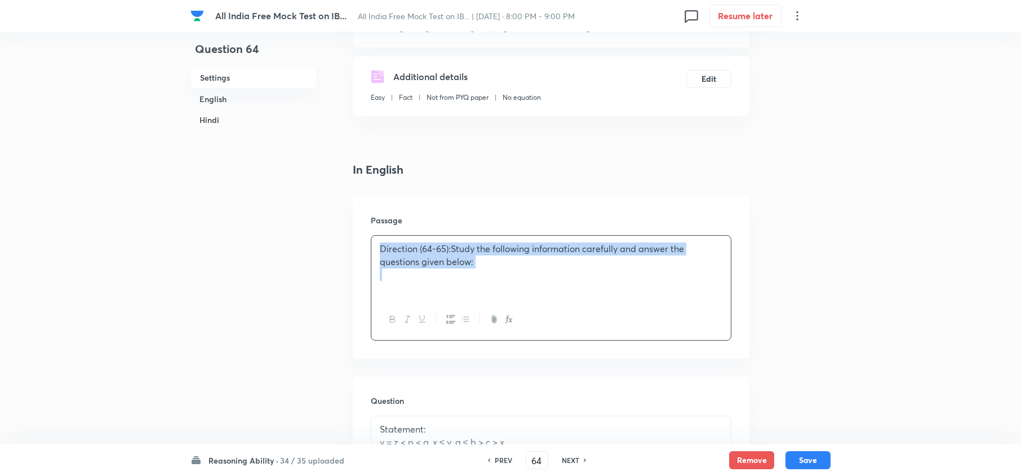
drag, startPoint x: 519, startPoint y: 269, endPoint x: 135, endPoint y: 208, distance: 388.1
copy p "Direction (64-65):Study the following information carefully and answer the ques…"
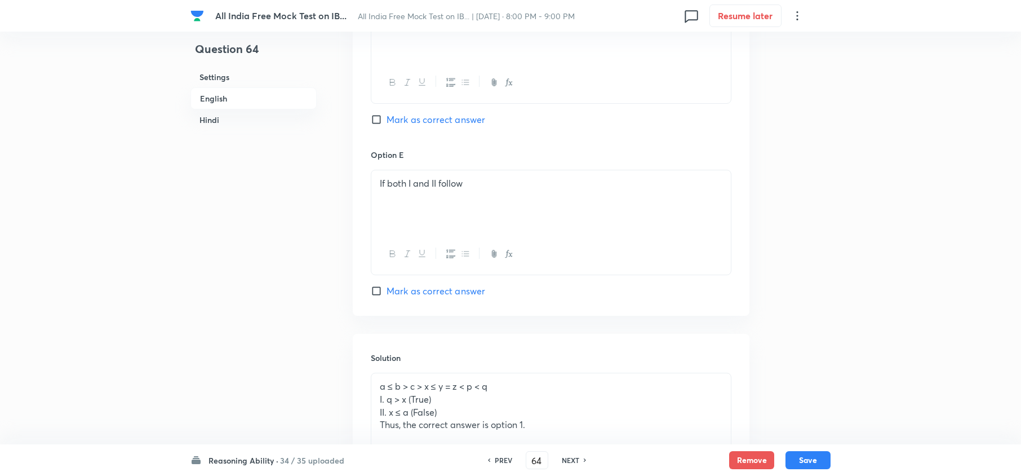
scroll to position [1673, 0]
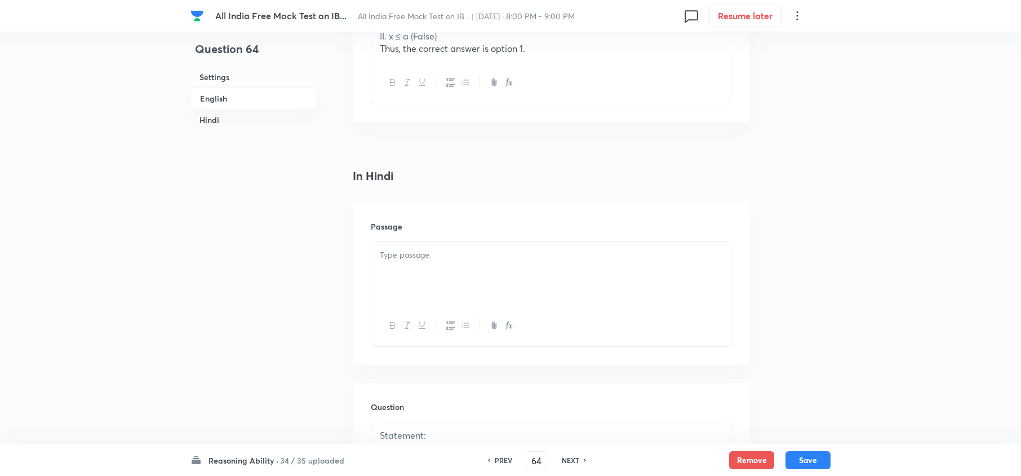
click at [499, 312] on div at bounding box center [551, 325] width 360 height 41
click at [506, 289] on div at bounding box center [551, 273] width 360 height 63
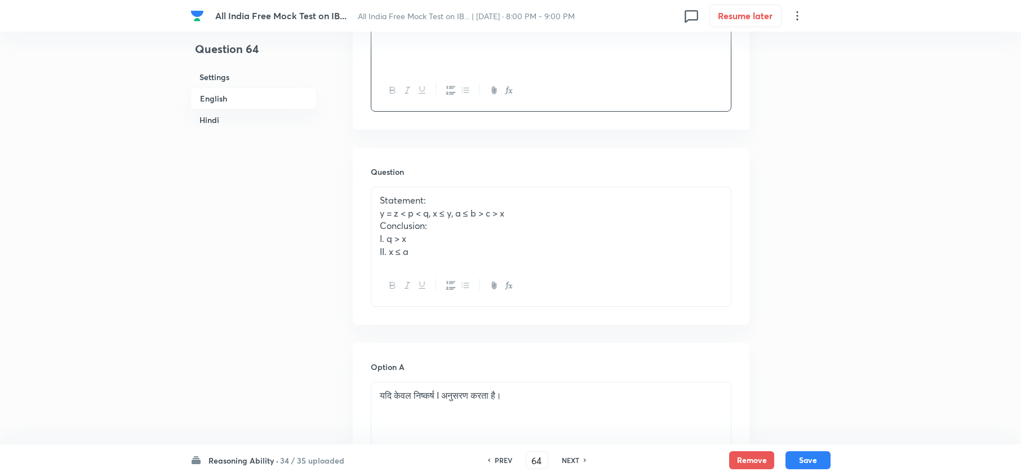
scroll to position [1748, 0]
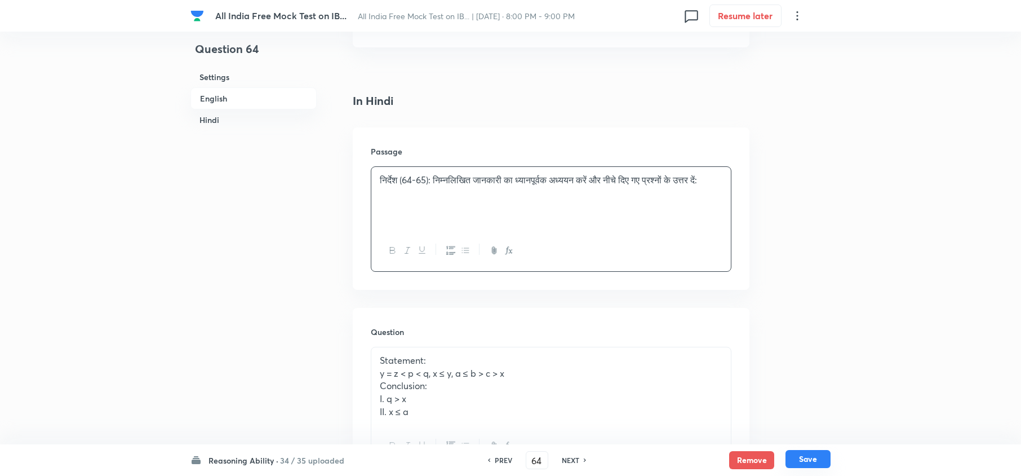
click at [764, 356] on button "Save" at bounding box center [808, 459] width 45 height 18
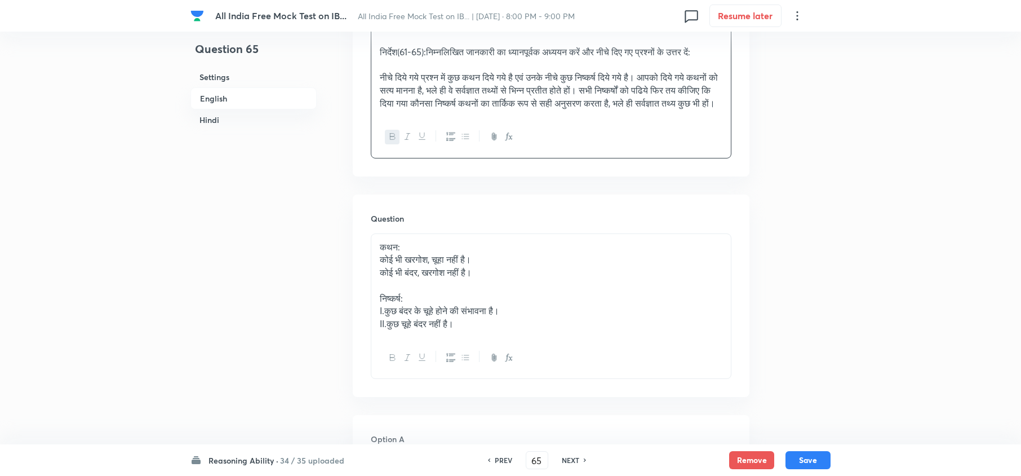
scroll to position [2217, 0]
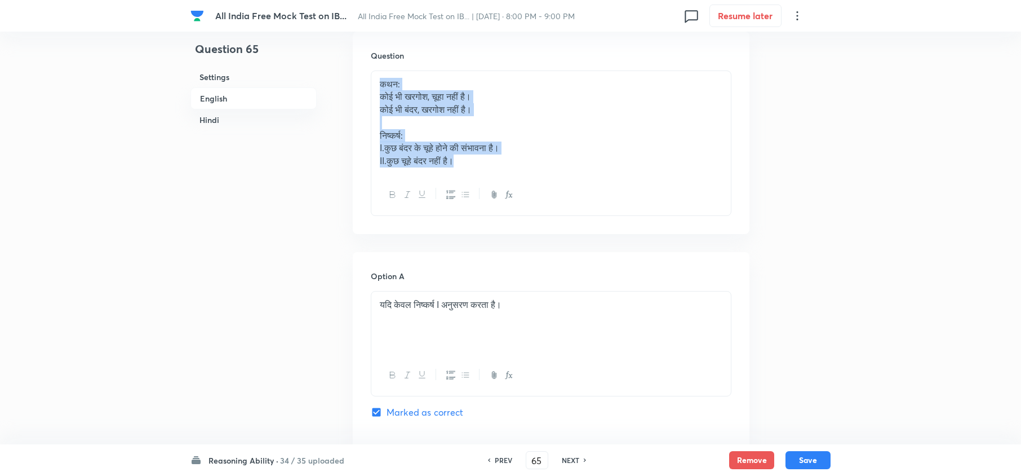
drag, startPoint x: 540, startPoint y: 184, endPoint x: 309, endPoint y: 104, distance: 243.8
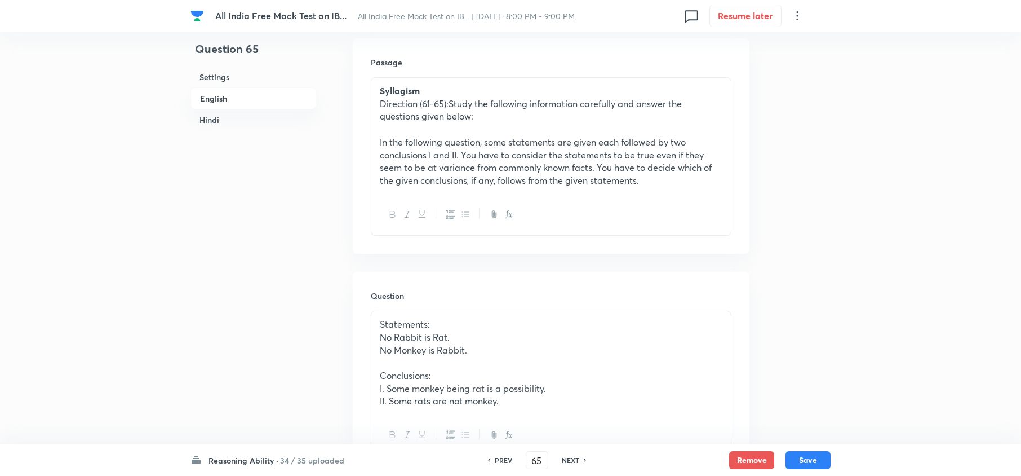
scroll to position [413, 0]
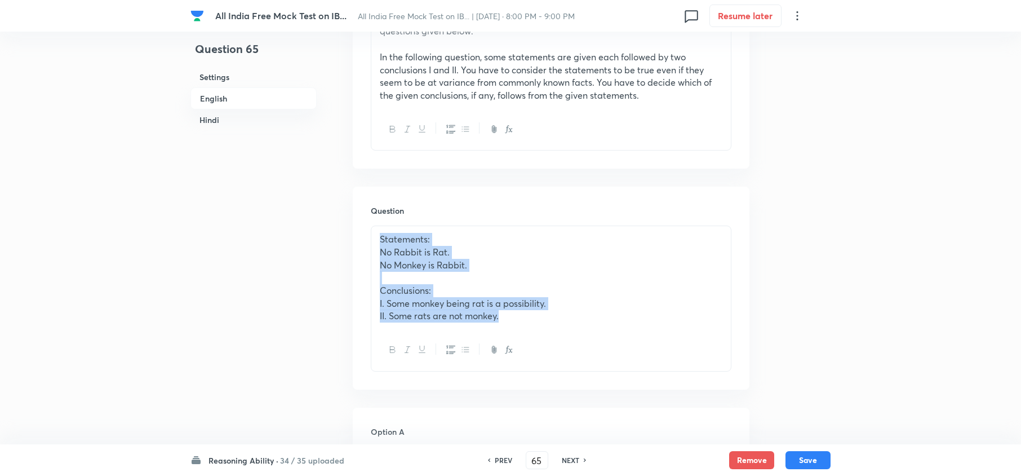
drag, startPoint x: 563, startPoint y: 320, endPoint x: 264, endPoint y: 229, distance: 312.4
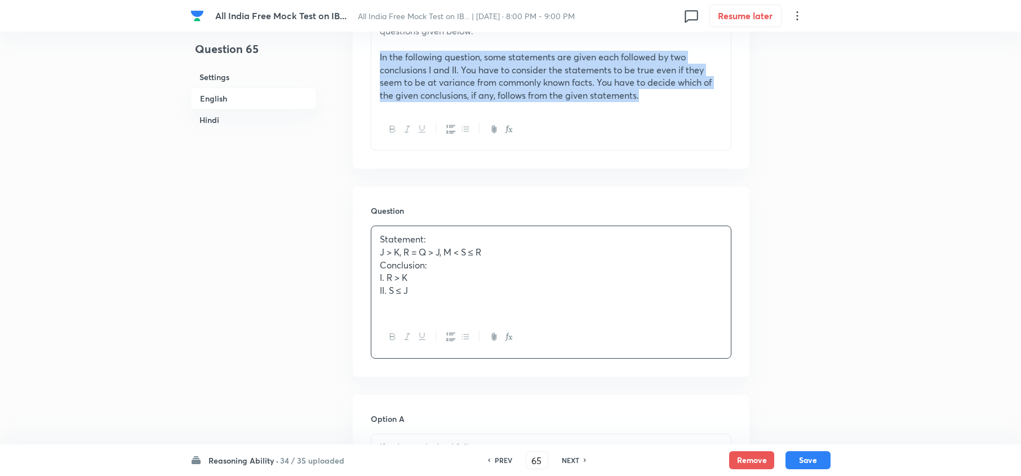
drag, startPoint x: 678, startPoint y: 107, endPoint x: 325, endPoint y: 127, distance: 353.5
click at [379, 52] on div "Syllogism Direction (61-65):Study the following information carefully and answe…" at bounding box center [551, 51] width 360 height 116
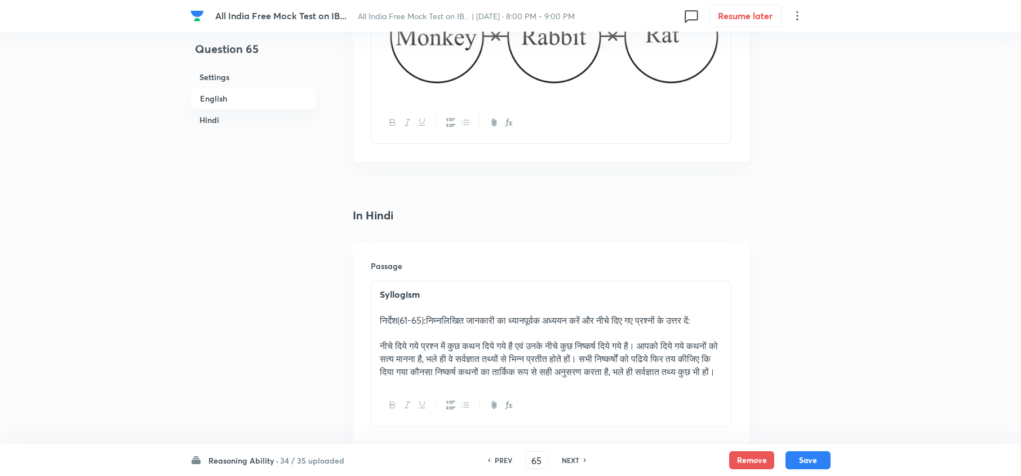
scroll to position [1841, 0]
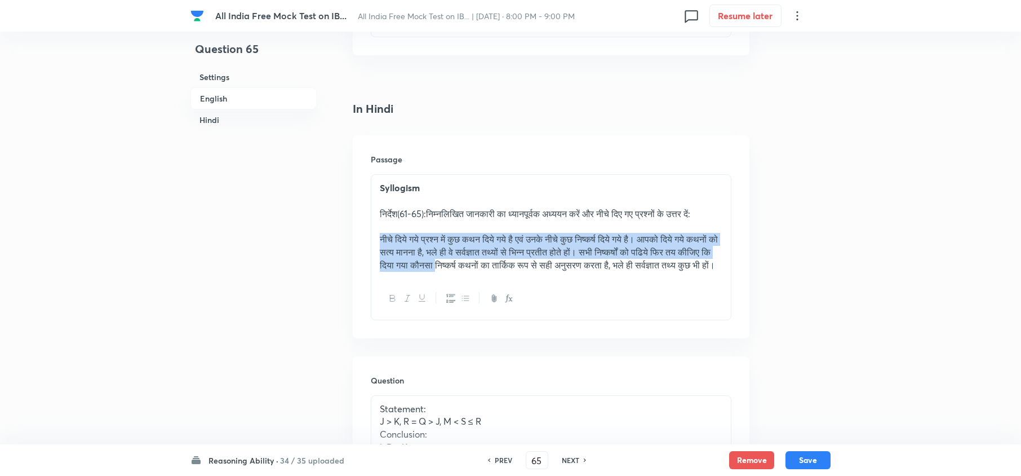
drag, startPoint x: 494, startPoint y: 273, endPoint x: 349, endPoint y: 240, distance: 148.8
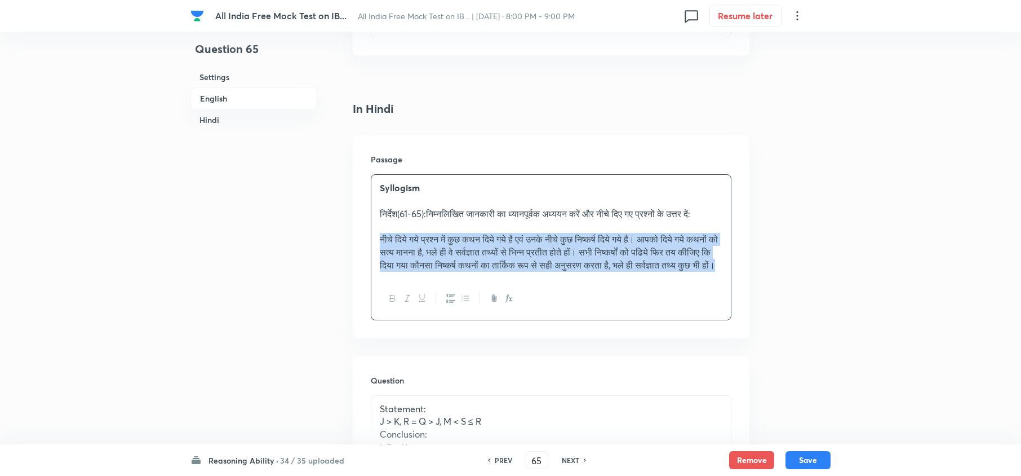
drag, startPoint x: 481, startPoint y: 290, endPoint x: 379, endPoint y: 240, distance: 113.2
click at [379, 240] on div "Syllogism निर्देश(61-65):निम्नलिखित जानकारी का ध्यानपूर्वक अध्ययन करें और नीचे …" at bounding box center [551, 226] width 360 height 103
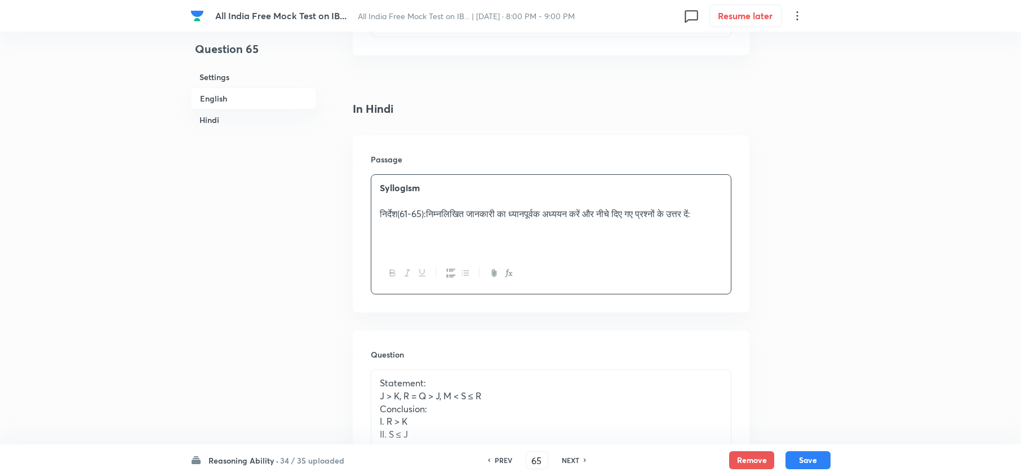
click at [409, 220] on p "निर्देश(61-65):निम्नलिखित जानकारी का ध्यानपूर्वक अध्ययन करें और नीचे दिए गए प्र…" at bounding box center [551, 213] width 343 height 13
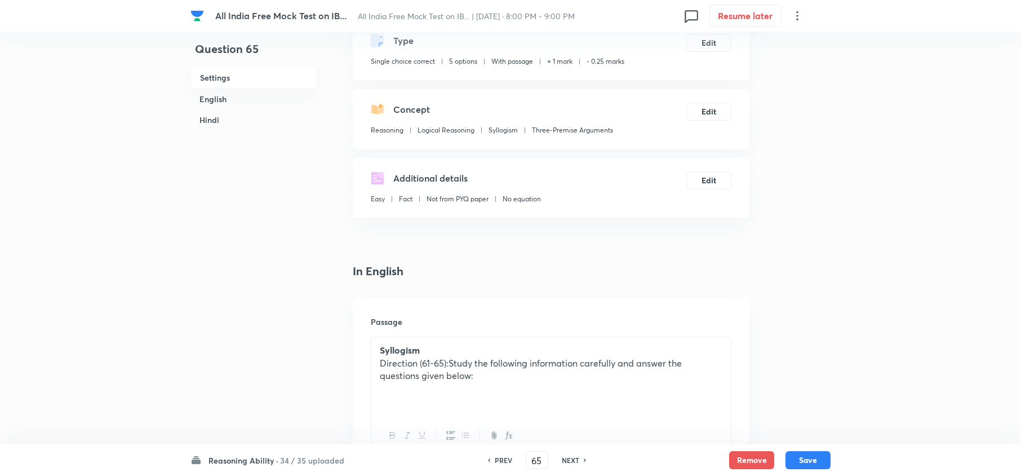
scroll to position [150, 0]
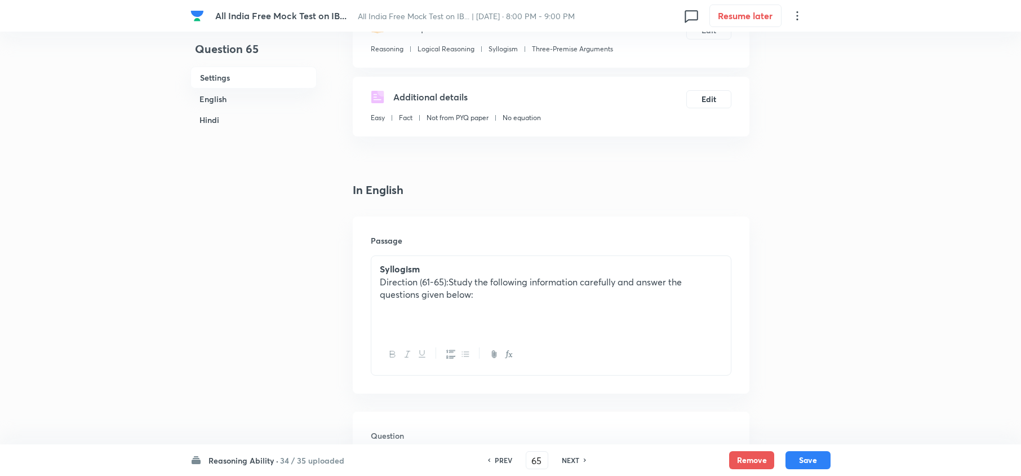
click at [445, 280] on p "Direction (61-65):Study the following information carefully and answer the ques…" at bounding box center [551, 288] width 343 height 25
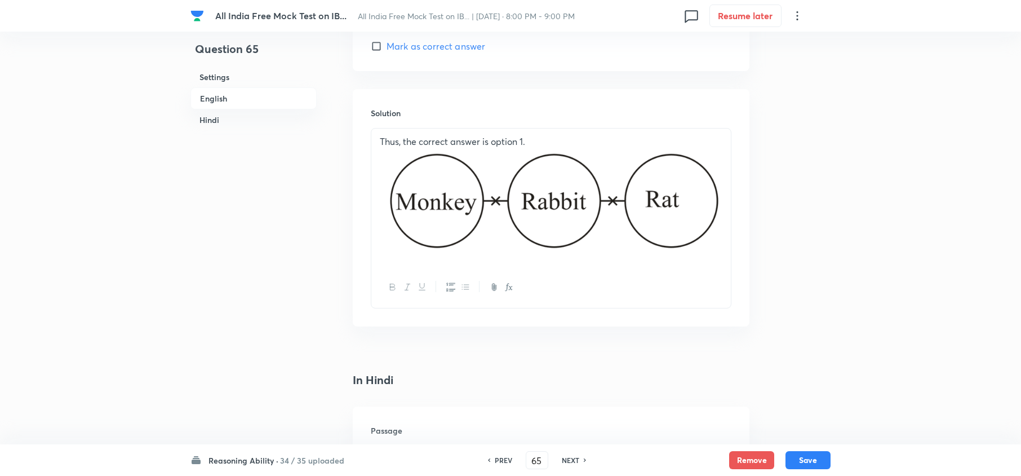
scroll to position [1578, 0]
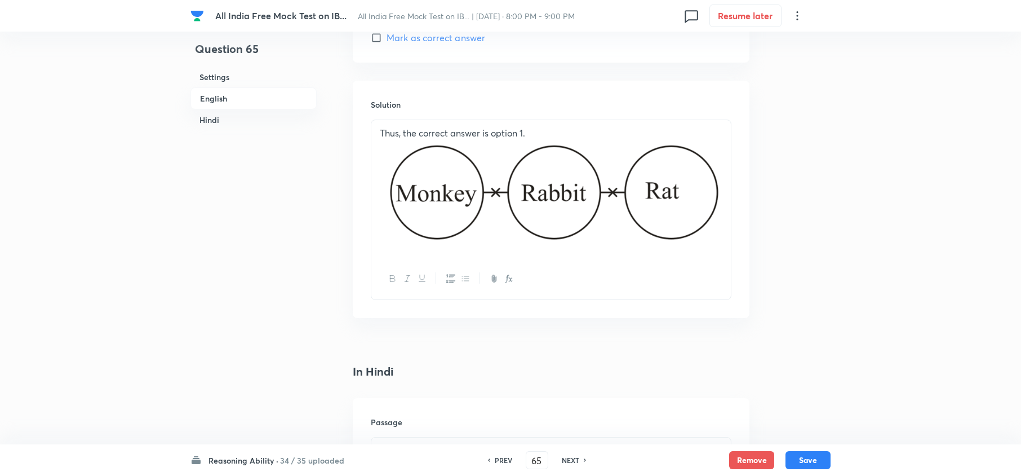
click at [724, 202] on div "Thus, the correct answer is option 1." at bounding box center [551, 189] width 360 height 138
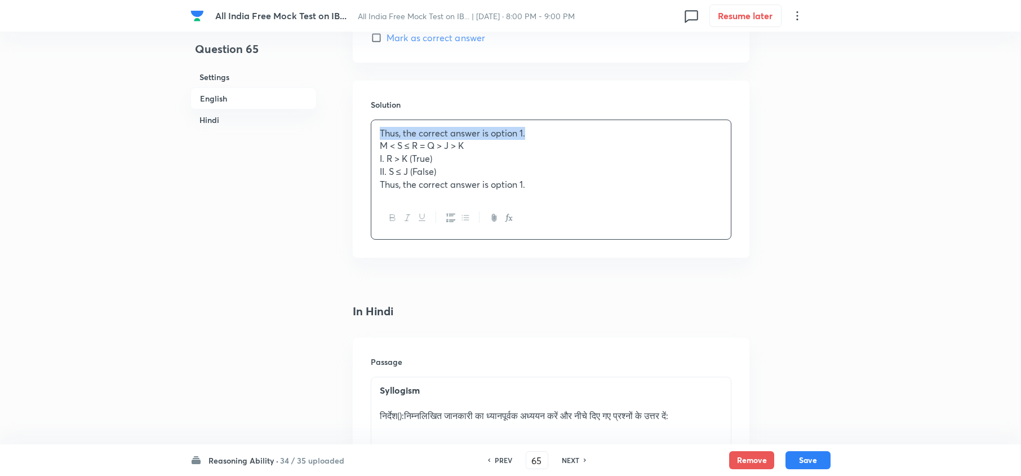
drag, startPoint x: 542, startPoint y: 131, endPoint x: 222, endPoint y: 116, distance: 320.0
click at [222, 116] on div "Question 65 Settings English Hindi Settings Type Single choice correct 5 option…" at bounding box center [511, 194] width 640 height 3437
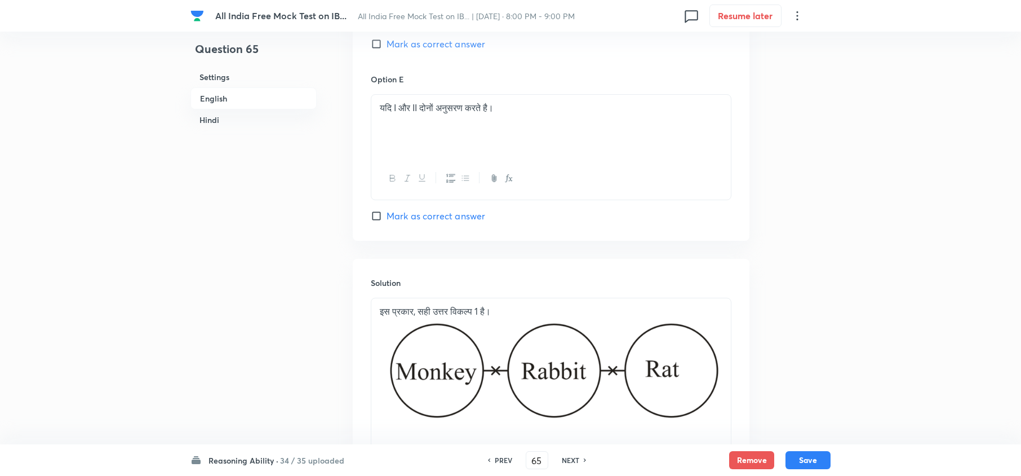
scroll to position [3006, 0]
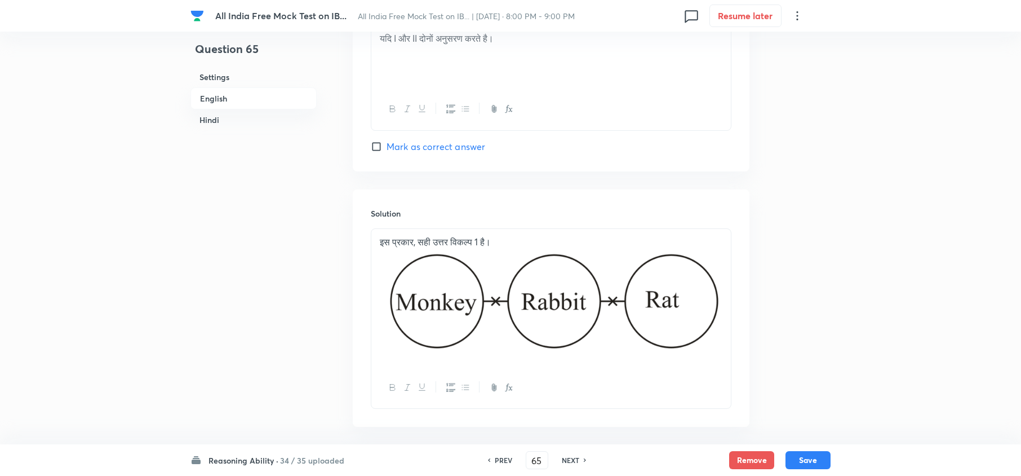
click at [713, 313] on img at bounding box center [551, 302] width 343 height 109
click at [718, 315] on img at bounding box center [551, 302] width 343 height 109
click at [729, 310] on div "इस प्रकार, सही उत्तर विकल्प 1 है।" at bounding box center [551, 298] width 360 height 138
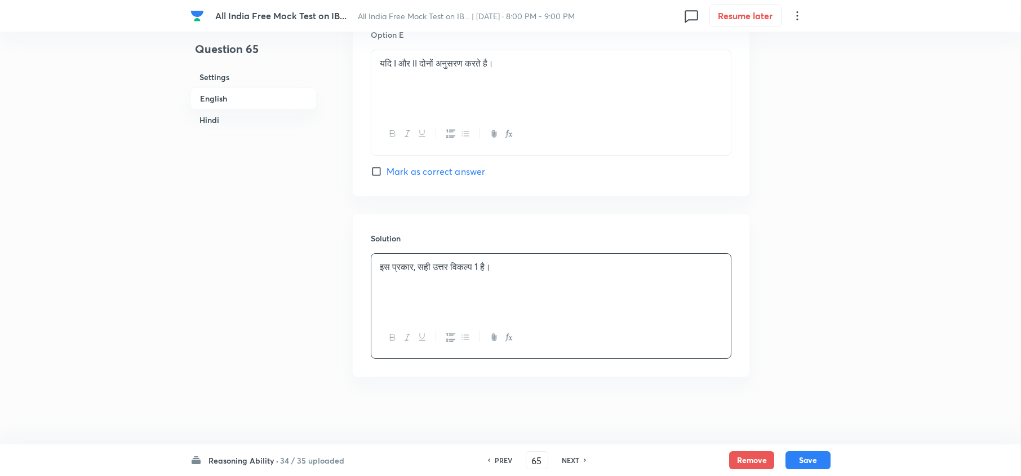
scroll to position [2990, 0]
drag, startPoint x: 557, startPoint y: 271, endPoint x: 154, endPoint y: 271, distance: 403.6
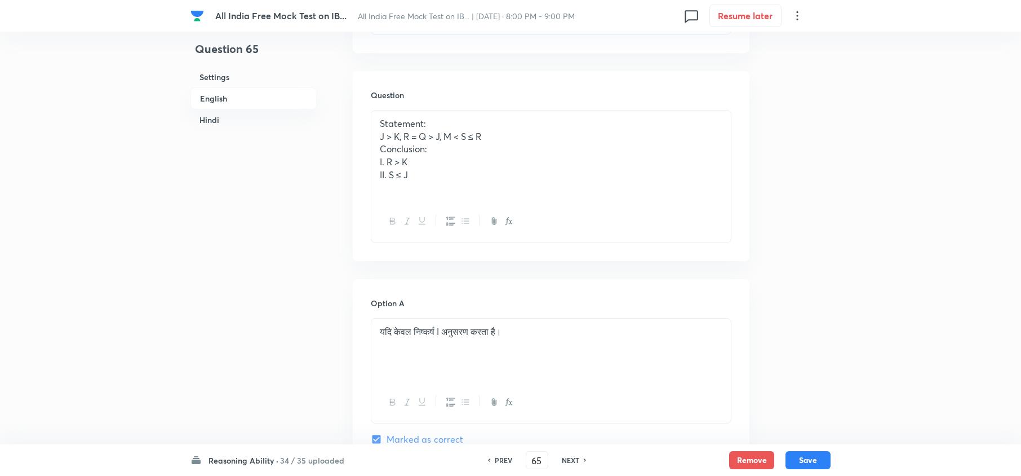
scroll to position [2014, 0]
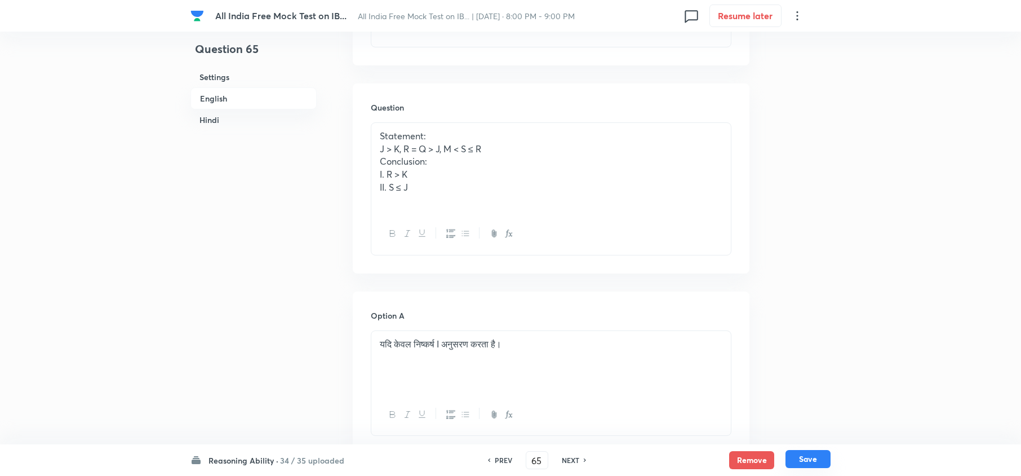
click at [764, 356] on button "Save" at bounding box center [808, 459] width 45 height 18
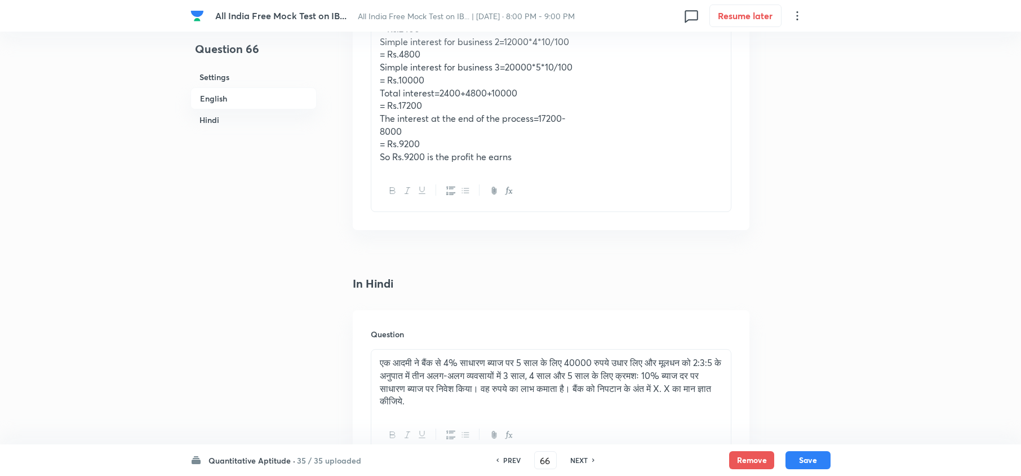
scroll to position [1639, 0]
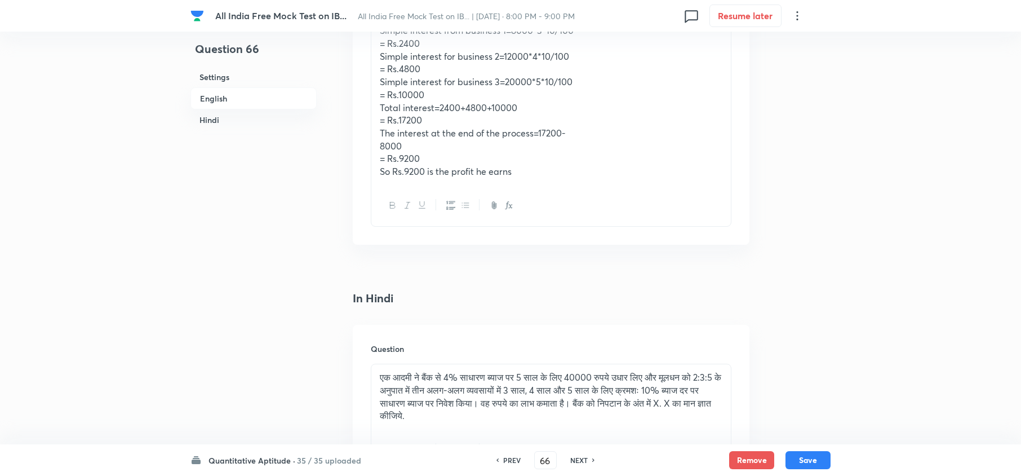
click at [506, 356] on h6 "PREV" at bounding box center [511, 460] width 17 height 10
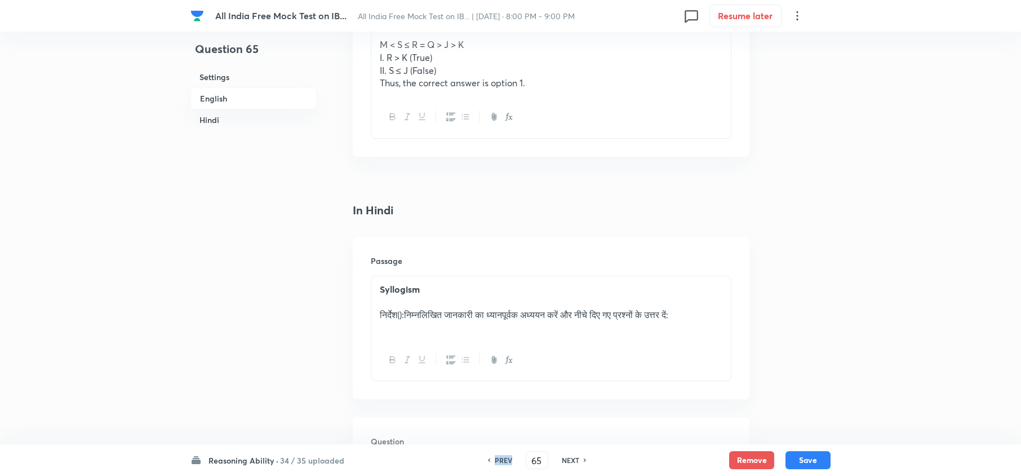
click at [506, 356] on h6 "PREV" at bounding box center [503, 460] width 17 height 10
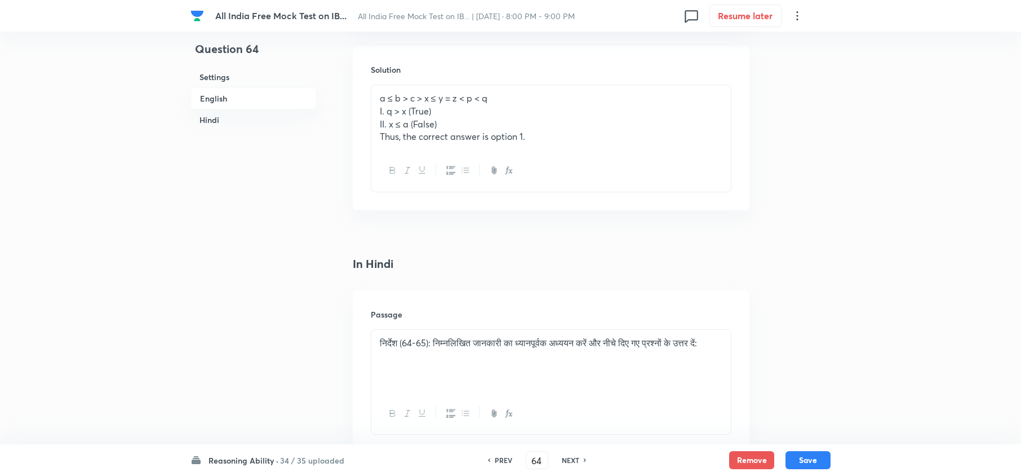
scroll to position [1564, 0]
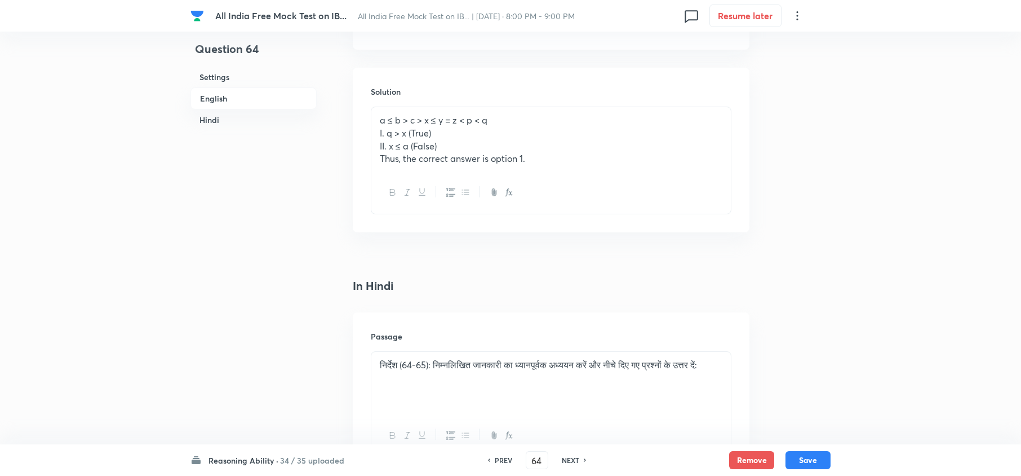
click at [506, 356] on h6 "PREV" at bounding box center [503, 460] width 17 height 10
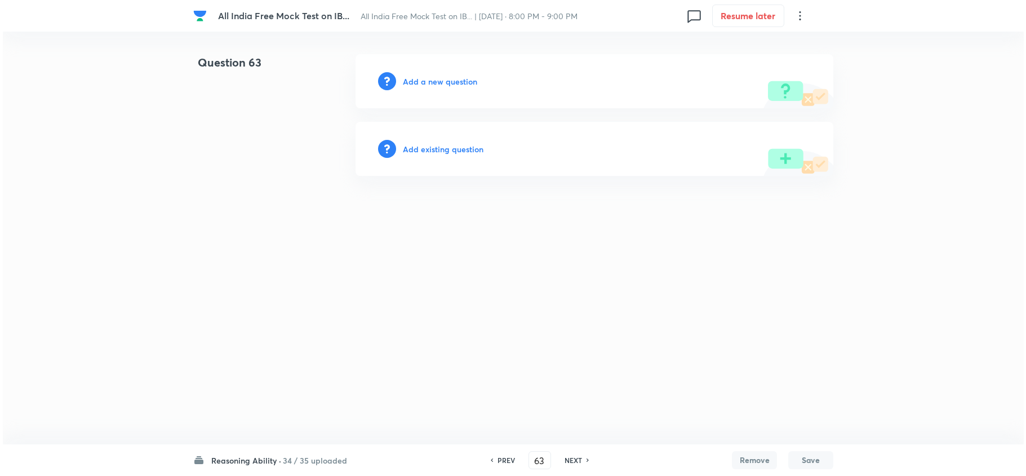
scroll to position [0, 0]
click at [433, 77] on h6 "Add a new question" at bounding box center [440, 82] width 74 height 12
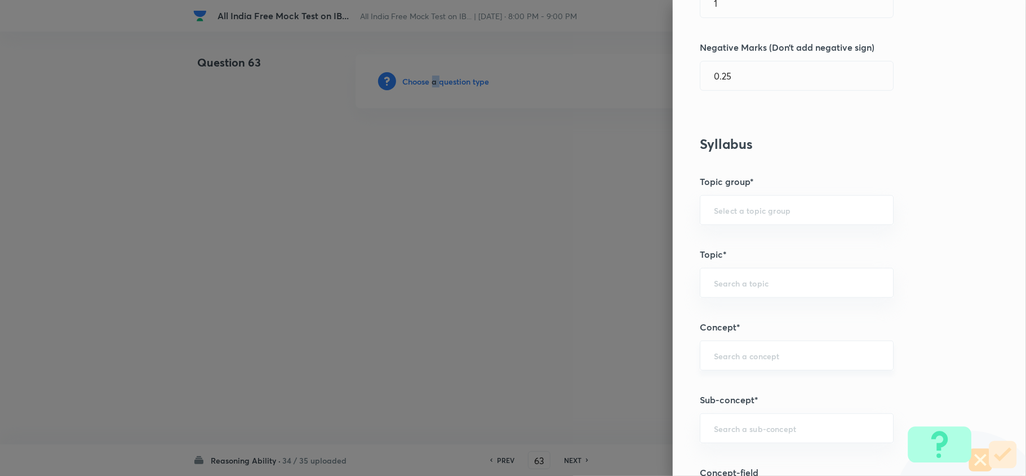
scroll to position [451, 0]
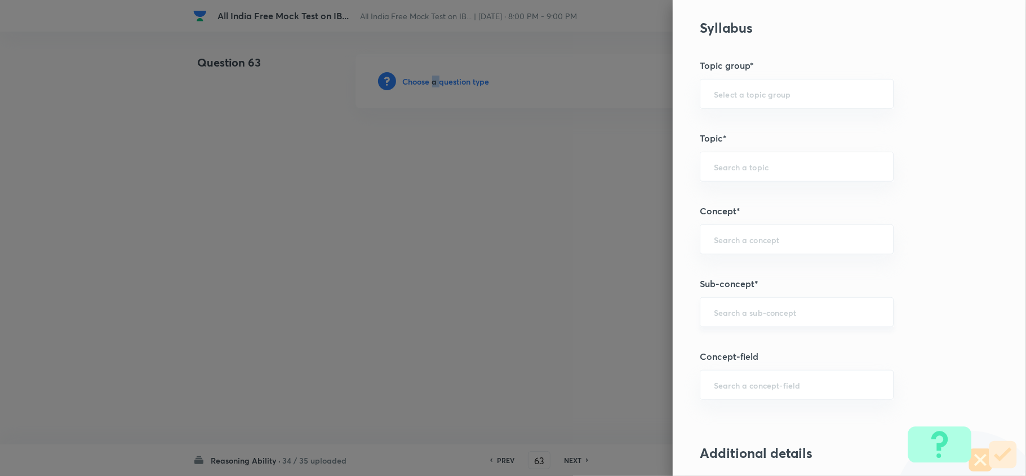
click at [764, 309] on div "​" at bounding box center [797, 312] width 194 height 30
click at [761, 356] on li "Three-Premise Arguments" at bounding box center [785, 367] width 192 height 20
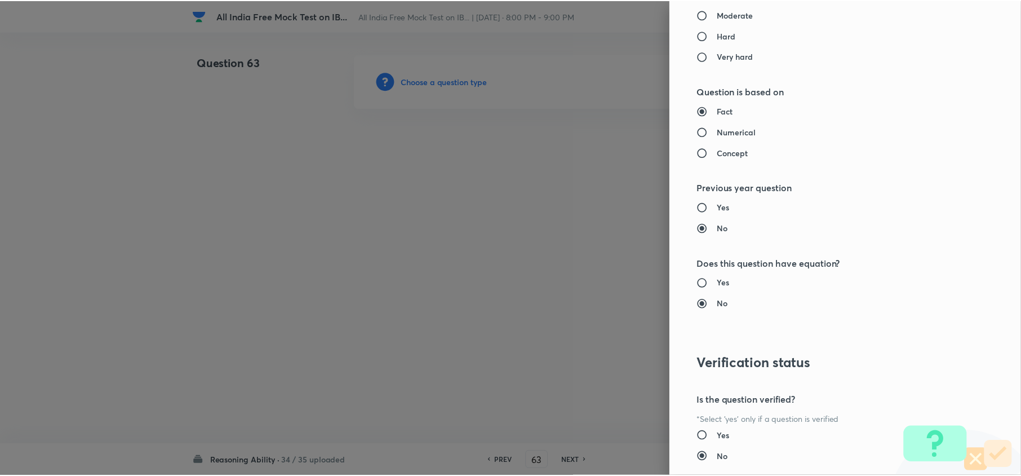
scroll to position [1063, 0]
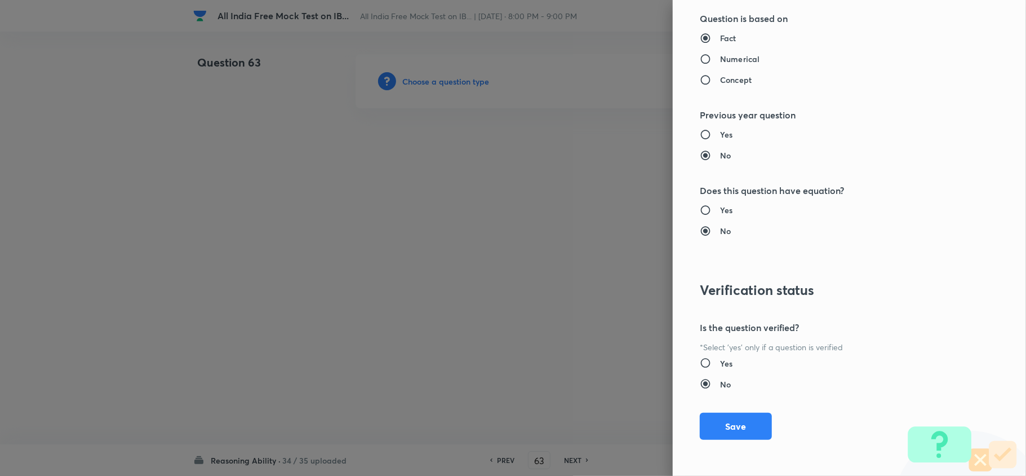
click at [702, 356] on button "Save" at bounding box center [736, 426] width 72 height 27
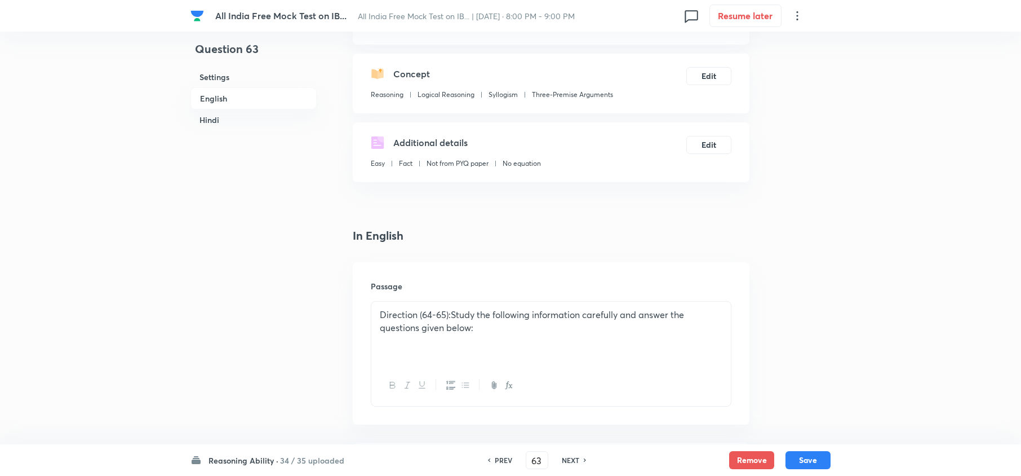
scroll to position [300, 0]
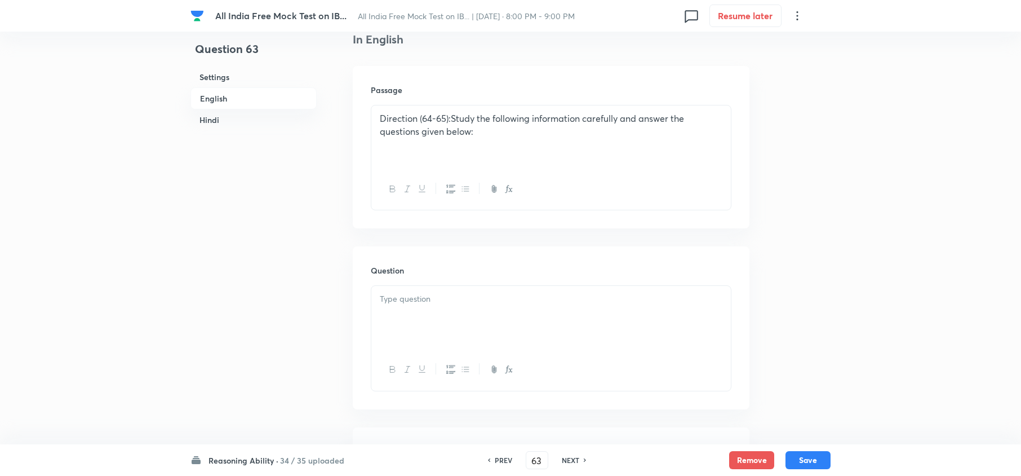
click at [476, 296] on p at bounding box center [551, 299] width 343 height 13
click at [444, 118] on p "Direction (64-65):Study the following information carefully and answer the ques…" at bounding box center [551, 124] width 343 height 25
click at [405, 303] on p at bounding box center [551, 299] width 343 height 13
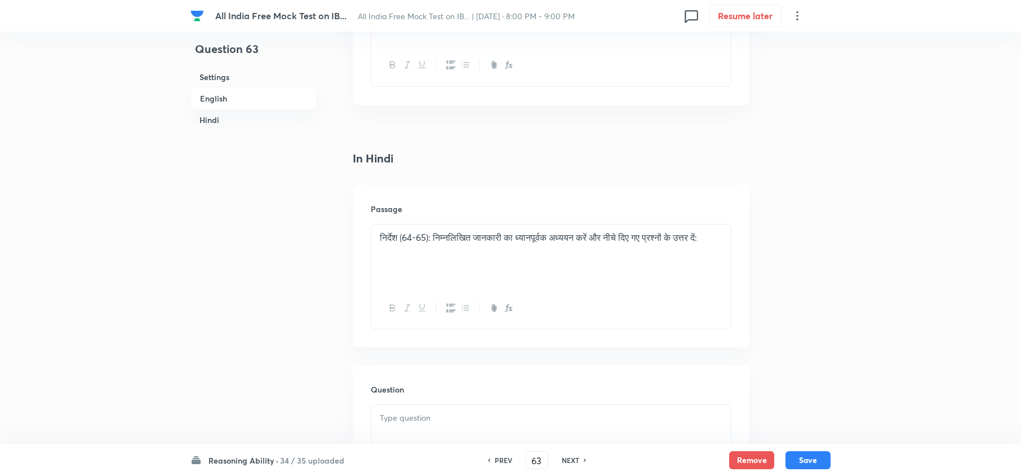
scroll to position [1728, 0]
click at [414, 356] on p at bounding box center [551, 417] width 343 height 13
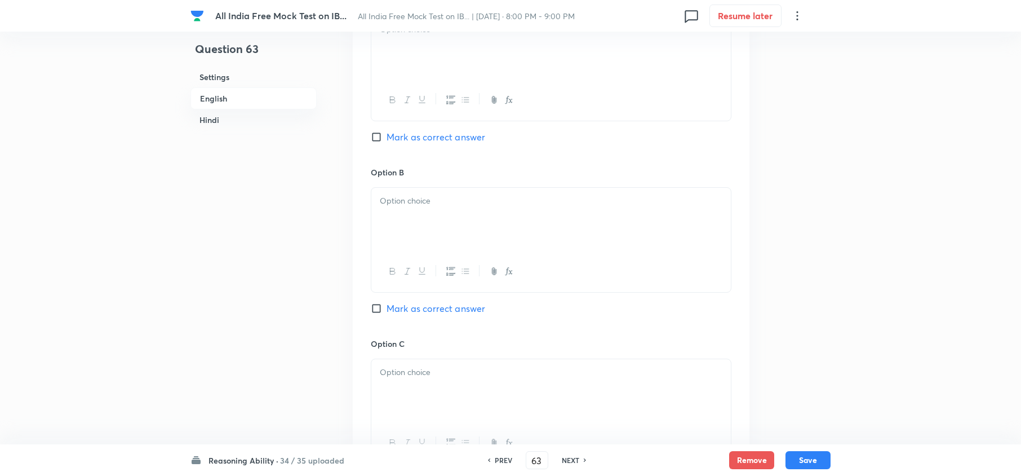
scroll to position [601, 0]
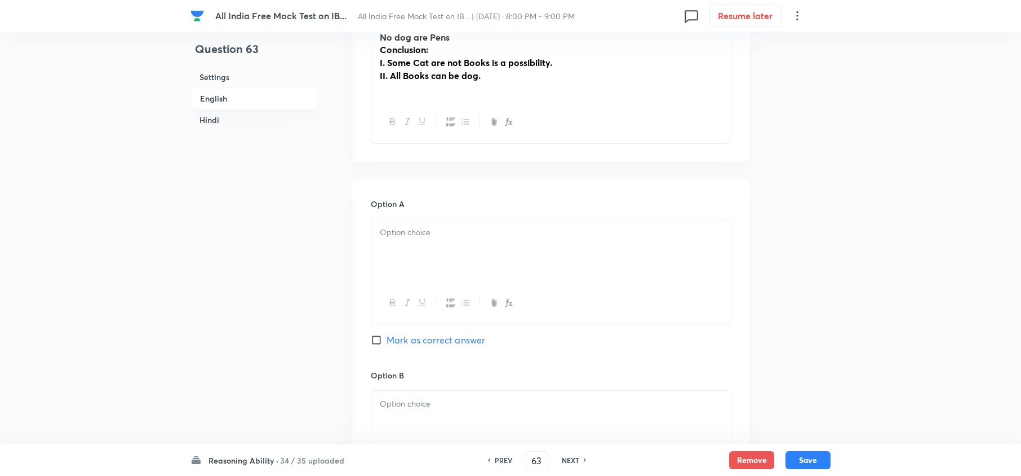
click at [402, 247] on div at bounding box center [551, 250] width 360 height 63
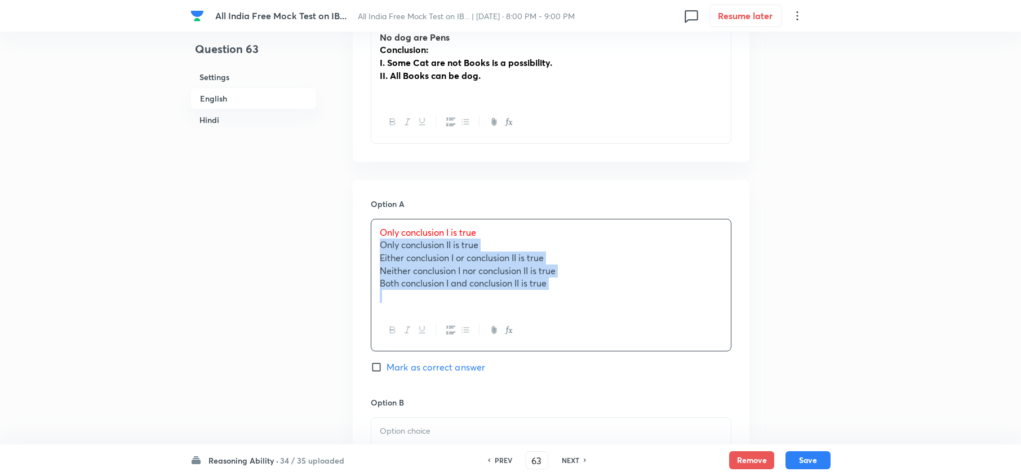
drag, startPoint x: 377, startPoint y: 244, endPoint x: 582, endPoint y: 311, distance: 215.9
click at [581, 310] on div "Only conclusion I is true Only conclusion II is true Either conclusion I or con…" at bounding box center [551, 285] width 361 height 133
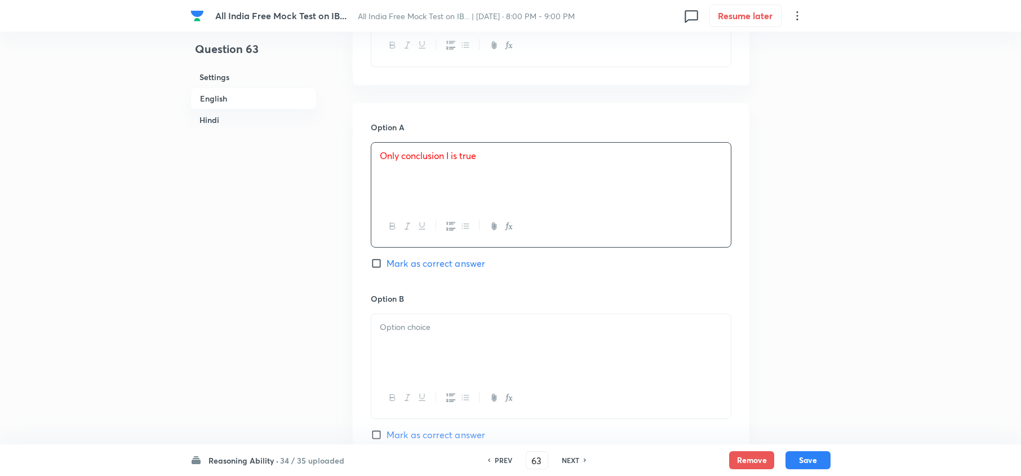
scroll to position [751, 0]
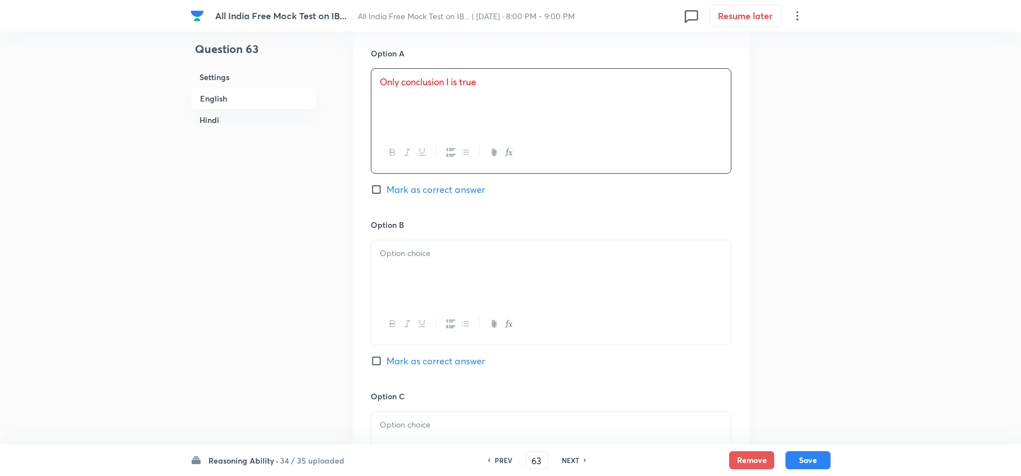
click at [395, 300] on div at bounding box center [551, 271] width 360 height 63
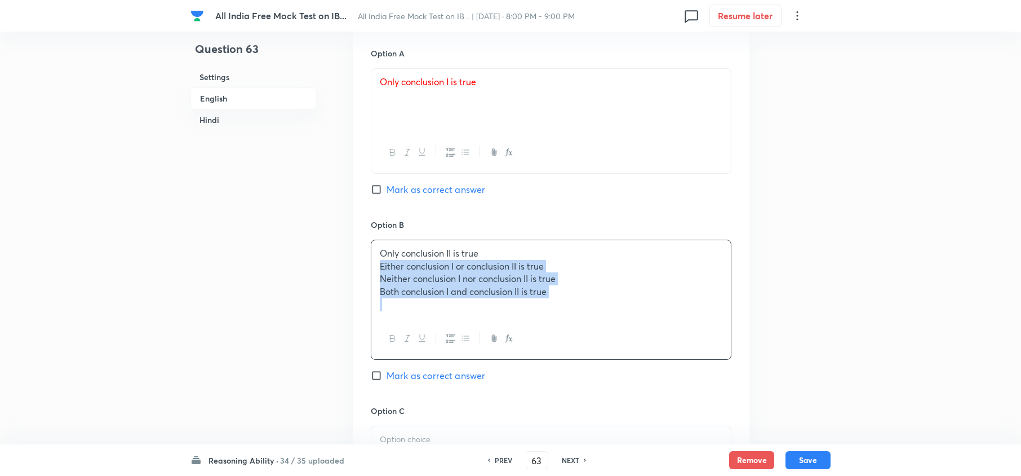
drag, startPoint x: 616, startPoint y: 321, endPoint x: 612, endPoint y: 373, distance: 52.0
click at [695, 331] on div "Only conclusion II is true Either conclusion I or conclusion II is true Neither…" at bounding box center [551, 300] width 361 height 120
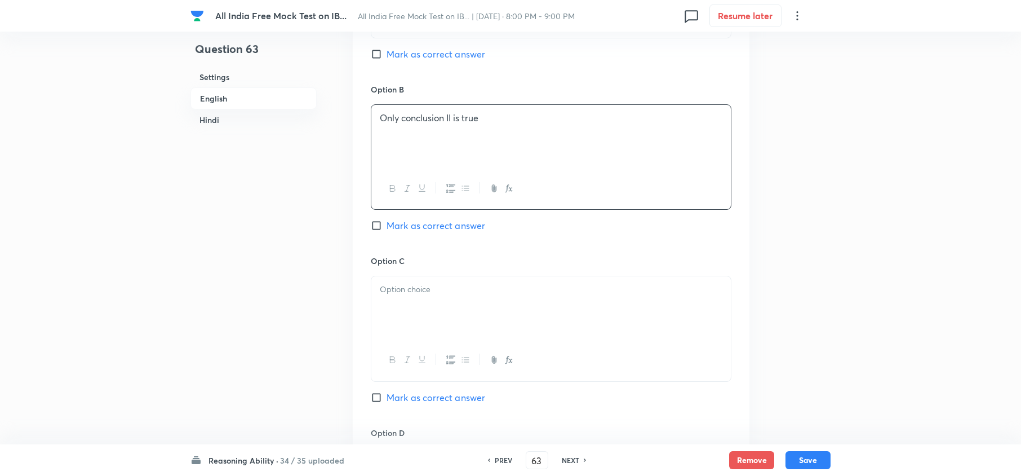
scroll to position [902, 0]
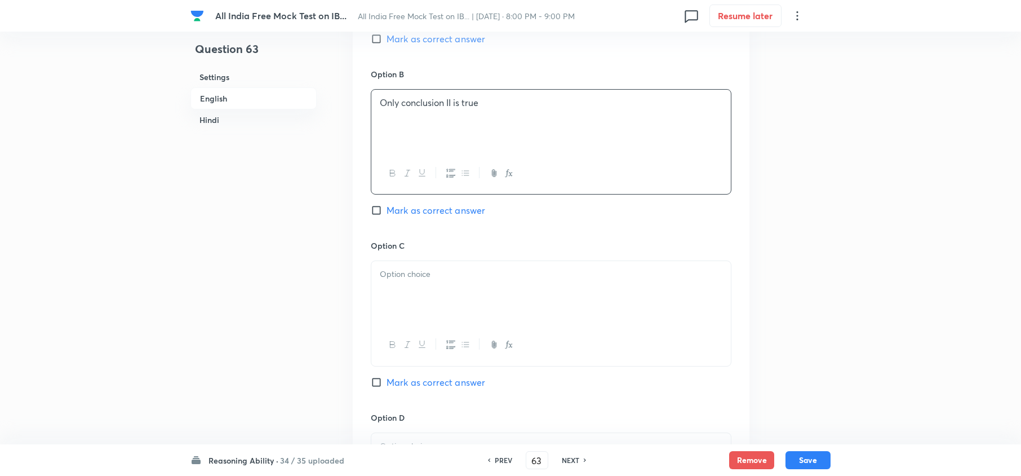
click at [389, 320] on div at bounding box center [551, 292] width 360 height 63
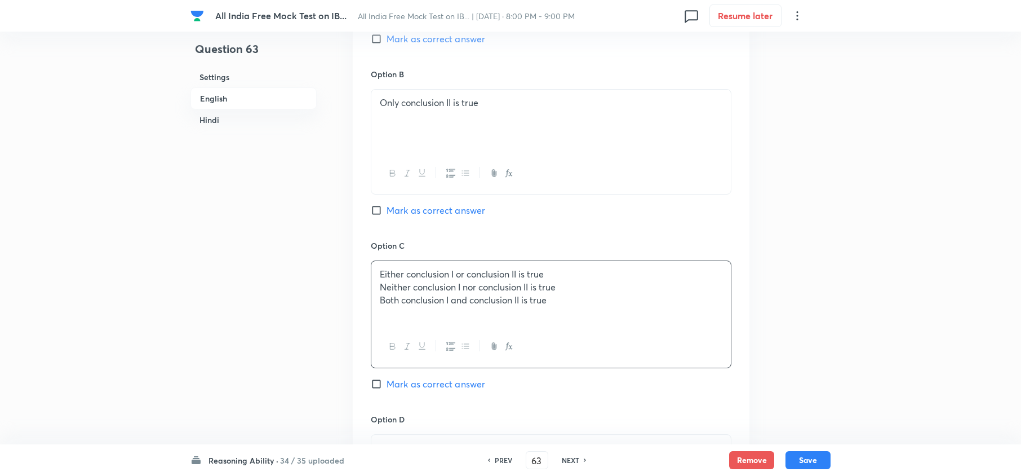
click at [375, 283] on div "Either conclusion I or conclusion II is true Neither conclusion I nor conclusio…" at bounding box center [551, 293] width 360 height 65
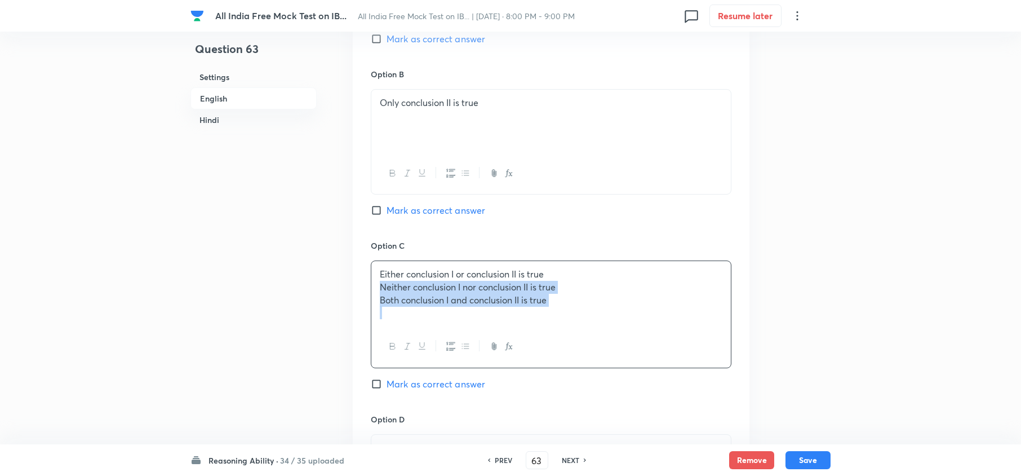
drag, startPoint x: 379, startPoint y: 289, endPoint x: 670, endPoint y: 337, distance: 295.4
click at [670, 337] on div "Either conclusion I or conclusion II is true Neither conclusion I nor conclusio…" at bounding box center [551, 313] width 361 height 107
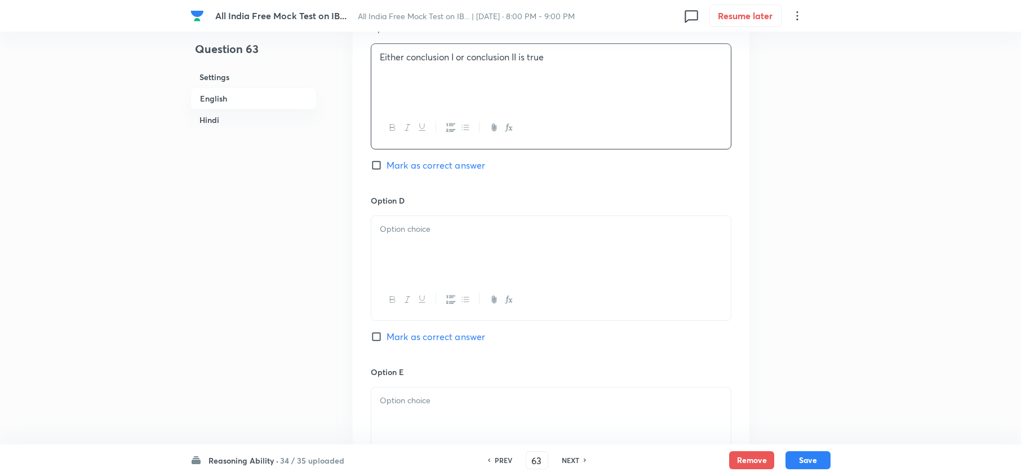
scroll to position [1127, 0]
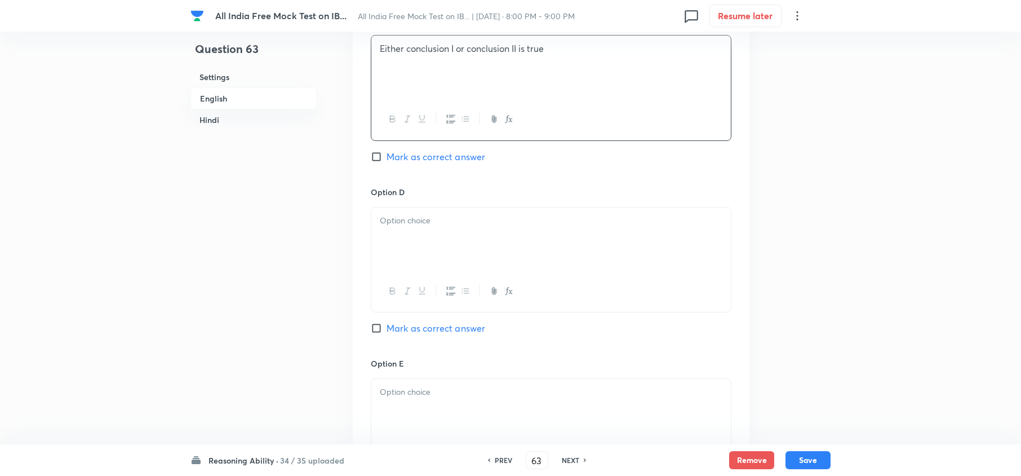
click at [395, 240] on div at bounding box center [551, 238] width 360 height 63
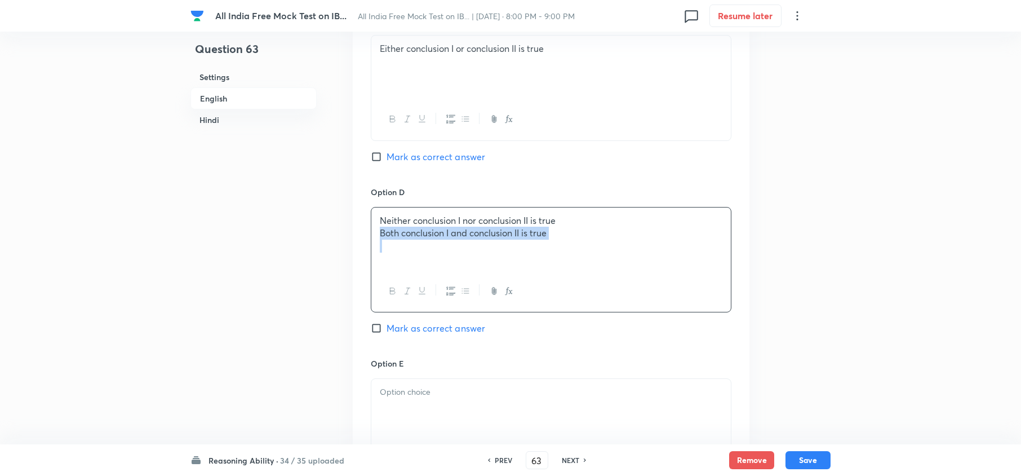
drag, startPoint x: 382, startPoint y: 235, endPoint x: 848, endPoint y: 269, distance: 467.4
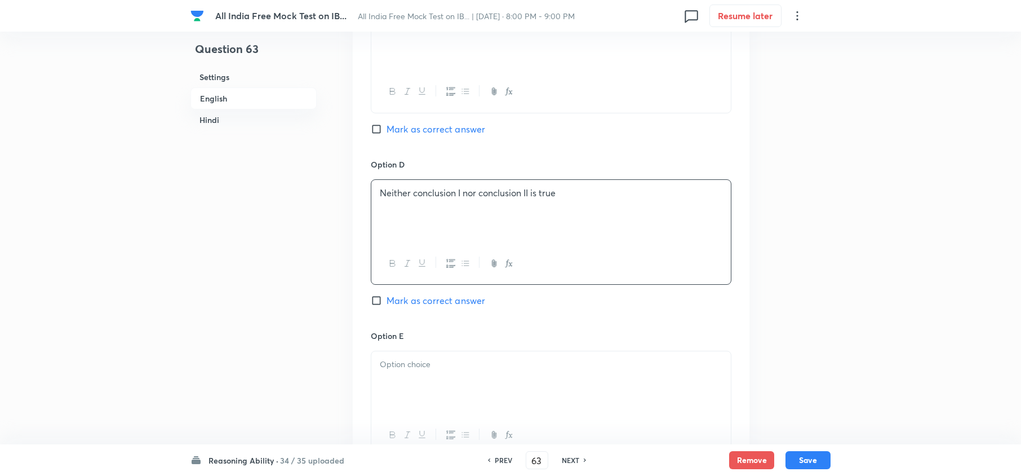
scroll to position [1202, 0]
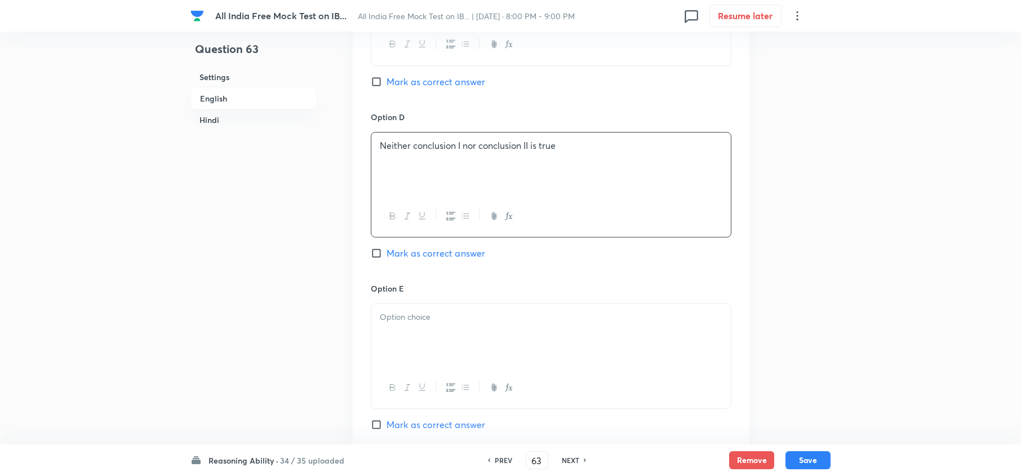
click at [424, 348] on div at bounding box center [551, 335] width 360 height 63
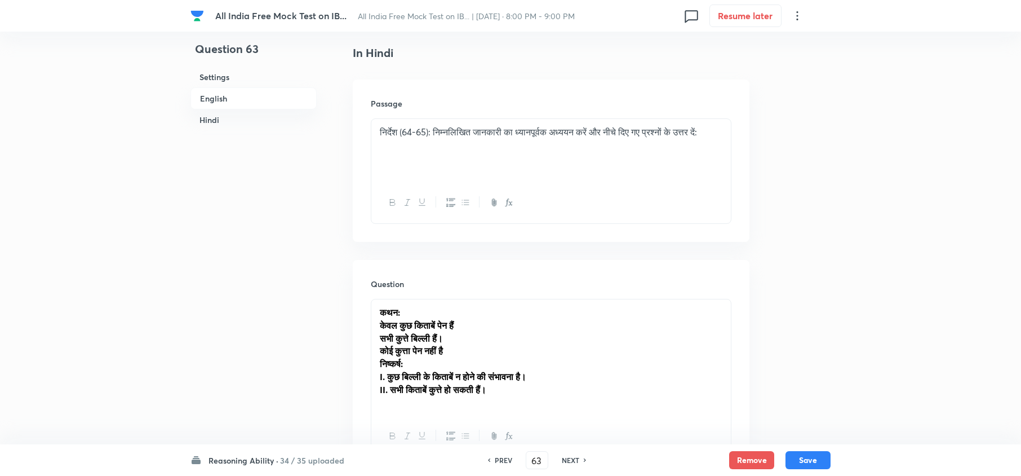
scroll to position [2029, 0]
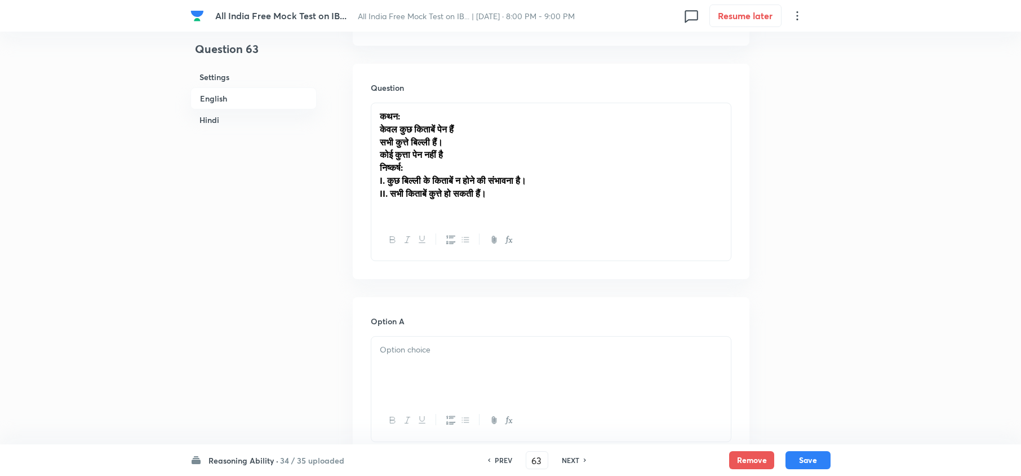
click at [396, 352] on p at bounding box center [551, 349] width 343 height 13
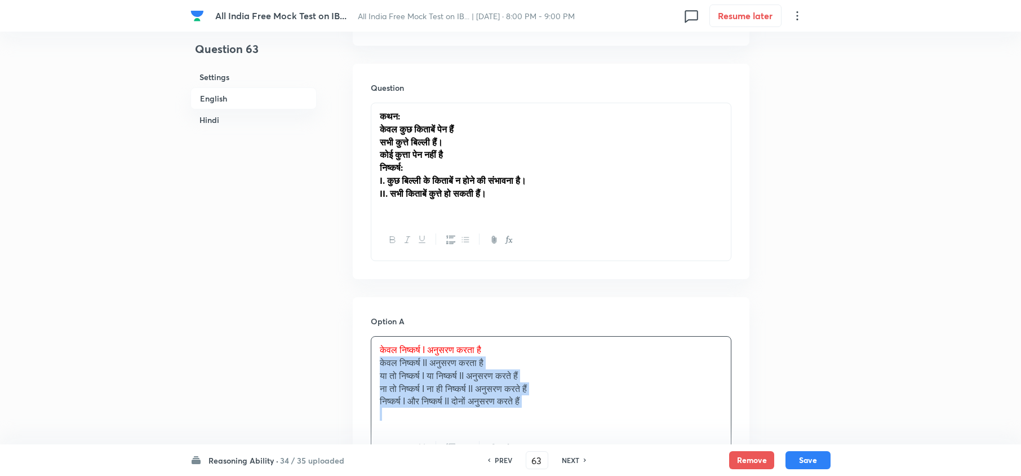
drag, startPoint x: 377, startPoint y: 372, endPoint x: 598, endPoint y: 413, distance: 224.6
click at [587, 356] on div "केवल निष्‍कर्ष I अनुसरण करता है केवल निष्‍कर्ष II अनुसरण करता है या तो निष्‍कर्…" at bounding box center [551, 382] width 360 height 90
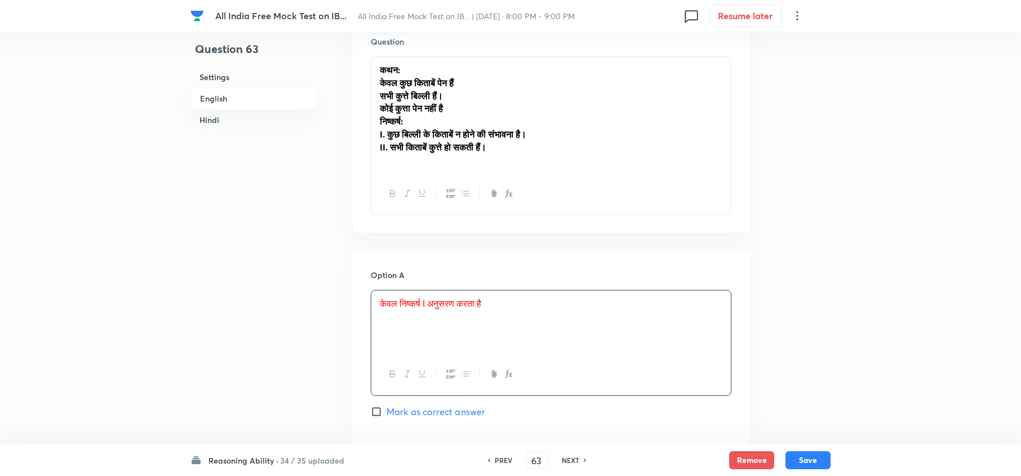
scroll to position [2255, 0]
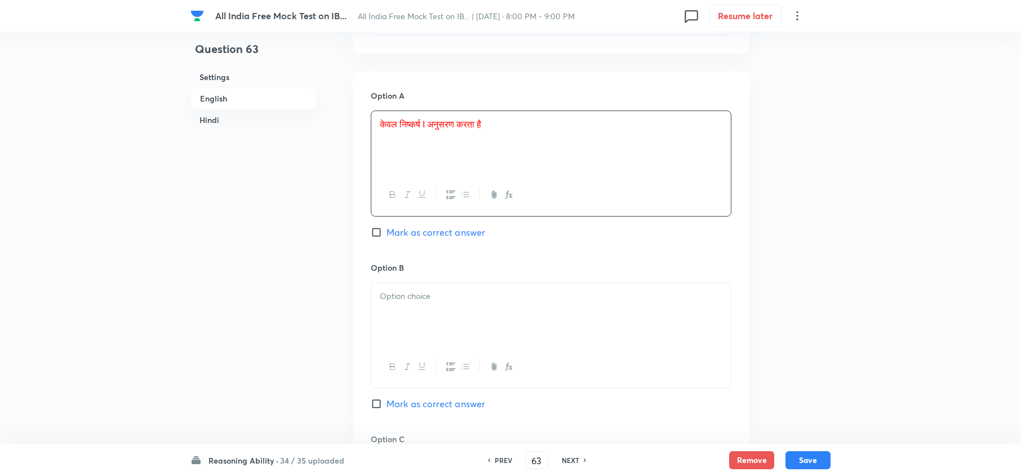
click at [402, 330] on div at bounding box center [551, 314] width 360 height 63
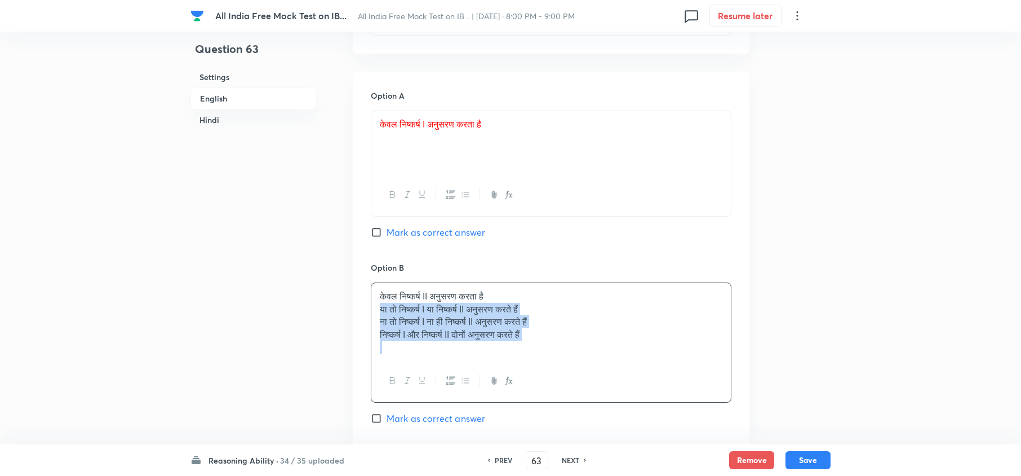
drag, startPoint x: 378, startPoint y: 311, endPoint x: 657, endPoint y: 366, distance: 284.4
click at [657, 356] on div "केवल निष्‍कर्ष II अनुसरण करता है या तो निष्‍कर्ष I या निष्‍कर्ष II अनुसरण करते …" at bounding box center [551, 322] width 360 height 78
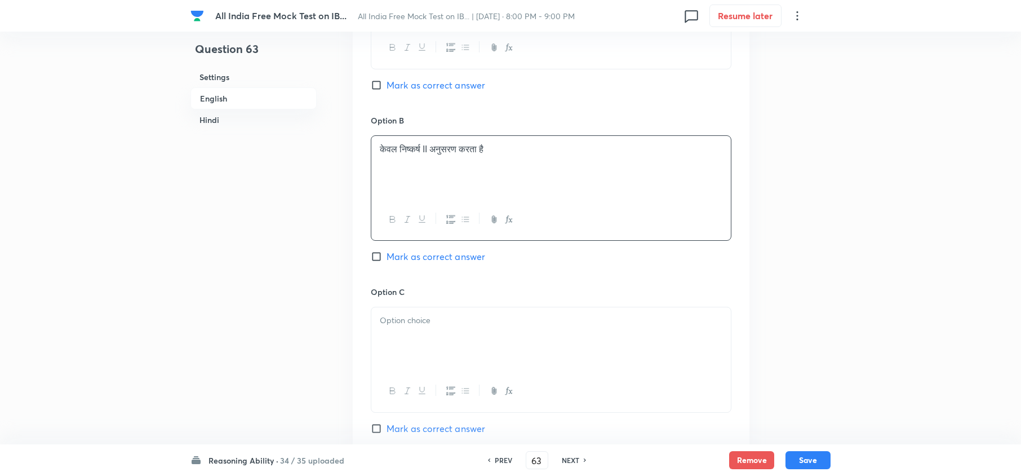
scroll to position [2405, 0]
click at [396, 346] on div at bounding box center [551, 335] width 360 height 63
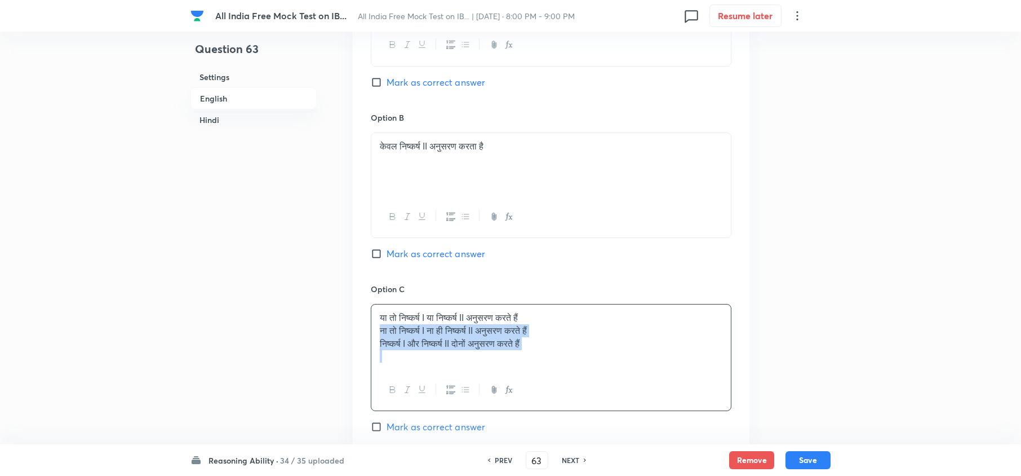
drag, startPoint x: 377, startPoint y: 338, endPoint x: 525, endPoint y: 429, distance: 173.8
click at [707, 356] on div "या तो निष्‍कर्ष I या निष्‍कर्ष II अनुसरण करते हैं ना तो निष्‍कर्ष I ना ही निष्‍…" at bounding box center [551, 357] width 361 height 107
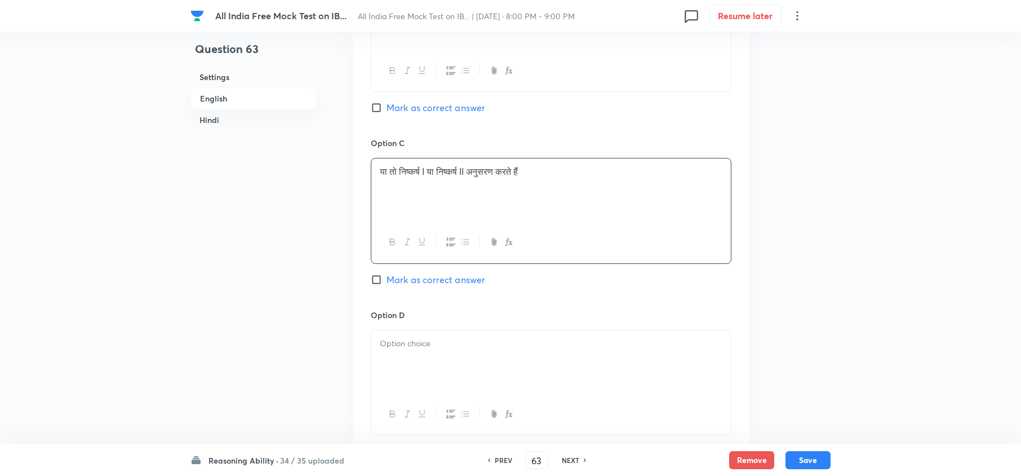
scroll to position [2555, 0]
click at [382, 356] on div at bounding box center [551, 357] width 360 height 63
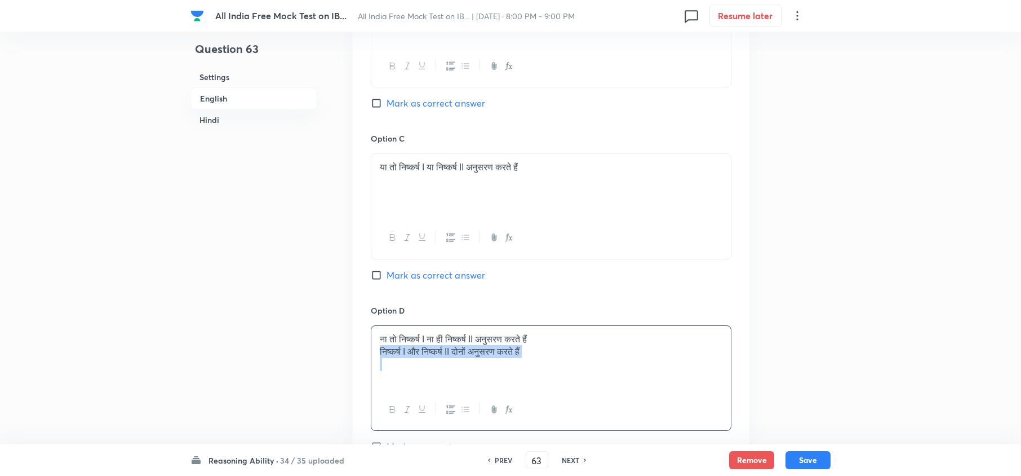
drag, startPoint x: 381, startPoint y: 361, endPoint x: 637, endPoint y: 375, distance: 256.3
click at [637, 356] on div "ना तो निष्‍कर्ष I ना ही निष्‍कर्ष II अनुसरण करते हैं निष्‍कर्ष I और निष्‍कर्ष I…" at bounding box center [551, 357] width 360 height 63
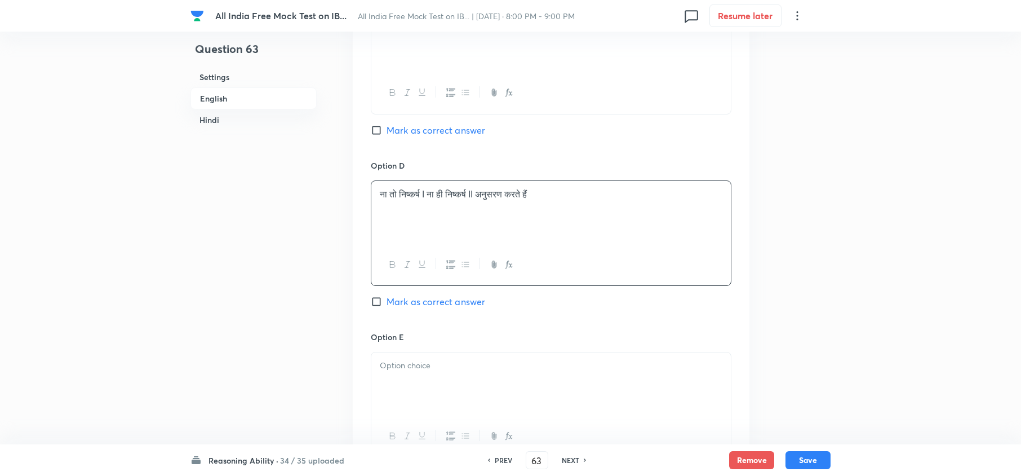
scroll to position [2706, 0]
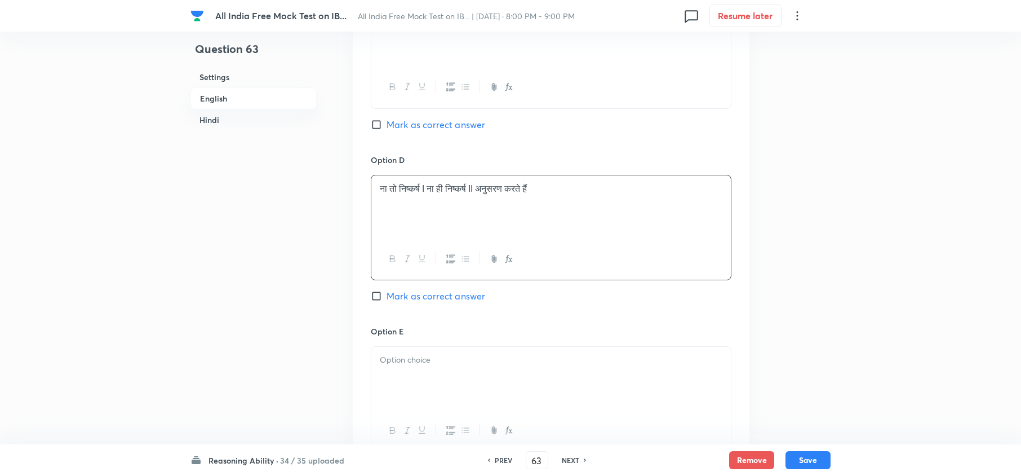
click at [402, 356] on div at bounding box center [551, 378] width 360 height 63
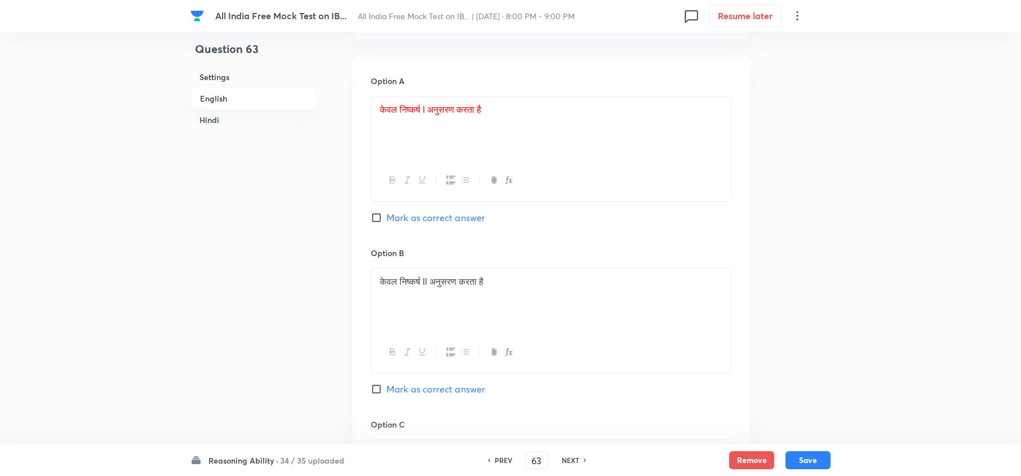
scroll to position [2179, 0]
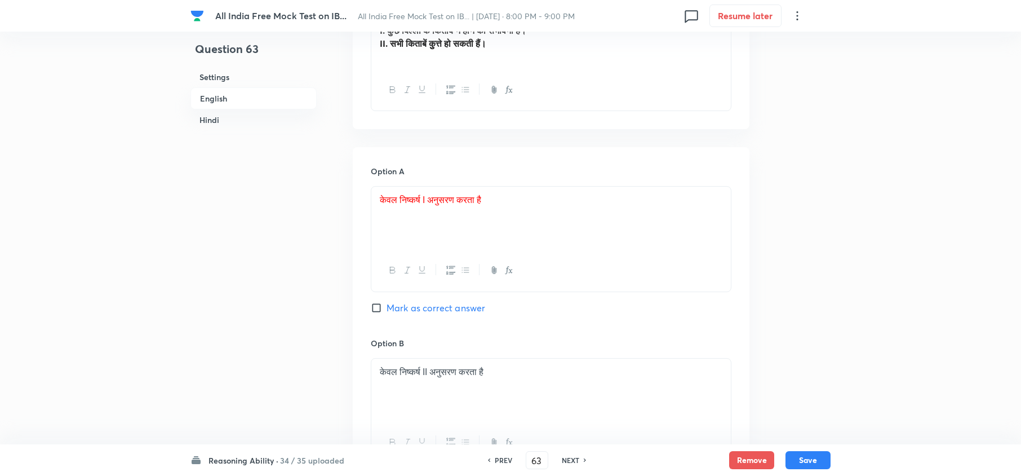
click at [432, 314] on span "Mark as correct answer" at bounding box center [436, 308] width 99 height 14
click at [387, 313] on input "Mark as correct answer" at bounding box center [379, 307] width 16 height 11
drag, startPoint x: 533, startPoint y: 206, endPoint x: 324, endPoint y: 216, distance: 209.4
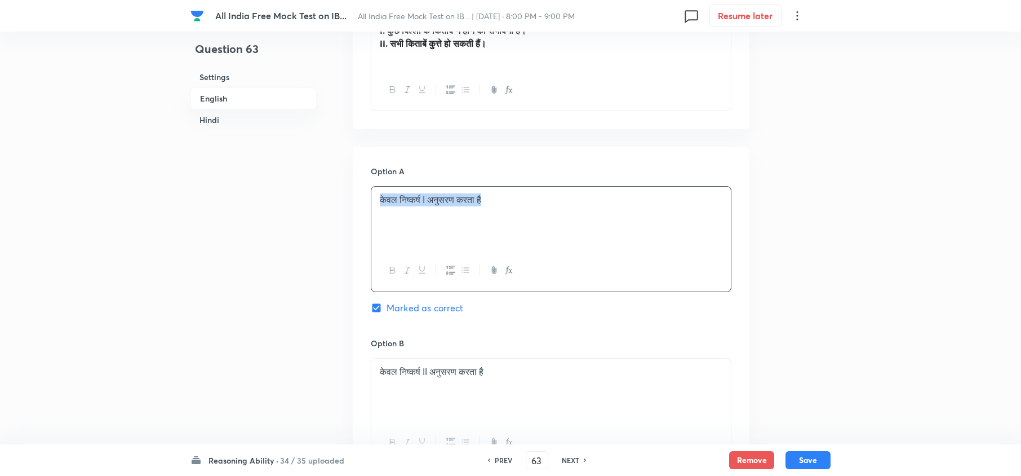
copy span "केवल निष्‍कर्ष I अनुसरण करता है"
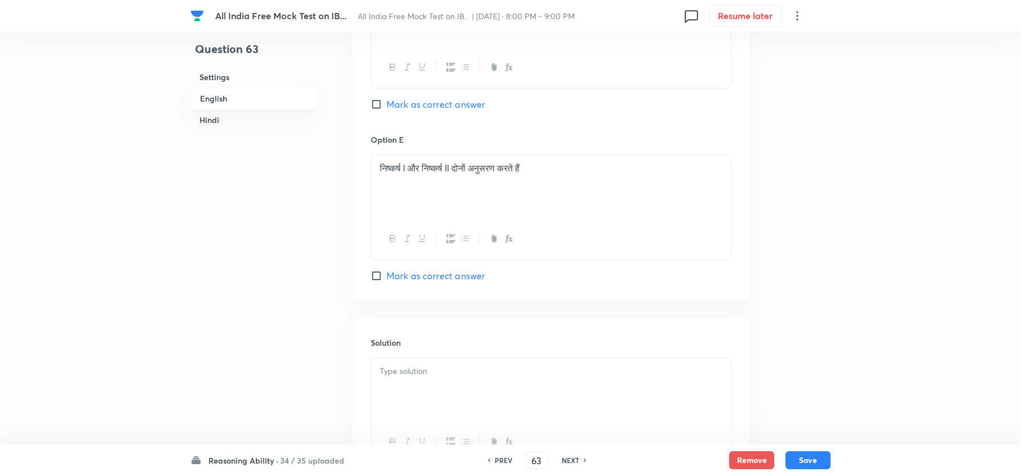
scroll to position [3010, 0]
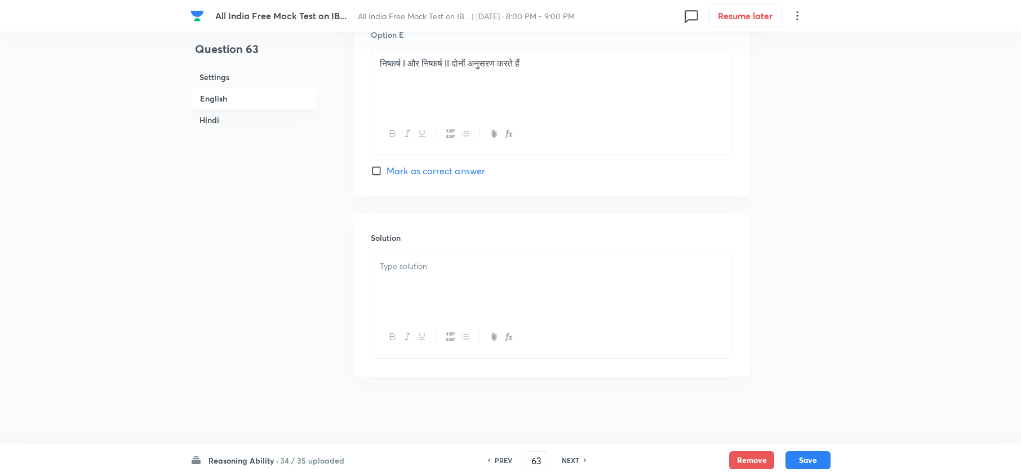
click at [439, 314] on div at bounding box center [551, 284] width 360 height 63
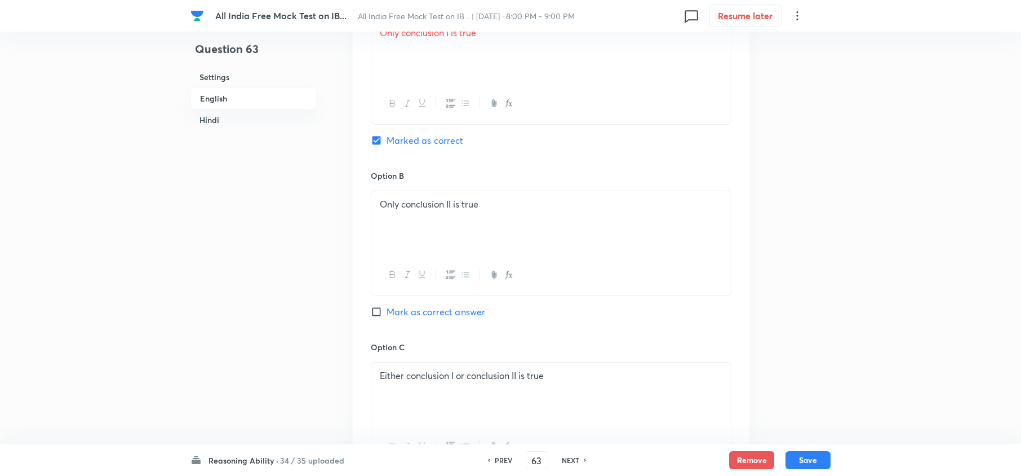
scroll to position [605, 0]
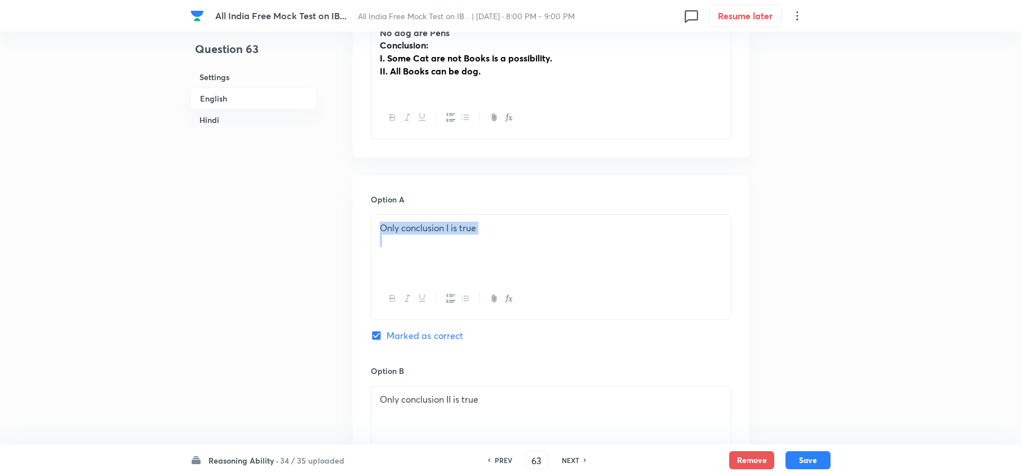
drag, startPoint x: 498, startPoint y: 237, endPoint x: 256, endPoint y: 233, distance: 242.4
copy span "Only conclusion I is true"
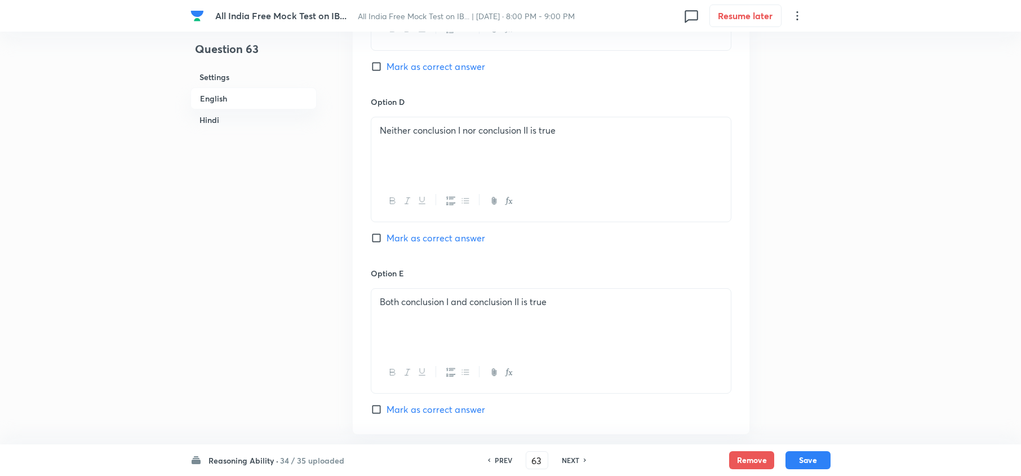
scroll to position [1507, 0]
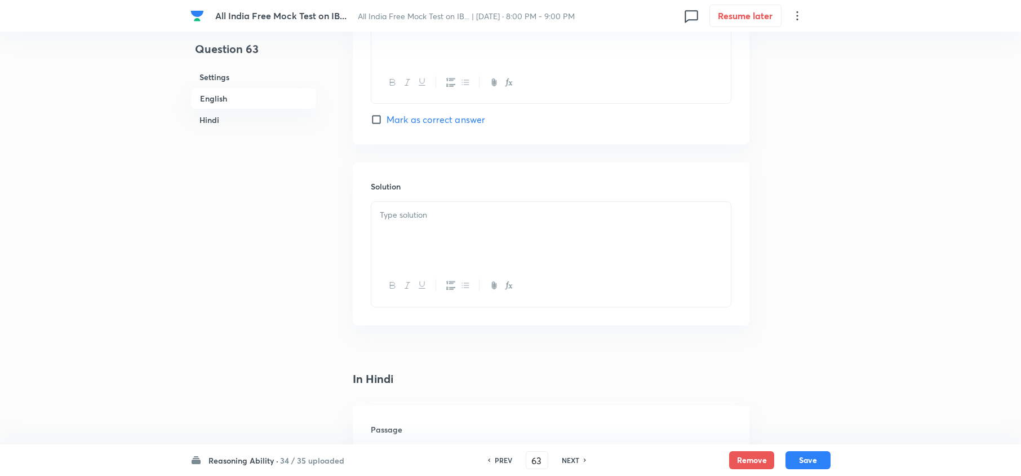
click at [438, 247] on div at bounding box center [551, 233] width 360 height 63
click at [764, 356] on button "Save" at bounding box center [808, 459] width 45 height 18
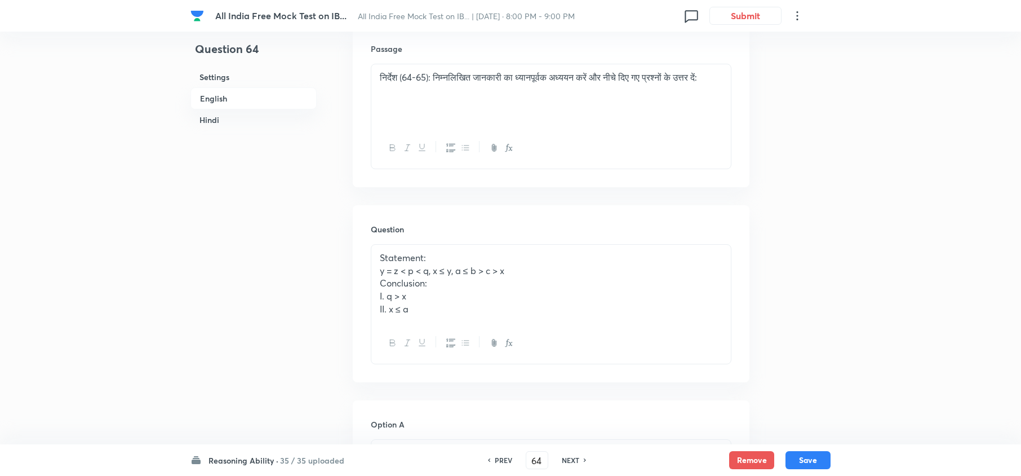
scroll to position [1958, 0]
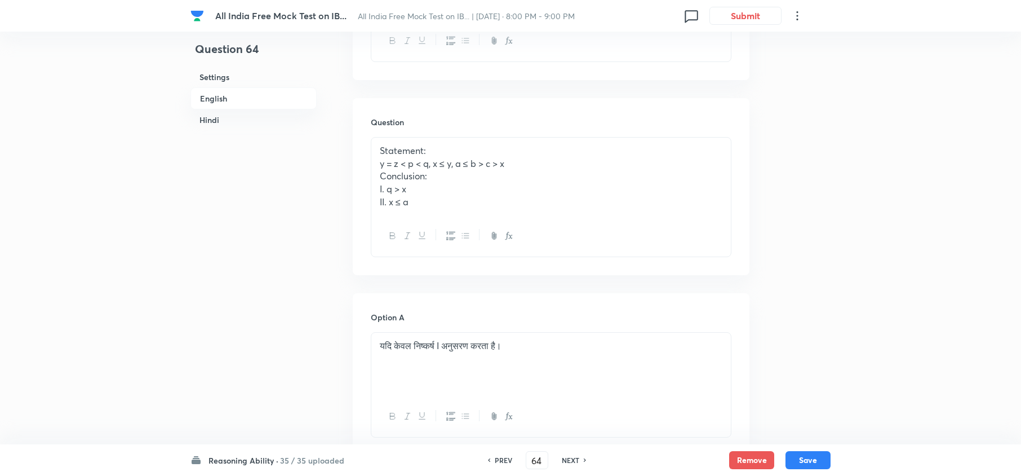
click at [505, 356] on h6 "PREV" at bounding box center [503, 460] width 17 height 10
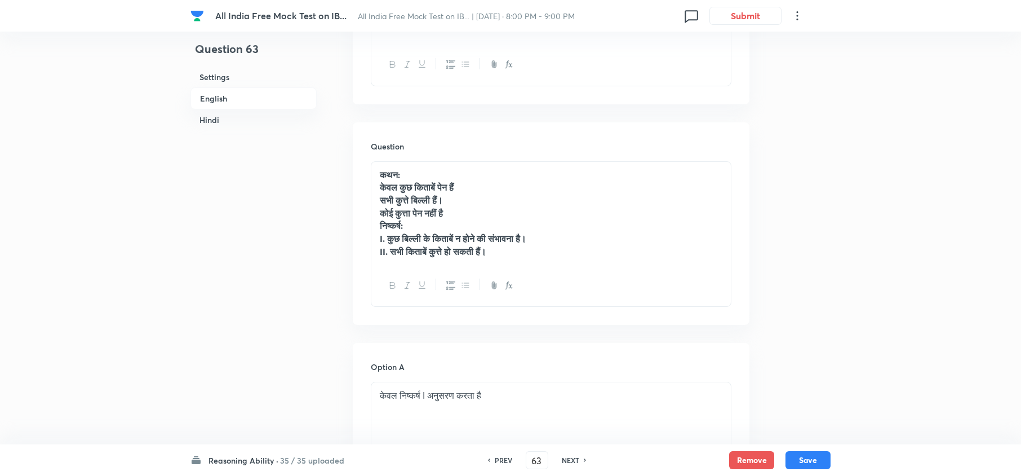
click at [505, 356] on h6 "PREV" at bounding box center [503, 460] width 17 height 10
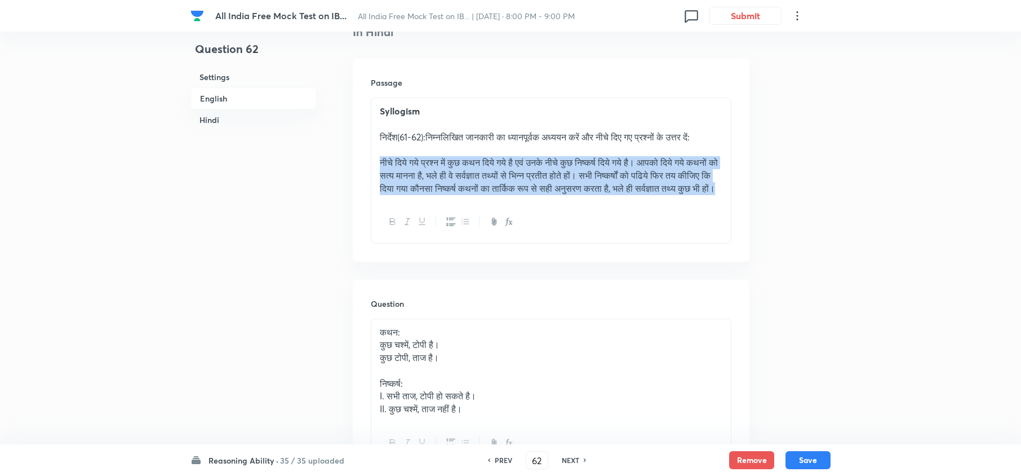
drag, startPoint x: 494, startPoint y: 209, endPoint x: 378, endPoint y: 161, distance: 125.6
click at [378, 161] on div "Syllogism निर्देश(61-62):निम्नलिखित जानकारी का ध्यानपूर्वक अध्ययन करें और नीचे …" at bounding box center [551, 149] width 360 height 103
copy p "नीचे दिये गये प्रश्न में कुछ कथन दिये गये है एवं उनके नीचे कुछ निष्कर्ष दिये गय…"
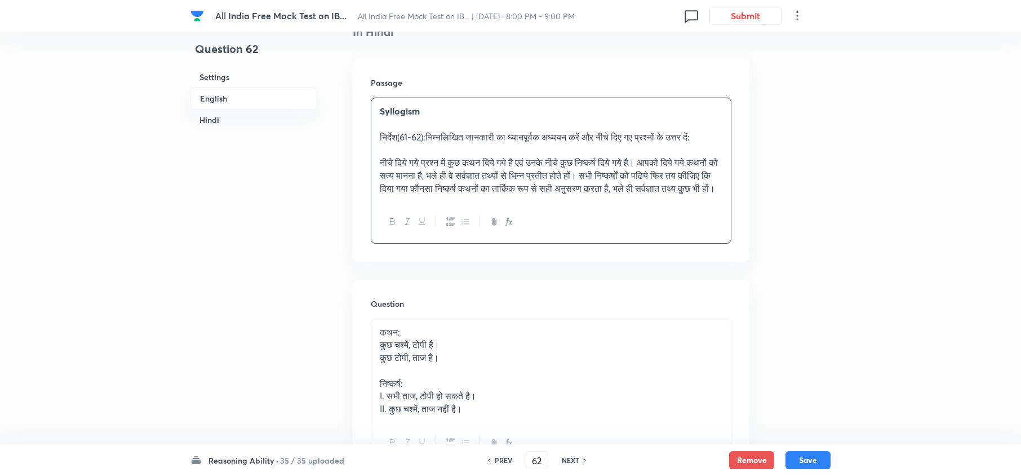
click at [573, 356] on div "PREV 62 ​ NEXT" at bounding box center [536, 460] width 145 height 18
click at [565, 356] on h6 "NEXT" at bounding box center [570, 460] width 17 height 10
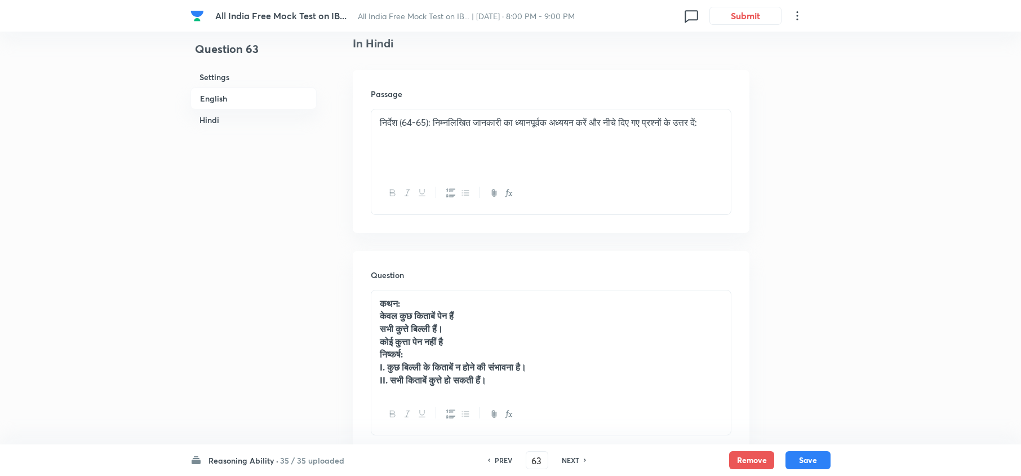
scroll to position [1733, 0]
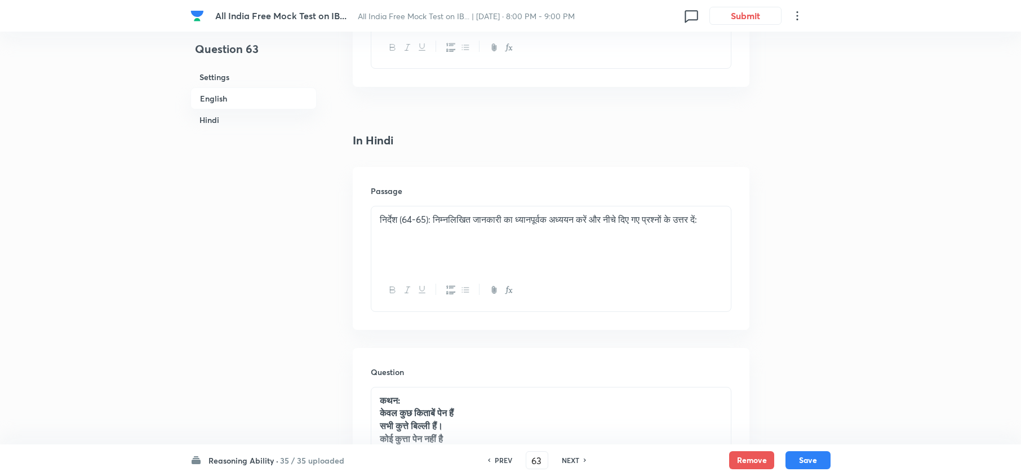
click at [382, 258] on div "निर्देश (64-65): निम्नलिखित जानकारी का ध्यानपूर्वक अध्ययन करें और नीचे दिए गए प…" at bounding box center [551, 237] width 360 height 63
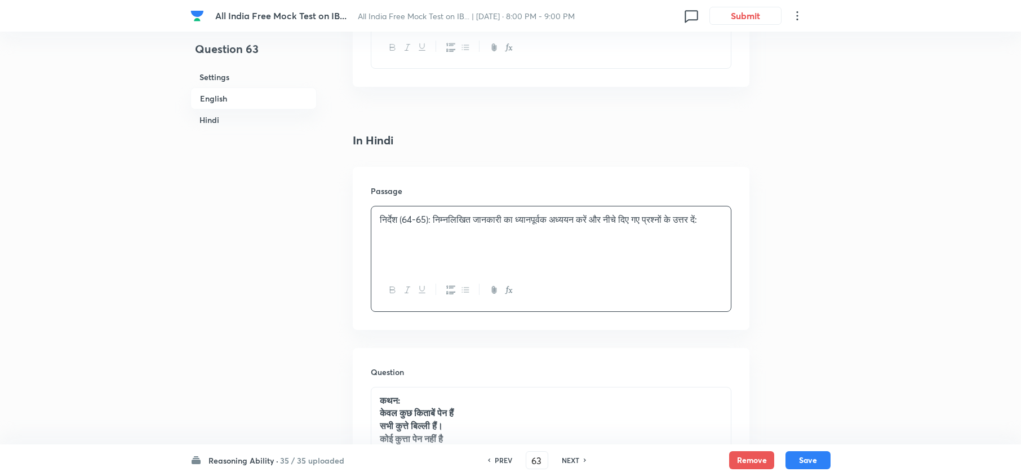
click at [432, 258] on div "निर्देश (64-65): निम्नलिखित जानकारी का ध्यानपूर्वक अध्ययन करें और नीचे दिए गए प…" at bounding box center [551, 237] width 360 height 63
click at [720, 224] on p "निर्देश (64-65): निम्नलिखित जानकारी का ध्यानपूर्वक अध्ययन करें और नीचे दिए गए प…" at bounding box center [551, 219] width 343 height 13
paste div
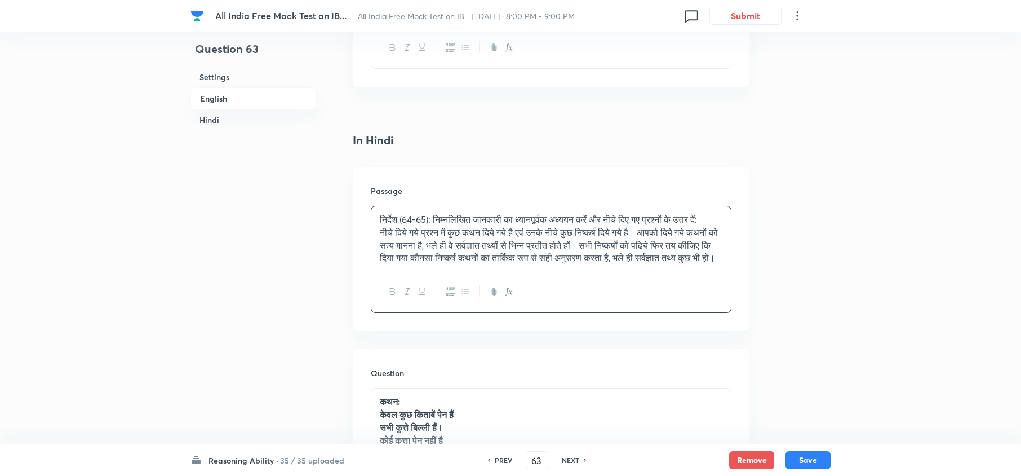
click at [428, 220] on p "निर्देश (64-65): निम्नलिखित जानकारी का ध्यानपूर्वक अध्ययन करें और नीचे दिए गए प…" at bounding box center [551, 219] width 343 height 13
click at [764, 356] on button "Save" at bounding box center [808, 459] width 45 height 18
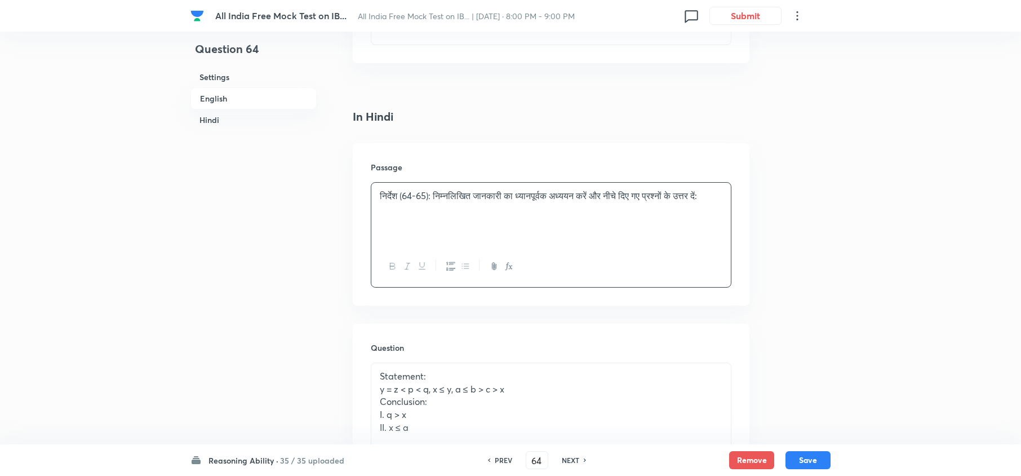
scroll to position [1748, 0]
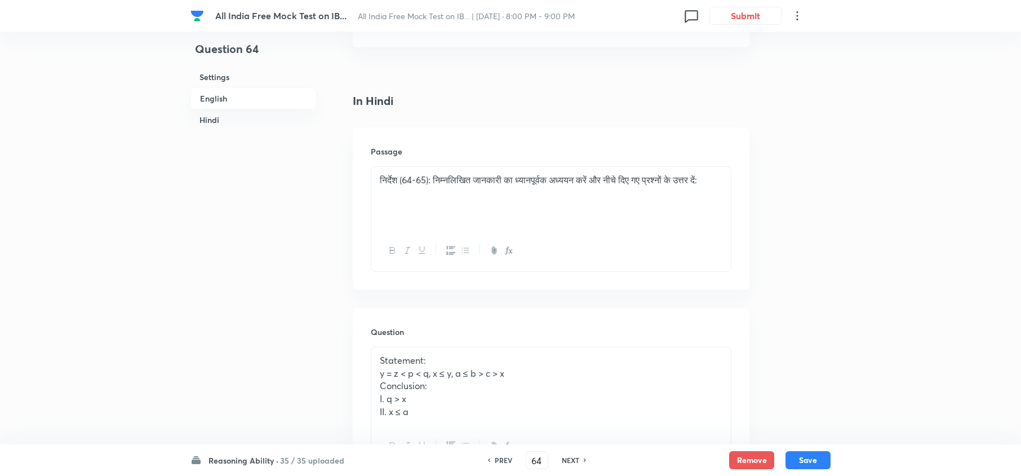
click at [501, 356] on h6 "PREV" at bounding box center [503, 460] width 17 height 10
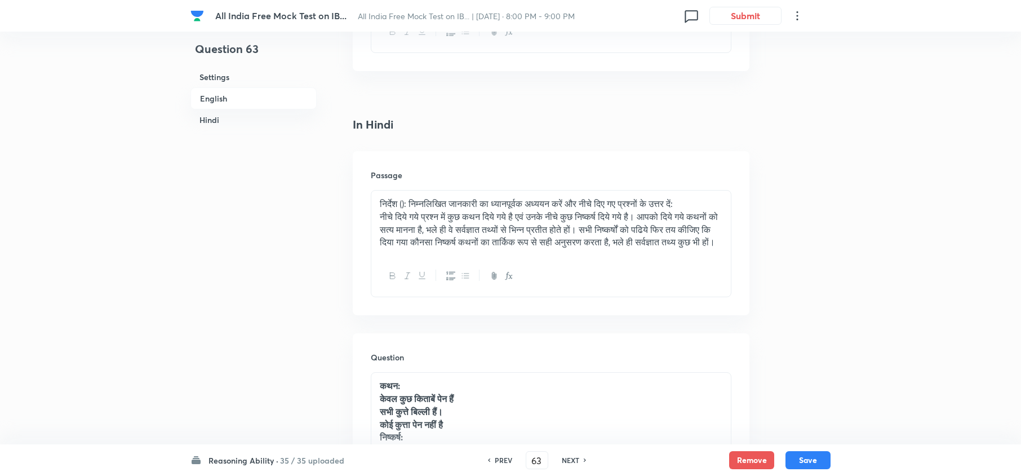
click at [501, 356] on h6 "PREV" at bounding box center [503, 460] width 17 height 10
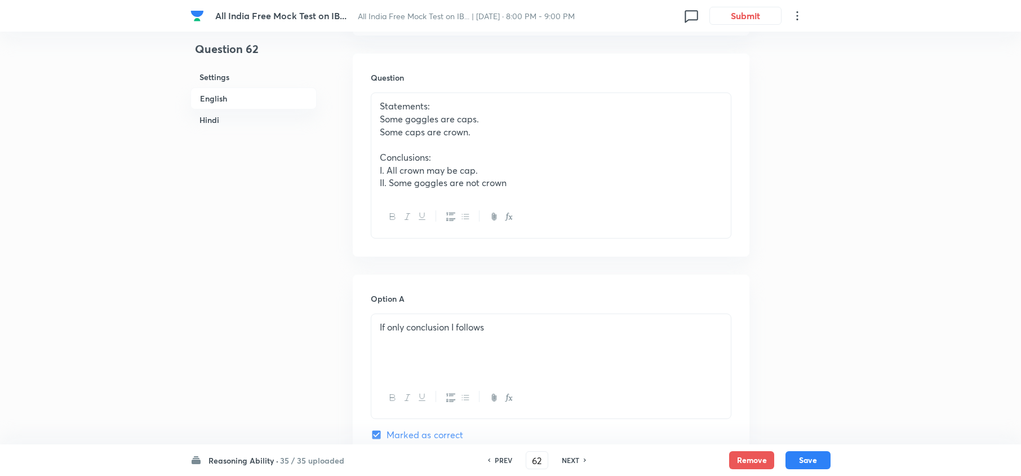
scroll to position [321, 0]
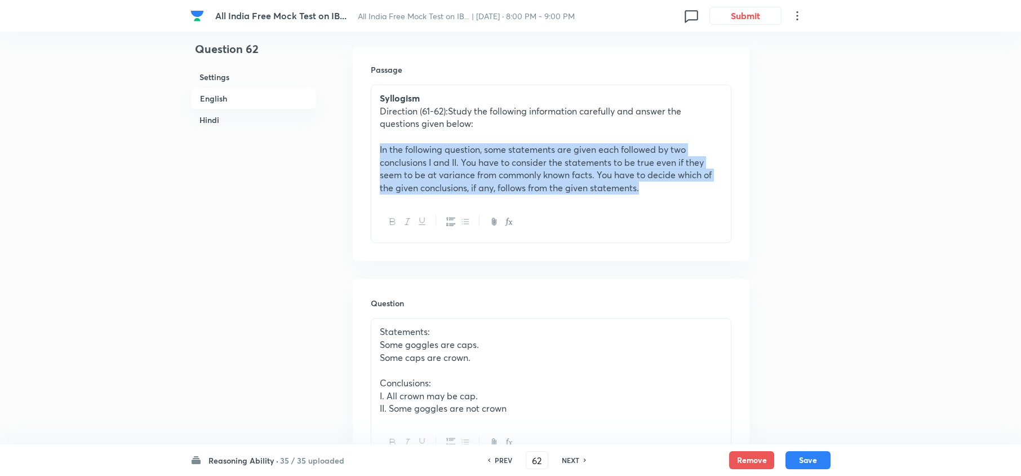
drag, startPoint x: 650, startPoint y: 196, endPoint x: 301, endPoint y: 152, distance: 351.7
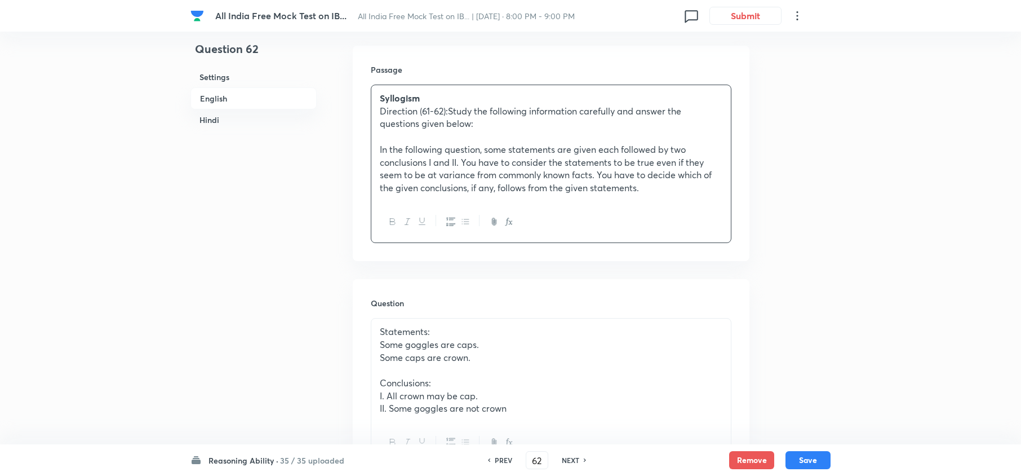
click at [575, 356] on div "PREV 62 ​ NEXT" at bounding box center [536, 460] width 145 height 18
drag, startPoint x: 569, startPoint y: 463, endPoint x: 560, endPoint y: 393, distance: 70.5
click at [570, 356] on h6 "NEXT" at bounding box center [570, 460] width 17 height 10
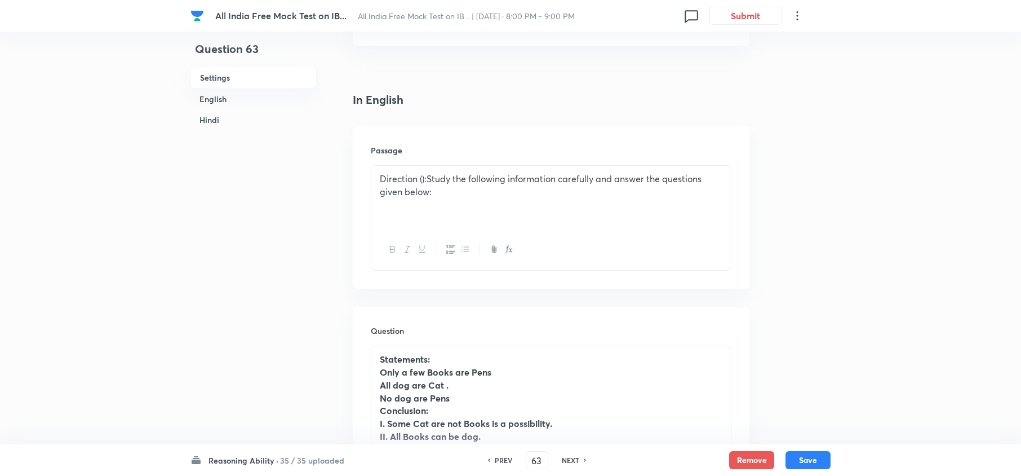
scroll to position [170, 0]
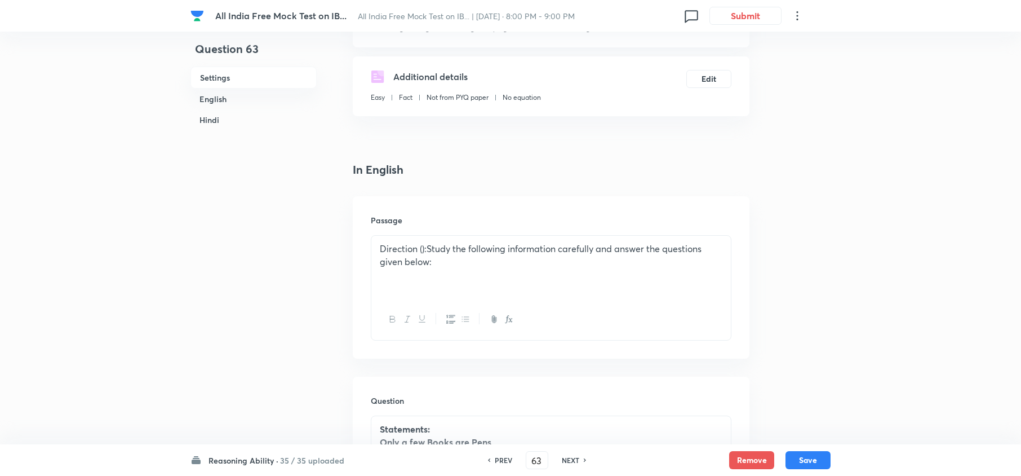
click at [470, 298] on div "Direction ():Study the following information carefully and answer the questions…" at bounding box center [551, 267] width 360 height 63
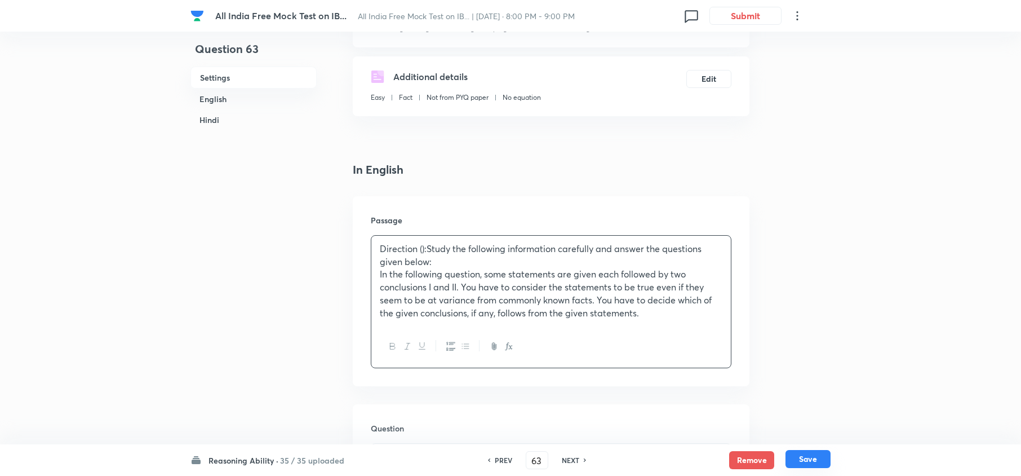
click at [764, 356] on button "Save" at bounding box center [808, 459] width 45 height 18
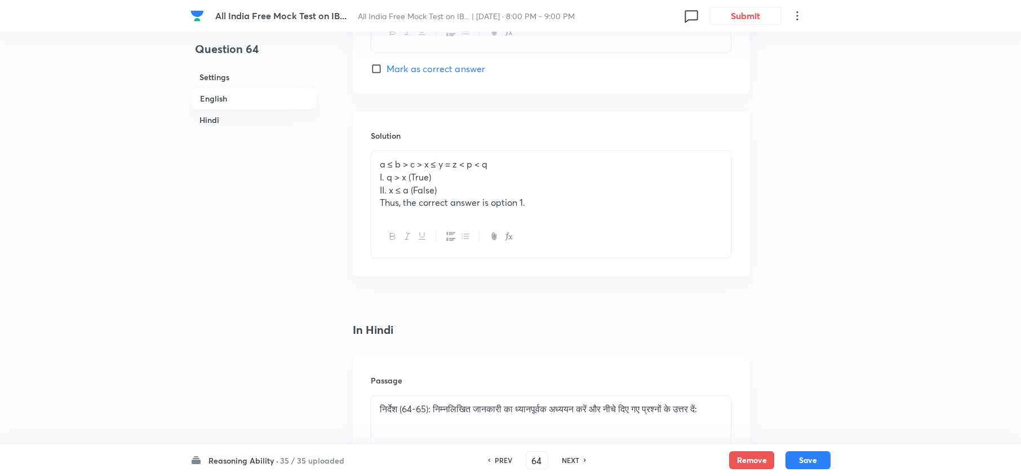
scroll to position [1599, 0]
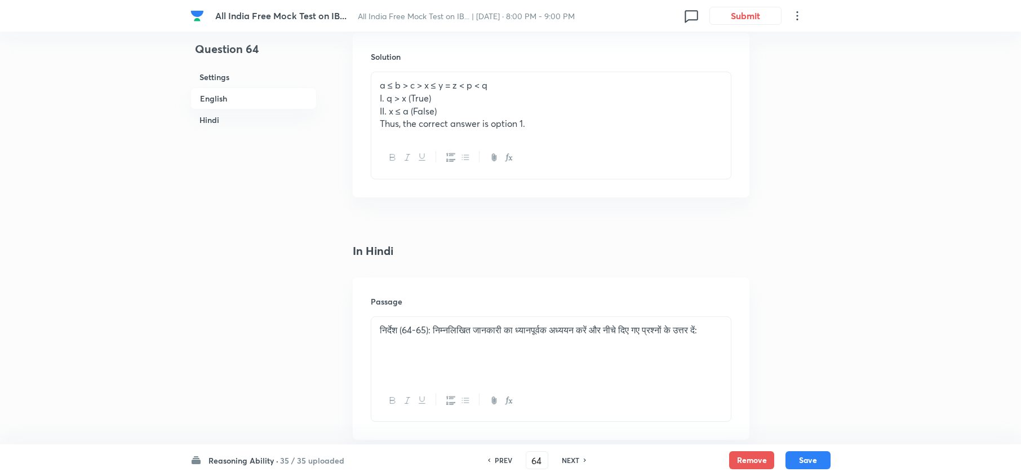
click at [571, 356] on h6 "NEXT" at bounding box center [570, 460] width 17 height 10
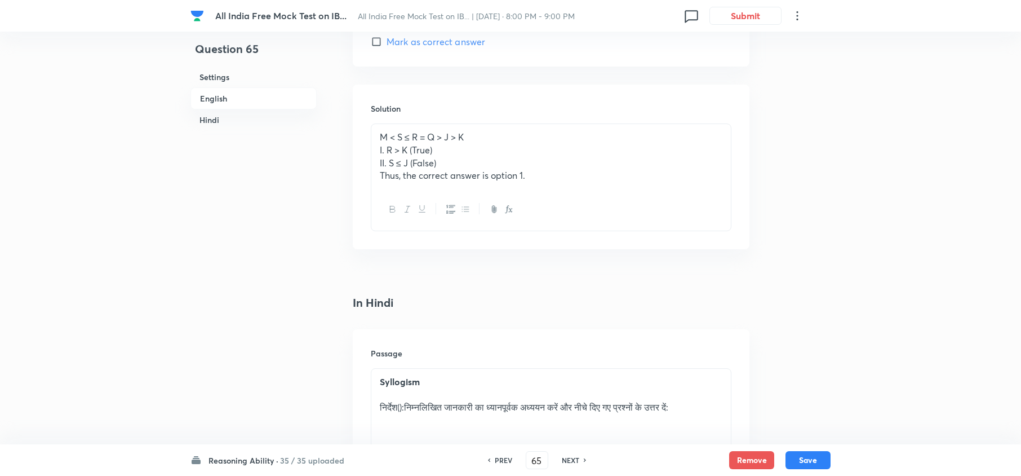
scroll to position [1523, 0]
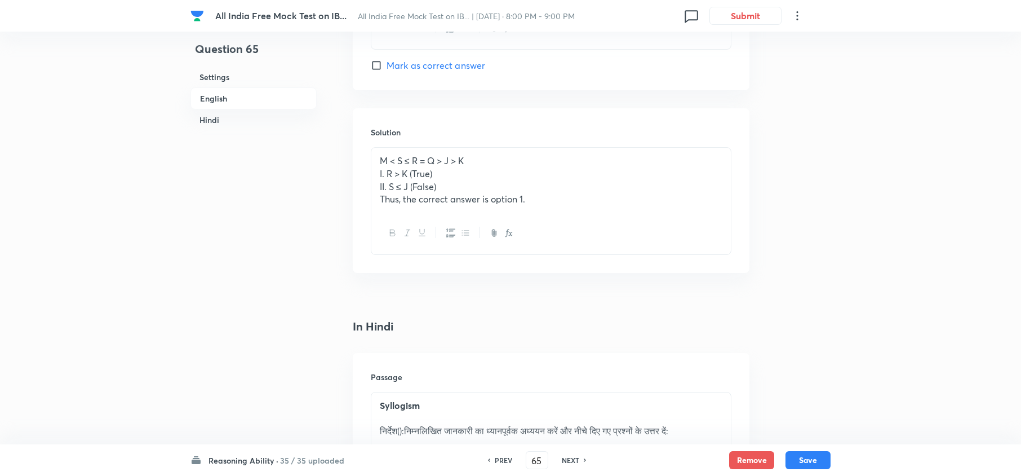
click at [504, 356] on h6 "PREV" at bounding box center [503, 460] width 17 height 10
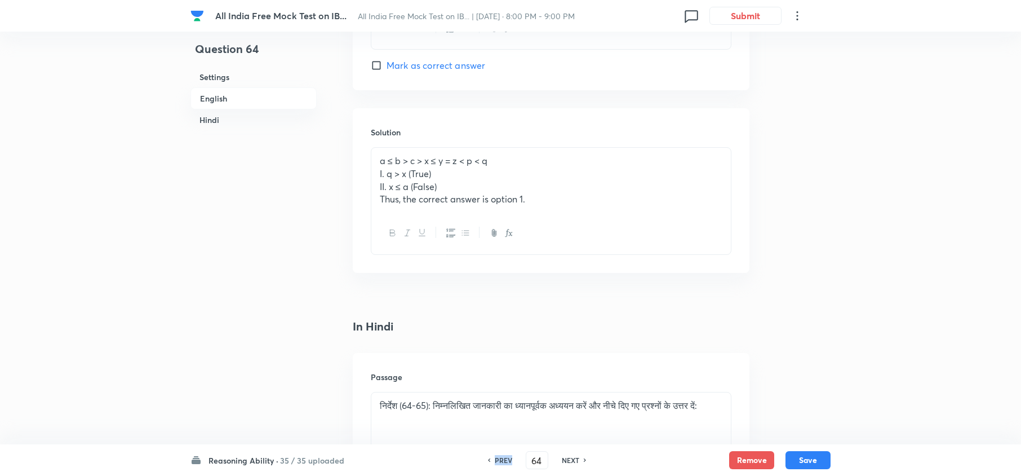
click at [504, 356] on h6 "PREV" at bounding box center [503, 460] width 17 height 10
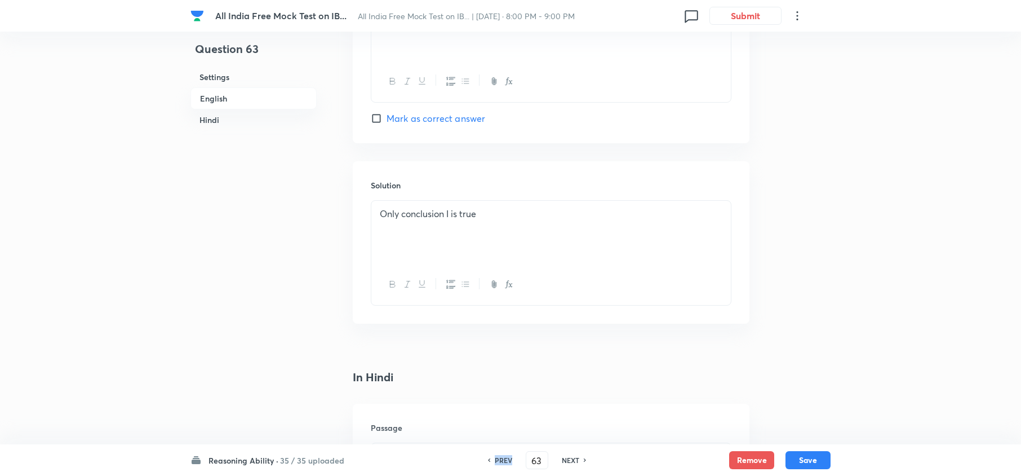
click at [504, 356] on h6 "PREV" at bounding box center [503, 460] width 17 height 10
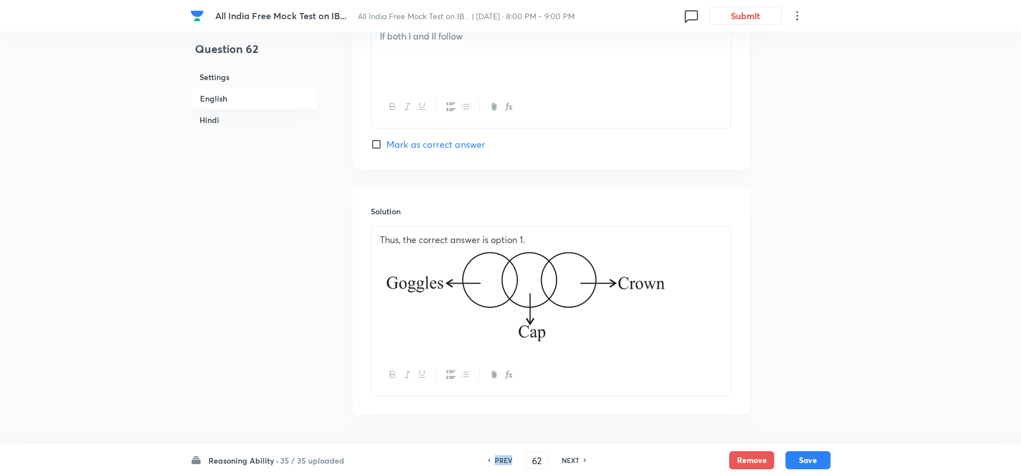
click at [504, 356] on h6 "PREV" at bounding box center [503, 460] width 17 height 10
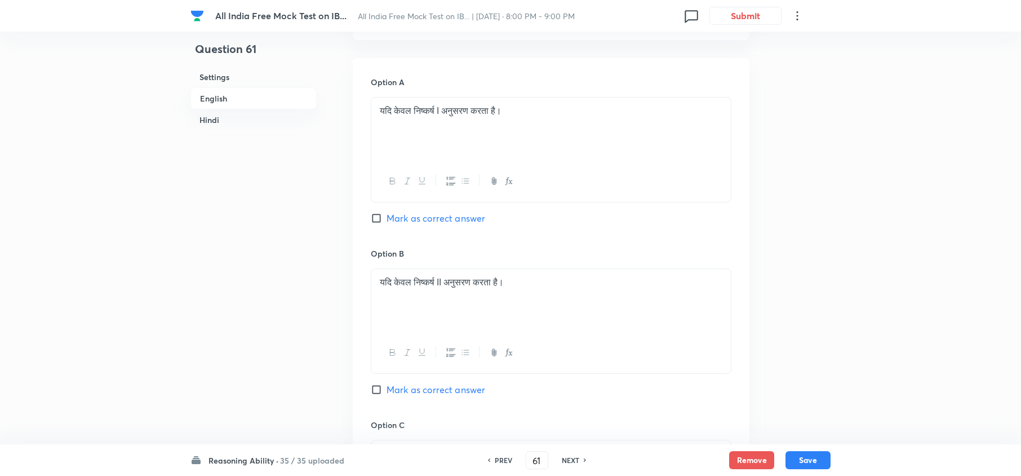
scroll to position [2650, 0]
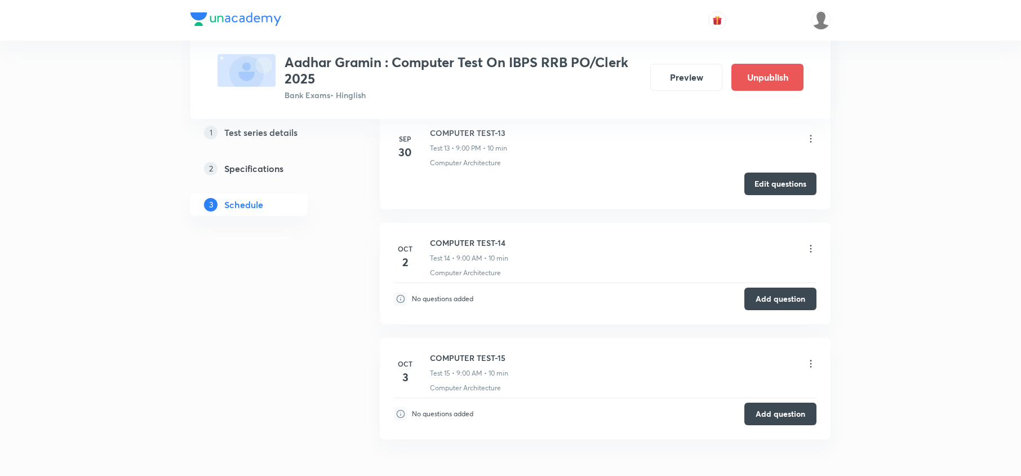
scroll to position [1888, 0]
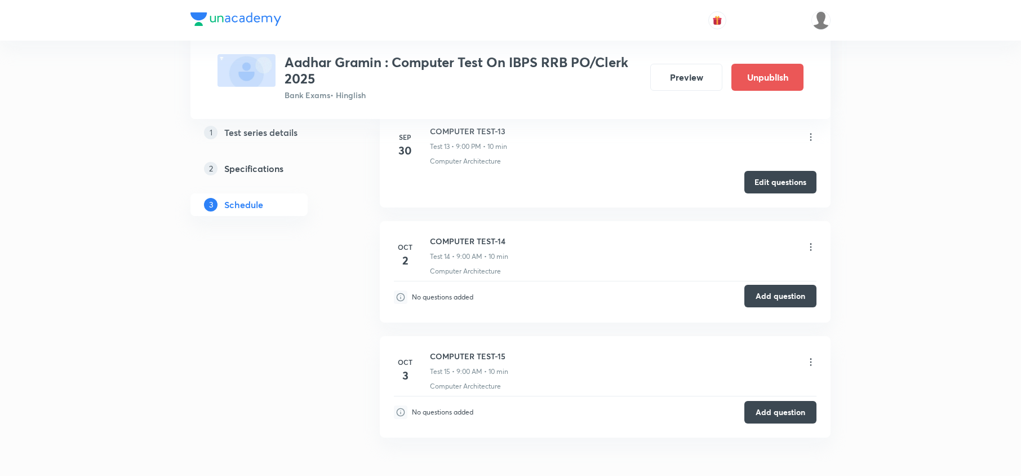
click at [773, 303] on button "Add question" at bounding box center [781, 296] width 72 height 23
click at [810, 368] on icon at bounding box center [810, 361] width 11 height 11
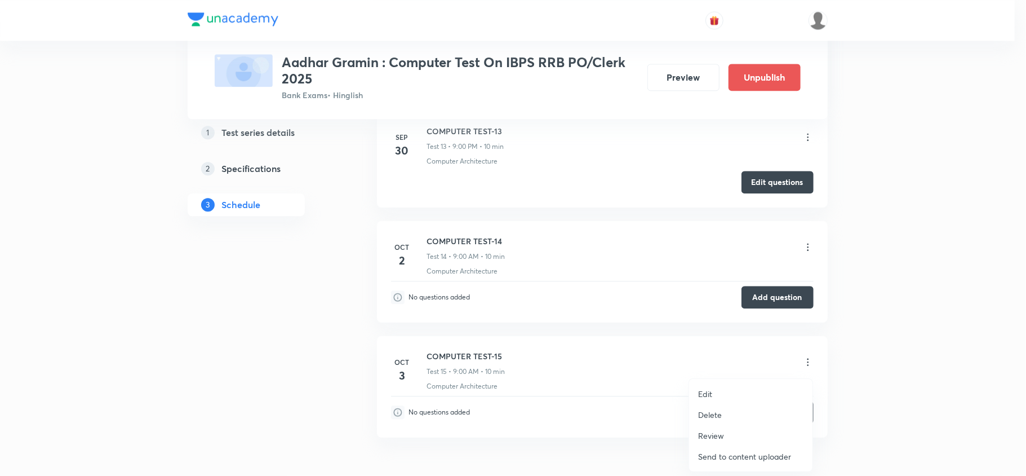
click at [706, 386] on li "Edit" at bounding box center [750, 393] width 123 height 21
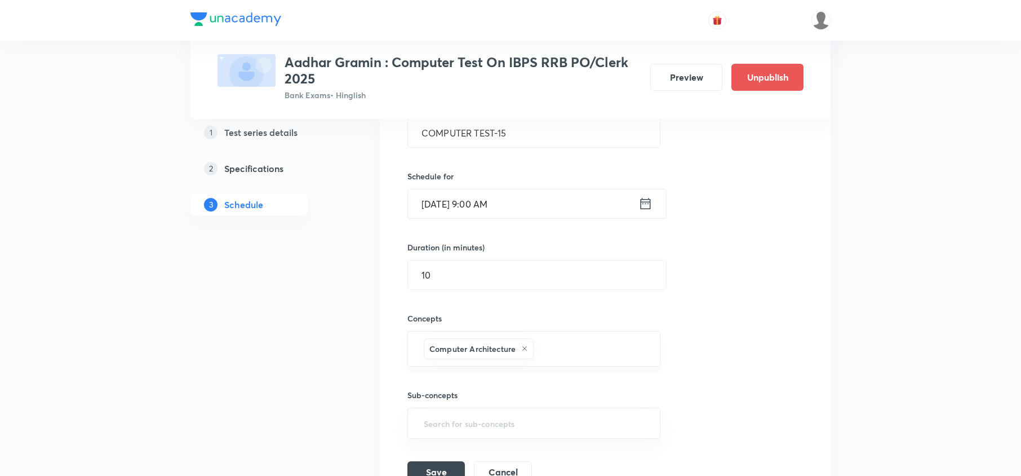
scroll to position [1662, 0]
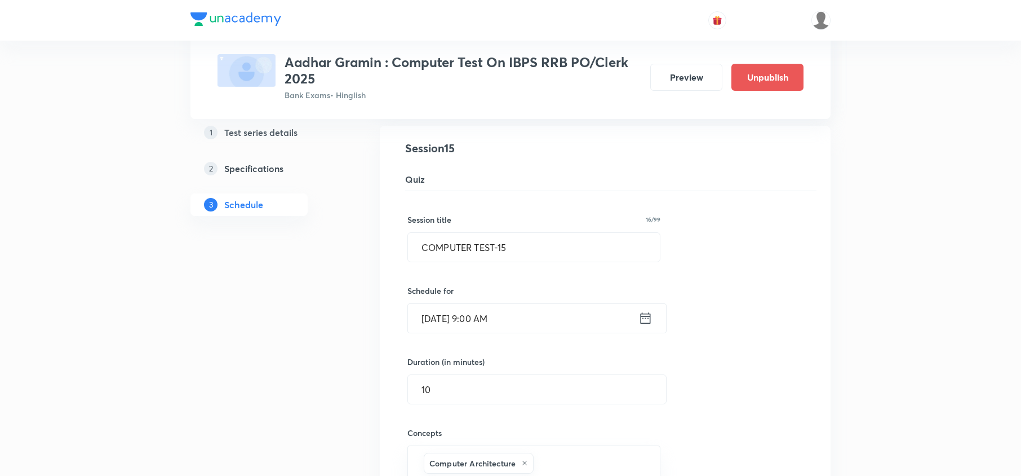
click at [655, 323] on div "Oct 3, 2025, 9:00 AM ​" at bounding box center [537, 318] width 259 height 30
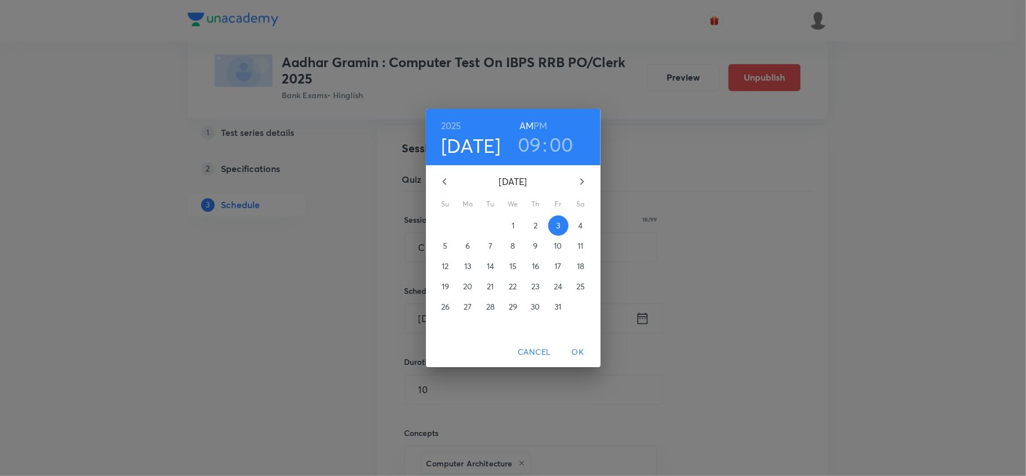
click at [508, 224] on span "1" at bounding box center [513, 225] width 20 height 11
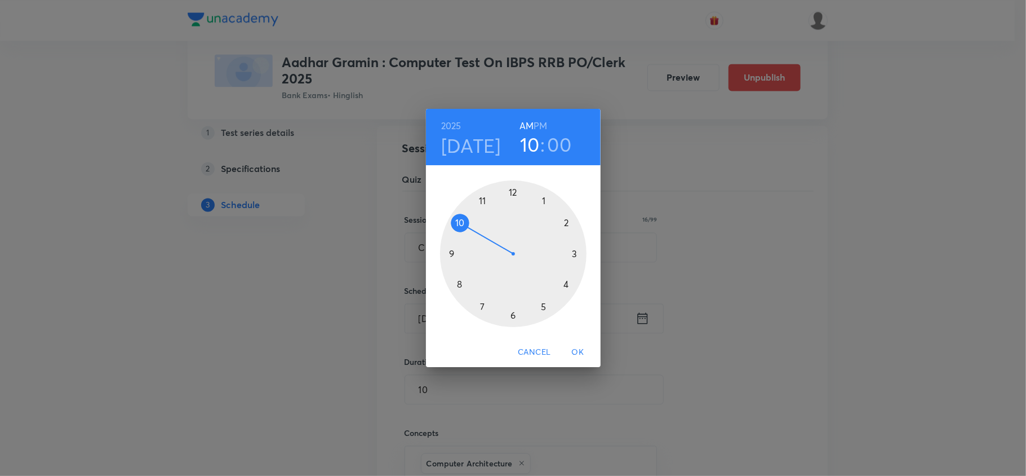
drag, startPoint x: 445, startPoint y: 246, endPoint x: 463, endPoint y: 219, distance: 32.8
click at [463, 219] on div at bounding box center [513, 253] width 147 height 147
drag, startPoint x: 510, startPoint y: 195, endPoint x: 499, endPoint y: 296, distance: 102.0
click at [442, 250] on div at bounding box center [513, 253] width 147 height 147
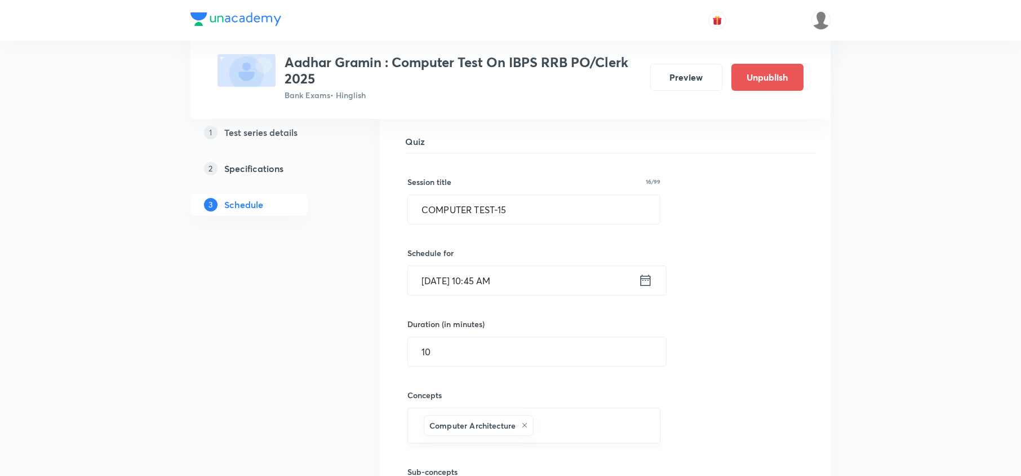
scroll to position [1737, 0]
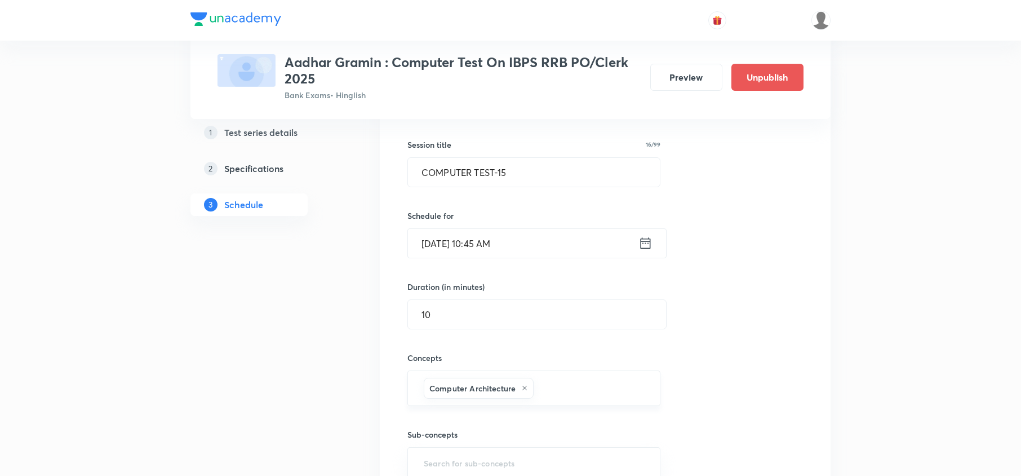
click at [467, 394] on h6 "Computer Architecture" at bounding box center [473, 388] width 86 height 12
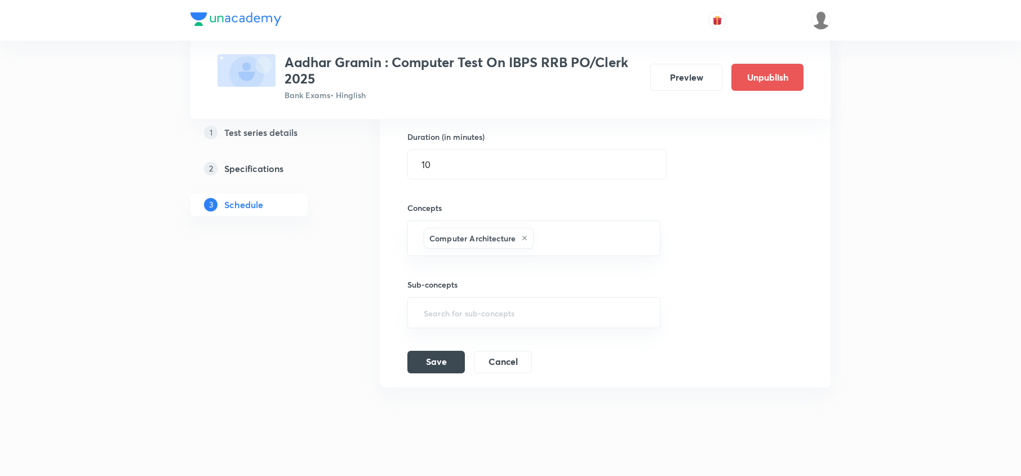
scroll to position [1888, 0]
click at [426, 360] on button "Save" at bounding box center [436, 360] width 57 height 23
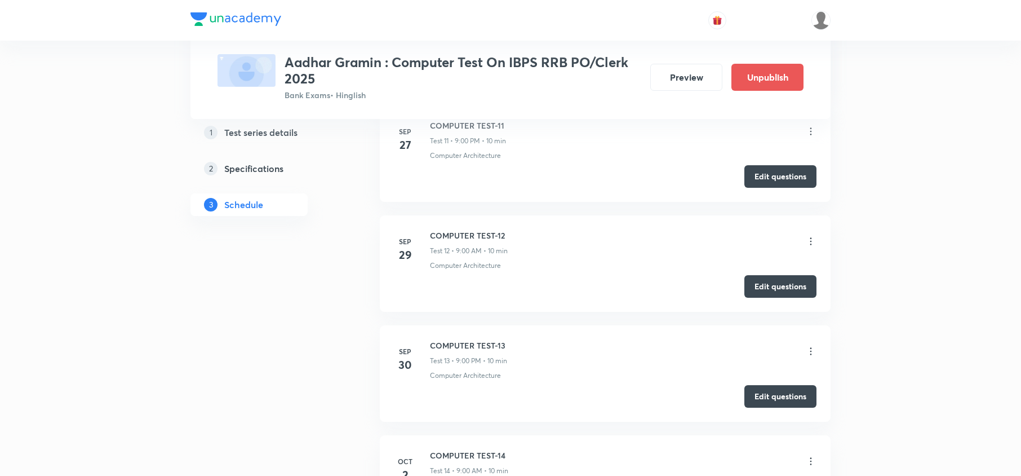
scroll to position [1211, 0]
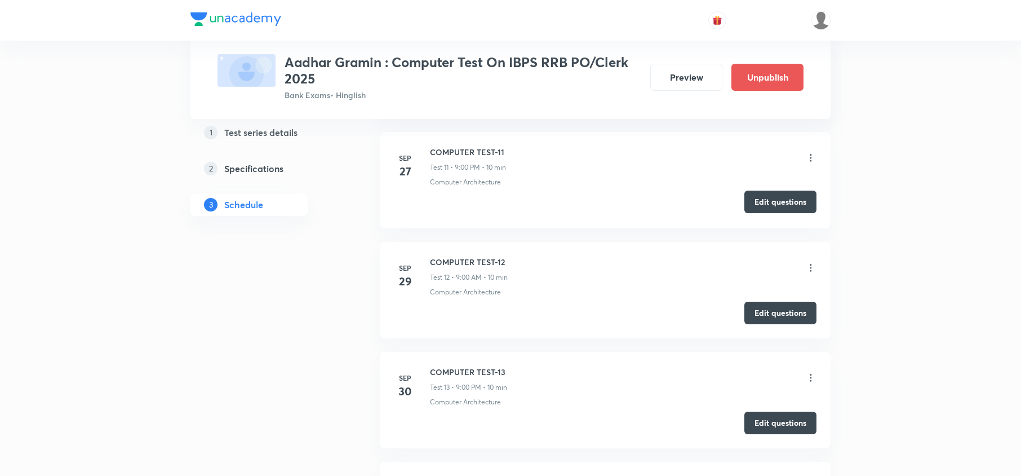
click at [787, 206] on button "Edit questions" at bounding box center [781, 202] width 72 height 23
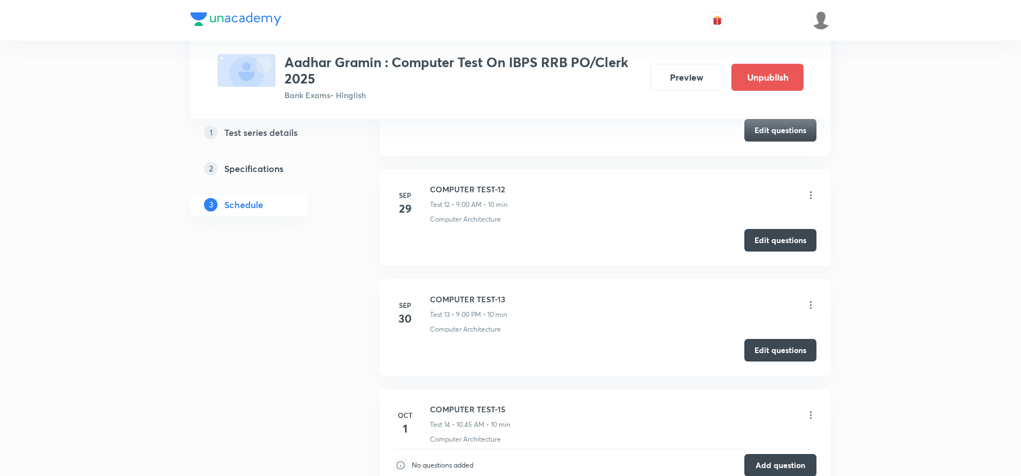
scroll to position [1437, 0]
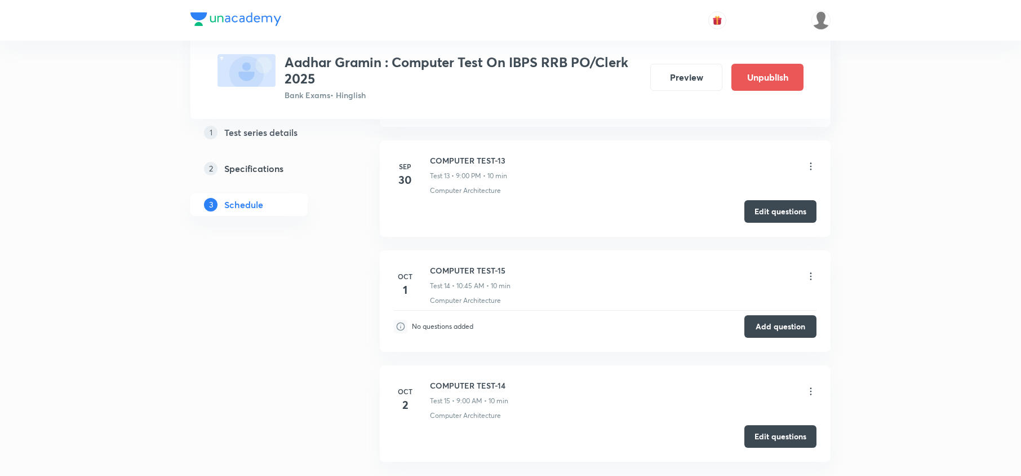
scroll to position [1512, 0]
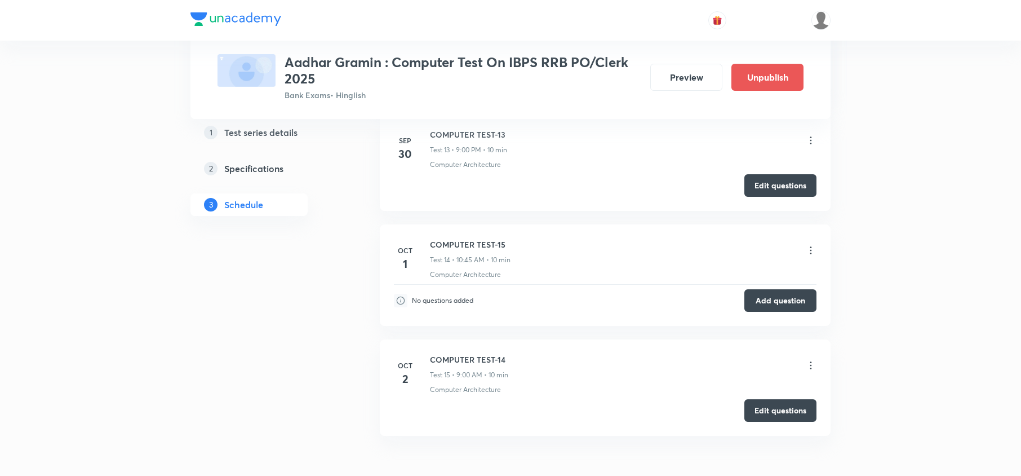
click at [805, 251] on icon at bounding box center [810, 250] width 11 height 11
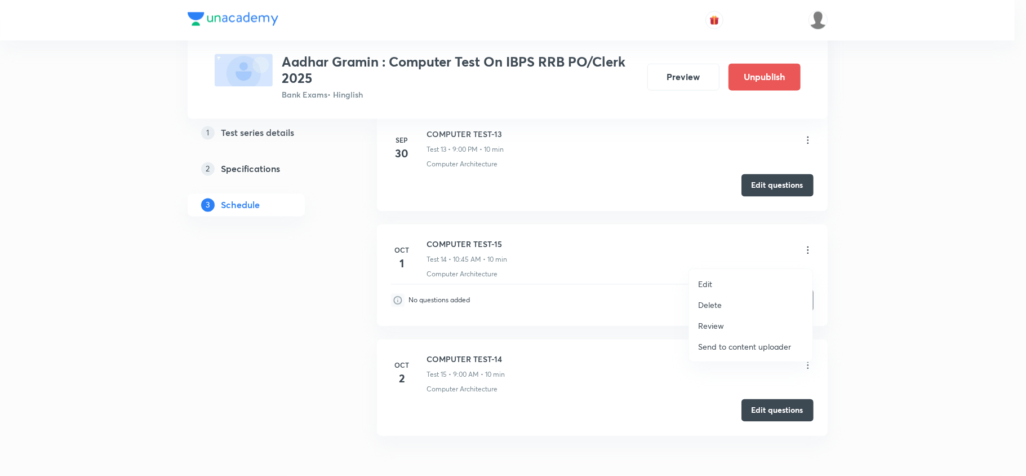
click at [715, 284] on li "Edit" at bounding box center [750, 283] width 123 height 21
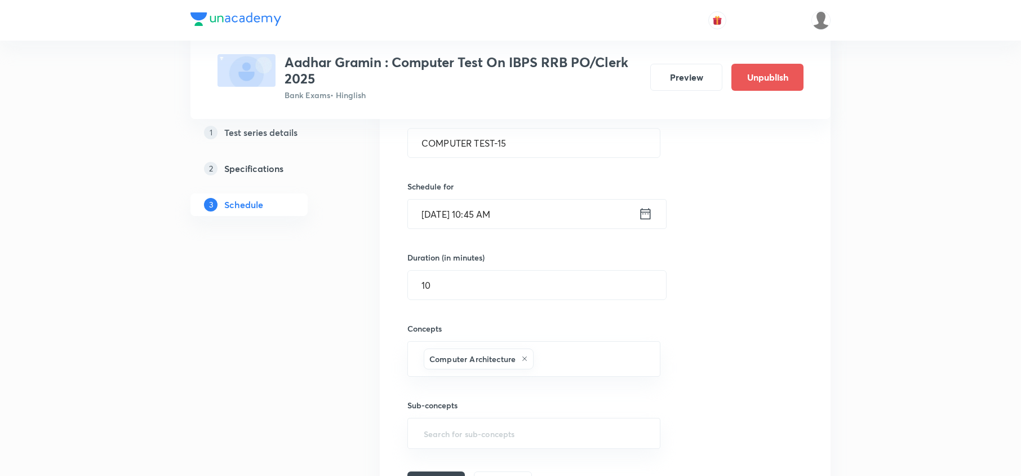
scroll to position [1662, 0]
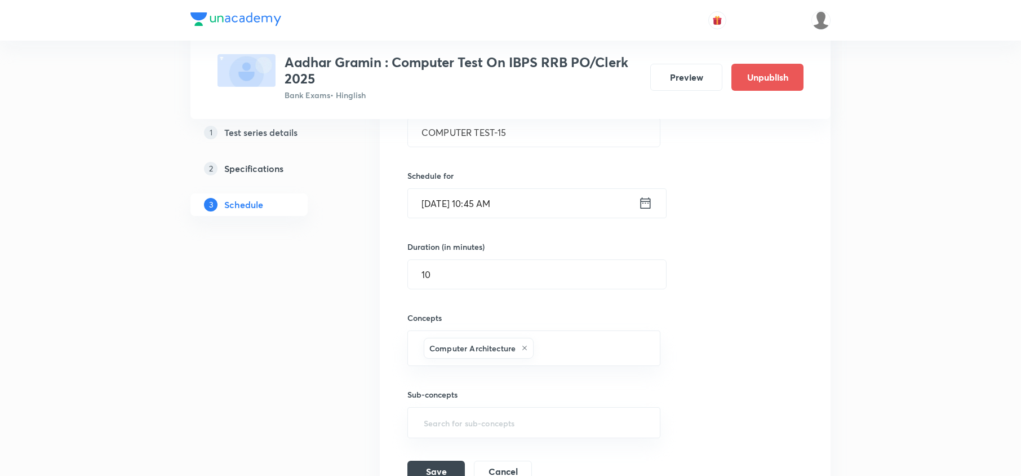
click at [636, 212] on input "Oct 1, 2025, 10:45 AM" at bounding box center [523, 203] width 231 height 29
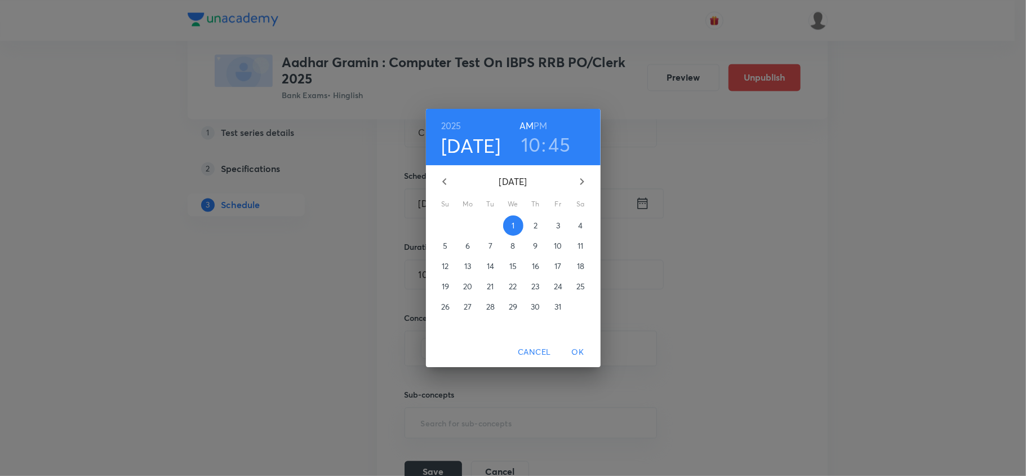
click at [537, 156] on div "2025 Oct 1 10 : 45 AM PM" at bounding box center [513, 137] width 175 height 56
click at [530, 152] on h3 "10" at bounding box center [531, 144] width 20 height 24
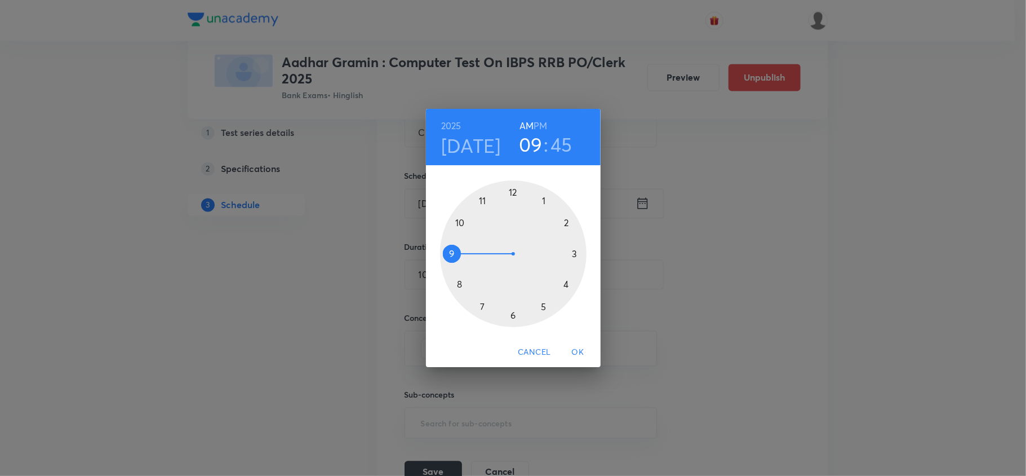
drag, startPoint x: 461, startPoint y: 227, endPoint x: 453, endPoint y: 240, distance: 15.4
click at [453, 240] on div at bounding box center [513, 253] width 147 height 147
drag, startPoint x: 451, startPoint y: 251, endPoint x: 515, endPoint y: 183, distance: 93.7
click at [515, 183] on div at bounding box center [513, 253] width 147 height 147
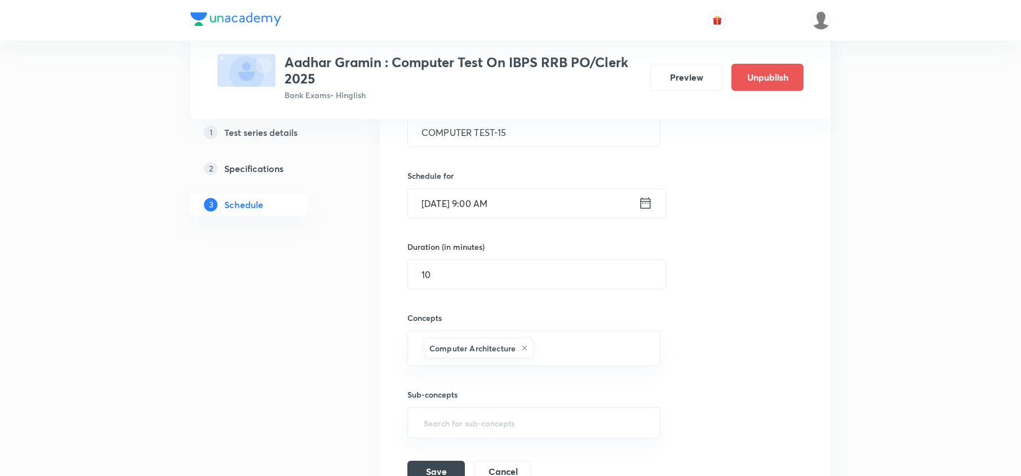
click at [499, 213] on input "Oct 1, 2025, 9:00 AM" at bounding box center [523, 203] width 231 height 29
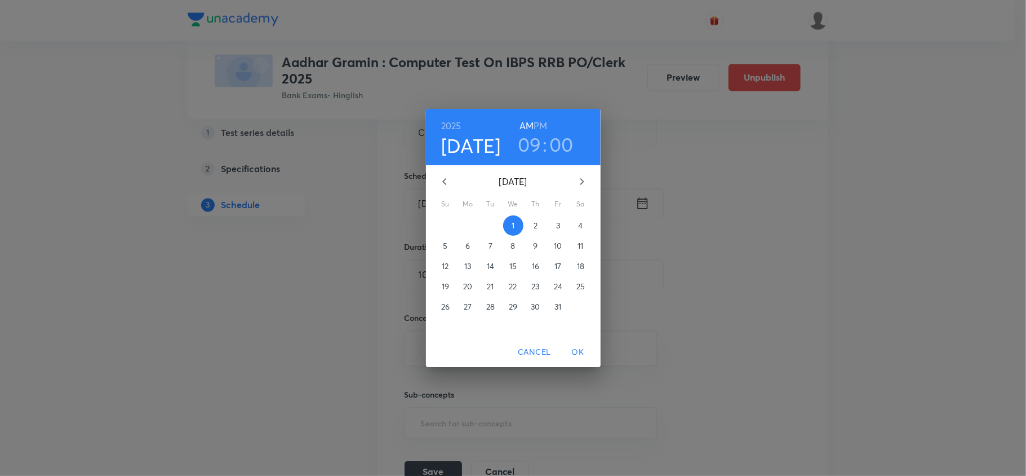
click at [546, 129] on h6 "PM" at bounding box center [541, 126] width 14 height 16
click at [574, 347] on span "OK" at bounding box center [578, 352] width 27 height 14
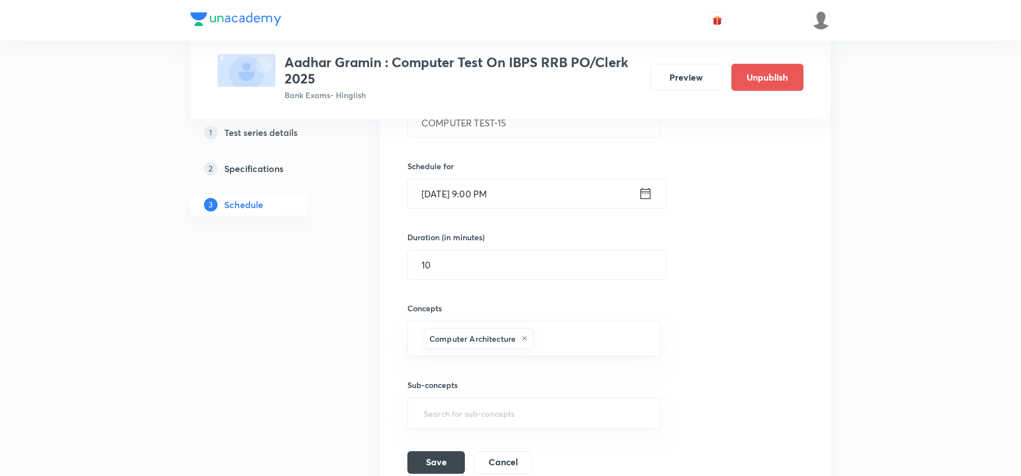
scroll to position [1813, 0]
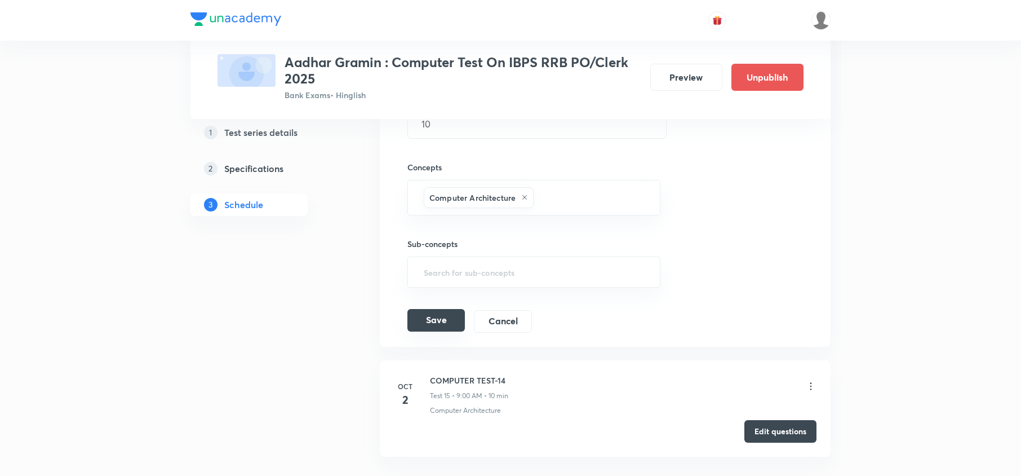
click at [449, 331] on button "Save" at bounding box center [436, 320] width 57 height 23
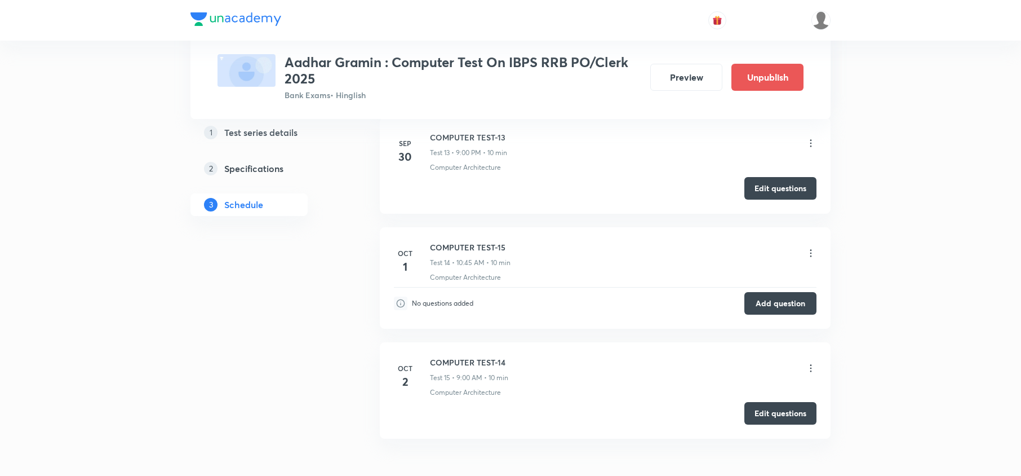
scroll to position [1583, 0]
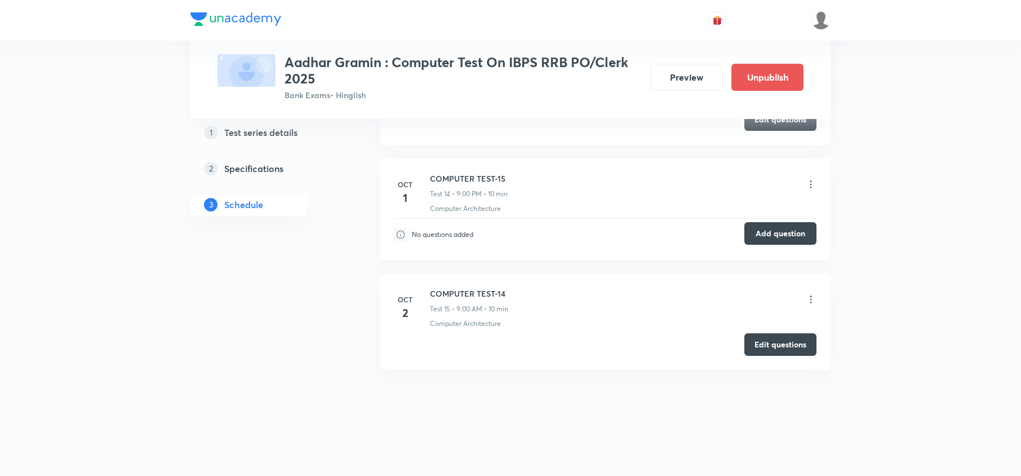
click at [781, 232] on button "Add question" at bounding box center [781, 233] width 72 height 23
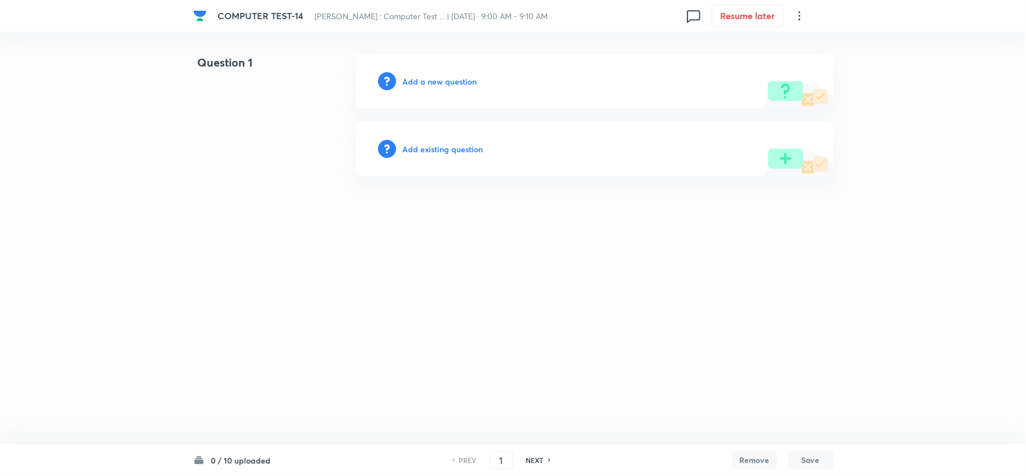
click at [464, 82] on h6 "Add a new question" at bounding box center [440, 82] width 74 height 12
click at [464, 82] on h6 "Choose a question type" at bounding box center [446, 82] width 87 height 12
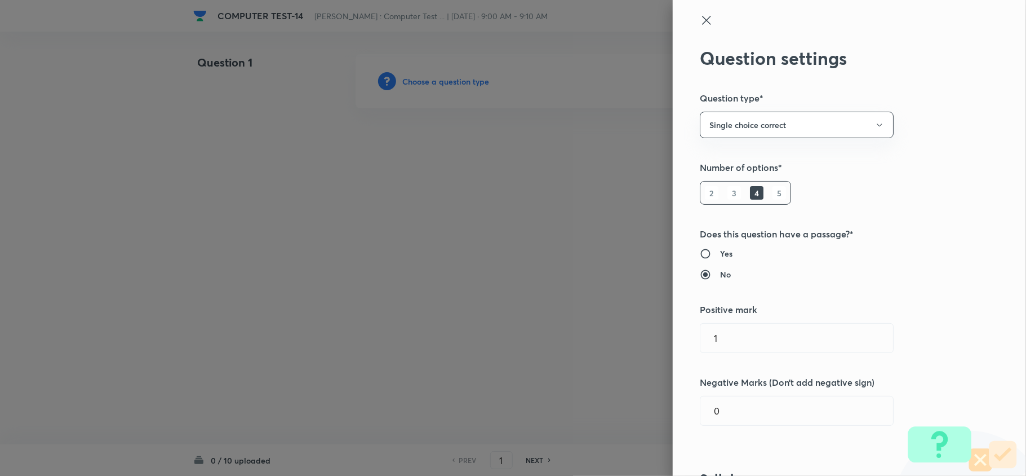
click at [700, 15] on icon at bounding box center [707, 21] width 14 height 14
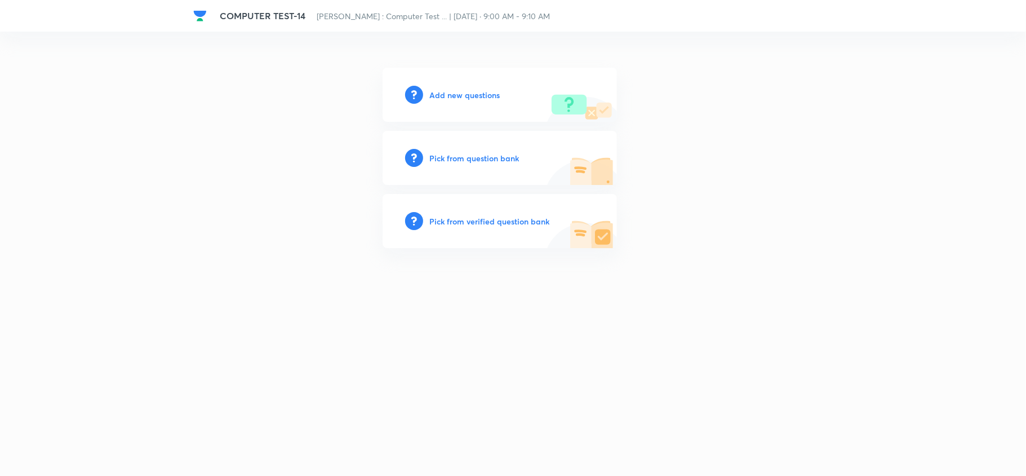
click at [449, 154] on h6 "Pick from question bank" at bounding box center [475, 158] width 90 height 12
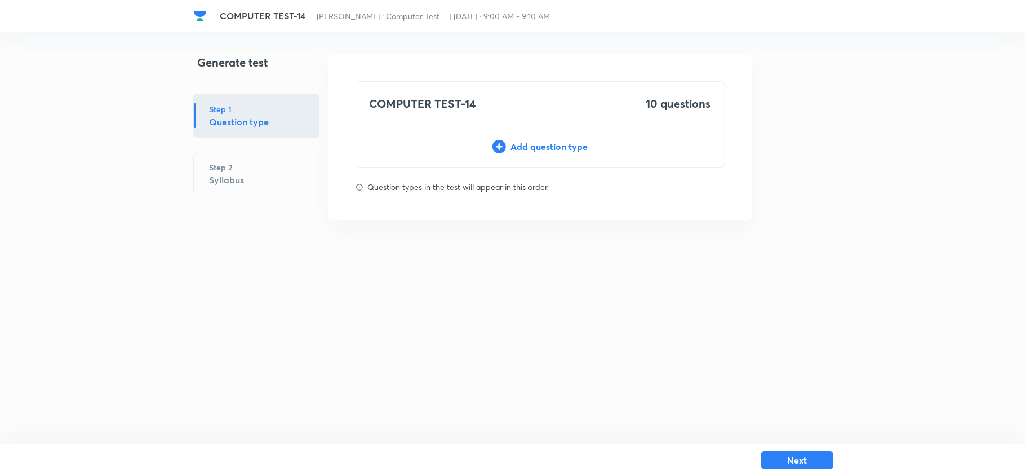
click at [549, 150] on div "Add question type" at bounding box center [540, 147] width 369 height 14
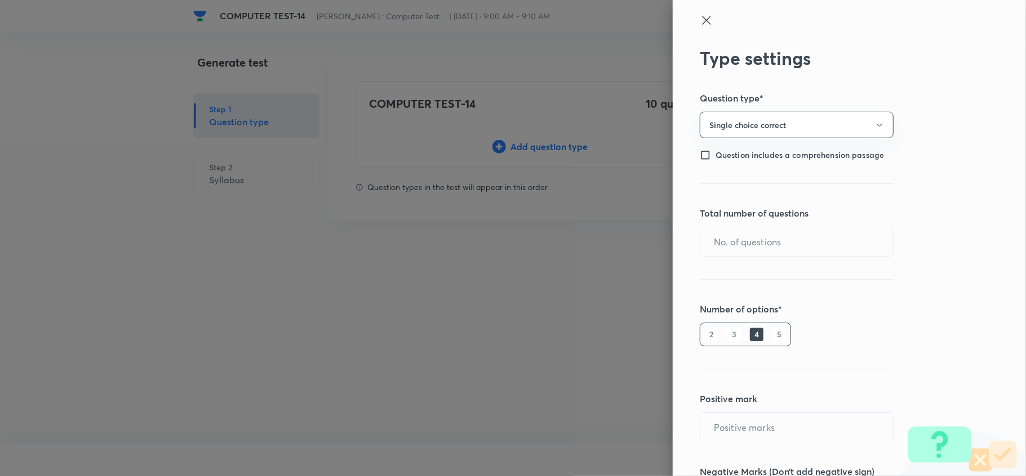
type input "1"
type input "0"
click at [764, 228] on input "text" at bounding box center [797, 241] width 193 height 29
type input "10"
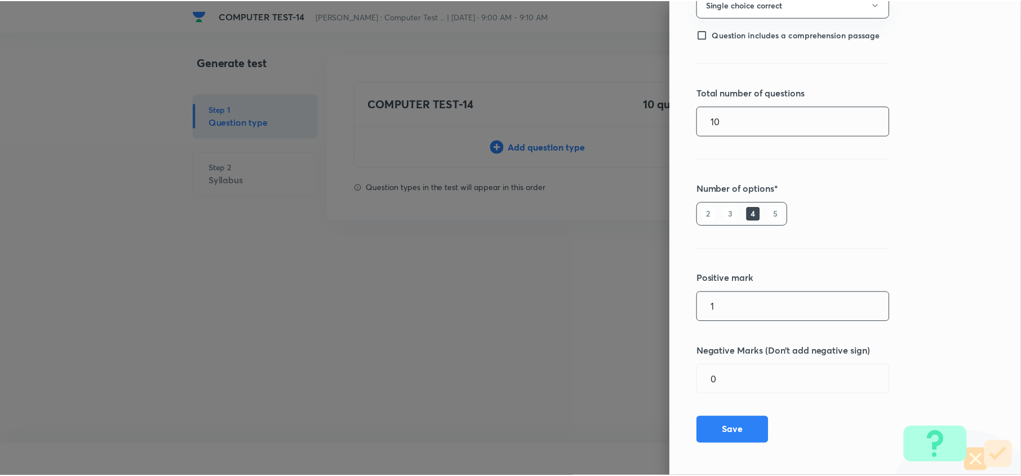
scroll to position [125, 0]
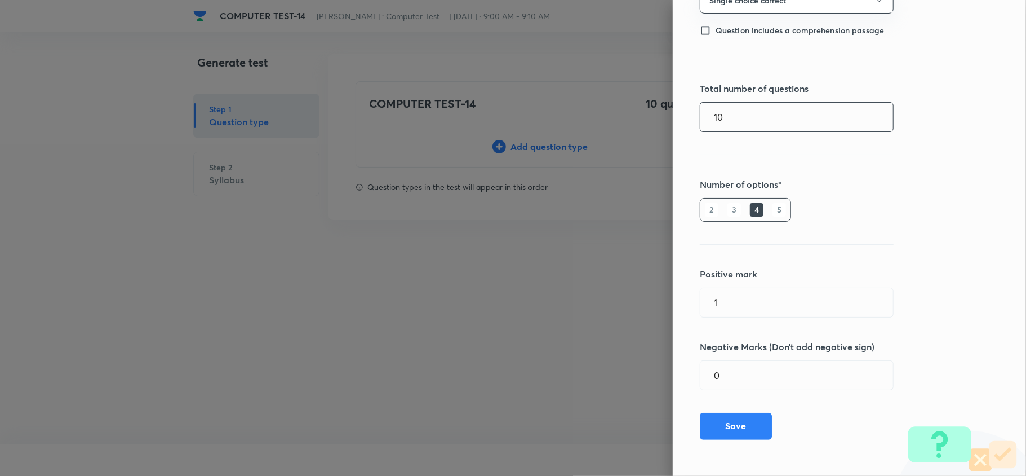
click at [776, 214] on div "2 3 4 5" at bounding box center [745, 210] width 91 height 24
click at [773, 211] on h6 "5" at bounding box center [780, 210] width 14 height 14
click at [746, 384] on input "0" at bounding box center [797, 375] width 193 height 29
type input "0.25"
click at [720, 433] on button "Save" at bounding box center [736, 424] width 72 height 27
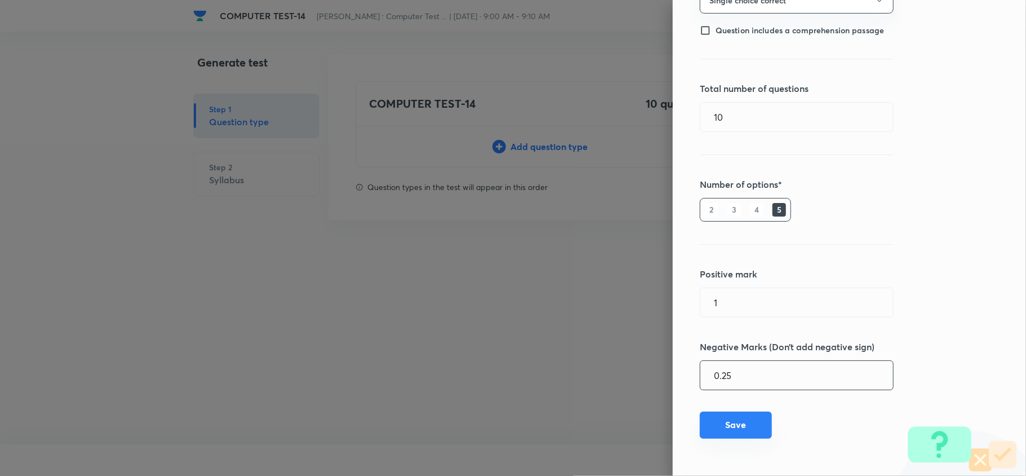
type input "0"
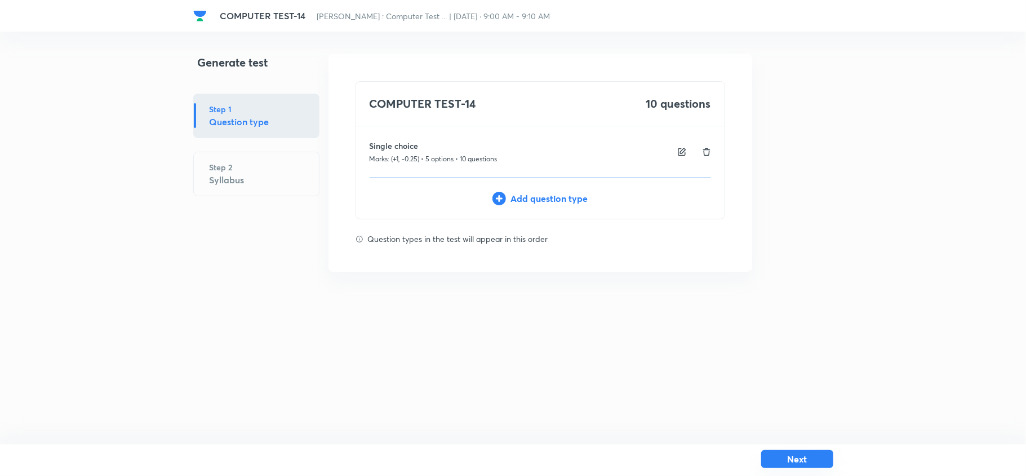
click at [824, 463] on button "Next" at bounding box center [797, 459] width 72 height 18
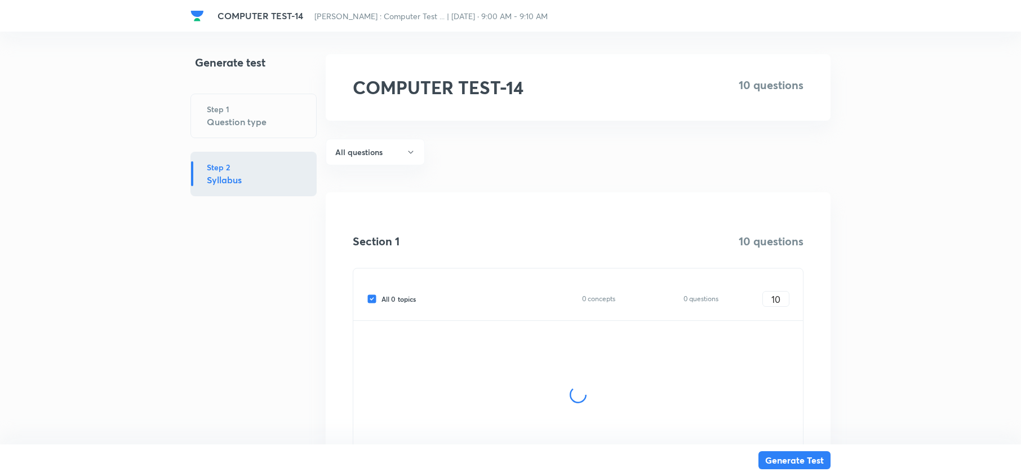
click at [371, 298] on input "All 0 topics" at bounding box center [374, 299] width 15 height 10
checkbox input "false"
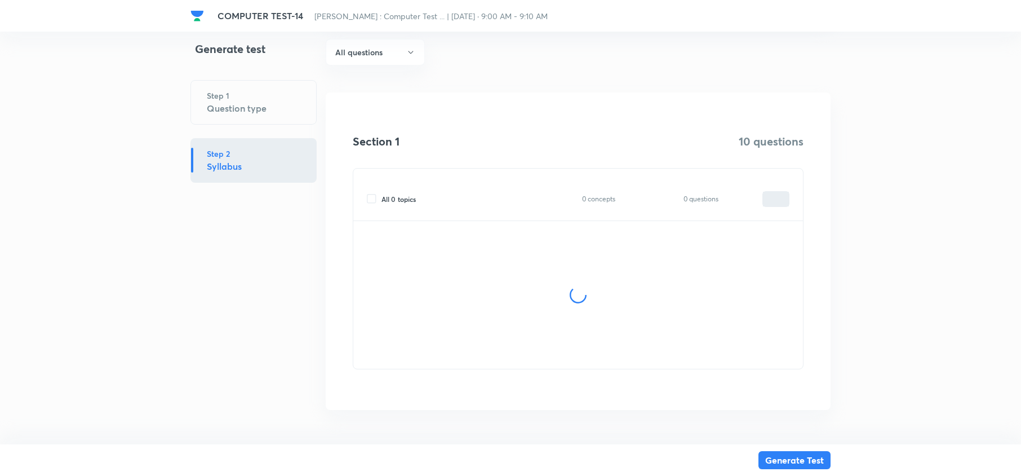
scroll to position [103, 0]
type input "0"
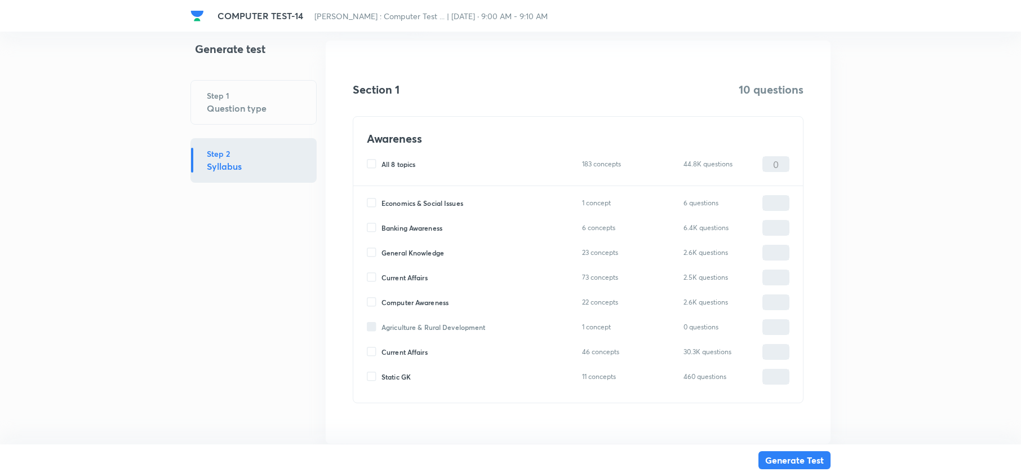
scroll to position [178, 0]
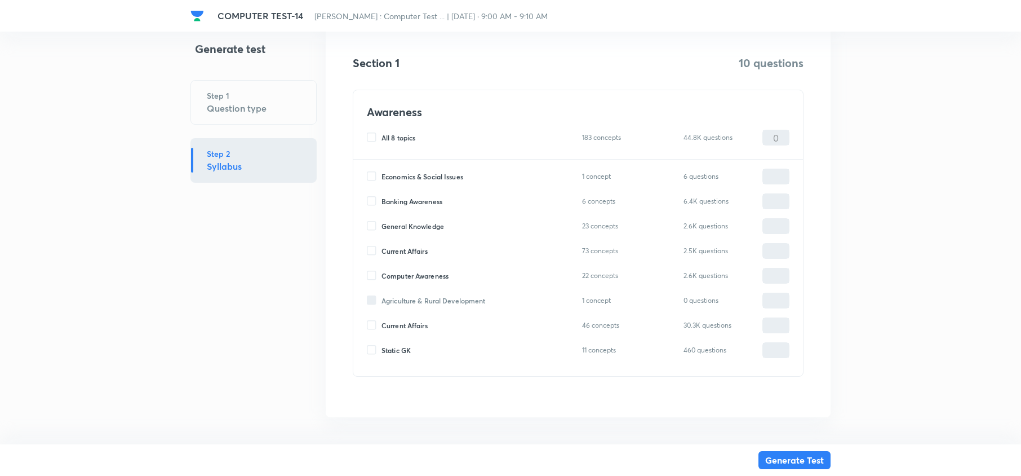
click at [373, 140] on input "All 8 topics" at bounding box center [374, 137] width 15 height 10
checkbox input "true"
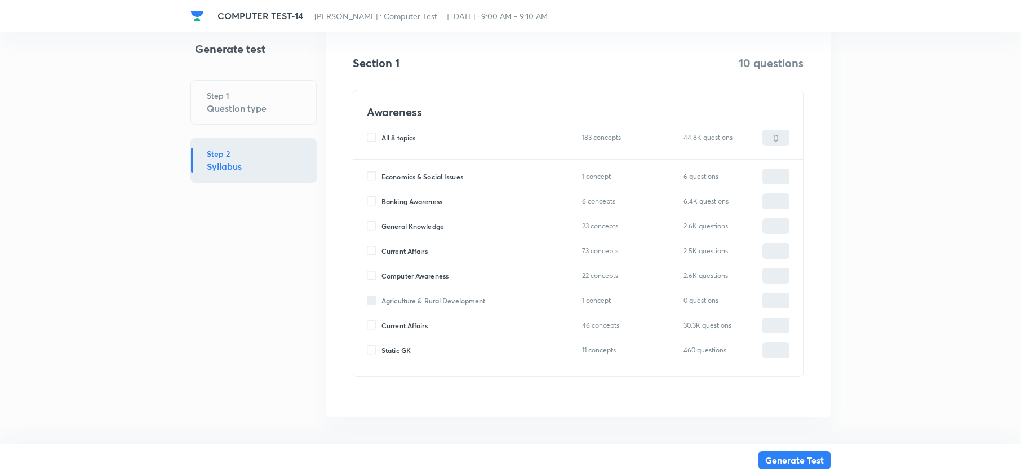
checkbox input "true"
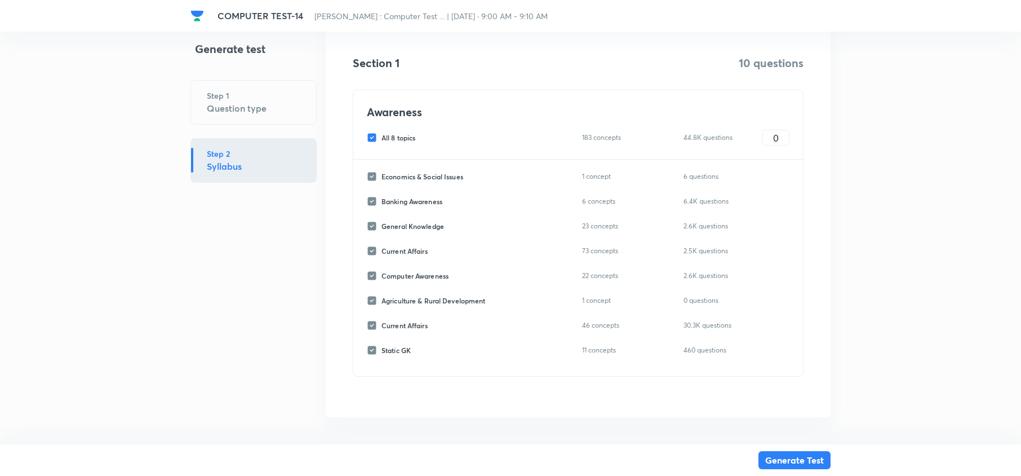
click at [368, 278] on label "Computer Awareness" at bounding box center [408, 276] width 82 height 10
click at [373, 275] on label "Computer Awareness" at bounding box center [408, 276] width 82 height 10
click at [375, 135] on input "All 8 topics" at bounding box center [374, 137] width 15 height 10
checkbox input "false"
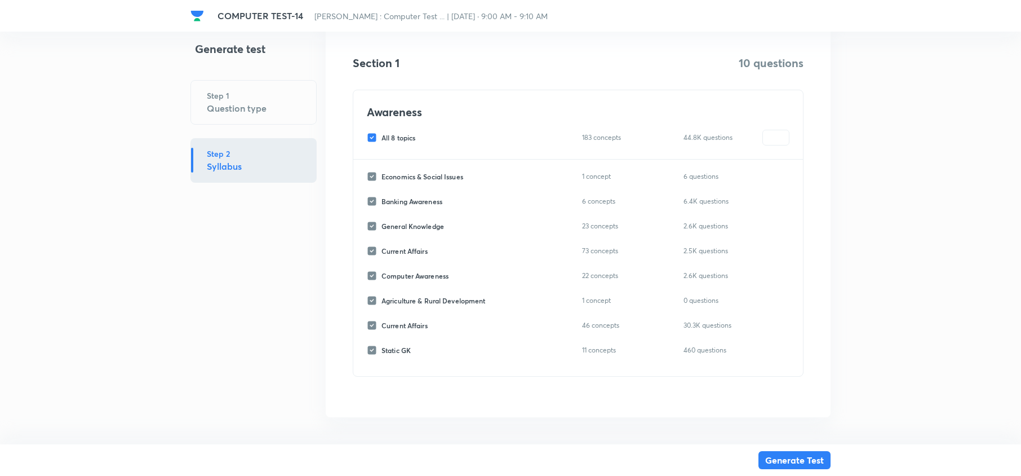
checkbox input "false"
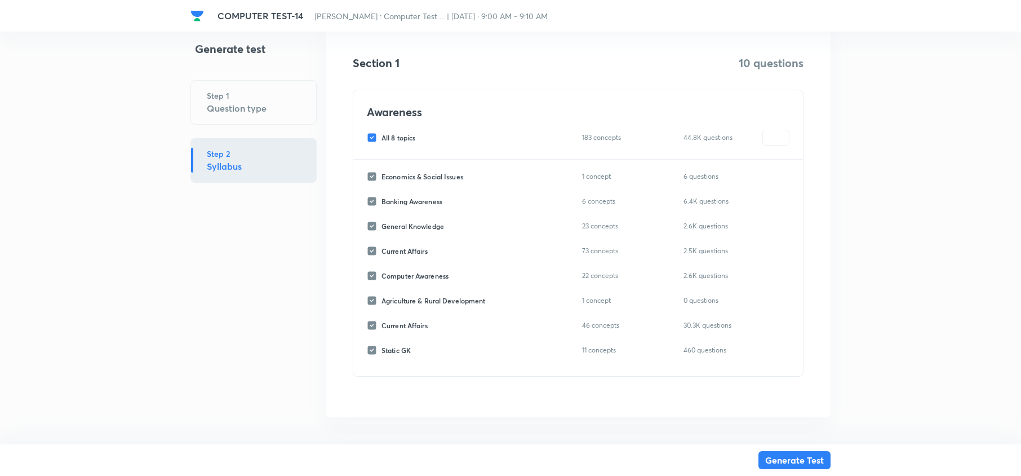
checkbox input "false"
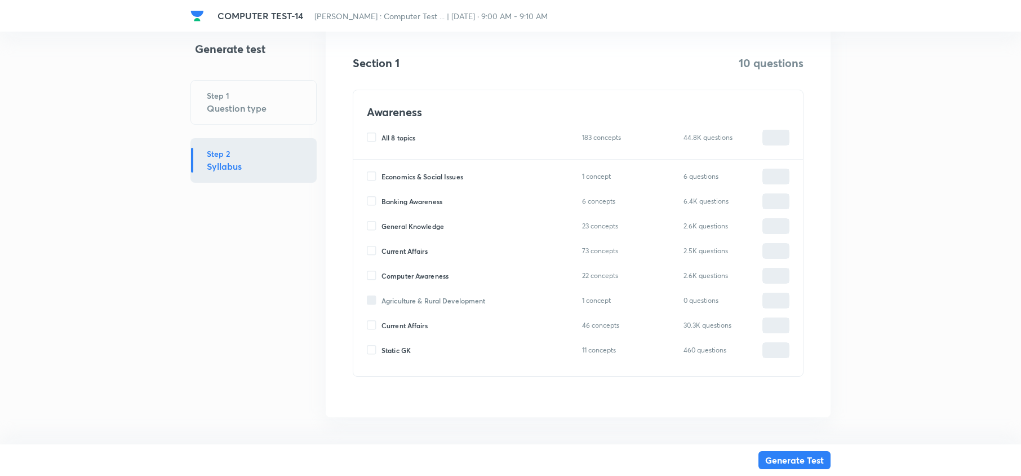
click at [368, 278] on input "Computer Awareness" at bounding box center [374, 276] width 15 height 10
checkbox input "true"
type input "0"
drag, startPoint x: 776, startPoint y: 277, endPoint x: 769, endPoint y: 275, distance: 7.1
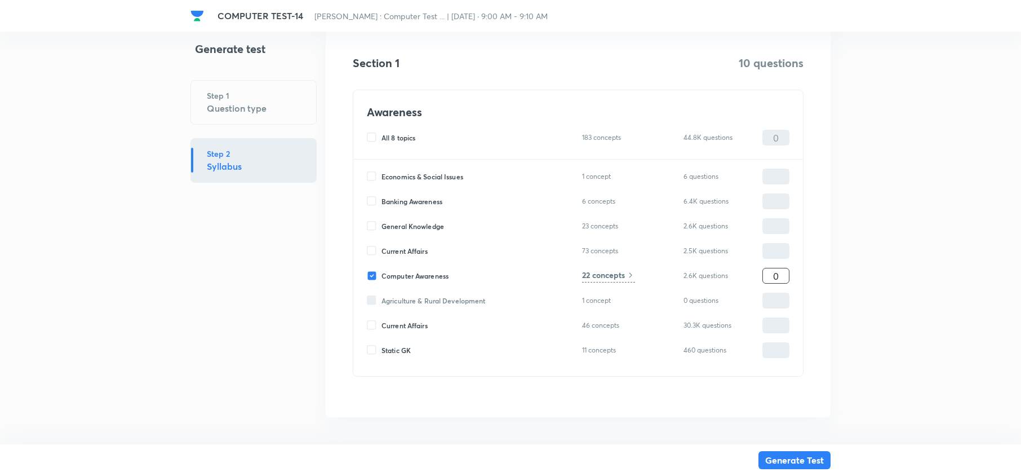
click at [767, 275] on input "0" at bounding box center [776, 276] width 26 height 20
type input "1"
type input "10"
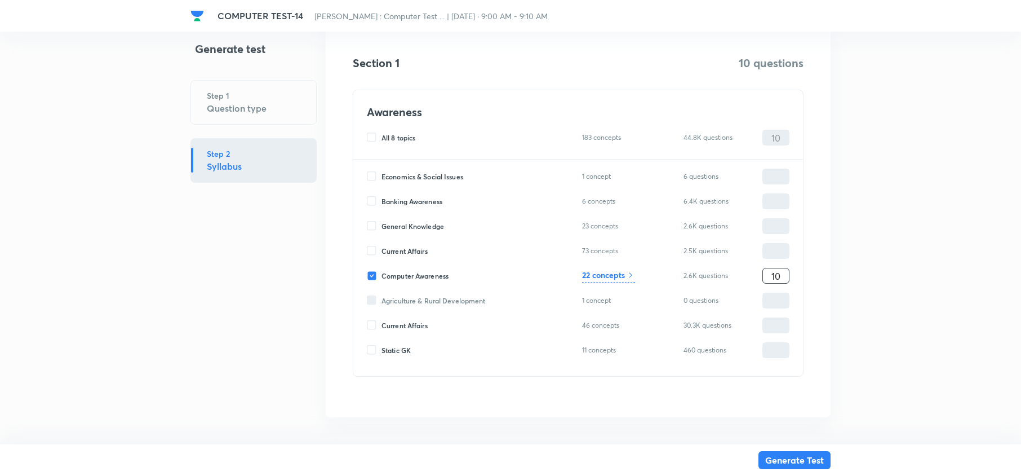
type input "10"
click at [798, 456] on button "Generate Test" at bounding box center [795, 459] width 72 height 18
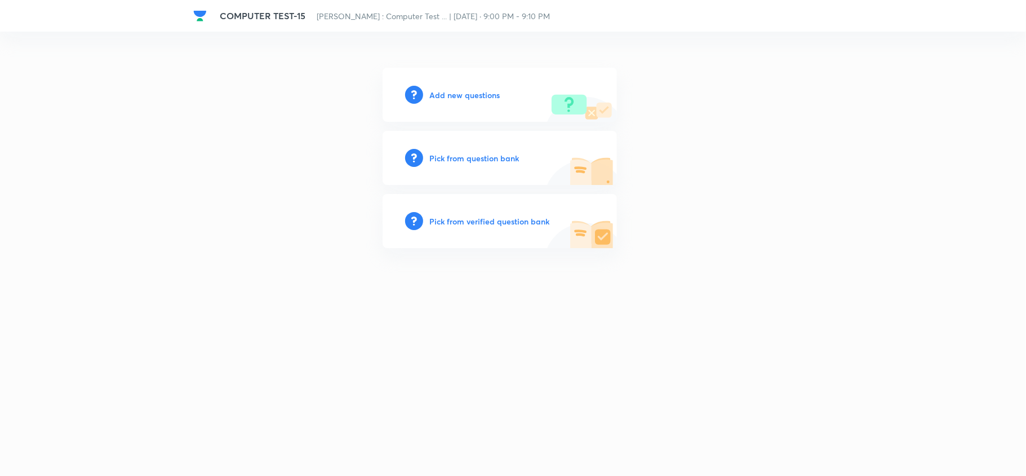
click at [470, 160] on h6 "Pick from question bank" at bounding box center [475, 158] width 90 height 12
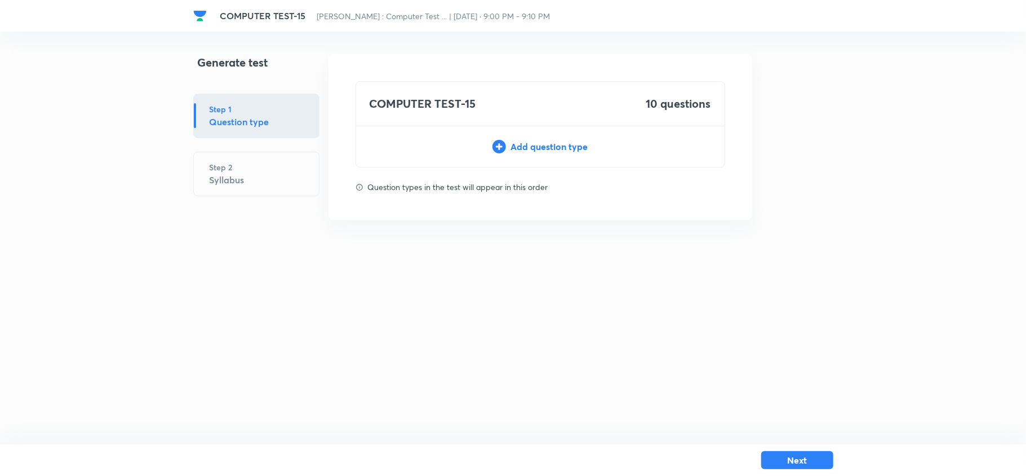
click at [563, 149] on div "Add question type" at bounding box center [540, 147] width 369 height 14
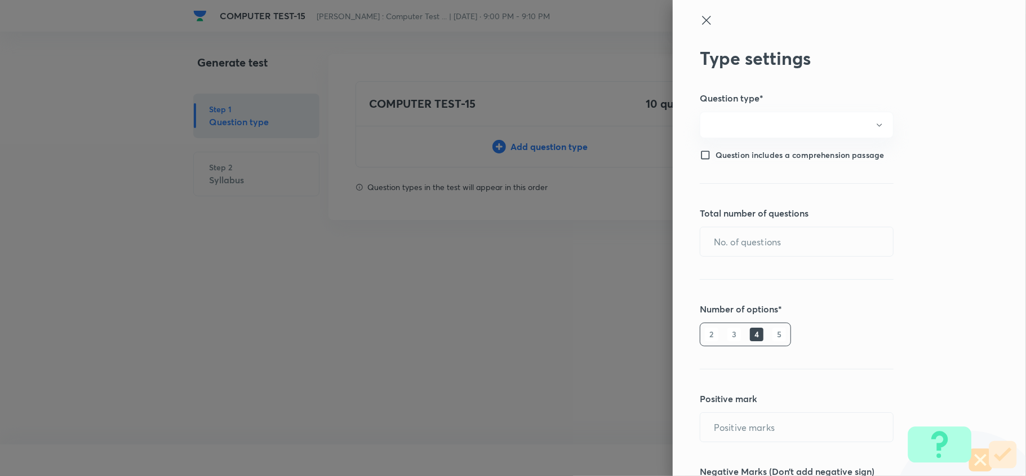
type input "1"
type input "0"
click at [796, 241] on input "text" at bounding box center [797, 241] width 193 height 29
type input "10"
click at [773, 327] on h6 "5" at bounding box center [780, 334] width 14 height 14
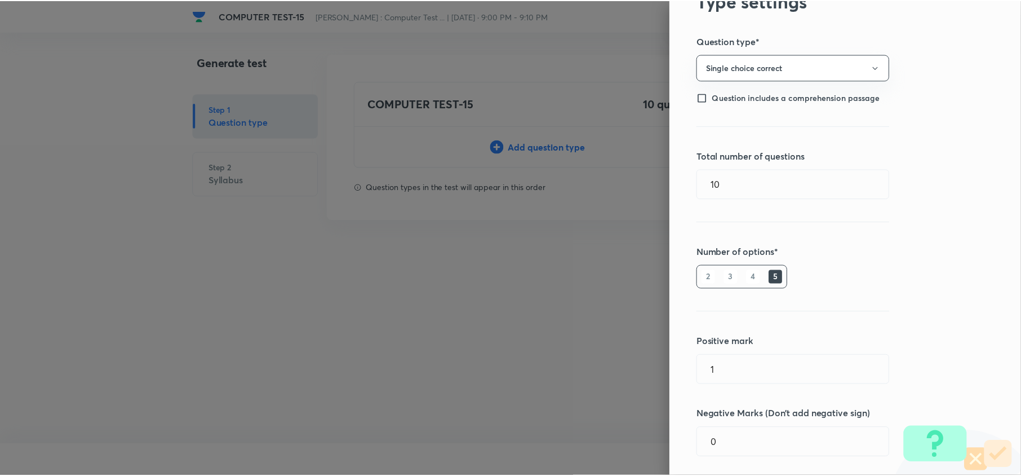
scroll to position [125, 0]
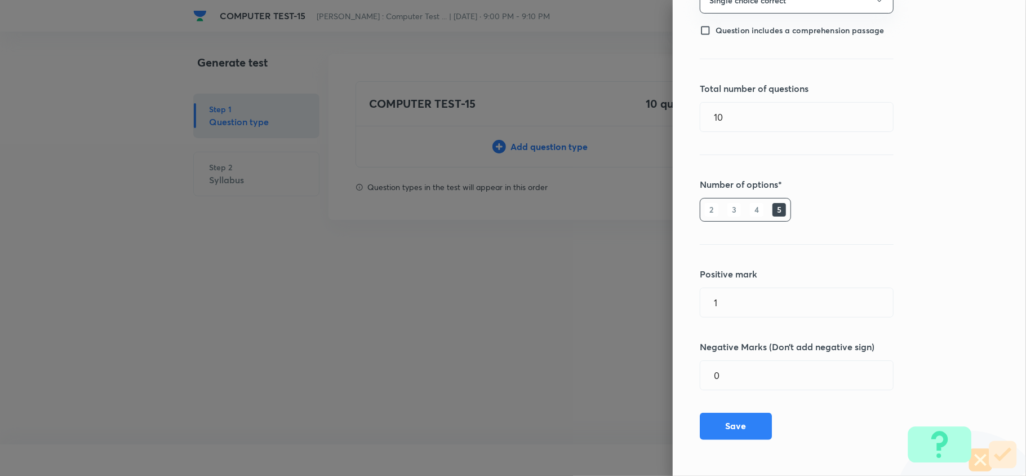
click at [751, 354] on div "Type settings Question type* Single choice correct Question includes a comprehe…" at bounding box center [849, 238] width 353 height 476
click at [743, 388] on input "0" at bounding box center [797, 375] width 193 height 29
type input "0.25"
click at [753, 415] on button "Save" at bounding box center [736, 424] width 72 height 27
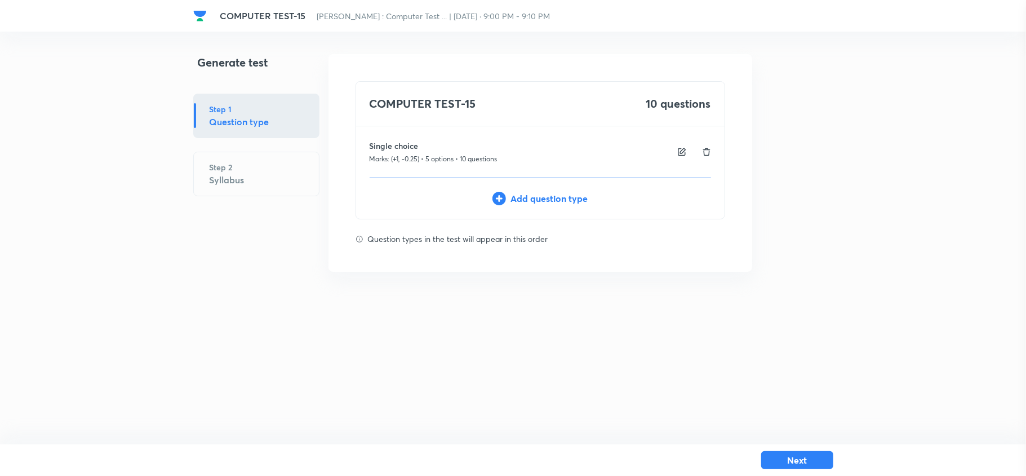
type input "0"
click at [799, 454] on button "Next" at bounding box center [797, 459] width 72 height 18
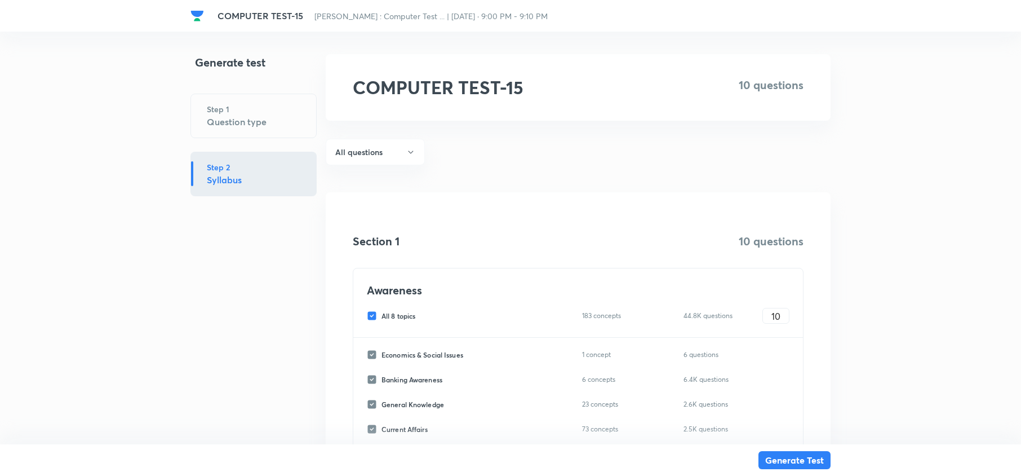
click at [375, 313] on input "All 8 topics" at bounding box center [374, 316] width 15 height 10
checkbox input "false"
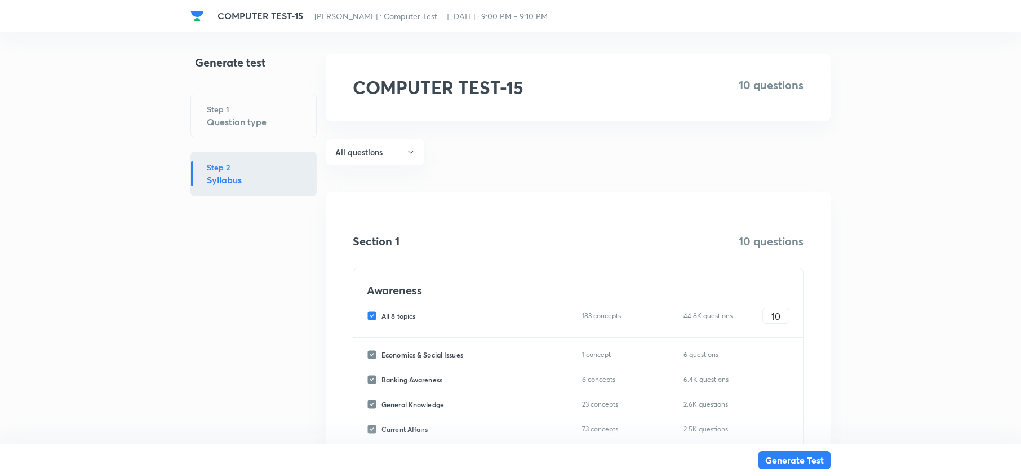
checkbox input "false"
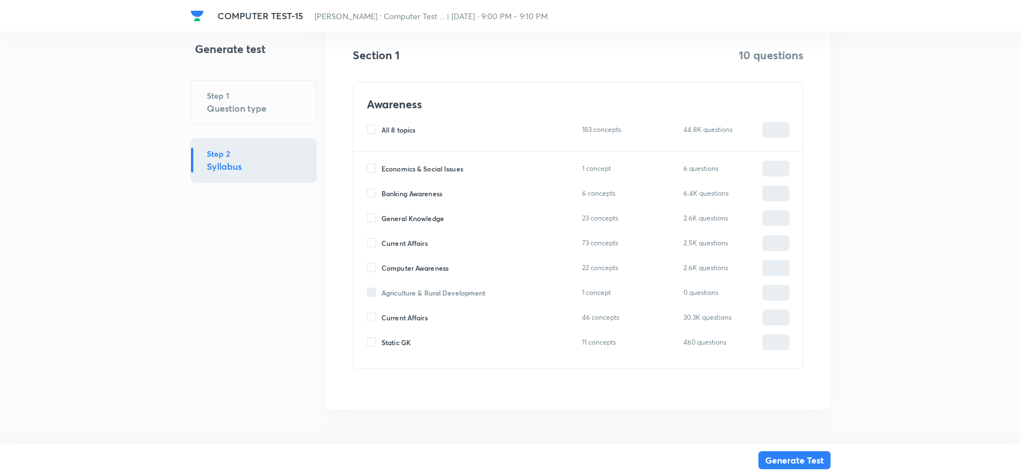
scroll to position [188, 0]
click at [372, 260] on div "Computer Awareness 22 concepts 2.6K questions ​" at bounding box center [578, 267] width 423 height 16
click at [372, 268] on input "Computer Awareness" at bounding box center [374, 267] width 15 height 10
checkbox input "true"
type input "0"
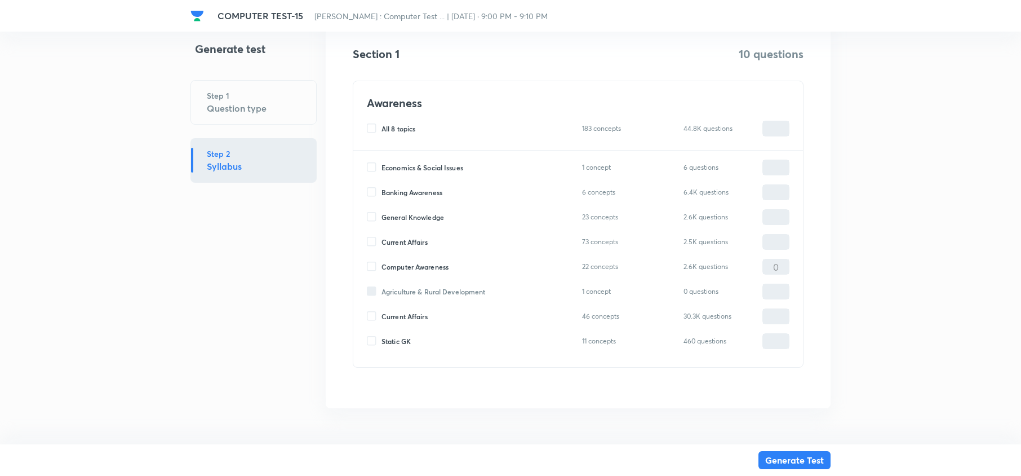
type input "0"
drag, startPoint x: 781, startPoint y: 269, endPoint x: 714, endPoint y: 274, distance: 67.8
click at [714, 274] on div "Economics & Social Issues 1 concept 6 questions ​ Banking Awareness 6 concepts …" at bounding box center [578, 258] width 450 height 216
type input "1"
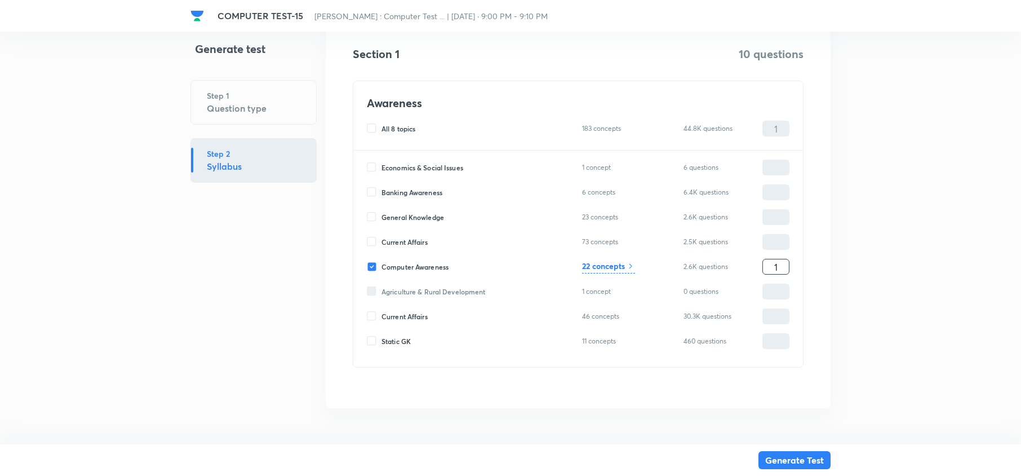
type input "10"
click at [789, 458] on button "Generate Test" at bounding box center [795, 459] width 72 height 18
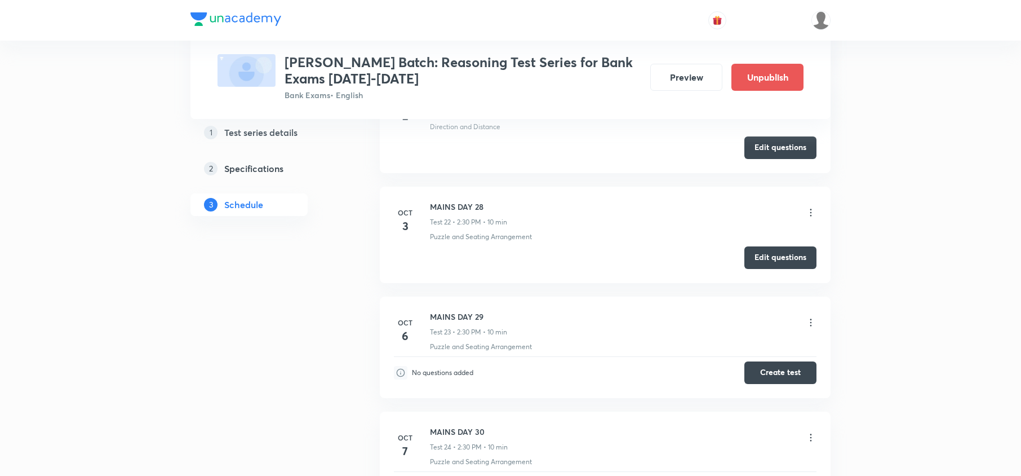
scroll to position [2781, 0]
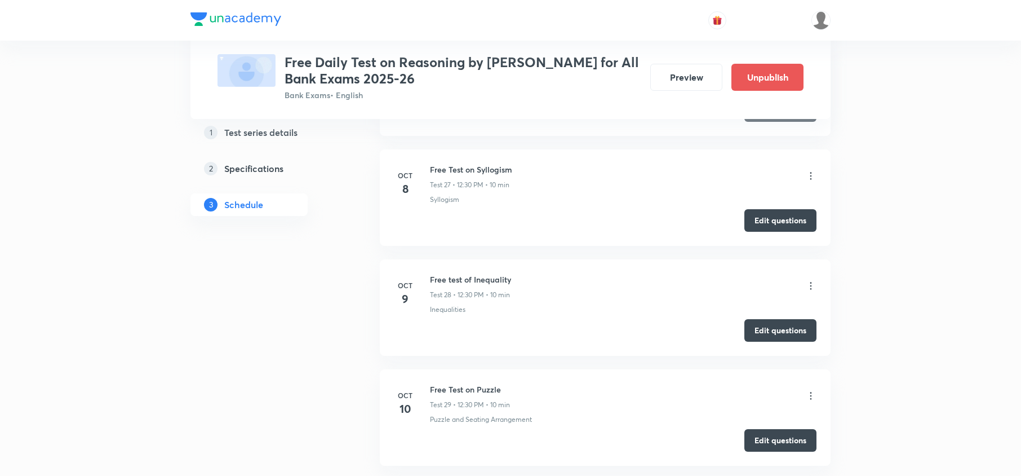
scroll to position [3497, 0]
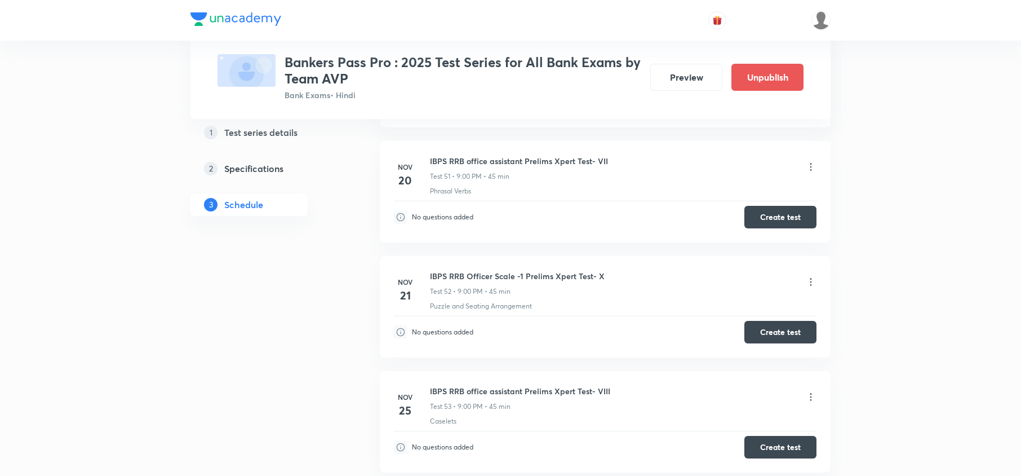
scroll to position [8165, 0]
